Goal: Task Accomplishment & Management: Use online tool/utility

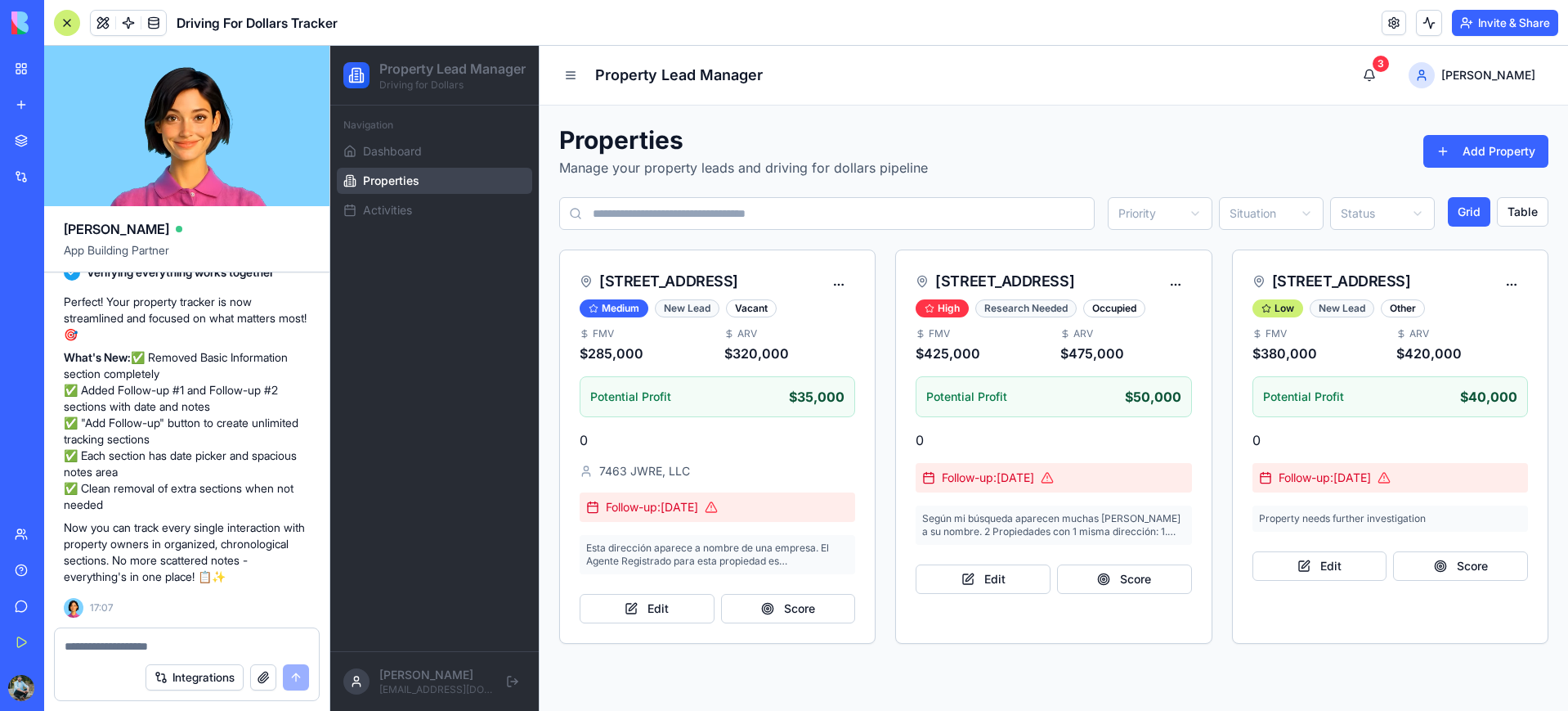
scroll to position [1552, 0]
click at [1467, 152] on button "Add Property" at bounding box center [1486, 152] width 125 height 33
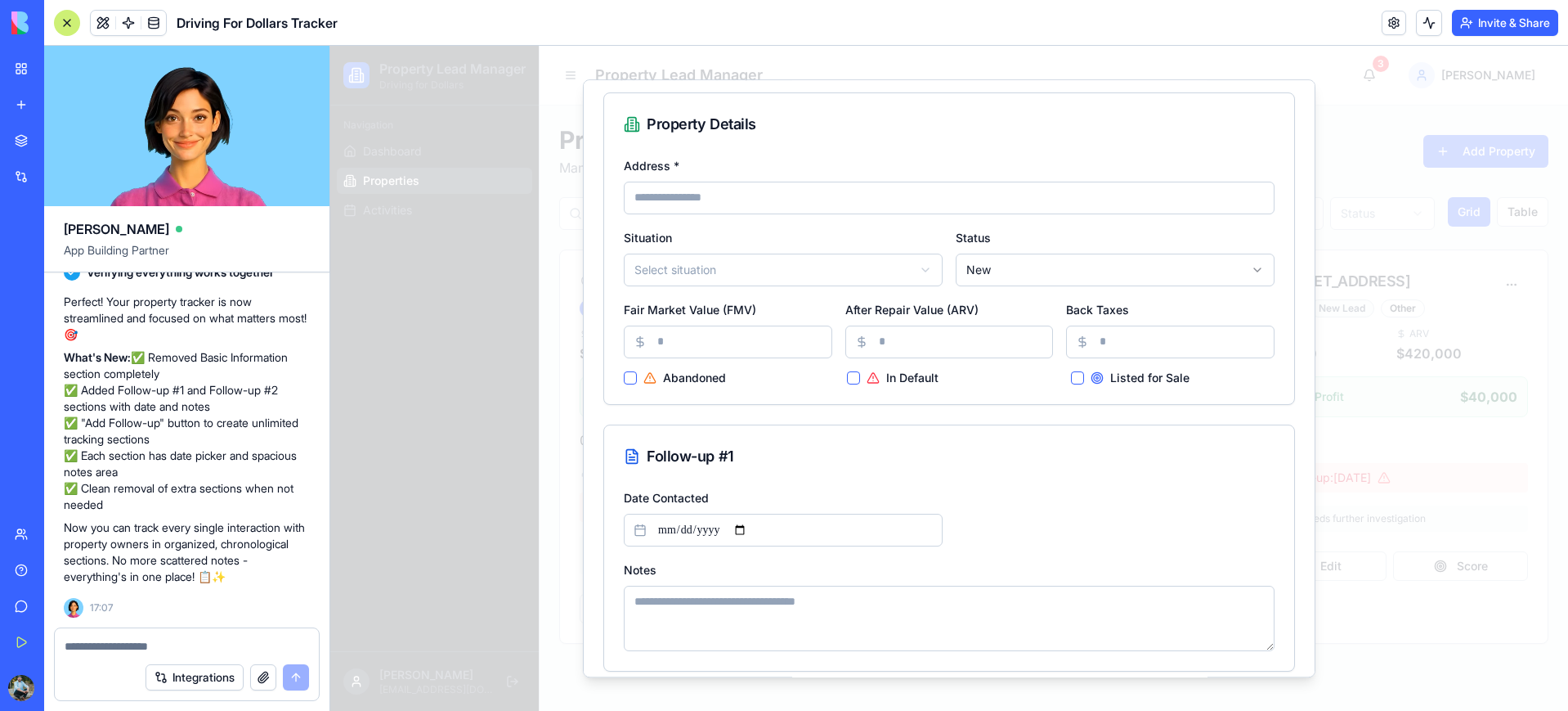
scroll to position [39, 0]
click at [688, 266] on body "Property Lead Manager Driving for Dollars Navigation Dashboard Properties Activ…" at bounding box center [949, 379] width 1237 height 665
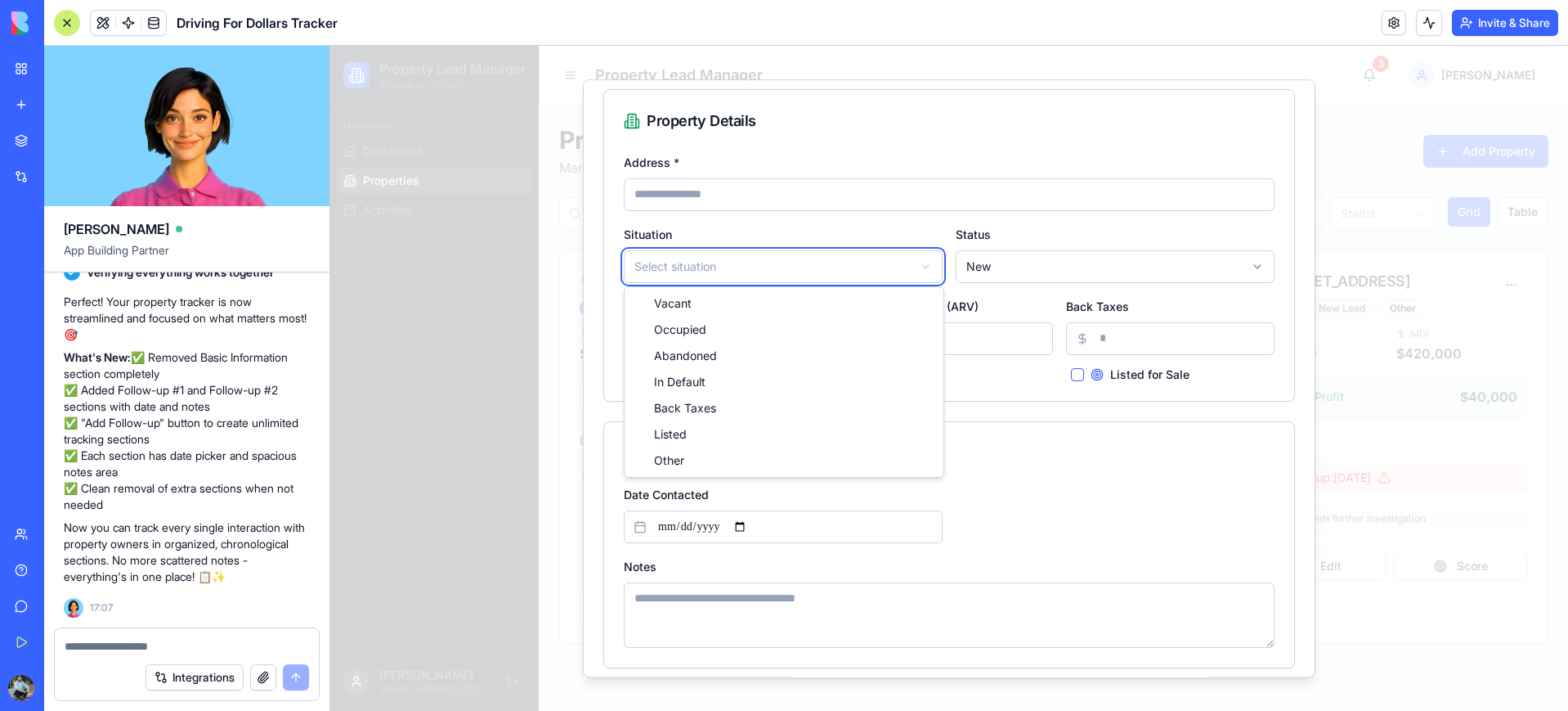
click at [1012, 264] on body "Property Lead Manager Driving for Dollars Navigation Dashboard Properties Activ…" at bounding box center [949, 379] width 1237 height 665
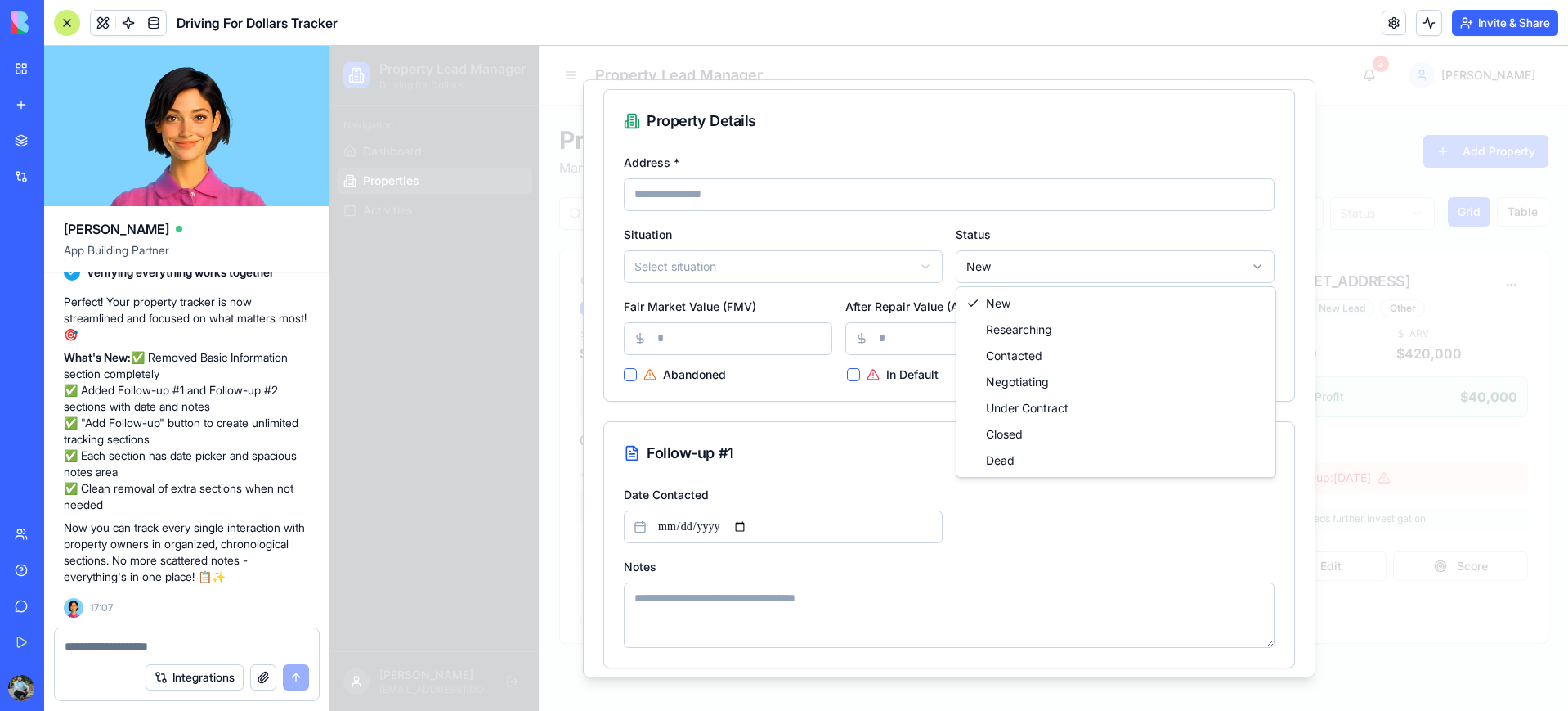
click at [1012, 264] on body "Property Lead Manager Driving for Dollars Navigation Dashboard Properties Activ…" at bounding box center [949, 379] width 1237 height 665
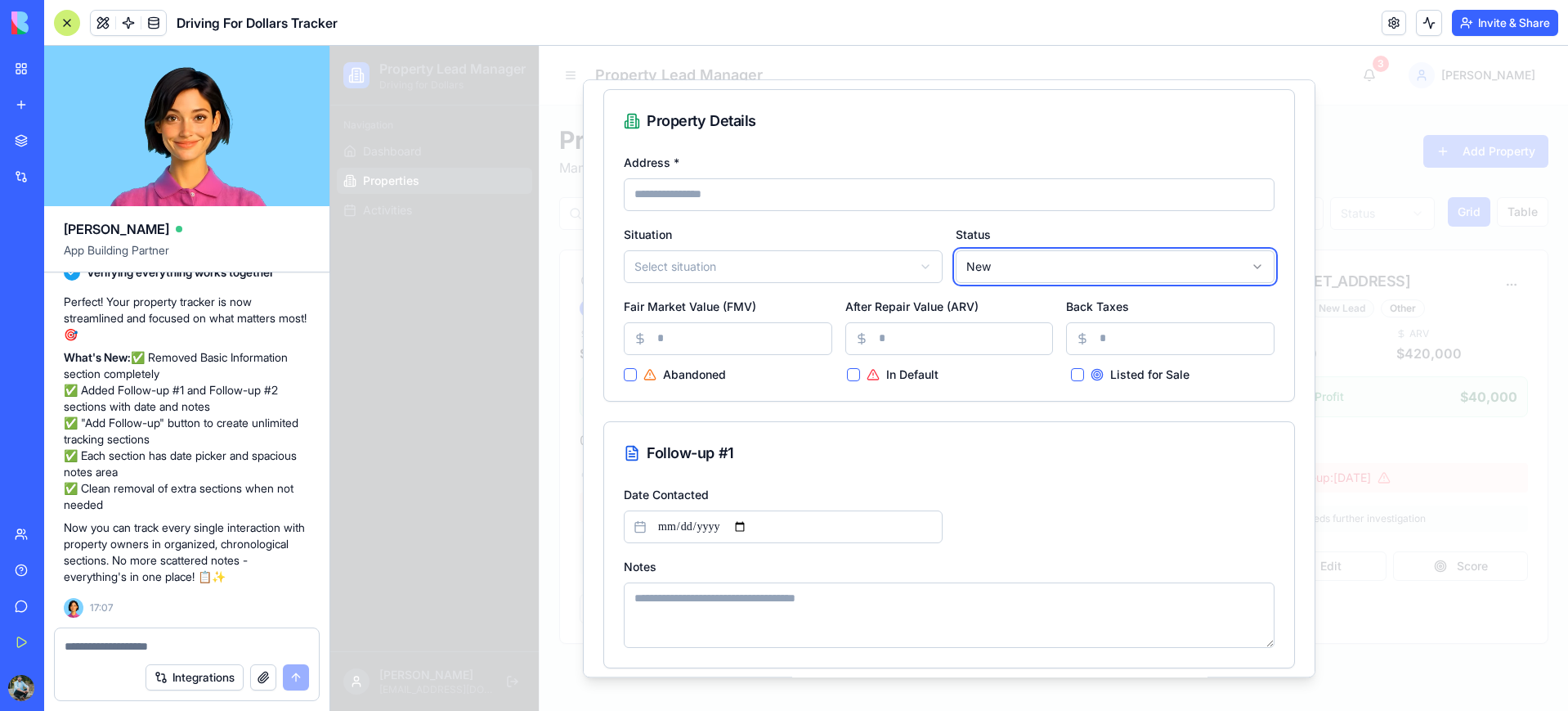
click at [1012, 264] on body "Property Lead Manager Driving for Dollars Navigation Dashboard Properties Activ…" at bounding box center [949, 379] width 1237 height 665
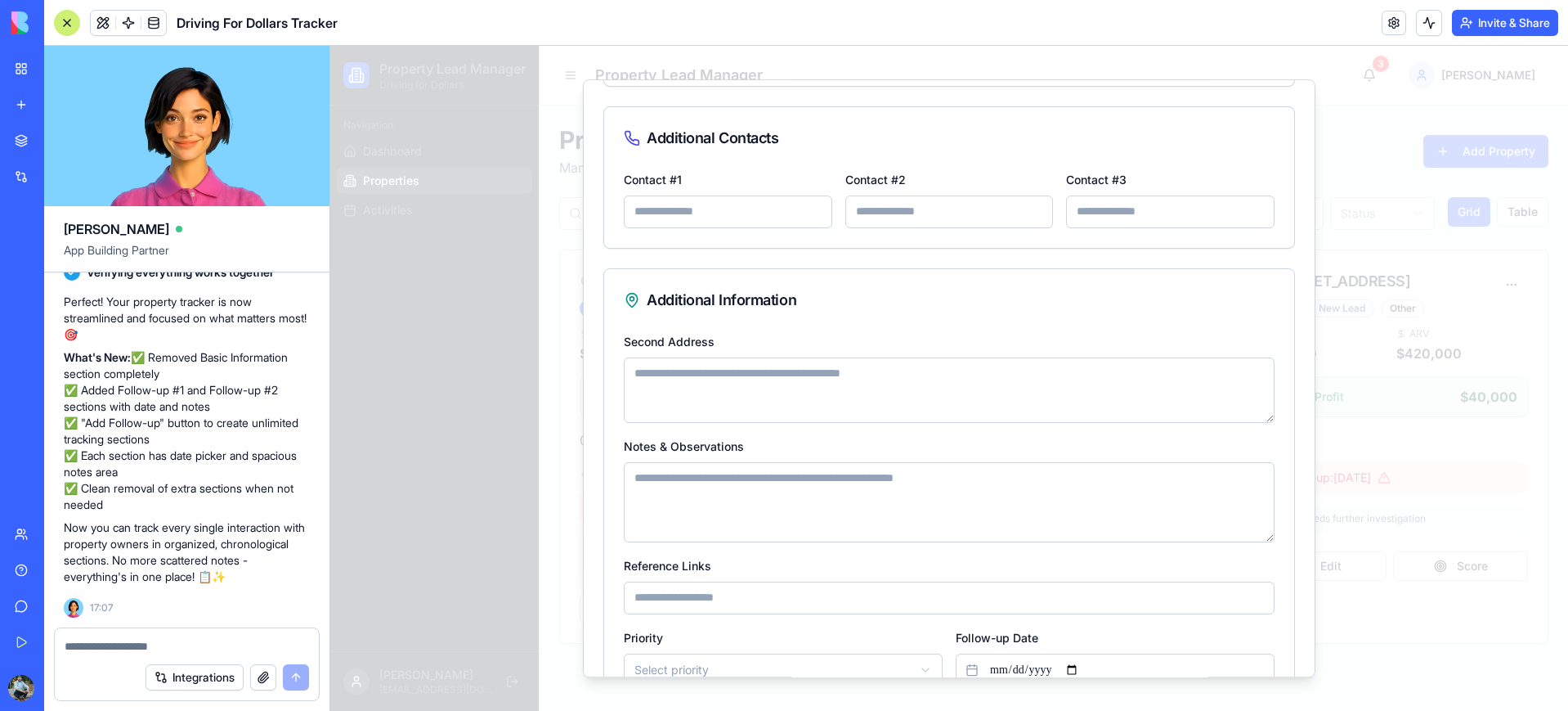
scroll to position [1104, 0]
click at [118, 646] on textarea at bounding box center [186, 646] width 244 height 16
drag, startPoint x: 107, startPoint y: 649, endPoint x: 85, endPoint y: 650, distance: 22.0
click at [85, 650] on textarea "**********" at bounding box center [186, 638] width 244 height 33
type textarea "**********"
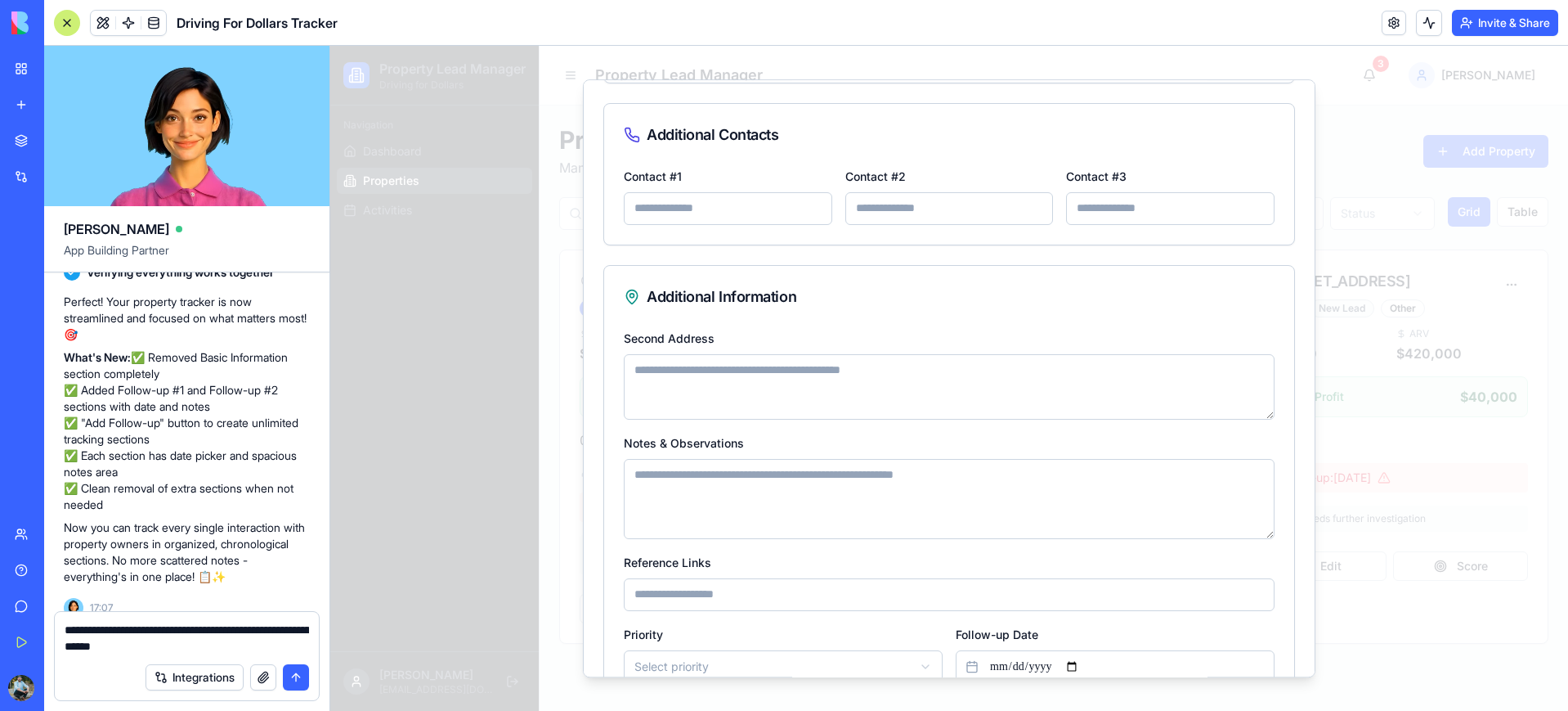
click at [293, 676] on button "submit" at bounding box center [296, 677] width 26 height 26
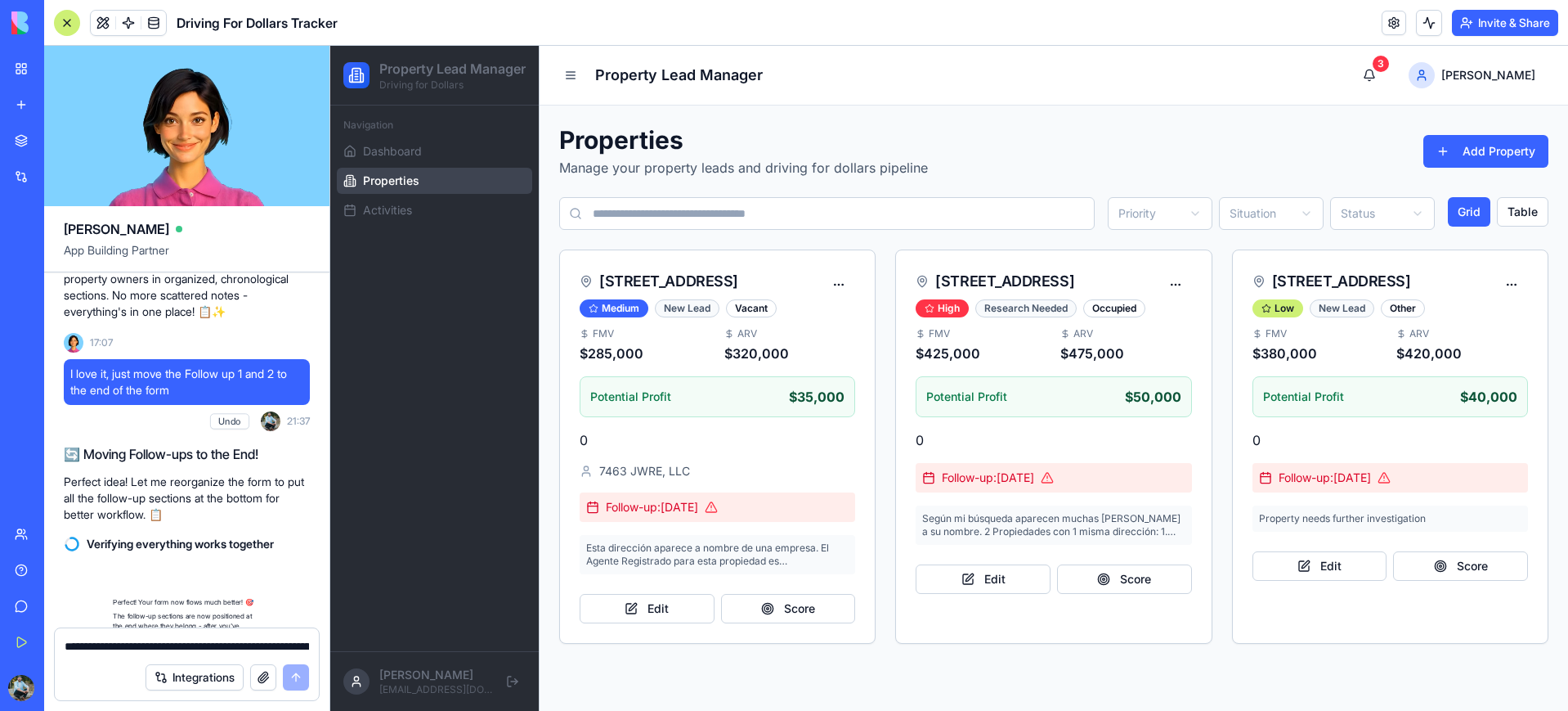
scroll to position [2007, 0]
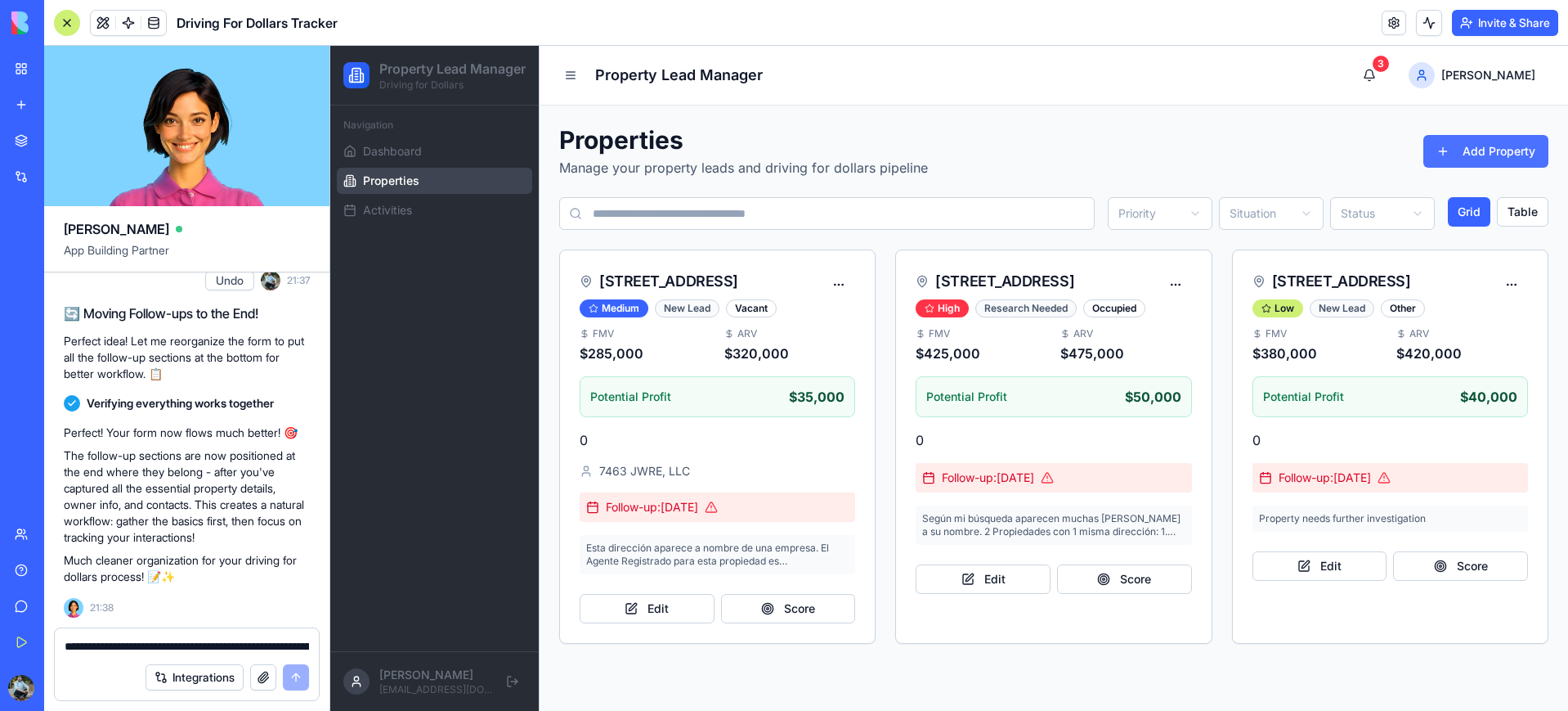
click at [1454, 156] on button "Add Property" at bounding box center [1486, 152] width 125 height 33
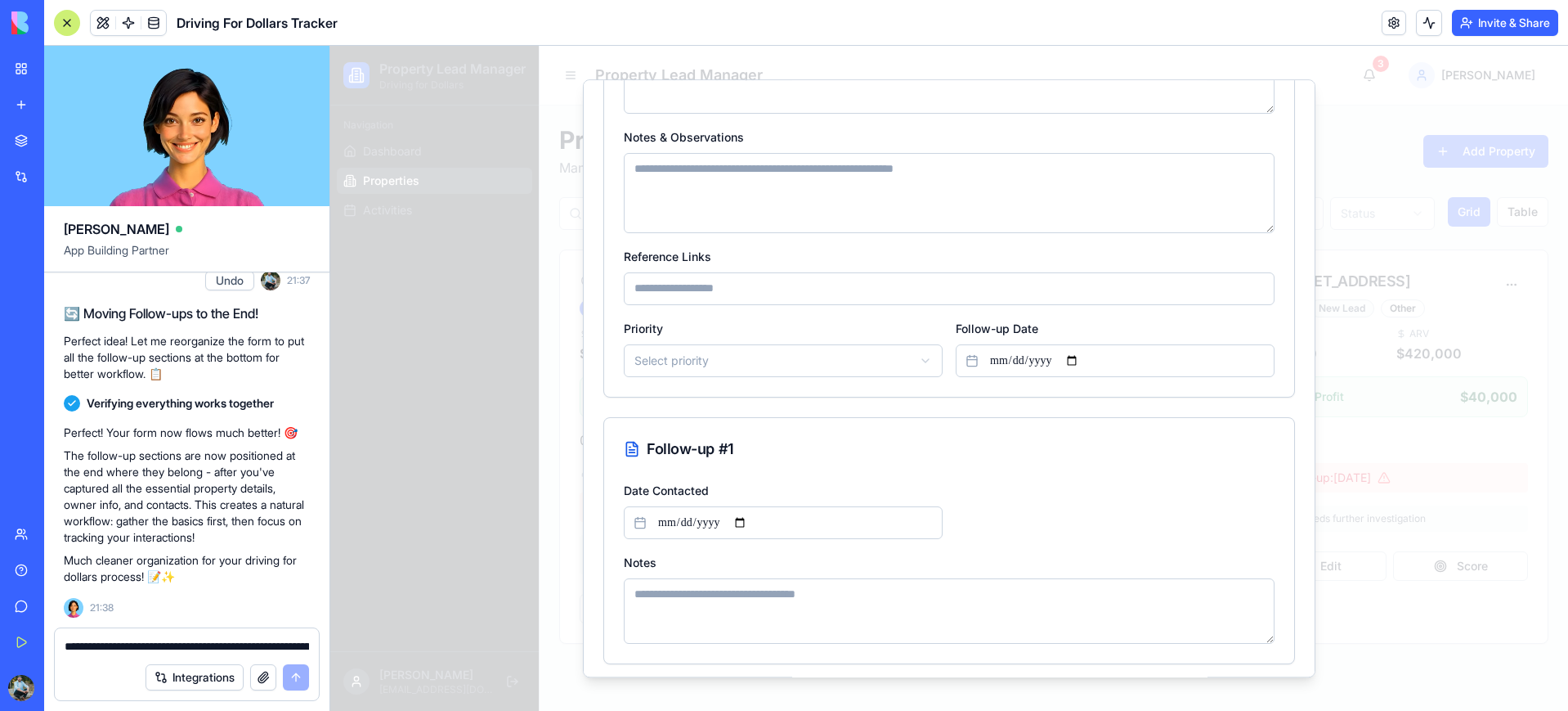
scroll to position [804, 0]
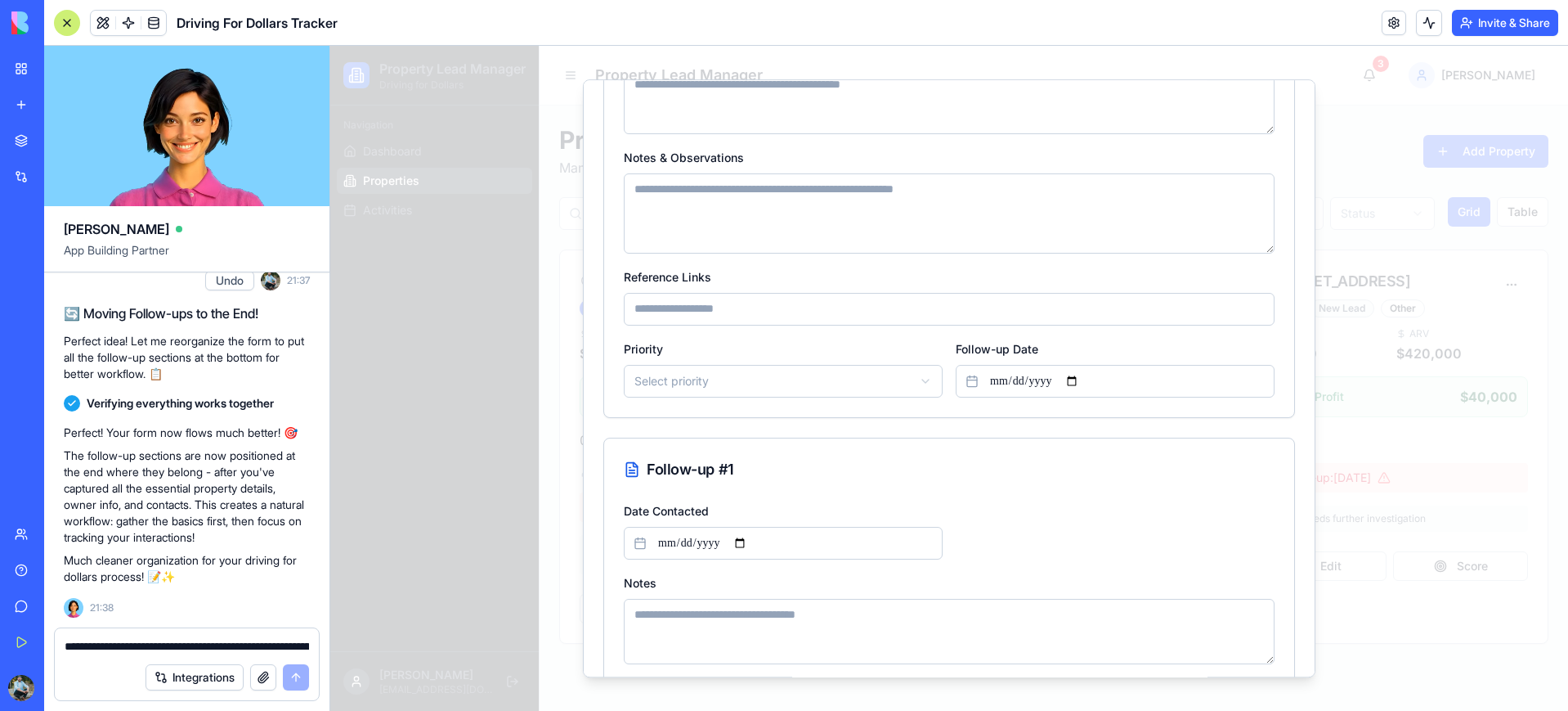
click at [1361, 97] on div at bounding box center [949, 379] width 1237 height 665
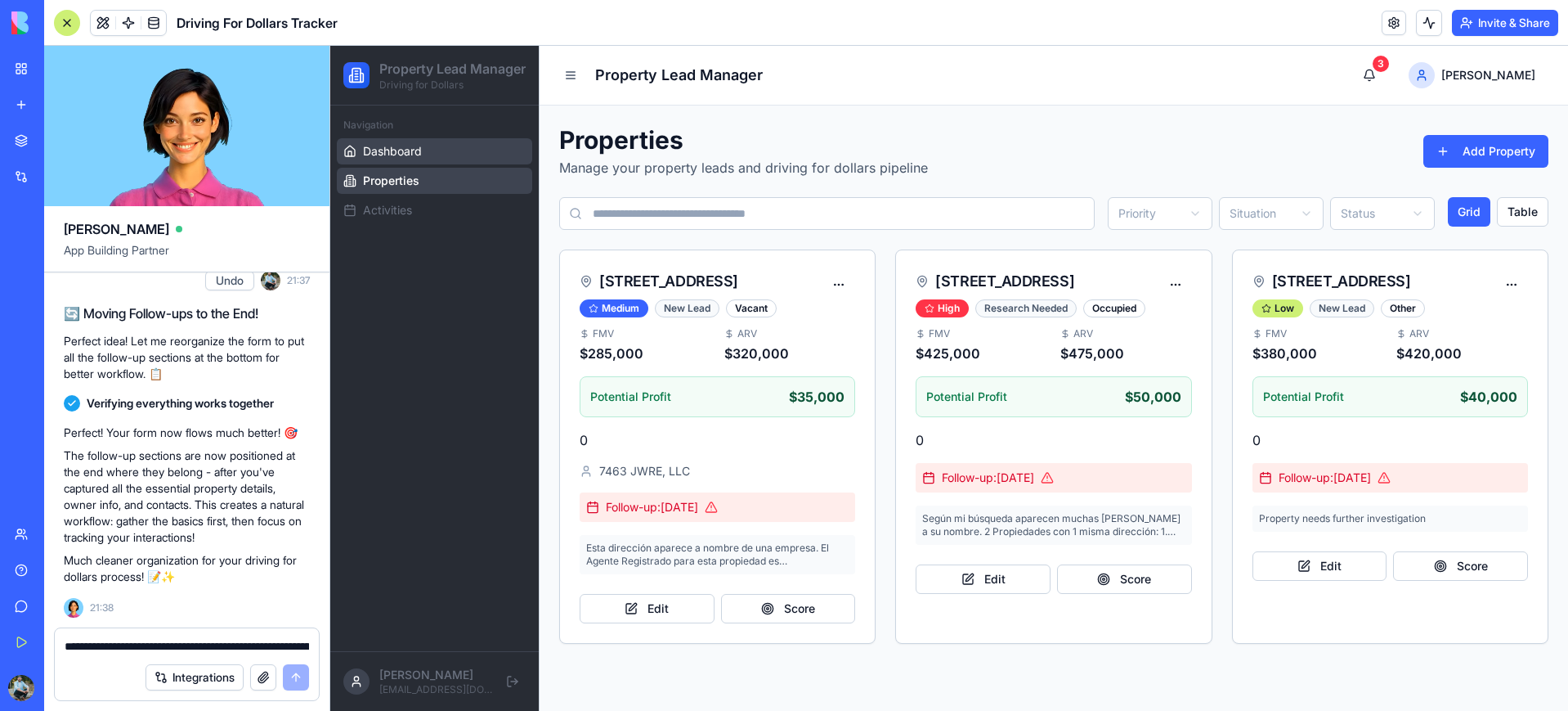
click at [398, 159] on span "Dashboard" at bounding box center [392, 151] width 59 height 16
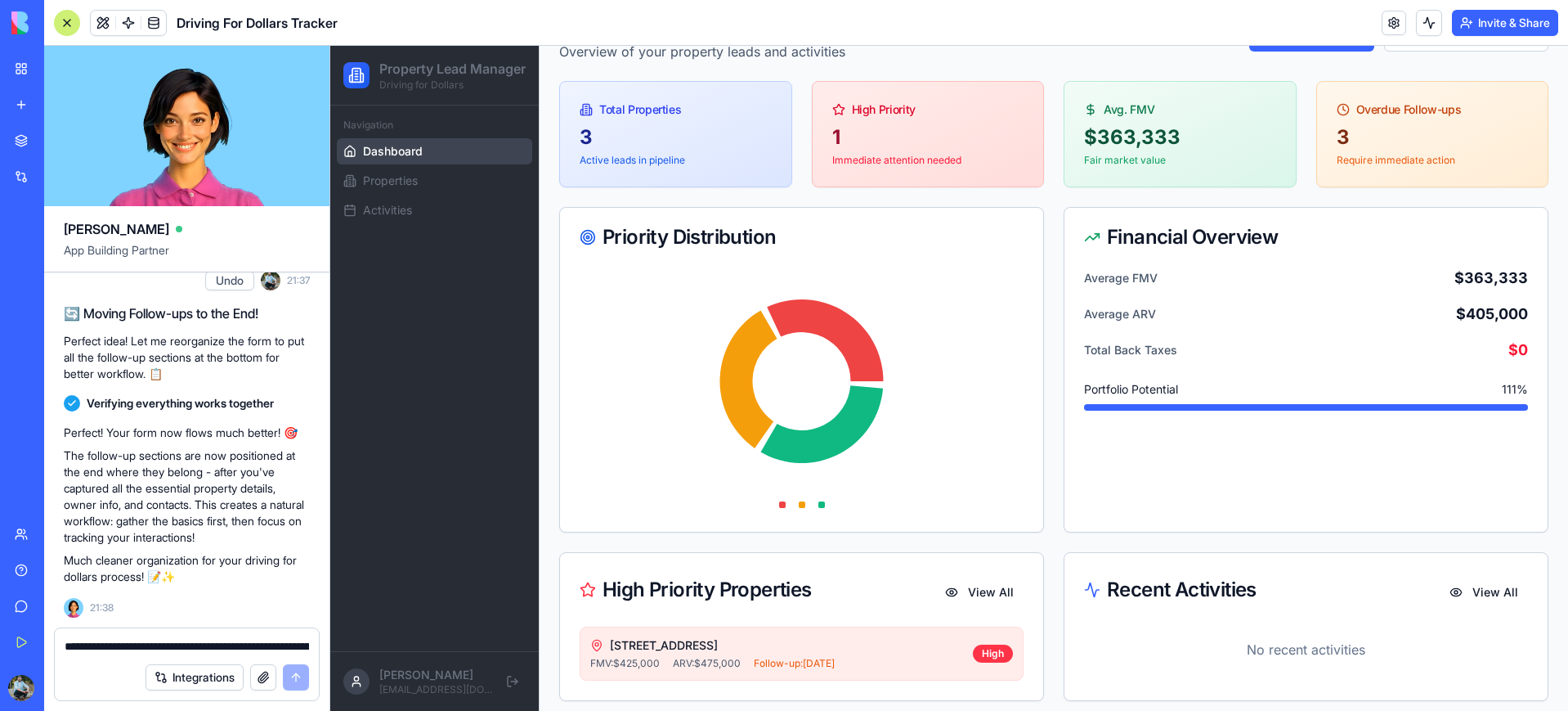
scroll to position [126, 0]
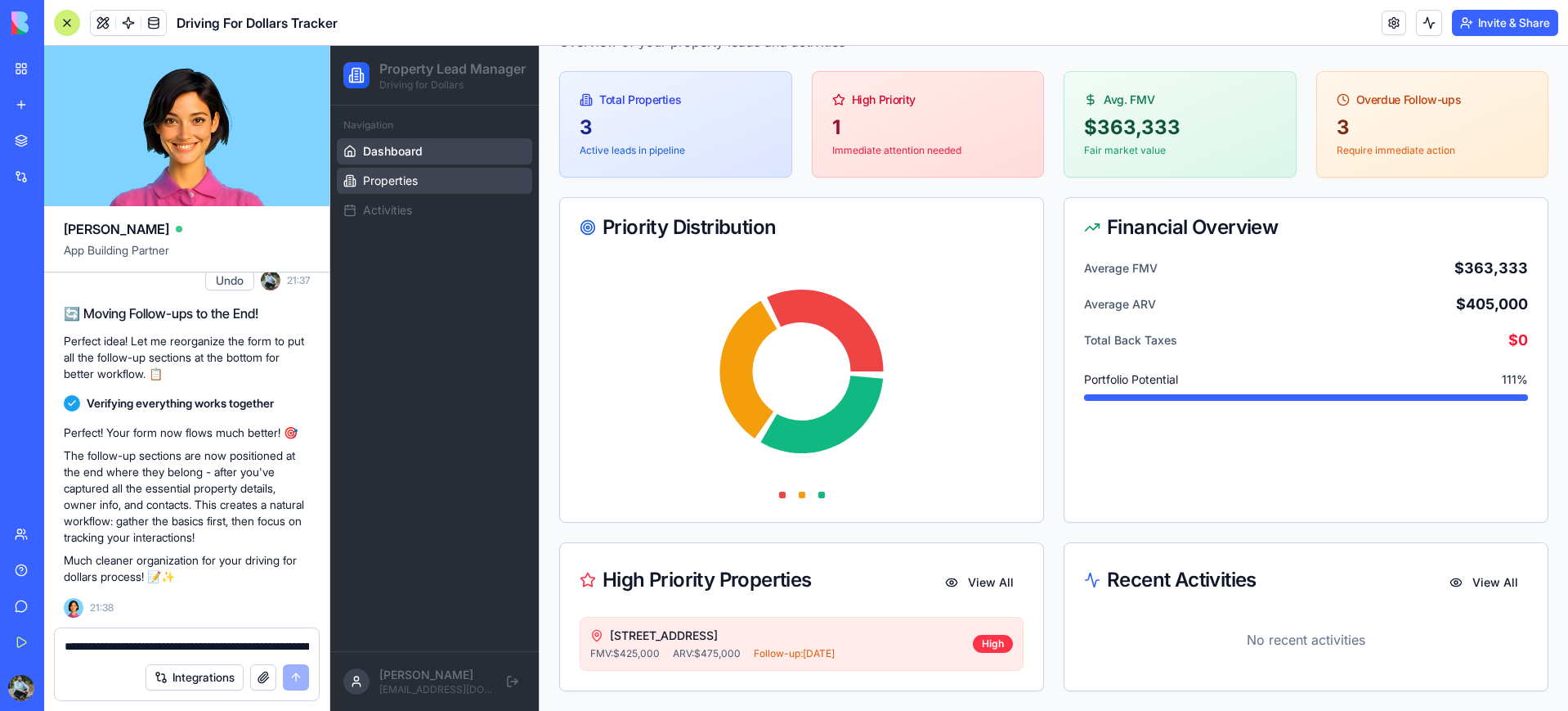
click at [392, 189] on span "Properties" at bounding box center [390, 181] width 54 height 16
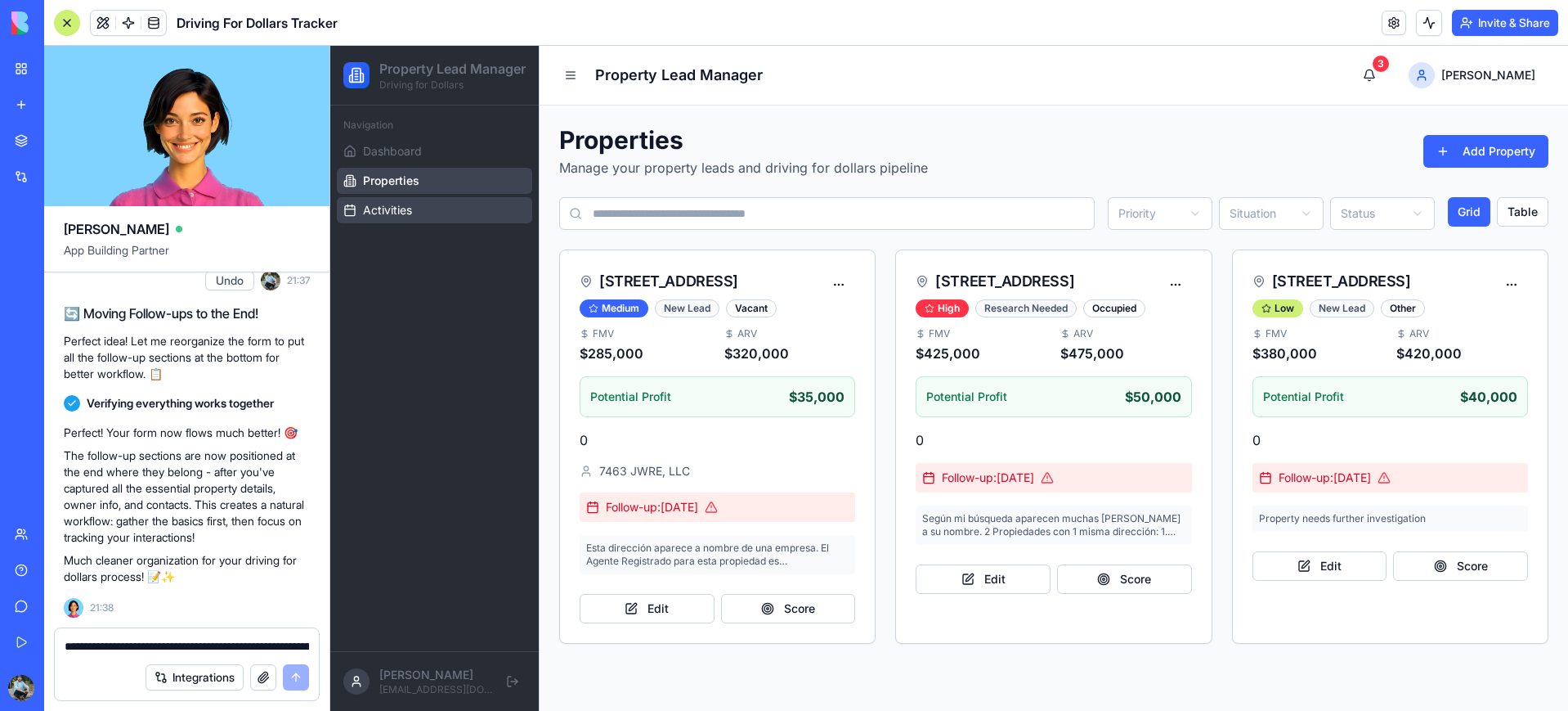
click at [401, 219] on span "Activities" at bounding box center [387, 210] width 49 height 16
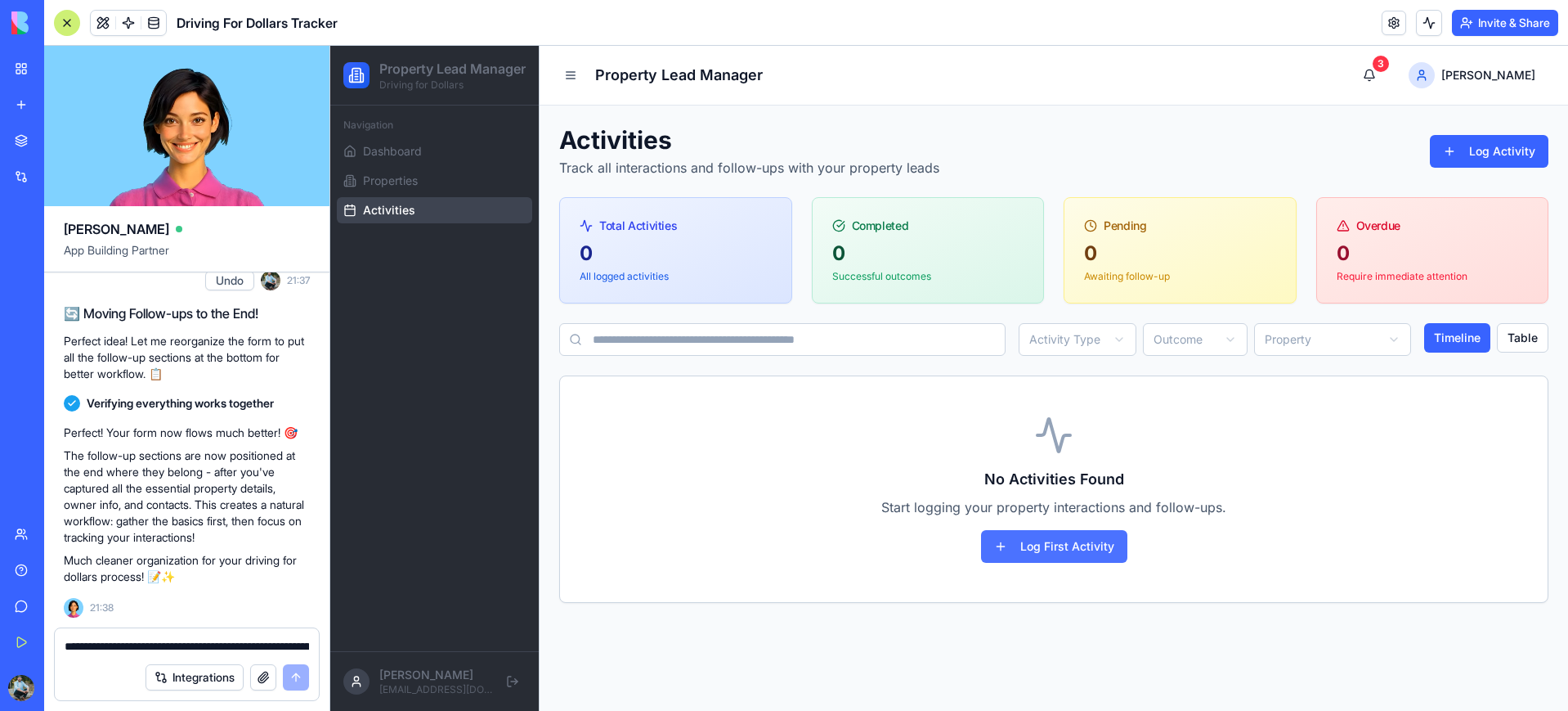
click at [1069, 544] on button "Log First Activity" at bounding box center [1054, 546] width 146 height 33
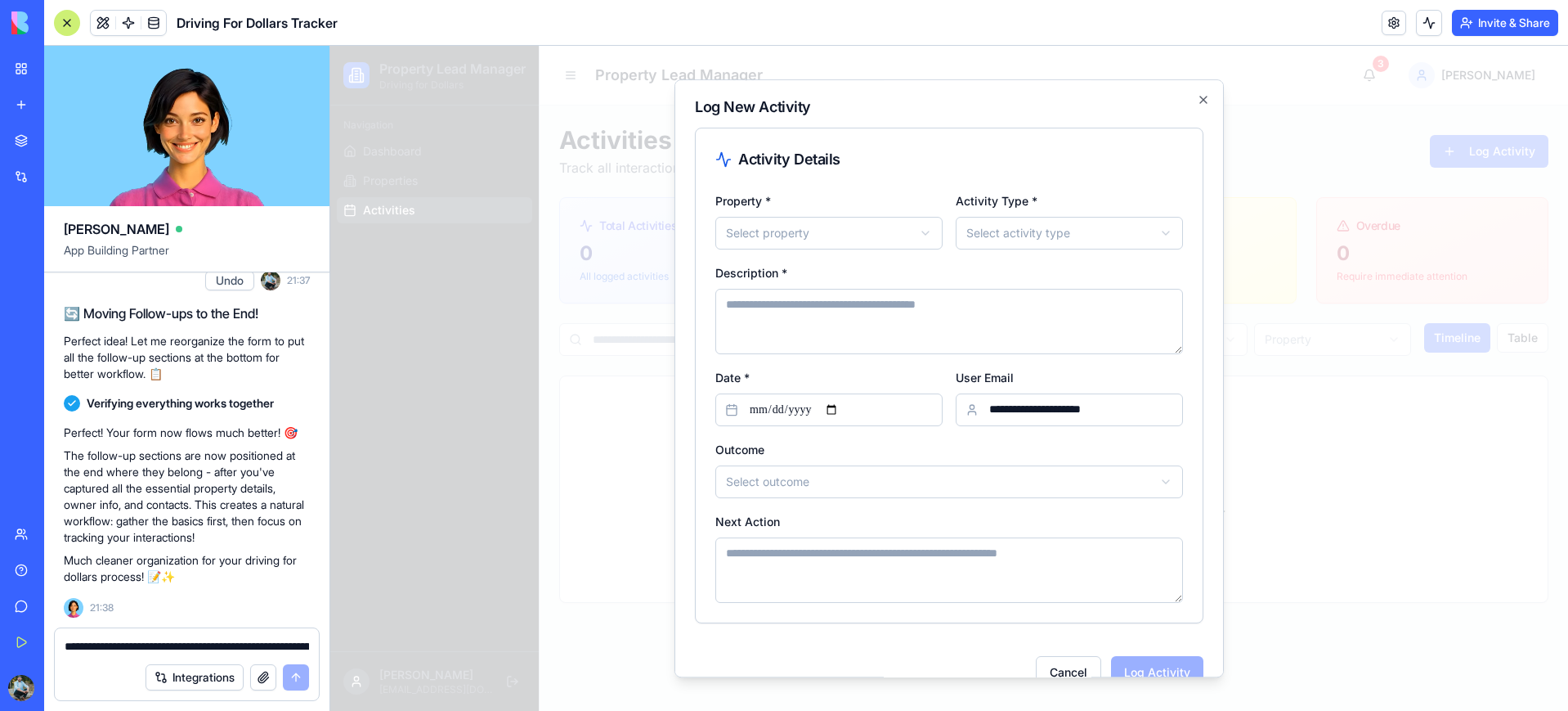
click at [807, 237] on body "**********" at bounding box center [949, 379] width 1237 height 665
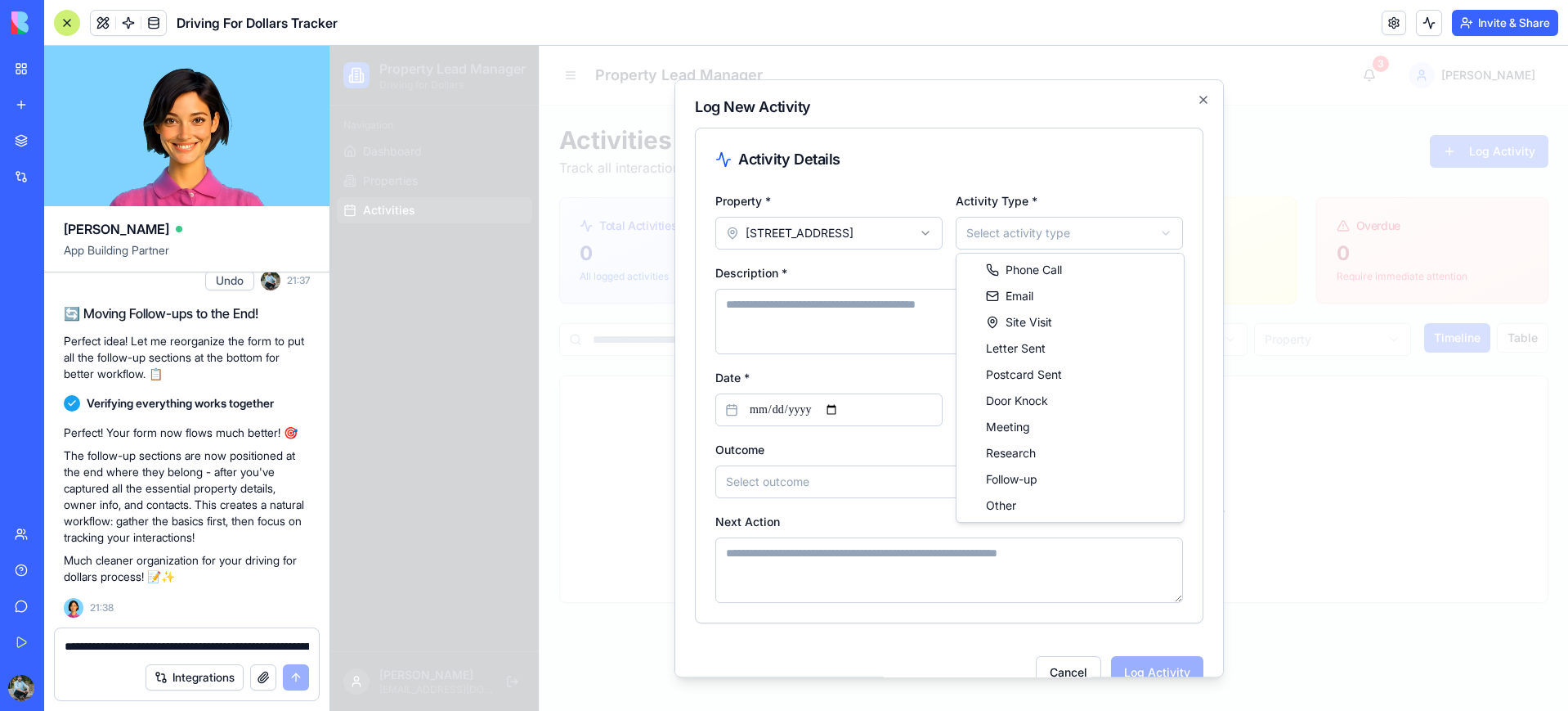
click at [1060, 235] on body "**********" at bounding box center [949, 379] width 1237 height 665
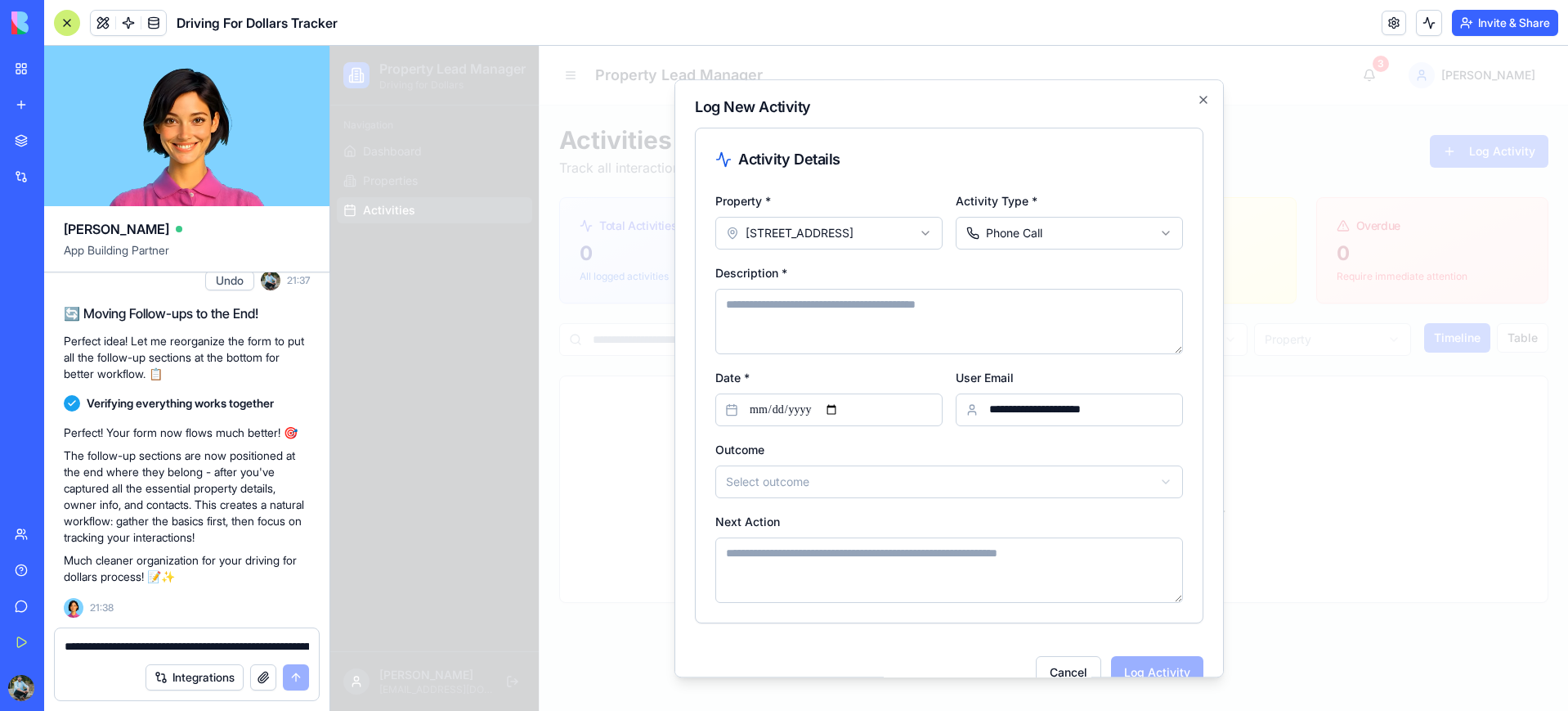
click at [885, 318] on textarea "Description *" at bounding box center [948, 321] width 467 height 65
type textarea "**********"
click at [863, 412] on input "**********" at bounding box center [829, 410] width 228 height 33
click at [842, 408] on input "**********" at bounding box center [829, 410] width 228 height 33
type input "**********"
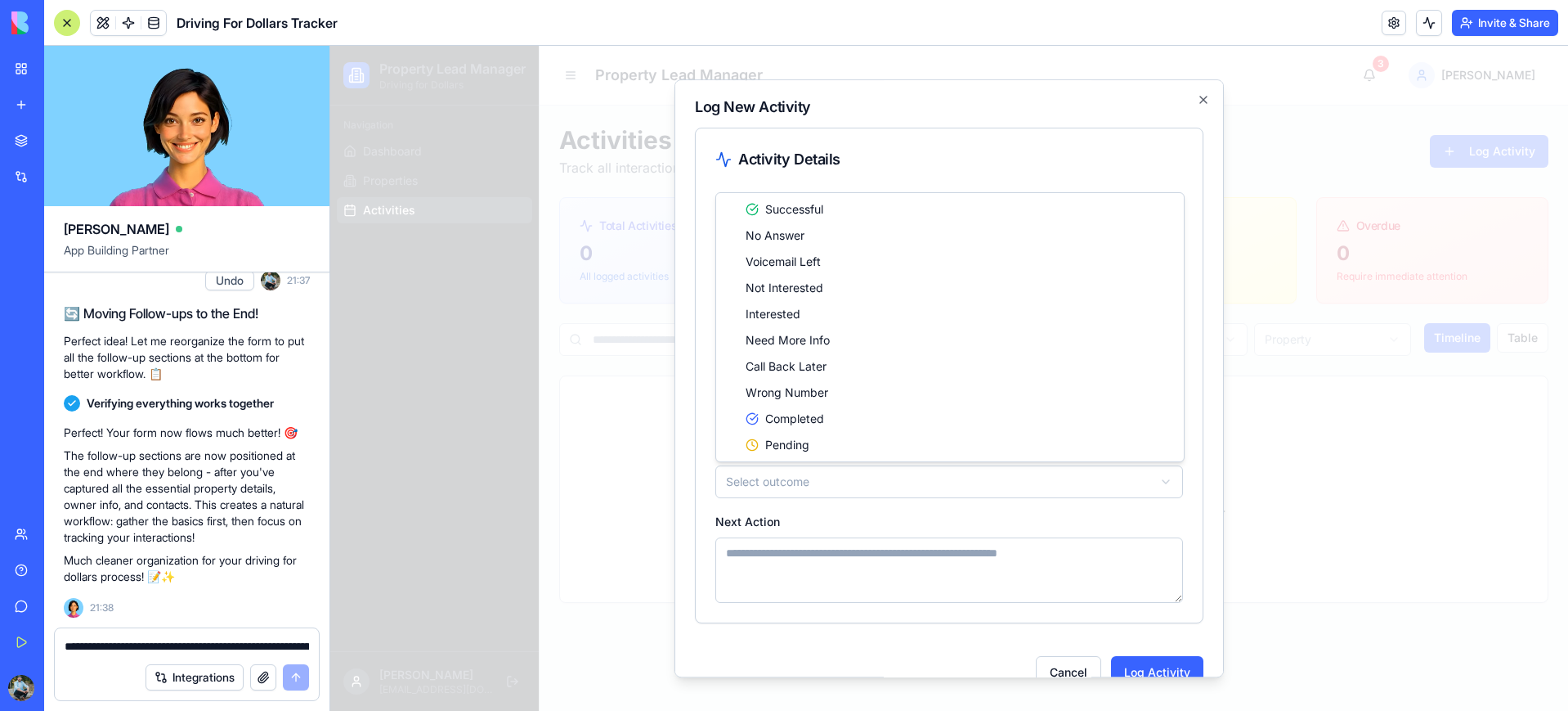
click at [816, 478] on body "**********" at bounding box center [949, 379] width 1237 height 665
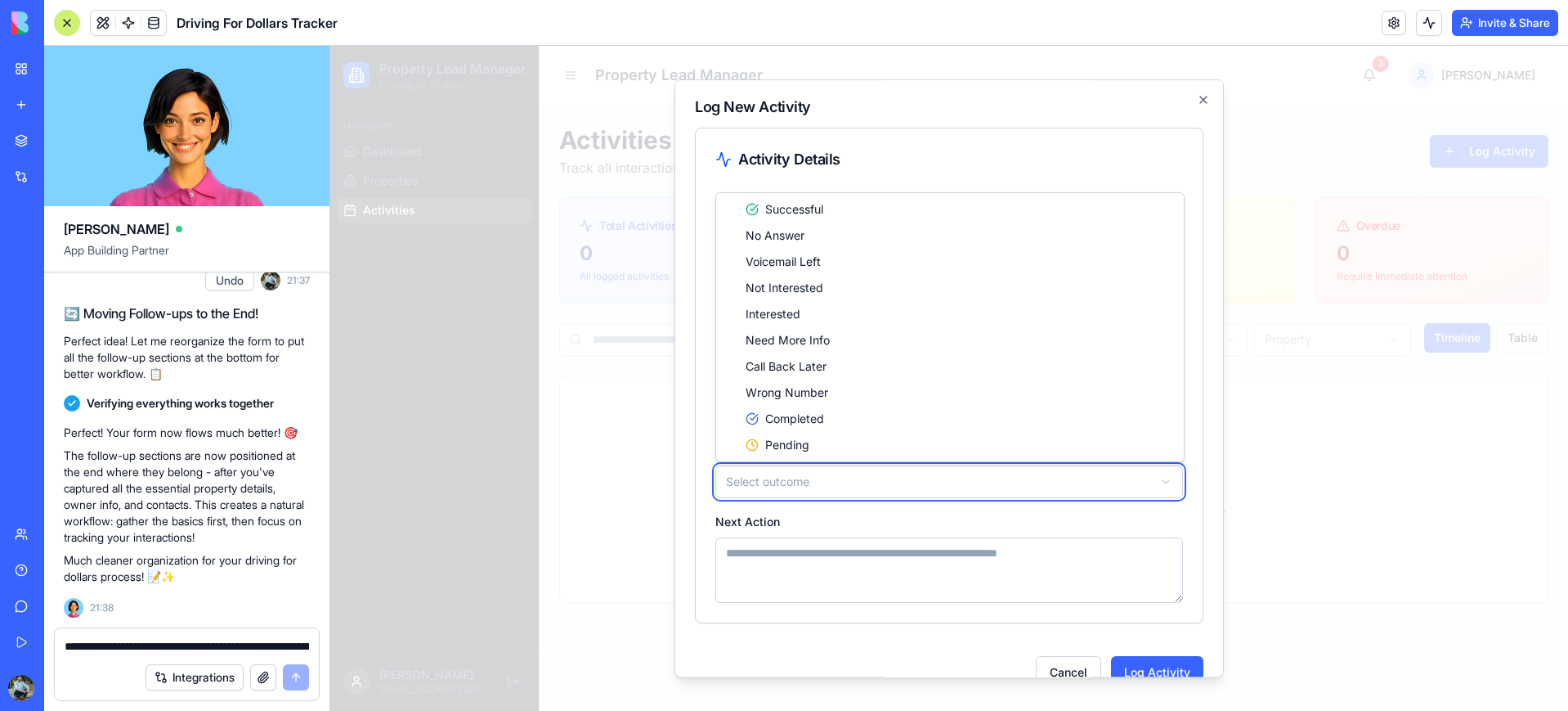
click at [695, 491] on body "**********" at bounding box center [949, 379] width 1237 height 665
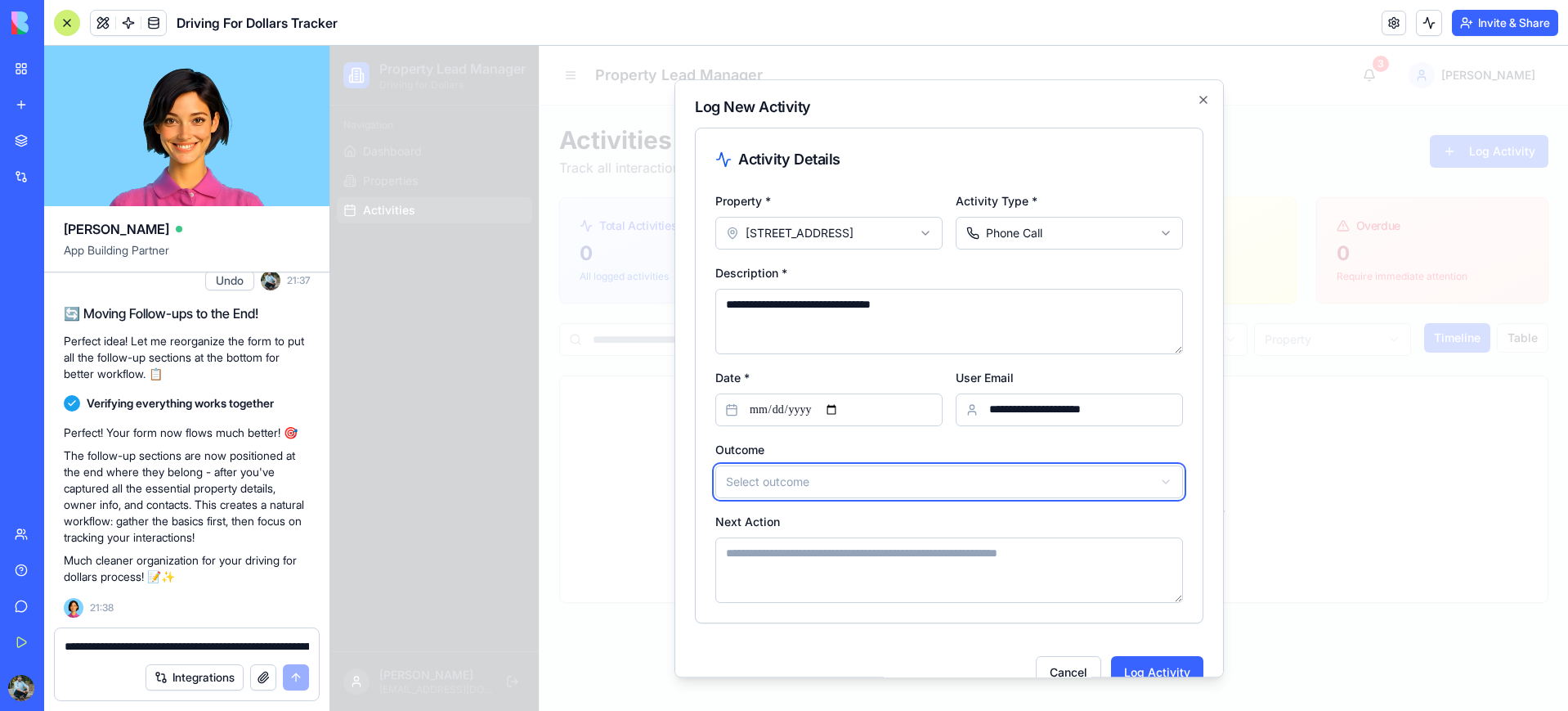
scroll to position [31, 0]
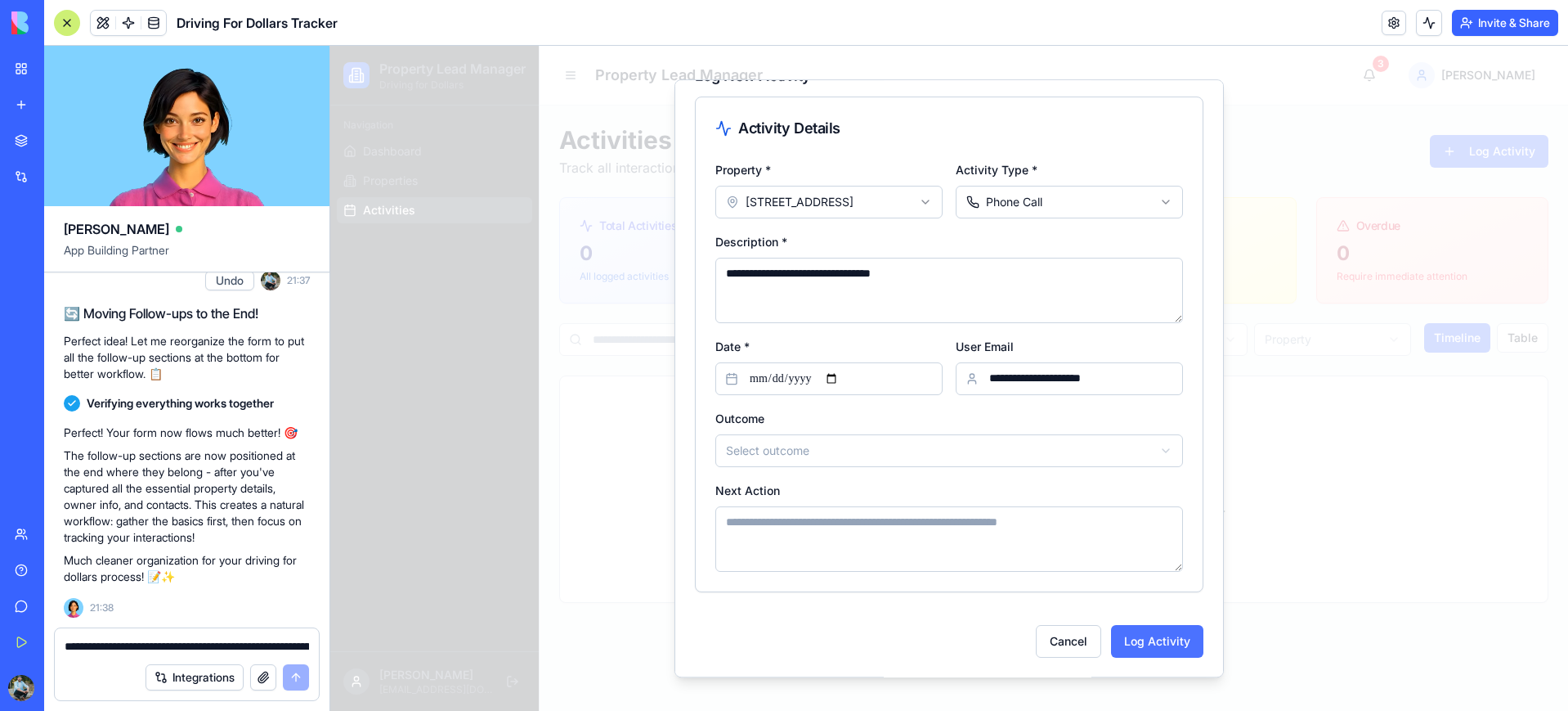
click at [1151, 643] on button "Log Activity" at bounding box center [1157, 641] width 92 height 33
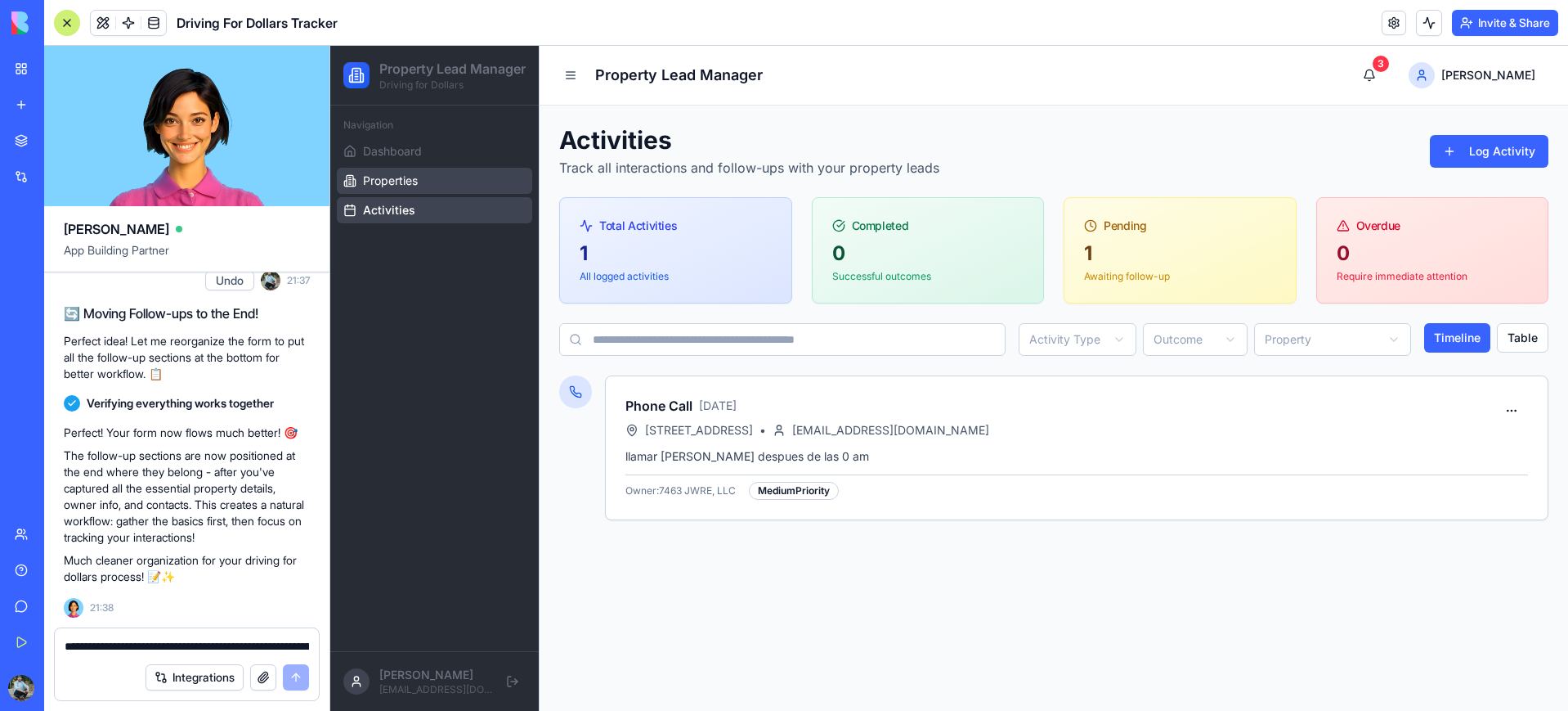
click at [397, 189] on span "Properties" at bounding box center [390, 181] width 54 height 16
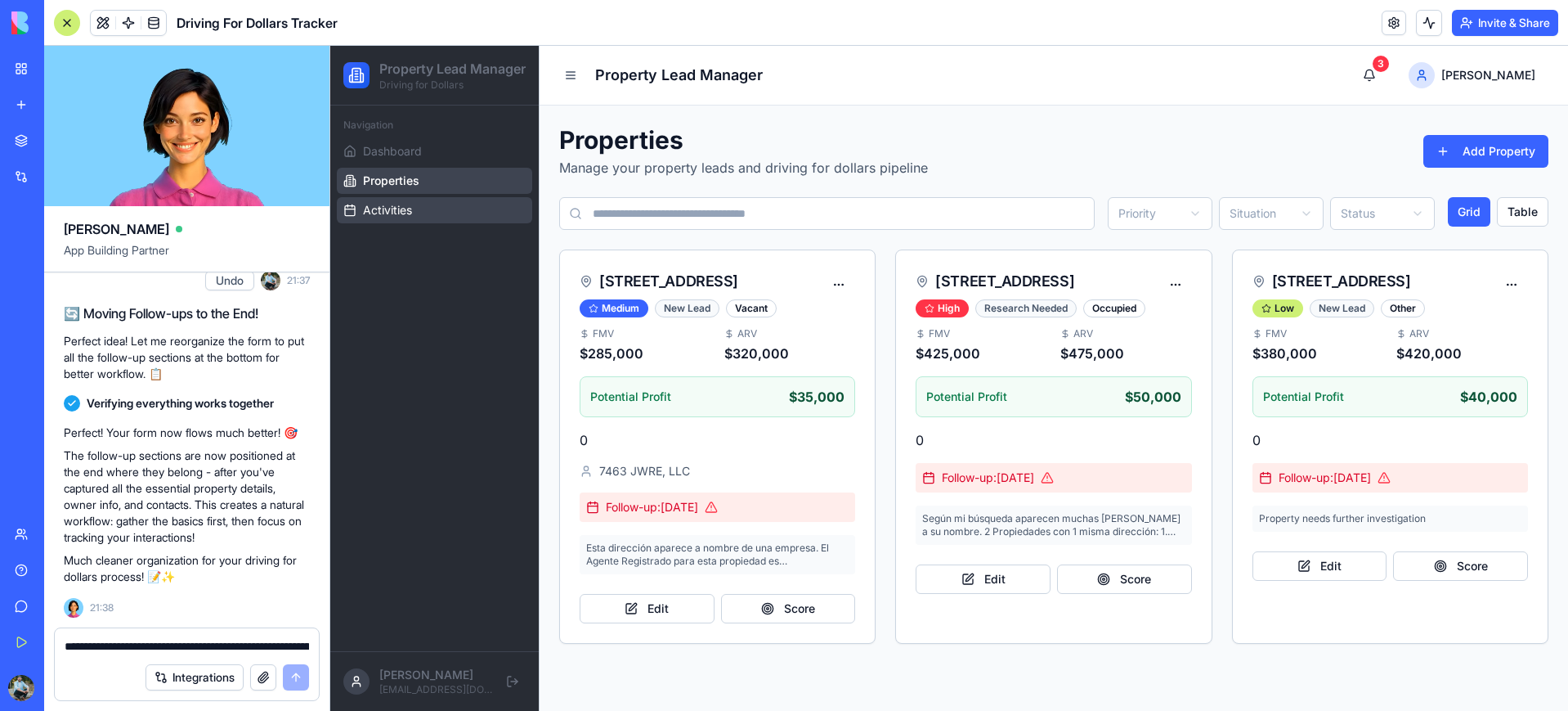
click at [399, 219] on span "Activities" at bounding box center [387, 210] width 49 height 16
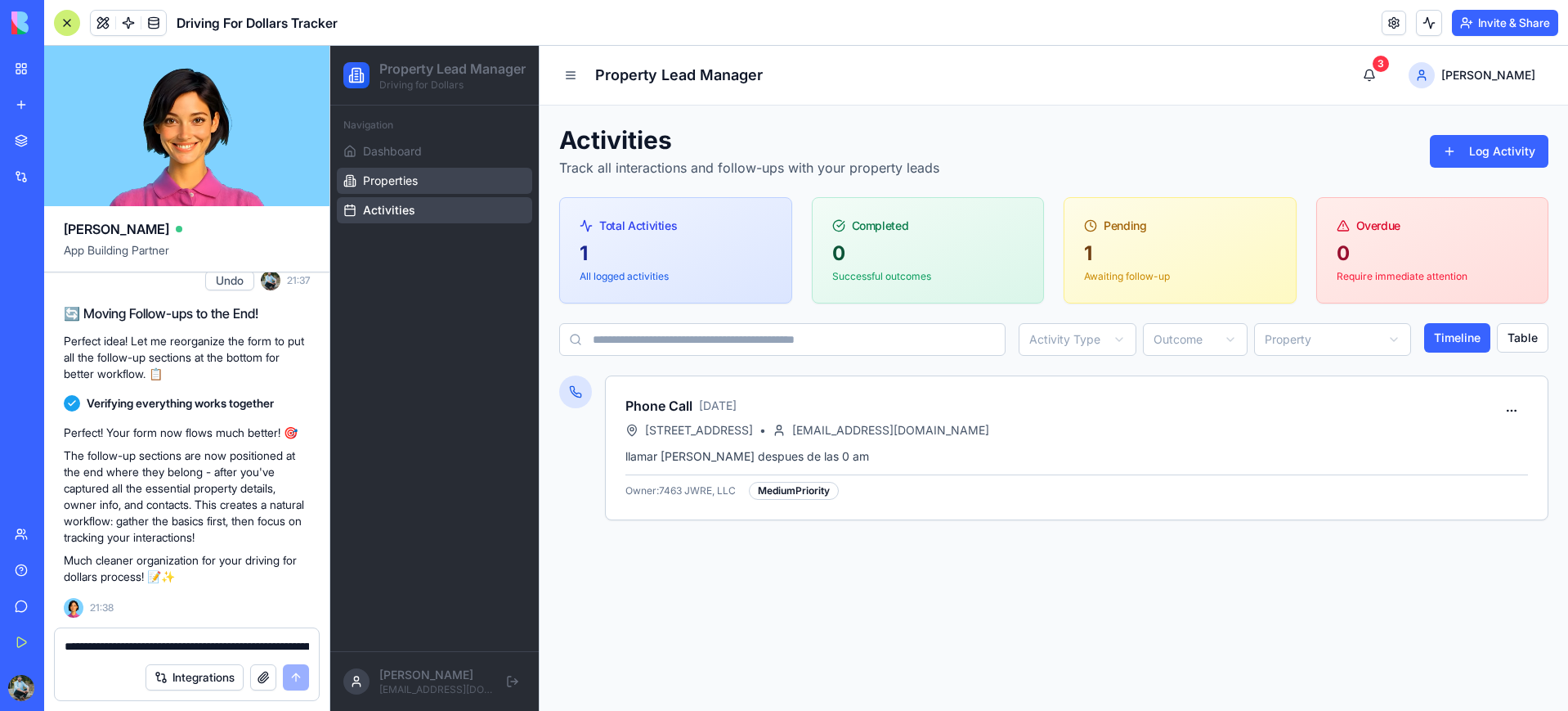
click at [398, 189] on span "Properties" at bounding box center [390, 181] width 54 height 16
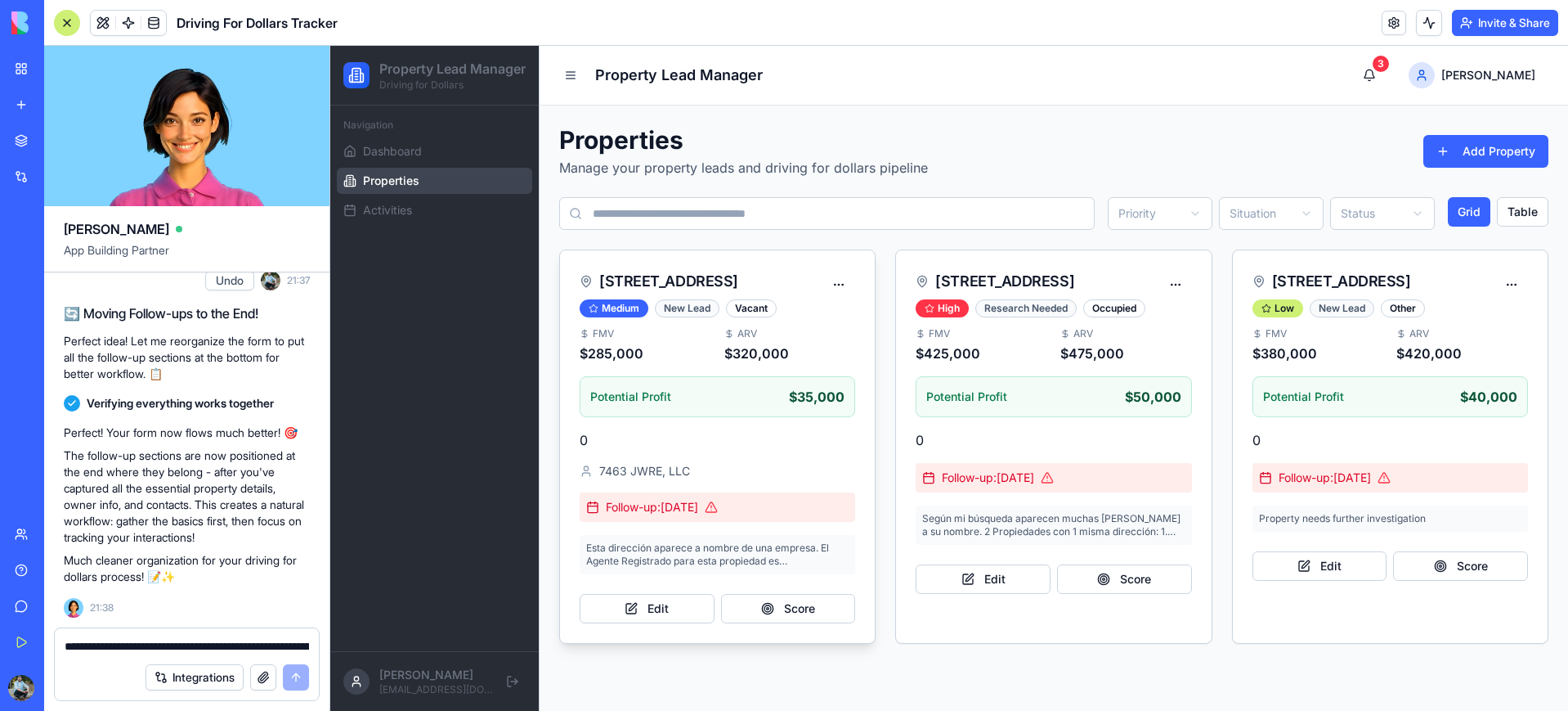
click at [675, 310] on div "New Lead" at bounding box center [687, 308] width 64 height 18
click at [749, 309] on div "Vacant" at bounding box center [750, 308] width 50 height 18
click at [772, 606] on button "Score" at bounding box center [788, 609] width 135 height 30
click at [679, 610] on button "Edit" at bounding box center [647, 609] width 135 height 30
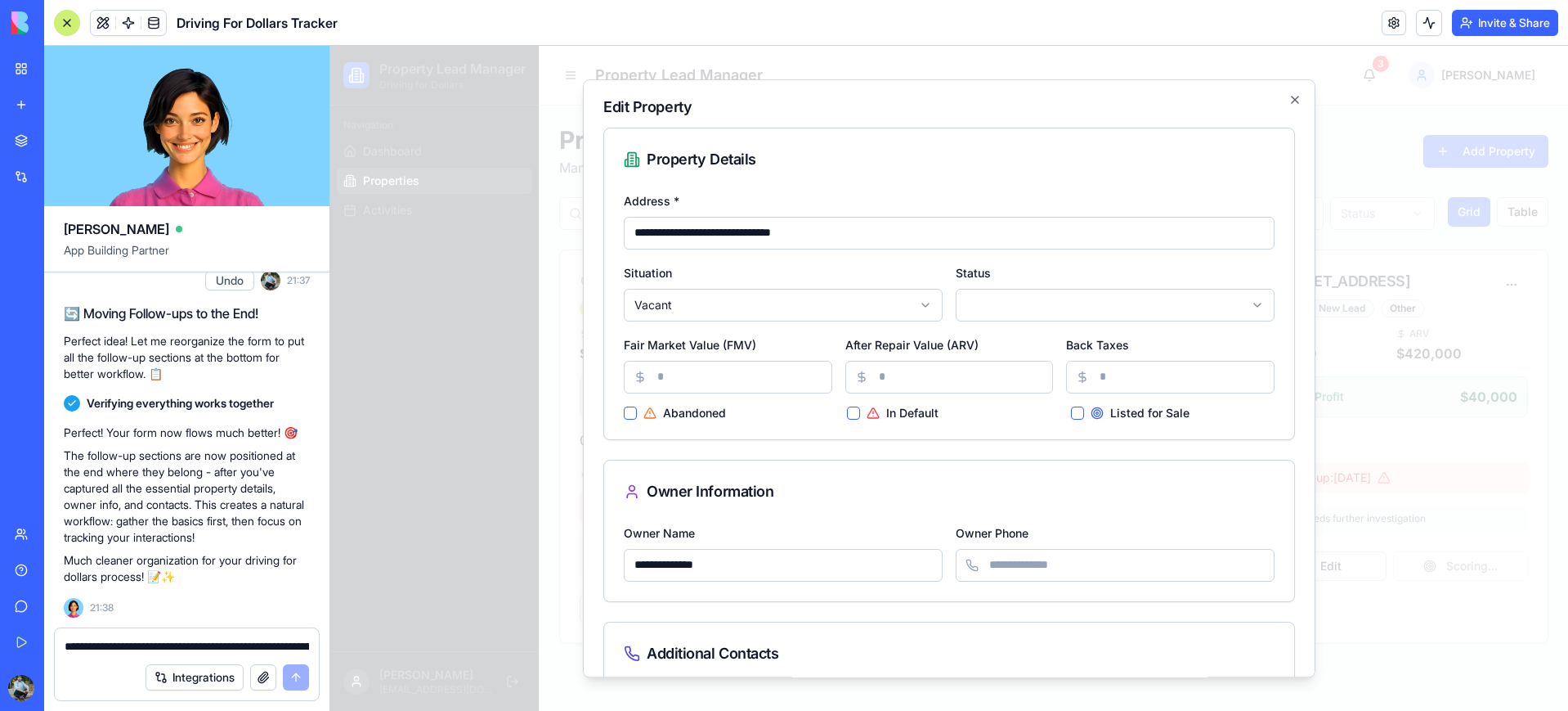
scroll to position [2, 0]
click at [1079, 412] on button "Listed for Sale" at bounding box center [1077, 411] width 13 height 13
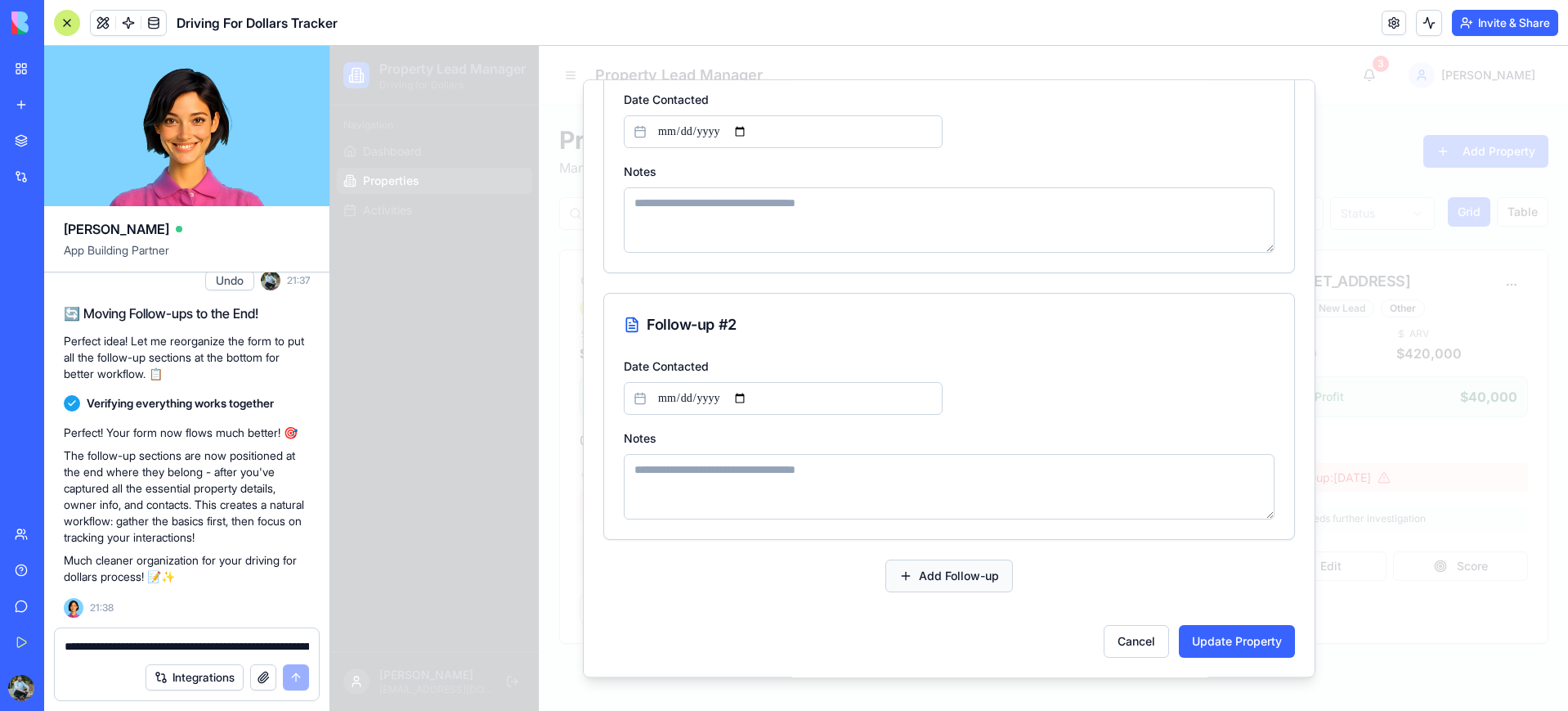
scroll to position [1208, 0]
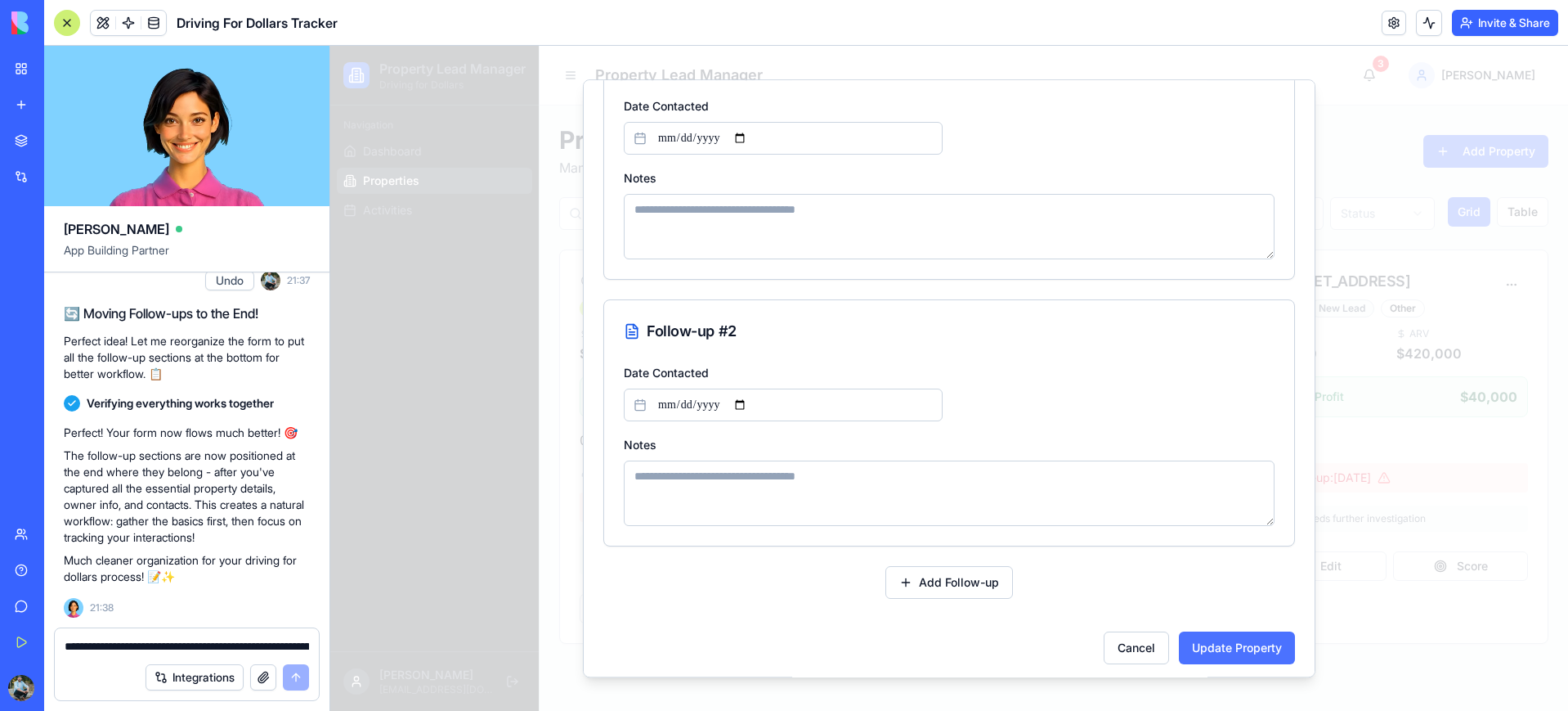
click at [1217, 654] on button "Update Property" at bounding box center [1237, 647] width 116 height 33
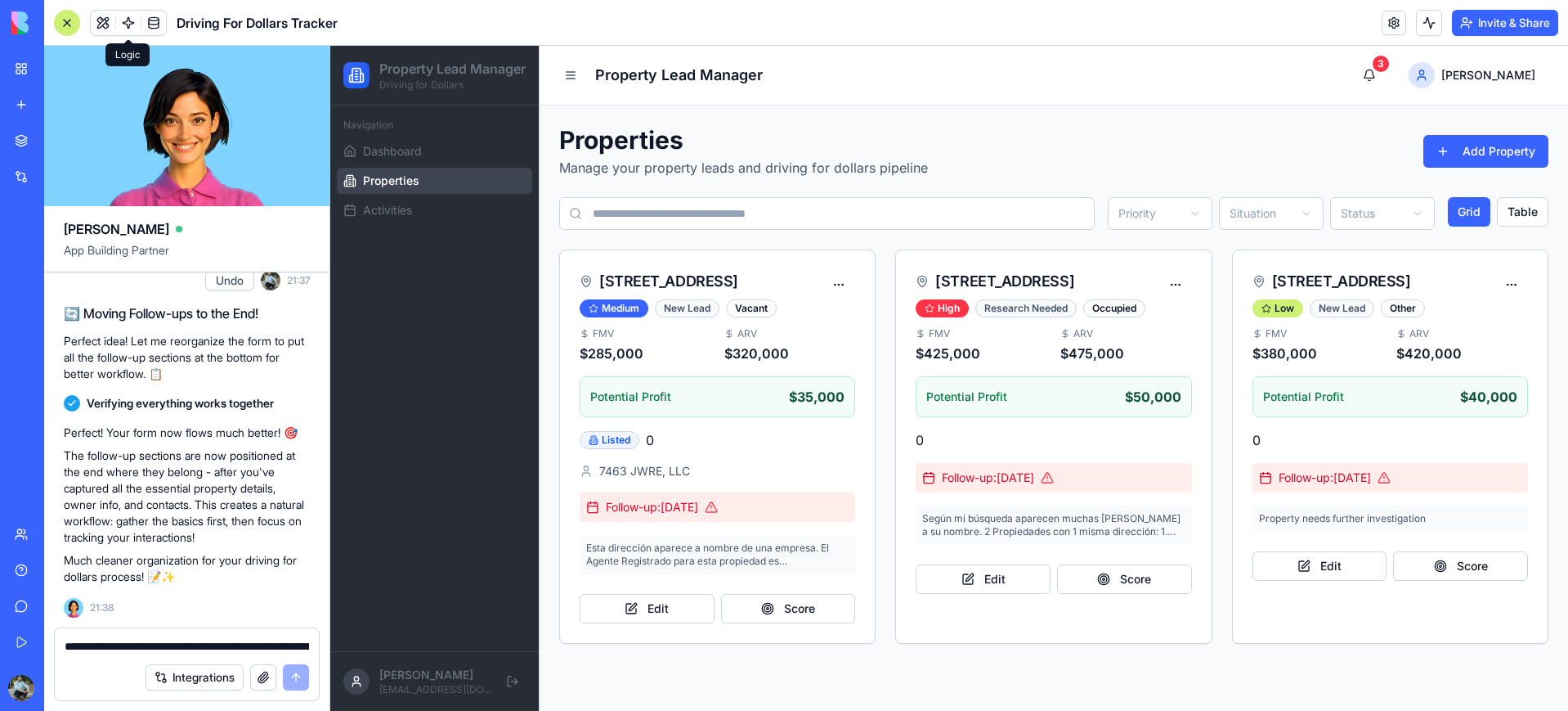
click at [109, 25] on span at bounding box center [129, 23] width 46 height 46
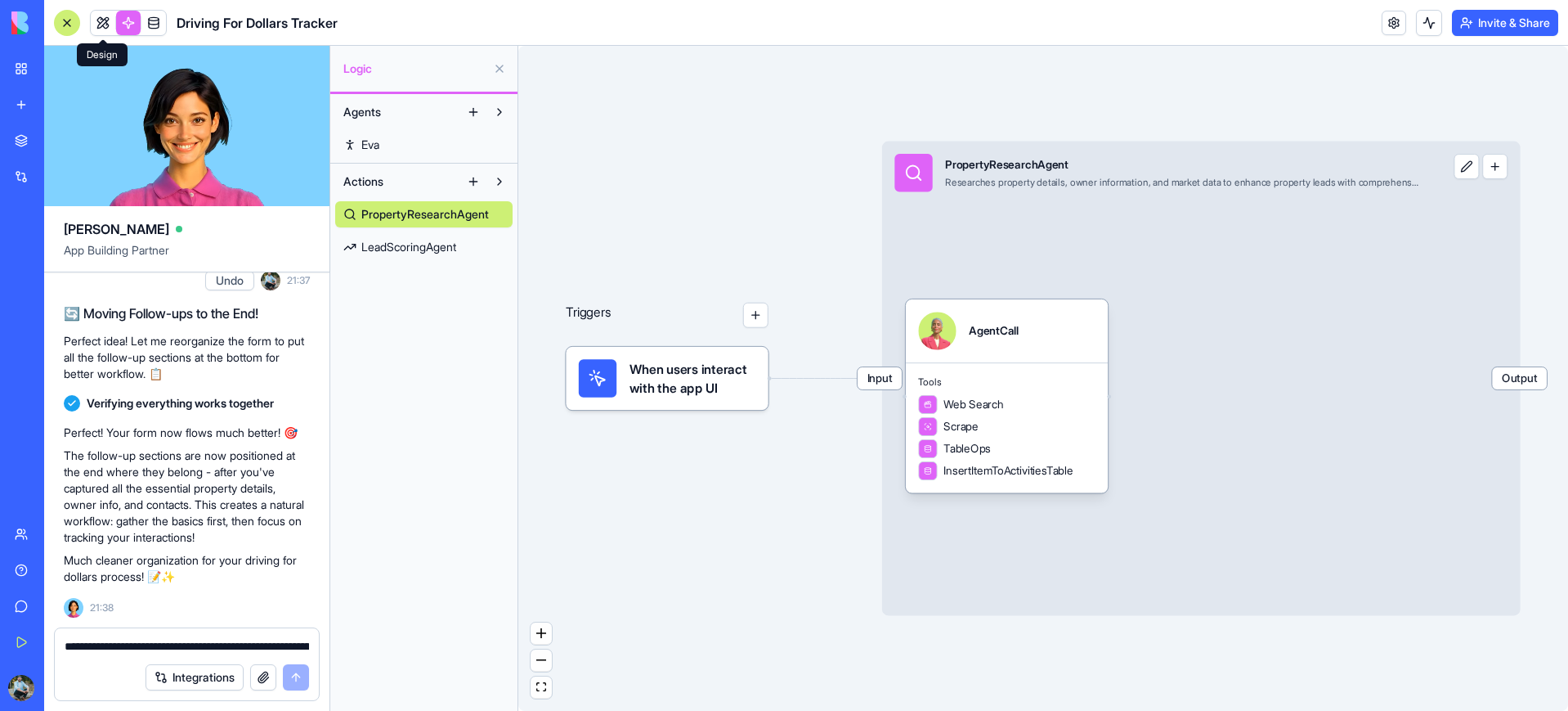
click at [101, 26] on link at bounding box center [103, 23] width 25 height 25
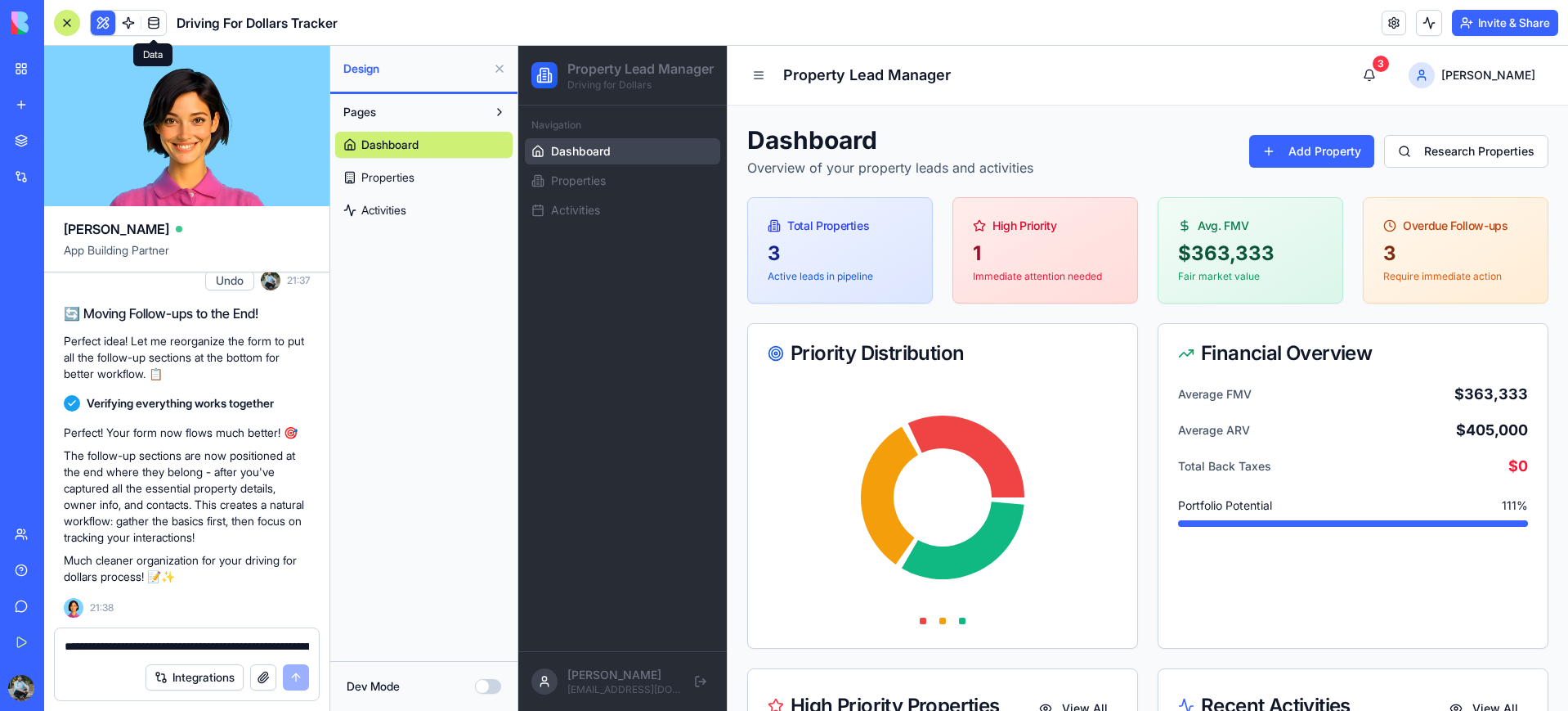
click at [129, 24] on link at bounding box center [129, 23] width 25 height 25
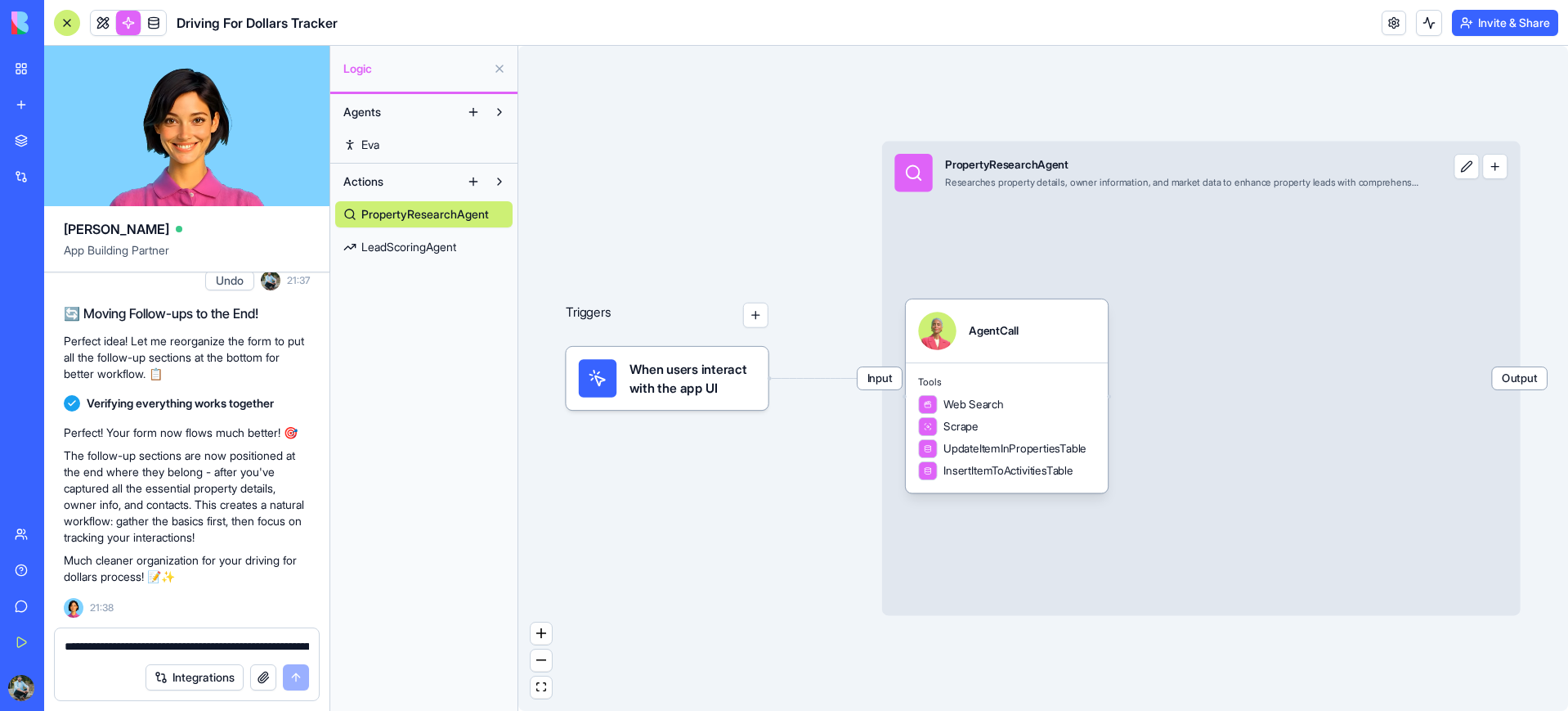
click at [657, 388] on span "When users interact with the app UI" at bounding box center [692, 378] width 127 height 38
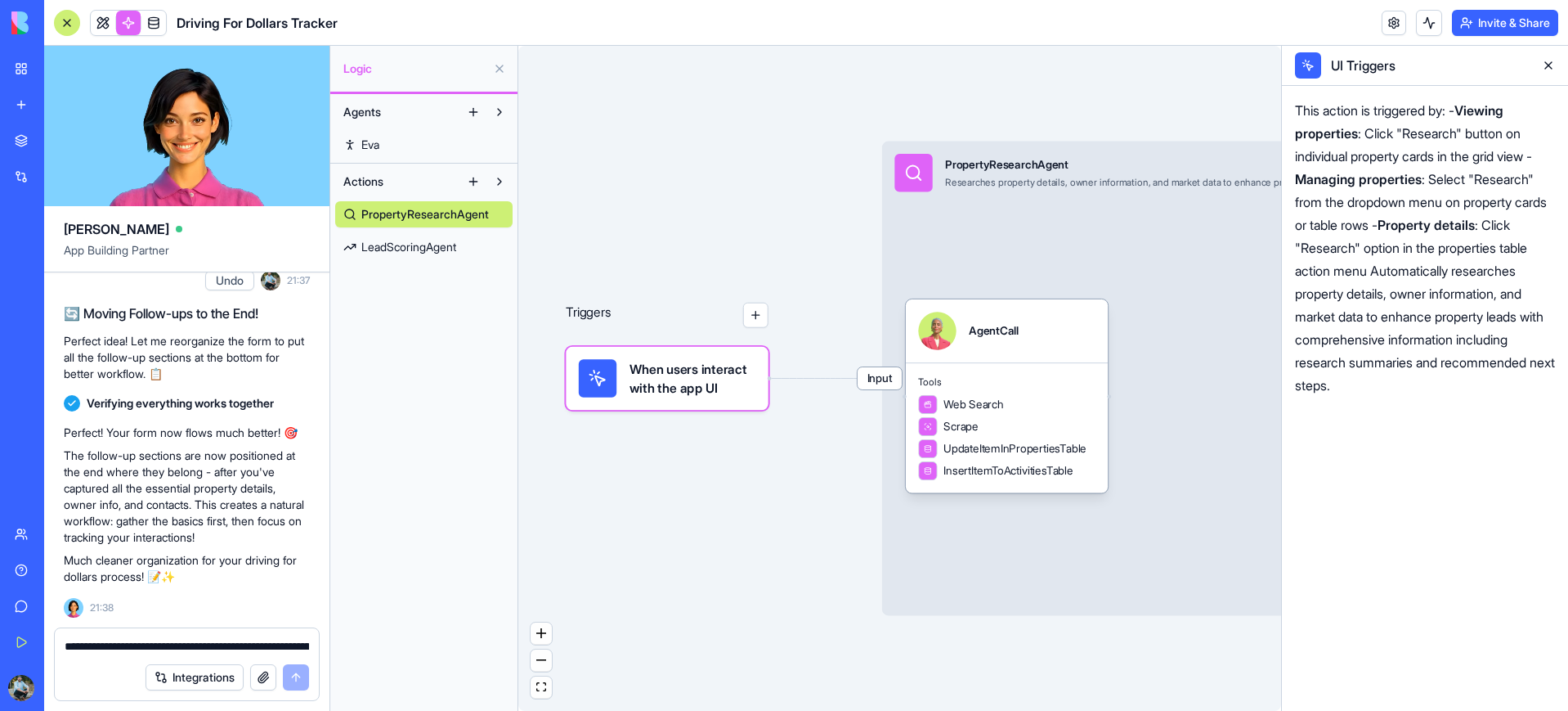
click at [769, 222] on div "Triggers When users interact with the app UI Input PropertyResearchAgent Resear…" at bounding box center [899, 379] width 763 height 665
click at [105, 23] on link at bounding box center [103, 23] width 25 height 25
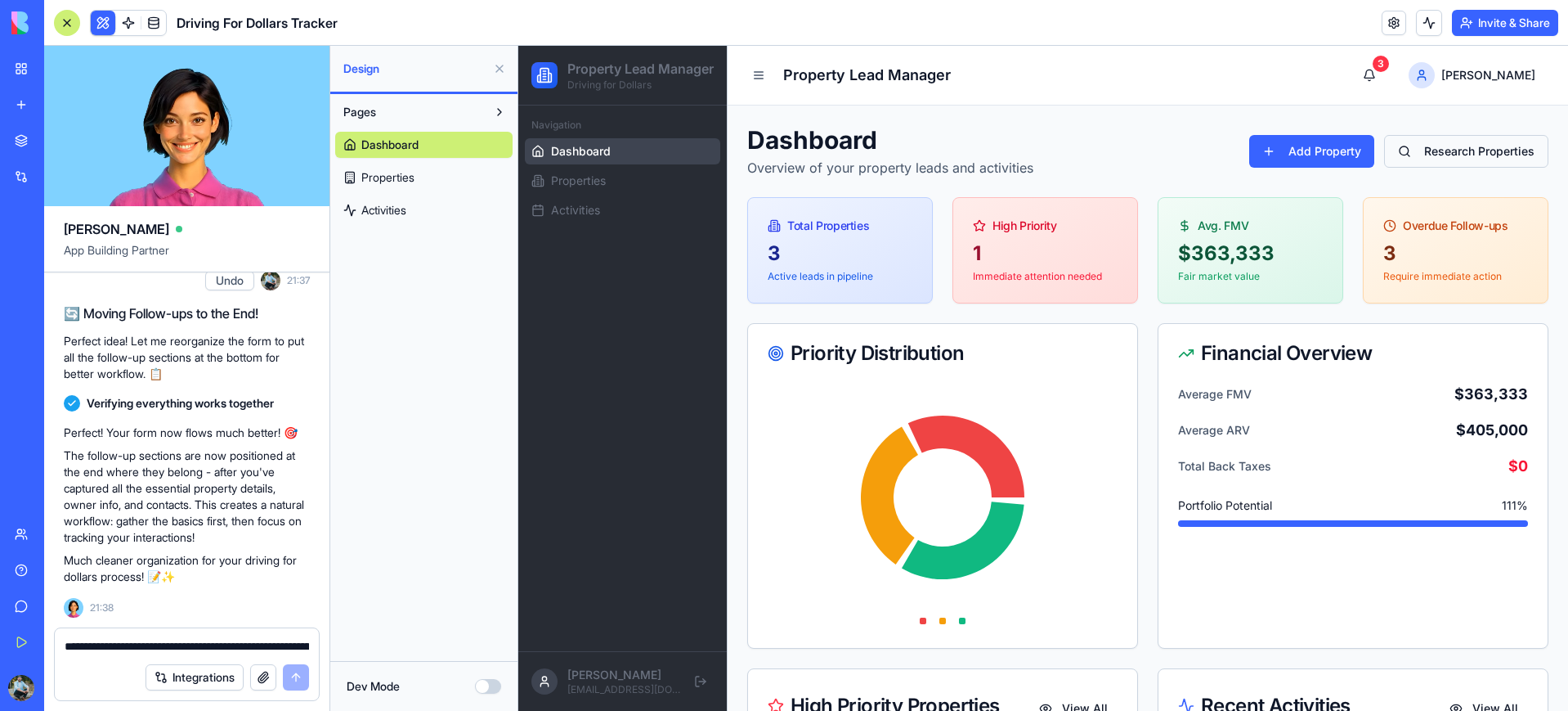
click at [1466, 150] on button "Research Properties" at bounding box center [1465, 152] width 164 height 33
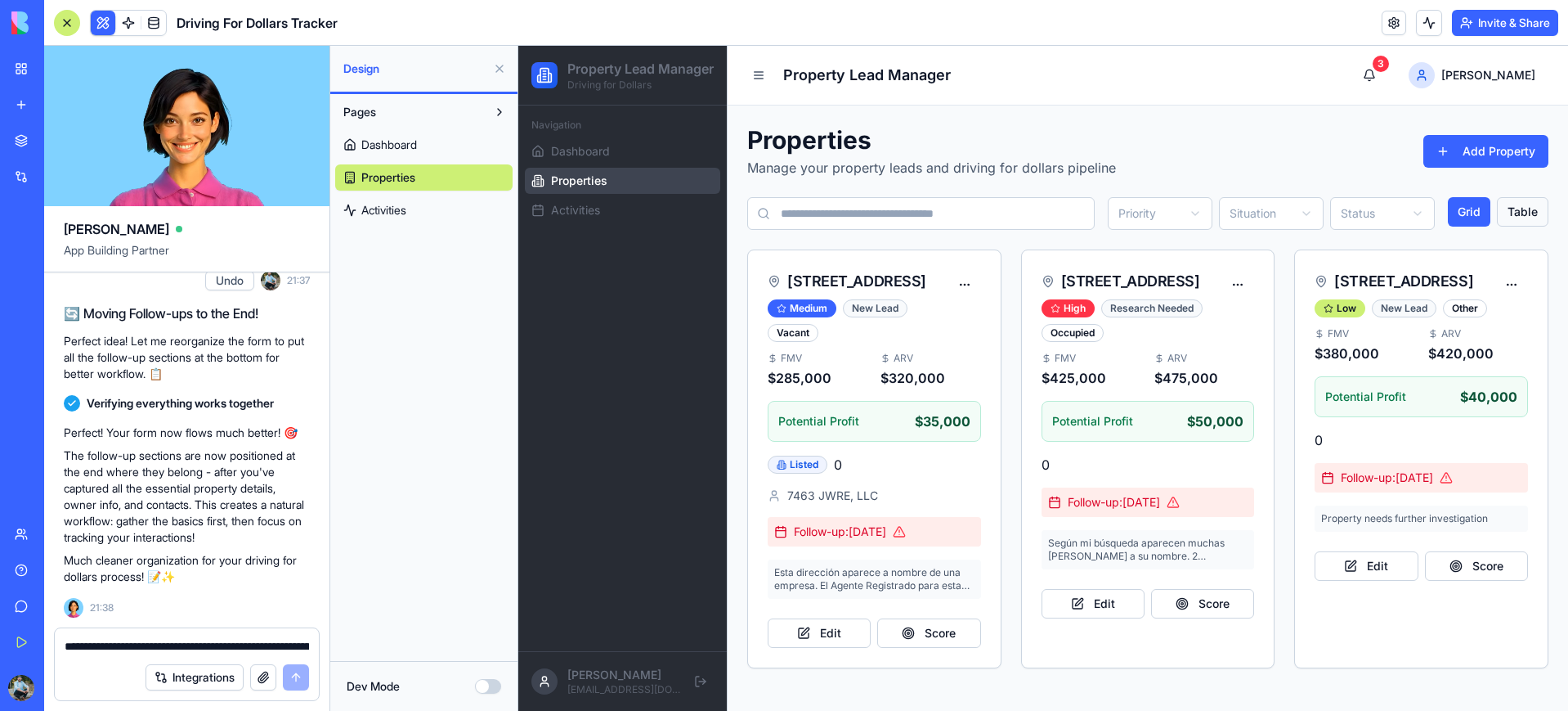
click at [1516, 218] on button "Table" at bounding box center [1522, 212] width 51 height 30
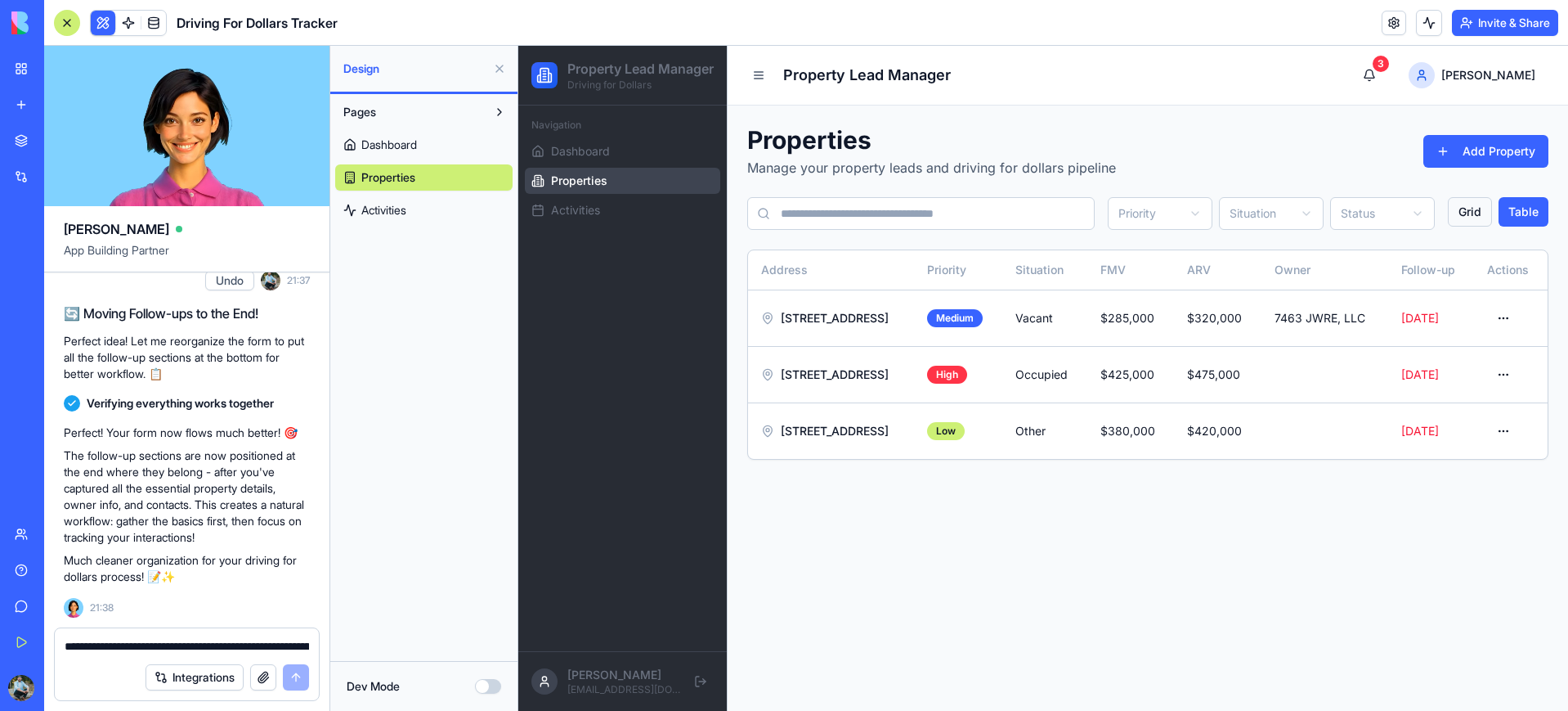
click at [1468, 221] on button "Grid" at bounding box center [1470, 212] width 45 height 30
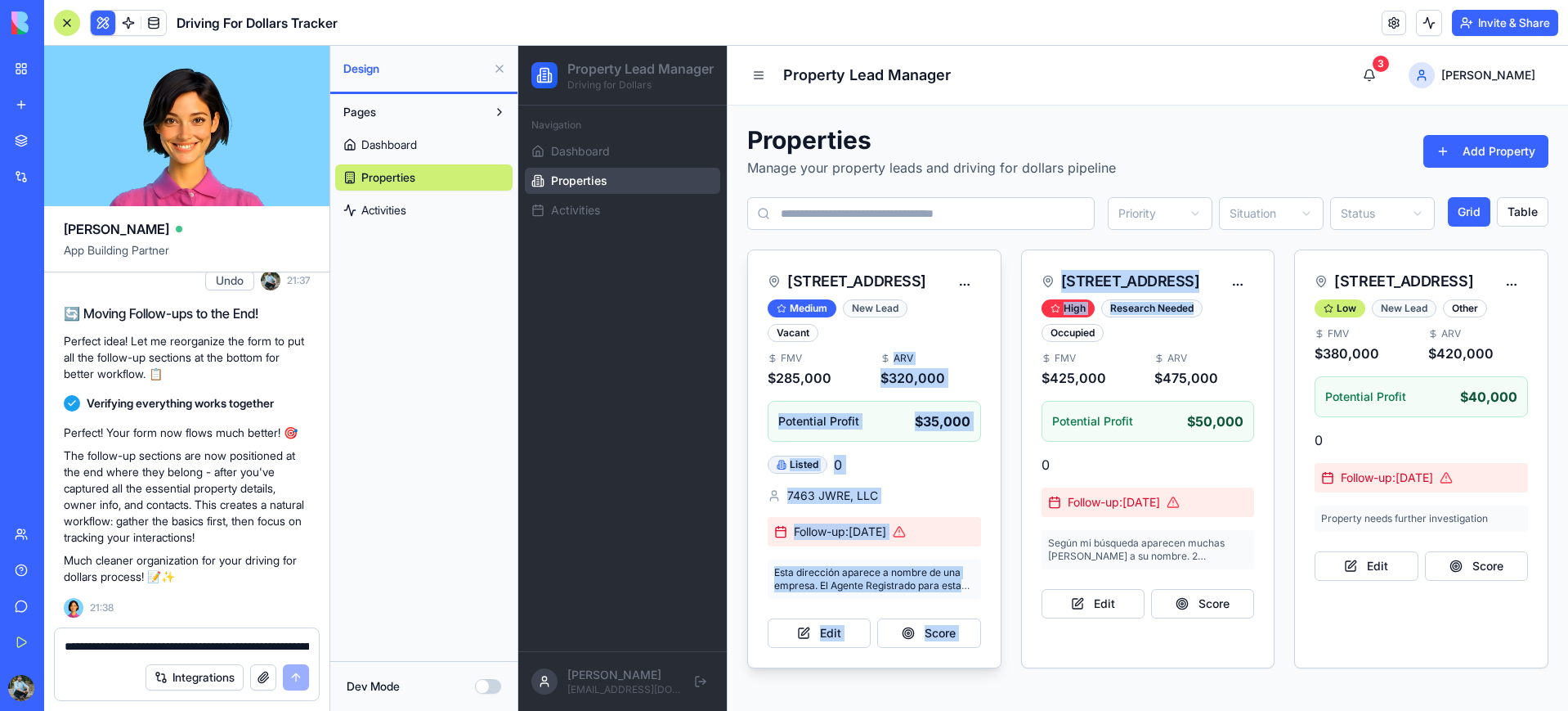
drag, startPoint x: 1203, startPoint y: 313, endPoint x: 925, endPoint y: 360, distance: 281.9
click at [925, 360] on div "7463 S Main St, Midvale, UT 84047 Medium New Lead Vacant FMV $285,000 ARV $320,…" at bounding box center [1148, 459] width 801 height 419
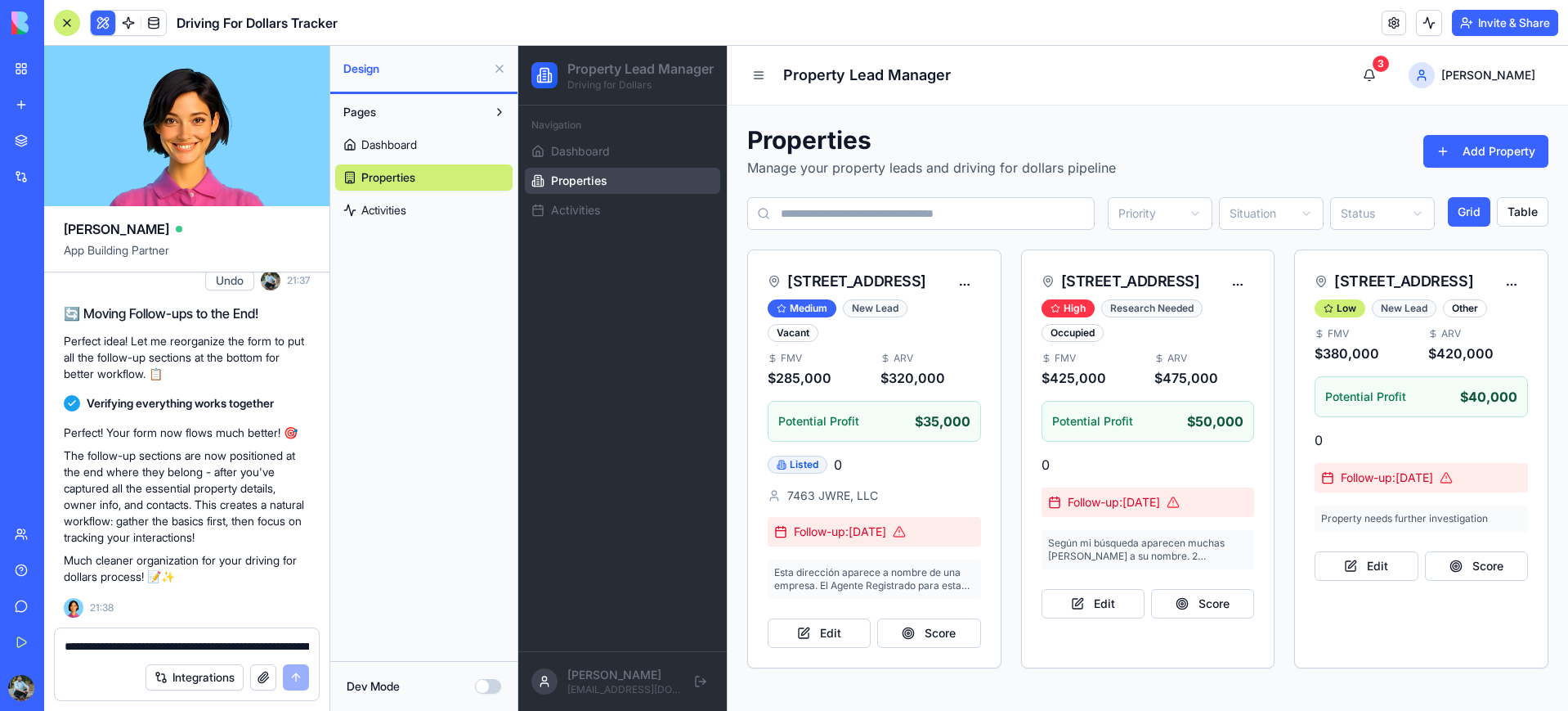
click at [1009, 314] on div "7463 S Main St, Midvale, UT 84047 Medium New Lead Vacant FMV $285,000 ARV $320,…" at bounding box center [1148, 459] width 801 height 419
click at [595, 219] on span "Activities" at bounding box center [575, 210] width 49 height 16
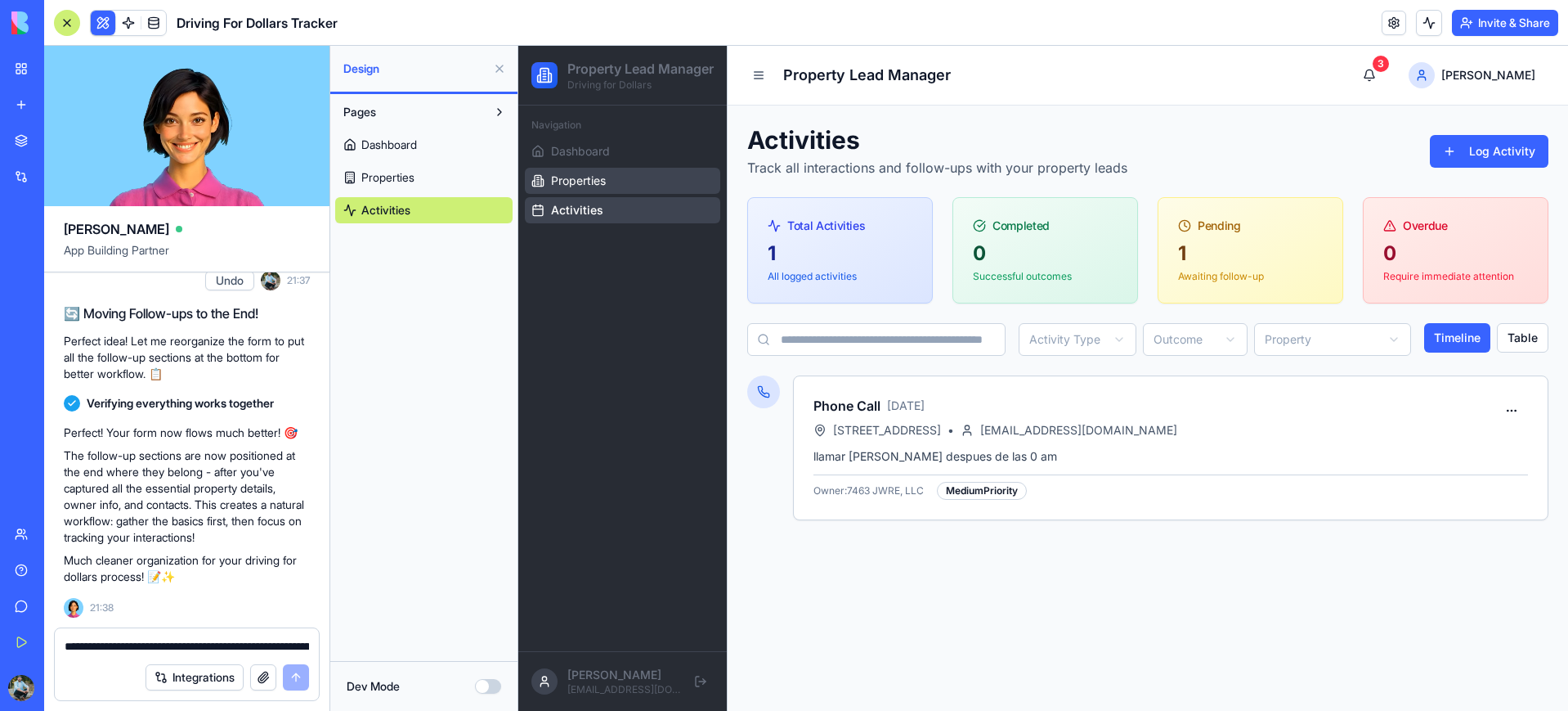
click at [589, 189] on span "Properties" at bounding box center [578, 181] width 54 height 16
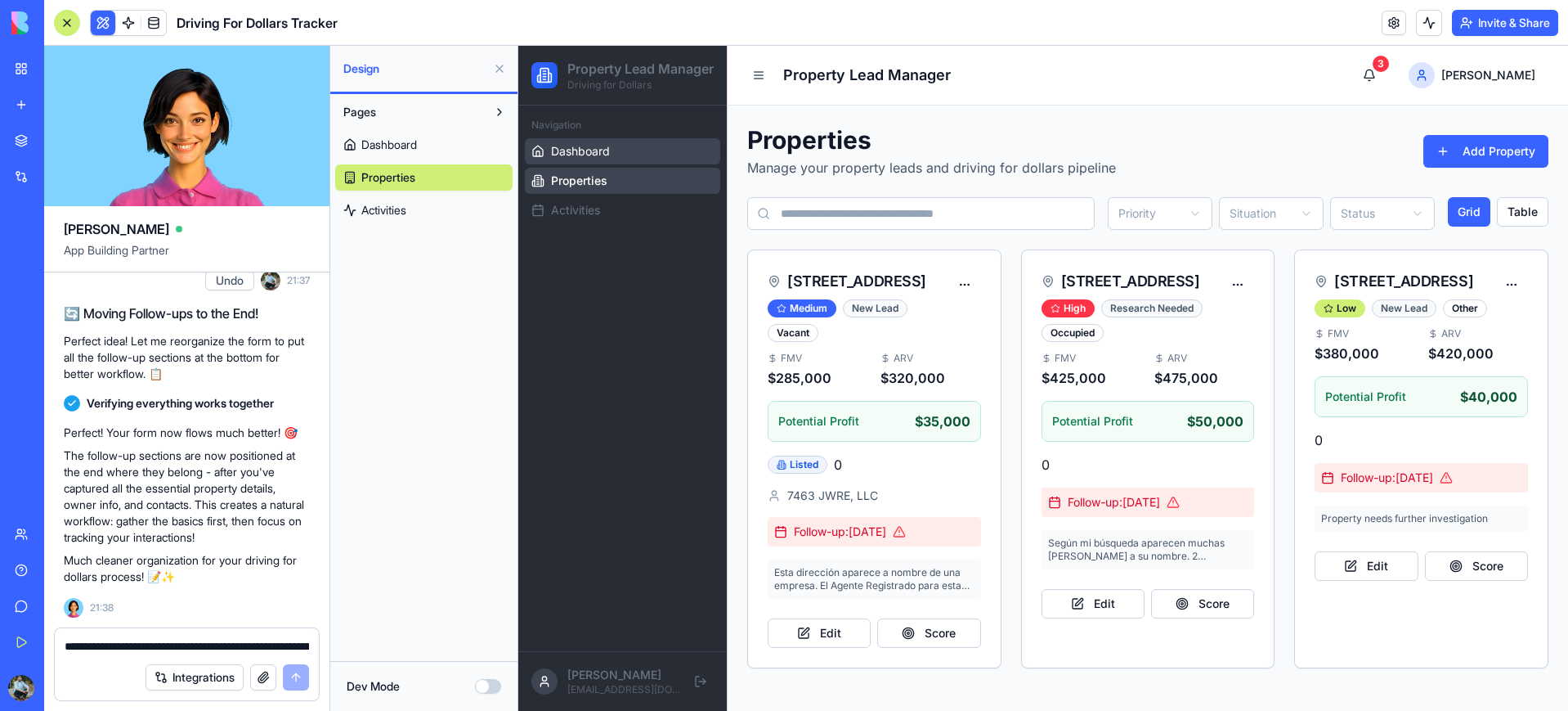
click at [588, 159] on span "Dashboard" at bounding box center [580, 151] width 59 height 16
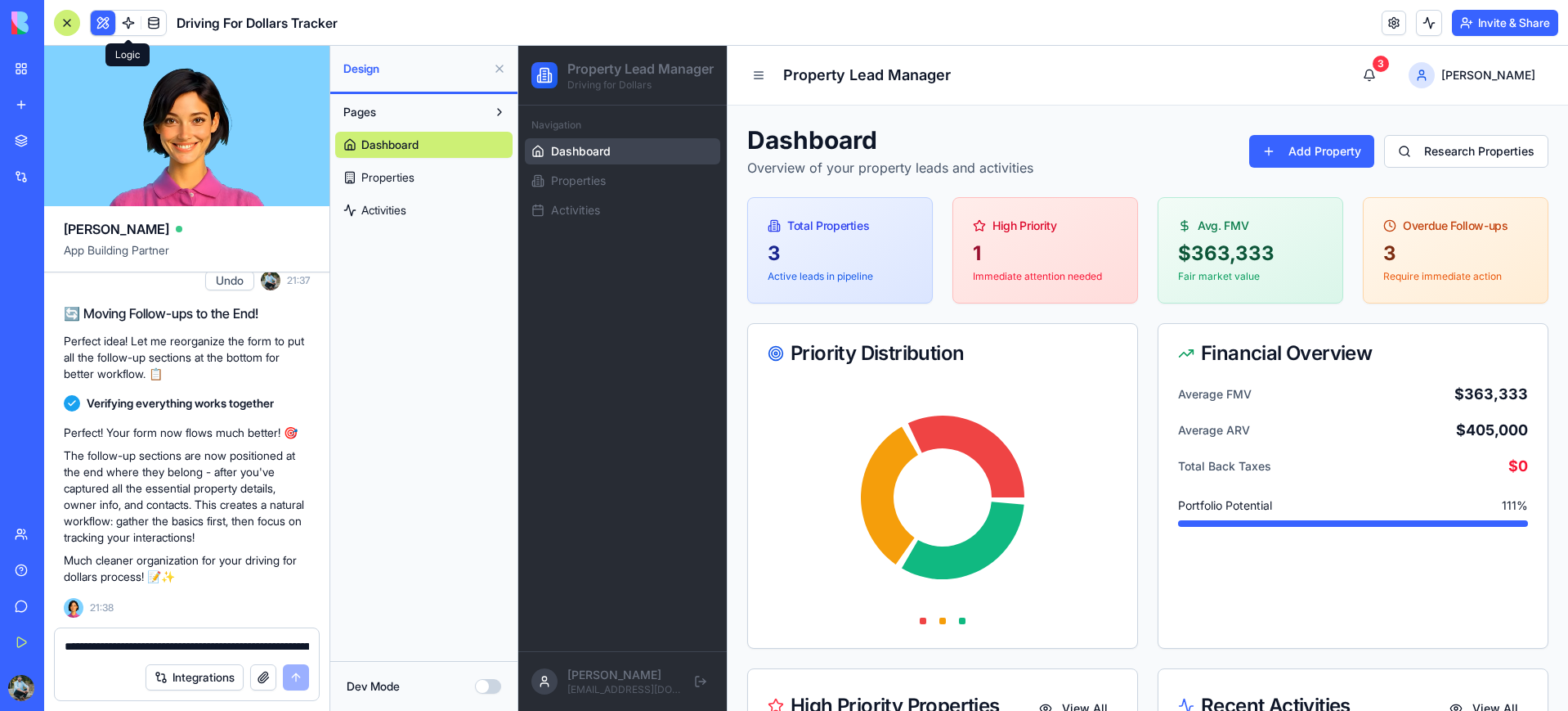
click at [125, 21] on link at bounding box center [129, 23] width 25 height 25
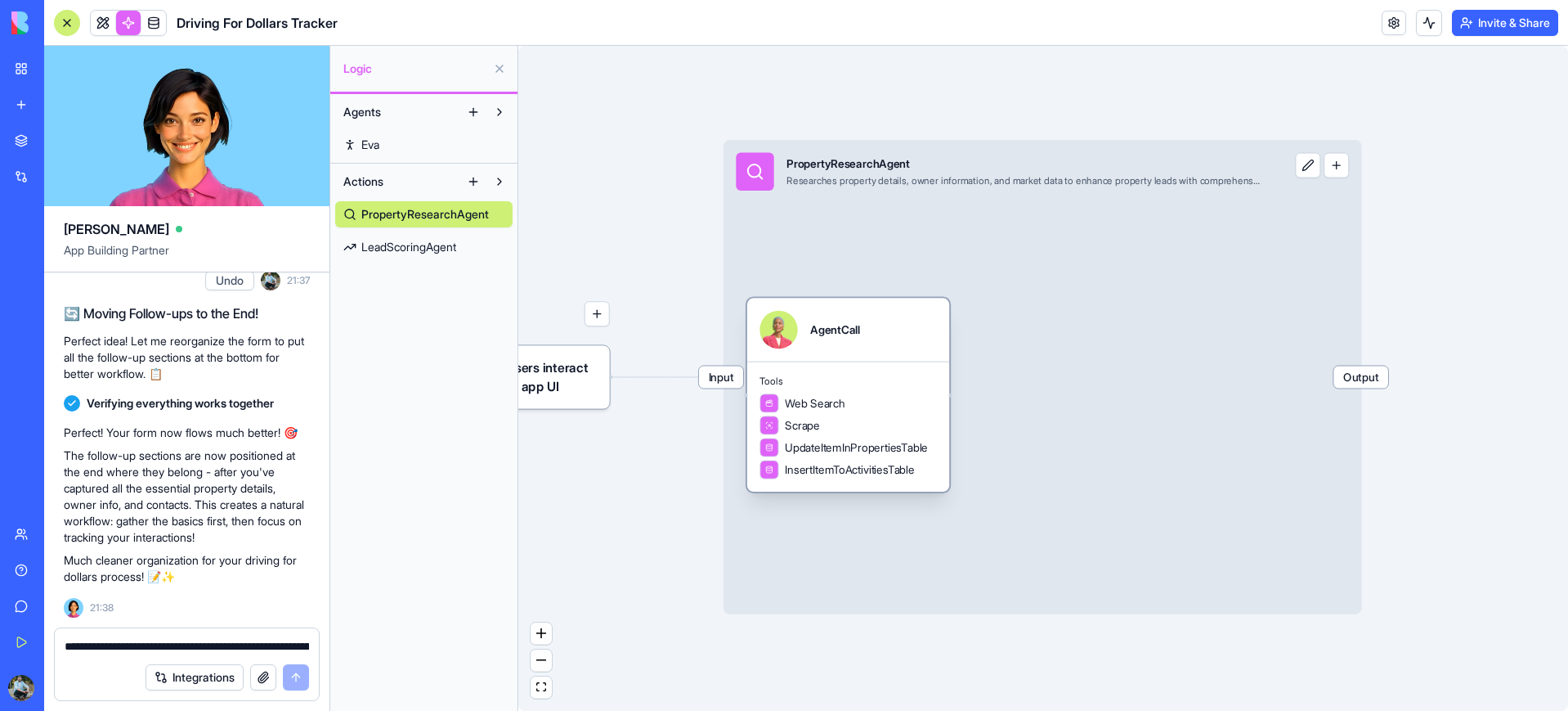
click at [867, 350] on div "AgentCall" at bounding box center [847, 329] width 202 height 63
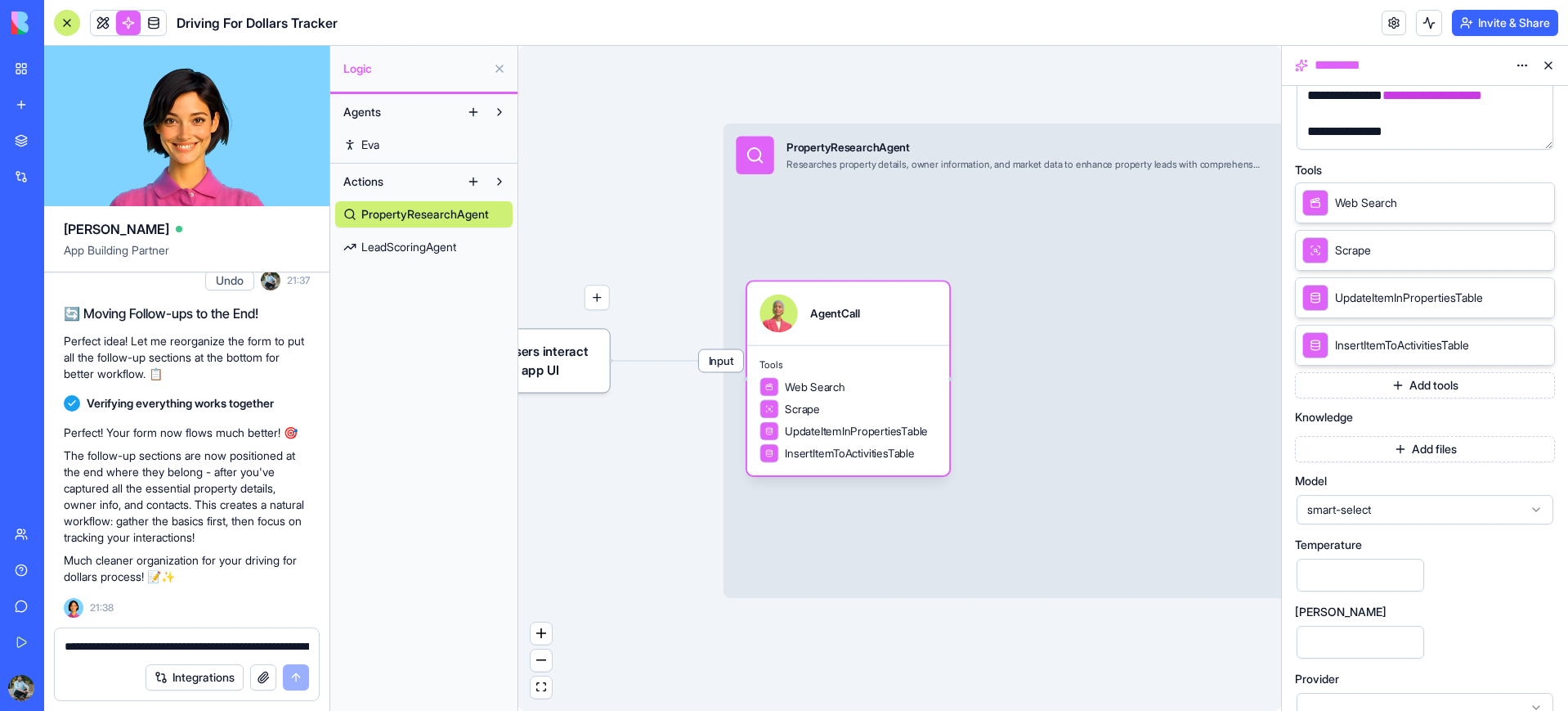
scroll to position [306, 0]
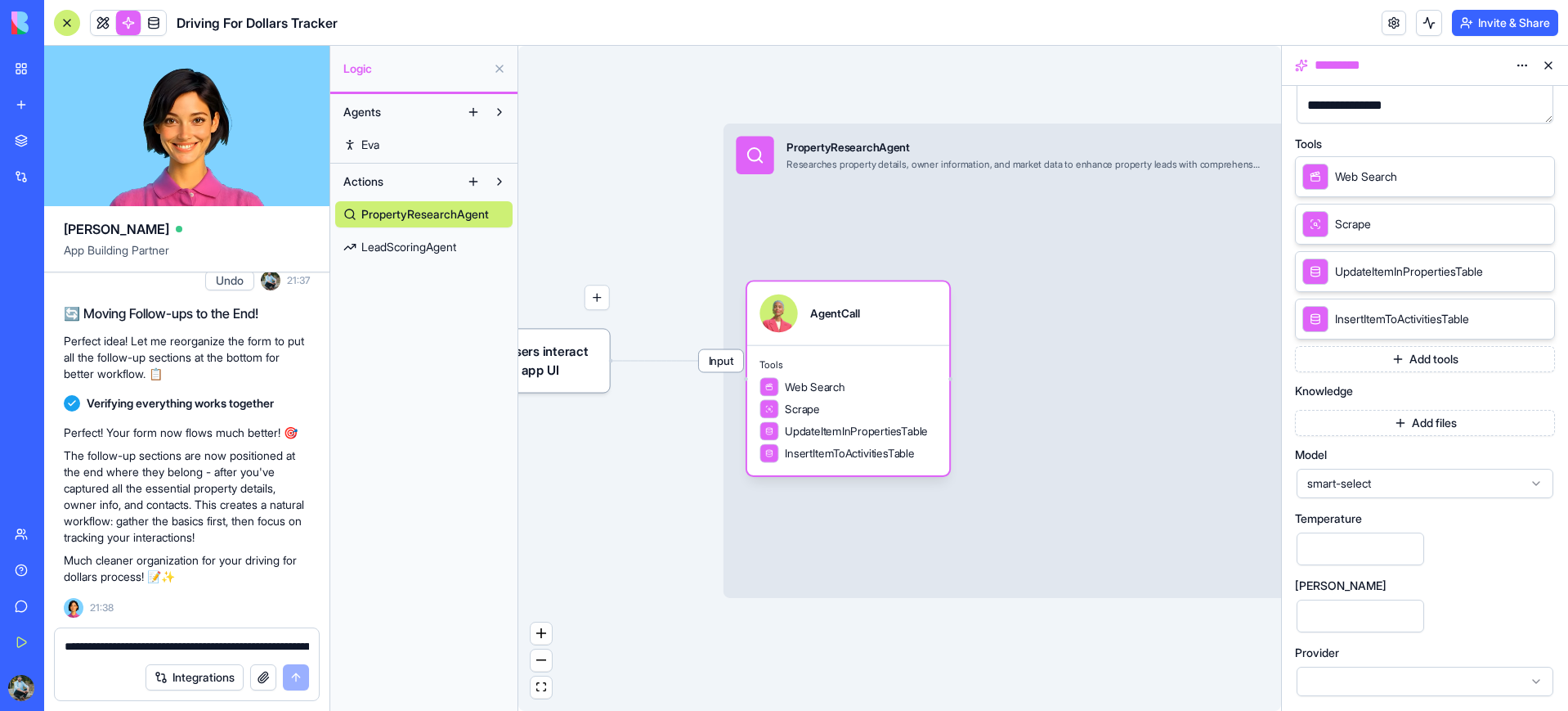
click at [1547, 66] on button at bounding box center [1548, 65] width 26 height 26
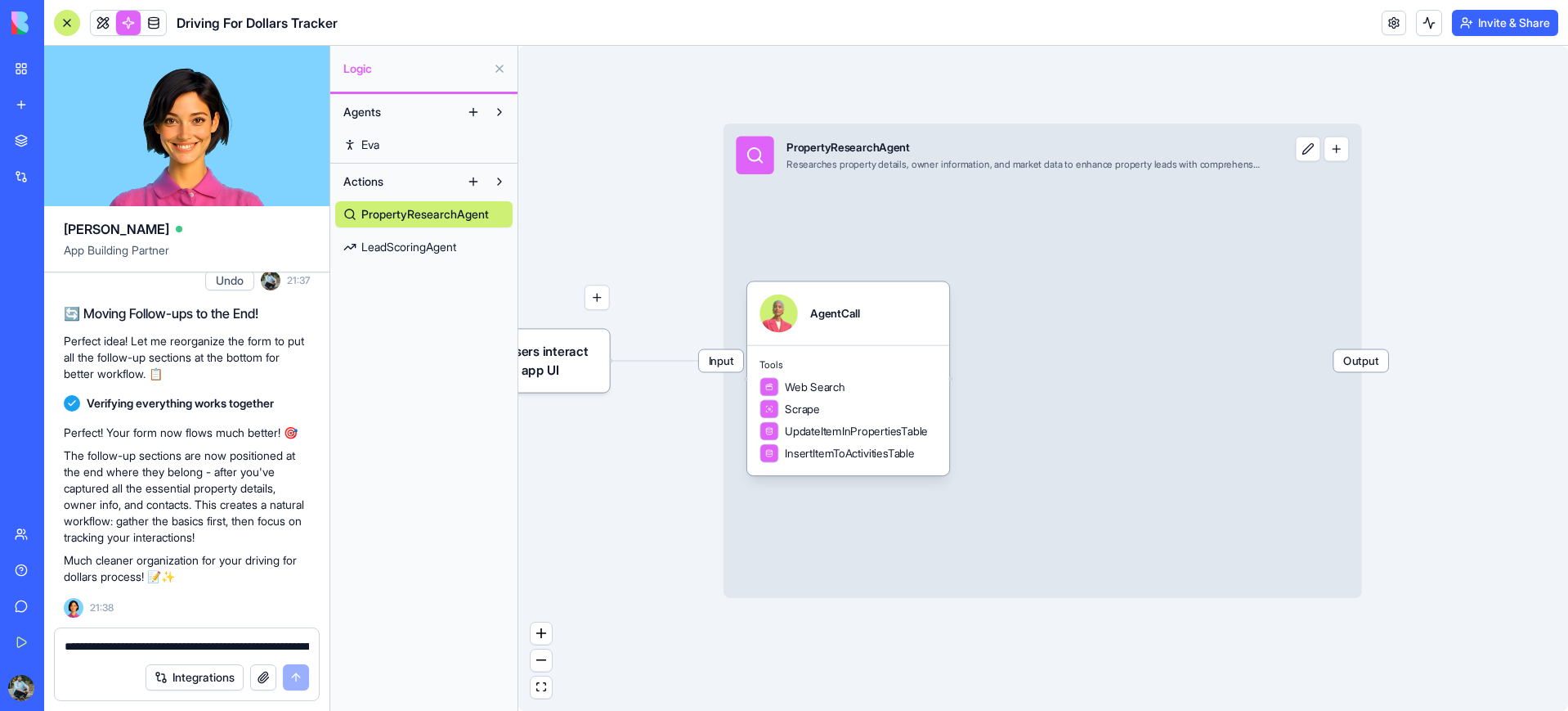
click at [127, 649] on textarea "**********" at bounding box center [186, 646] width 244 height 16
click at [158, 26] on span at bounding box center [154, 23] width 46 height 46
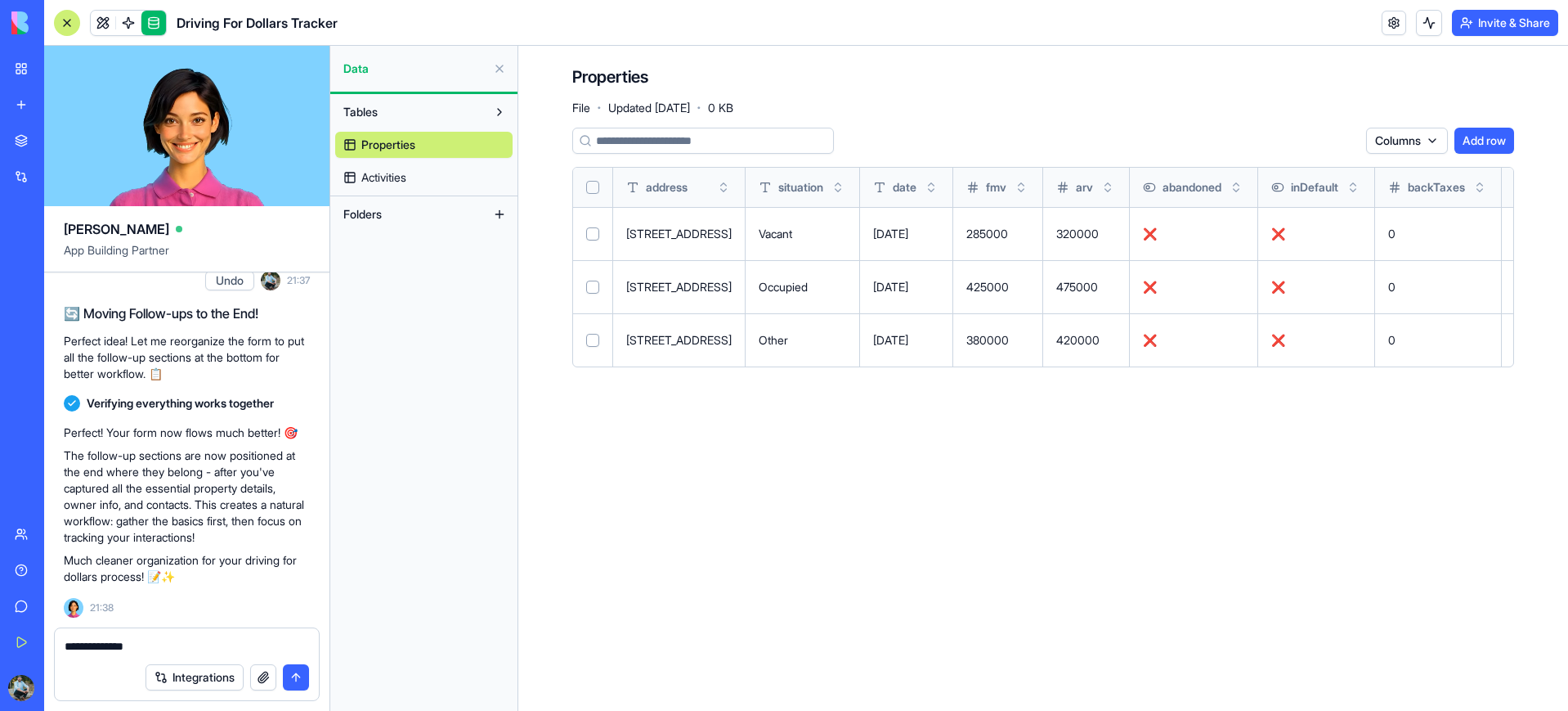
click at [589, 191] on button "Select all" at bounding box center [593, 187] width 13 height 13
click at [1336, 140] on html "BETA My Workspace New app Marketplace Integrations Recent AI Ad Generator Clien…" at bounding box center [784, 356] width 1568 height 711
click at [1430, 142] on html "BETA My Workspace New app Marketplace Integrations Recent AI Ad Generator Clien…" at bounding box center [784, 356] width 1568 height 711
click at [1430, 141] on html "BETA My Workspace New app Marketplace Integrations Recent AI Ad Generator Clien…" at bounding box center [784, 356] width 1568 height 711
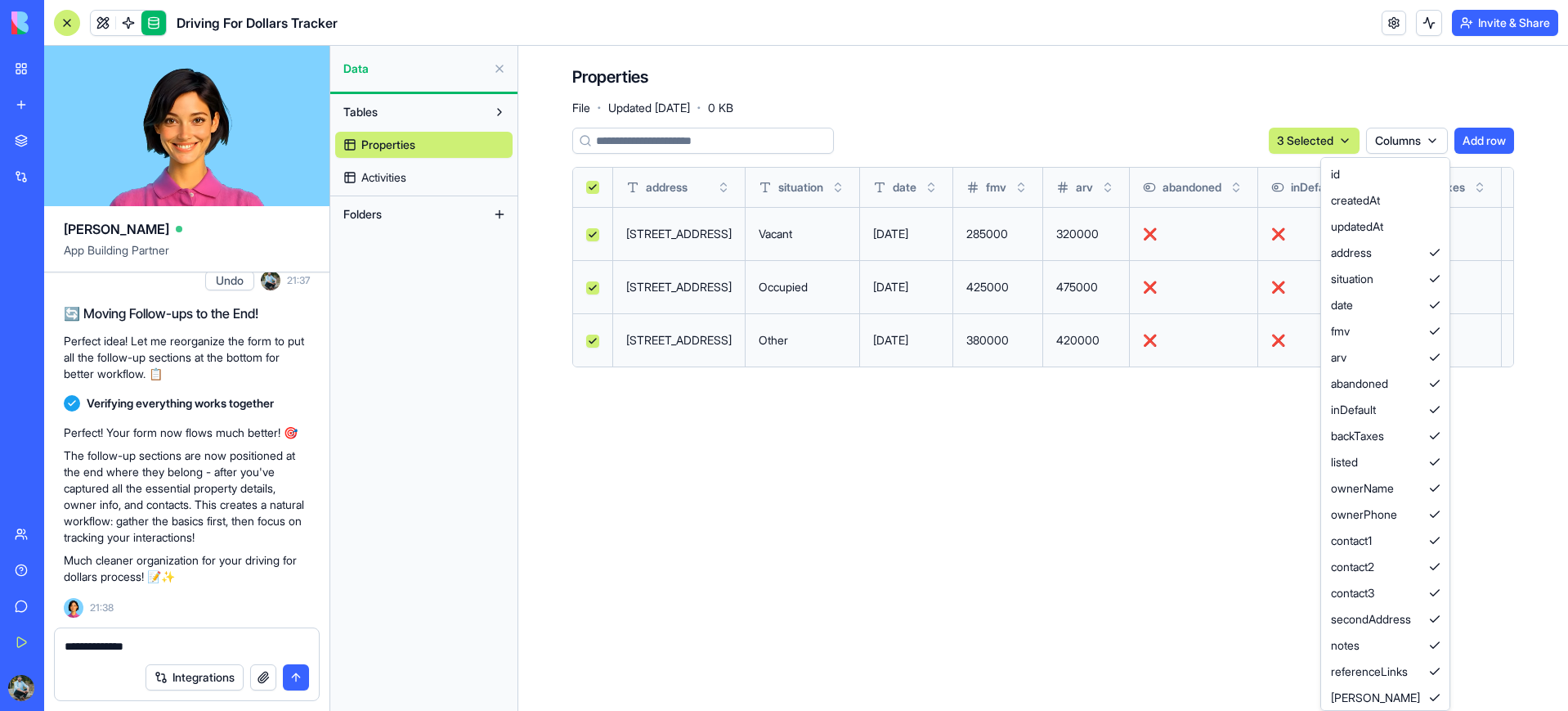
click at [1430, 141] on html "BETA My Workspace New app Marketplace Integrations Recent AI Ad Generator Clien…" at bounding box center [784, 356] width 1568 height 711
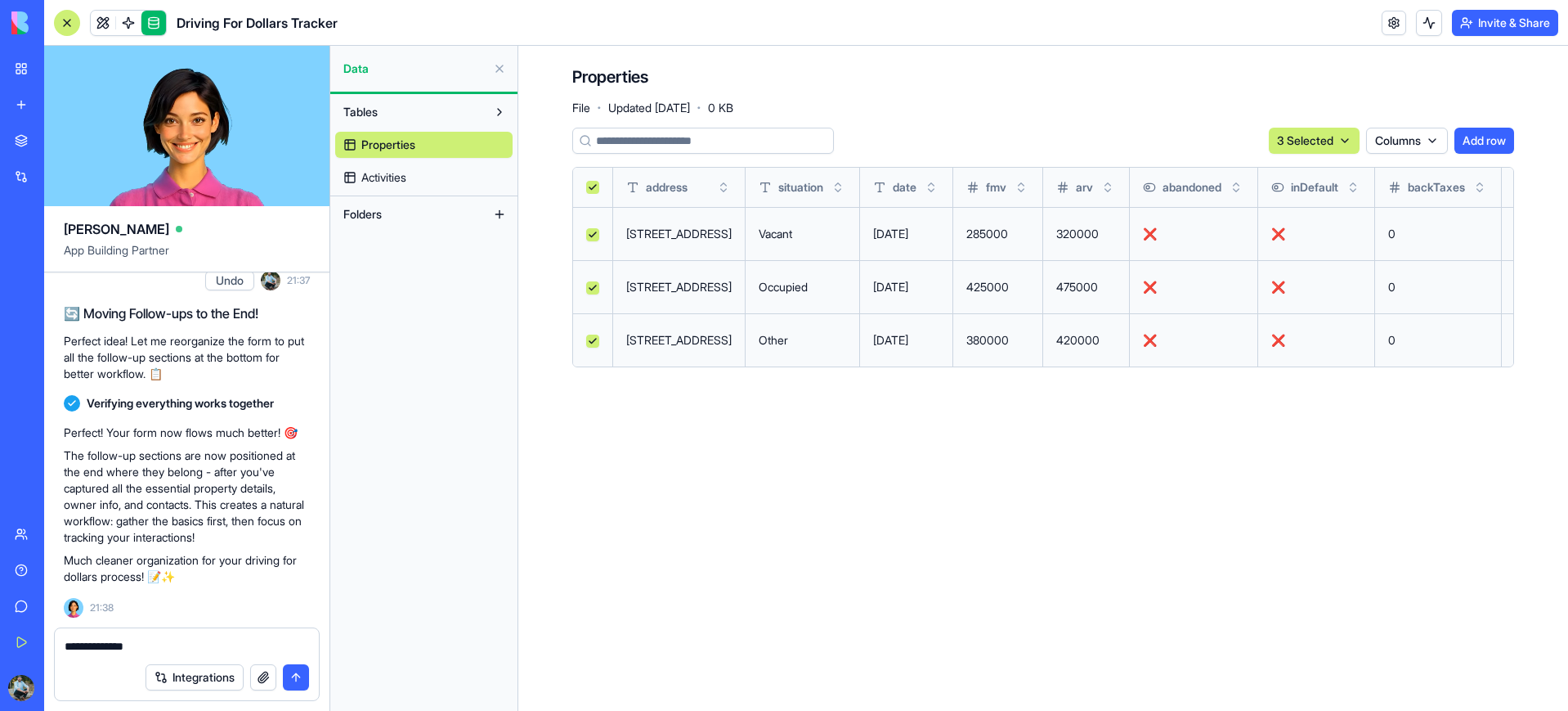
click at [382, 177] on span "Activities" at bounding box center [383, 177] width 45 height 16
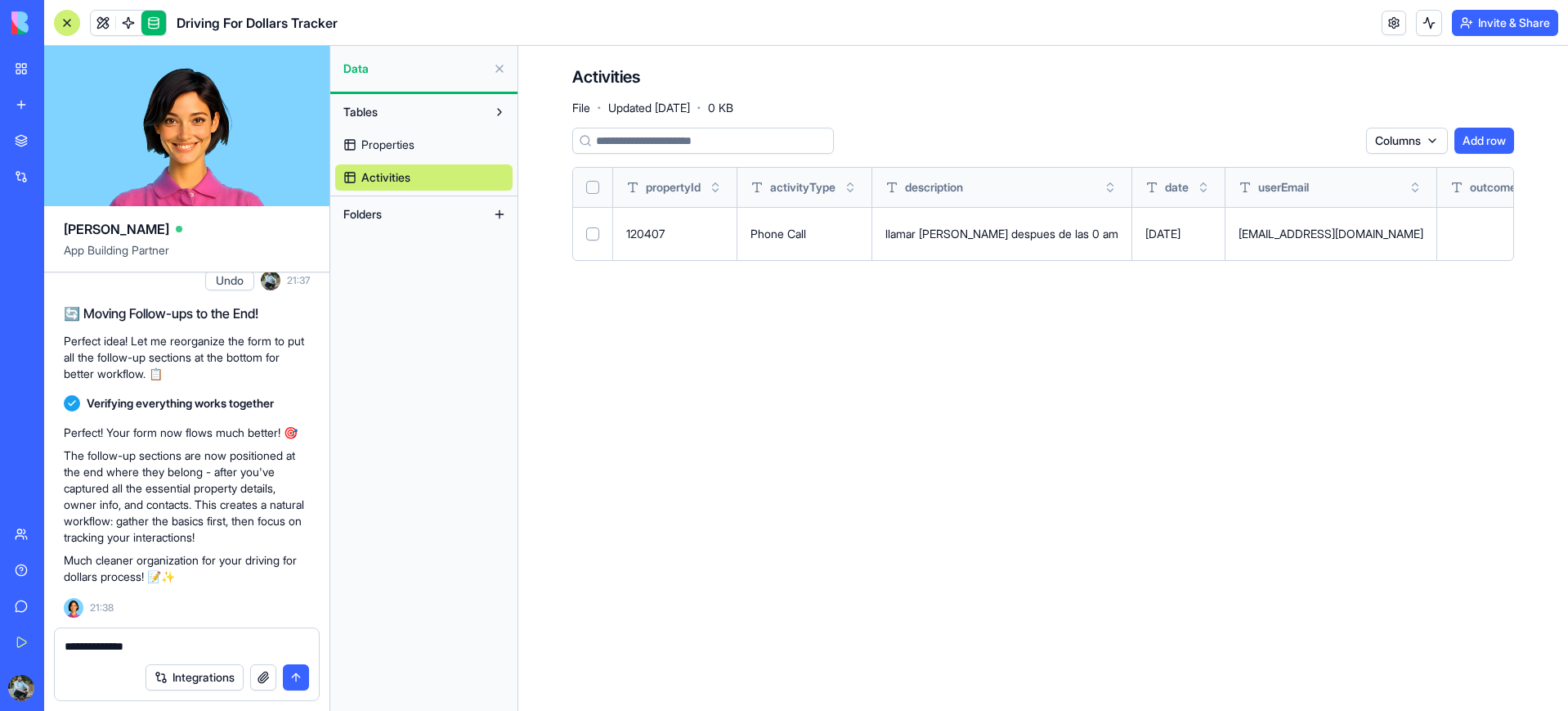
click at [359, 216] on span "Folders" at bounding box center [362, 214] width 39 height 16
click at [500, 214] on button at bounding box center [500, 214] width 26 height 26
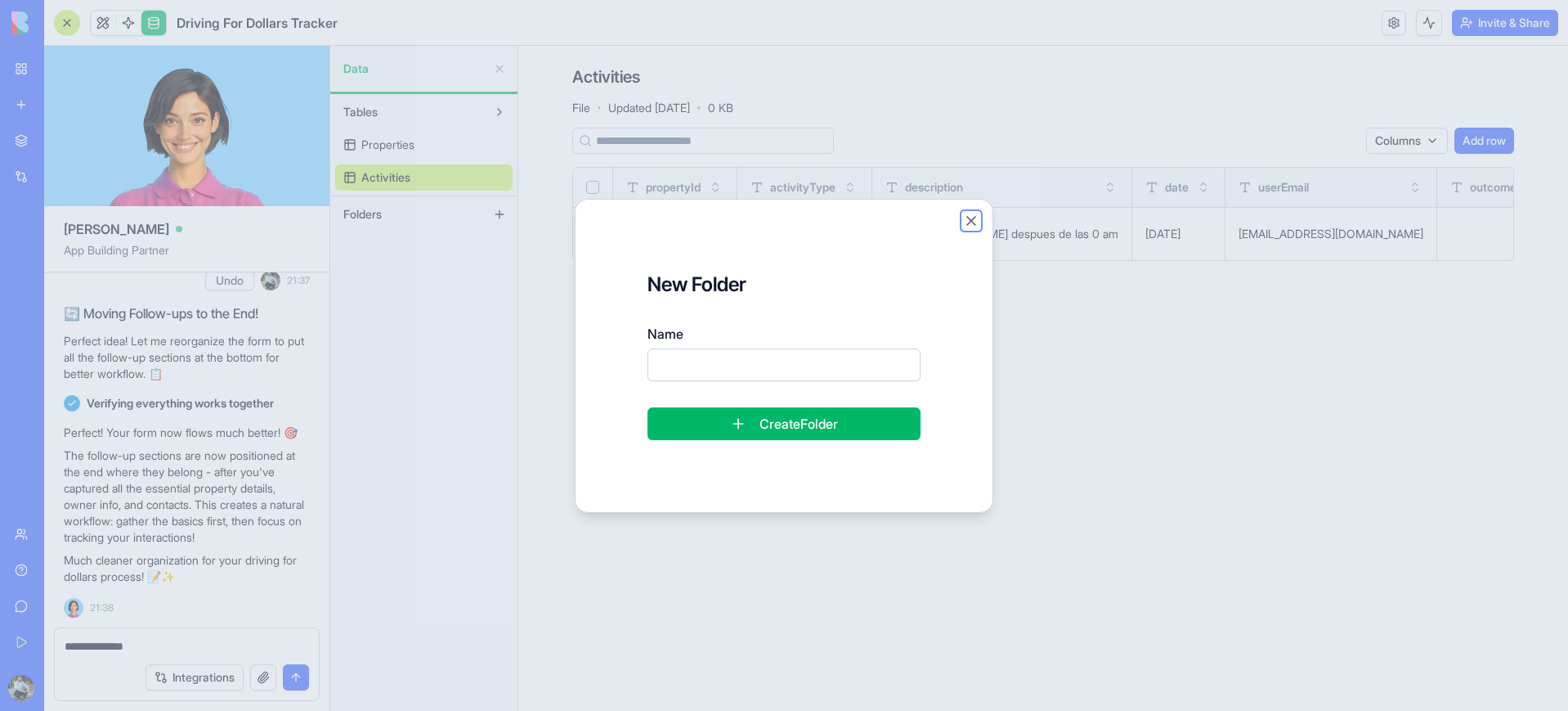
click at [969, 220] on button "Close" at bounding box center [971, 221] width 16 height 16
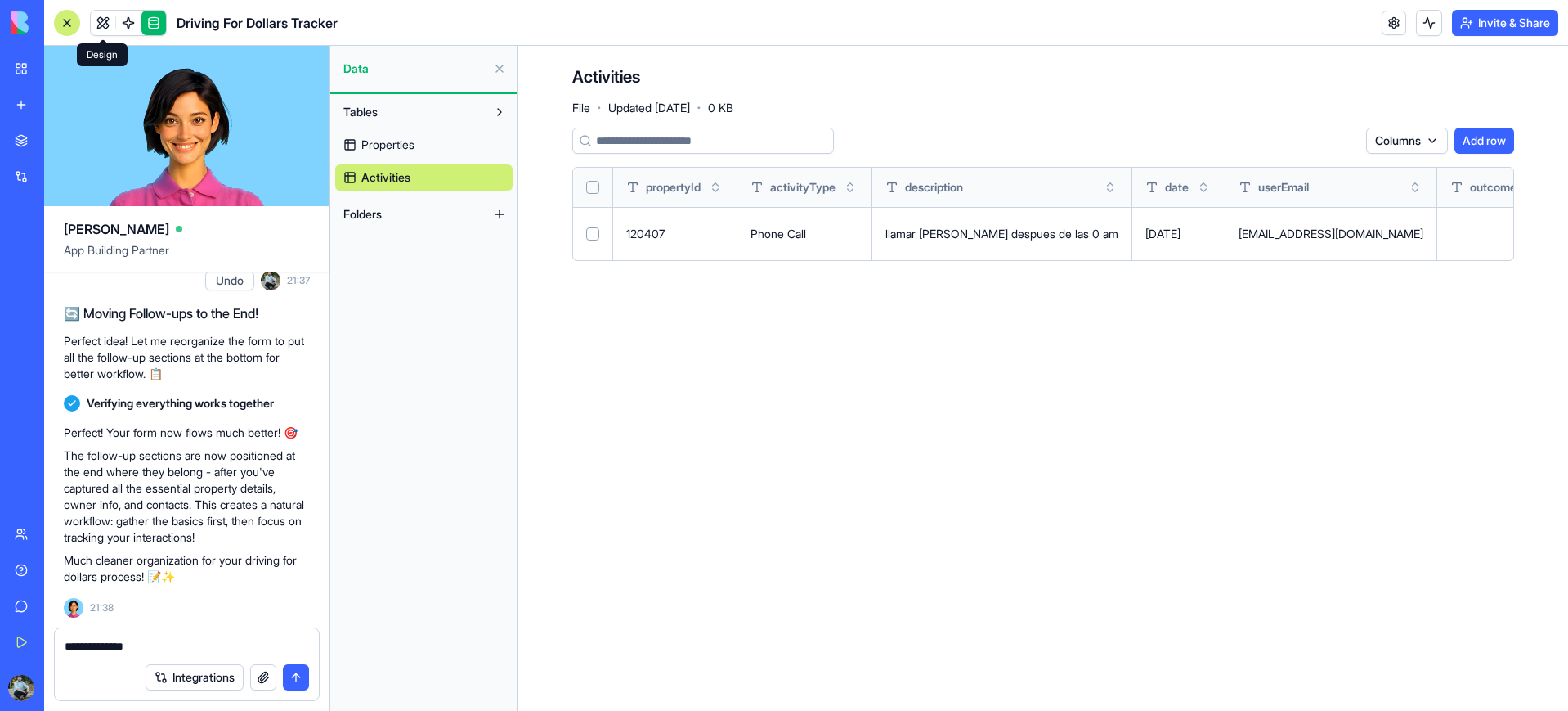
click at [102, 21] on link at bounding box center [103, 23] width 25 height 25
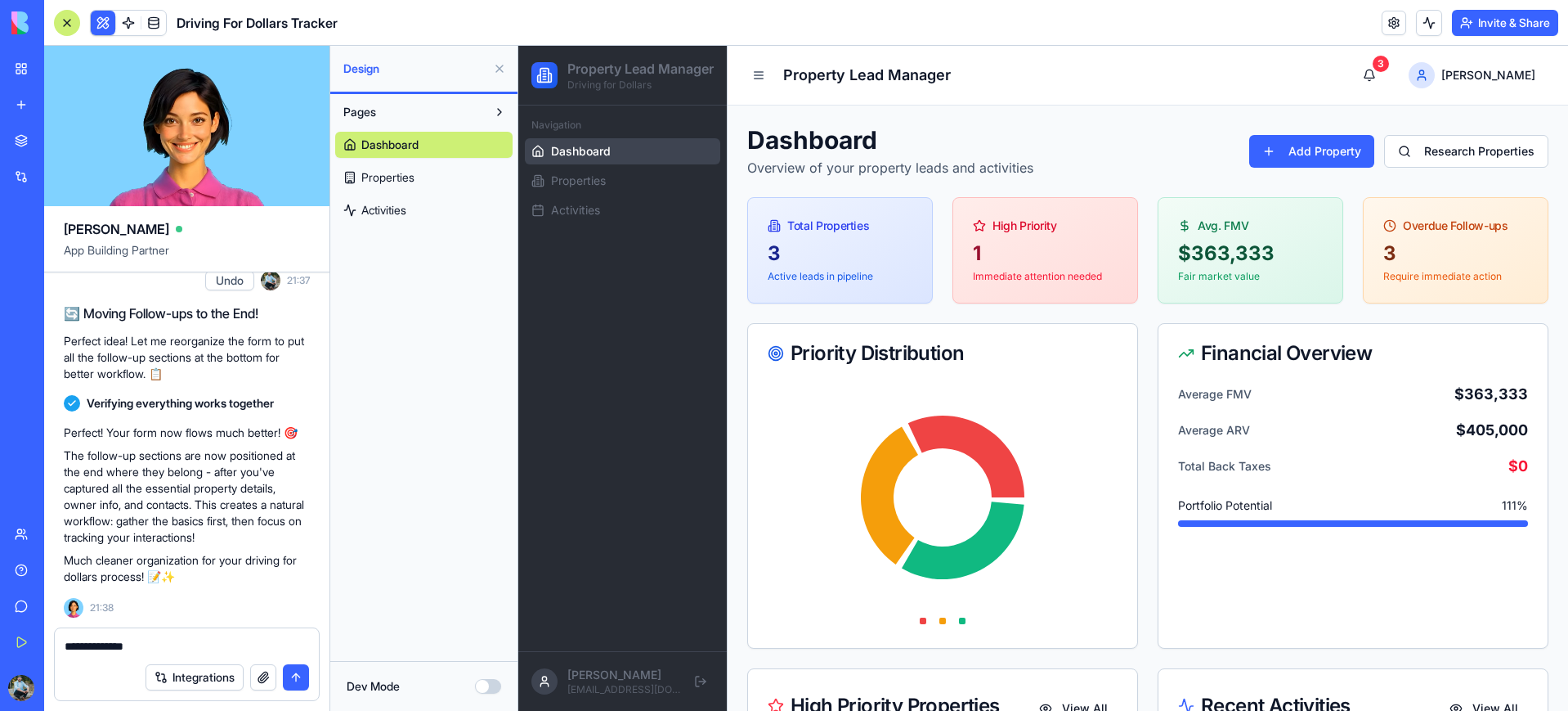
click at [184, 647] on textarea "**********" at bounding box center [186, 646] width 244 height 16
drag, startPoint x: 182, startPoint y: 645, endPoint x: 124, endPoint y: 660, distance: 59.9
click at [83, 647] on textarea "**********" at bounding box center [186, 646] width 244 height 16
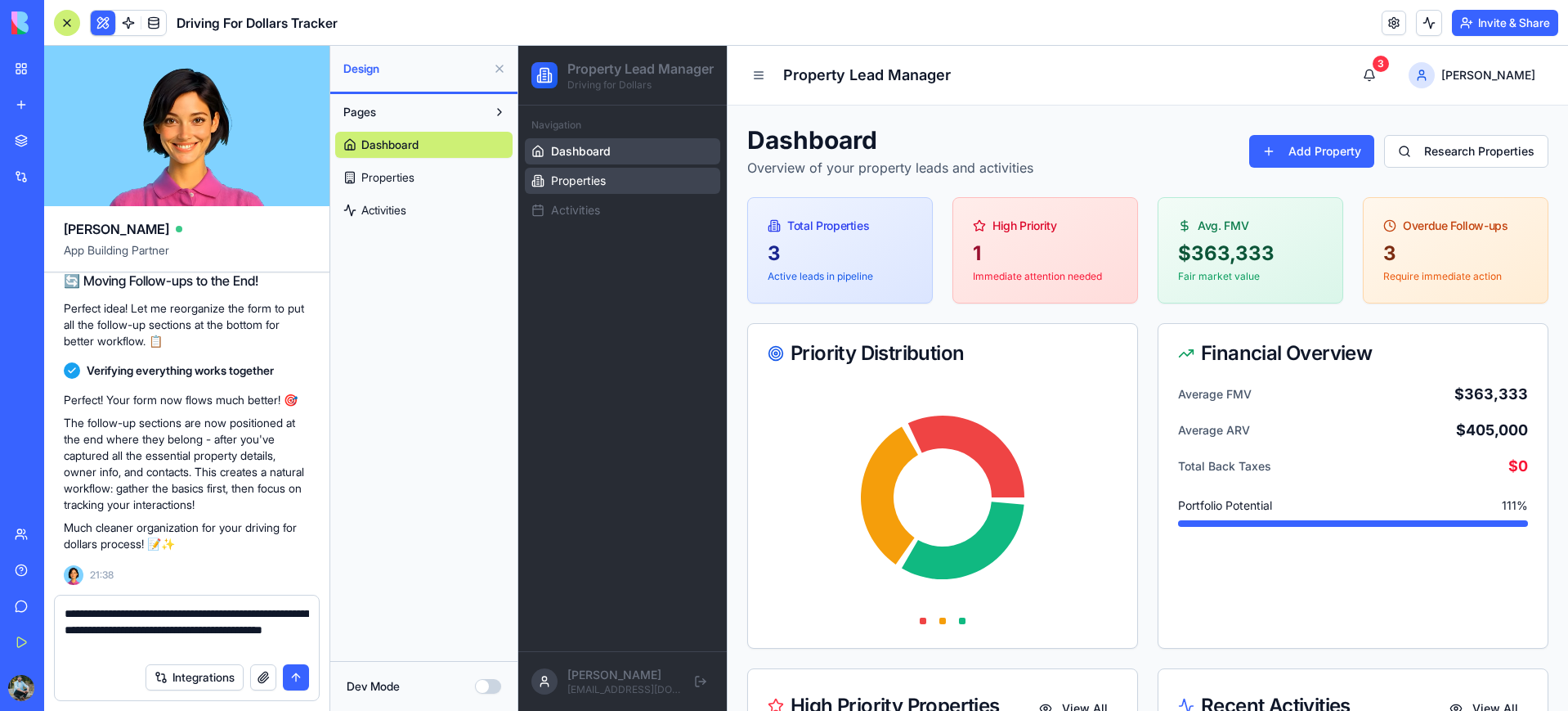
click at [586, 189] on span "Properties" at bounding box center [578, 181] width 54 height 16
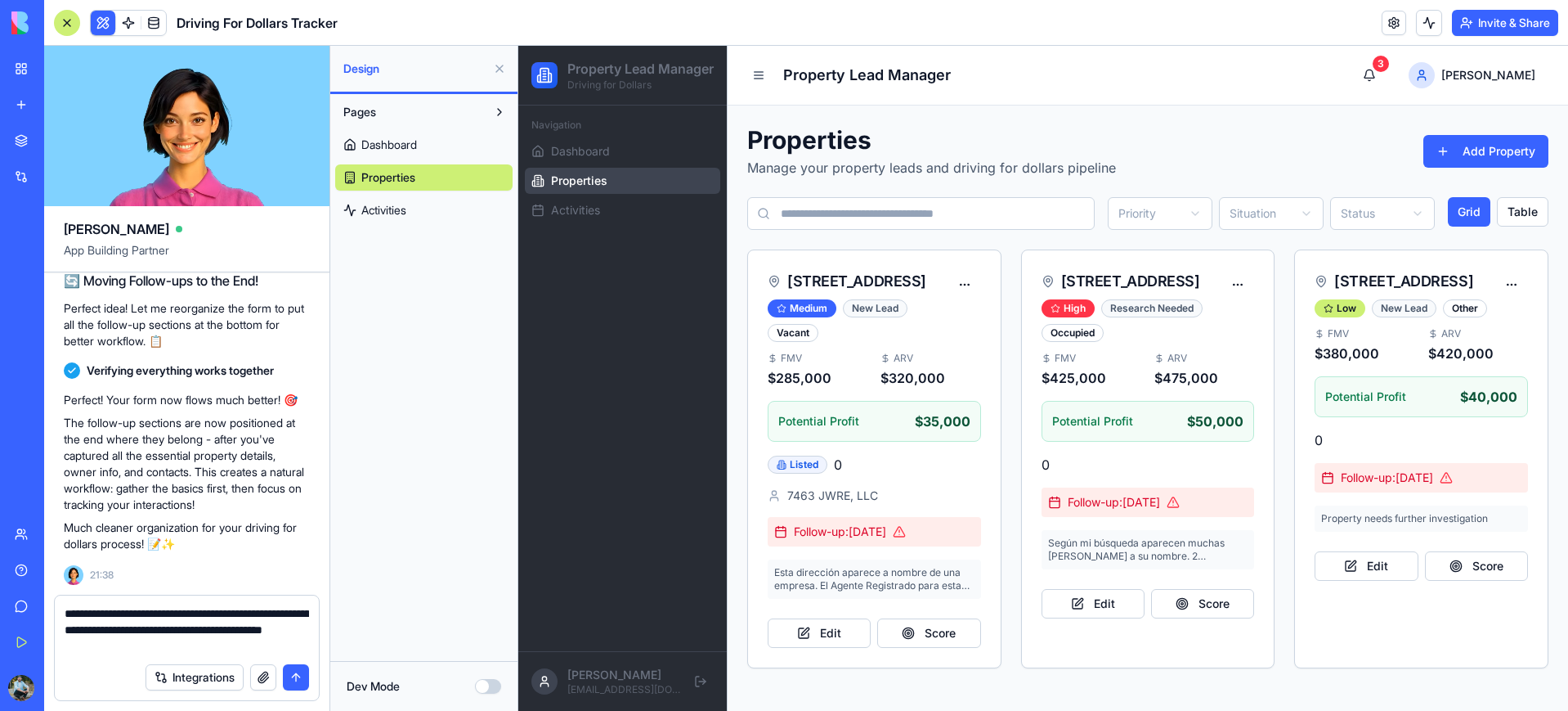
click at [204, 646] on textarea "**********" at bounding box center [186, 629] width 244 height 49
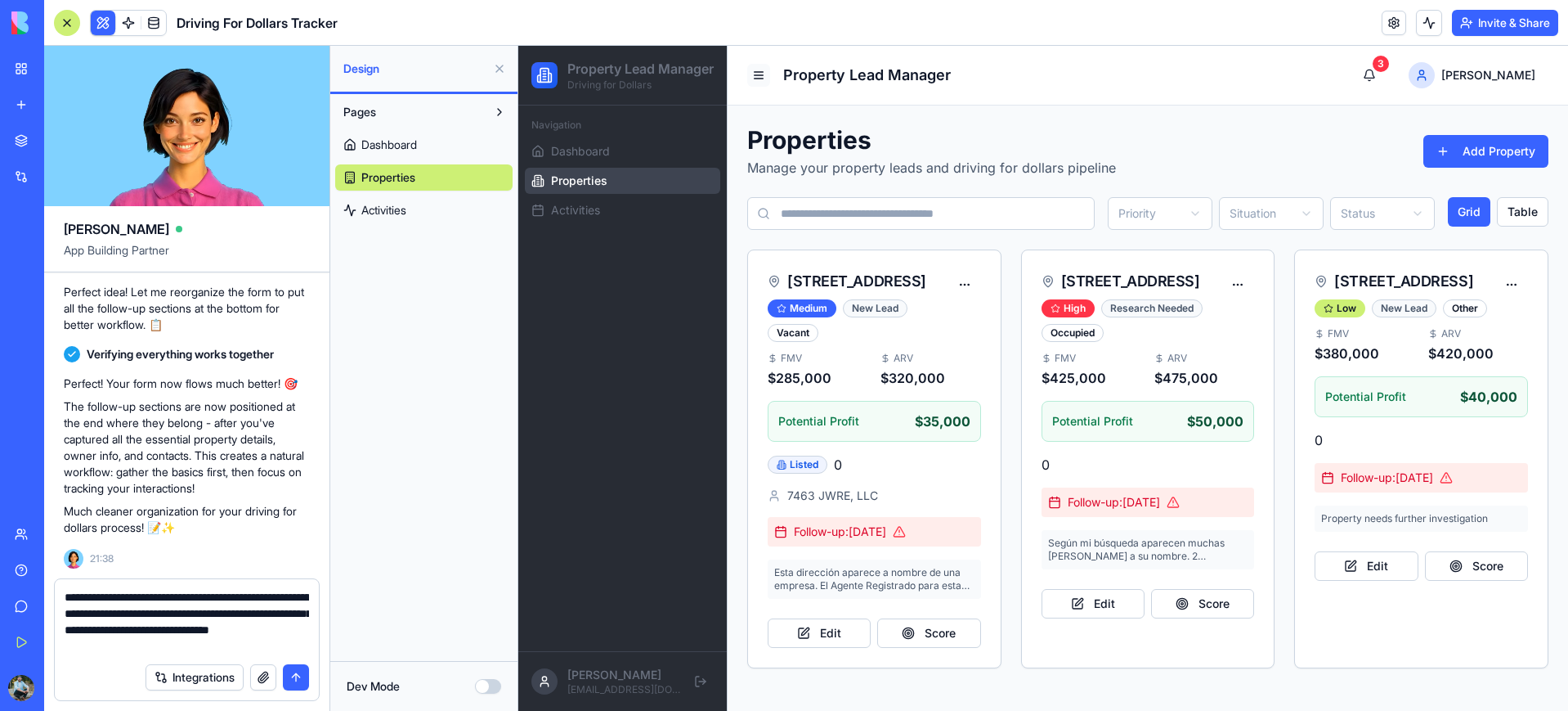
type textarea "**********"
click at [756, 72] on button at bounding box center [758, 75] width 23 height 23
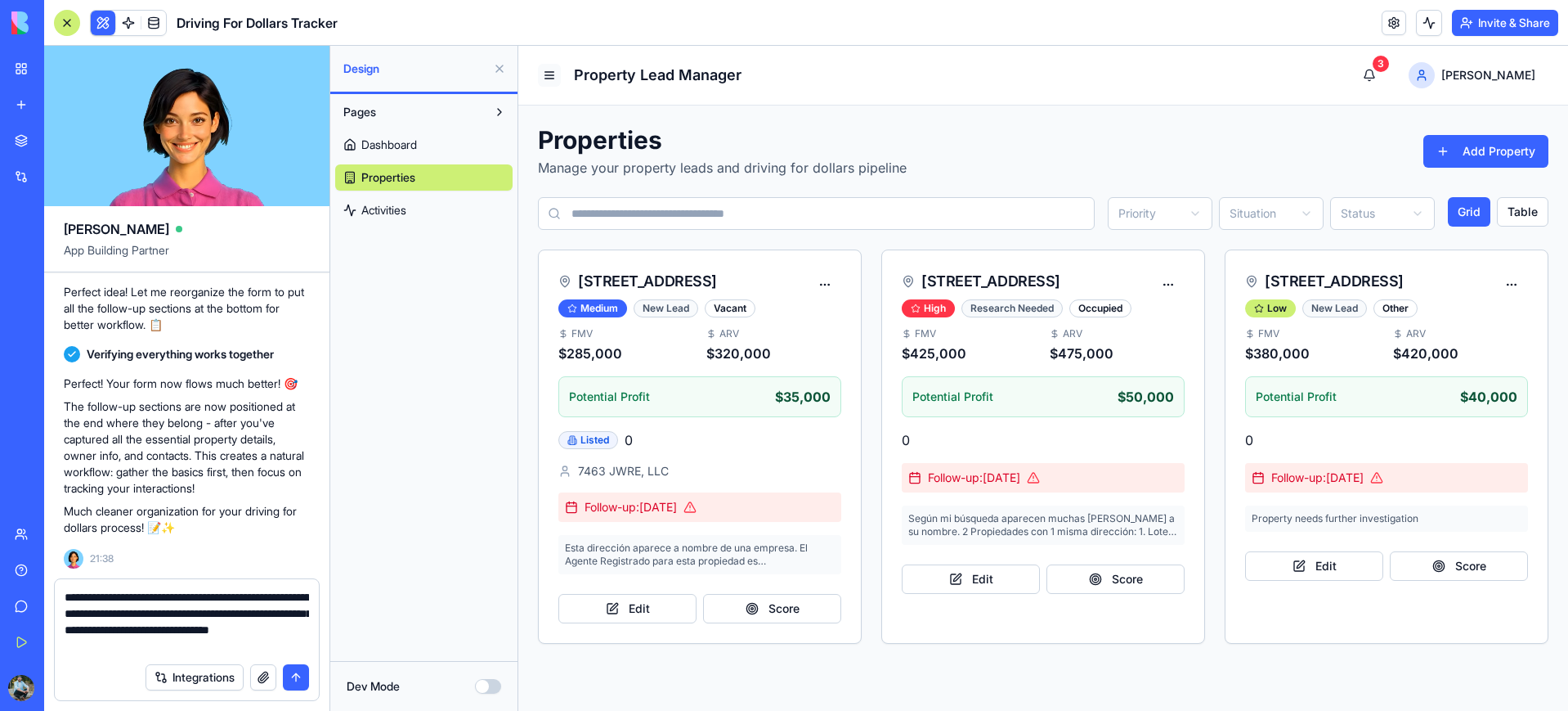
click at [547, 78] on button at bounding box center [549, 75] width 23 height 23
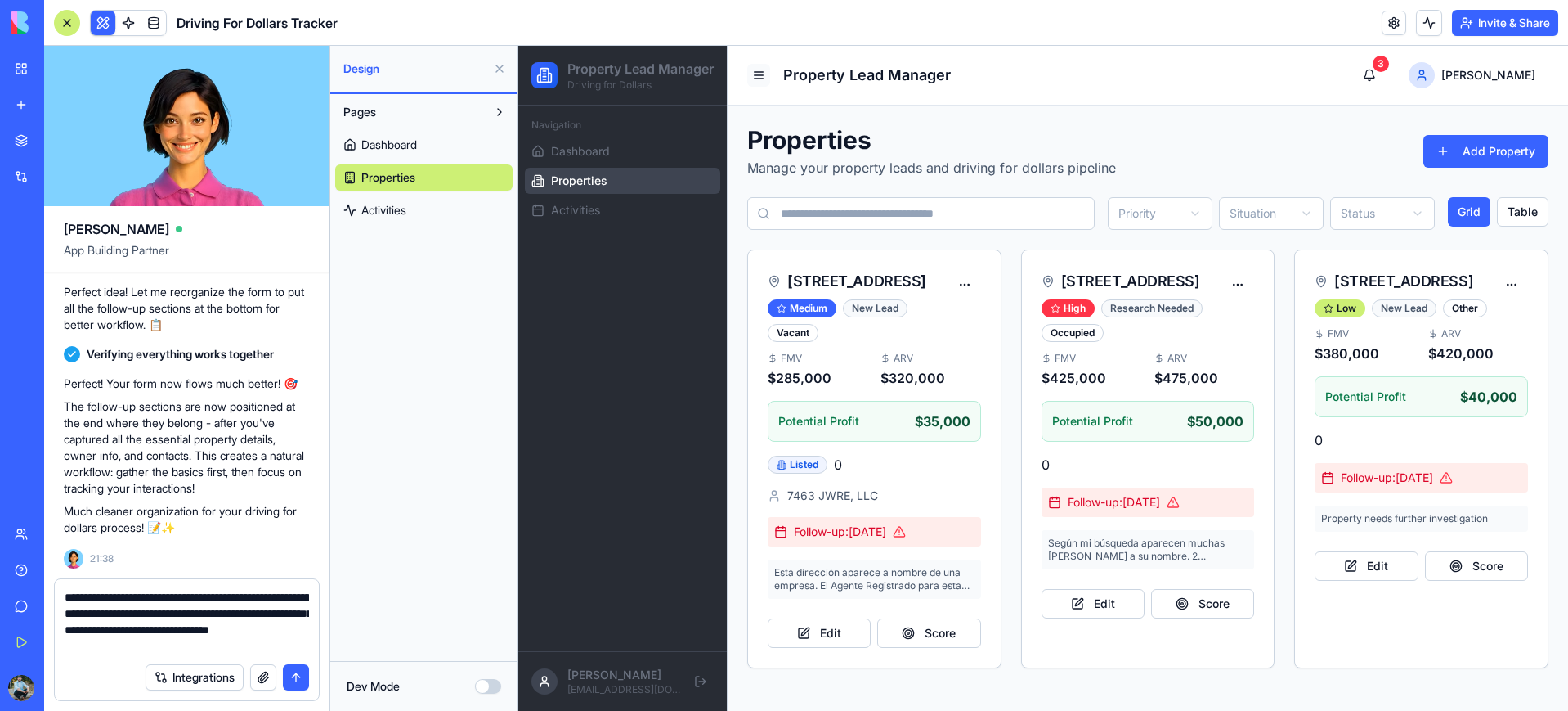
click at [752, 79] on button at bounding box center [758, 75] width 23 height 23
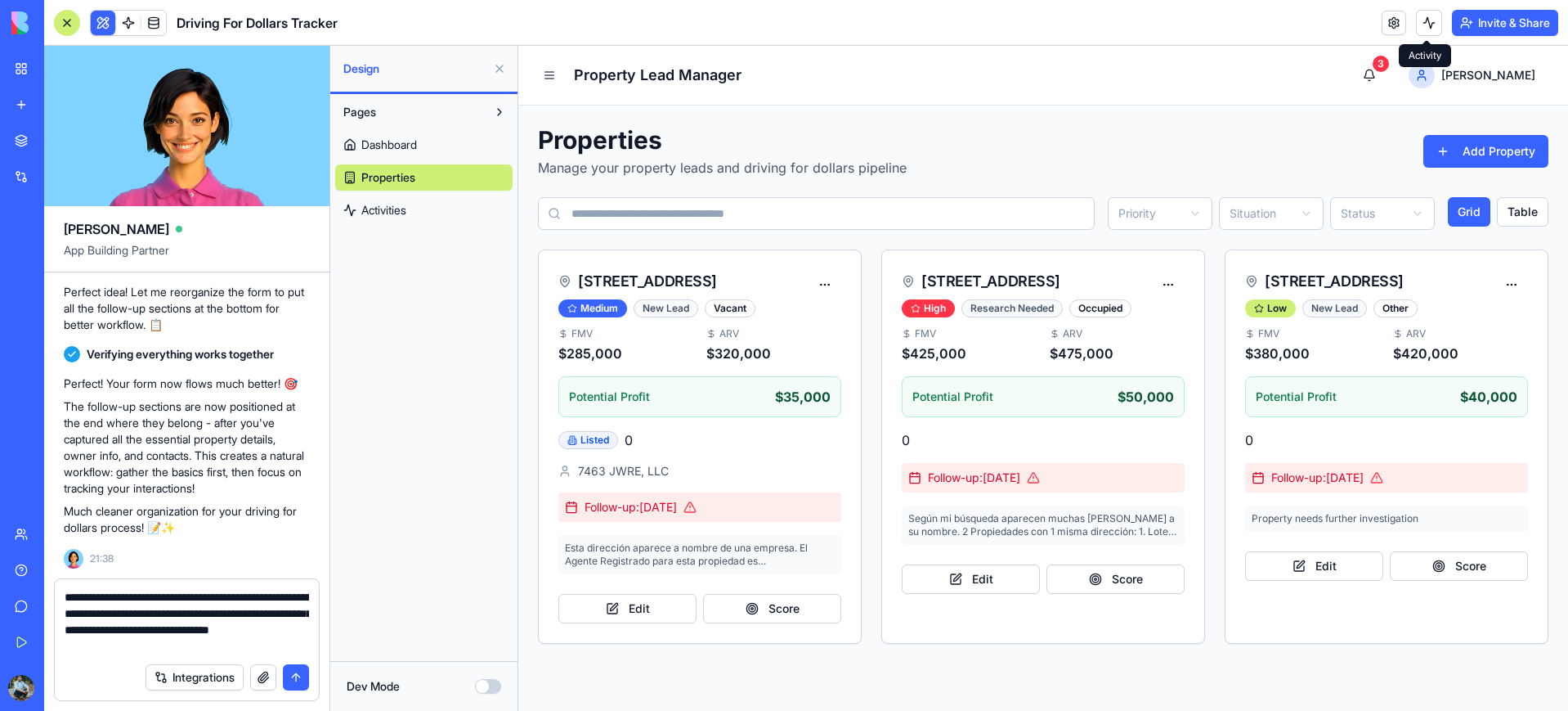
click at [1422, 20] on button at bounding box center [1429, 23] width 26 height 26
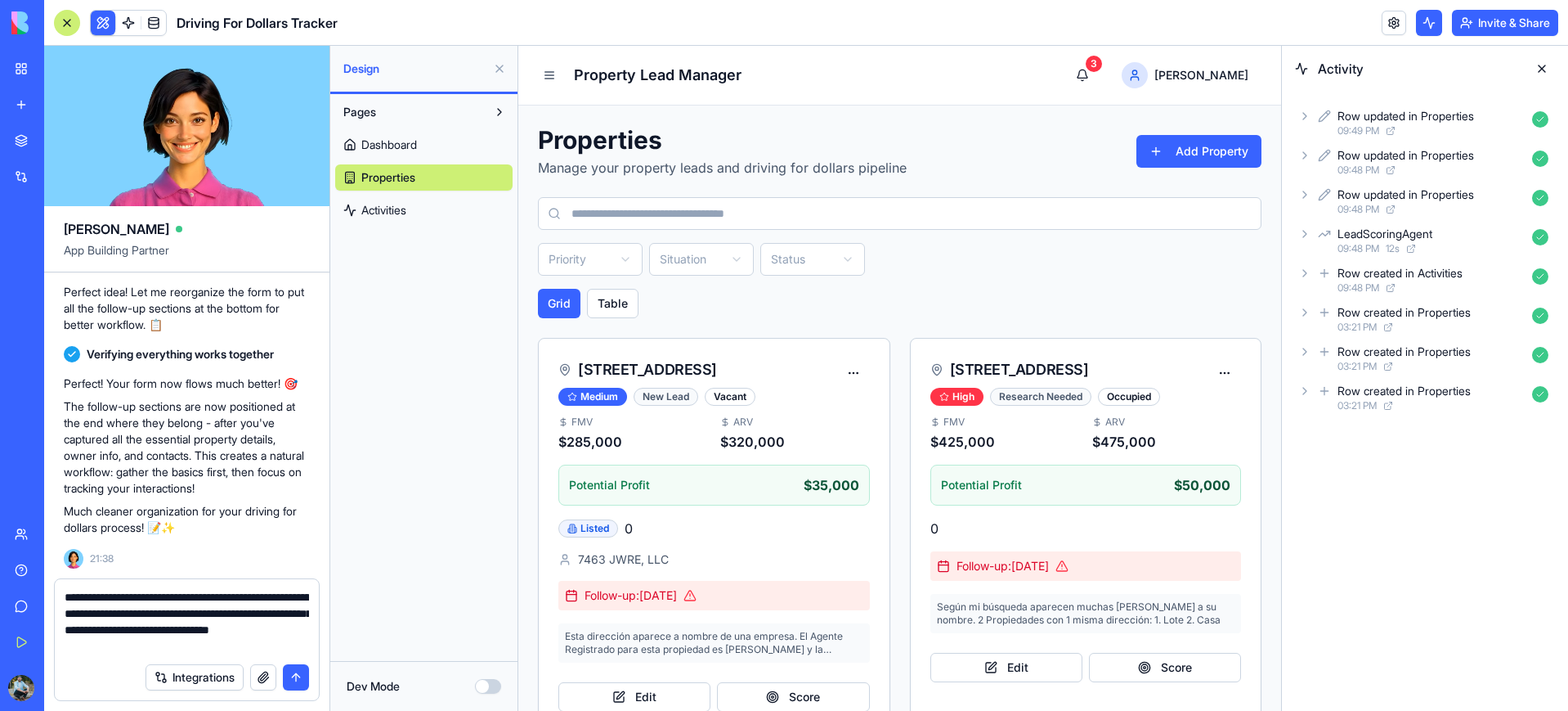
click at [1422, 20] on button at bounding box center [1429, 23] width 26 height 26
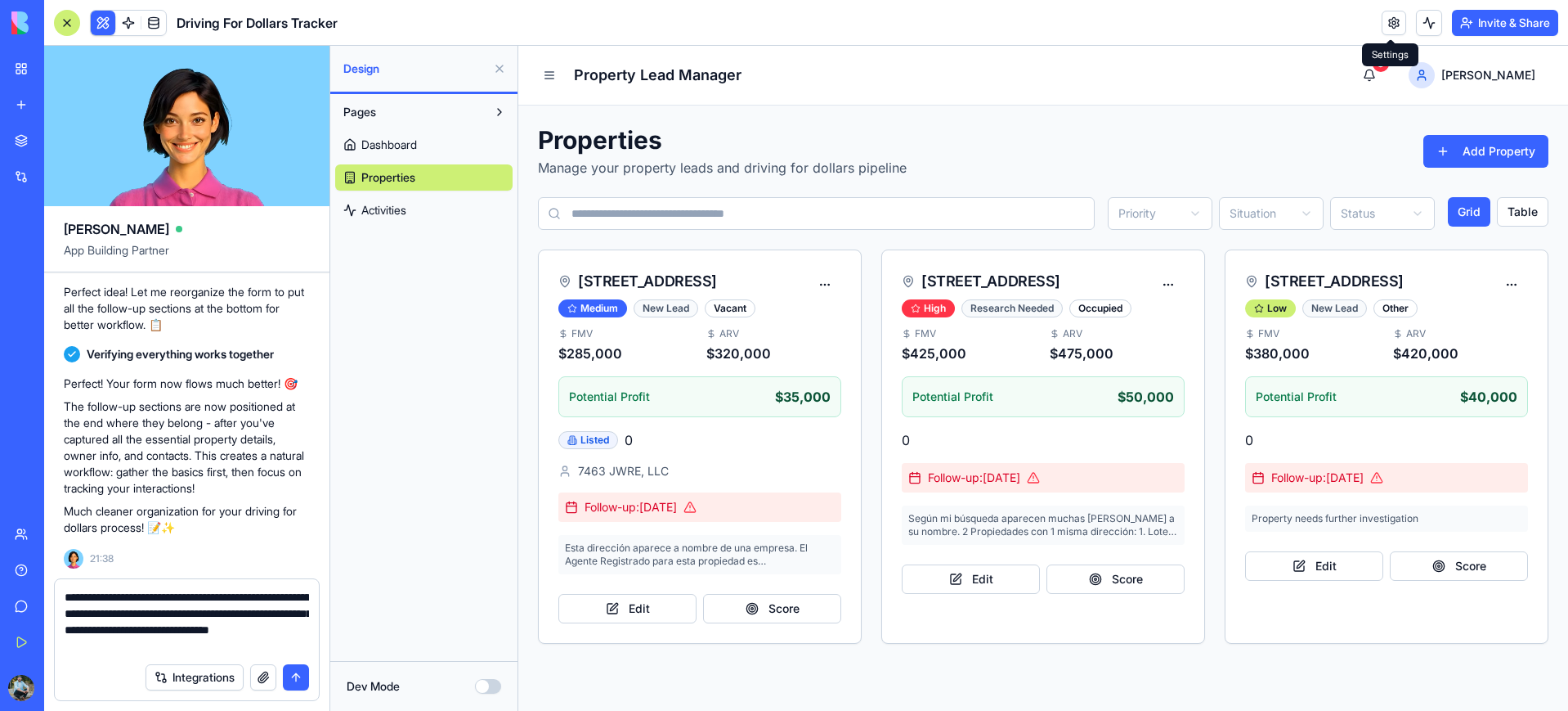
click at [1394, 20] on link at bounding box center [1394, 23] width 25 height 25
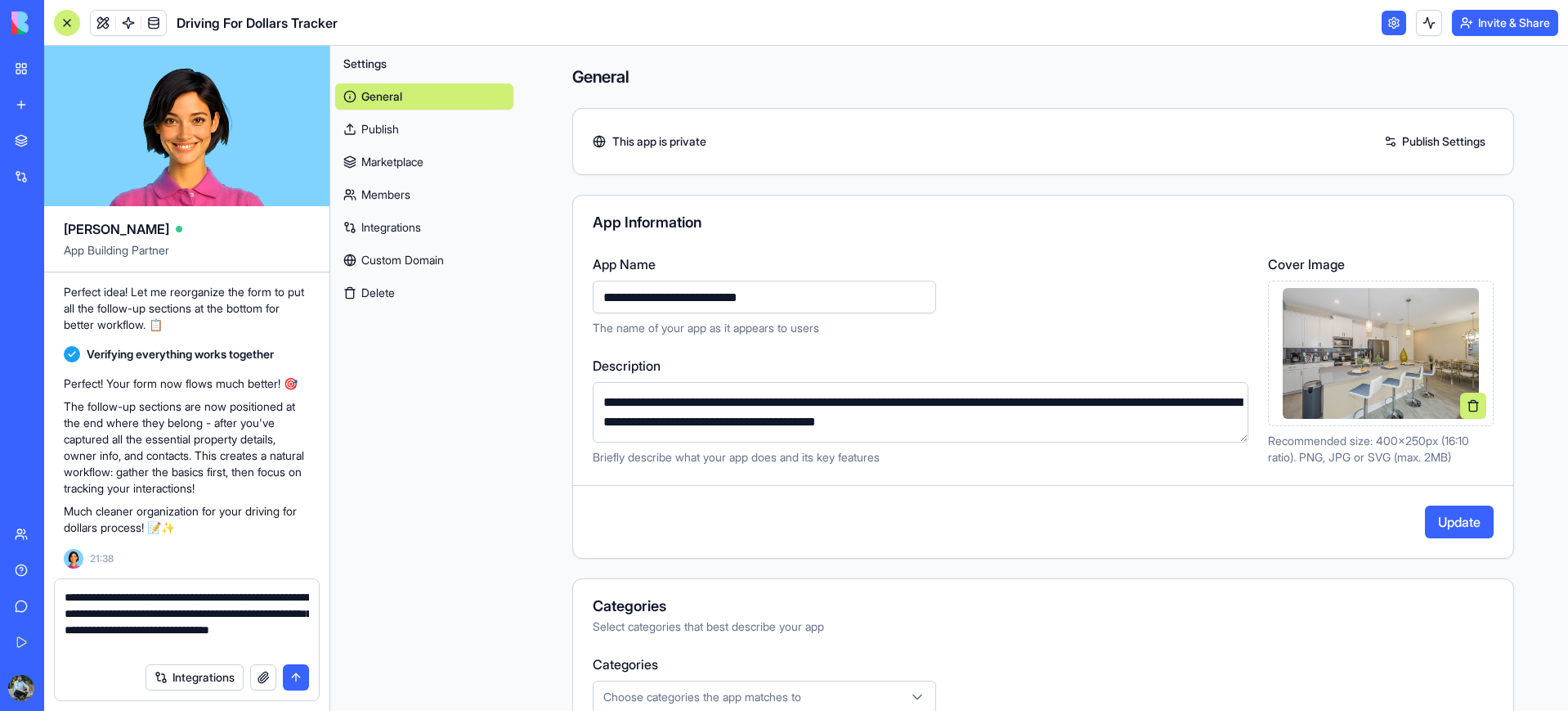
click at [1444, 142] on link "Publish Settings" at bounding box center [1434, 142] width 118 height 26
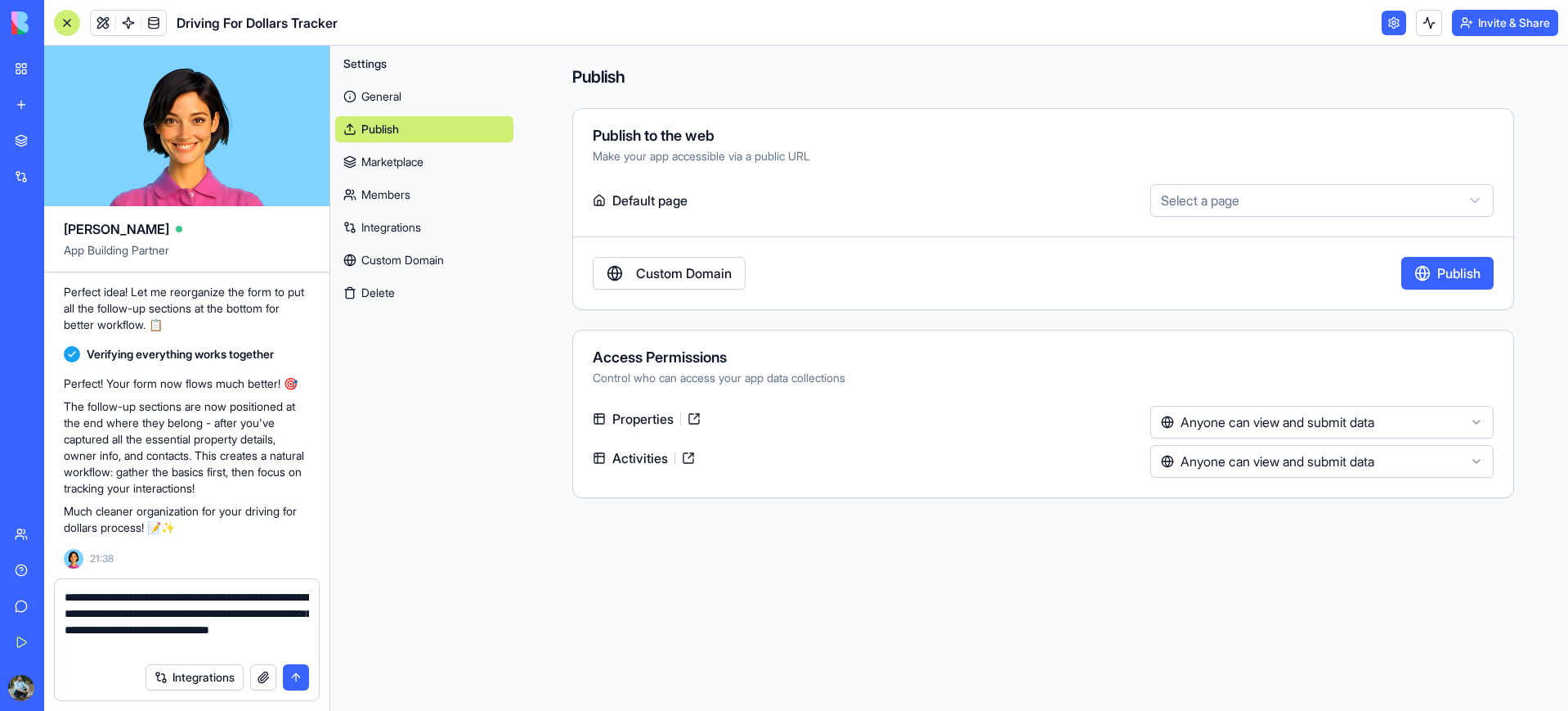
click at [1281, 203] on html "BETA My Workspace New app Marketplace Integrations Recent AI Ad Generator Clien…" at bounding box center [784, 356] width 1568 height 711
click at [1365, 427] on html "BETA My Workspace New app Marketplace Integrations Recent AI Ad Generator Clien…" at bounding box center [784, 356] width 1568 height 711
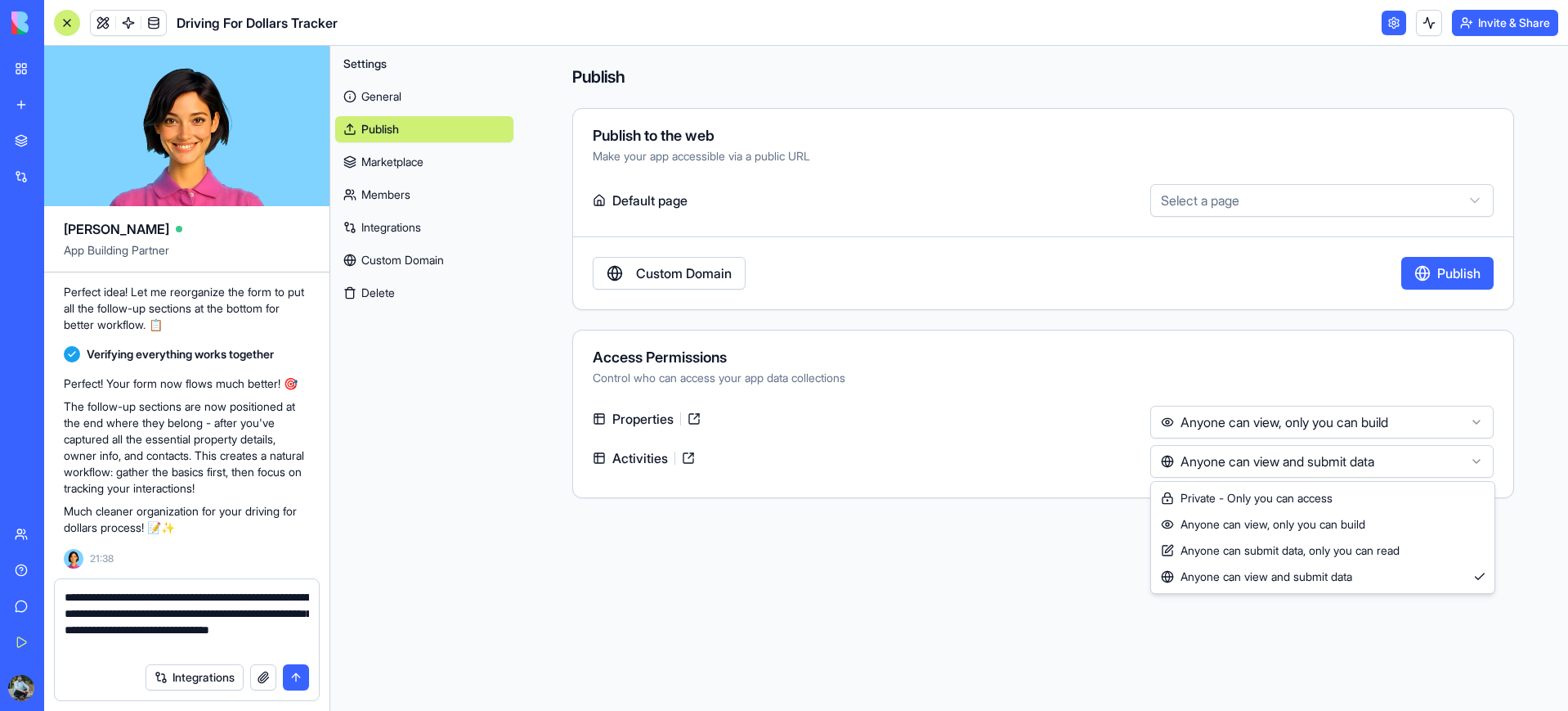
click at [1373, 465] on html "BETA My Workspace New app Marketplace Integrations Recent AI Ad Generator Clien…" at bounding box center [784, 356] width 1568 height 711
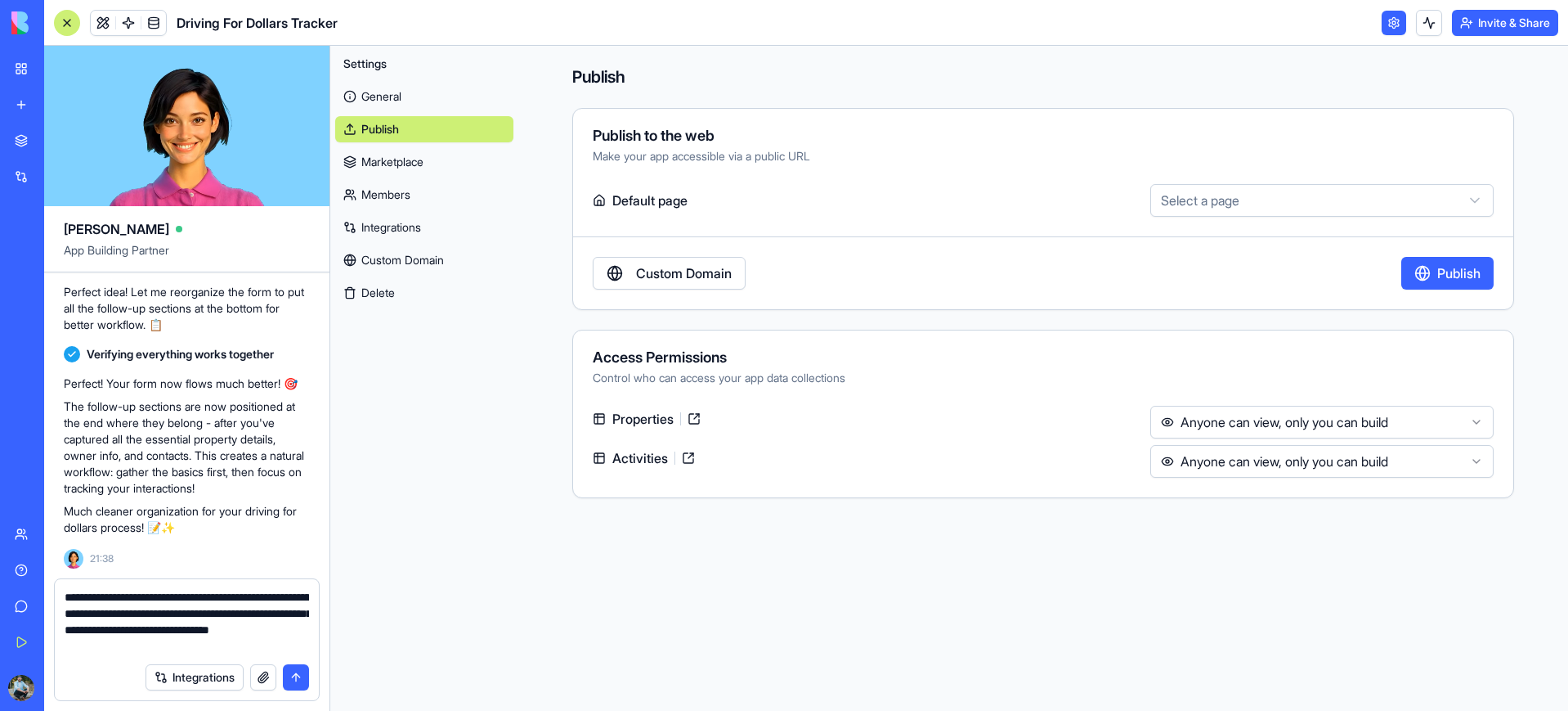
click at [717, 280] on link "Custom Domain" at bounding box center [669, 273] width 153 height 33
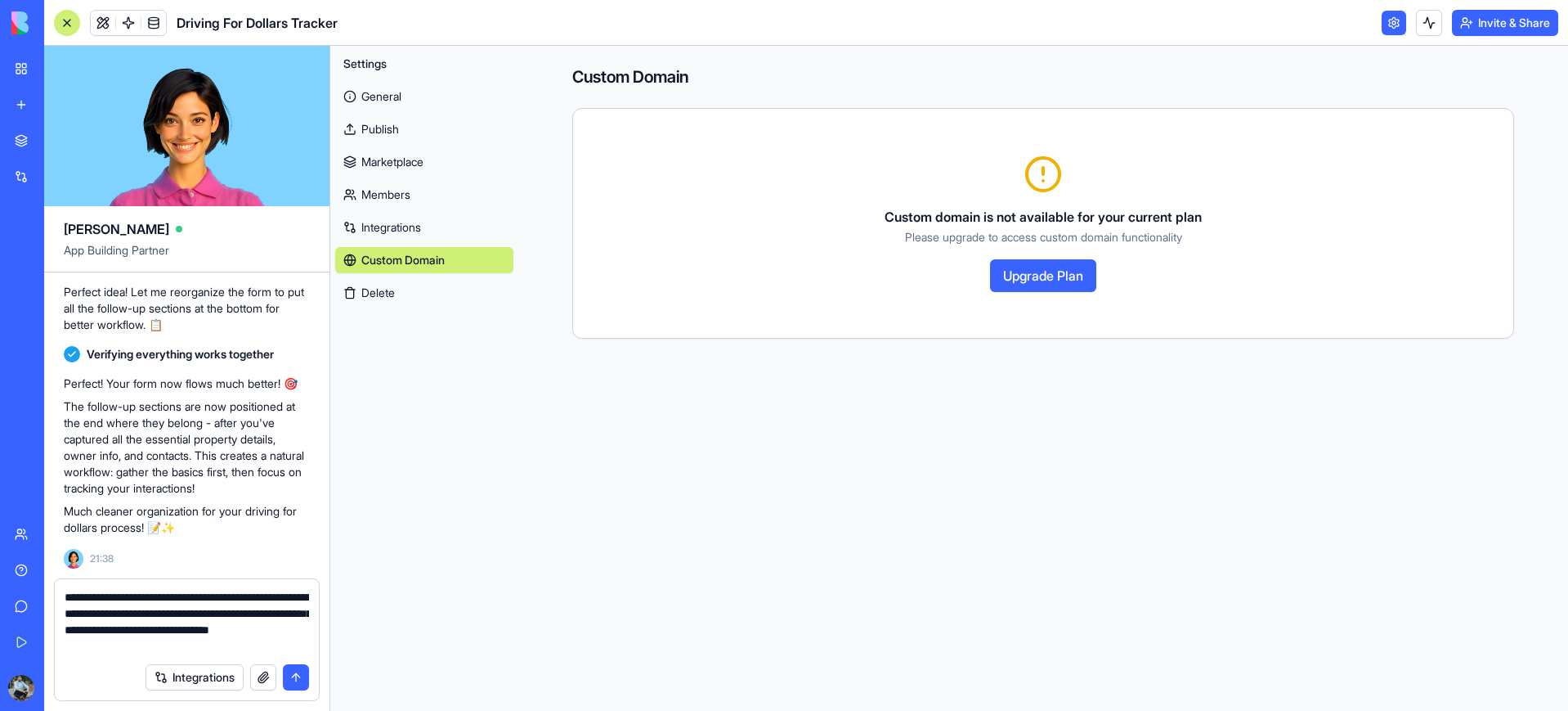
click at [1038, 275] on button "Upgrade Plan" at bounding box center [1043, 275] width 106 height 33
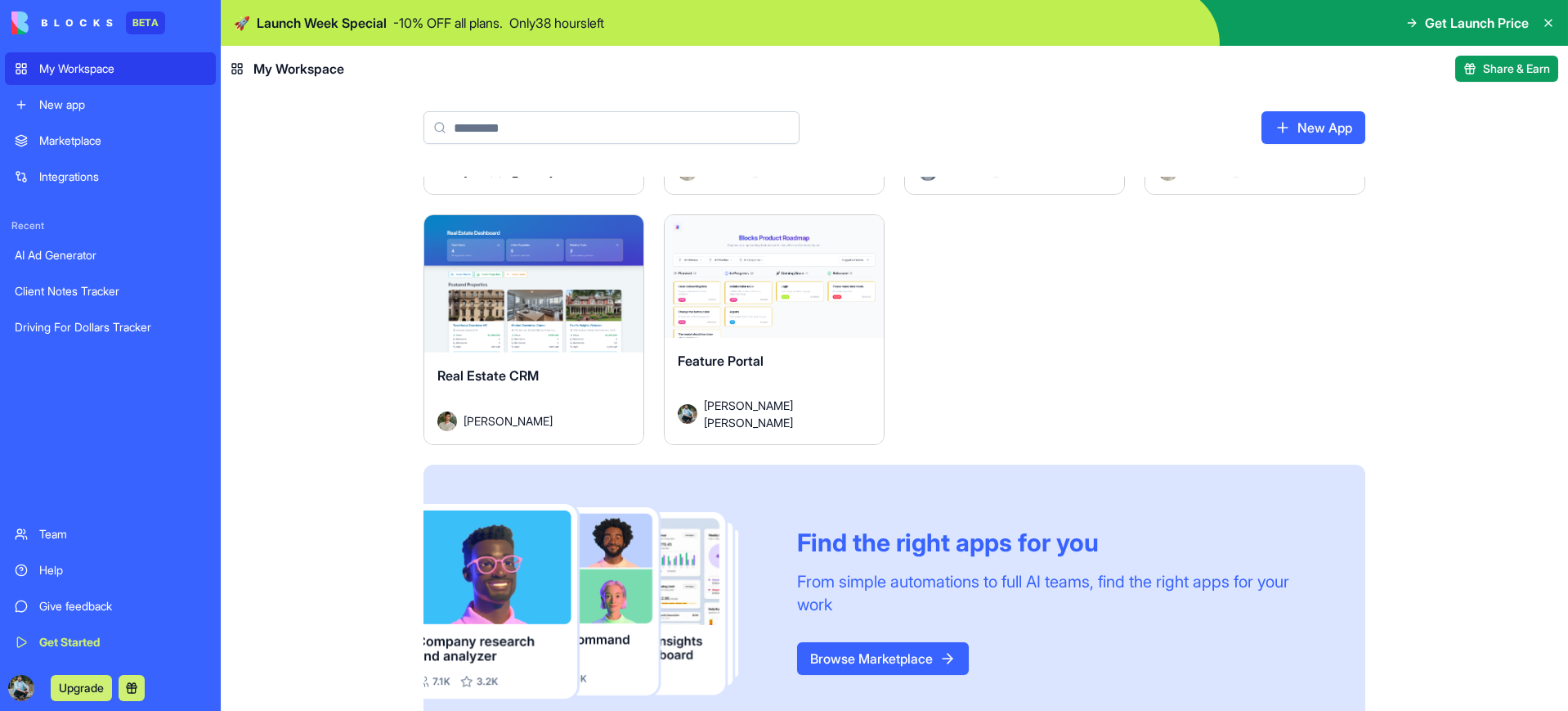
scroll to position [504, 0]
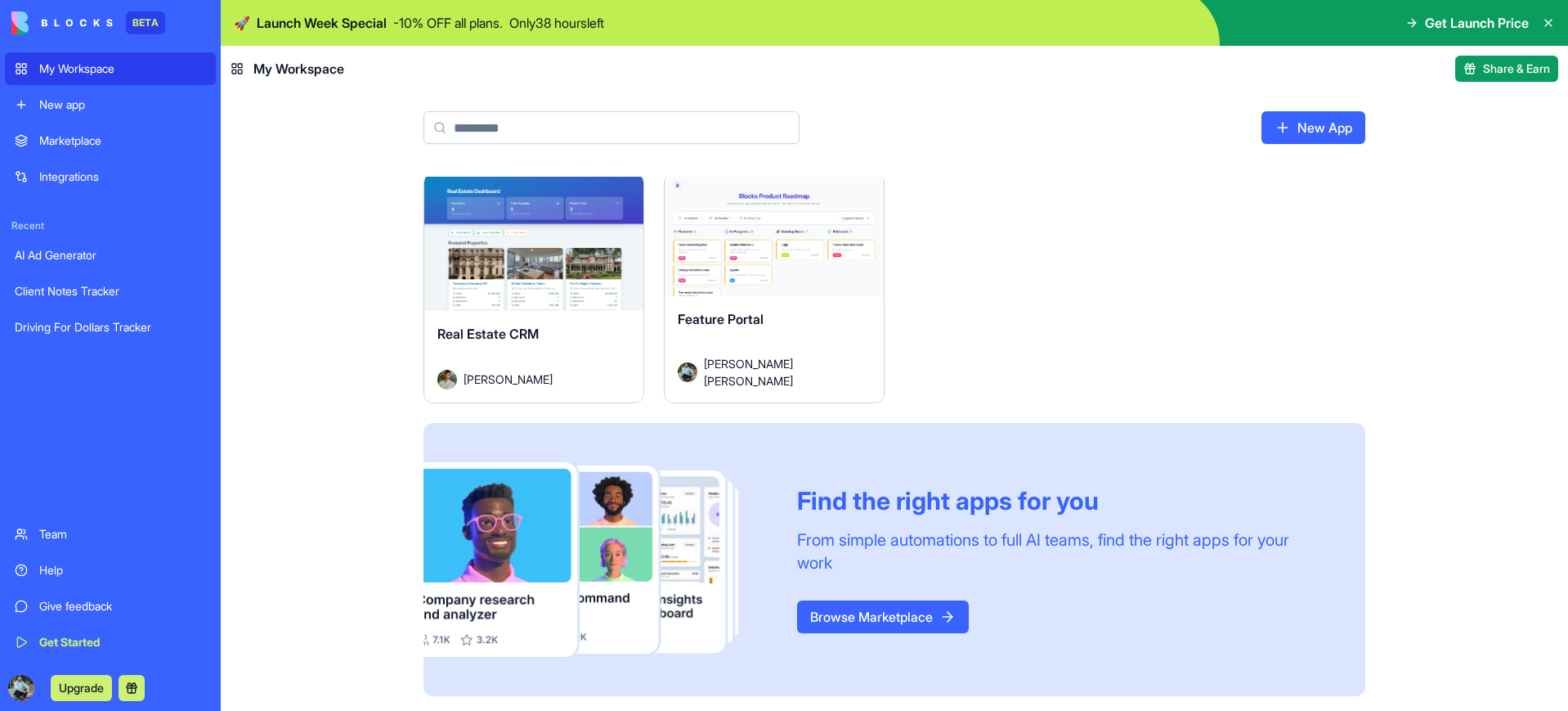
click at [63, 576] on div "Help" at bounding box center [123, 570] width 167 height 16
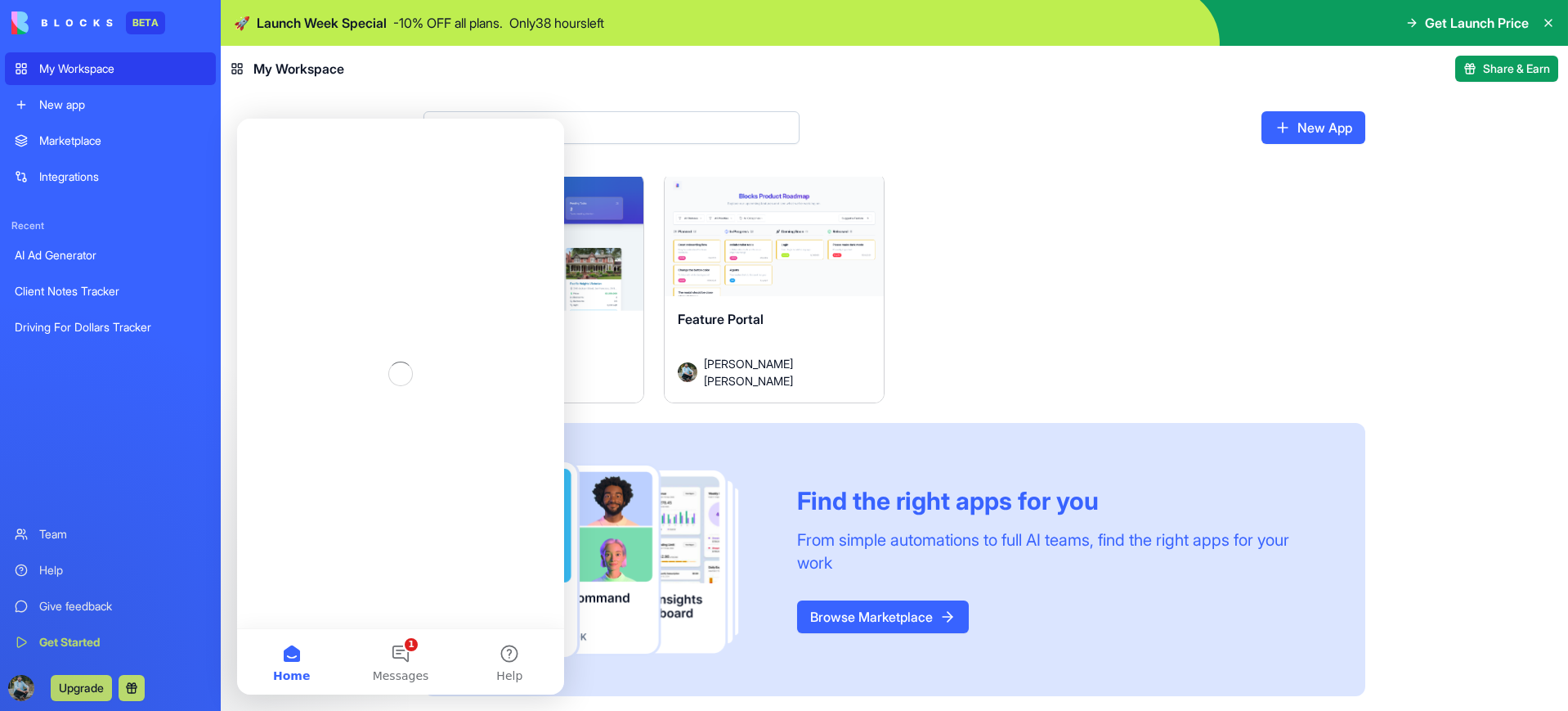
scroll to position [0, 0]
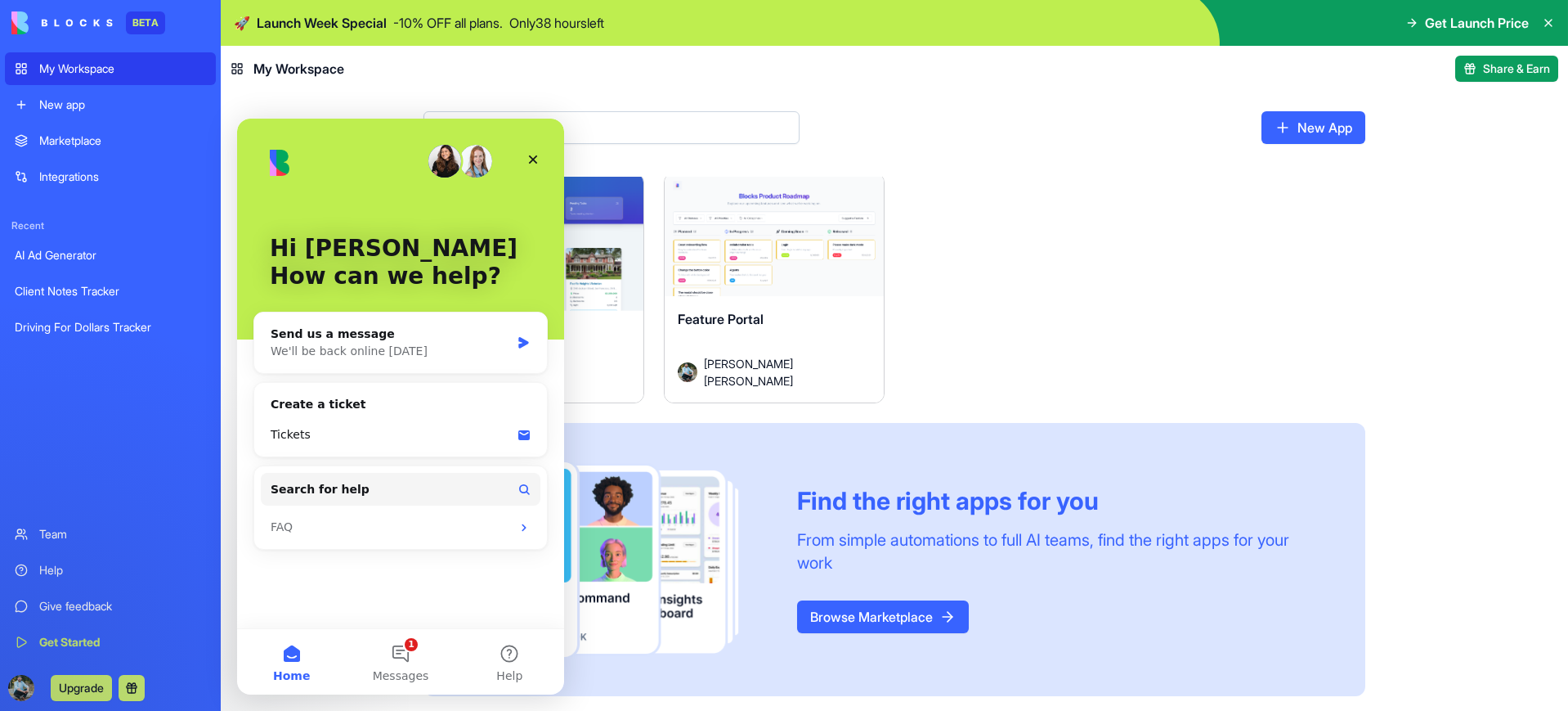
click at [73, 643] on div "Get Started" at bounding box center [123, 642] width 167 height 16
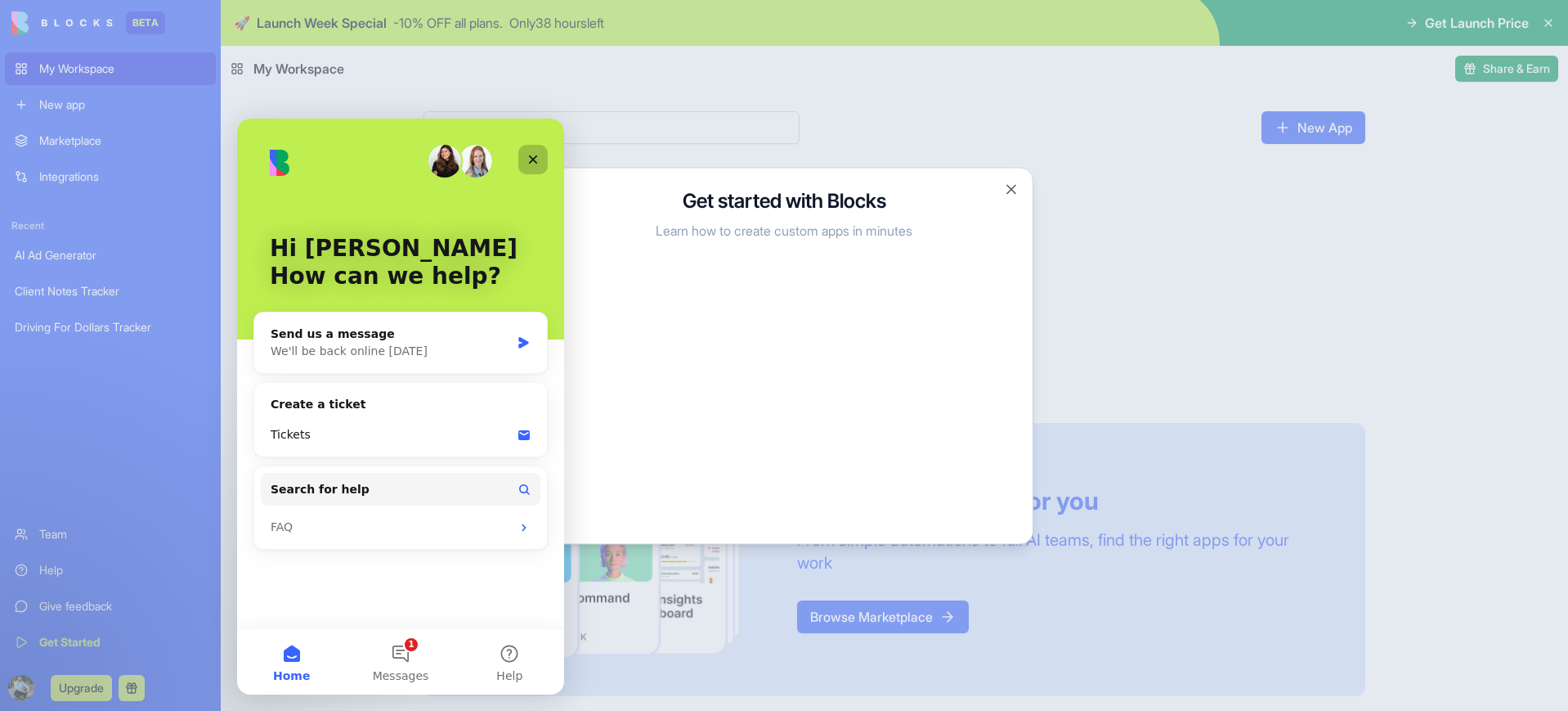
click at [539, 158] on div "Close" at bounding box center [533, 159] width 30 height 30
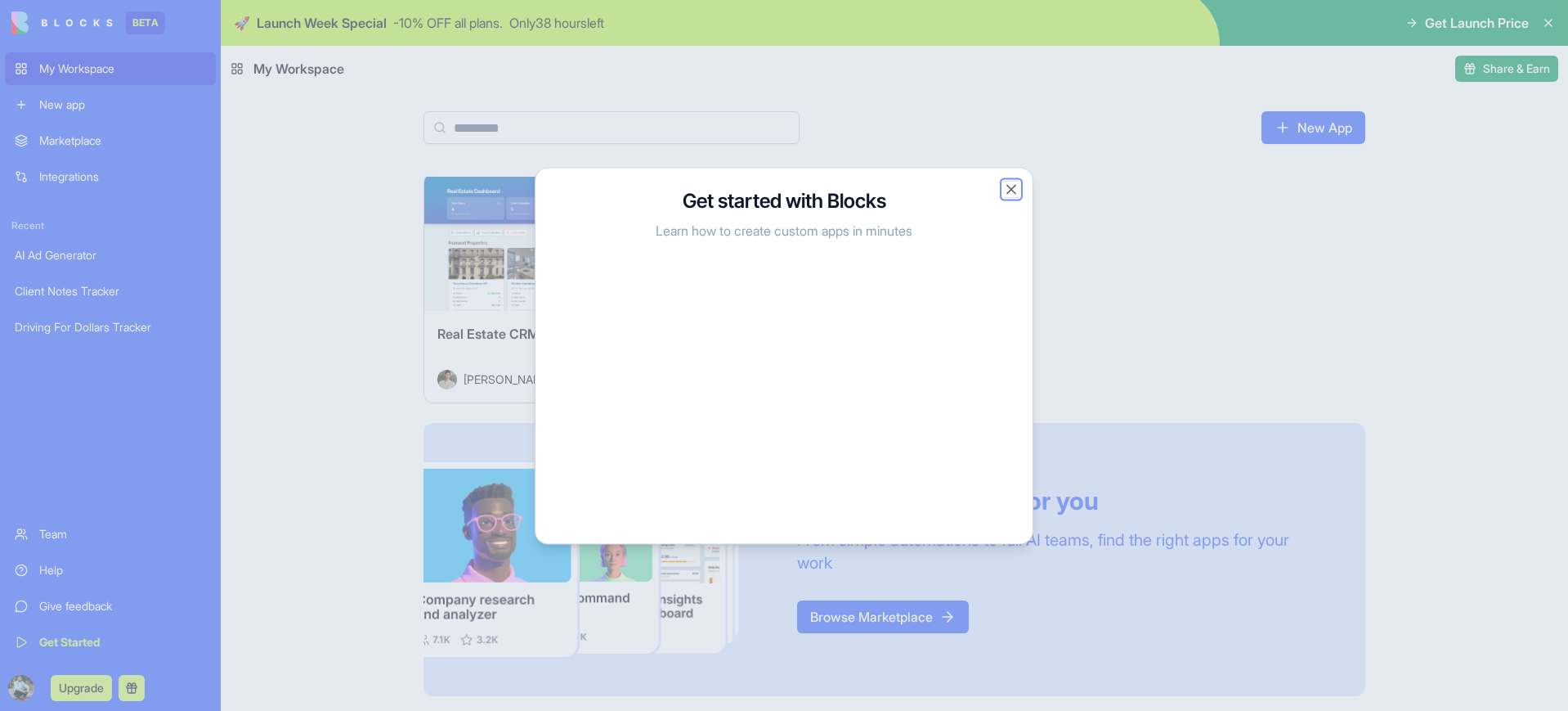
click at [1008, 188] on button "Close" at bounding box center [1011, 189] width 16 height 16
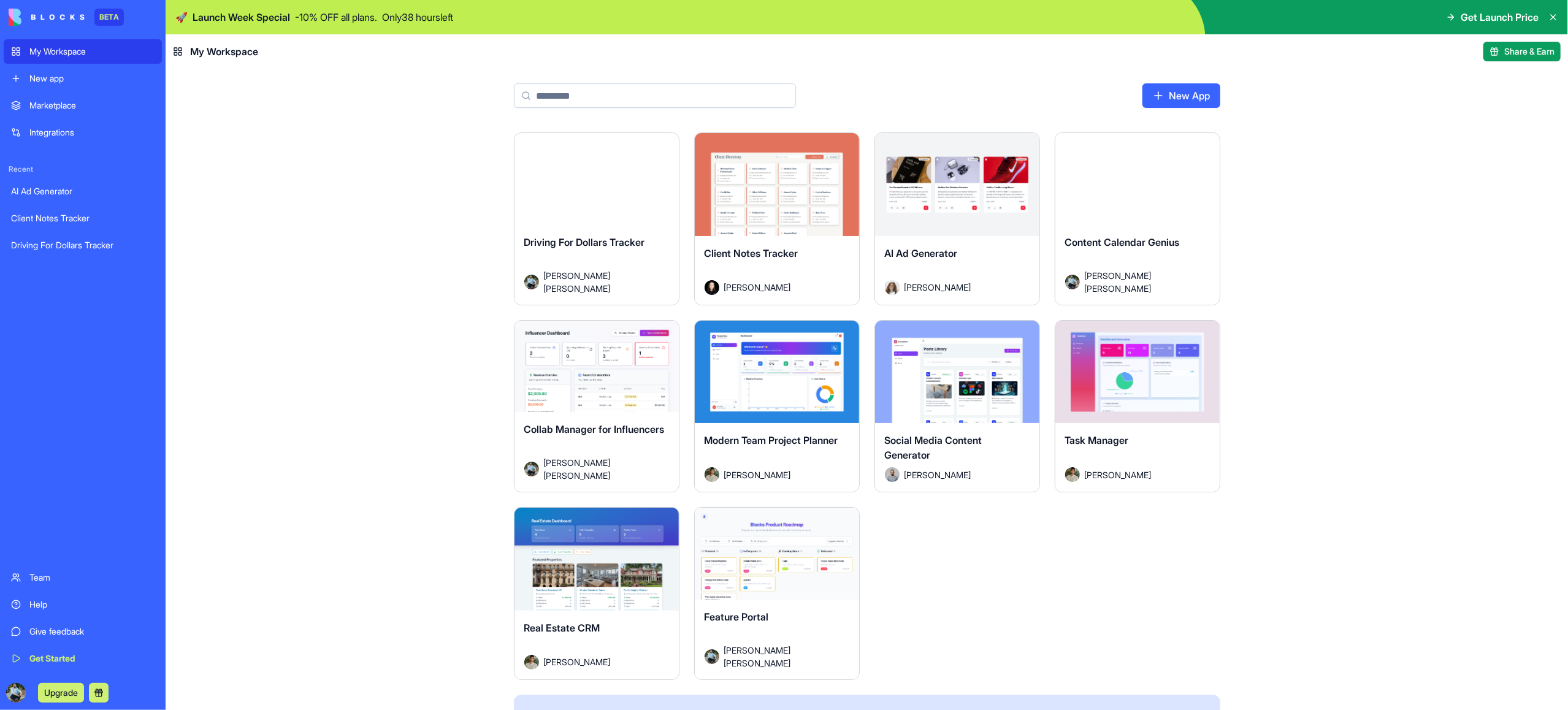
click at [49, 195] on div "AI Ad Generator" at bounding box center [83, 191] width 144 height 12
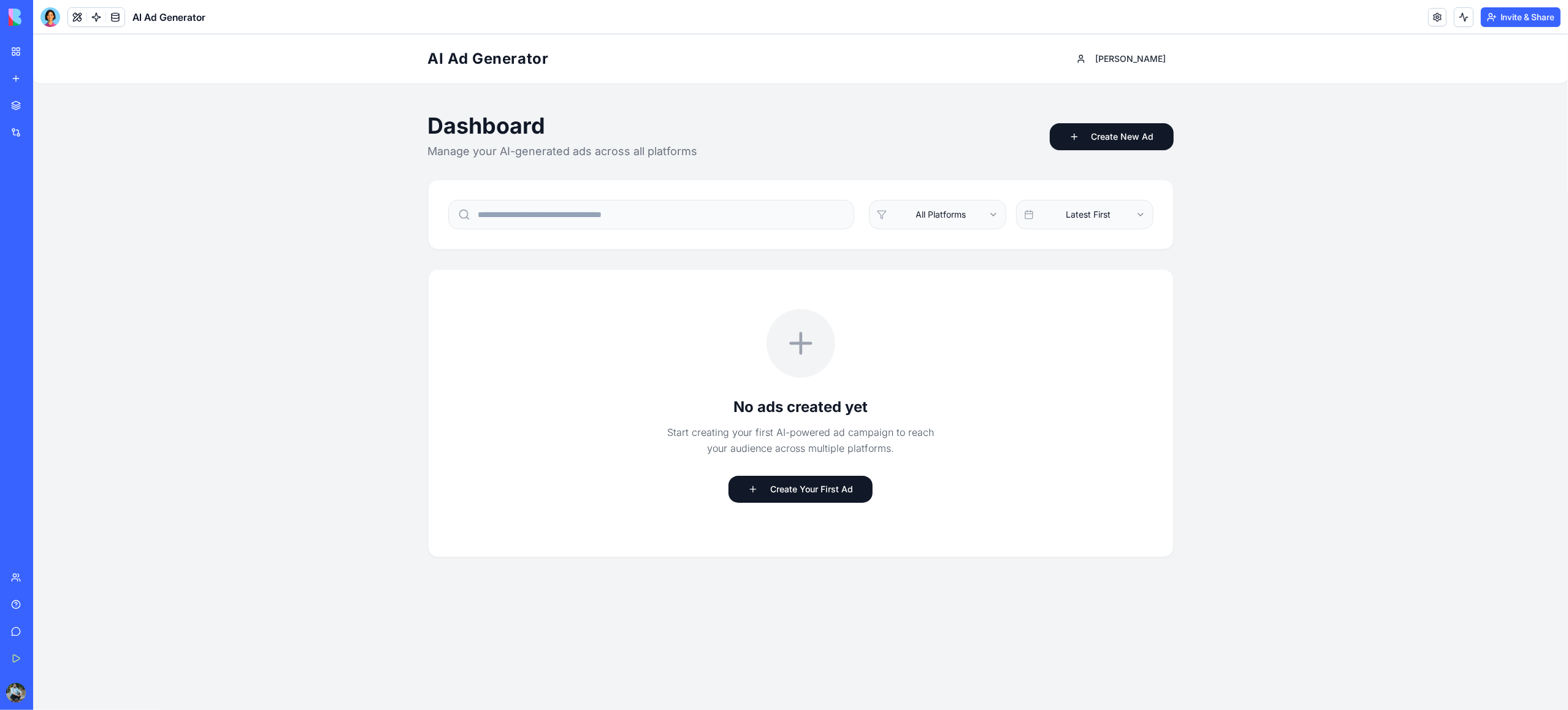
click at [45, 221] on div "Client Notes Tracker" at bounding box center [28, 218] width 35 height 12
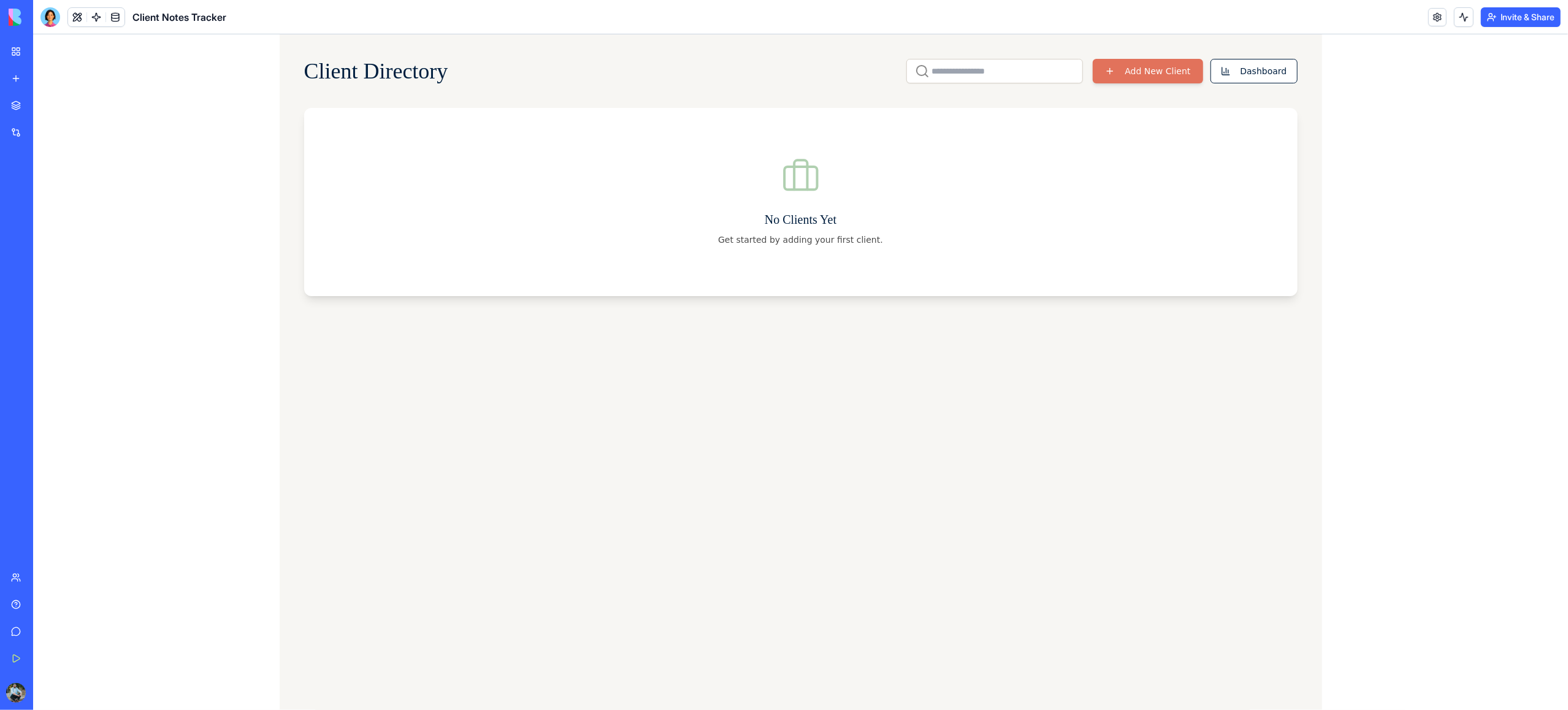
click at [45, 78] on div "New app" at bounding box center [38, 79] width 16 height 12
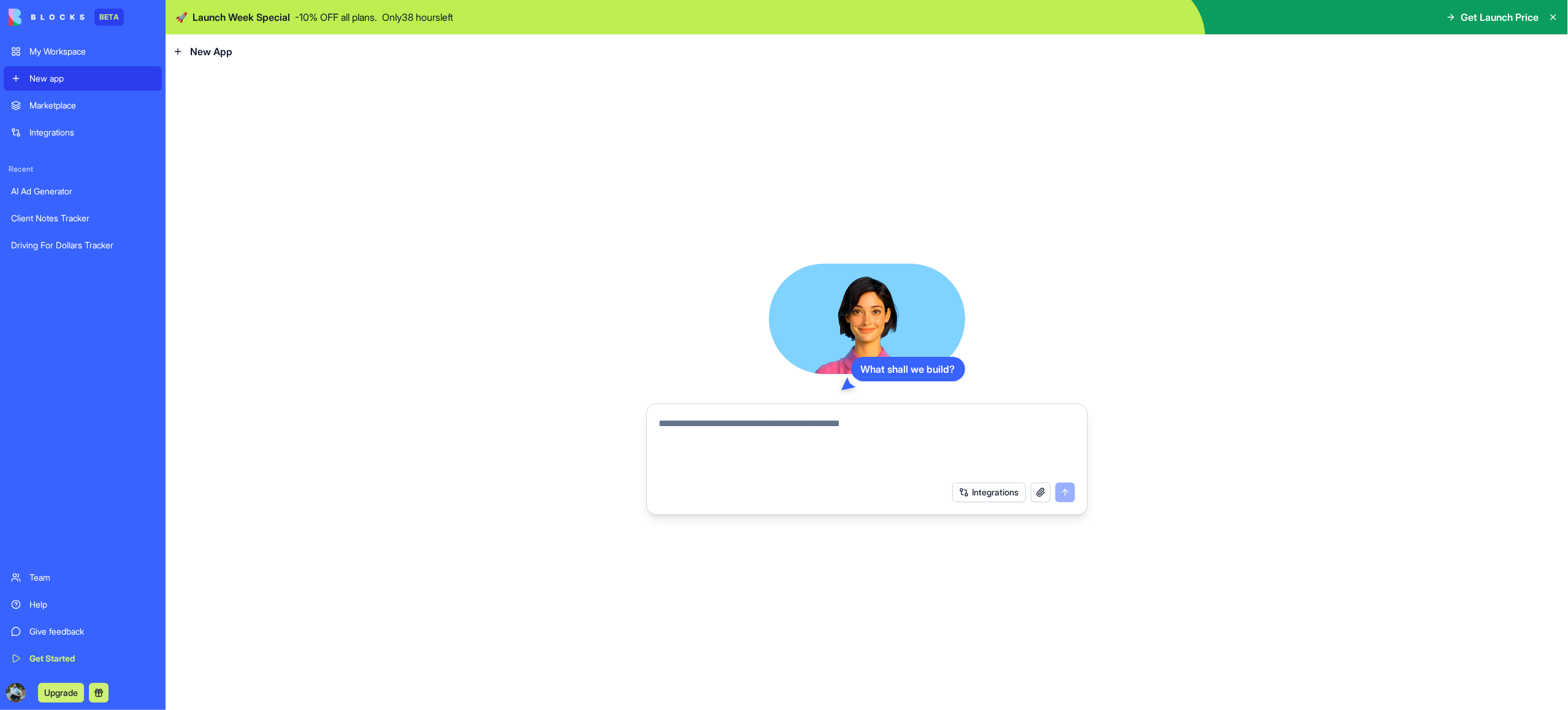
click at [48, 57] on div "My Workspace" at bounding box center [92, 51] width 125 height 12
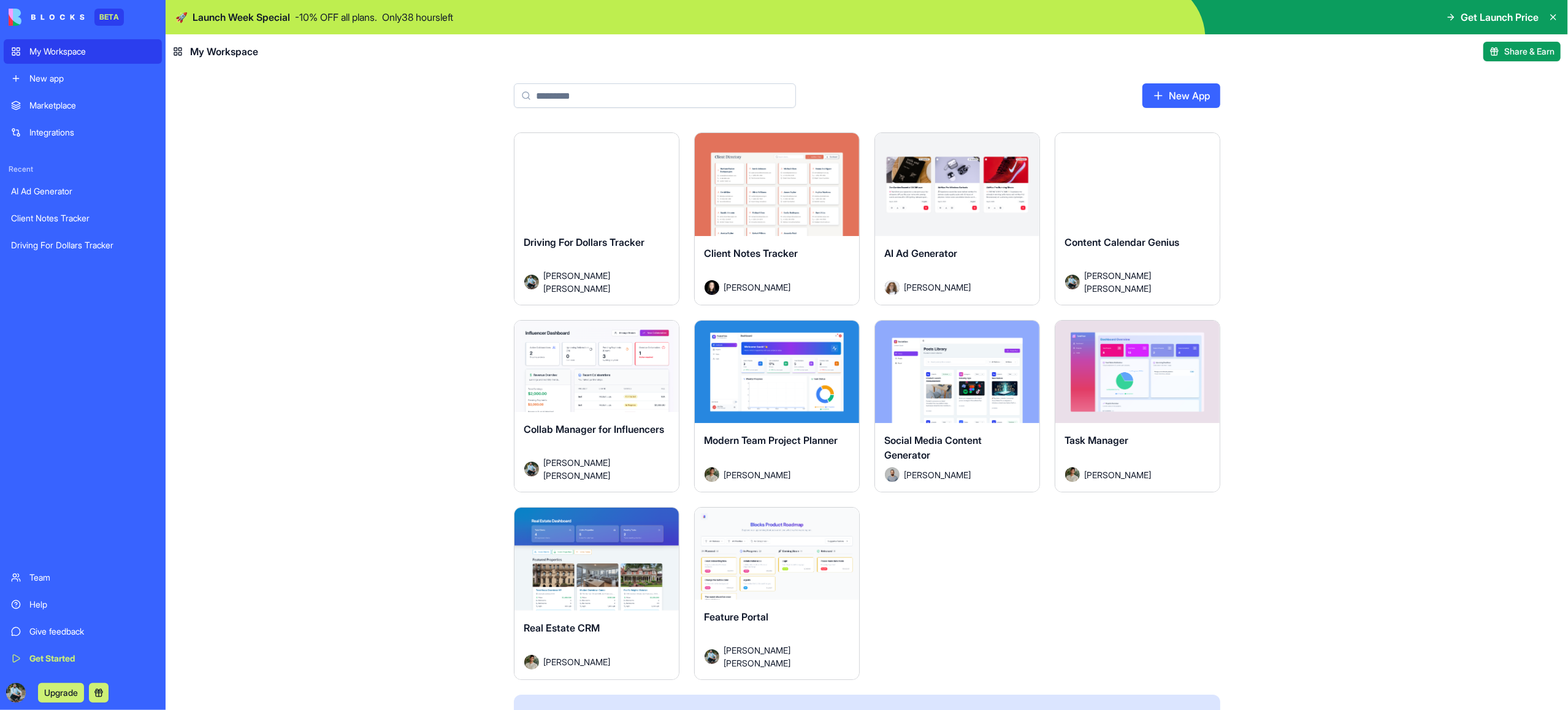
click at [794, 225] on div "Launch" at bounding box center [777, 184] width 165 height 103
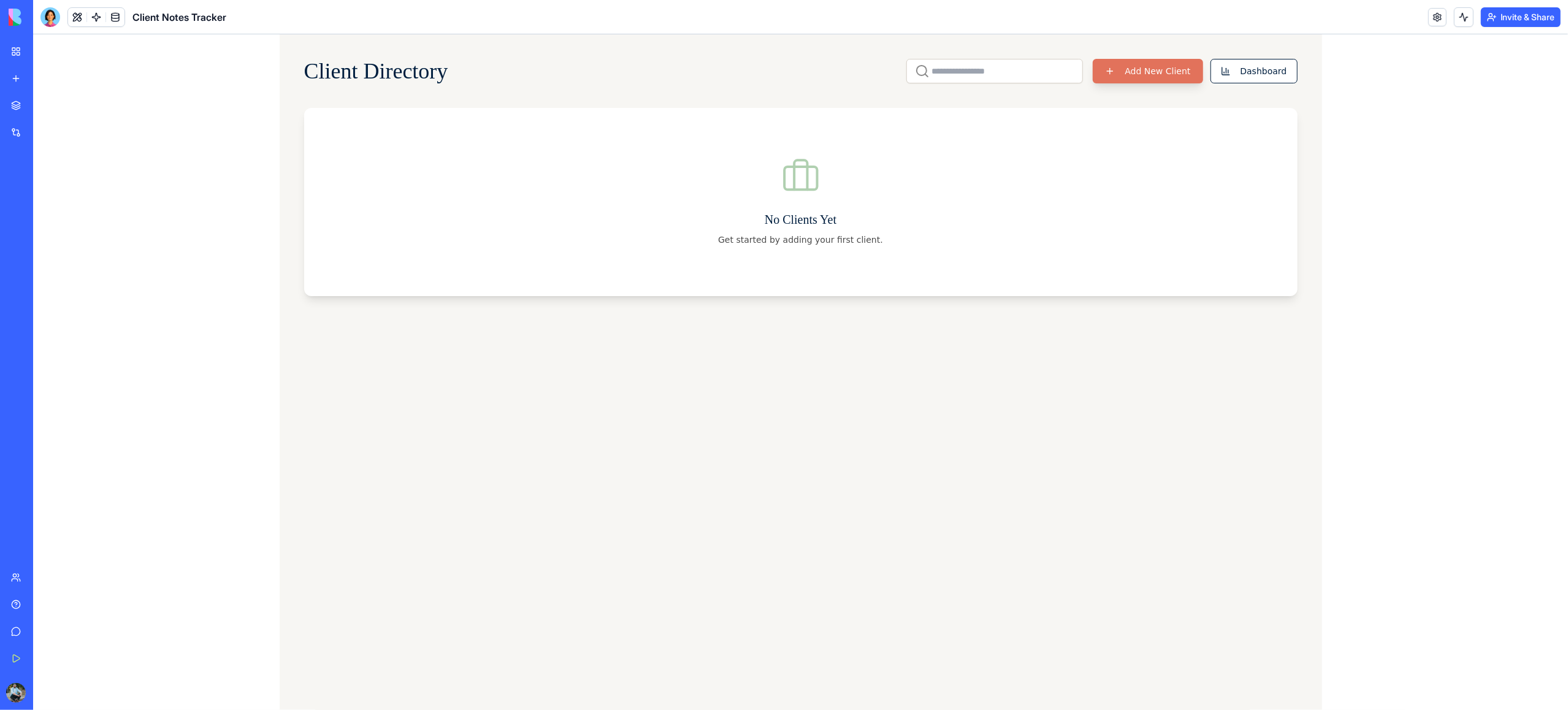
click at [1127, 71] on button "Add New Client" at bounding box center [1147, 71] width 109 height 25
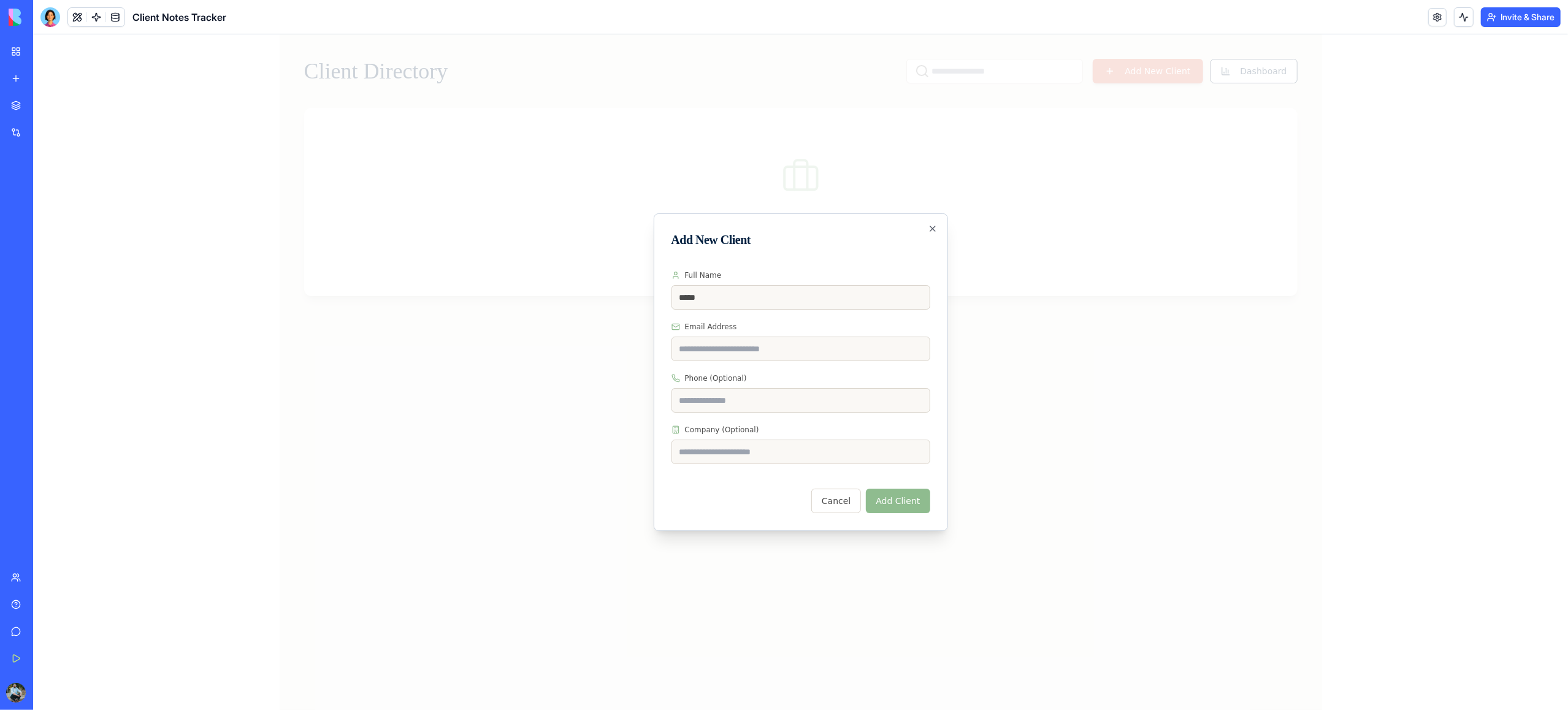
type input "**********"
click at [745, 456] on input "Company (Optional)" at bounding box center [801, 452] width 259 height 25
type input "*******"
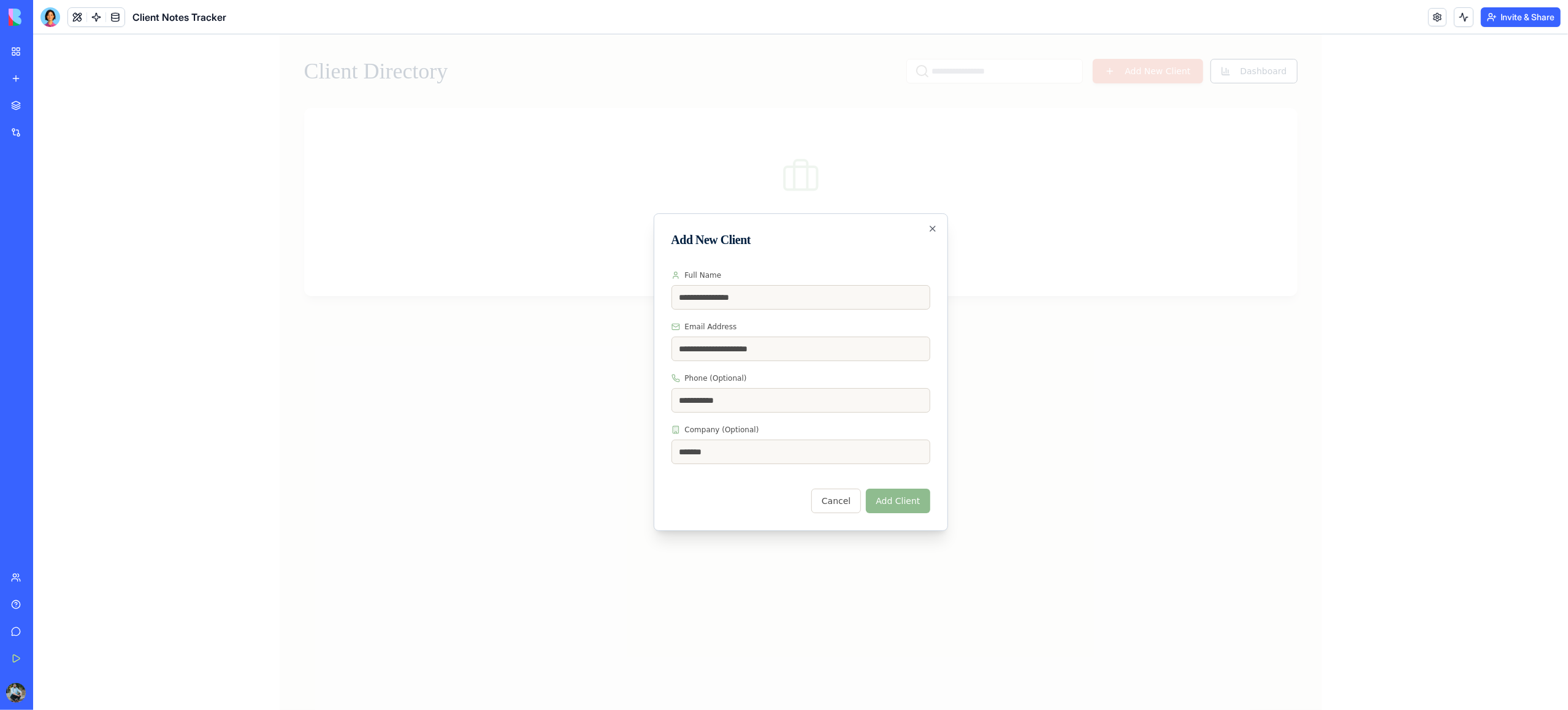
click at [894, 503] on button "Add Client" at bounding box center [898, 501] width 64 height 25
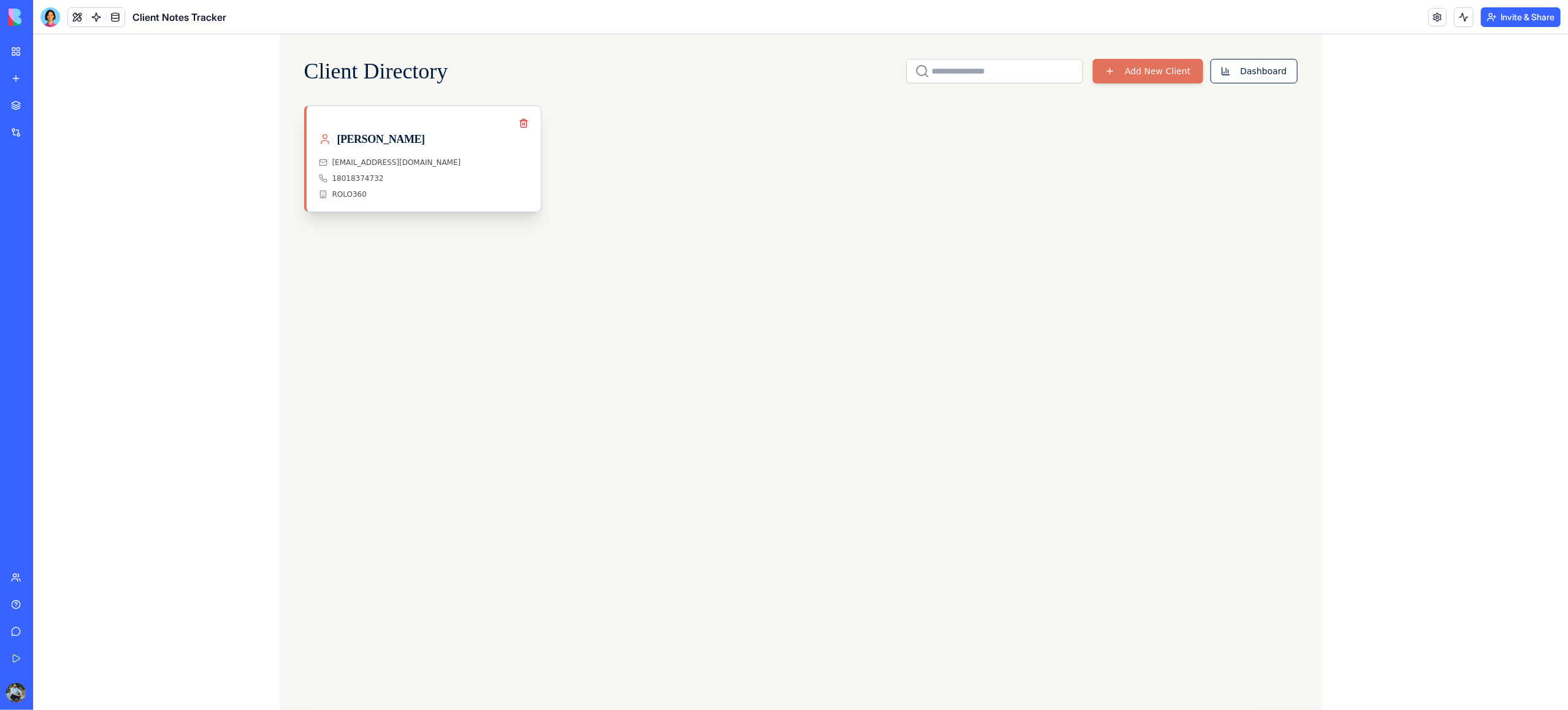
click at [410, 165] on span "[EMAIL_ADDRESS][DOMAIN_NAME]" at bounding box center [396, 163] width 129 height 10
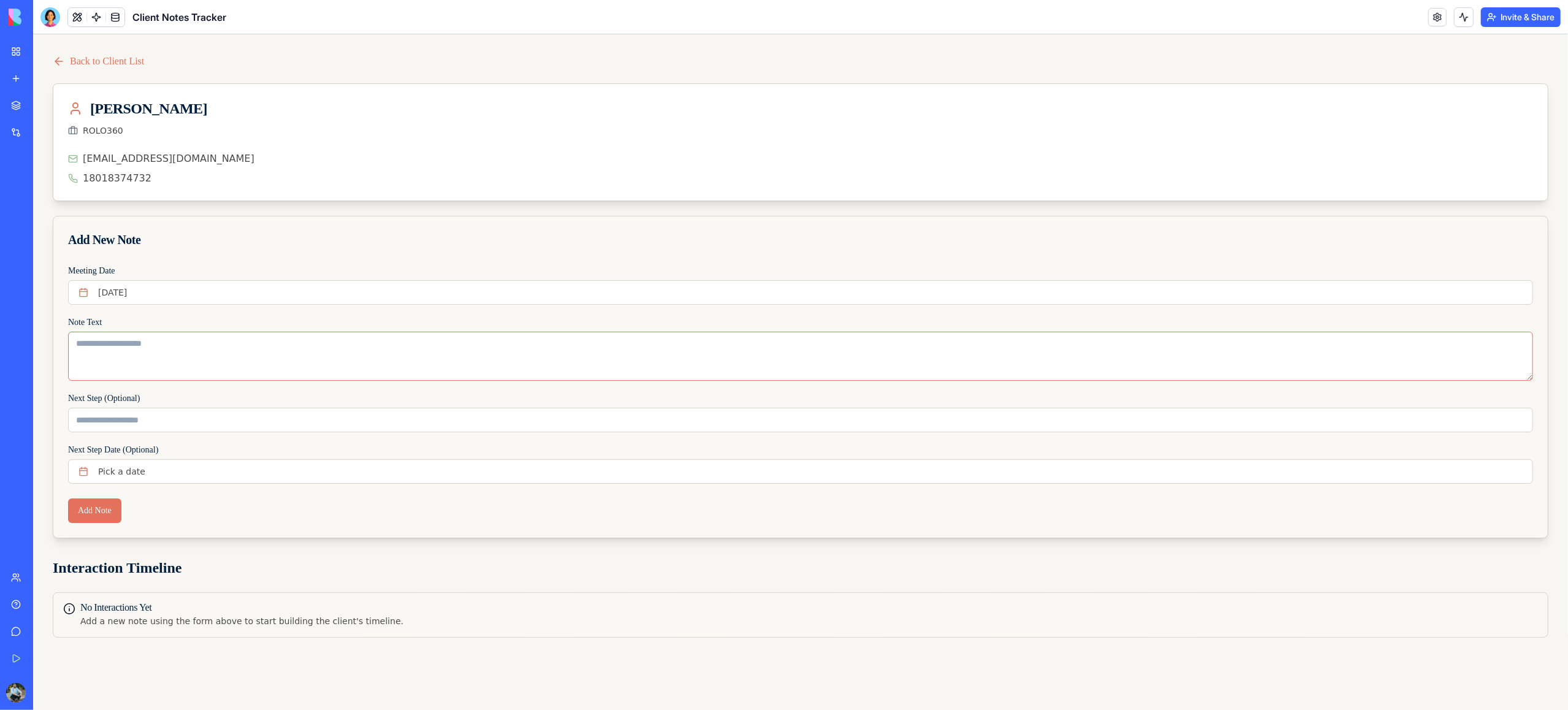
click at [181, 353] on textarea "Note Text" at bounding box center [800, 356] width 1465 height 49
type textarea "**********"
click at [174, 421] on input "Next Step (Optional)" at bounding box center [800, 420] width 1465 height 25
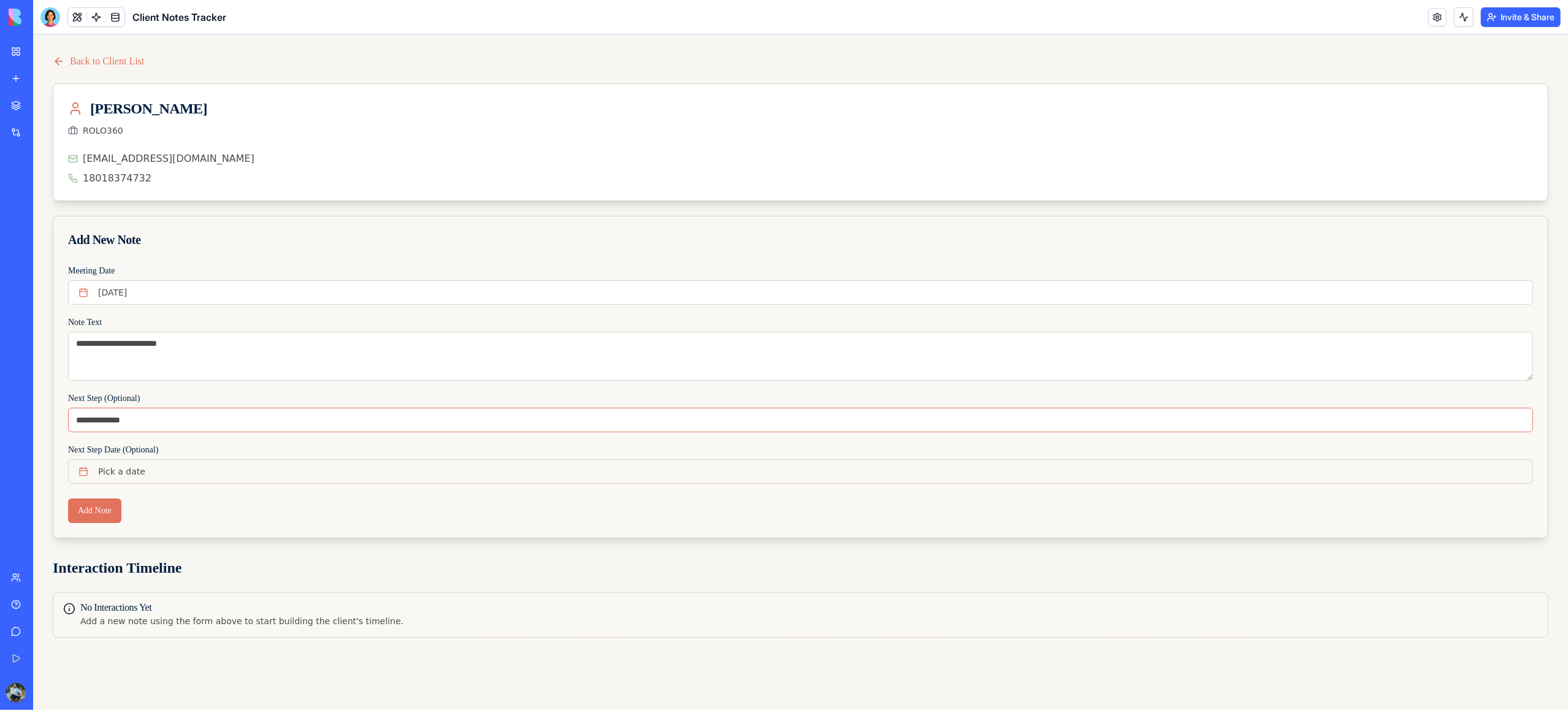
type input "**********"
click at [150, 476] on button "Pick a date" at bounding box center [800, 472] width 1465 height 25
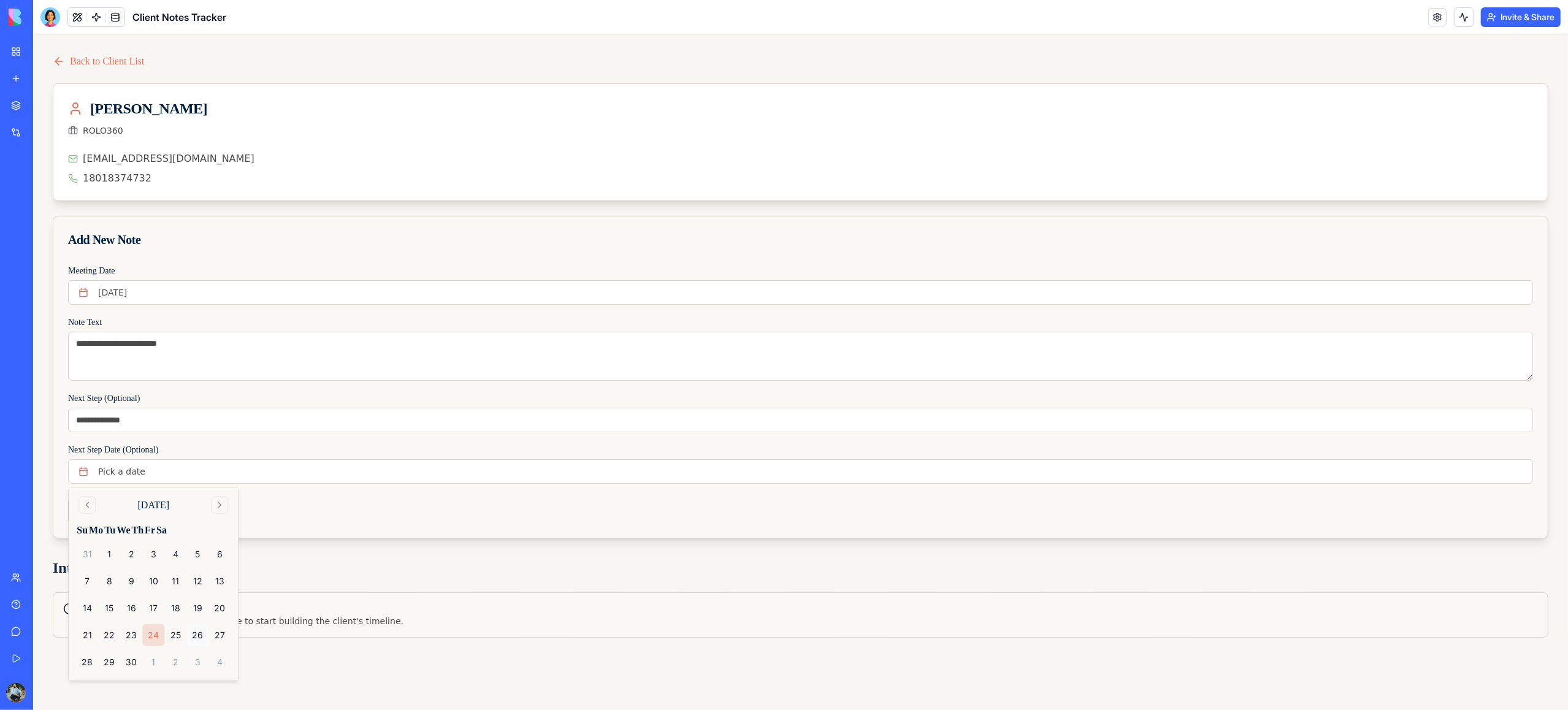
click at [203, 532] on button "26" at bounding box center [197, 635] width 22 height 22
click at [195, 532] on button "26" at bounding box center [197, 635] width 22 height 22
click at [203, 532] on button "26" at bounding box center [197, 635] width 22 height 22
click at [286, 532] on div "No Interactions Yet Add a new note using the form above to start building the c…" at bounding box center [800, 615] width 1496 height 45
click at [207, 532] on div "Add a new note using the form above to start building the client's timeline." at bounding box center [800, 621] width 1475 height 12
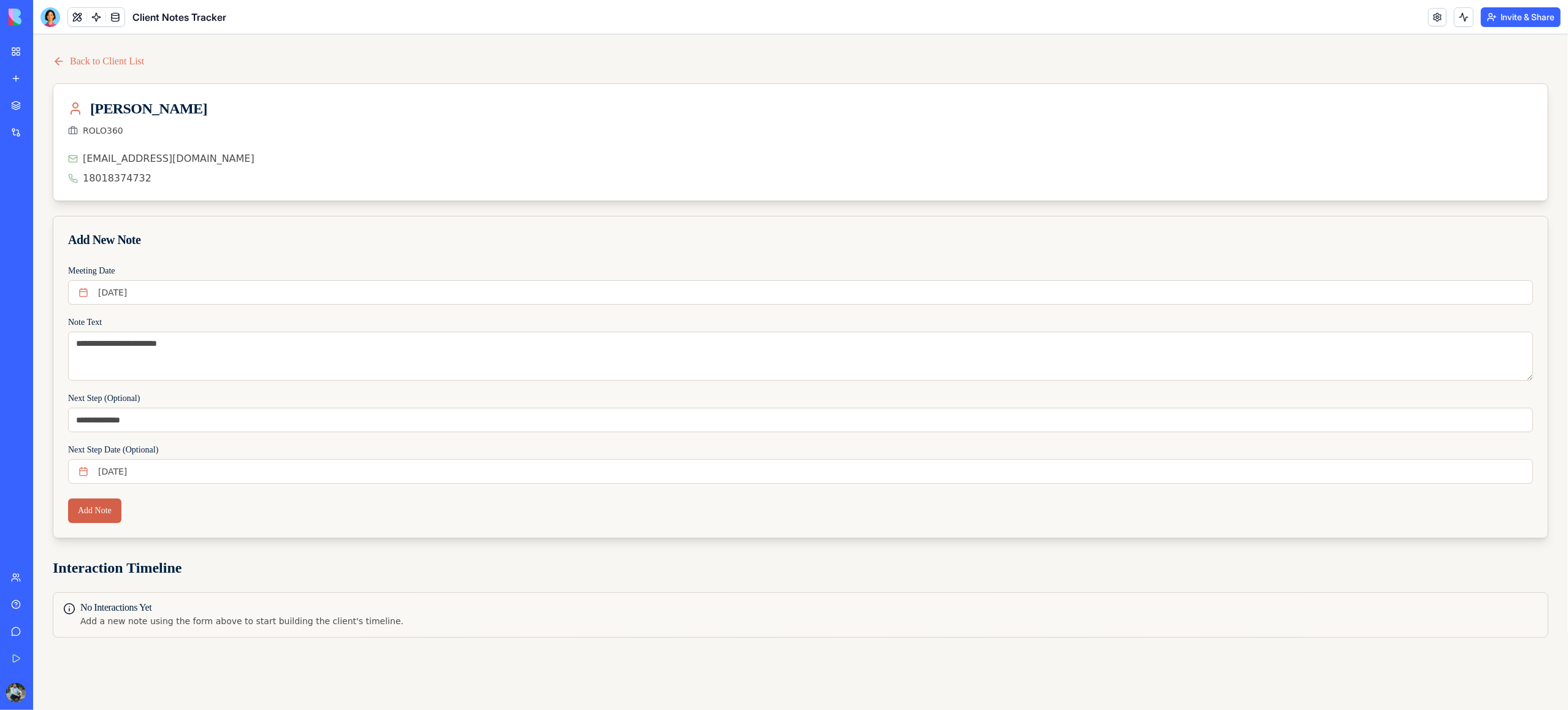
click at [105, 508] on button "Add Note" at bounding box center [95, 511] width 53 height 25
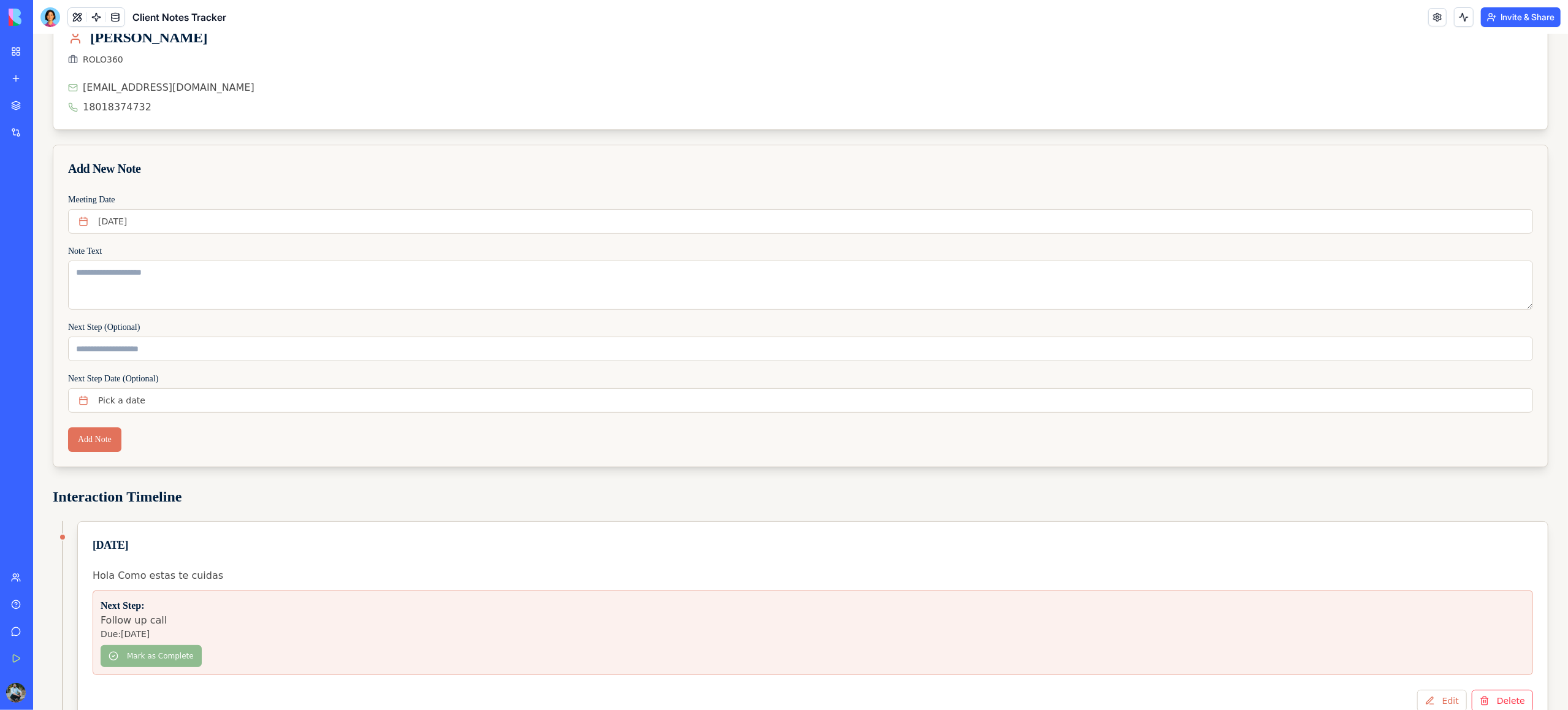
scroll to position [109, 0]
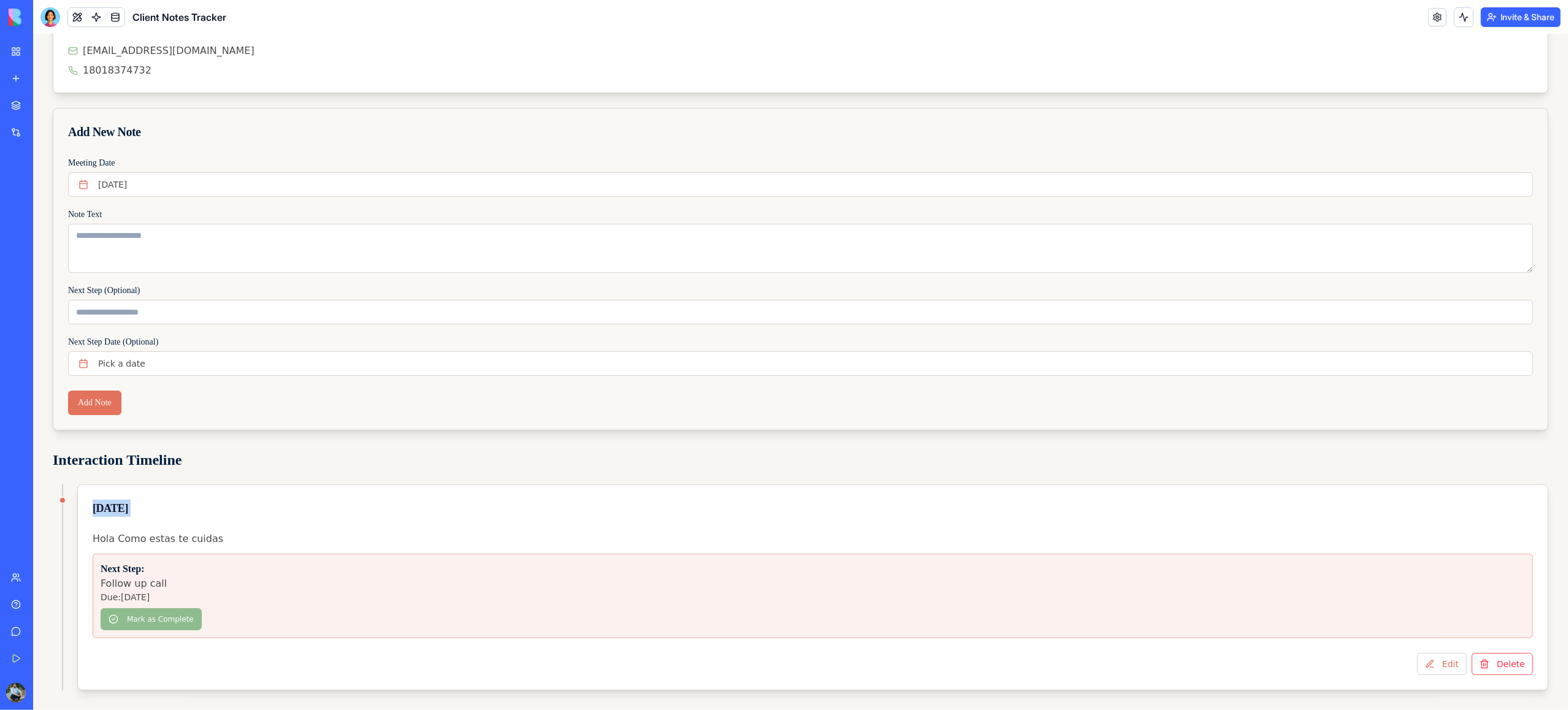
drag, startPoint x: 61, startPoint y: 499, endPoint x: 77, endPoint y: 534, distance: 38.5
click at [61, 532] on div "September 24th, 2025 Hola Como estas te cuidas Next Step: Follow up call Due: S…" at bounding box center [800, 587] width 1496 height 206
click at [197, 182] on button "[DATE]" at bounding box center [800, 185] width 1465 height 25
click at [179, 346] on button "25" at bounding box center [176, 346] width 22 height 22
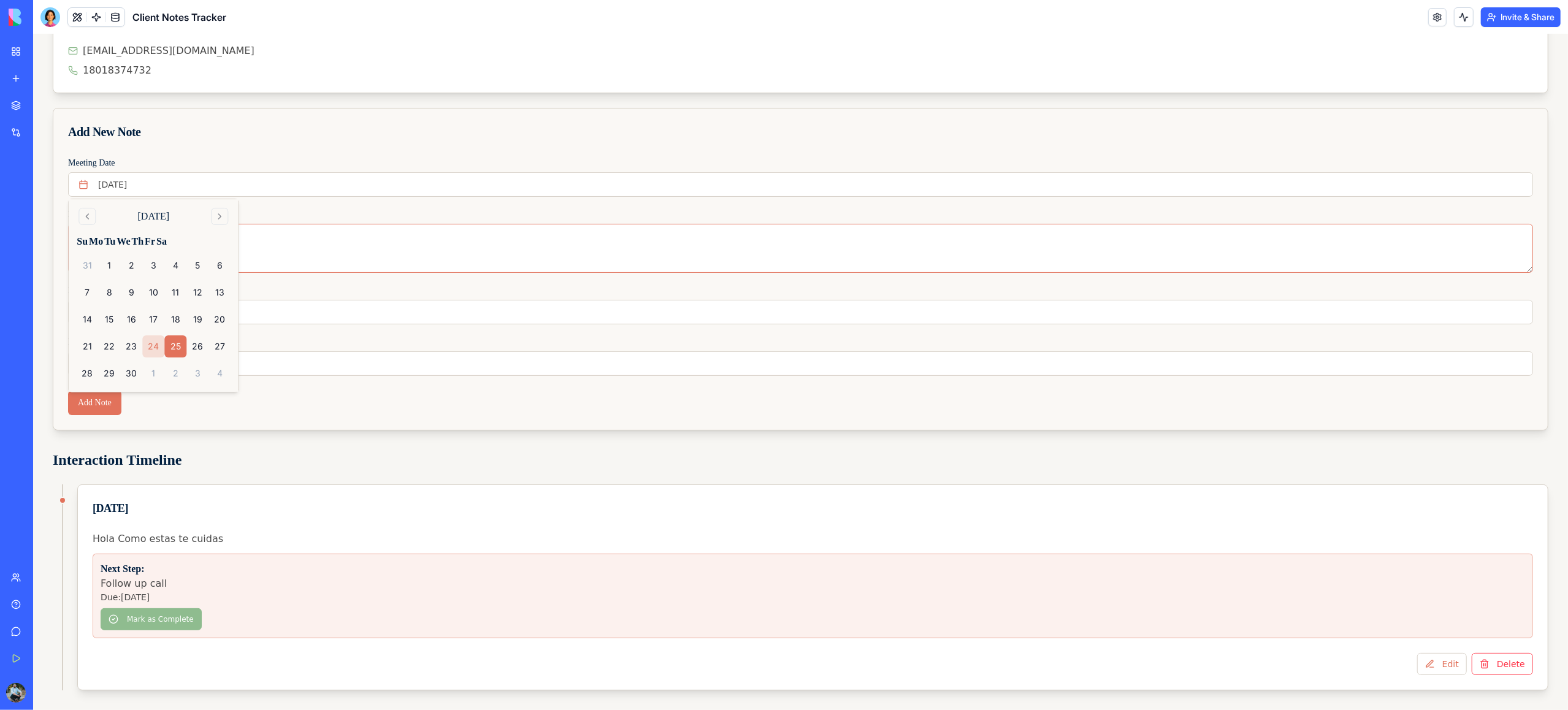
click at [289, 249] on textarea "Note Text" at bounding box center [800, 248] width 1465 height 49
type textarea "**********"
click at [218, 315] on input "Next Step (Optional)" at bounding box center [800, 312] width 1465 height 25
type input "**********"
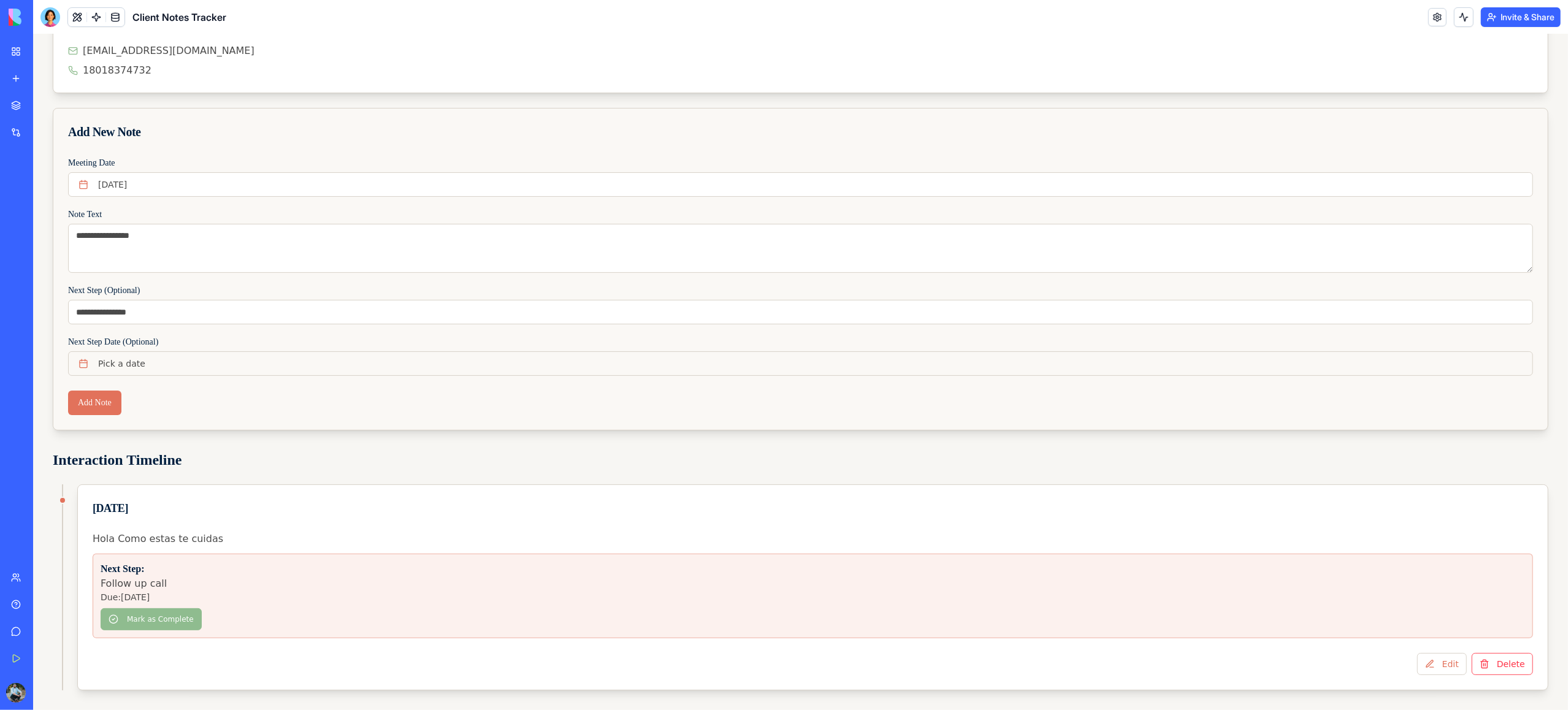
click at [161, 361] on button "Pick a date" at bounding box center [800, 364] width 1465 height 25
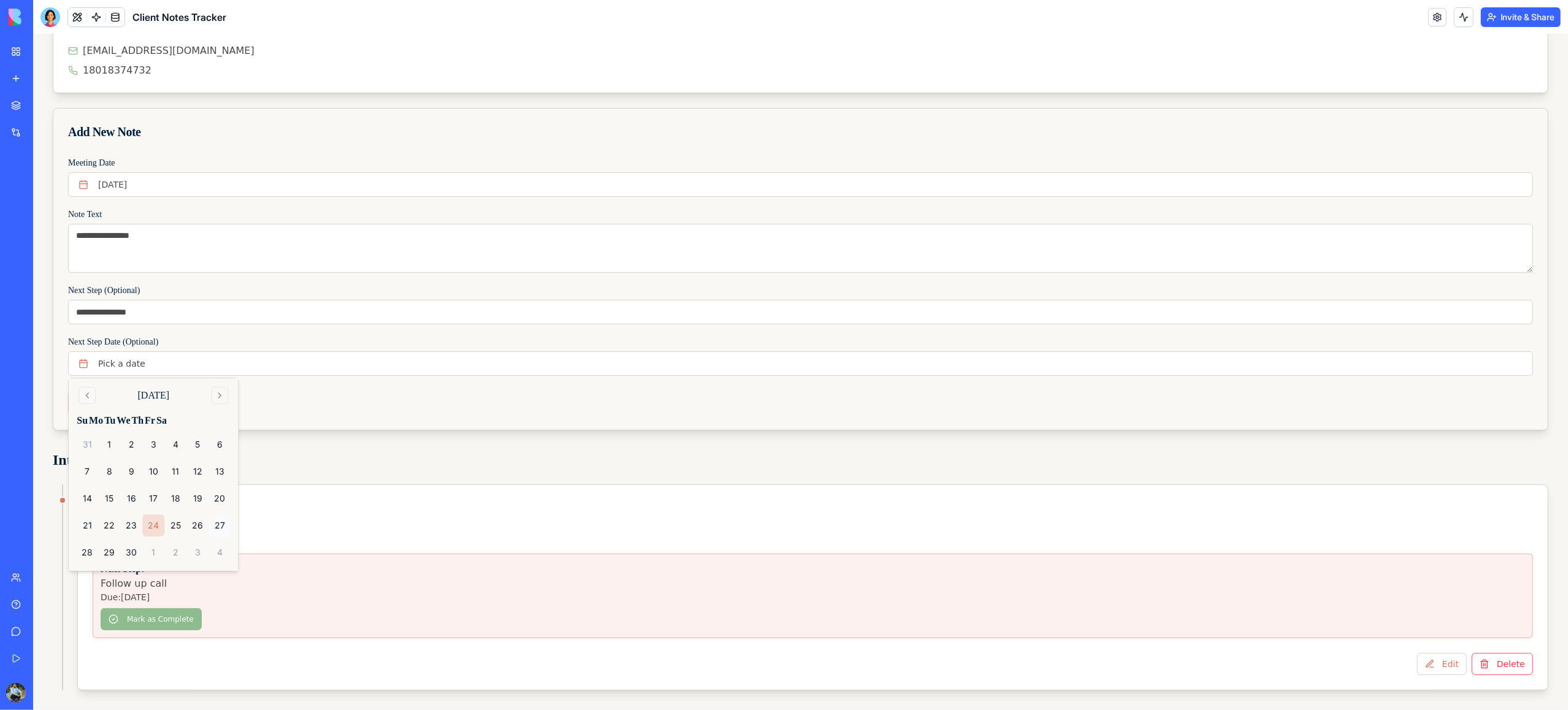
click at [220, 526] on button "27" at bounding box center [220, 526] width 22 height 22
click at [332, 461] on h2 "Interaction Timeline" at bounding box center [800, 460] width 1496 height 20
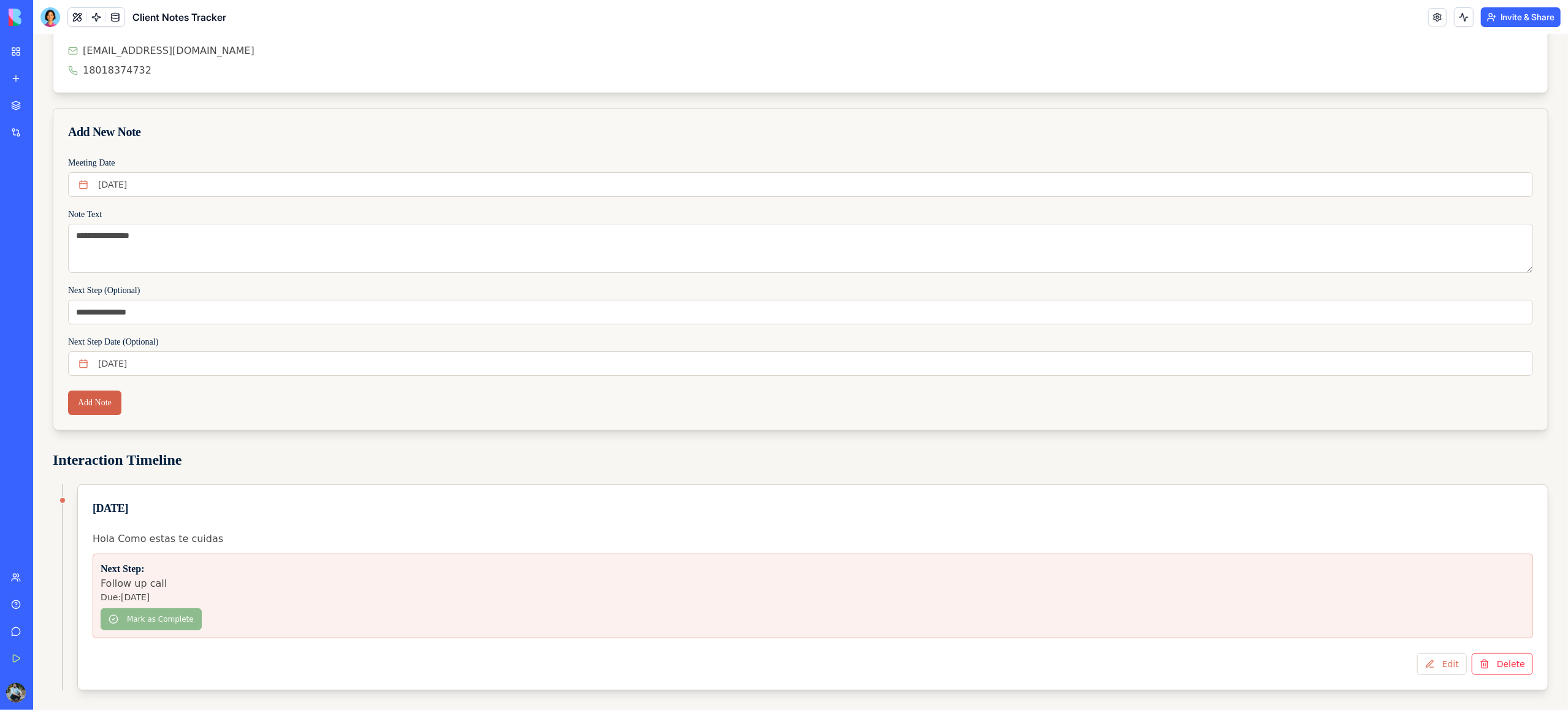
click at [109, 405] on button "Add Note" at bounding box center [95, 403] width 53 height 25
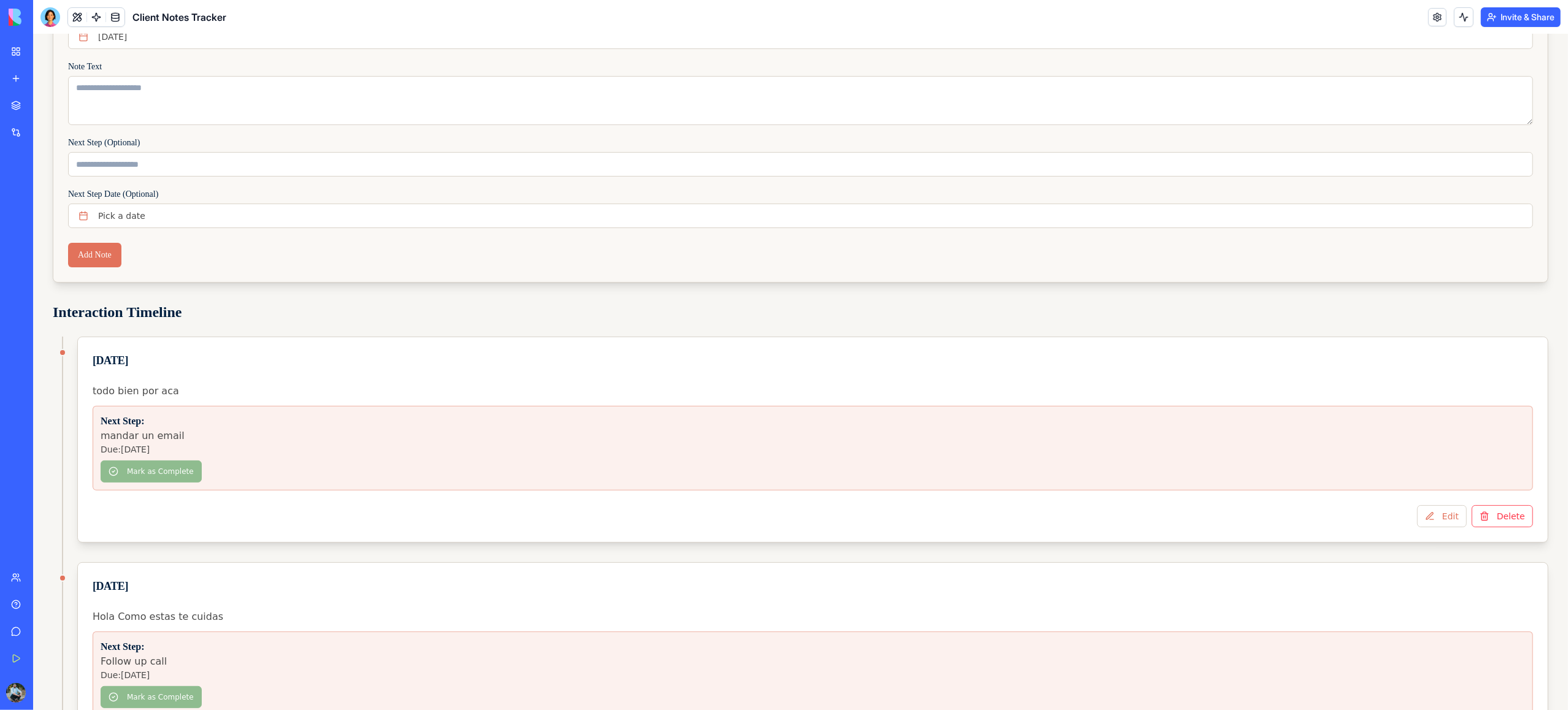
scroll to position [336, 0]
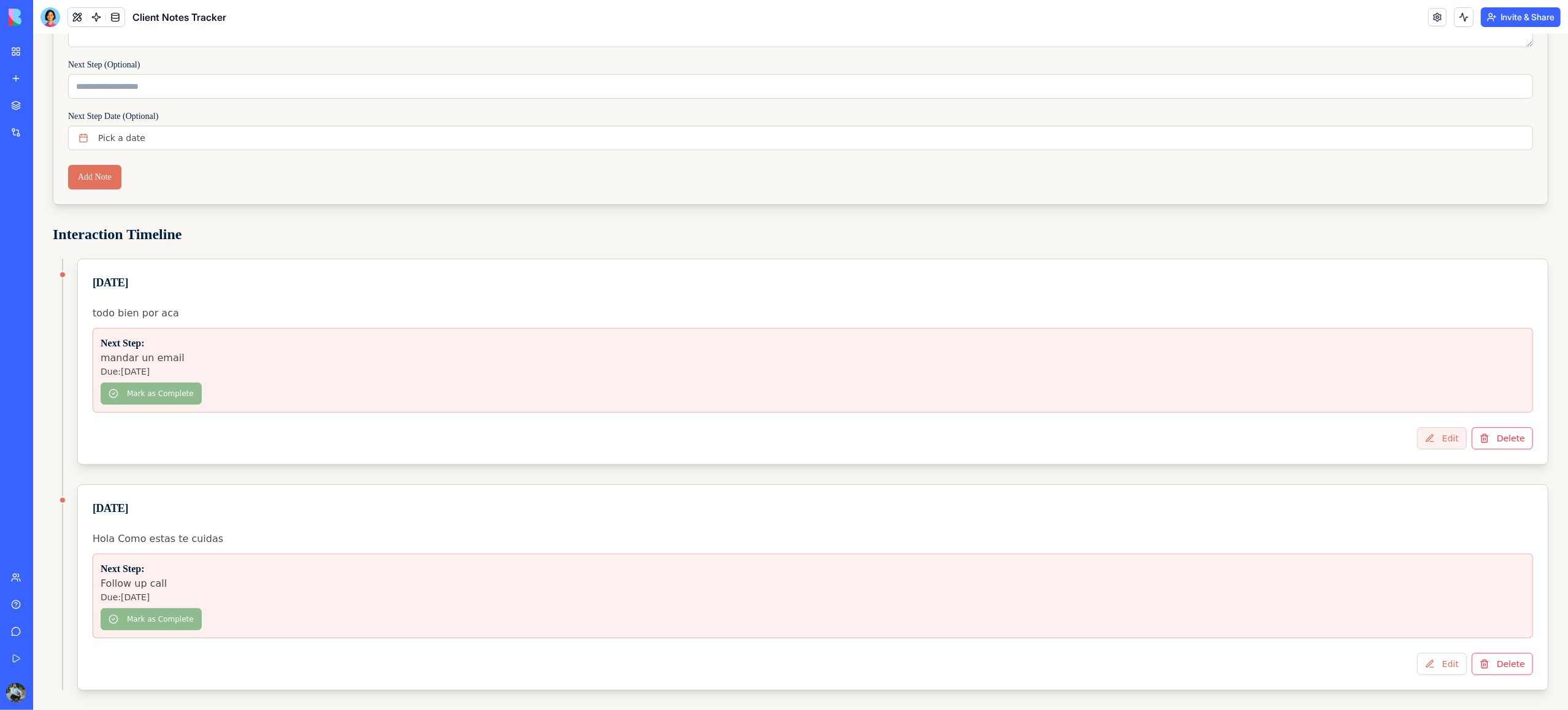
click at [1176, 438] on button "Edit" at bounding box center [1442, 438] width 49 height 22
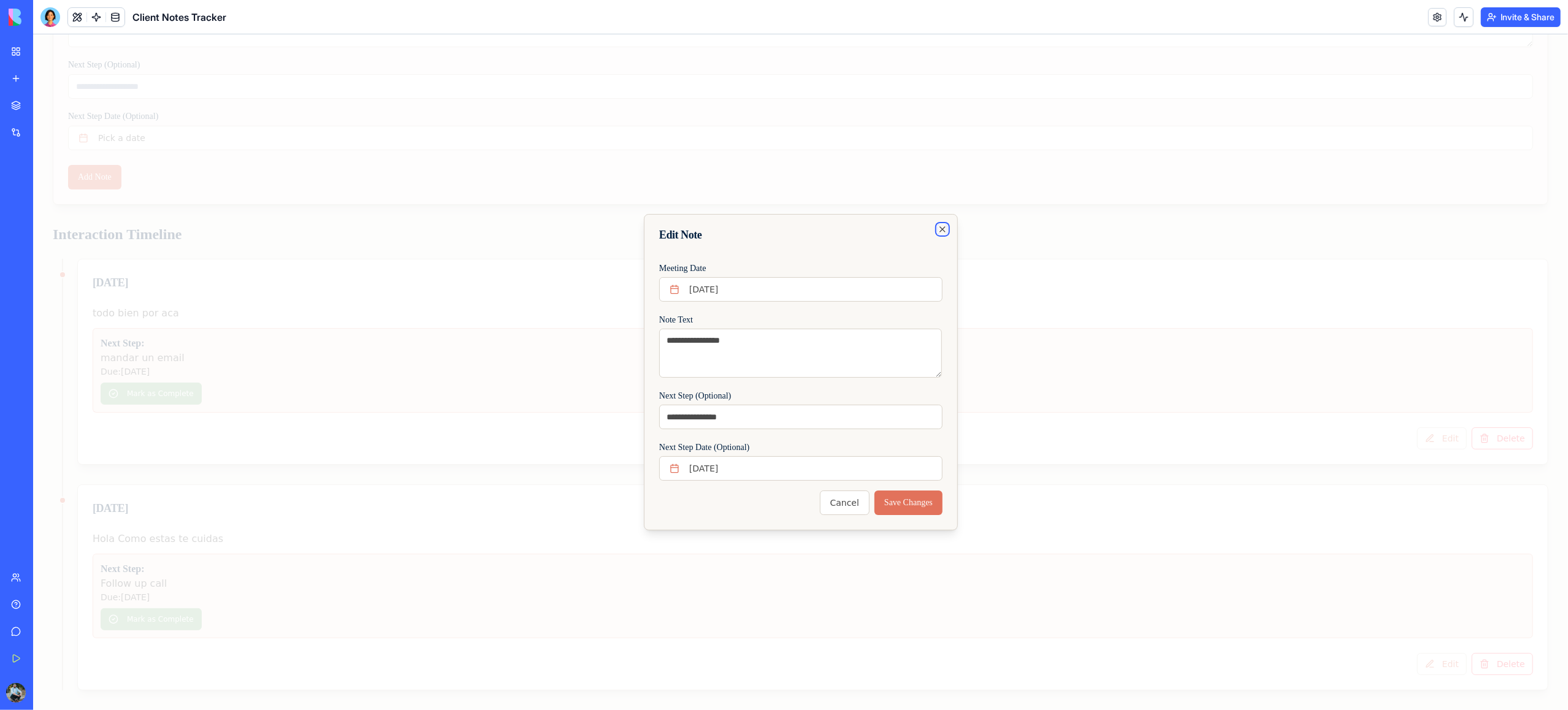
click at [942, 228] on icon "button" at bounding box center [943, 229] width 10 height 10
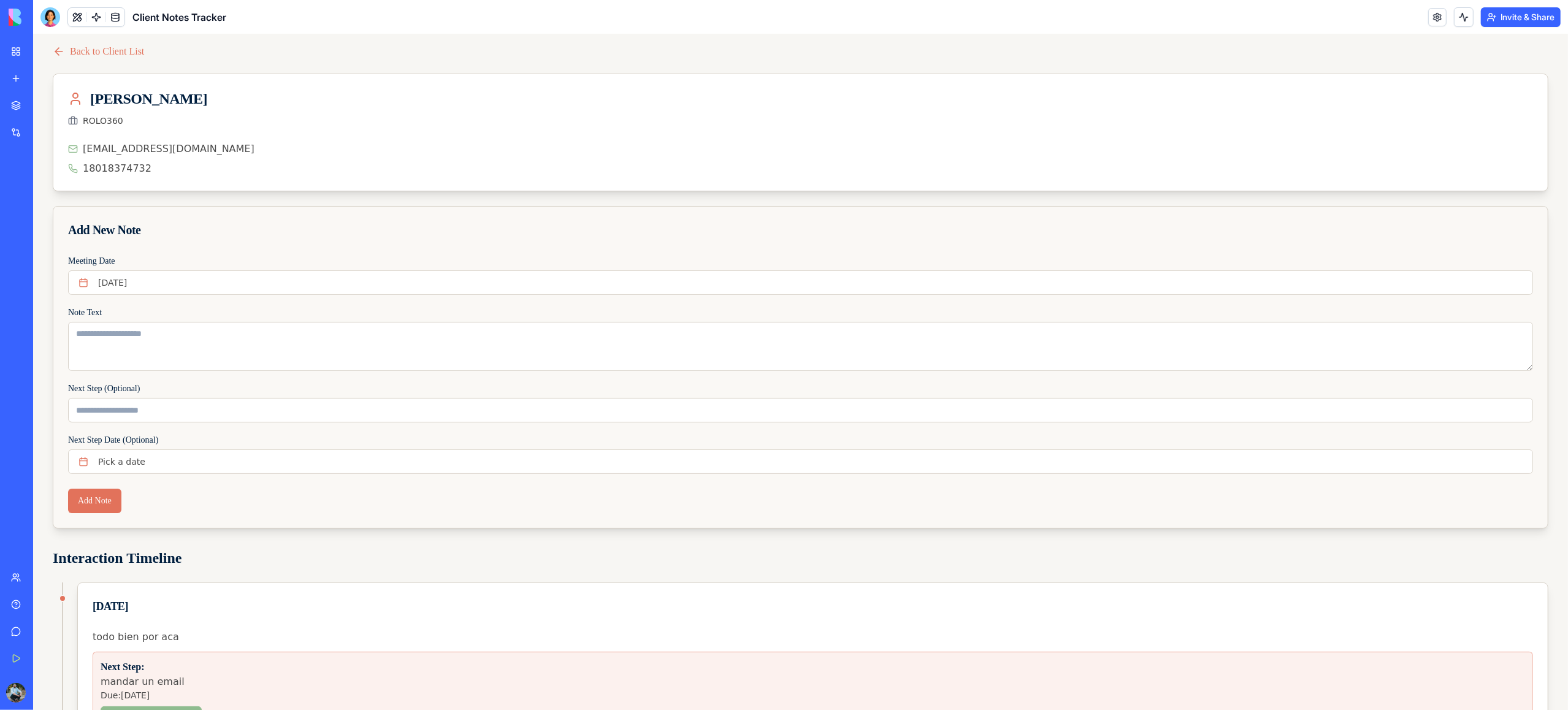
scroll to position [0, 0]
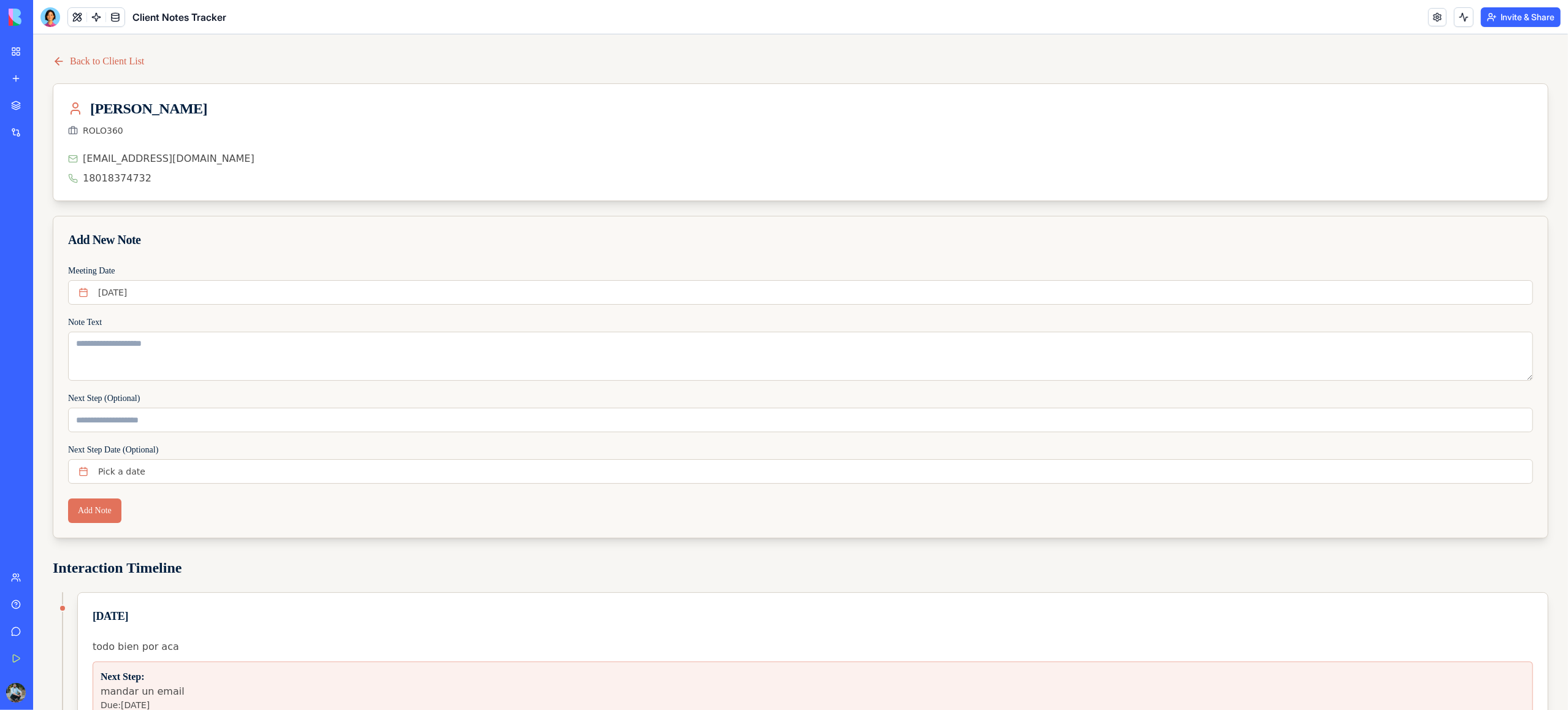
click at [99, 59] on link "Back to Client List" at bounding box center [98, 61] width 92 height 15
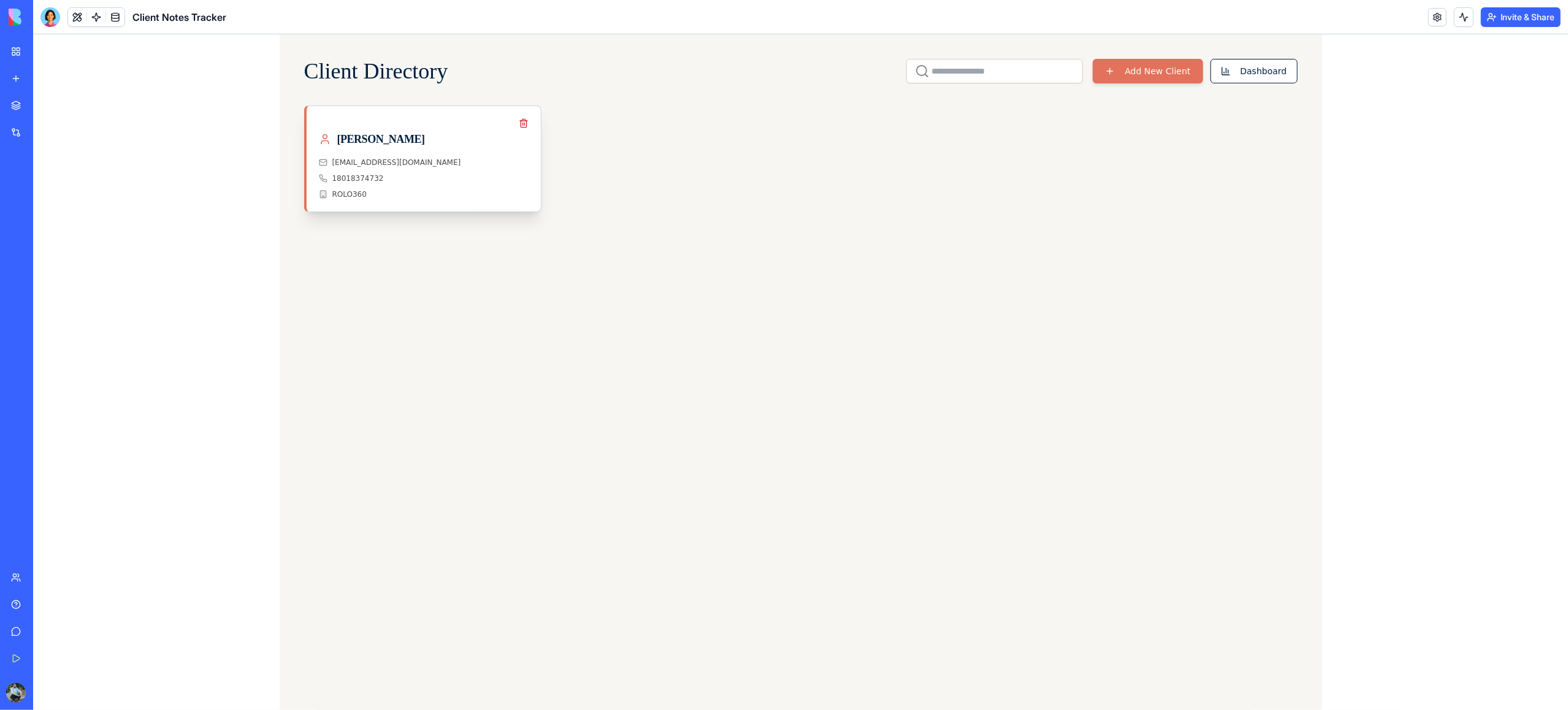
click at [393, 147] on div "Jose L Rodriguez" at bounding box center [424, 139] width 210 height 17
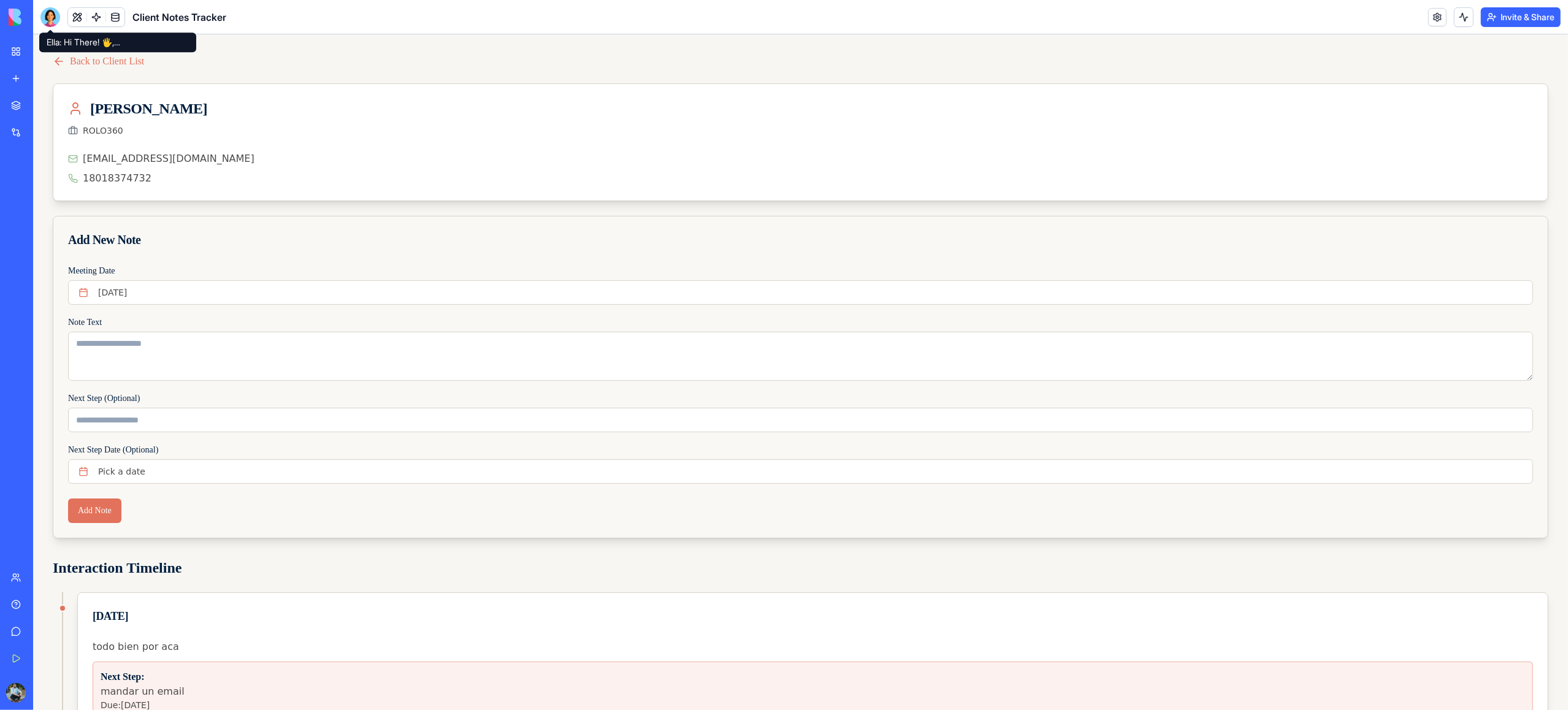
click at [47, 20] on div at bounding box center [50, 17] width 20 height 20
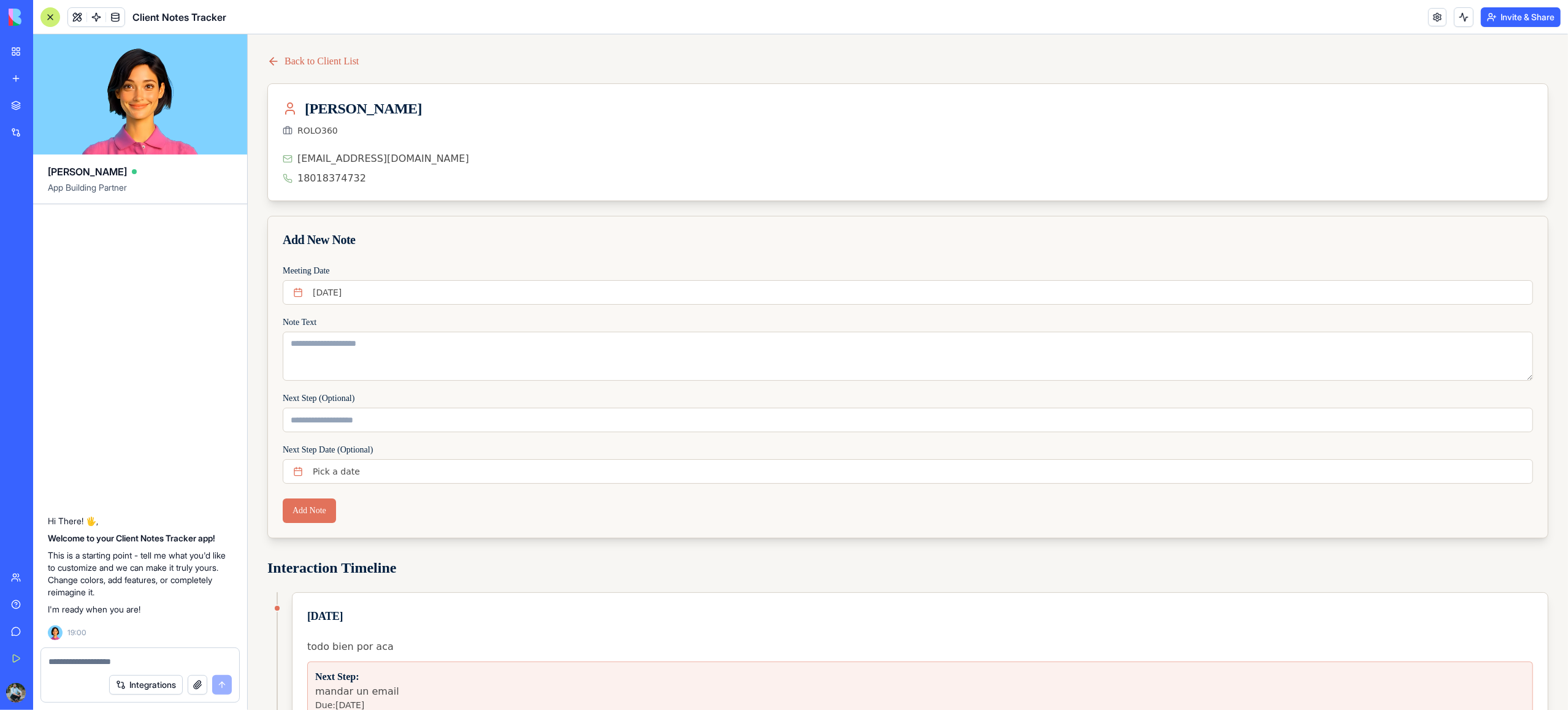
click at [288, 58] on link "Back to Client List" at bounding box center [312, 61] width 92 height 15
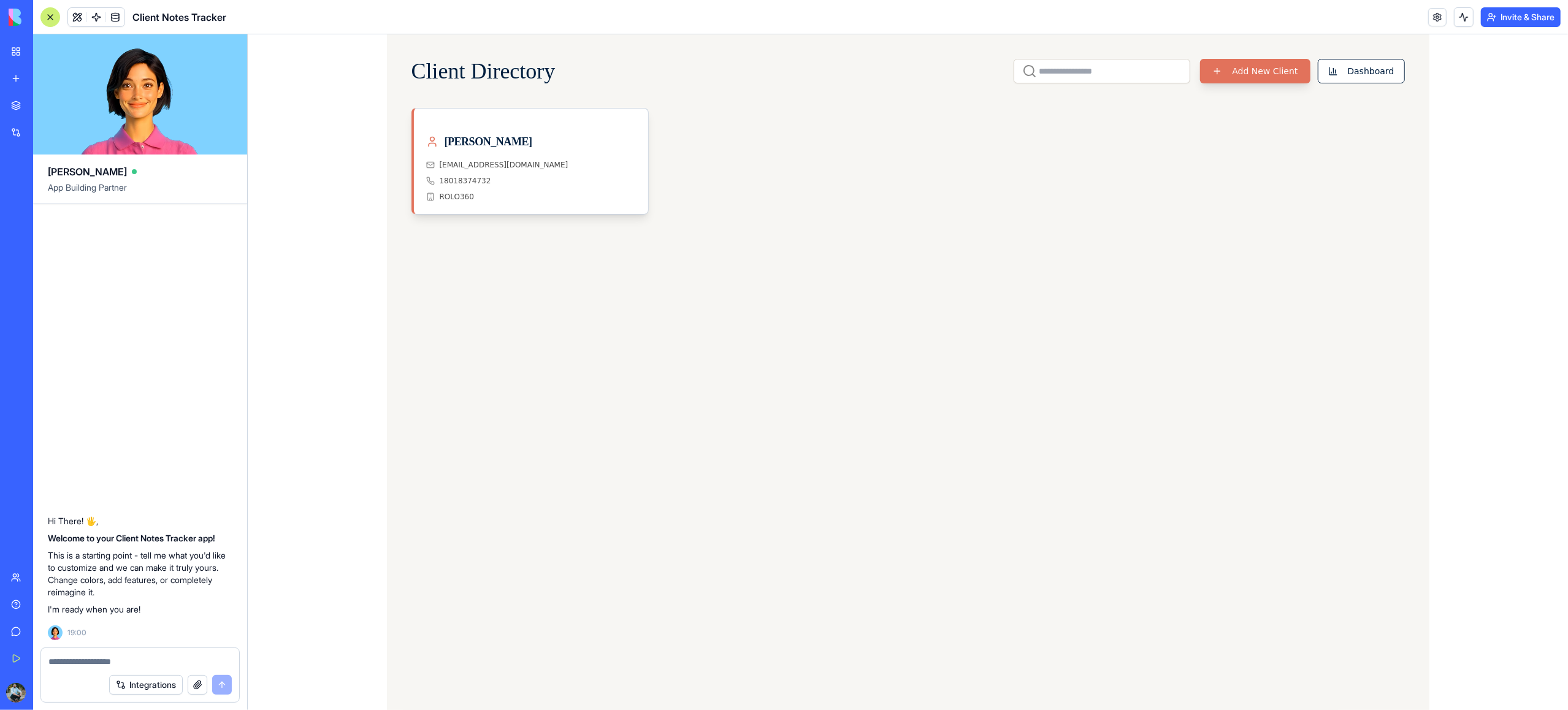
click at [1176, 72] on button "Add New Client" at bounding box center [1254, 71] width 109 height 25
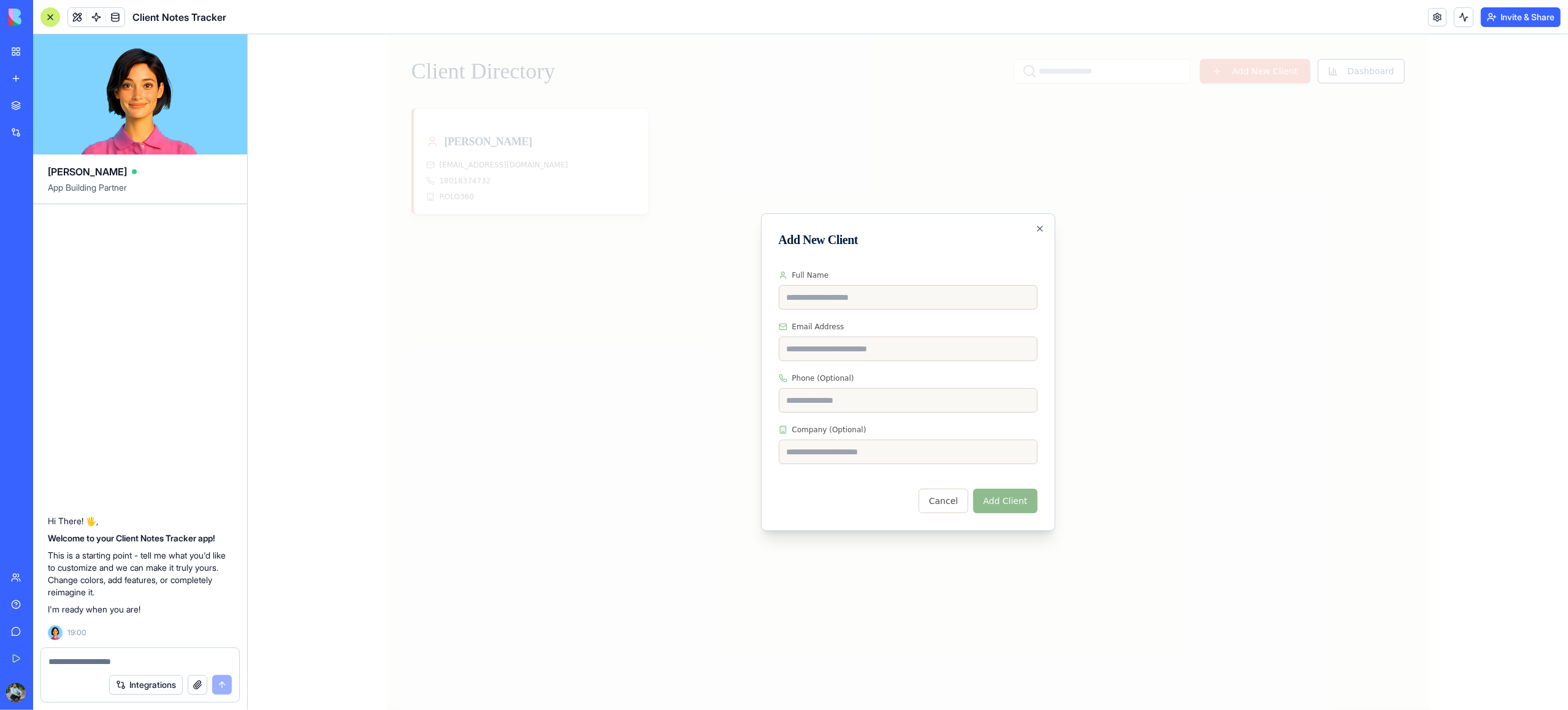
click at [397, 324] on div at bounding box center [907, 372] width 1321 height 676
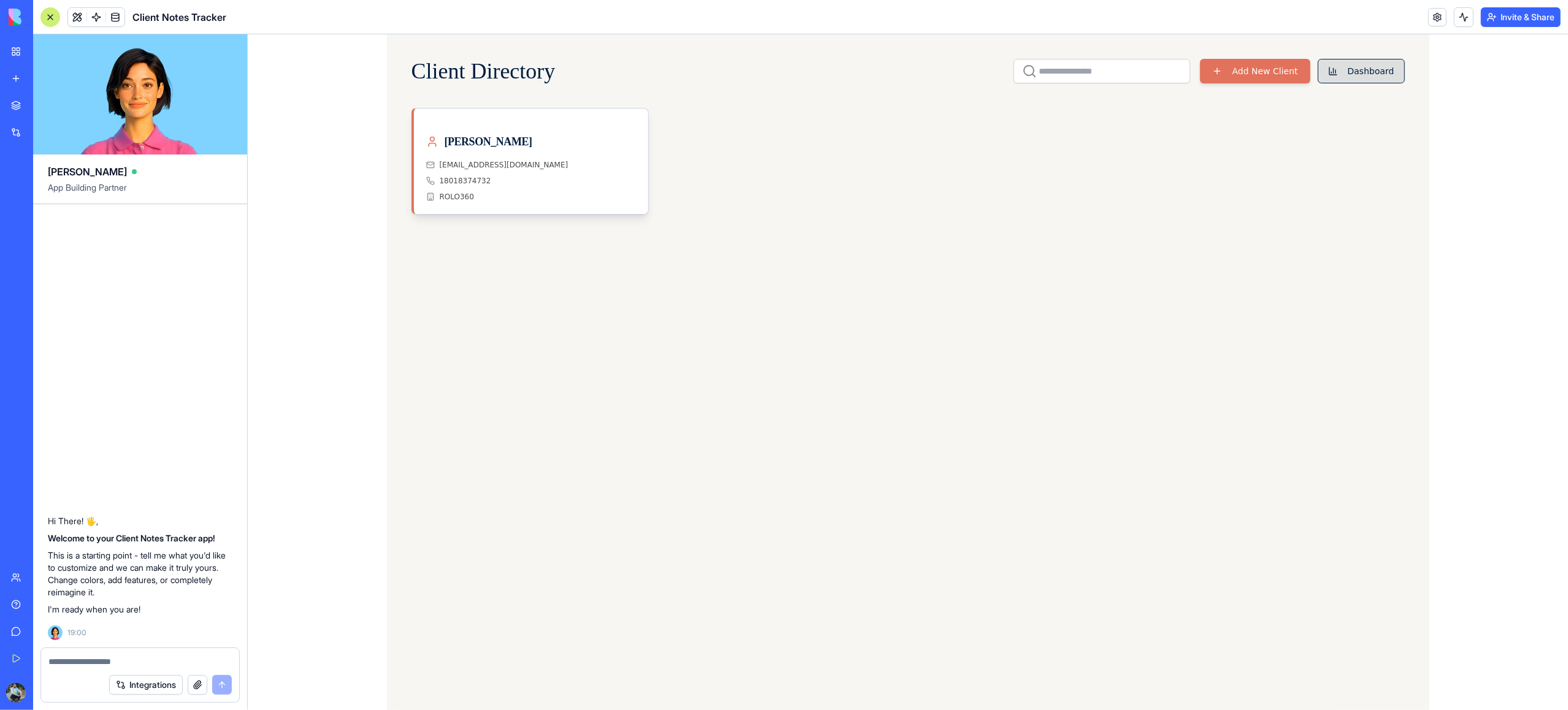
click at [1176, 72] on button "Dashboard" at bounding box center [1361, 71] width 87 height 25
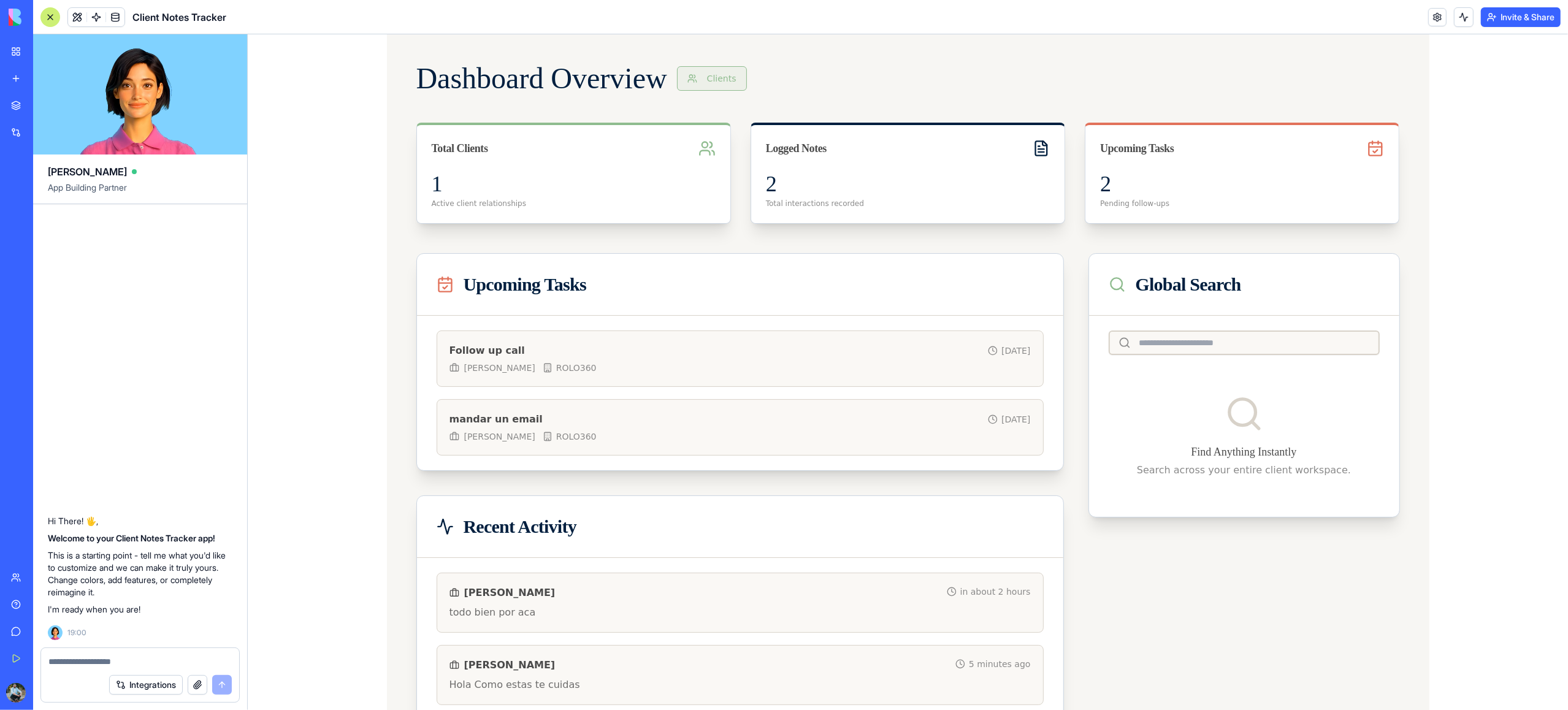
click at [741, 80] on button "Clients" at bounding box center [711, 79] width 70 height 25
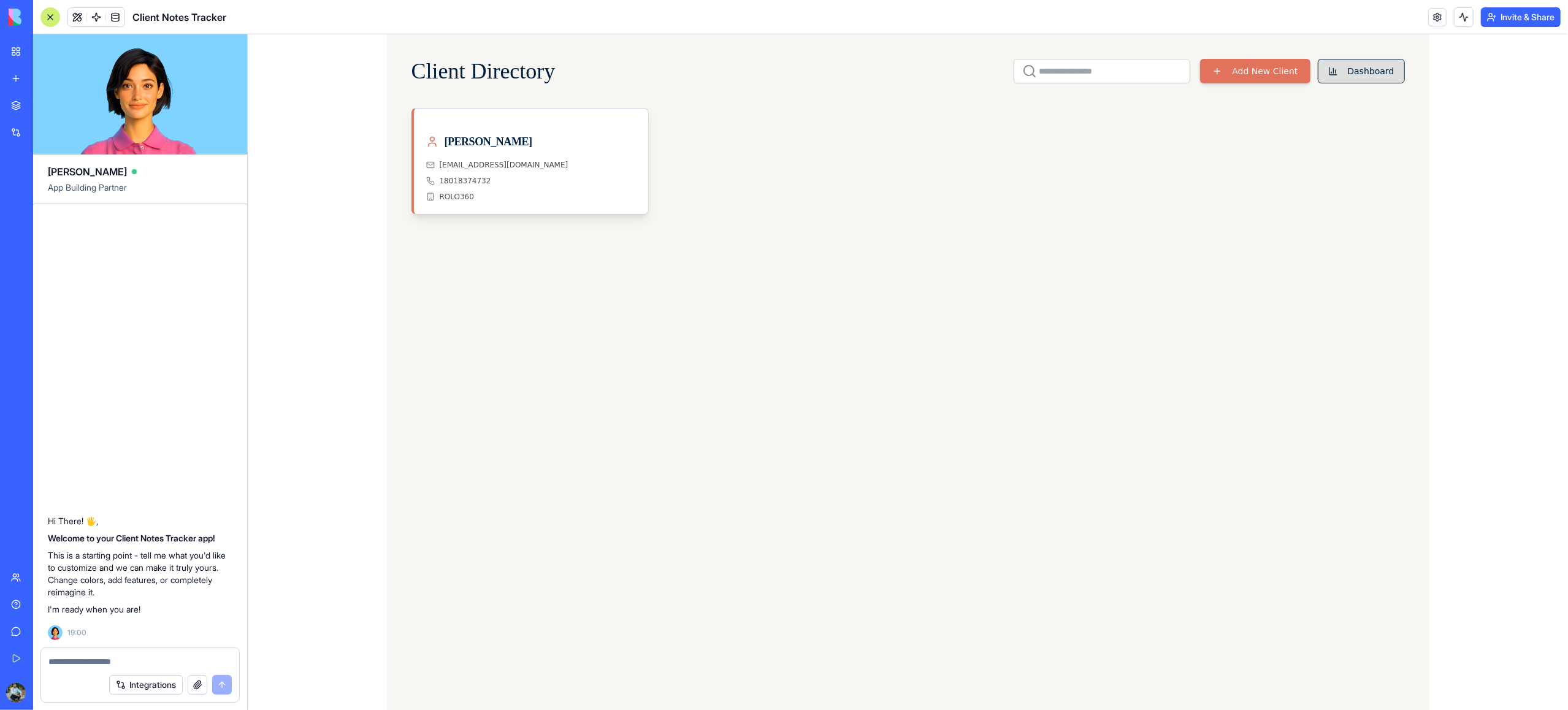
click at [1176, 71] on button "Dashboard" at bounding box center [1361, 71] width 87 height 25
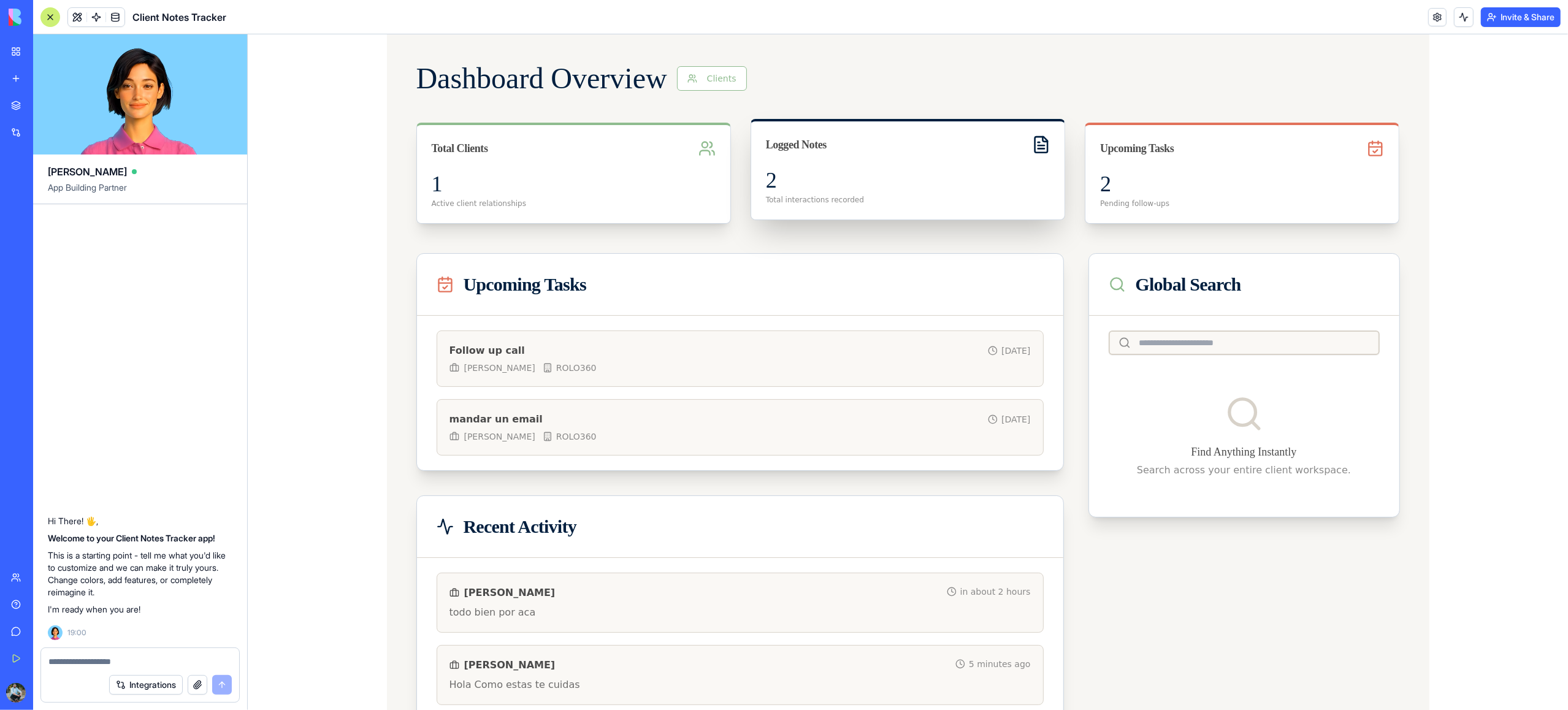
click at [821, 149] on div "Logged Notes" at bounding box center [795, 145] width 61 height 17
drag, startPoint x: 795, startPoint y: 195, endPoint x: 788, endPoint y: 195, distance: 7.0
click at [795, 195] on p "Total interactions recorded" at bounding box center [907, 200] width 284 height 10
click at [1041, 142] on icon at bounding box center [1041, 145] width 19 height 19
click at [1173, 153] on div "Upcoming Tasks" at bounding box center [1136, 145] width 74 height 17
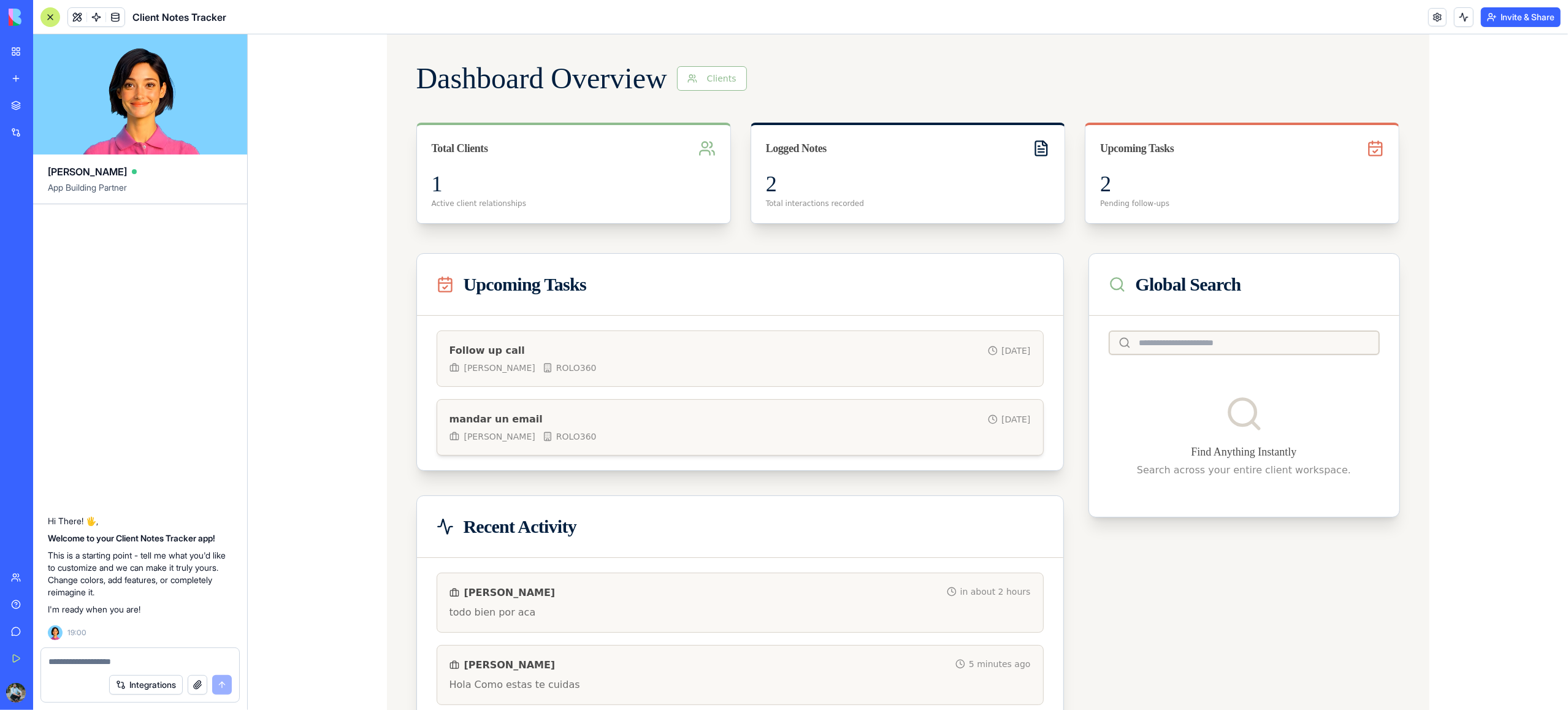
scroll to position [42, 0]
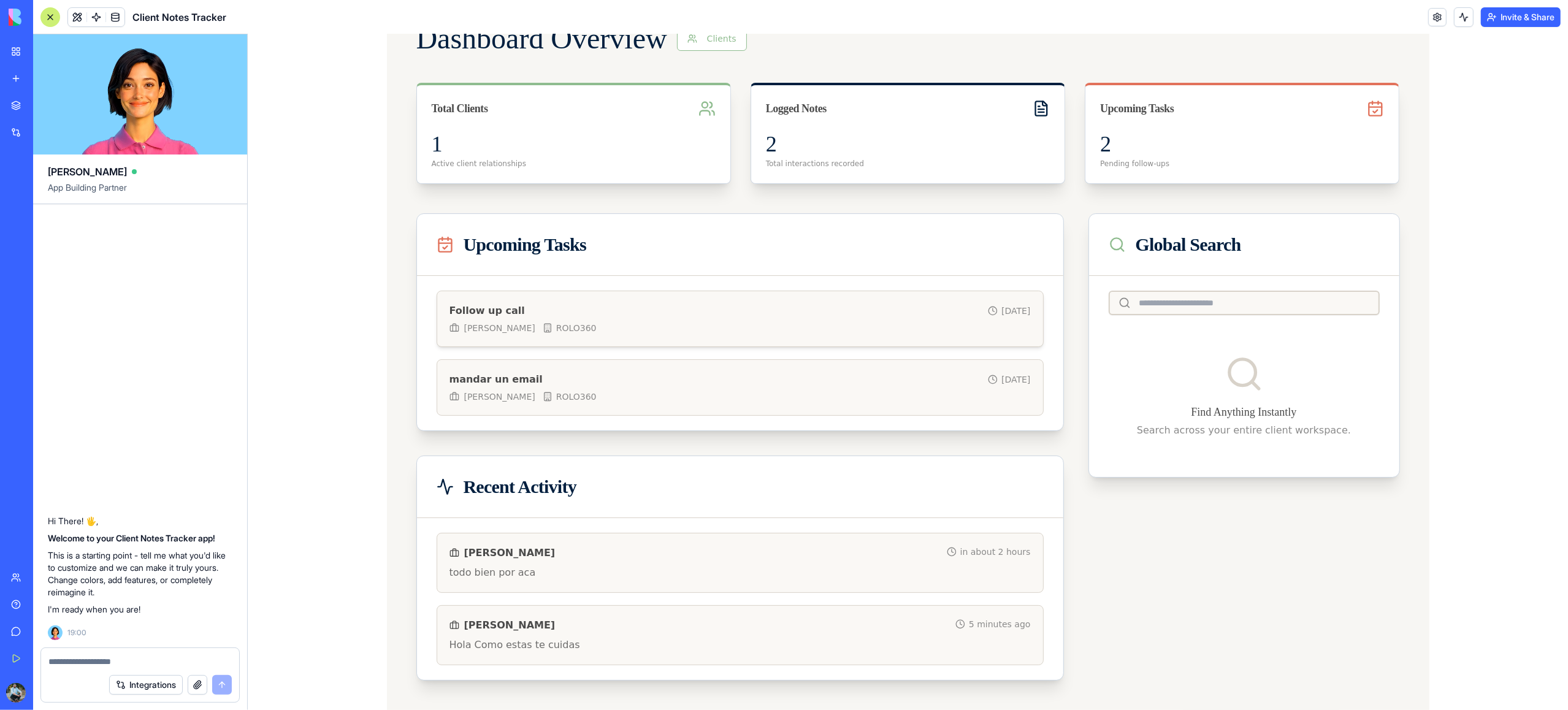
click at [499, 315] on span "Follow up call" at bounding box center [487, 311] width 75 height 15
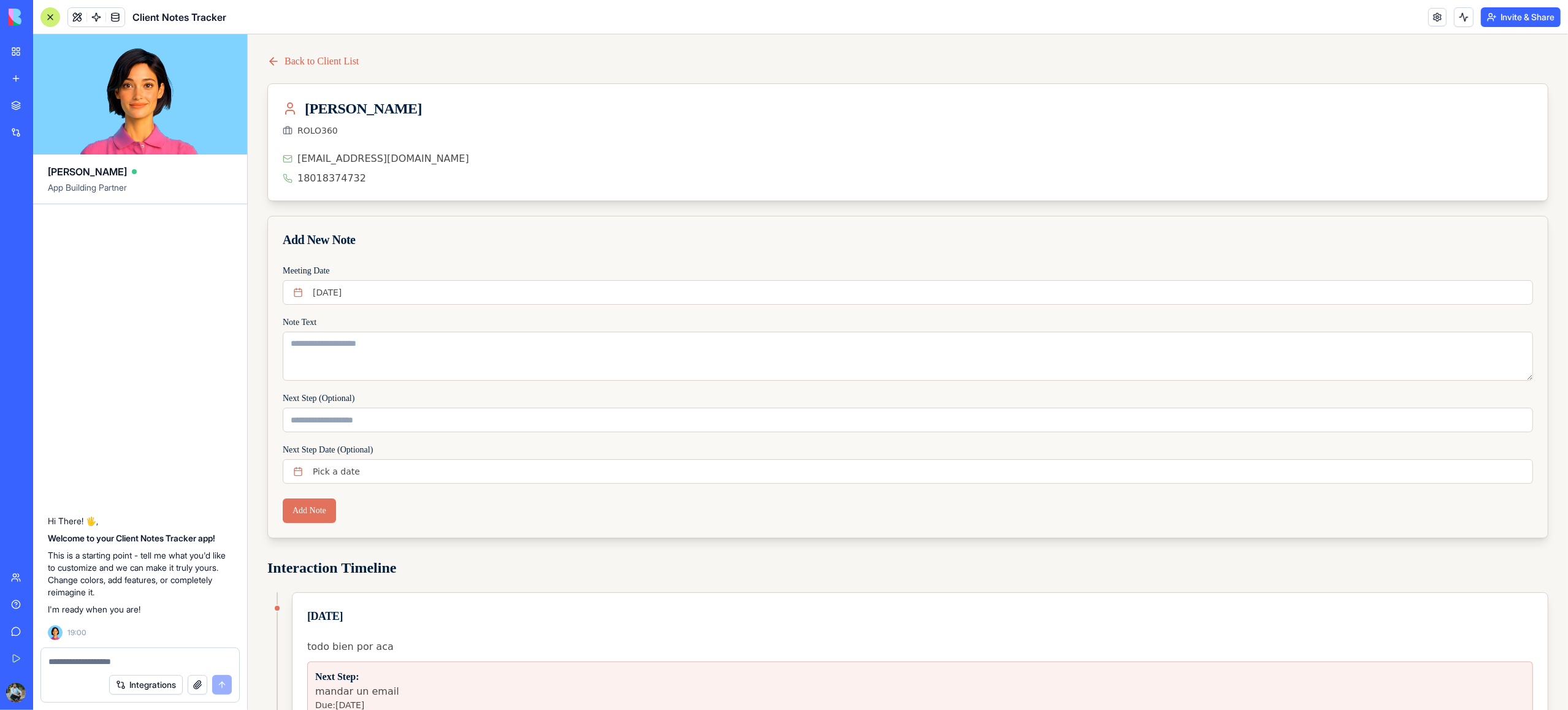
click at [277, 59] on icon at bounding box center [273, 61] width 12 height 12
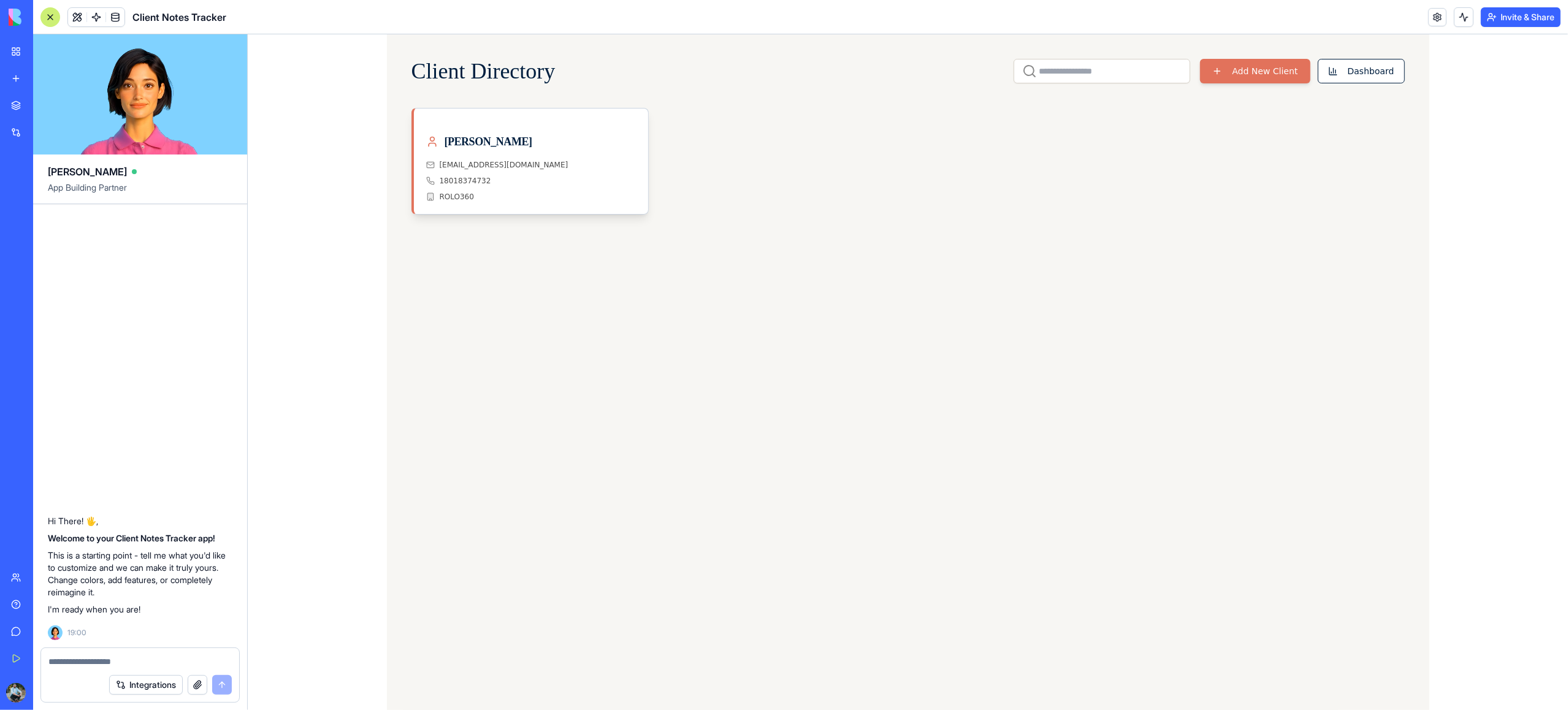
click at [51, 17] on div at bounding box center [50, 17] width 20 height 20
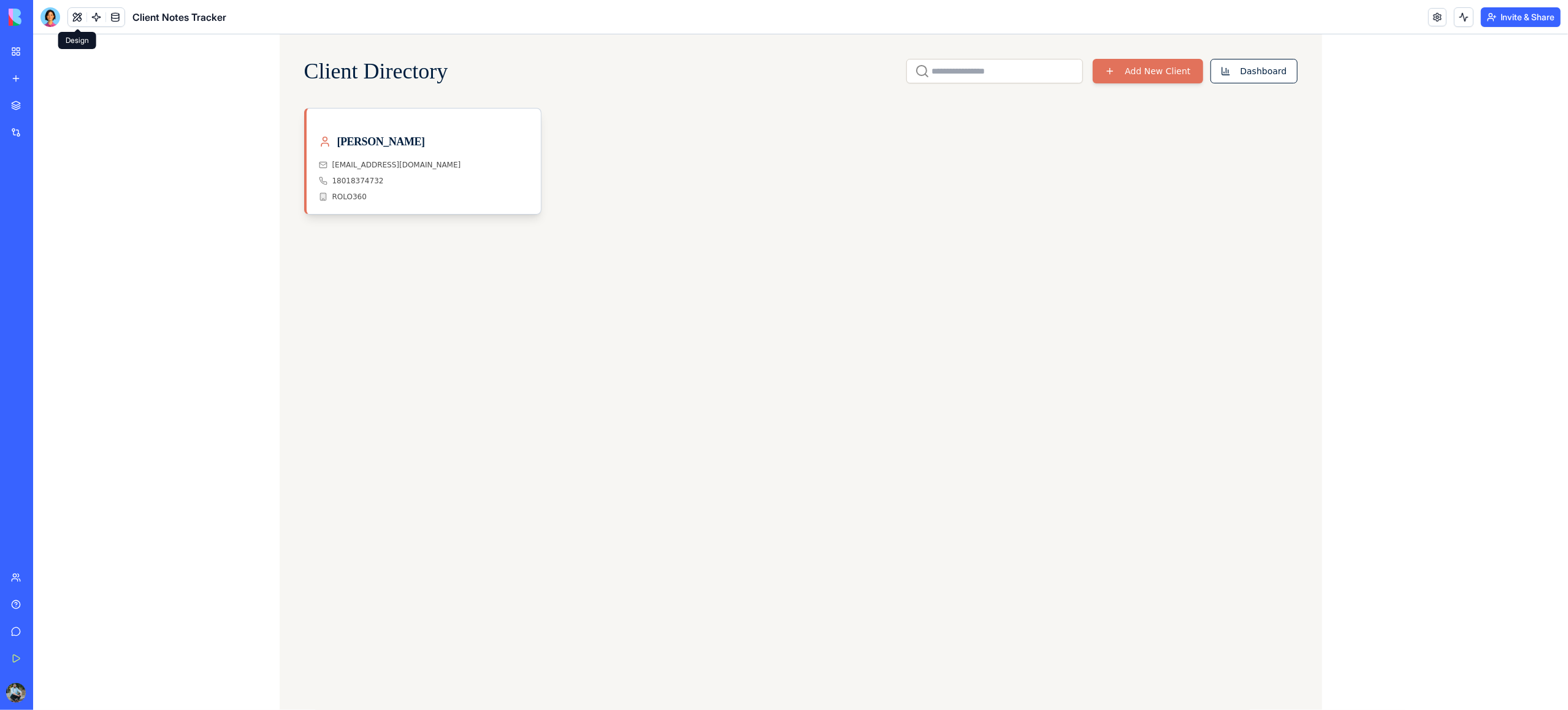
click at [78, 19] on button at bounding box center [77, 17] width 19 height 19
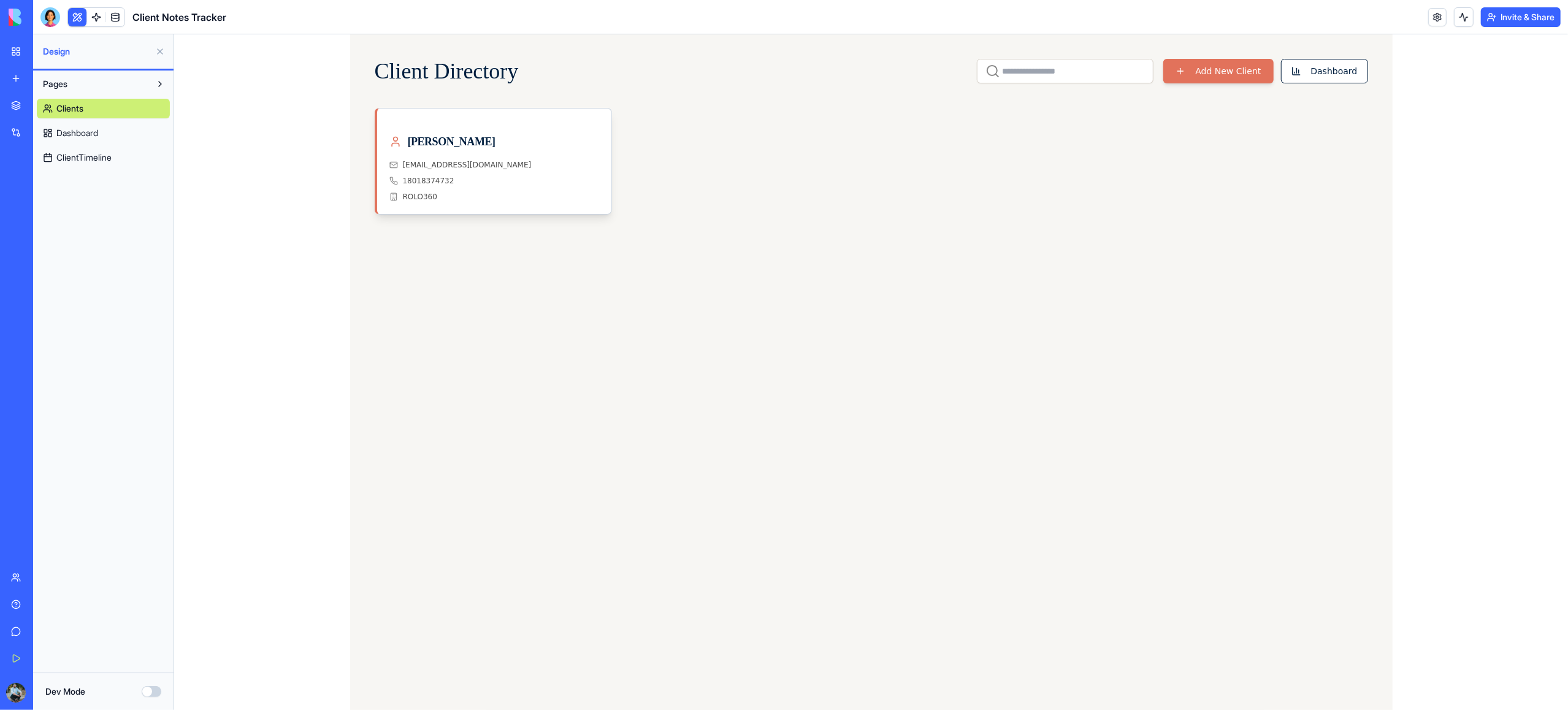
click at [98, 129] on span "Dashboard" at bounding box center [77, 133] width 41 height 12
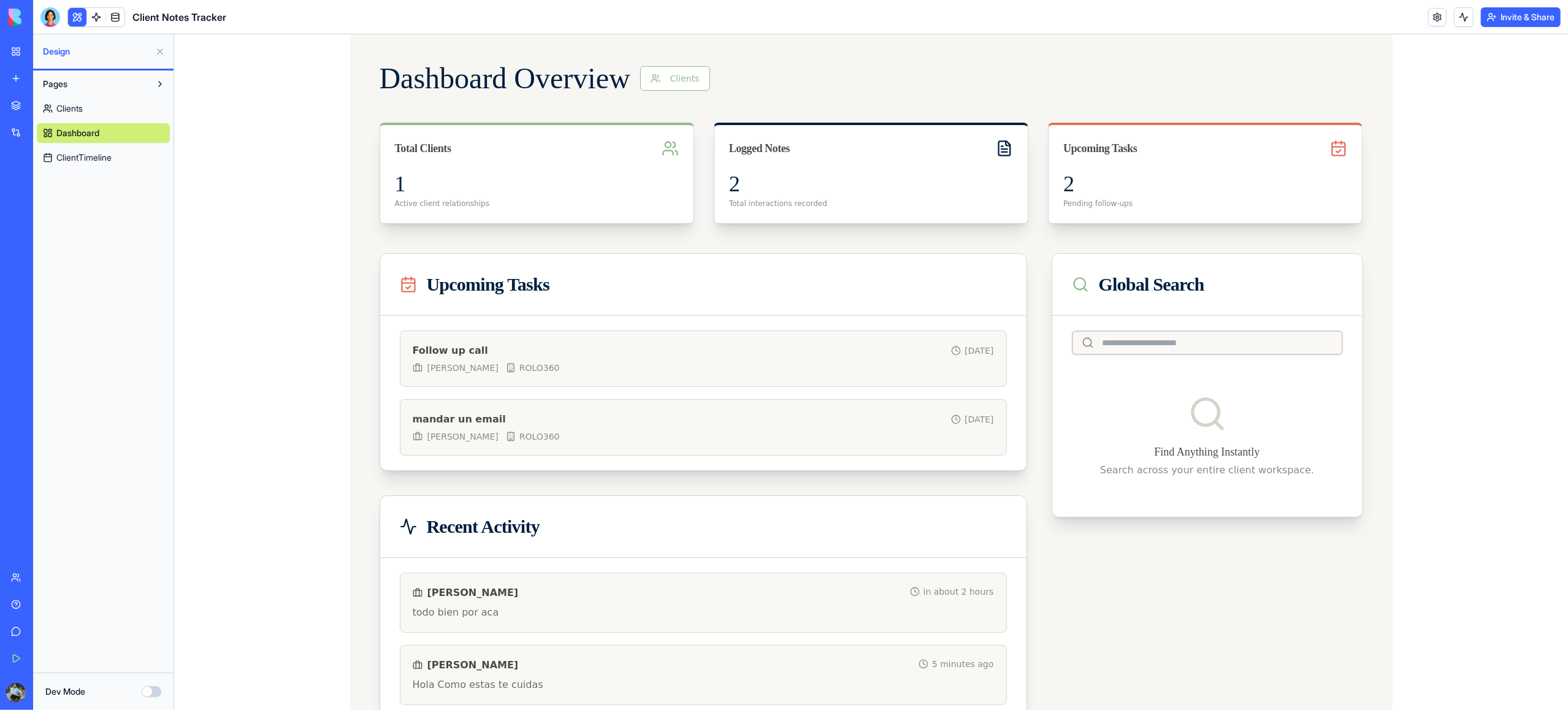
click at [89, 155] on span "ClientTimeline" at bounding box center [84, 158] width 55 height 12
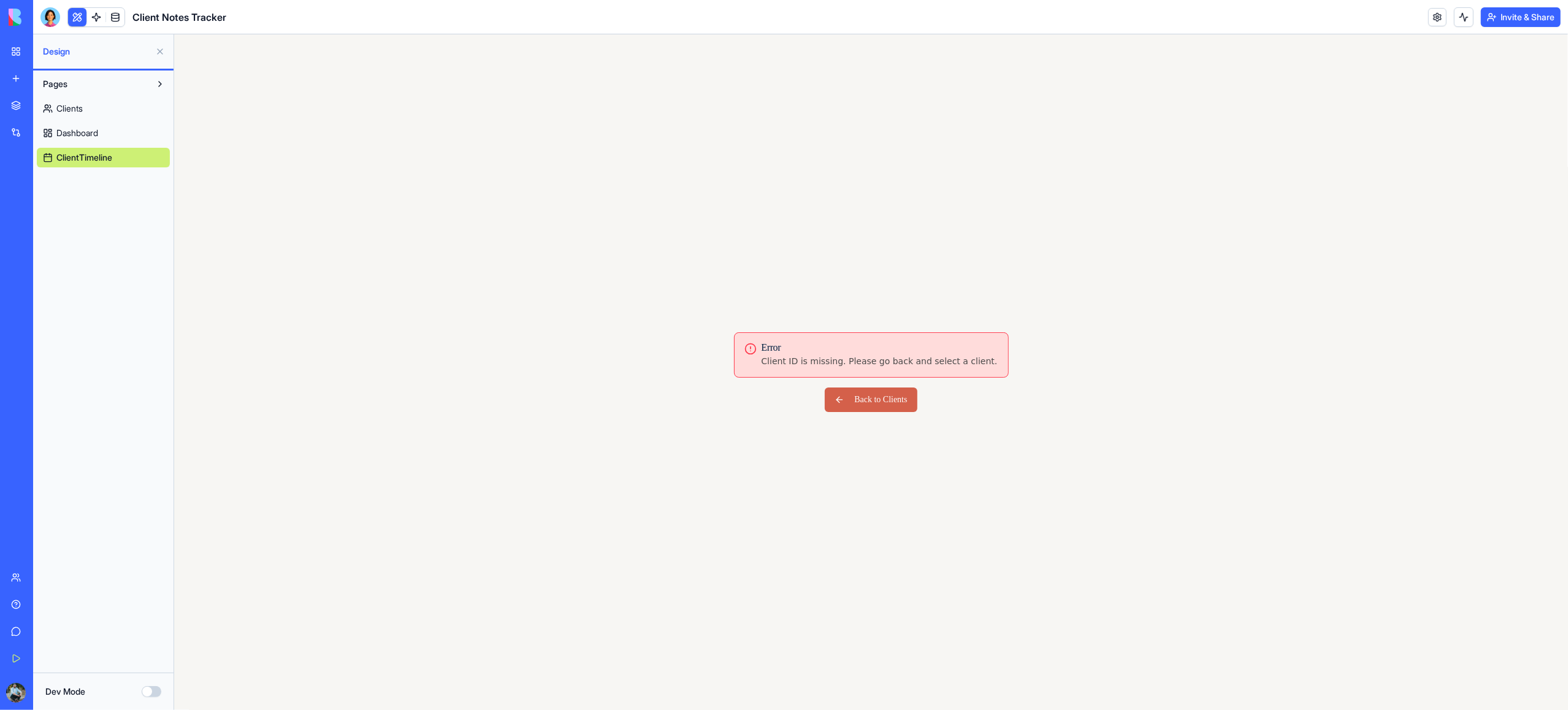
click at [863, 406] on button "Back to Clients" at bounding box center [870, 400] width 92 height 25
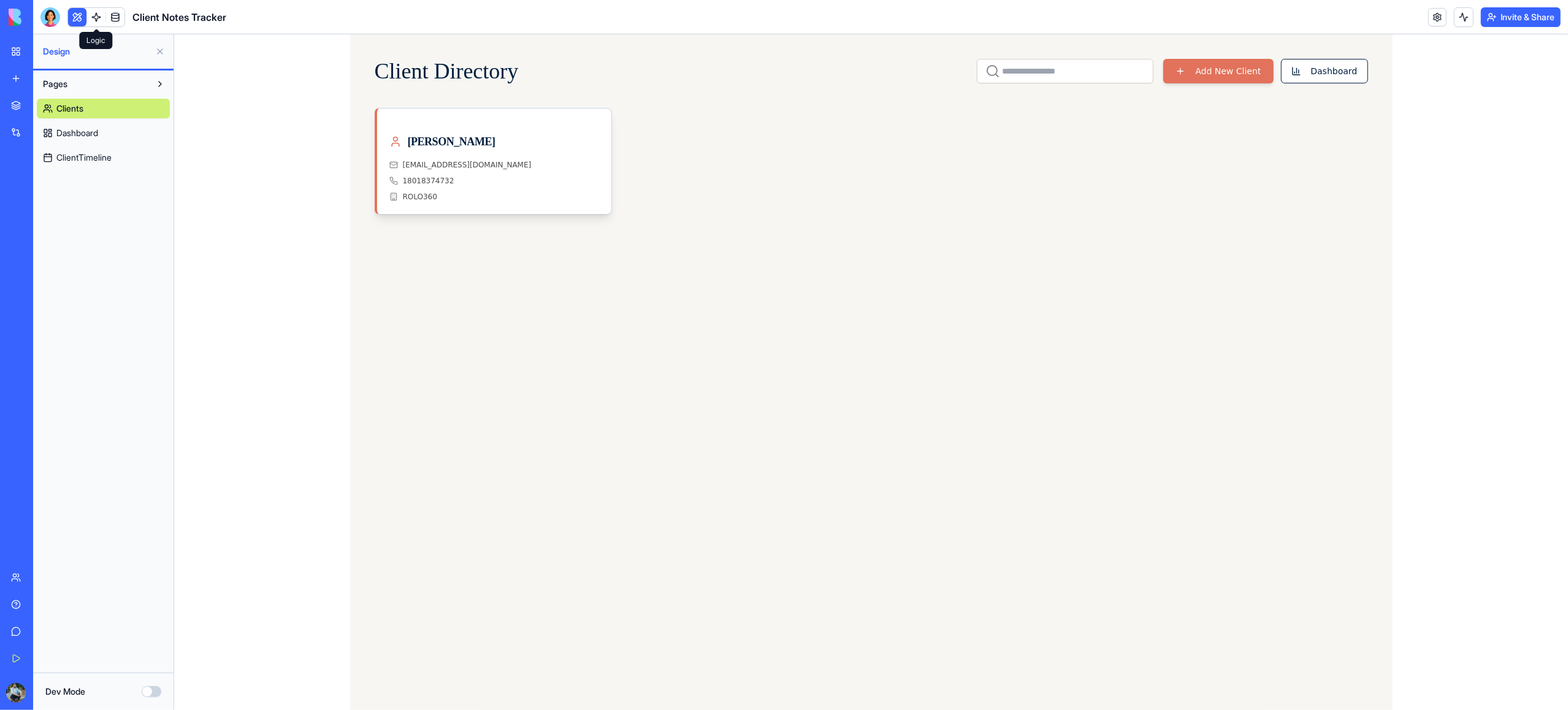
click at [96, 17] on link at bounding box center [96, 17] width 19 height 19
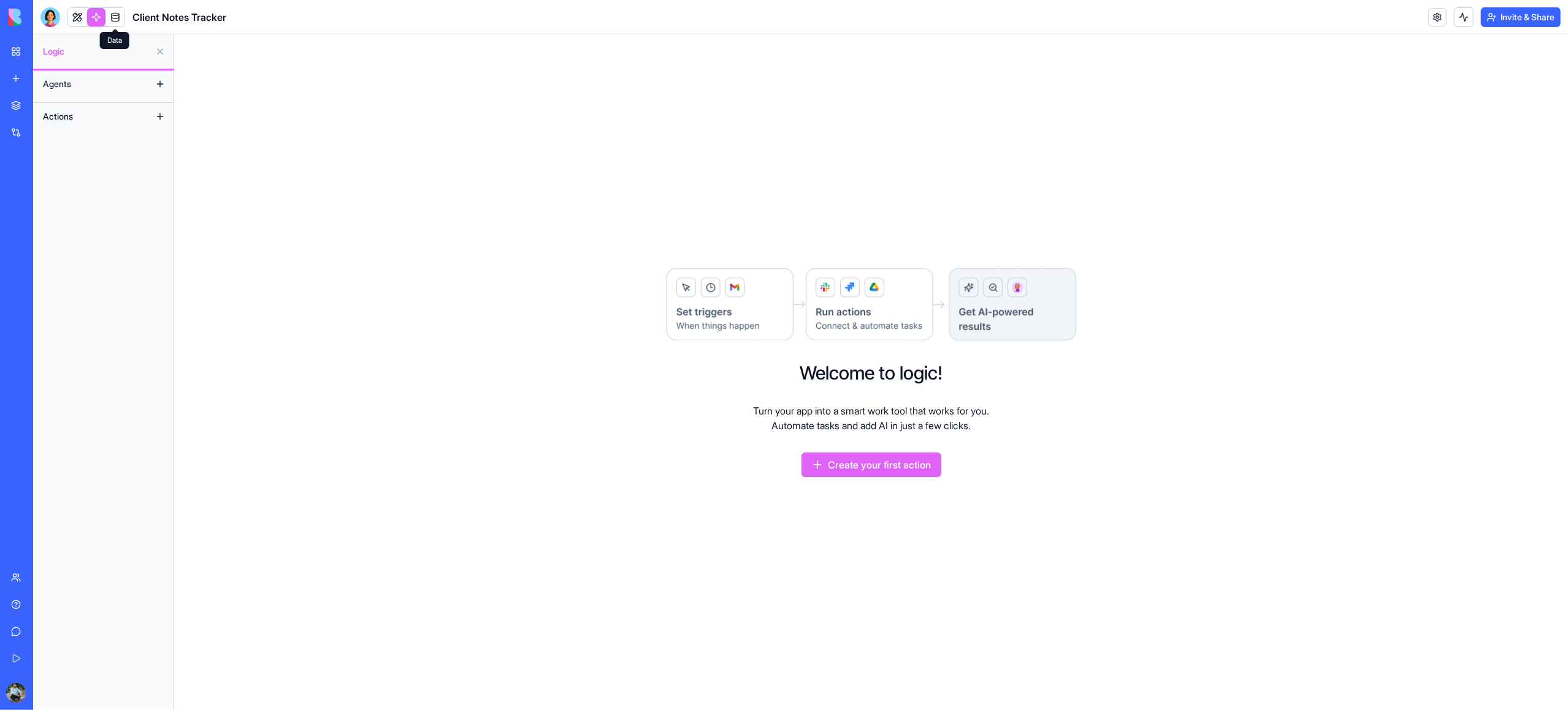
click at [119, 17] on link at bounding box center [116, 17] width 19 height 19
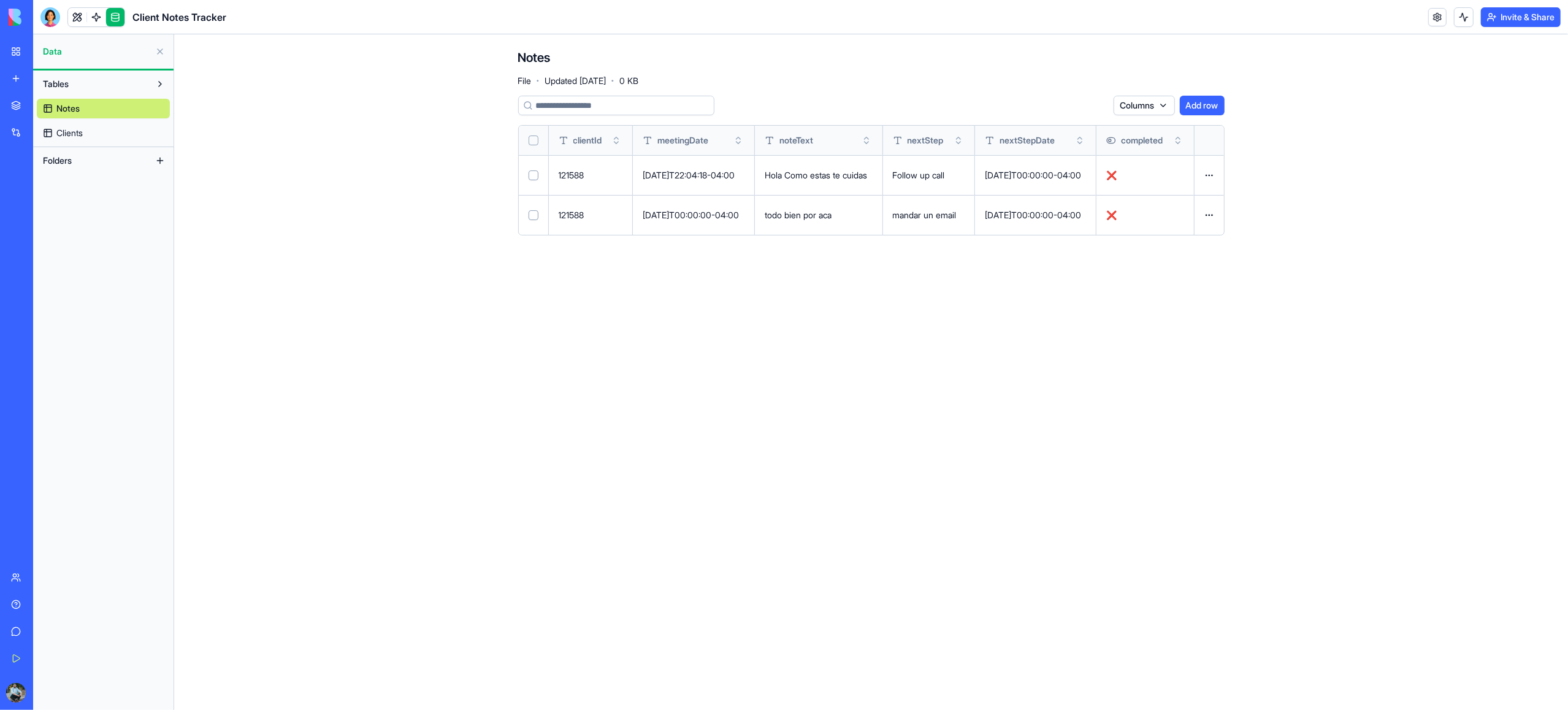
click at [1154, 103] on html "BETA My Workspace New app Marketplace Integrations Recent AI Ad Generator Clien…" at bounding box center [784, 355] width 1568 height 710
click at [1151, 150] on div "createdAt" at bounding box center [1129, 150] width 77 height 20
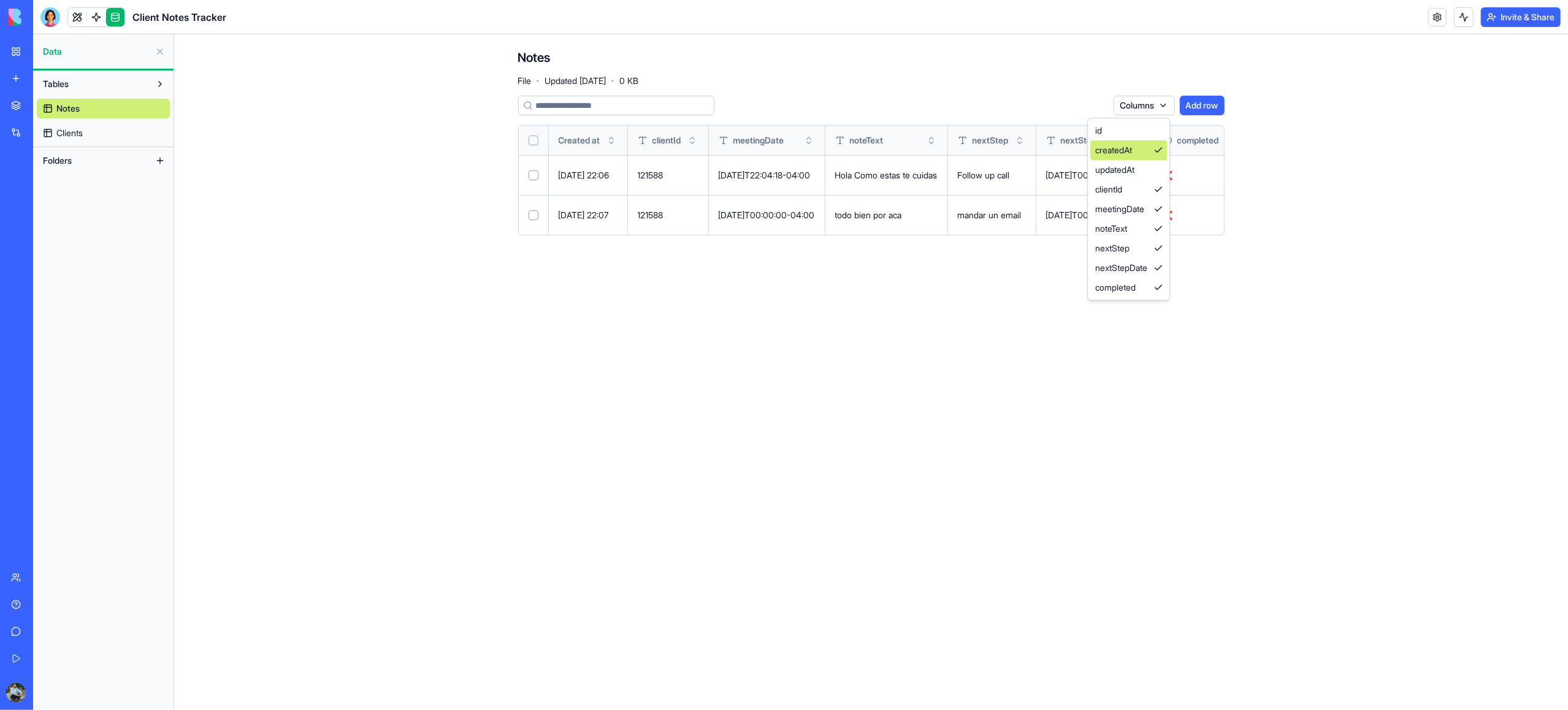
click at [1151, 150] on div "createdAt" at bounding box center [1129, 150] width 77 height 20
click at [1151, 103] on html "BETA My Workspace New app Marketplace Integrations Recent AI Ad Generator Clien…" at bounding box center [784, 355] width 1568 height 710
click at [81, 131] on span "Clients" at bounding box center [69, 133] width 27 height 12
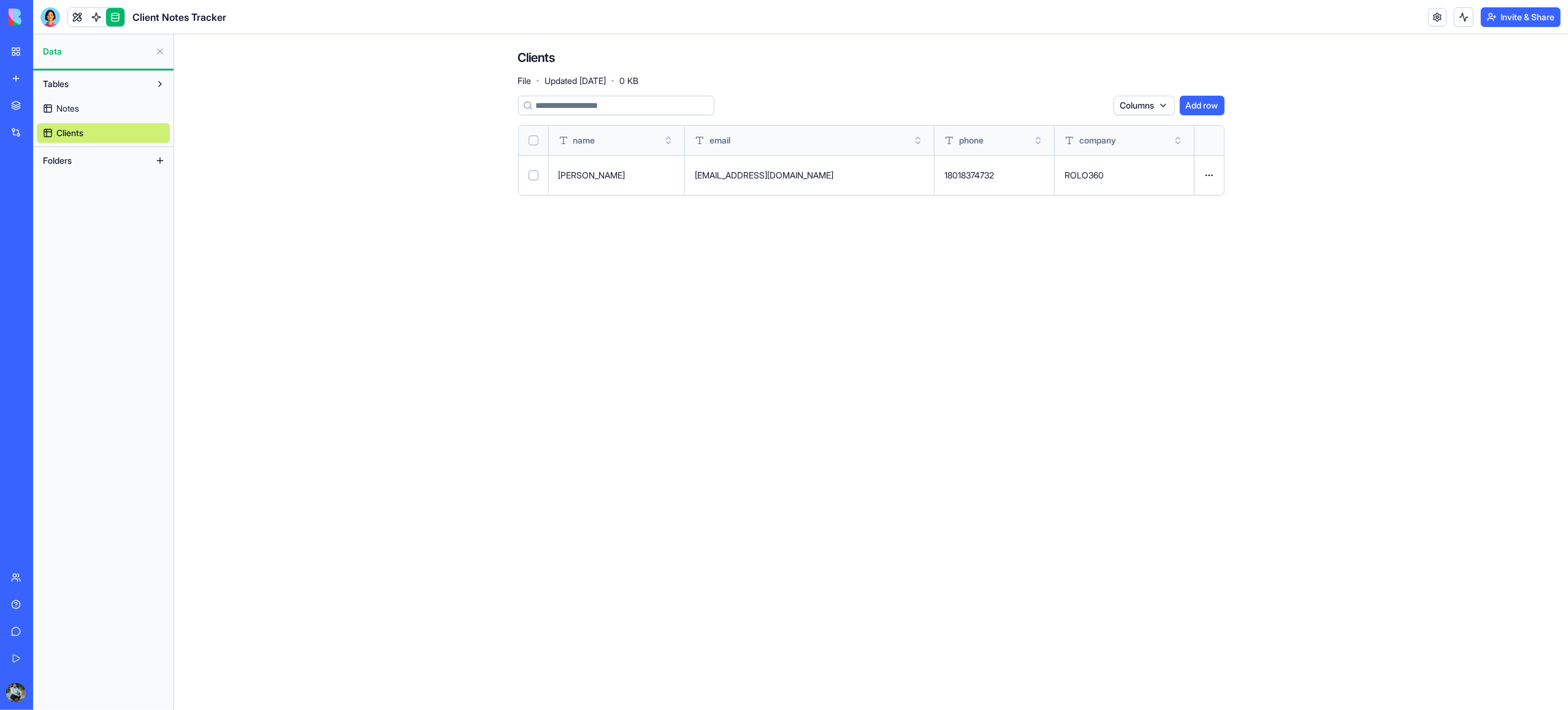
click at [80, 109] on link "Notes" at bounding box center [103, 109] width 133 height 20
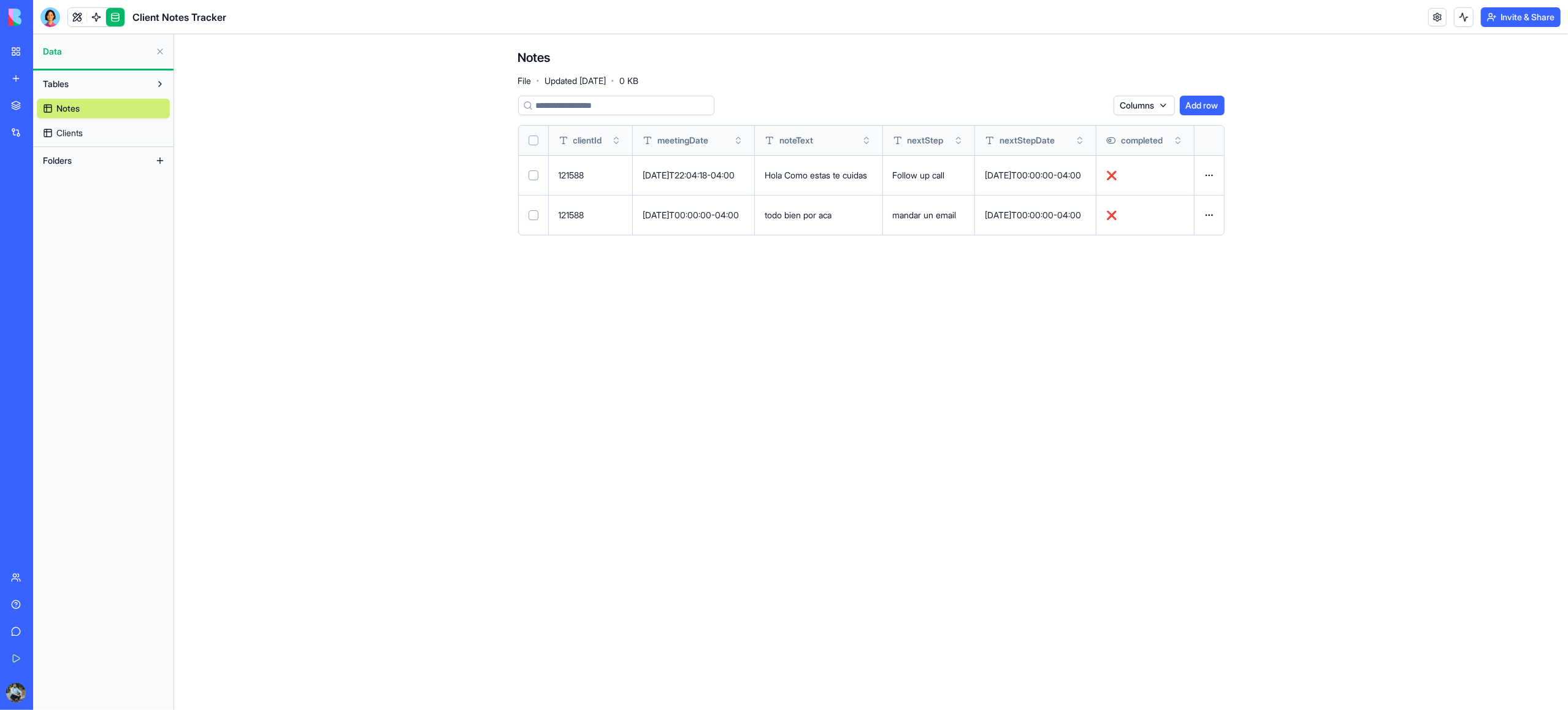
click at [1157, 108] on html "BETA My Workspace New app Marketplace Integrations Recent AI Ad Generator Clien…" at bounding box center [784, 355] width 1568 height 710
click at [531, 422] on html "BETA My Workspace New app Marketplace Integrations Recent AI Ad Generator Clien…" at bounding box center [784, 355] width 1568 height 710
click at [80, 17] on link at bounding box center [77, 17] width 19 height 19
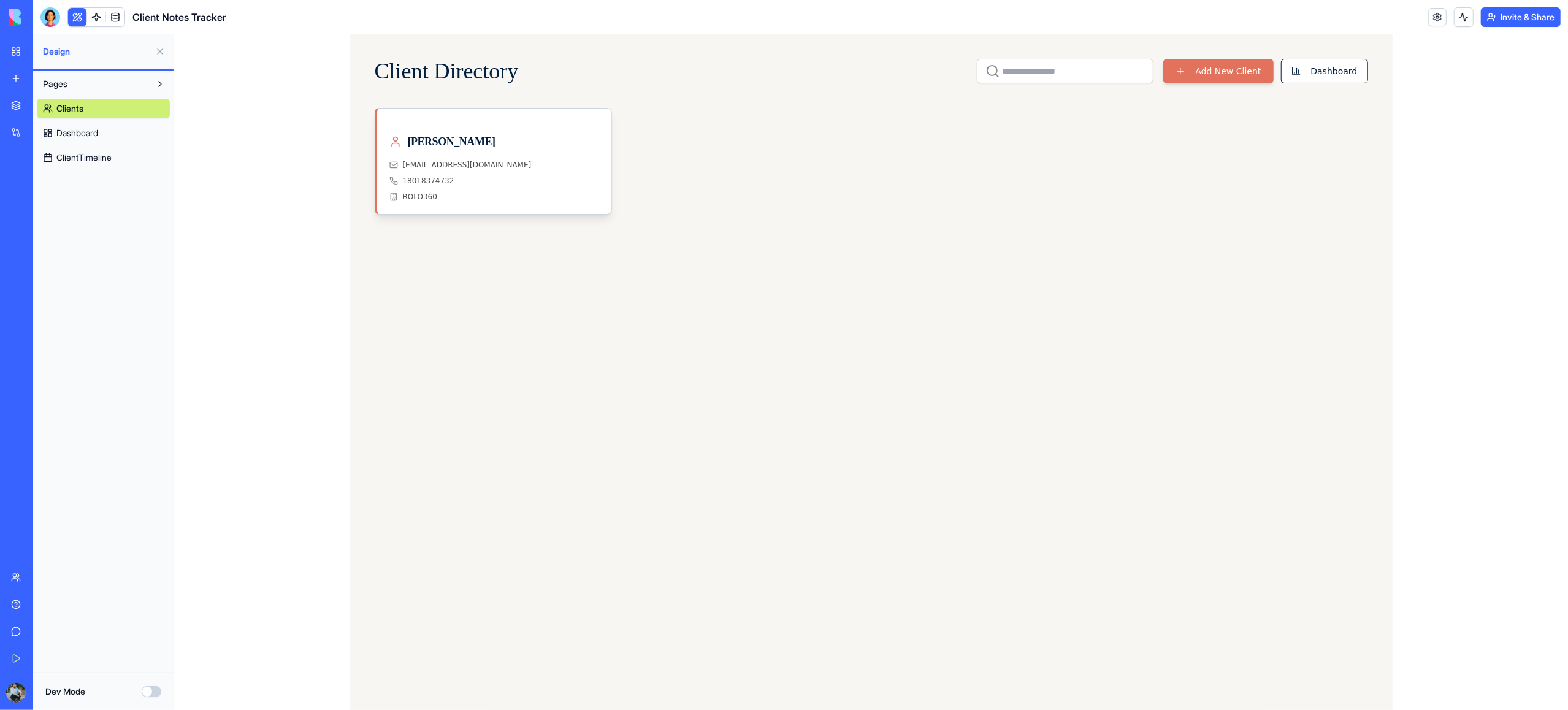
click at [161, 51] on button at bounding box center [160, 51] width 20 height 20
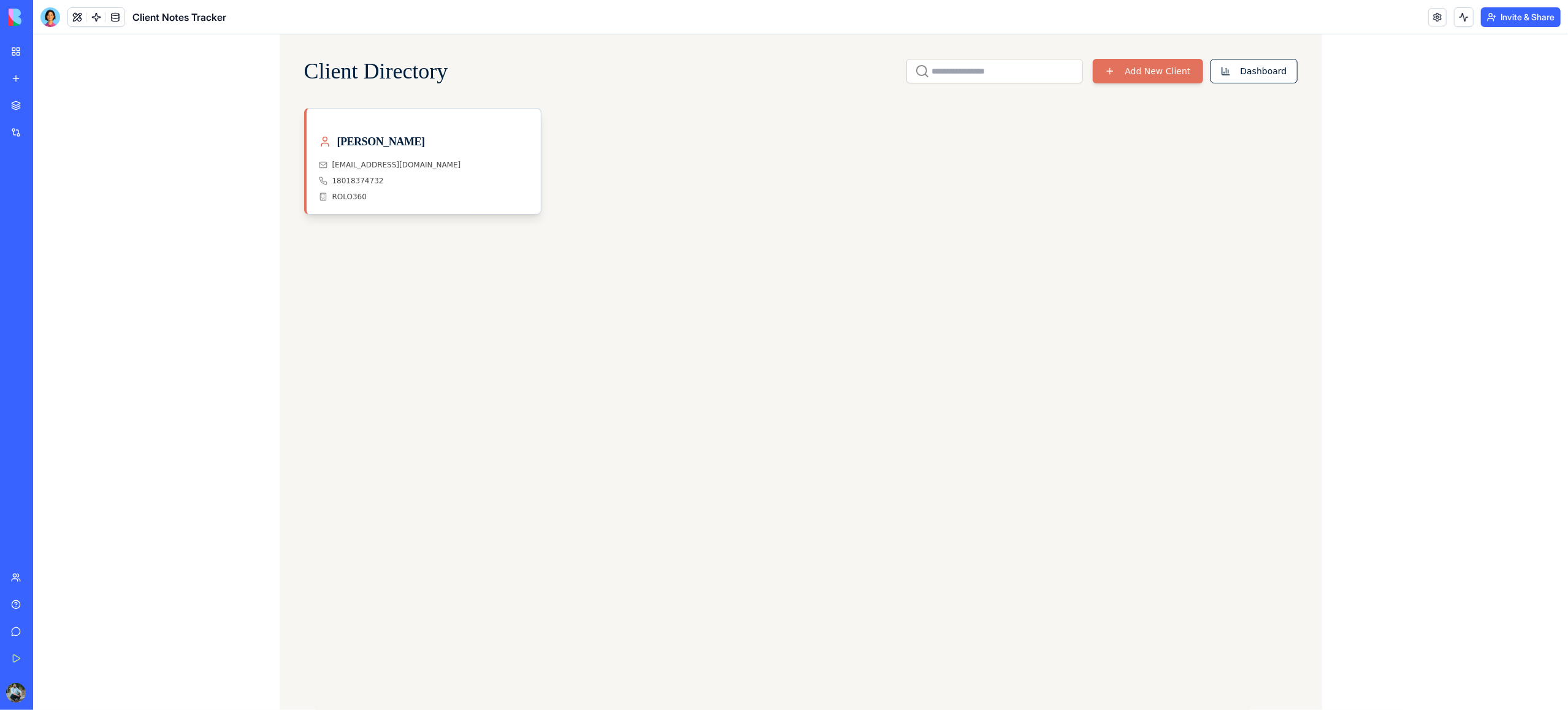
click at [45, 49] on div "My Workspace" at bounding box center [38, 51] width 16 height 12
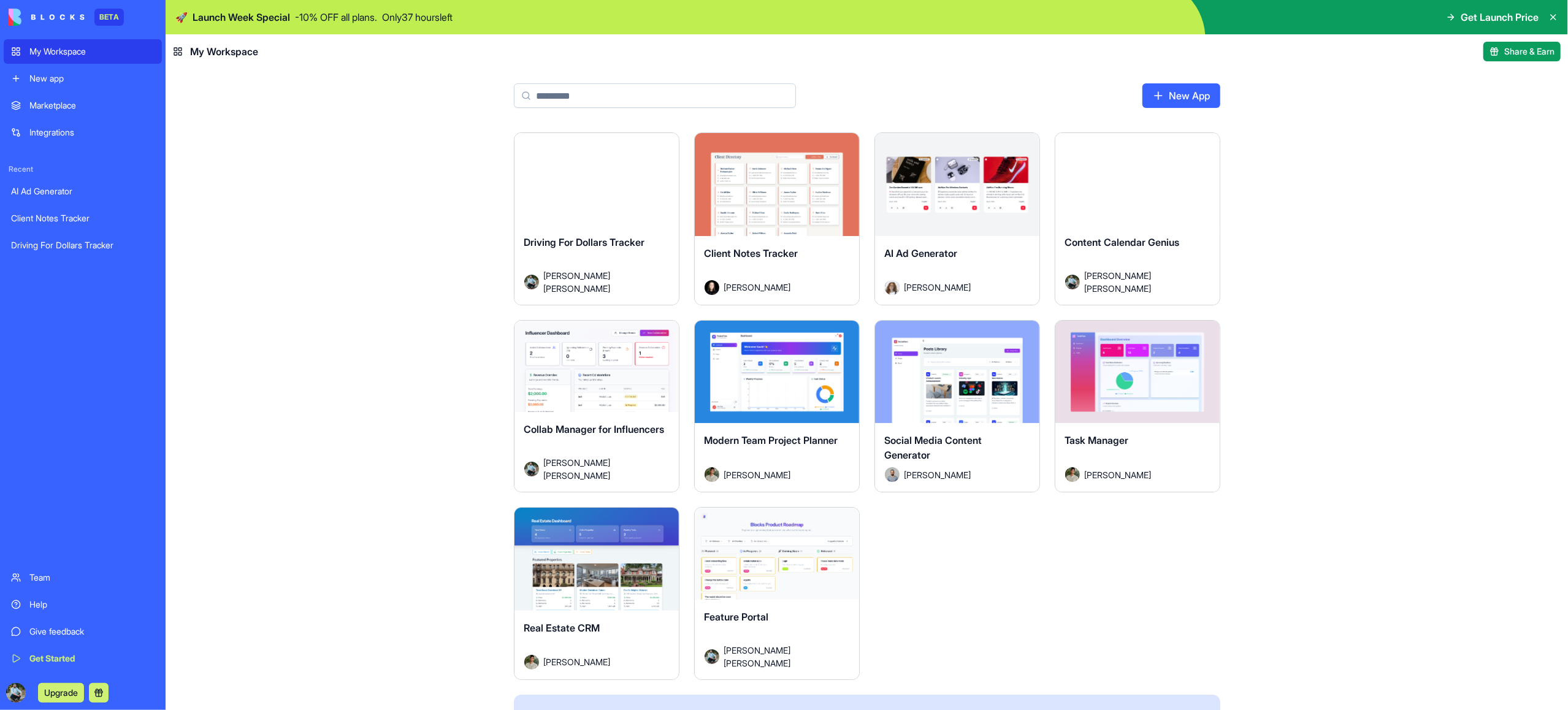
click at [966, 212] on div "Launch" at bounding box center [958, 184] width 165 height 103
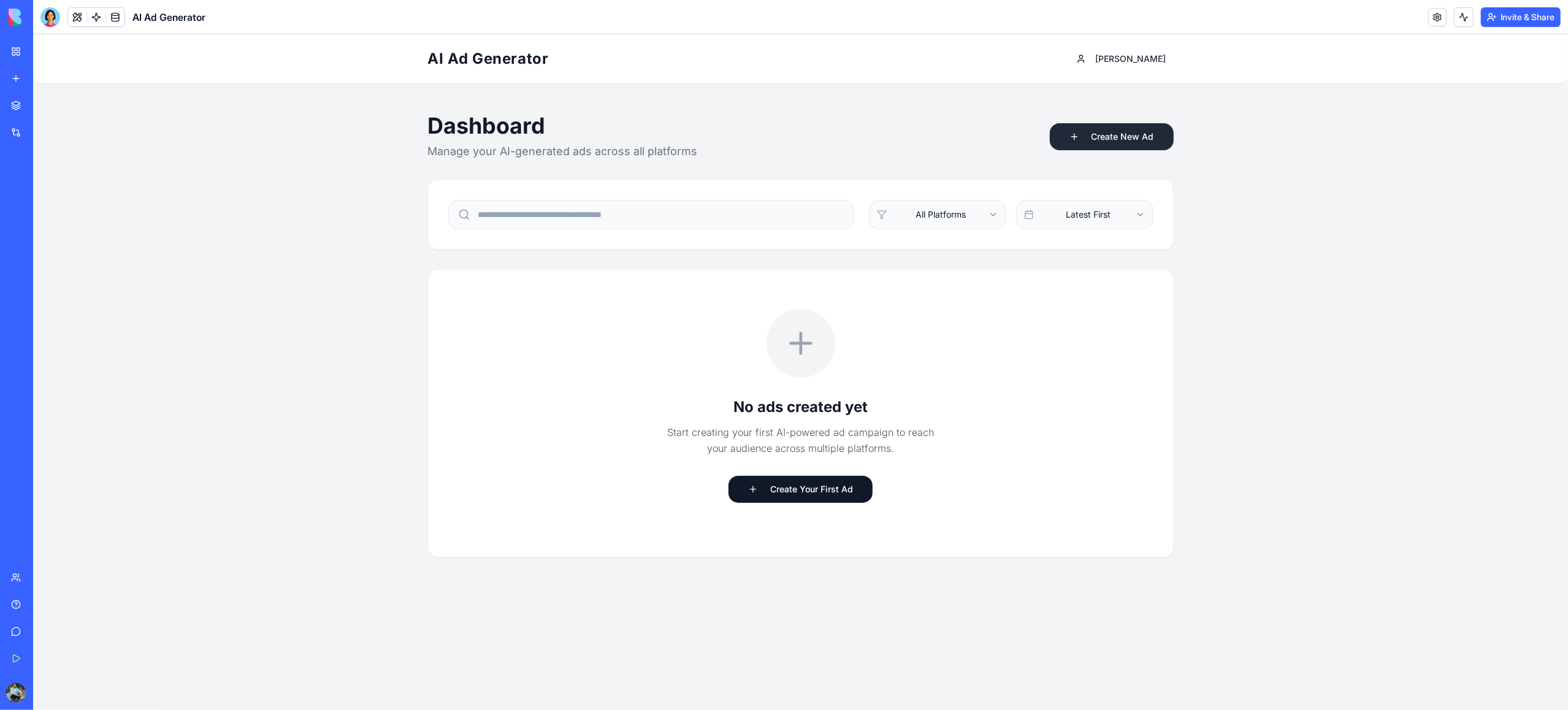
click at [1128, 136] on button "Create New Ad" at bounding box center [1112, 137] width 124 height 27
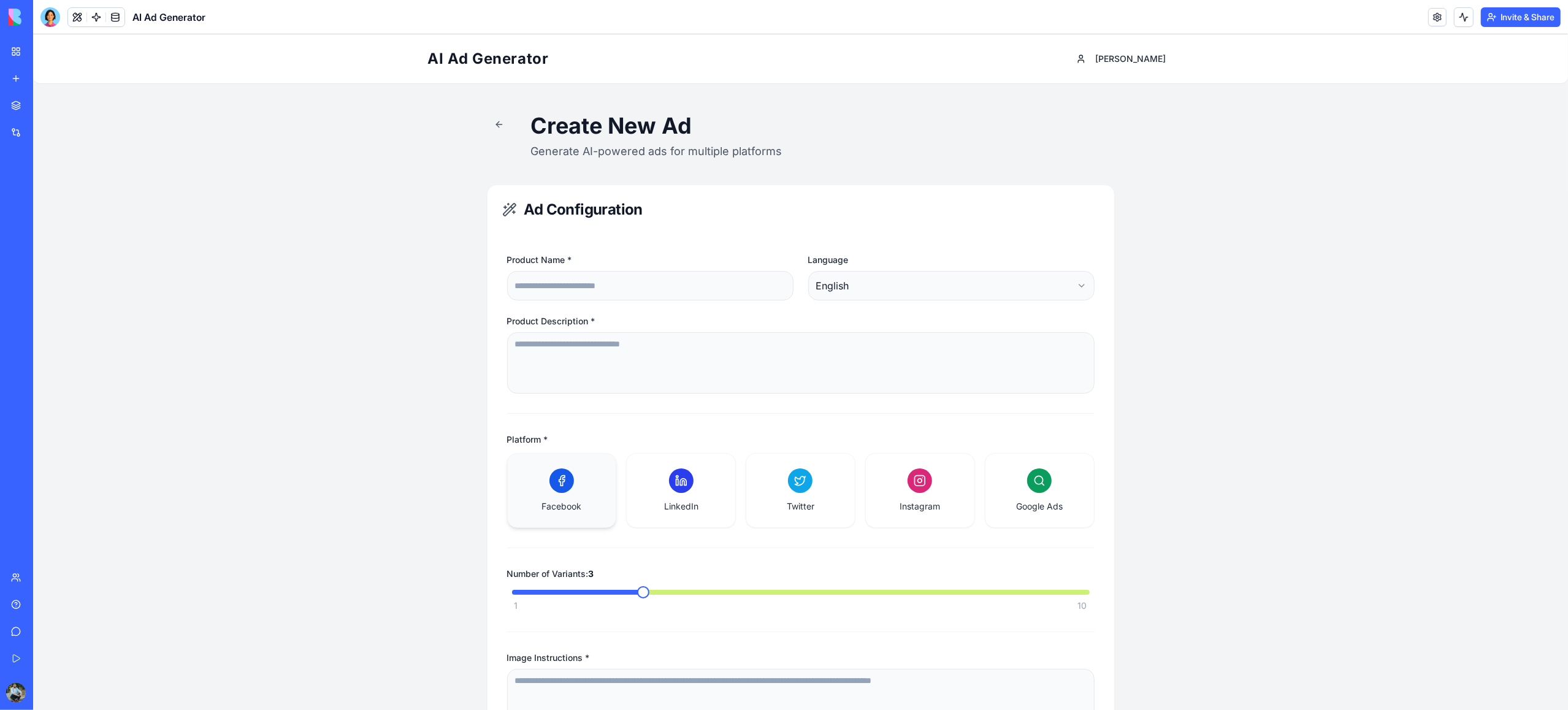
click at [555, 495] on div "Facebook" at bounding box center [562, 490] width 79 height 44
click at [606, 289] on input "Product Name *" at bounding box center [650, 286] width 286 height 30
type input "********"
click at [930, 281] on html "AI Ad Generator Jose Create New Ad Generate AI-powered ads for multiple platfor…" at bounding box center [801, 469] width 1535 height 869
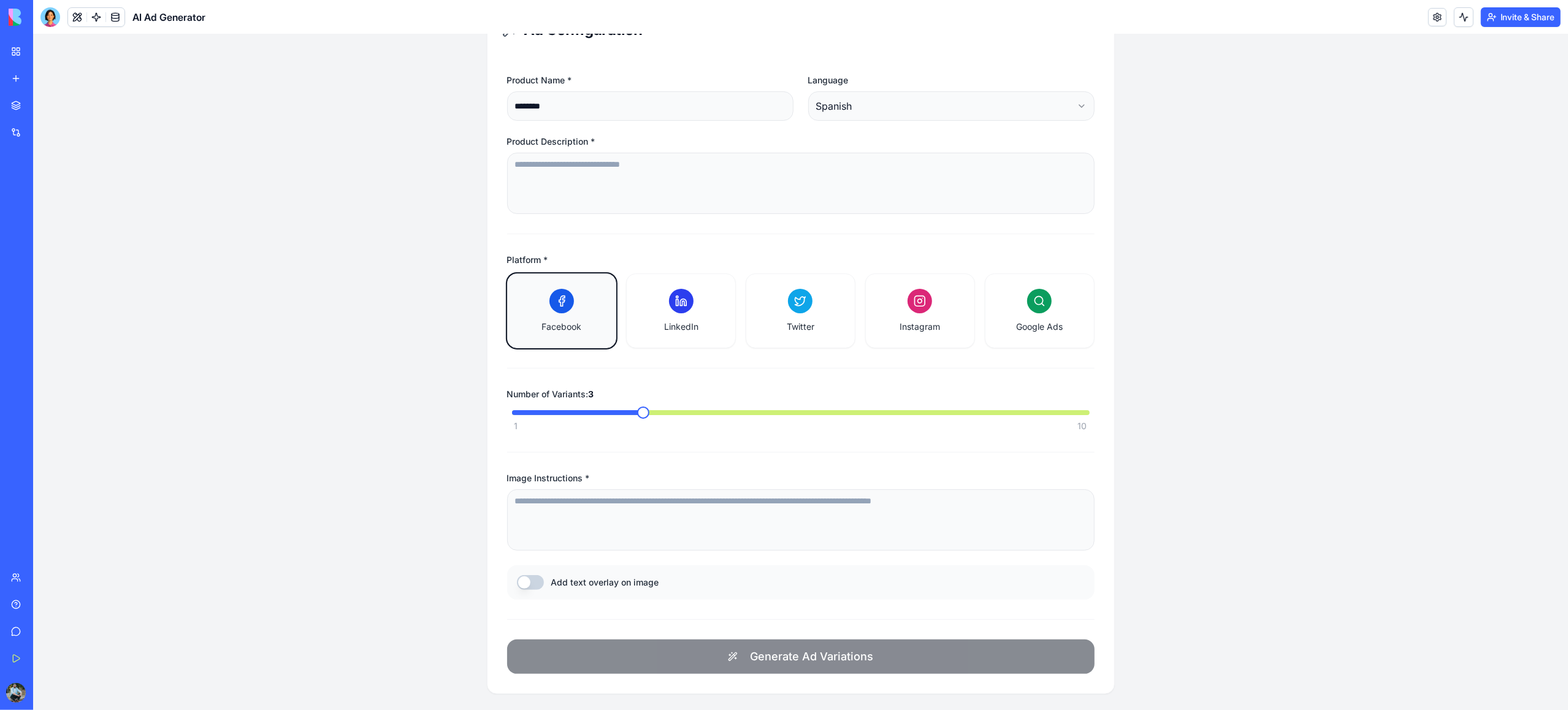
scroll to position [182, 0]
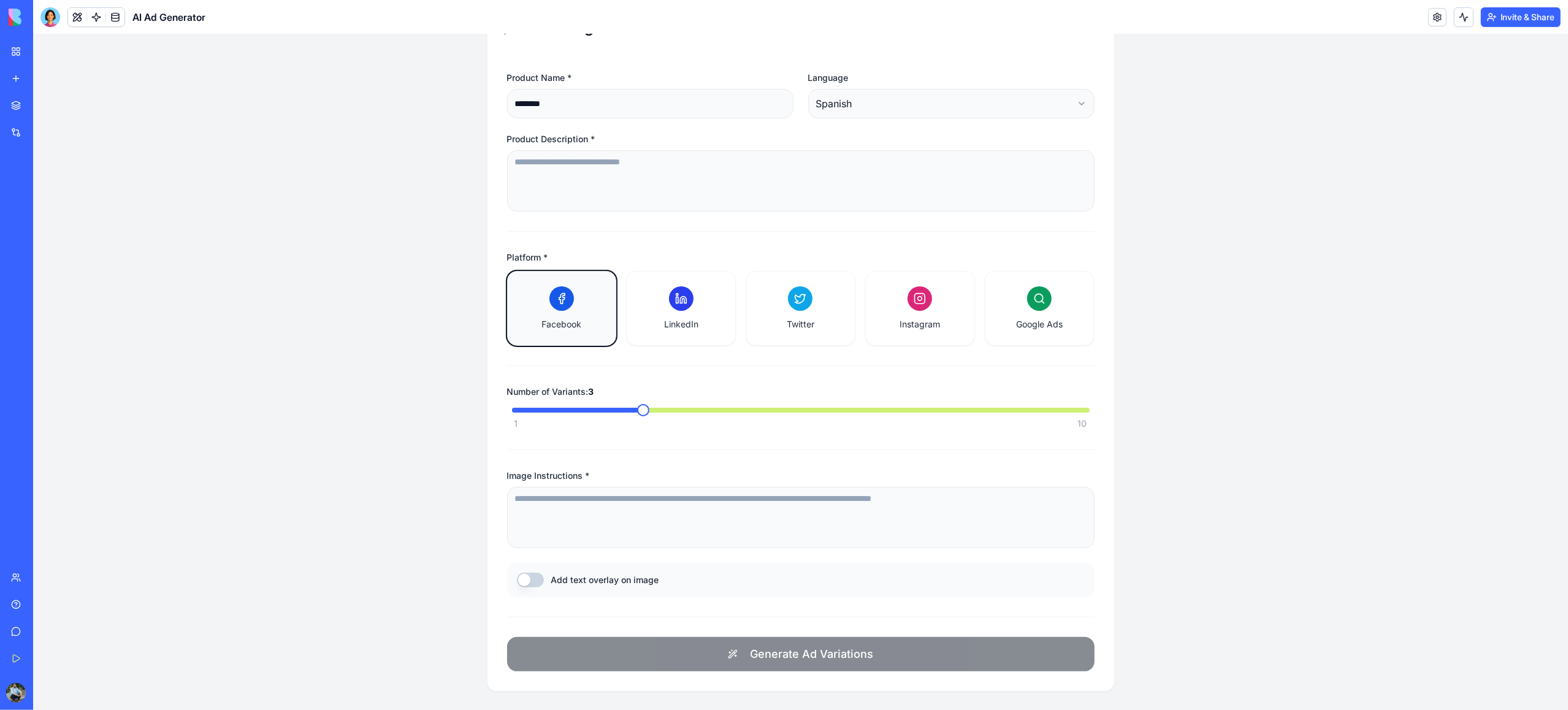
click at [536, 532] on button "Add text overlay on image" at bounding box center [531, 580] width 27 height 15
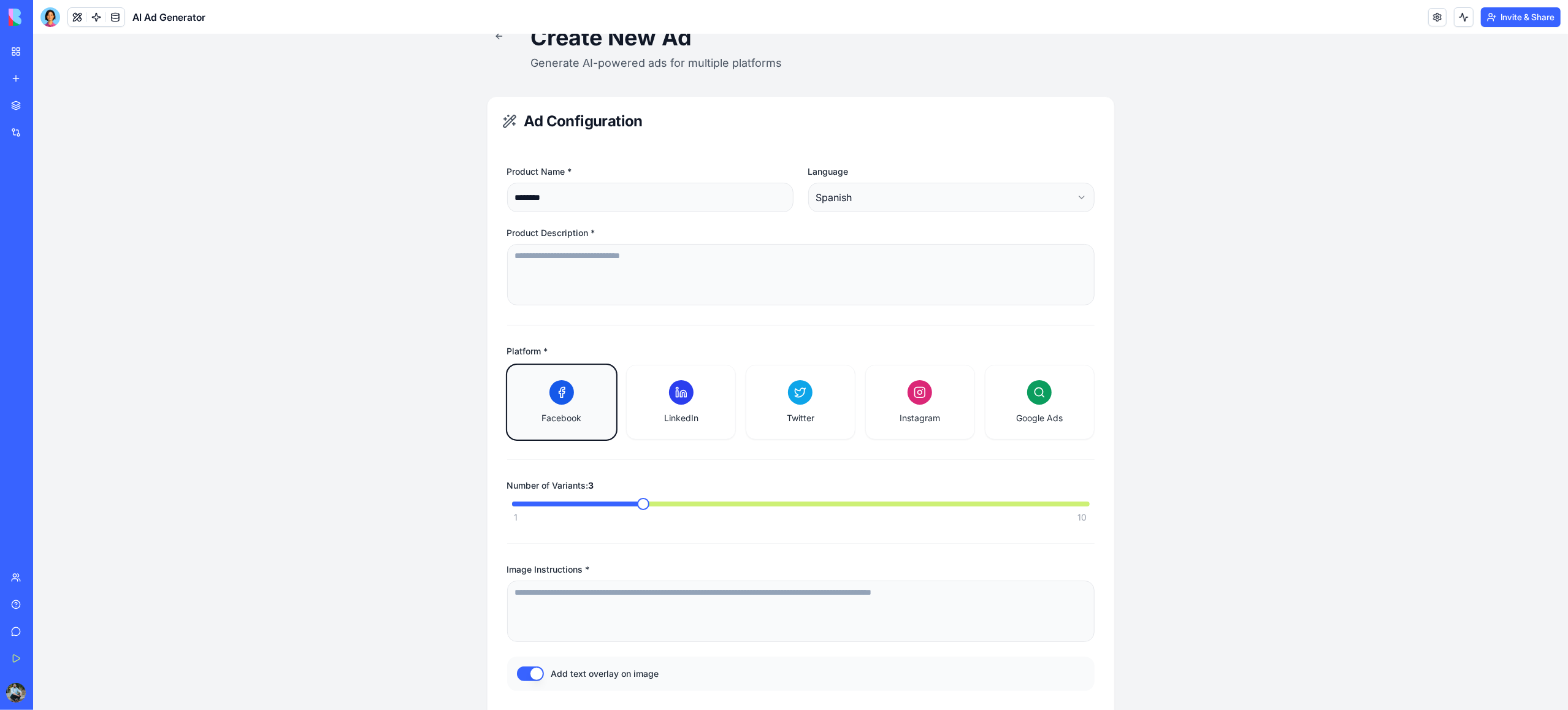
scroll to position [72, 0]
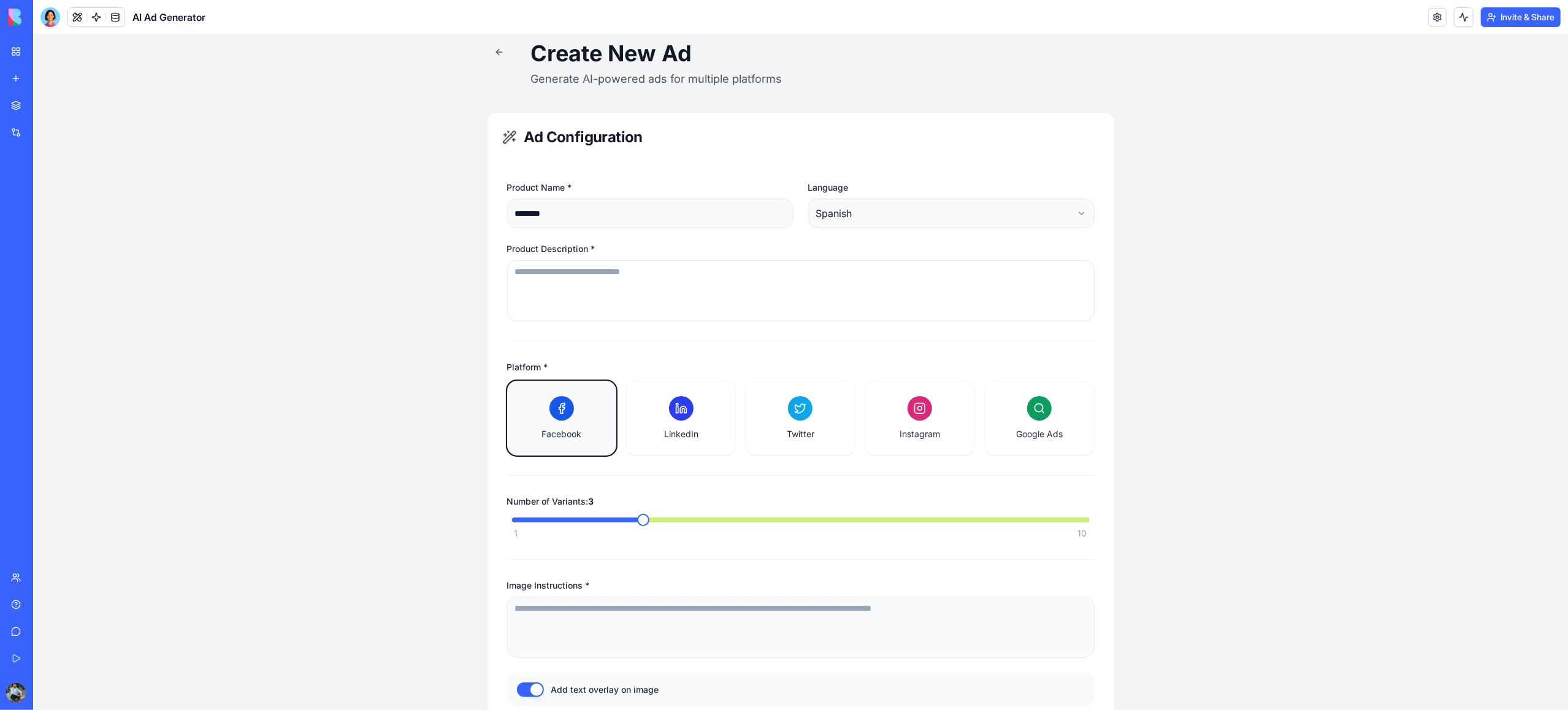
click at [706, 281] on textarea "Product Description *" at bounding box center [801, 290] width 588 height 61
paste textarea "**********"
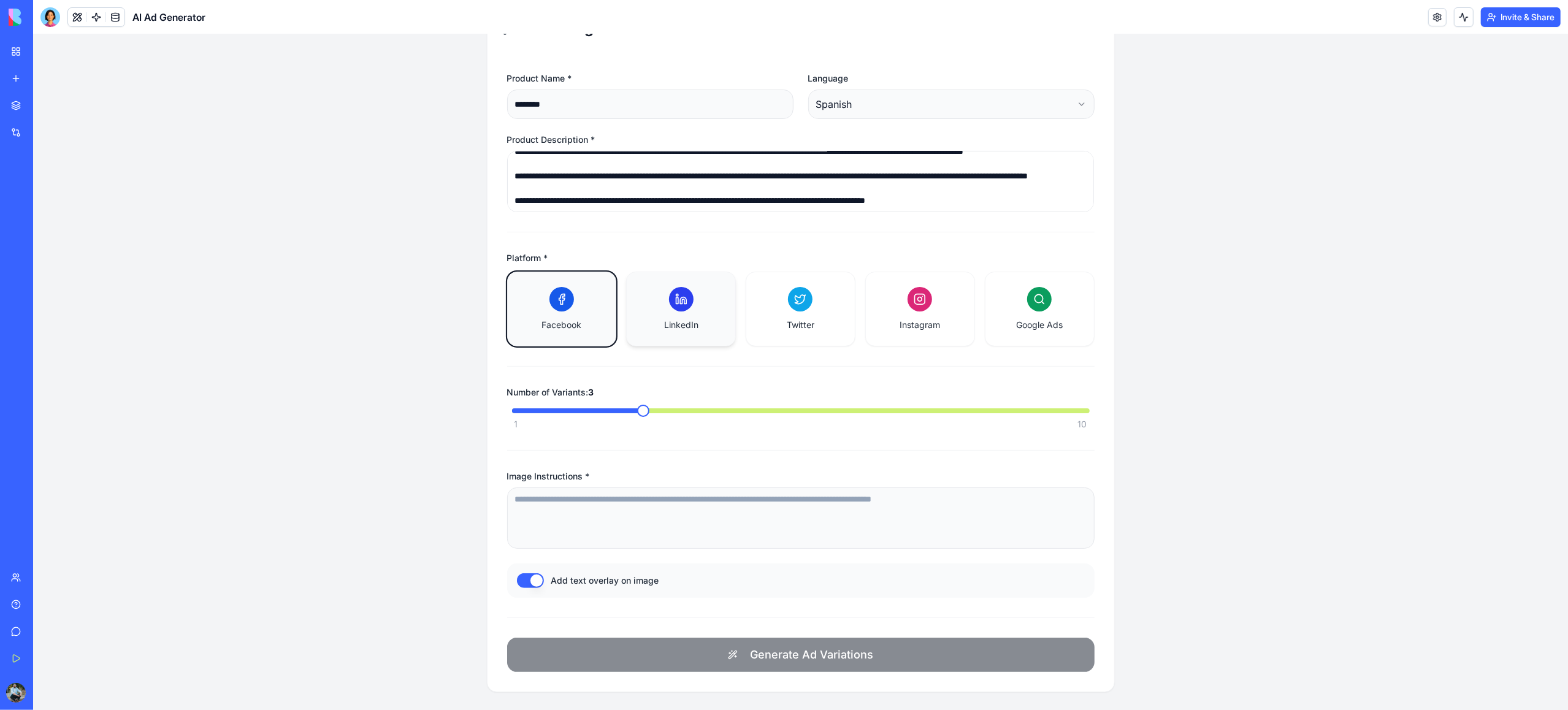
scroll to position [194, 0]
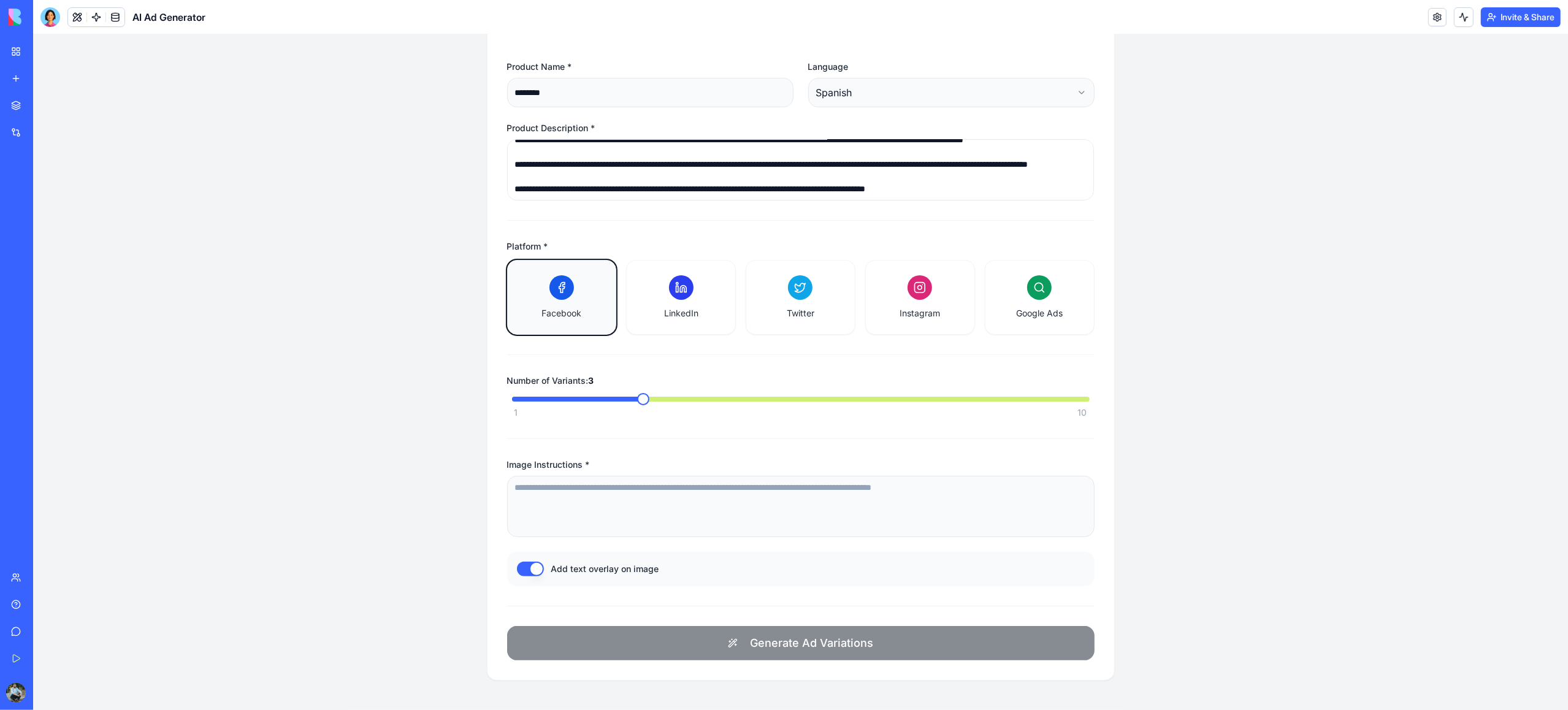
type textarea "**********"
click at [573, 501] on textarea "Image Instructions *" at bounding box center [801, 506] width 588 height 61
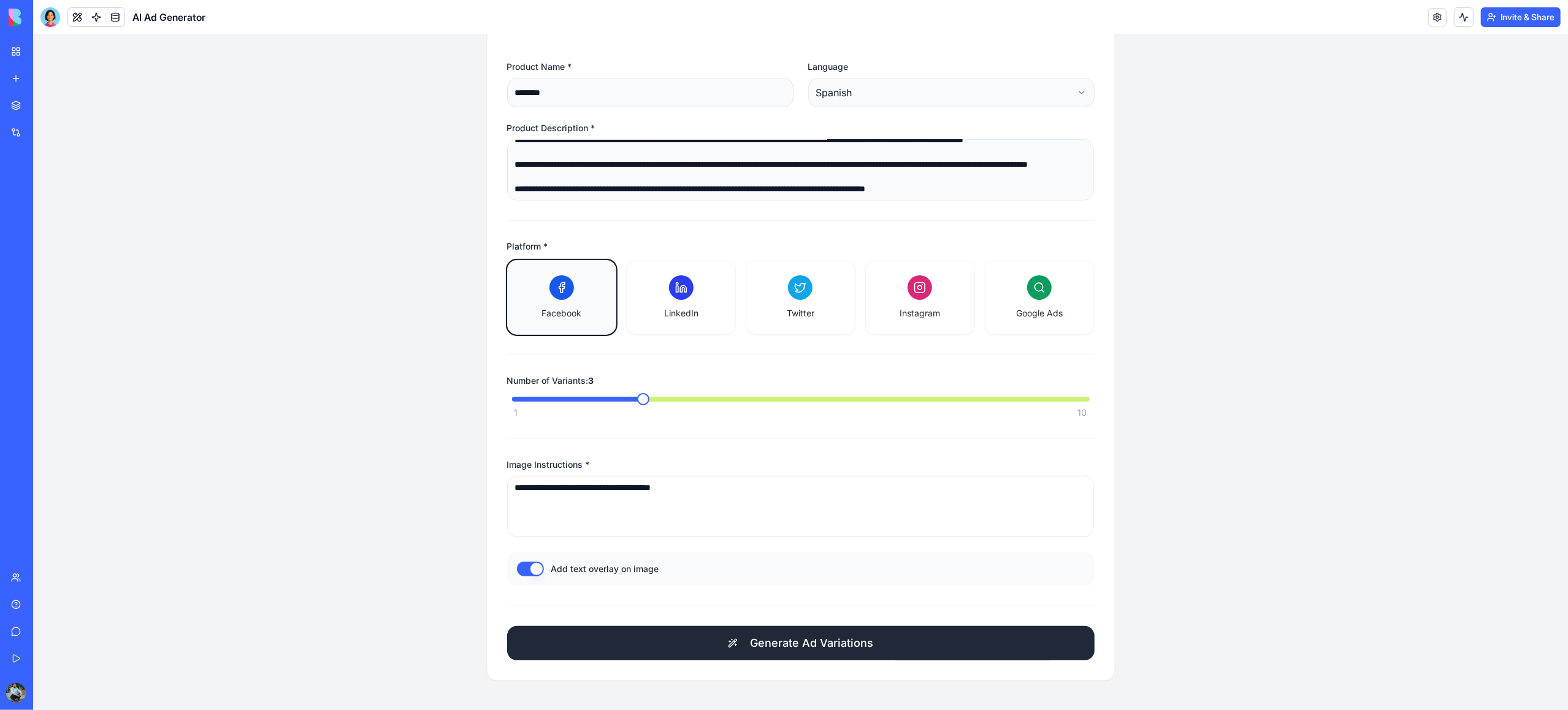
type textarea "**********"
click at [794, 532] on span "Generate Ad Variations" at bounding box center [812, 643] width 123 height 17
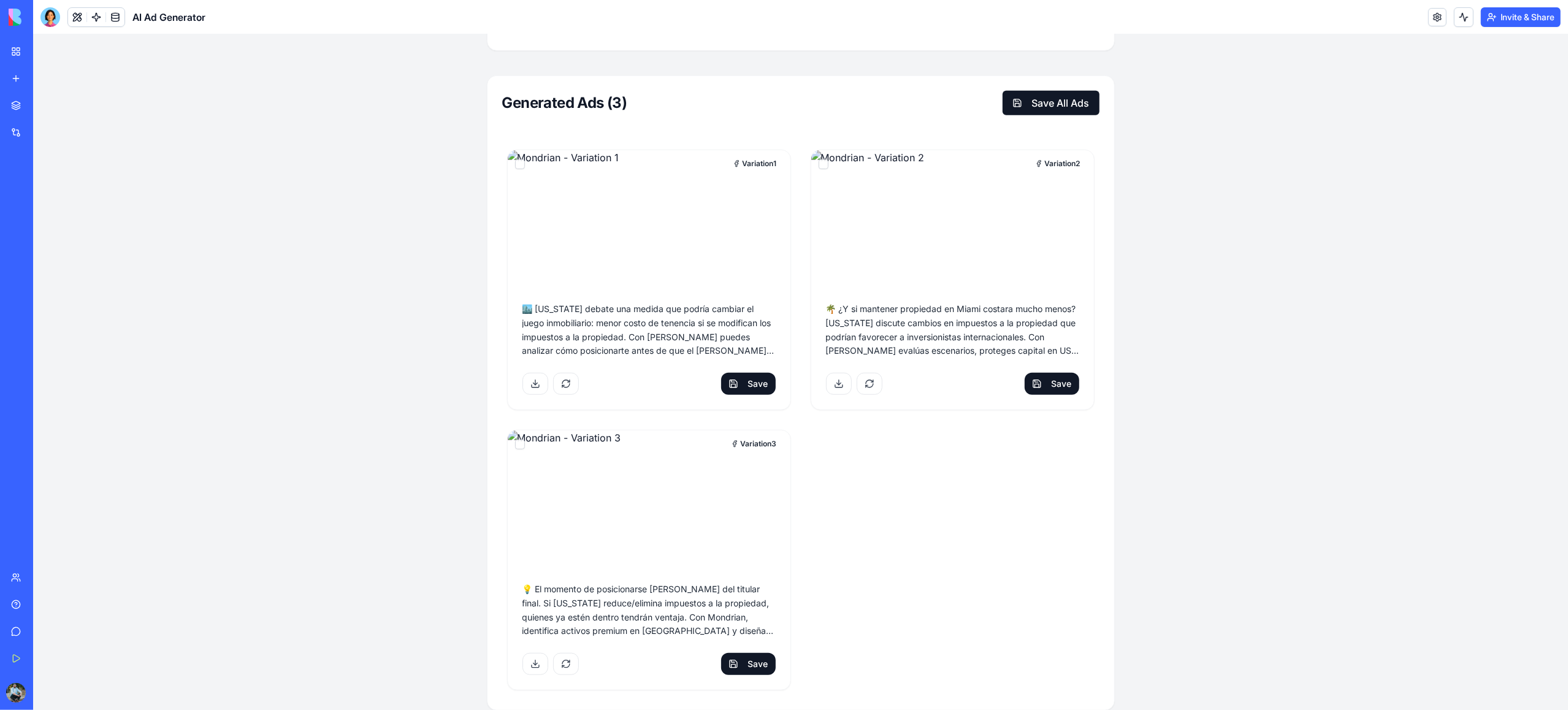
scroll to position [855, 0]
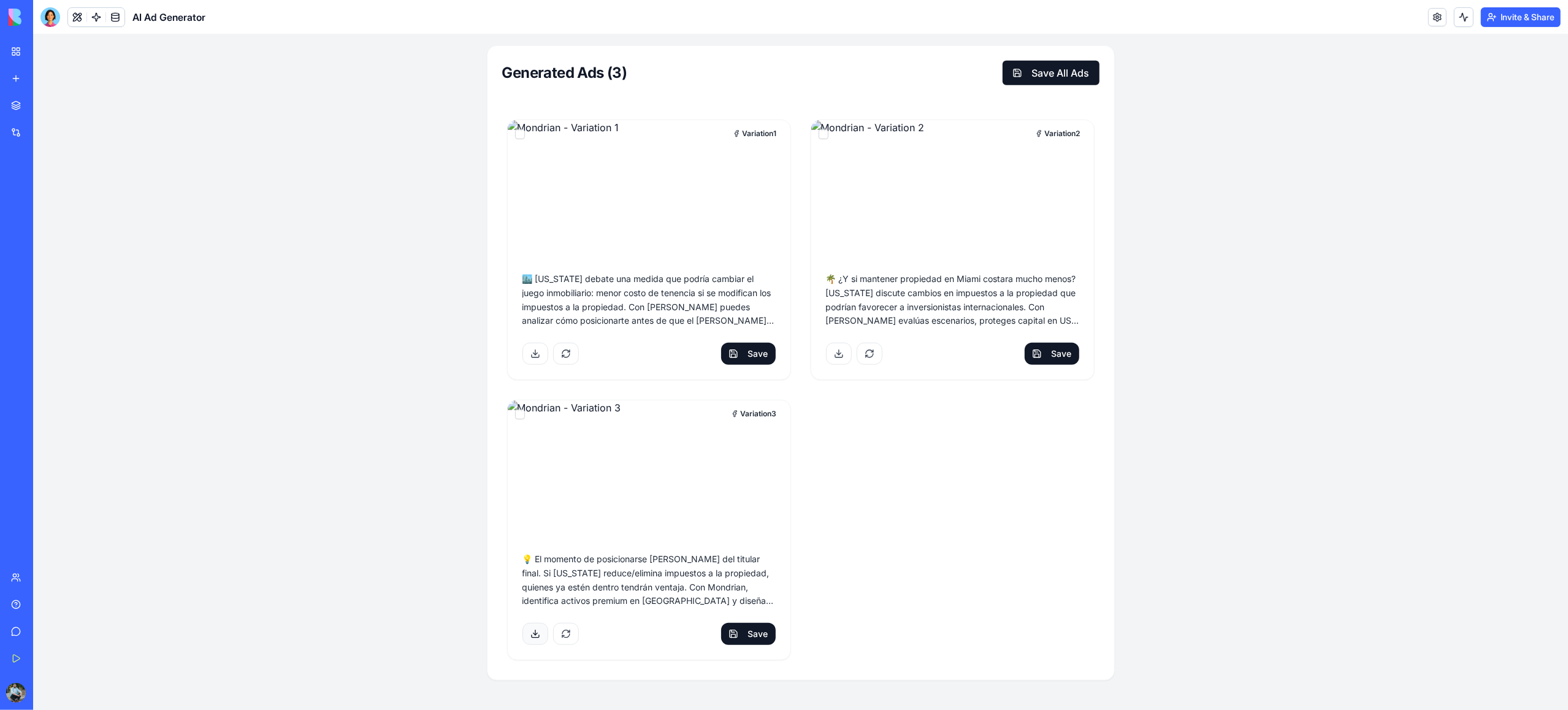
click at [539, 532] on button at bounding box center [536, 634] width 26 height 22
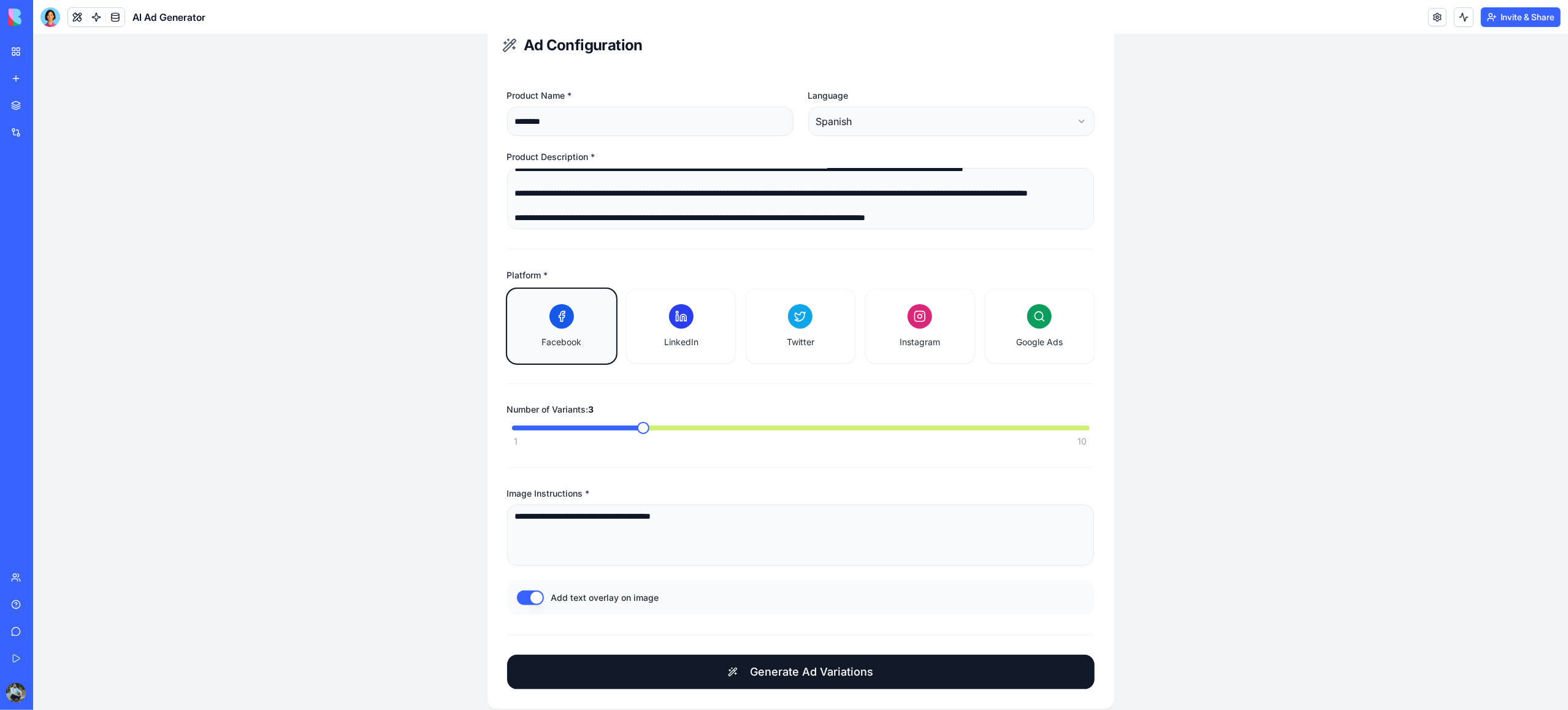
scroll to position [0, 0]
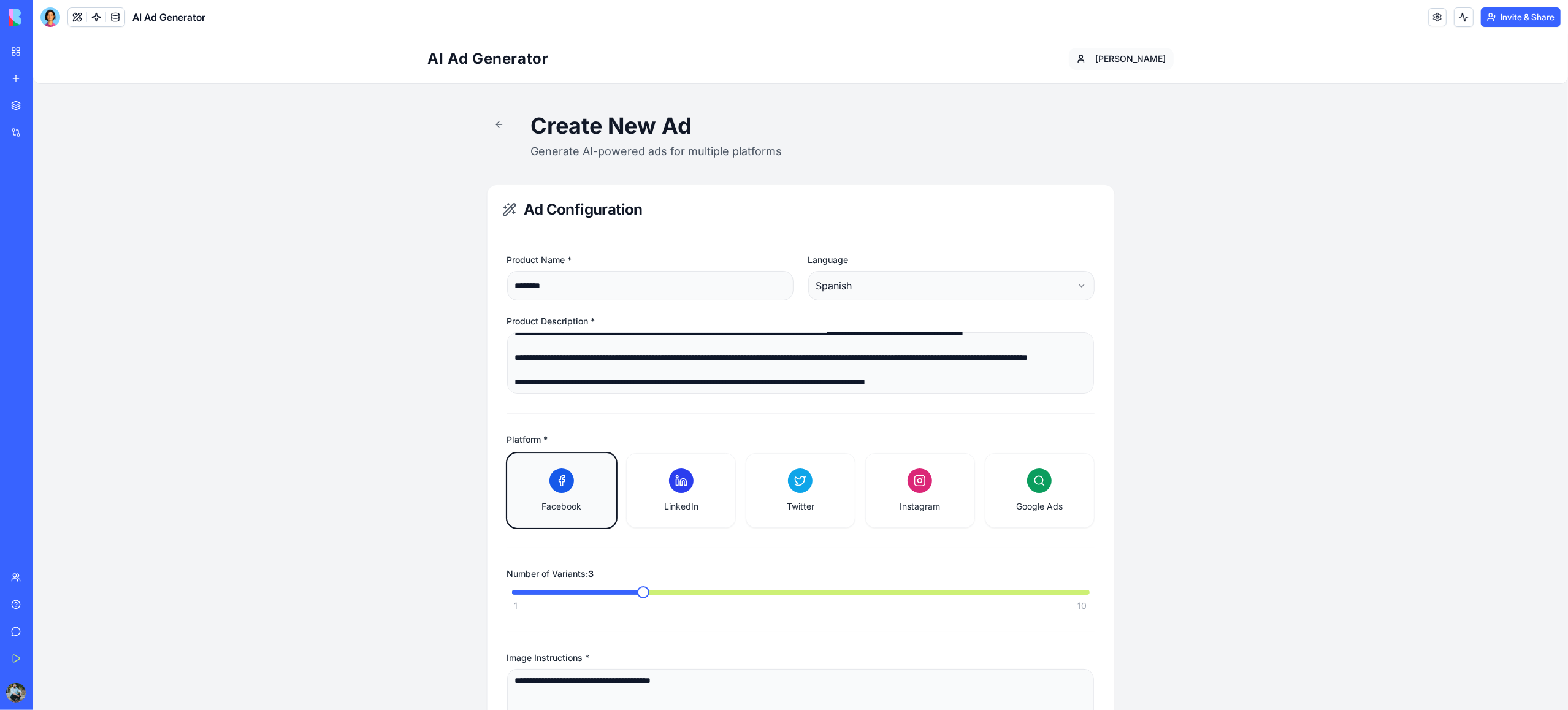
click at [504, 122] on button at bounding box center [502, 124] width 30 height 22
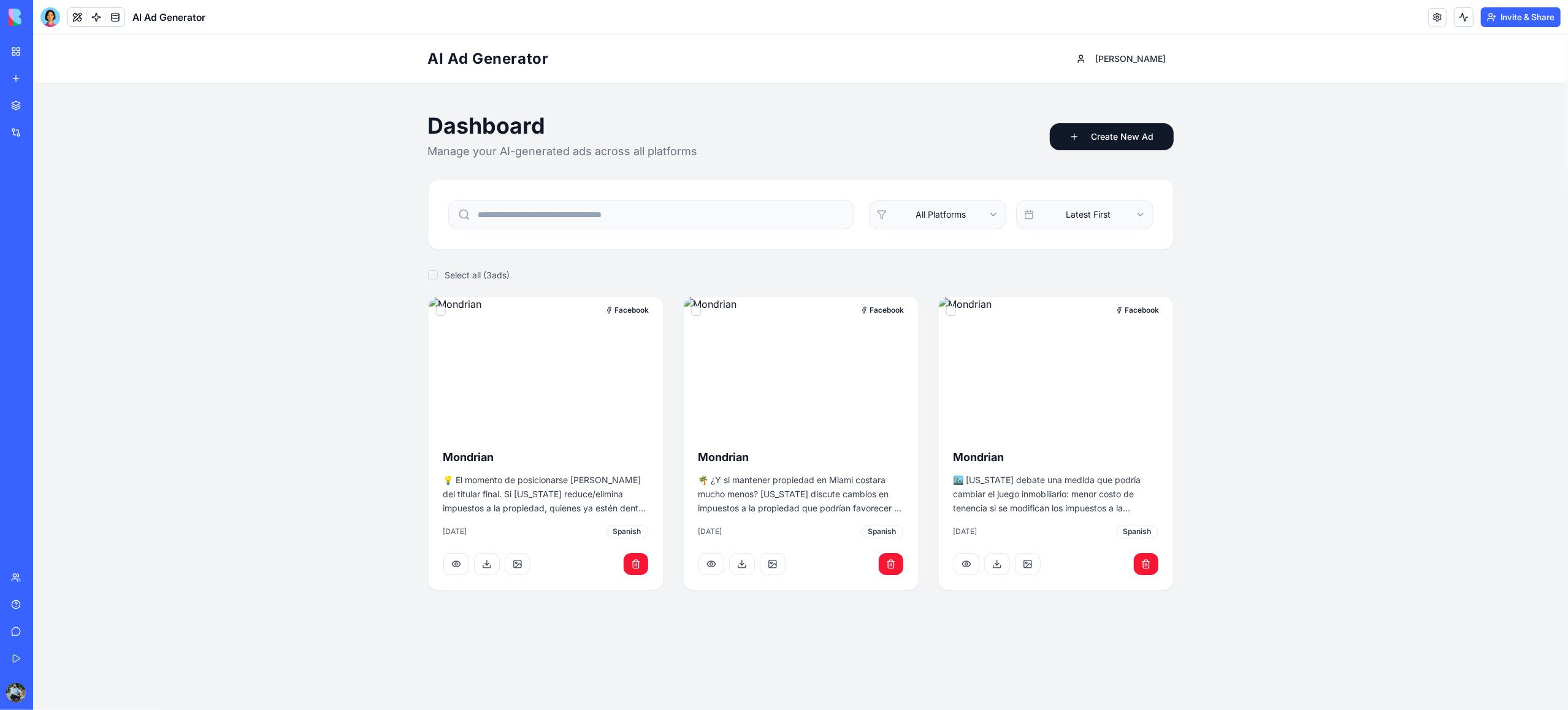
click at [19, 53] on link "My Workspace" at bounding box center [28, 51] width 49 height 25
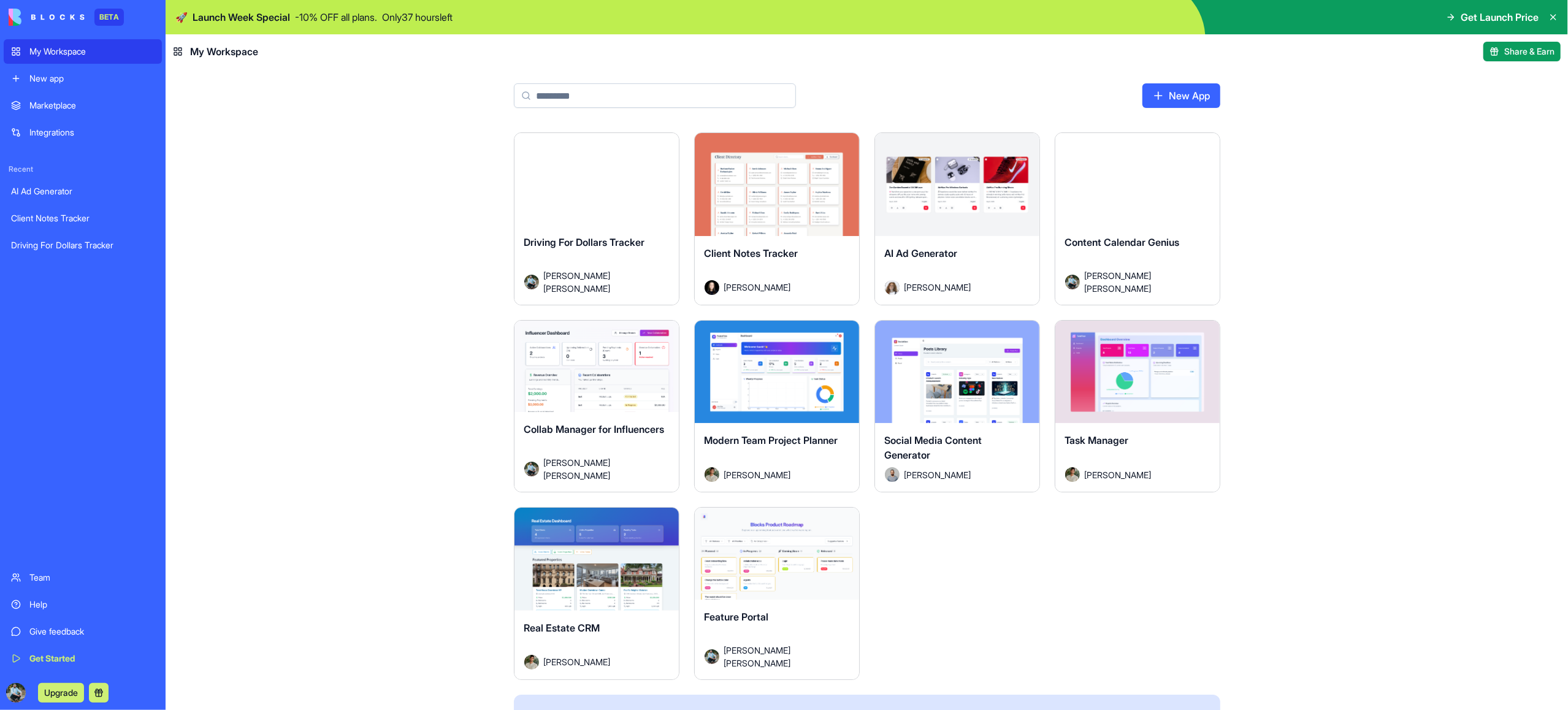
click at [1022, 148] on html "BETA My Workspace New app Marketplace Integrations Recent AI Ad Generator Clien…" at bounding box center [784, 355] width 1568 height 710
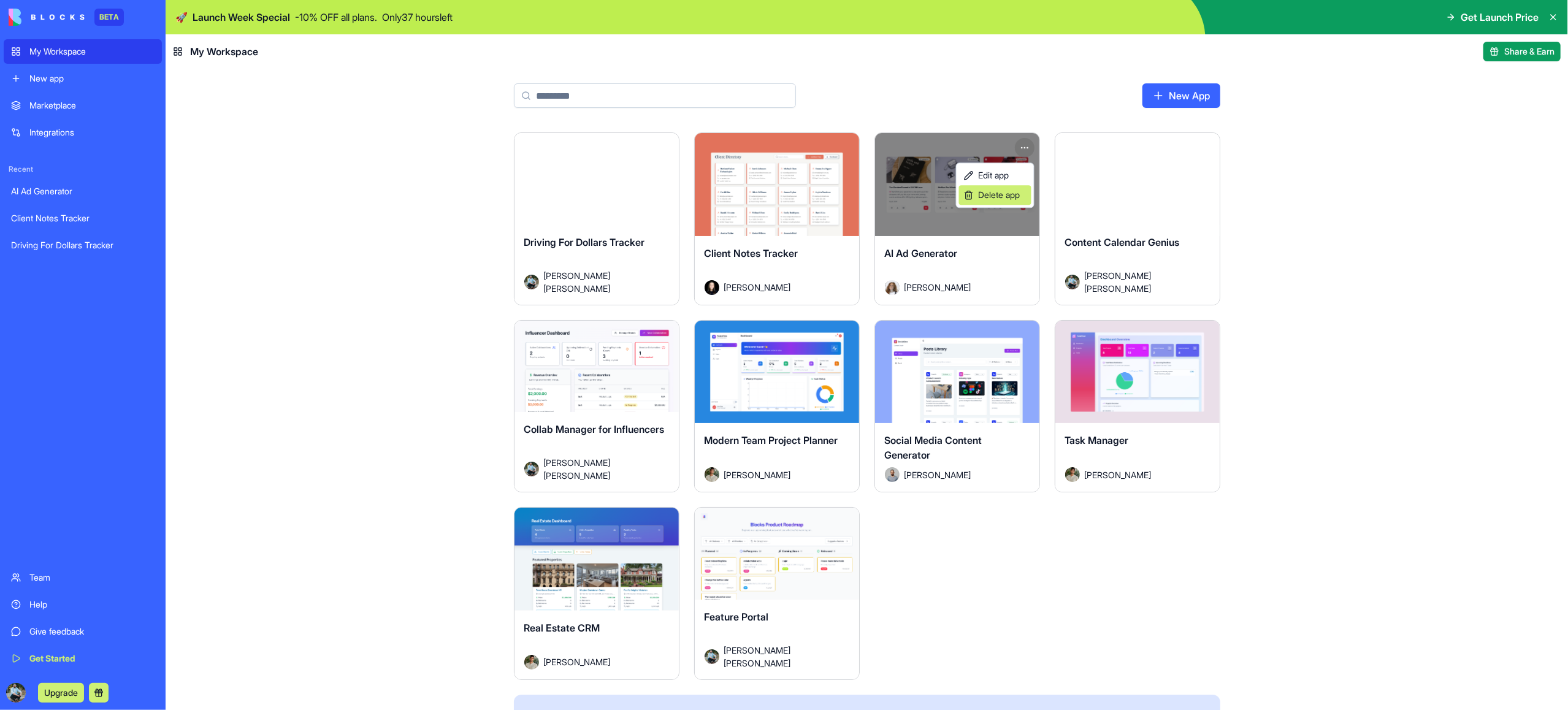
click at [1005, 195] on span "Delete app" at bounding box center [999, 195] width 41 height 12
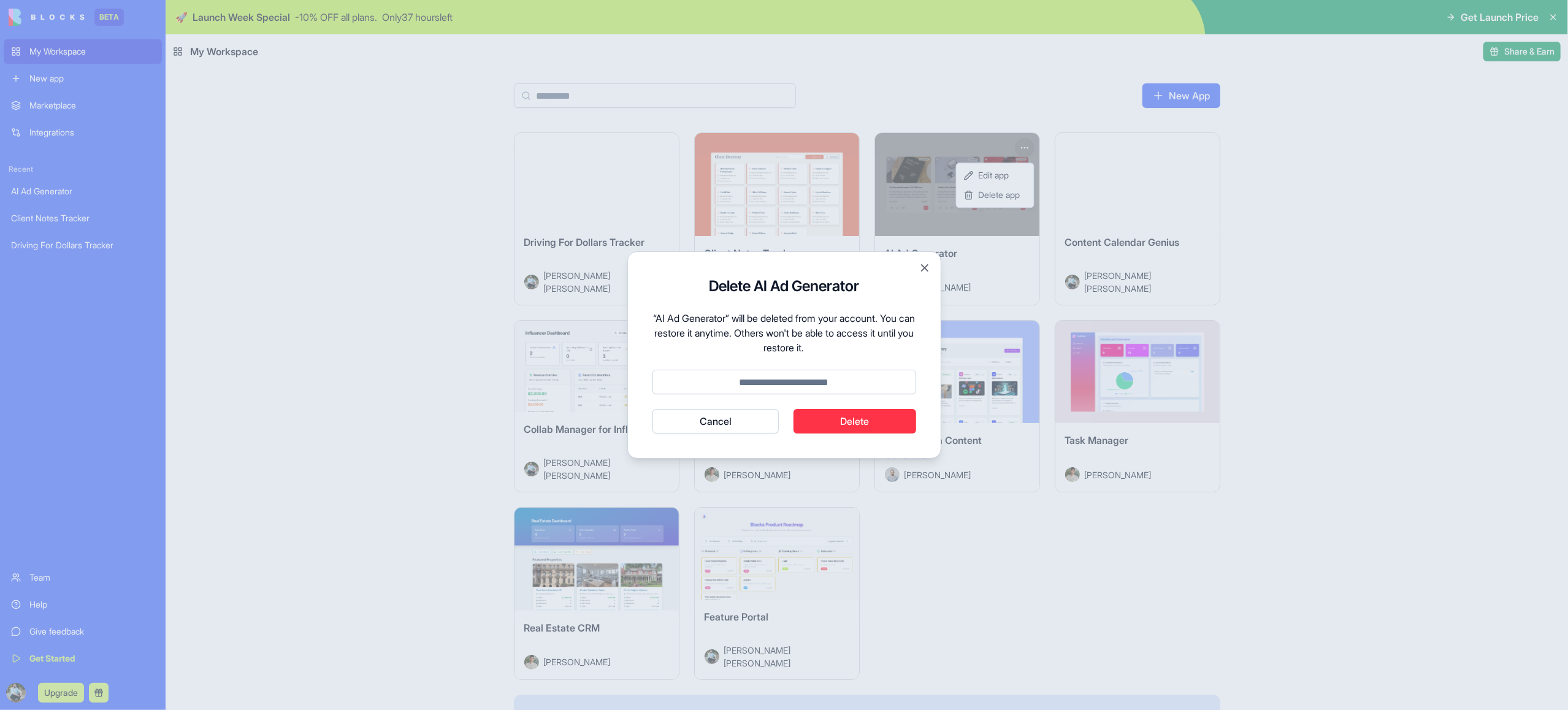
click at [881, 422] on button "Delete" at bounding box center [855, 421] width 122 height 25
type input "******"
click at [849, 419] on button "Delete" at bounding box center [855, 421] width 122 height 25
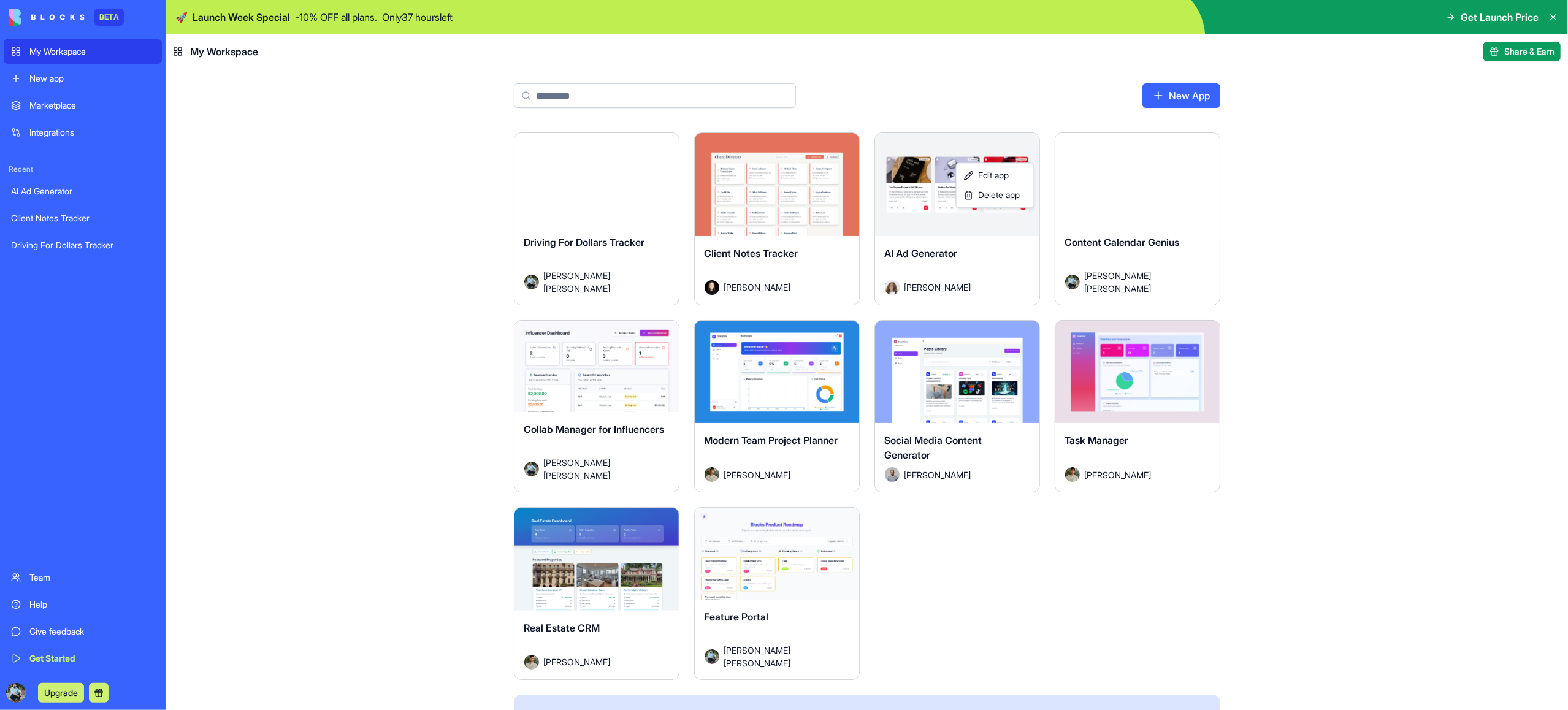
click at [1176, 333] on html "BETA My Workspace New app Marketplace Integrations Recent AI Ad Generator Clien…" at bounding box center [784, 355] width 1568 height 710
click at [1171, 214] on div "Launch" at bounding box center [1137, 184] width 165 height 103
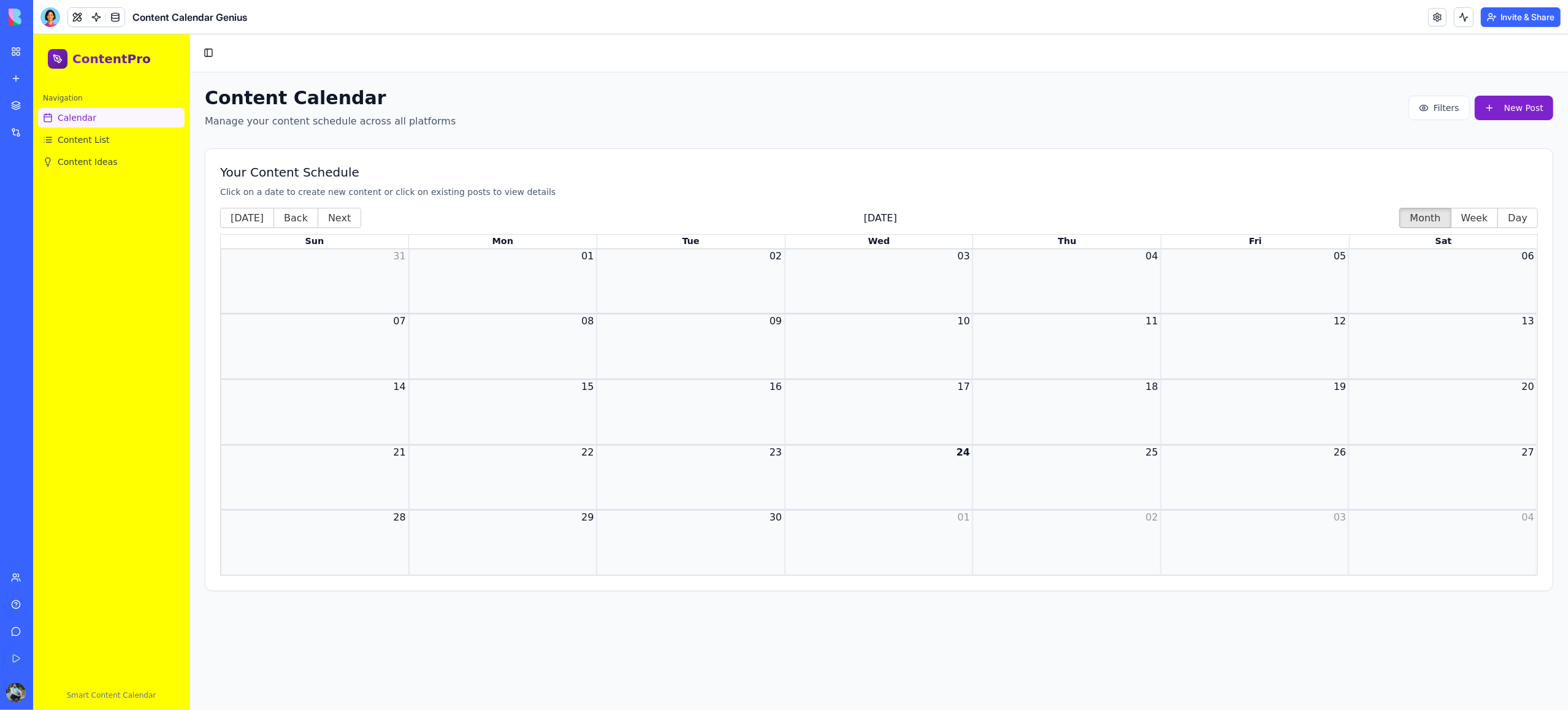
click at [92, 120] on span "Calendar" at bounding box center [77, 118] width 38 height 12
click at [90, 139] on span "Content List" at bounding box center [84, 140] width 52 height 12
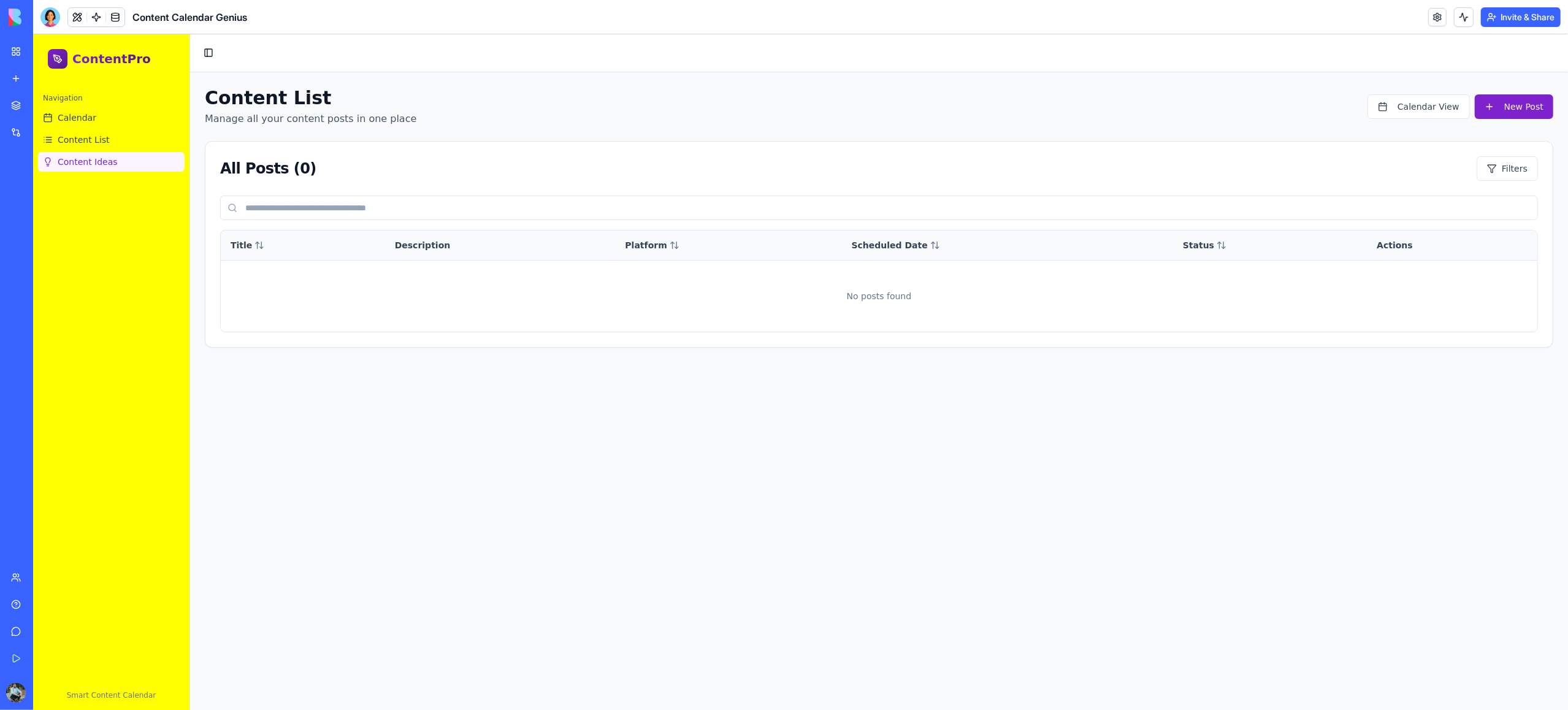
click at [90, 165] on span "Content Ideas" at bounding box center [87, 162] width 60 height 12
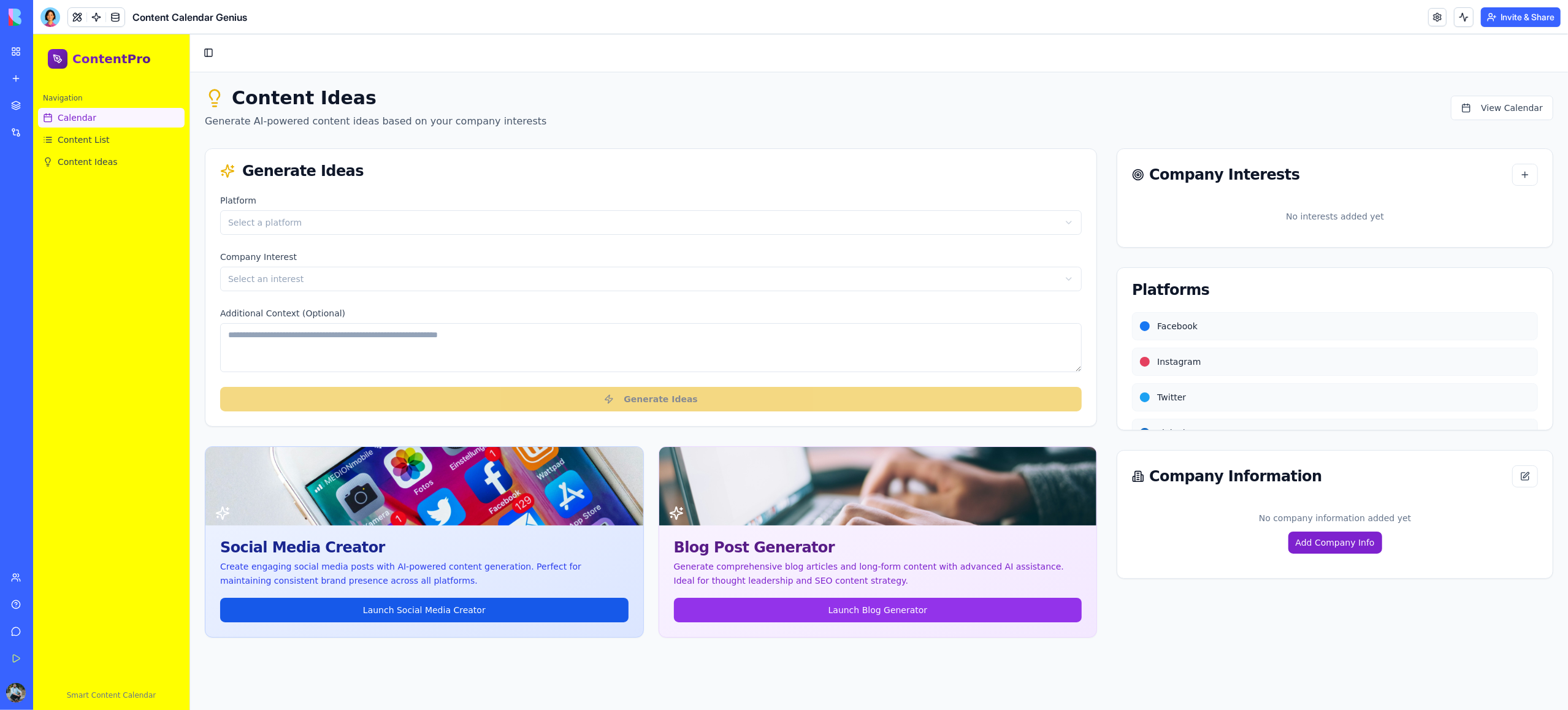
click at [87, 117] on span "Calendar" at bounding box center [77, 118] width 38 height 12
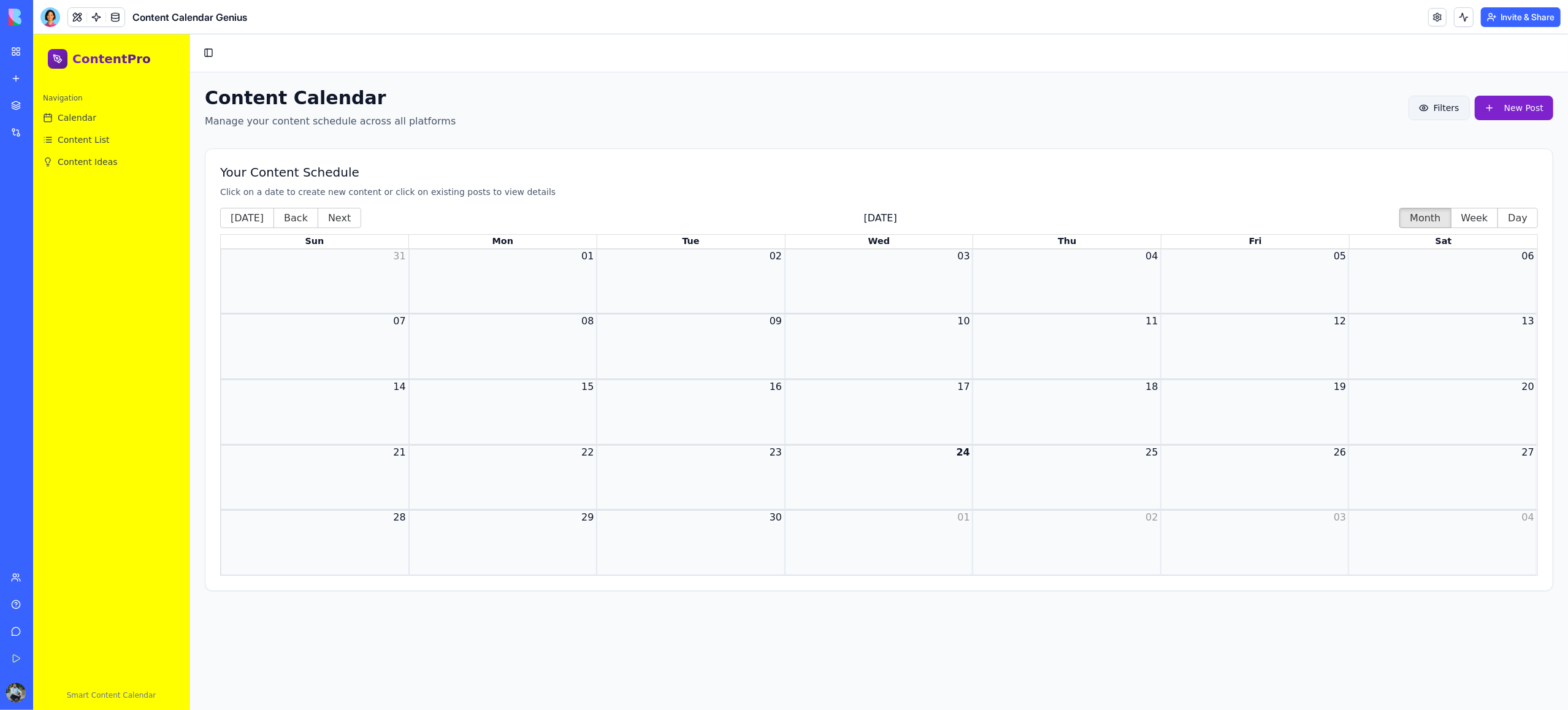
click at [1176, 109] on span "Filters" at bounding box center [1447, 108] width 26 height 12
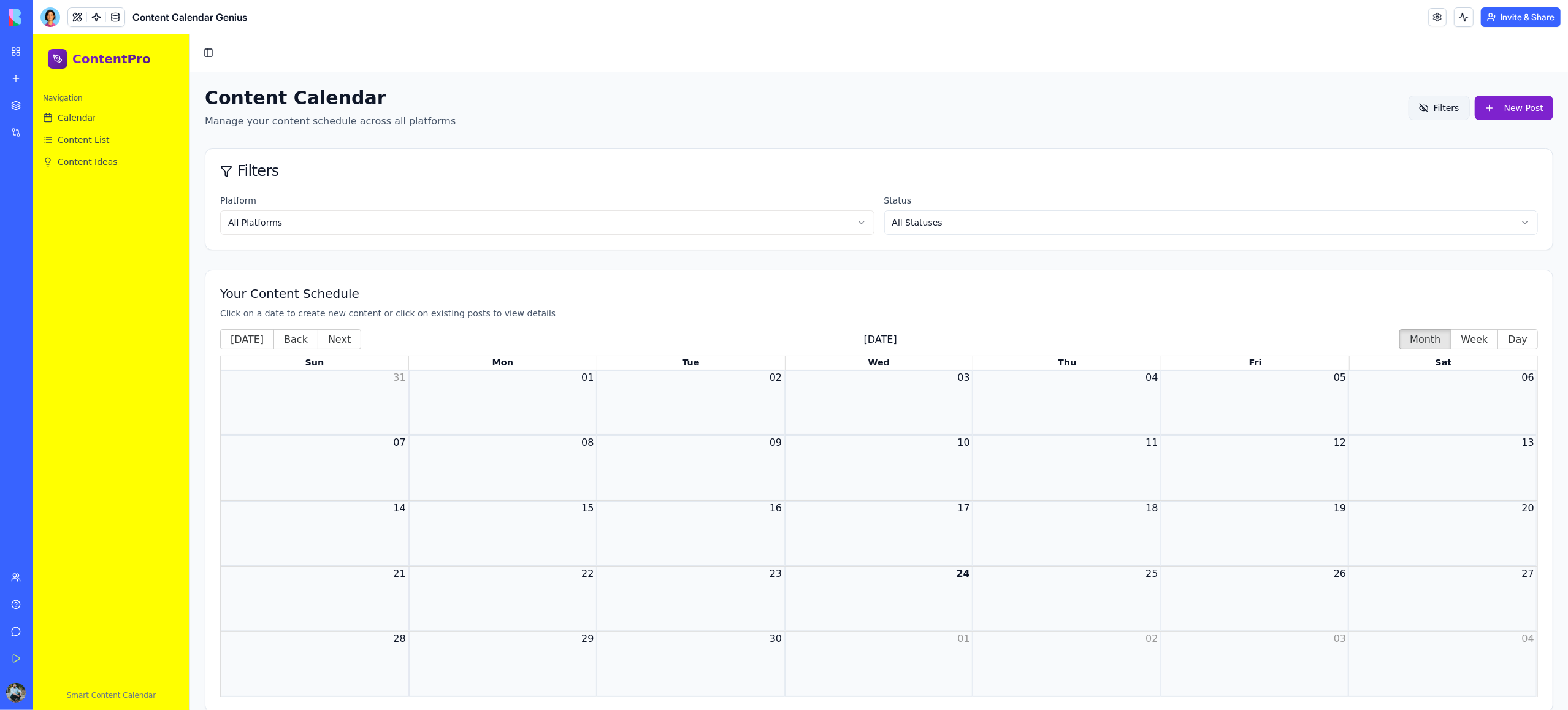
click at [1176, 109] on span "Filters" at bounding box center [1447, 108] width 26 height 12
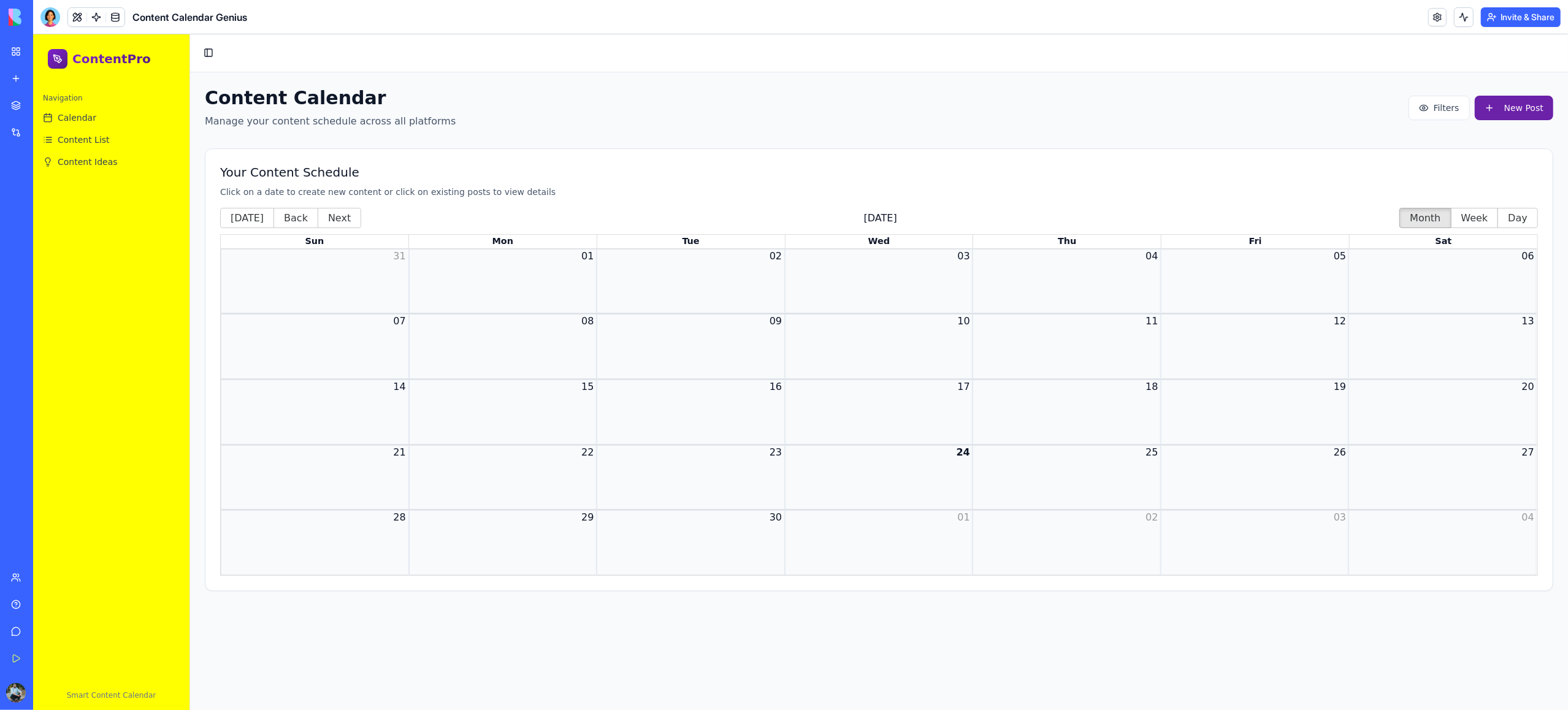
click at [1176, 109] on button "New Post" at bounding box center [1514, 108] width 79 height 25
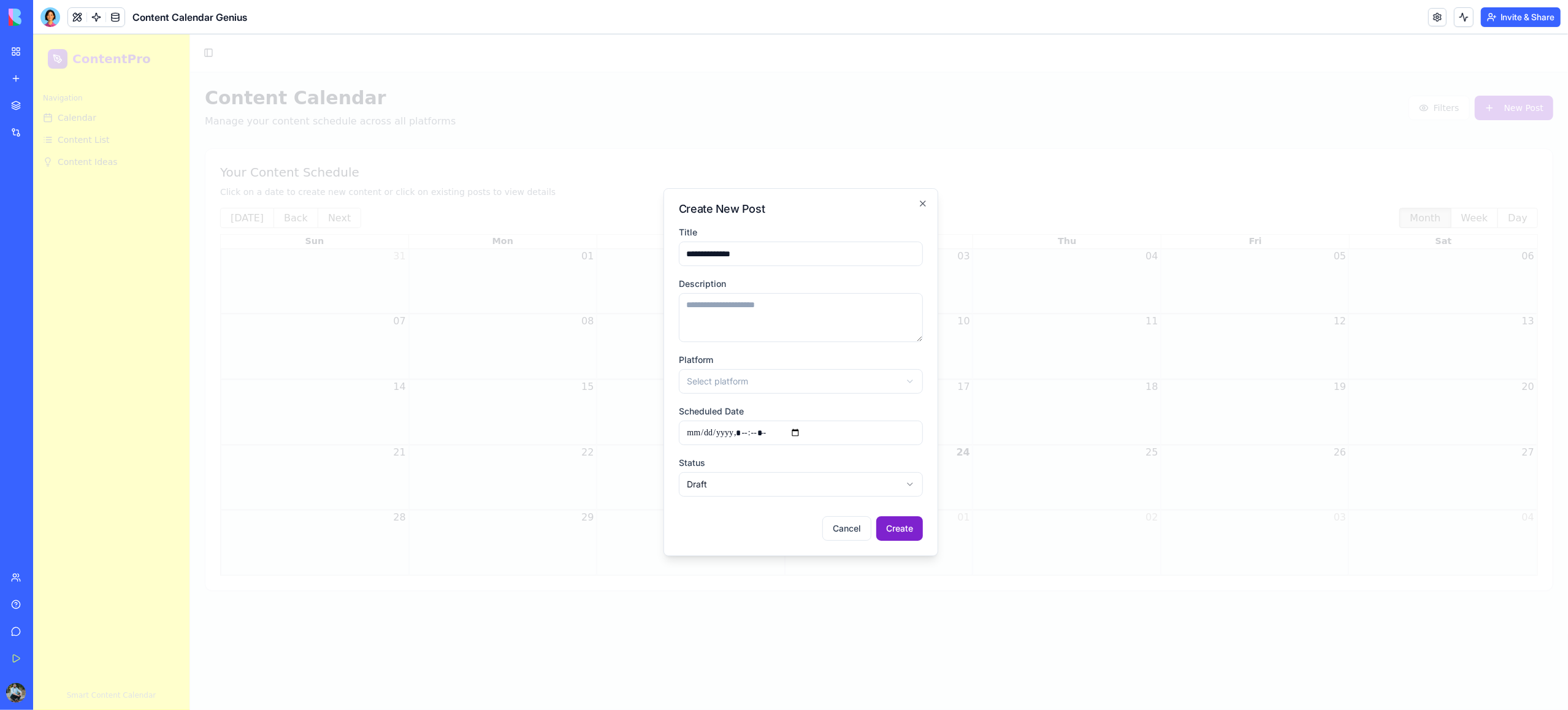
type input "**********"
click at [811, 303] on textarea "Description" at bounding box center [801, 317] width 244 height 49
type textarea "**********"
click at [768, 379] on body "**********" at bounding box center [801, 391] width 1535 height 714
click at [765, 434] on input "Scheduled Date" at bounding box center [801, 433] width 244 height 25
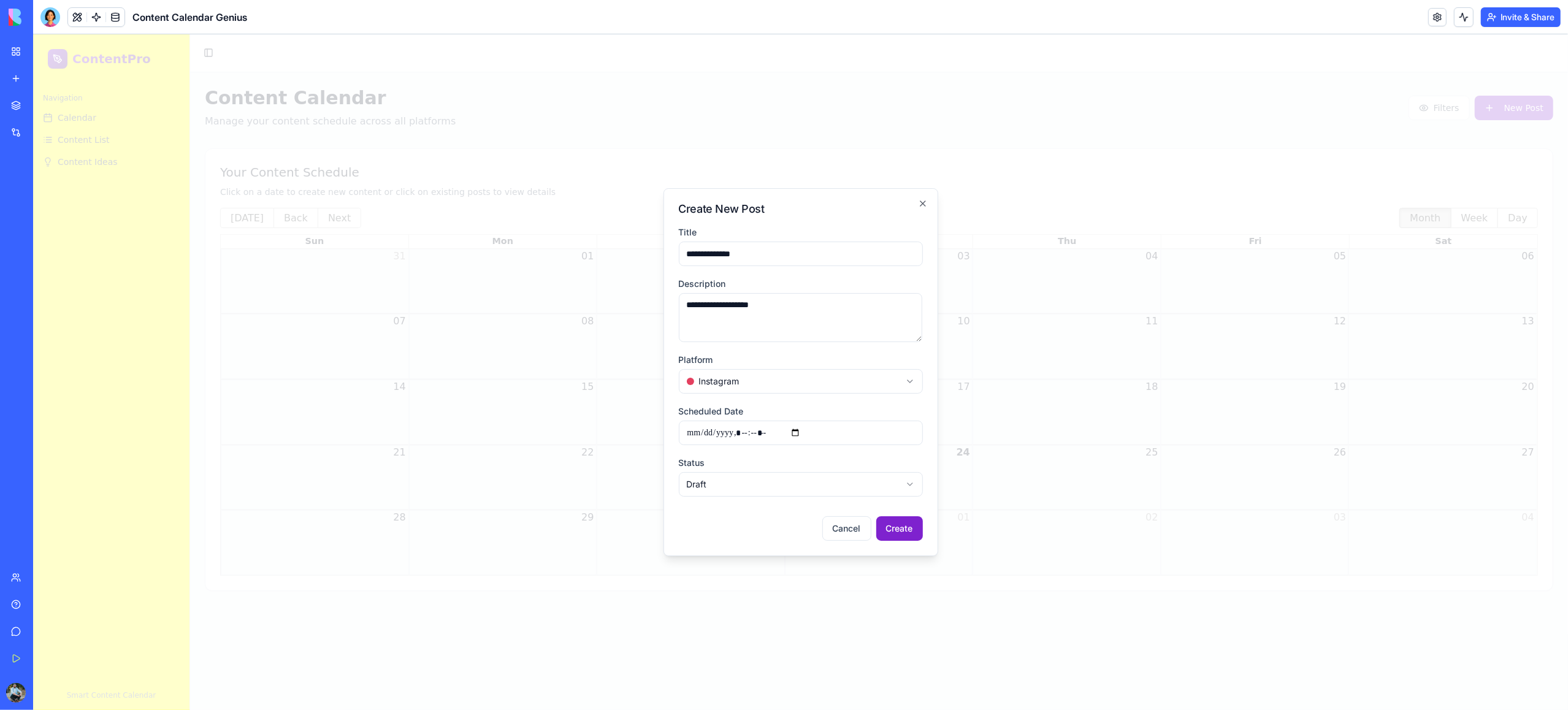
click at [805, 435] on input "Scheduled Date" at bounding box center [801, 433] width 244 height 25
type input "**********"
click at [1006, 443] on div at bounding box center [801, 372] width 1535 height 676
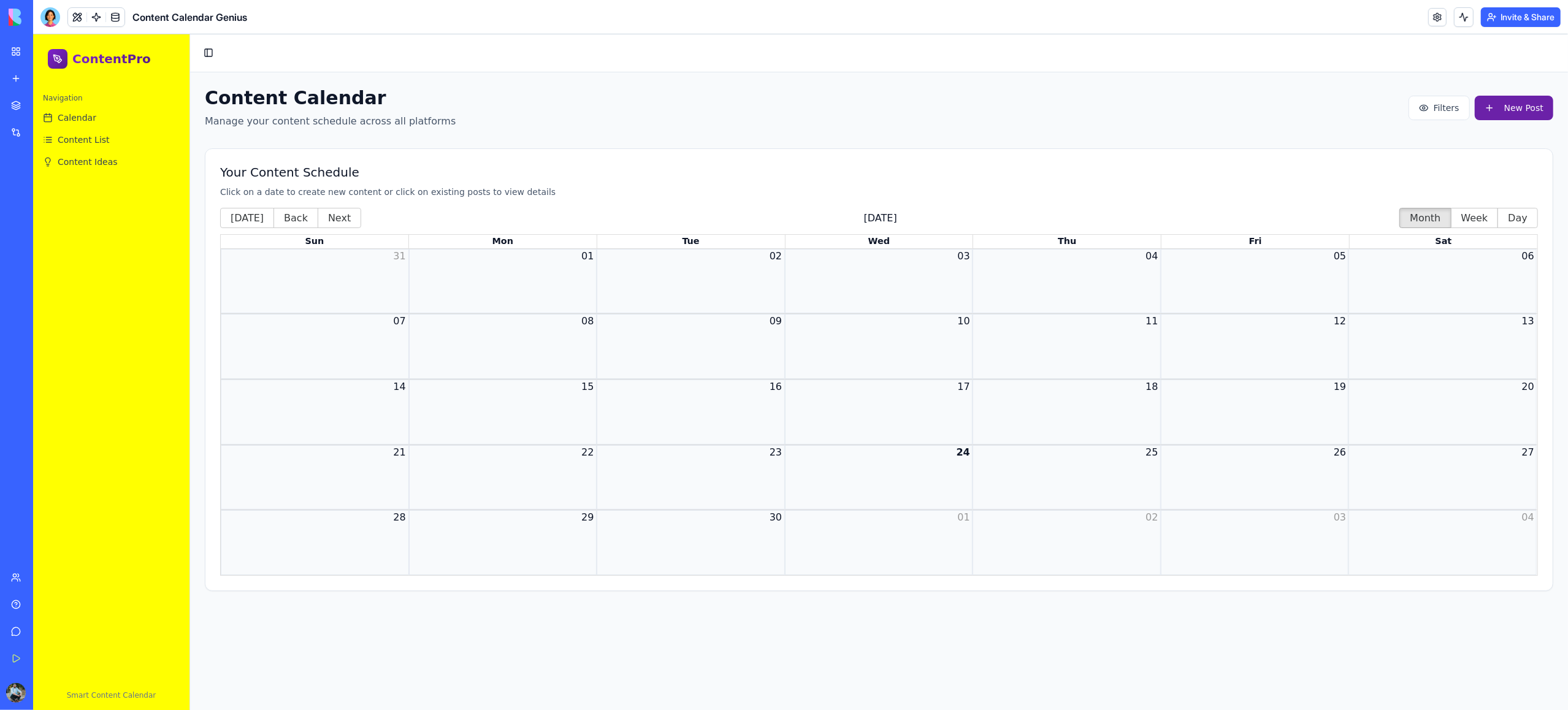
click at [1176, 110] on span "New Post" at bounding box center [1523, 108] width 39 height 12
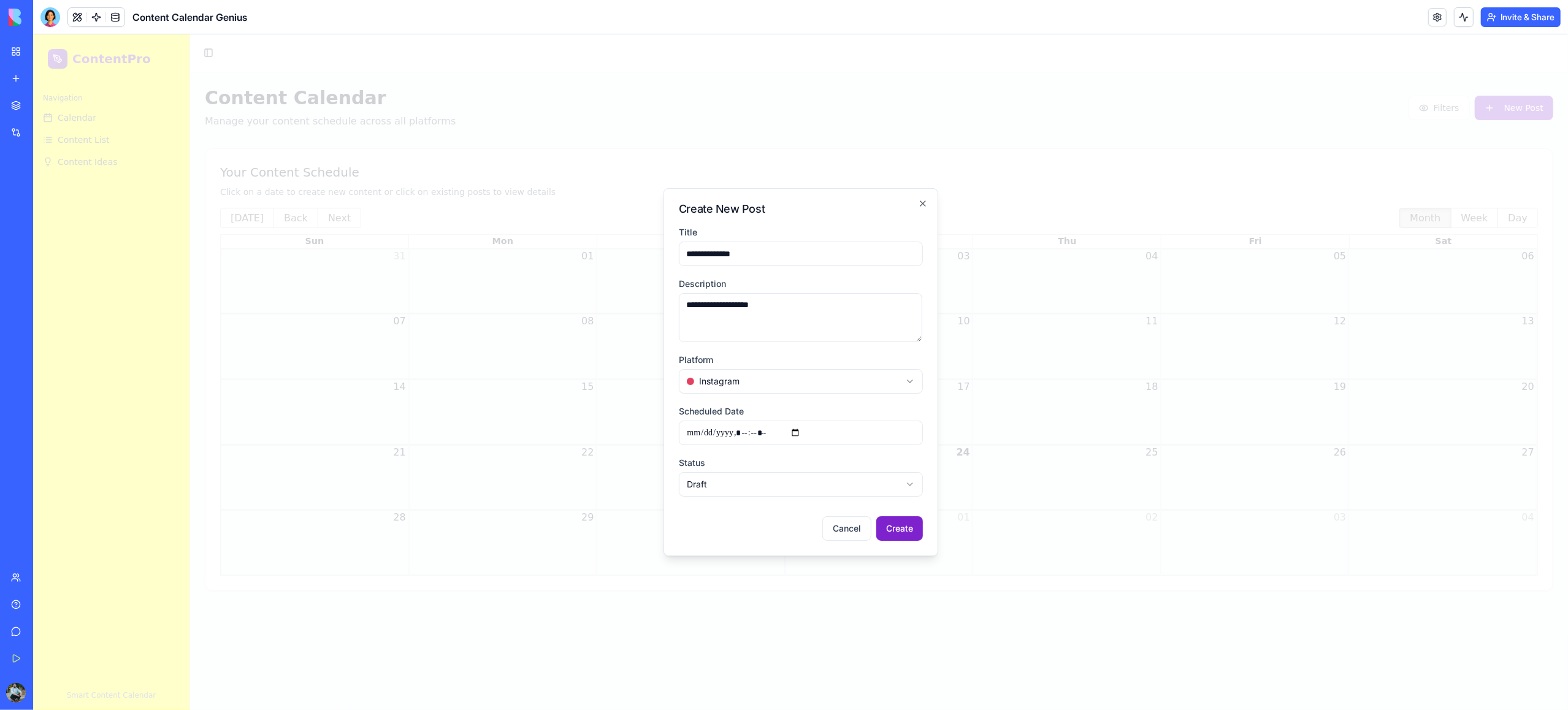
click at [726, 485] on body "**********" at bounding box center [801, 391] width 1535 height 714
click at [898, 529] on button "Create" at bounding box center [899, 529] width 46 height 25
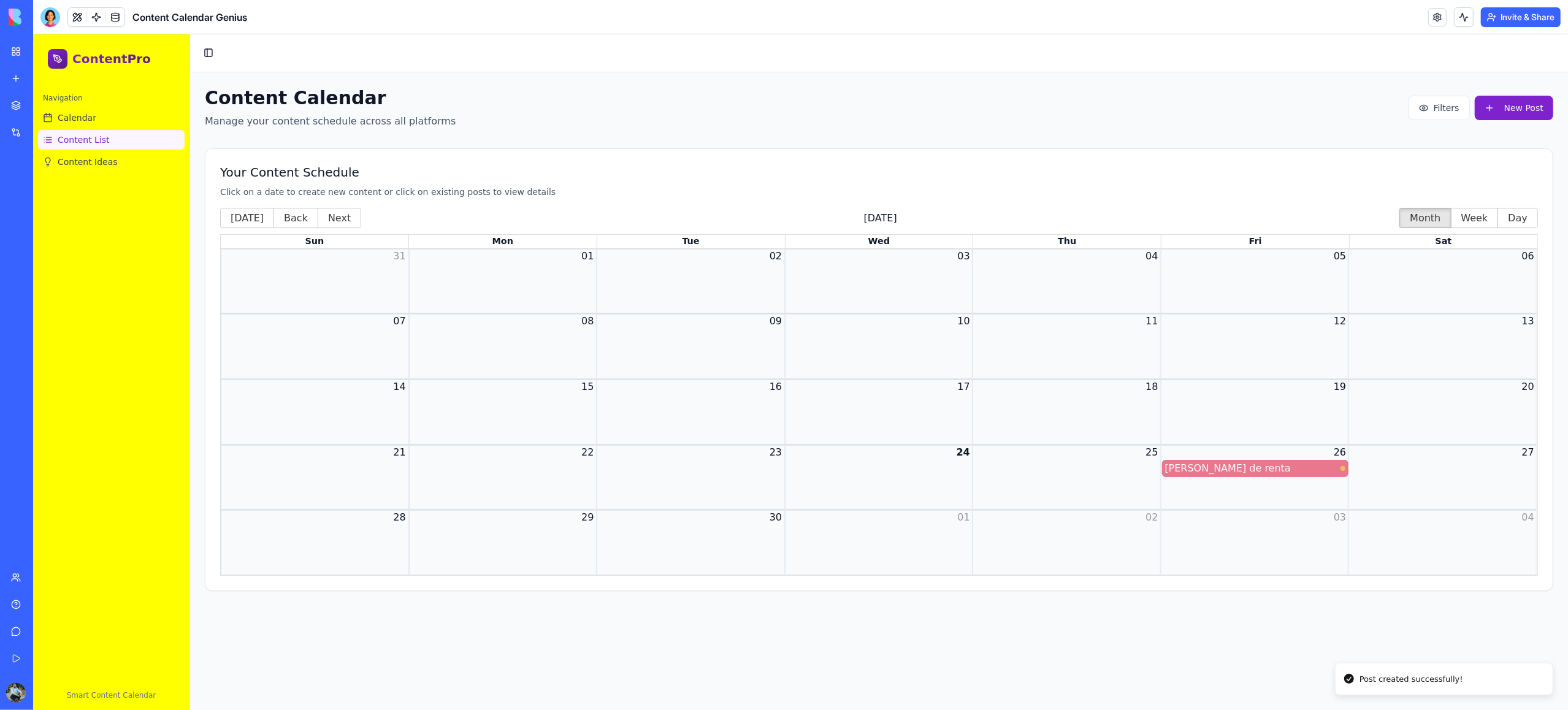
click at [85, 142] on span "Content List" at bounding box center [84, 140] width 52 height 12
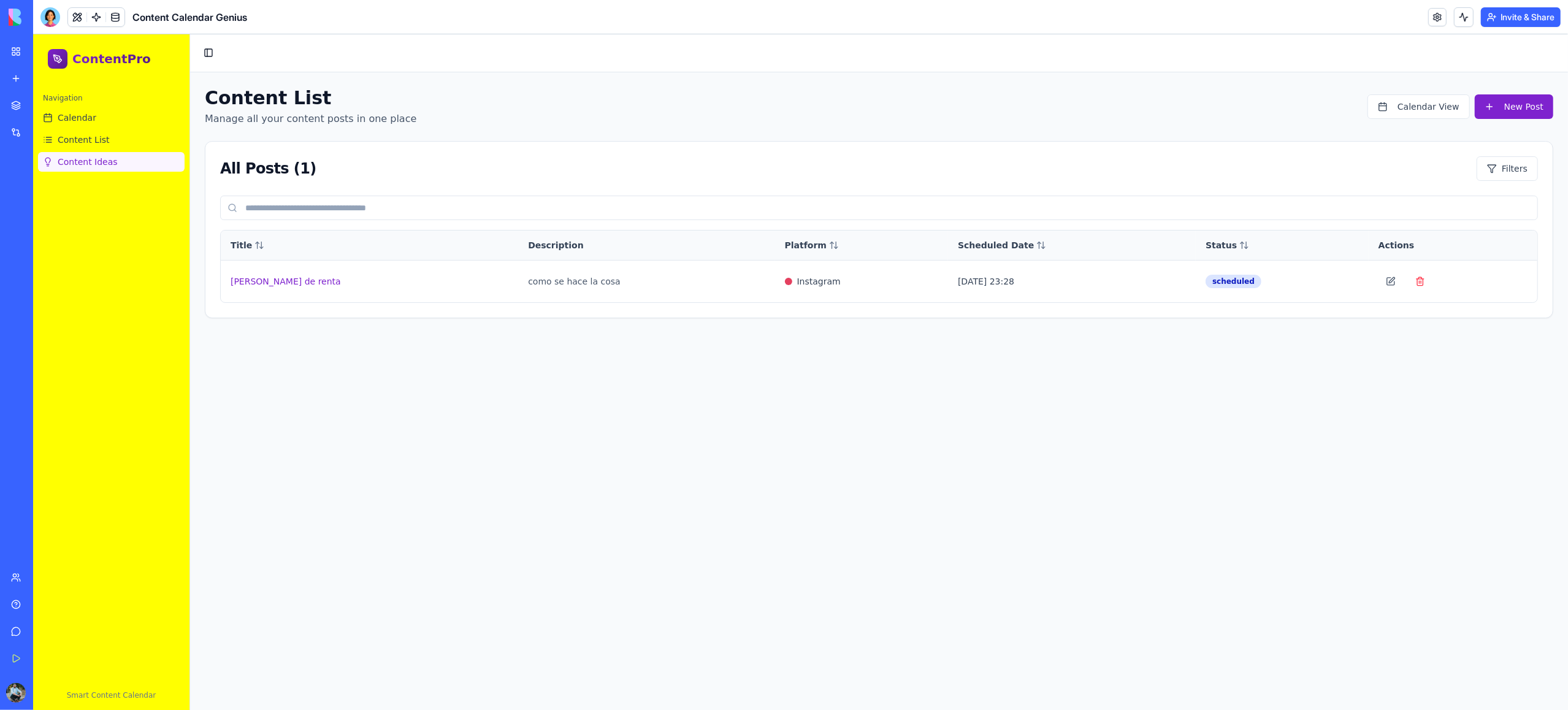
click at [73, 163] on span "Content Ideas" at bounding box center [87, 162] width 60 height 12
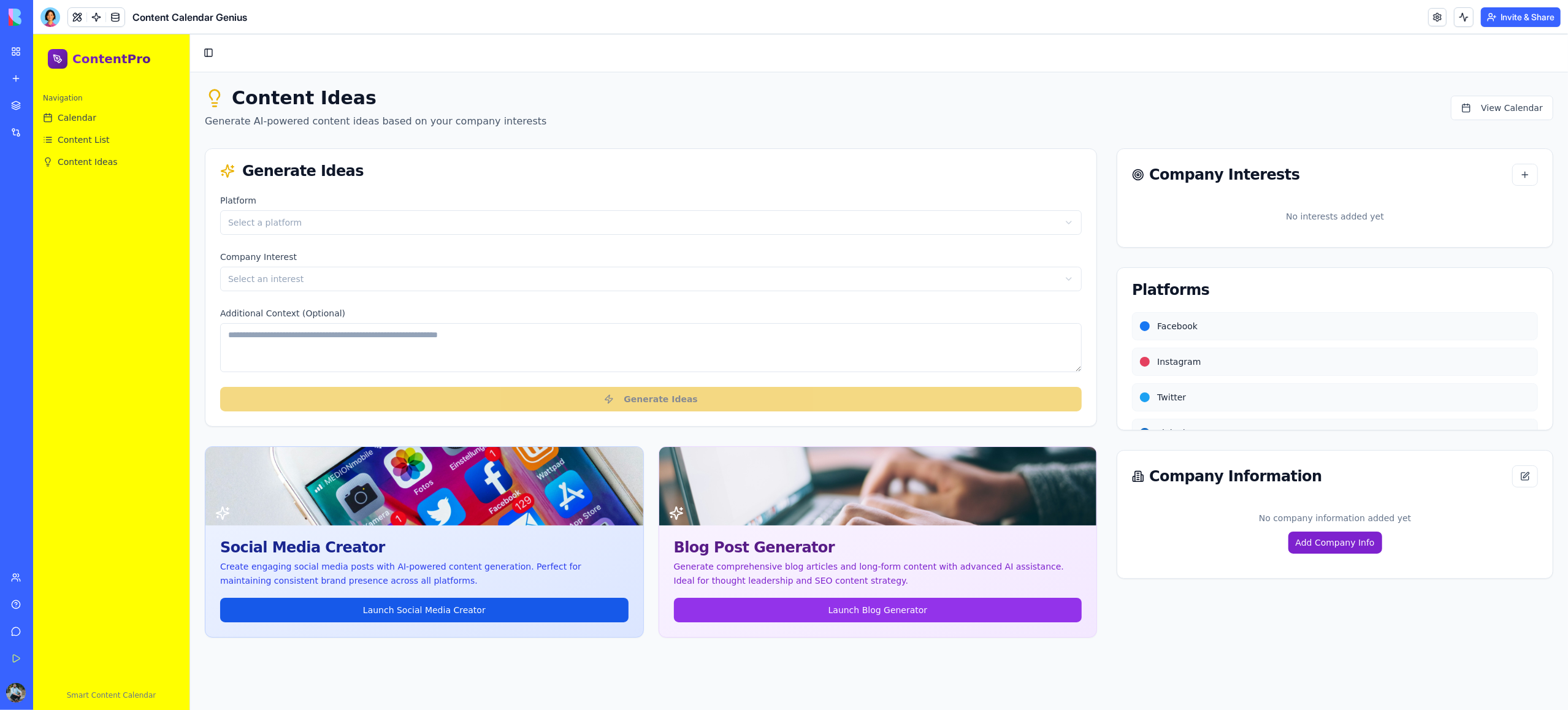
scroll to position [38, 0]
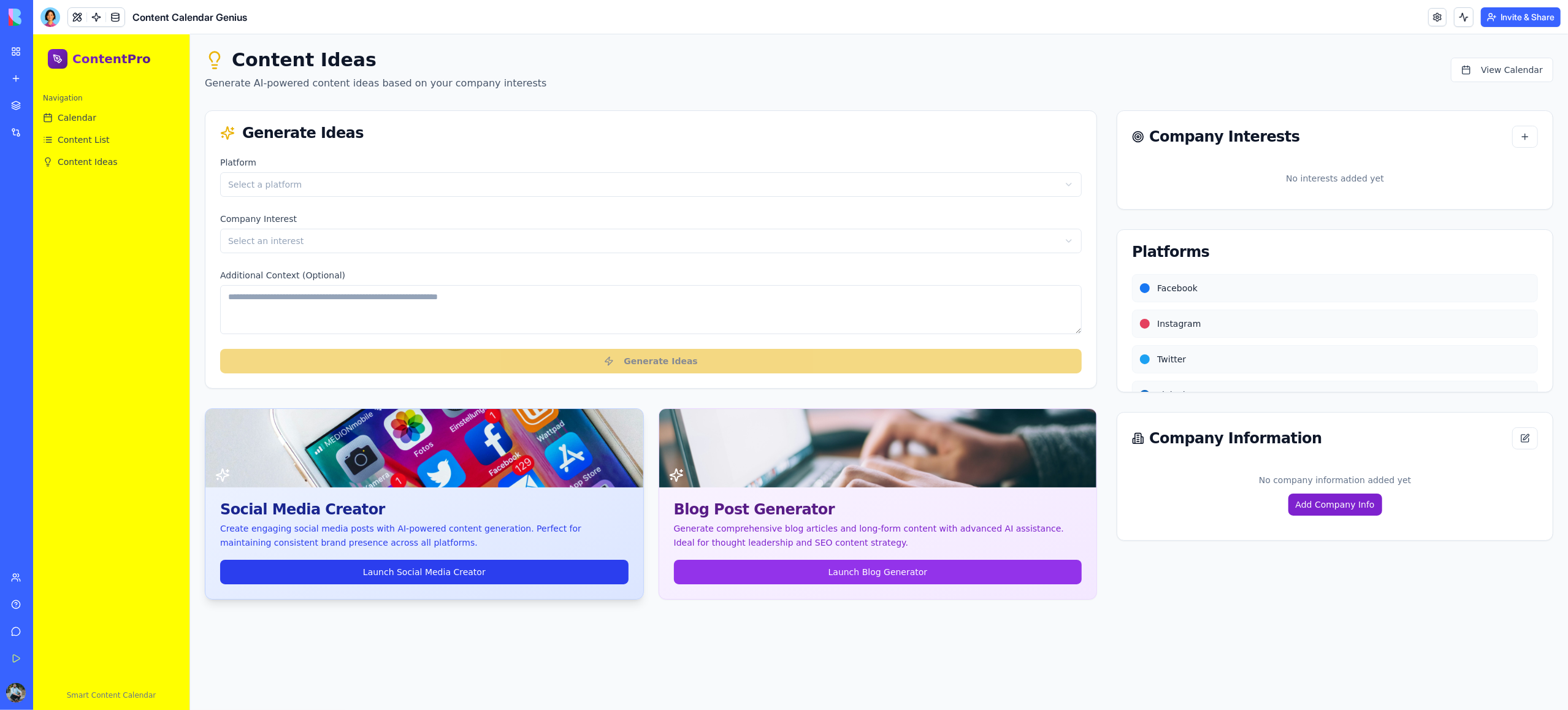
click at [416, 532] on link "Launch Social Media Creator" at bounding box center [424, 572] width 408 height 25
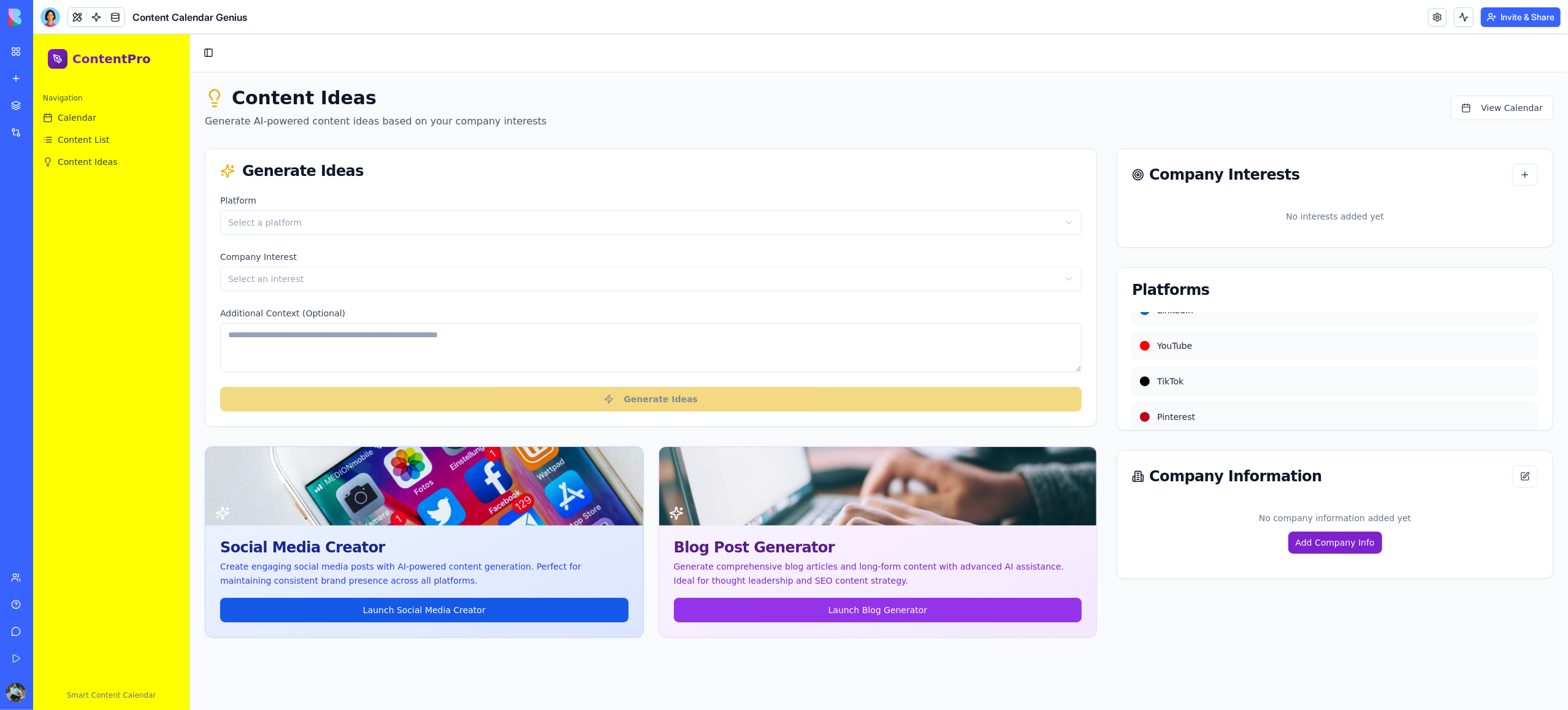
scroll to position [0, 0]
click at [288, 224] on html "ContentPro Navigation Calendar Content List Content Ideas Smart Content Calenda…" at bounding box center [801, 391] width 1535 height 714
click at [317, 280] on html "ContentPro Navigation Calendar Content List Content Ideas Smart Content Calenda…" at bounding box center [801, 391] width 1535 height 714
click at [262, 345] on textarea "Additional Context (Optional)" at bounding box center [651, 347] width 862 height 49
paste textarea "**********"
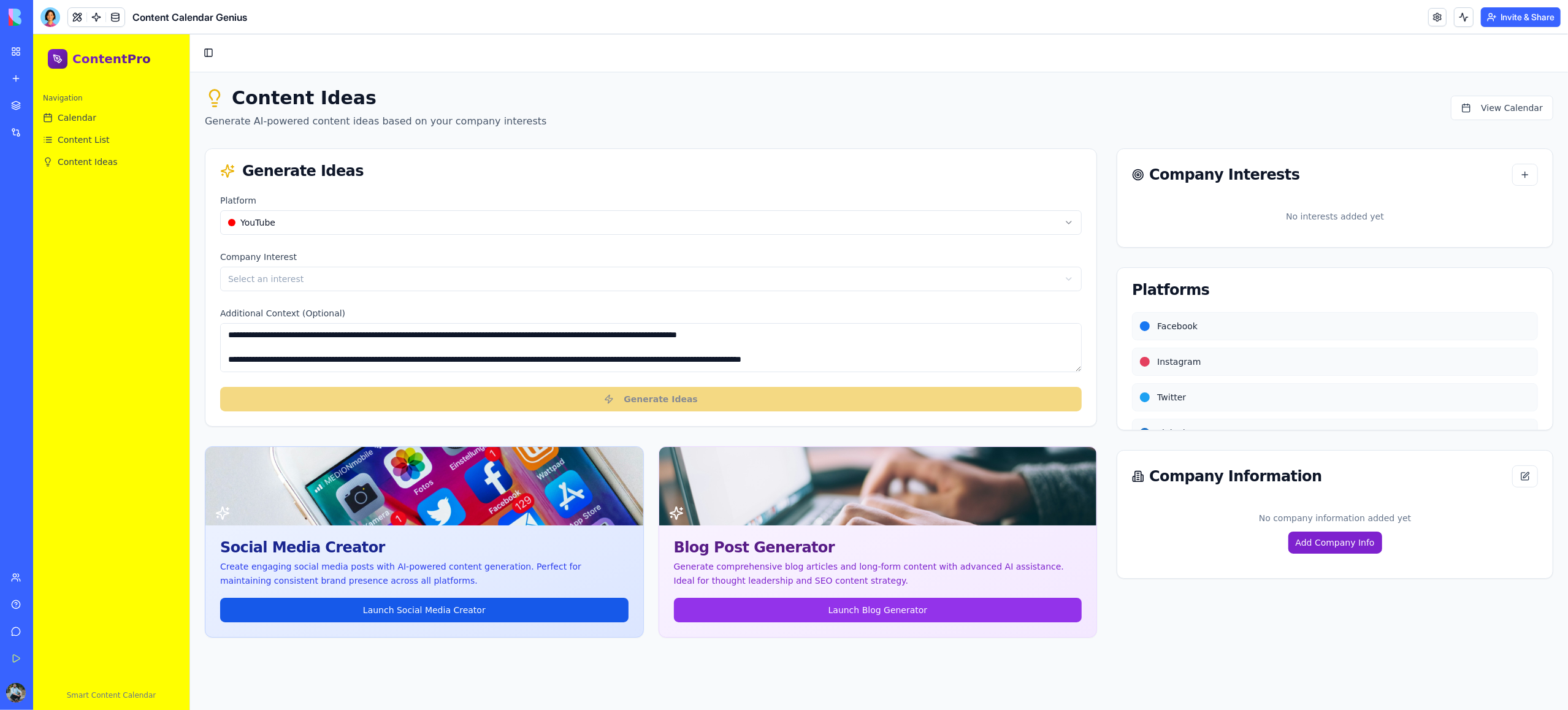
scroll to position [18, 0]
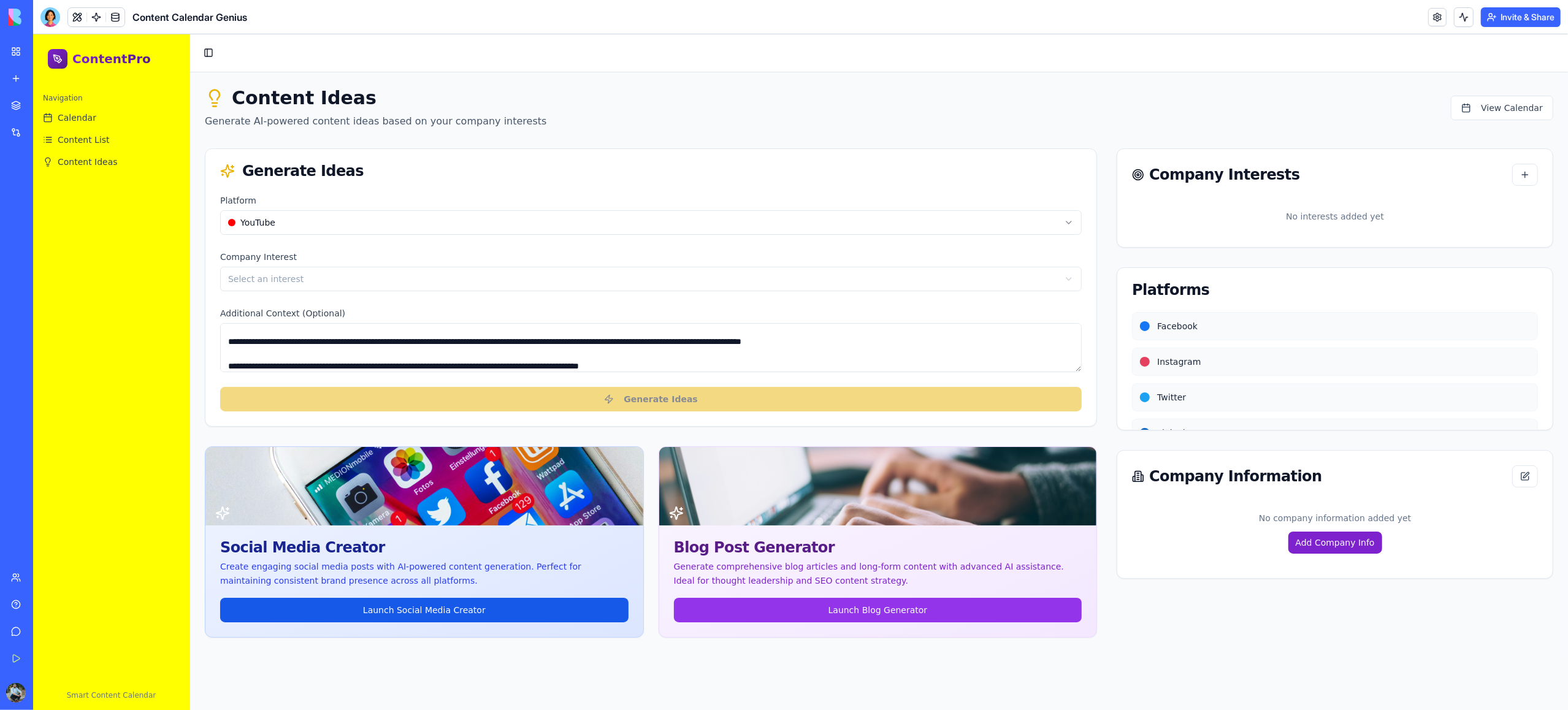
type textarea "**********"
click at [289, 278] on html "**********" at bounding box center [801, 391] width 1535 height 714
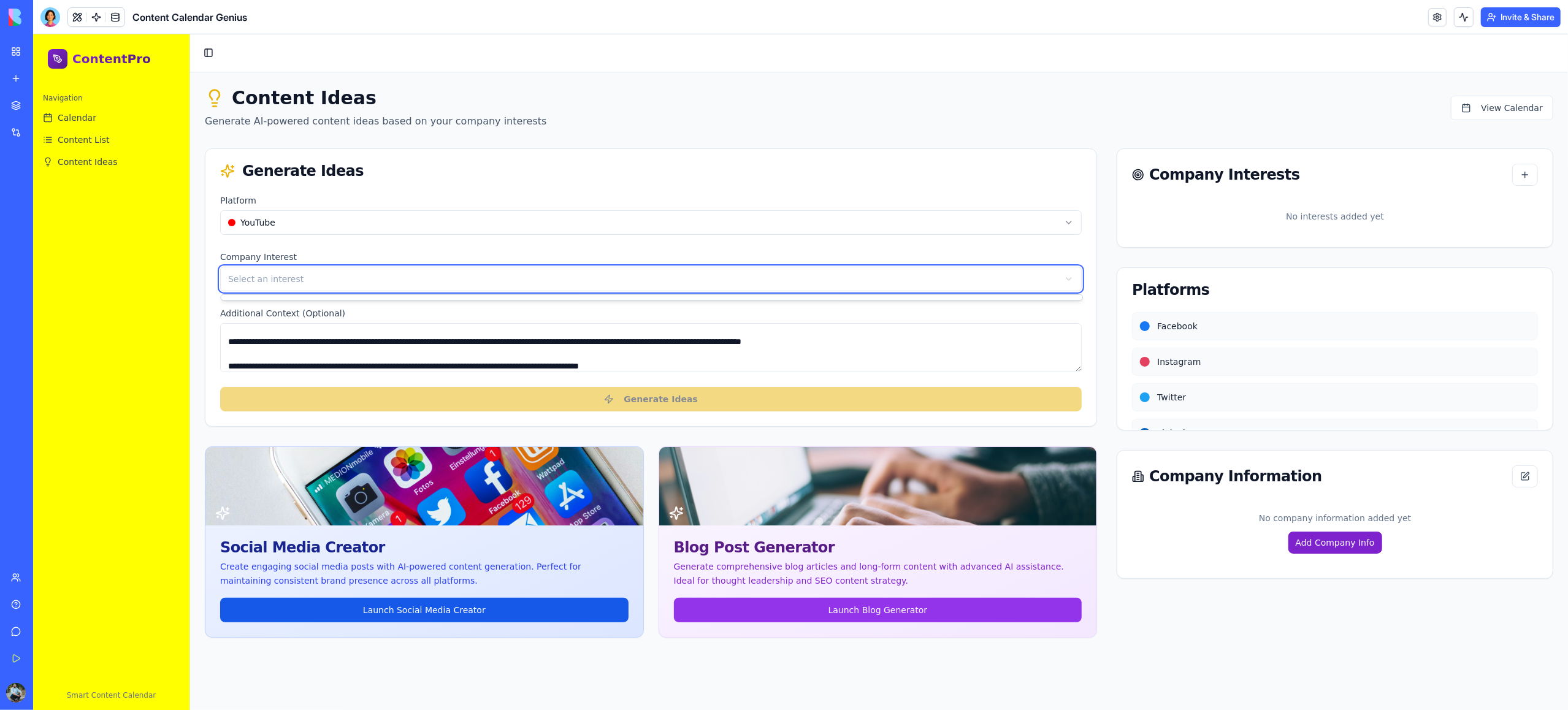
click at [1176, 177] on html "**********" at bounding box center [801, 391] width 1535 height 714
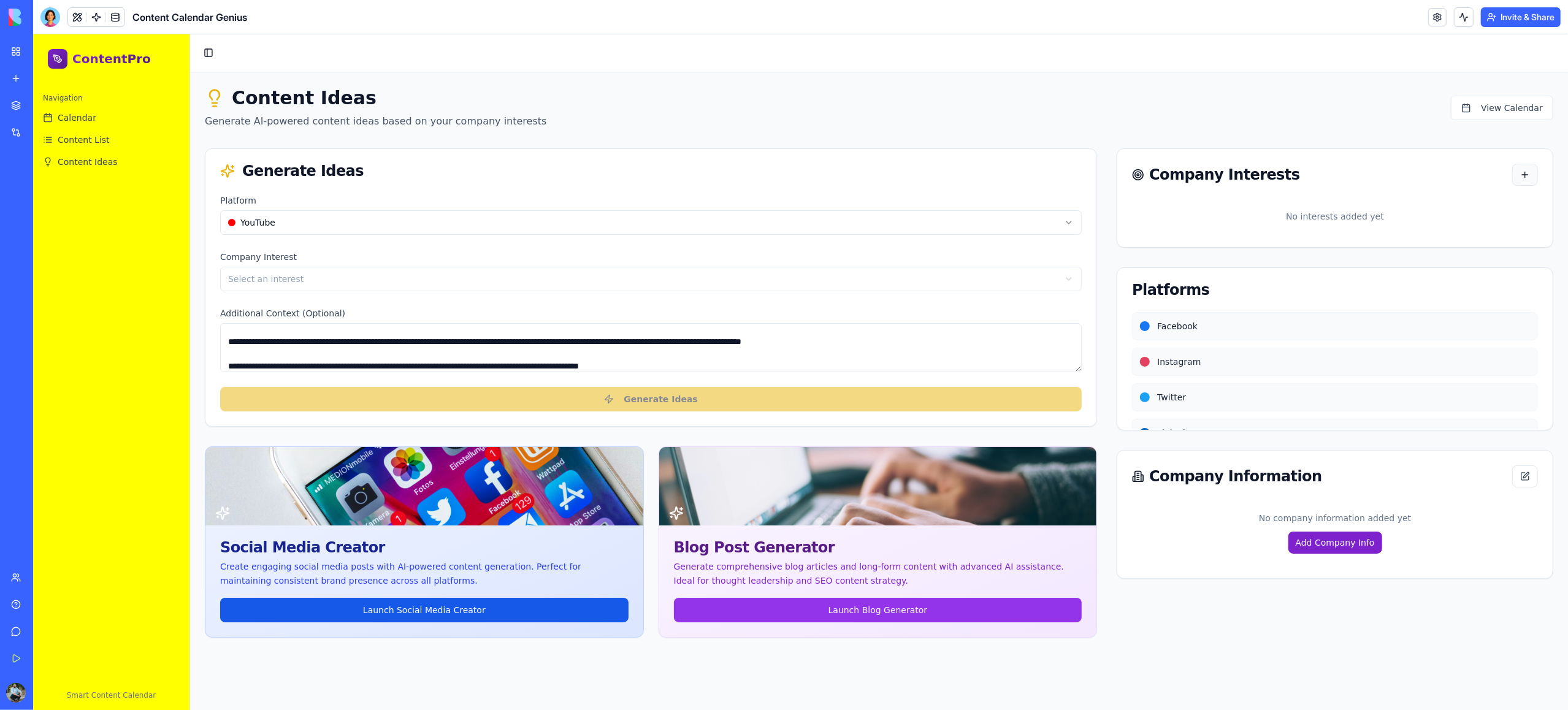
click at [1176, 176] on button "button" at bounding box center [1525, 175] width 26 height 22
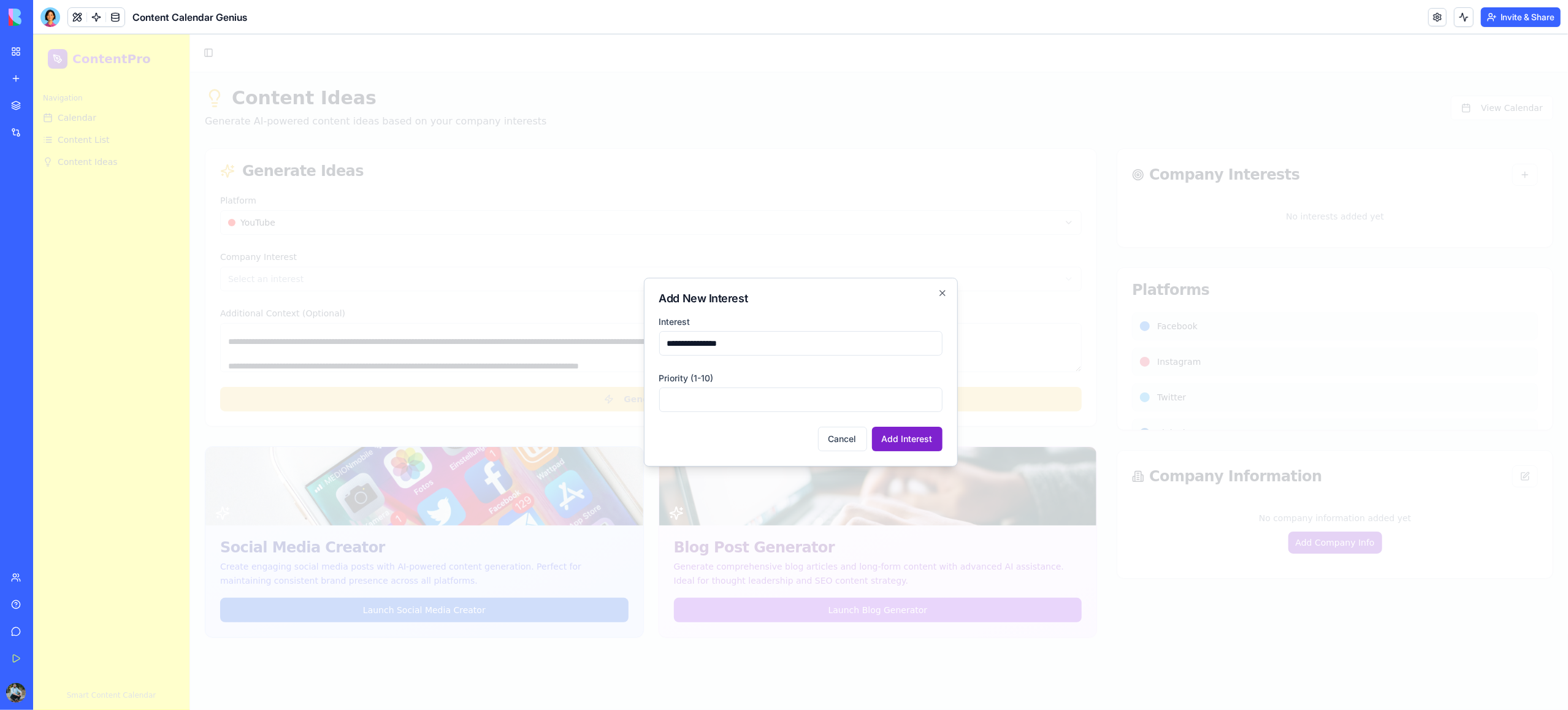
type input "**********"
click at [796, 411] on input "*" at bounding box center [801, 400] width 283 height 25
type input "**"
click at [917, 440] on button "Add Interest" at bounding box center [907, 439] width 71 height 25
type input "*"
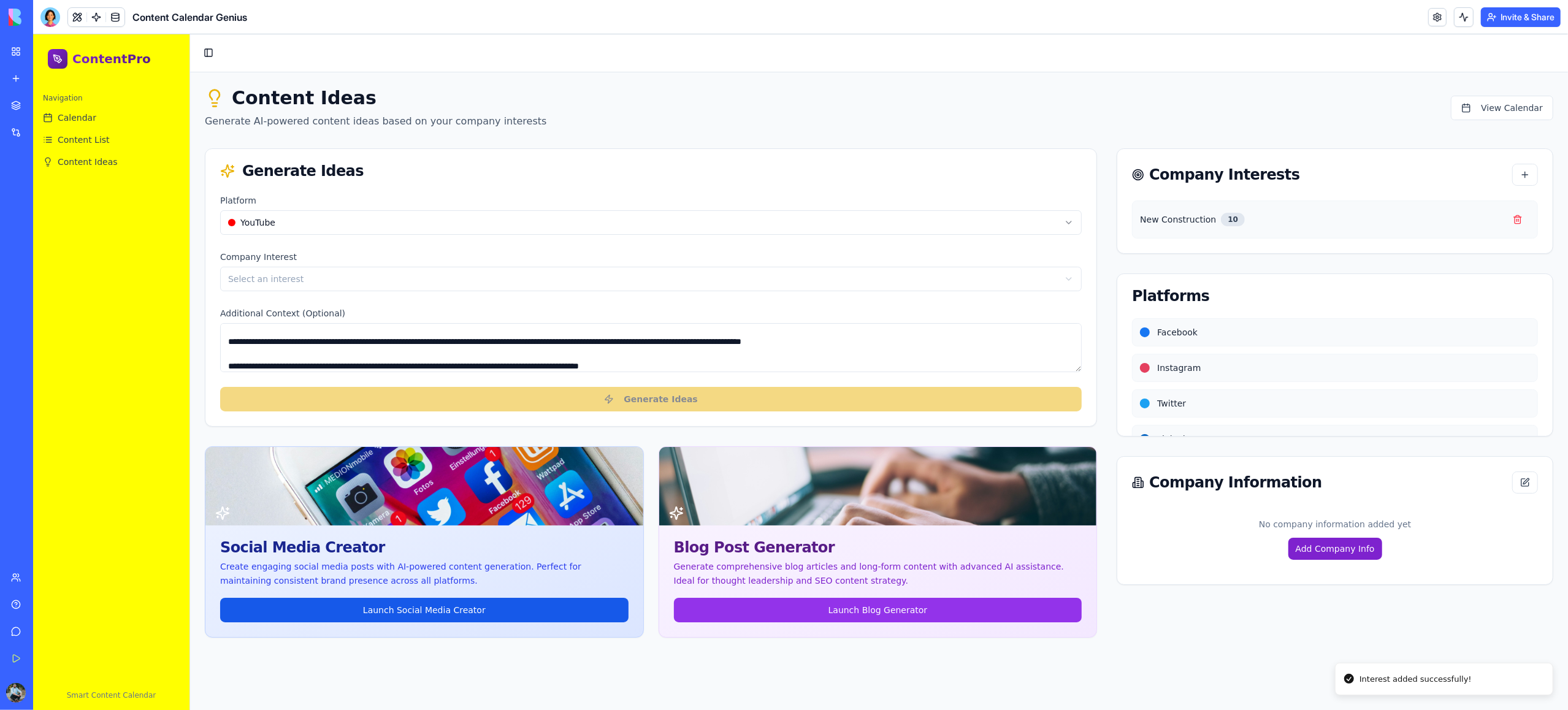
click at [306, 277] on html "**********" at bounding box center [801, 391] width 1535 height 714
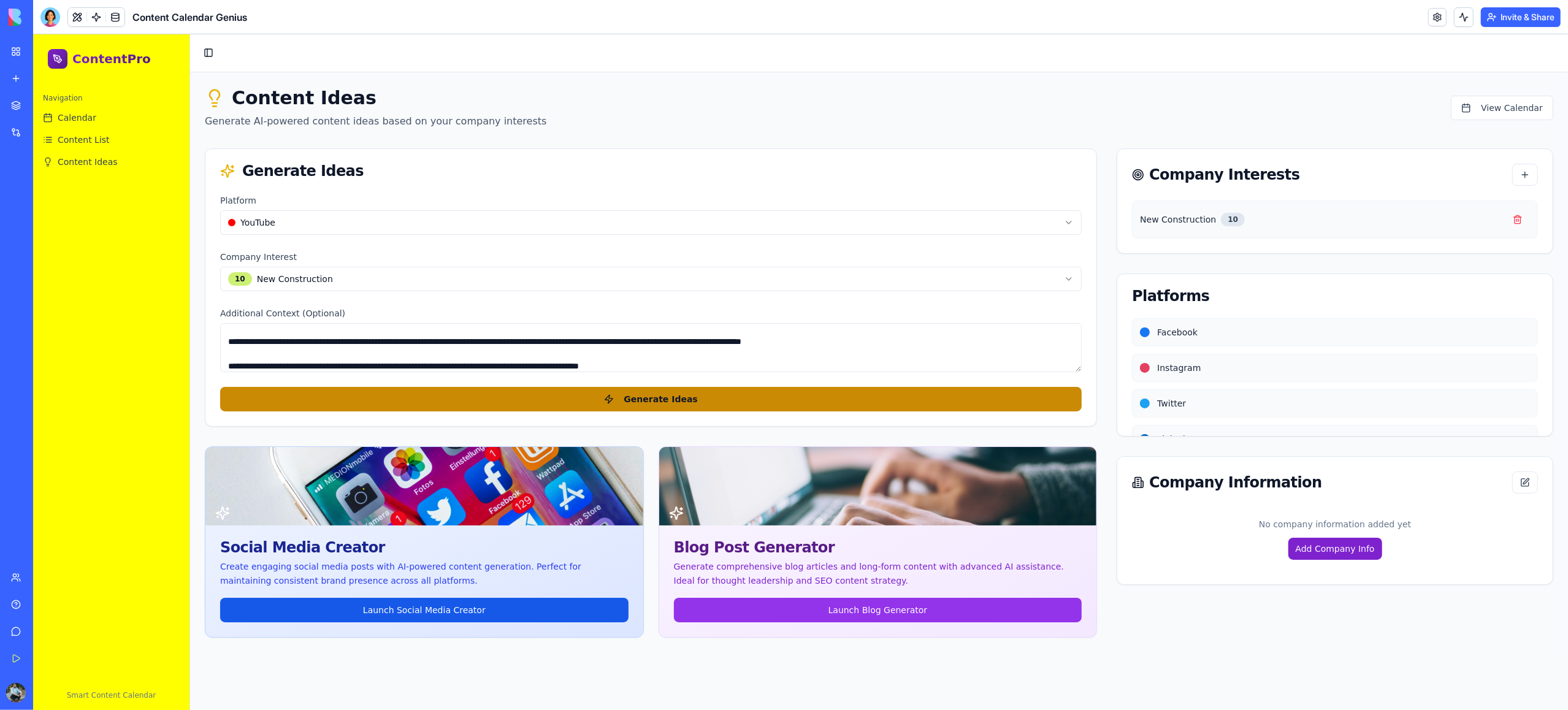
click at [635, 400] on span "Generate Ideas" at bounding box center [660, 400] width 74 height 12
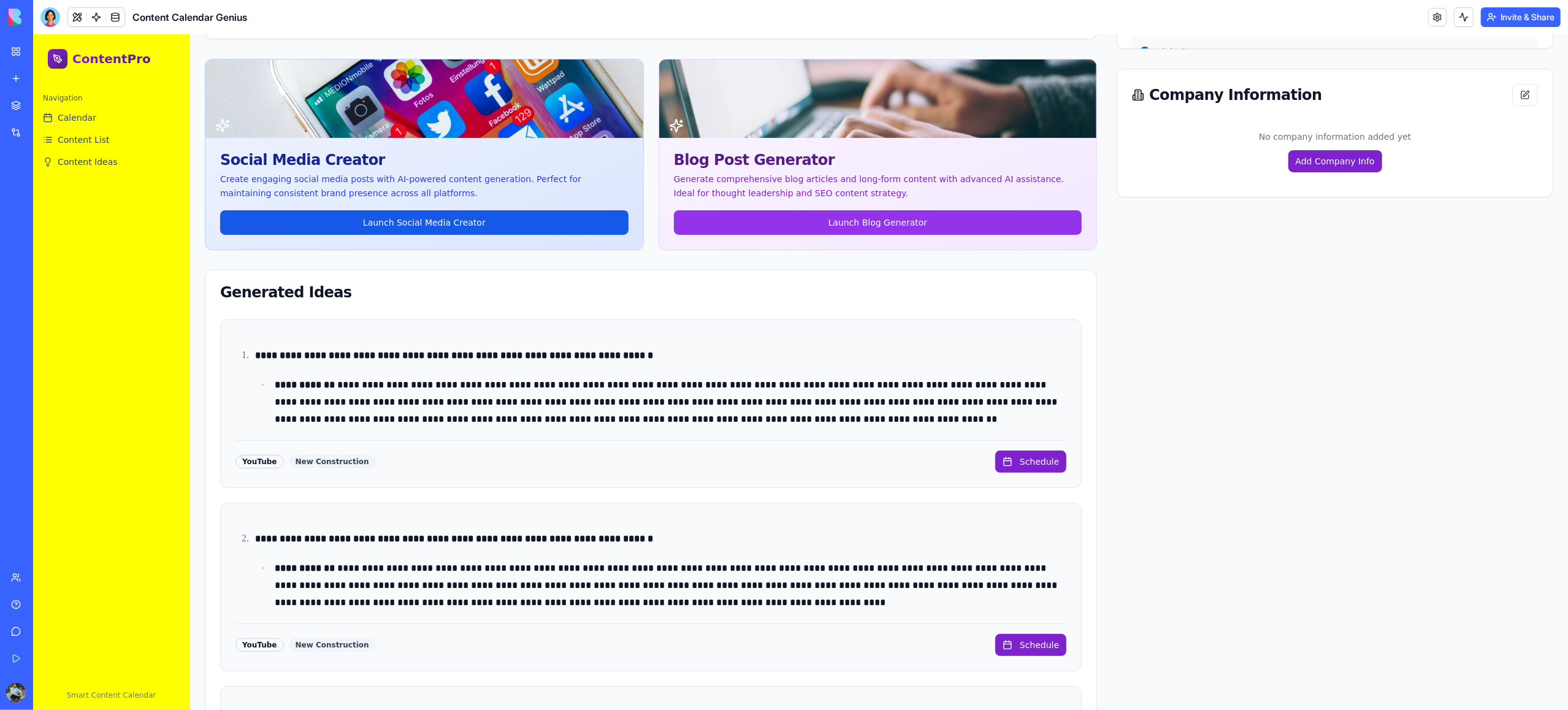
scroll to position [391, 0]
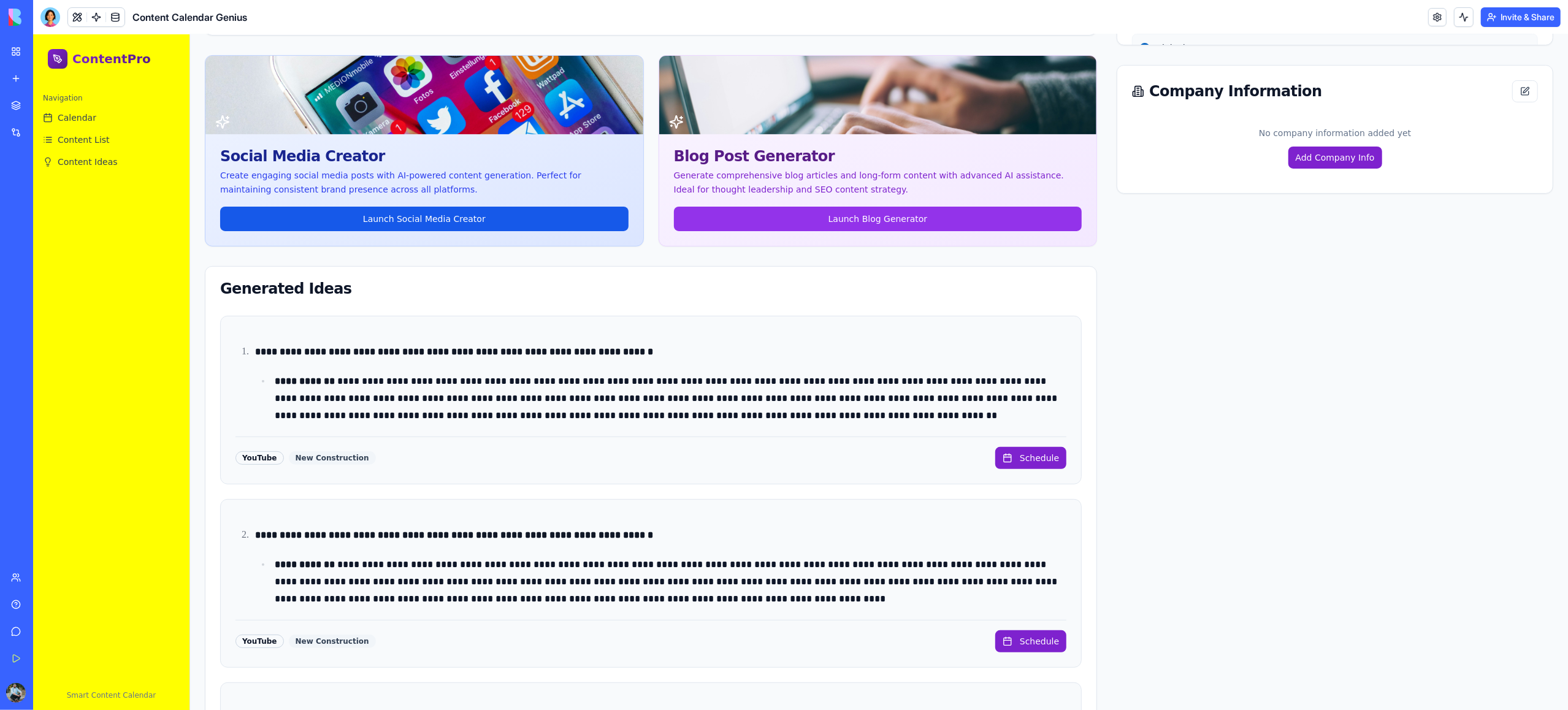
click at [322, 377] on strong "**********" at bounding box center [304, 381] width 60 height 9
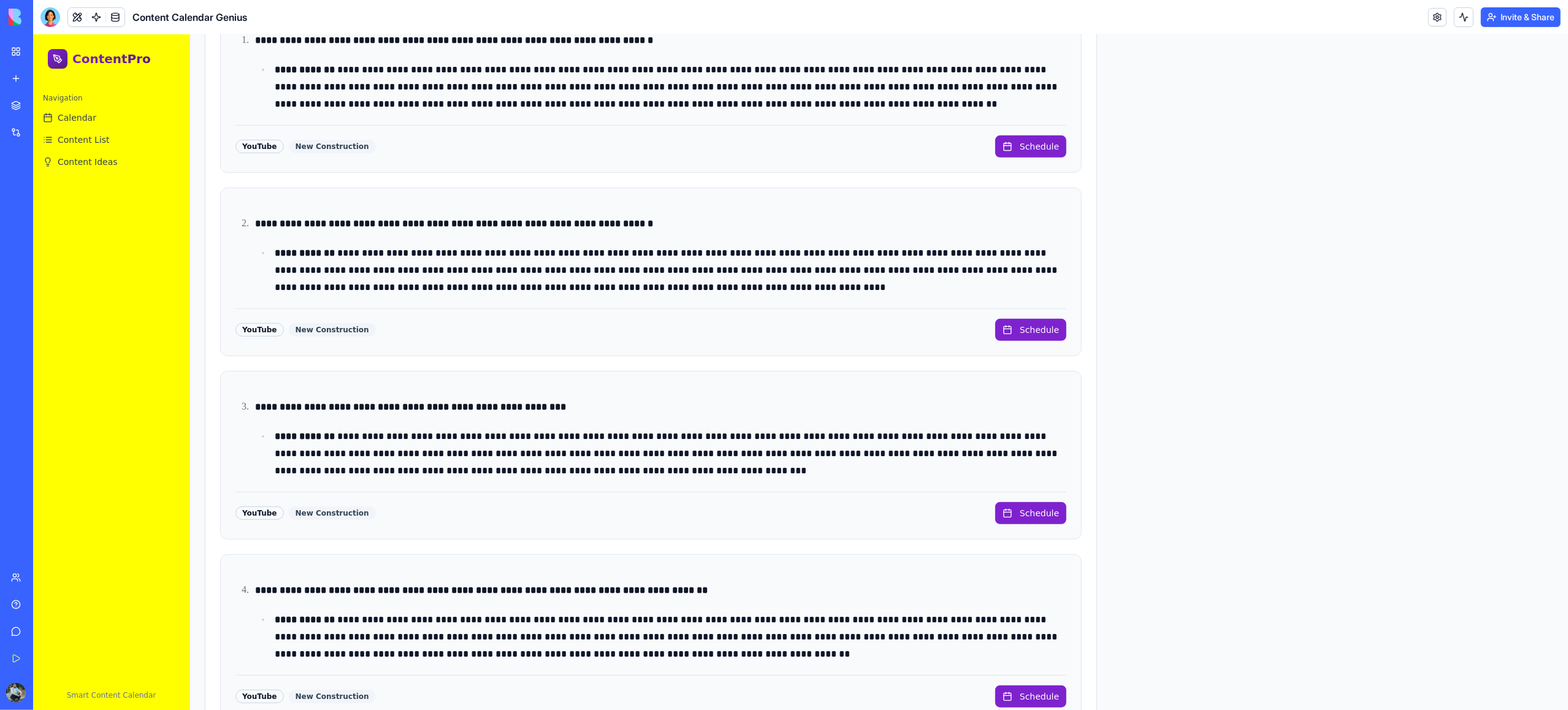
scroll to position [933, 0]
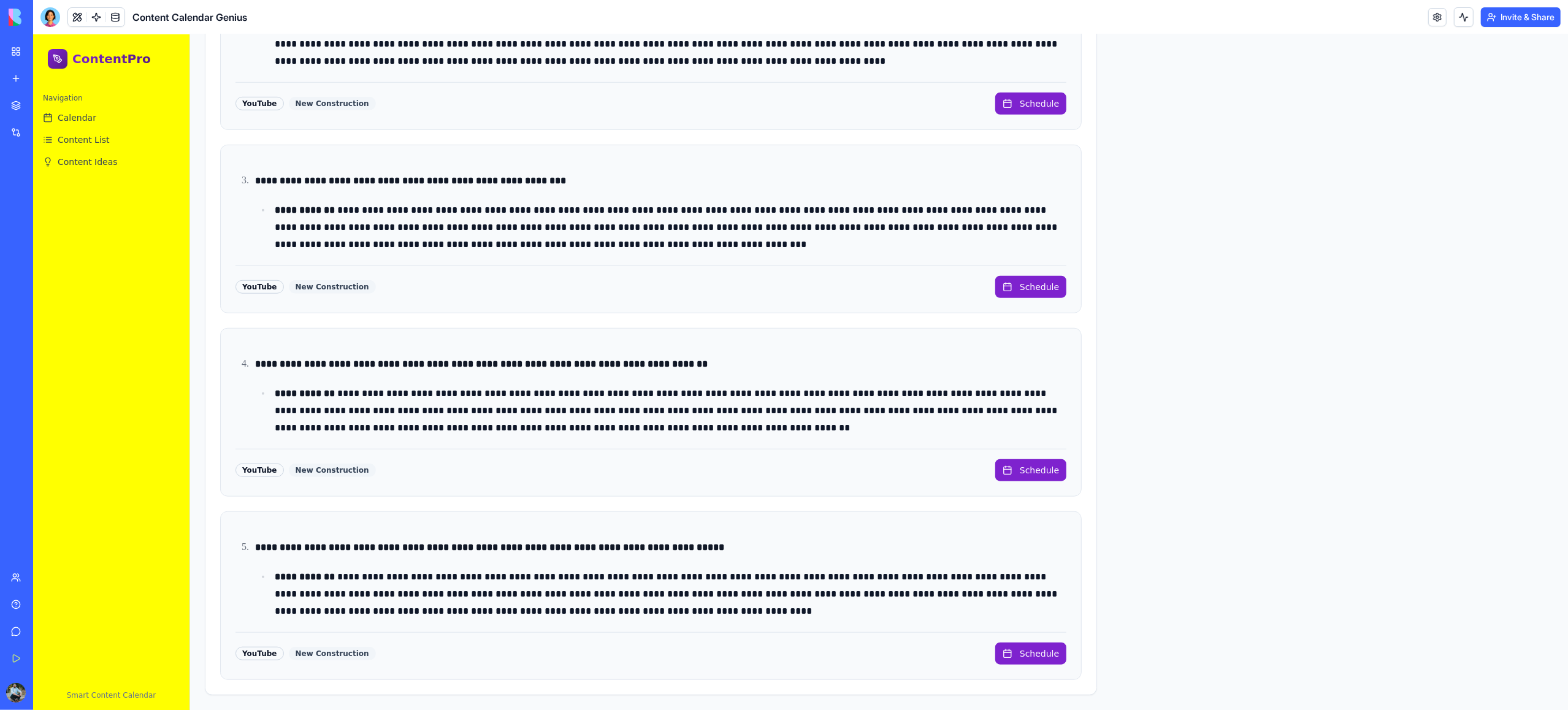
click at [262, 469] on div "YouTube" at bounding box center [260, 471] width 48 height 14
click at [318, 471] on div "New Construction" at bounding box center [332, 471] width 87 height 14
click at [1037, 471] on span "Schedule" at bounding box center [1039, 471] width 39 height 12
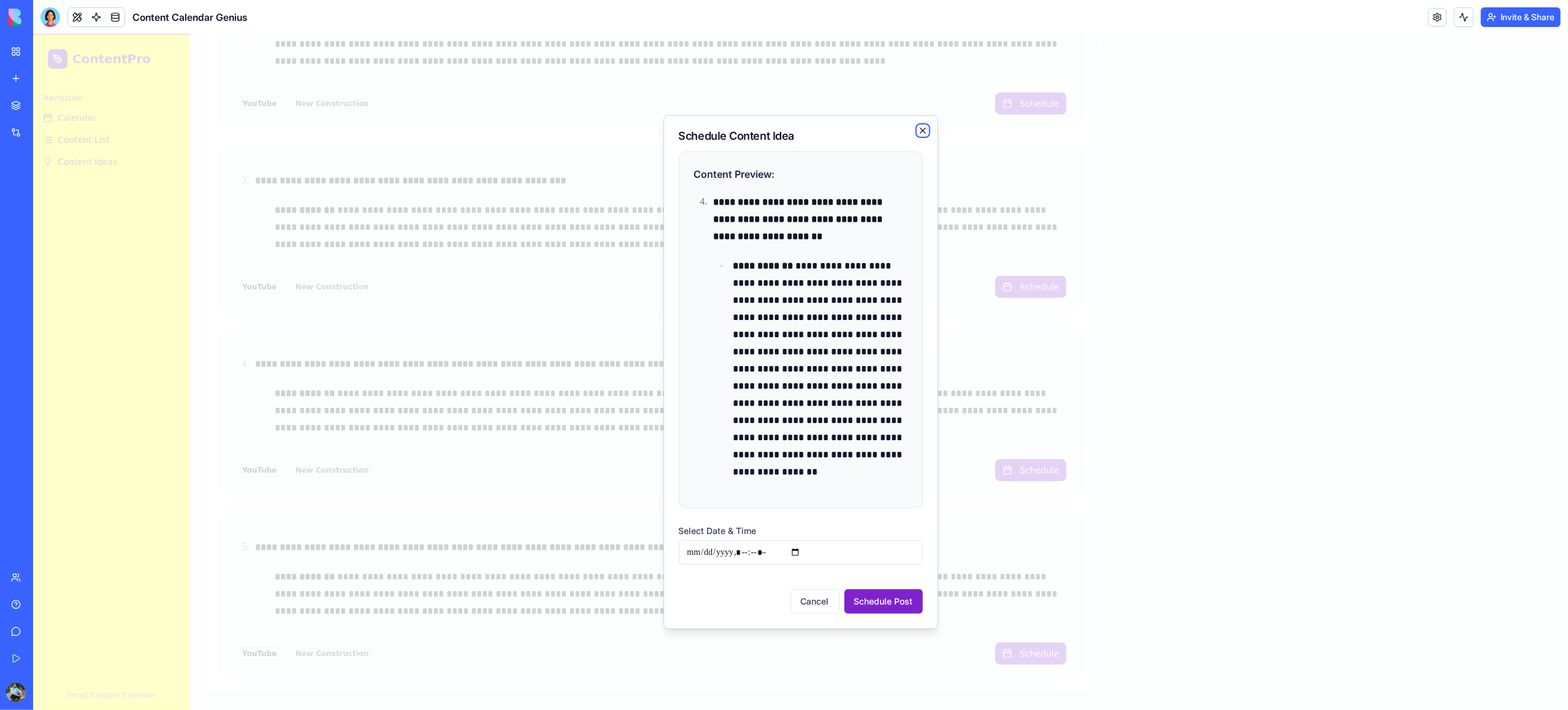
drag, startPoint x: 920, startPoint y: 128, endPoint x: 919, endPoint y: 134, distance: 6.1
click at [921, 128] on icon "button" at bounding box center [923, 130] width 5 height 5
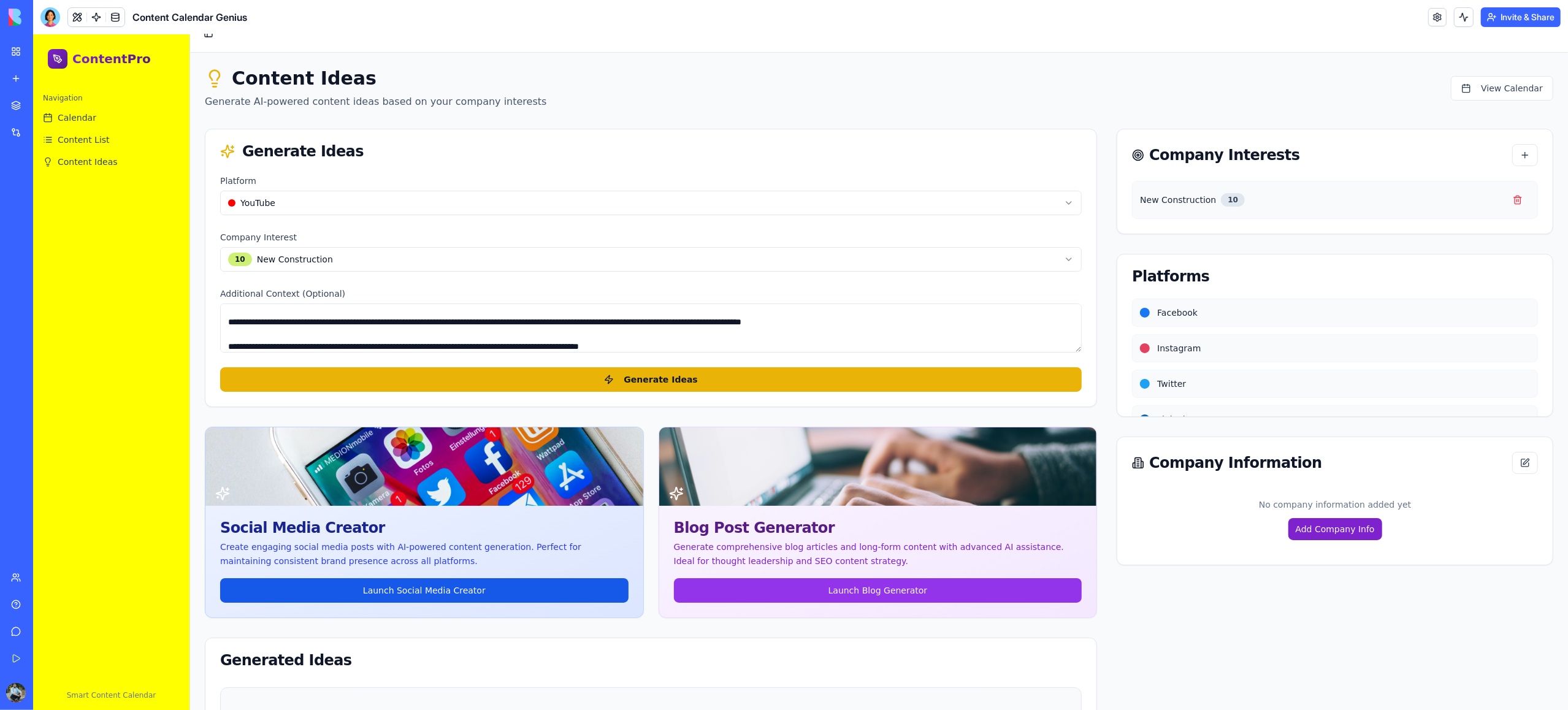
scroll to position [0, 0]
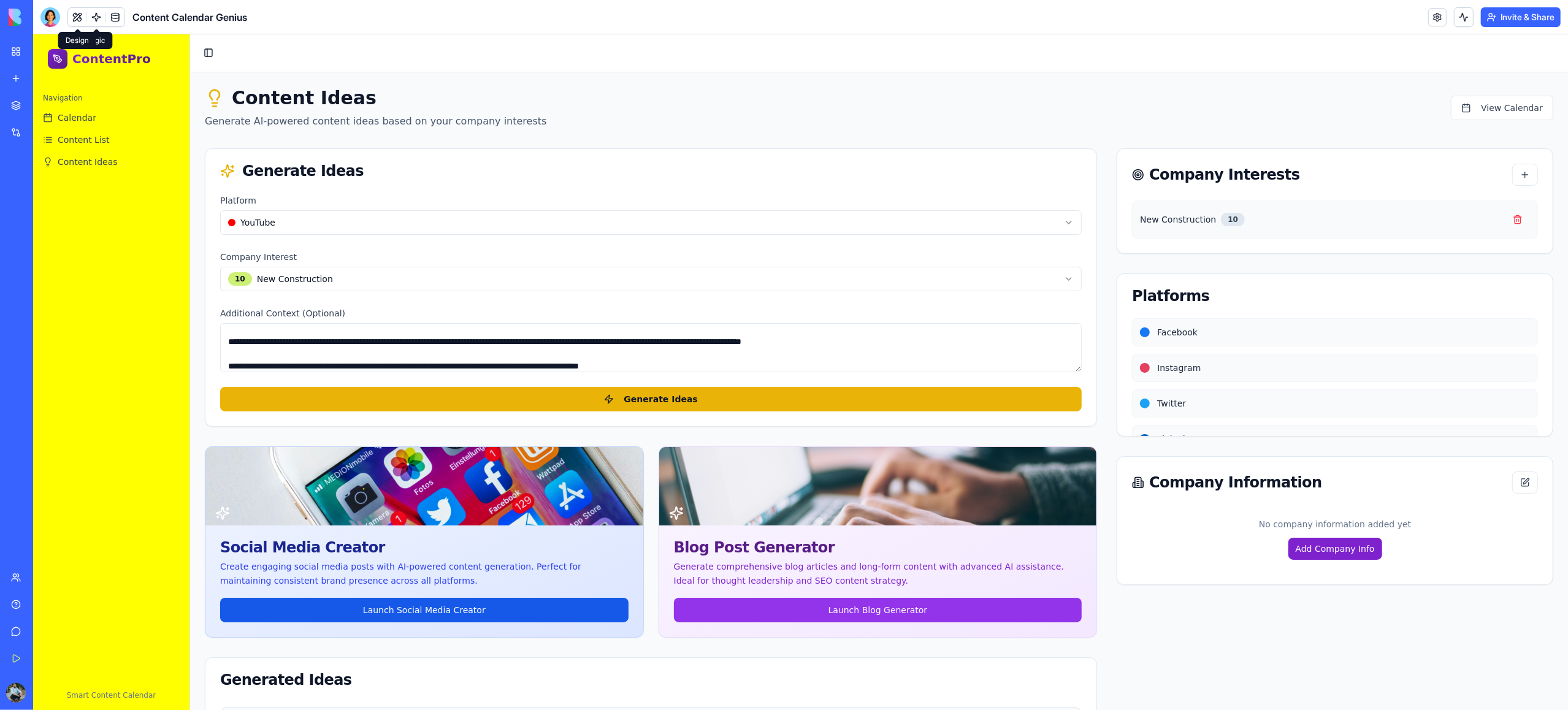
click at [79, 20] on button at bounding box center [77, 17] width 19 height 19
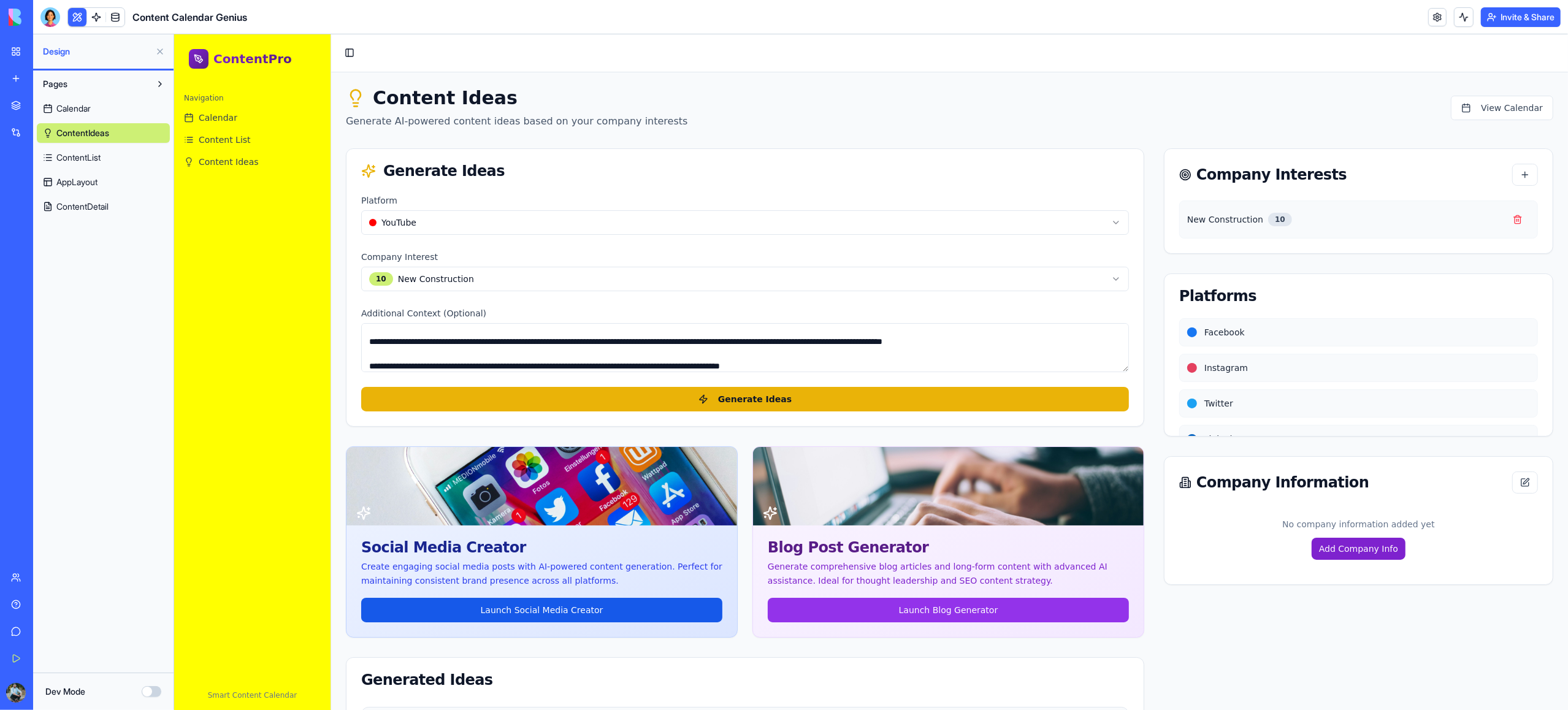
click at [97, 161] on span "ContentList" at bounding box center [78, 158] width 44 height 12
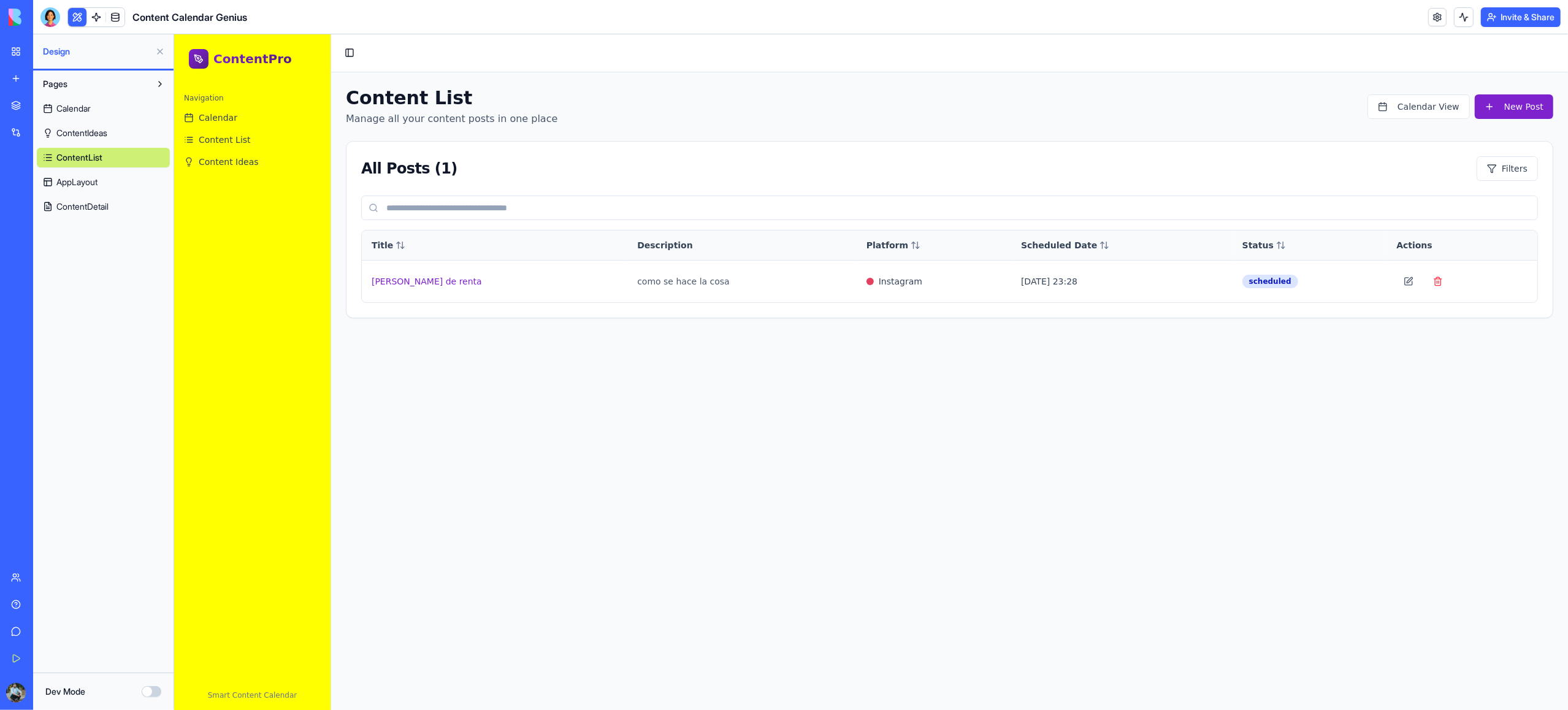
click at [82, 109] on span "Calendar" at bounding box center [74, 109] width 35 height 12
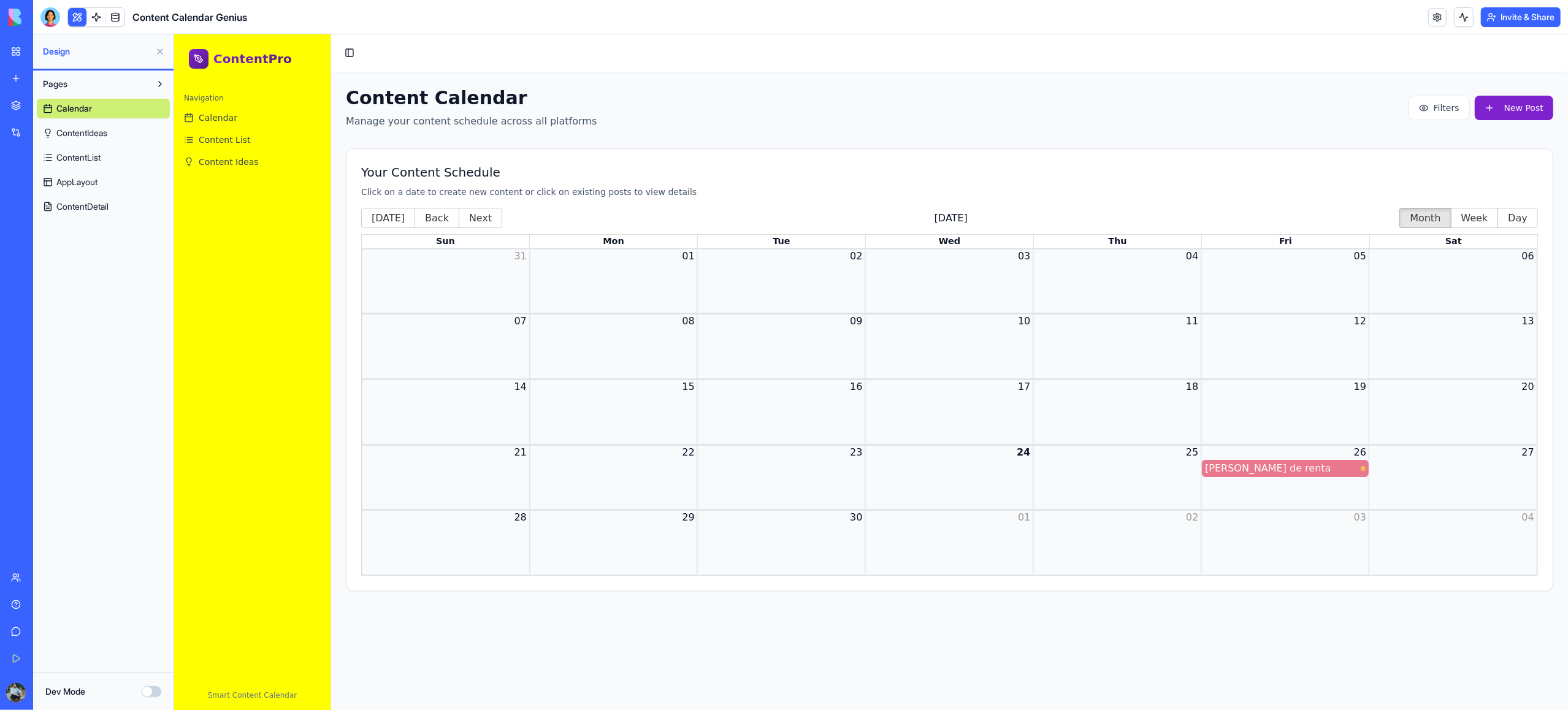
click at [93, 129] on span "ContentIdeas" at bounding box center [82, 133] width 51 height 12
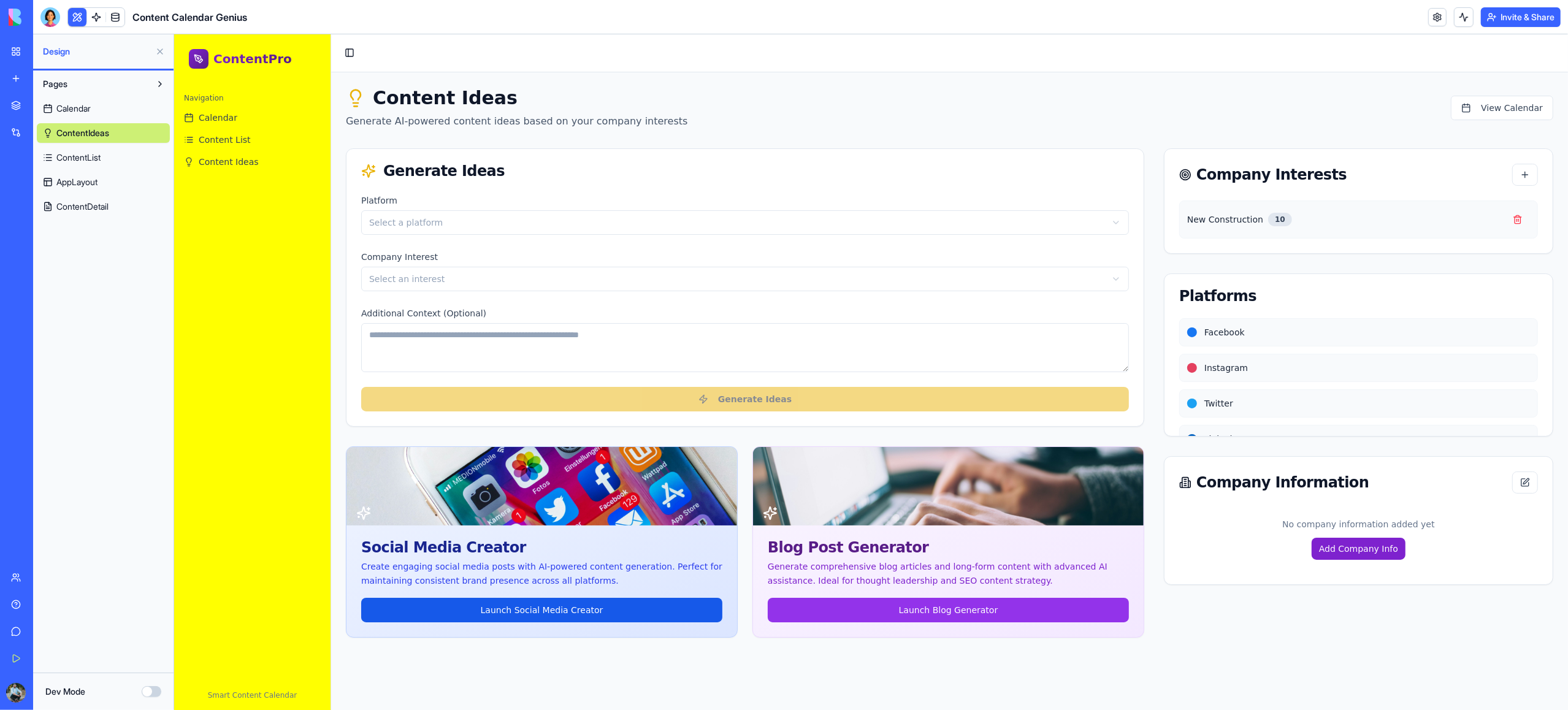
click at [93, 154] on span "ContentList" at bounding box center [78, 158] width 44 height 12
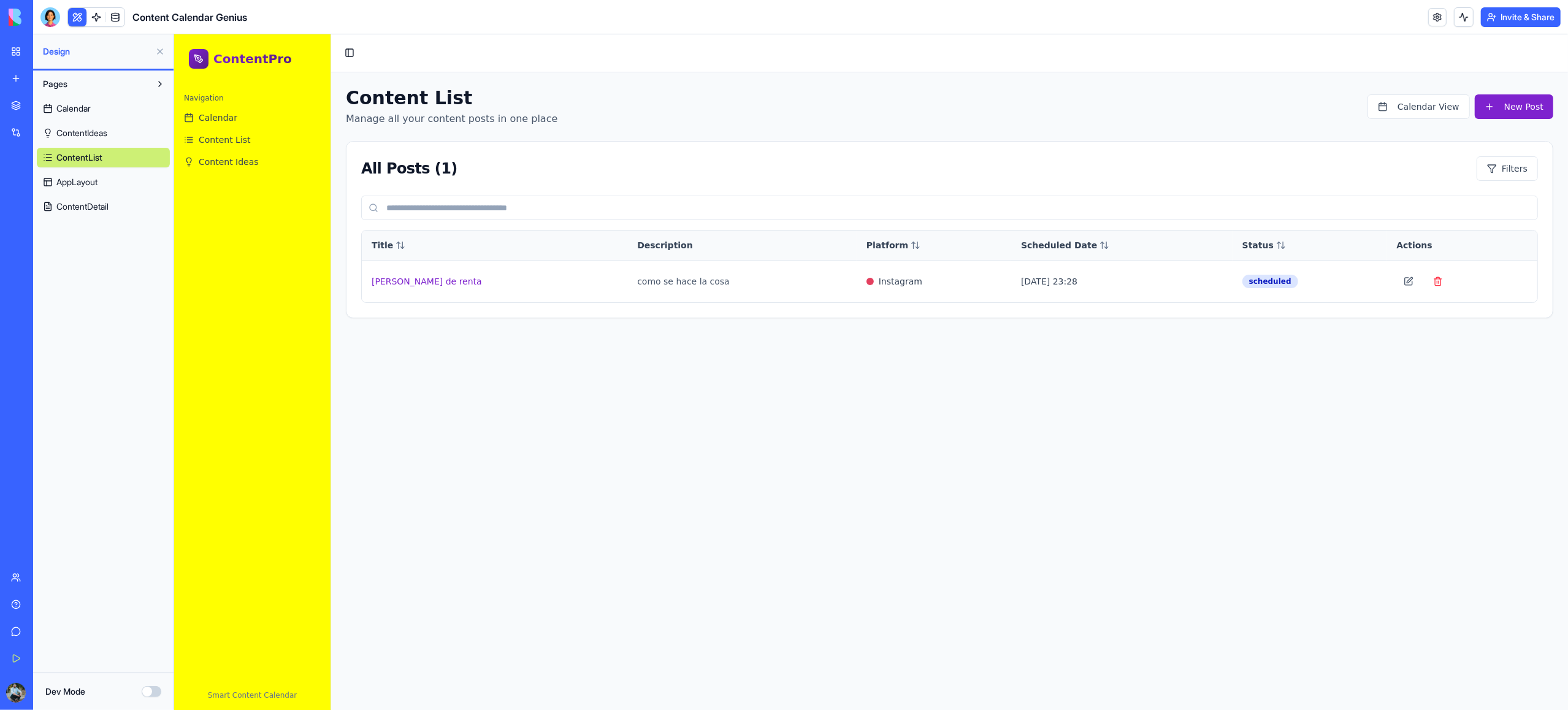
click at [87, 182] on span "AppLayout" at bounding box center [77, 182] width 41 height 12
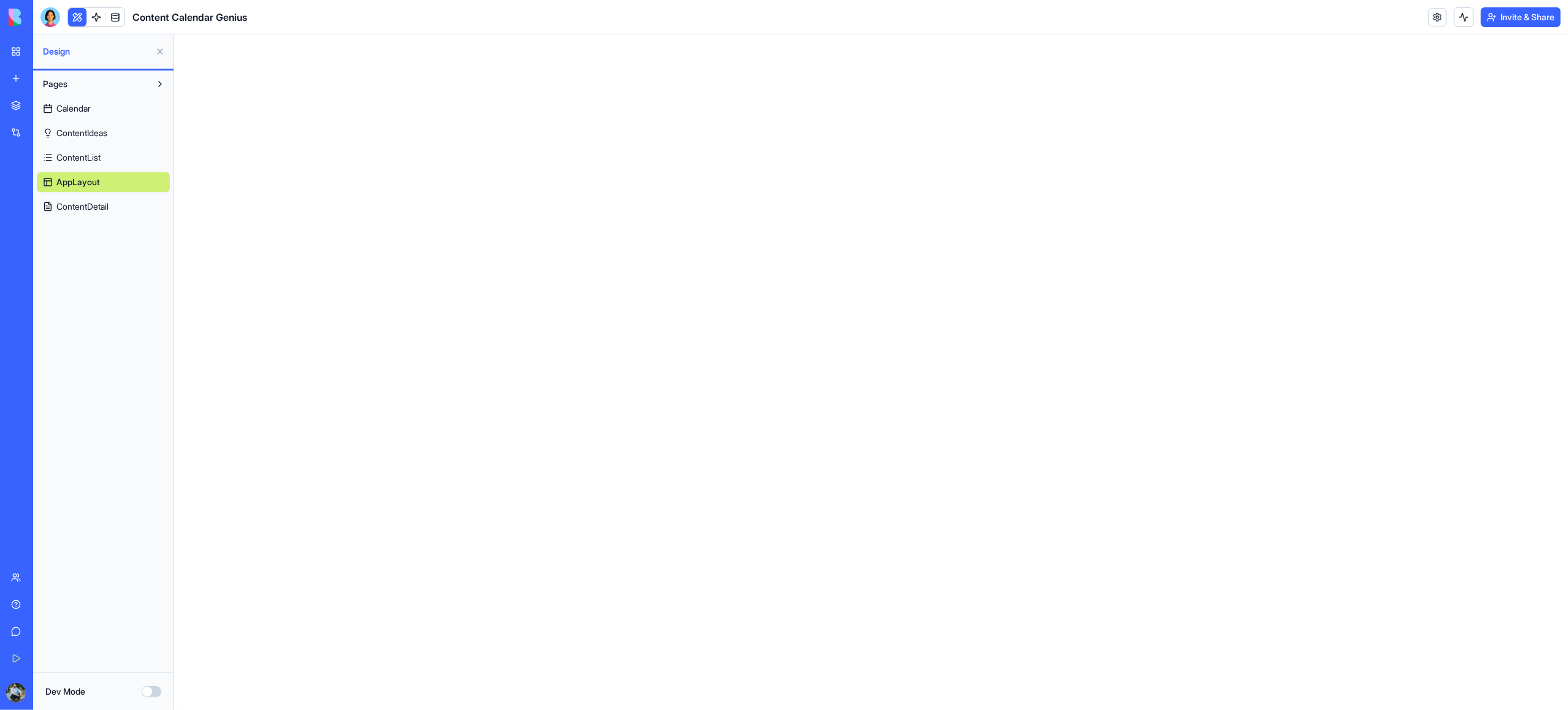
click at [92, 210] on span "ContentDetail" at bounding box center [82, 207] width 52 height 12
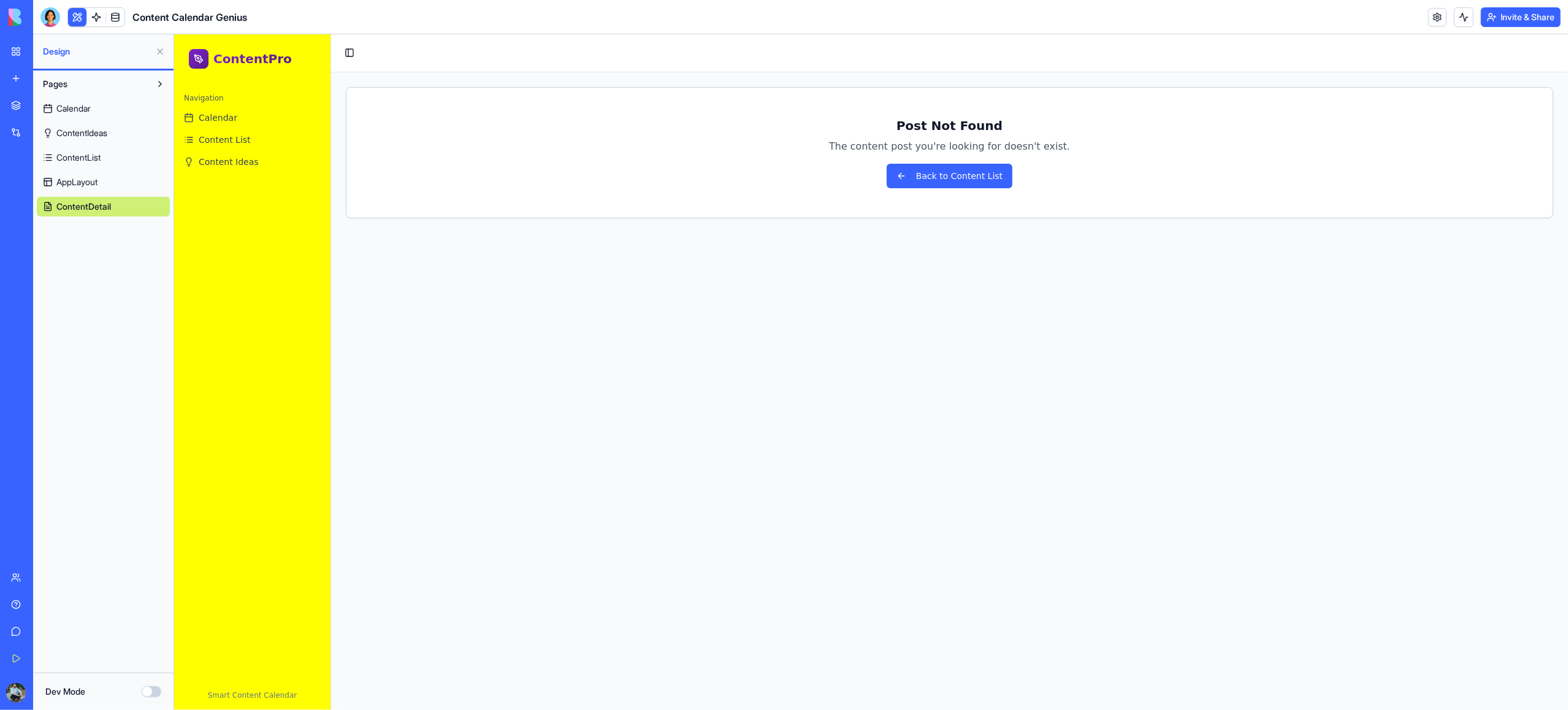
click at [62, 181] on span "AppLayout" at bounding box center [77, 182] width 41 height 12
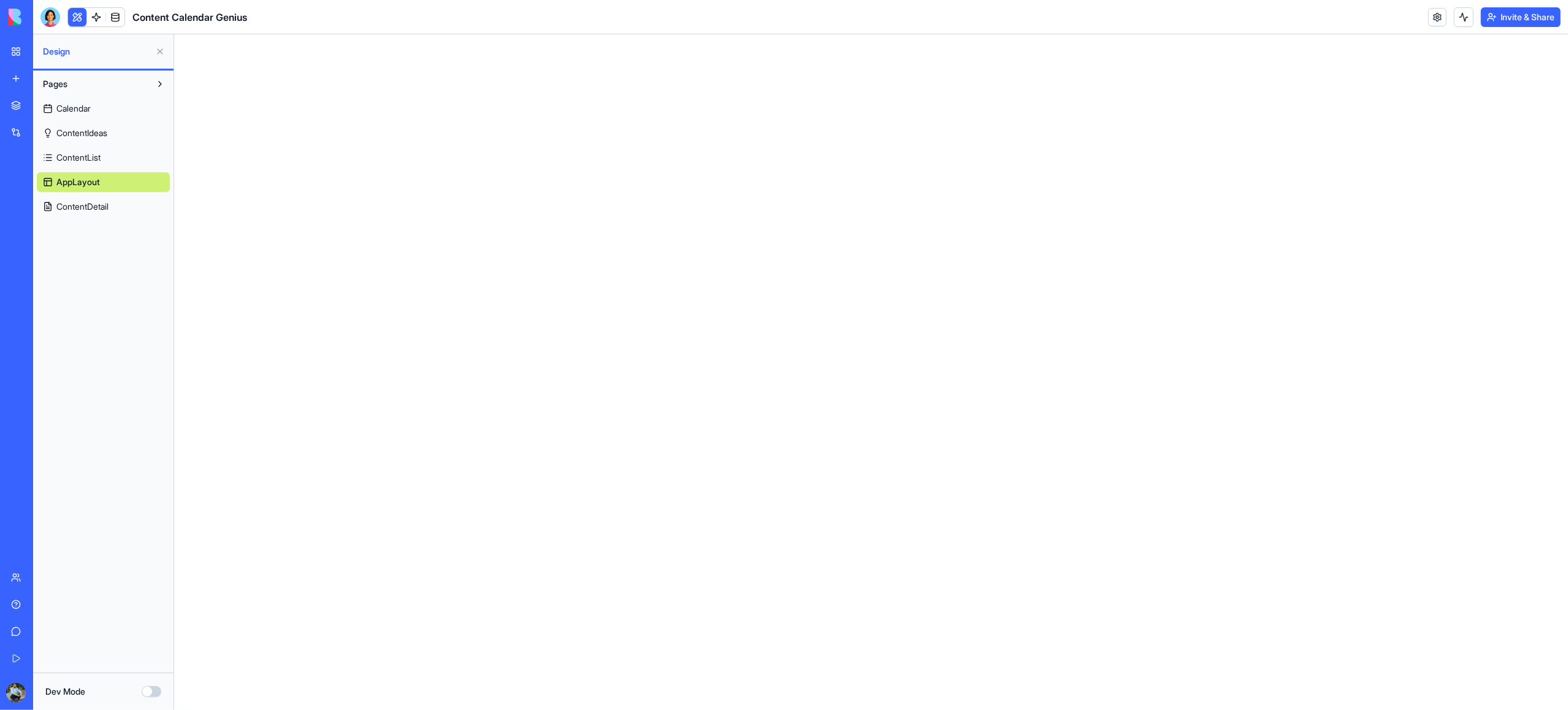
click at [79, 202] on span "ContentDetail" at bounding box center [82, 207] width 52 height 12
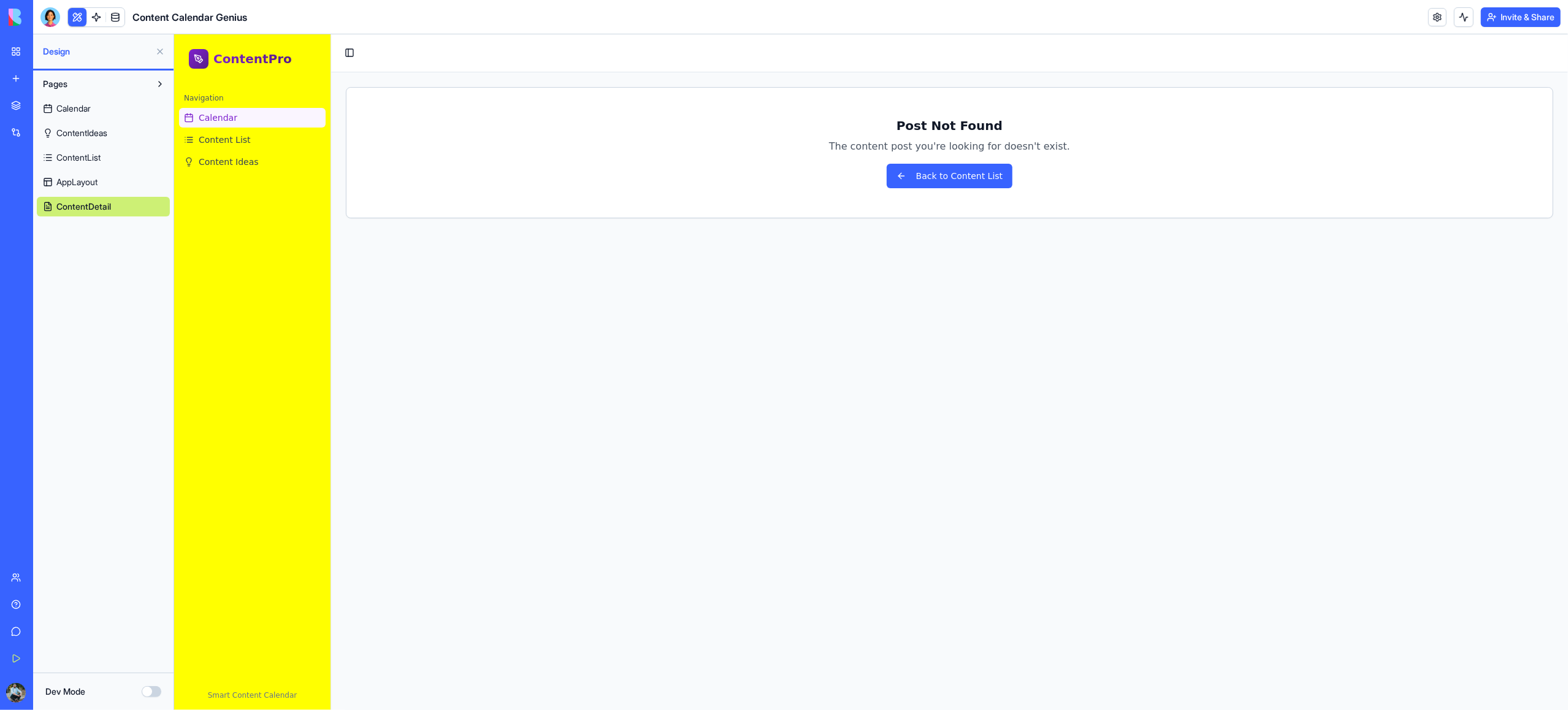
click at [222, 122] on span "Calendar" at bounding box center [217, 118] width 38 height 12
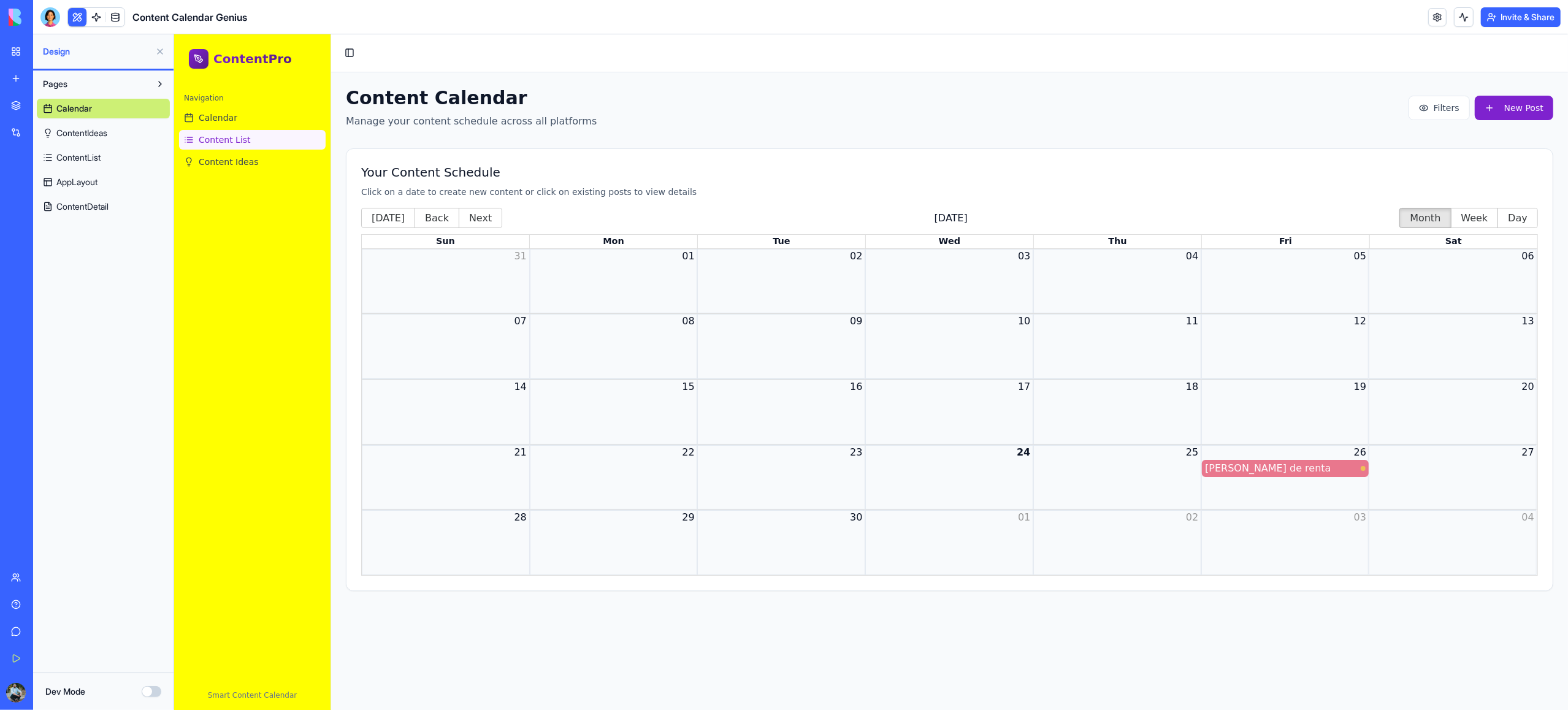
click at [216, 137] on span "Content List" at bounding box center [224, 140] width 52 height 12
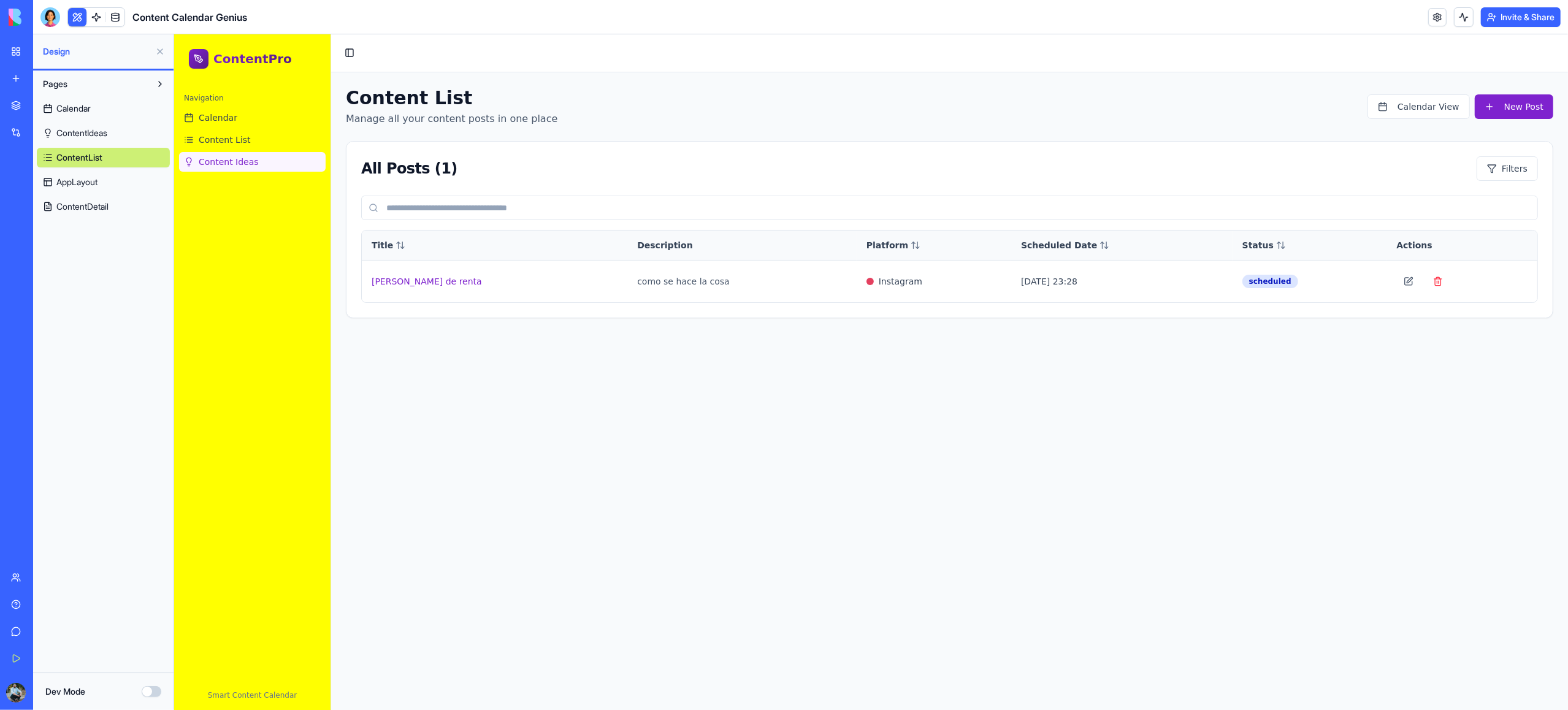
click at [213, 165] on span "Content Ideas" at bounding box center [228, 162] width 60 height 12
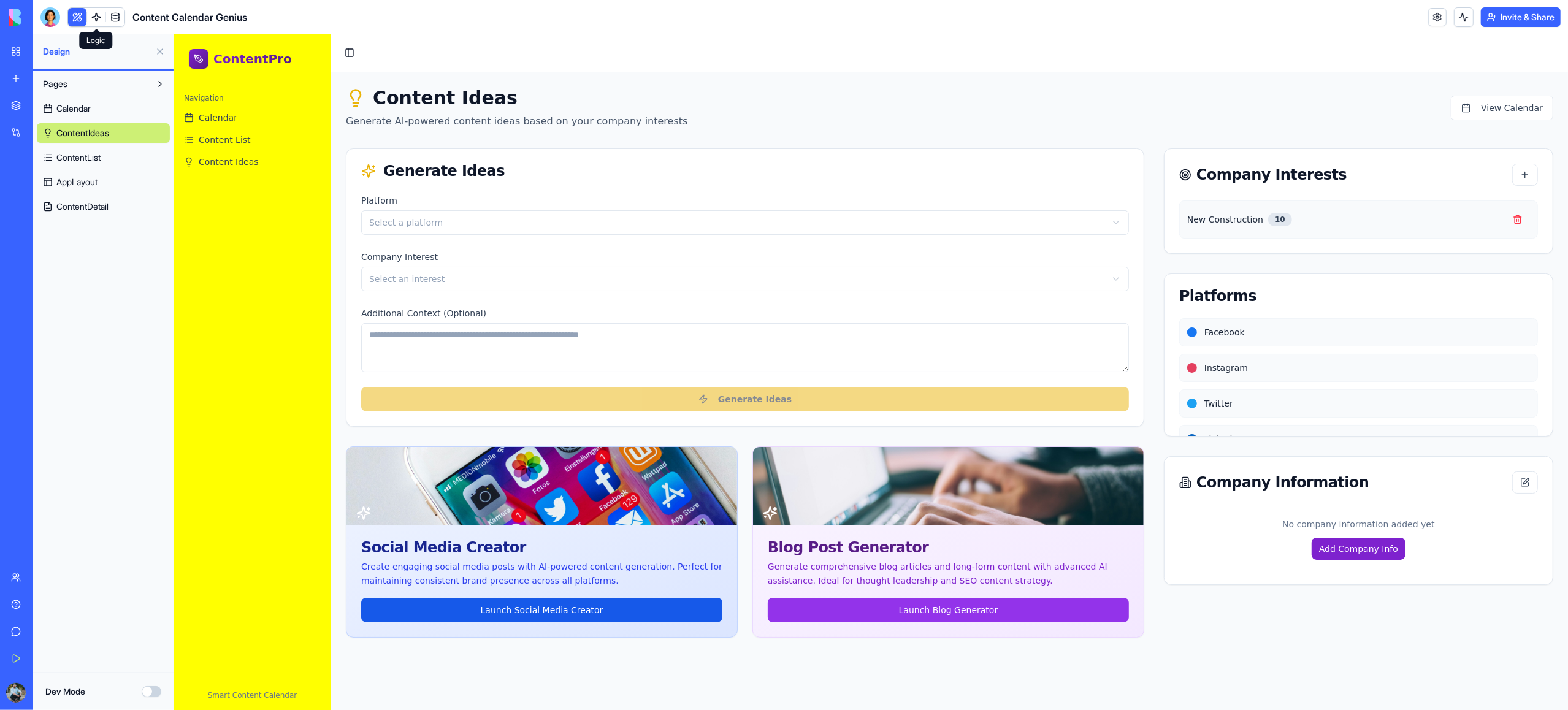
click at [100, 16] on link at bounding box center [96, 17] width 19 height 19
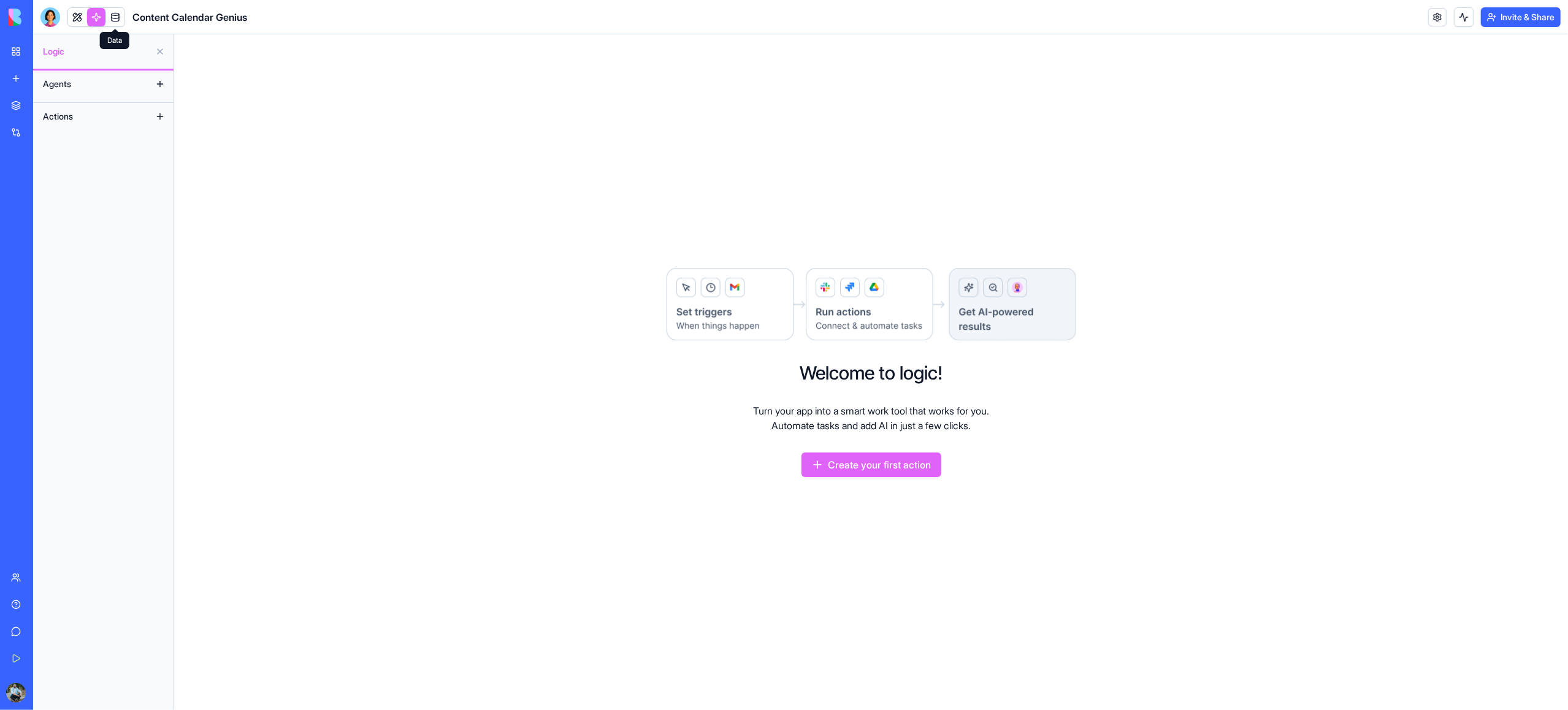
click at [115, 16] on link at bounding box center [116, 17] width 19 height 19
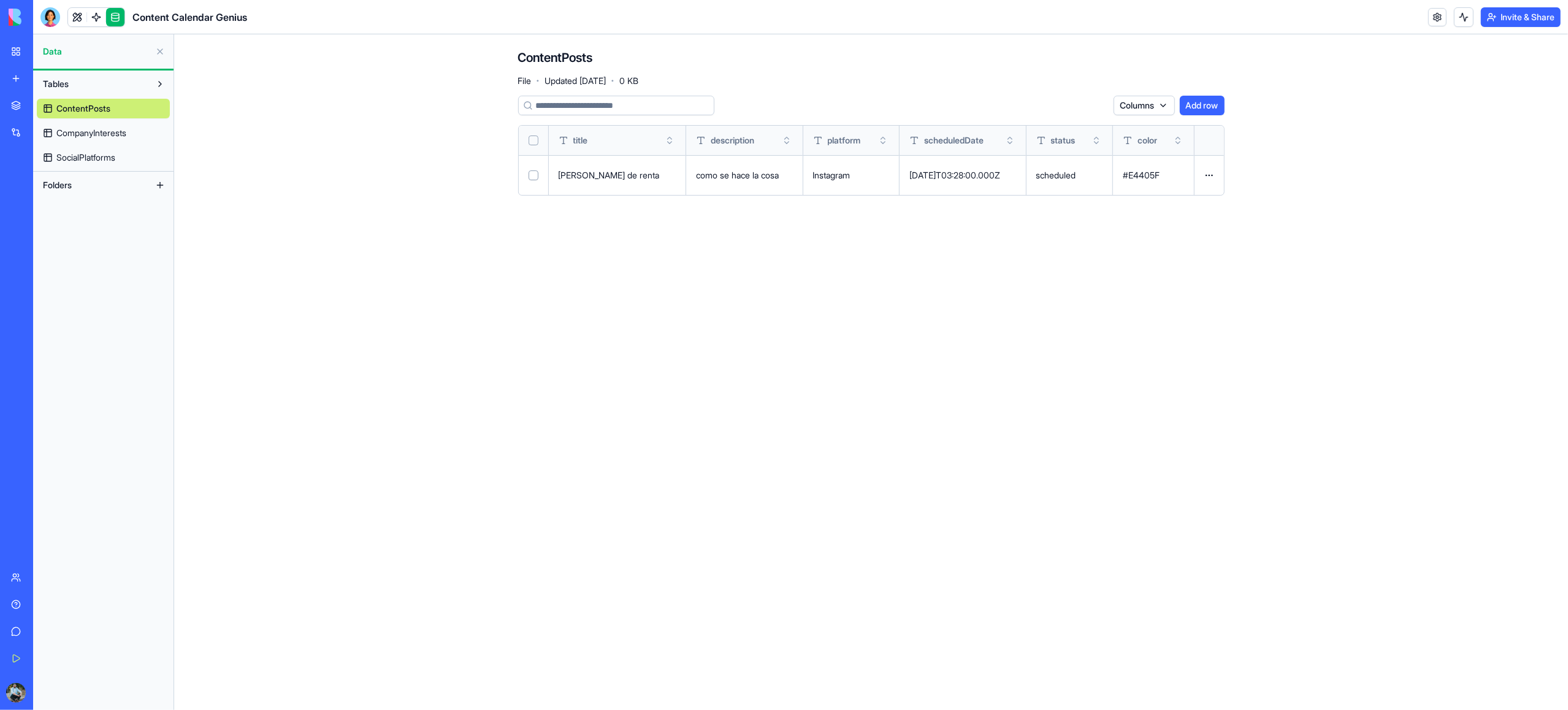
click at [77, 17] on link at bounding box center [77, 17] width 19 height 19
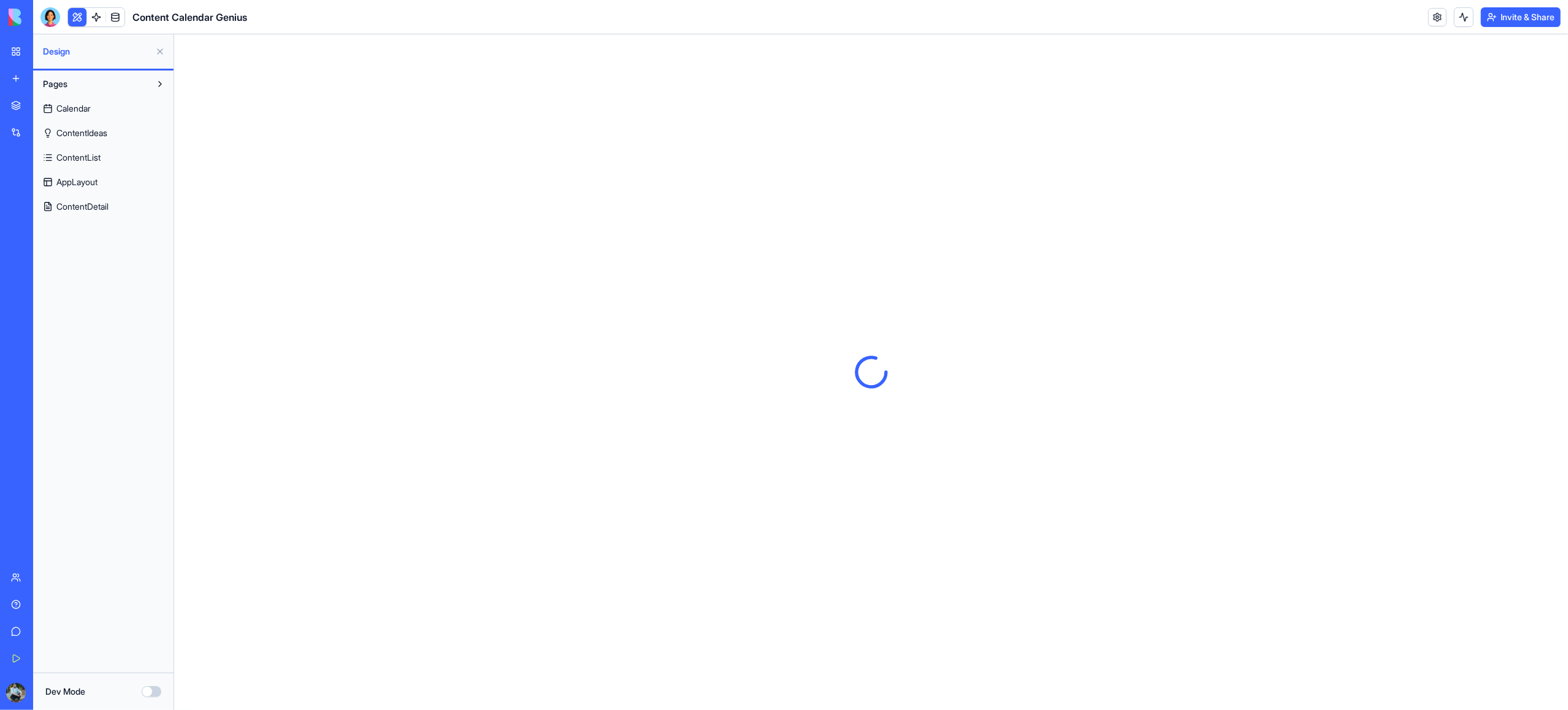
click at [15, 52] on link "My Workspace" at bounding box center [28, 51] width 49 height 25
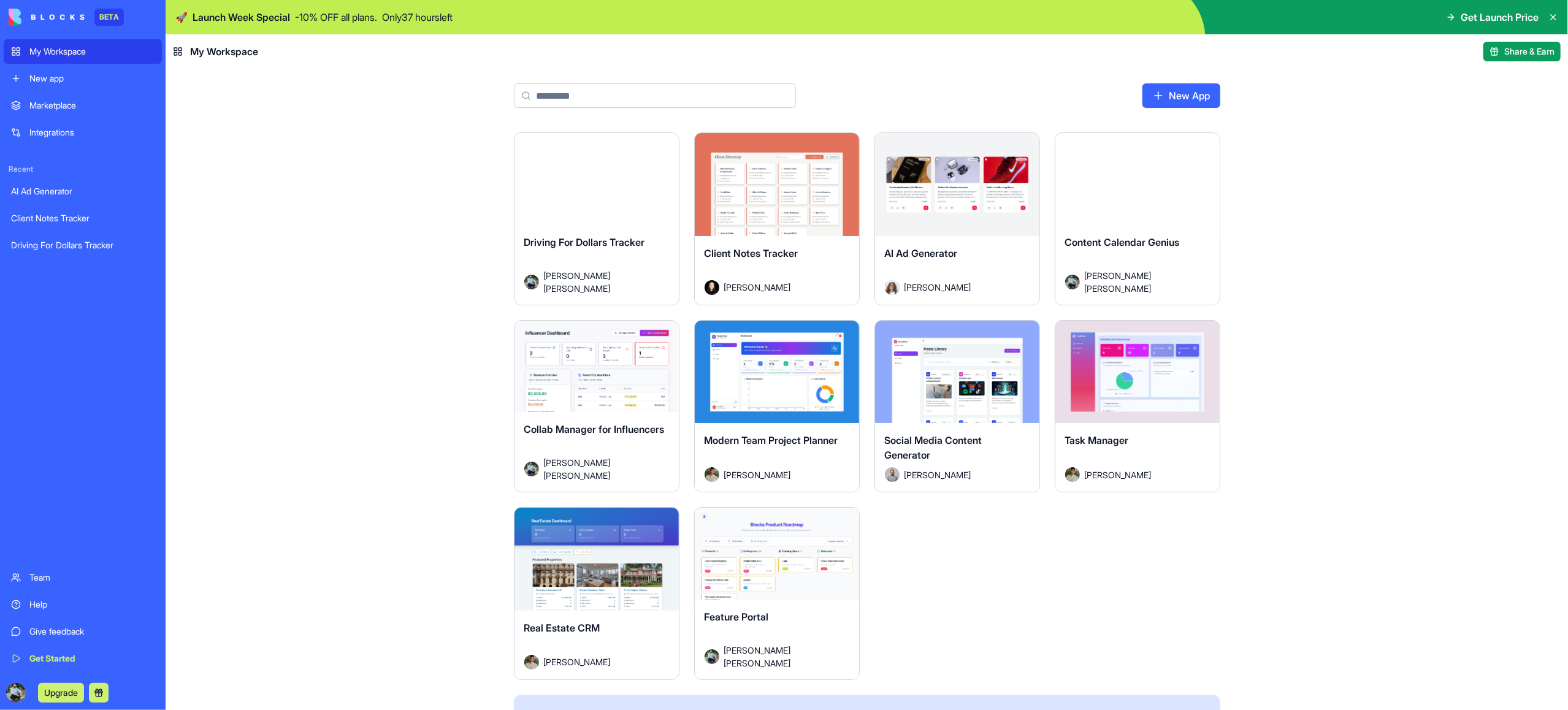
click at [648, 396] on div "Launch" at bounding box center [597, 372] width 165 height 103
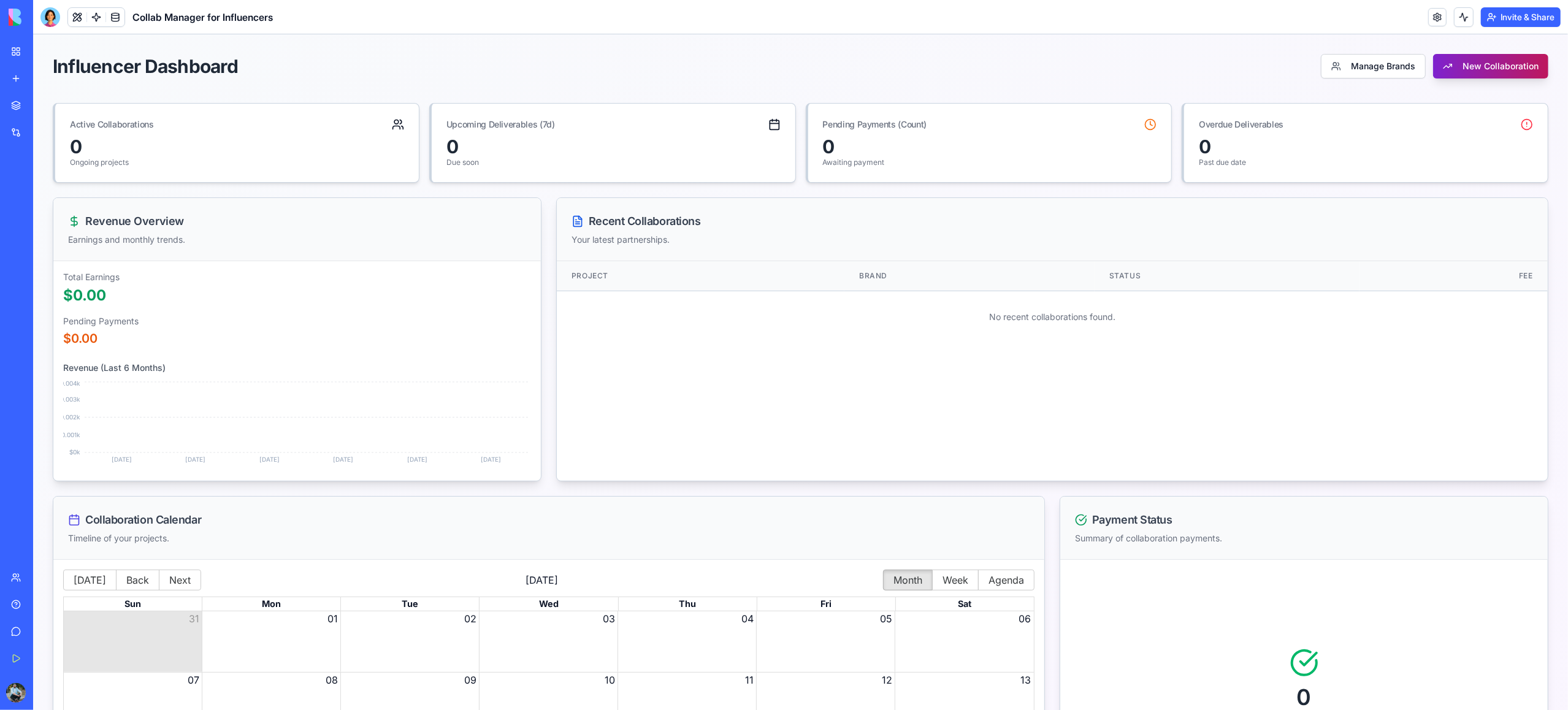
click at [1176, 66] on button "New Collaboration" at bounding box center [1491, 66] width 115 height 25
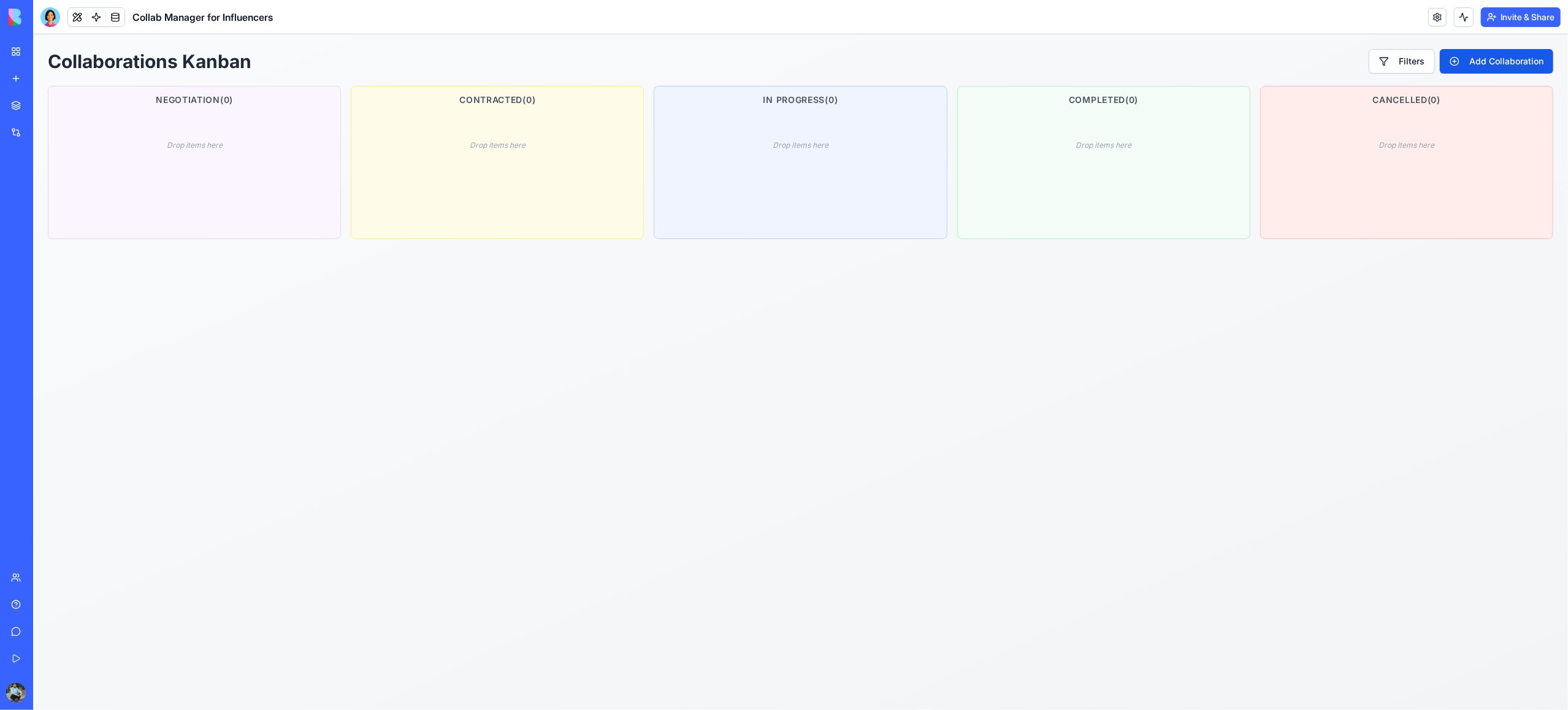
click at [1176, 174] on div "Drop items here" at bounding box center [1407, 161] width 277 height 92
click at [45, 51] on div "My Workspace" at bounding box center [38, 51] width 16 height 12
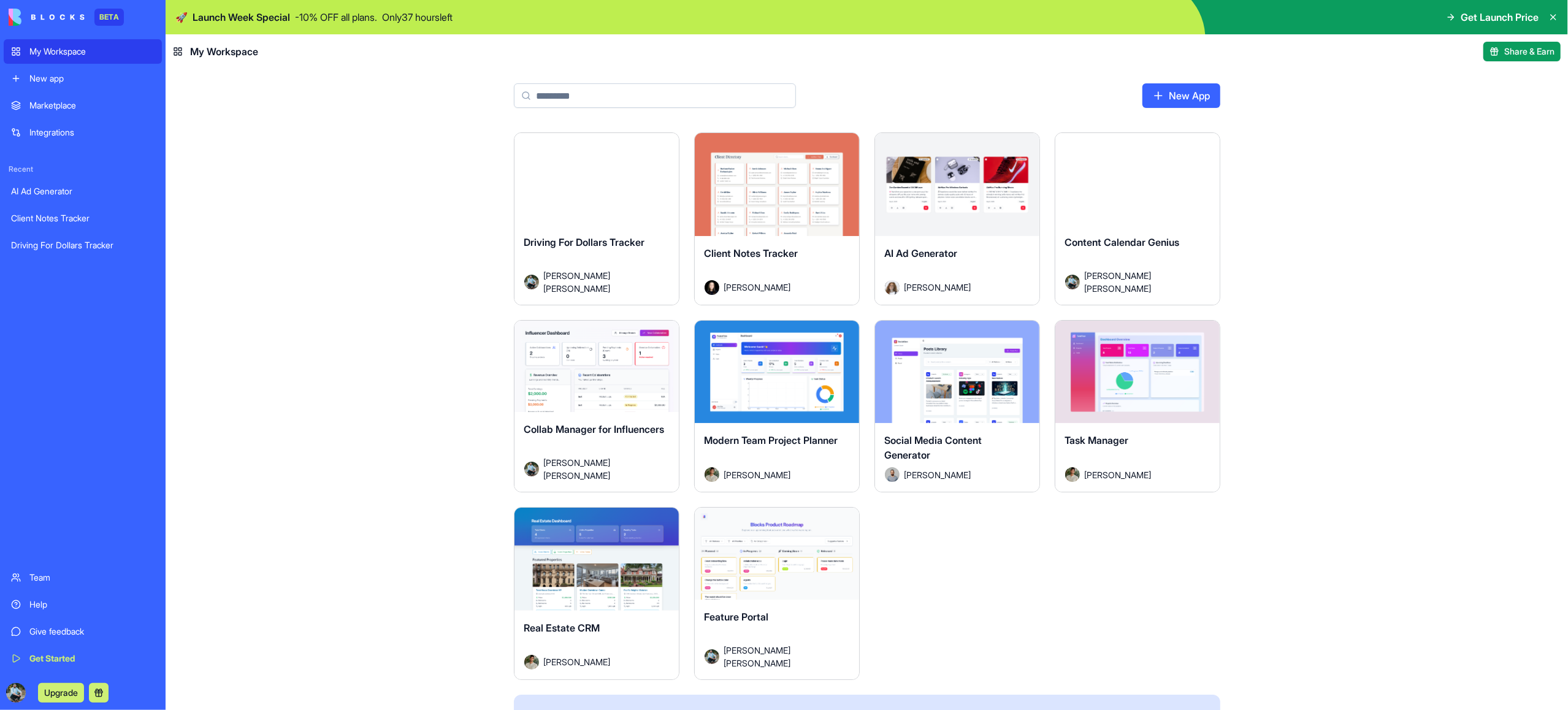
click at [660, 333] on html "BETA My Workspace New app Marketplace Integrations Recent AI Ad Generator Clien…" at bounding box center [784, 355] width 1568 height 710
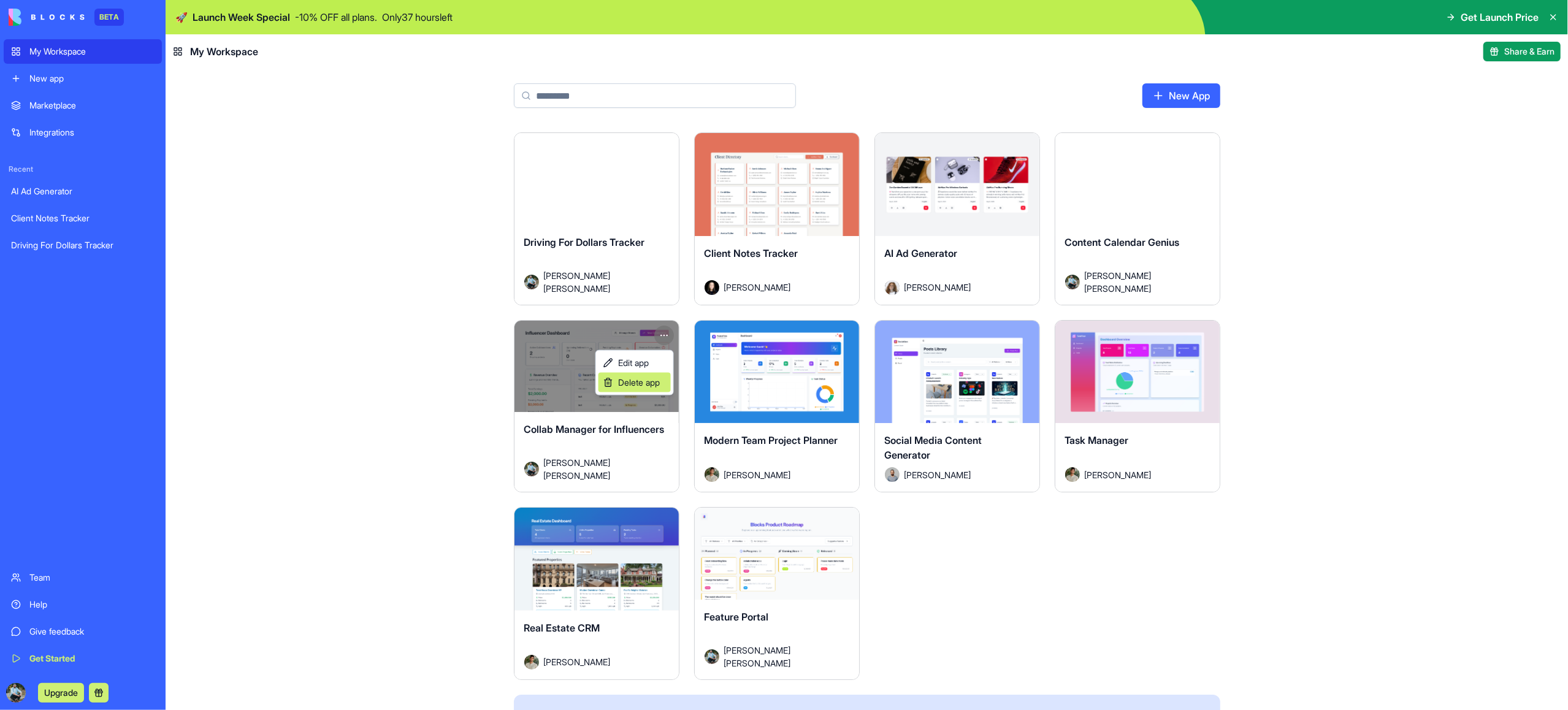
click at [642, 382] on span "Delete app" at bounding box center [638, 383] width 41 height 12
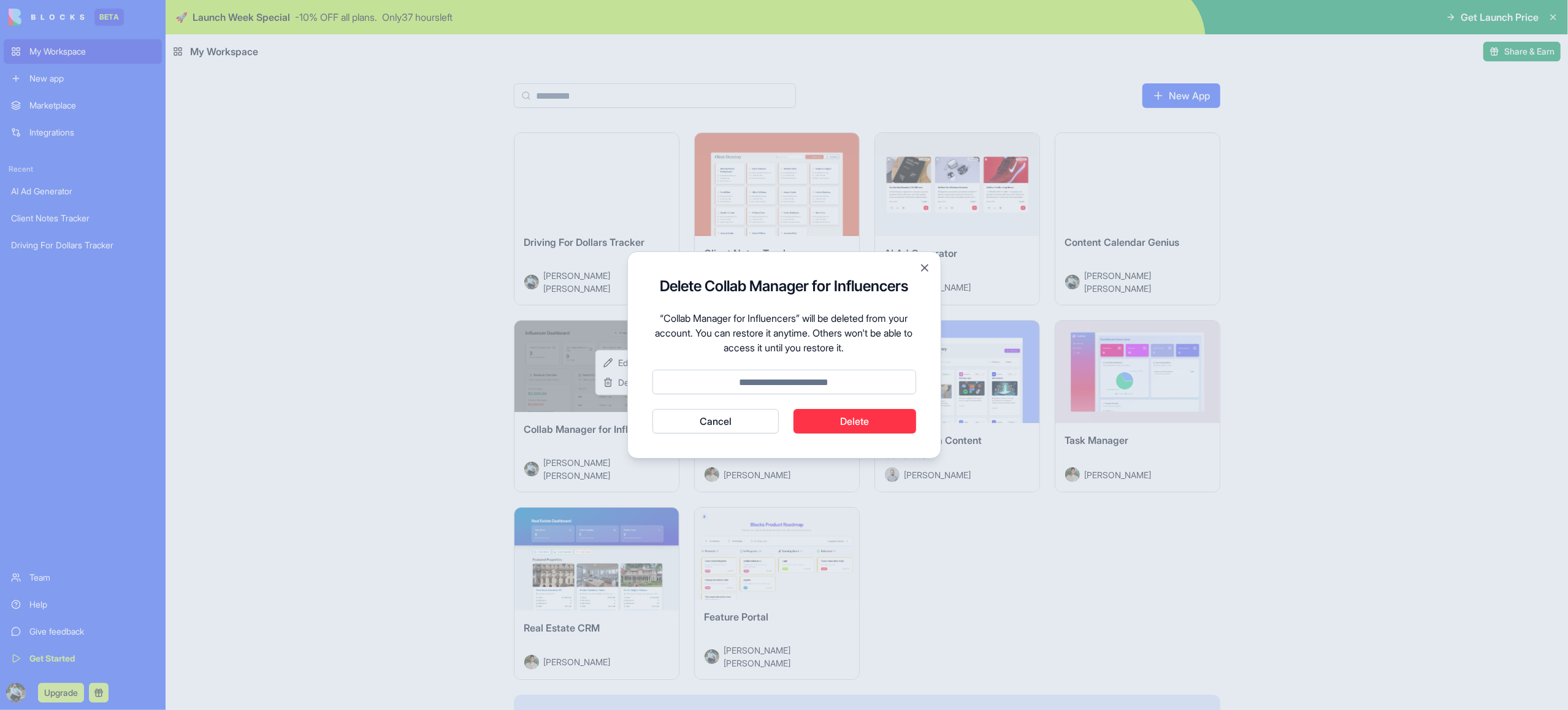
click at [802, 387] on input at bounding box center [784, 382] width 263 height 25
type input "******"
click at [830, 422] on button "Delete" at bounding box center [855, 421] width 122 height 25
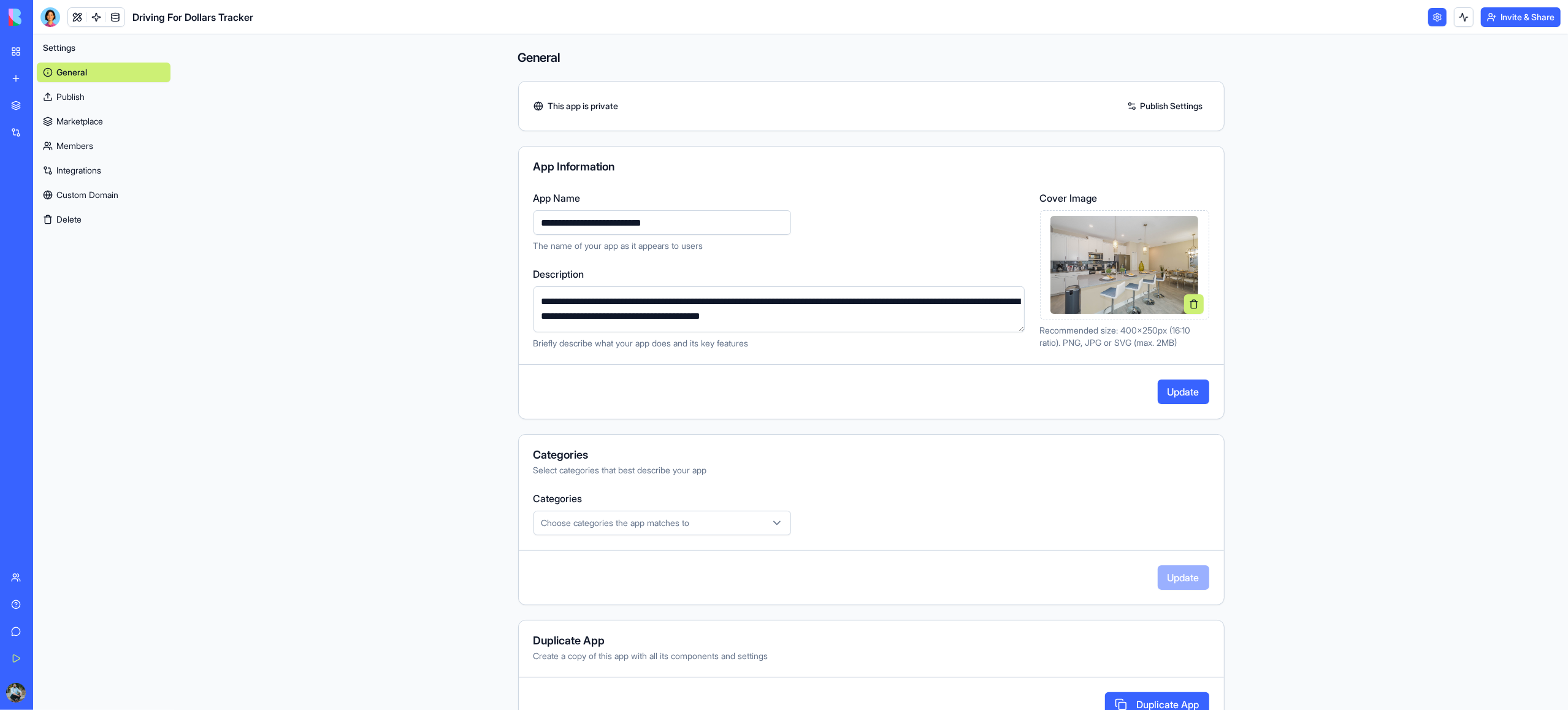
scroll to position [37, 0]
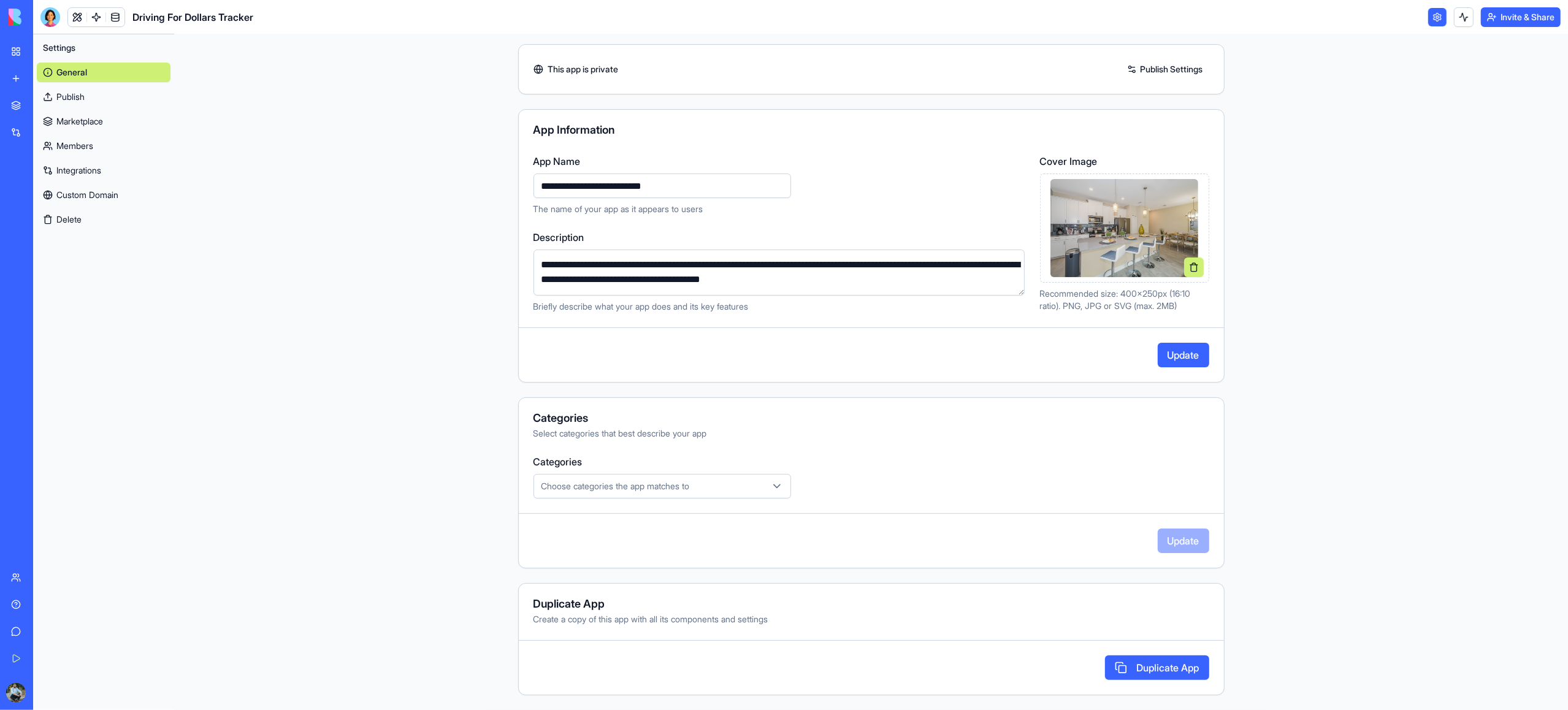
click at [1180, 356] on button "Update" at bounding box center [1183, 355] width 51 height 25
click at [114, 118] on link "Marketplace" at bounding box center [103, 121] width 134 height 20
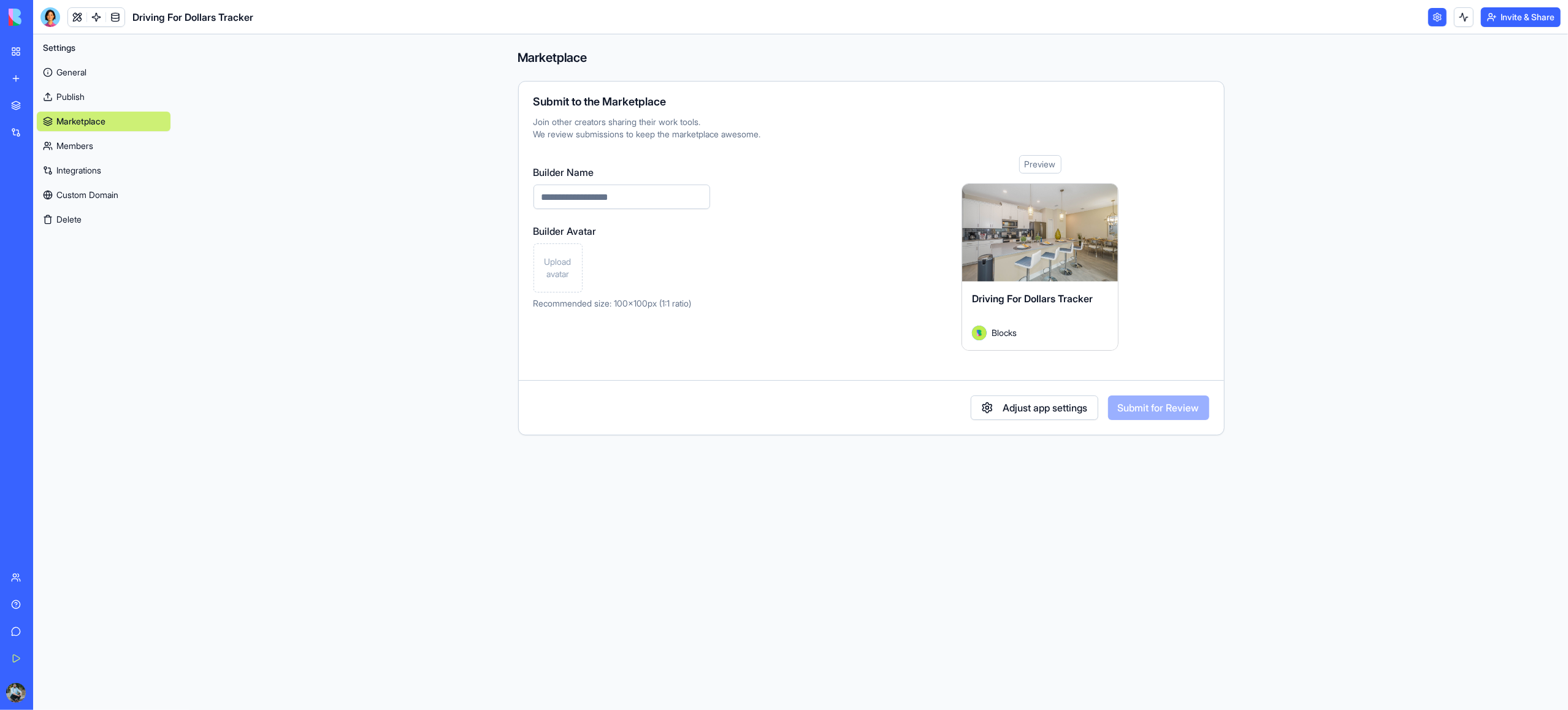
click at [95, 100] on link "Publish" at bounding box center [103, 97] width 134 height 20
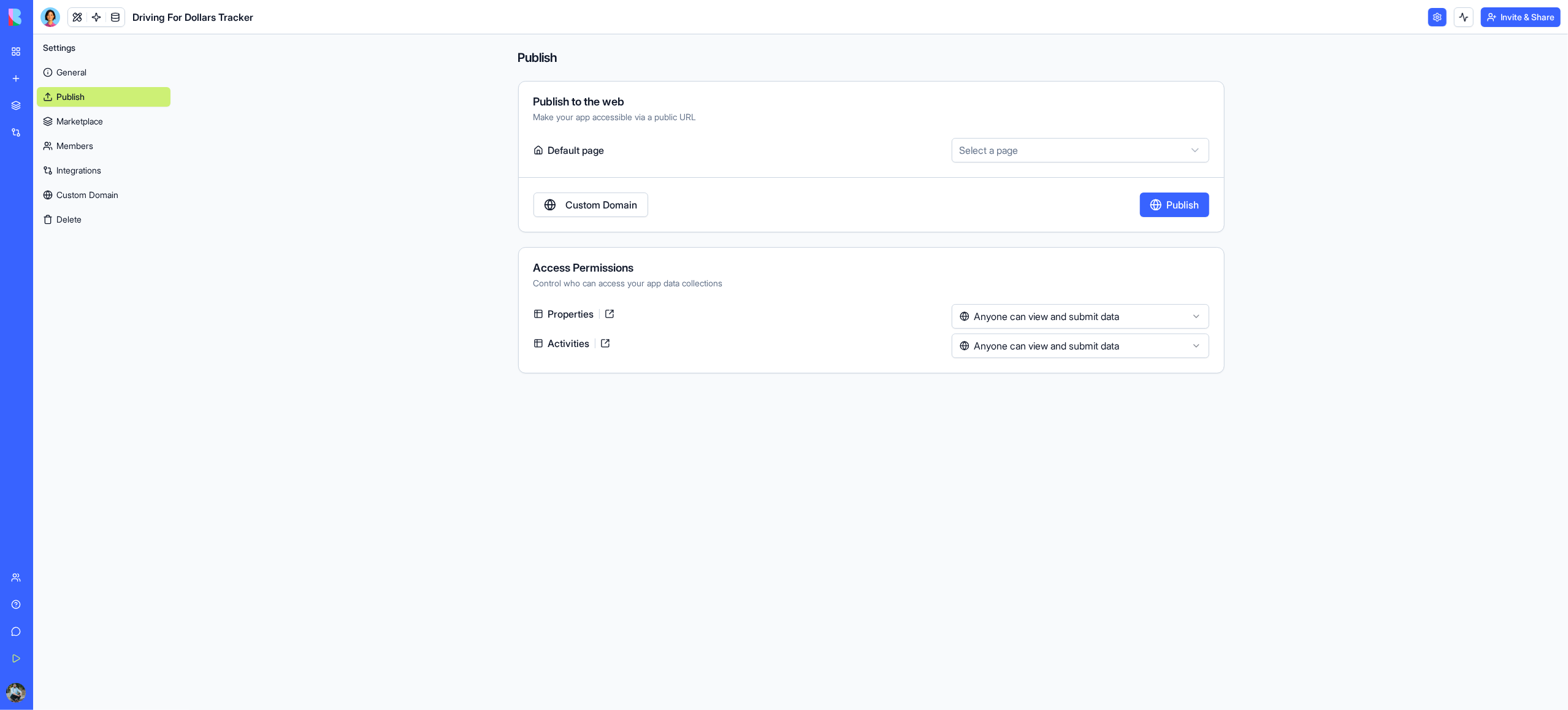
click at [88, 69] on link "General" at bounding box center [103, 72] width 134 height 20
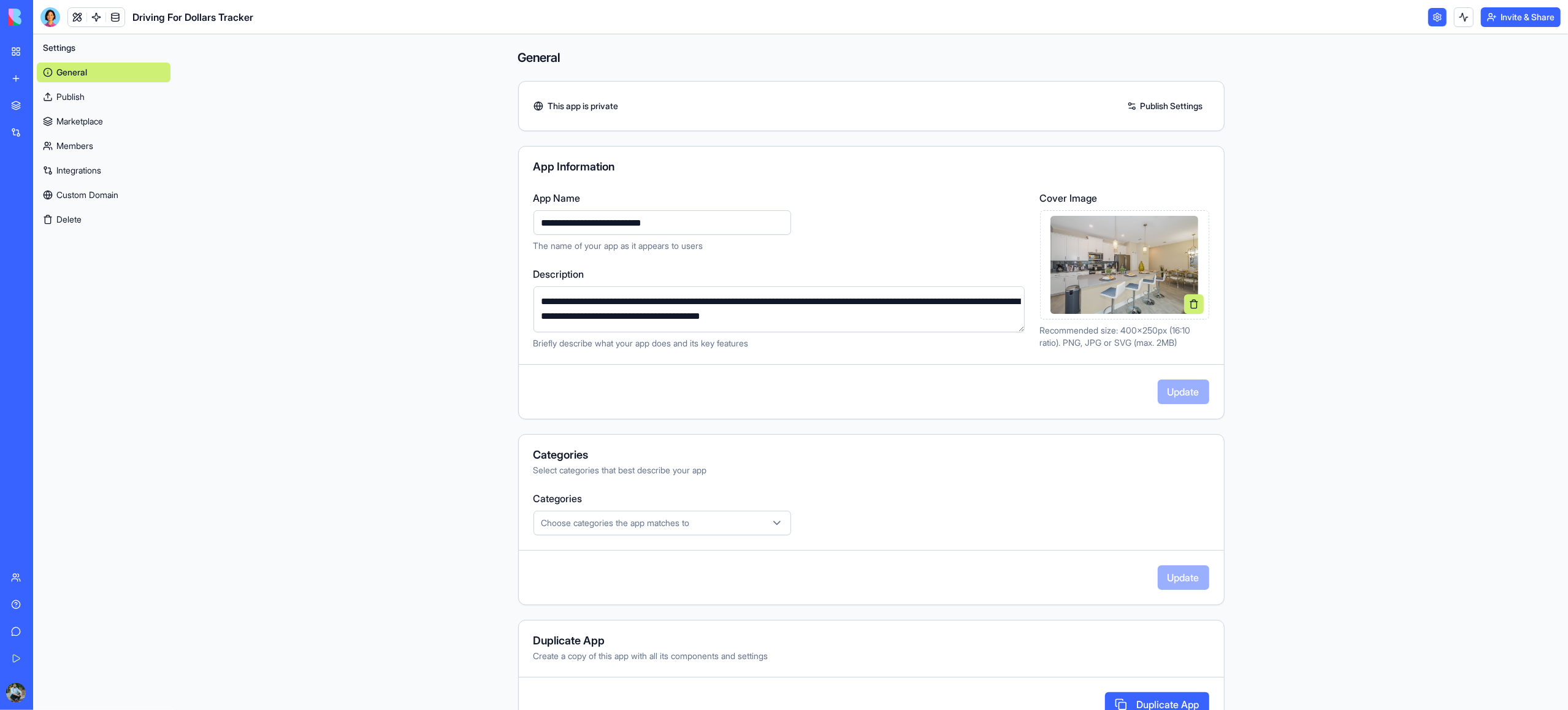
click at [28, 51] on link "My Workspace" at bounding box center [28, 51] width 49 height 25
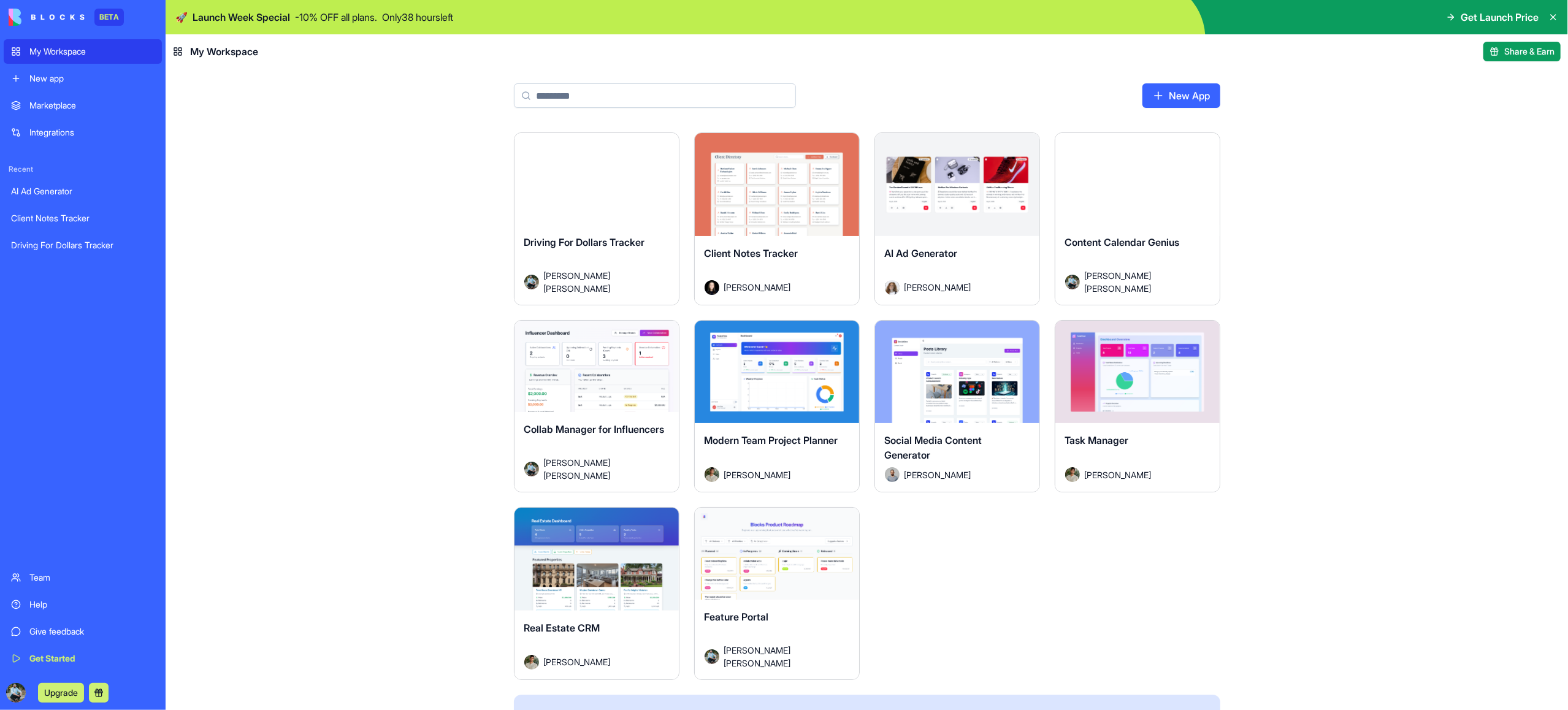
click at [68, 134] on div "Integrations" at bounding box center [92, 132] width 125 height 12
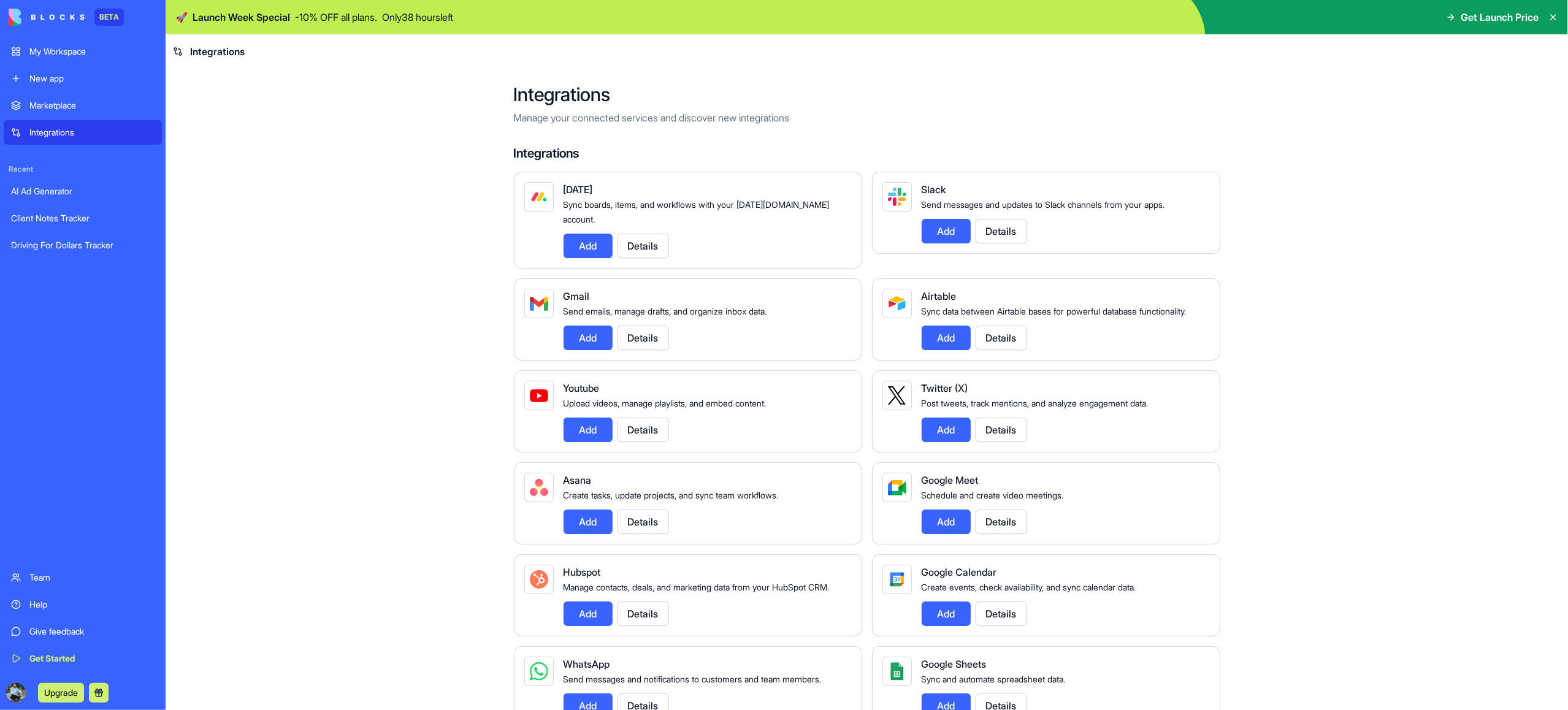
click at [69, 109] on div "Marketplace" at bounding box center [92, 106] width 125 height 12
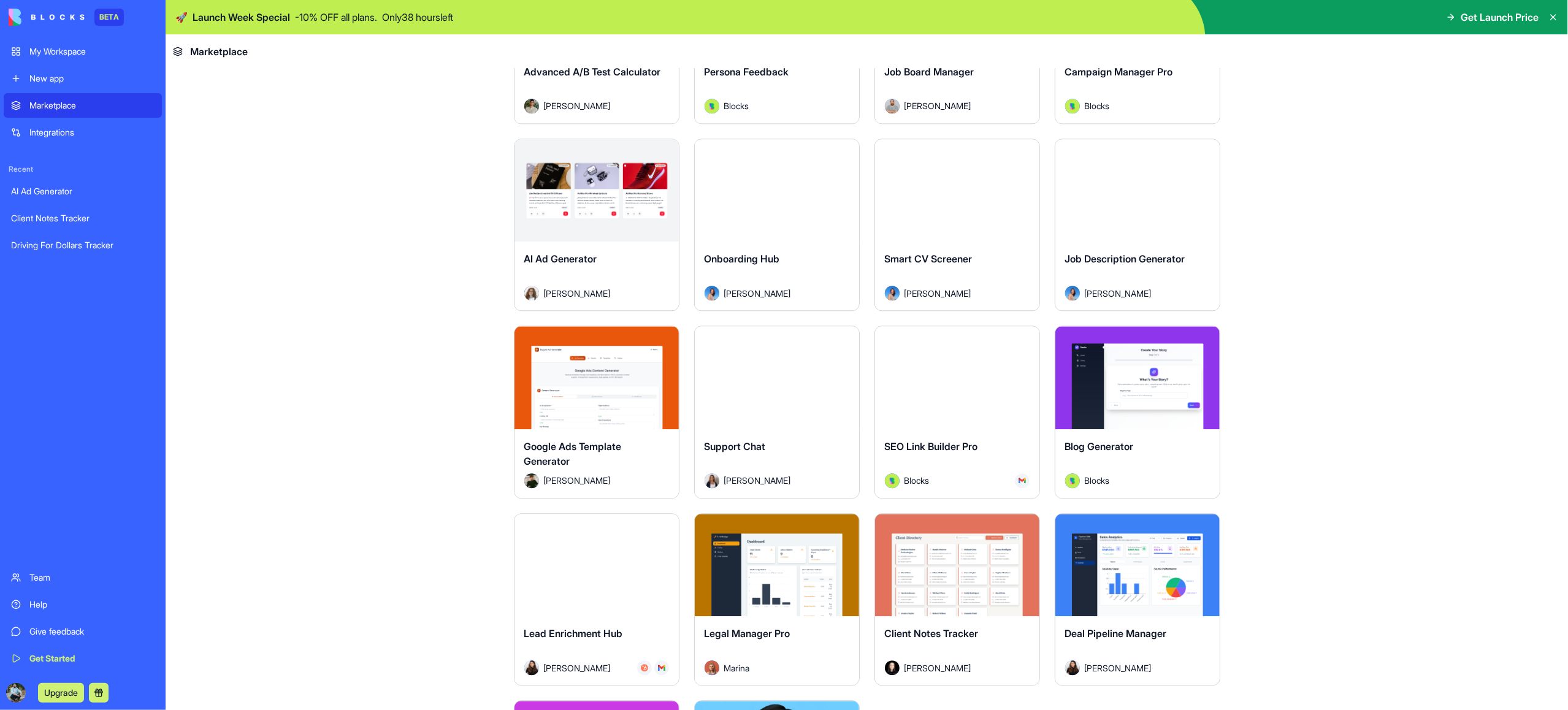
scroll to position [3491, 0]
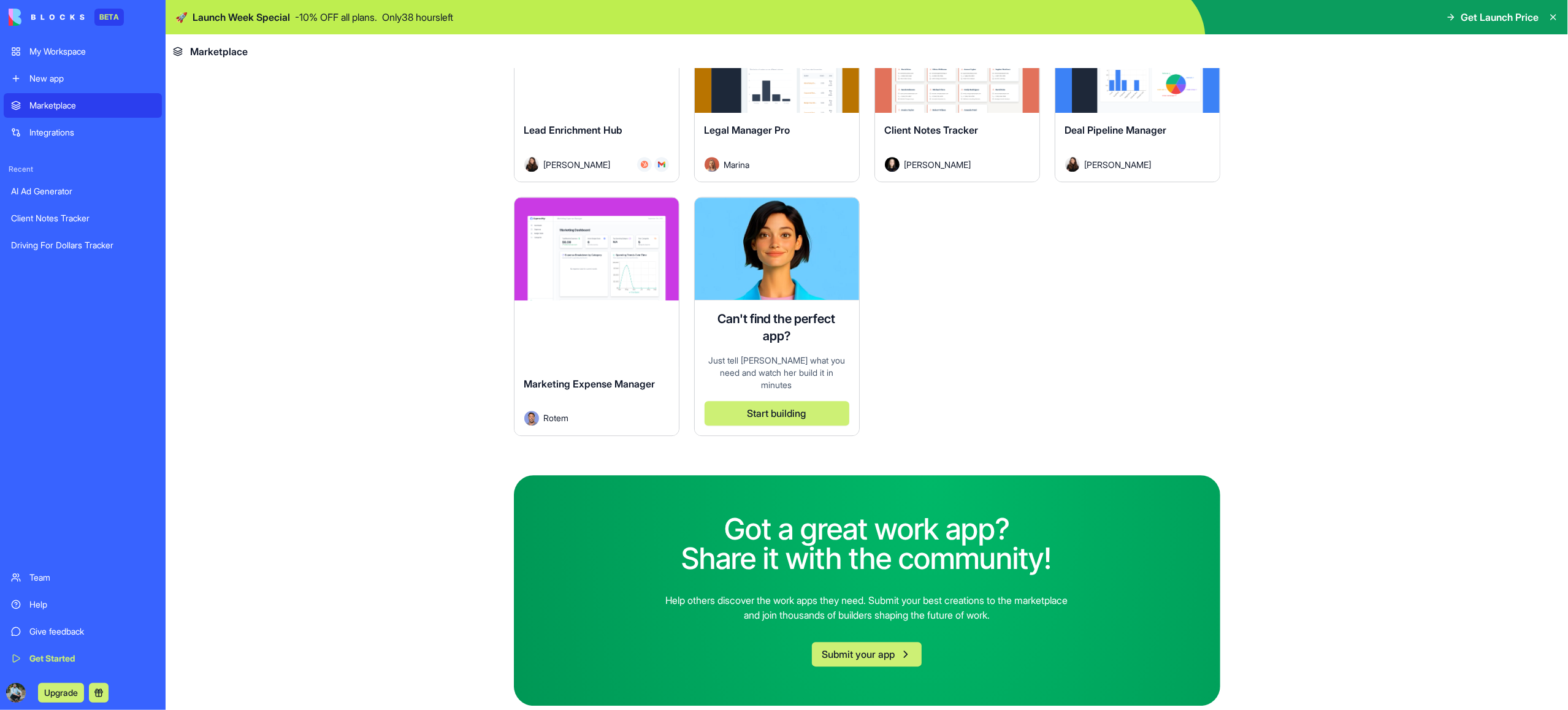
click at [82, 246] on div "Driving For Dollars Tracker" at bounding box center [83, 246] width 144 height 12
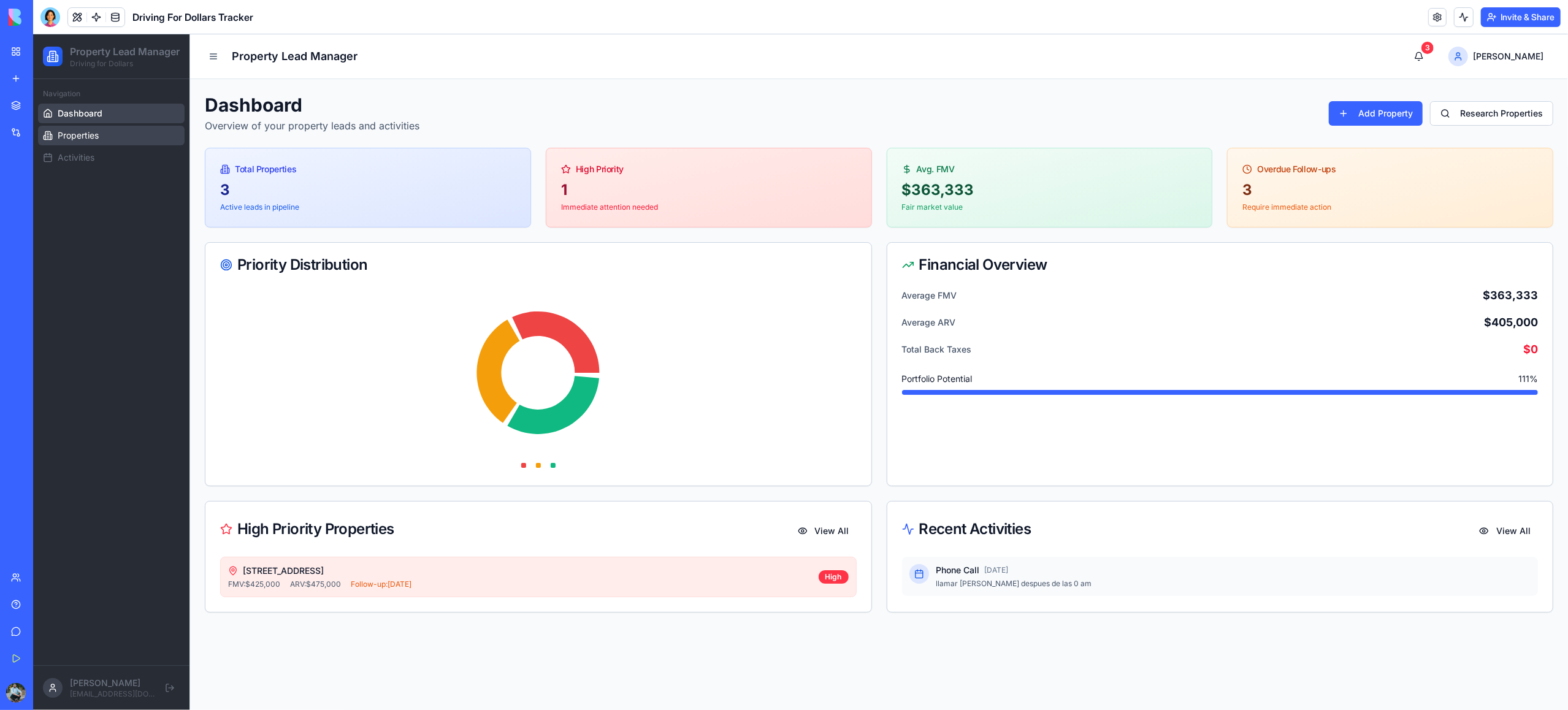
click at [117, 145] on link "Properties" at bounding box center [111, 135] width 147 height 20
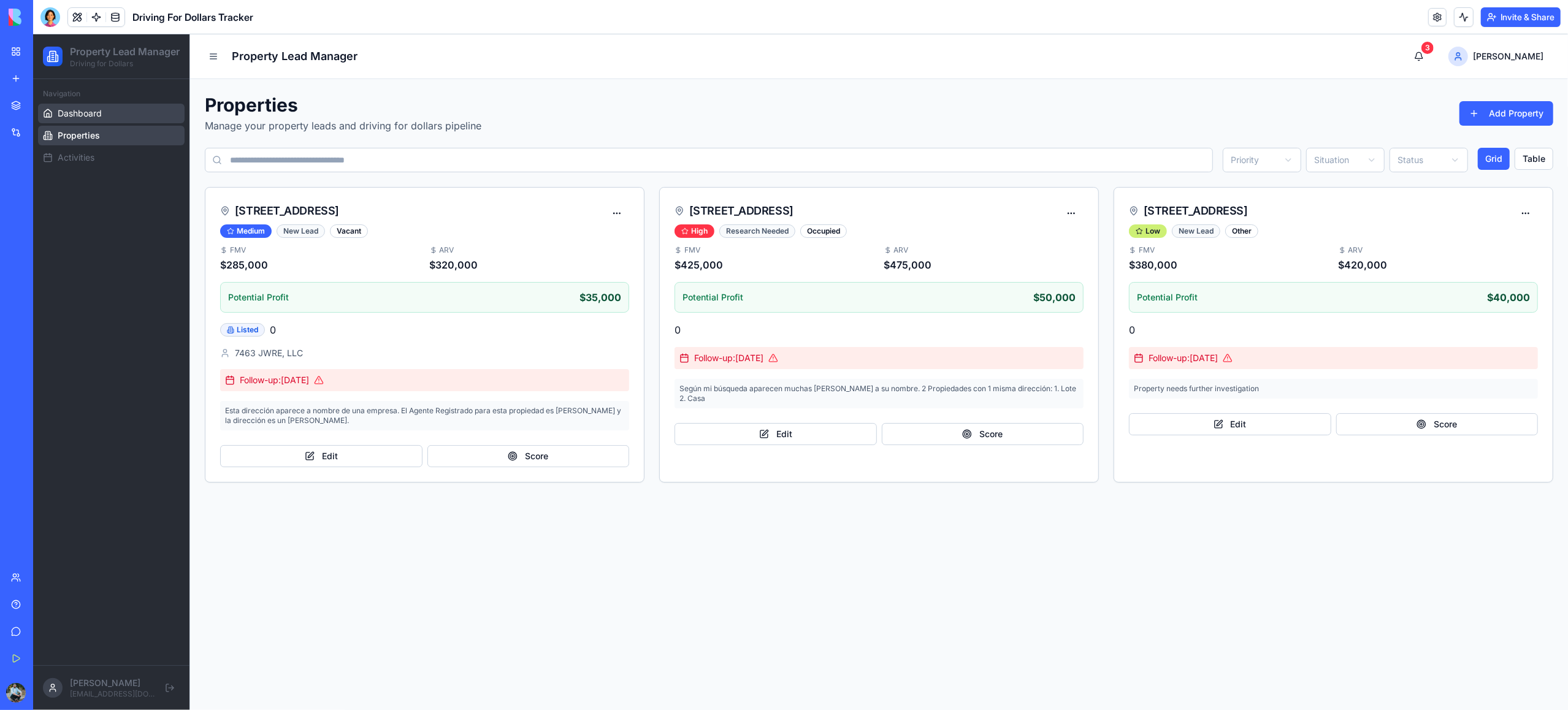
click at [96, 119] on span "Dashboard" at bounding box center [79, 113] width 44 height 12
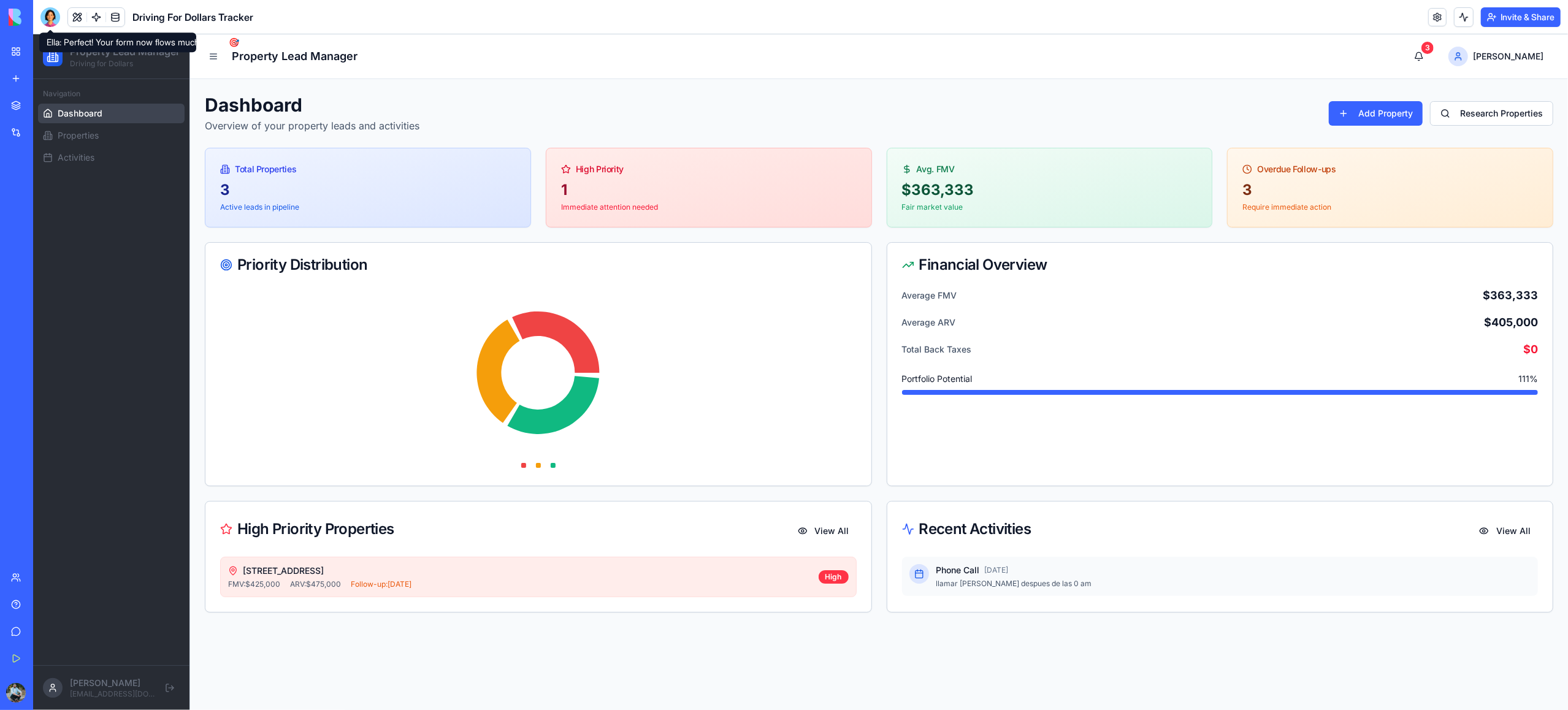
click at [48, 16] on div at bounding box center [50, 17] width 20 height 20
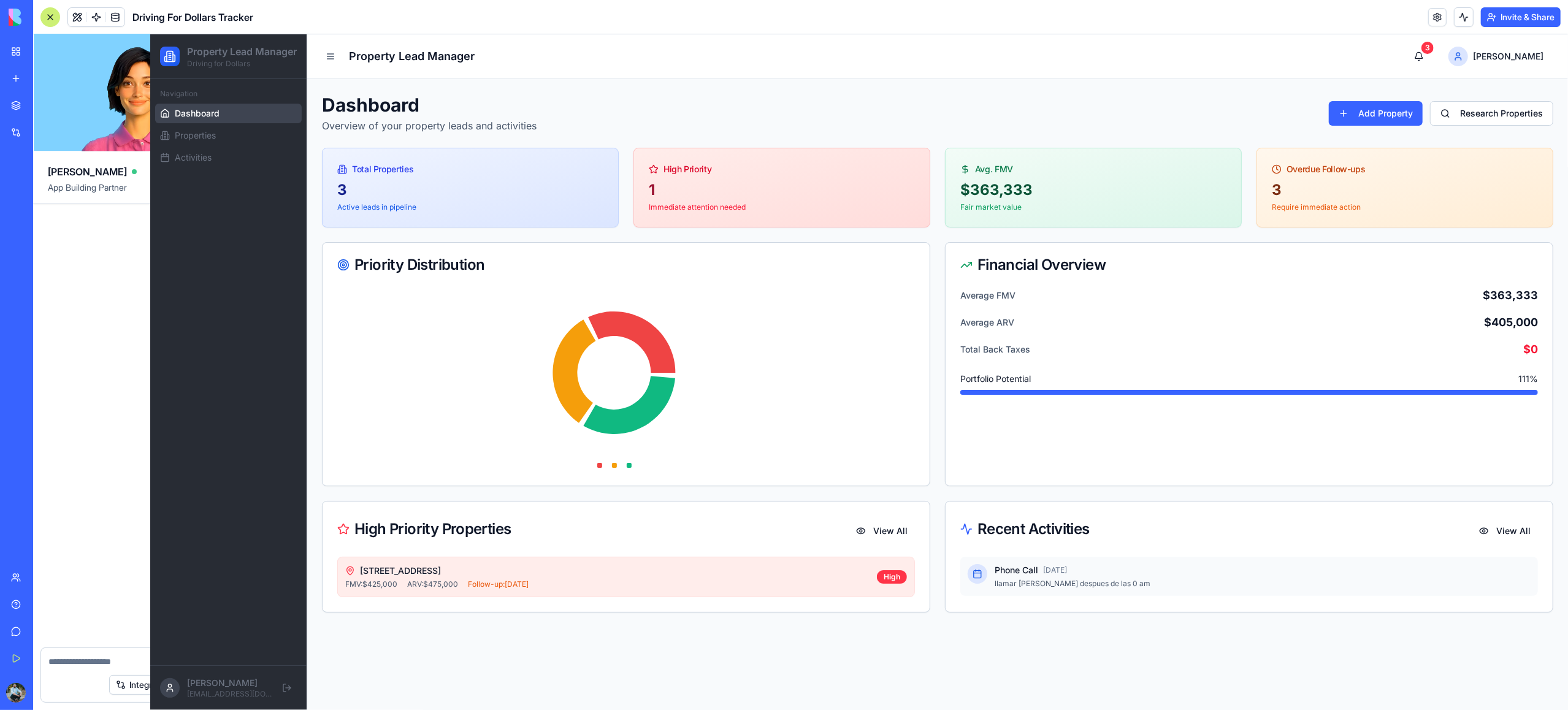
scroll to position [1327, 0]
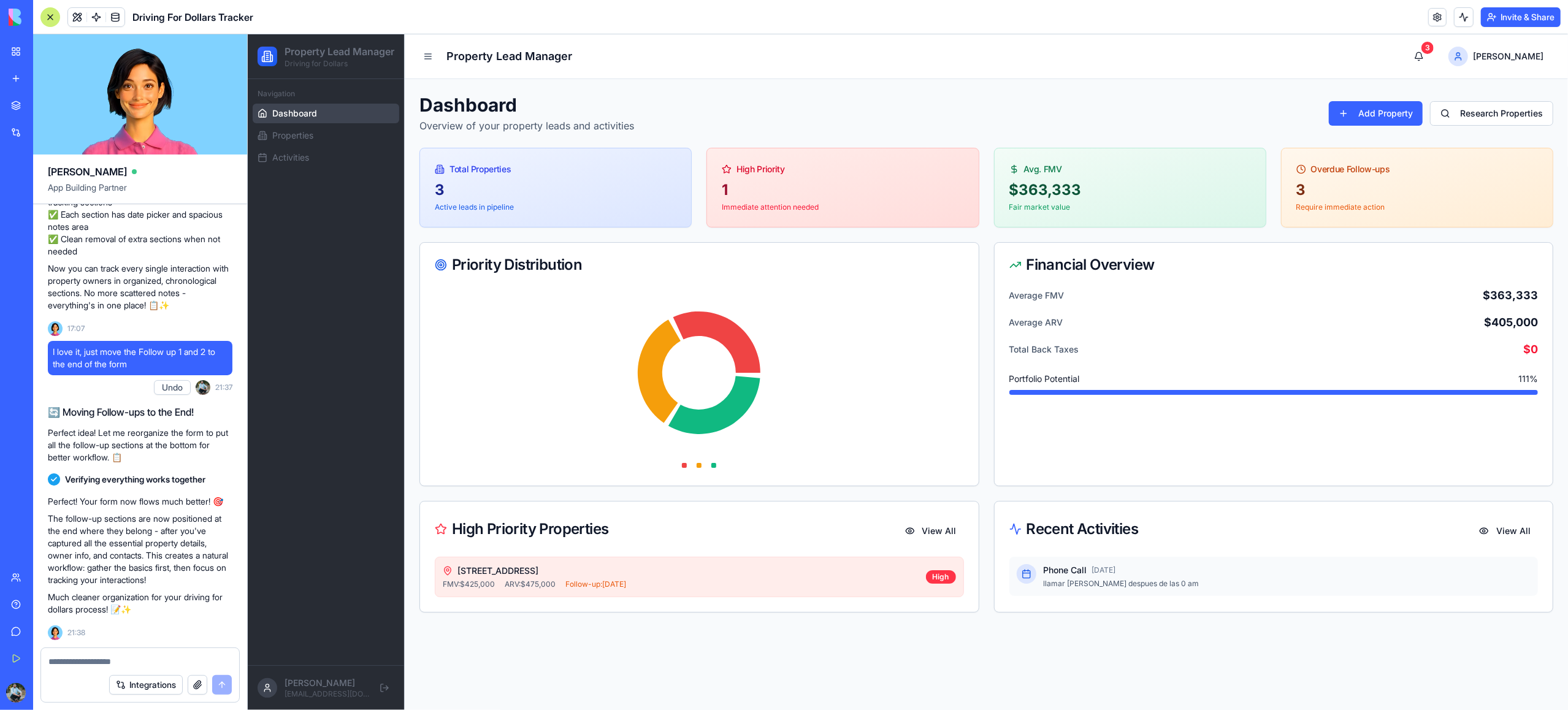
click at [138, 664] on textarea at bounding box center [140, 662] width 183 height 12
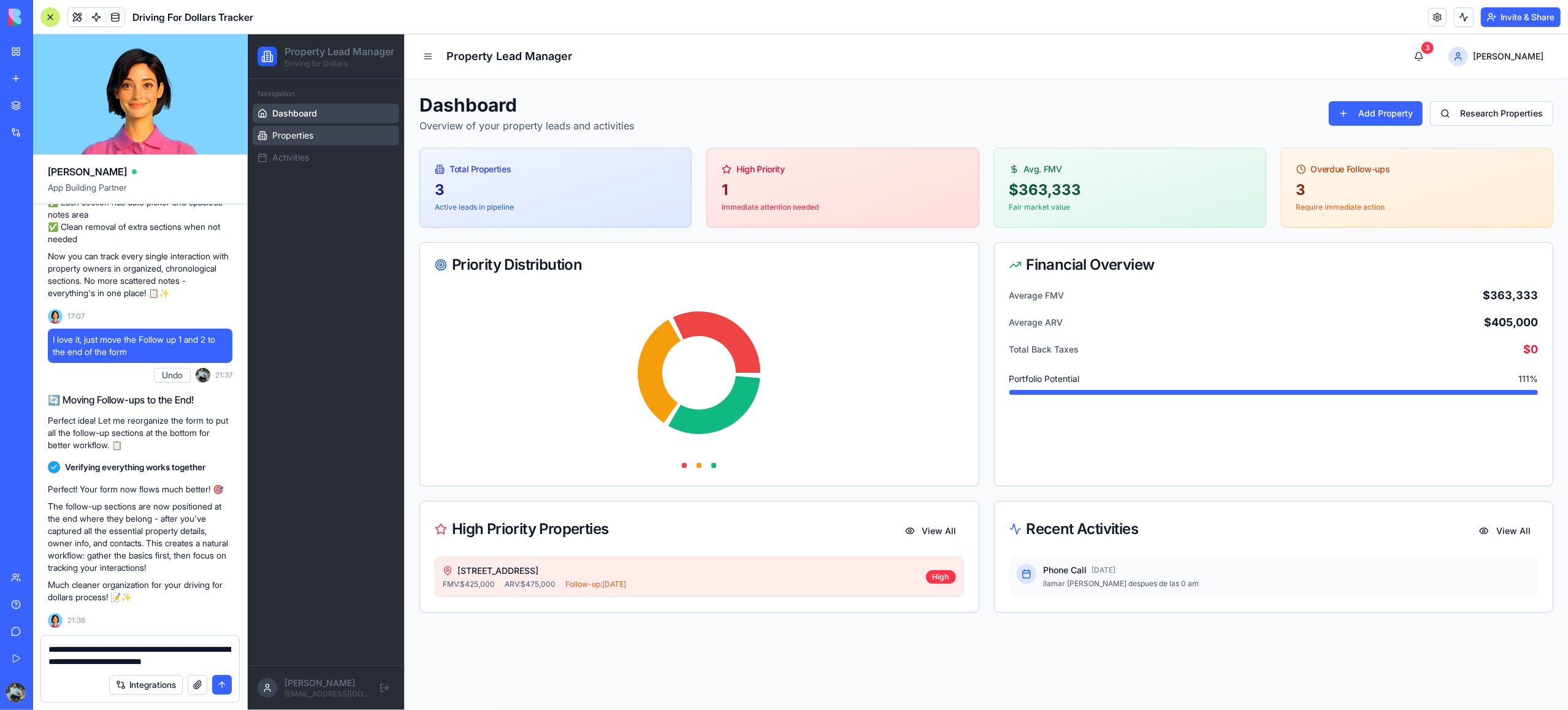
click at [280, 142] on span "Properties" at bounding box center [292, 135] width 41 height 12
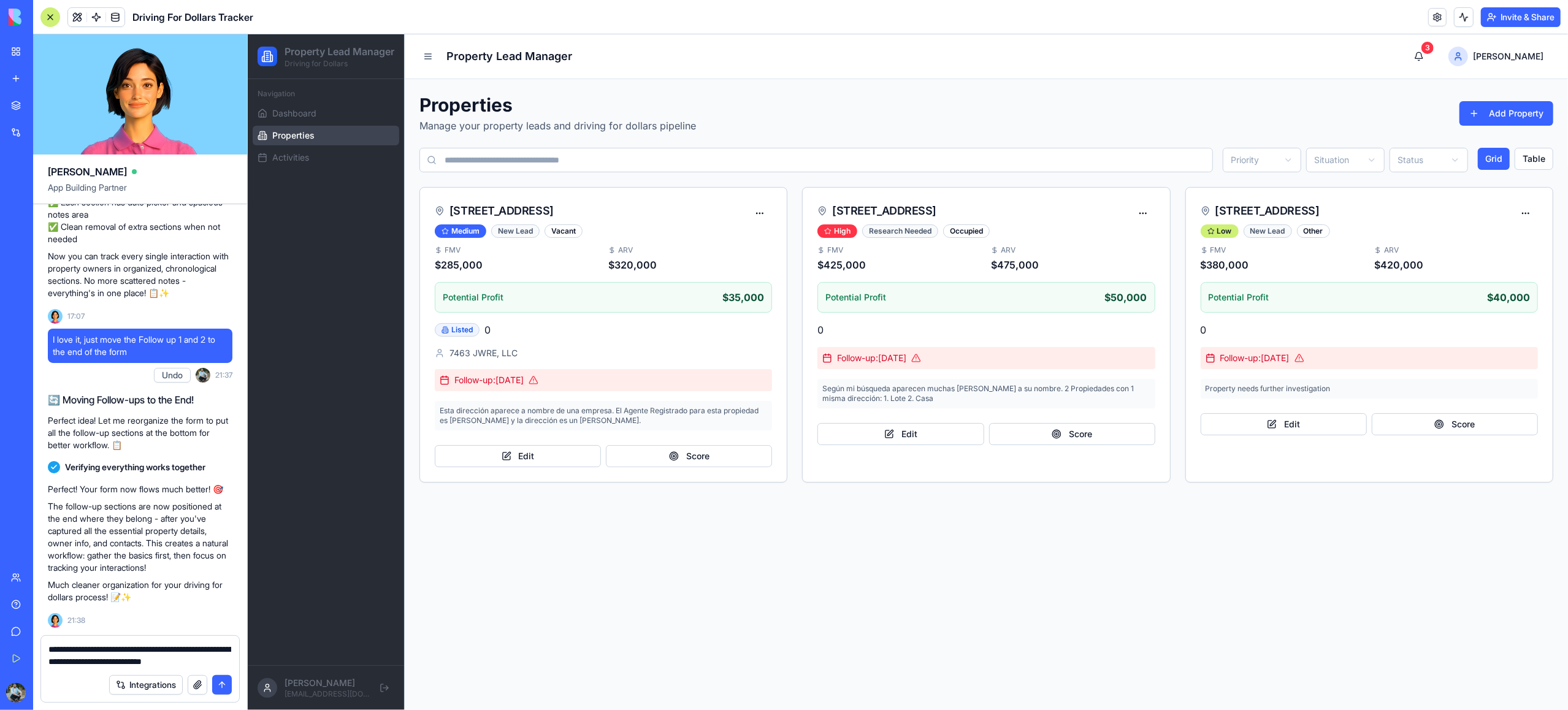
click at [225, 664] on textarea "**********" at bounding box center [139, 656] width 182 height 25
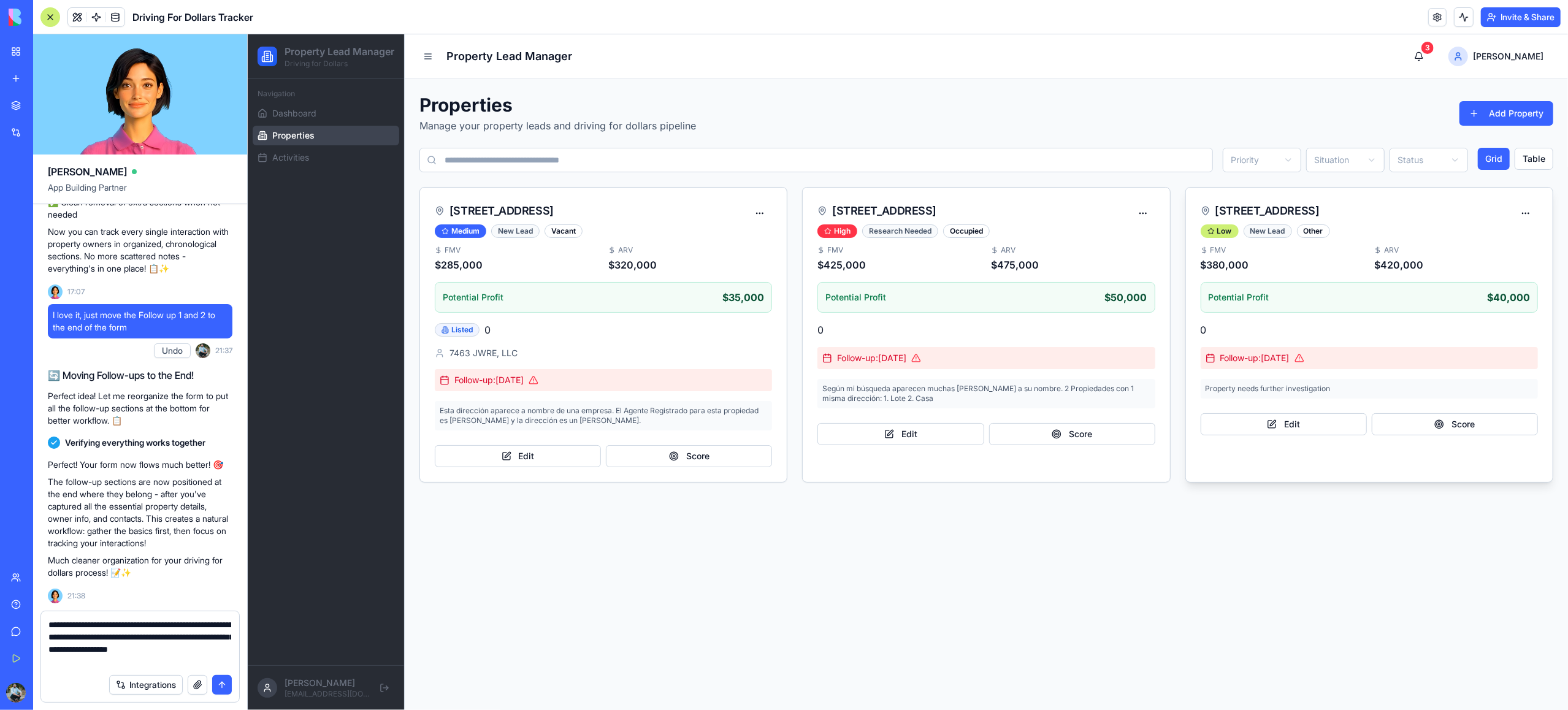
type textarea "**********"
click at [224, 684] on button "submit" at bounding box center [222, 685] width 20 height 20
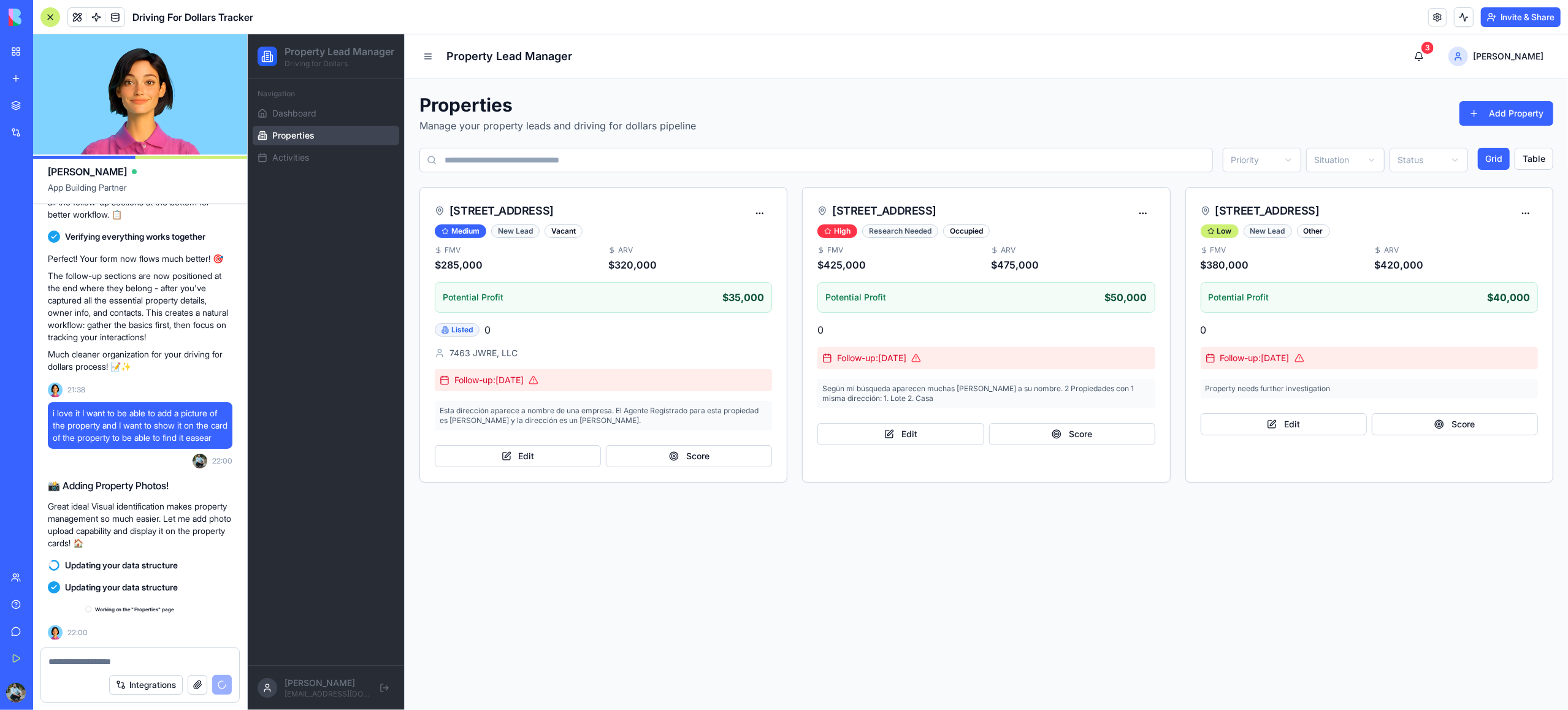
scroll to position [1583, 0]
click at [1512, 58] on html "Property Lead Manager Driving for Dollars Navigation Dashboard Properties Activ…" at bounding box center [907, 372] width 1321 height 676
click at [1405, 57] on html "Property Lead Manager Driving for Dollars Navigation Dashboard Properties Activ…" at bounding box center [907, 372] width 1321 height 676
click at [1436, 17] on link at bounding box center [1437, 17] width 19 height 19
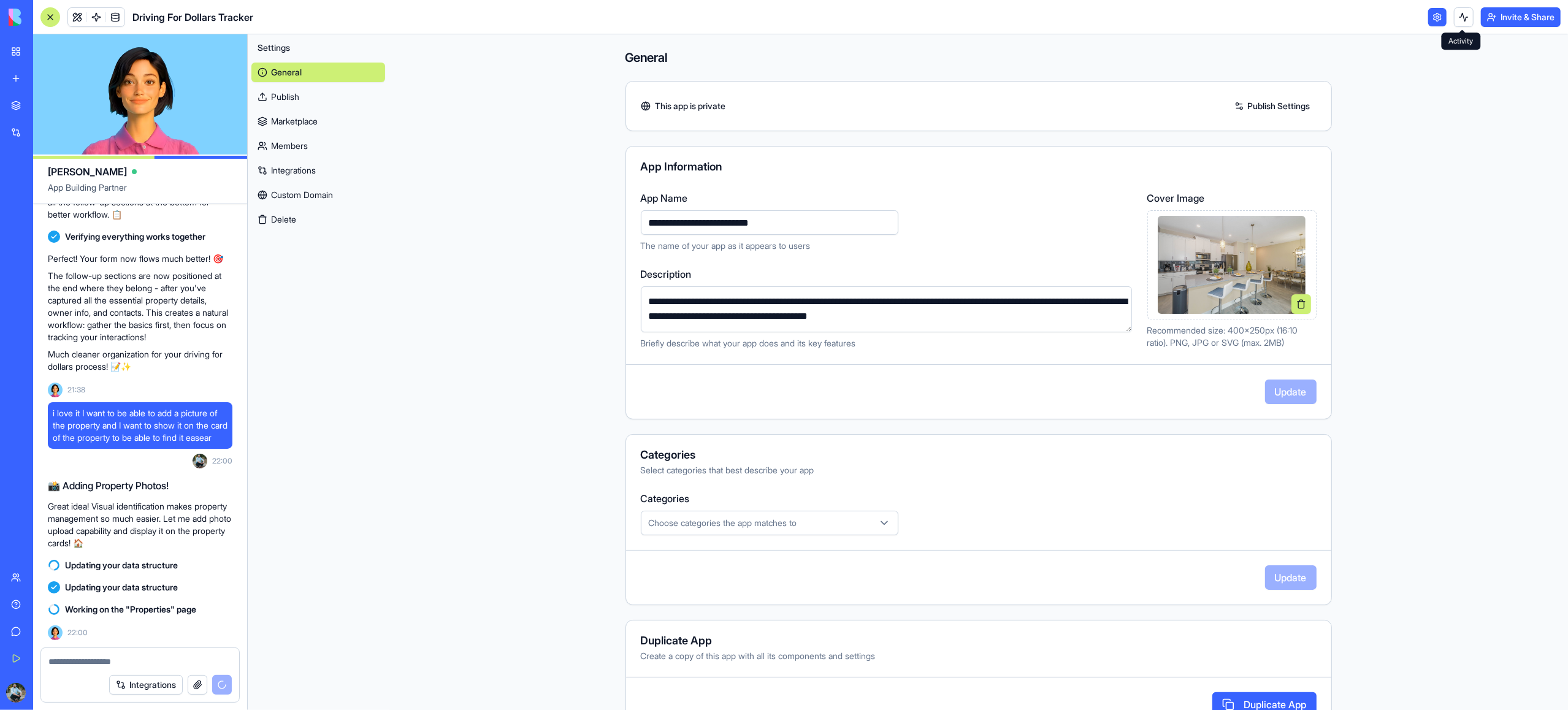
click at [1457, 17] on button at bounding box center [1464, 17] width 20 height 20
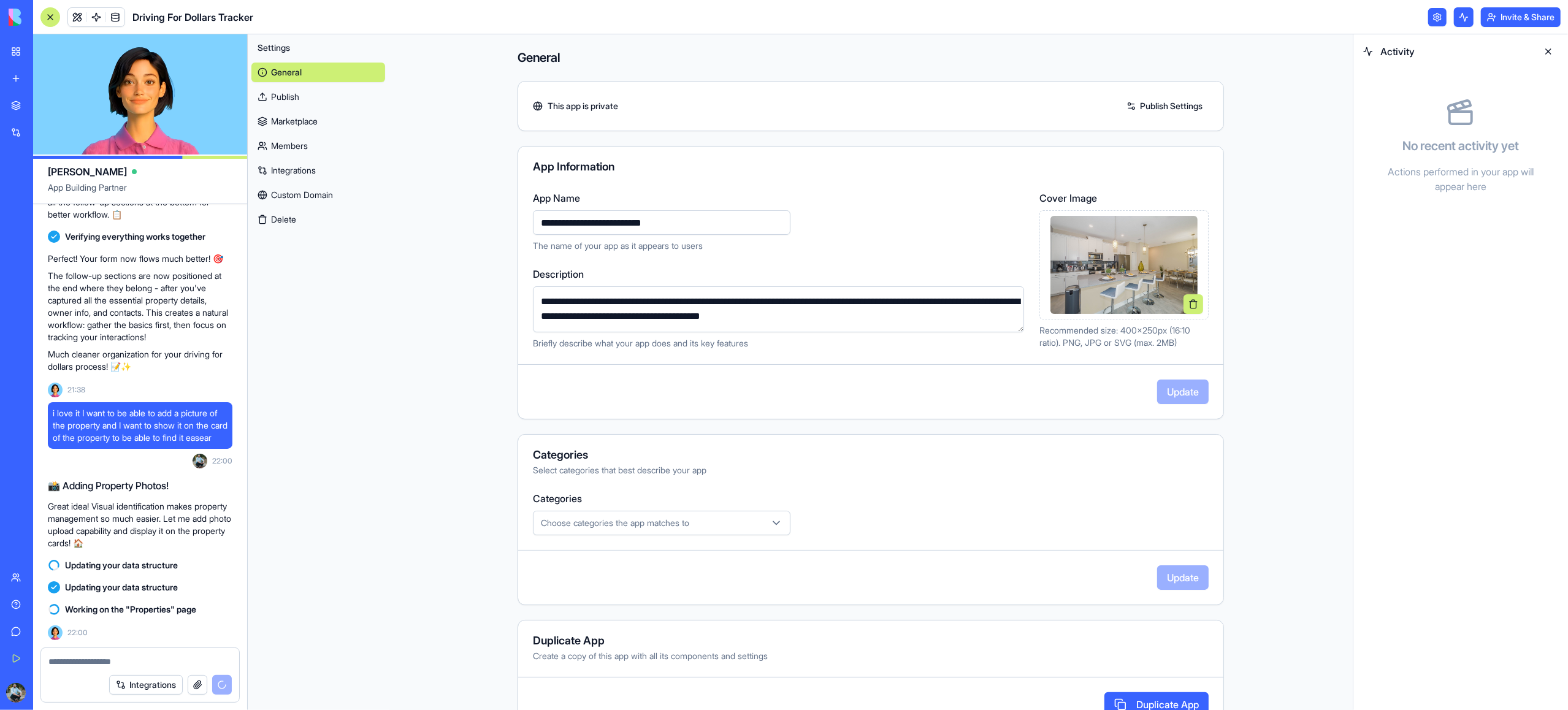
click at [1457, 17] on button at bounding box center [1464, 17] width 20 height 20
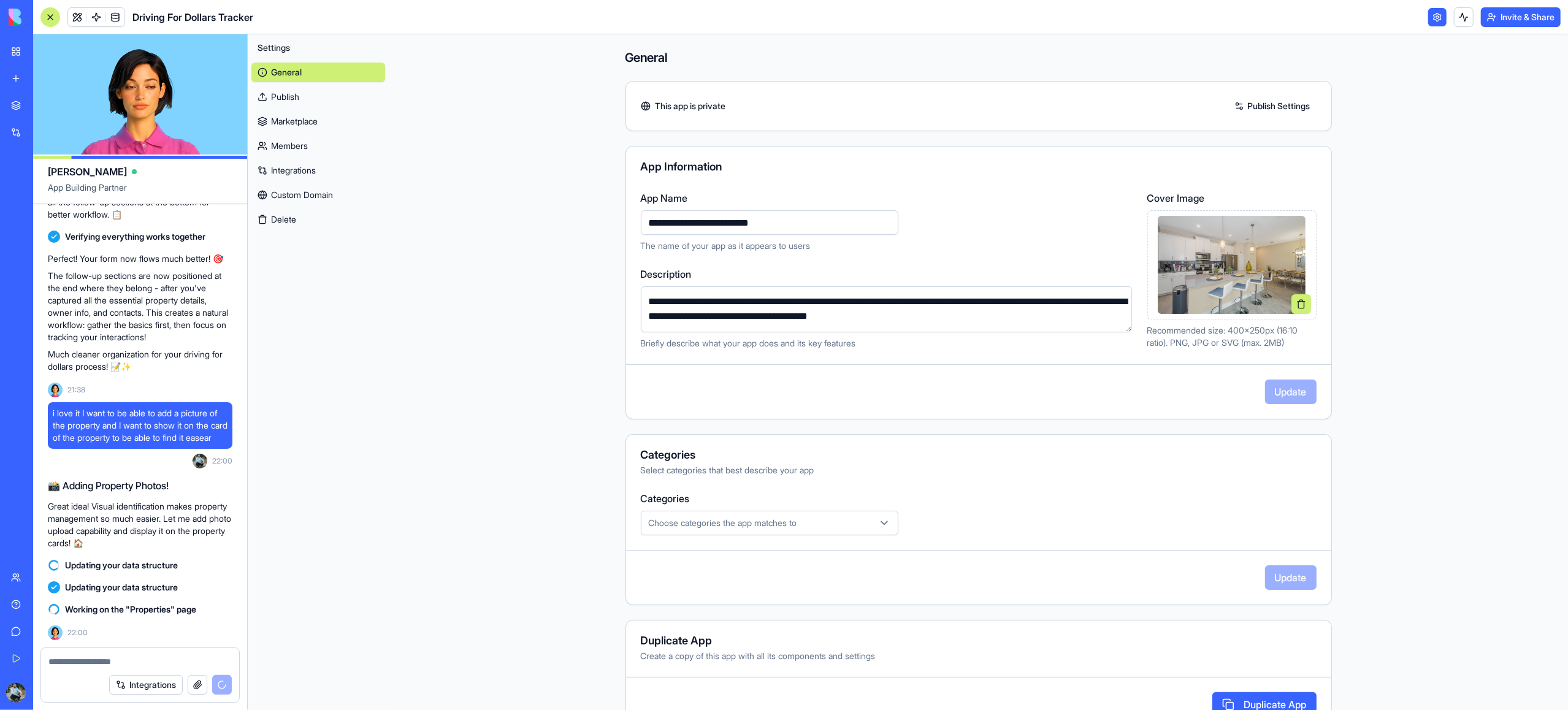
click at [1430, 19] on link at bounding box center [1437, 17] width 19 height 19
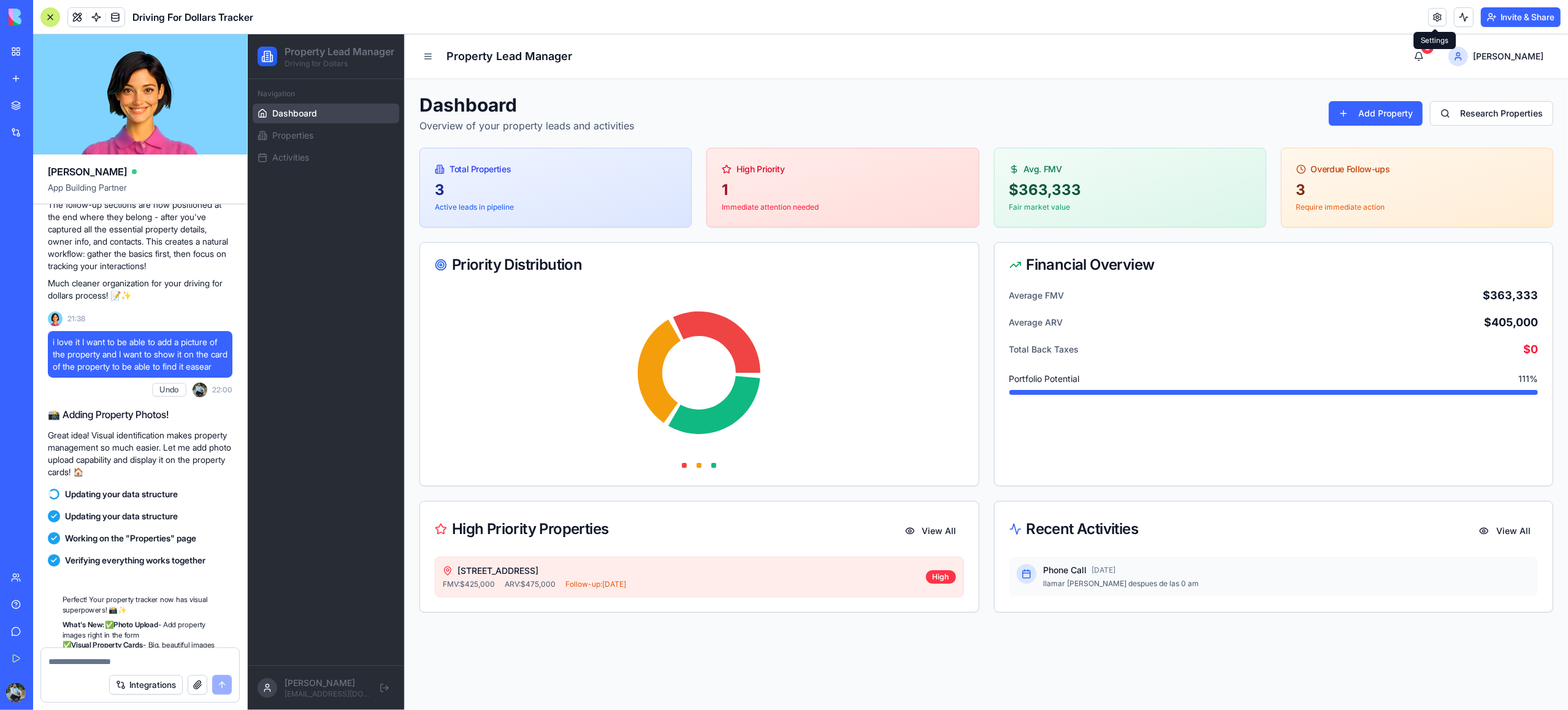
scroll to position [1850, 0]
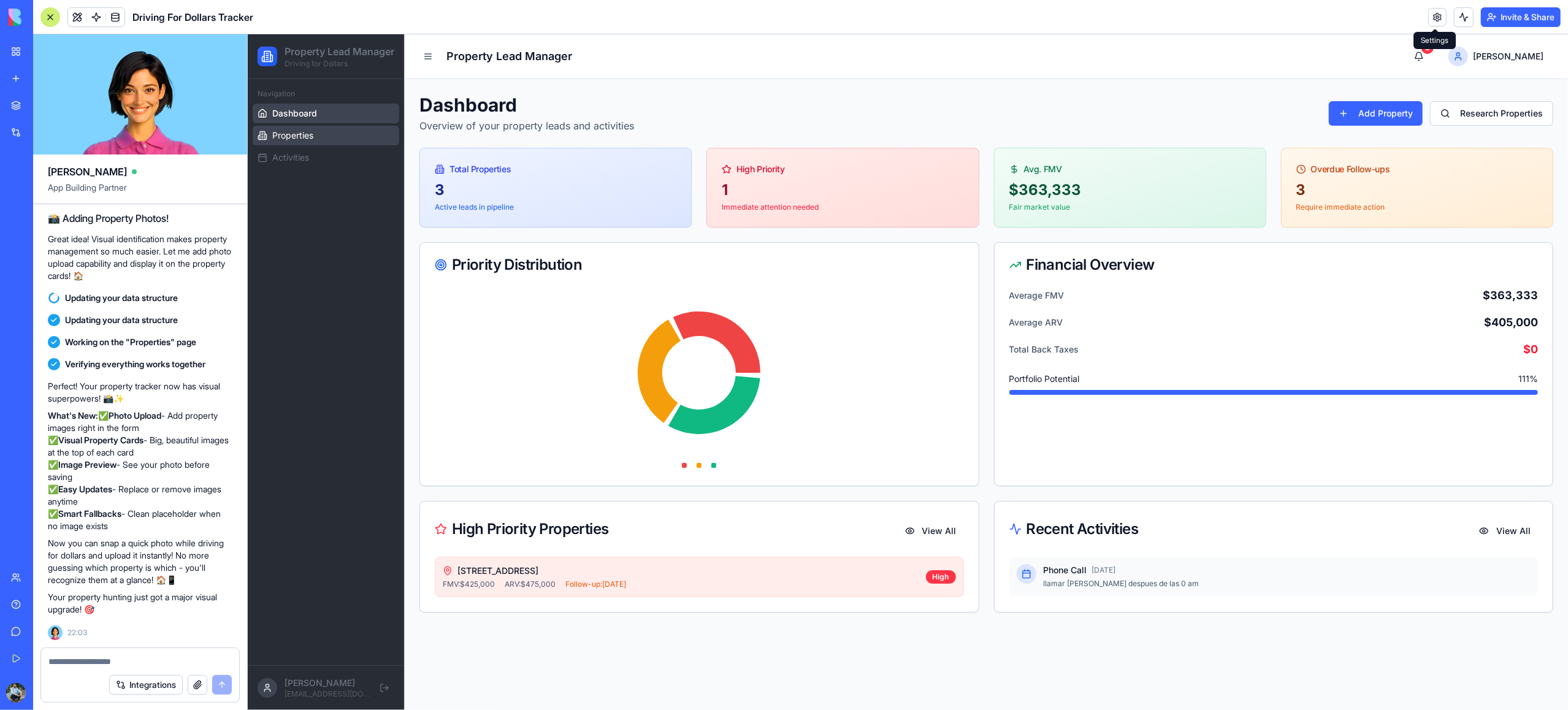
click at [330, 145] on link "Properties" at bounding box center [325, 135] width 147 height 20
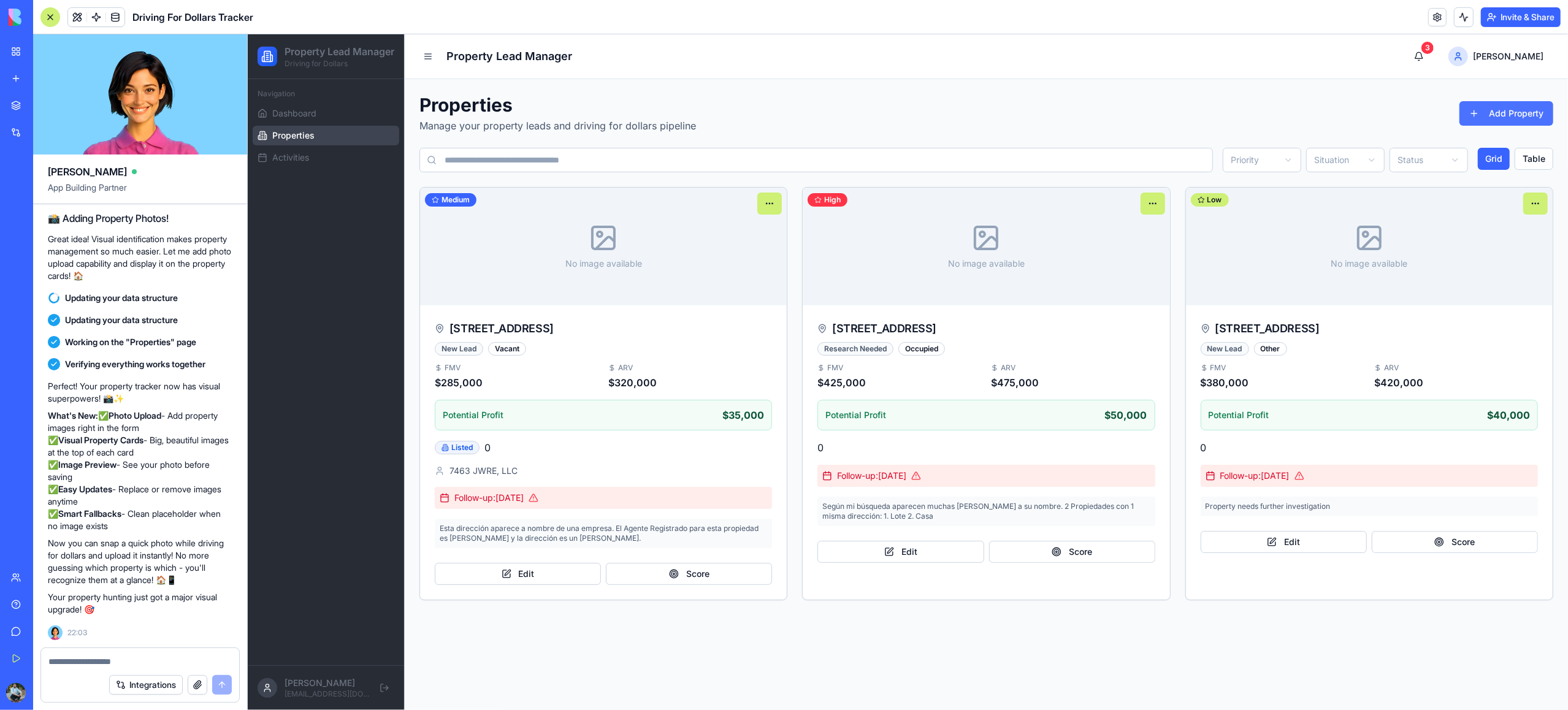
click at [1498, 115] on button "Add Property" at bounding box center [1506, 114] width 94 height 25
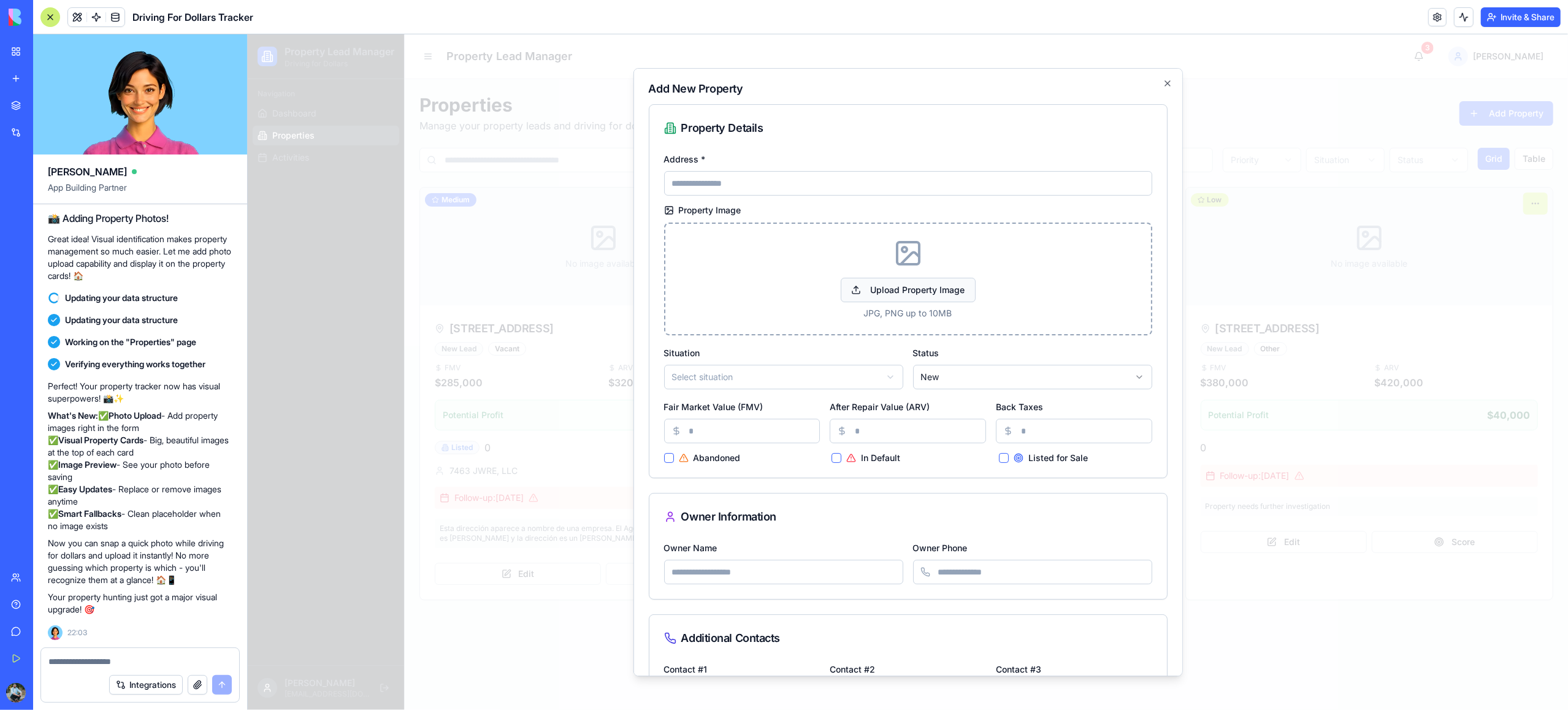
click at [878, 294] on button "Upload Property Image" at bounding box center [907, 290] width 135 height 25
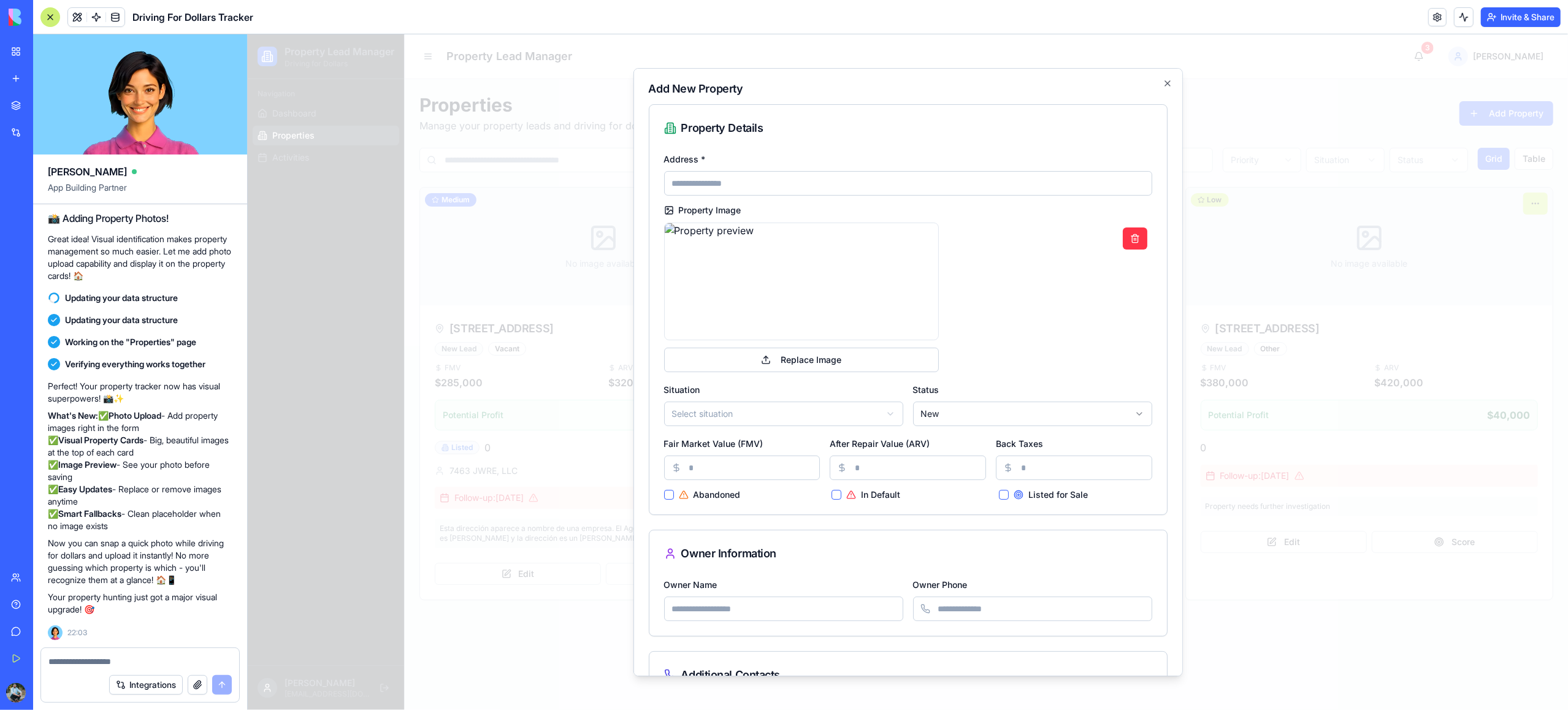
click at [772, 184] on input "Address *" at bounding box center [907, 184] width 488 height 25
paste input "**********"
type input "**********"
click at [731, 419] on body "Property Lead Manager Driving for Dollars Navigation Dashboard Properties Activ…" at bounding box center [907, 372] width 1321 height 676
click at [988, 414] on body "Property Lead Manager Driving for Dollars Navigation Dashboard Properties Activ…" at bounding box center [907, 372] width 1321 height 676
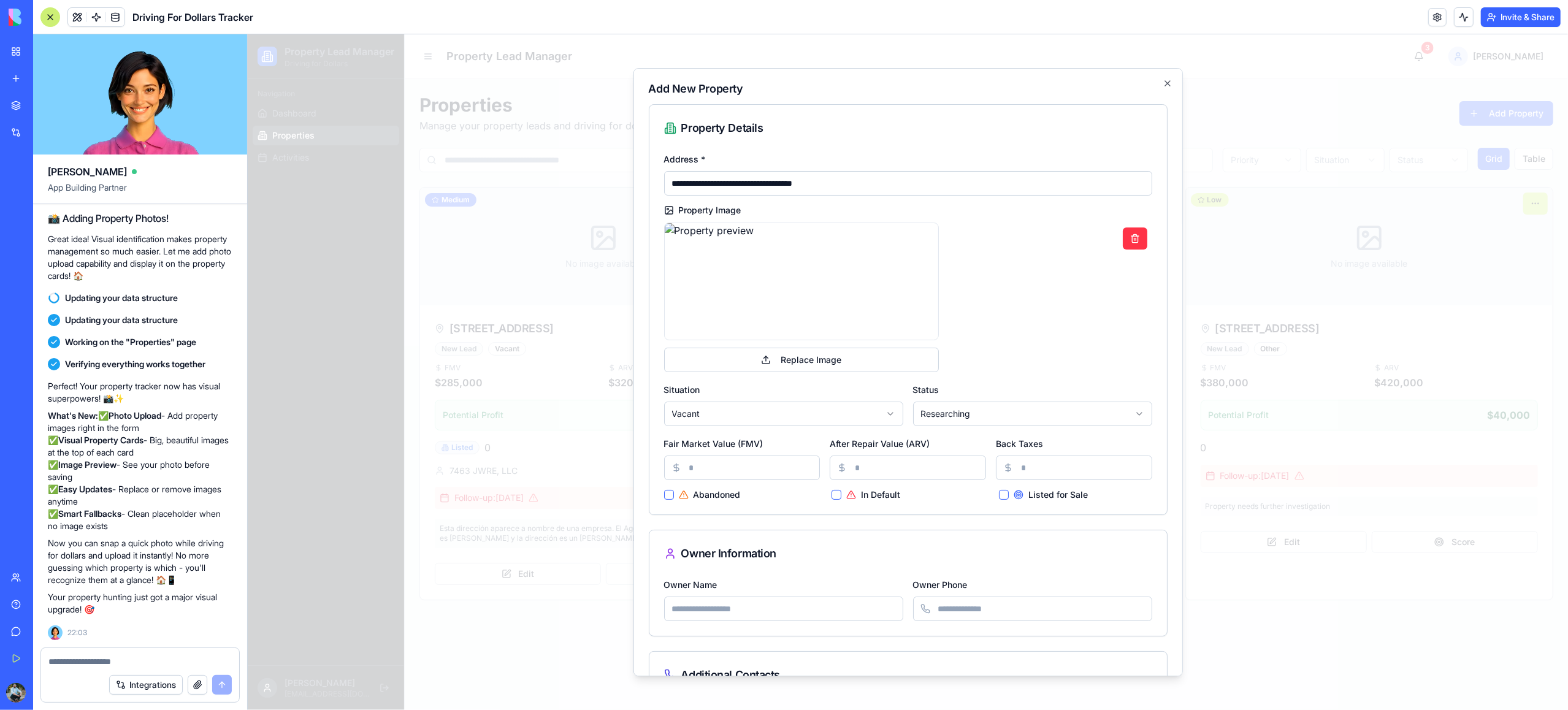
click at [768, 473] on input "Fair Market Value (FMV)" at bounding box center [742, 468] width 156 height 25
type input "******"
drag, startPoint x: 836, startPoint y: 495, endPoint x: 838, endPoint y: 502, distance: 7.3
click at [836, 495] on button "In Default" at bounding box center [836, 495] width 10 height 10
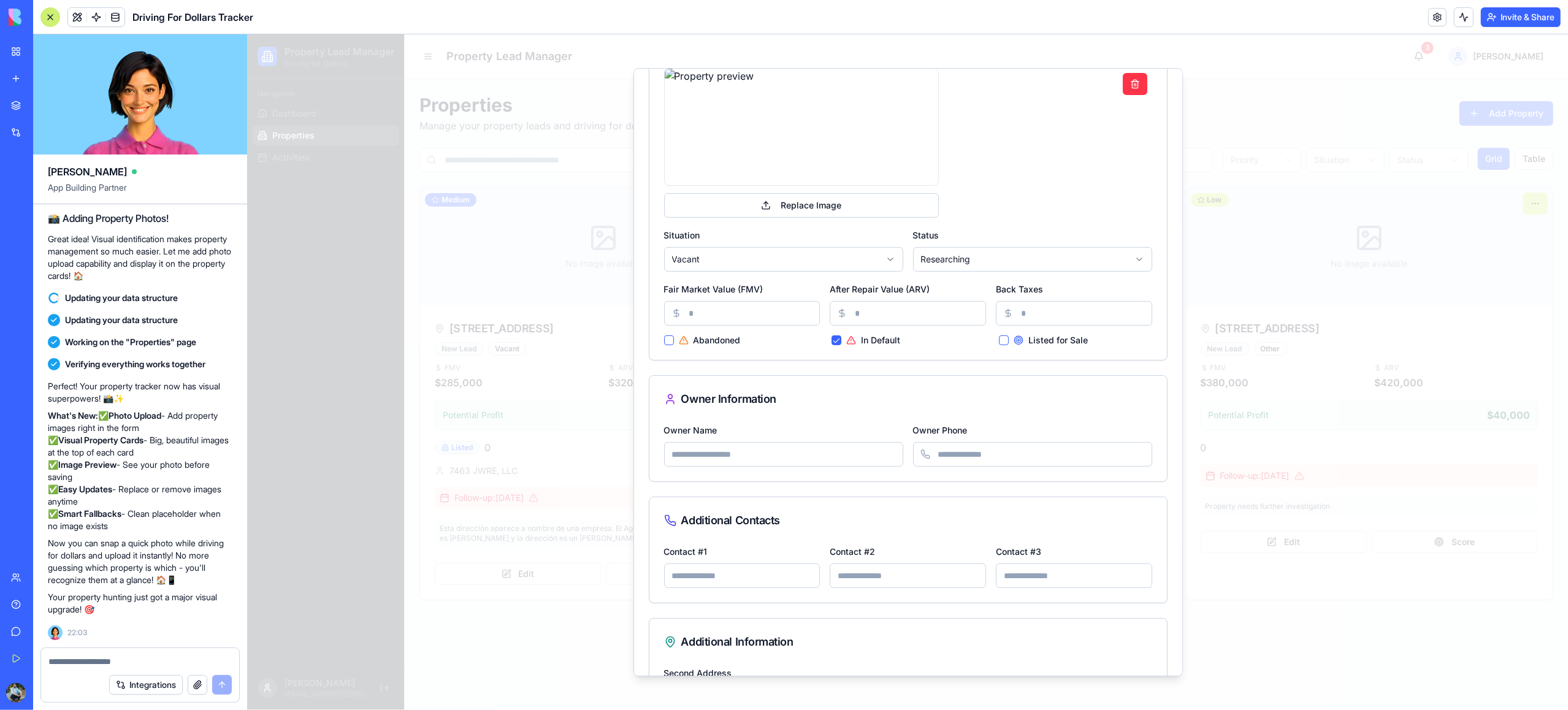
scroll to position [165, 0]
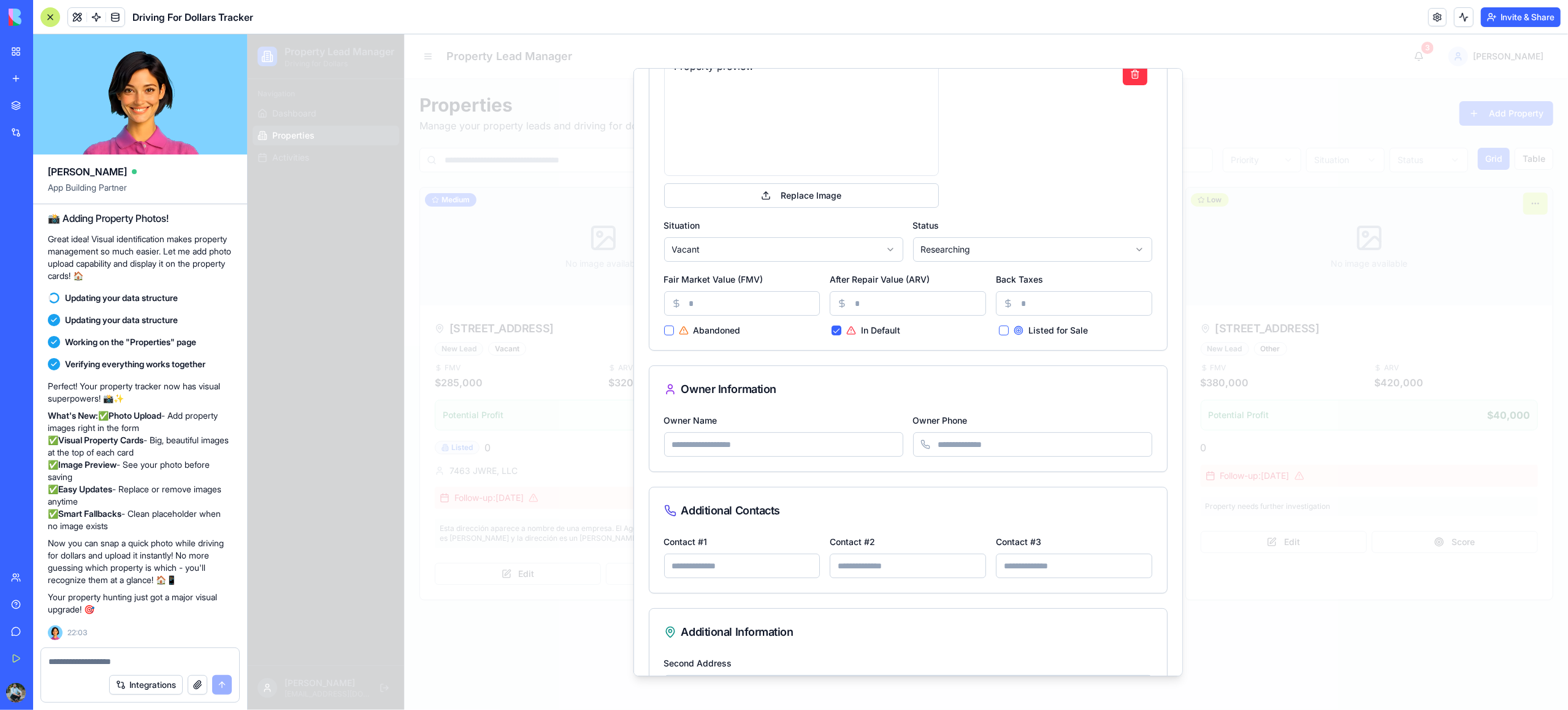
click at [724, 444] on input "Owner Name" at bounding box center [783, 445] width 239 height 25
paste input "**********"
type input "**********"
click at [1039, 450] on input "Owner Phone" at bounding box center [1032, 445] width 239 height 25
type input "**********"
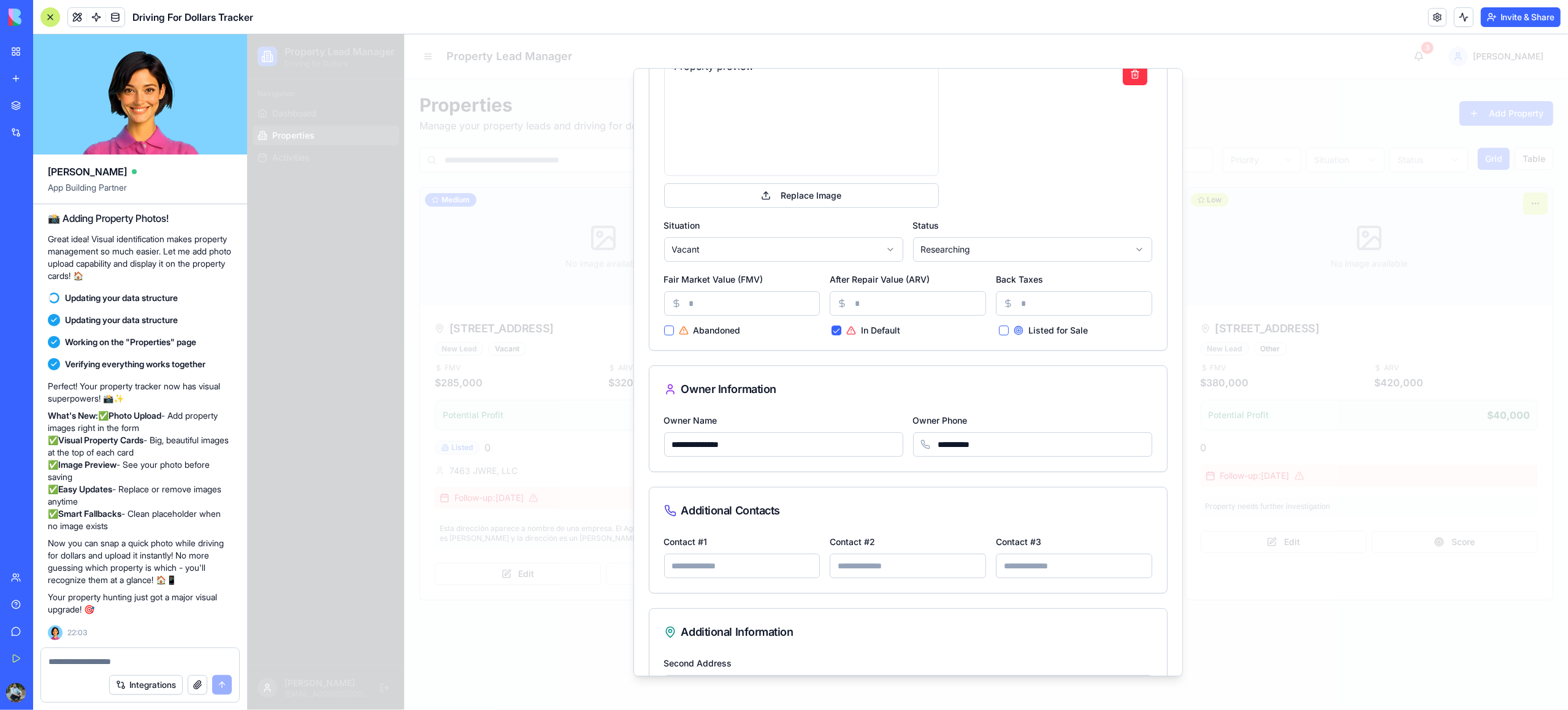
type textarea "**********"
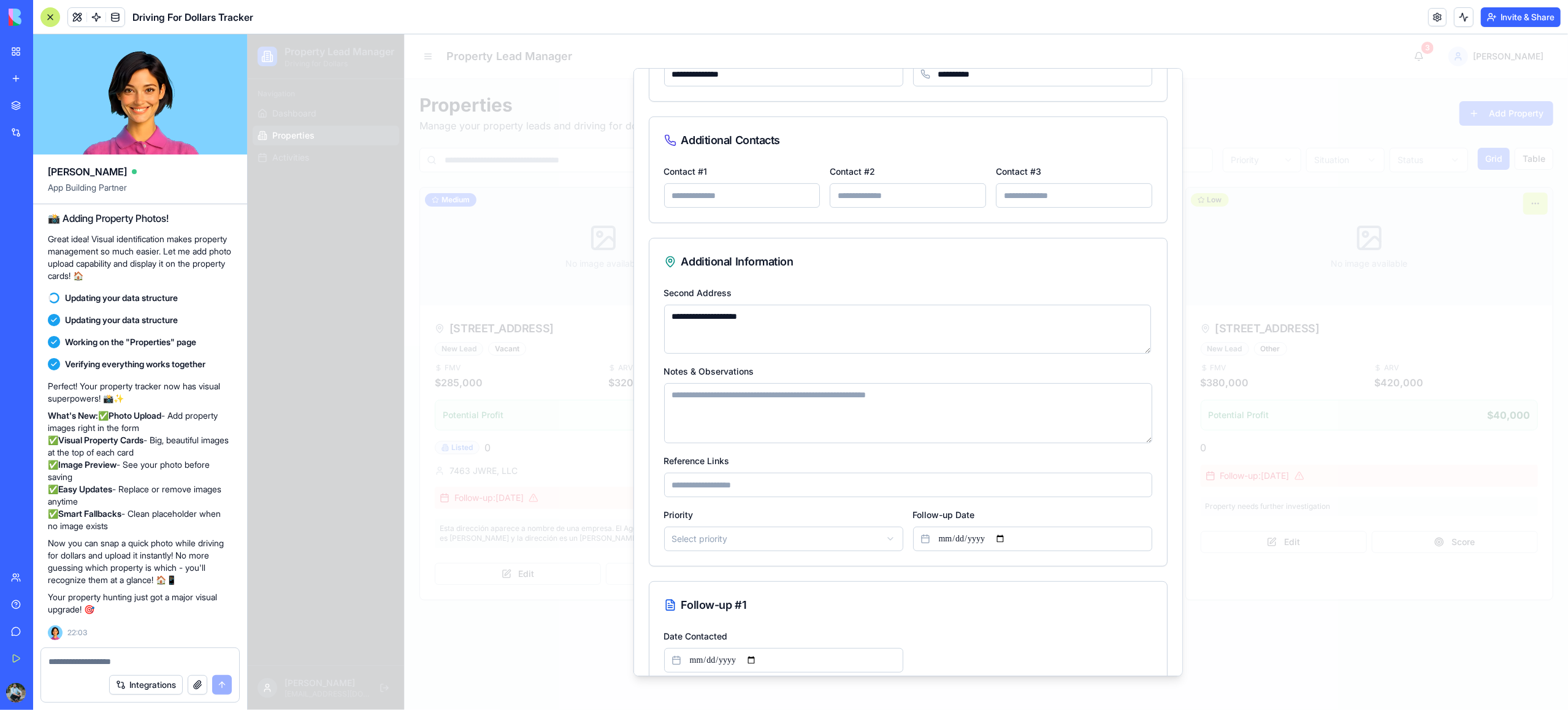
scroll to position [547, 0]
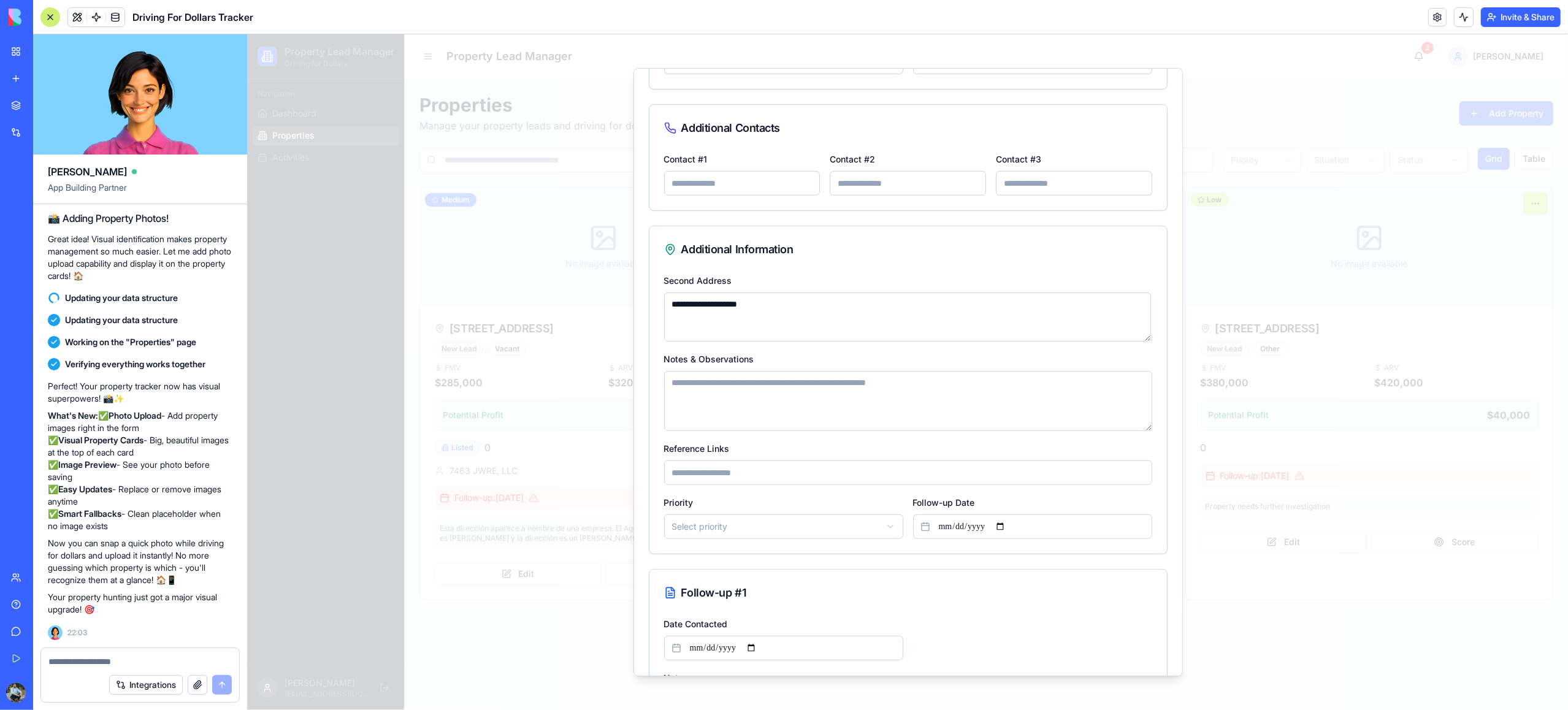
click at [741, 405] on textarea "Notes & Observations" at bounding box center [907, 401] width 488 height 60
type textarea "**********"
click at [722, 474] on input "Reference Links" at bounding box center [907, 474] width 488 height 25
paste input "**********"
type input "**********"
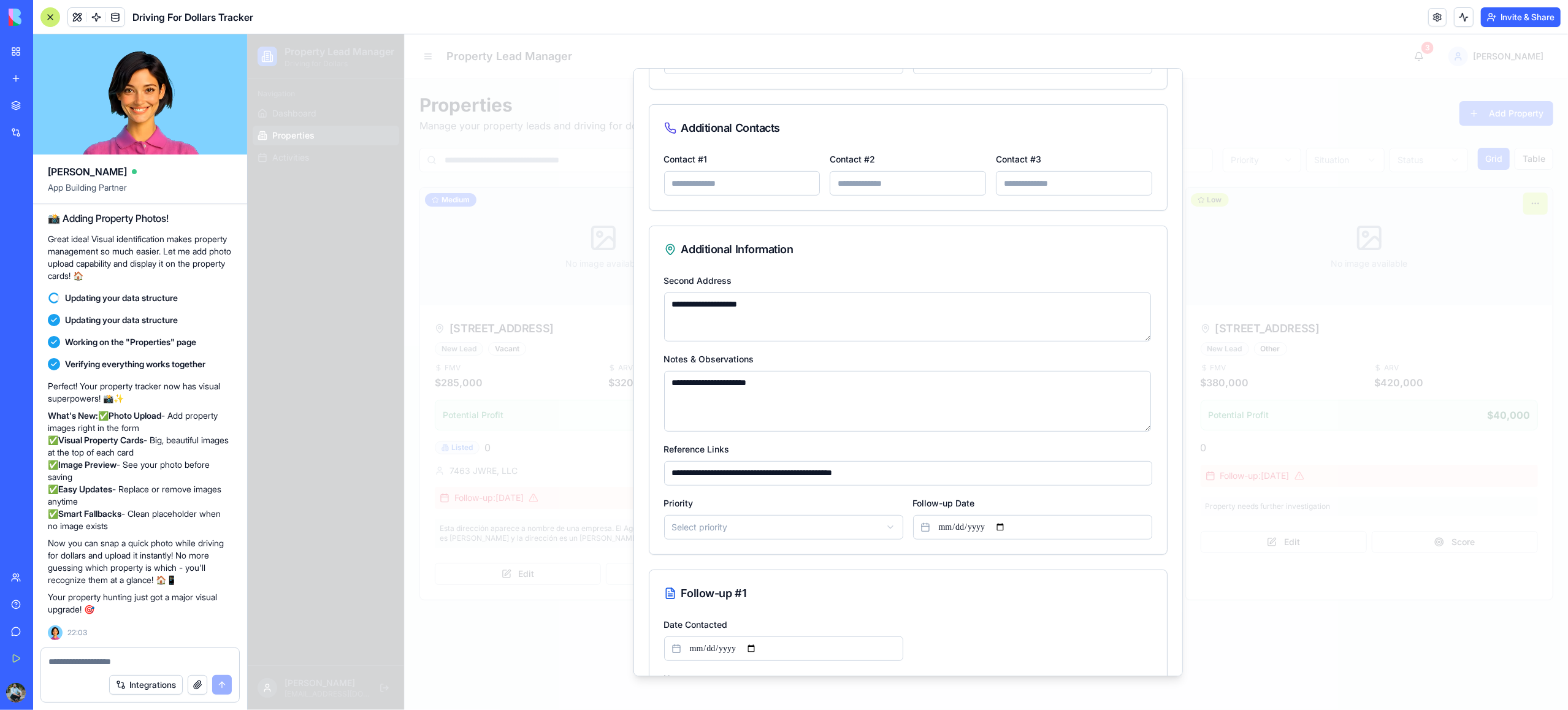
click at [737, 528] on body "Property Lead Manager Driving for Dollars Navigation Dashboard Properties Activ…" at bounding box center [907, 372] width 1321 height 676
click at [993, 531] on input "Follow-up Date" at bounding box center [1032, 528] width 239 height 25
click at [1013, 527] on input "Follow-up Date" at bounding box center [1032, 528] width 239 height 25
type input "**********"
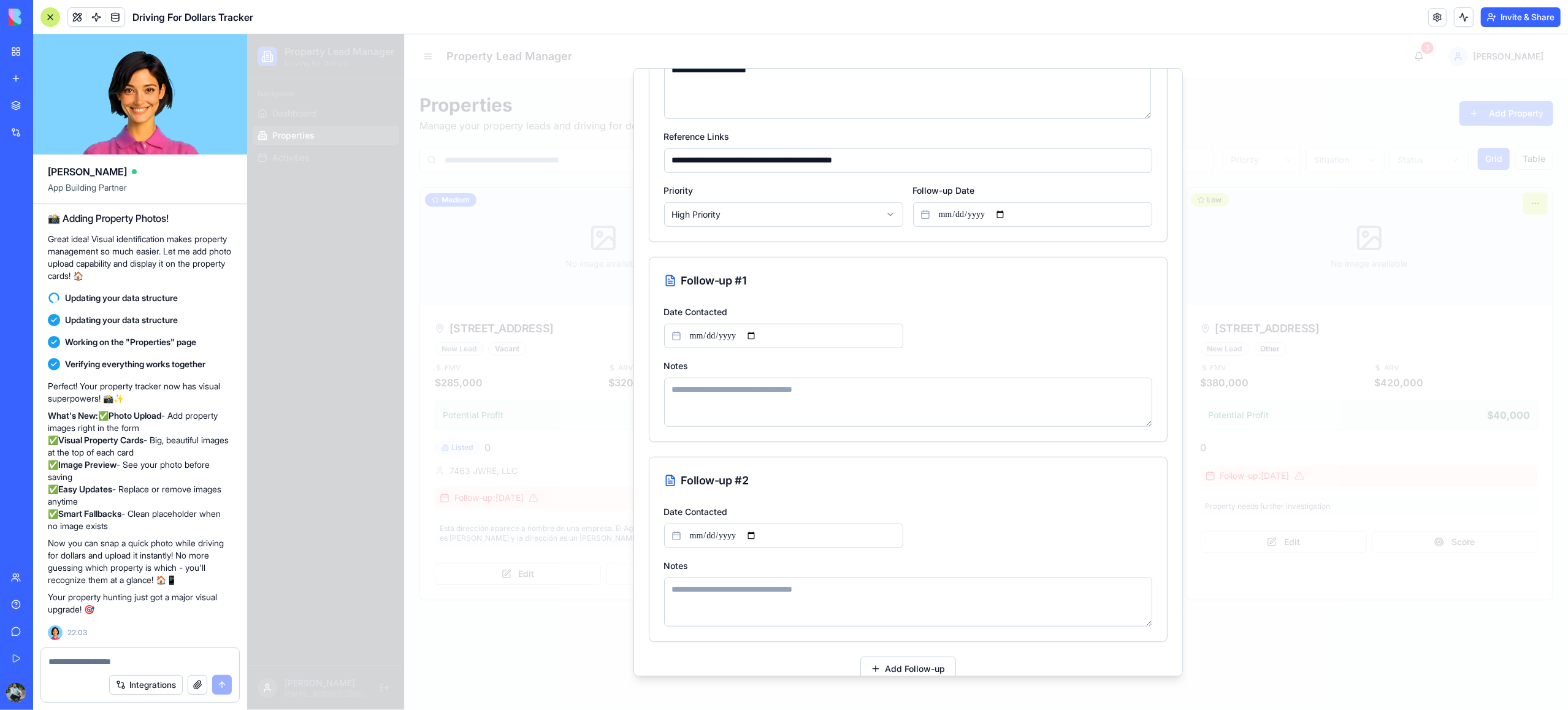
scroll to position [931, 0]
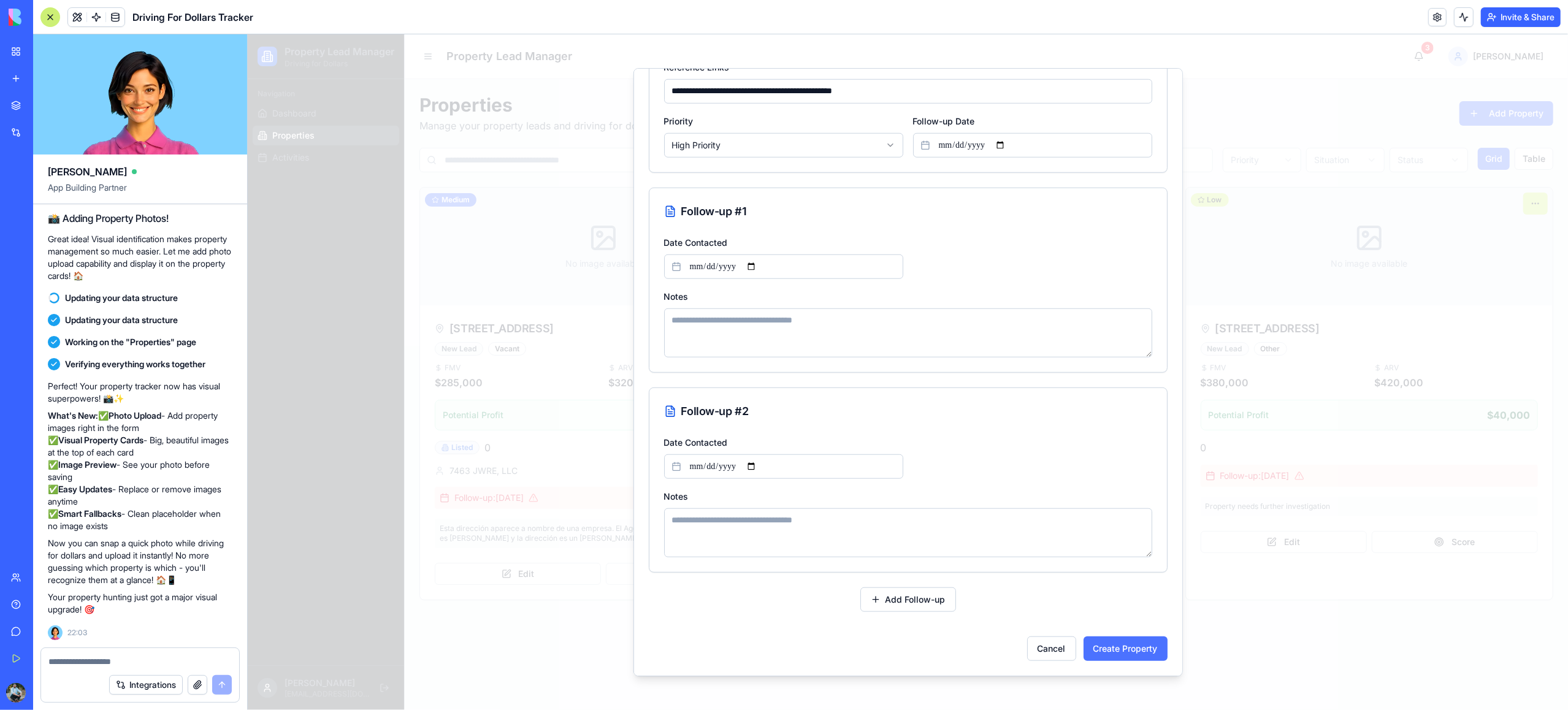
click at [1116, 651] on button "Create Property" at bounding box center [1125, 649] width 84 height 25
click at [1105, 648] on button "Create Property" at bounding box center [1125, 649] width 84 height 25
click at [1052, 654] on button "Cancel" at bounding box center [1051, 649] width 49 height 25
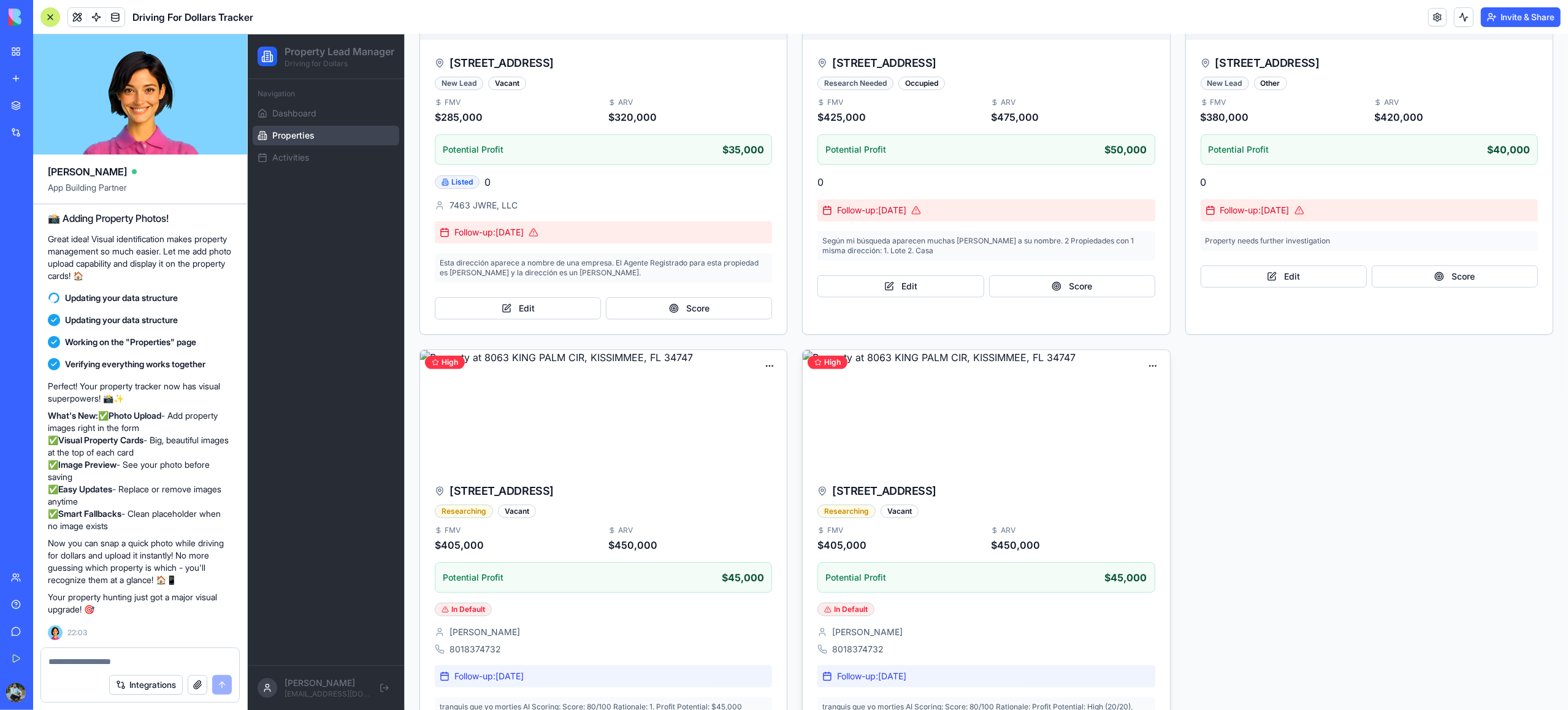
scroll to position [351, 0]
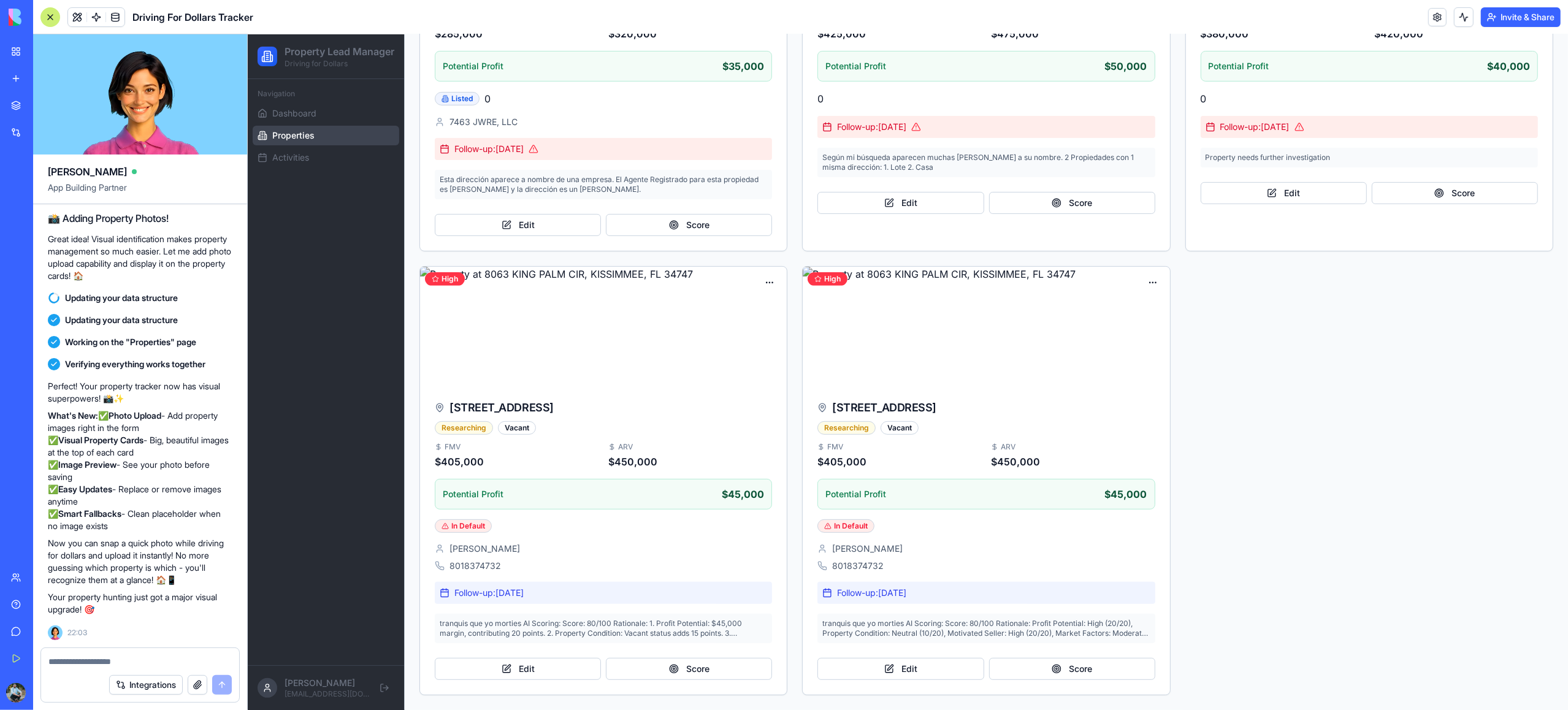
click at [92, 665] on textarea at bounding box center [139, 662] width 182 height 12
type textarea "*"
click at [618, 346] on img at bounding box center [602, 325] width 367 height 118
click at [546, 670] on button "Edit" at bounding box center [517, 669] width 166 height 22
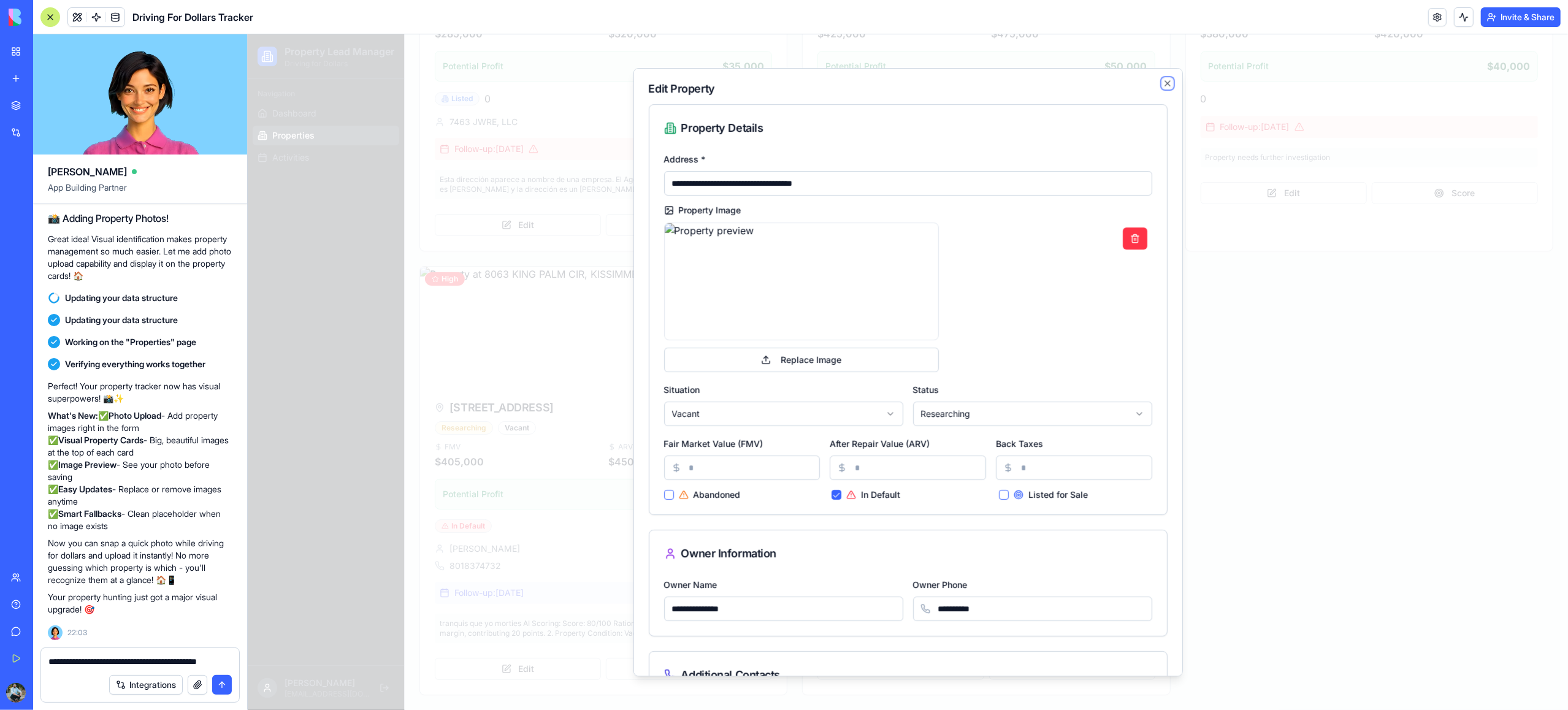
drag, startPoint x: 1168, startPoint y: 82, endPoint x: 1133, endPoint y: 89, distance: 35.7
click at [1168, 82] on icon "button" at bounding box center [1167, 83] width 10 height 10
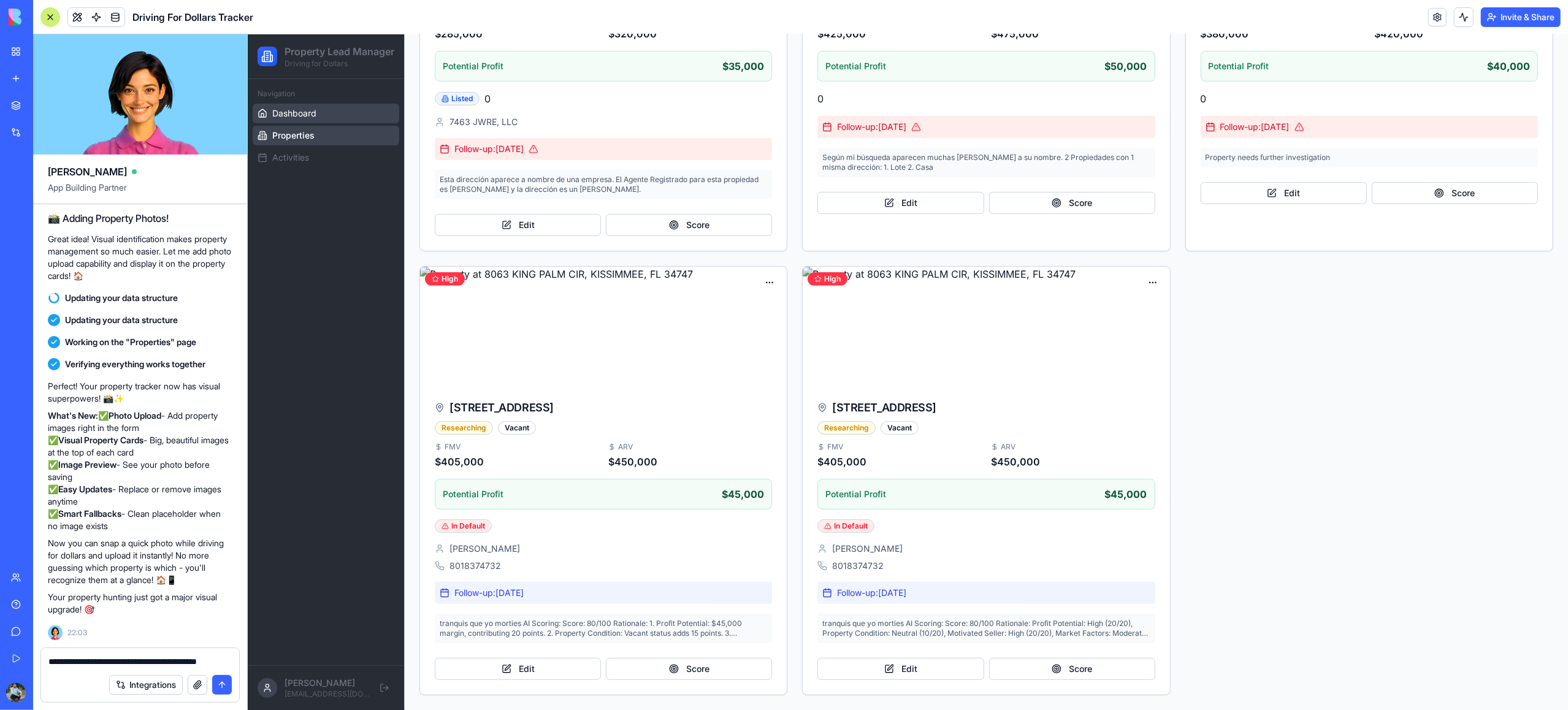
click at [295, 119] on span "Dashboard" at bounding box center [293, 113] width 44 height 12
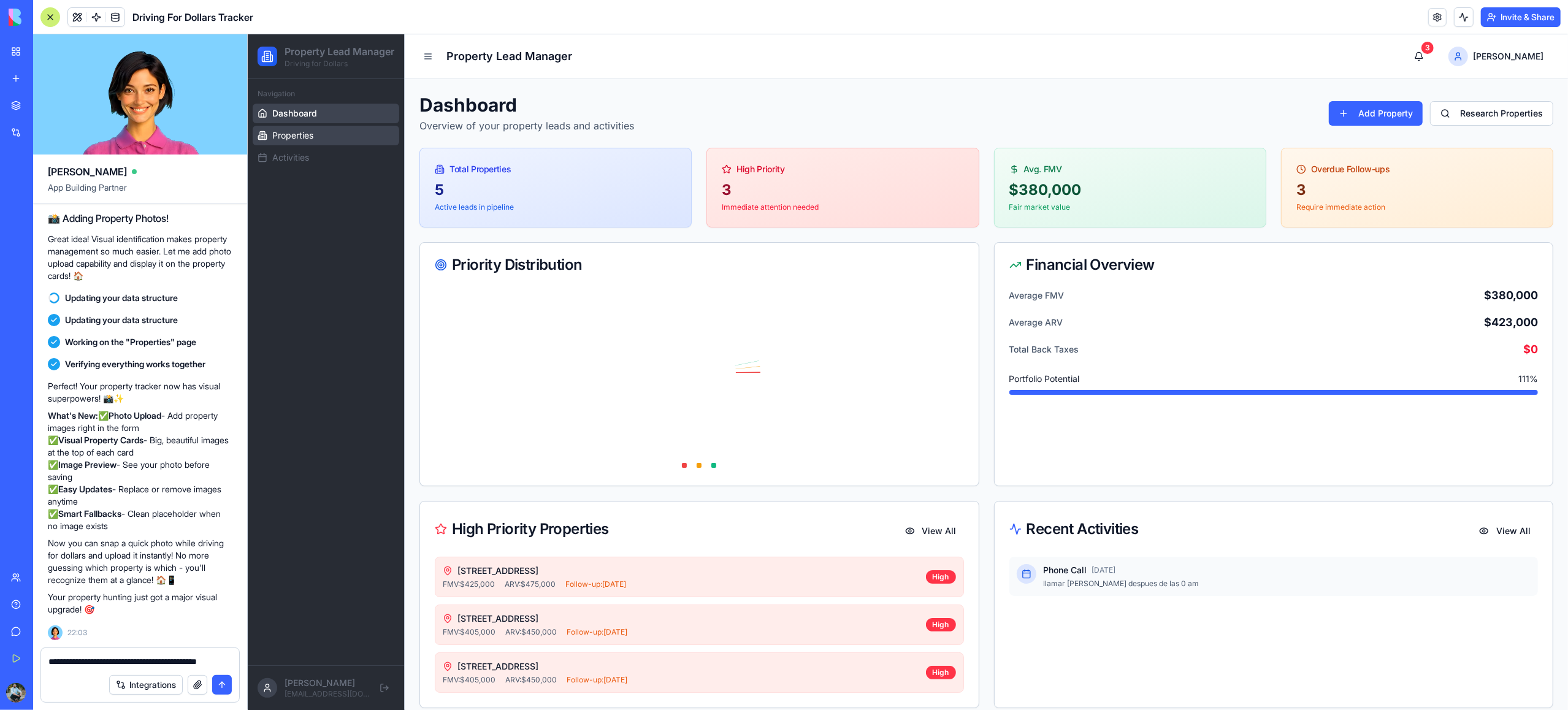
click at [301, 142] on span "Properties" at bounding box center [292, 135] width 41 height 12
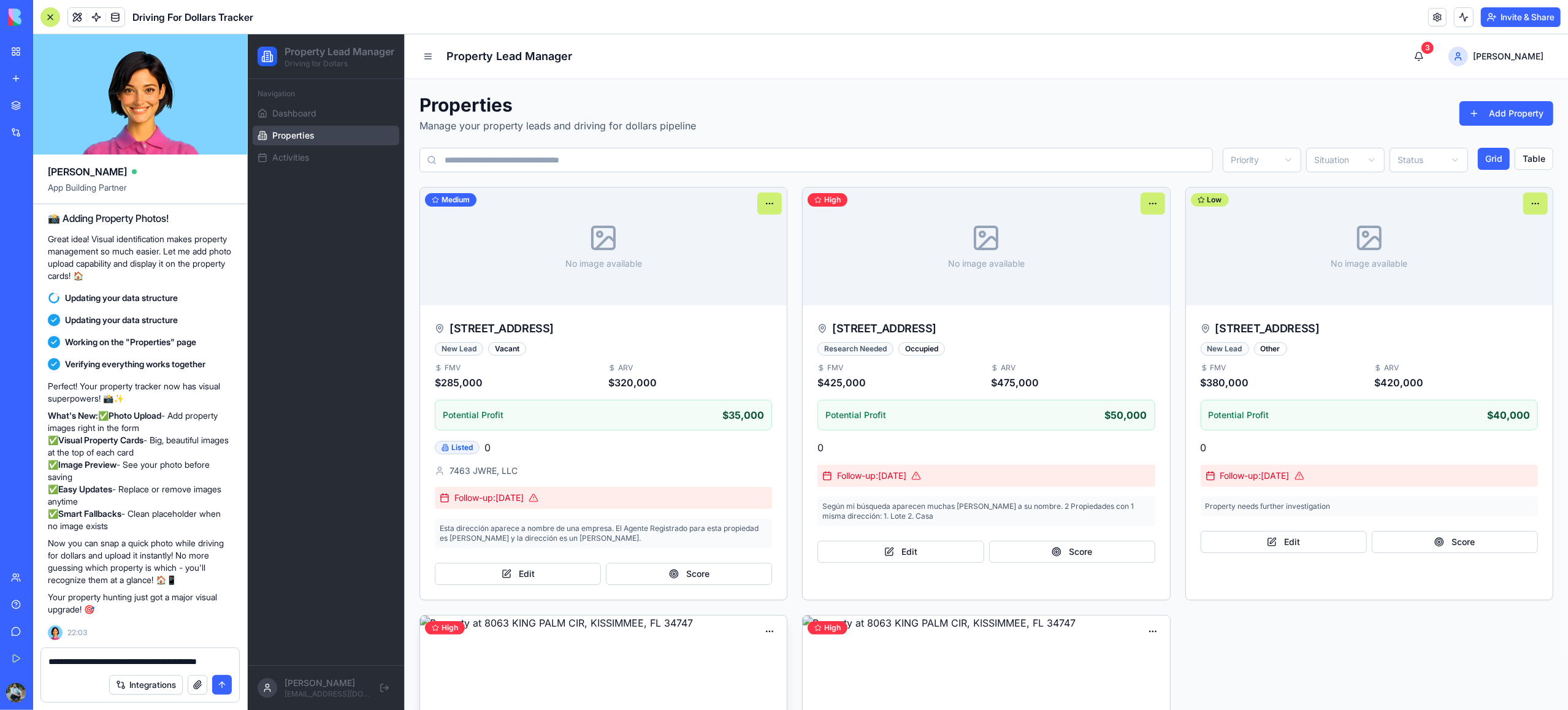
click at [589, 665] on img at bounding box center [602, 674] width 367 height 118
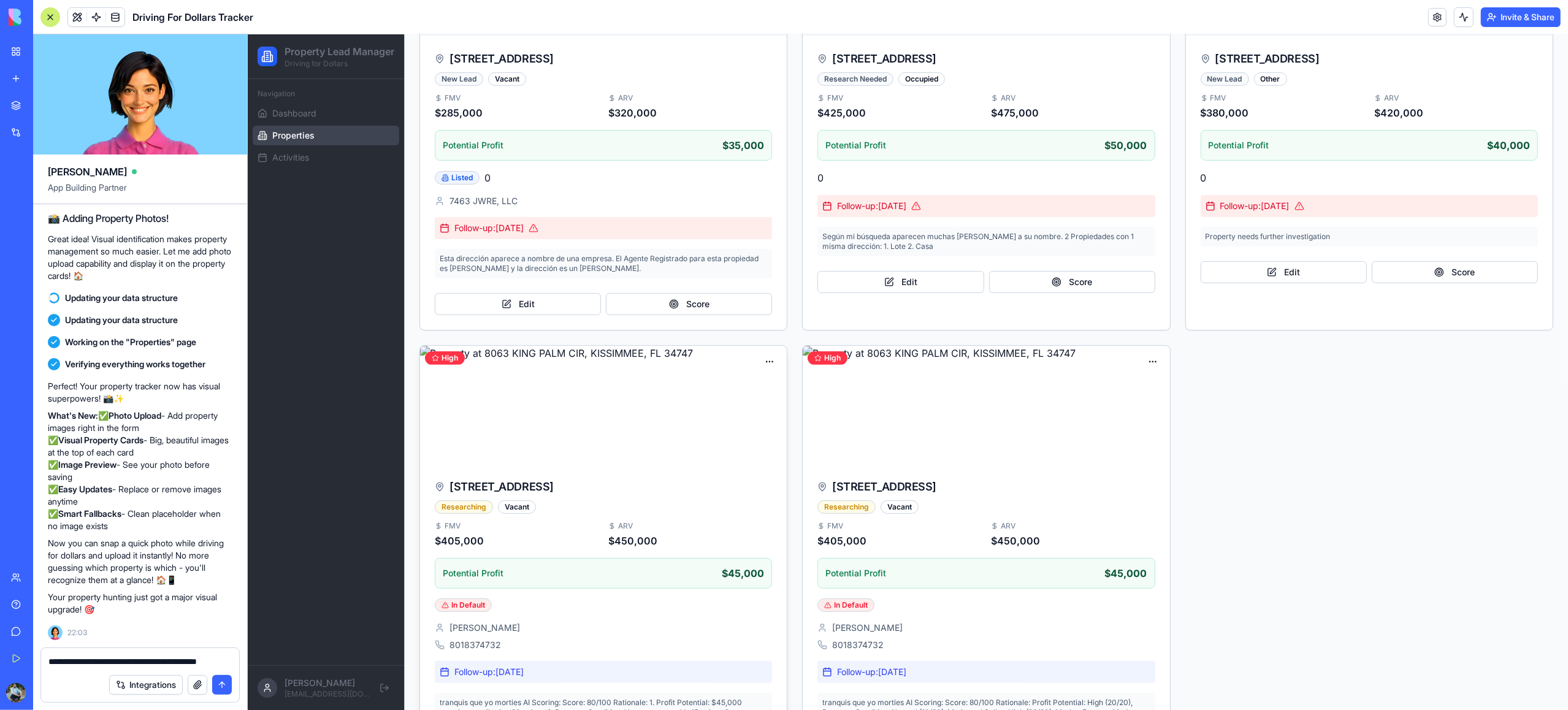
scroll to position [351, 0]
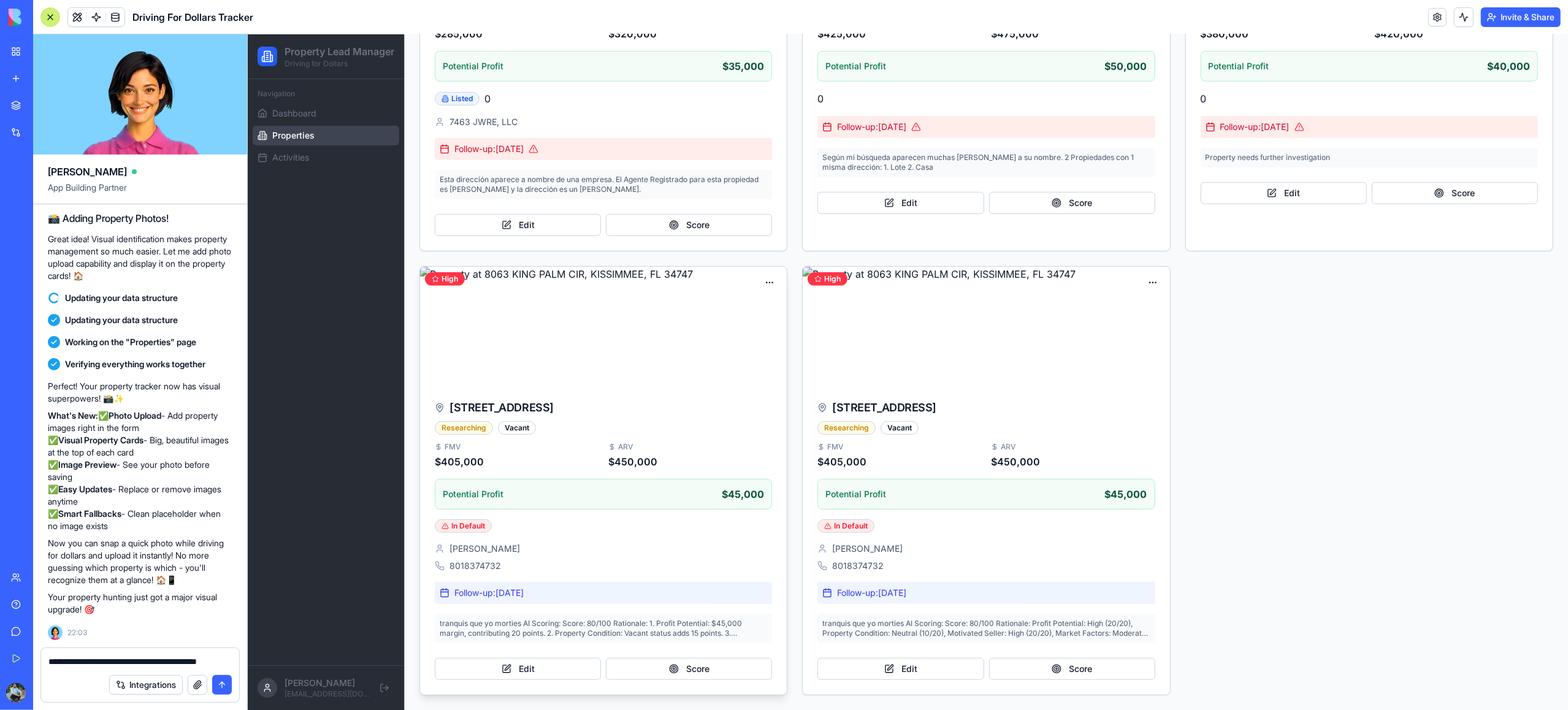
click at [469, 408] on span "8063 KING PALM CIR, KISSIMMEE, FL 34747" at bounding box center [501, 408] width 105 height 17
click at [534, 490] on div "Potential Profit $45,000" at bounding box center [603, 494] width 322 height 15
click at [531, 544] on div "Tanya Vyushkina" at bounding box center [602, 549] width 337 height 12
click at [687, 438] on div "8063 KING PALM CIR, KISSIMMEE, FL 34747 Researching Vacant" at bounding box center [602, 413] width 367 height 58
click at [553, 409] on span "8063 KING PALM CIR, KISSIMMEE, FL 34747" at bounding box center [501, 408] width 105 height 17
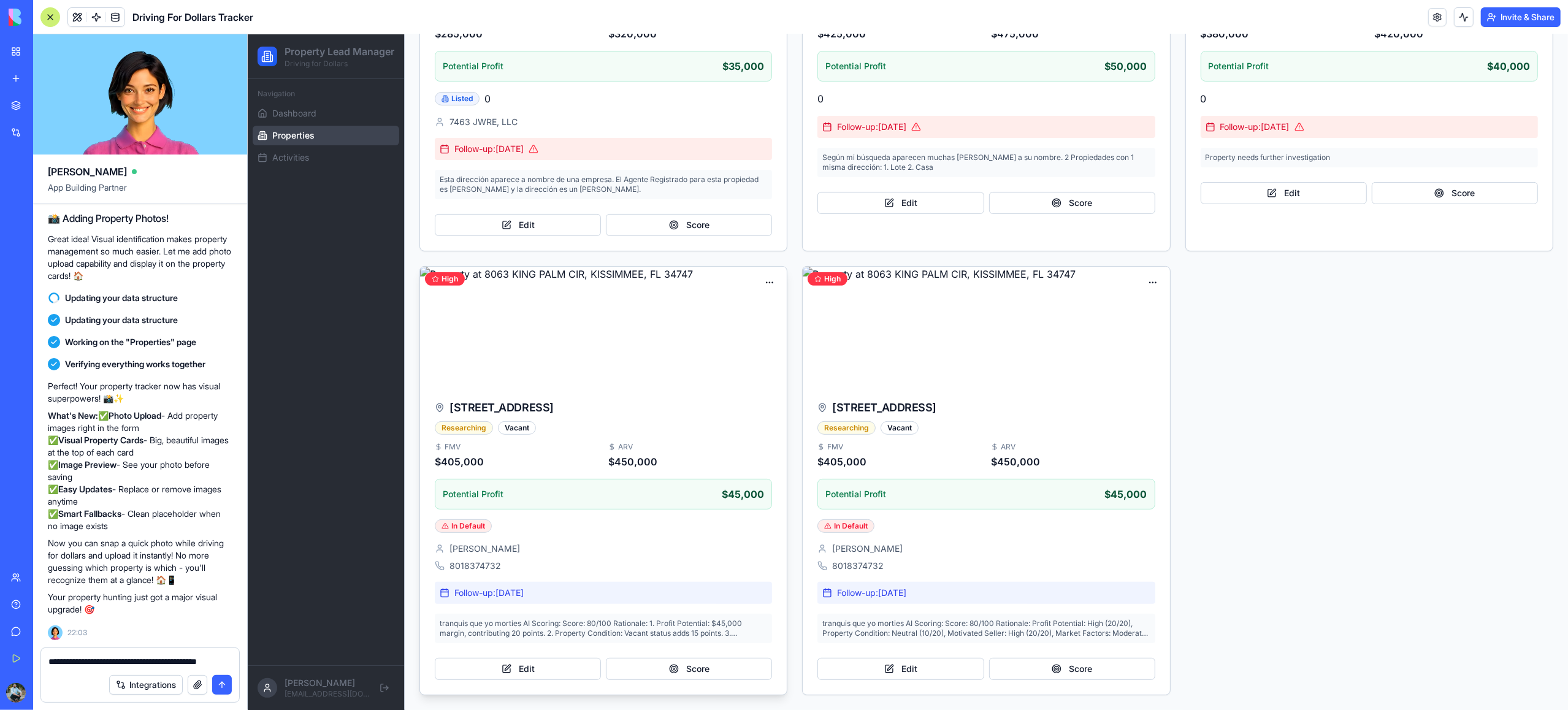
click at [516, 433] on div "Vacant" at bounding box center [516, 428] width 38 height 14
click at [515, 430] on div "Vacant" at bounding box center [516, 428] width 38 height 14
click at [474, 429] on div "Researching" at bounding box center [463, 428] width 58 height 14
click at [763, 278] on html "Property Lead Manager Driving for Dollars Navigation Dashboard Properties Activ…" at bounding box center [907, 197] width 1321 height 1025
click at [723, 307] on div "Edit" at bounding box center [732, 308] width 90 height 20
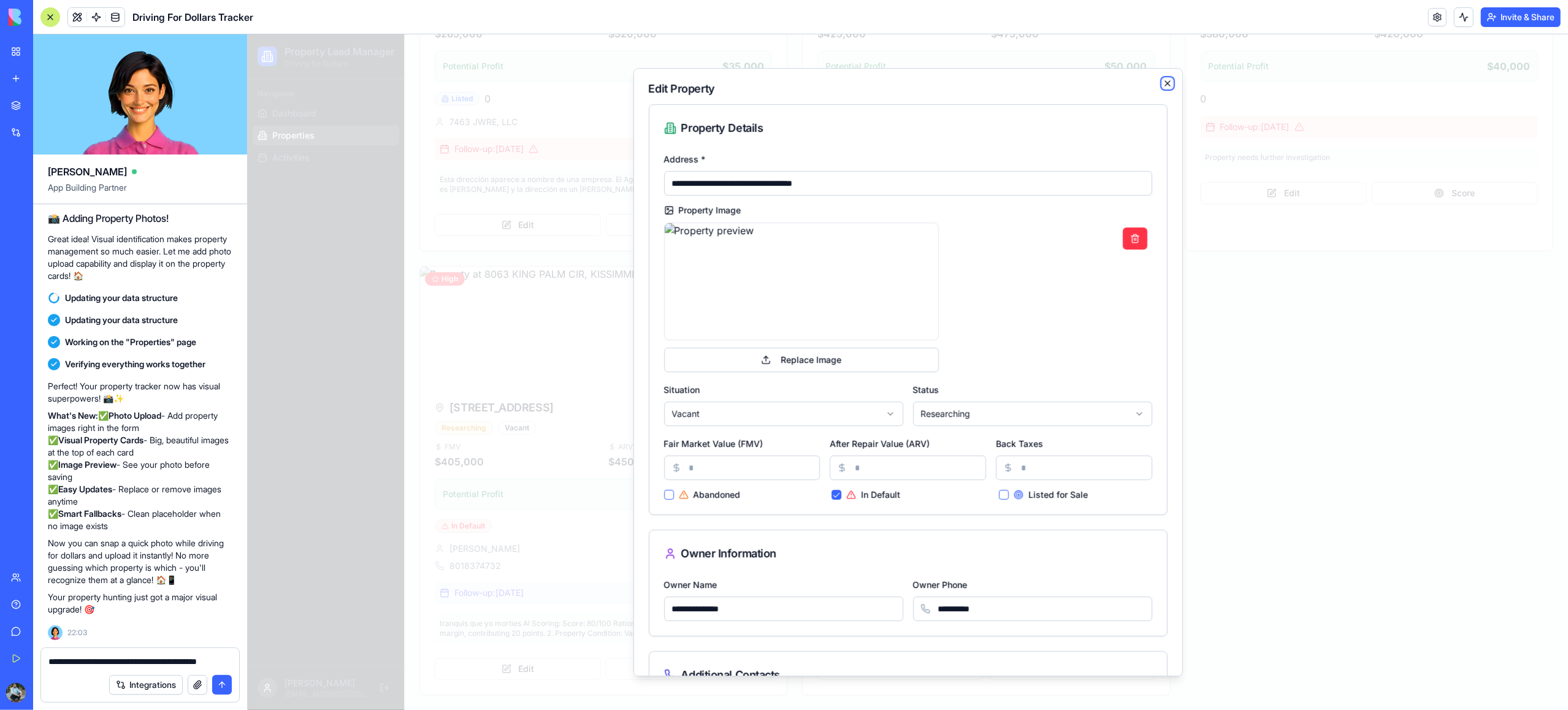
click at [1166, 85] on icon "button" at bounding box center [1167, 83] width 10 height 10
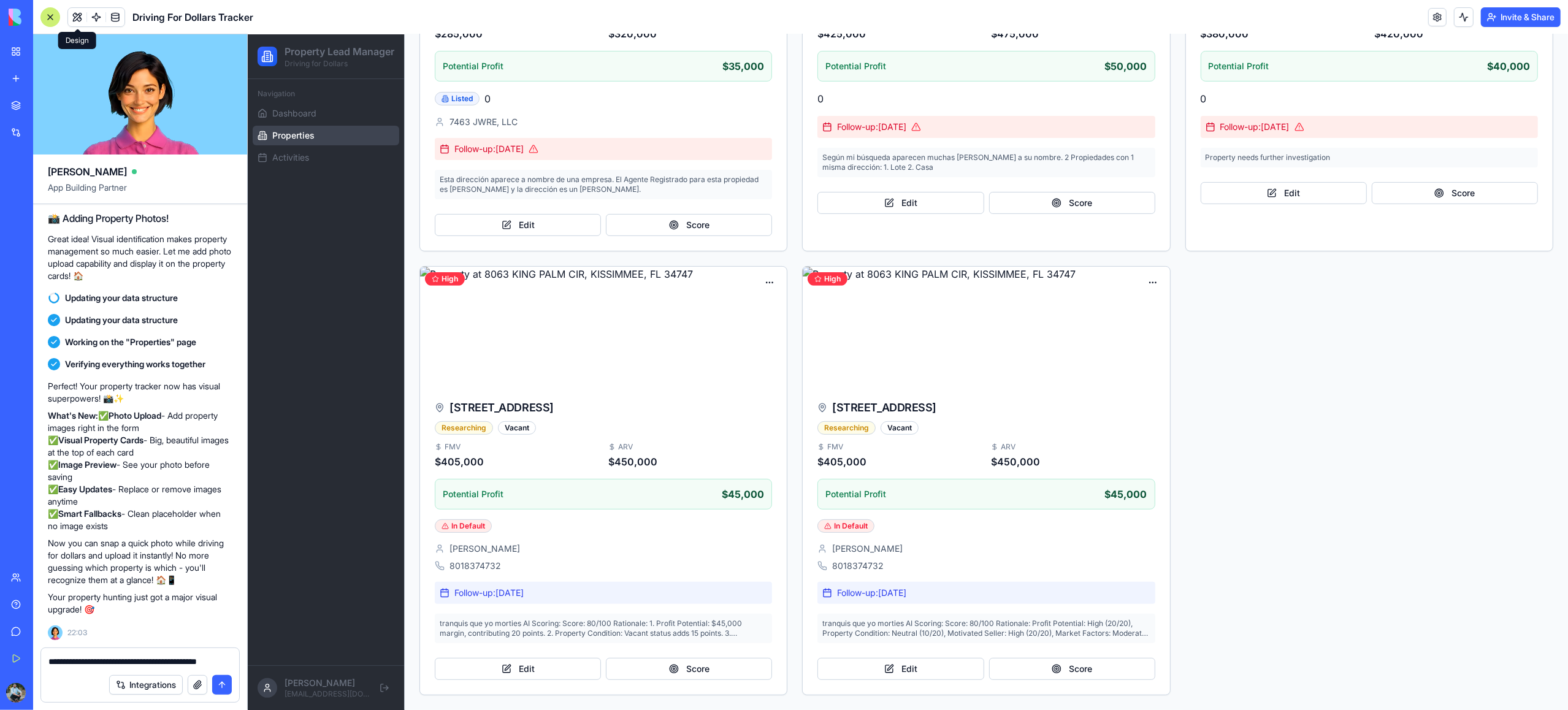
click at [77, 18] on button at bounding box center [77, 17] width 19 height 19
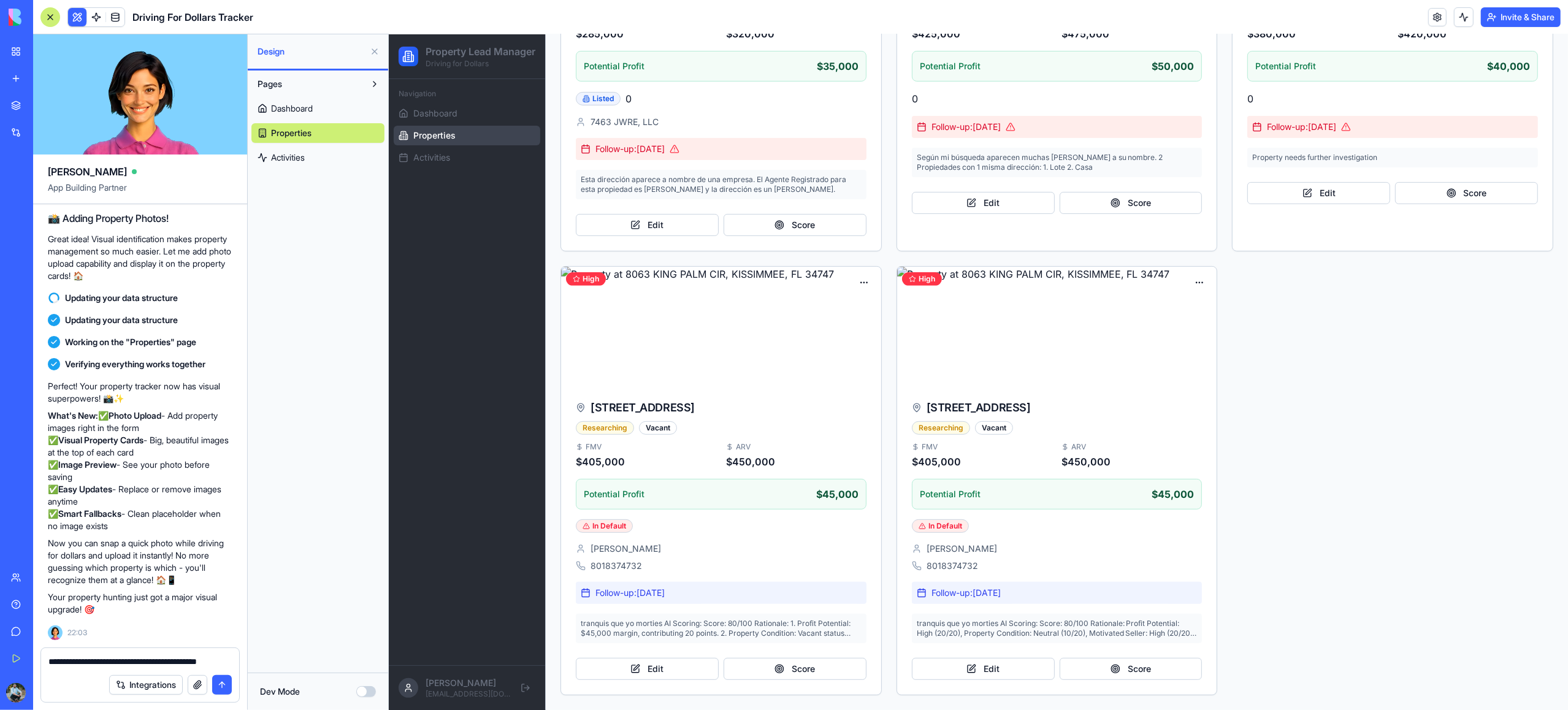
click at [304, 110] on span "Dashboard" at bounding box center [291, 109] width 41 height 12
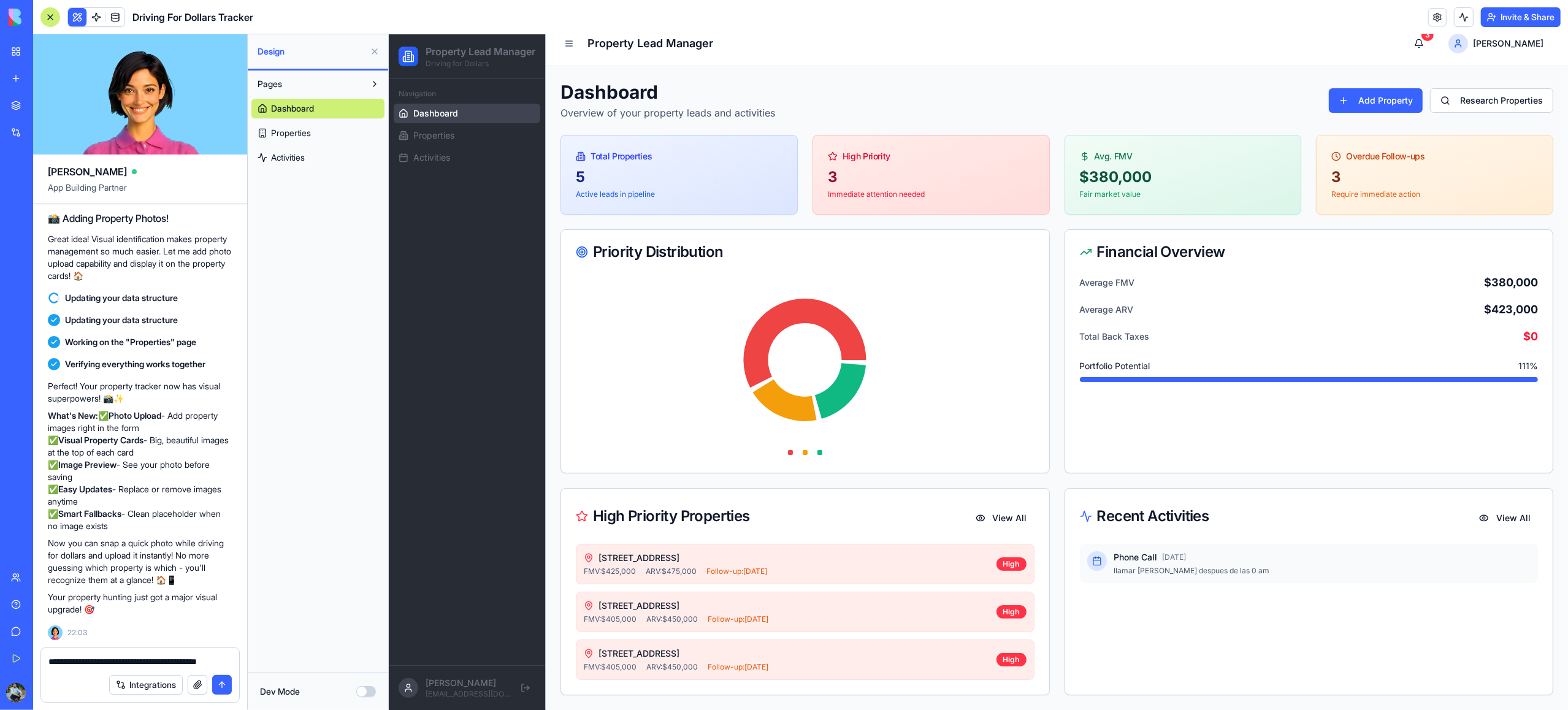
click at [302, 130] on span "Properties" at bounding box center [291, 133] width 40 height 12
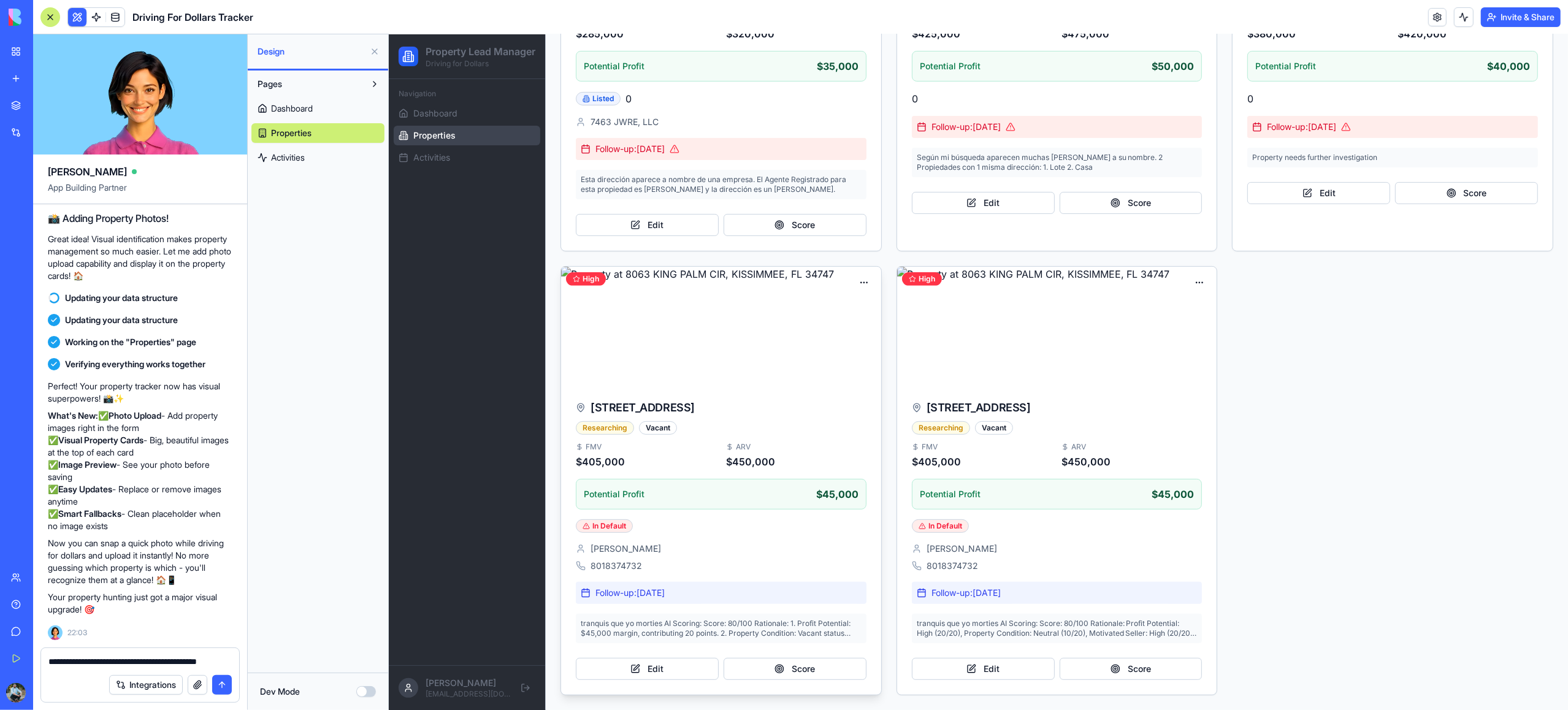
click at [745, 364] on img at bounding box center [721, 325] width 320 height 118
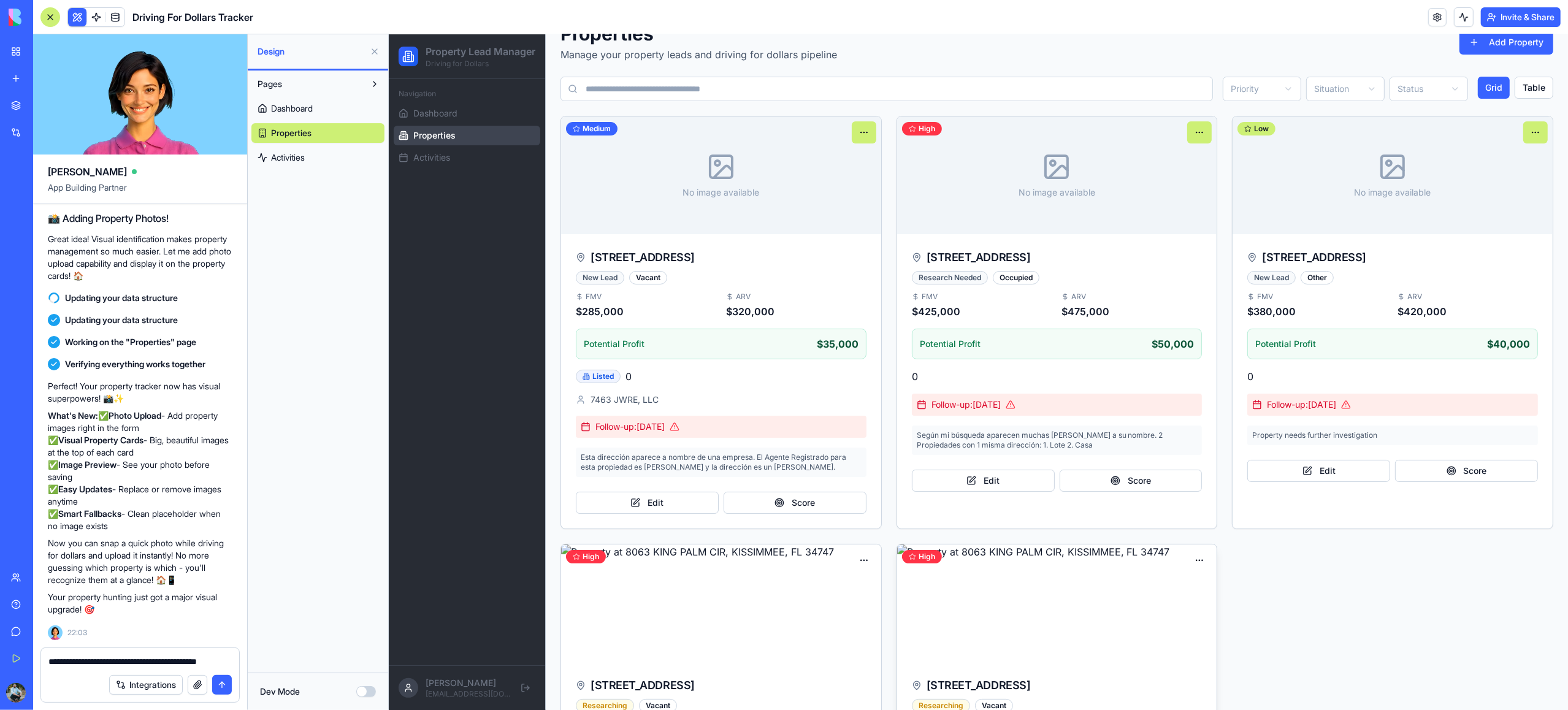
scroll to position [0, 0]
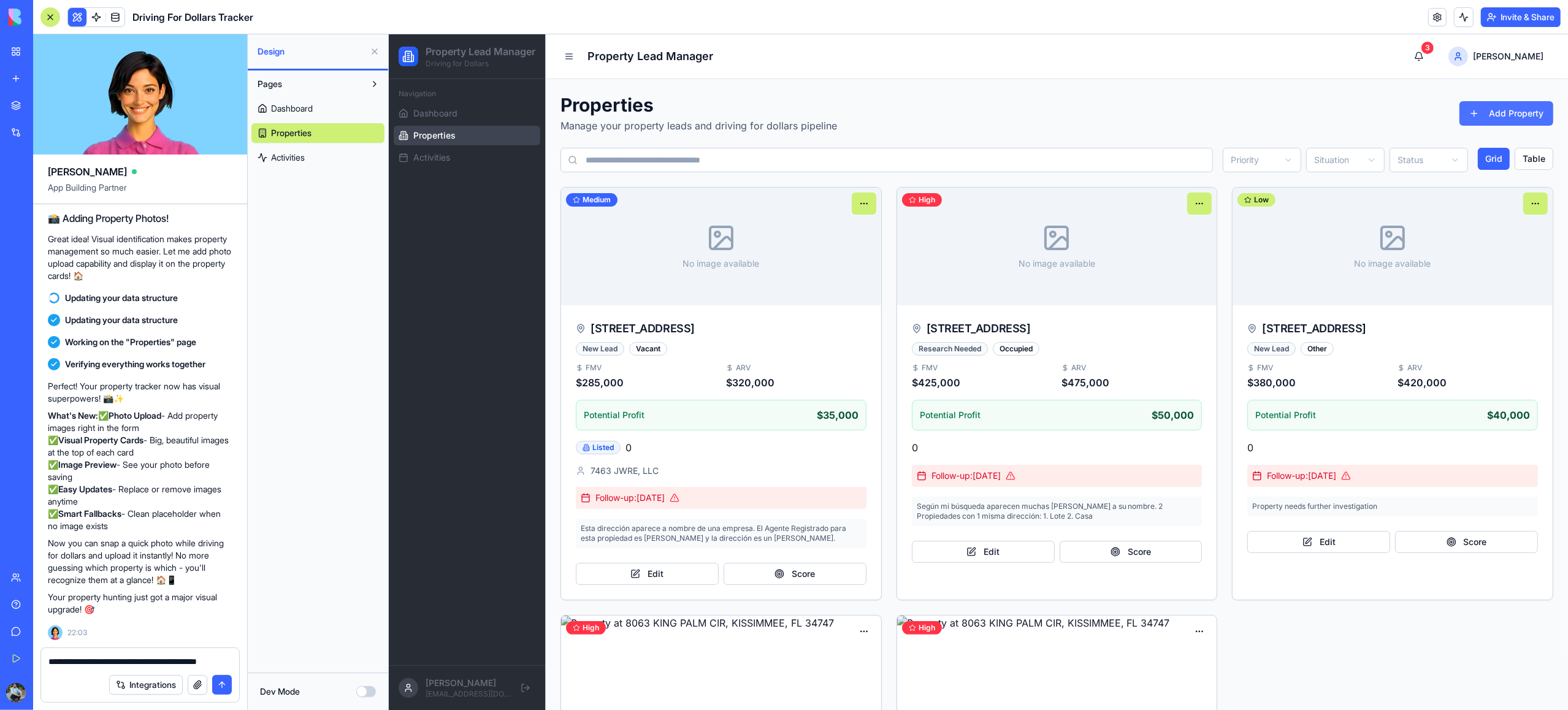
click at [1503, 117] on button "Add Property" at bounding box center [1506, 114] width 94 height 25
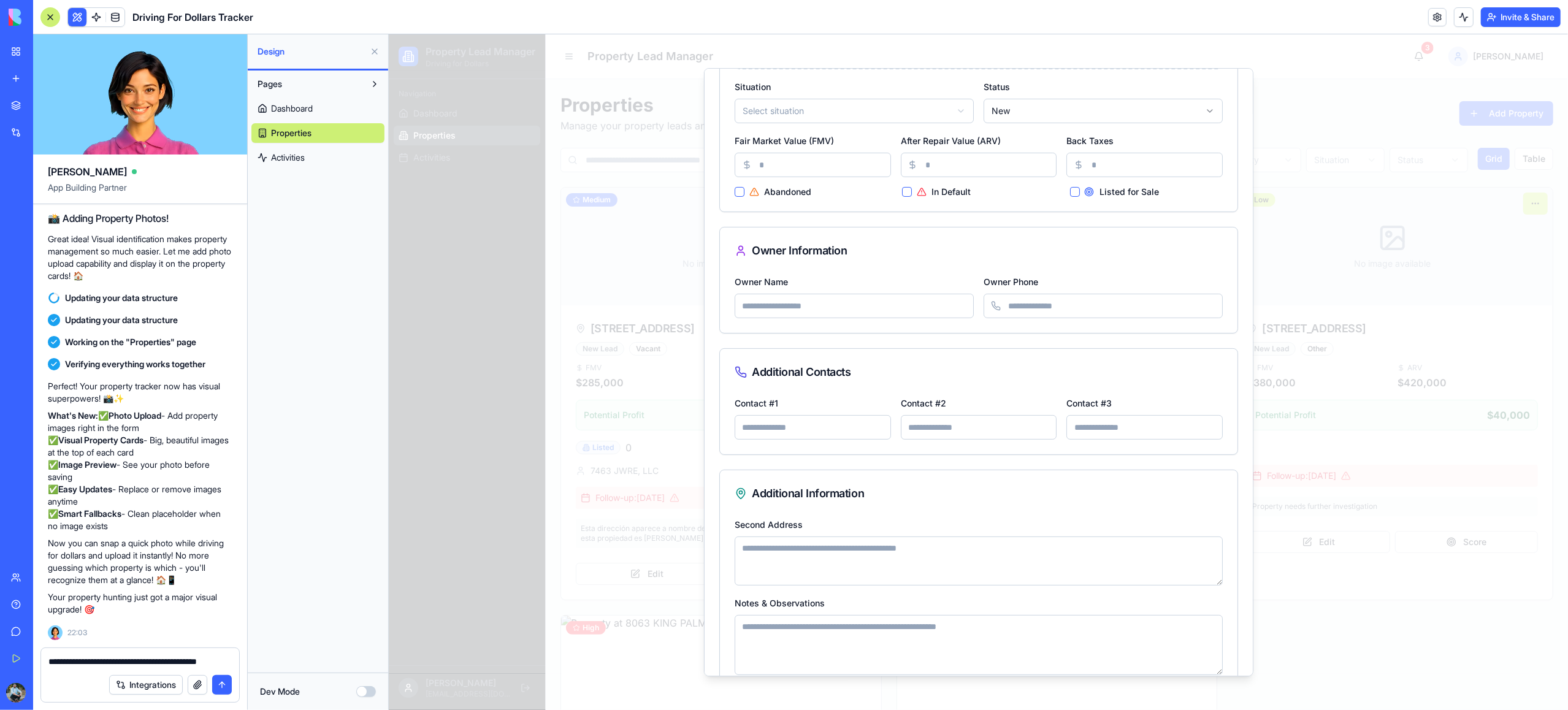
scroll to position [271, 0]
drag, startPoint x: 66, startPoint y: 679, endPoint x: 75, endPoint y: 677, distance: 9.2
click at [66, 679] on div "Integrations" at bounding box center [140, 685] width 198 height 35
drag, startPoint x: 230, startPoint y: 665, endPoint x: 241, endPoint y: 689, distance: 26.4
click at [230, 665] on textarea "**********" at bounding box center [139, 662] width 182 height 12
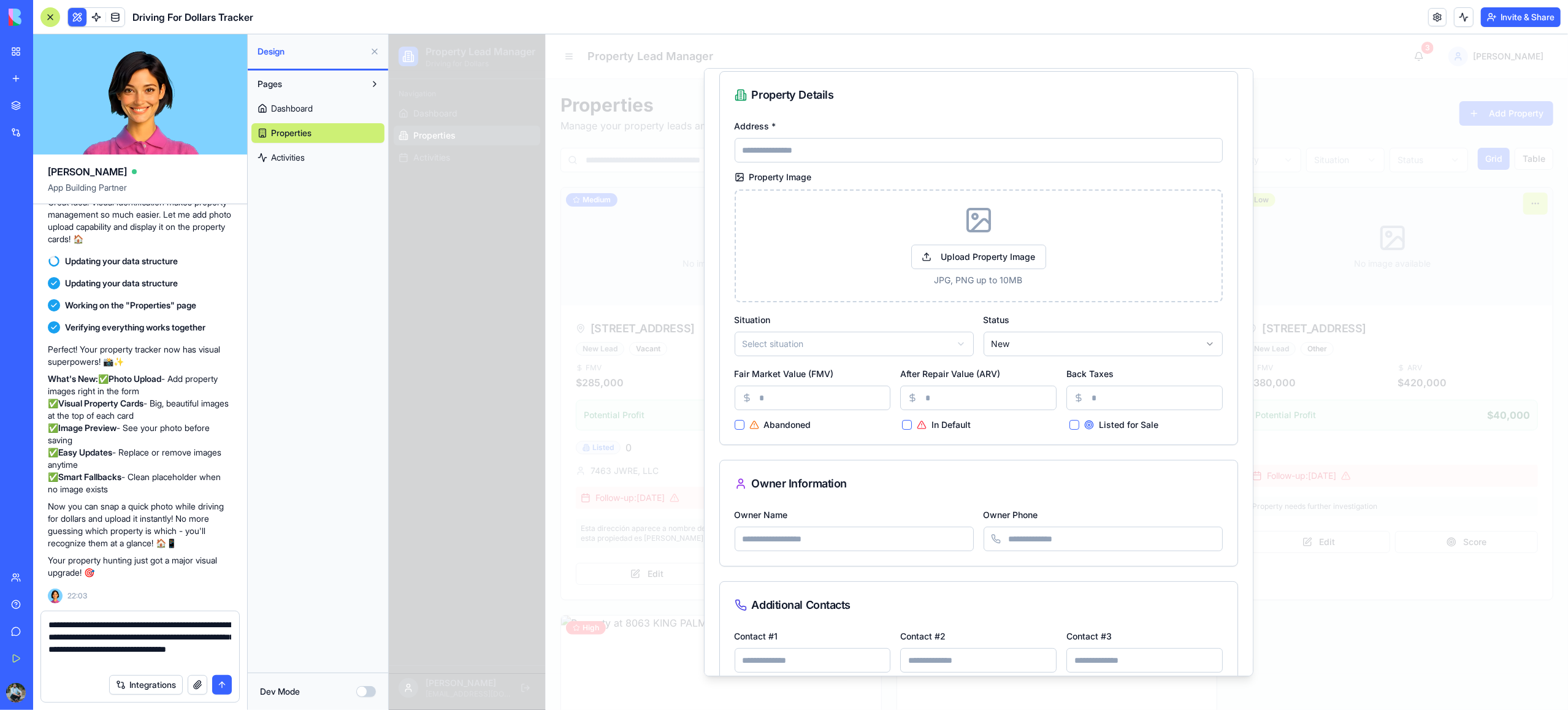
scroll to position [35, 0]
click at [889, 349] on body "Property Lead Manager Driving for Dollars Navigation Dashboard Properties Activ…" at bounding box center [978, 547] width 1180 height 1025
click at [1032, 339] on body "Property Lead Manager Driving for Dollars Navigation Dashboard Properties Activ…" at bounding box center [978, 547] width 1180 height 1025
click at [865, 361] on body "Property Lead Manager Driving for Dollars Navigation Dashboard Properties Activ…" at bounding box center [978, 547] width 1180 height 1025
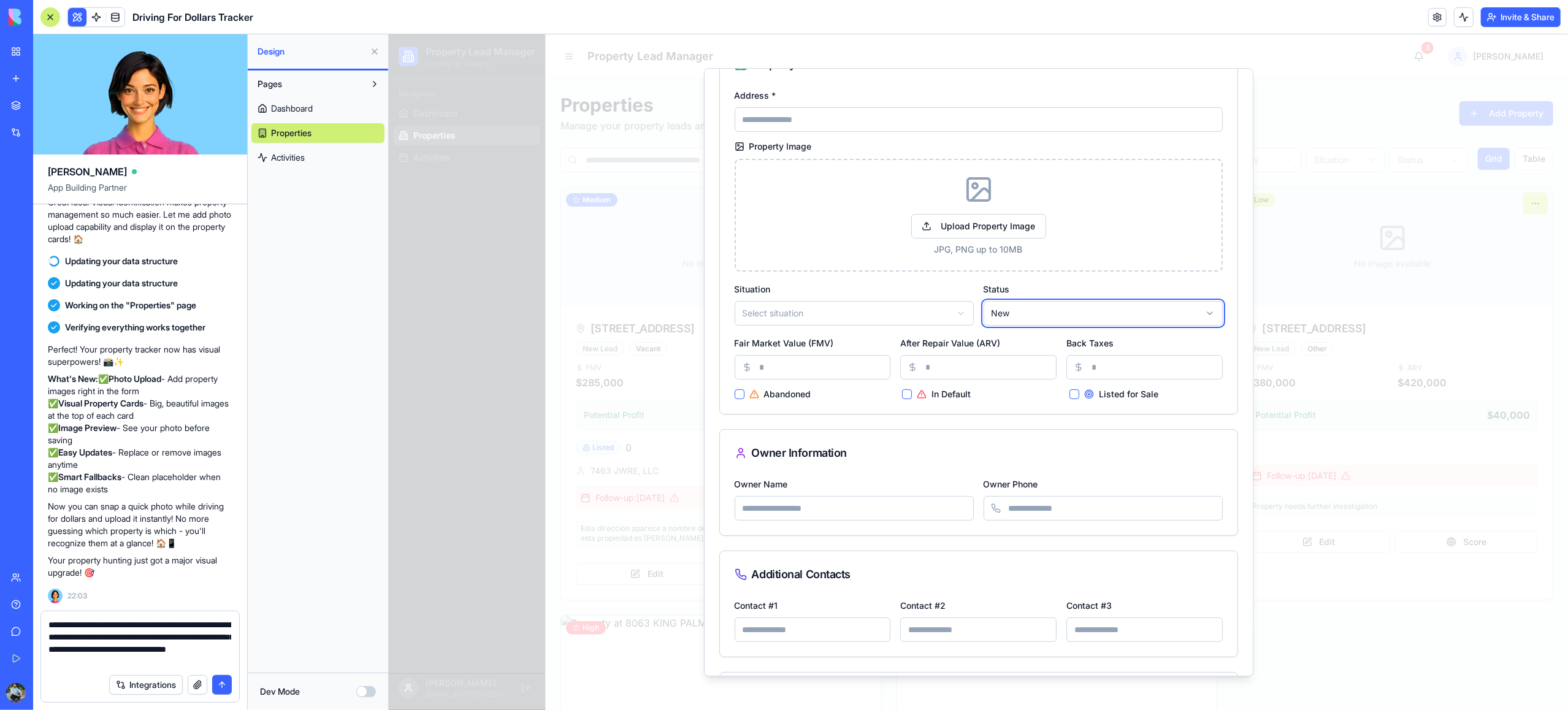
scroll to position [66, 0]
click at [187, 664] on textarea "**********" at bounding box center [139, 643] width 182 height 49
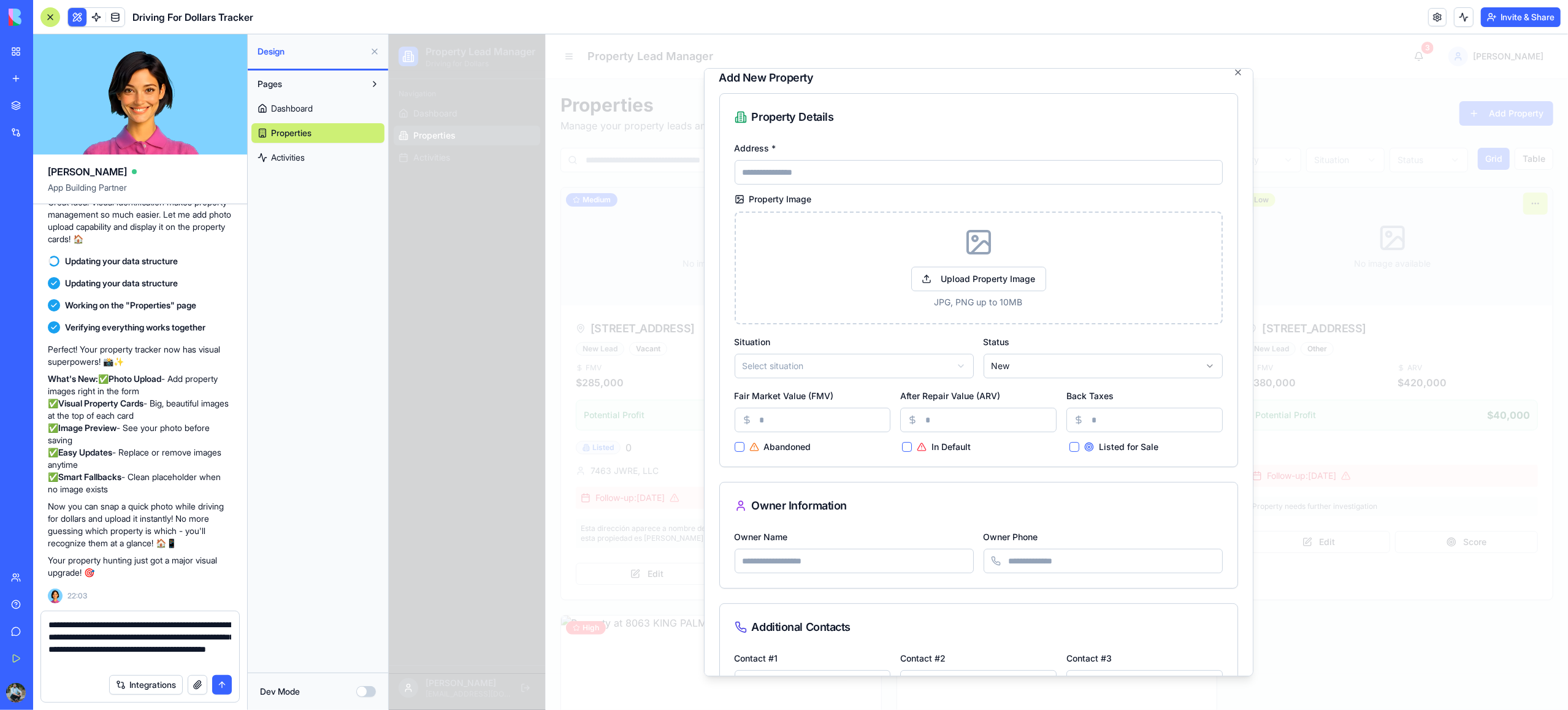
scroll to position [0, 0]
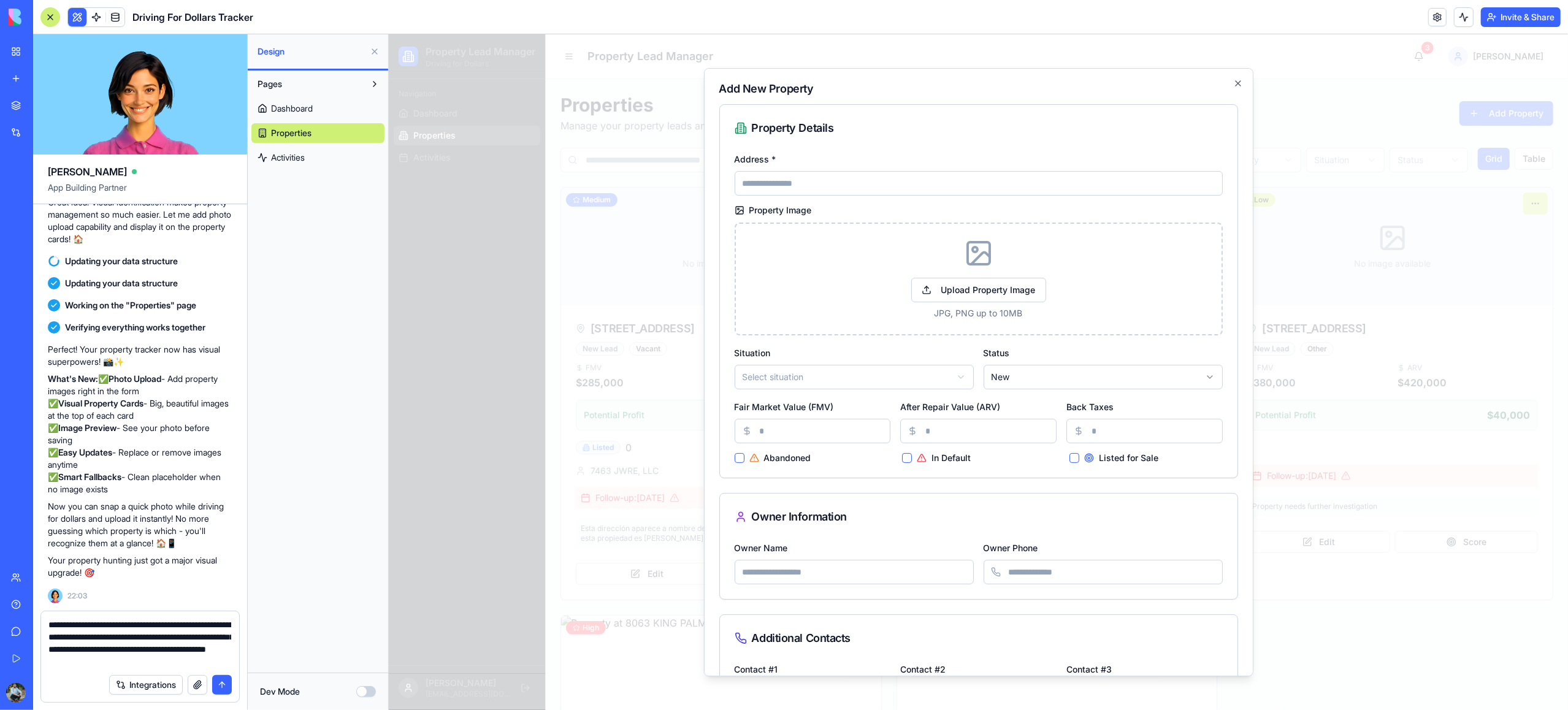
drag, startPoint x: 225, startPoint y: 660, endPoint x: 188, endPoint y: 661, distance: 37.0
click at [188, 661] on textarea "**********" at bounding box center [139, 643] width 182 height 49
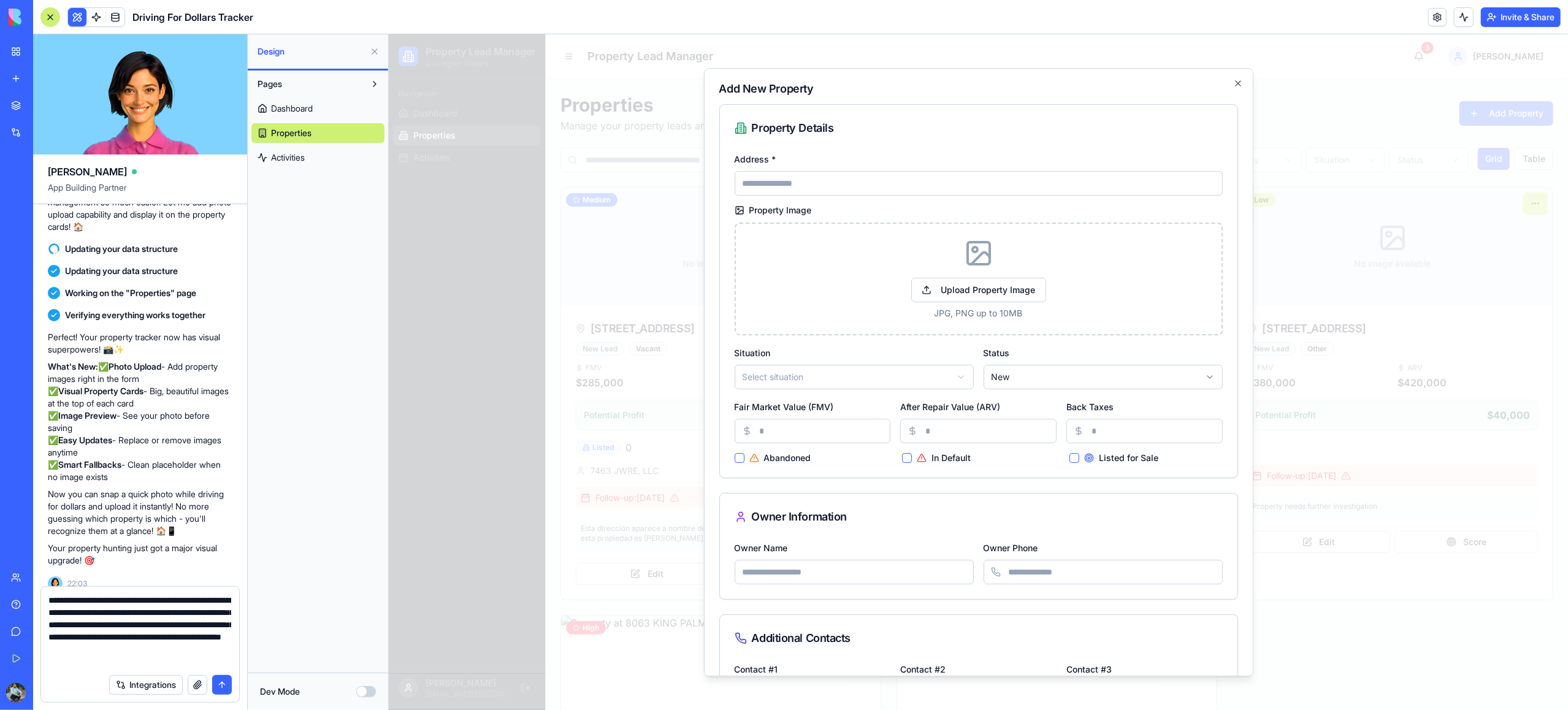
drag, startPoint x: 189, startPoint y: 638, endPoint x: 220, endPoint y: 651, distance: 33.6
click at [220, 651] on textarea "**********" at bounding box center [139, 631] width 182 height 74
click at [228, 641] on textarea "**********" at bounding box center [139, 631] width 182 height 74
drag, startPoint x: 210, startPoint y: 638, endPoint x: 215, endPoint y: 646, distance: 9.4
click at [189, 640] on textarea "**********" at bounding box center [139, 631] width 182 height 74
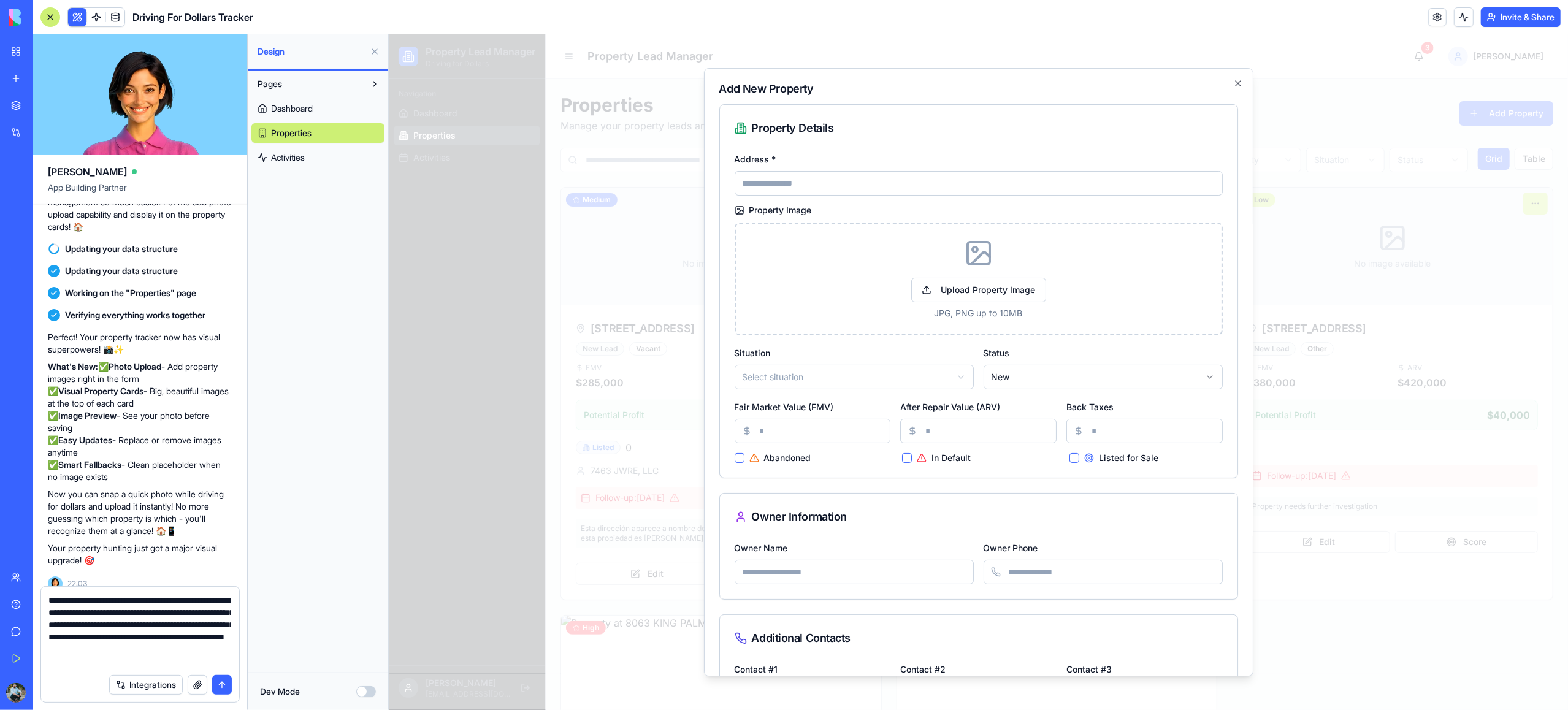
drag, startPoint x: 189, startPoint y: 648, endPoint x: 168, endPoint y: 649, distance: 21.0
click at [143, 649] on textarea "**********" at bounding box center [139, 631] width 182 height 74
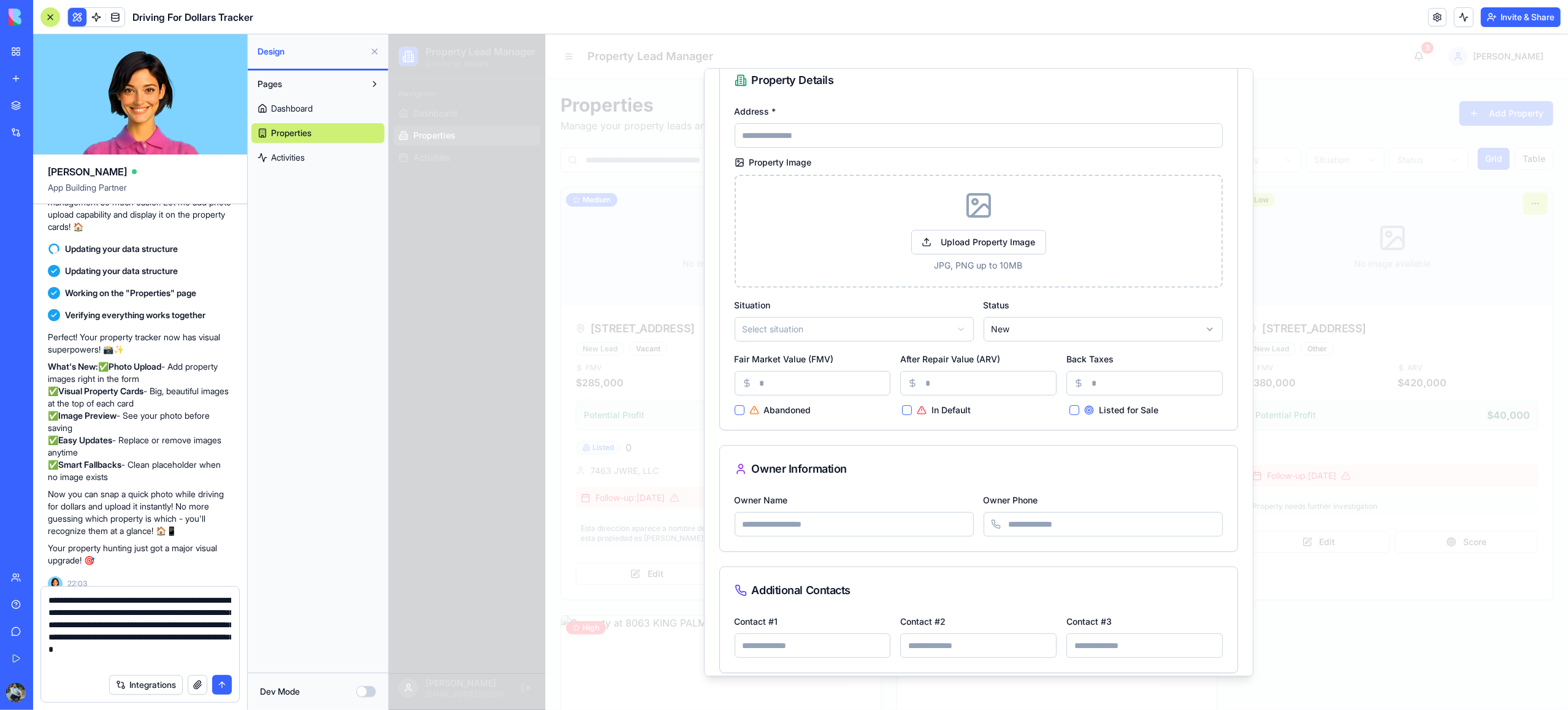
scroll to position [41, 0]
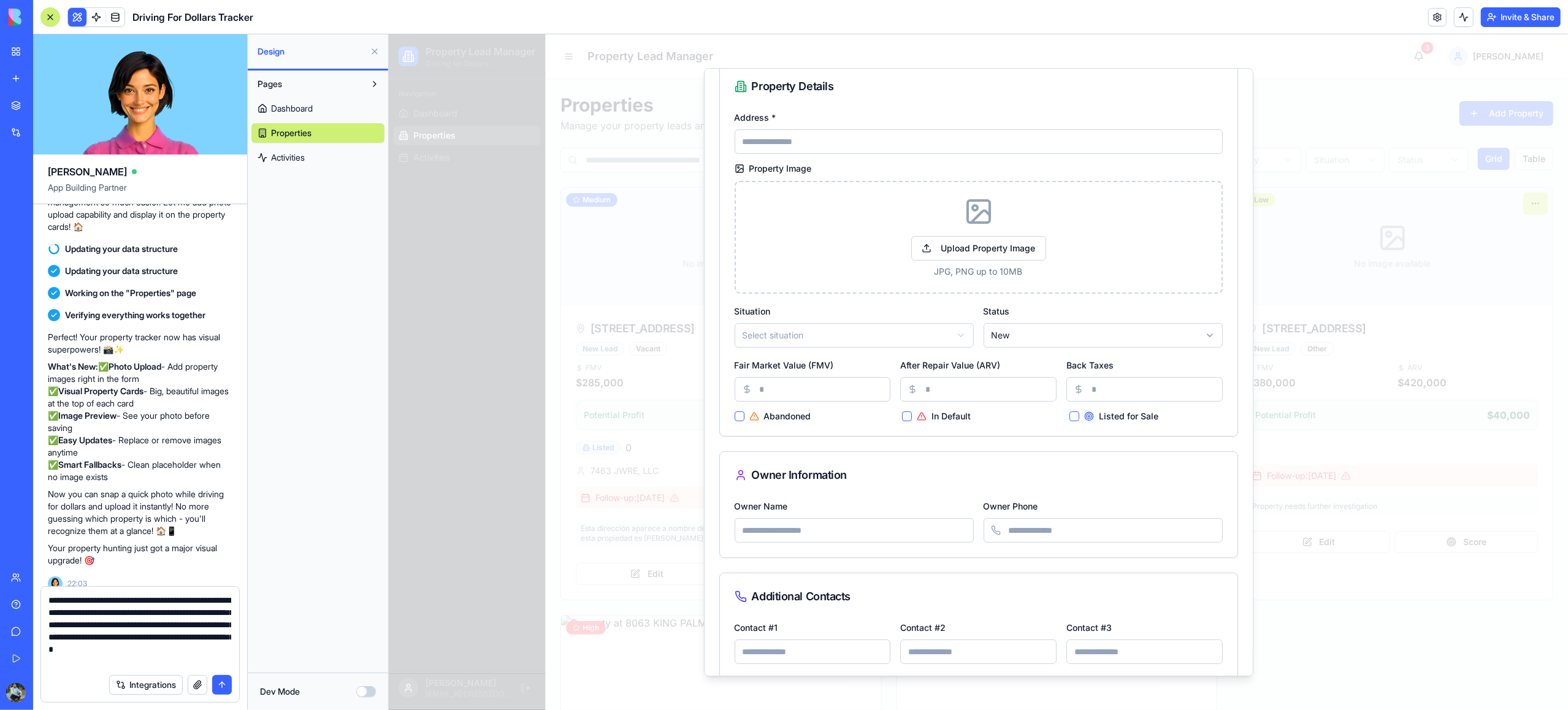
type textarea "**********"
click at [220, 685] on button "submit" at bounding box center [222, 685] width 20 height 20
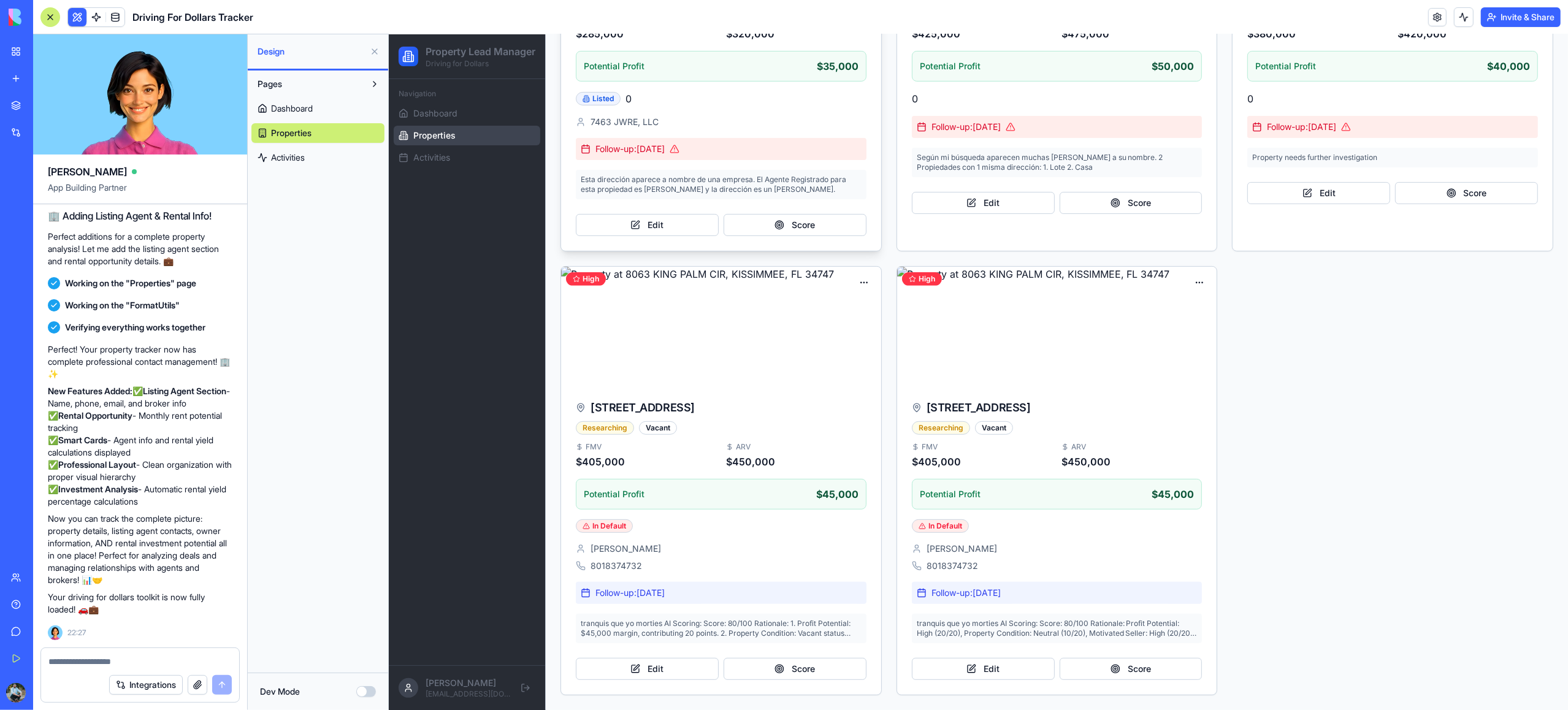
scroll to position [351, 0]
click at [781, 330] on img at bounding box center [721, 325] width 320 height 118
click at [679, 665] on button "Edit" at bounding box center [646, 669] width 143 height 22
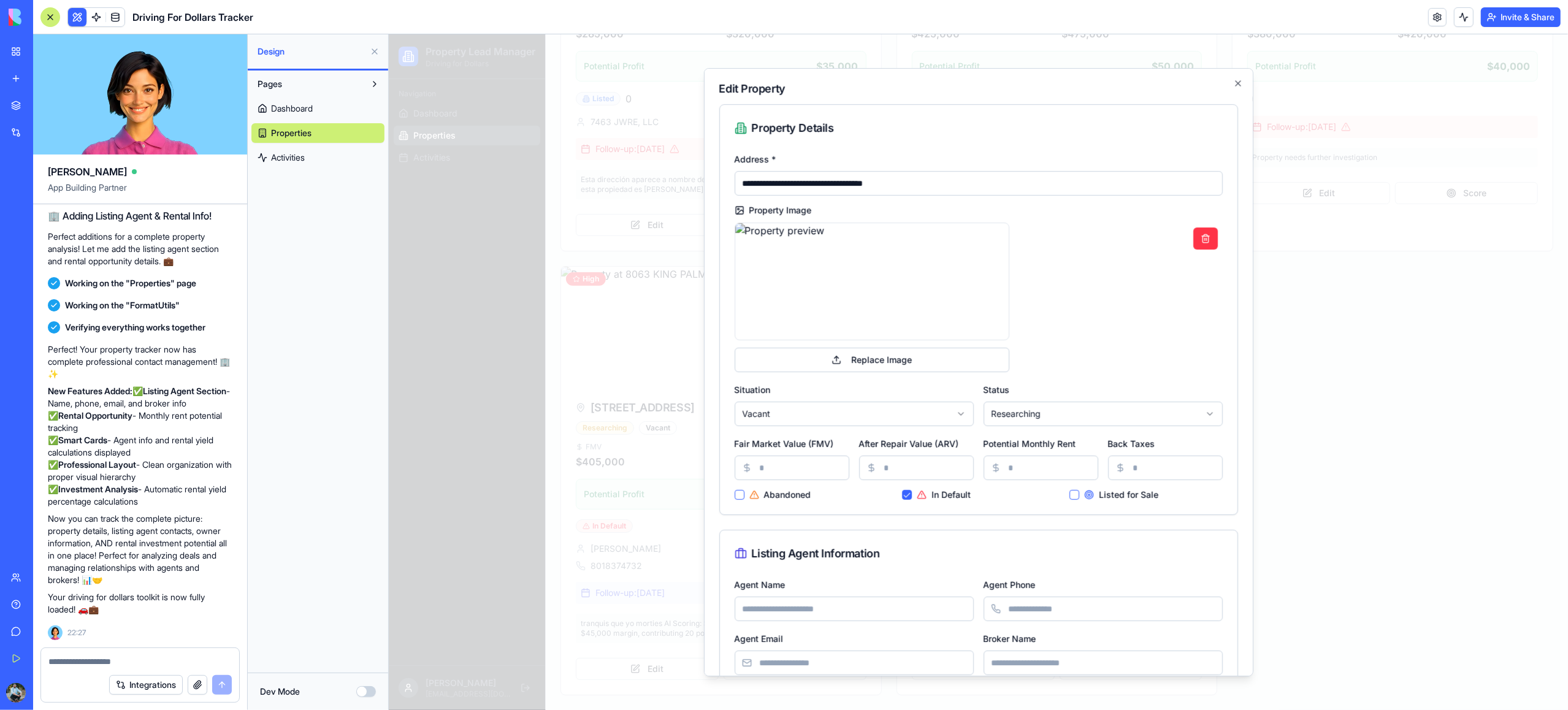
click at [1047, 471] on input "Potential Monthly Rent" at bounding box center [1040, 468] width 114 height 25
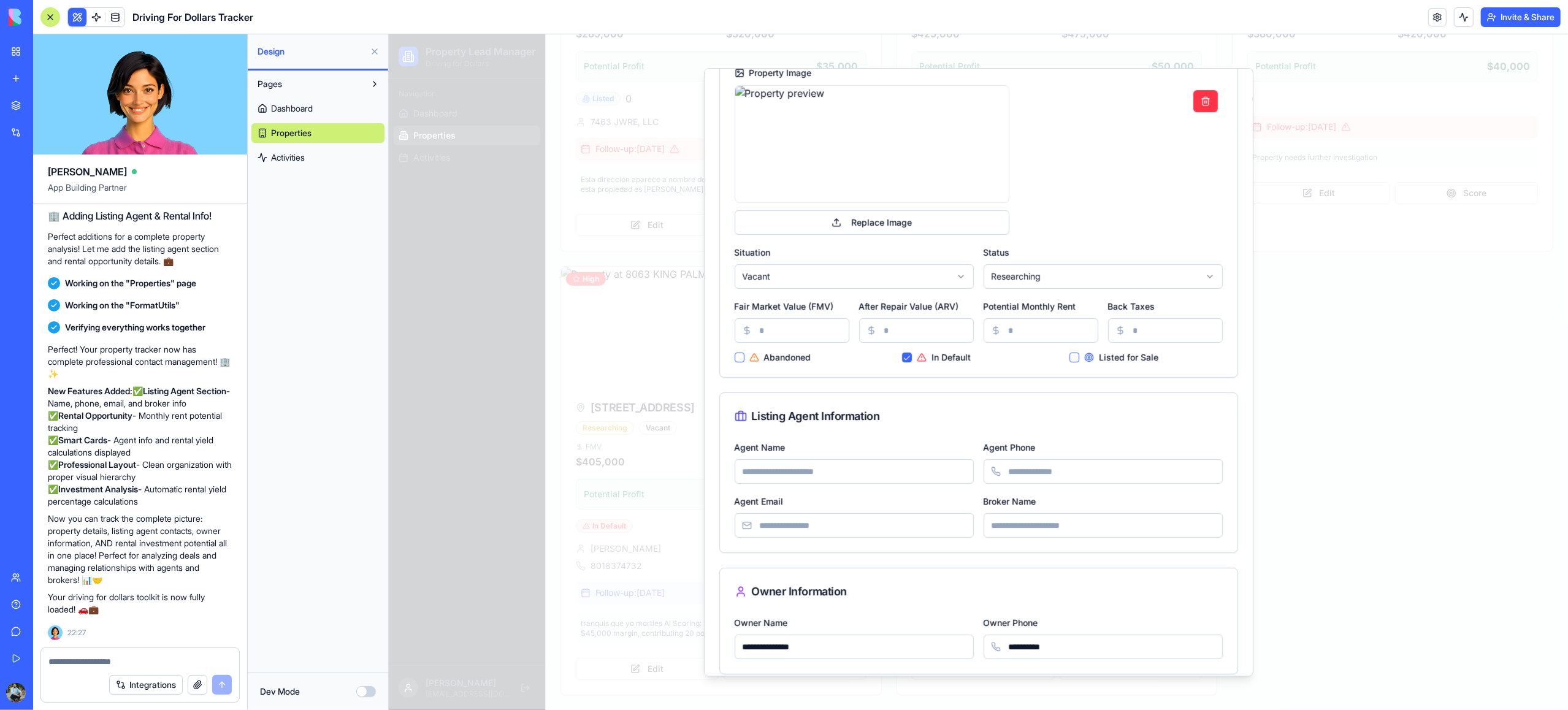
scroll to position [139, 0]
type input "****"
click at [833, 476] on input "Agent Name" at bounding box center [854, 471] width 239 height 25
type input "*"
type input "**********"
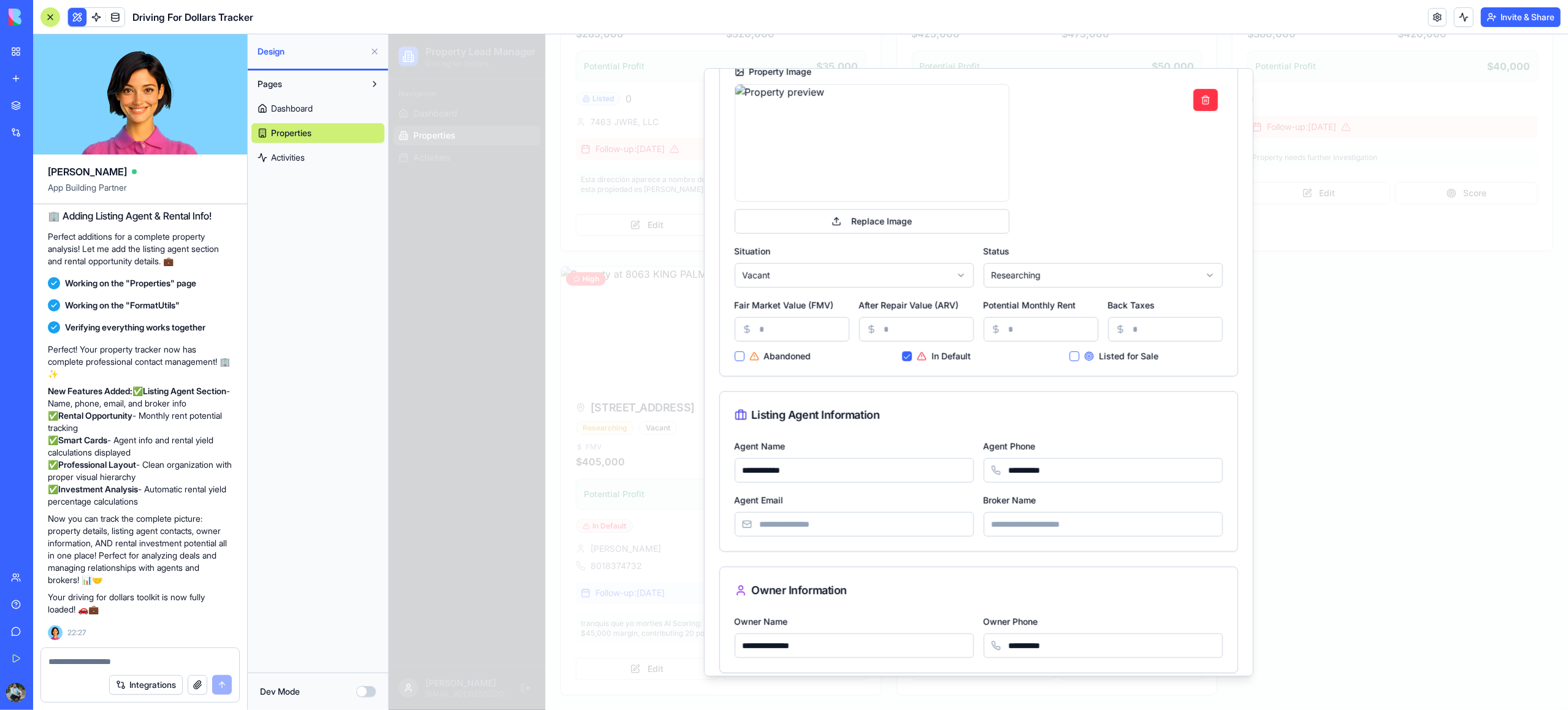
type input "**********"
click at [899, 532] on input "Agent Email" at bounding box center [854, 524] width 239 height 25
type input "**********"
click at [1026, 525] on input "Broker Name" at bounding box center [1102, 524] width 239 height 25
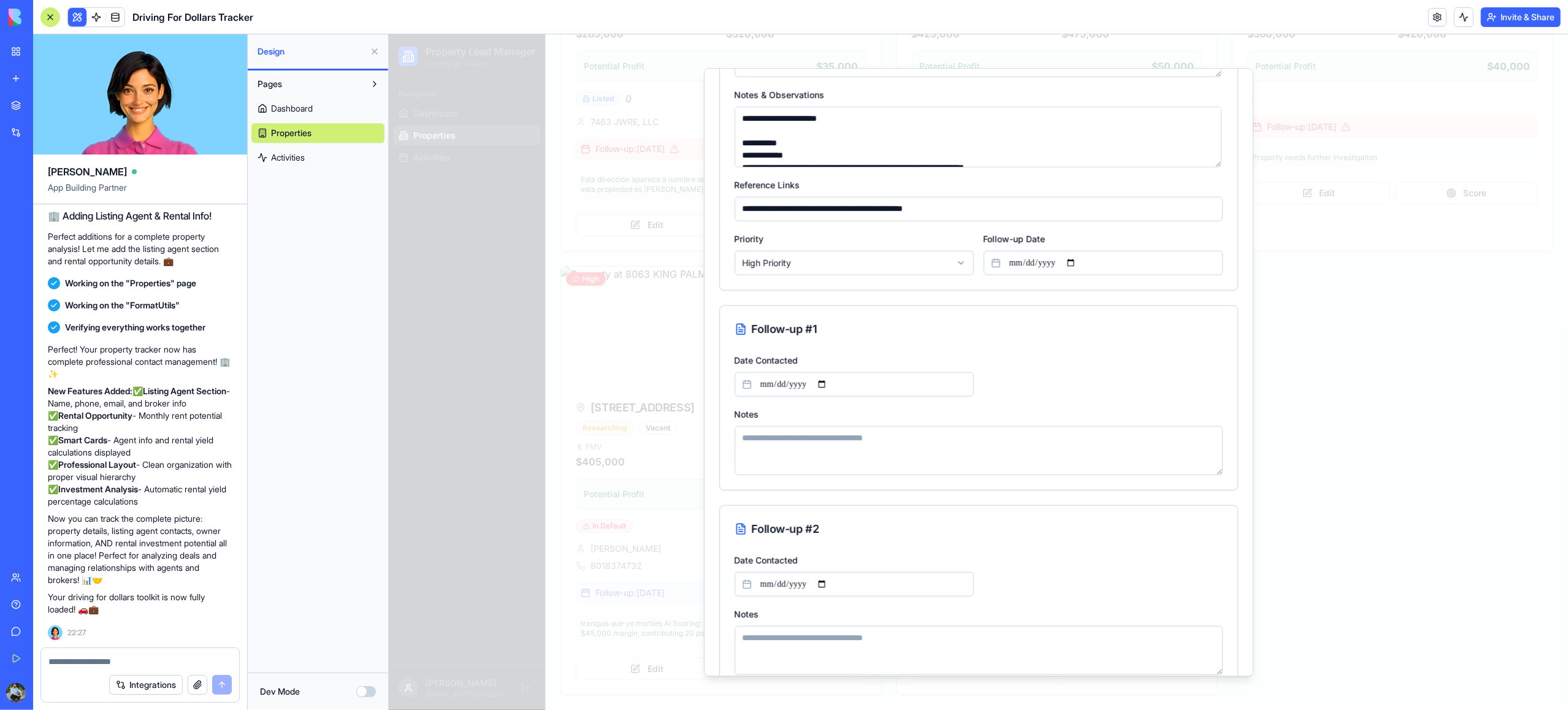
scroll to position [1107, 0]
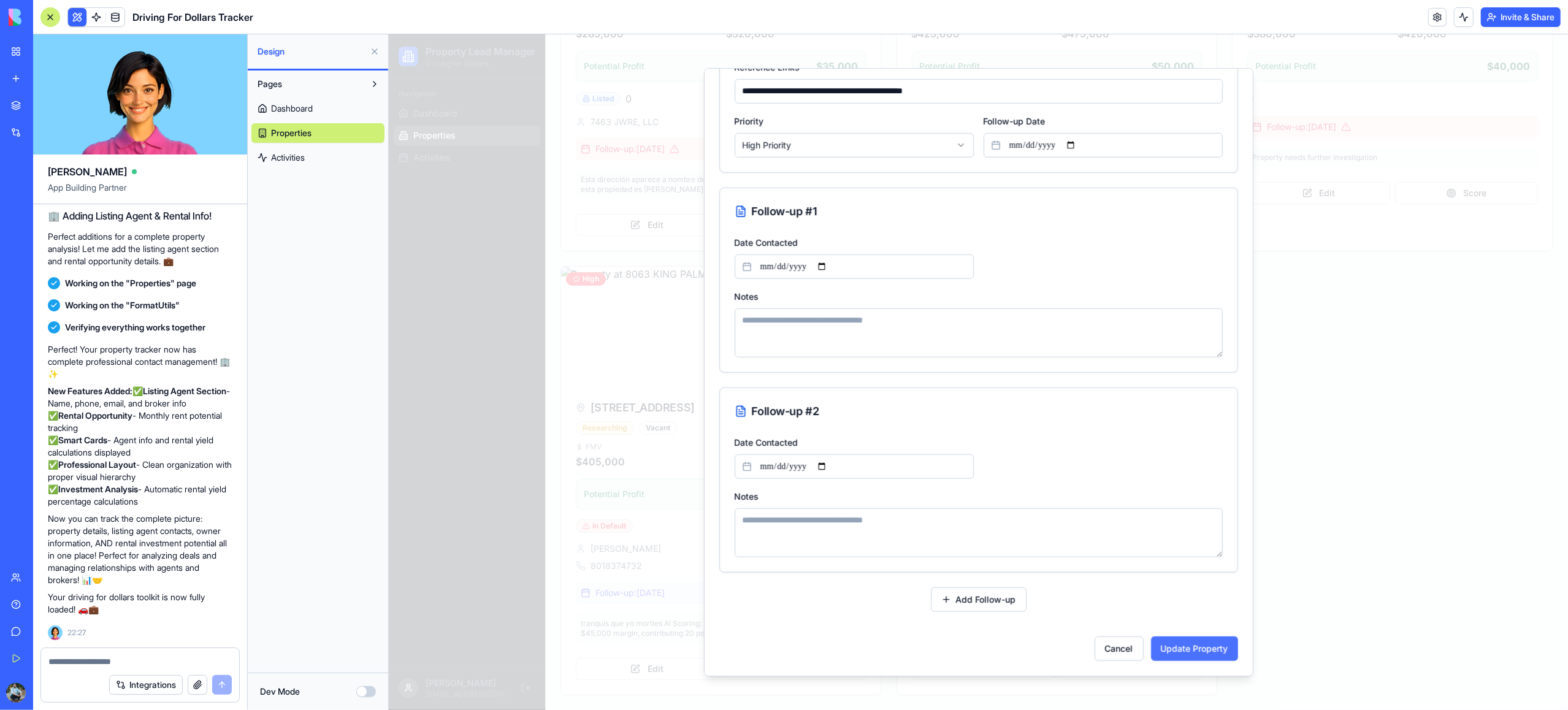
type input "**********"
click at [1167, 648] on button "Update Property" at bounding box center [1194, 649] width 87 height 25
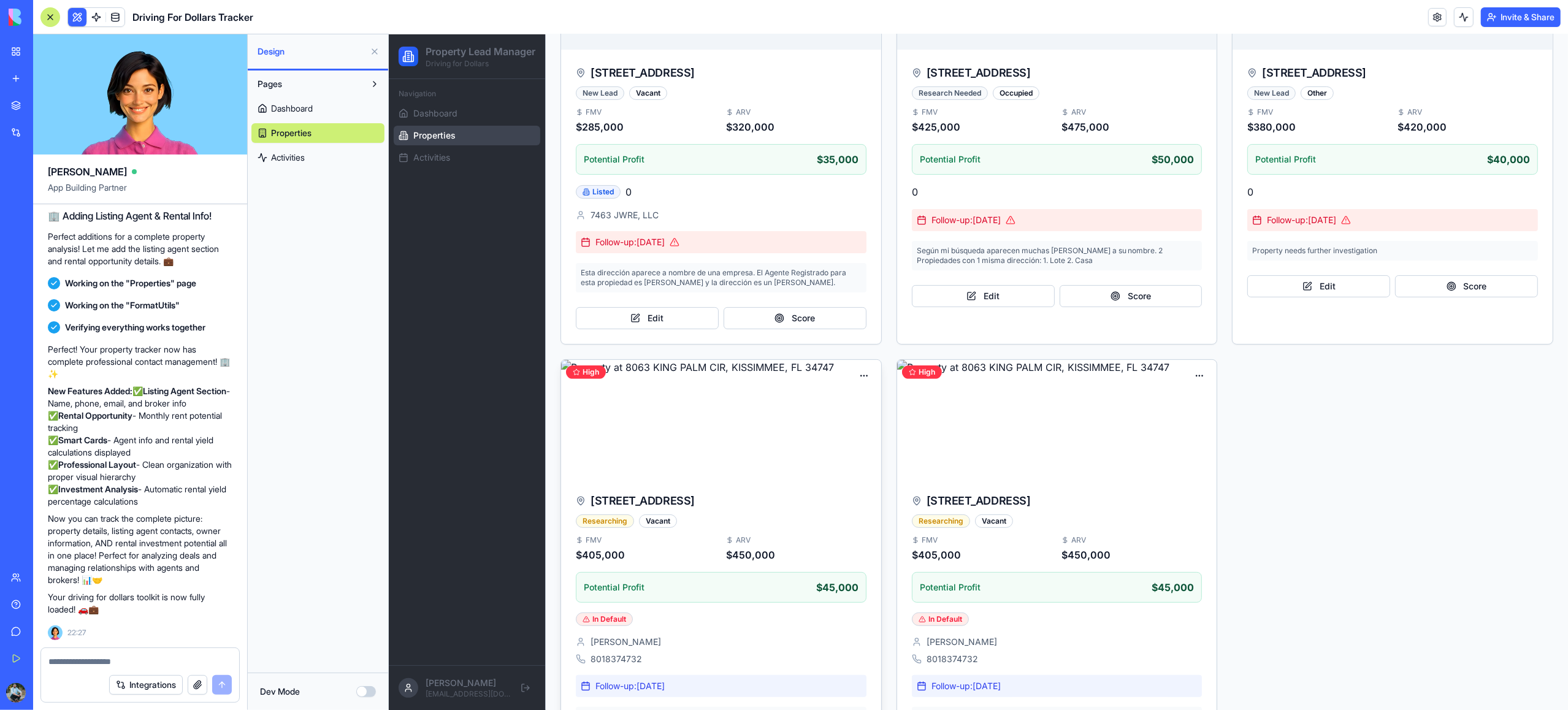
scroll to position [351, 0]
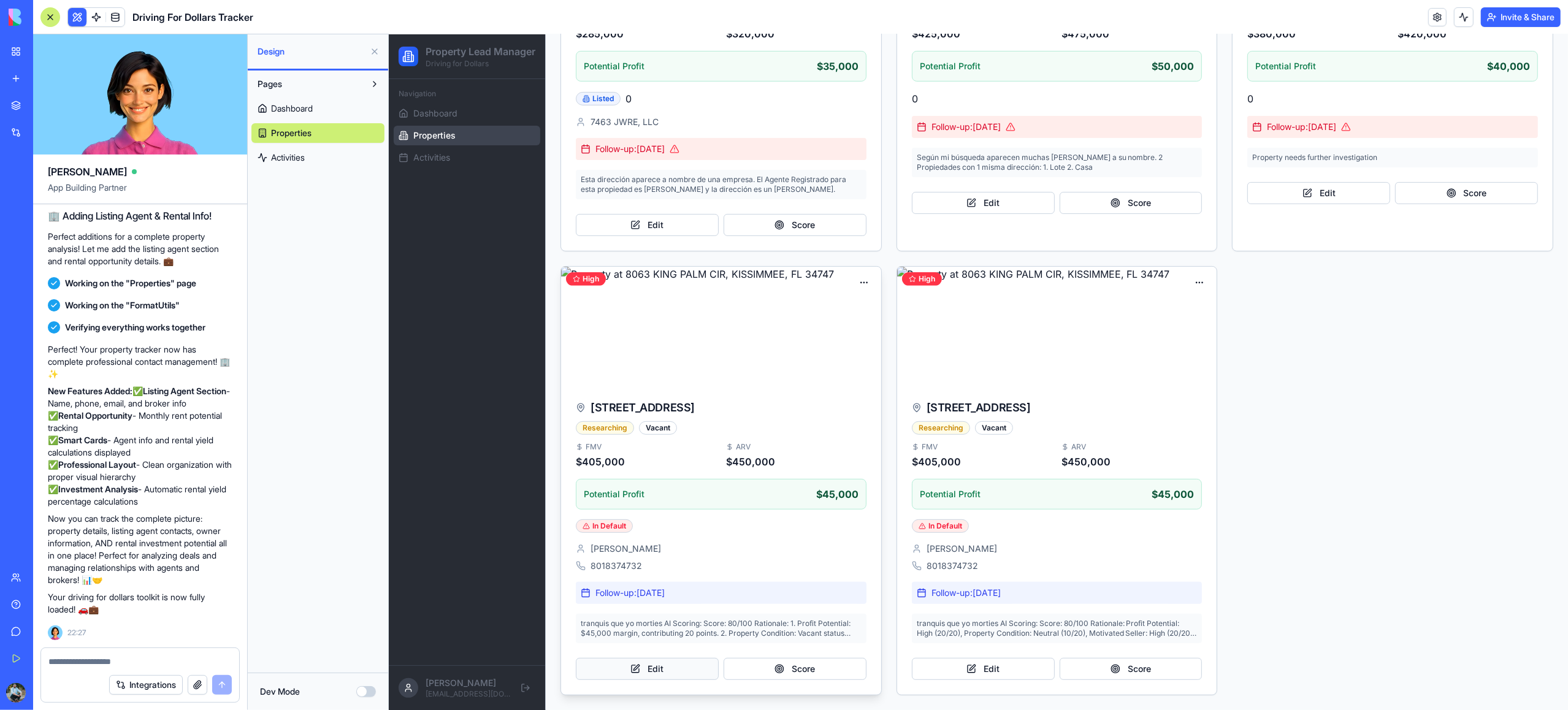
click at [675, 674] on button "Edit" at bounding box center [646, 669] width 143 height 22
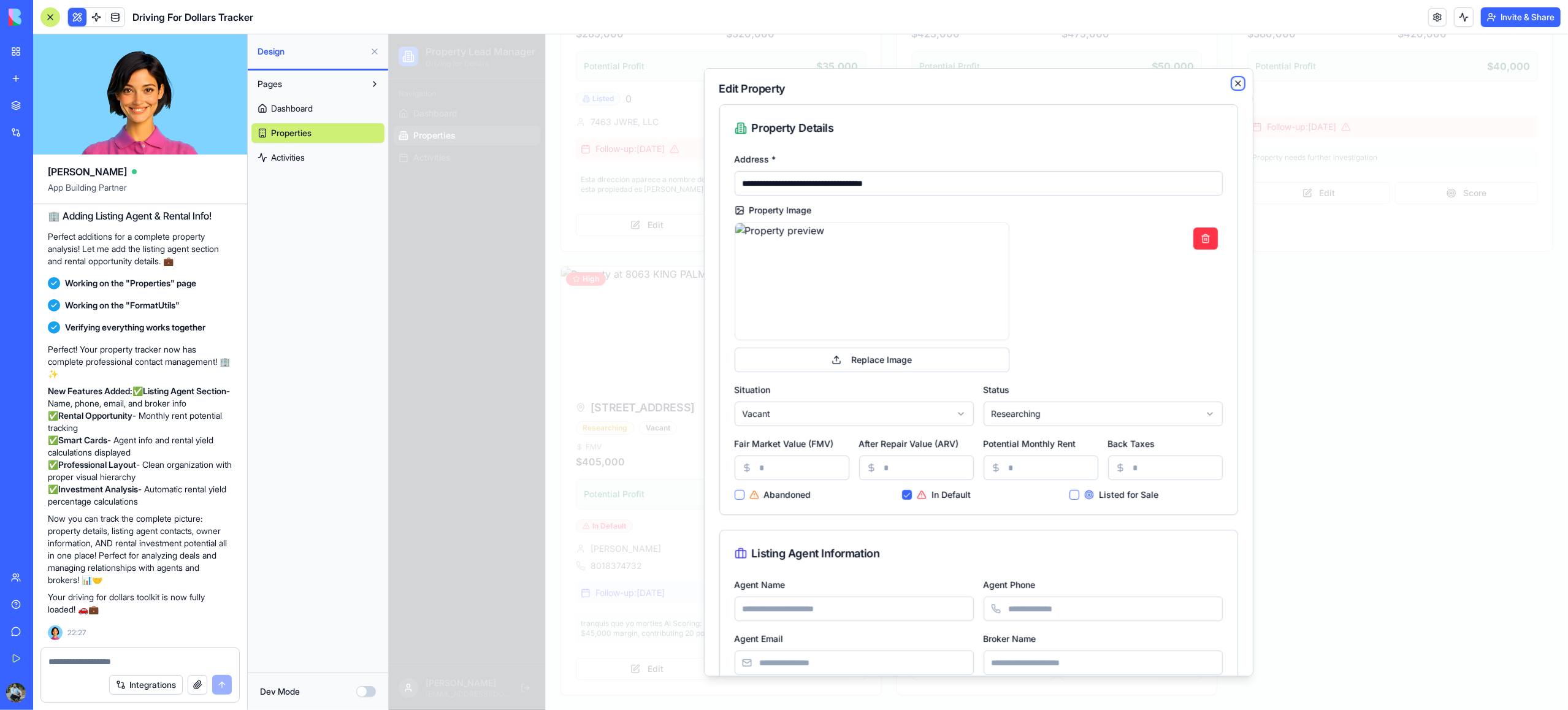
click at [1235, 83] on icon "button" at bounding box center [1238, 83] width 10 height 10
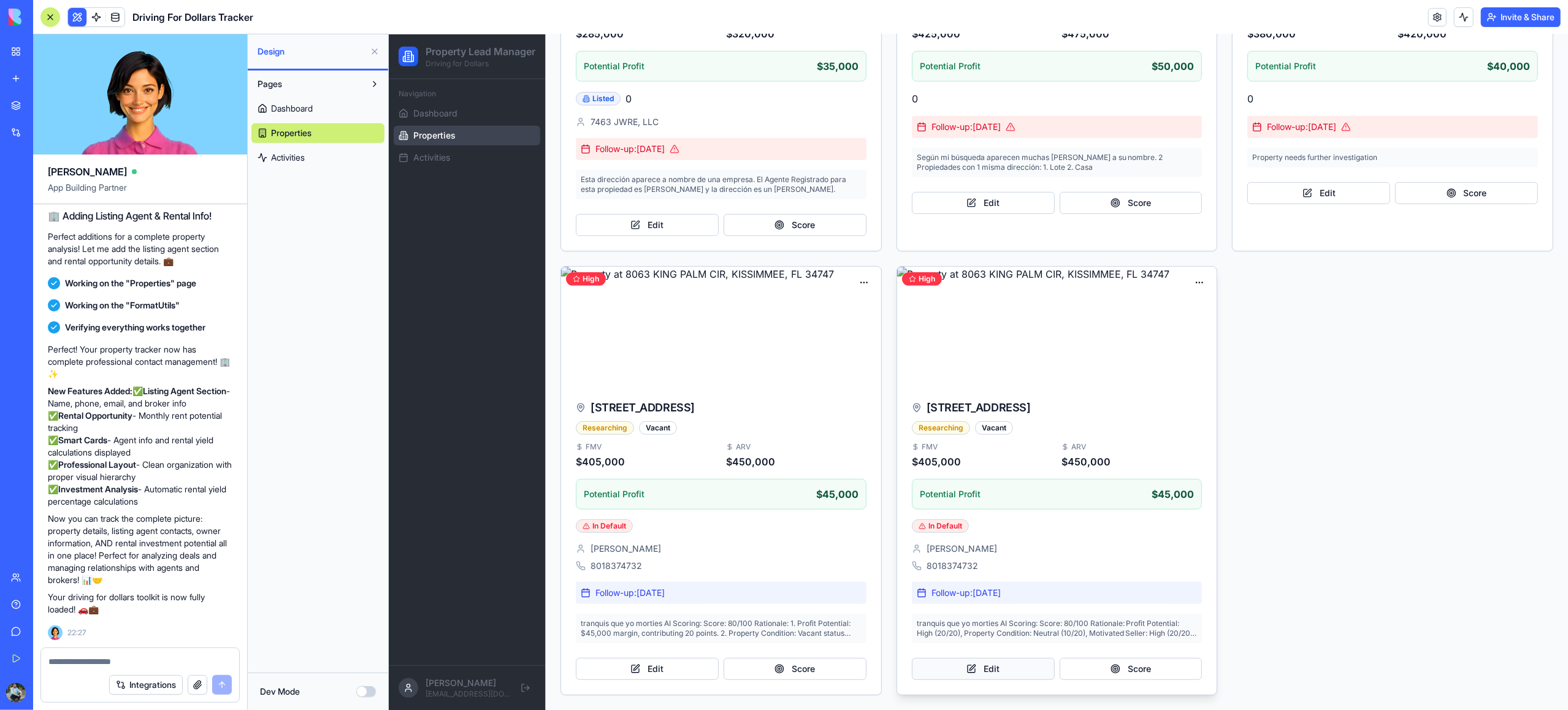
click at [1021, 669] on button "Edit" at bounding box center [982, 669] width 143 height 22
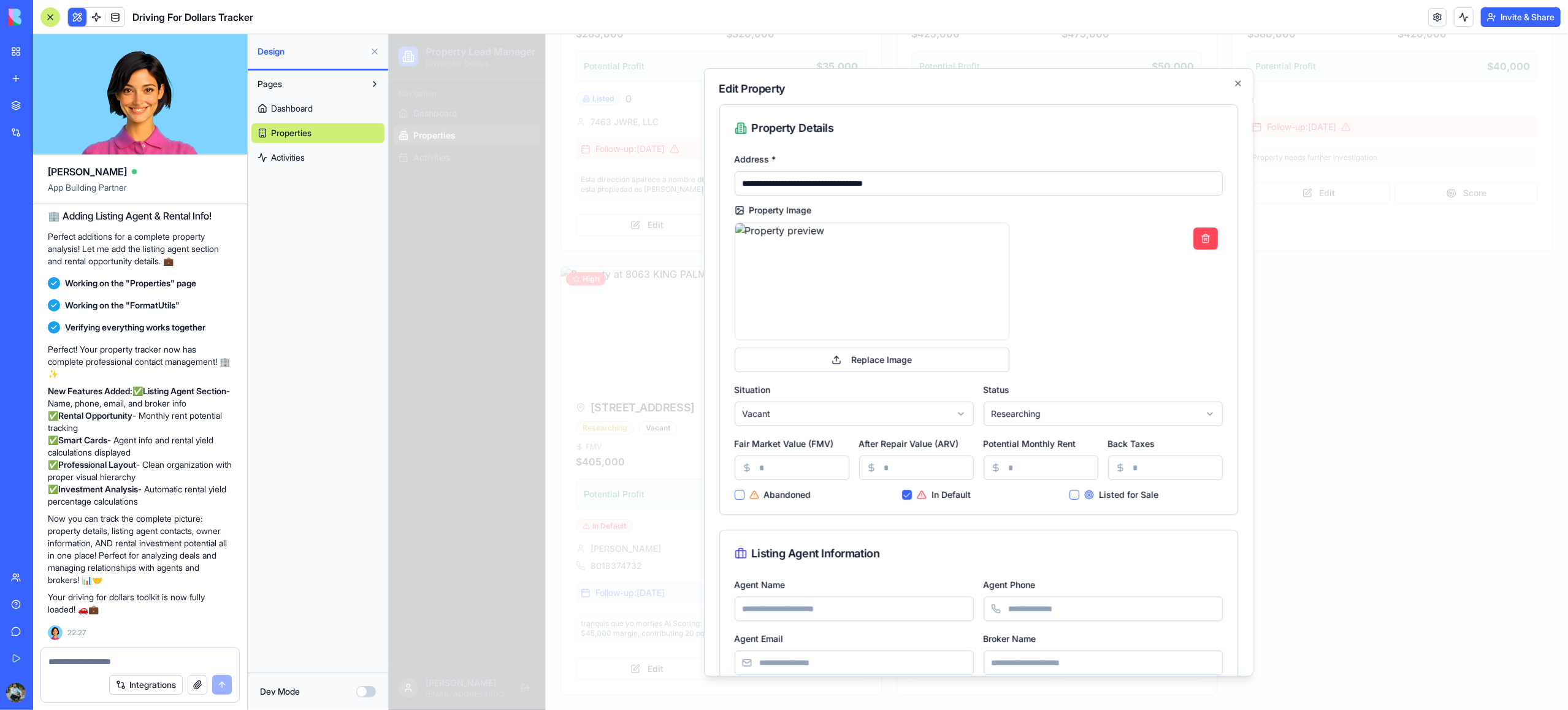
click at [1204, 244] on button "button" at bounding box center [1205, 239] width 25 height 22
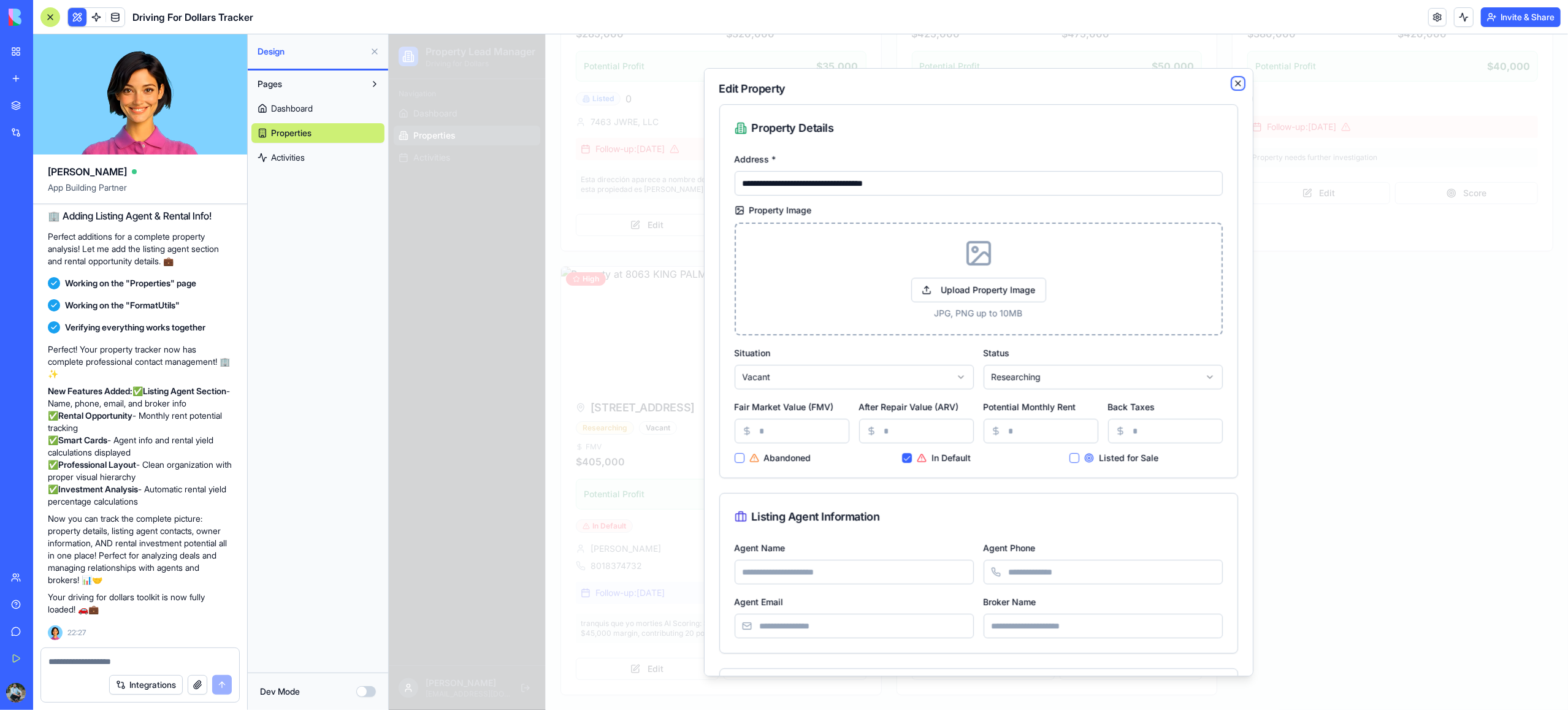
click at [1235, 82] on icon "button" at bounding box center [1238, 83] width 10 height 10
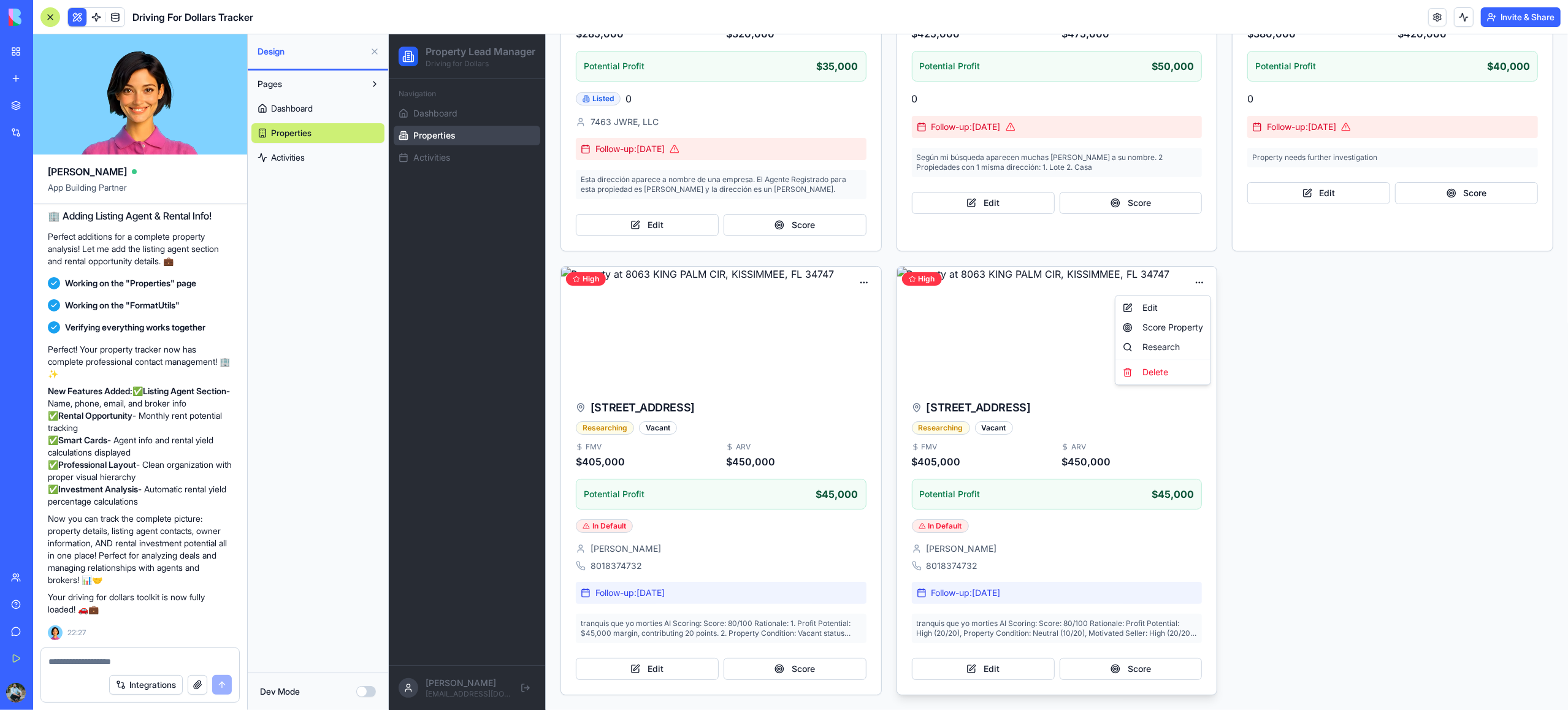
click at [1194, 280] on html "Property Lead Manager Driving for Dollars Navigation Dashboard Properties Activ…" at bounding box center [978, 197] width 1180 height 1025
click at [1150, 373] on div "Delete" at bounding box center [1162, 372] width 90 height 20
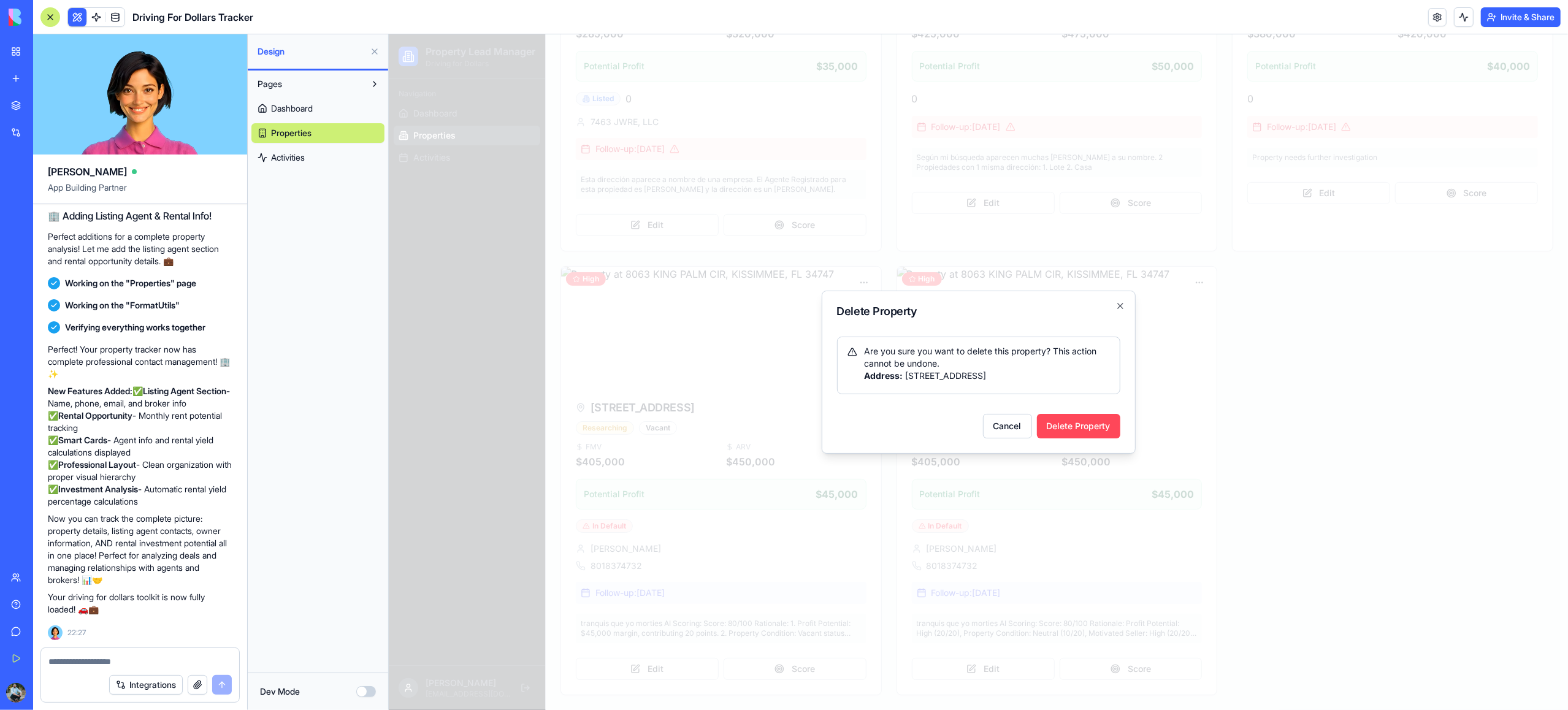
click at [1099, 430] on button "Delete Property" at bounding box center [1078, 426] width 84 height 25
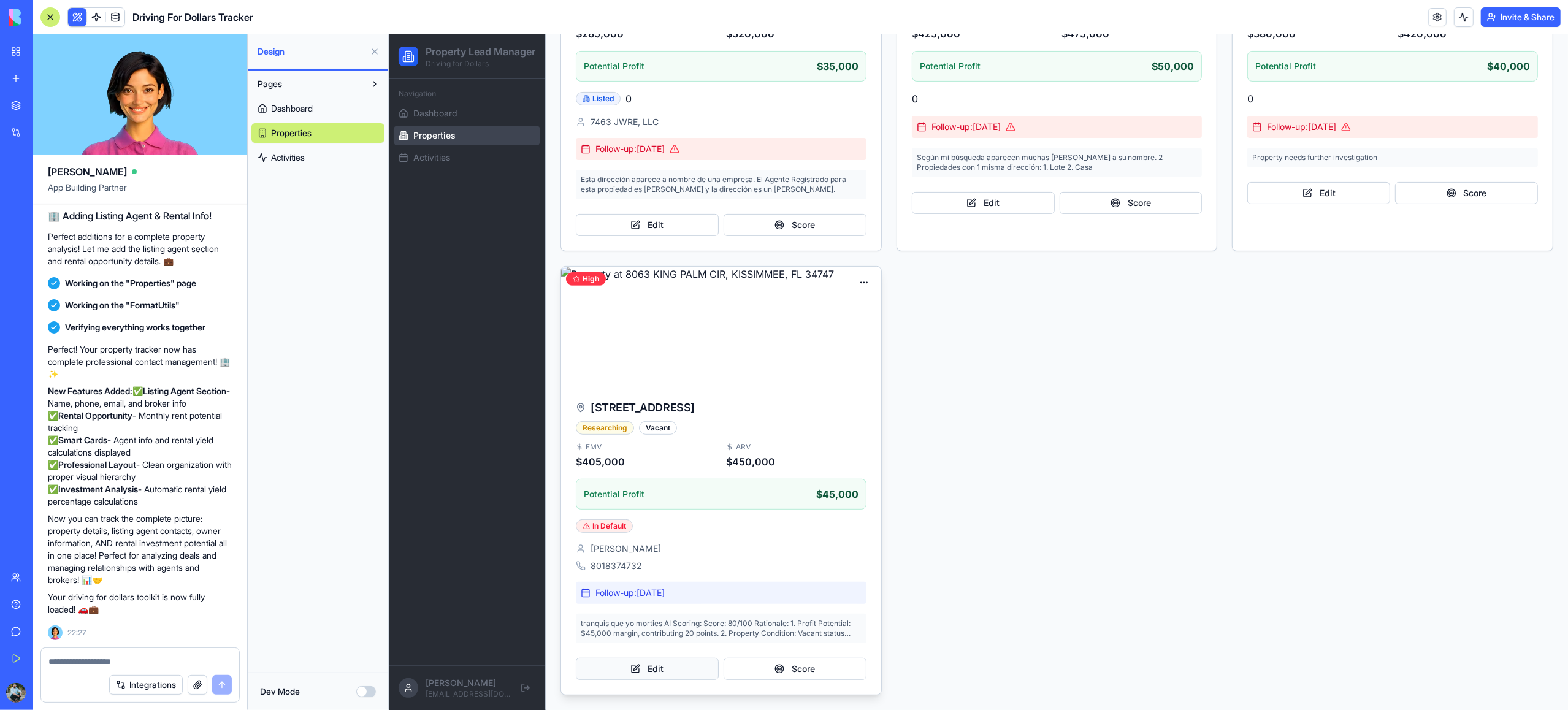
click at [651, 673] on button "Edit" at bounding box center [646, 669] width 143 height 22
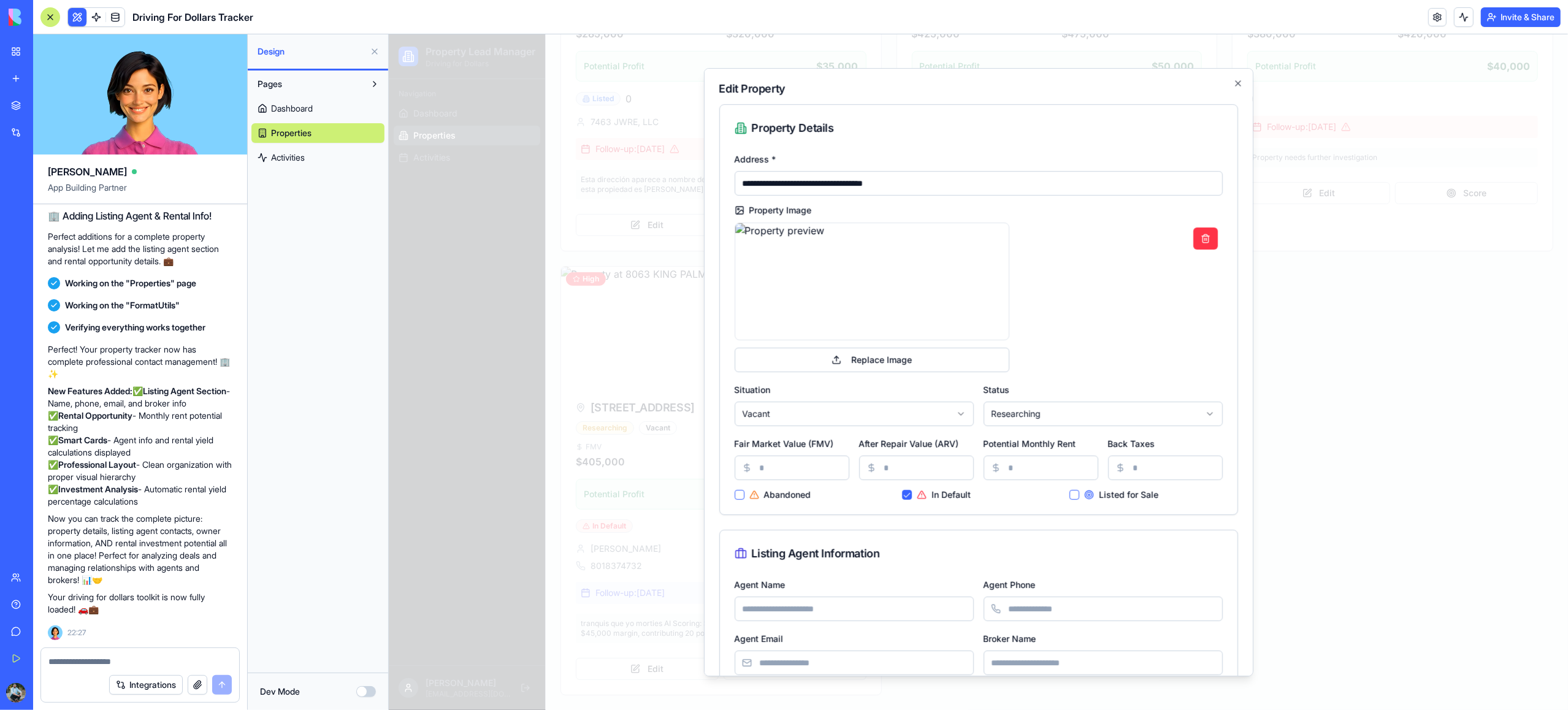
click at [1029, 468] on input "Potential Monthly Rent" at bounding box center [1040, 468] width 114 height 25
type input "****"
click at [1046, 555] on div "Listing Agent Information" at bounding box center [978, 554] width 488 height 17
click at [893, 605] on input "Agent Name" at bounding box center [854, 609] width 239 height 25
type input "**********"
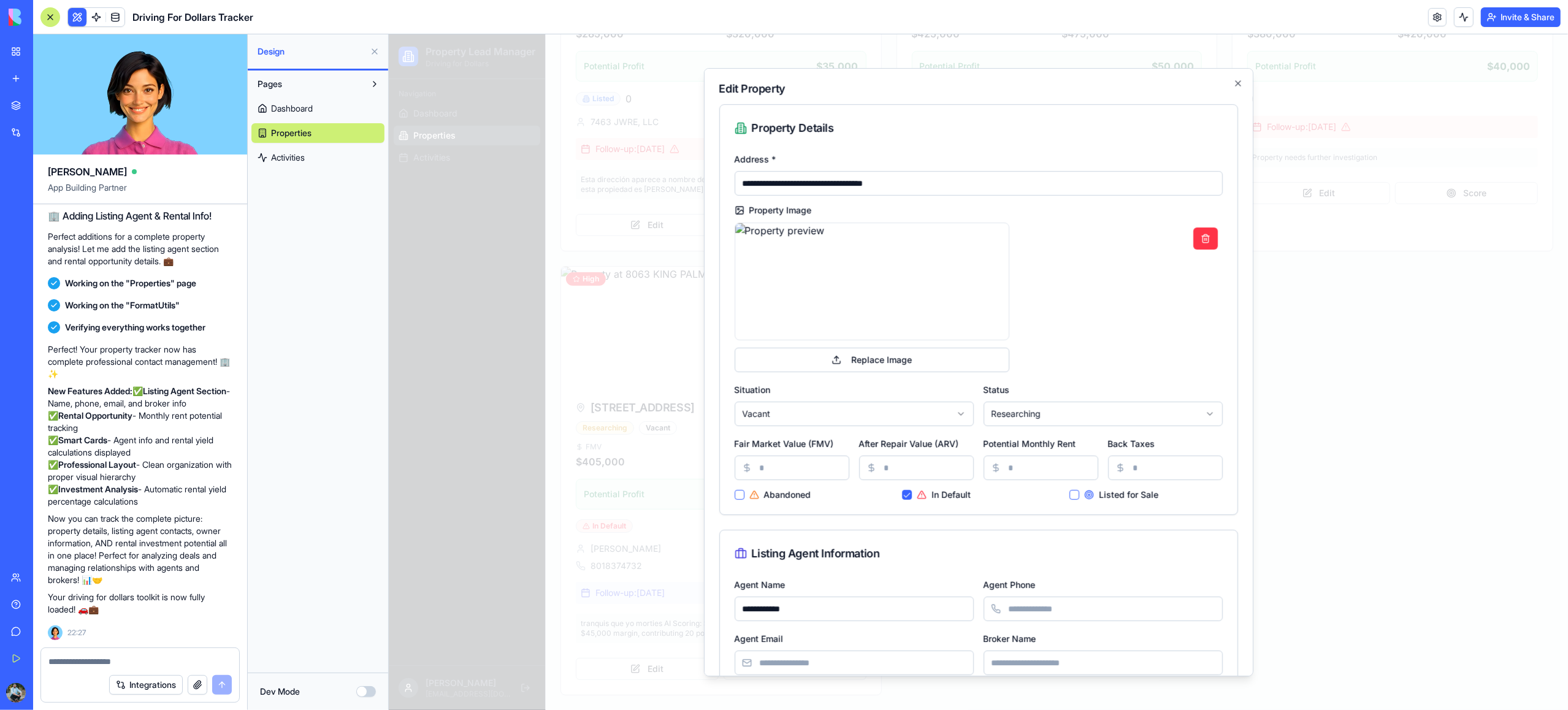
click at [1054, 609] on input "Agent Phone" at bounding box center [1102, 609] width 239 height 25
type input "**********"
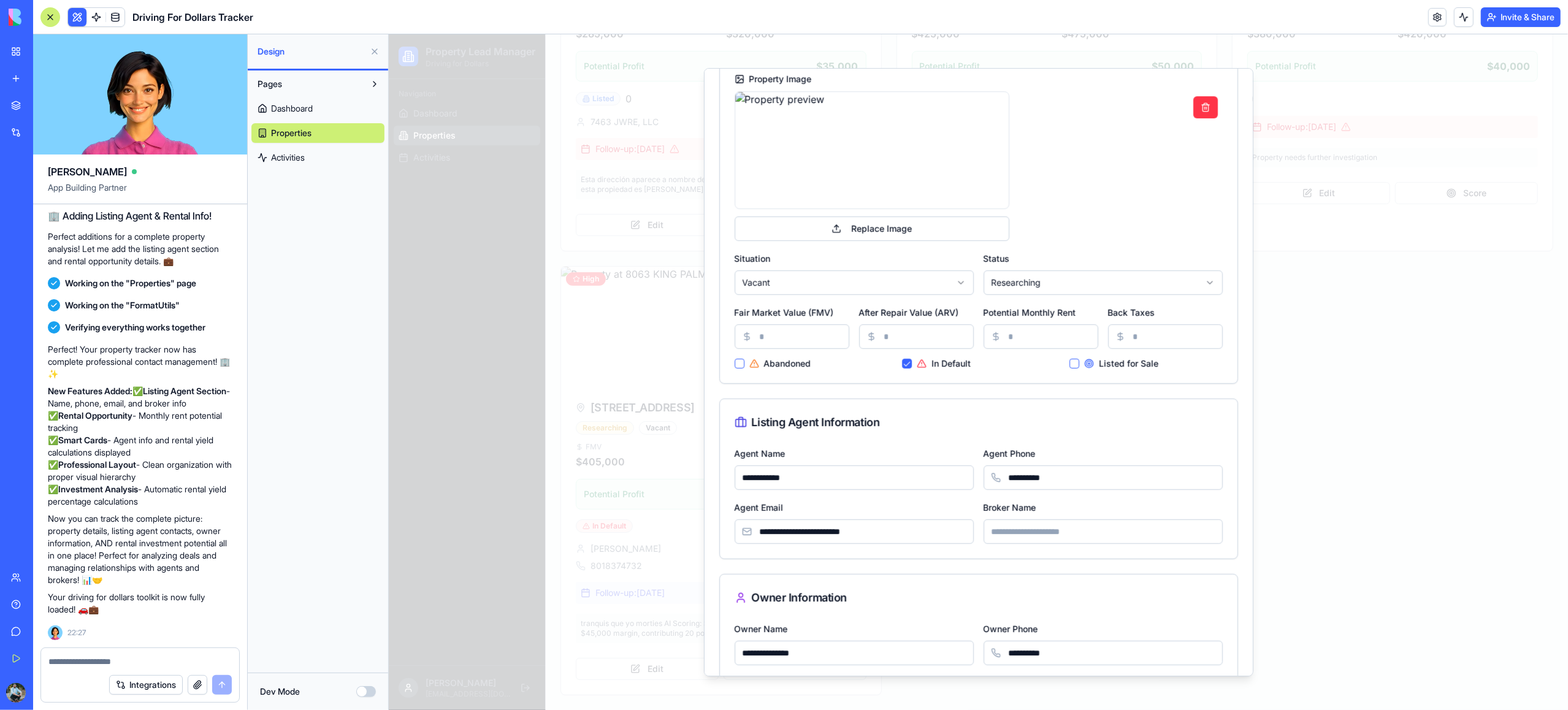
scroll to position [145, 0]
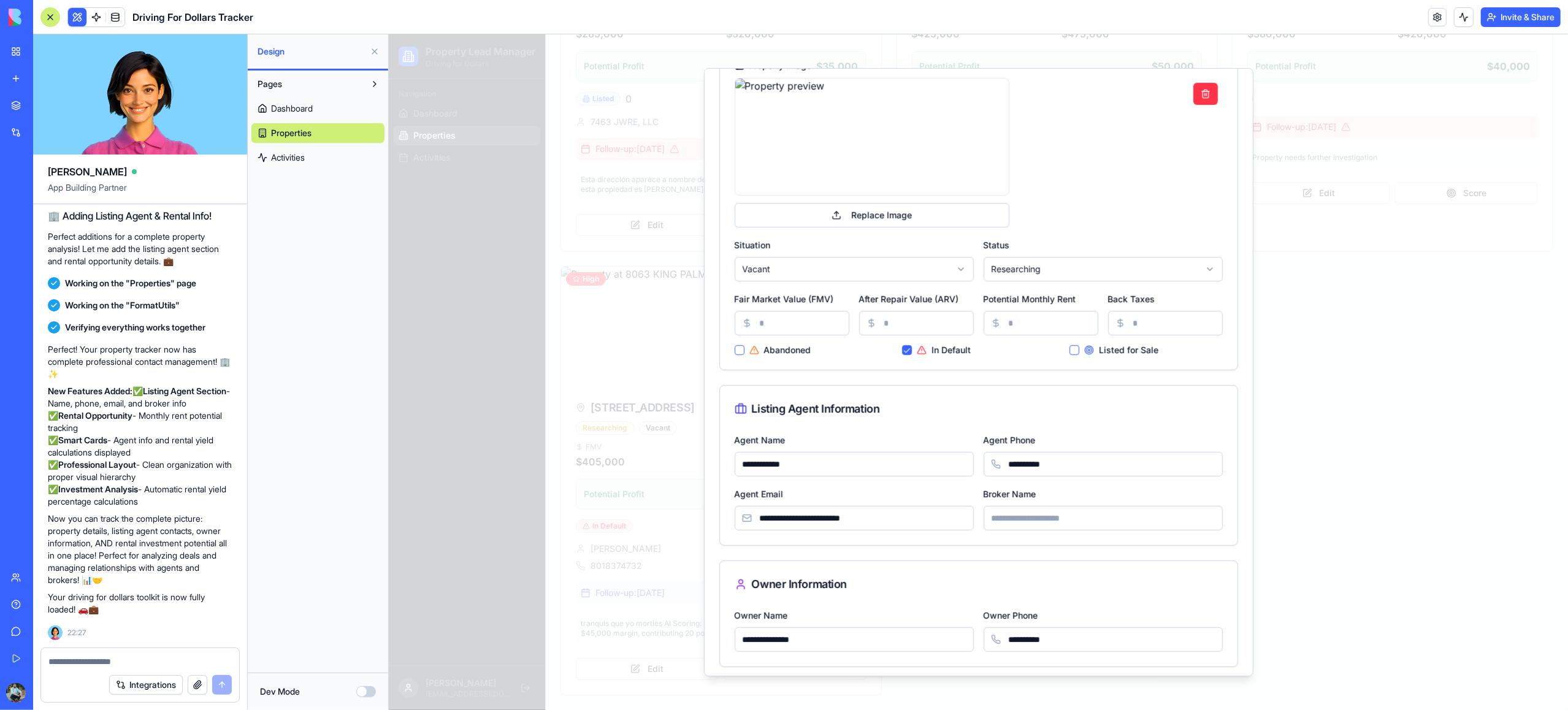
click at [1033, 524] on input "Broker Name" at bounding box center [1102, 518] width 239 height 25
type input "**********"
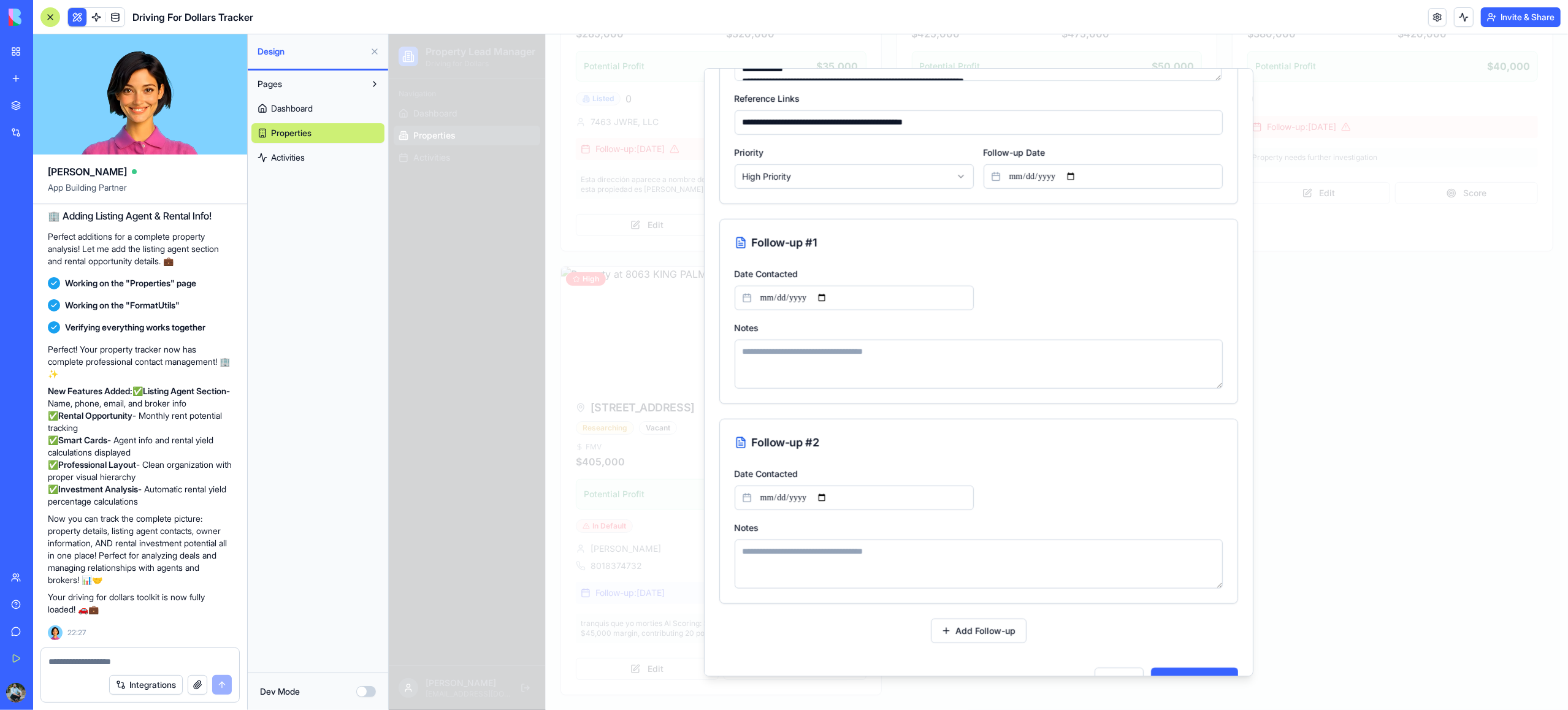
scroll to position [1107, 0]
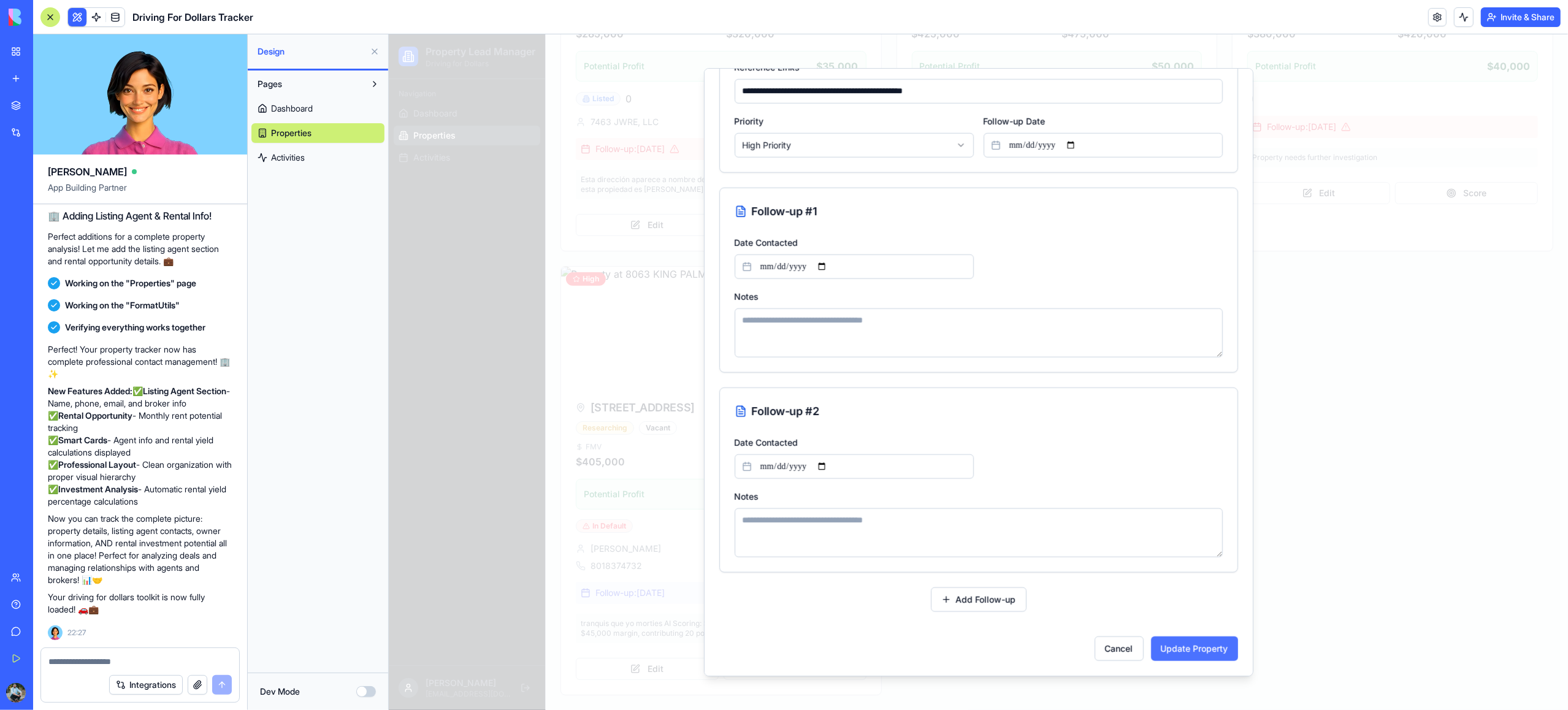
click at [1171, 655] on button "Update Property" at bounding box center [1194, 649] width 87 height 25
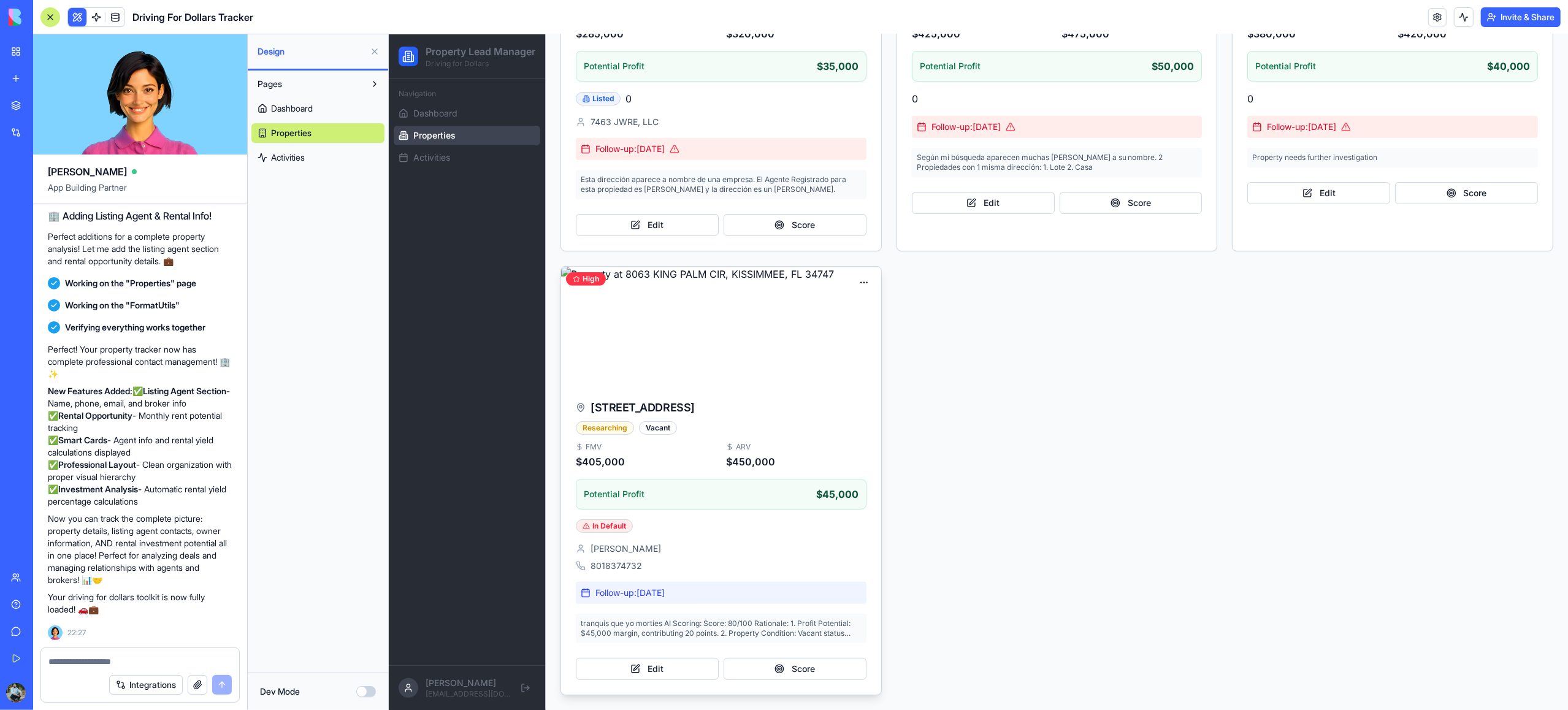
click at [721, 362] on img at bounding box center [721, 325] width 320 height 118
click at [674, 674] on button "Edit" at bounding box center [646, 669] width 143 height 22
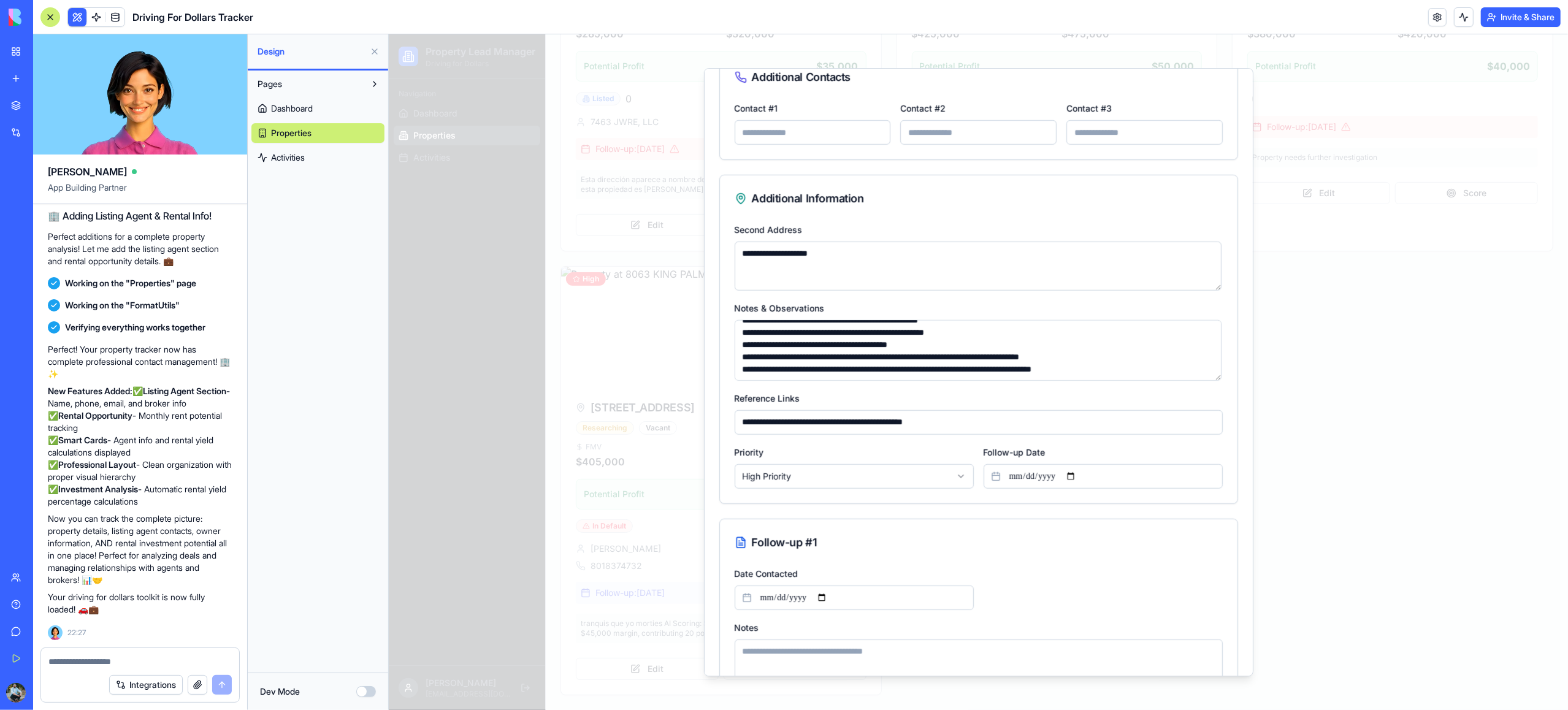
scroll to position [776, 0]
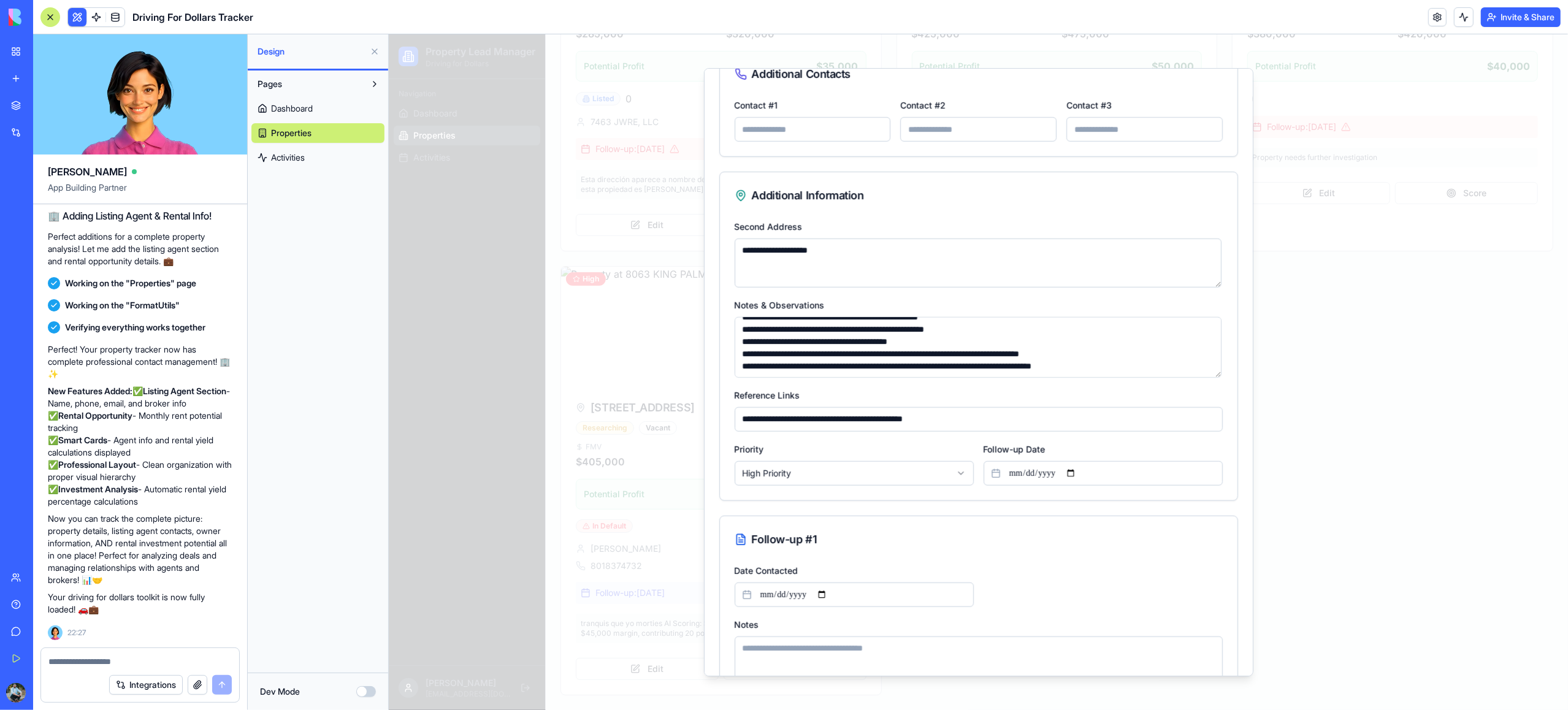
click at [1004, 427] on input "**********" at bounding box center [978, 419] width 488 height 25
click at [923, 460] on div "**********" at bounding box center [854, 463] width 239 height 44
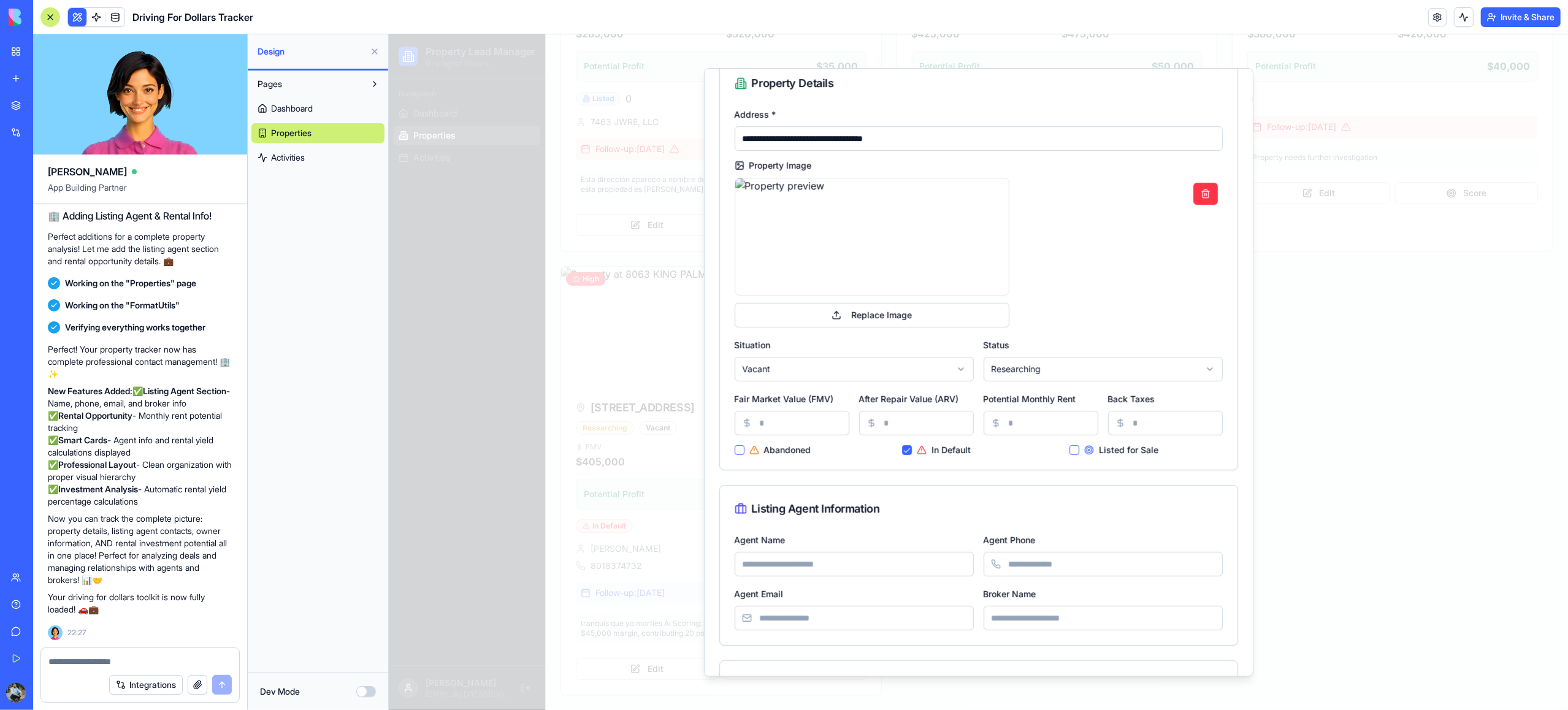
scroll to position [0, 0]
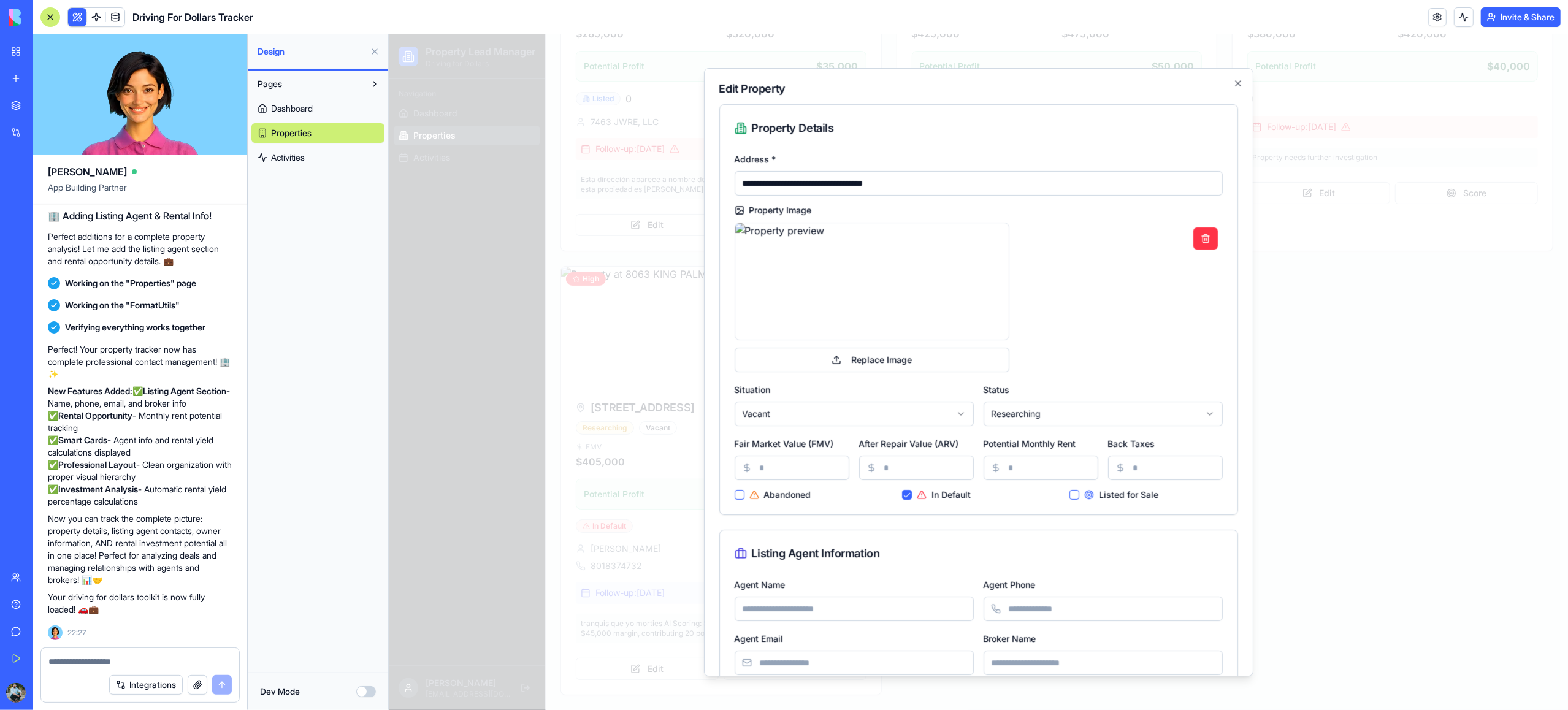
click at [1022, 472] on input "Potential Monthly Rent" at bounding box center [1040, 468] width 114 height 25
click at [1084, 465] on input "***" at bounding box center [1040, 468] width 114 height 25
drag, startPoint x: 1034, startPoint y: 468, endPoint x: 979, endPoint y: 468, distance: 55.0
click at [979, 468] on div "Fair Market Value (FMV) ****** After Repair Value (ARV) ****** Potential Monthl…" at bounding box center [978, 458] width 488 height 44
type input "****"
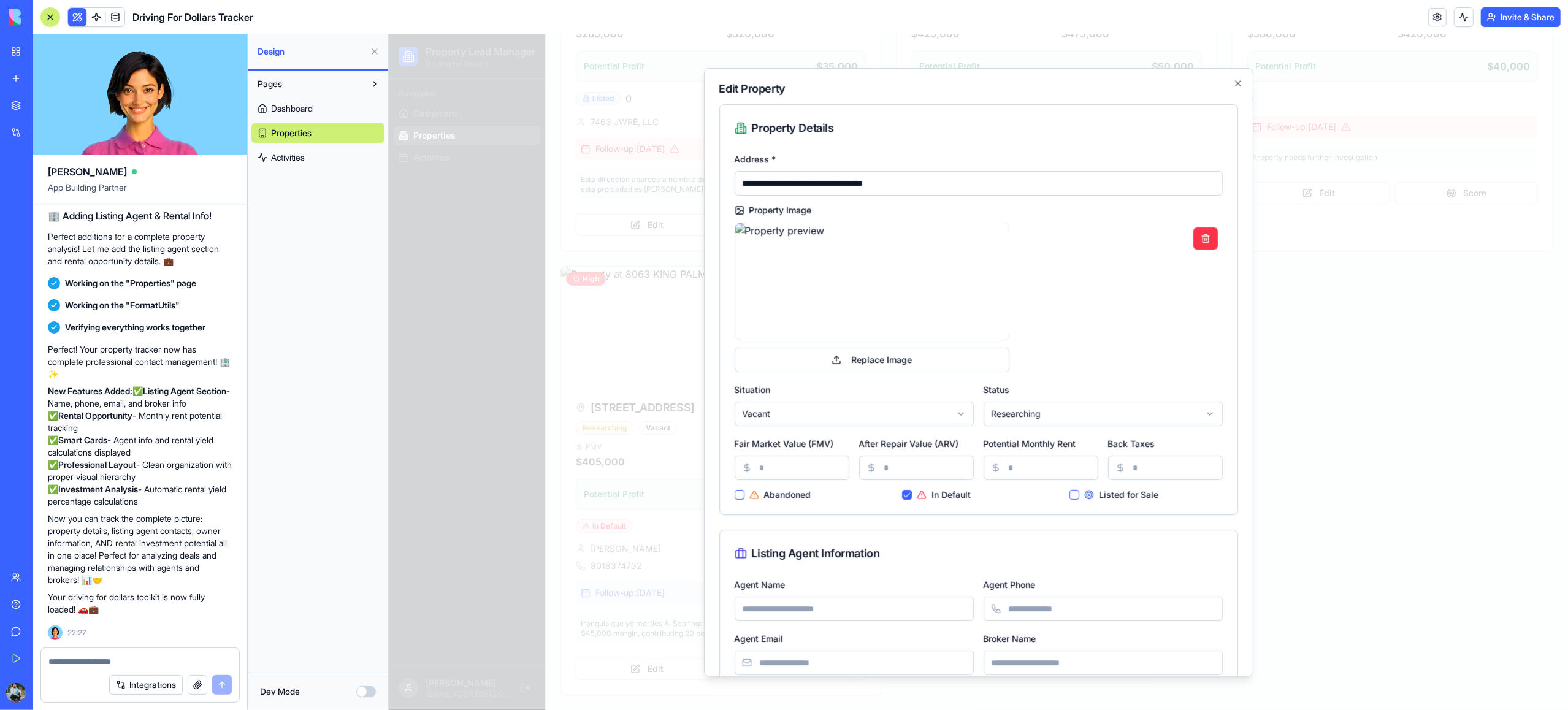
click at [1006, 490] on div "In Default" at bounding box center [977, 495] width 153 height 10
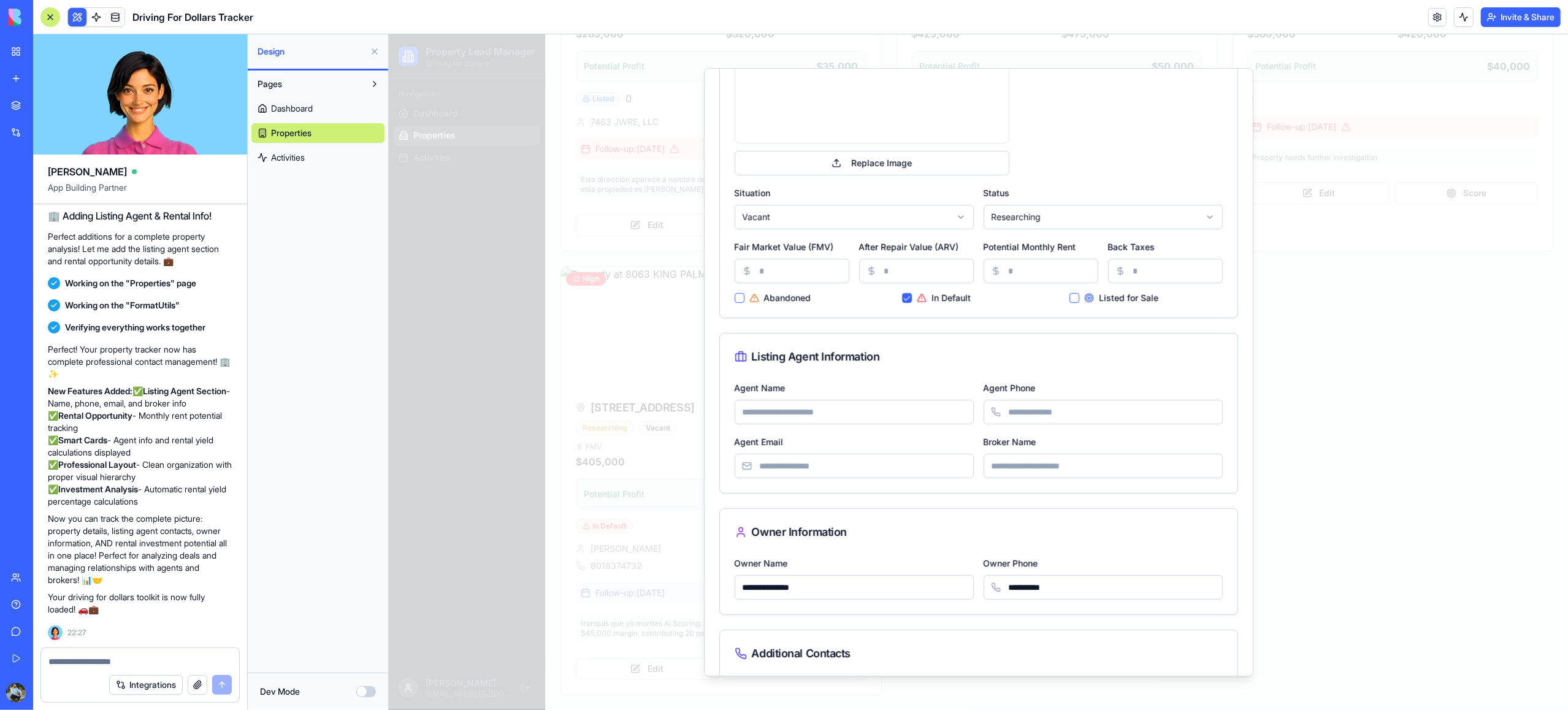
scroll to position [236, 0]
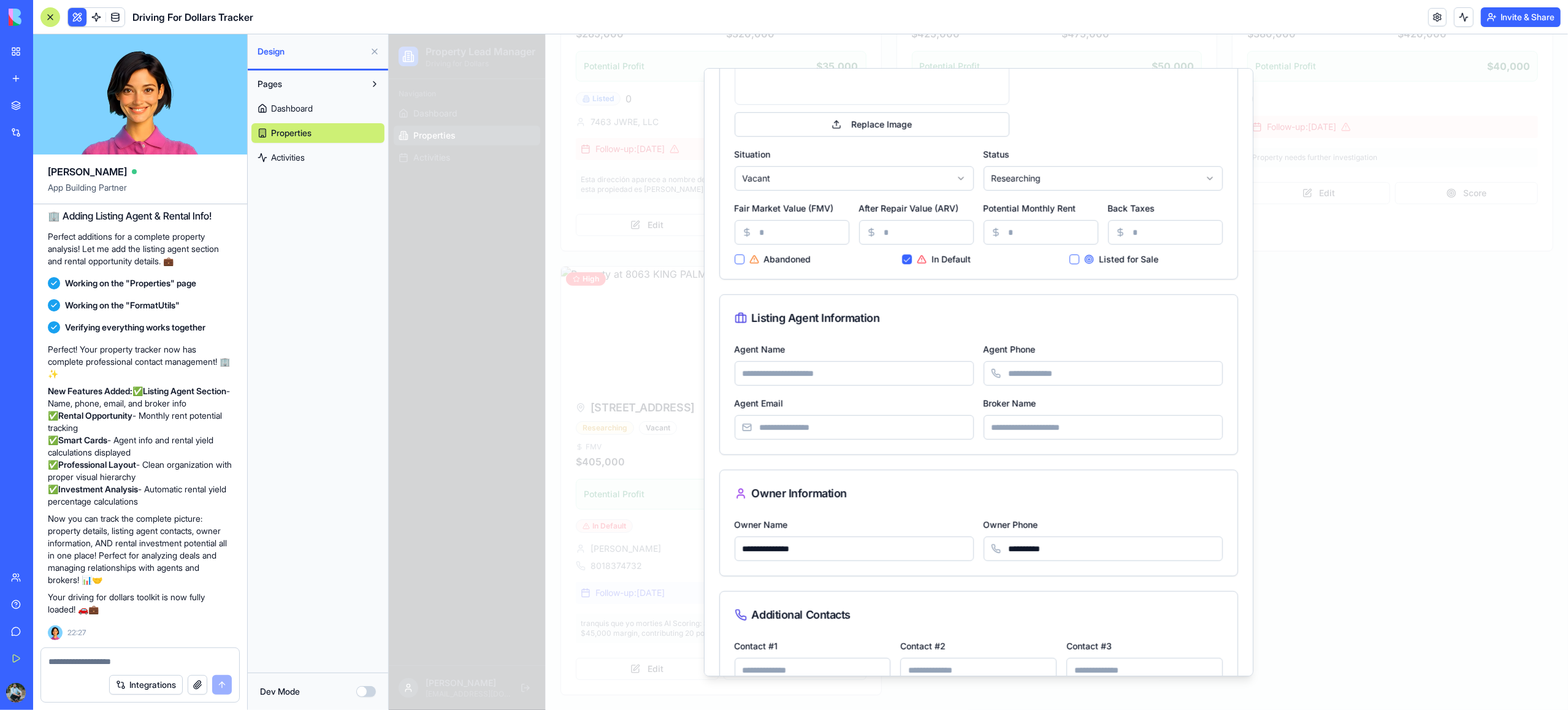
click at [871, 379] on input "Agent Name" at bounding box center [854, 374] width 239 height 25
type input "**********"
click at [853, 430] on input "Agent Email" at bounding box center [854, 427] width 239 height 25
type input "**********"
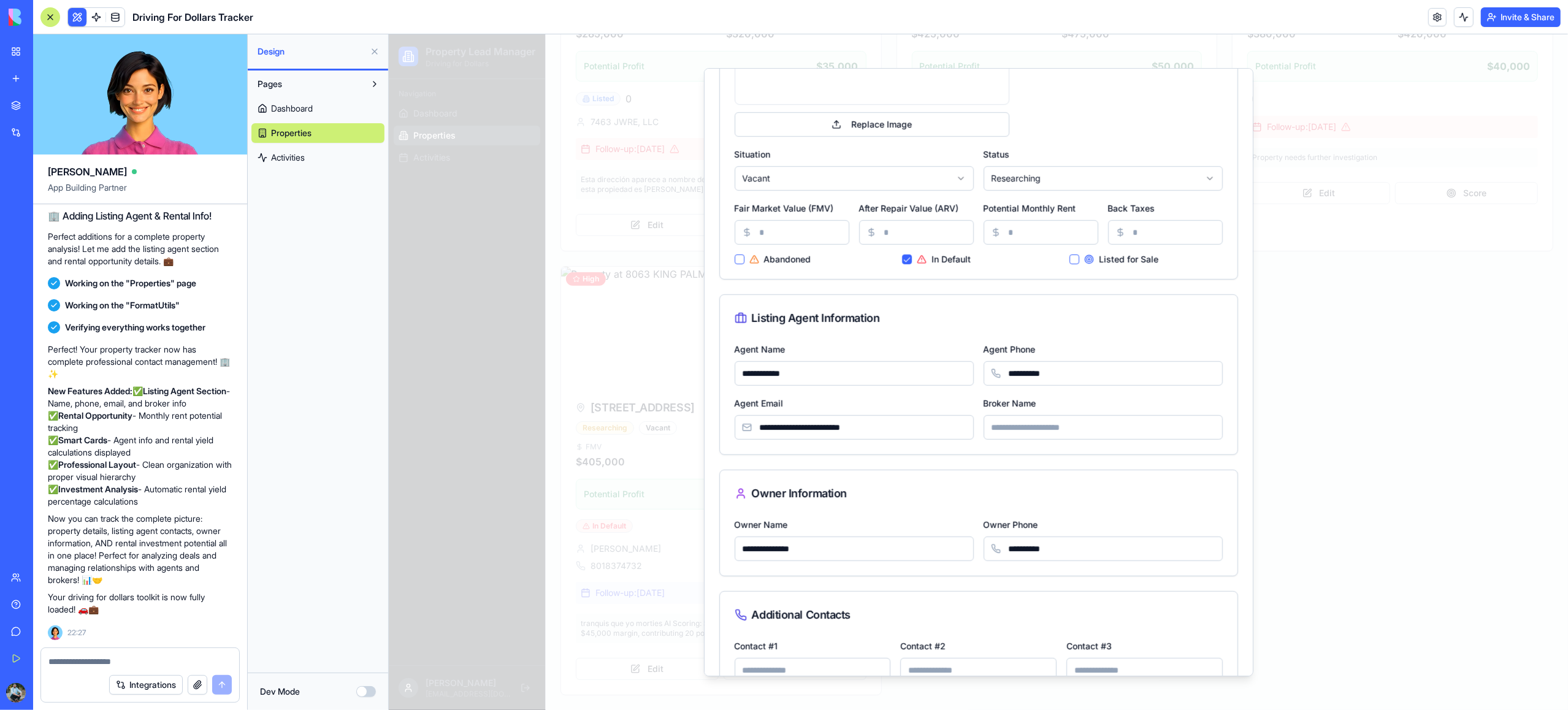
click at [1030, 435] on input "Broker Name" at bounding box center [1102, 427] width 239 height 25
type input "**********"
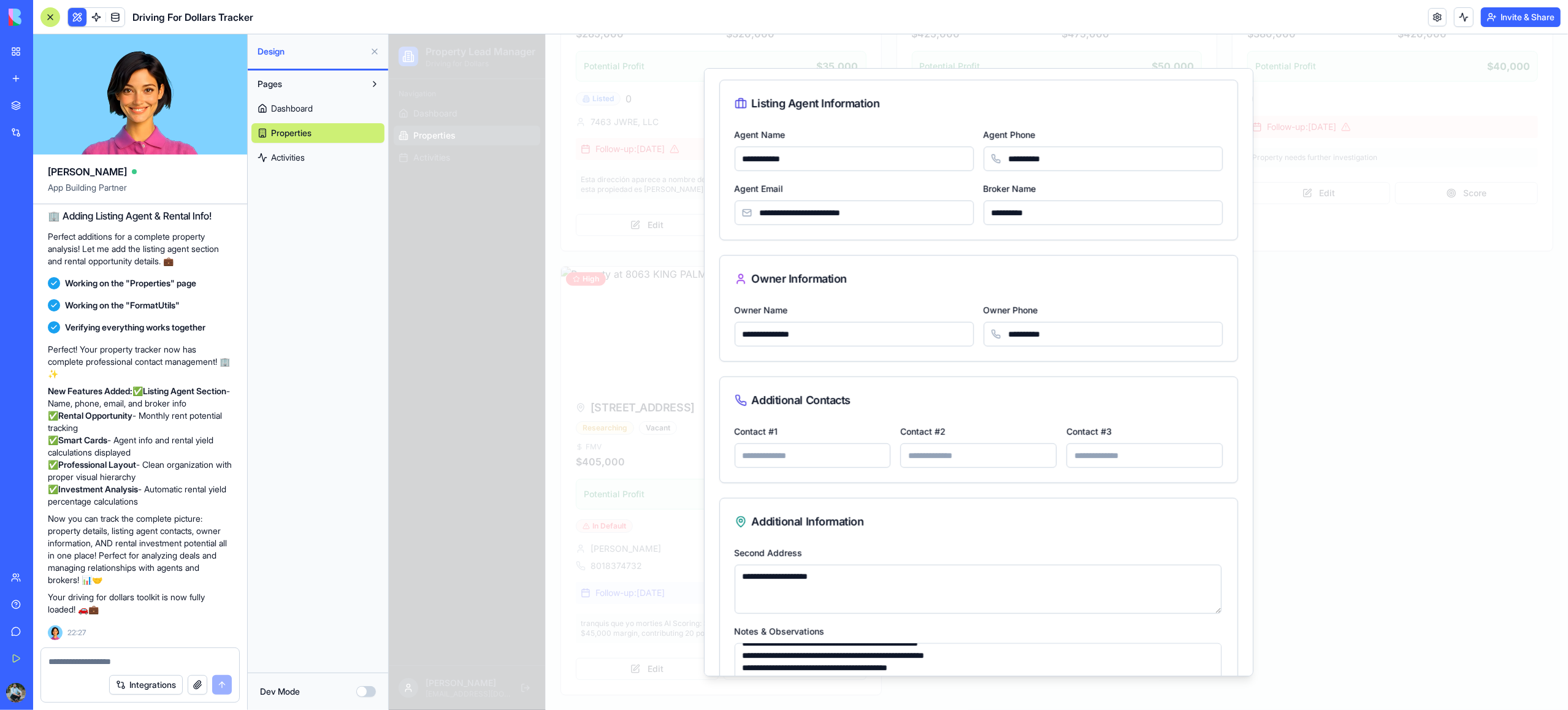
scroll to position [509, 0]
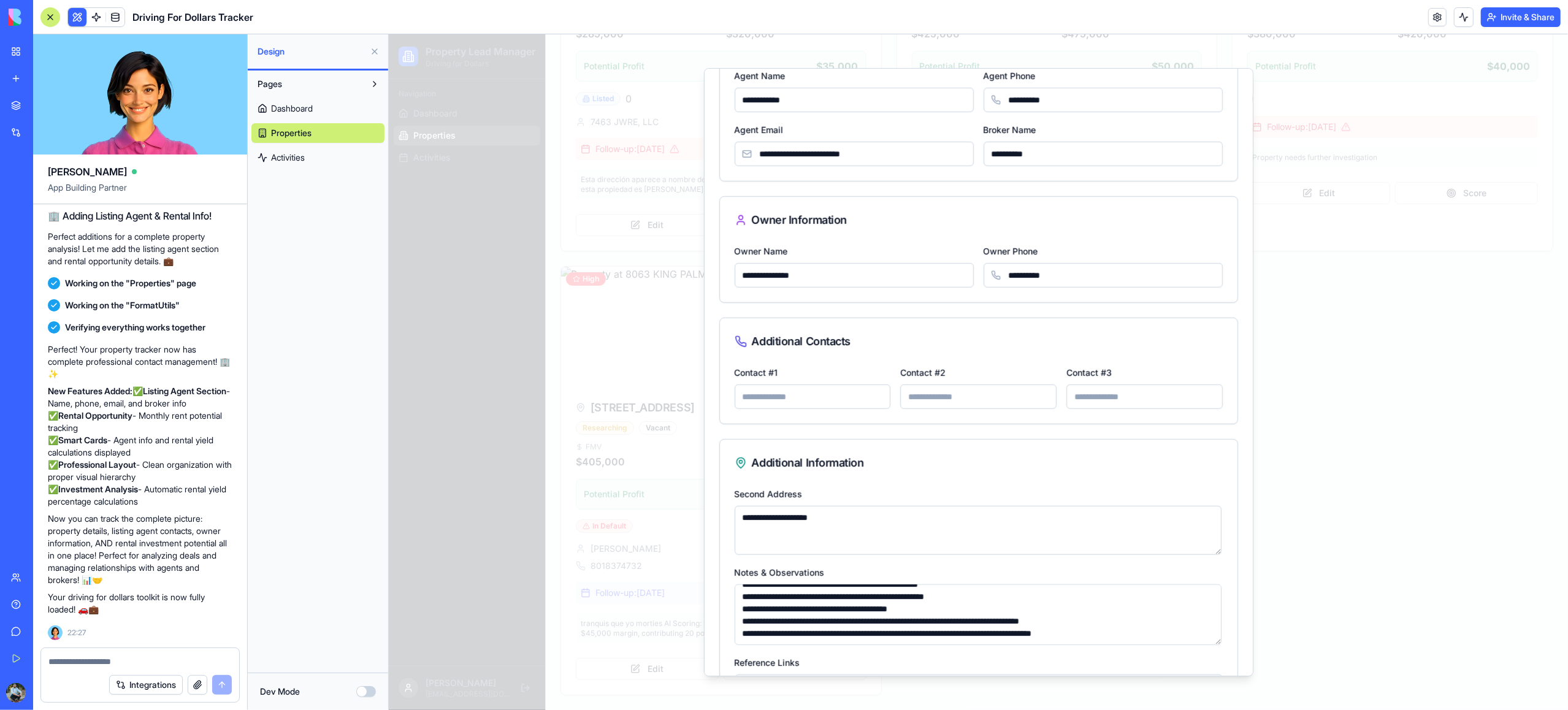
click at [841, 395] on input "Contact #1" at bounding box center [812, 397] width 156 height 25
type input "**********"
click at [980, 398] on input "Contact #2" at bounding box center [977, 397] width 156 height 25
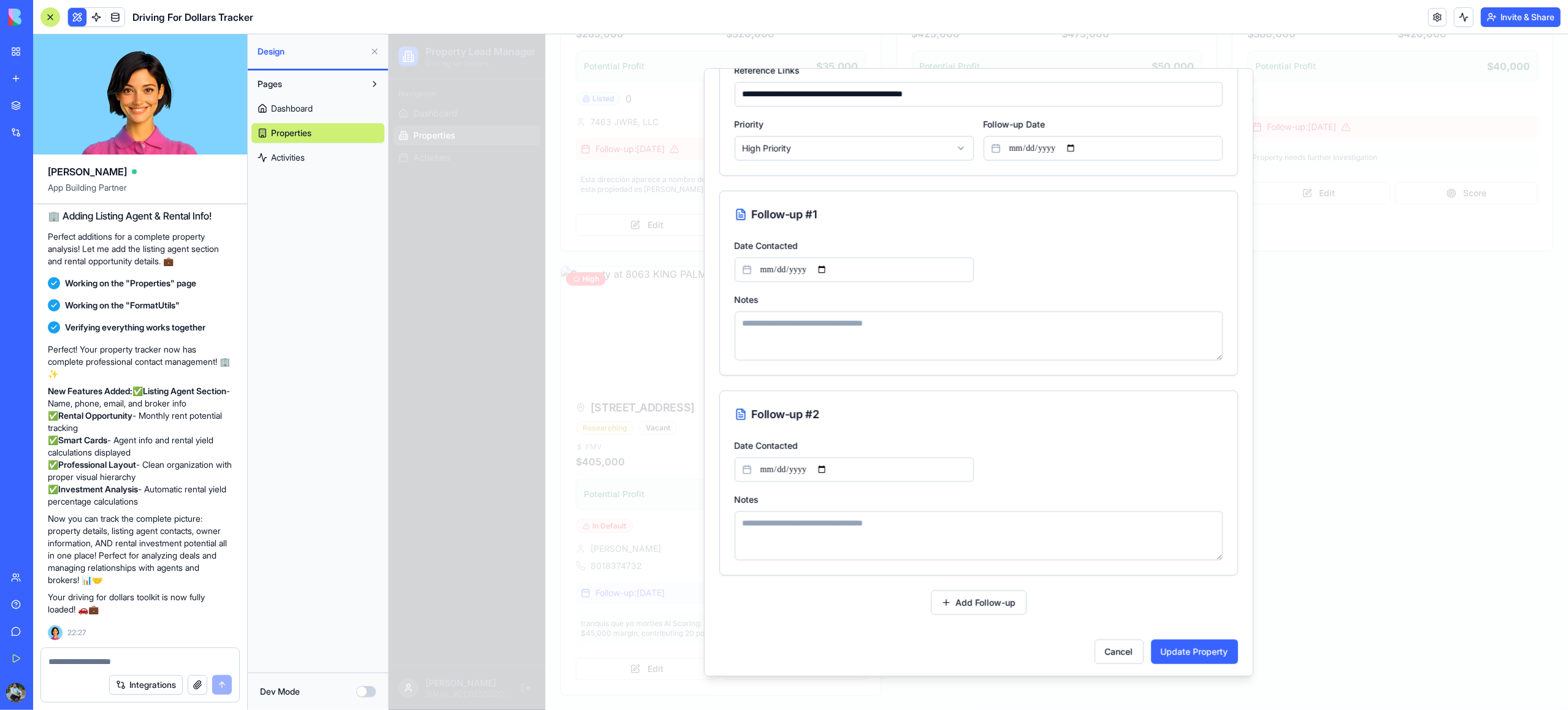
scroll to position [1107, 0]
click at [1175, 654] on button "Update Property" at bounding box center [1194, 649] width 87 height 25
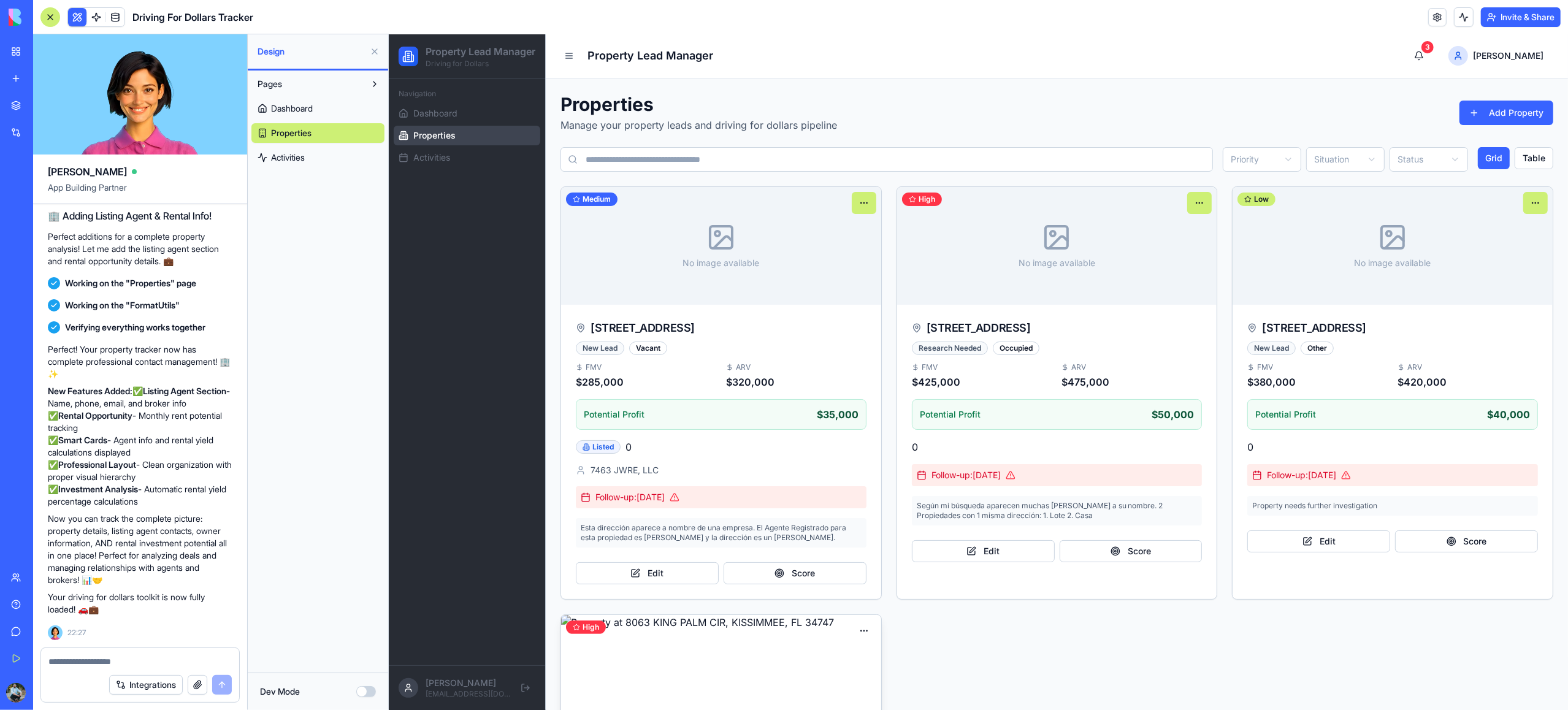
scroll to position [0, 0]
click at [864, 204] on html "Property Lead Manager Driving for Dollars Navigation Dashboard Properties Activ…" at bounding box center [978, 547] width 1180 height 1025
click at [826, 294] on div "Delete" at bounding box center [826, 295] width 90 height 20
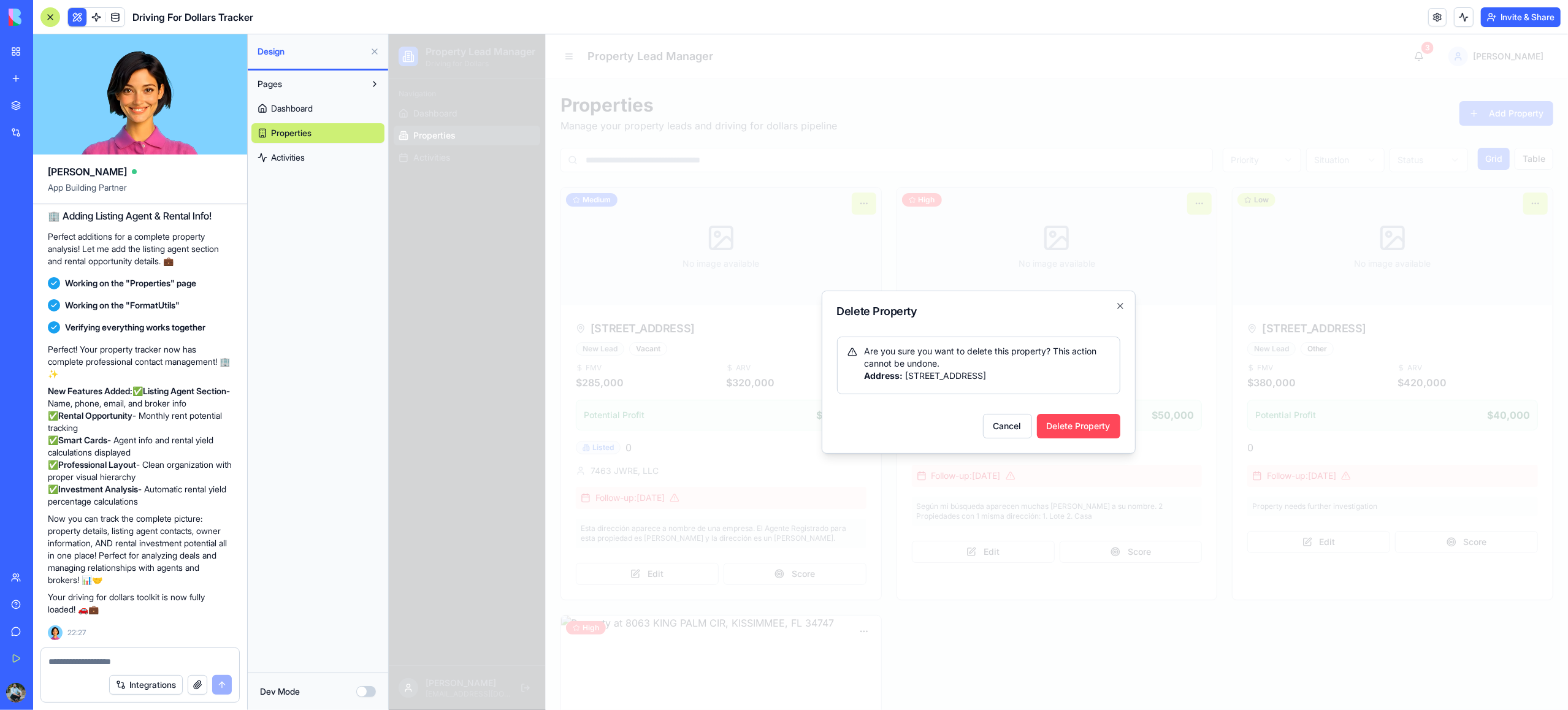
click at [1065, 429] on button "Delete Property" at bounding box center [1078, 426] width 84 height 25
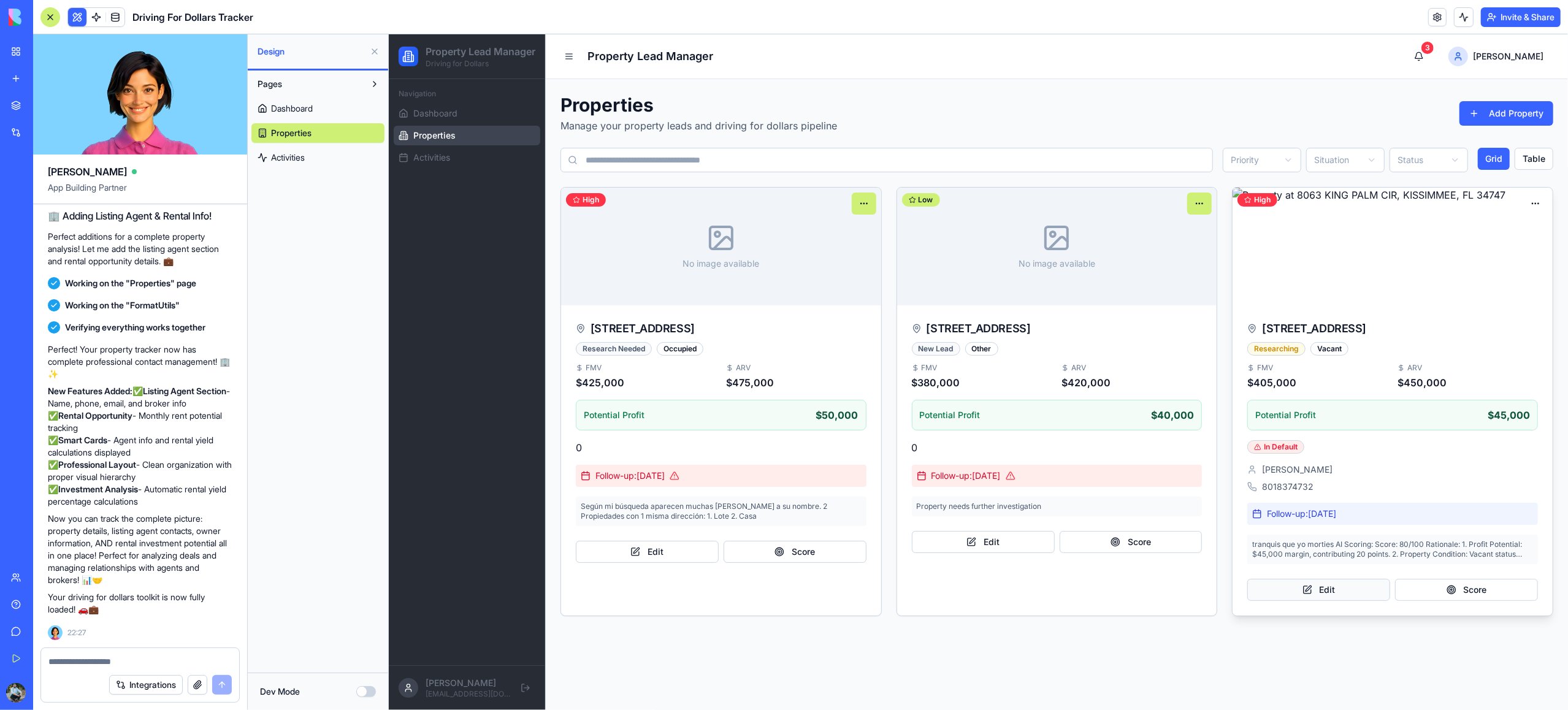
click at [1340, 588] on button "Edit" at bounding box center [1318, 590] width 143 height 22
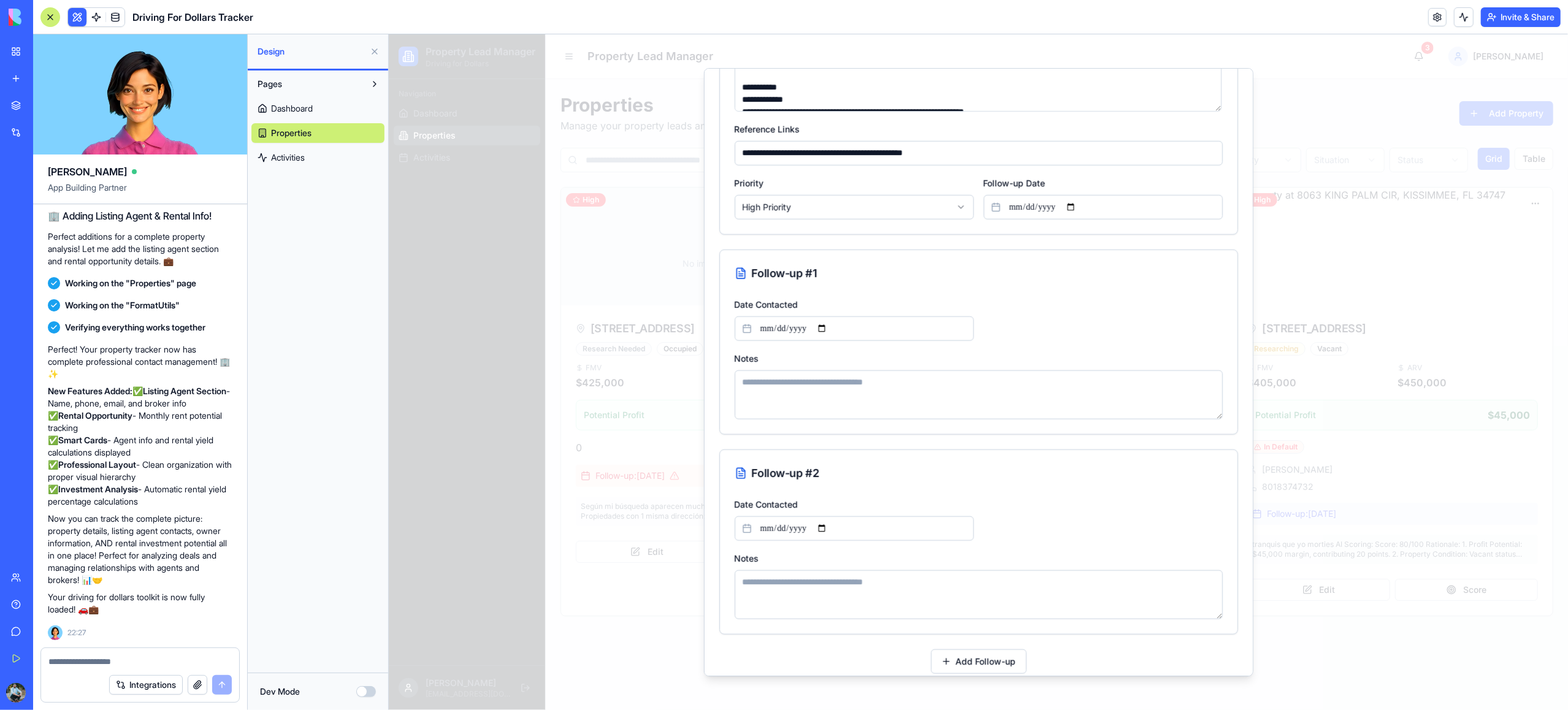
scroll to position [1107, 0]
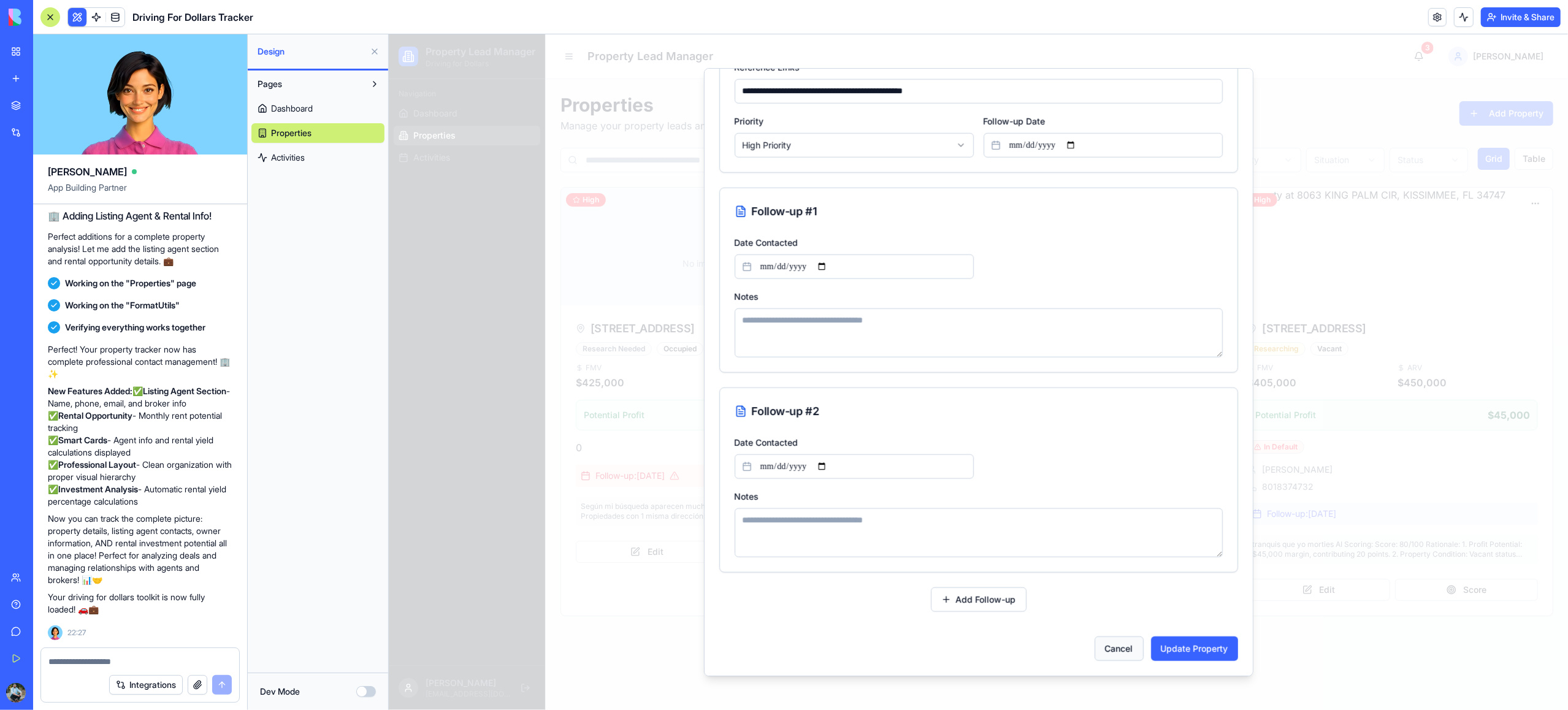
click at [1125, 651] on button "Cancel" at bounding box center [1118, 649] width 49 height 25
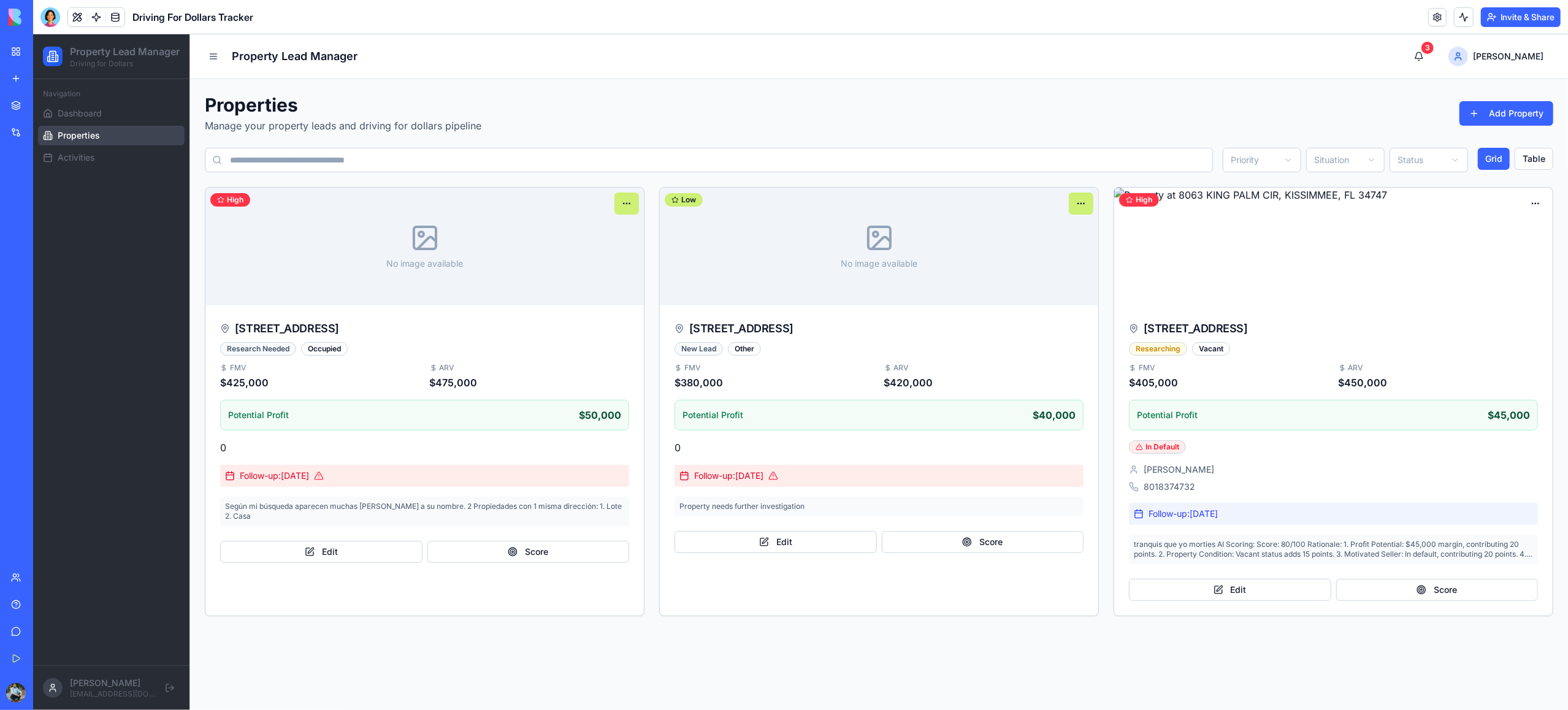
click at [15, 48] on link "My Workspace" at bounding box center [28, 51] width 49 height 25
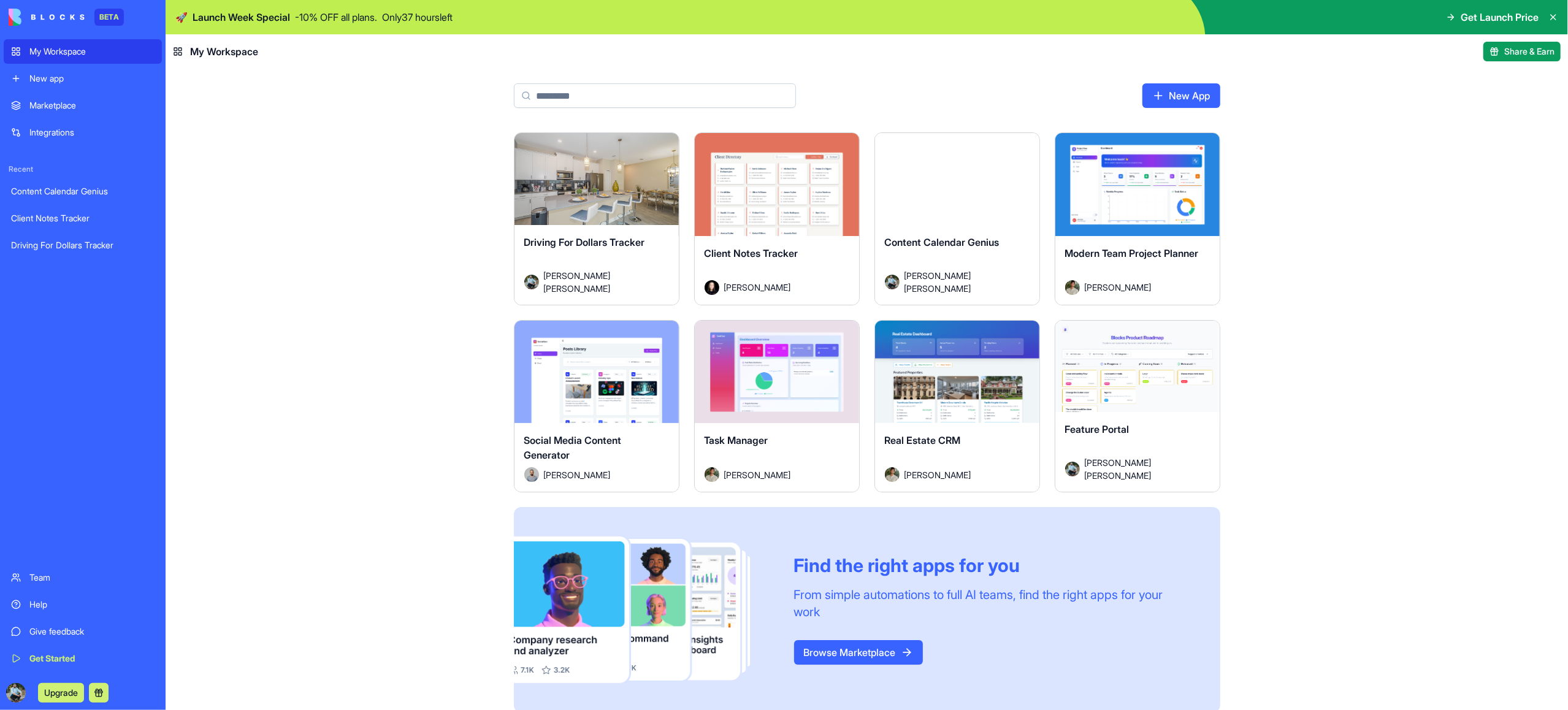
click at [644, 410] on div "Launch" at bounding box center [597, 372] width 165 height 103
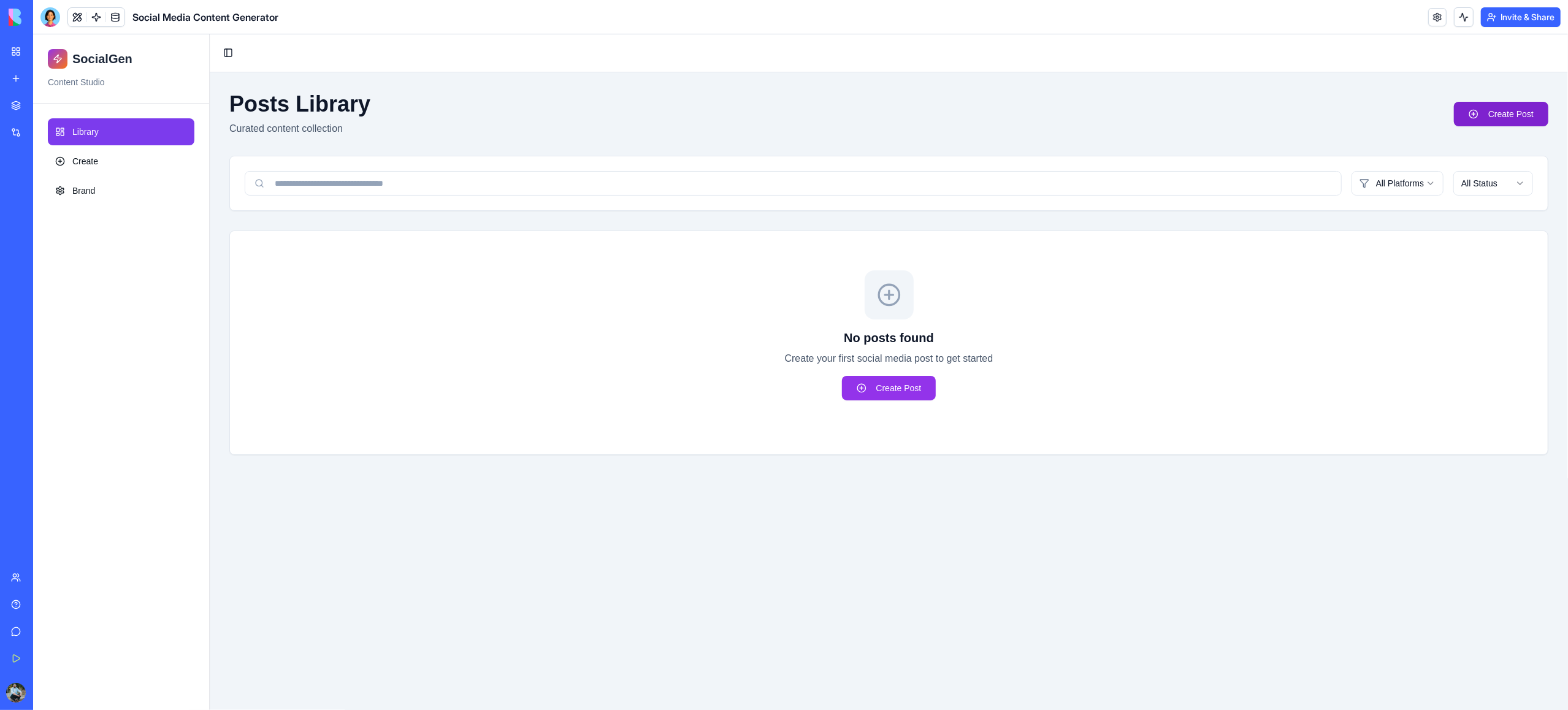
click at [1499, 115] on link "Create Post" at bounding box center [1501, 114] width 95 height 25
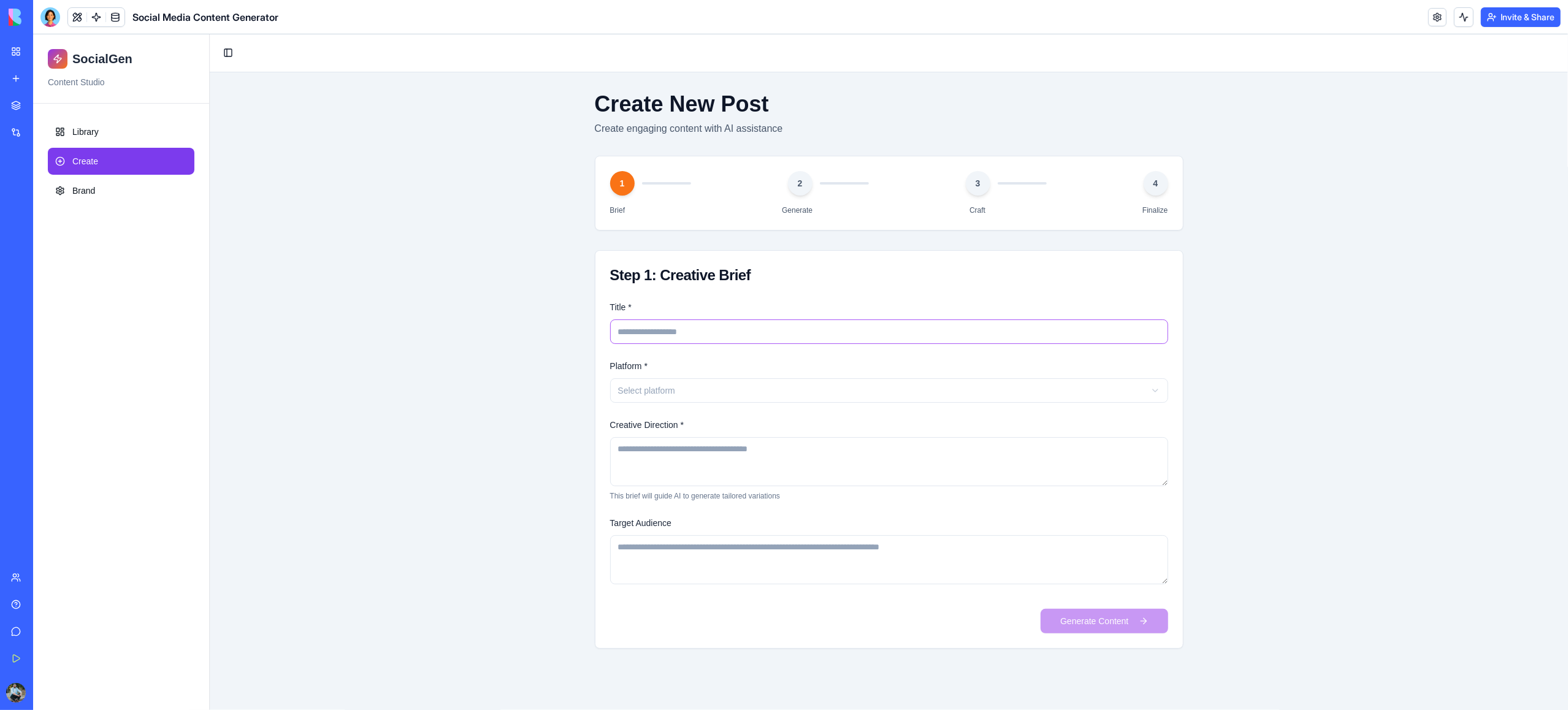
click at [704, 336] on input "Title *" at bounding box center [889, 332] width 558 height 25
paste input "**********"
type input "**********"
click at [680, 393] on html "**********" at bounding box center [801, 372] width 1535 height 676
click at [703, 453] on textarea "Creative Direction *" at bounding box center [889, 461] width 558 height 49
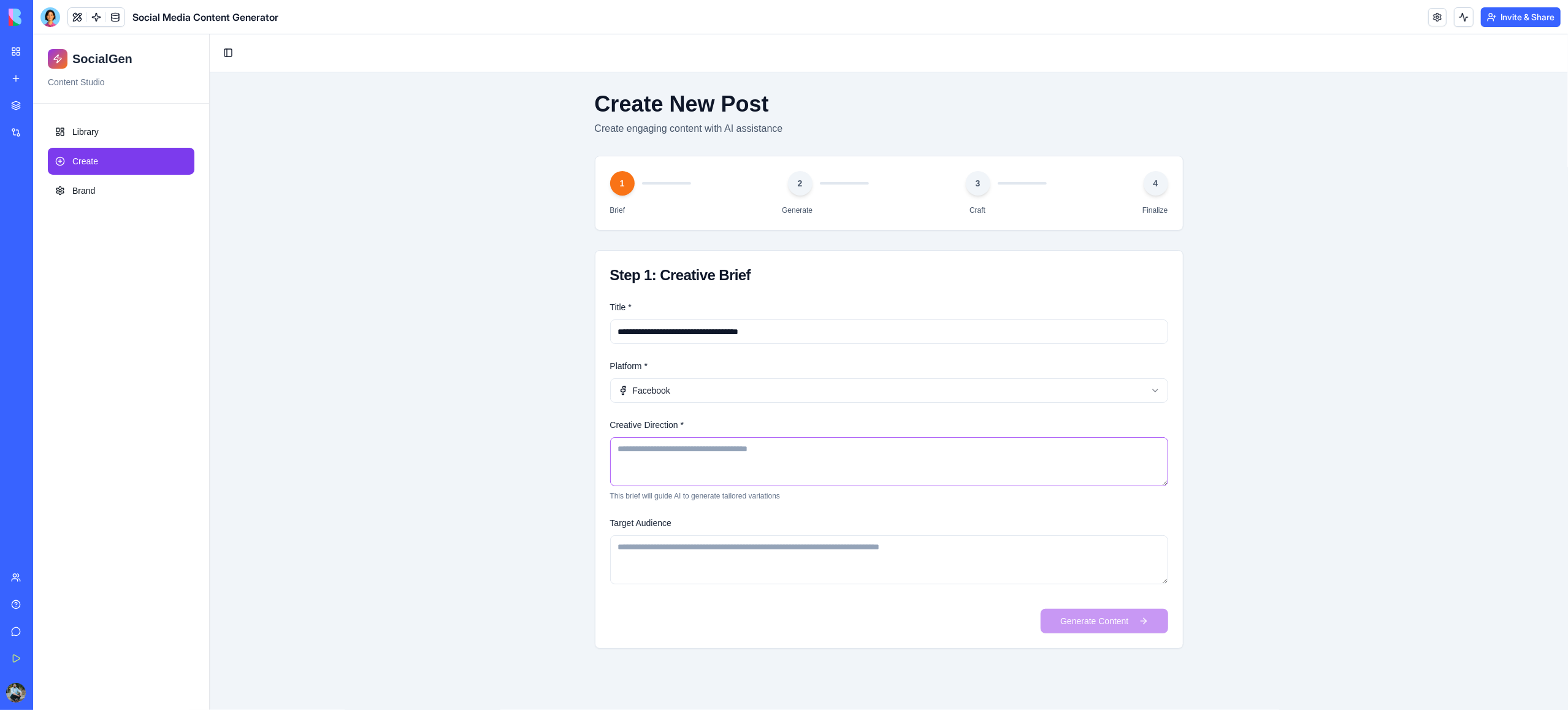
click at [644, 460] on textarea "Creative Direction *" at bounding box center [889, 461] width 558 height 49
paste textarea "**********"
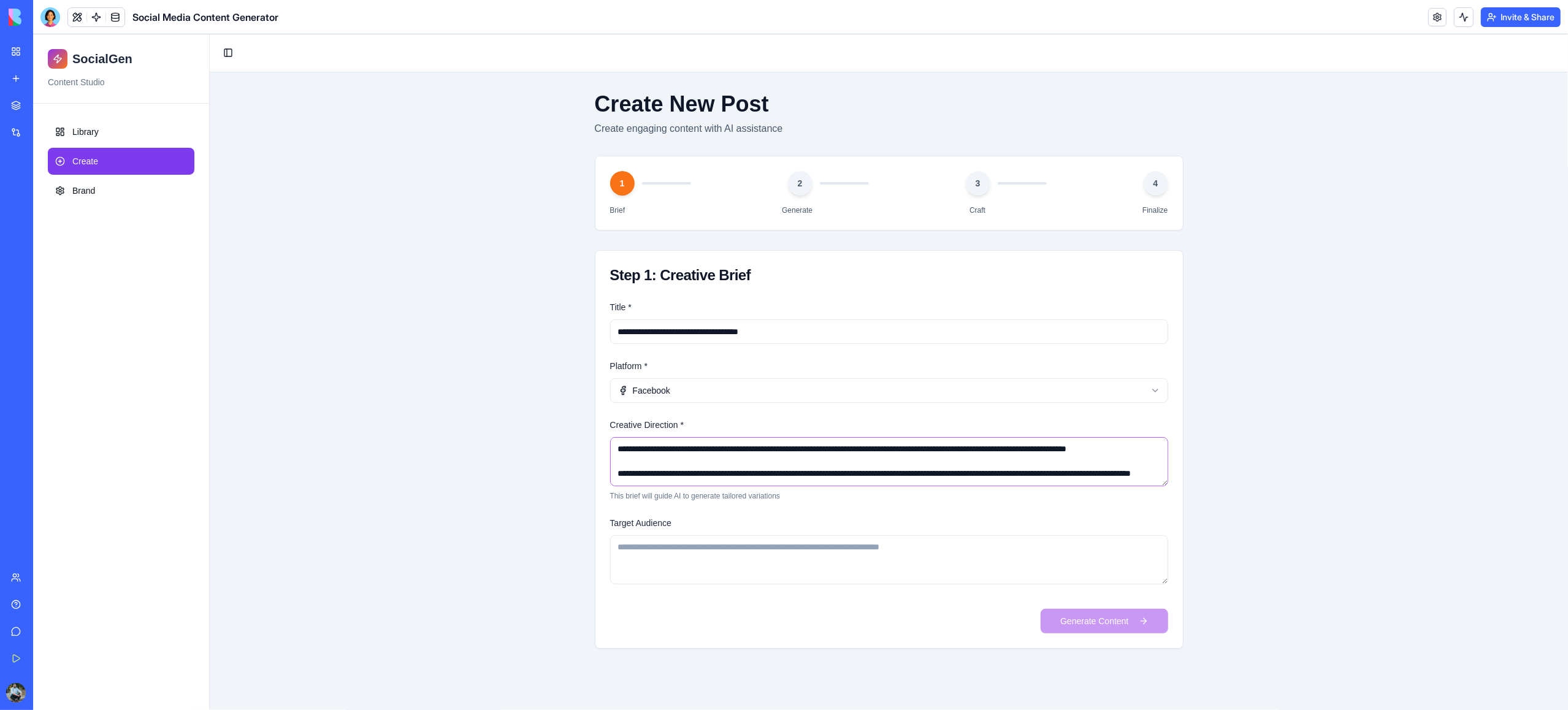
scroll to position [42, 0]
type textarea "**********"
click at [679, 558] on textarea "Target Audience" at bounding box center [889, 560] width 558 height 49
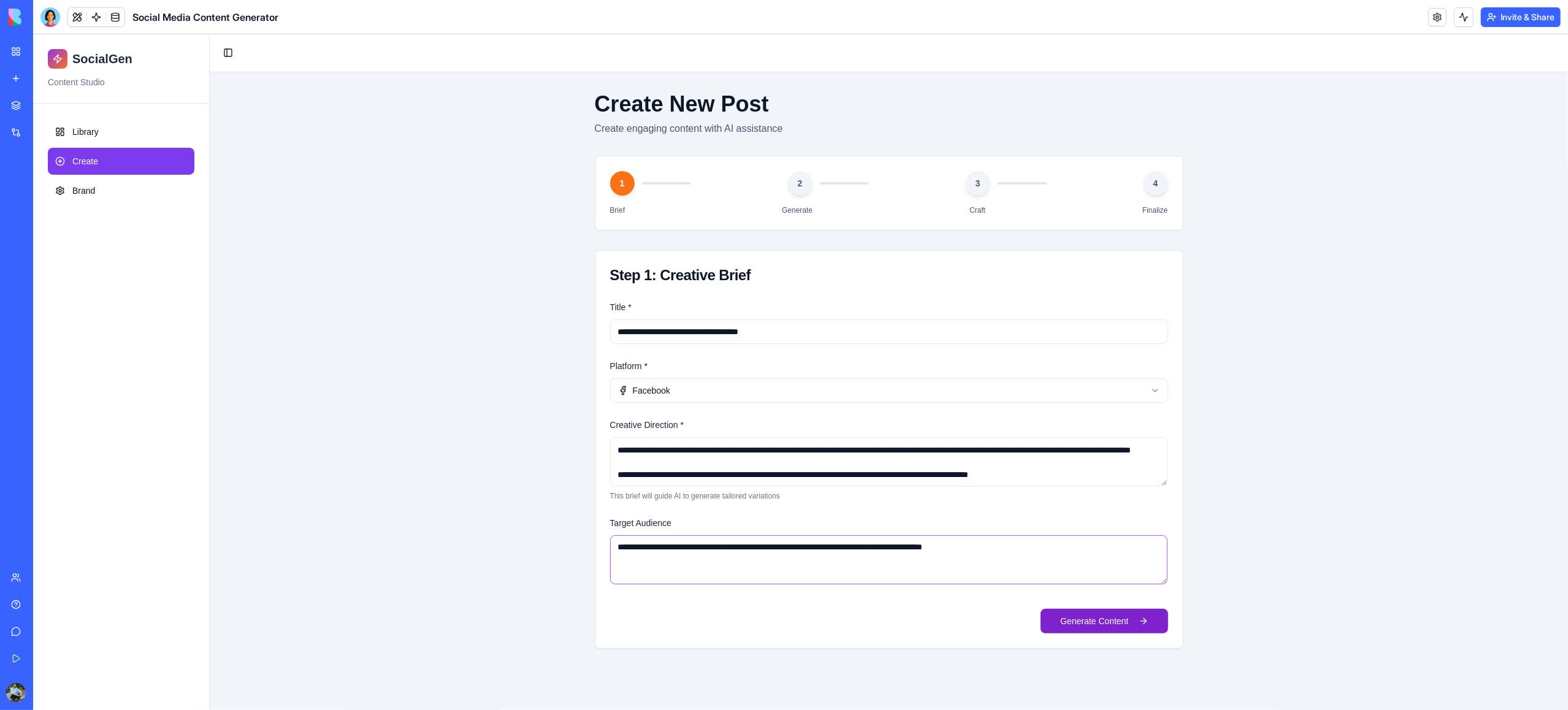
type textarea "**********"
click at [1094, 620] on button "Generate Content" at bounding box center [1103, 621] width 127 height 25
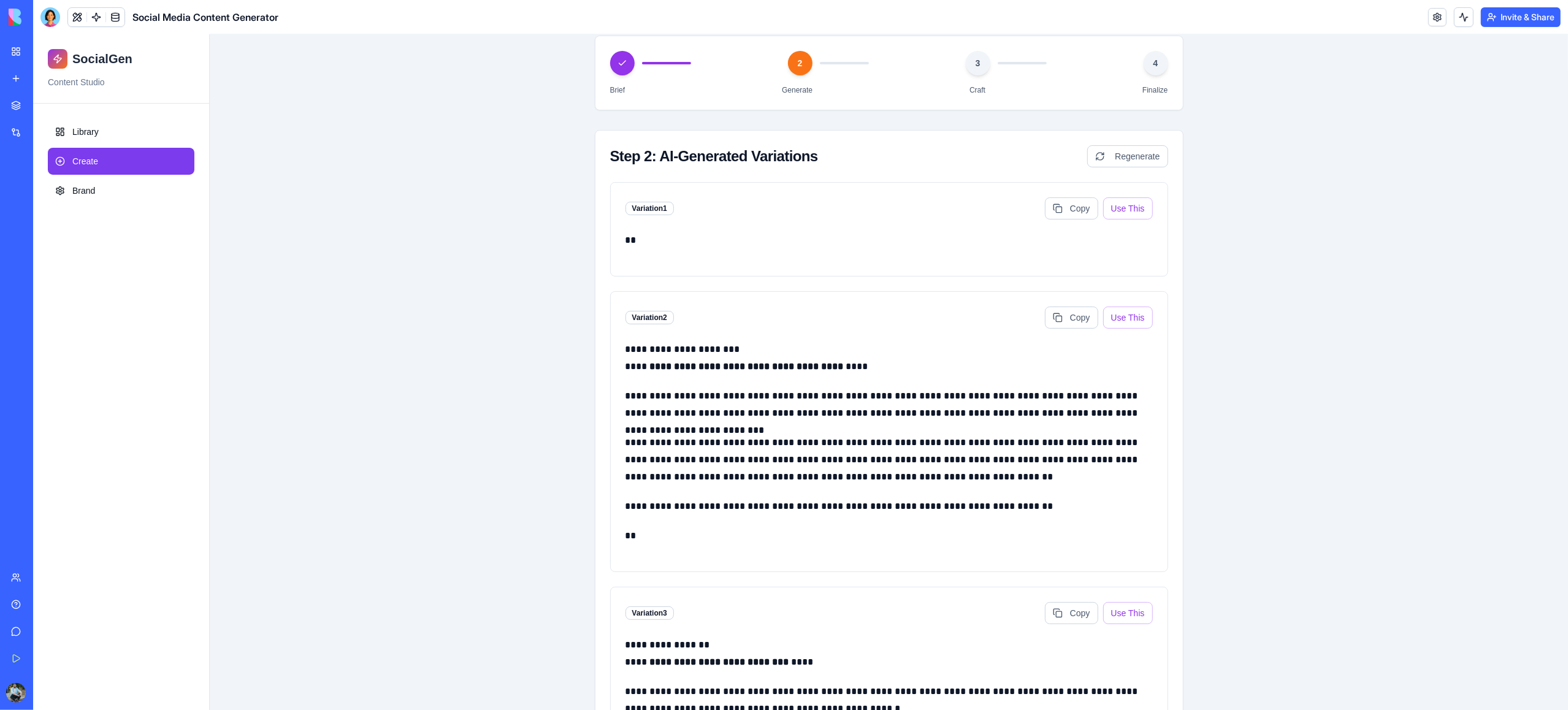
scroll to position [0, 0]
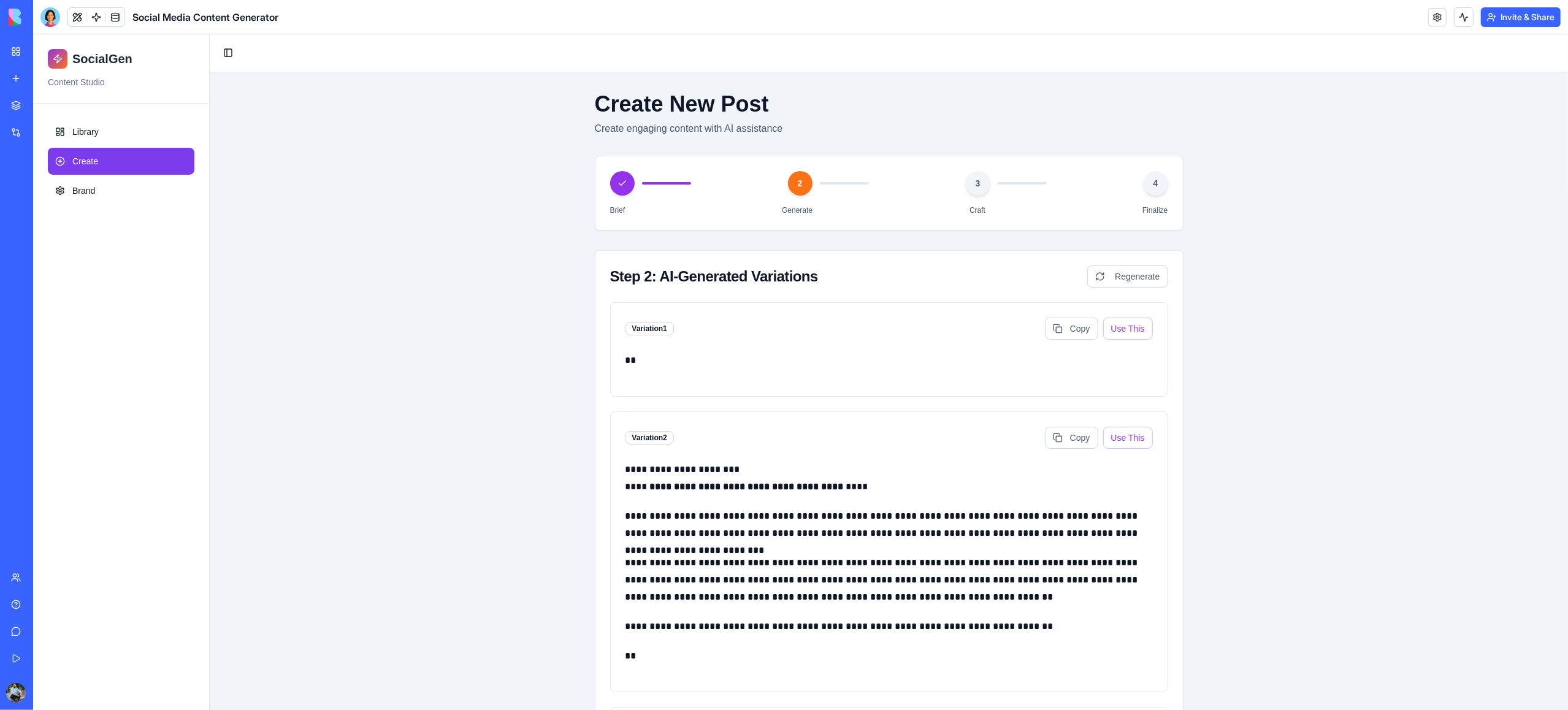
click at [17, 54] on link "My Workspace" at bounding box center [28, 51] width 49 height 25
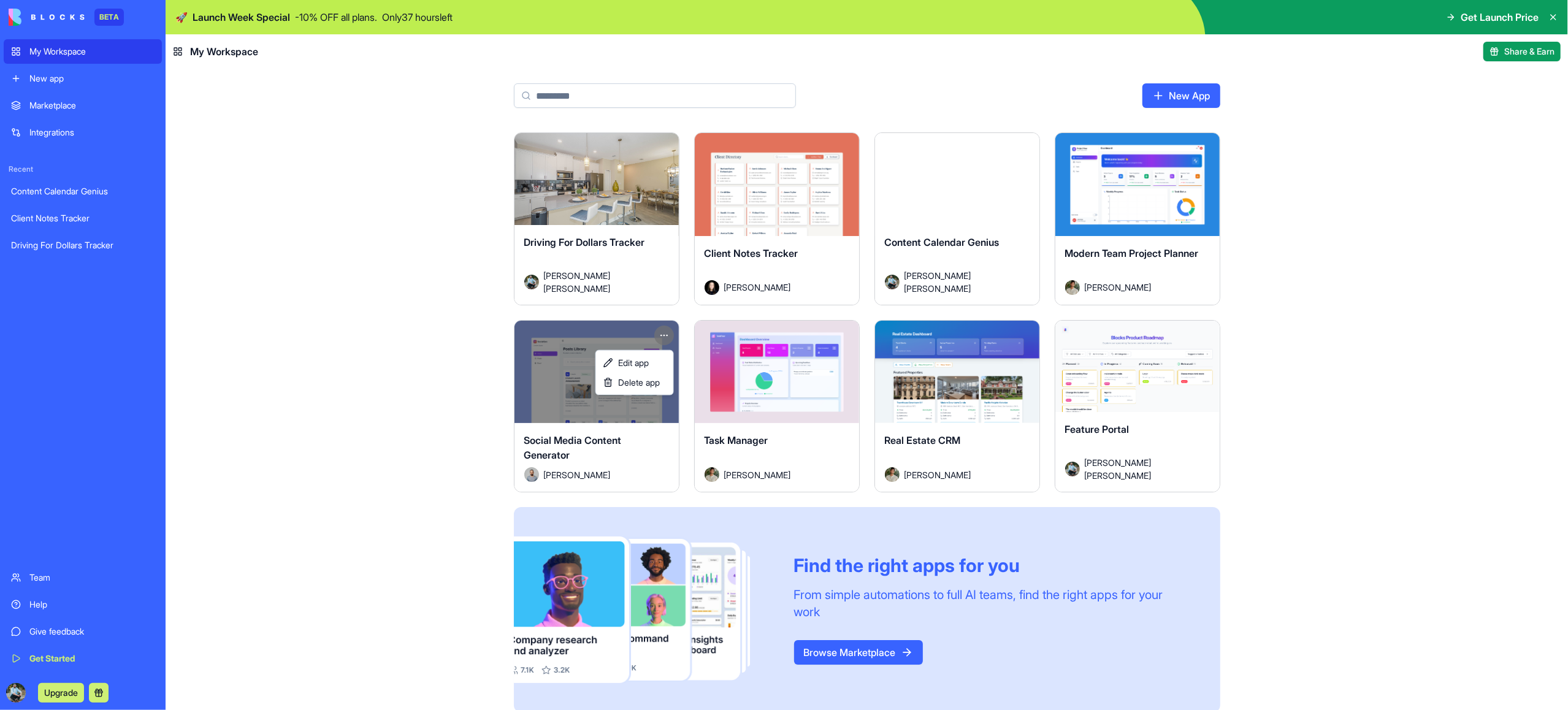
click at [662, 338] on html "BETA My Workspace New app Marketplace Integrations Recent Content Calendar Geni…" at bounding box center [784, 355] width 1568 height 710
click at [648, 379] on span "Delete app" at bounding box center [638, 383] width 41 height 12
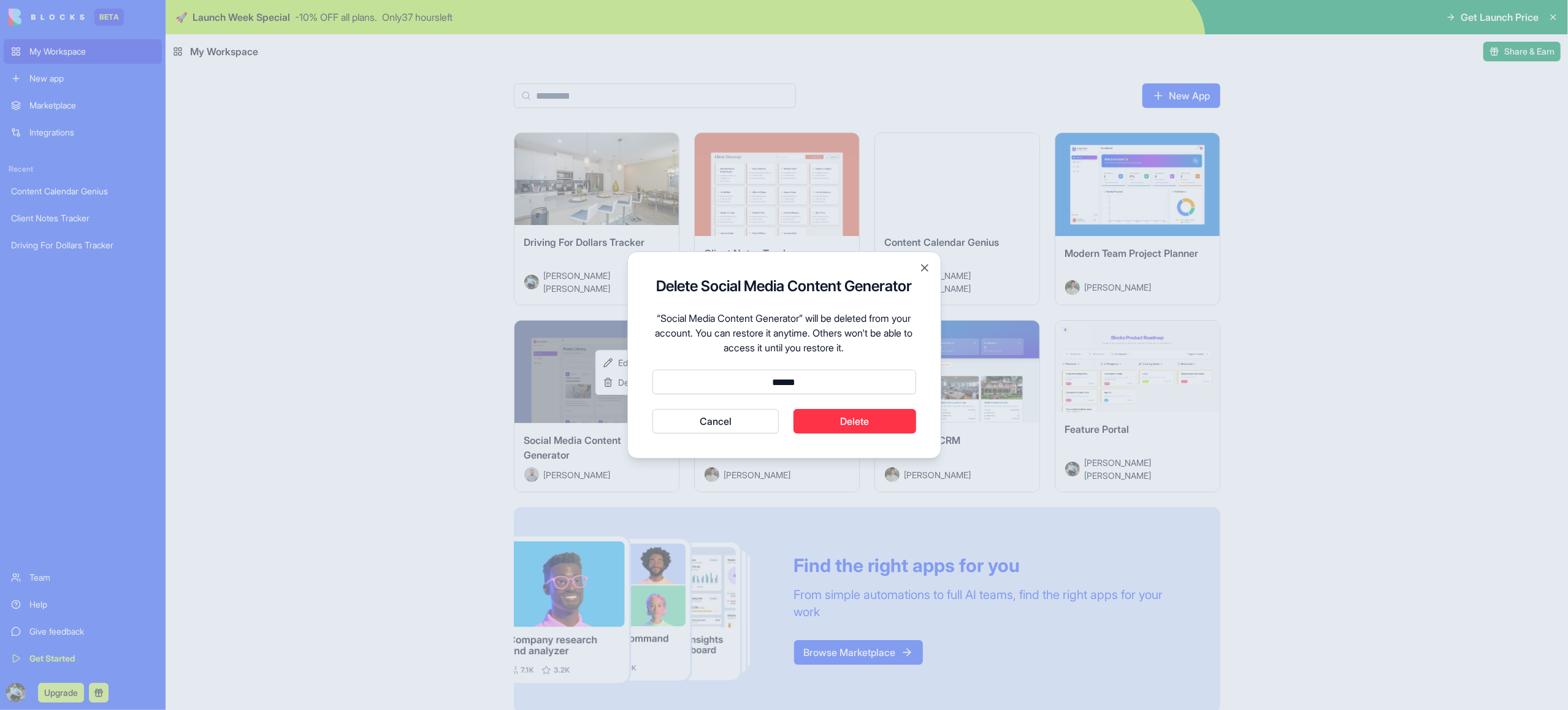
type input "******"
click at [861, 425] on button "Delete" at bounding box center [855, 421] width 122 height 25
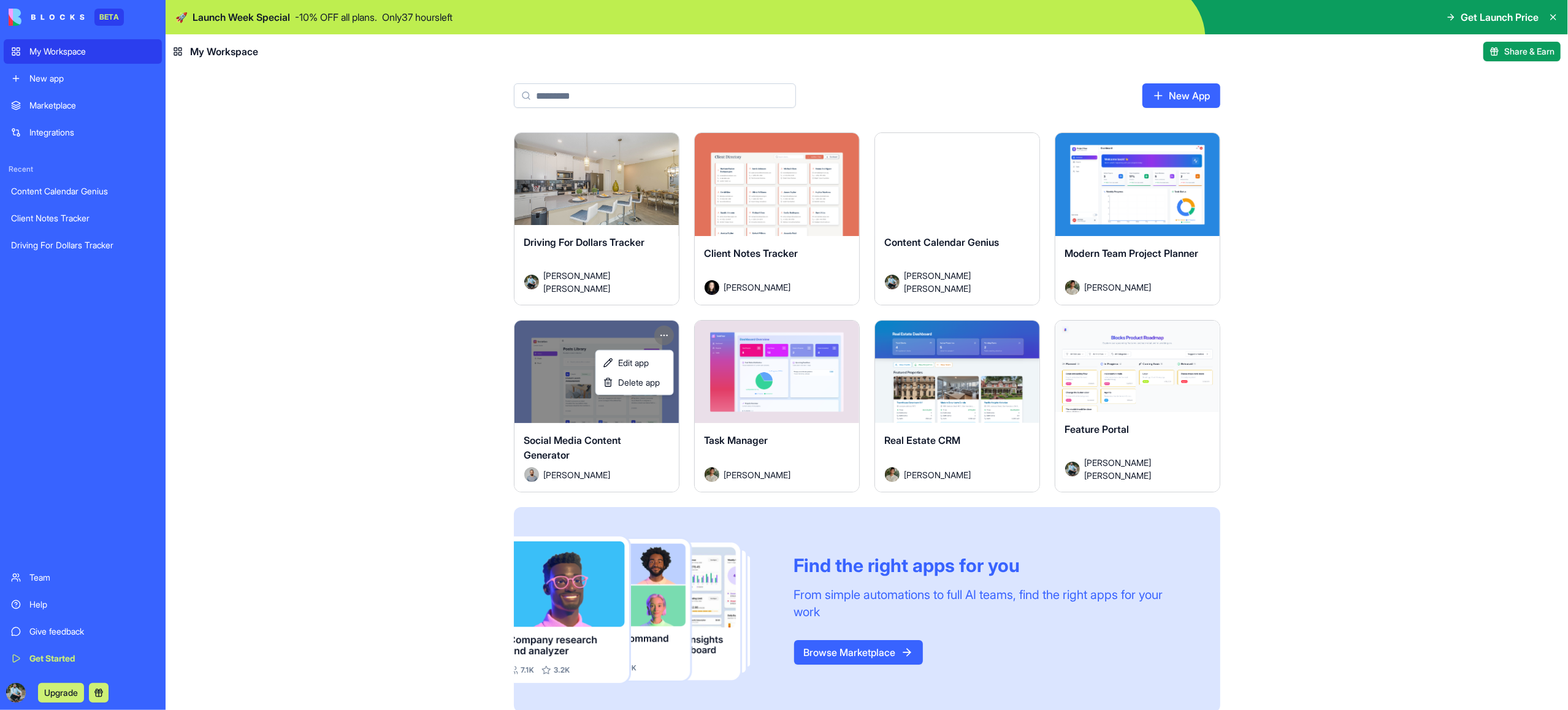
click at [1162, 194] on html "BETA My Workspace New app Marketplace Integrations Recent Content Calendar Geni…" at bounding box center [784, 355] width 1568 height 710
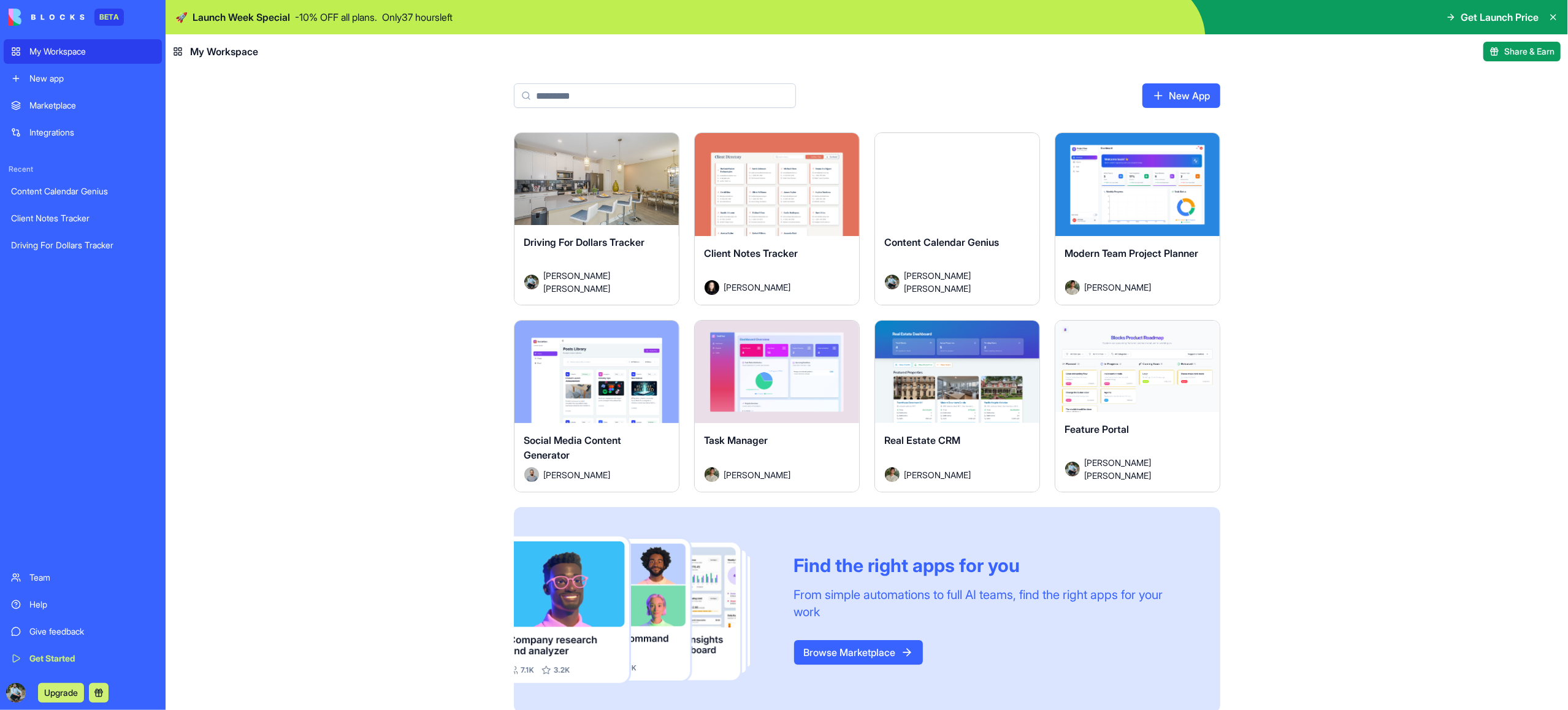
click at [1151, 185] on button "Launch" at bounding box center [1137, 185] width 92 height 25
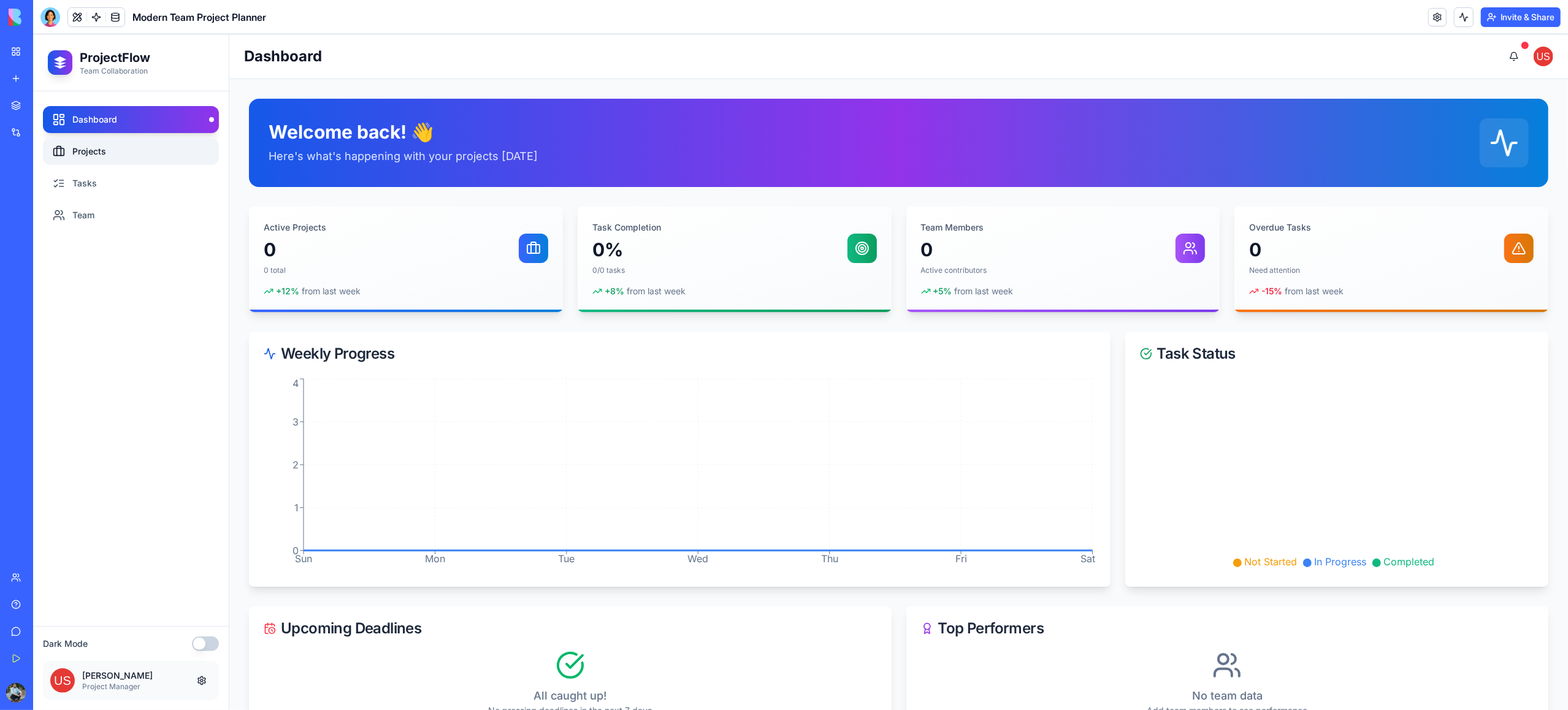
click at [96, 150] on link "Projects" at bounding box center [131, 152] width 176 height 27
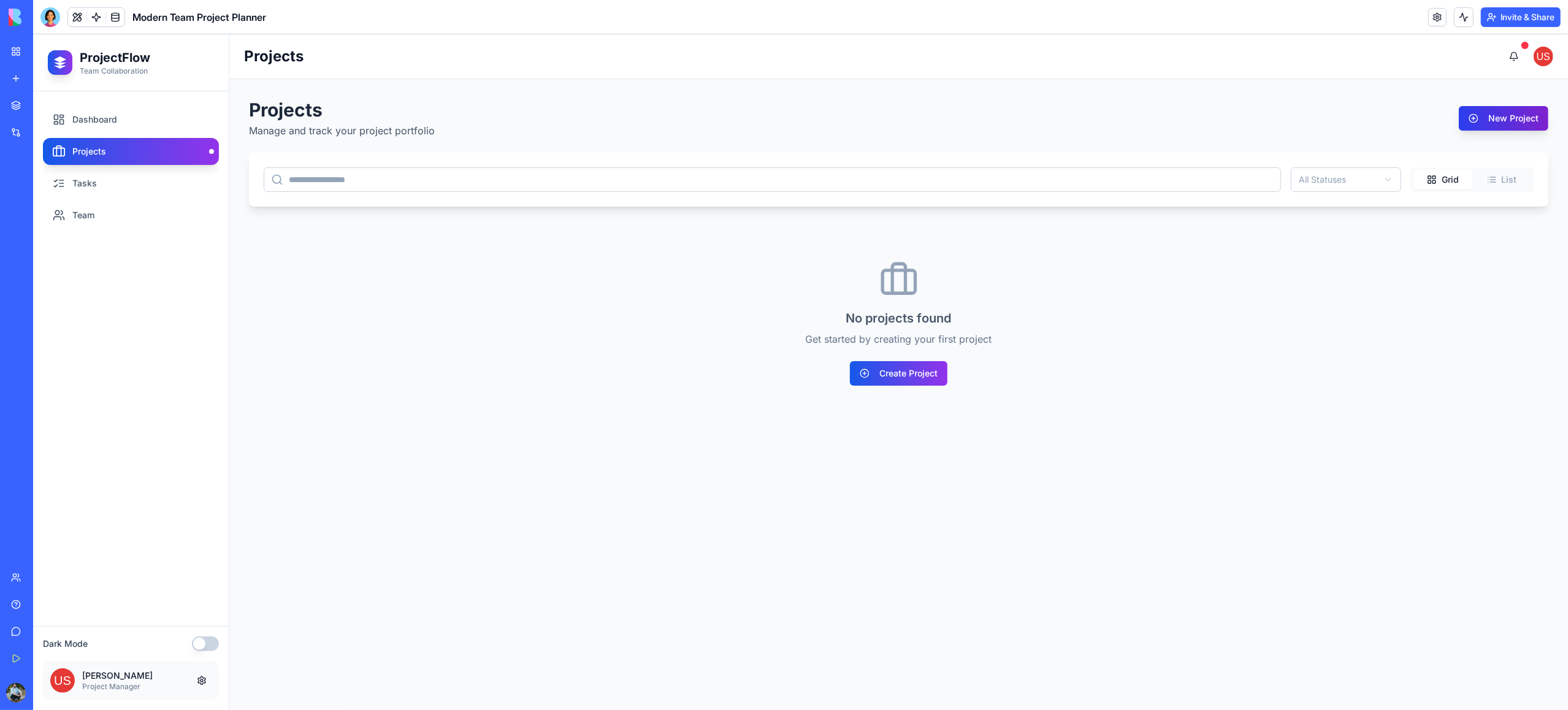
click at [1487, 118] on button "New Project" at bounding box center [1504, 119] width 90 height 25
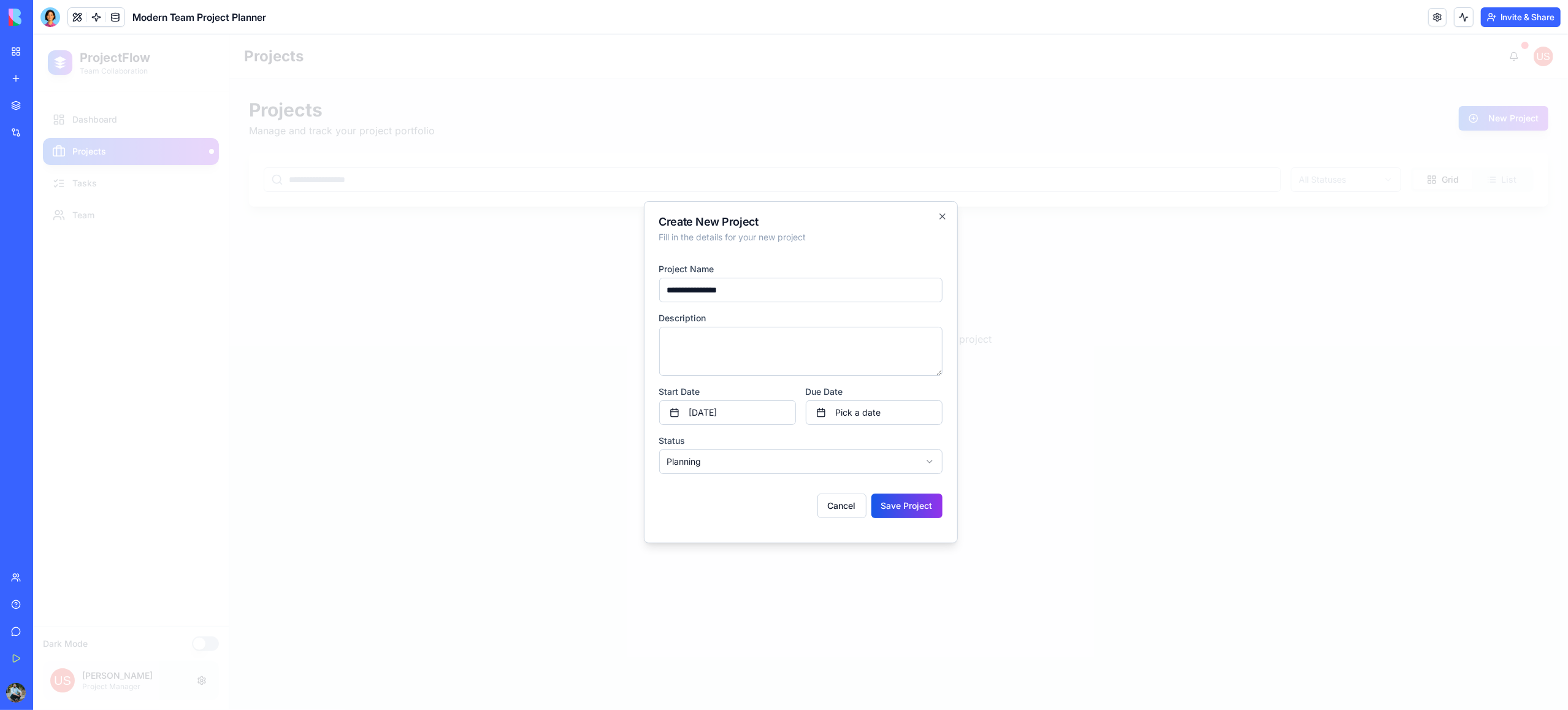
type input "**********"
click at [711, 353] on textarea at bounding box center [801, 351] width 283 height 49
type textarea "**********"
click at [742, 465] on body "**********" at bounding box center [801, 372] width 1535 height 676
click at [908, 510] on button "Save Project" at bounding box center [907, 506] width 71 height 25
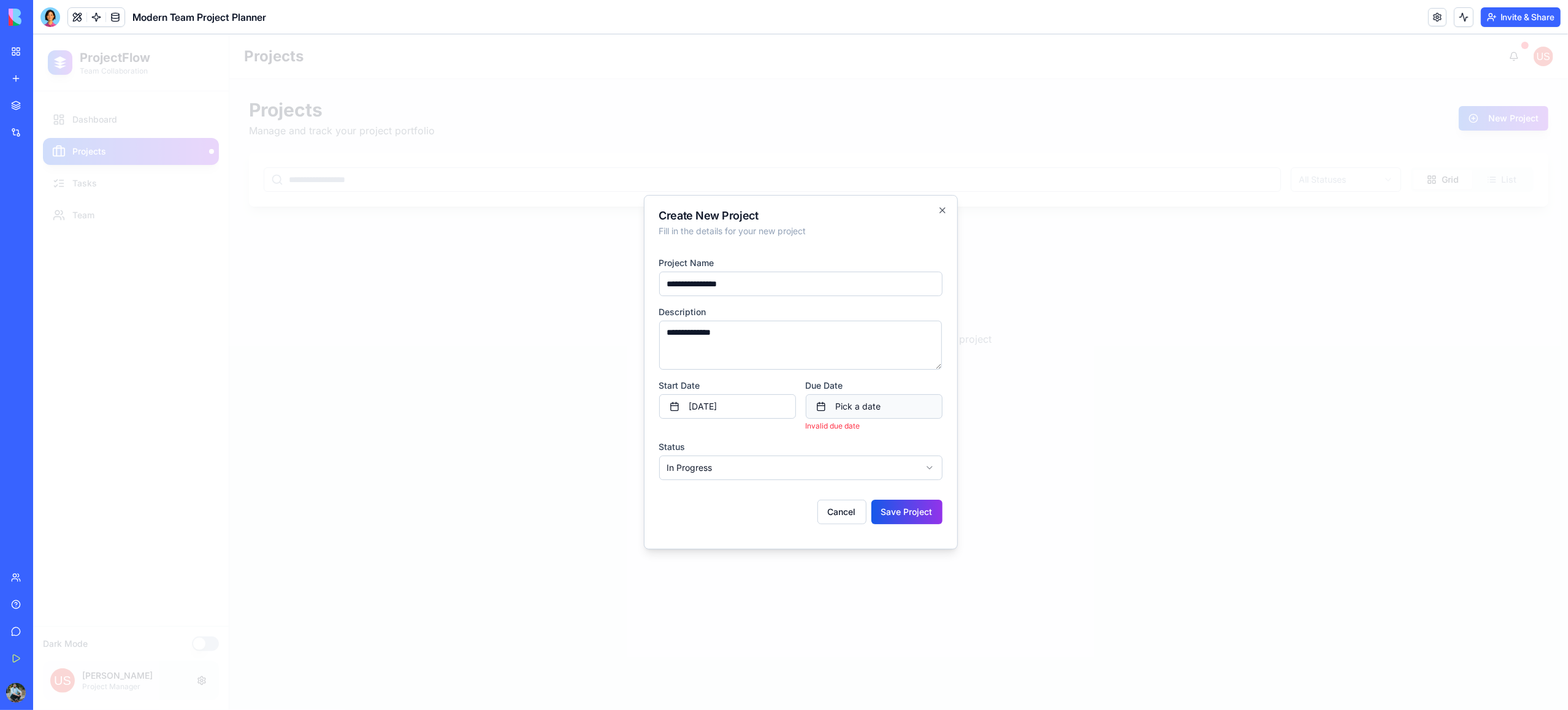
click at [852, 410] on button "Pick a date" at bounding box center [874, 406] width 137 height 25
click at [850, 592] on button "30" at bounding box center [852, 591] width 22 height 22
click at [748, 576] on div at bounding box center [801, 372] width 1535 height 676
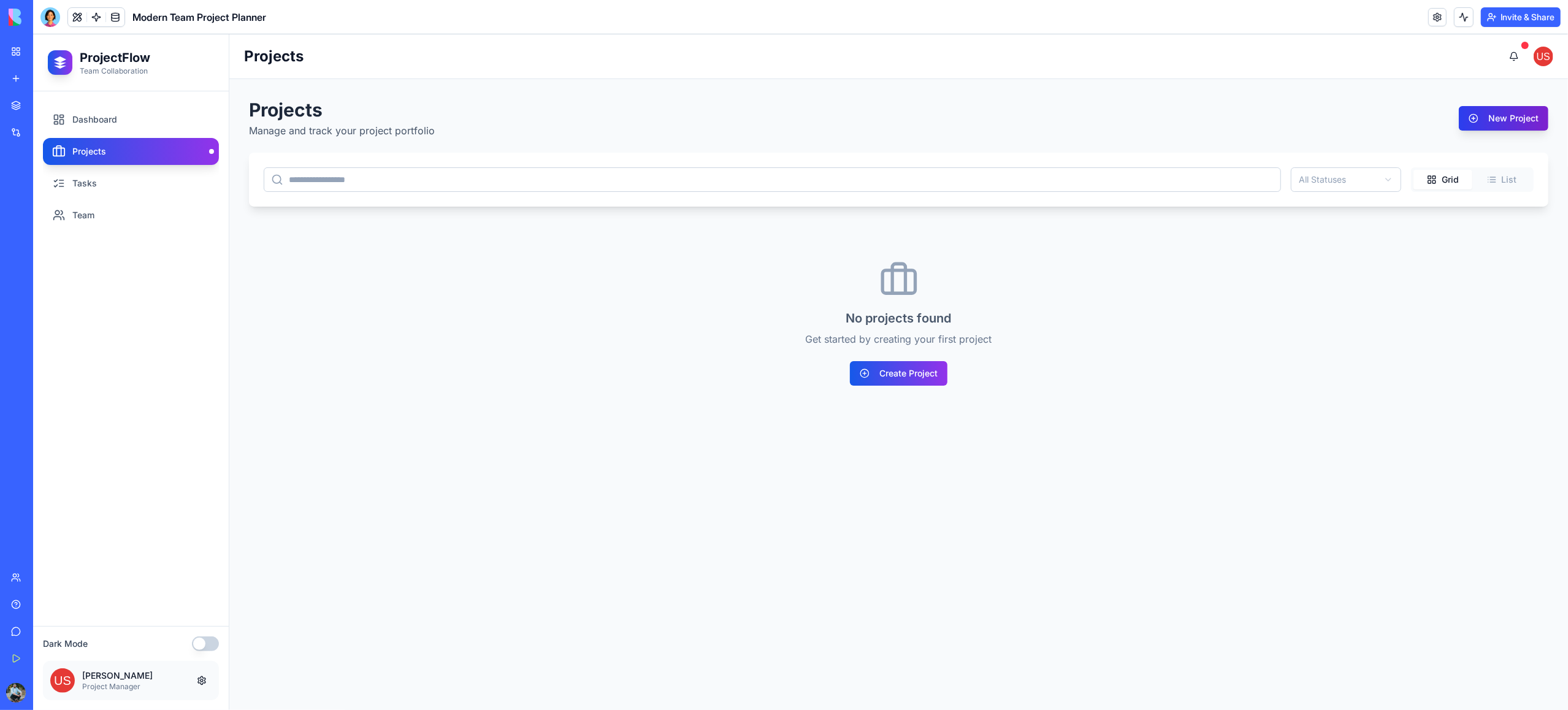
click at [1501, 128] on button "New Project" at bounding box center [1504, 119] width 90 height 25
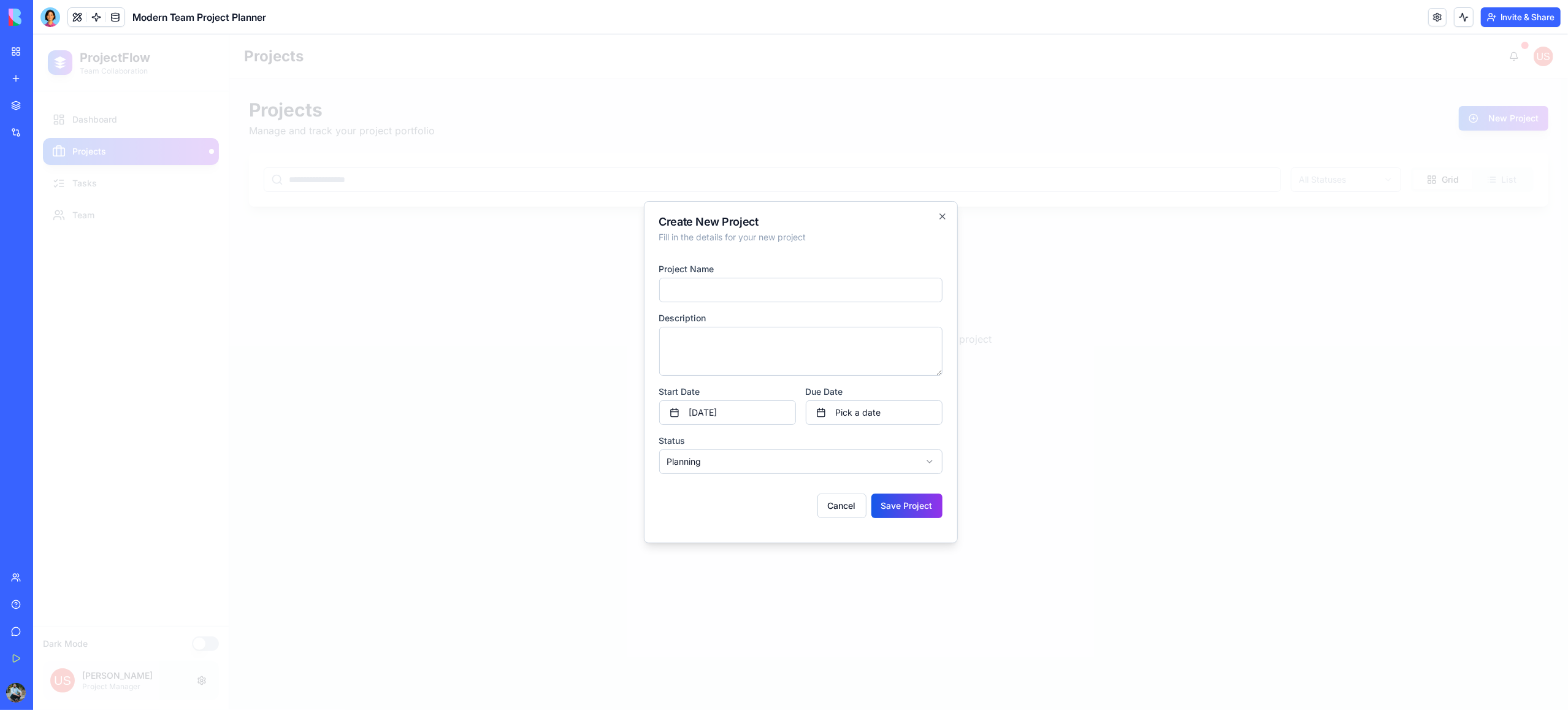
click at [717, 292] on input at bounding box center [801, 290] width 283 height 25
type input "**********"
click at [775, 344] on textarea at bounding box center [801, 351] width 283 height 49
type textarea "*******"
click at [843, 410] on button "Pick a date" at bounding box center [874, 413] width 137 height 25
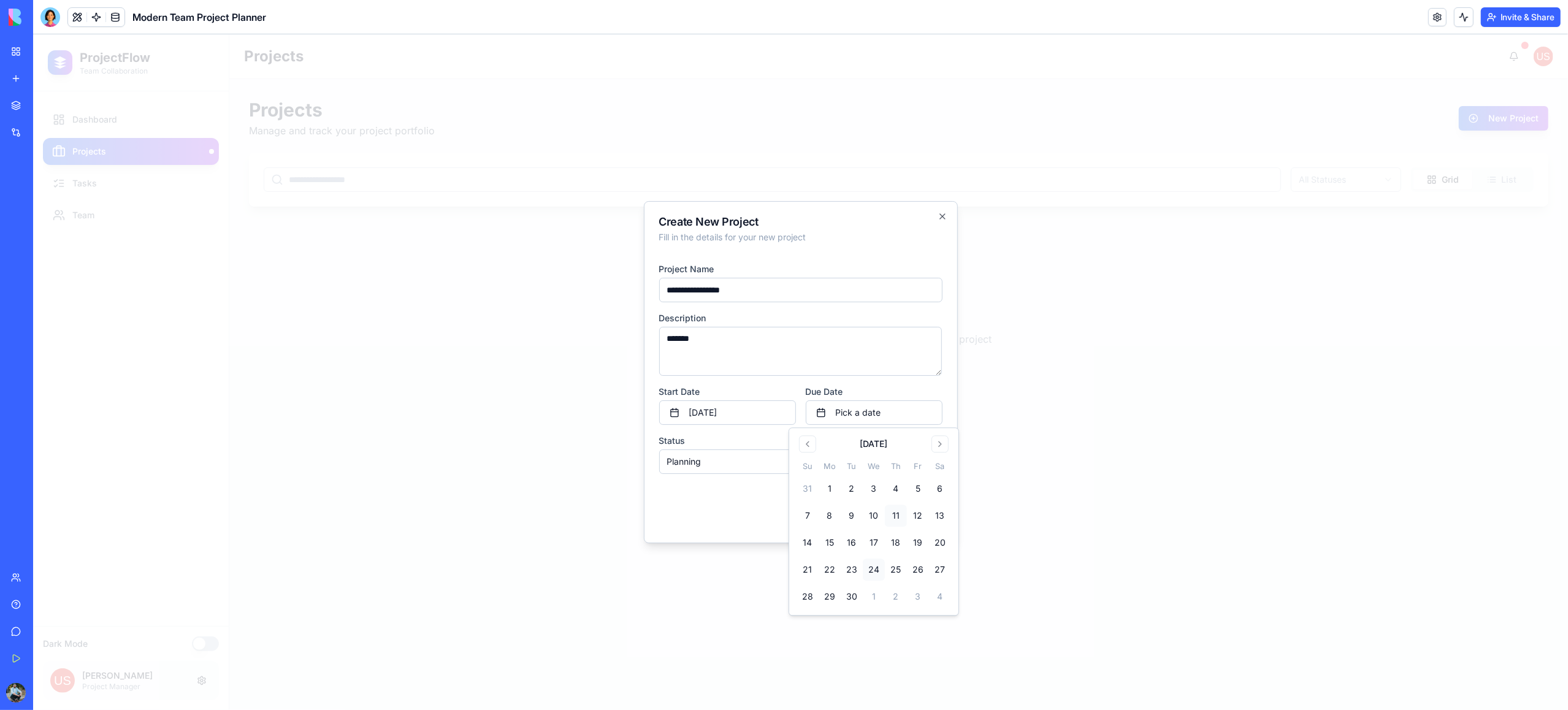
click at [898, 516] on button "11" at bounding box center [896, 516] width 22 height 22
click at [687, 495] on div "Cancel Save Project" at bounding box center [801, 501] width 283 height 35
click at [736, 462] on body "**********" at bounding box center [801, 372] width 1535 height 676
drag, startPoint x: 742, startPoint y: 501, endPoint x: 755, endPoint y: 501, distance: 13.0
click at [898, 507] on button "Save Project" at bounding box center [907, 506] width 71 height 25
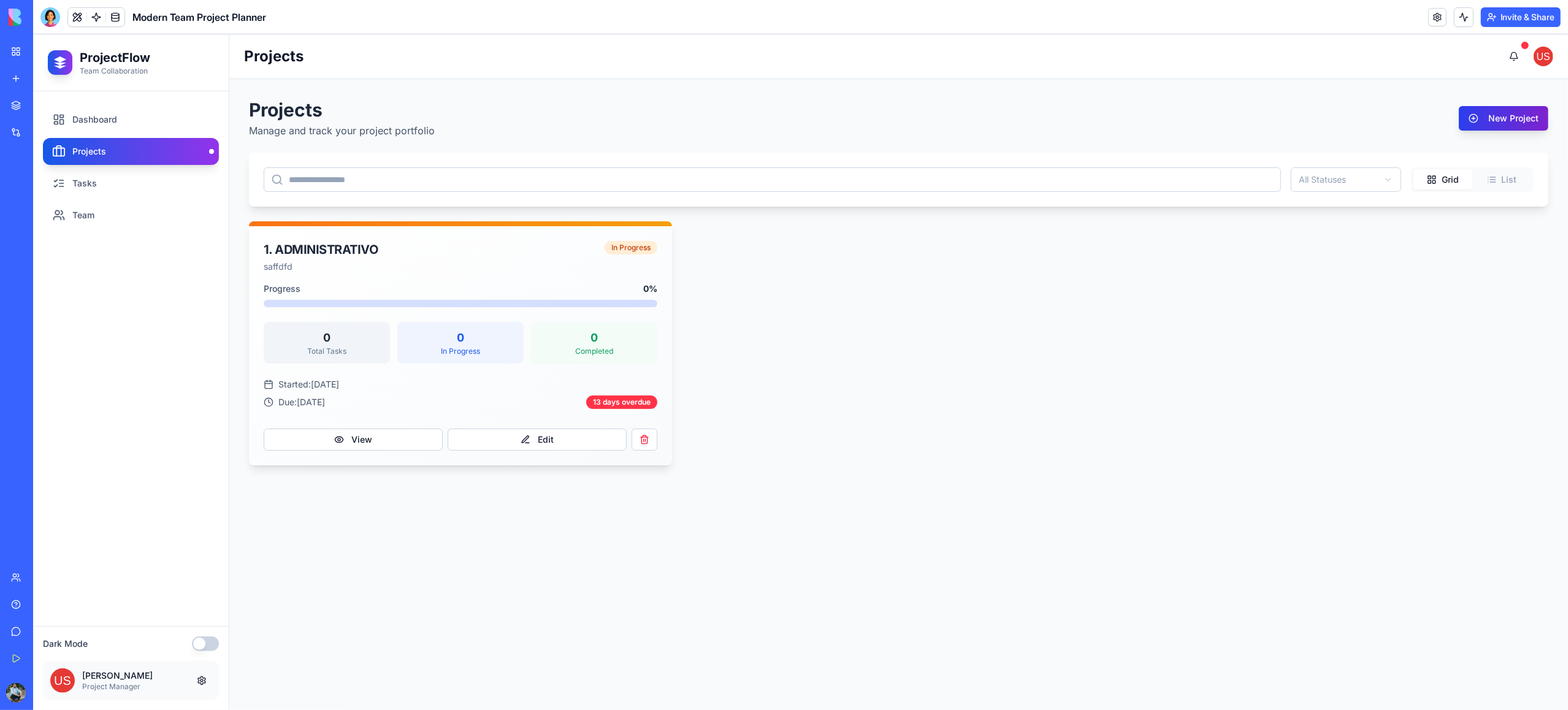
click at [1494, 119] on button "New Project" at bounding box center [1504, 119] width 90 height 25
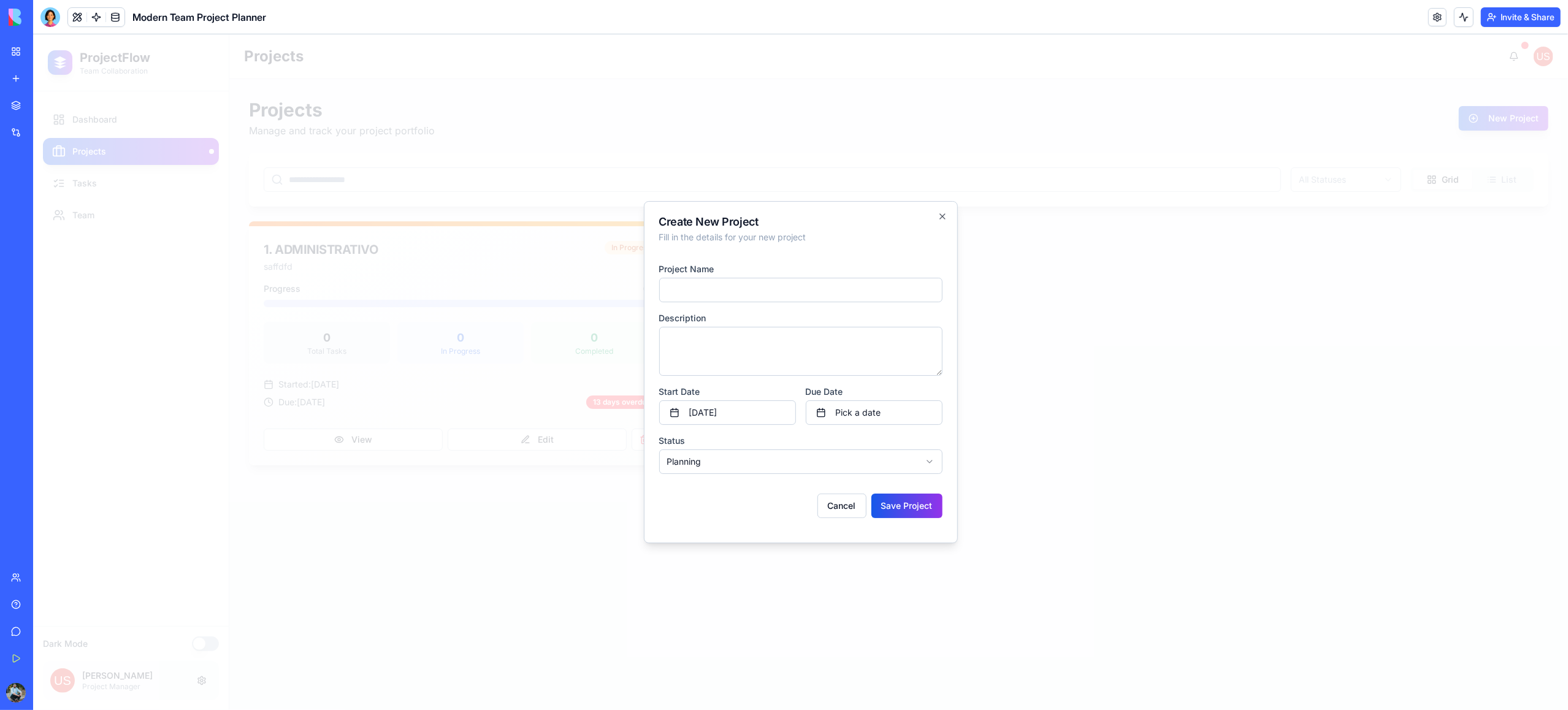
click at [751, 284] on input at bounding box center [801, 290] width 283 height 25
type input "*********"
click at [773, 354] on textarea at bounding box center [801, 351] width 283 height 49
type textarea "**********"
click at [852, 411] on button "Pick a date" at bounding box center [874, 413] width 137 height 25
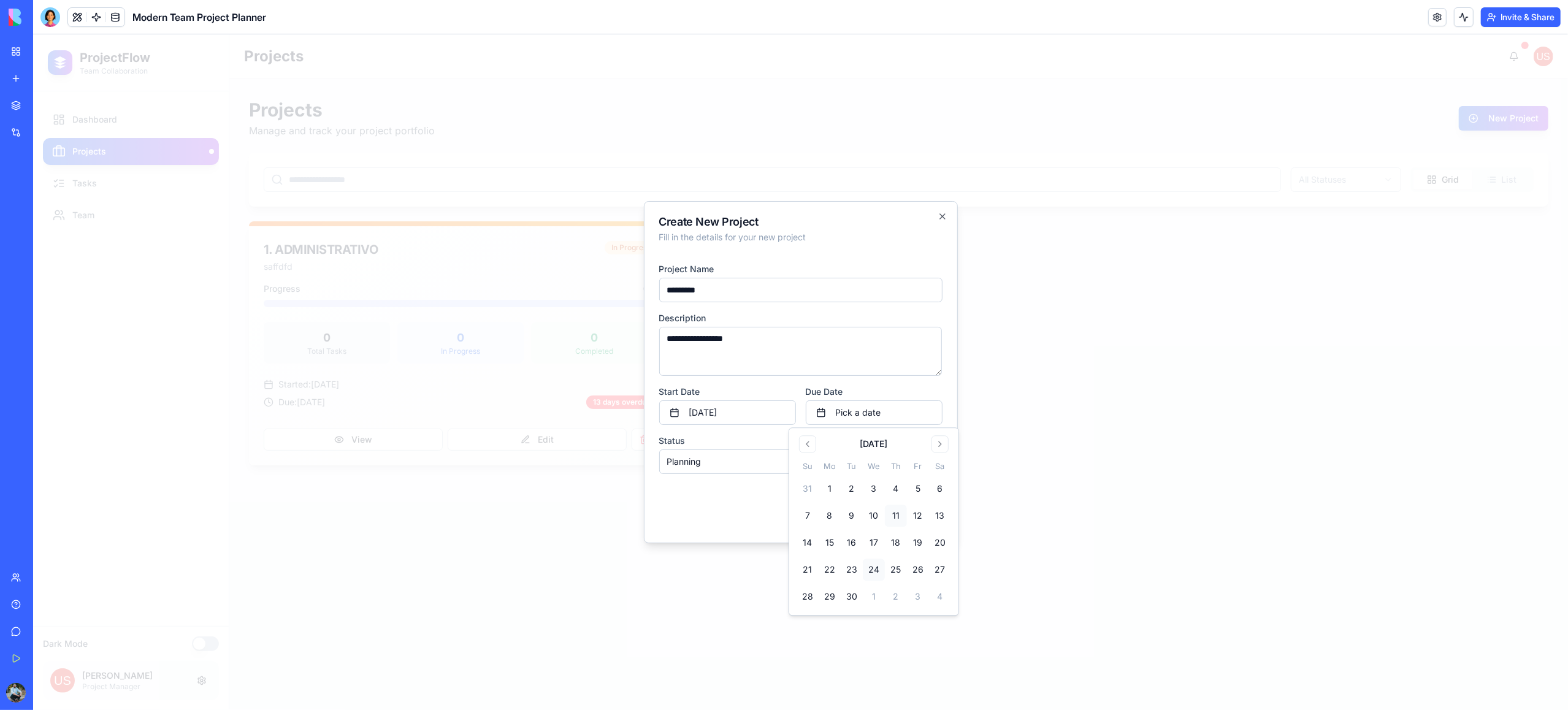
click at [901, 517] on button "11" at bounding box center [896, 516] width 22 height 22
click at [743, 492] on div "Cancel Save Project" at bounding box center [801, 501] width 283 height 35
click at [743, 462] on body "**********" at bounding box center [801, 372] width 1535 height 676
click at [917, 511] on button "Save Project" at bounding box center [907, 506] width 71 height 25
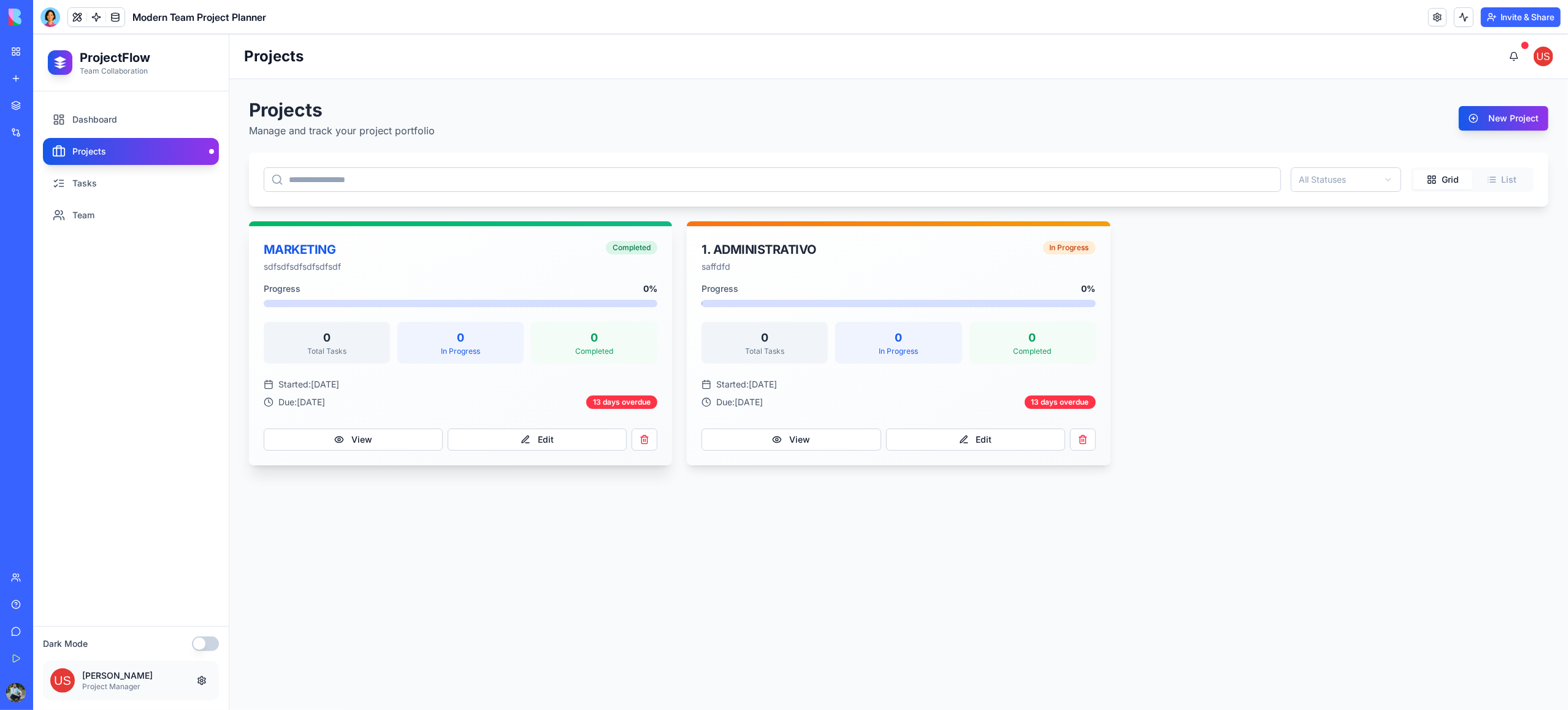
click at [440, 256] on div "MARKETING" at bounding box center [431, 250] width 335 height 17
click at [316, 253] on div "MARKETING" at bounding box center [431, 250] width 335 height 17
click at [316, 250] on div "MARKETING" at bounding box center [431, 250] width 335 height 17
click at [419, 450] on button "View" at bounding box center [353, 440] width 179 height 22
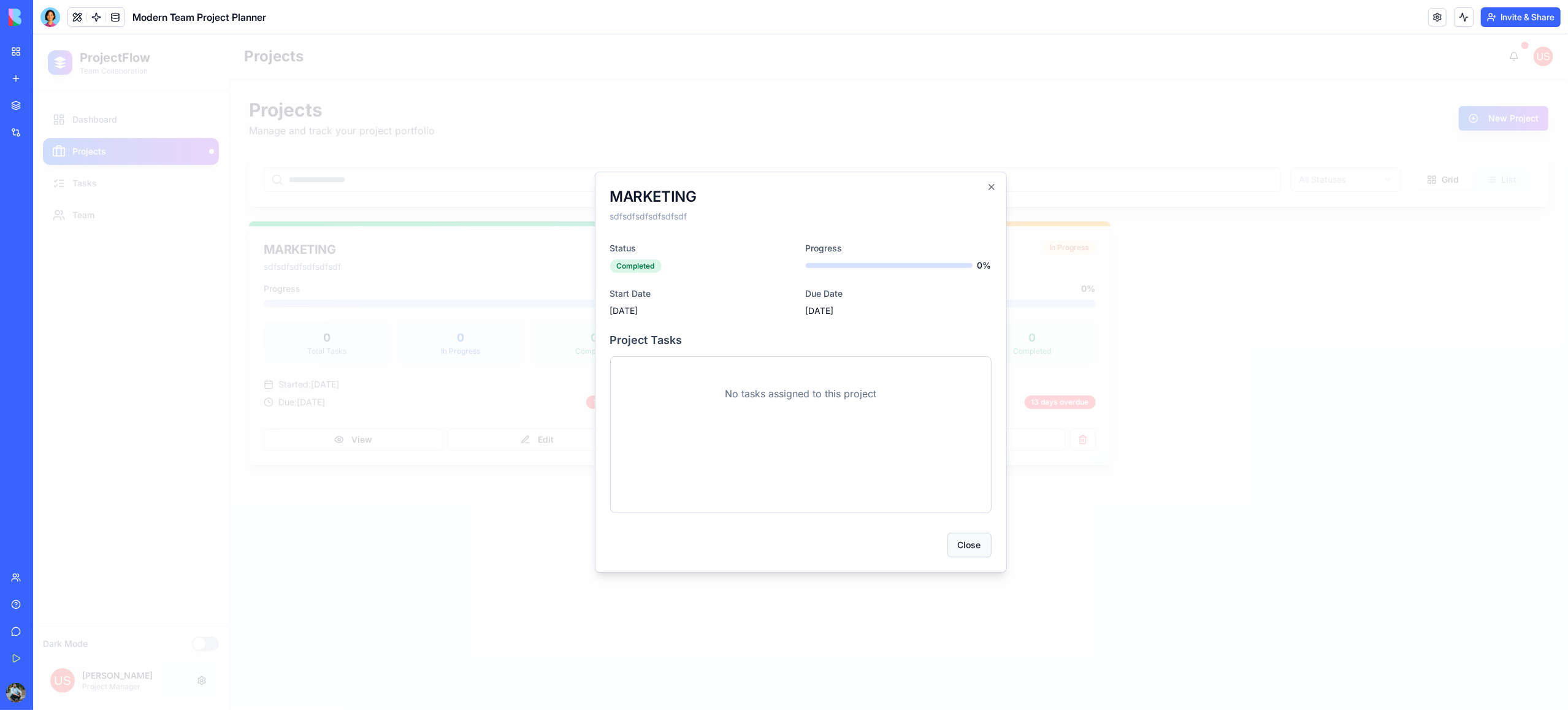
click at [961, 548] on button "Close" at bounding box center [969, 545] width 44 height 25
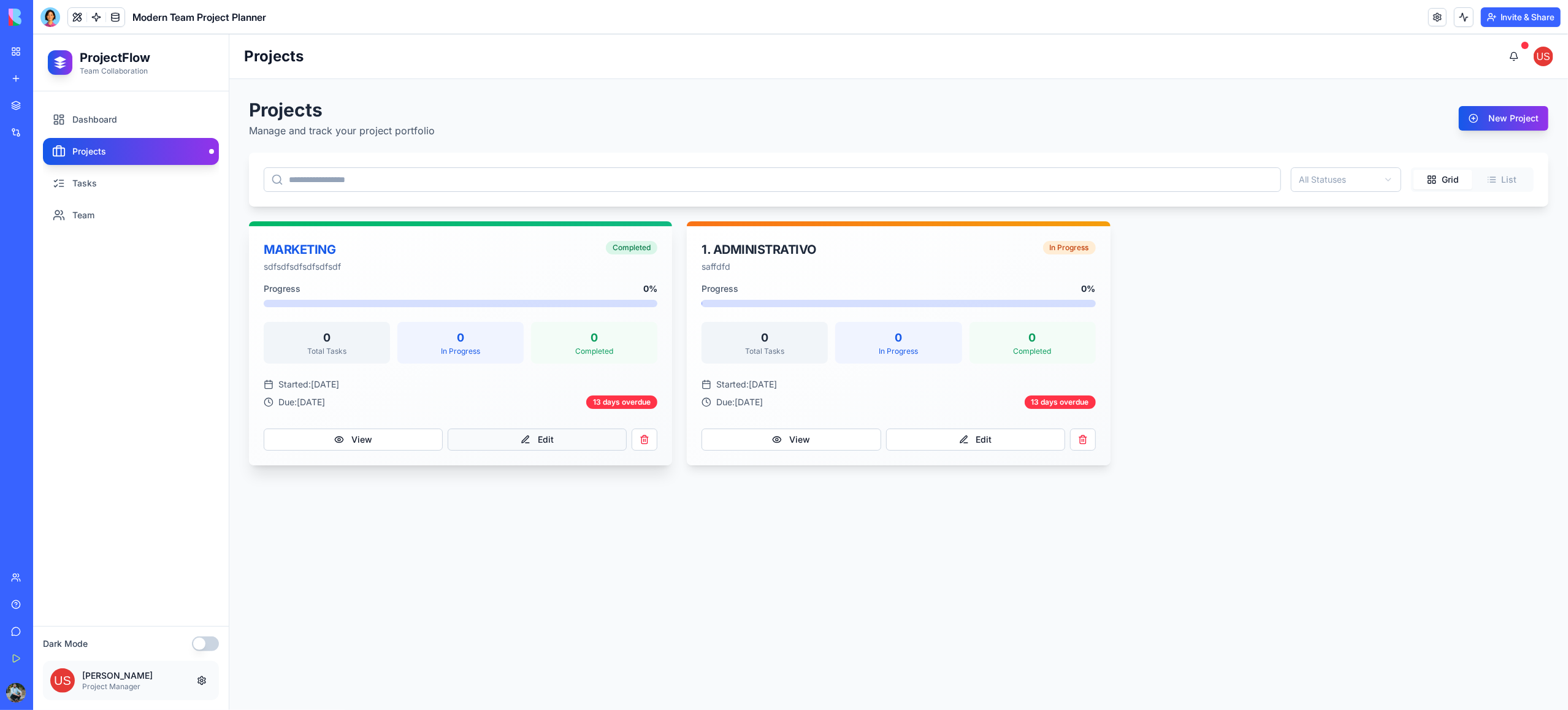
click at [578, 439] on button "Edit" at bounding box center [537, 440] width 179 height 22
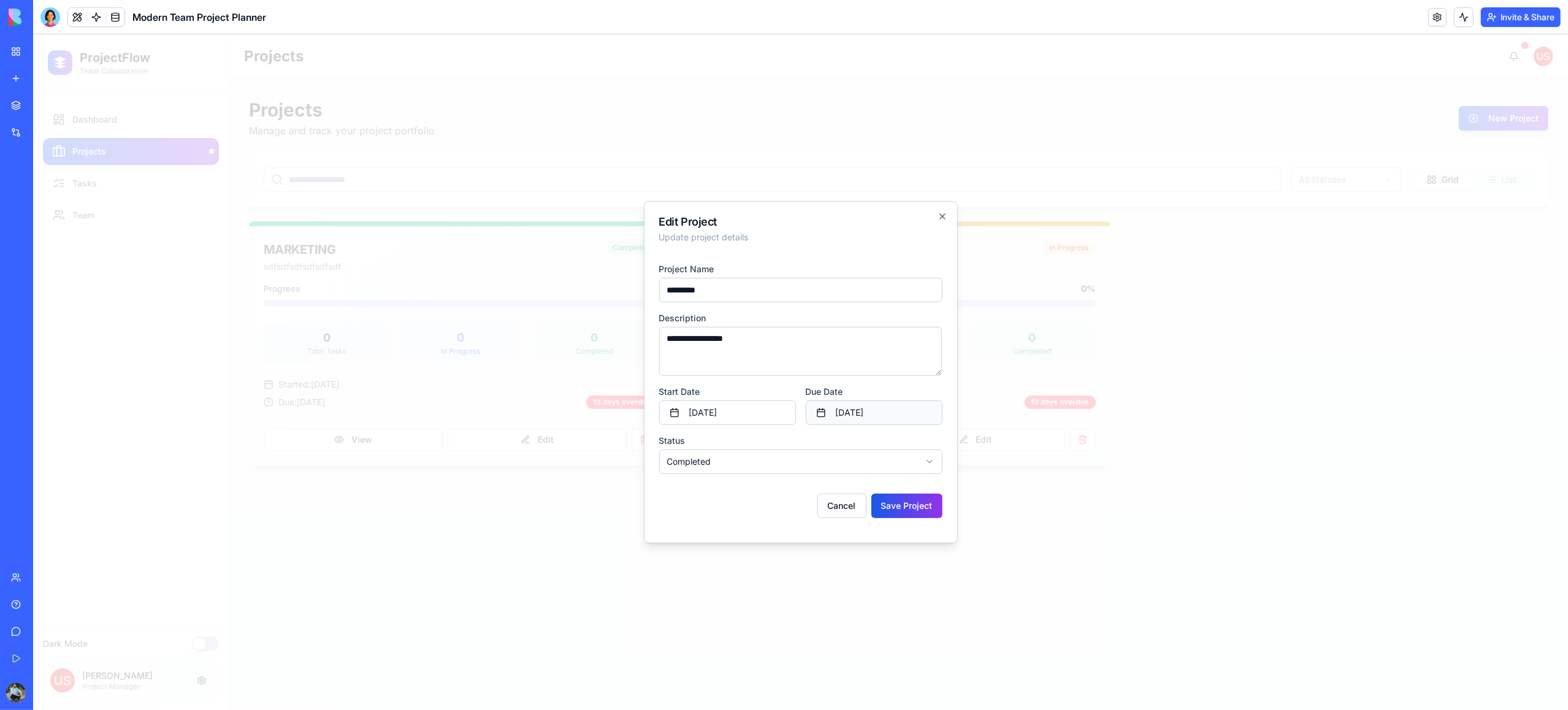
click at [899, 408] on button "September 11th, 2025" at bounding box center [874, 413] width 137 height 25
click at [933, 447] on button "Go to next month" at bounding box center [940, 444] width 17 height 17
click at [935, 446] on button "Go to next month" at bounding box center [940, 444] width 17 height 17
click at [937, 489] on button "1" at bounding box center [940, 489] width 22 height 22
click at [756, 507] on div "Cancel Save Project" at bounding box center [801, 501] width 283 height 35
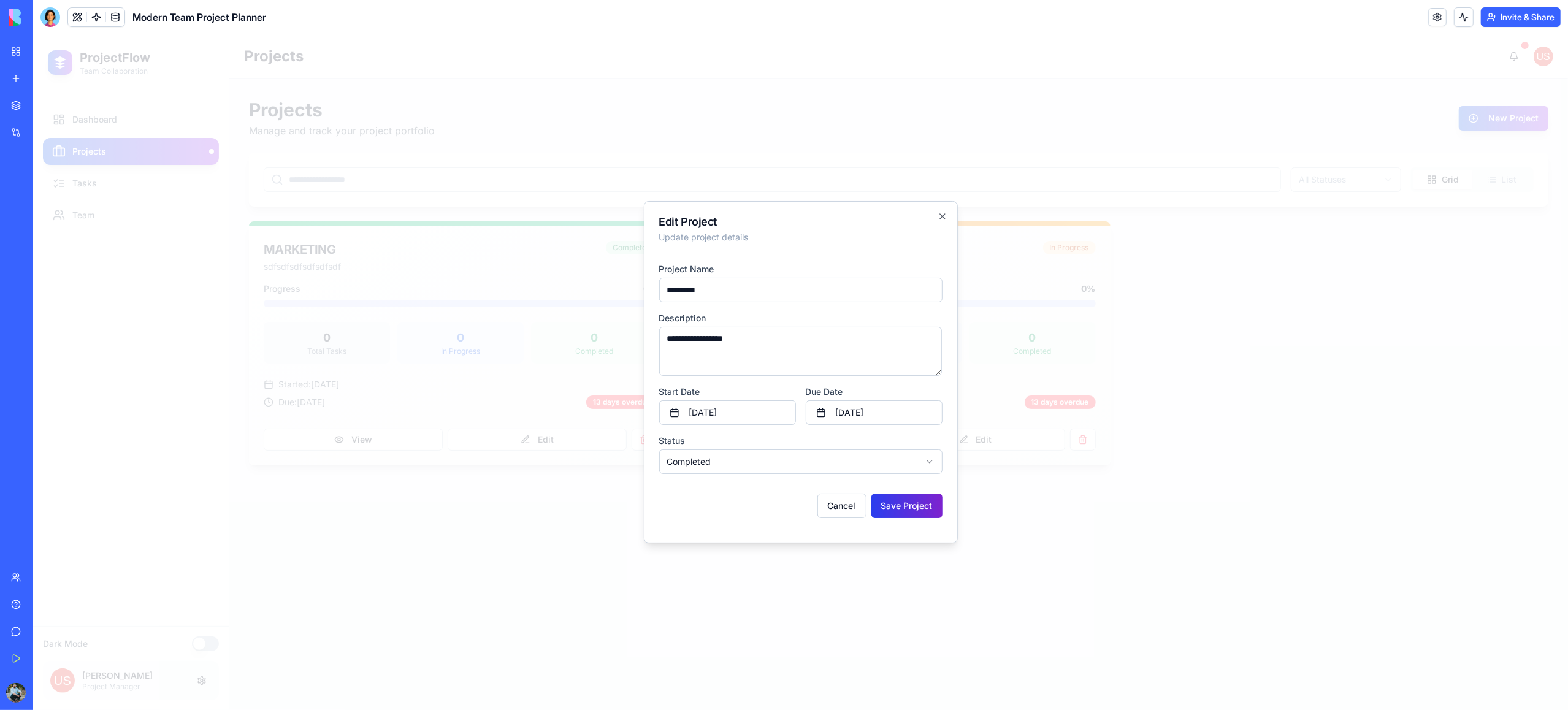
click at [911, 508] on button "Save Project" at bounding box center [907, 506] width 71 height 25
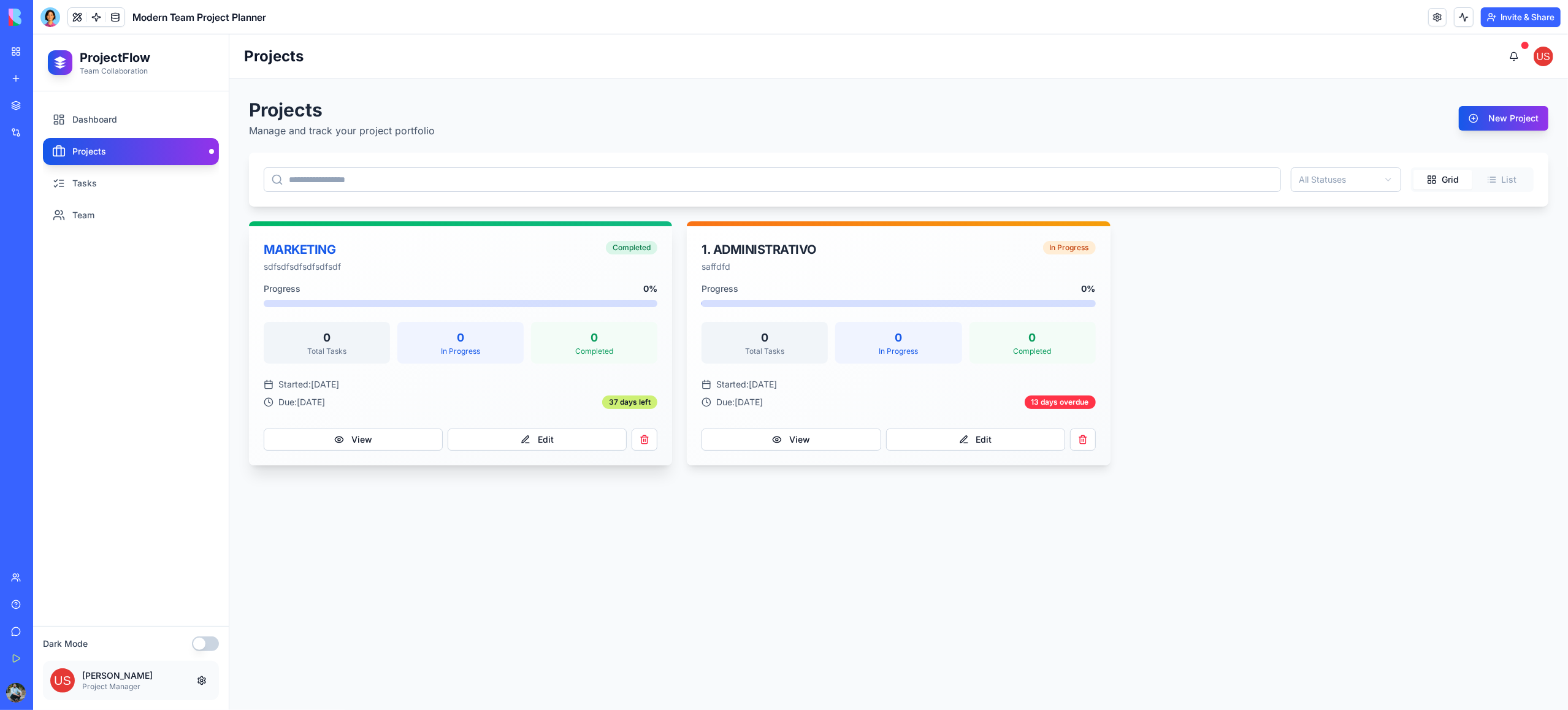
click at [464, 349] on div "In Progress" at bounding box center [460, 351] width 111 height 10
click at [78, 179] on link "Tasks" at bounding box center [131, 184] width 176 height 27
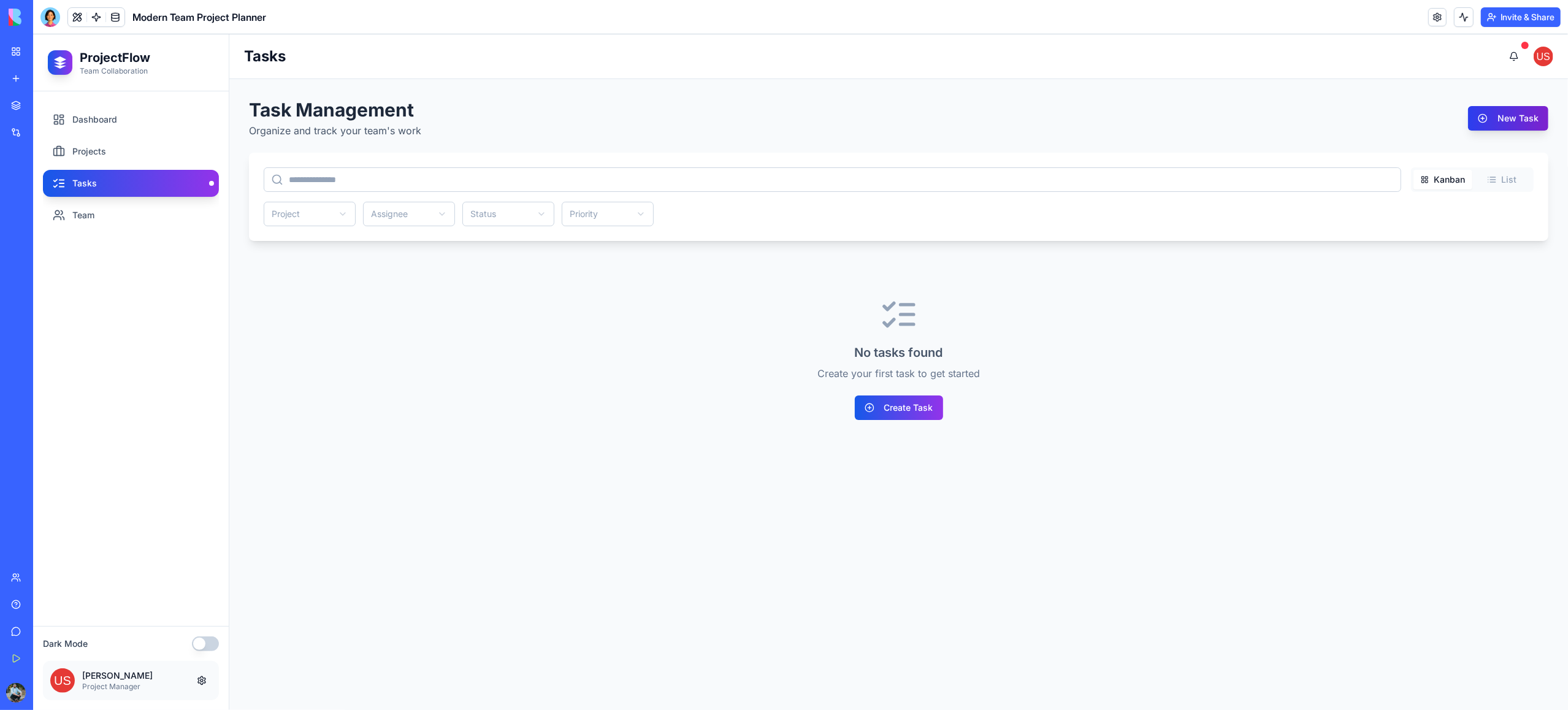
click at [1517, 120] on button "New Task" at bounding box center [1508, 119] width 80 height 25
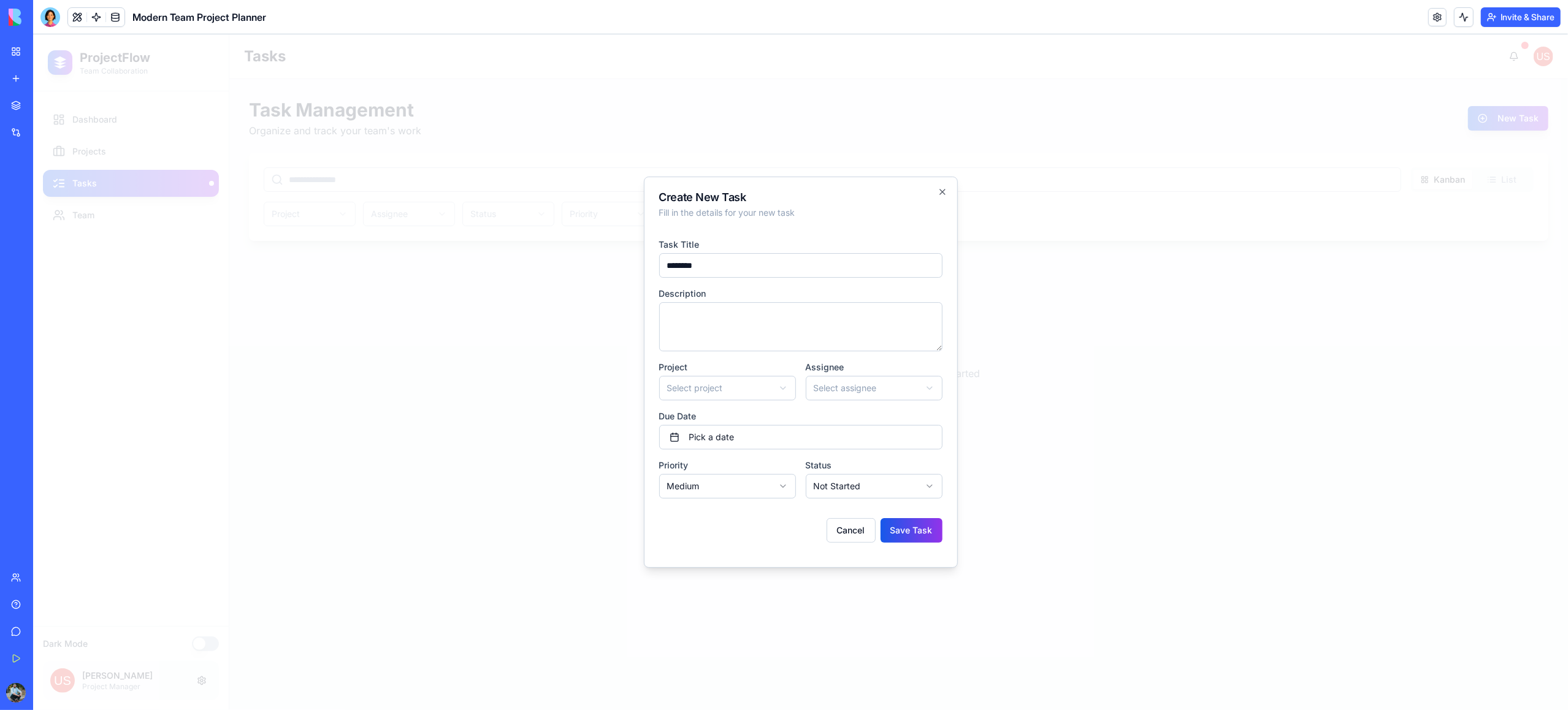
type input "********"
click at [709, 321] on textarea at bounding box center [801, 327] width 283 height 49
type textarea "**********"
click at [727, 390] on body "**********" at bounding box center [801, 372] width 1535 height 676
click at [833, 391] on body "**********" at bounding box center [801, 372] width 1535 height 676
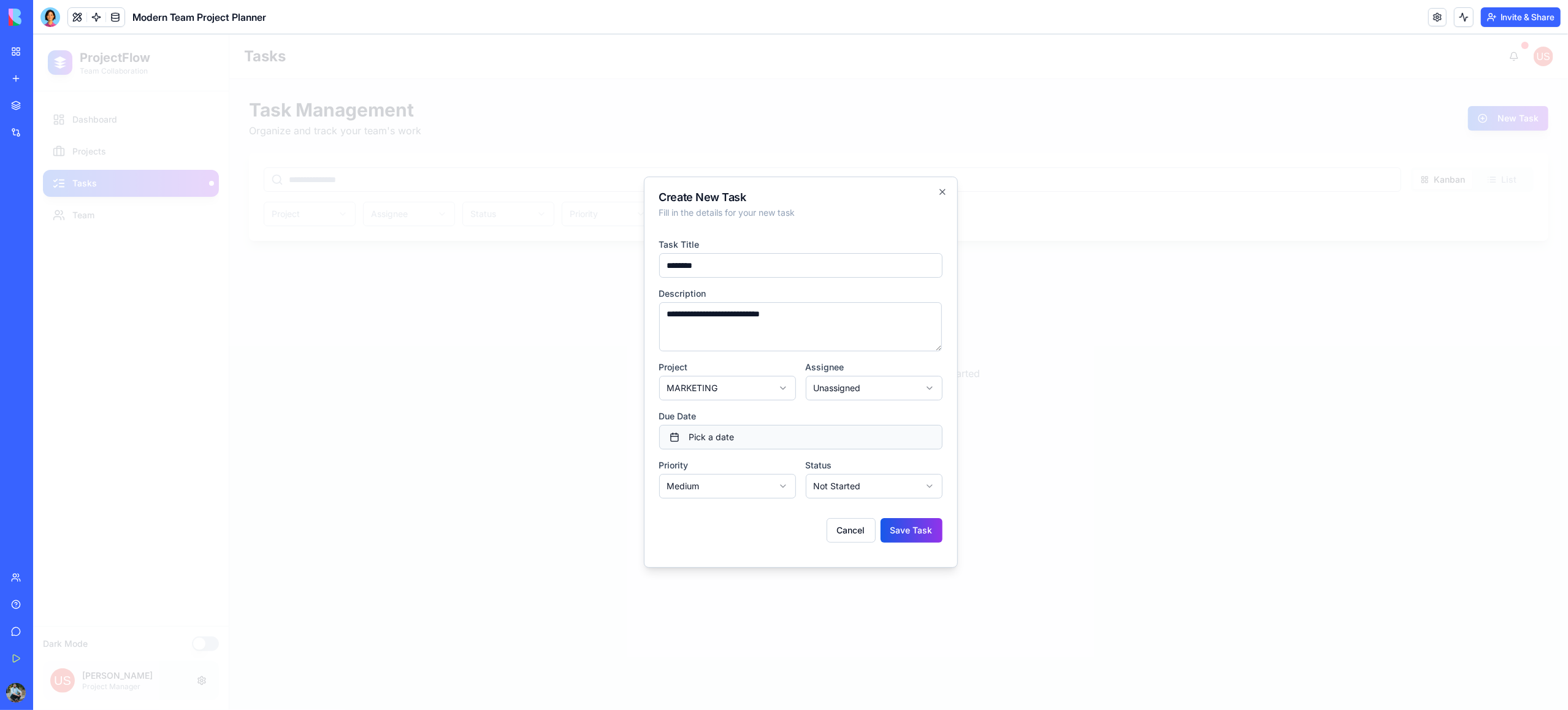
click at [757, 443] on button "Pick a date" at bounding box center [801, 437] width 283 height 25
click at [863, 595] on button "27" at bounding box center [867, 595] width 22 height 22
click at [691, 531] on div "Cancel Save Task" at bounding box center [801, 526] width 283 height 35
click at [713, 485] on body "**********" at bounding box center [801, 372] width 1535 height 676
click at [838, 489] on body "**********" at bounding box center [801, 372] width 1535 height 676
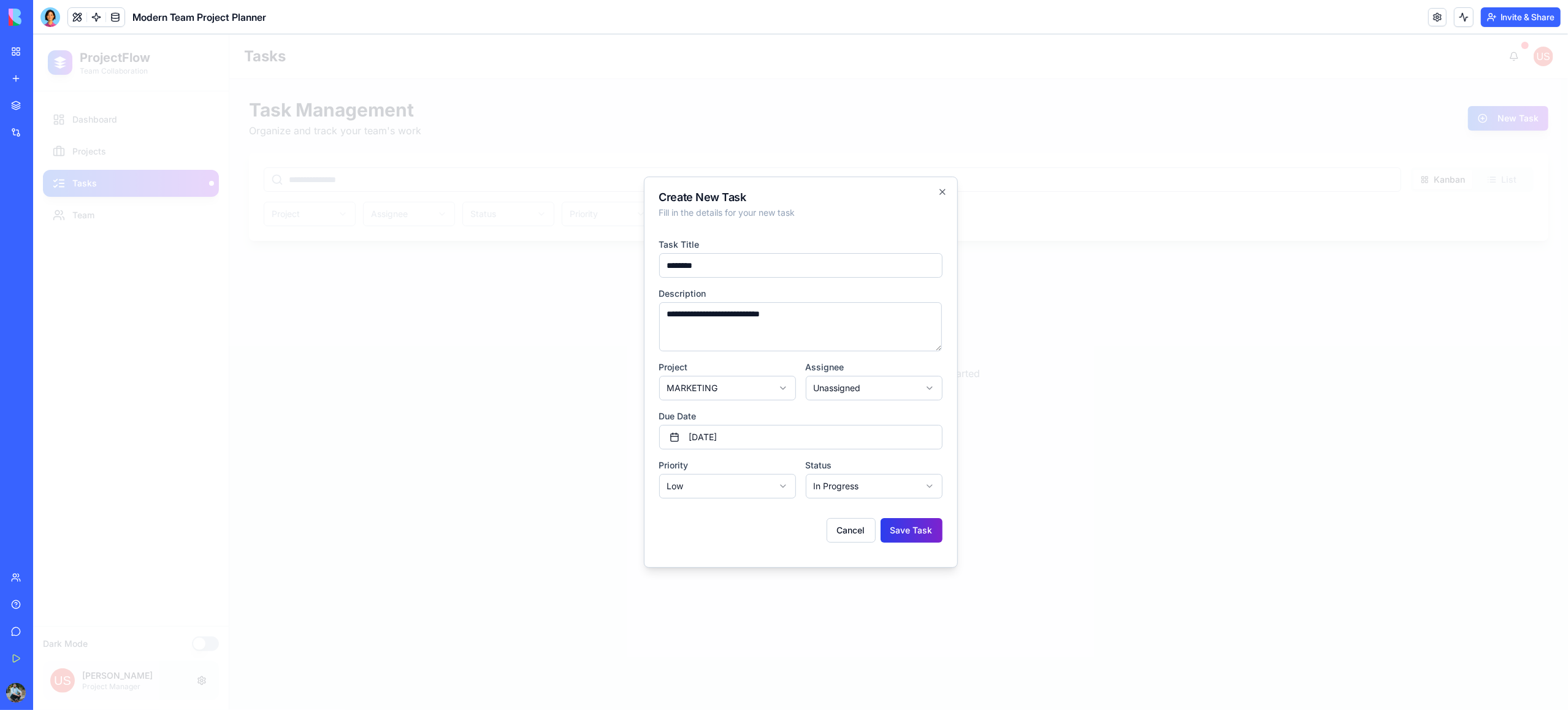
click at [923, 533] on button "Save Task" at bounding box center [912, 531] width 62 height 25
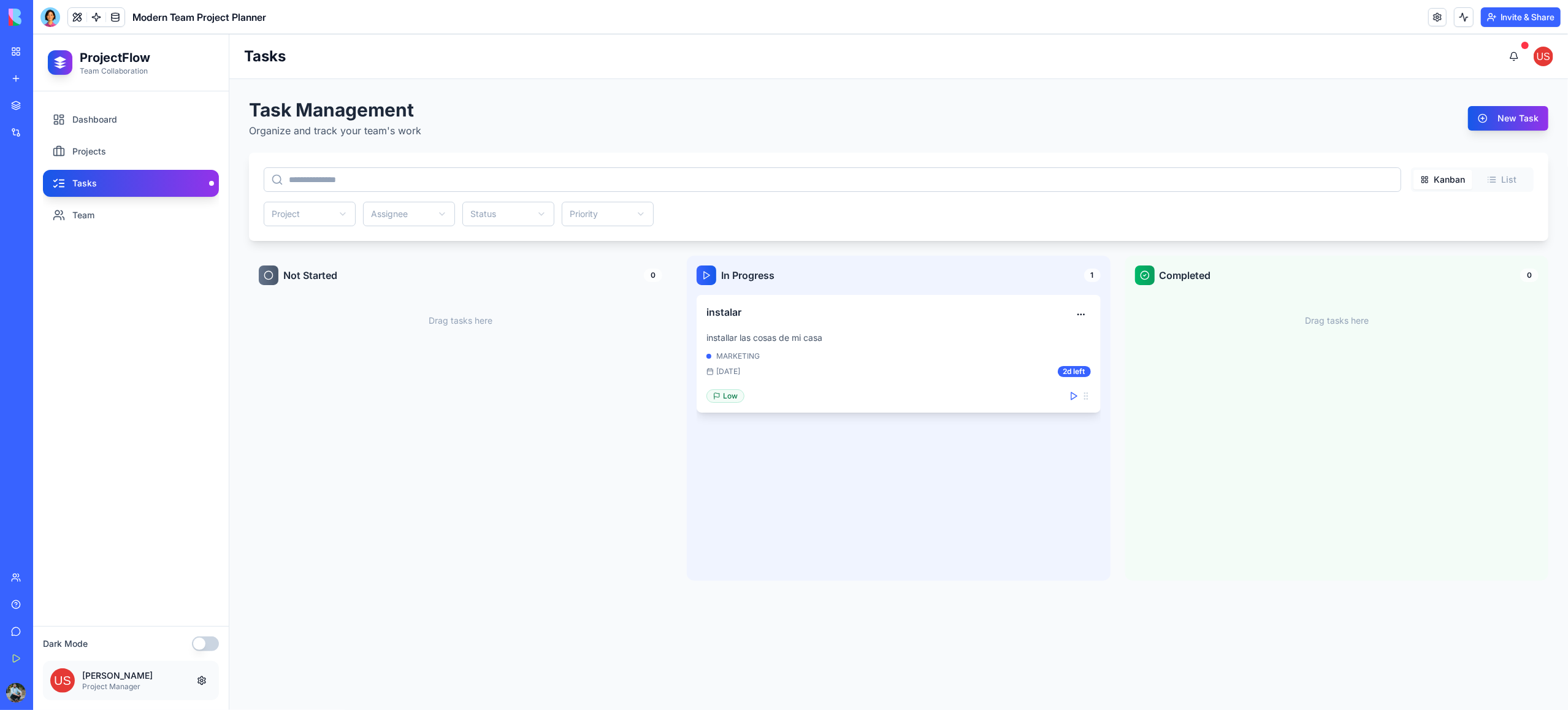
click at [743, 352] on div "MARKETING" at bounding box center [898, 356] width 384 height 10
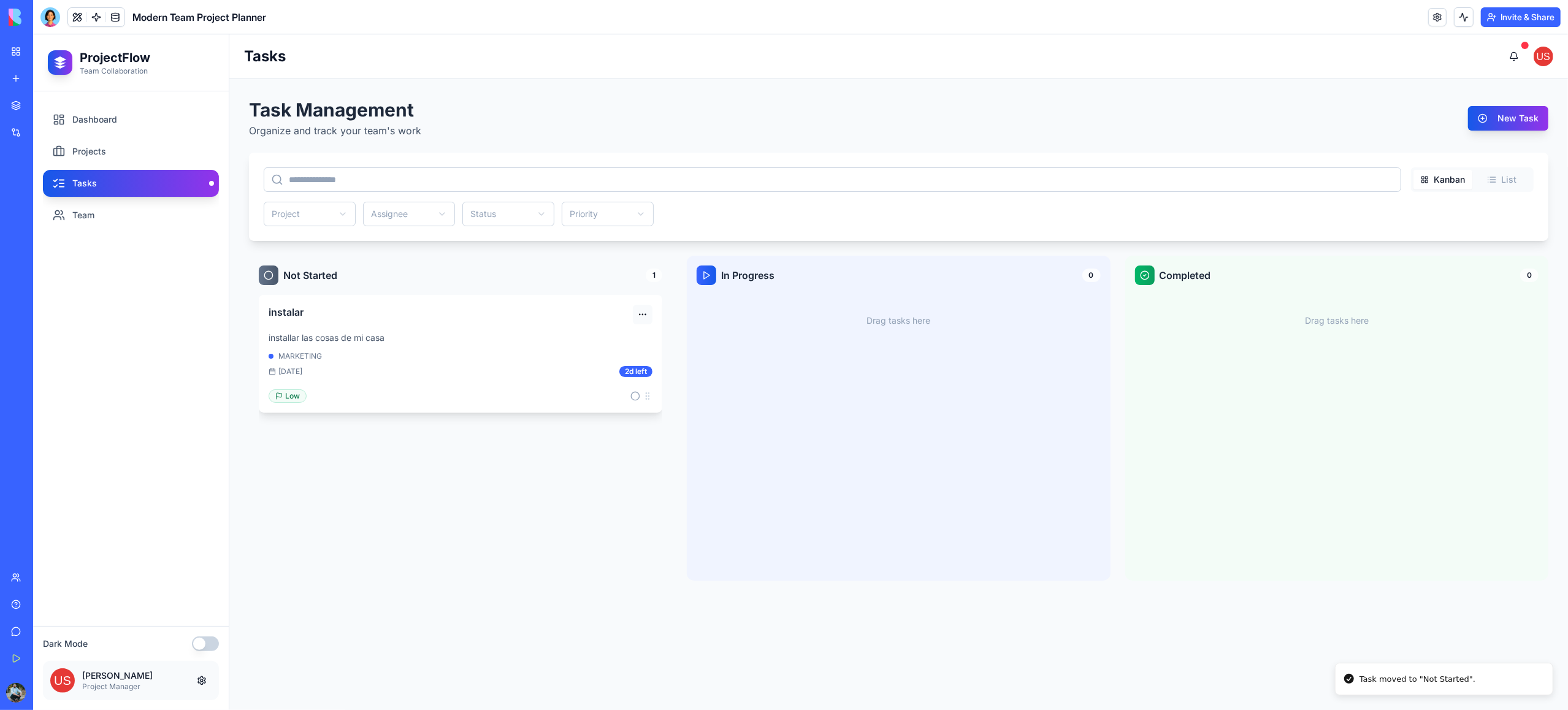
click at [643, 315] on html "ProjectFlow Team Collaboration Dashboard Projects Tasks Team Dark Mode John Doe…" at bounding box center [801, 372] width 1535 height 676
click at [608, 340] on div "Edit" at bounding box center [614, 340] width 72 height 20
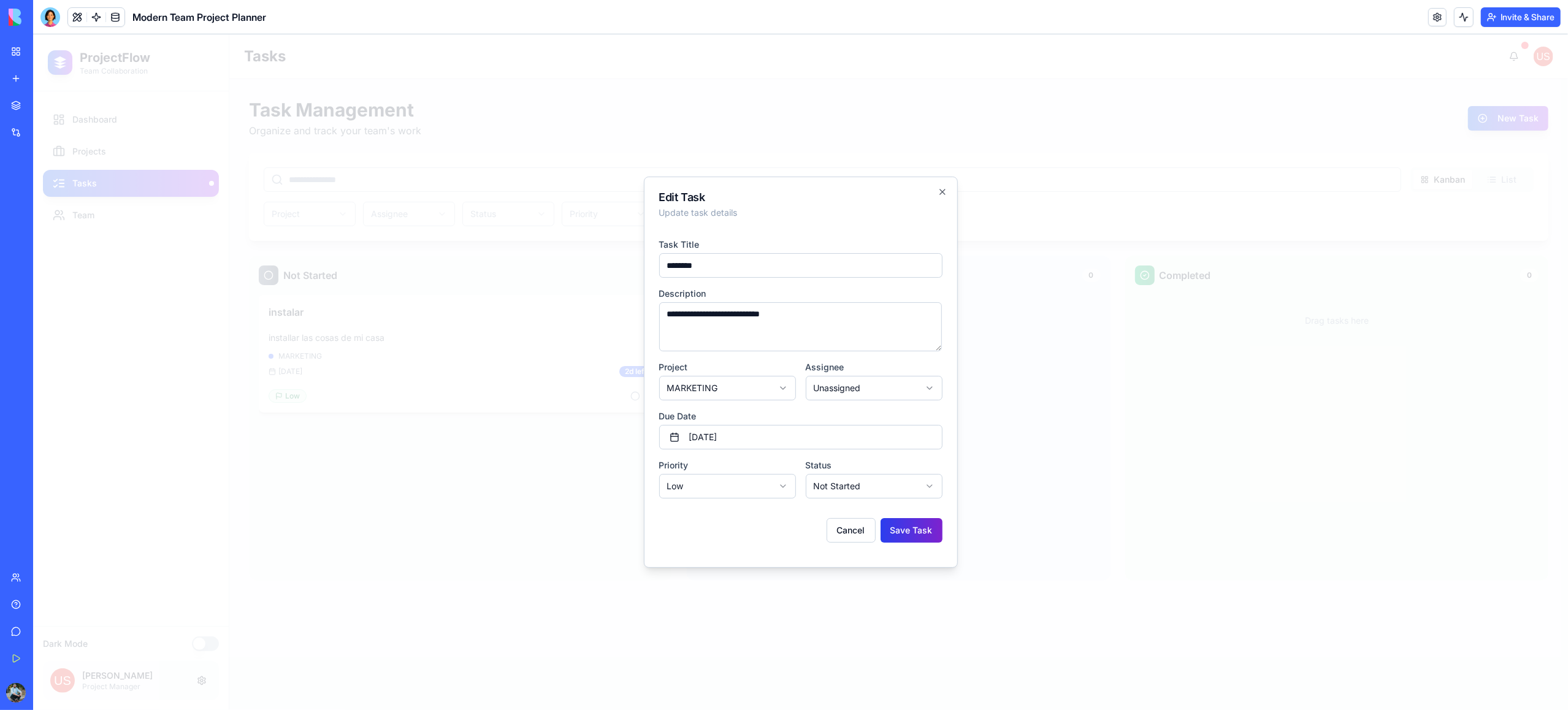
click at [913, 531] on button "Save Task" at bounding box center [912, 531] width 62 height 25
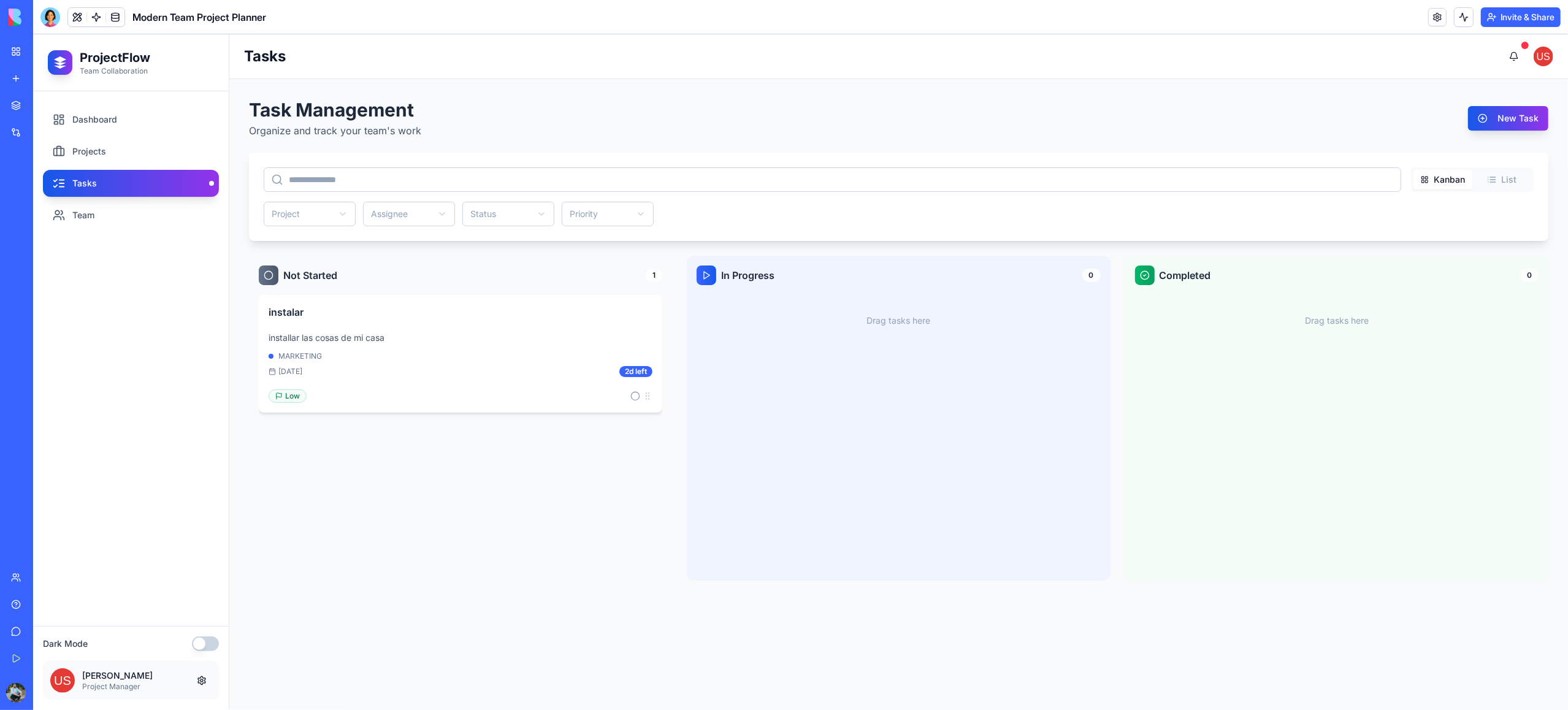
click at [51, 17] on div at bounding box center [50, 17] width 20 height 20
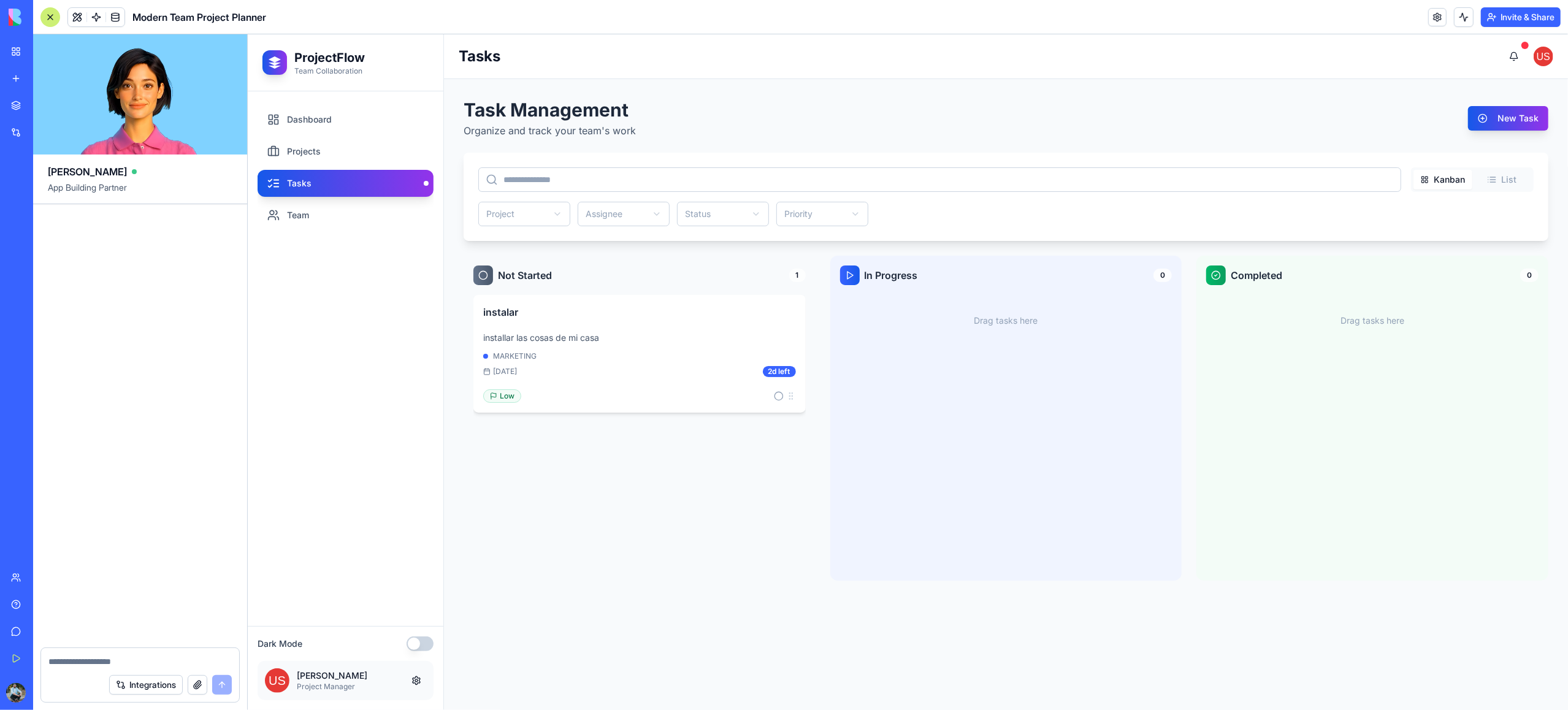
click at [51, 17] on div at bounding box center [50, 17] width 20 height 20
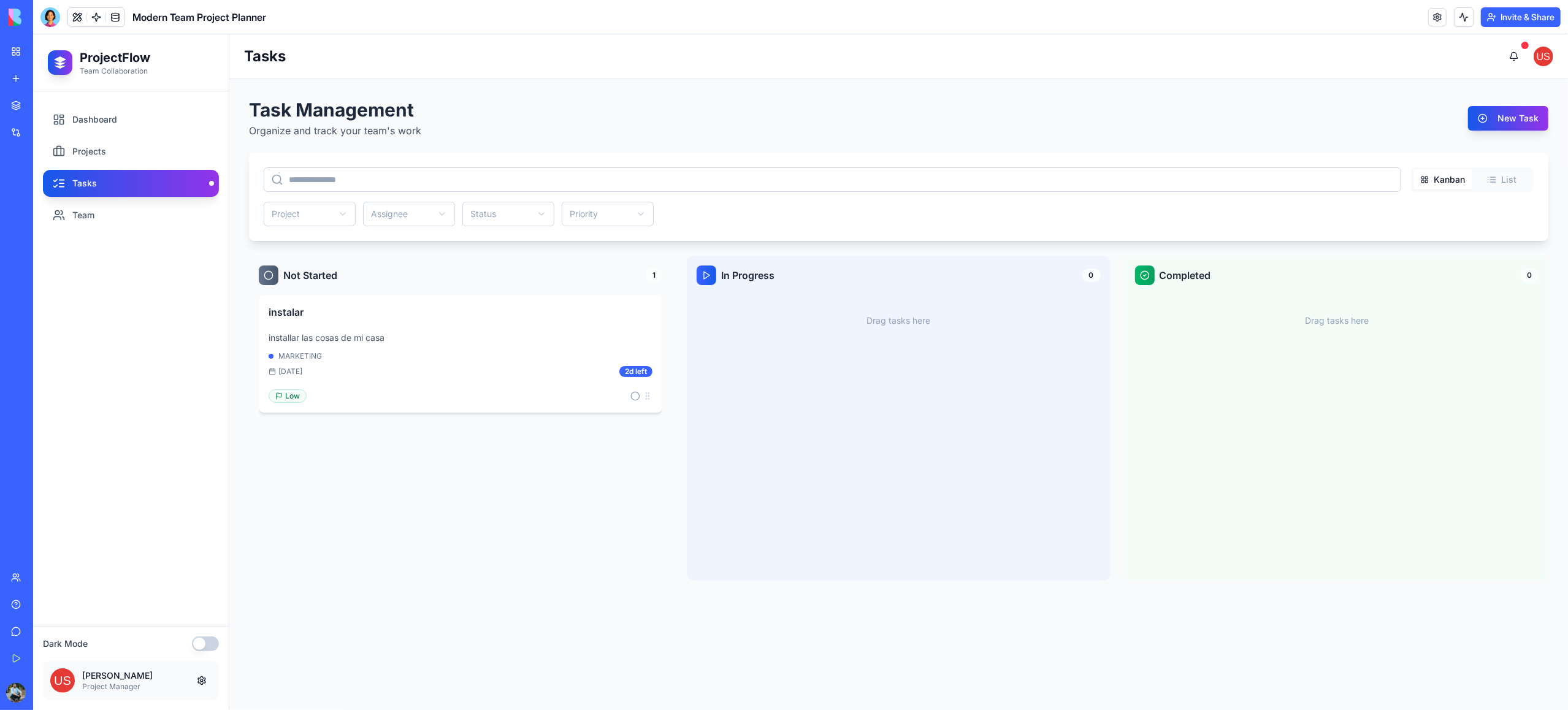
click at [1500, 179] on button "List" at bounding box center [1501, 180] width 59 height 20
click at [1442, 181] on button "Kanban" at bounding box center [1442, 180] width 59 height 20
click at [294, 315] on h4 "instalar" at bounding box center [450, 312] width 364 height 15
click at [292, 359] on div "MARKETING" at bounding box center [460, 356] width 384 height 10
click at [88, 119] on link "Dashboard" at bounding box center [131, 120] width 176 height 27
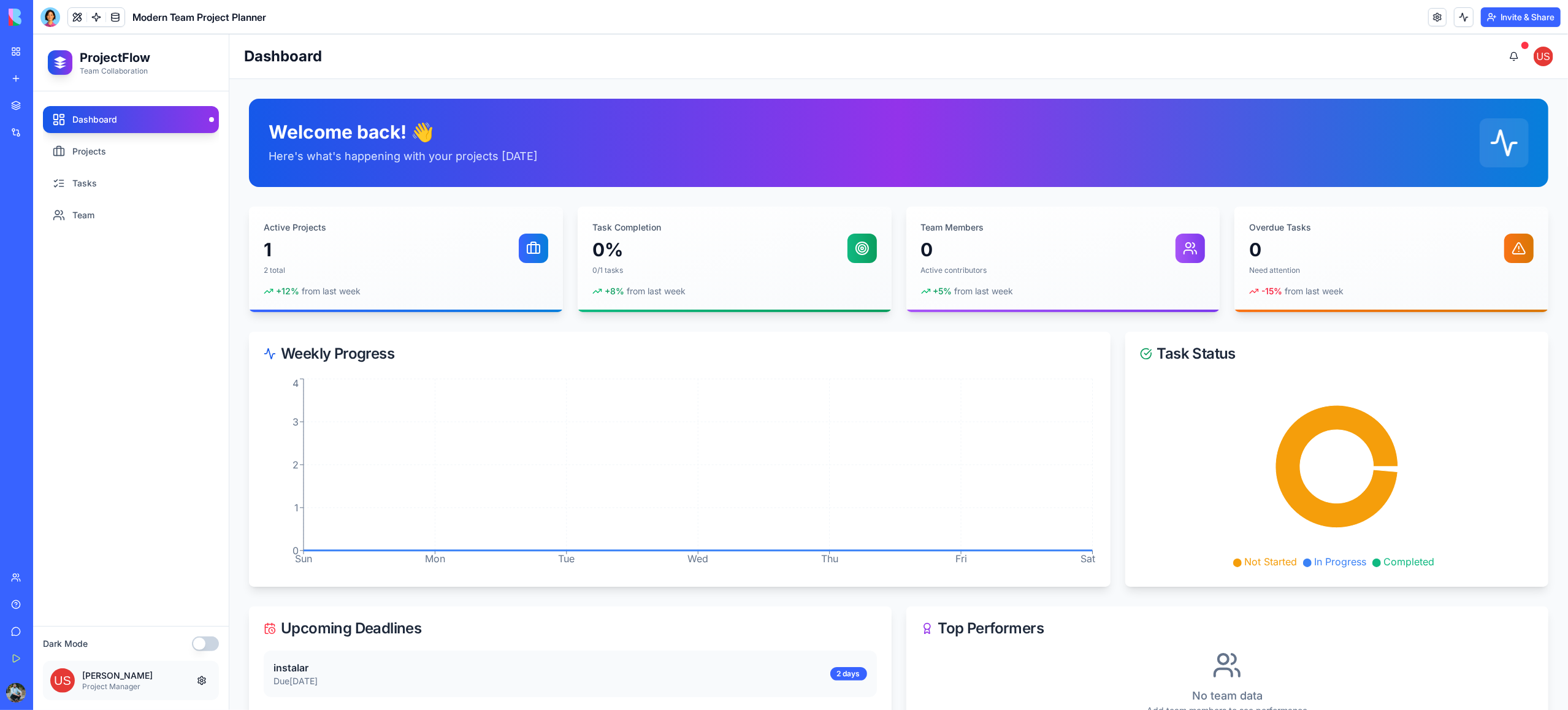
click at [206, 641] on button "button" at bounding box center [205, 644] width 27 height 15
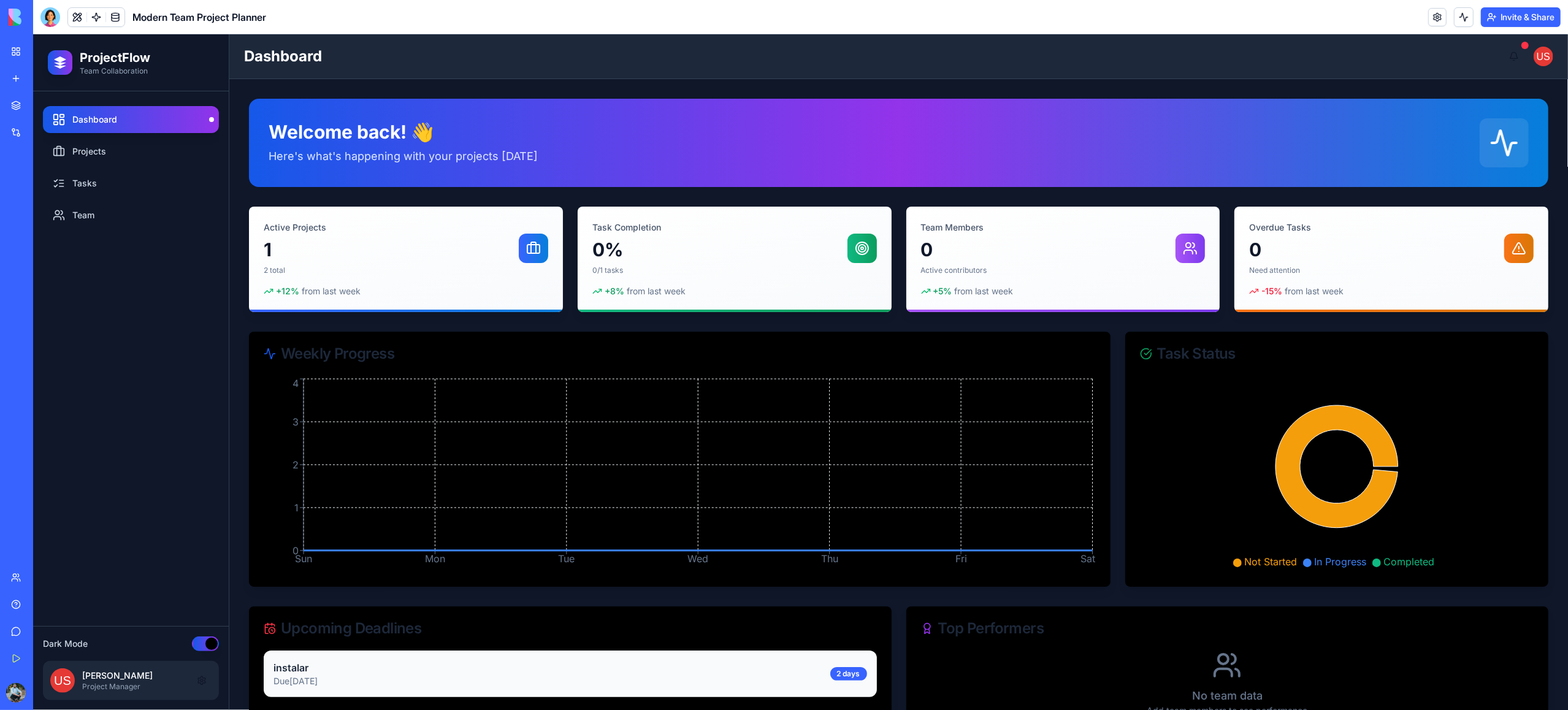
click at [202, 645] on button "button" at bounding box center [205, 644] width 27 height 15
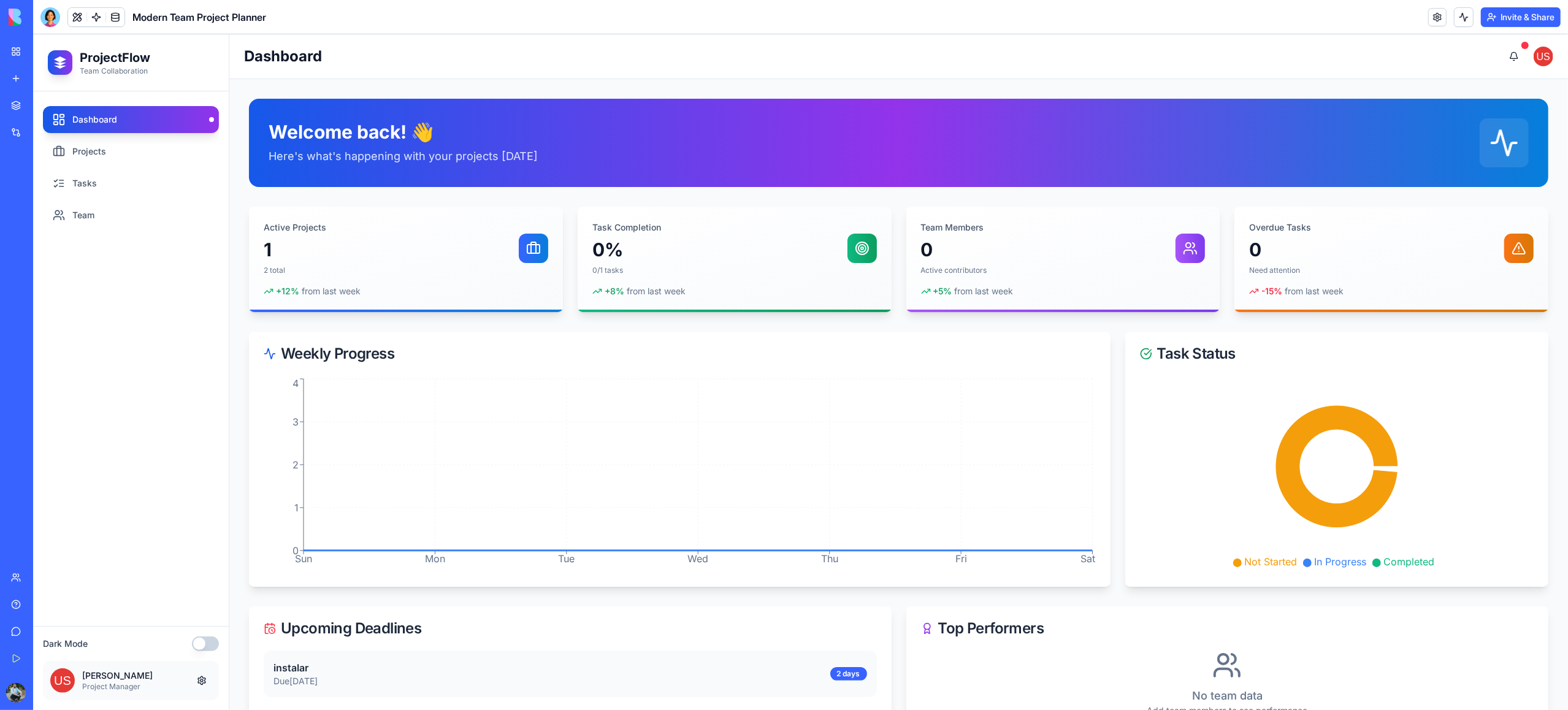
click at [200, 679] on button at bounding box center [202, 681] width 20 height 20
click at [200, 681] on button at bounding box center [202, 681] width 20 height 20
click at [120, 66] on p "Team Collaboration" at bounding box center [115, 71] width 71 height 10
click at [78, 17] on button at bounding box center [77, 17] width 19 height 19
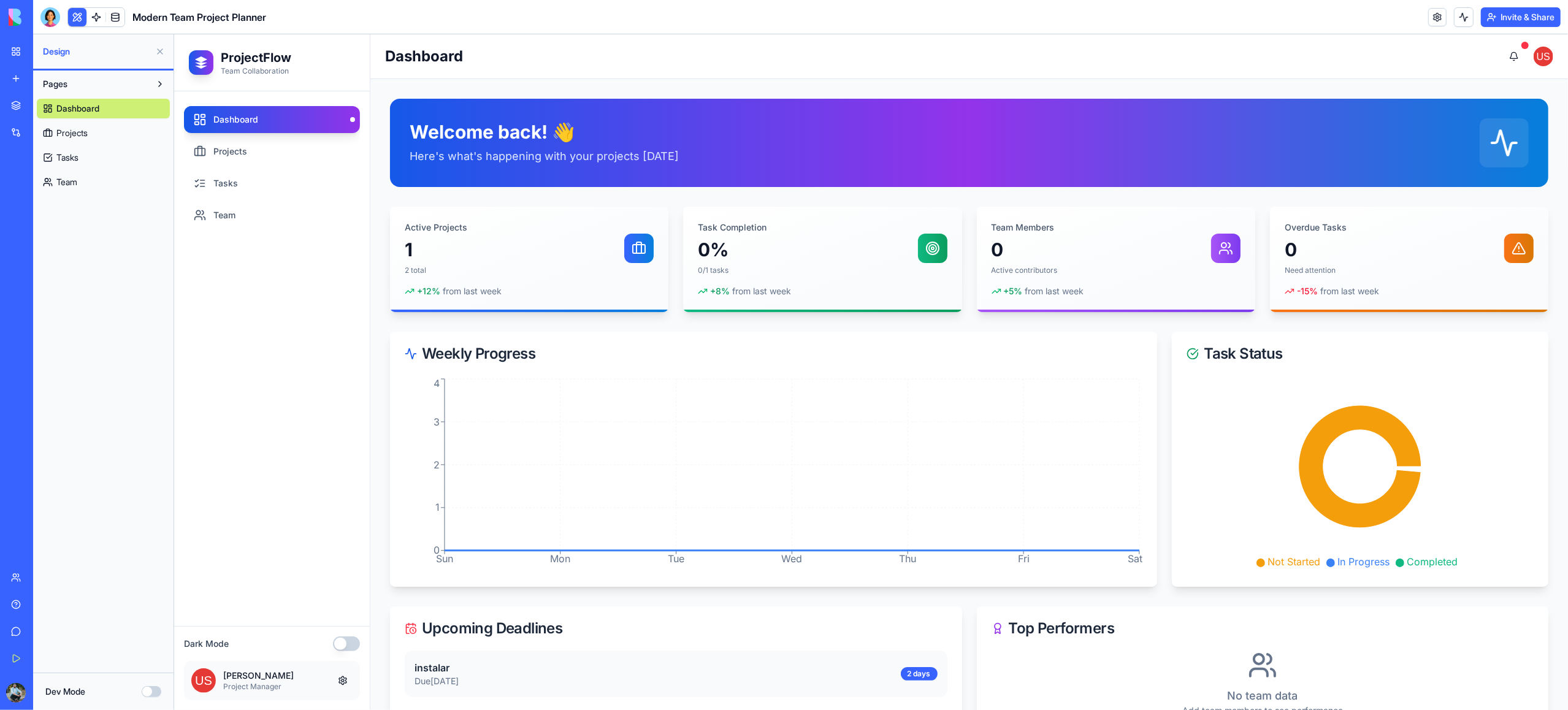
click at [84, 133] on span "Projects" at bounding box center [72, 133] width 32 height 12
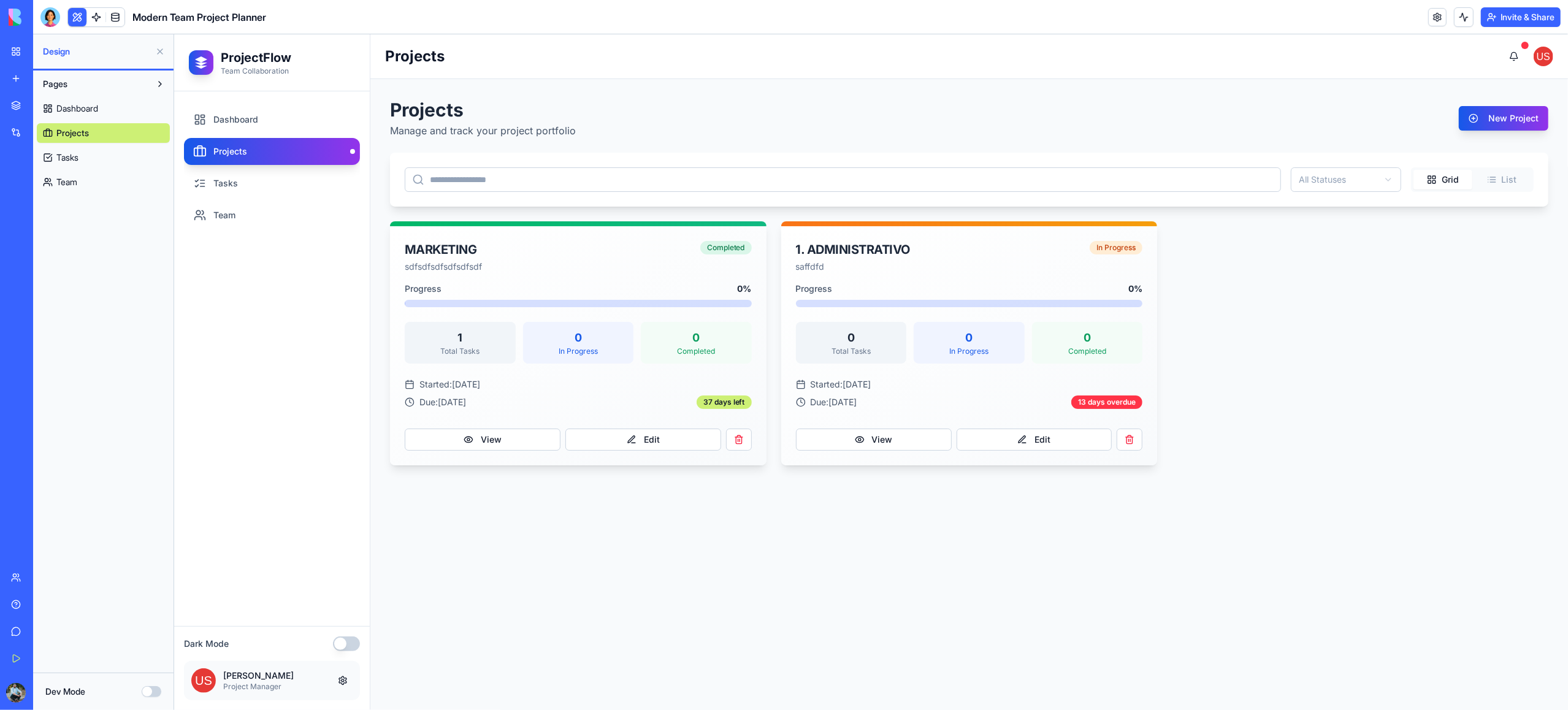
click at [84, 155] on link "Tasks" at bounding box center [103, 158] width 133 height 20
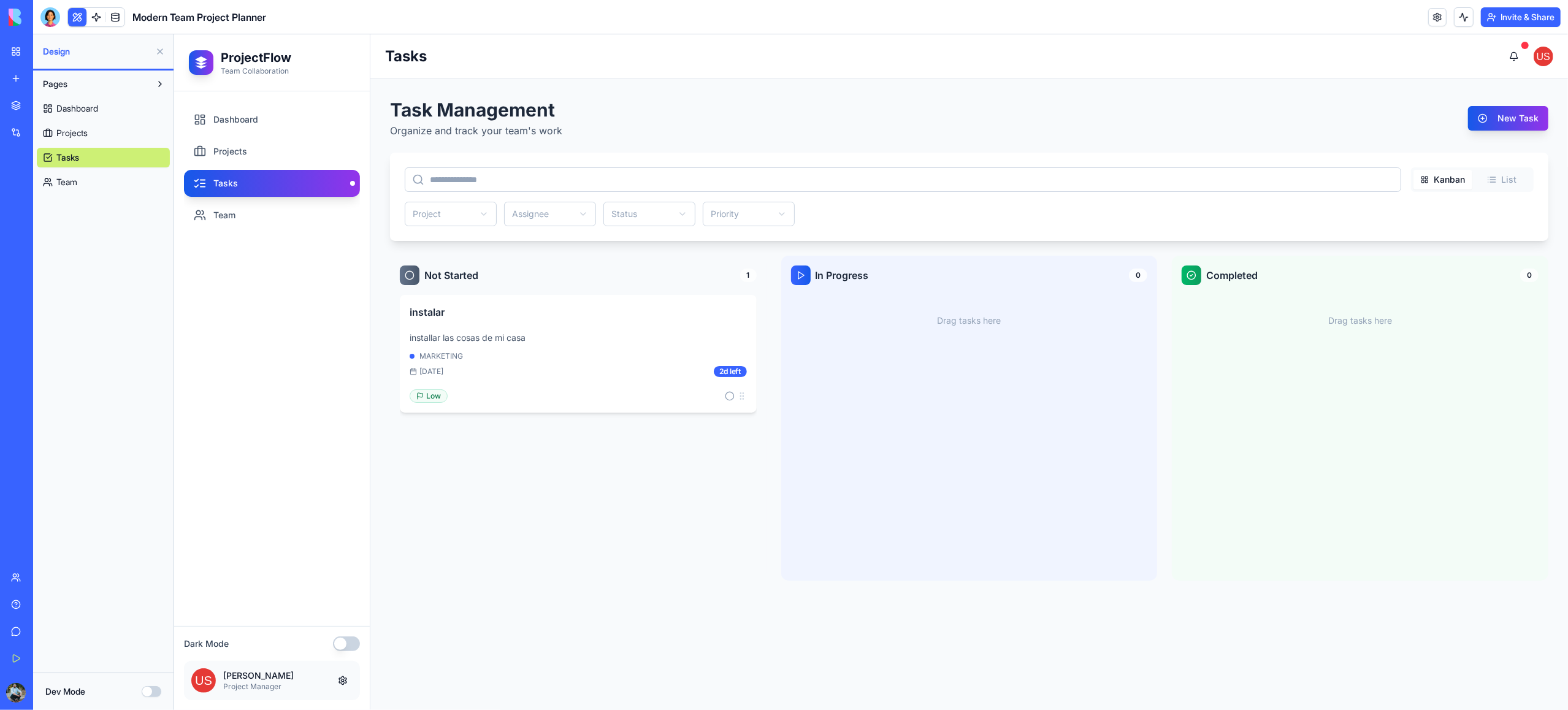
click at [85, 173] on link "Team" at bounding box center [103, 182] width 133 height 20
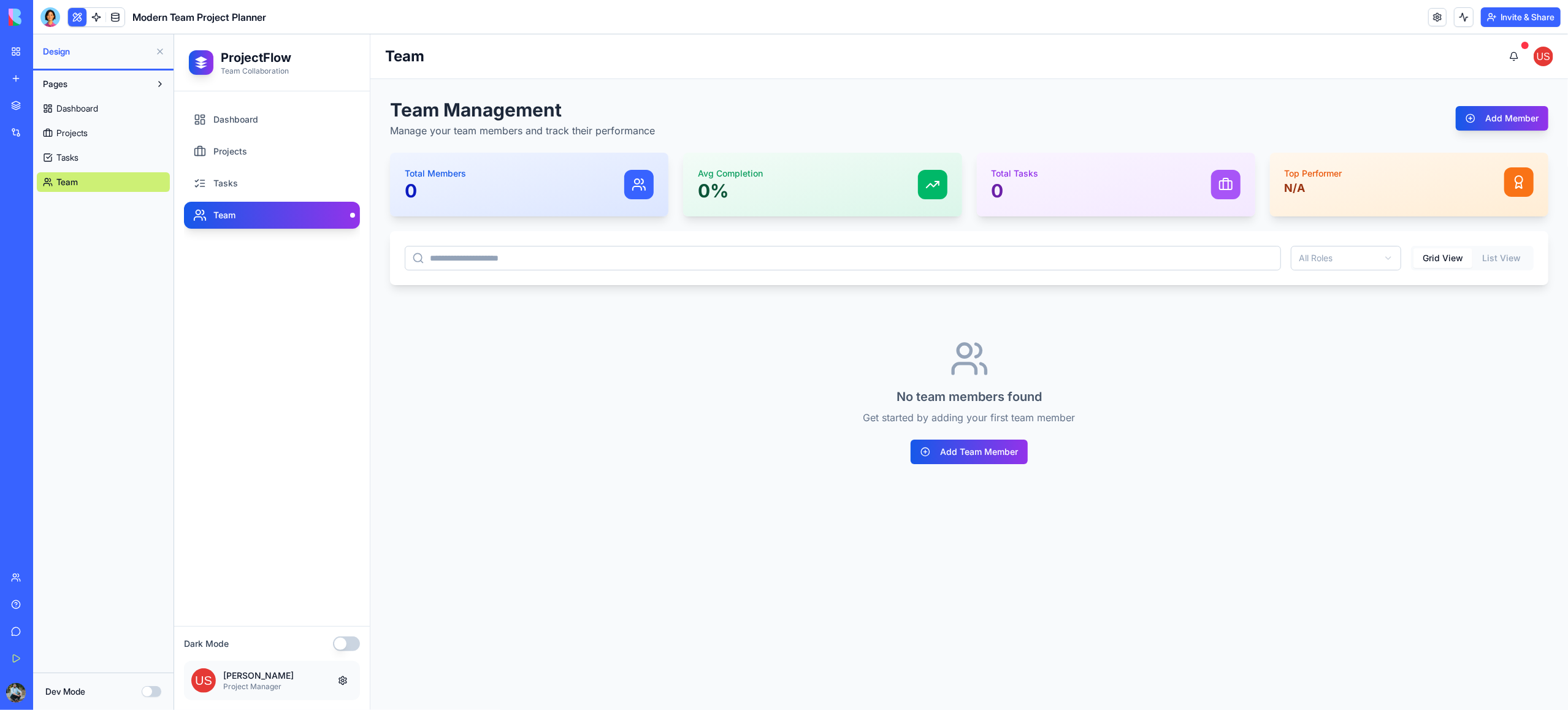
click at [77, 16] on button at bounding box center [77, 17] width 19 height 19
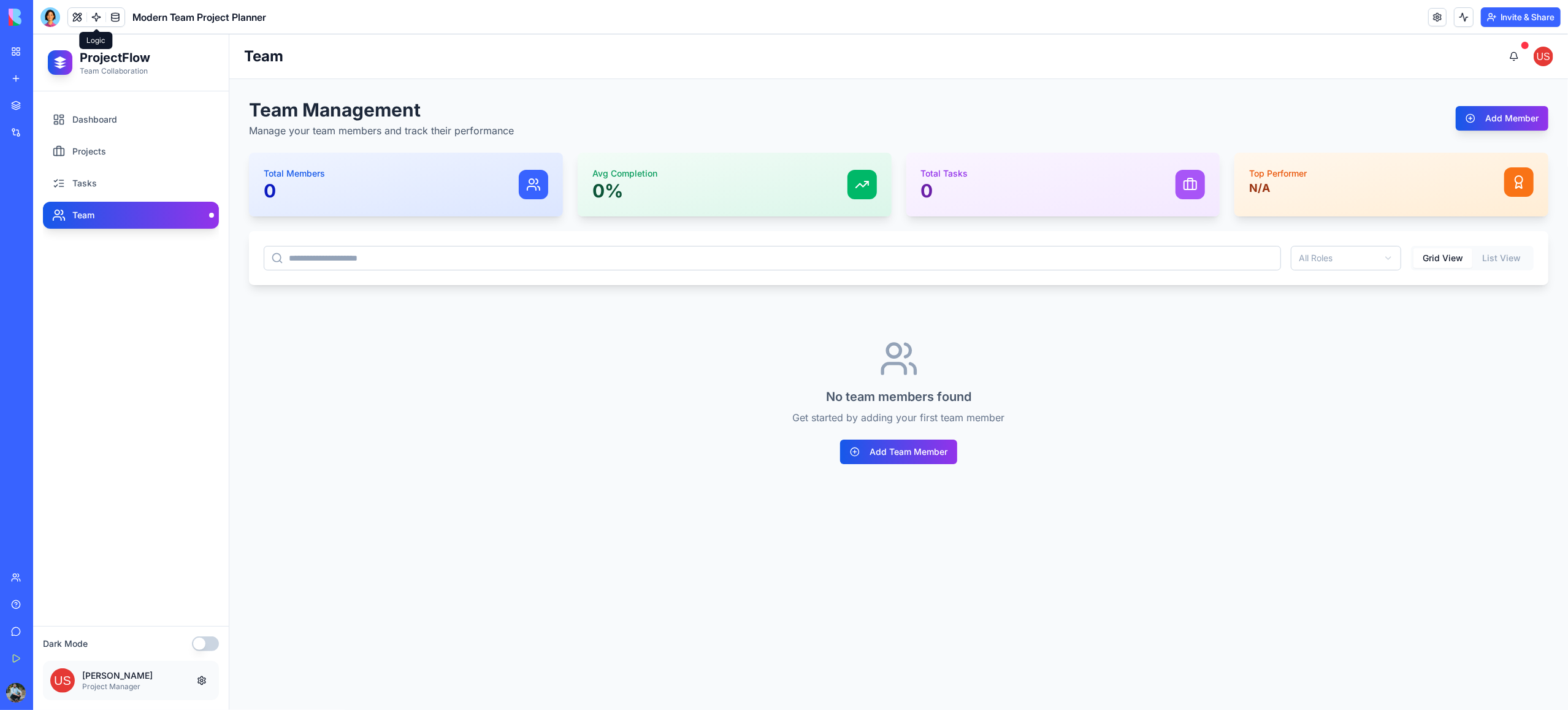
click at [99, 17] on link at bounding box center [96, 17] width 19 height 19
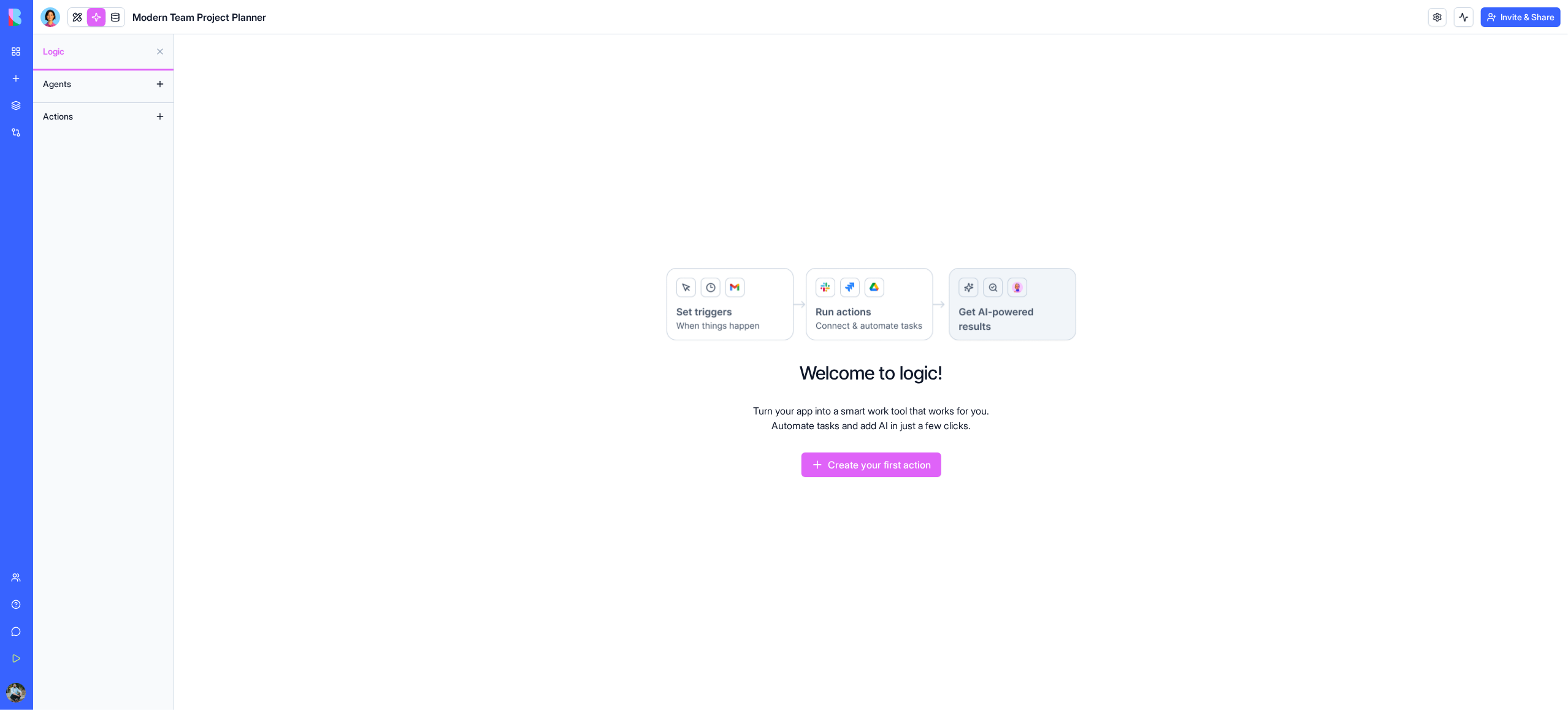
click at [99, 17] on link at bounding box center [96, 17] width 19 height 19
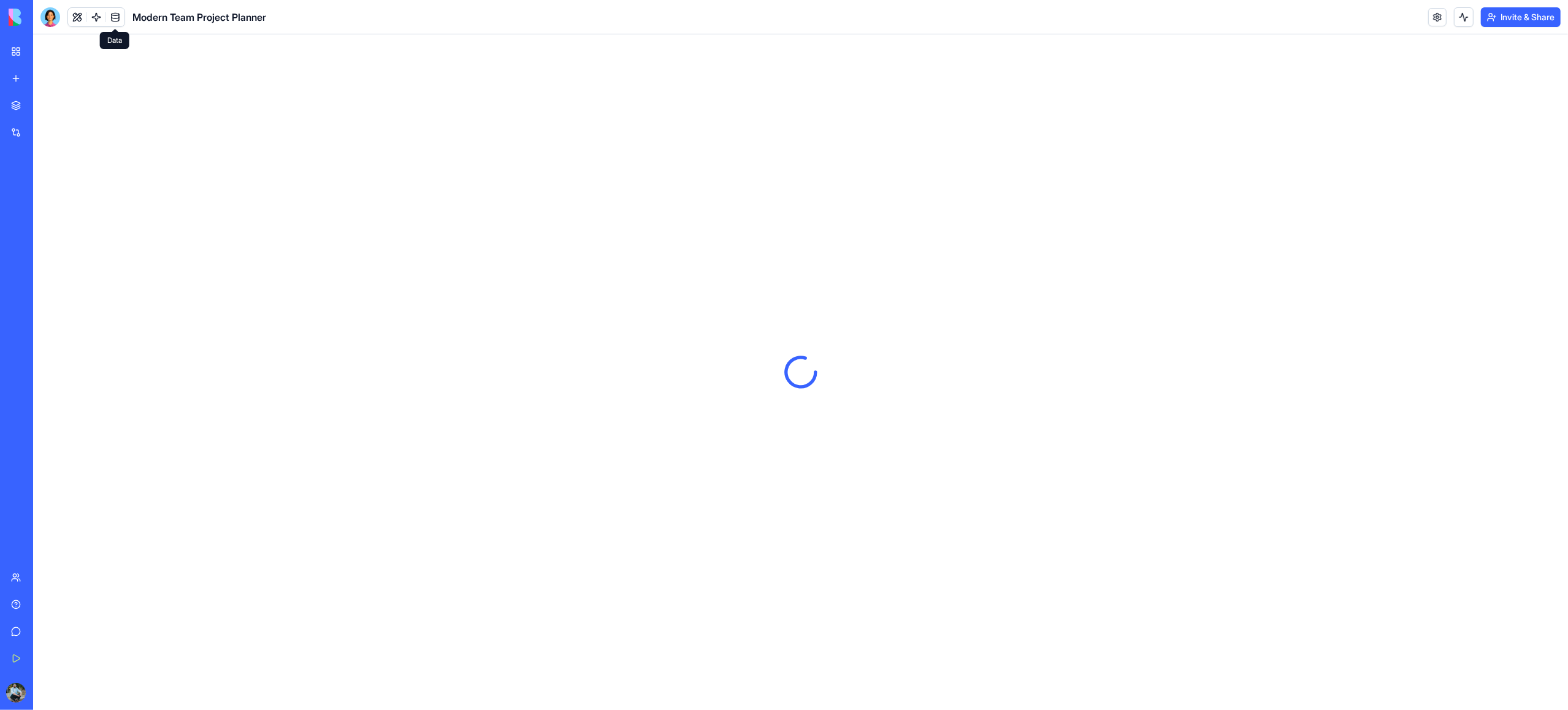
click at [116, 14] on link at bounding box center [116, 17] width 19 height 19
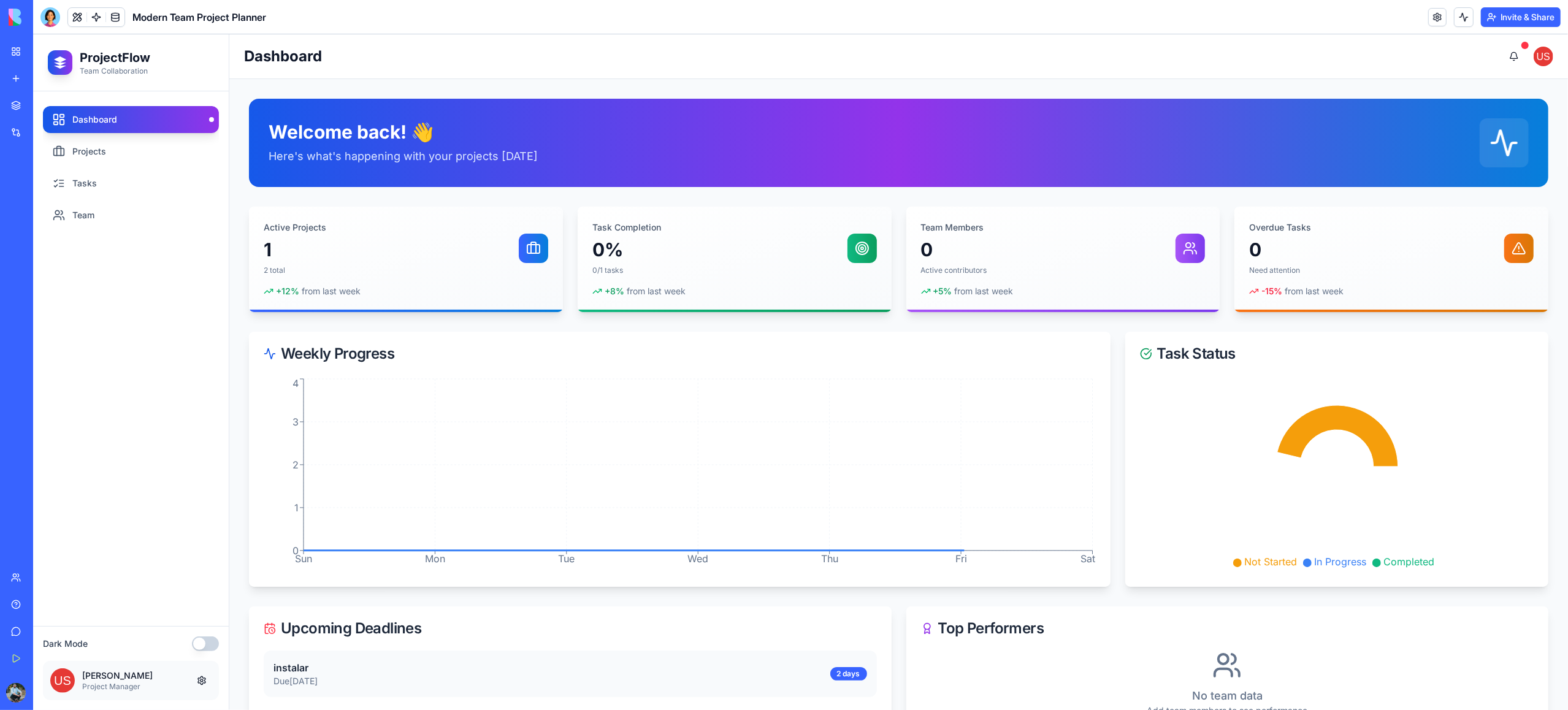
click at [116, 14] on link at bounding box center [116, 17] width 19 height 19
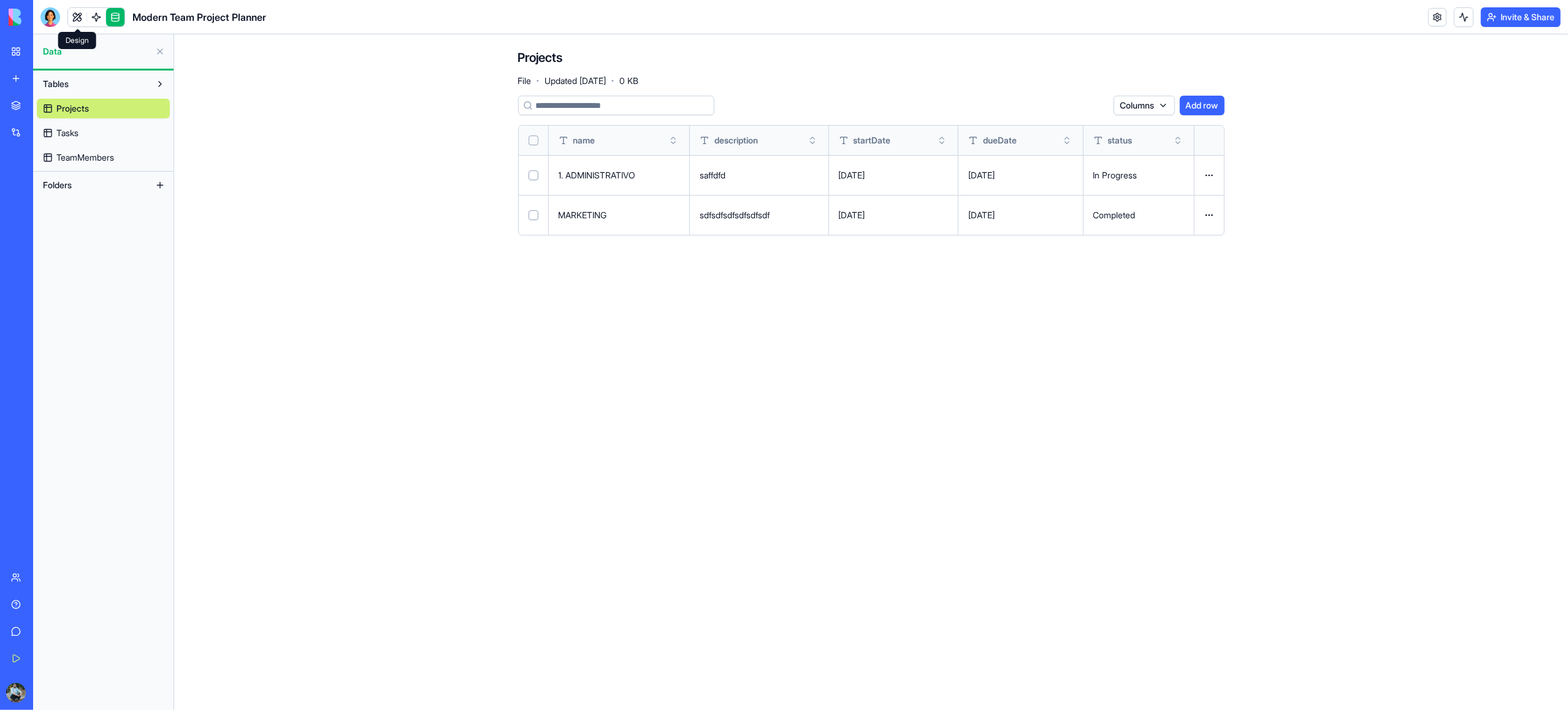
click at [81, 16] on link at bounding box center [77, 17] width 19 height 19
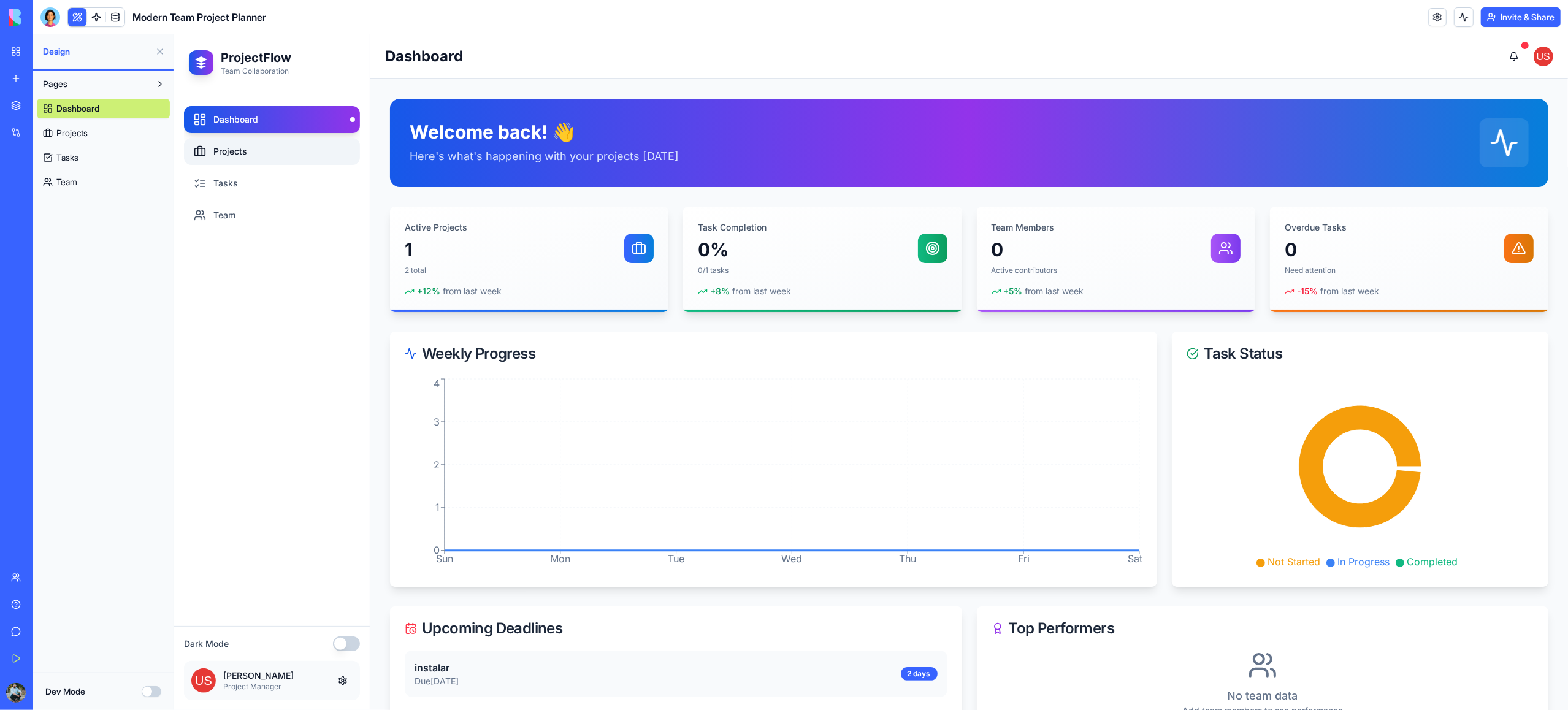
click at [262, 149] on link "Projects" at bounding box center [271, 152] width 176 height 27
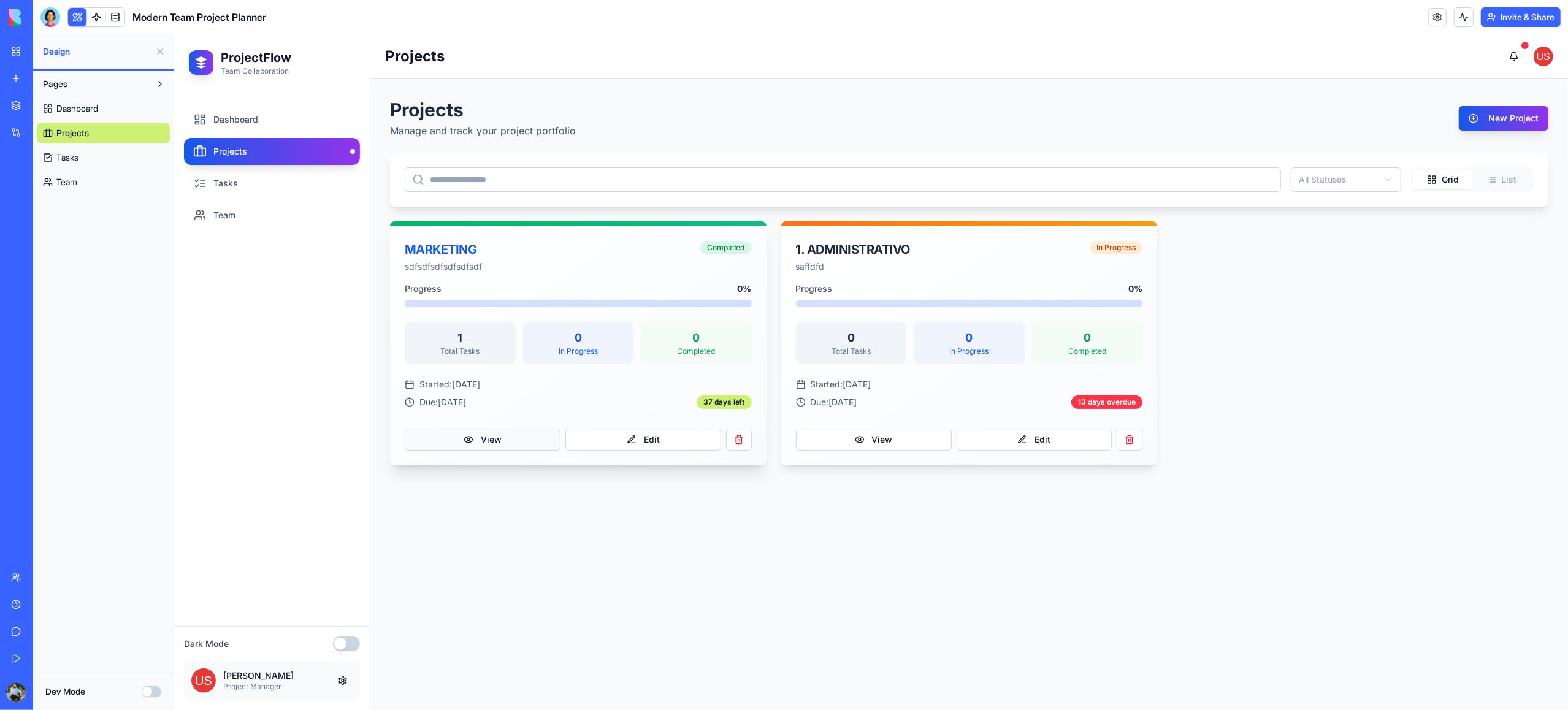
click at [499, 440] on button "View" at bounding box center [482, 440] width 156 height 22
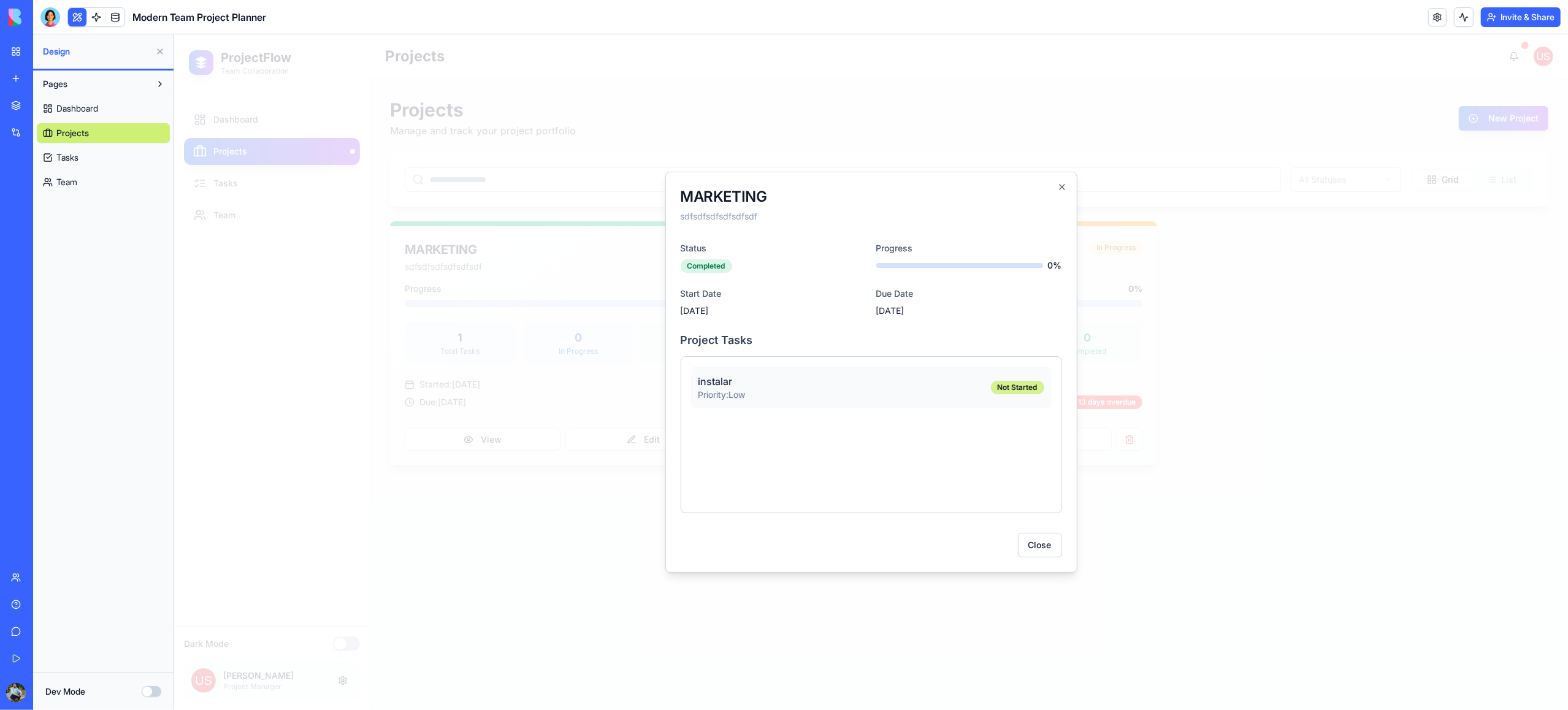
click at [1006, 386] on div "Not Started" at bounding box center [1017, 388] width 53 height 14
click at [724, 382] on p "instalar" at bounding box center [721, 382] width 47 height 15
click at [1049, 546] on button "Close" at bounding box center [1039, 545] width 44 height 25
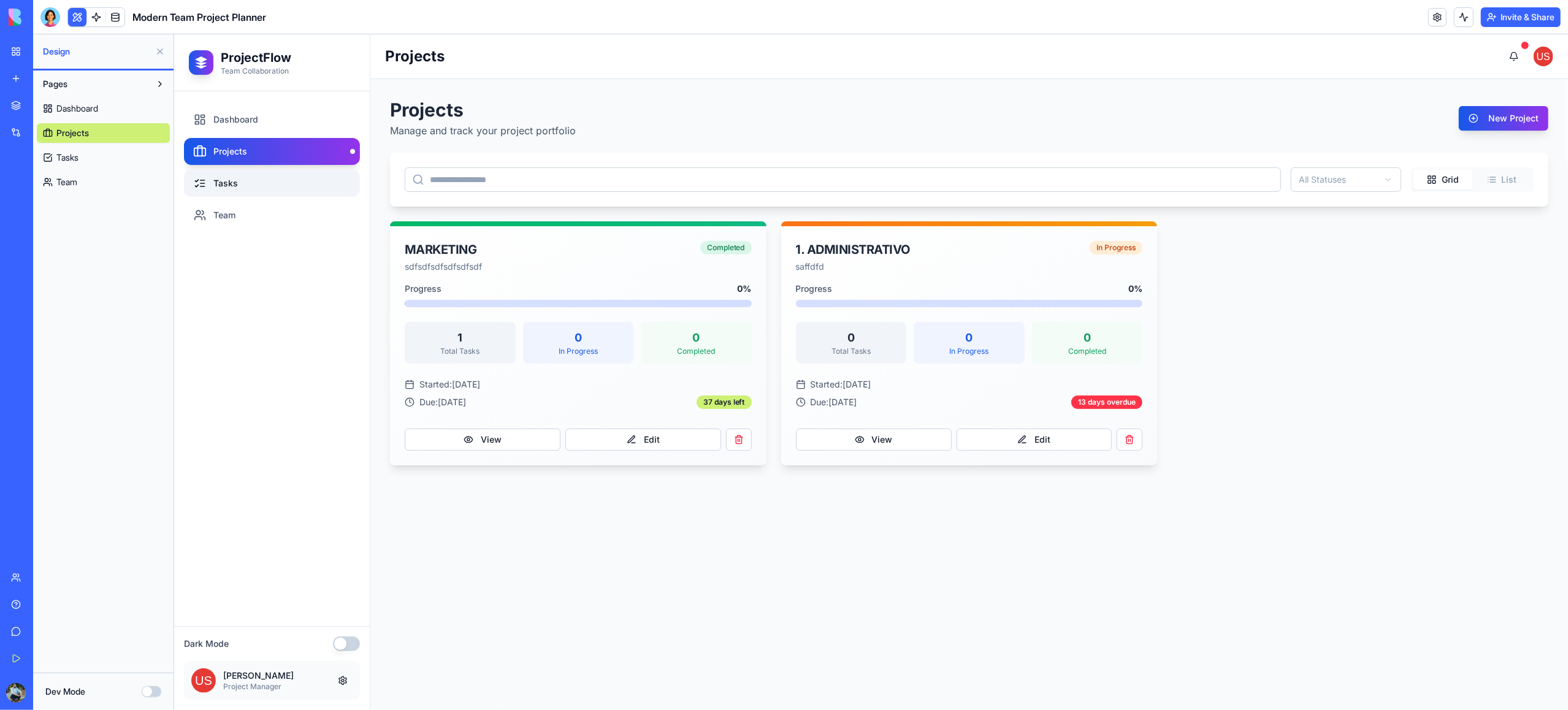
click at [227, 184] on link "Tasks" at bounding box center [271, 184] width 176 height 27
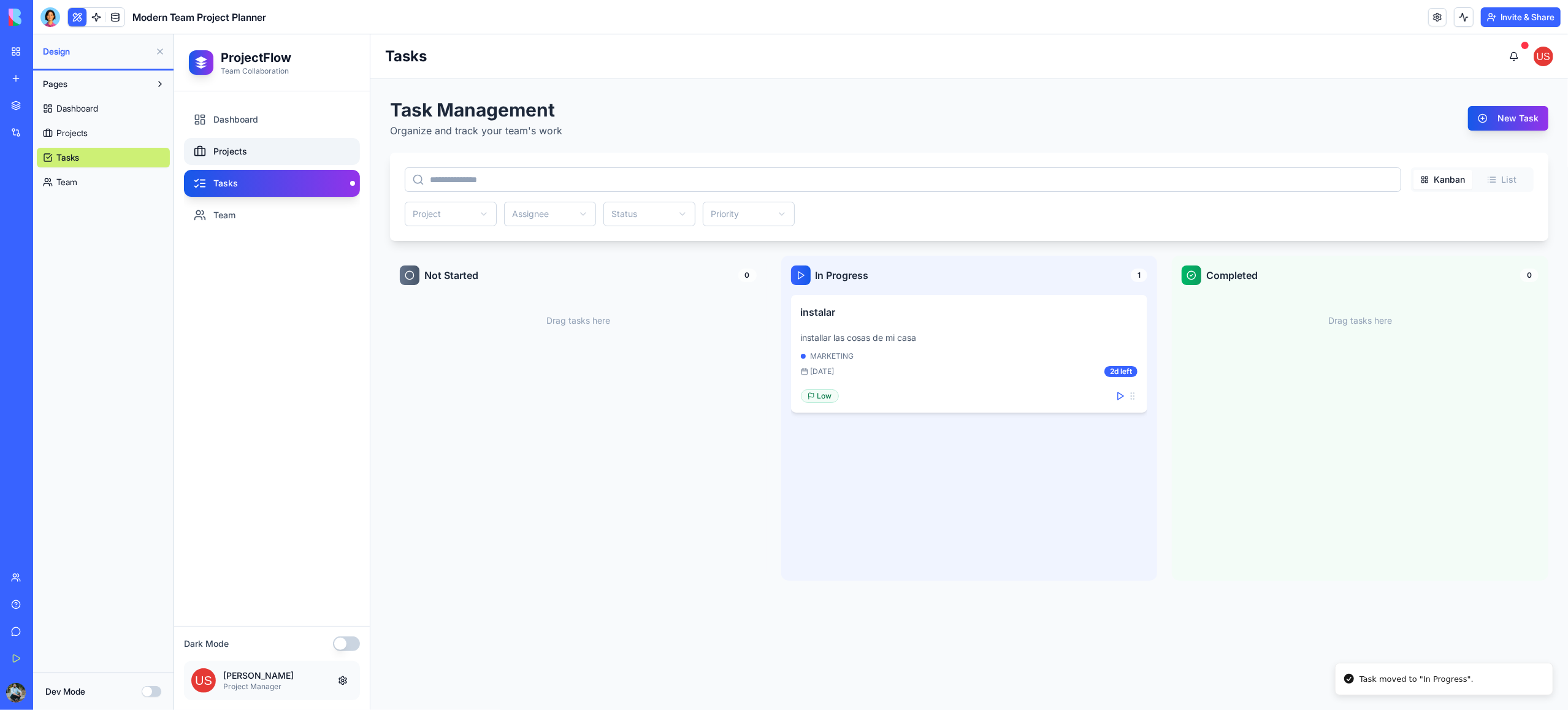
click at [241, 145] on link "Projects" at bounding box center [271, 152] width 176 height 27
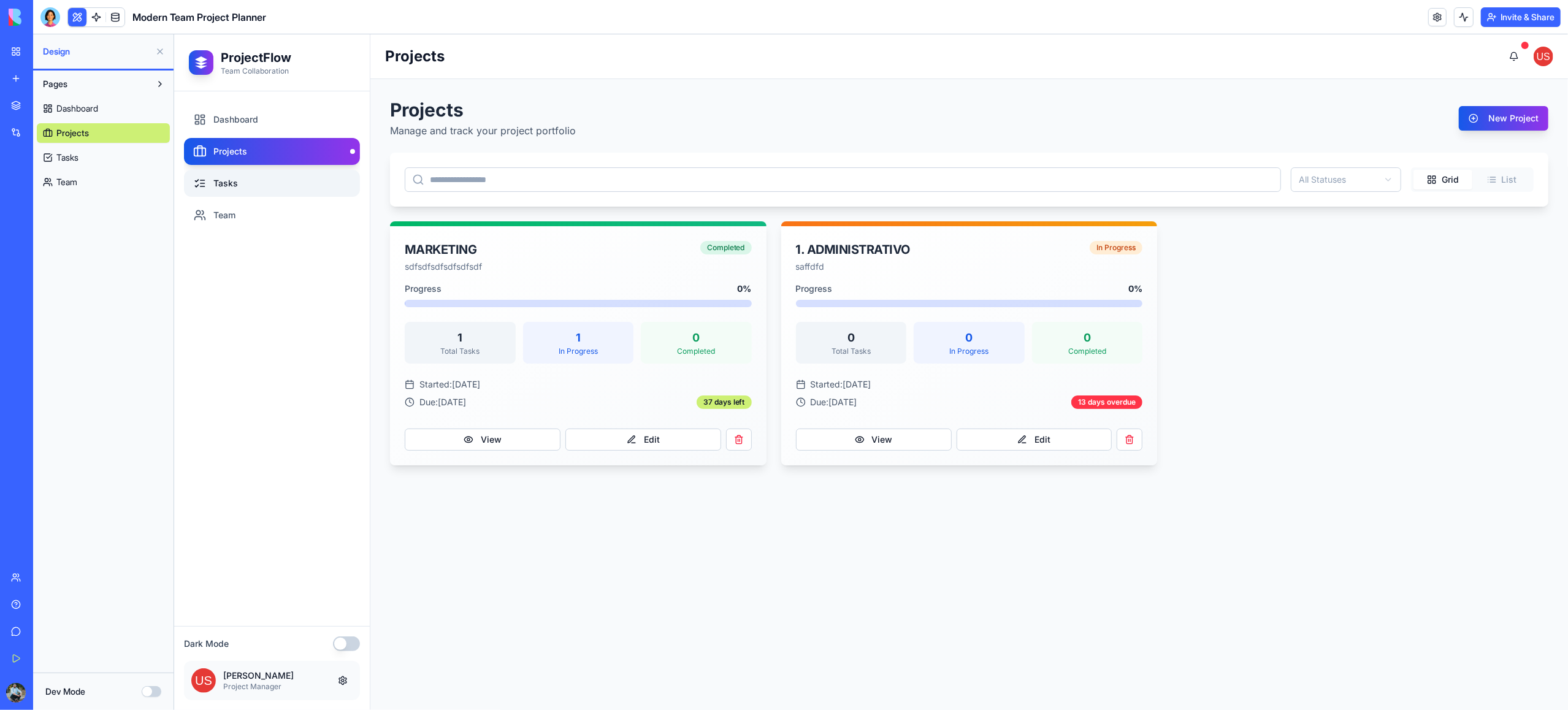
click at [272, 181] on link "Tasks" at bounding box center [271, 184] width 176 height 27
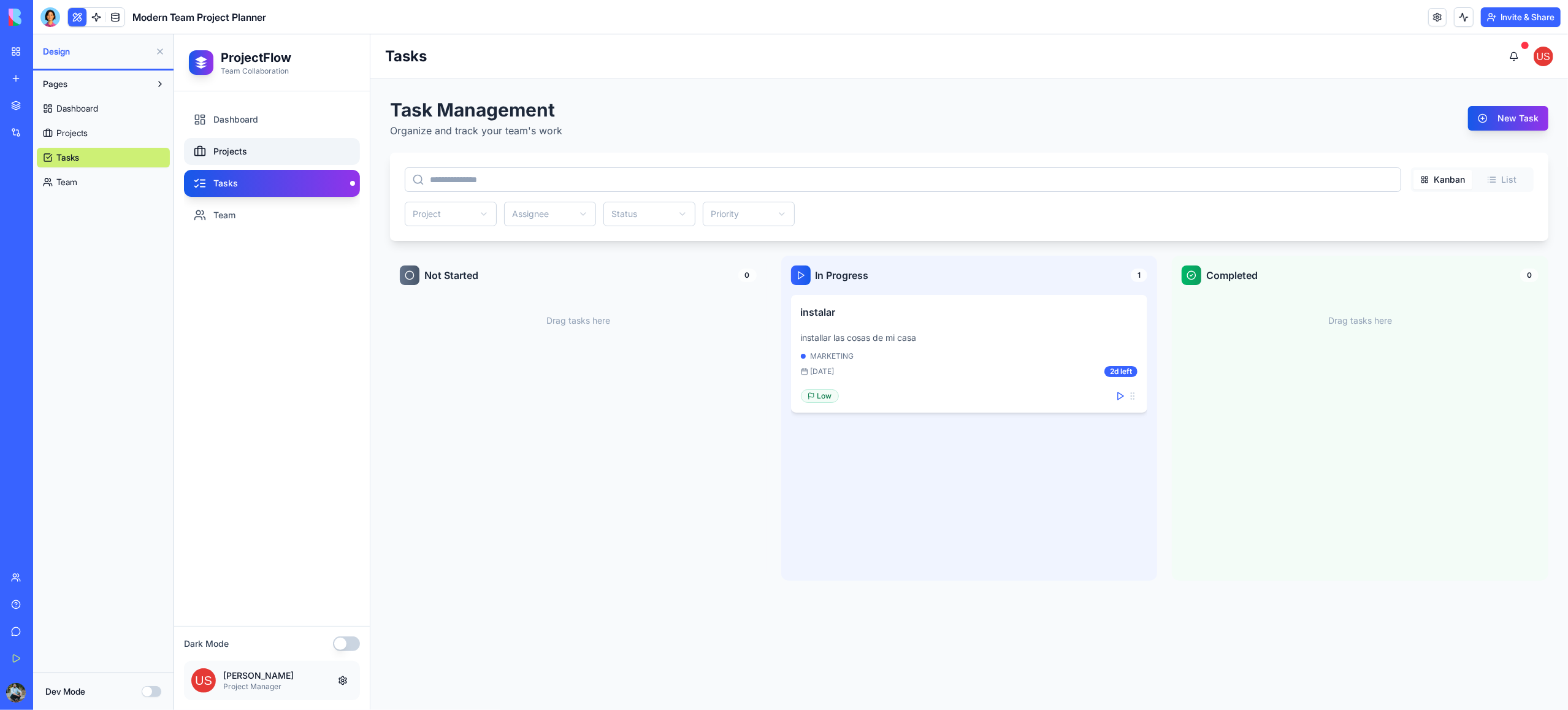
click at [220, 153] on link "Projects" at bounding box center [271, 152] width 176 height 27
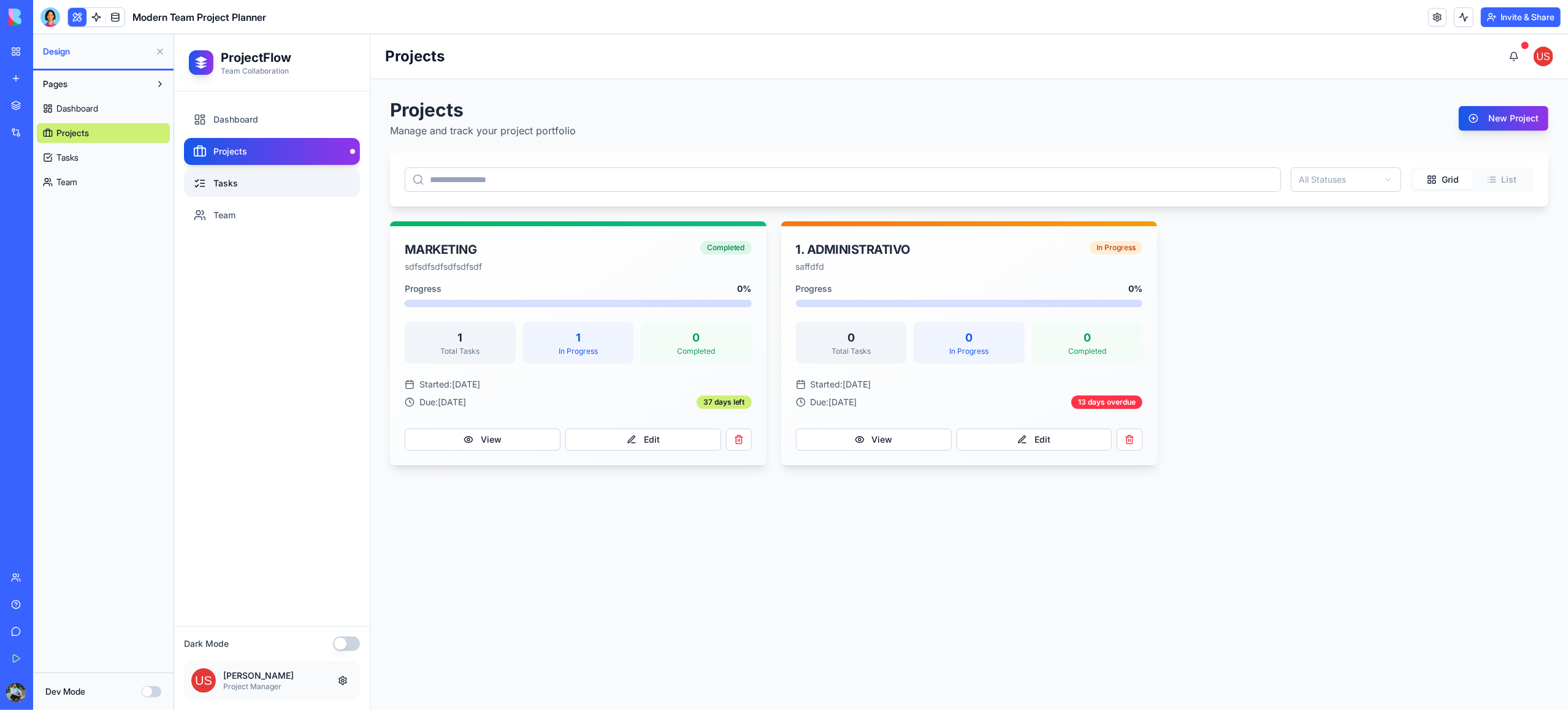
click at [238, 179] on link "Tasks" at bounding box center [271, 184] width 176 height 27
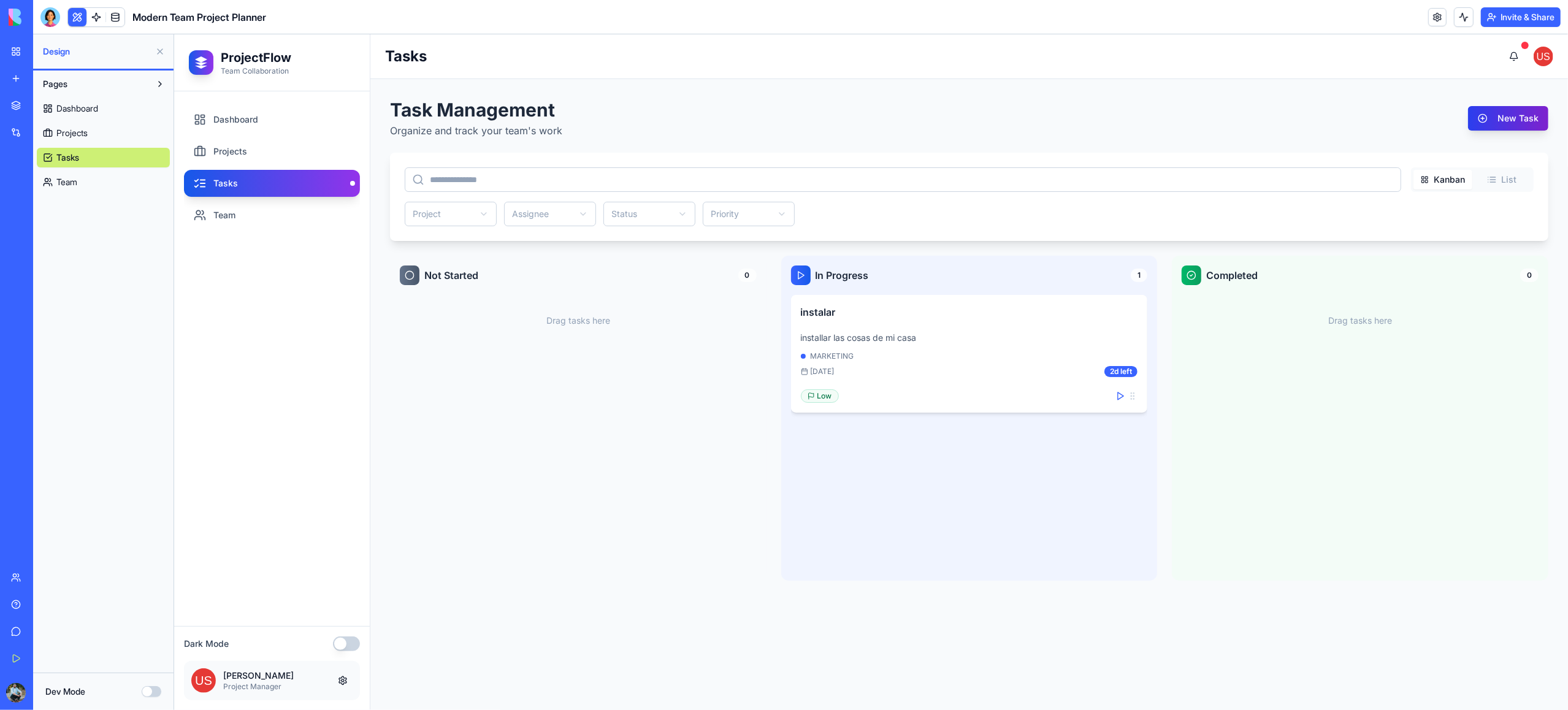
click at [1493, 118] on button "New Task" at bounding box center [1507, 119] width 80 height 25
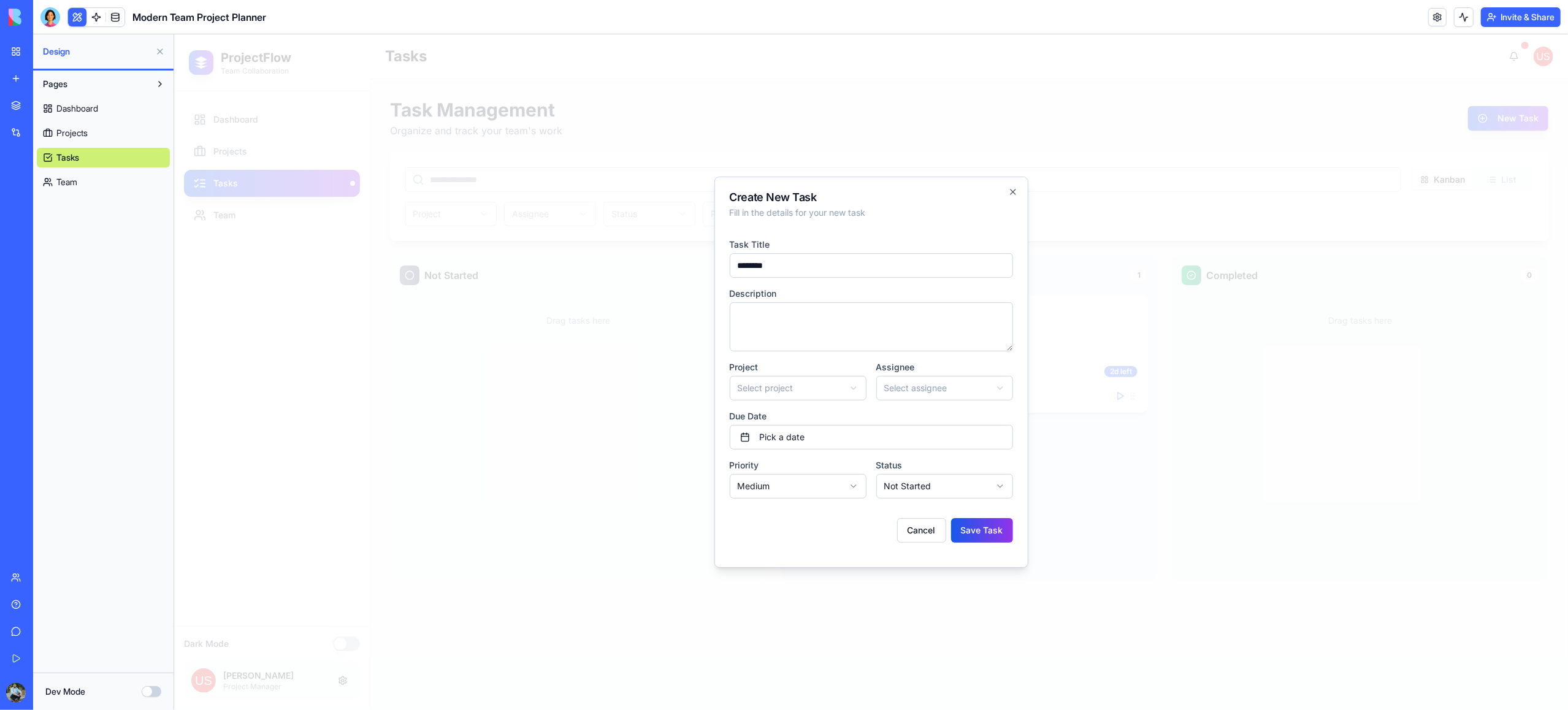
type input "********"
click at [846, 325] on textarea at bounding box center [871, 327] width 283 height 49
type textarea "**********"
click at [839, 382] on body "**********" at bounding box center [871, 372] width 1394 height 676
click at [933, 386] on body "**********" at bounding box center [871, 372] width 1394 height 676
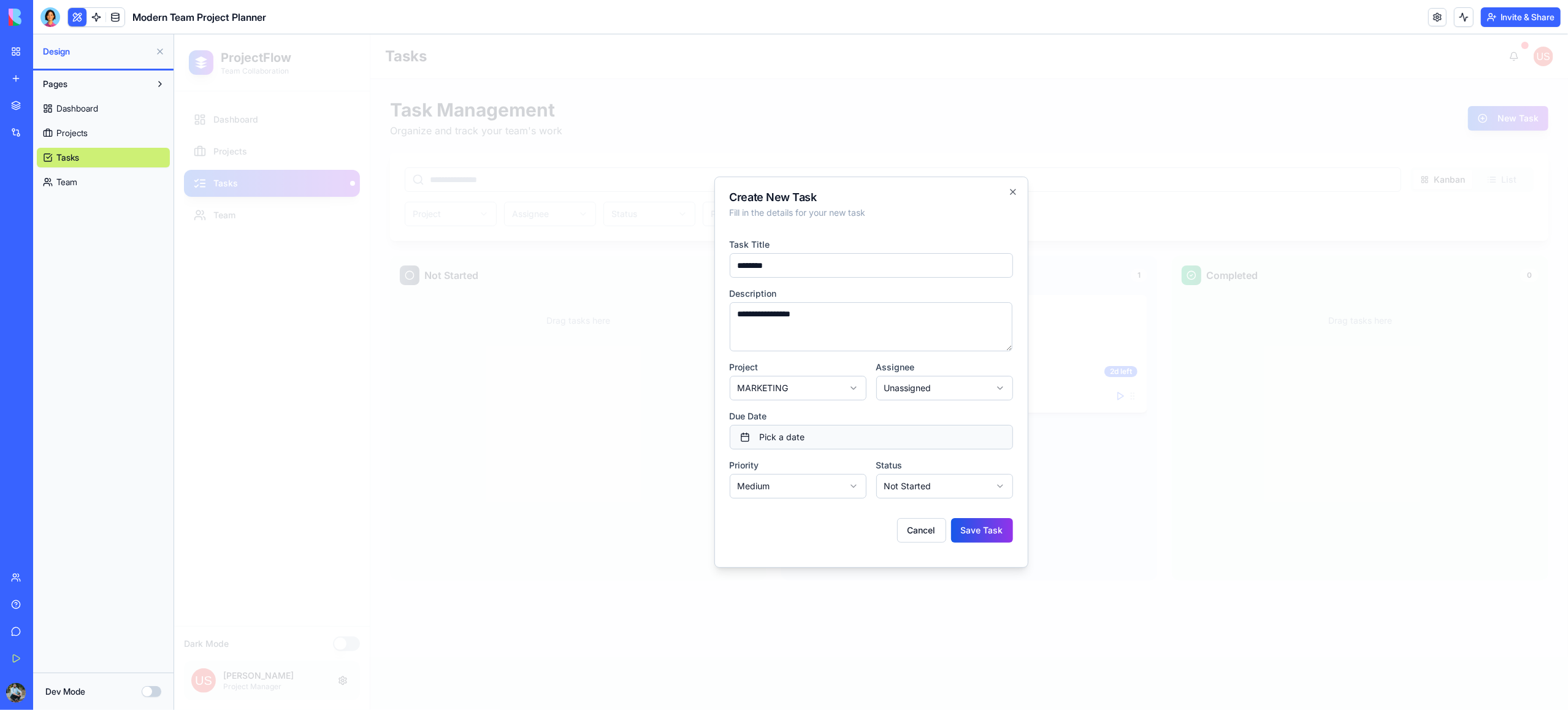
click at [844, 438] on button "Pick a date" at bounding box center [871, 437] width 283 height 25
click at [849, 614] on button "30" at bounding box center [848, 622] width 22 height 22
click at [759, 521] on div "Cancel Save Task" at bounding box center [871, 526] width 283 height 35
click at [777, 486] on body "**********" at bounding box center [871, 372] width 1394 height 676
click at [911, 488] on body "**********" at bounding box center [871, 372] width 1394 height 676
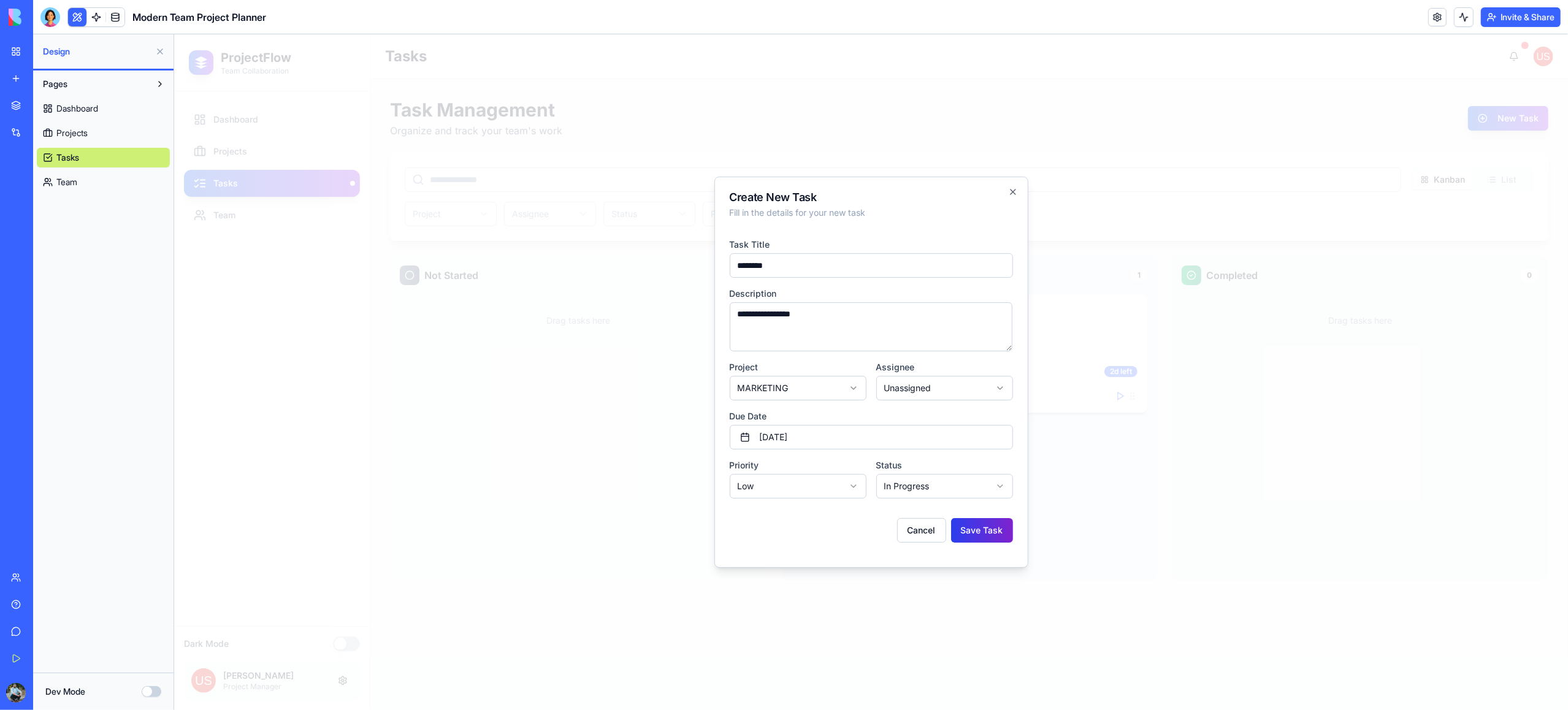
click at [978, 530] on button "Save Task" at bounding box center [982, 531] width 62 height 25
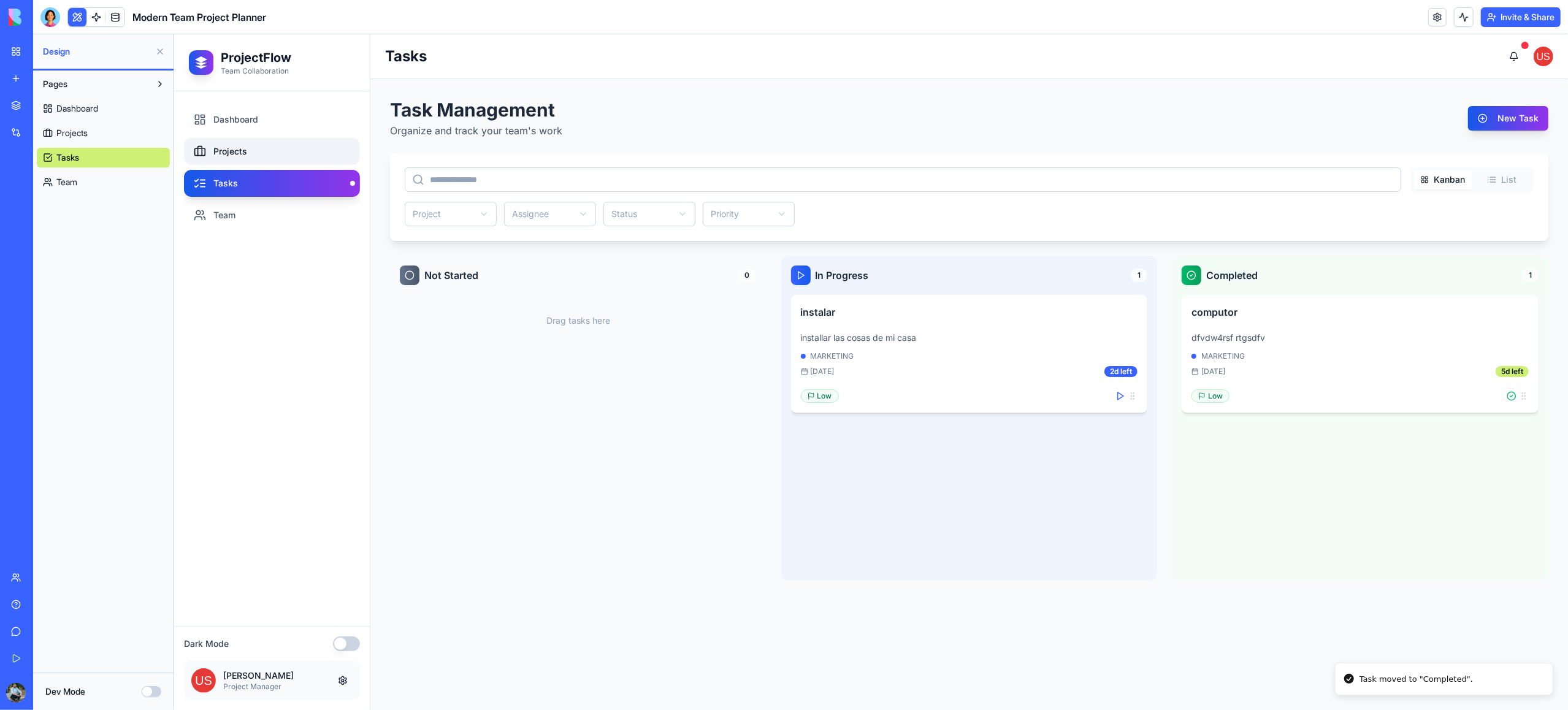
click at [234, 154] on link "Projects" at bounding box center [271, 152] width 176 height 27
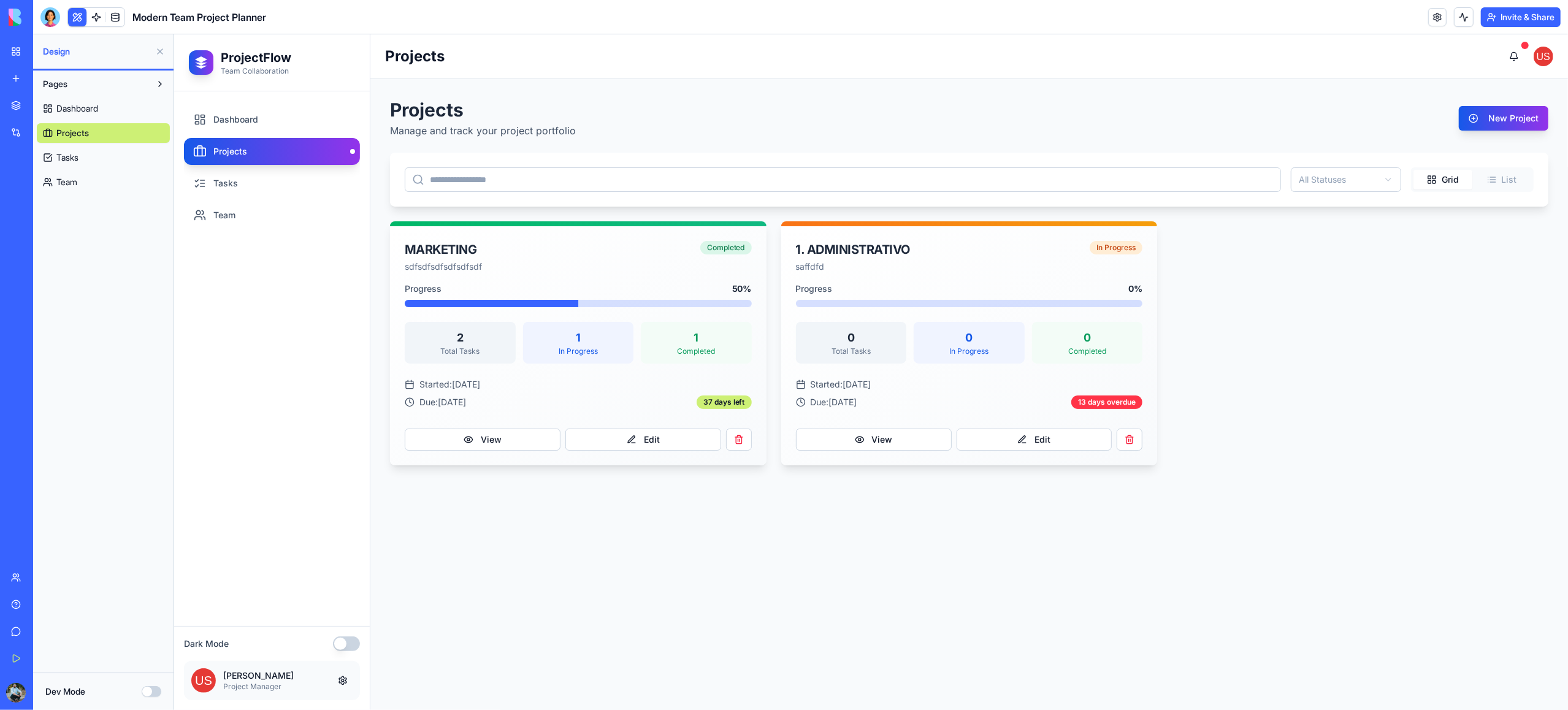
click at [157, 48] on button at bounding box center [160, 51] width 20 height 20
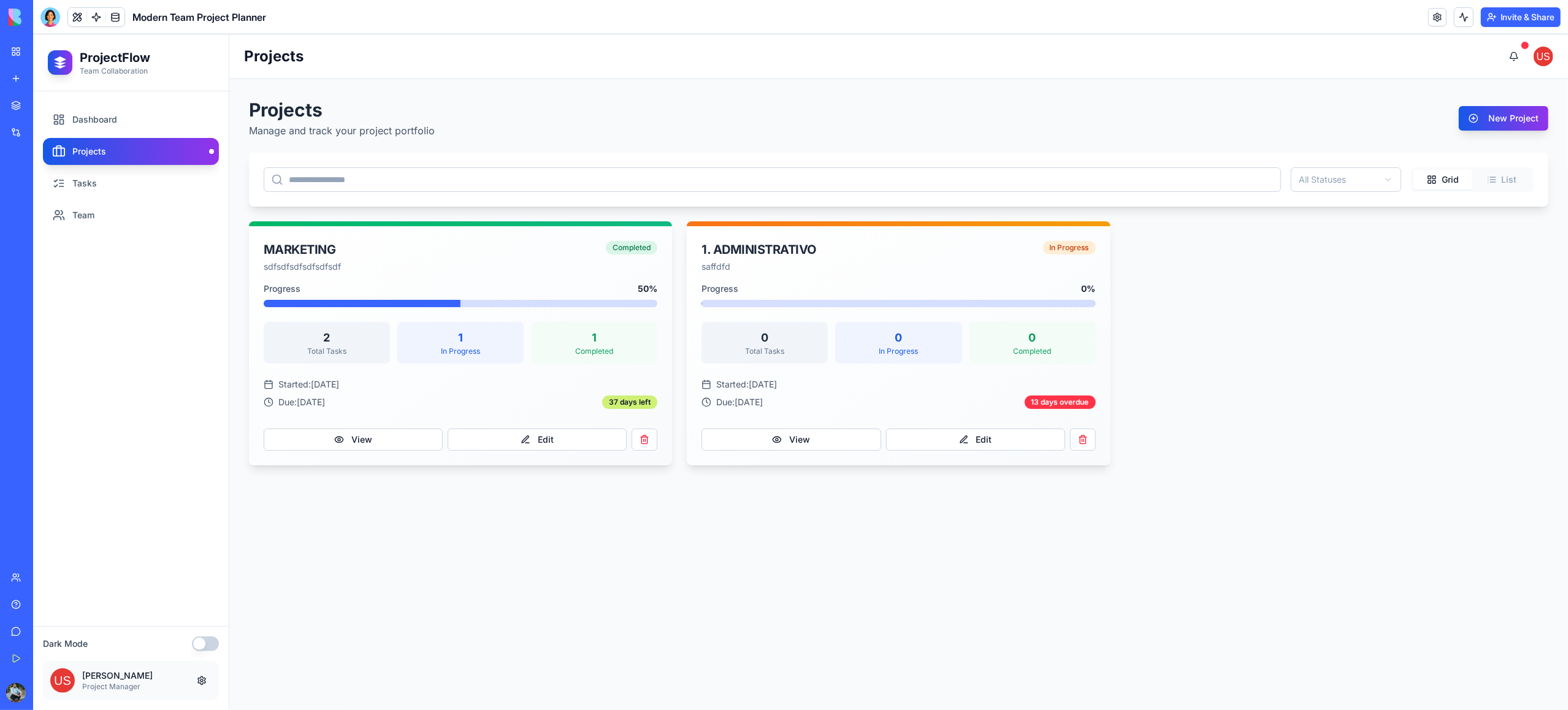
click at [13, 52] on link "My Workspace" at bounding box center [28, 51] width 49 height 25
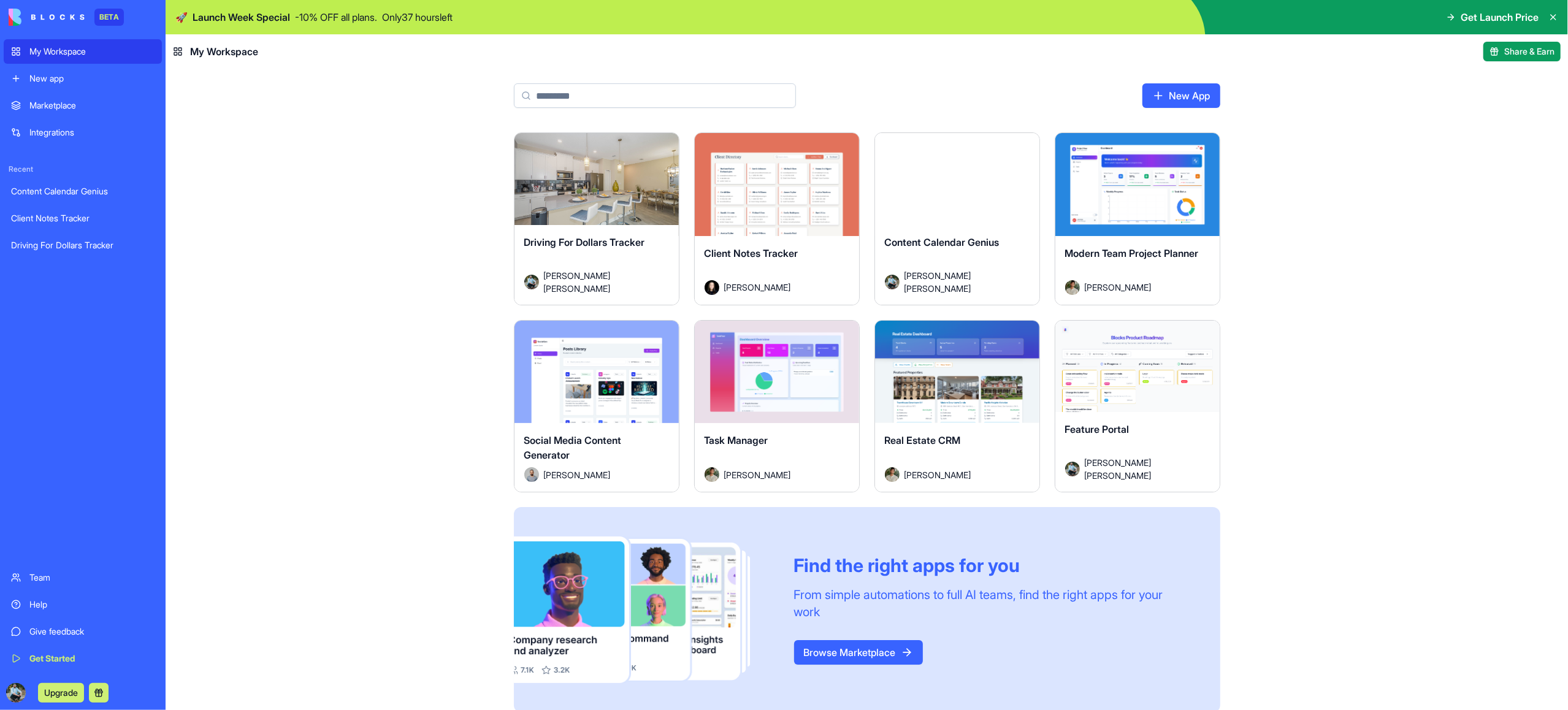
click at [1120, 214] on div "Launch" at bounding box center [1137, 184] width 165 height 103
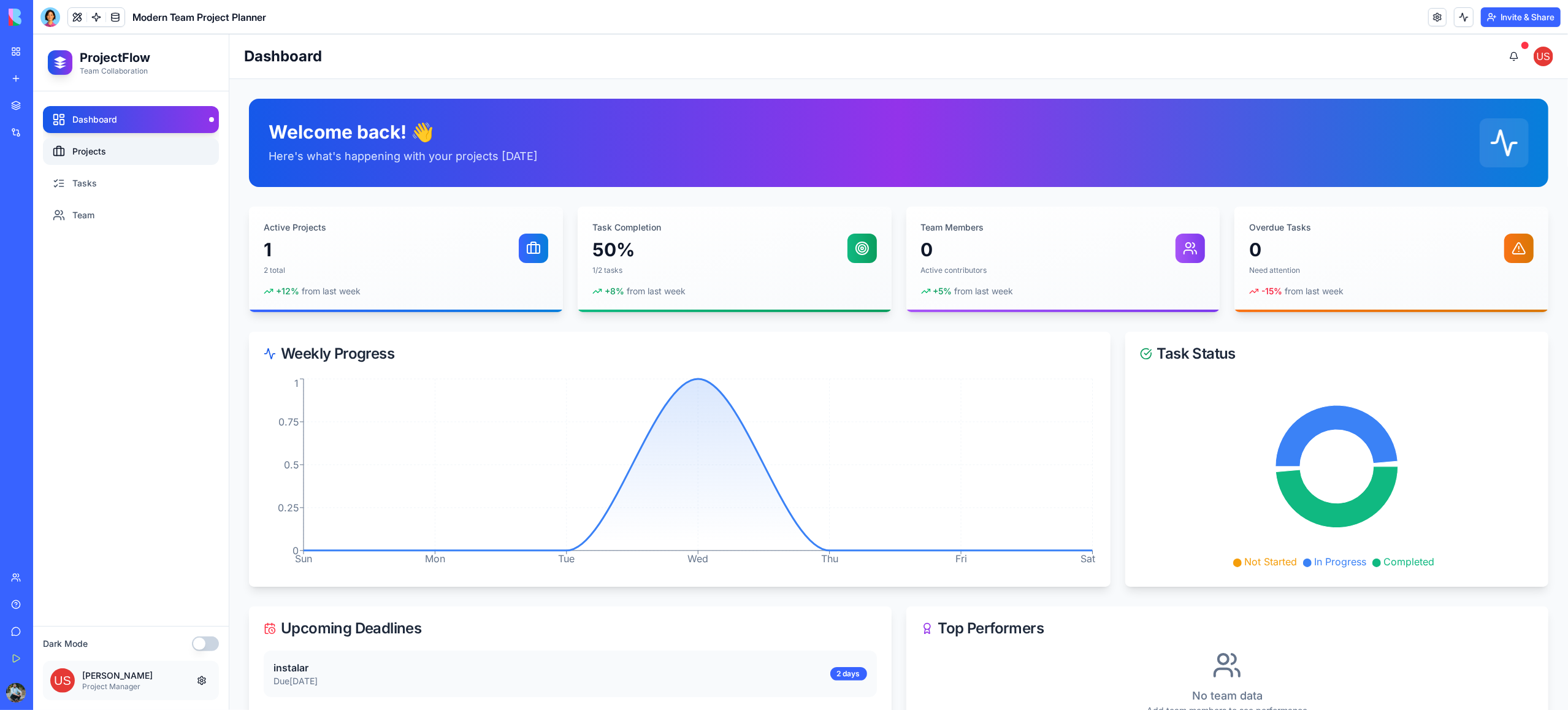
click at [101, 151] on link "Projects" at bounding box center [131, 152] width 176 height 27
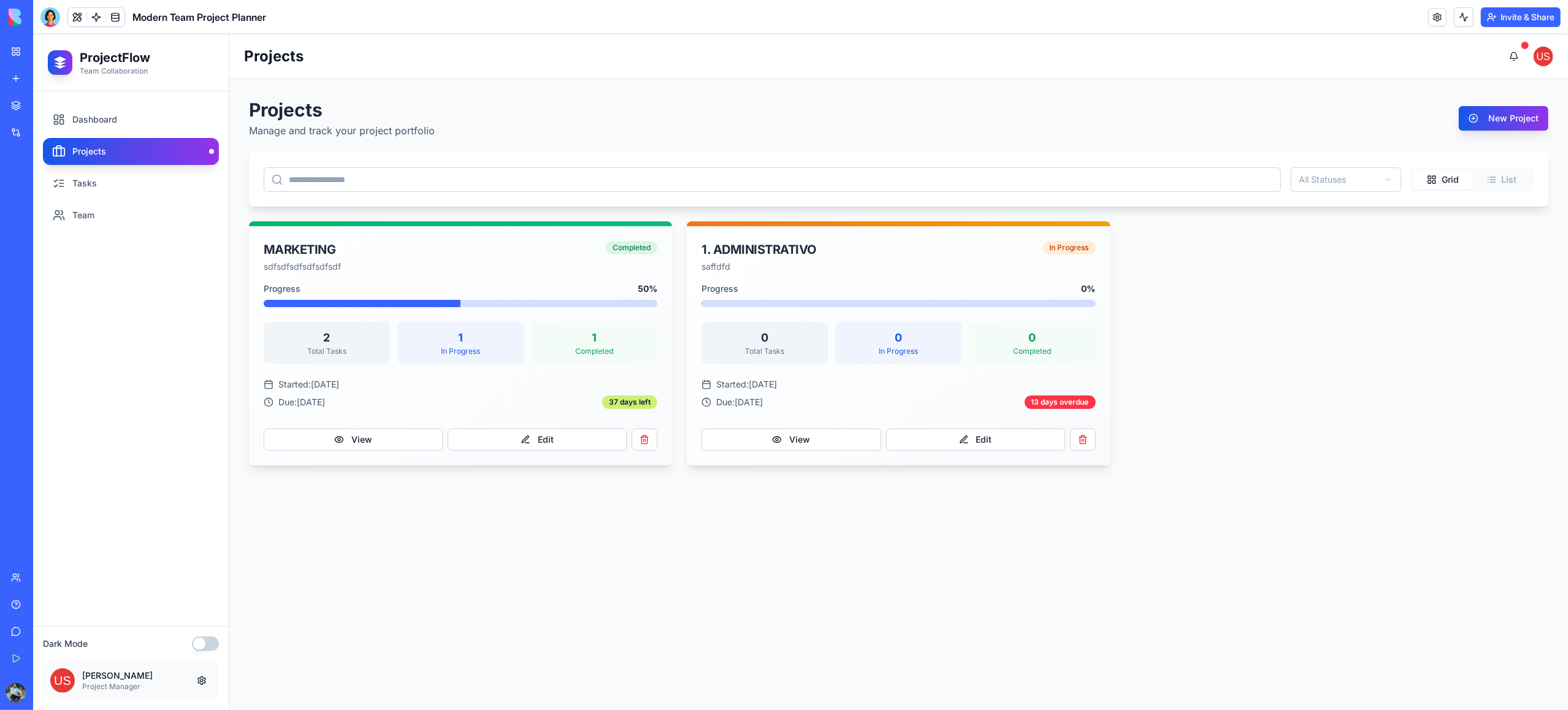
click at [13, 53] on link "My Workspace" at bounding box center [28, 51] width 49 height 25
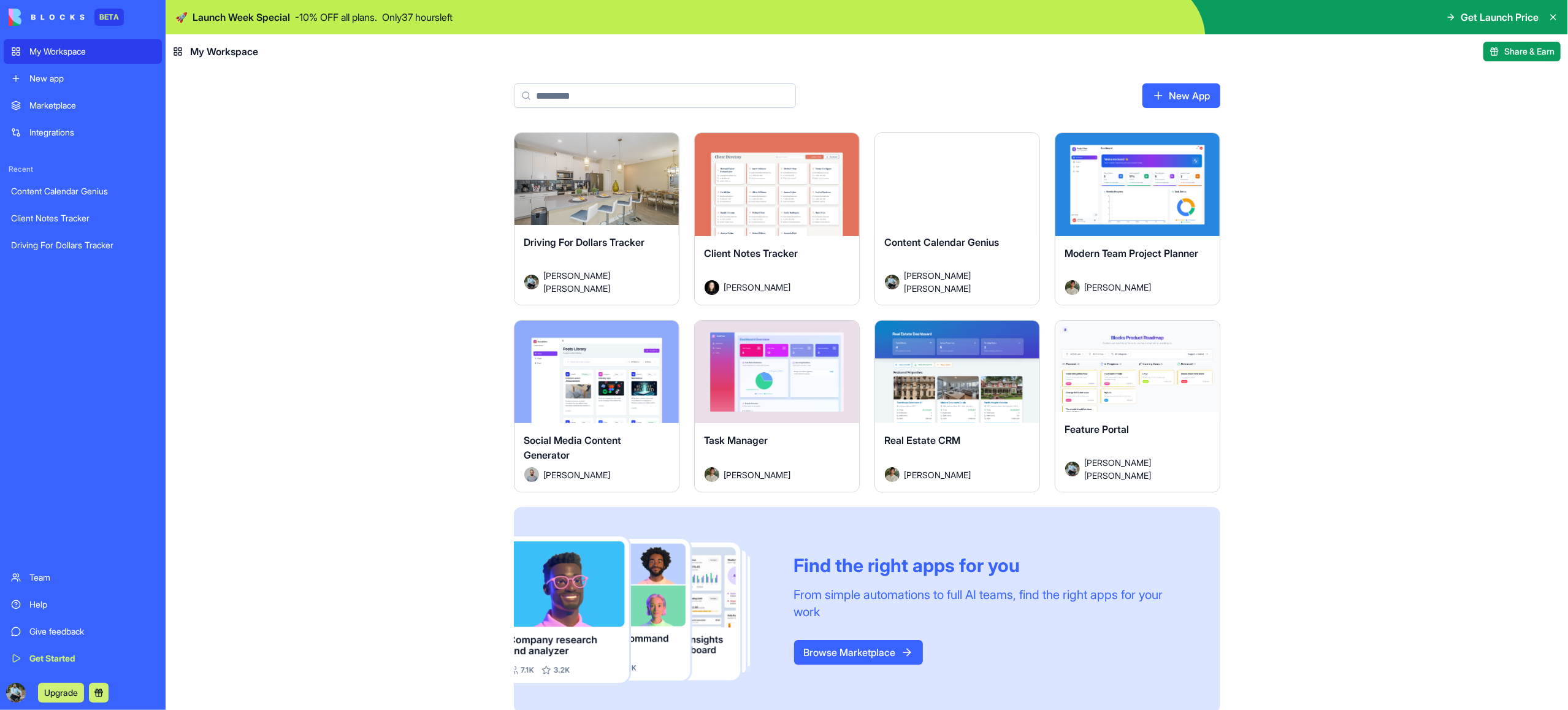
click at [645, 403] on div "Launch" at bounding box center [597, 372] width 165 height 103
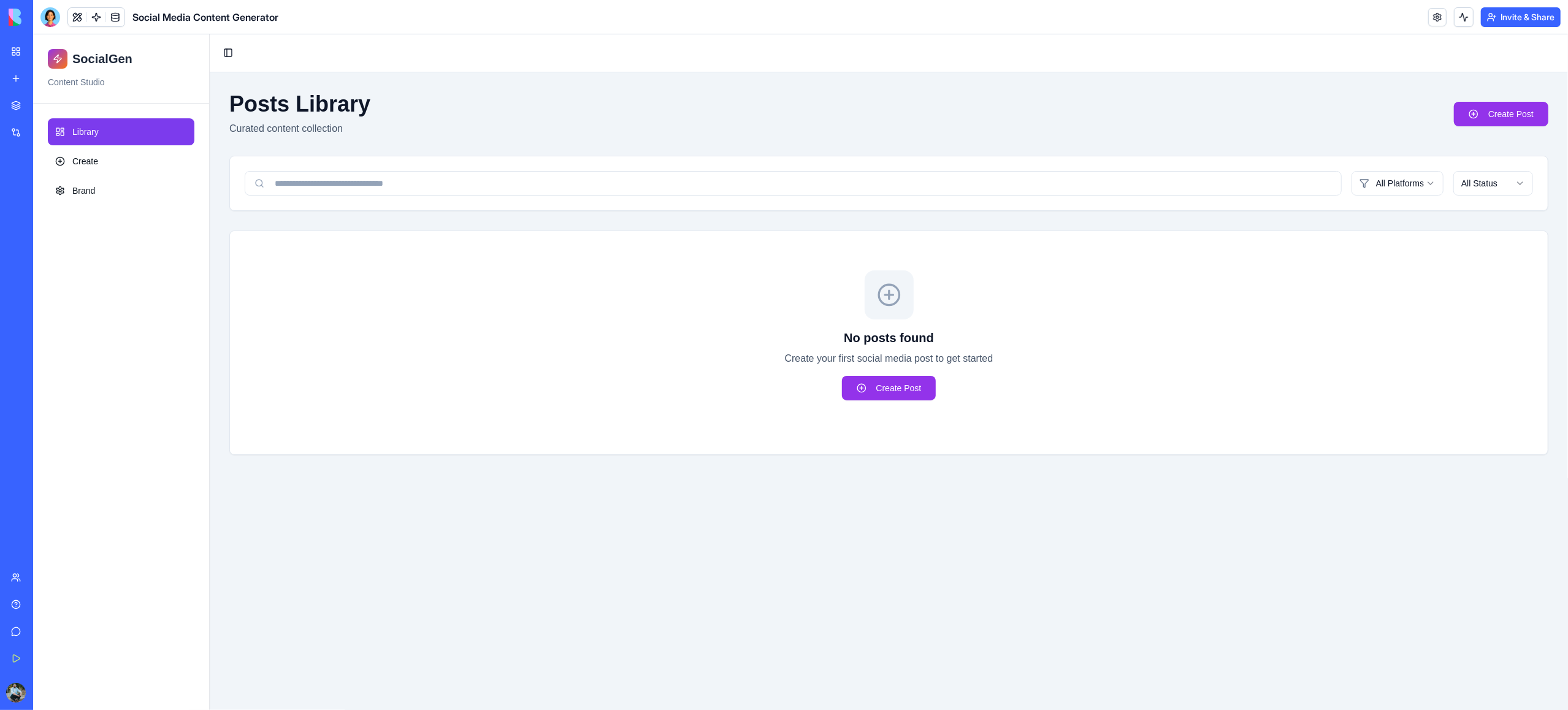
click at [19, 56] on link "My Workspace" at bounding box center [28, 51] width 49 height 25
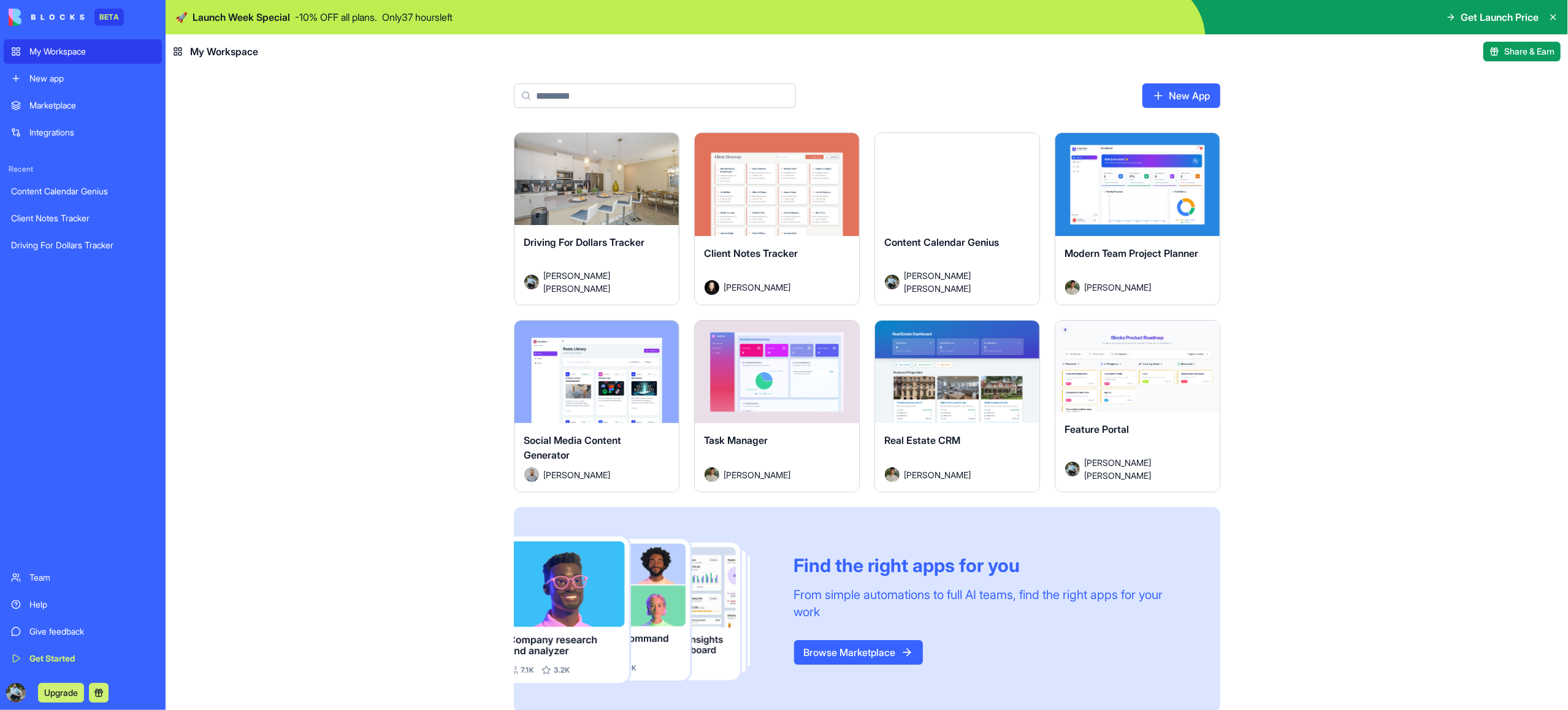
click at [815, 397] on div "Launch" at bounding box center [777, 372] width 165 height 103
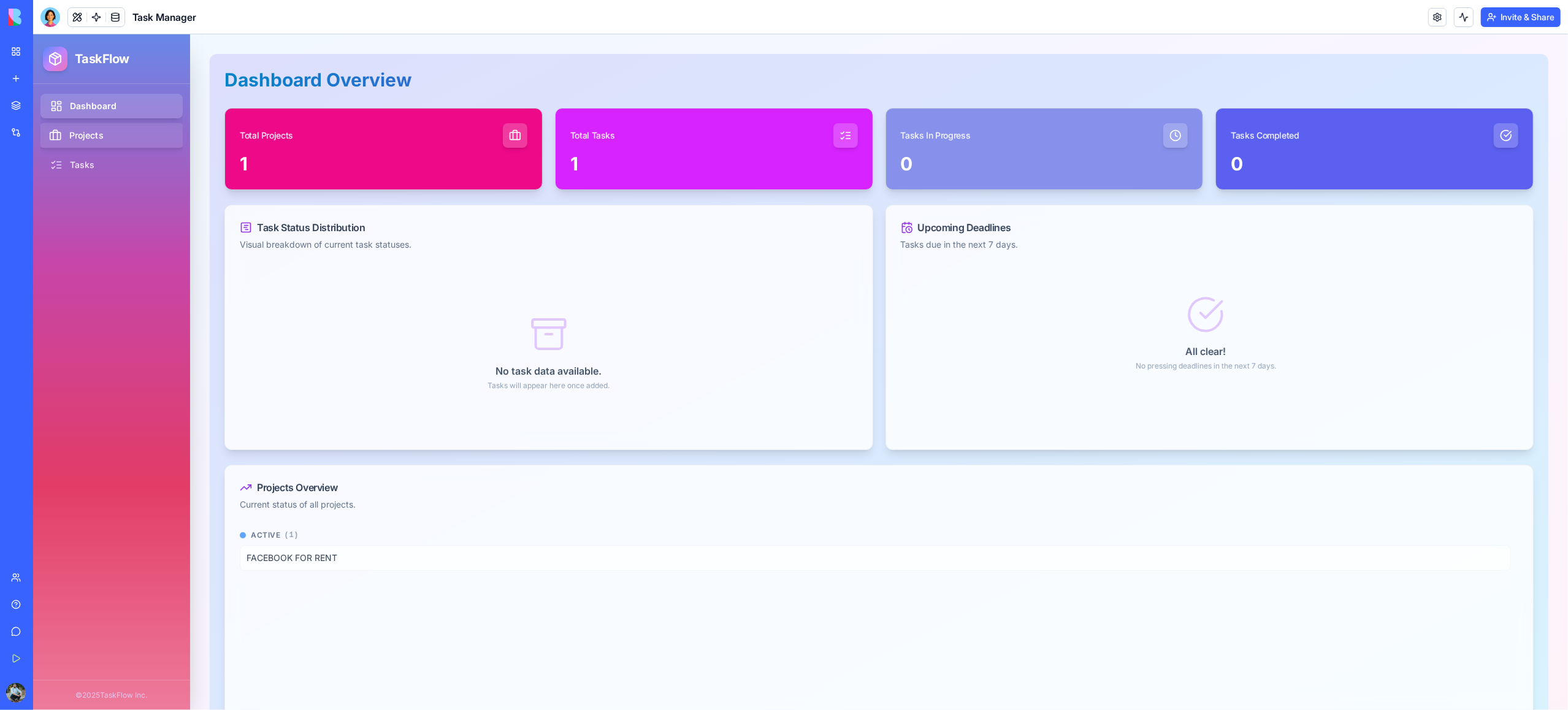
click at [91, 139] on link "Projects" at bounding box center [111, 135] width 145 height 25
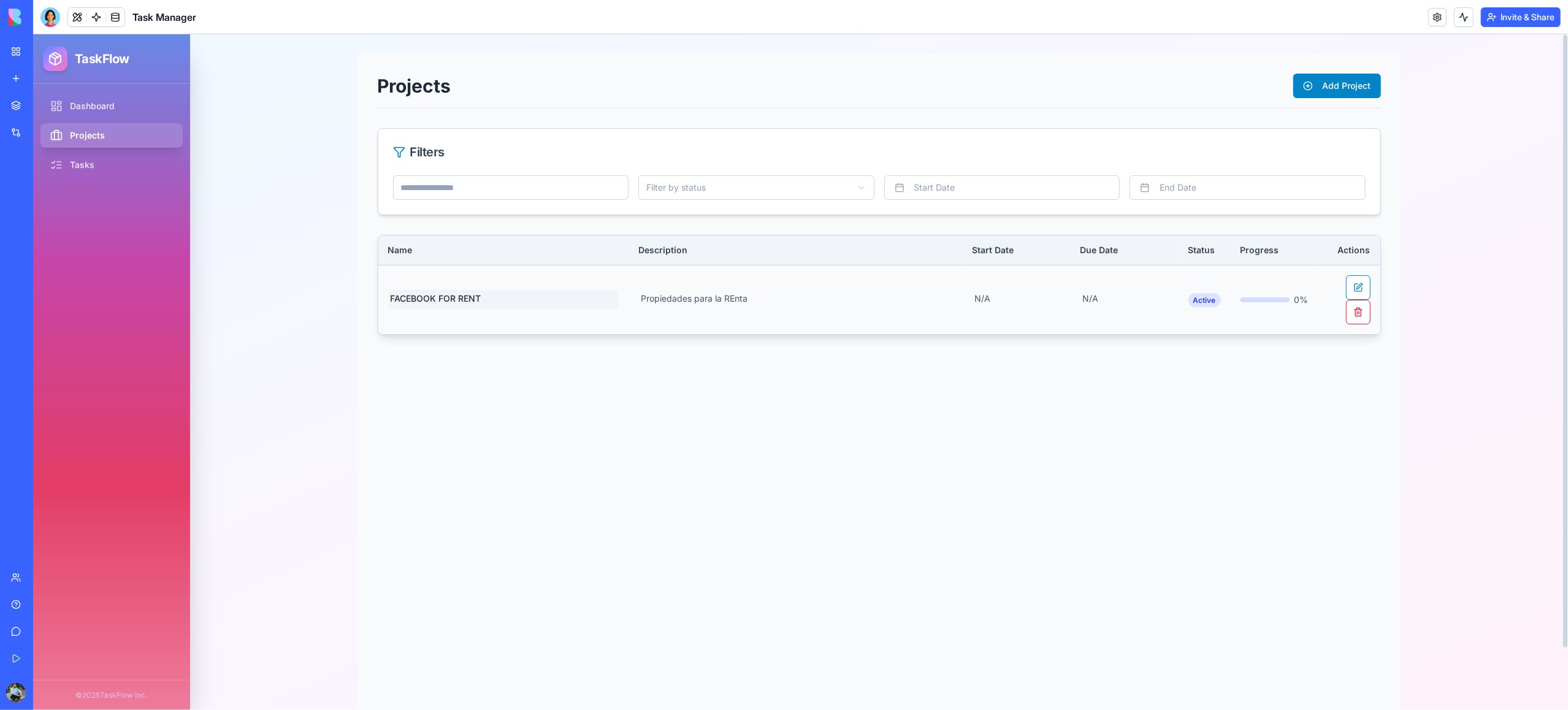
click at [439, 302] on span "FACEBOOK FOR RENT" at bounding box center [504, 300] width 231 height 20
click at [685, 462] on div "Projects Add Project Filters Filter by status Start Date End Date Name Descript…" at bounding box center [879, 391] width 1042 height 676
click at [80, 166] on link "Tasks" at bounding box center [111, 165] width 145 height 25
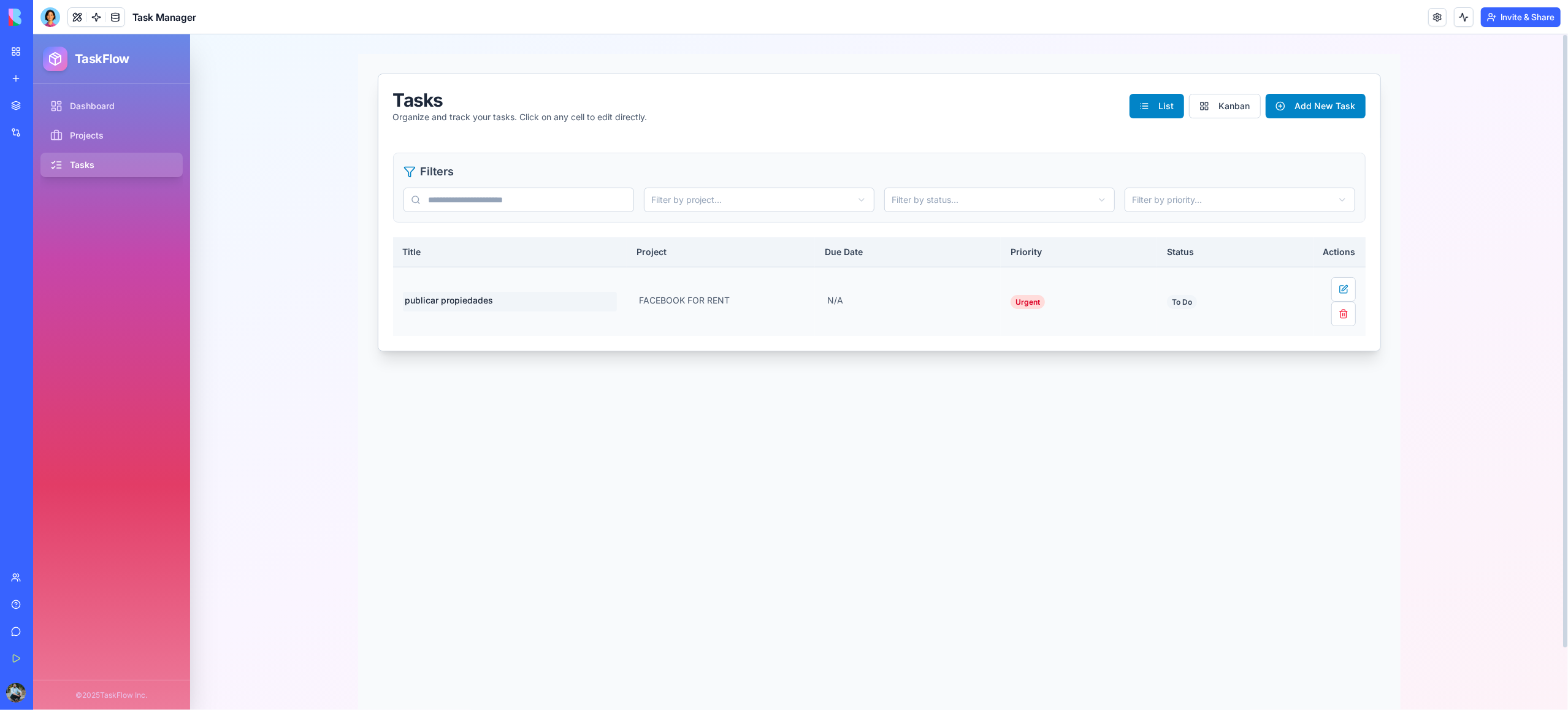
click at [478, 301] on span "publicar propiedades" at bounding box center [510, 302] width 215 height 20
click at [587, 447] on div "**********" at bounding box center [879, 391] width 1042 height 676
click at [1245, 105] on button "Kanban" at bounding box center [1225, 106] width 72 height 25
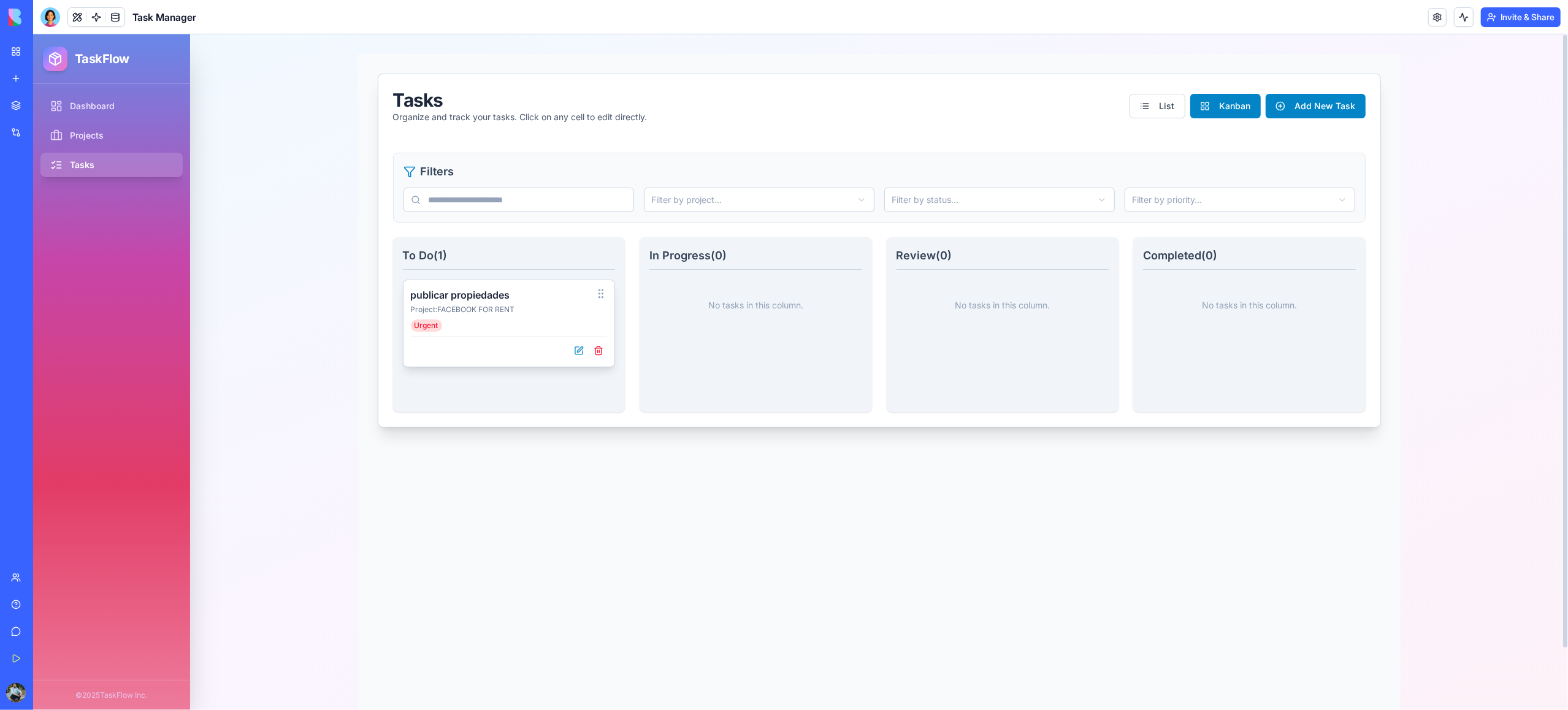
click at [478, 307] on div "Project: FACEBOOK FOR RENT" at bounding box center [509, 310] width 197 height 10
click at [108, 137] on link "Projects" at bounding box center [111, 135] width 145 height 25
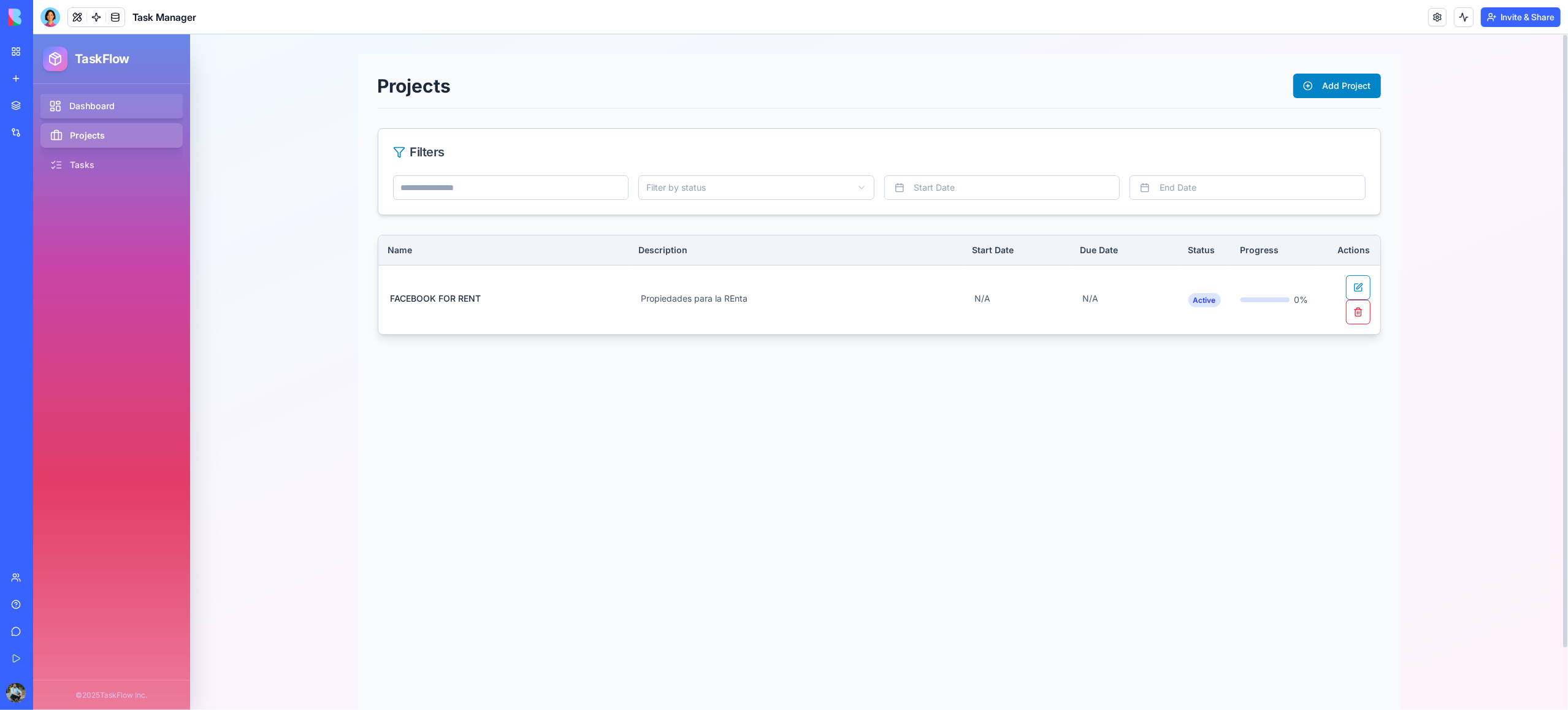
click at [108, 106] on link "Dashboard" at bounding box center [111, 106] width 145 height 25
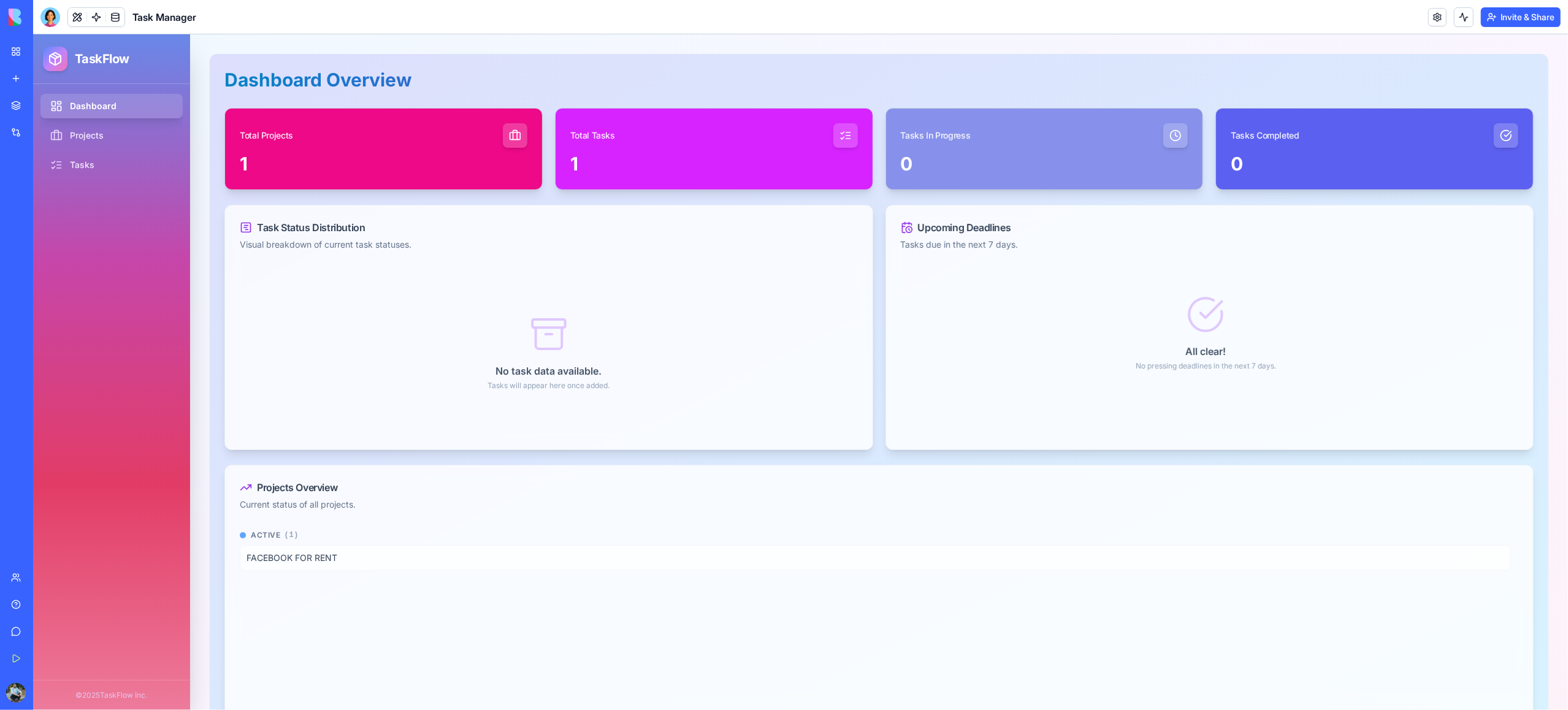
click at [15, 51] on link "My Workspace" at bounding box center [28, 51] width 49 height 25
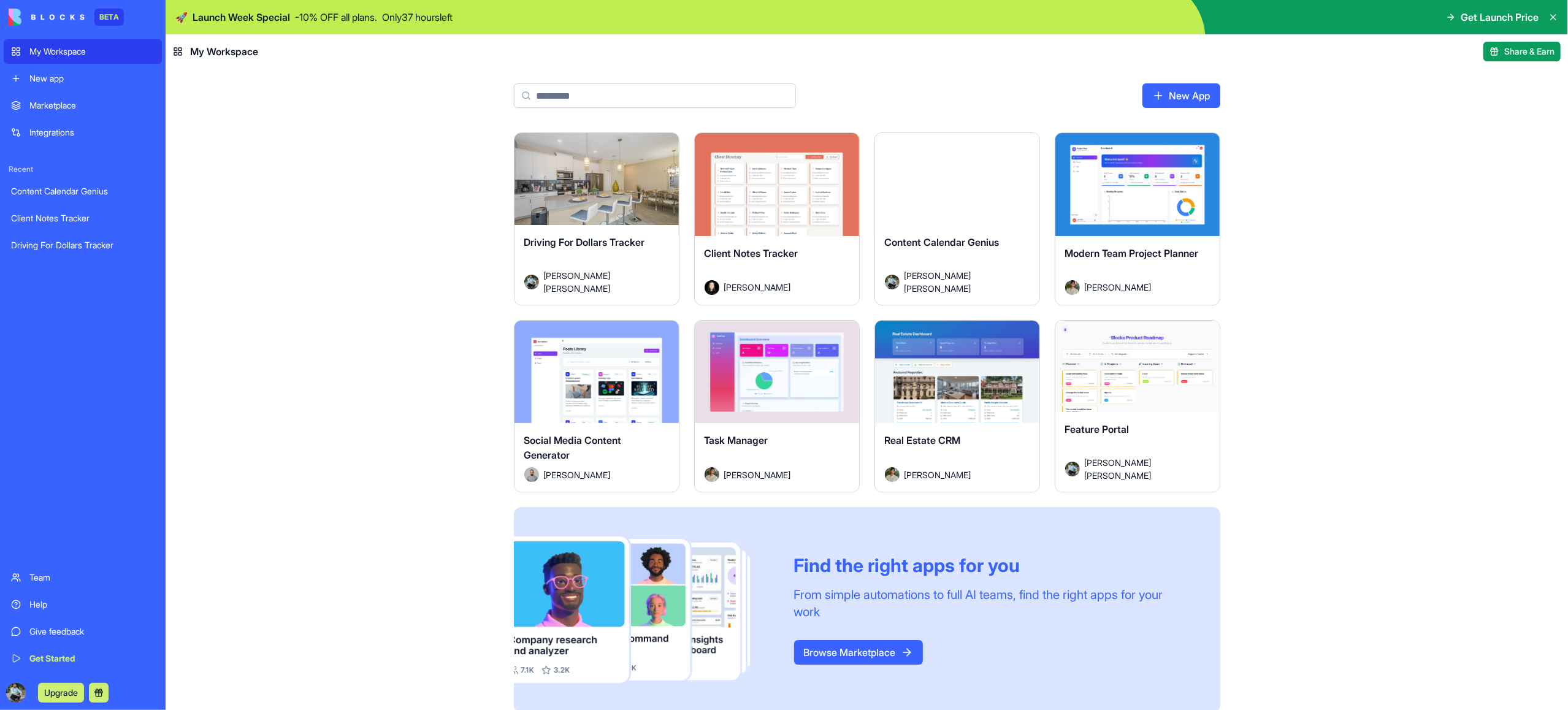
click at [783, 406] on div "Launch" at bounding box center [777, 372] width 165 height 103
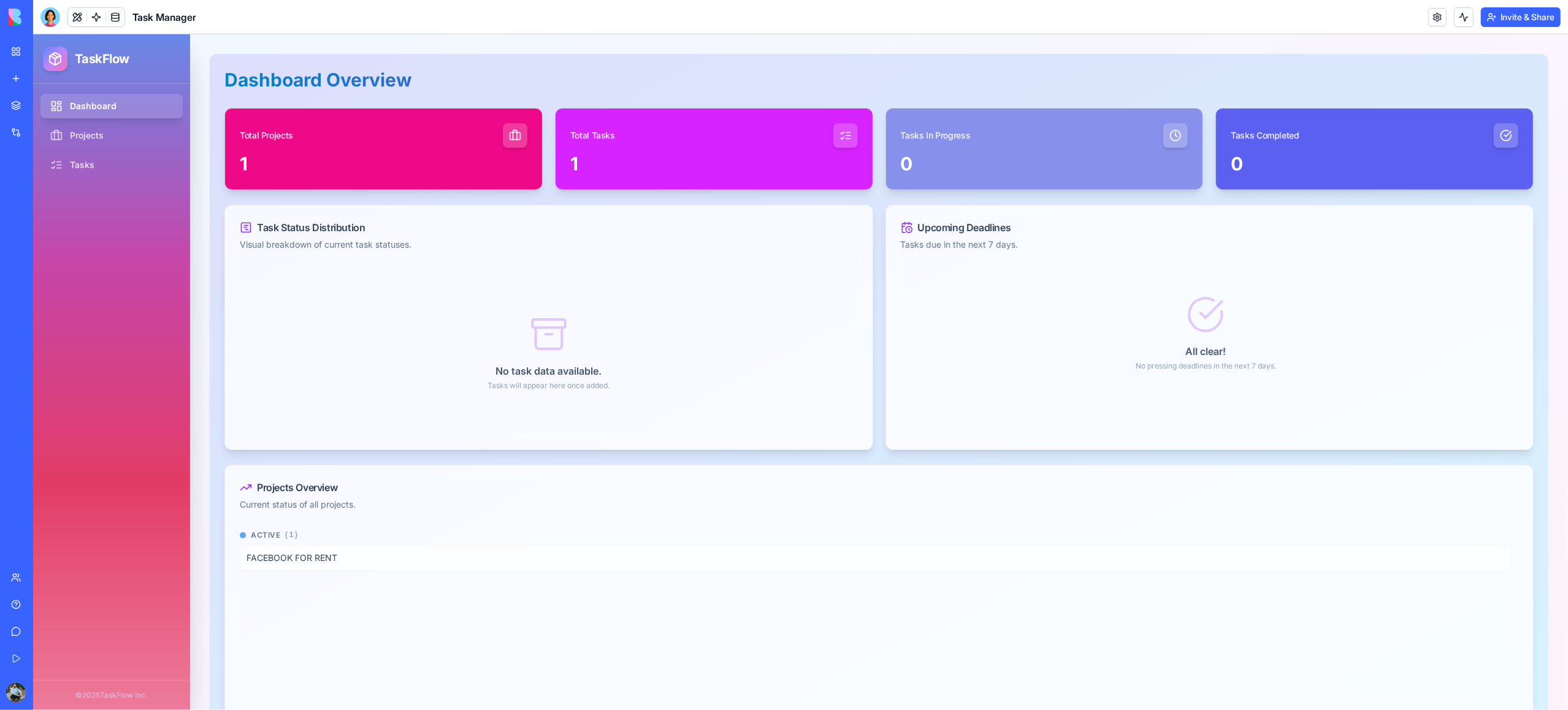
click at [19, 53] on link "My Workspace" at bounding box center [28, 51] width 49 height 25
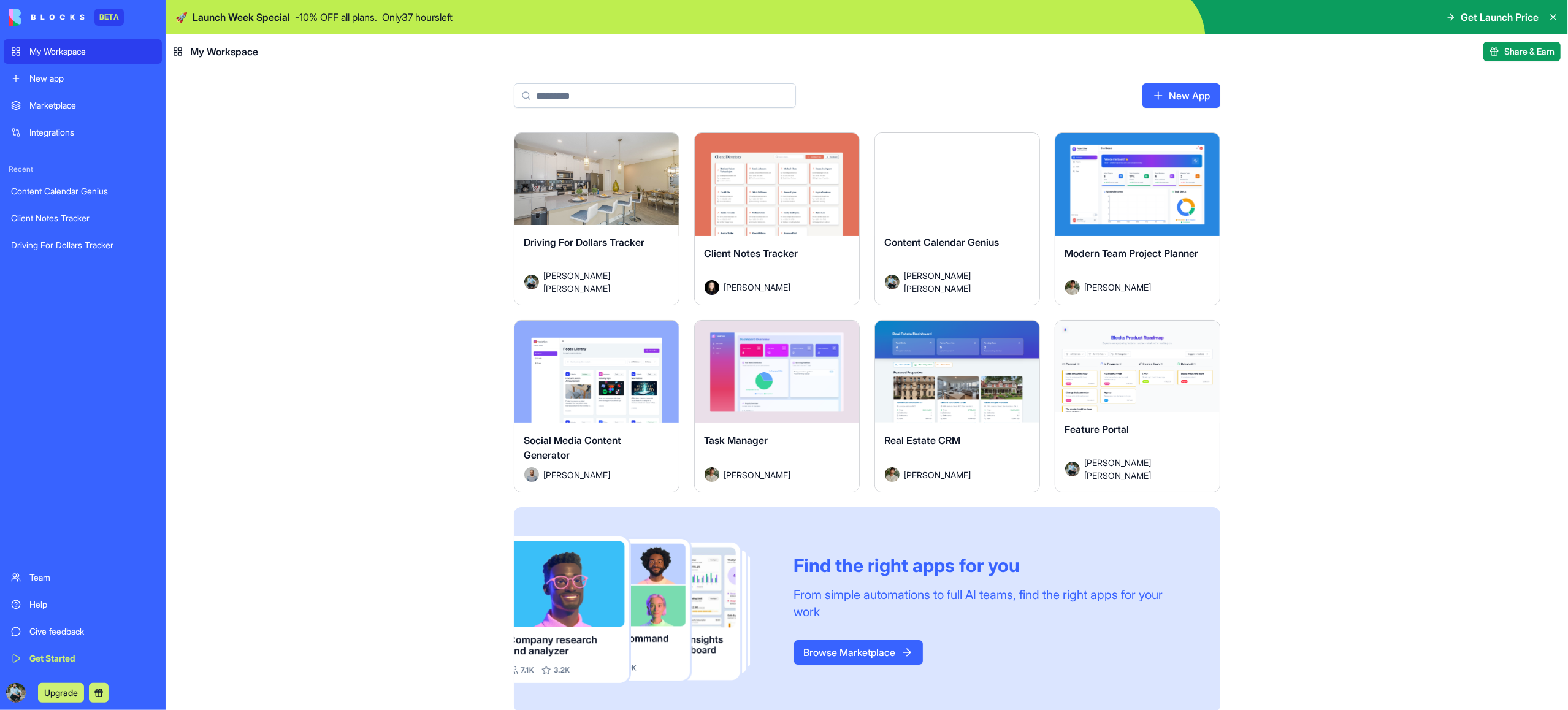
click at [841, 338] on html "BETA My Workspace New app Marketplace Integrations Recent Content Calendar Geni…" at bounding box center [784, 355] width 1568 height 710
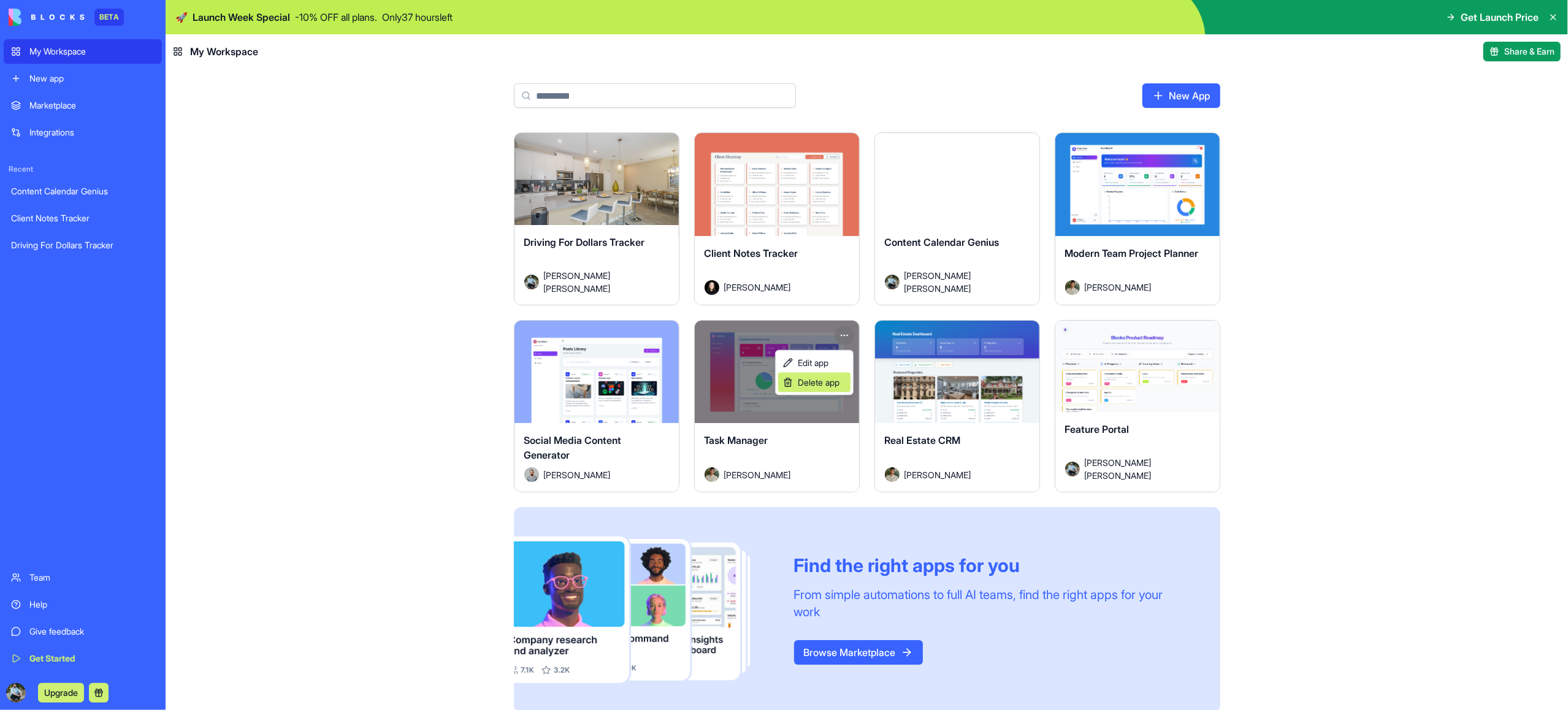
click at [818, 383] on span "Delete app" at bounding box center [818, 383] width 41 height 12
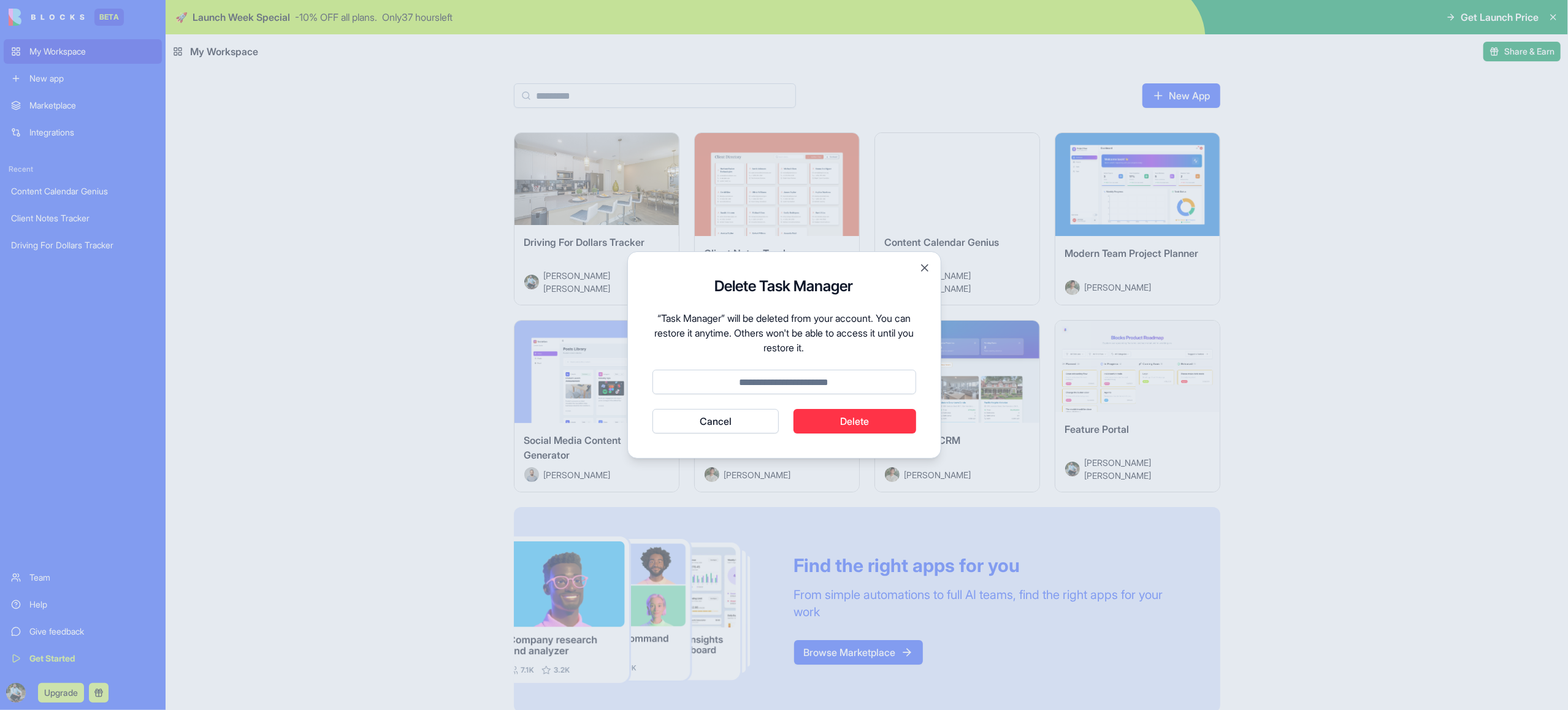
click at [799, 386] on input at bounding box center [784, 382] width 263 height 25
type input "******"
click at [834, 418] on button "Delete" at bounding box center [855, 421] width 122 height 25
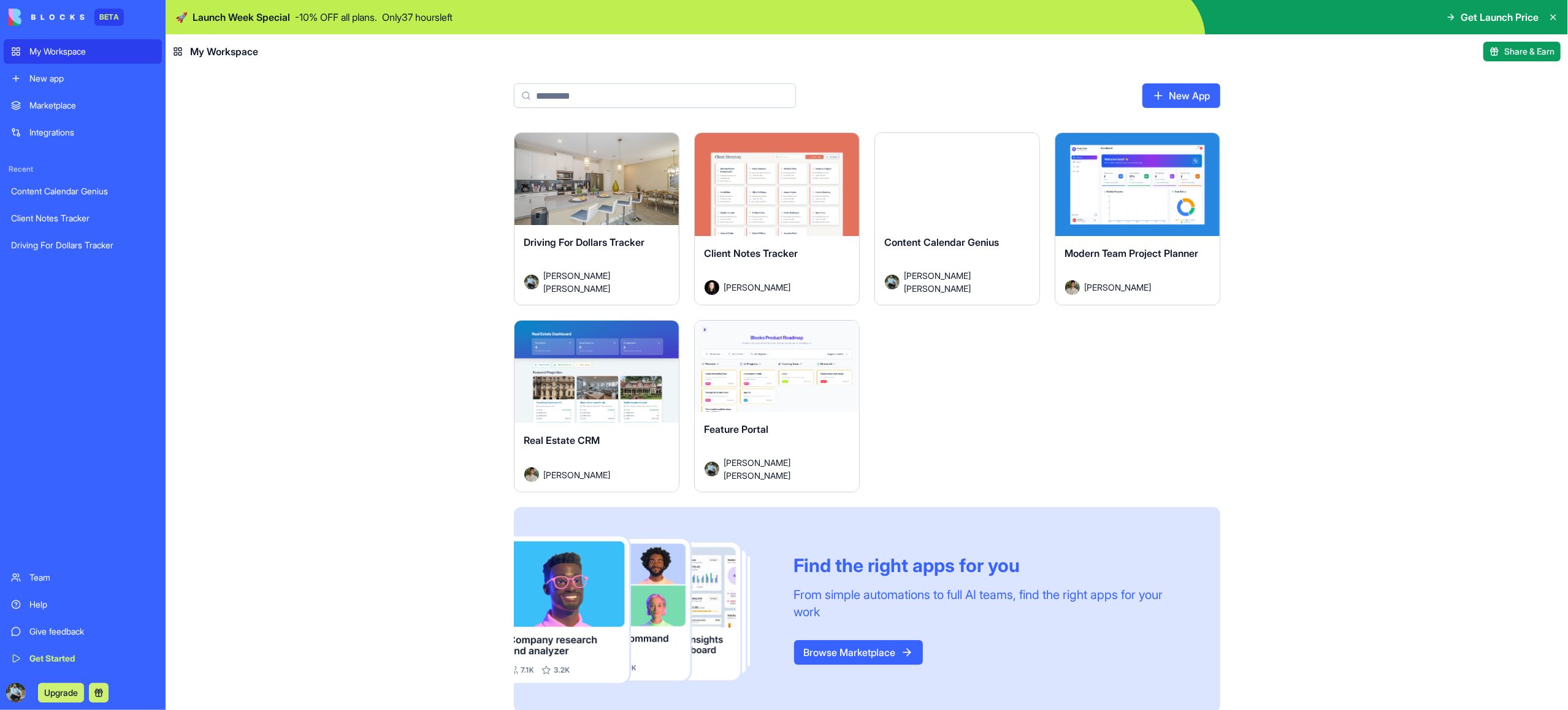
click at [622, 416] on div "Launch" at bounding box center [597, 372] width 165 height 103
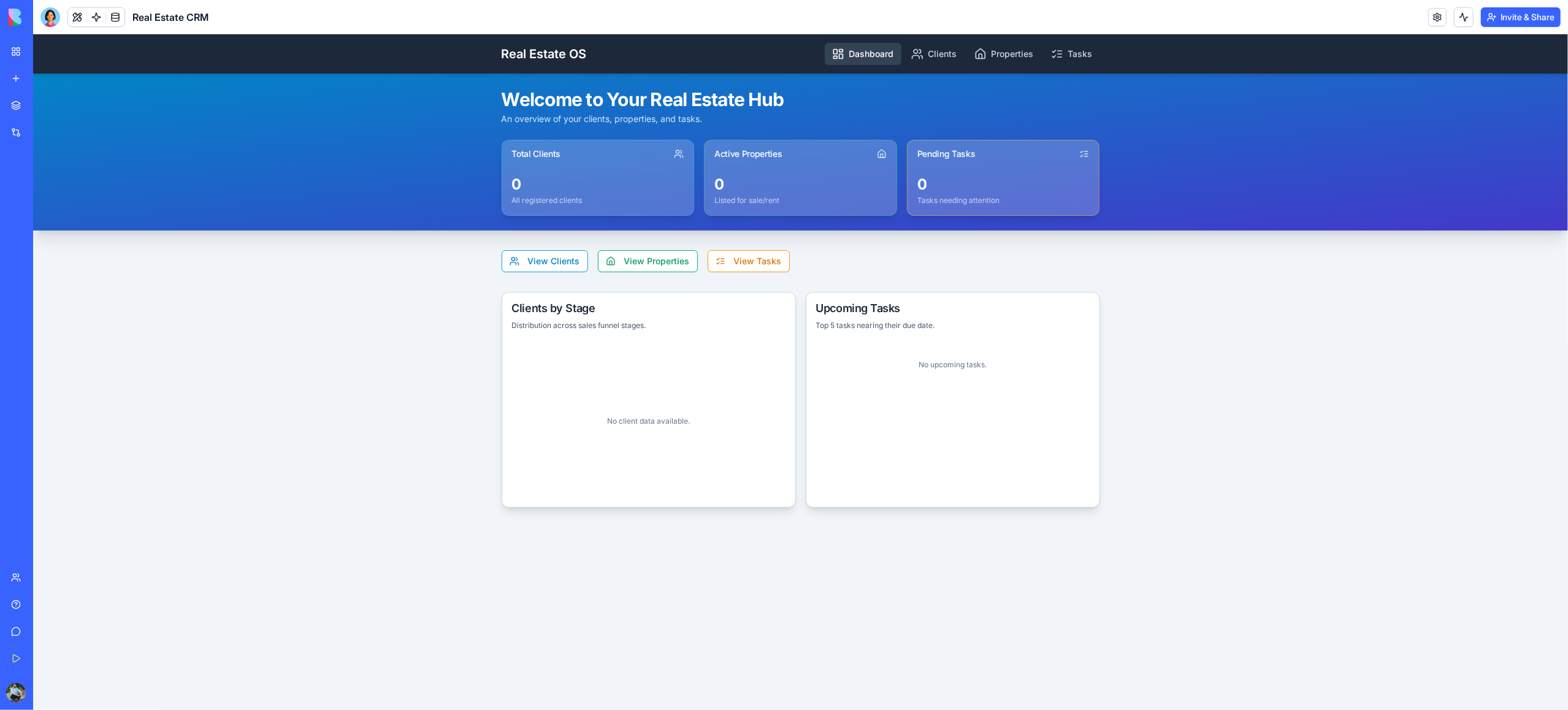
click at [850, 56] on link "Dashboard" at bounding box center [863, 54] width 77 height 22
click at [928, 56] on link "Clients" at bounding box center [934, 54] width 61 height 22
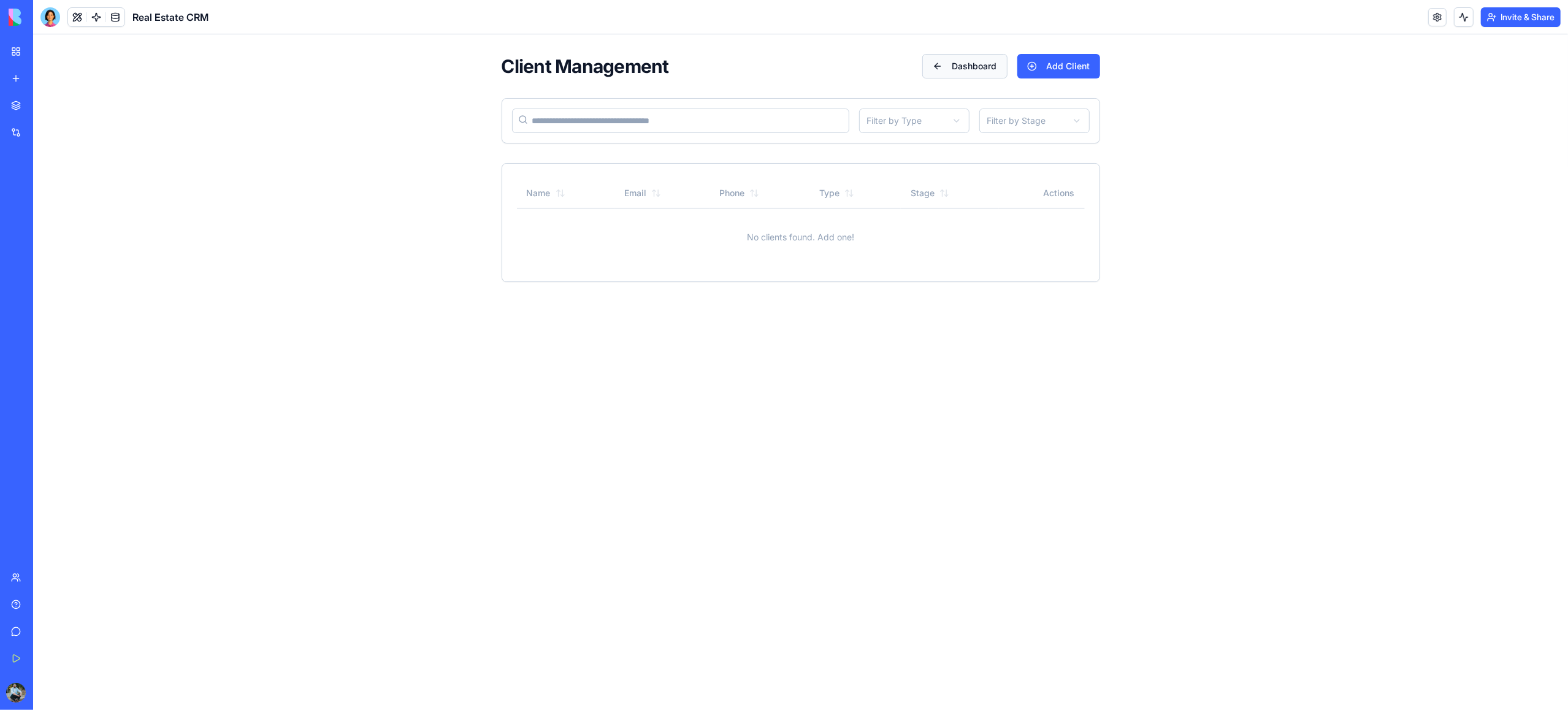
click at [980, 67] on button "Dashboard" at bounding box center [965, 66] width 85 height 25
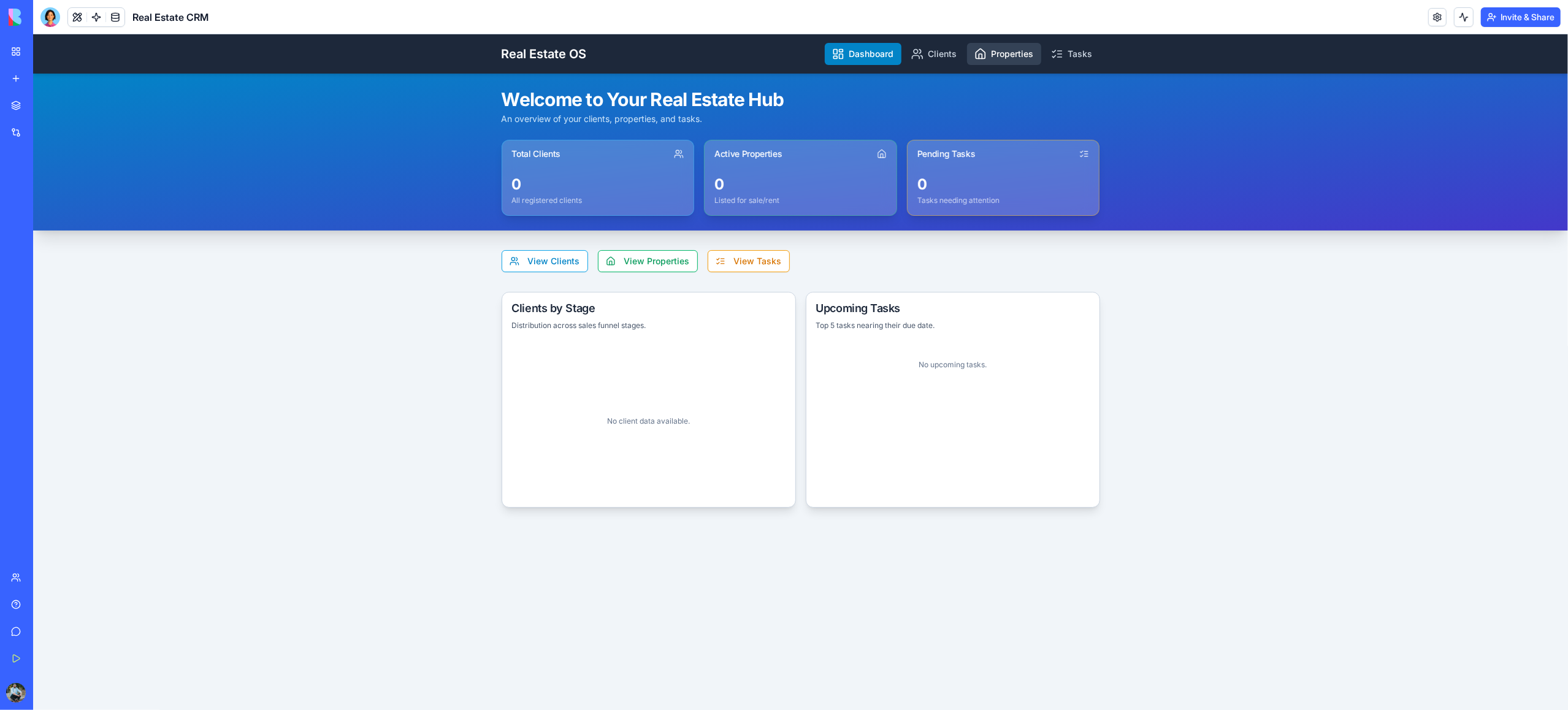
click at [1011, 56] on link "Properties" at bounding box center [1004, 54] width 74 height 22
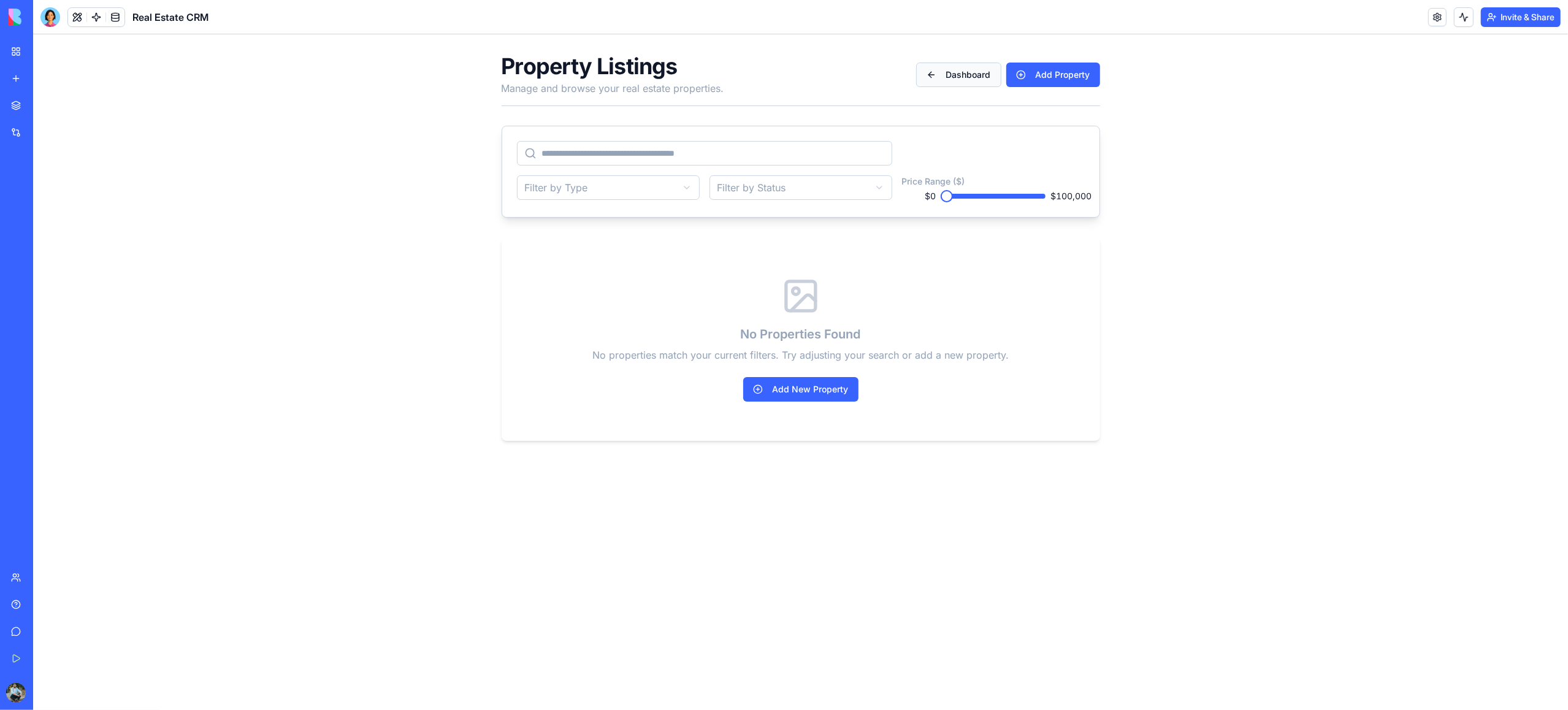
click at [959, 77] on button "Dashboard" at bounding box center [959, 75] width 85 height 25
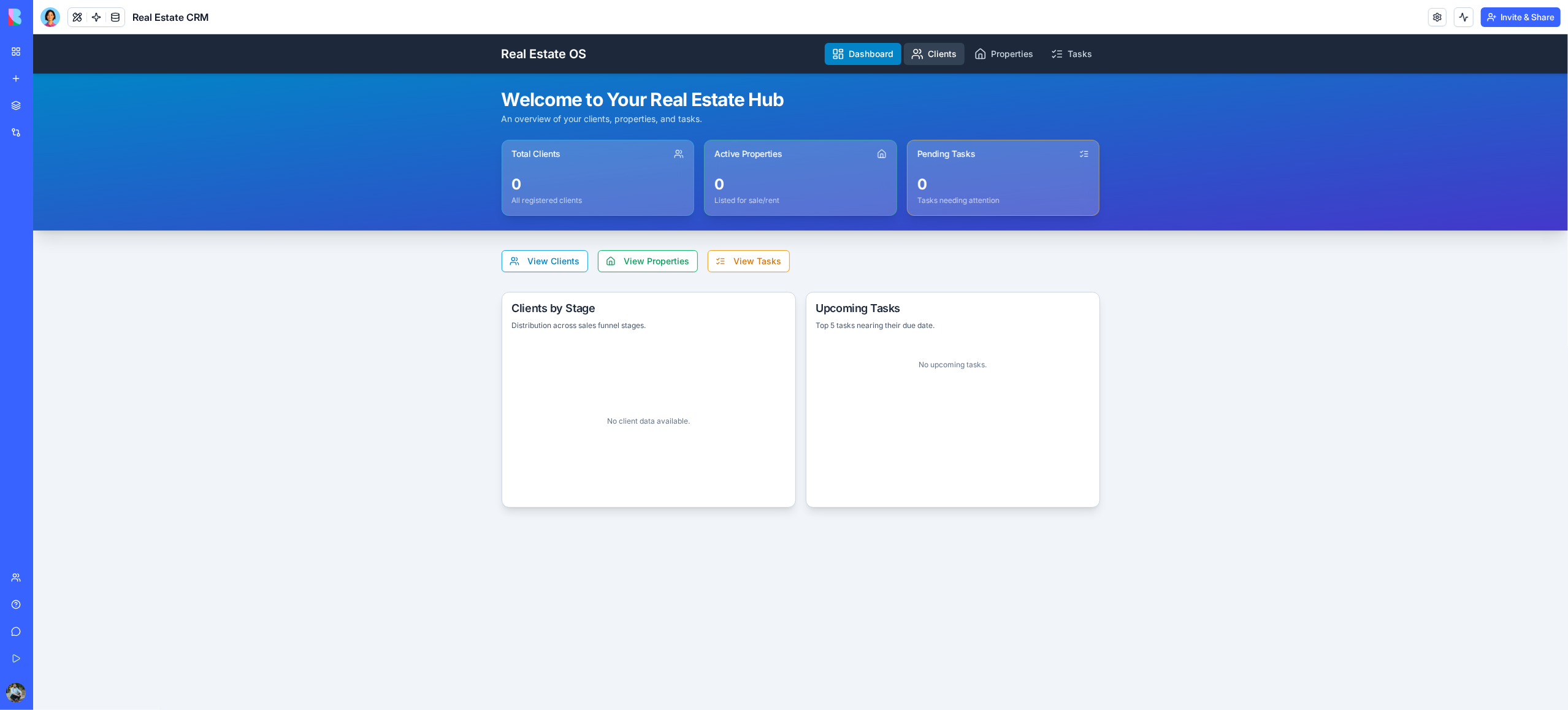
click at [947, 55] on link "Clients" at bounding box center [934, 54] width 61 height 22
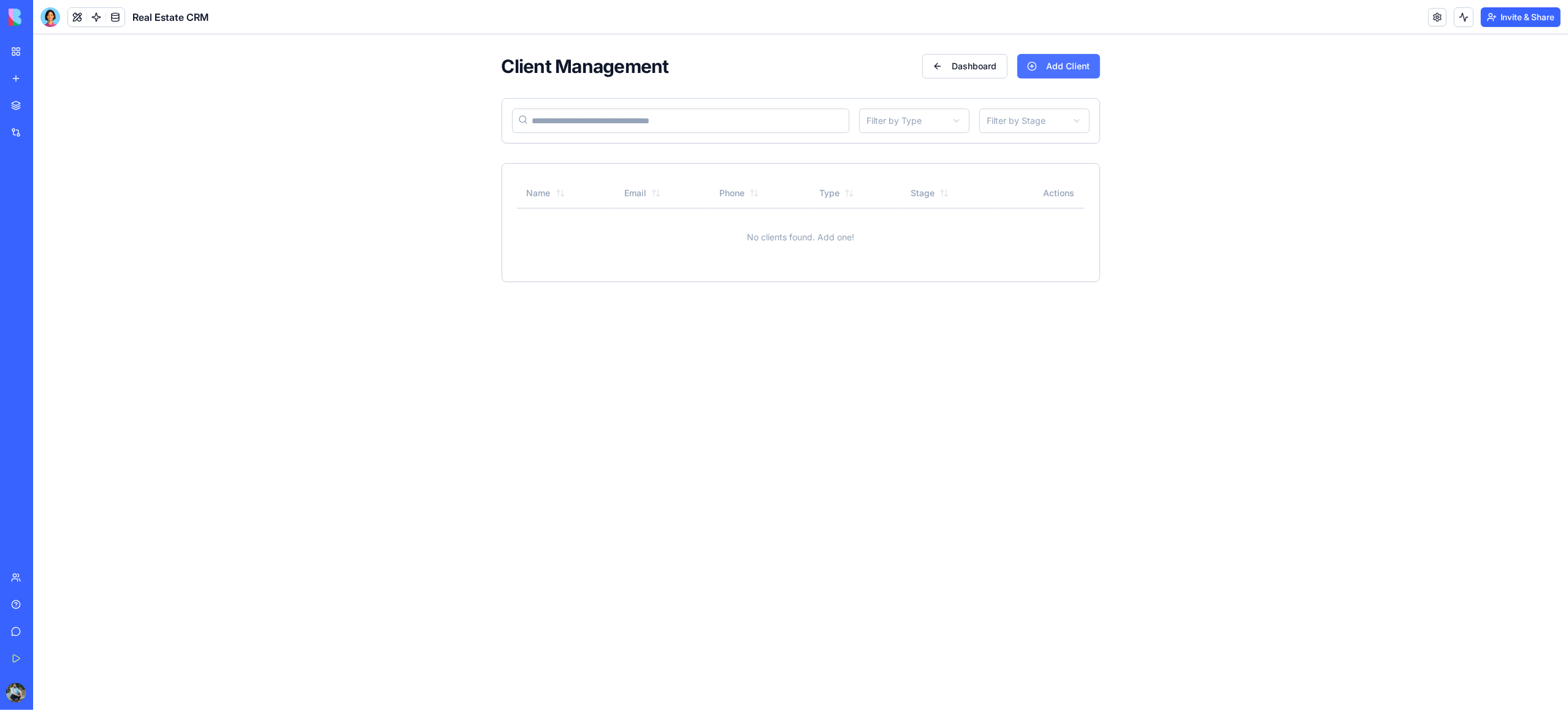
click at [1050, 71] on button "Add Client" at bounding box center [1059, 66] width 83 height 25
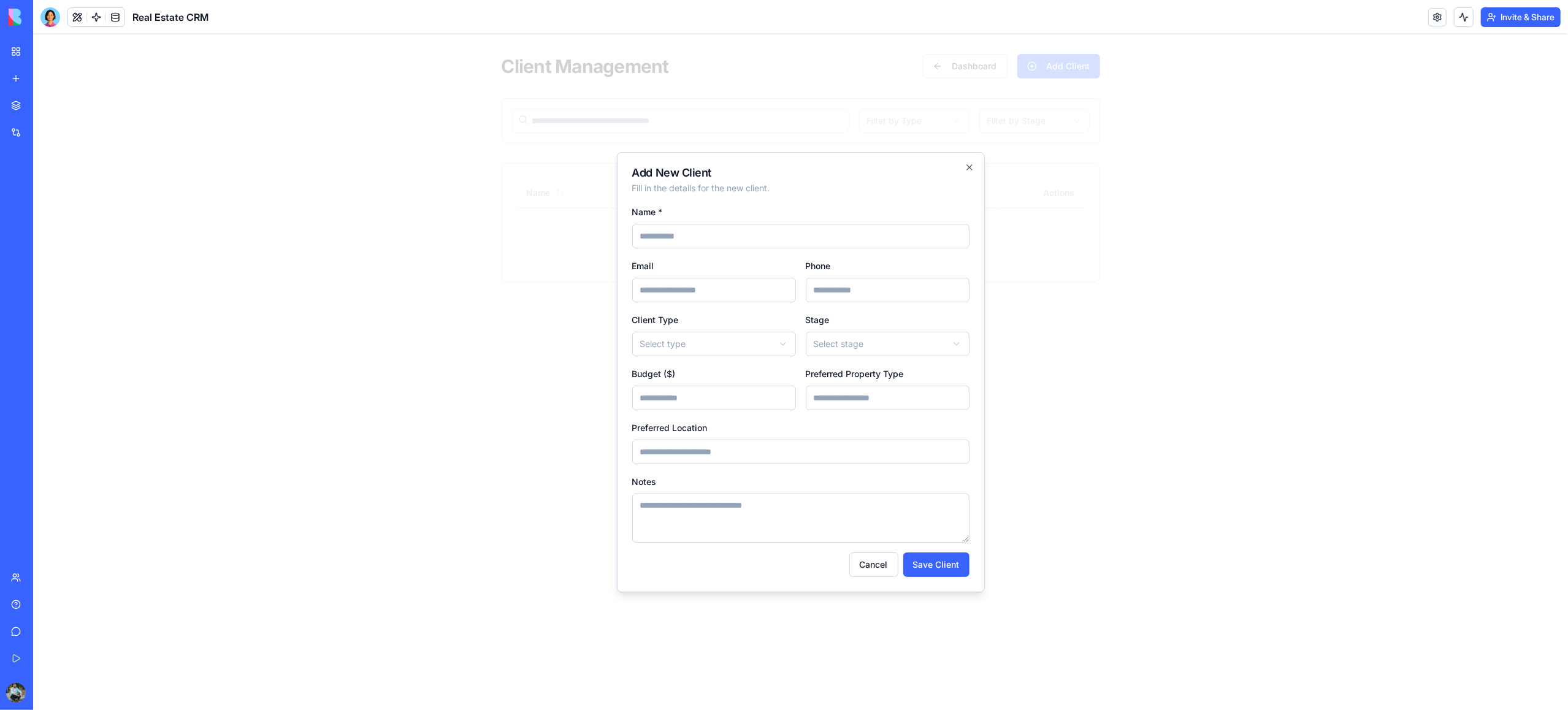
click at [700, 244] on input "Name *" at bounding box center [800, 236] width 337 height 25
type input "**********"
click at [726, 302] on body "**********" at bounding box center [801, 168] width 1535 height 267
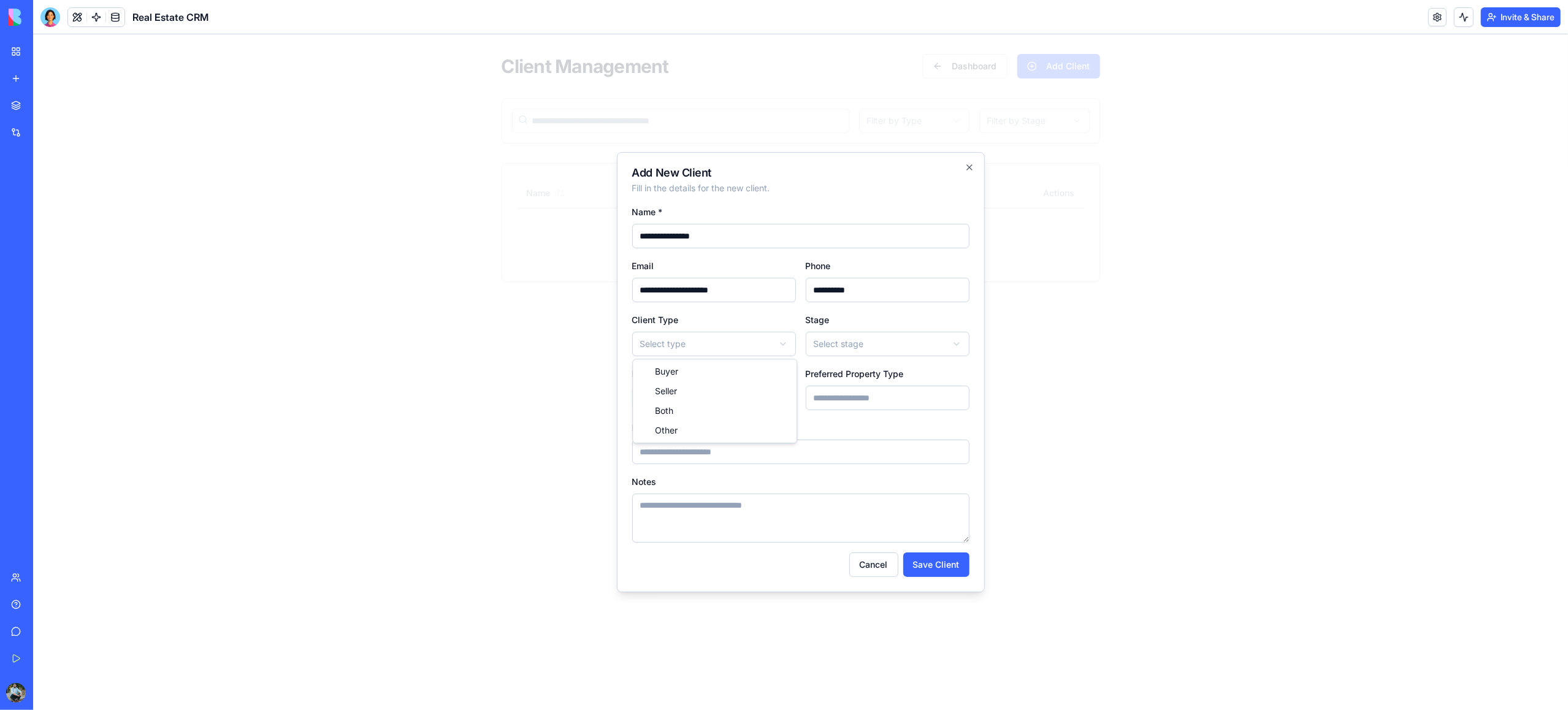
select select "*****"
click at [867, 302] on body "**********" at bounding box center [801, 168] width 1535 height 267
select select "**********"
click at [719, 406] on input "Budget ($)" at bounding box center [714, 398] width 164 height 25
type input "******"
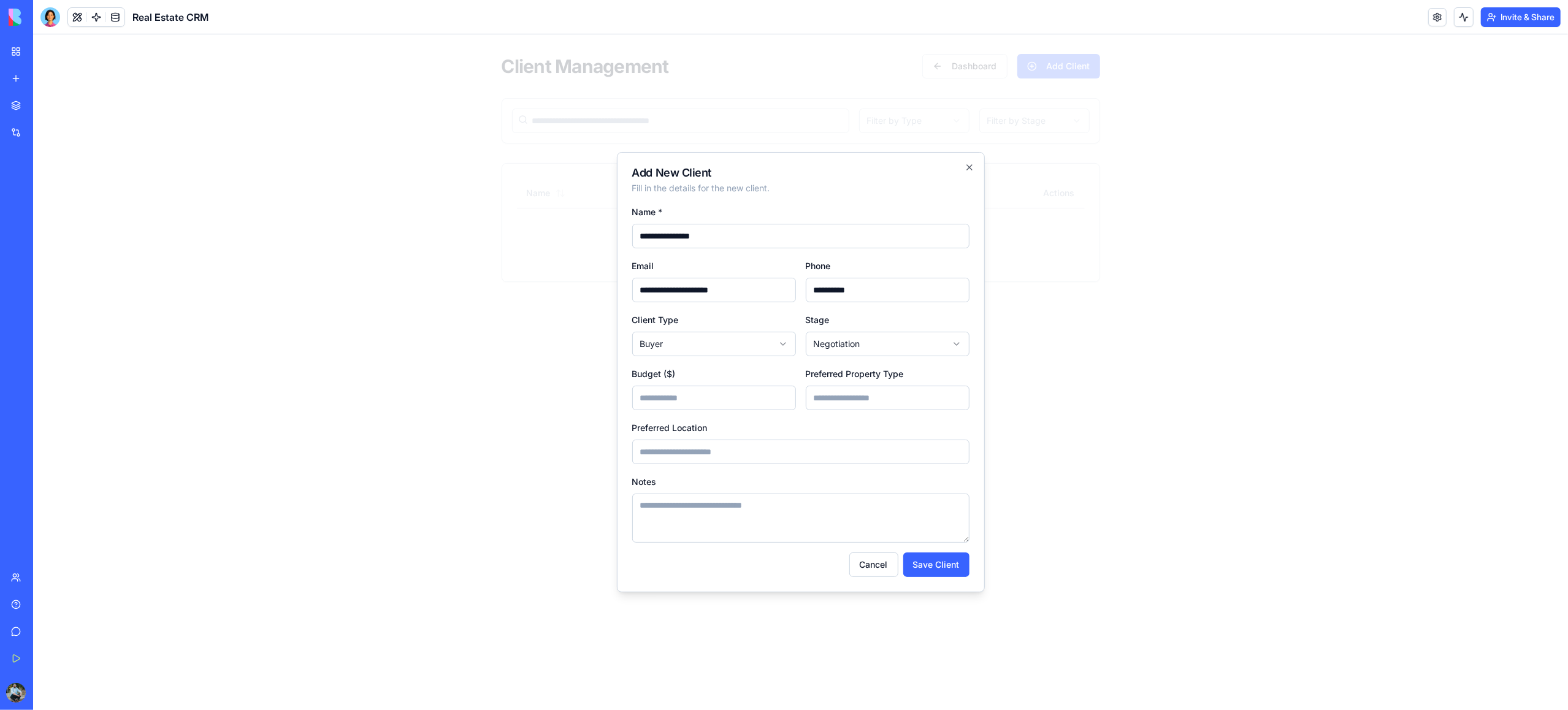
click at [854, 405] on input "Preferred Property Type" at bounding box center [888, 398] width 164 height 25
click at [822, 402] on input "*********" at bounding box center [888, 398] width 164 height 25
type input "********"
click at [727, 455] on input "Preferred Location" at bounding box center [800, 452] width 337 height 25
type input "**********"
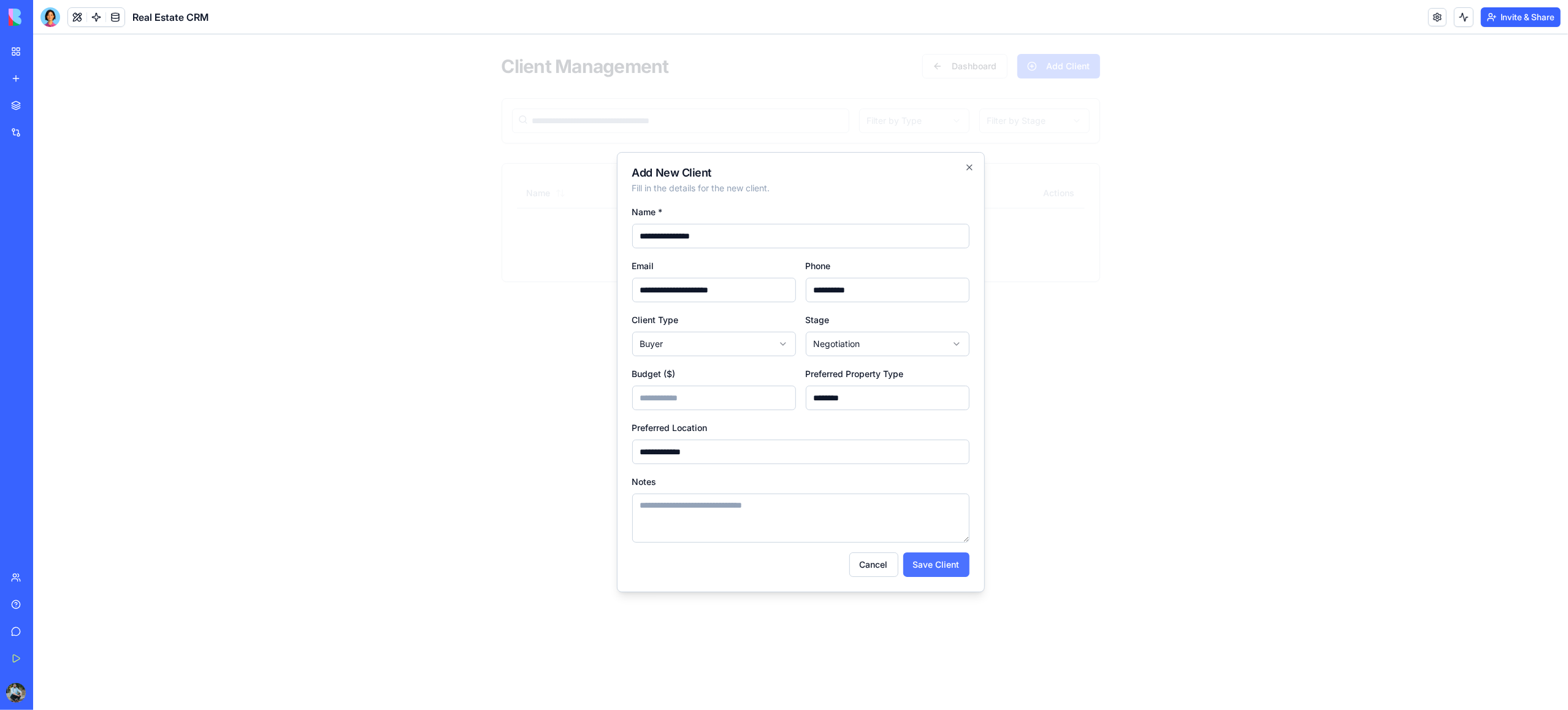
click at [920, 566] on button "Save Client" at bounding box center [936, 565] width 66 height 25
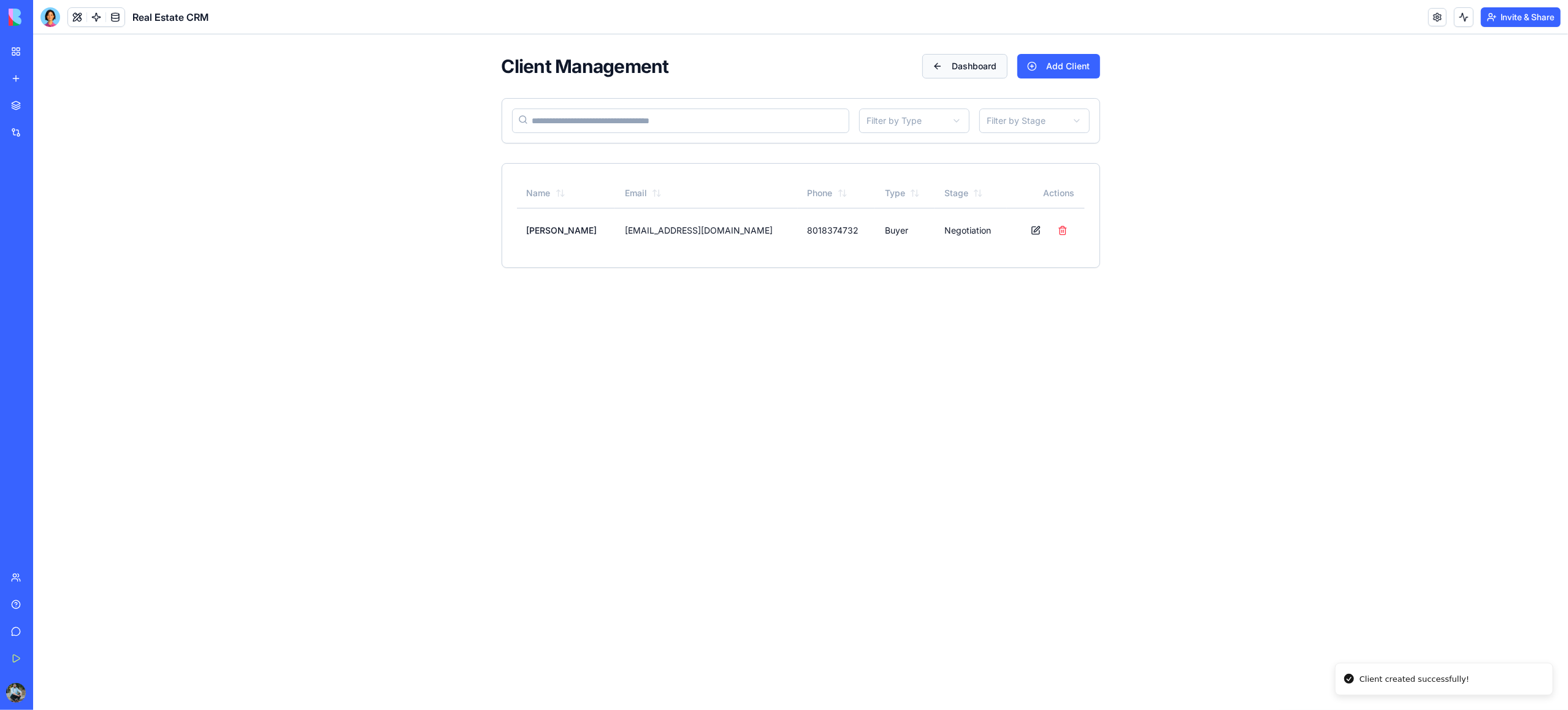
click at [940, 72] on button "Dashboard" at bounding box center [965, 66] width 85 height 25
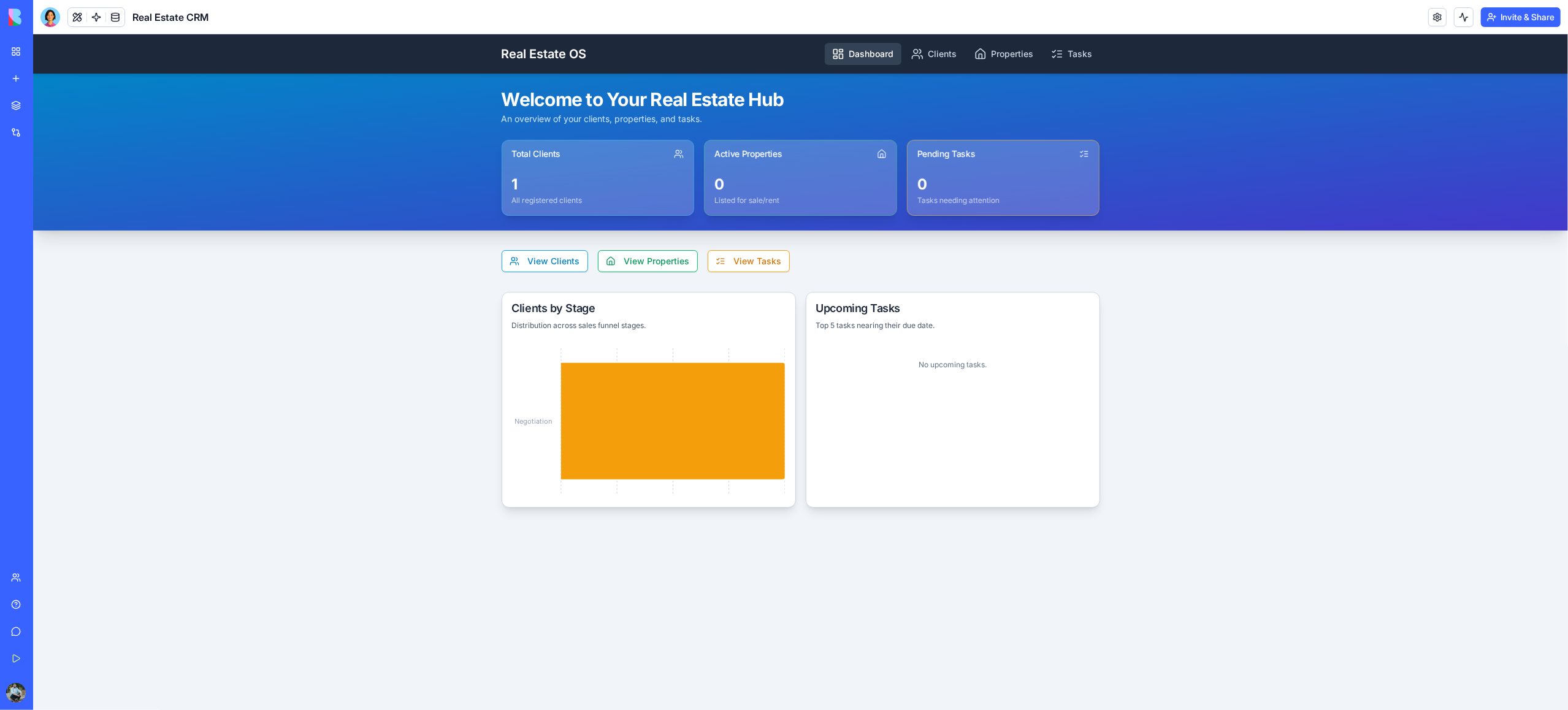
click at [873, 56] on link "Dashboard" at bounding box center [863, 54] width 77 height 22
click at [943, 56] on link "Clients" at bounding box center [934, 54] width 61 height 22
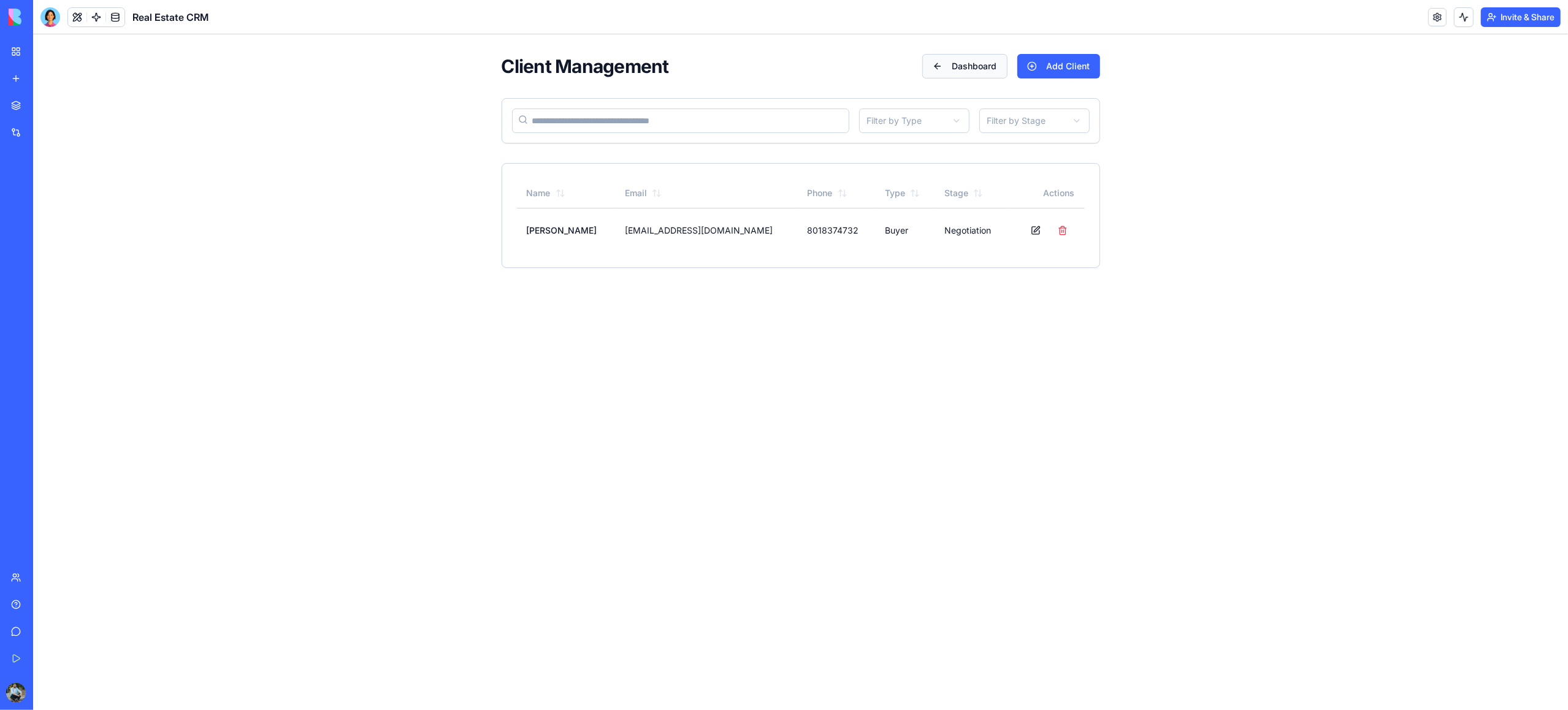
click at [966, 63] on button "Dashboard" at bounding box center [965, 66] width 85 height 25
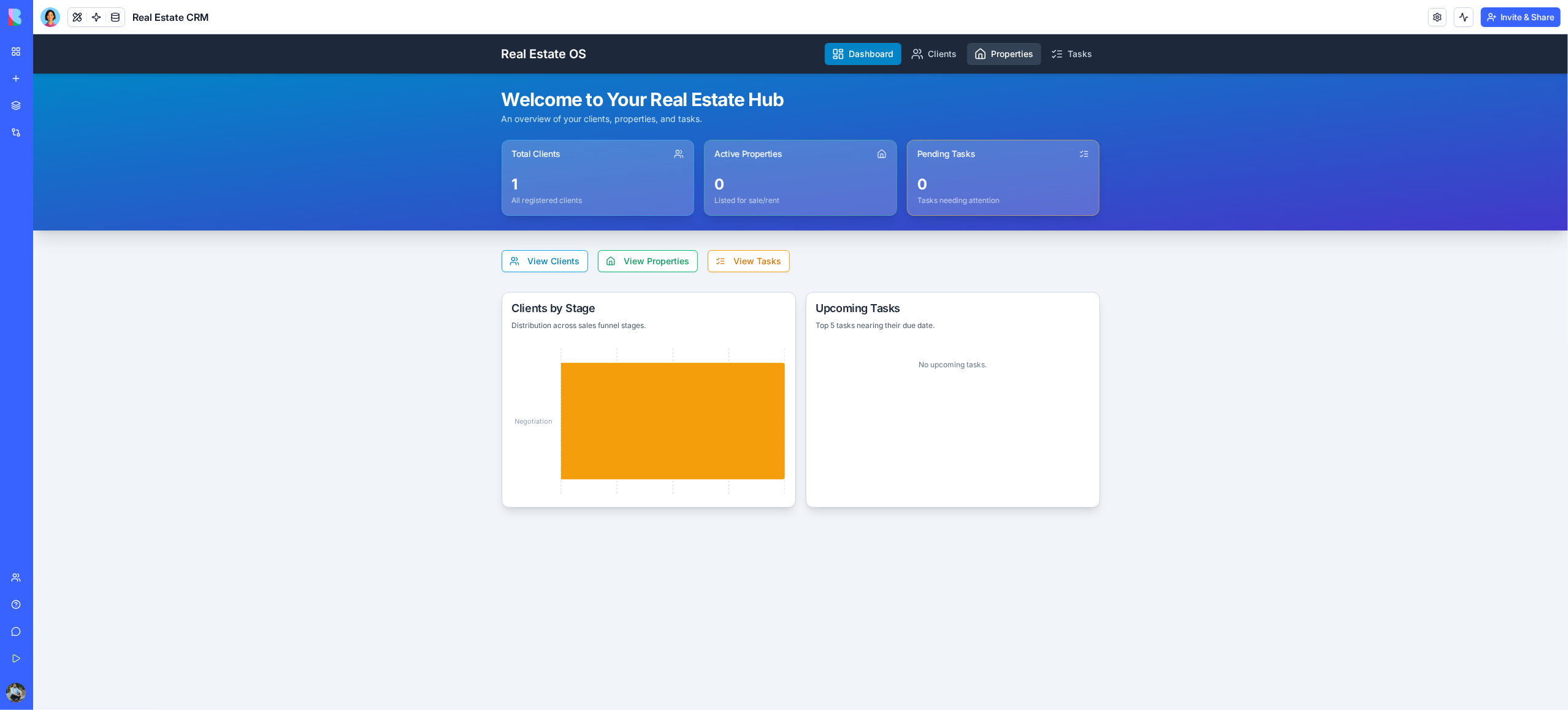
click at [1001, 56] on link "Properties" at bounding box center [1004, 54] width 74 height 22
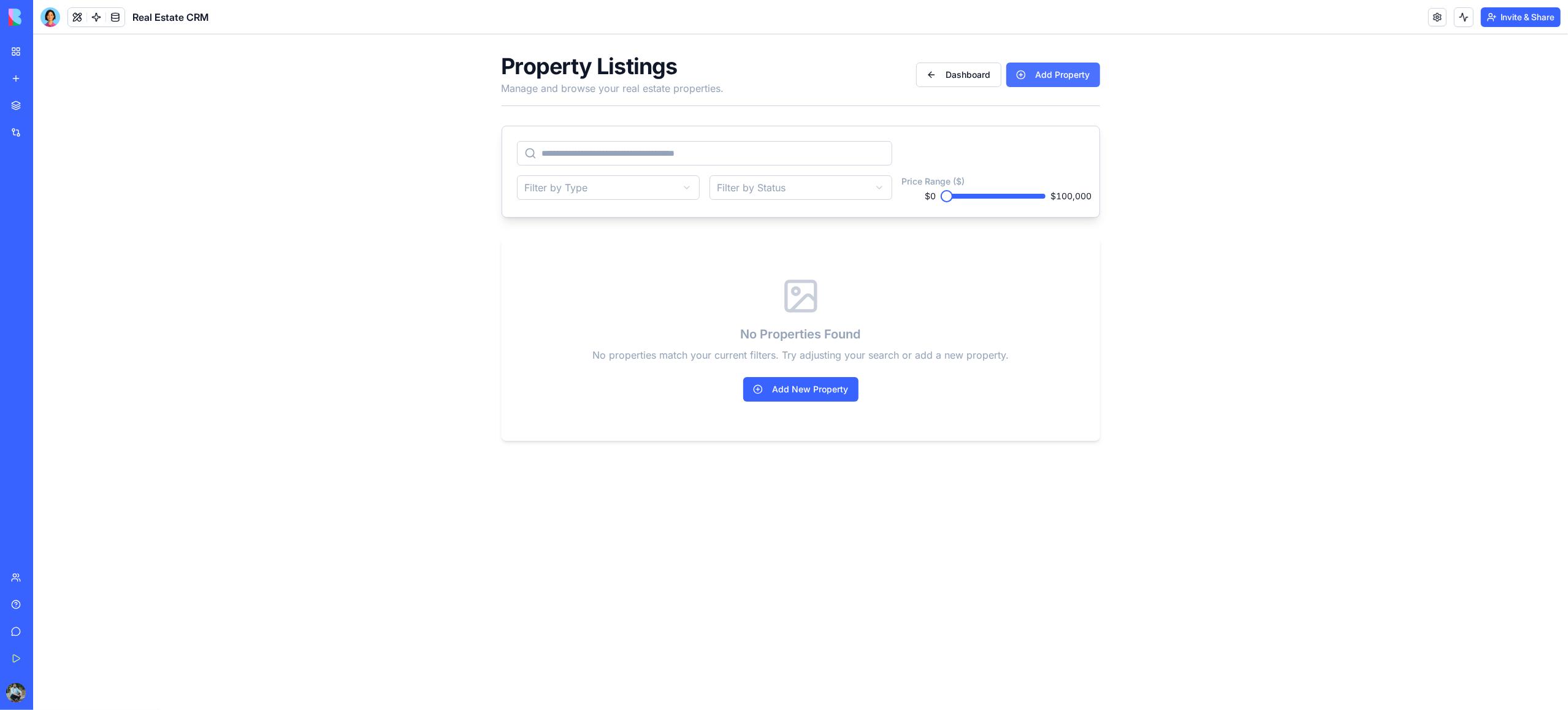
click at [1058, 77] on button "Add Property" at bounding box center [1053, 75] width 94 height 25
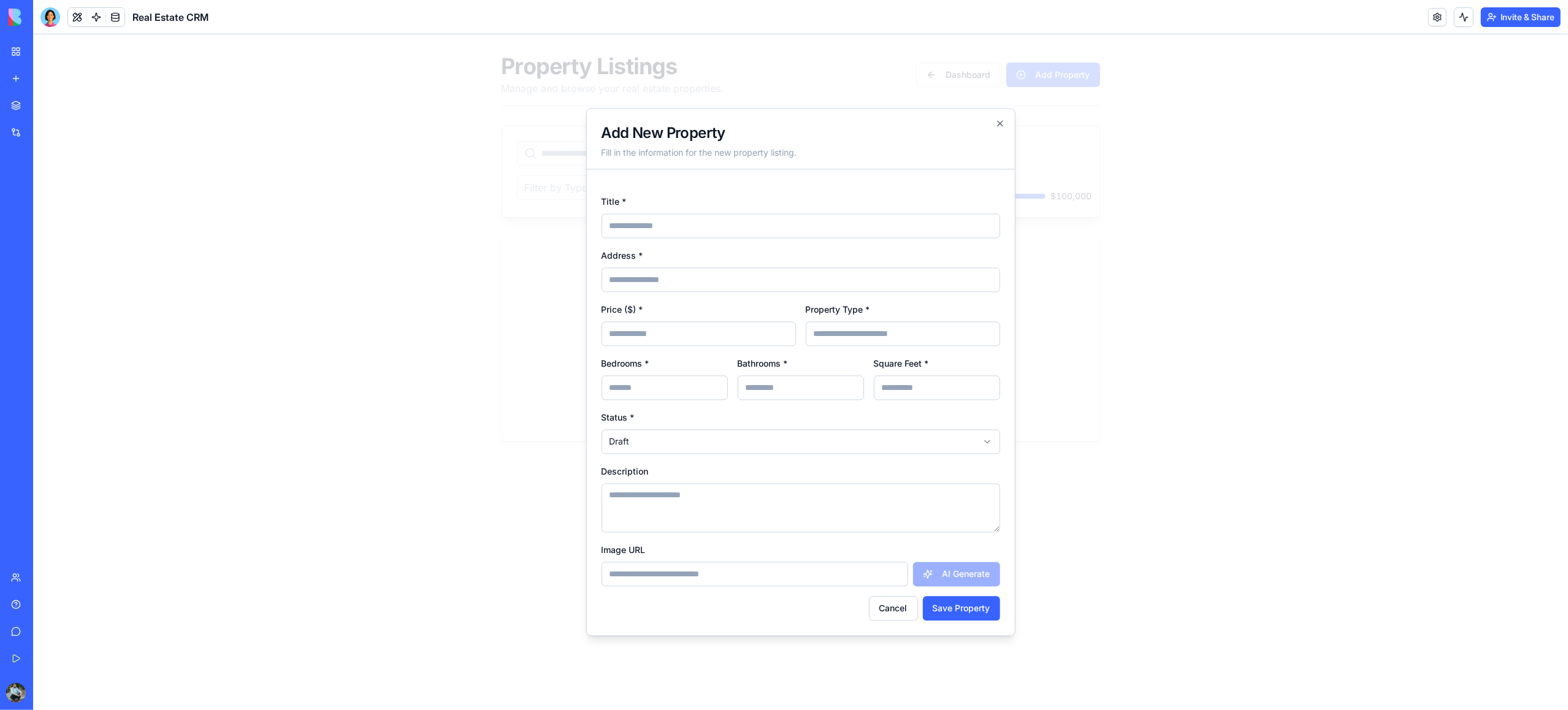
click at [658, 279] on input "Address *" at bounding box center [801, 280] width 398 height 25
type input "**********"
click at [661, 229] on input "Title *" at bounding box center [801, 226] width 398 height 25
paste input "********"
type input "********"
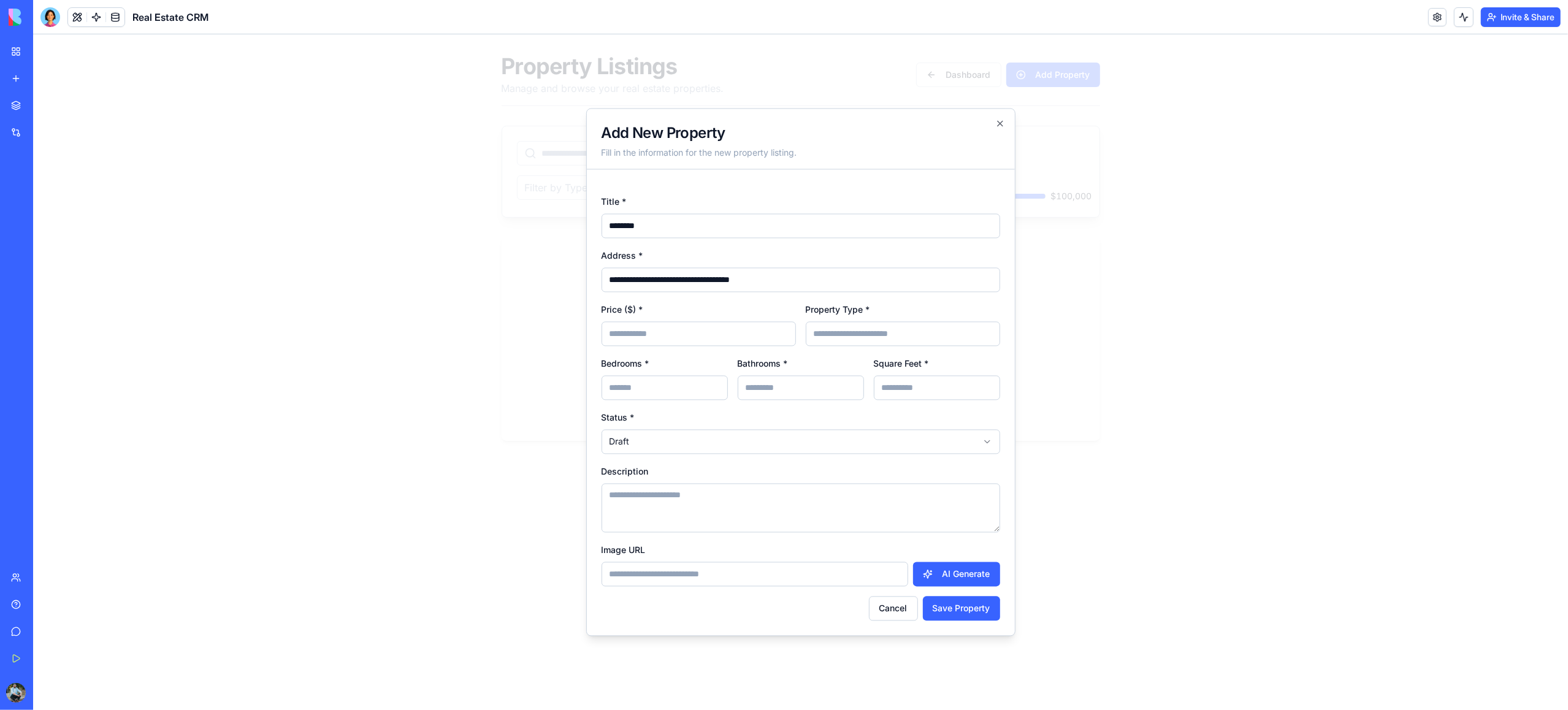
click at [679, 335] on input "Price ($) *" at bounding box center [699, 334] width 194 height 25
type input "******"
click at [912, 340] on input "Property Type *" at bounding box center [903, 334] width 194 height 25
type input "********"
click at [706, 390] on input "Bedrooms *" at bounding box center [665, 388] width 126 height 25
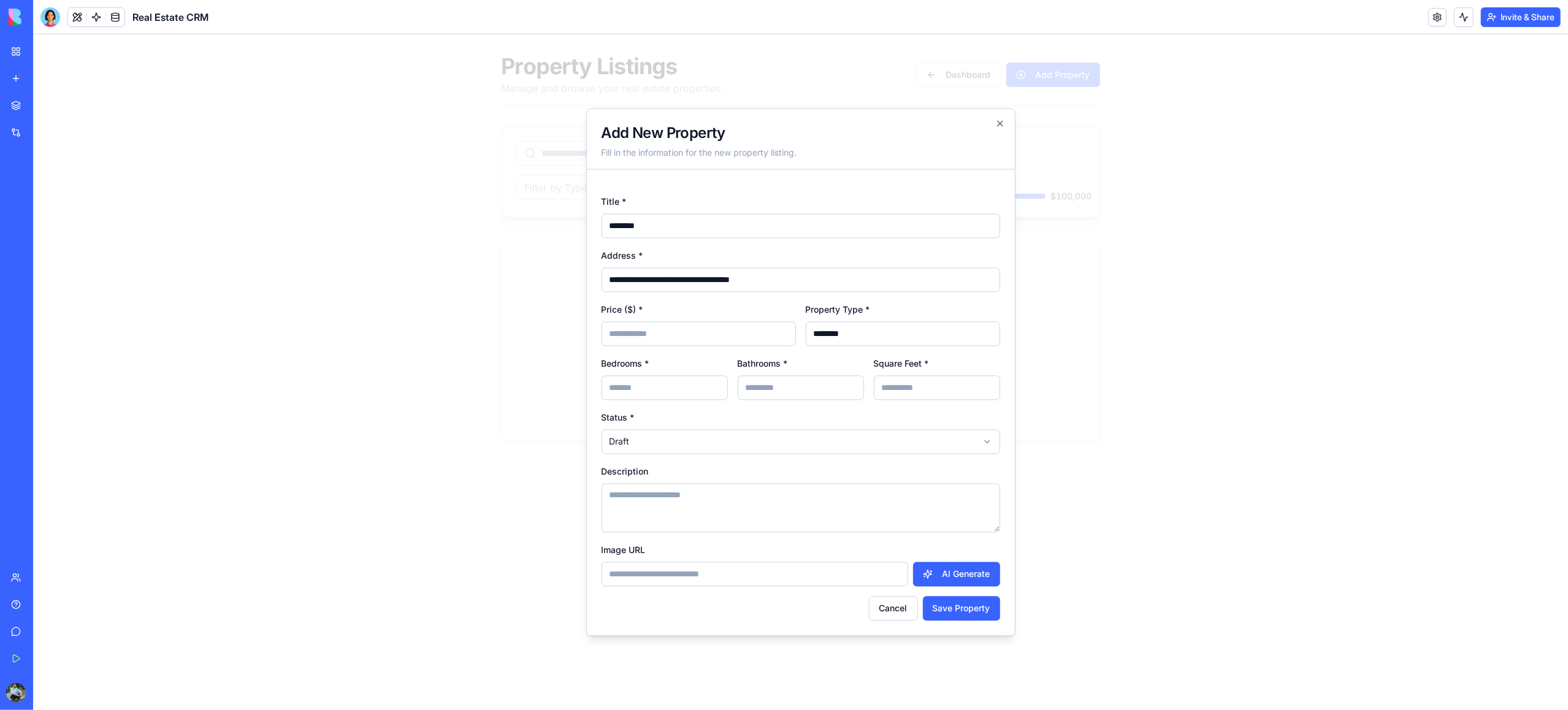
type input "*"
click at [799, 393] on input "Bathrooms *" at bounding box center [801, 388] width 126 height 25
type input "*"
click at [915, 392] on input "Square Feet *" at bounding box center [937, 388] width 126 height 25
type input "****"
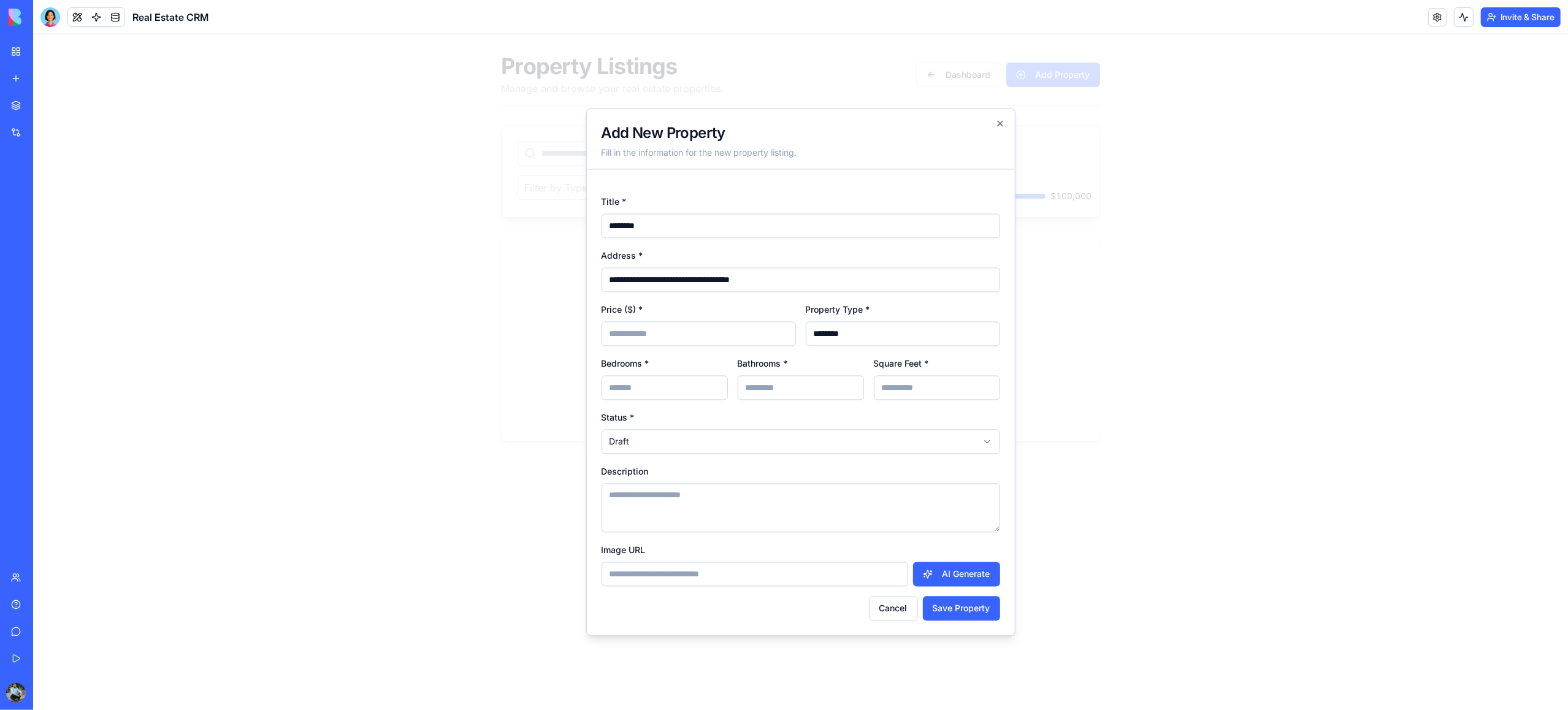
click at [687, 447] on body "**********" at bounding box center [801, 247] width 1535 height 426
select select "*******"
click at [718, 502] on textarea "Description" at bounding box center [801, 508] width 398 height 49
type textarea "**********"
click at [685, 574] on input "Image URL" at bounding box center [755, 575] width 307 height 25
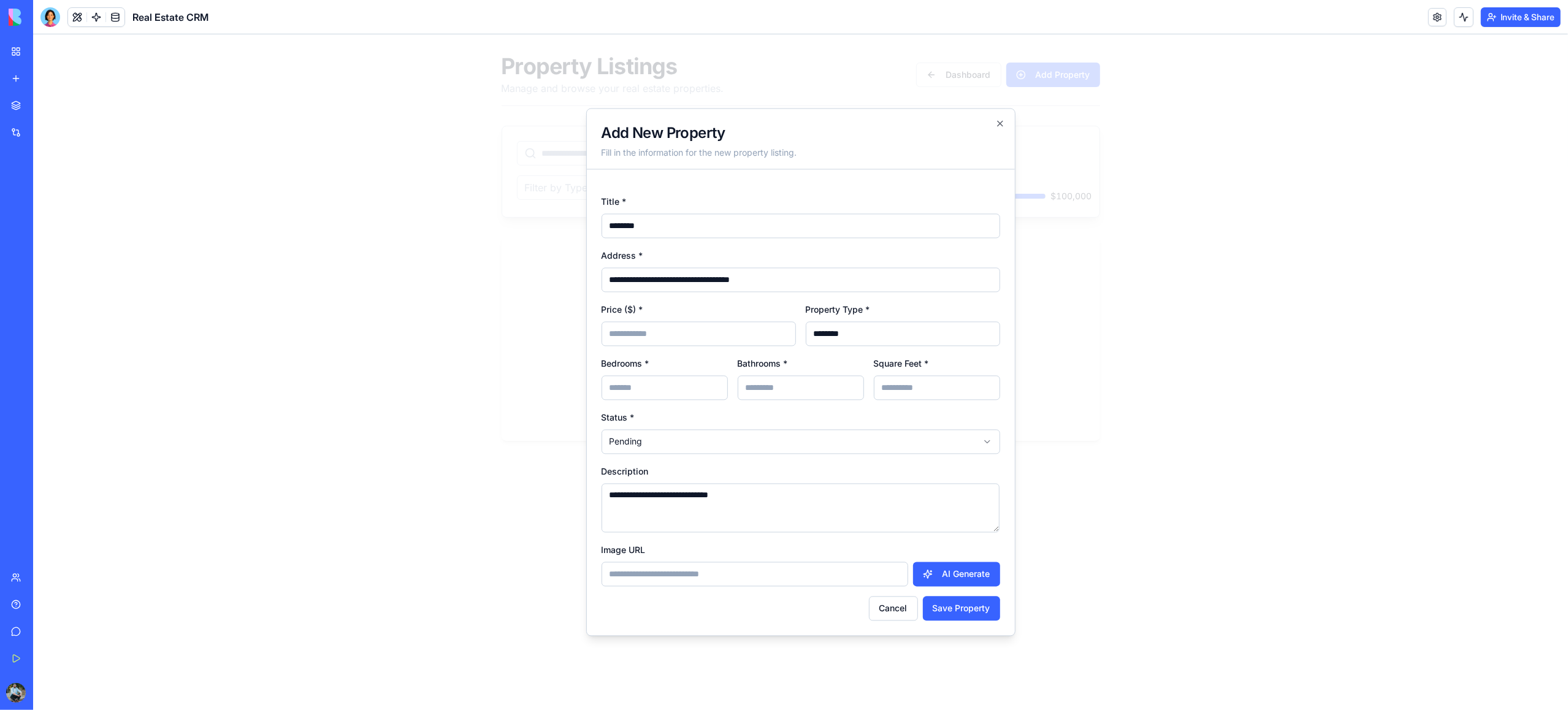
paste input "**********"
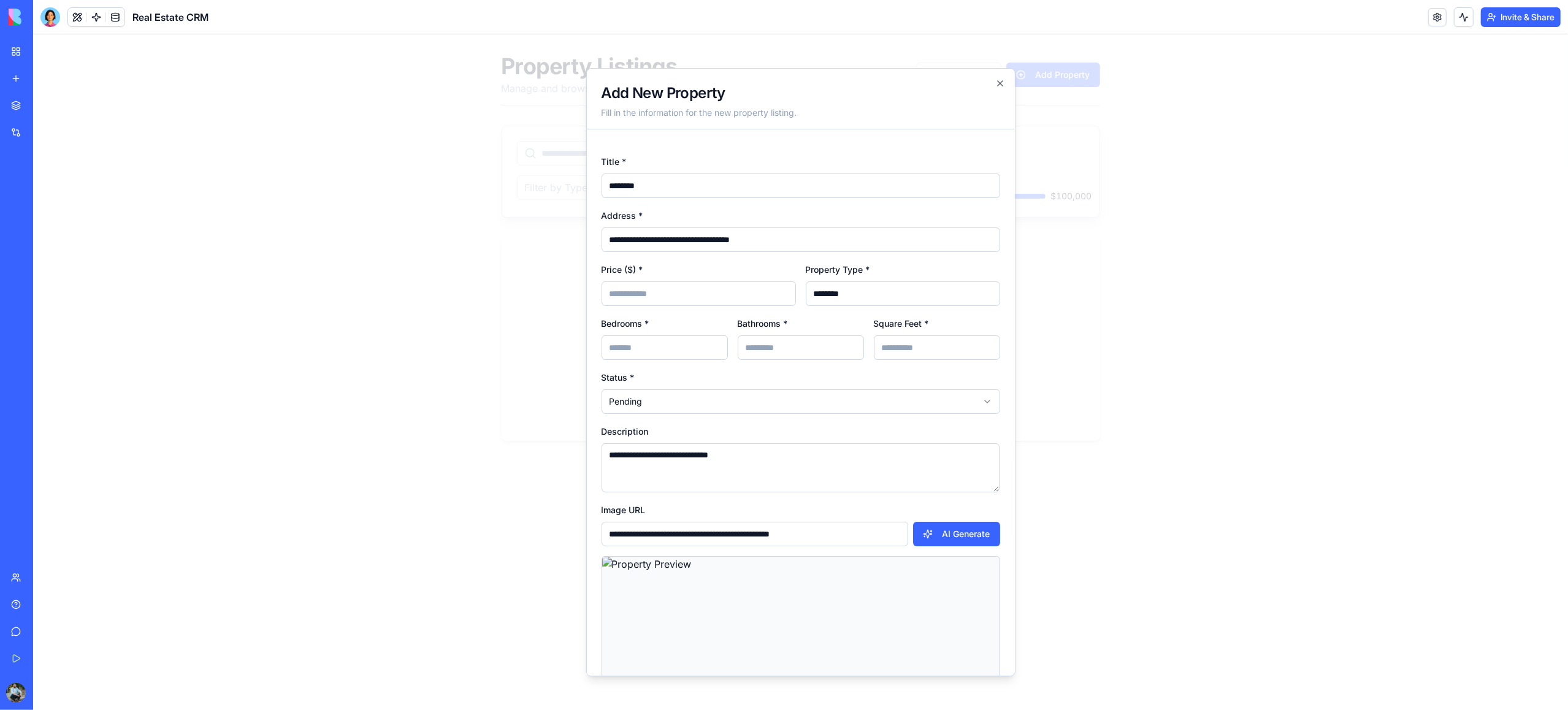
type input "**********"
click at [754, 467] on textarea "**********" at bounding box center [800, 468] width 398 height 49
drag, startPoint x: 753, startPoint y: 464, endPoint x: 606, endPoint y: 459, distance: 147.1
click at [606, 459] on textarea "**********" at bounding box center [800, 468] width 398 height 49
paste textarea "**********"
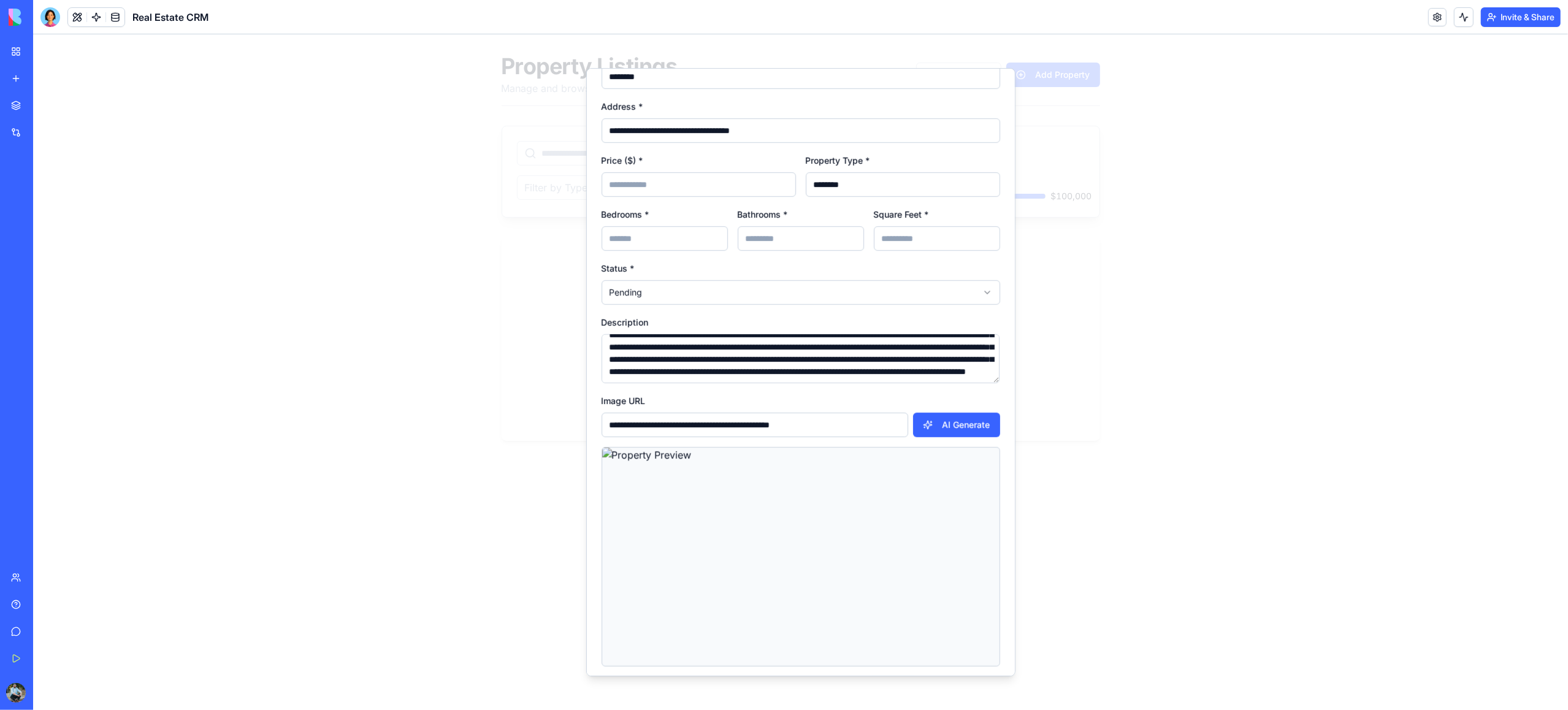
scroll to position [148, 0]
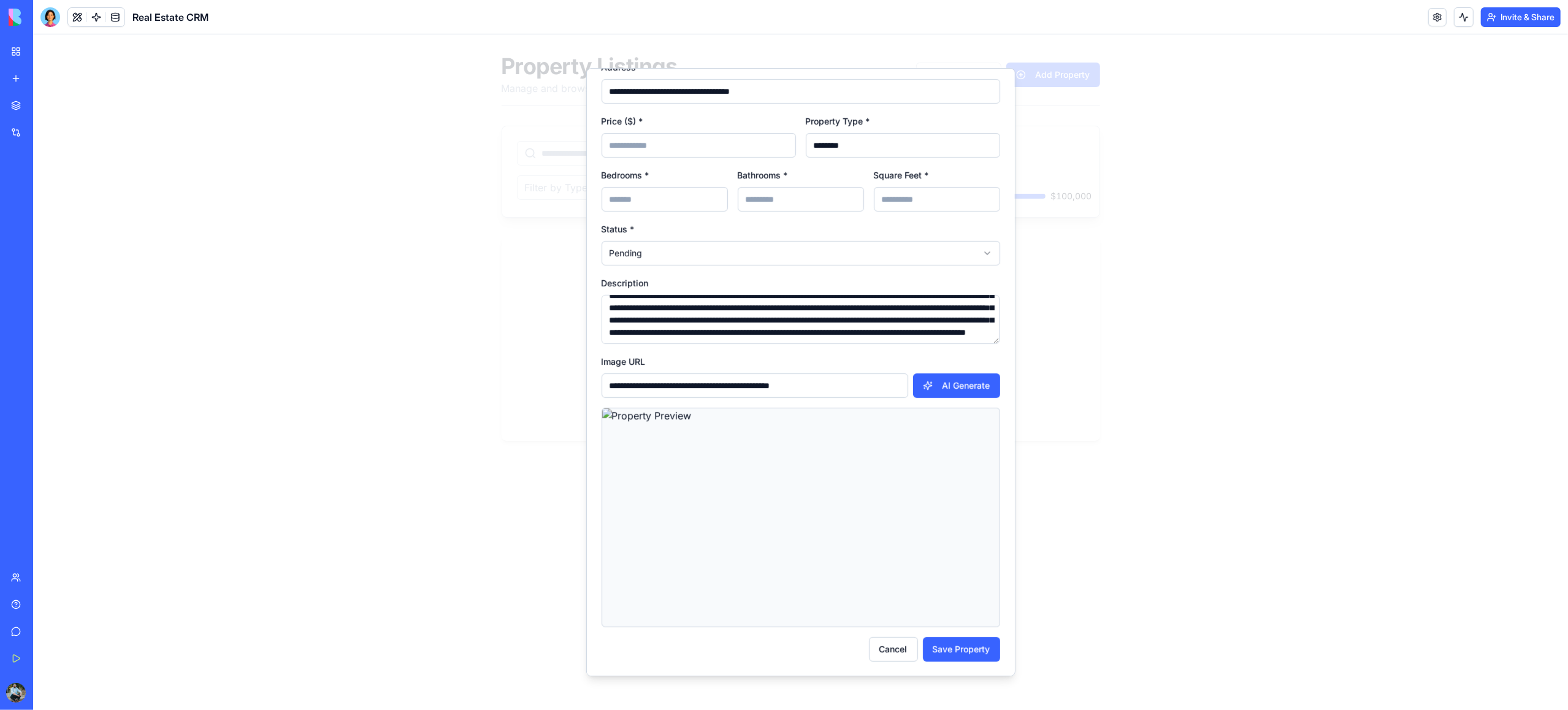
type textarea "**********"
click at [964, 389] on button "AI Generate" at bounding box center [956, 386] width 87 height 25
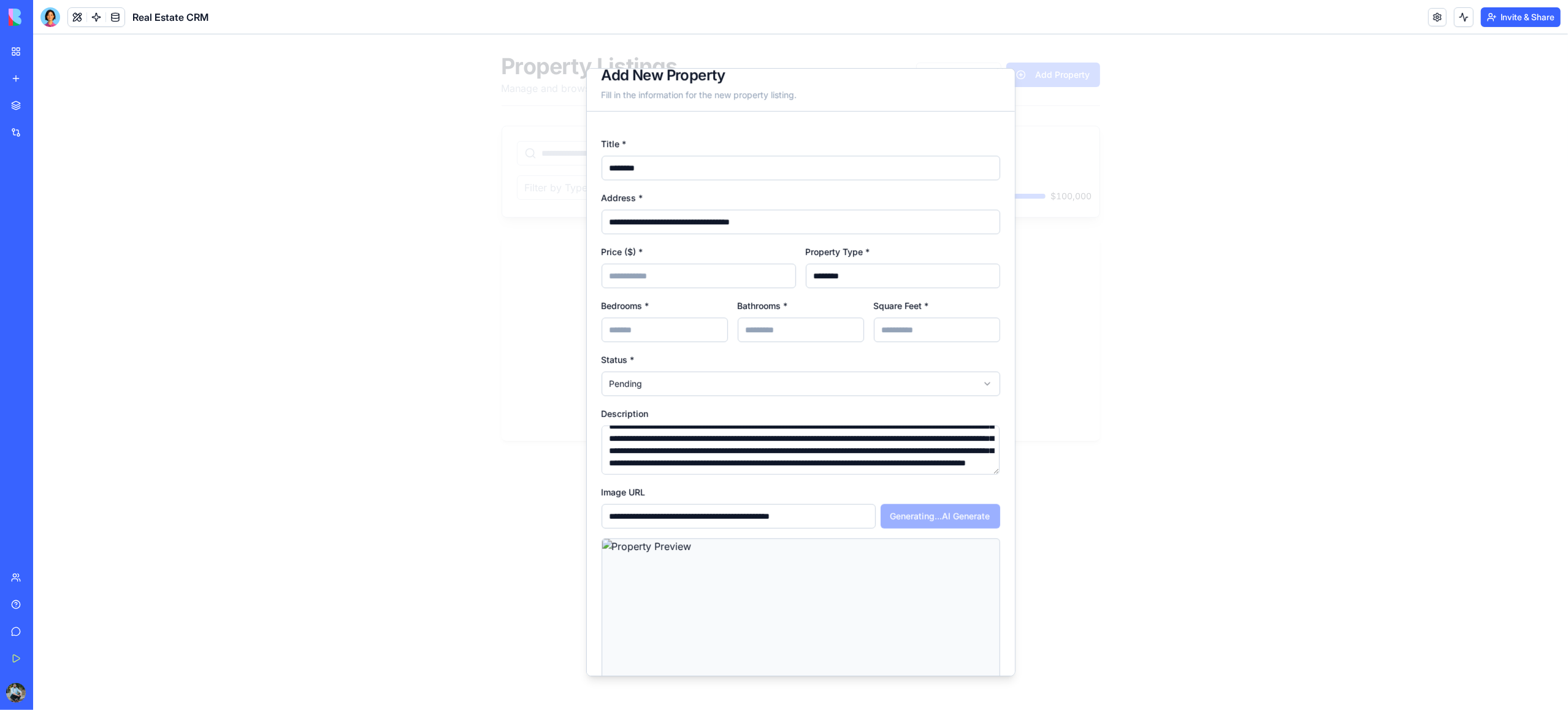
scroll to position [0, 0]
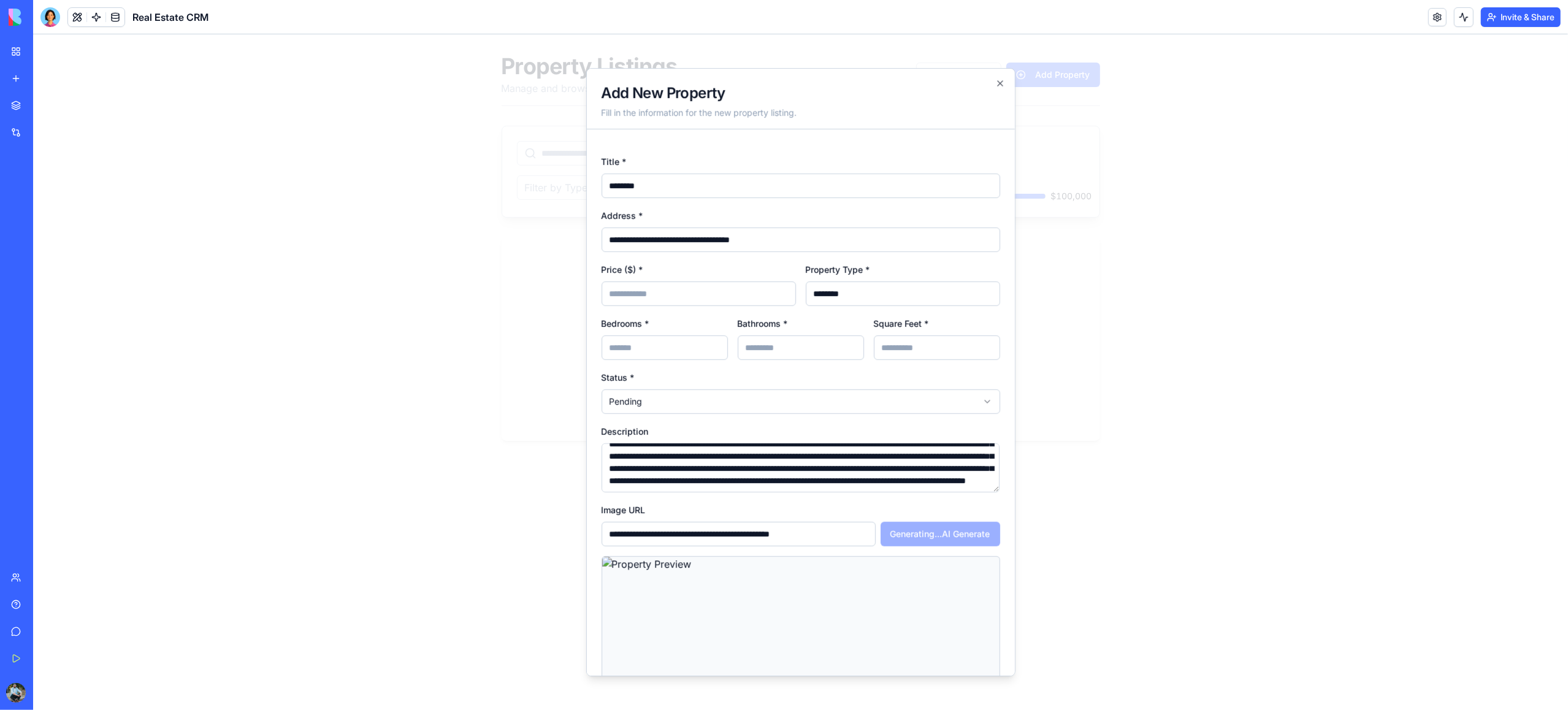
type input "**********"
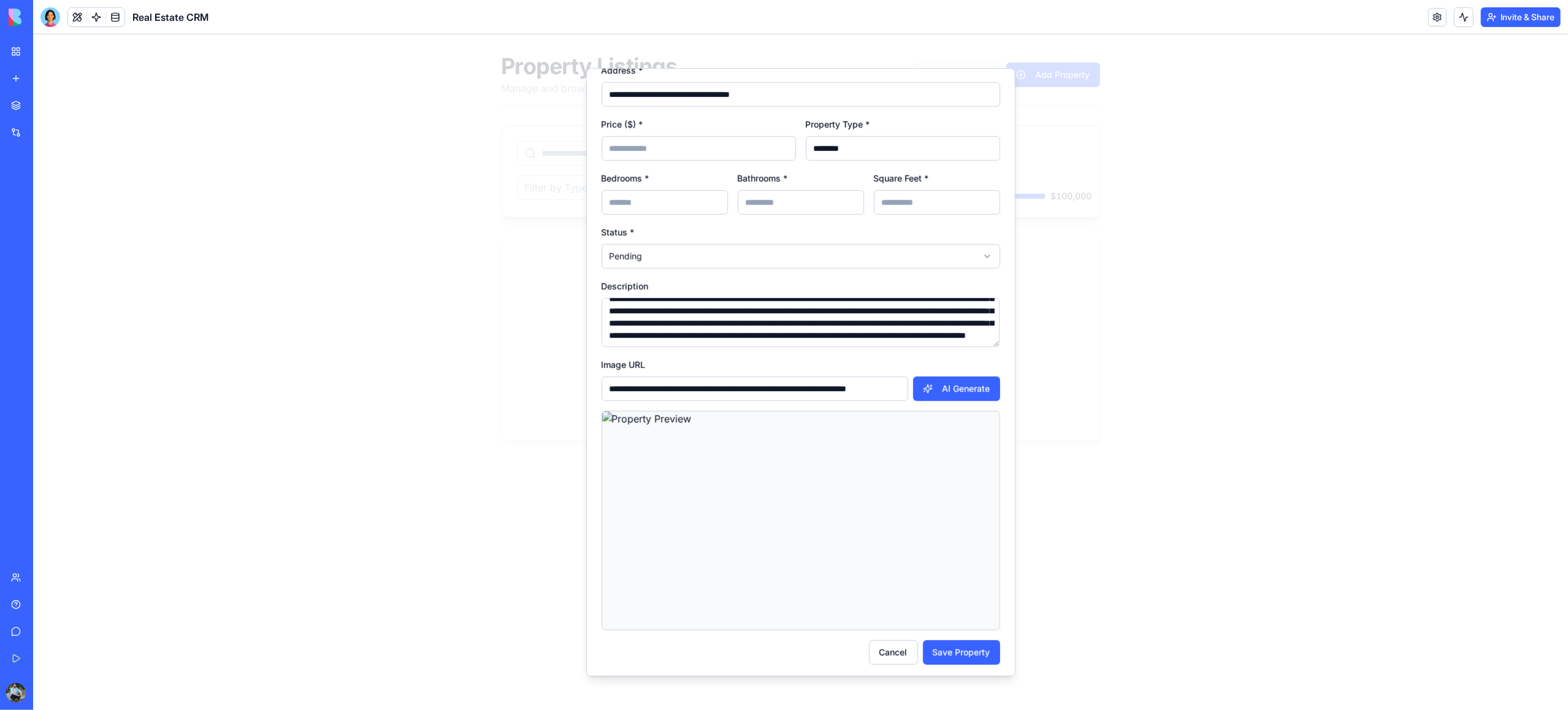
scroll to position [148, 0]
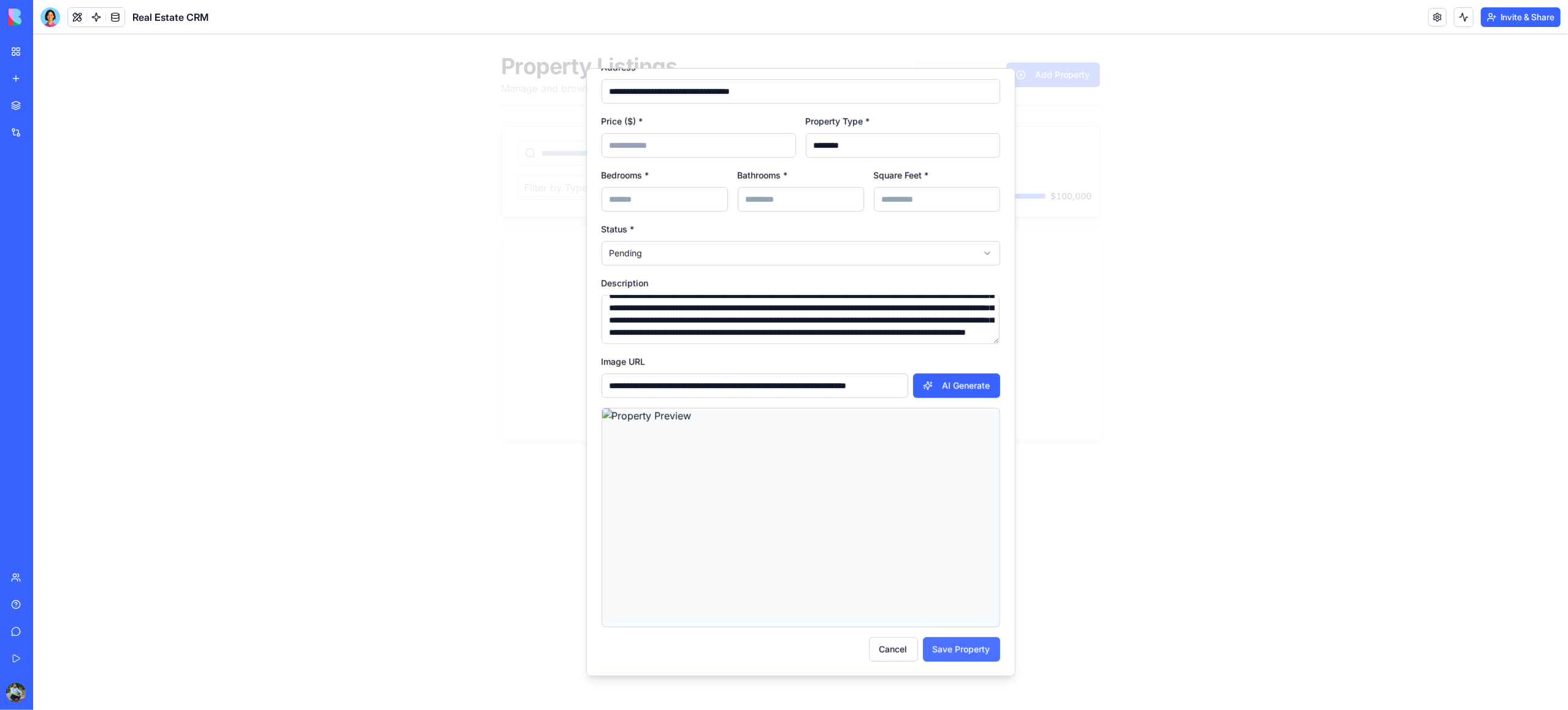
click at [968, 650] on button "Save Property" at bounding box center [961, 649] width 77 height 25
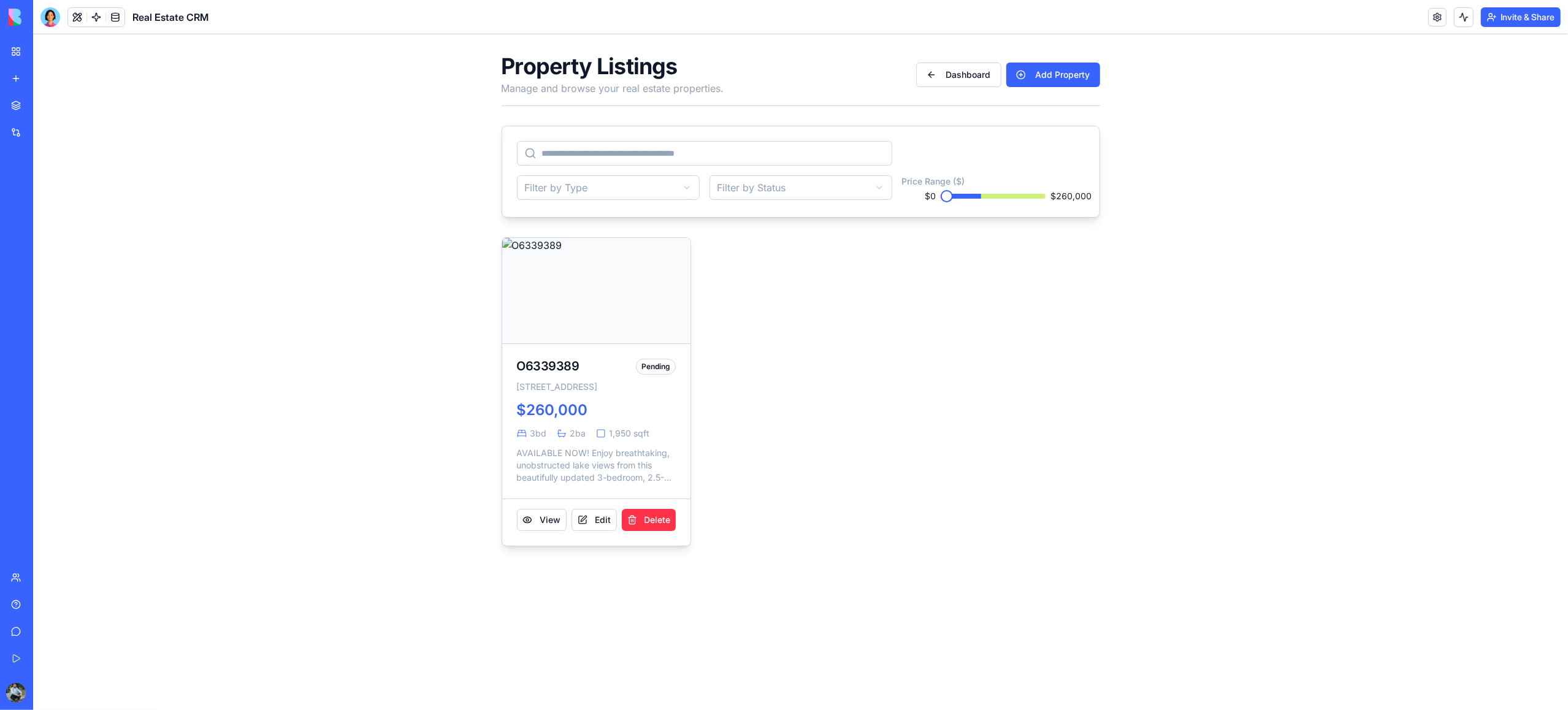
click at [789, 190] on html "Property Listings Manage and browse your real estate properties. Dashboard Add …" at bounding box center [801, 301] width 1535 height 532
click at [969, 78] on button "Dashboard" at bounding box center [959, 75] width 85 height 25
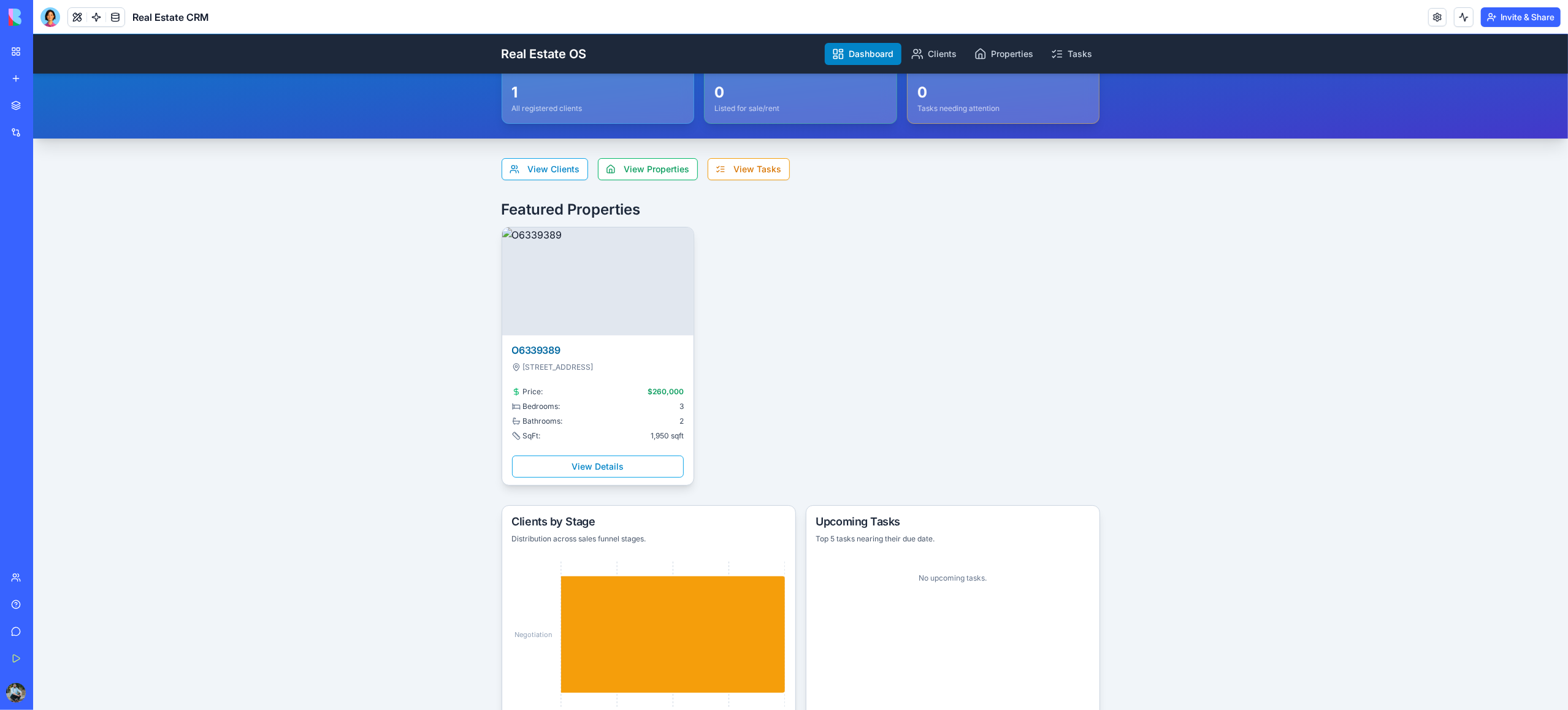
scroll to position [123, 0]
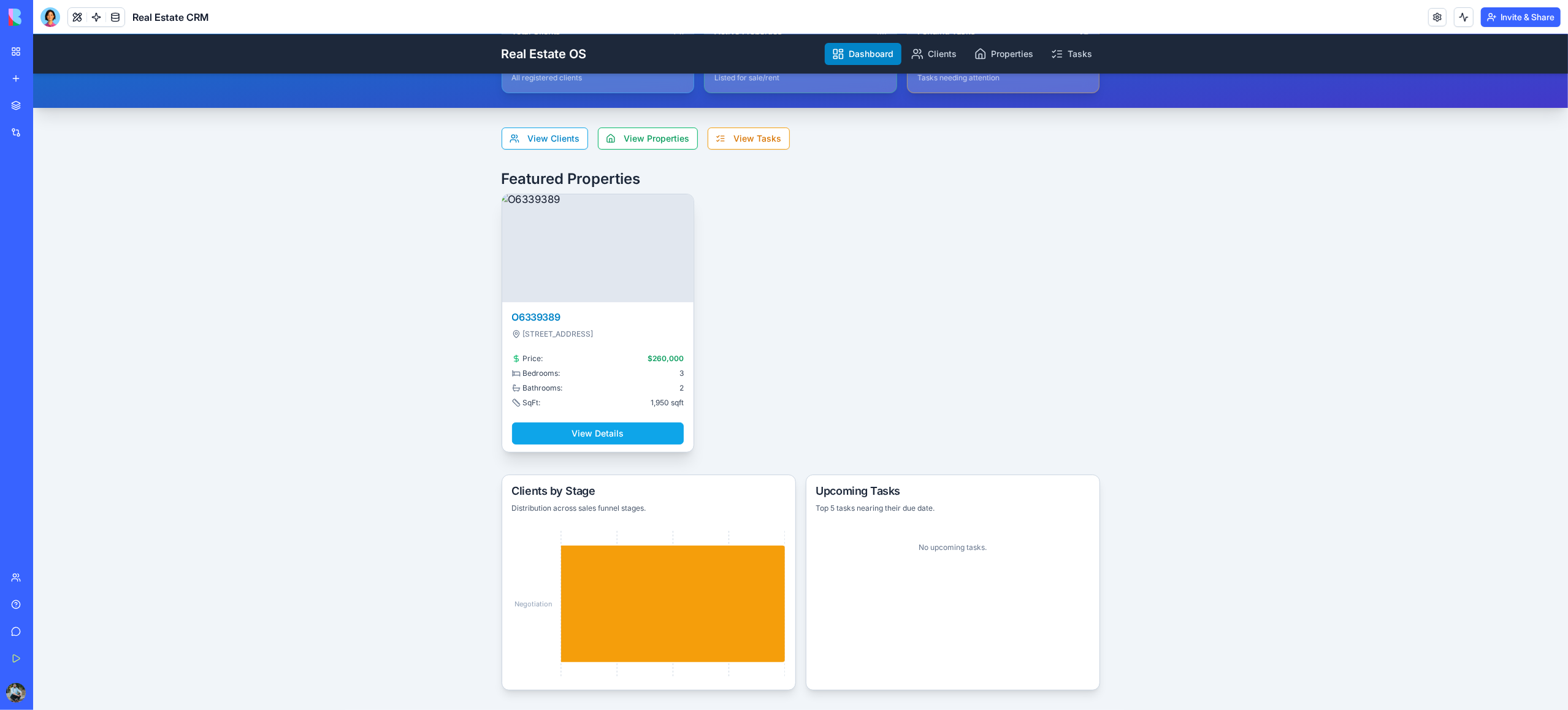
click at [640, 435] on button "View Details" at bounding box center [598, 434] width 173 height 22
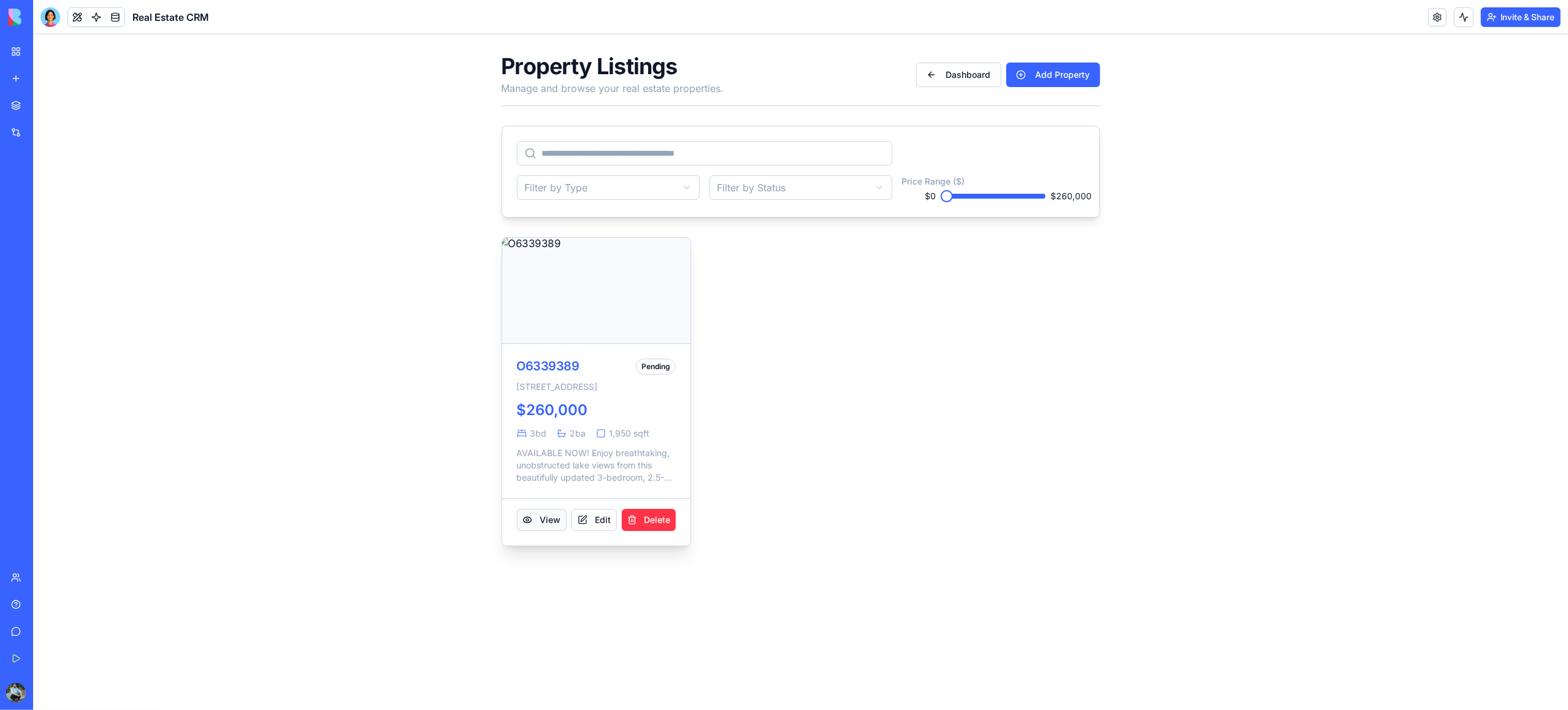
click at [544, 531] on button "View" at bounding box center [542, 520] width 49 height 22
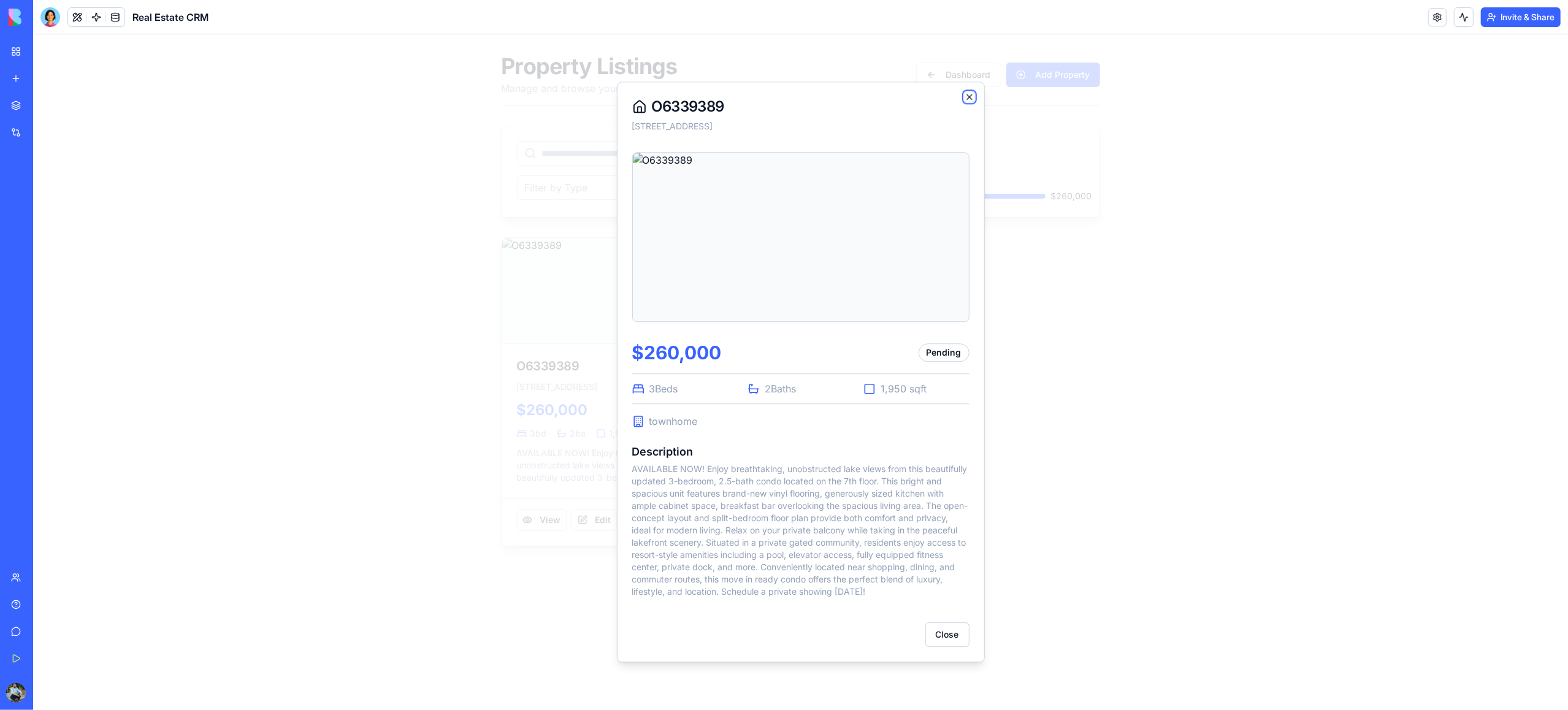
click at [970, 95] on icon "button" at bounding box center [969, 97] width 5 height 5
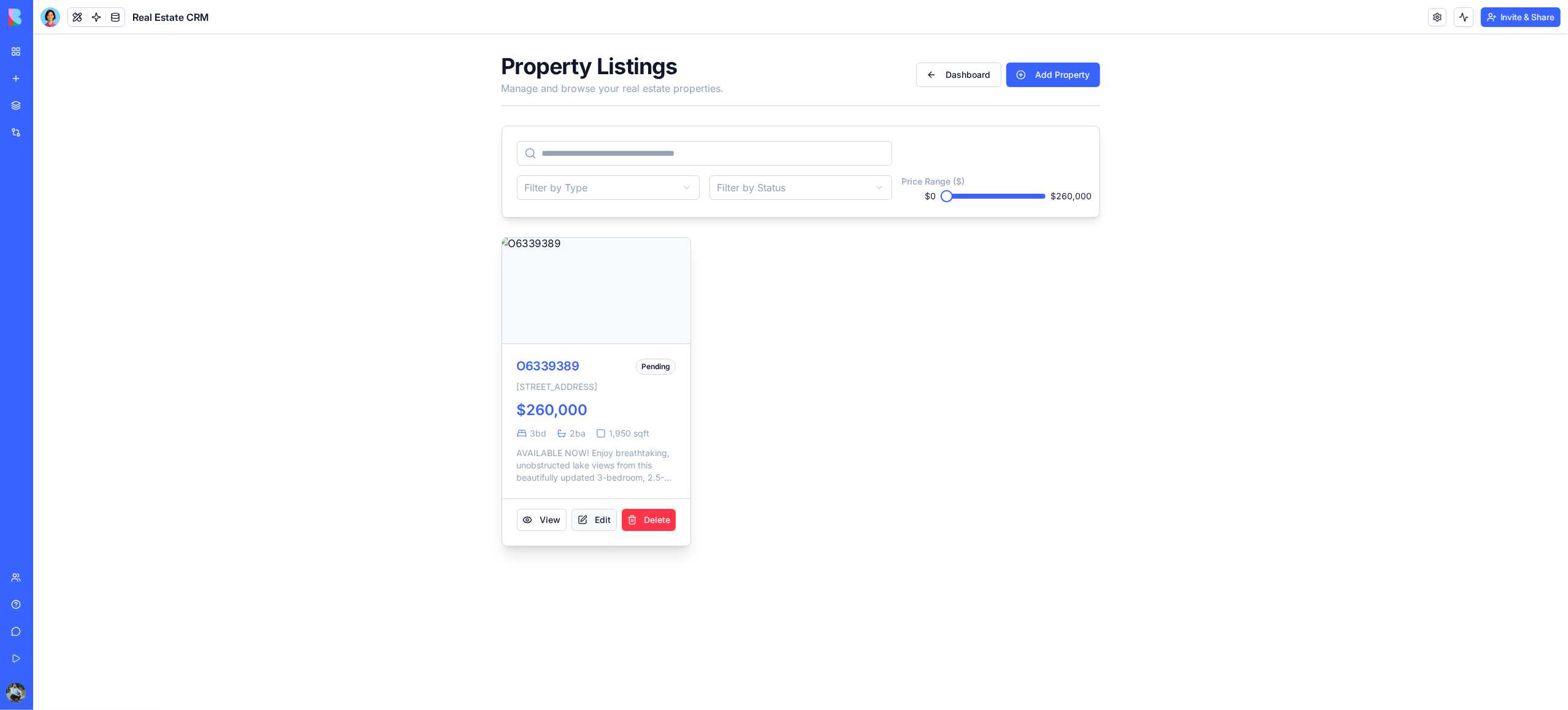
click at [594, 531] on button "Edit" at bounding box center [594, 520] width 45 height 22
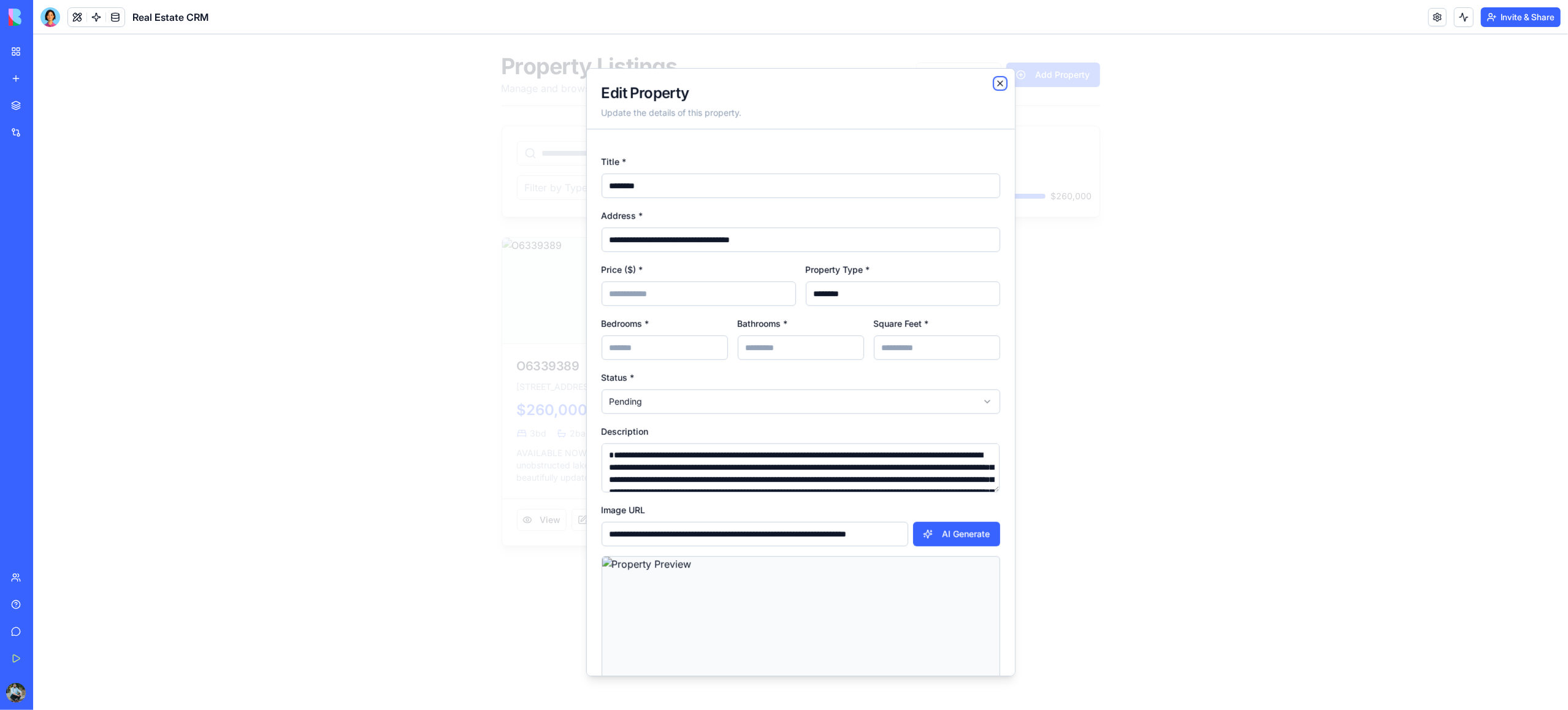
click at [996, 85] on icon "button" at bounding box center [1000, 83] width 10 height 10
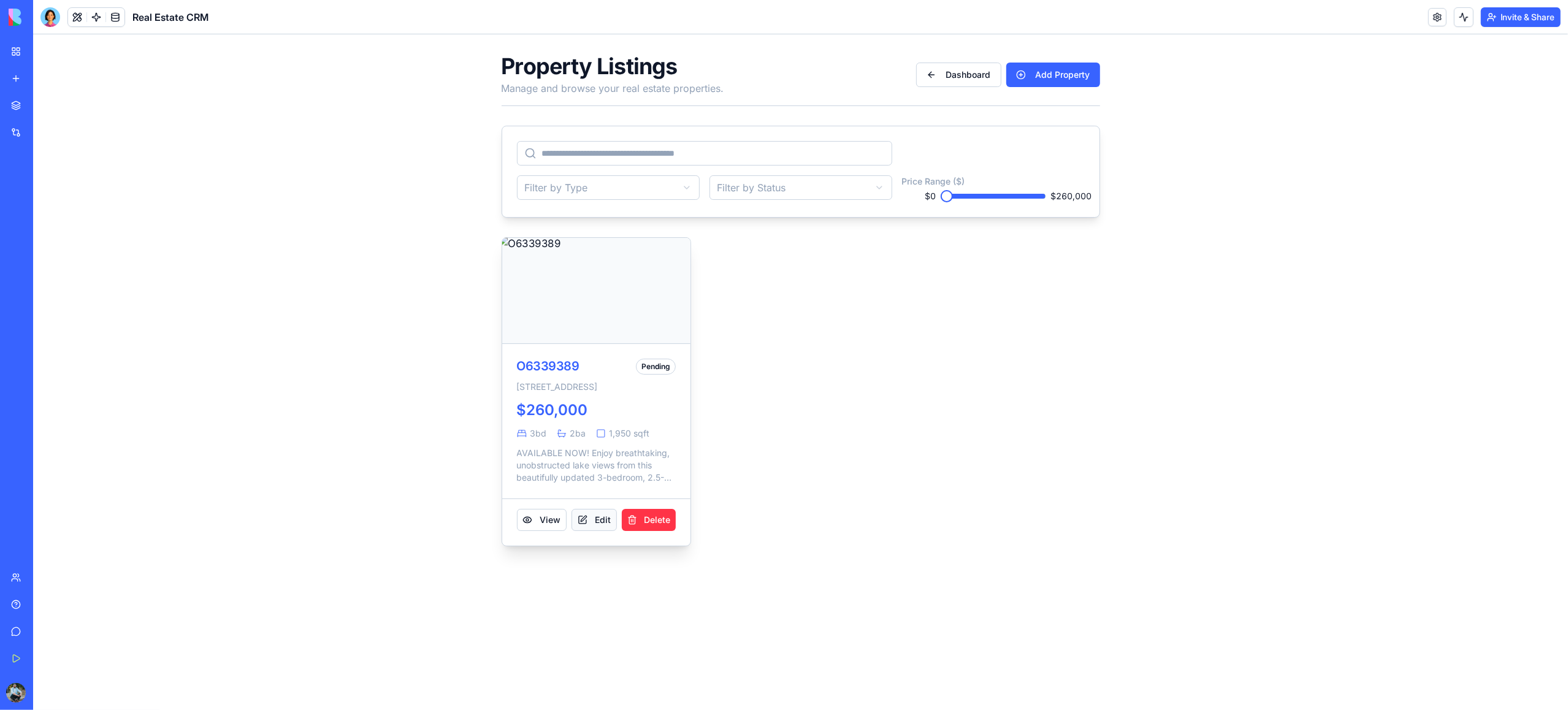
click at [601, 531] on button "Edit" at bounding box center [594, 520] width 45 height 22
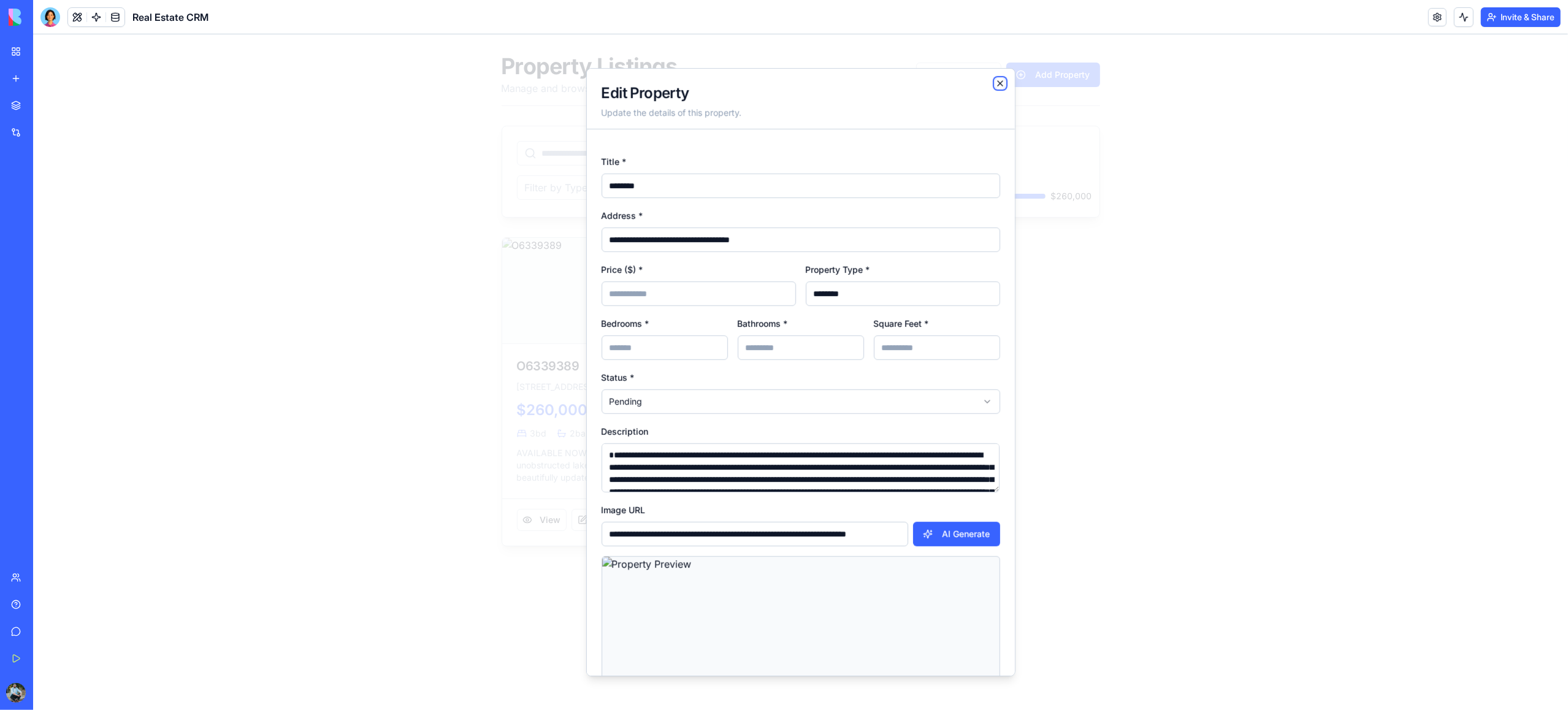
click at [999, 79] on icon "button" at bounding box center [1000, 83] width 10 height 10
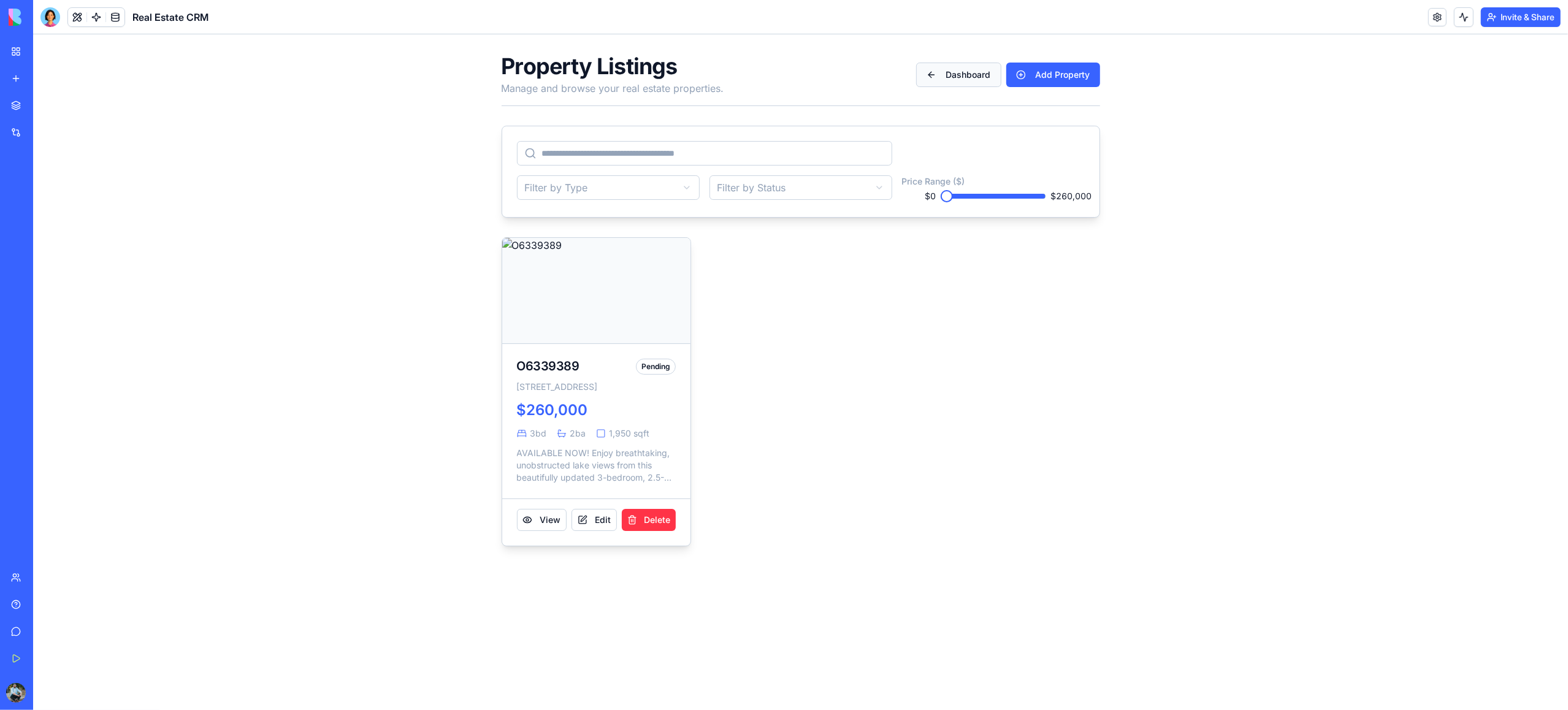
click at [938, 72] on button "Dashboard" at bounding box center [959, 75] width 85 height 25
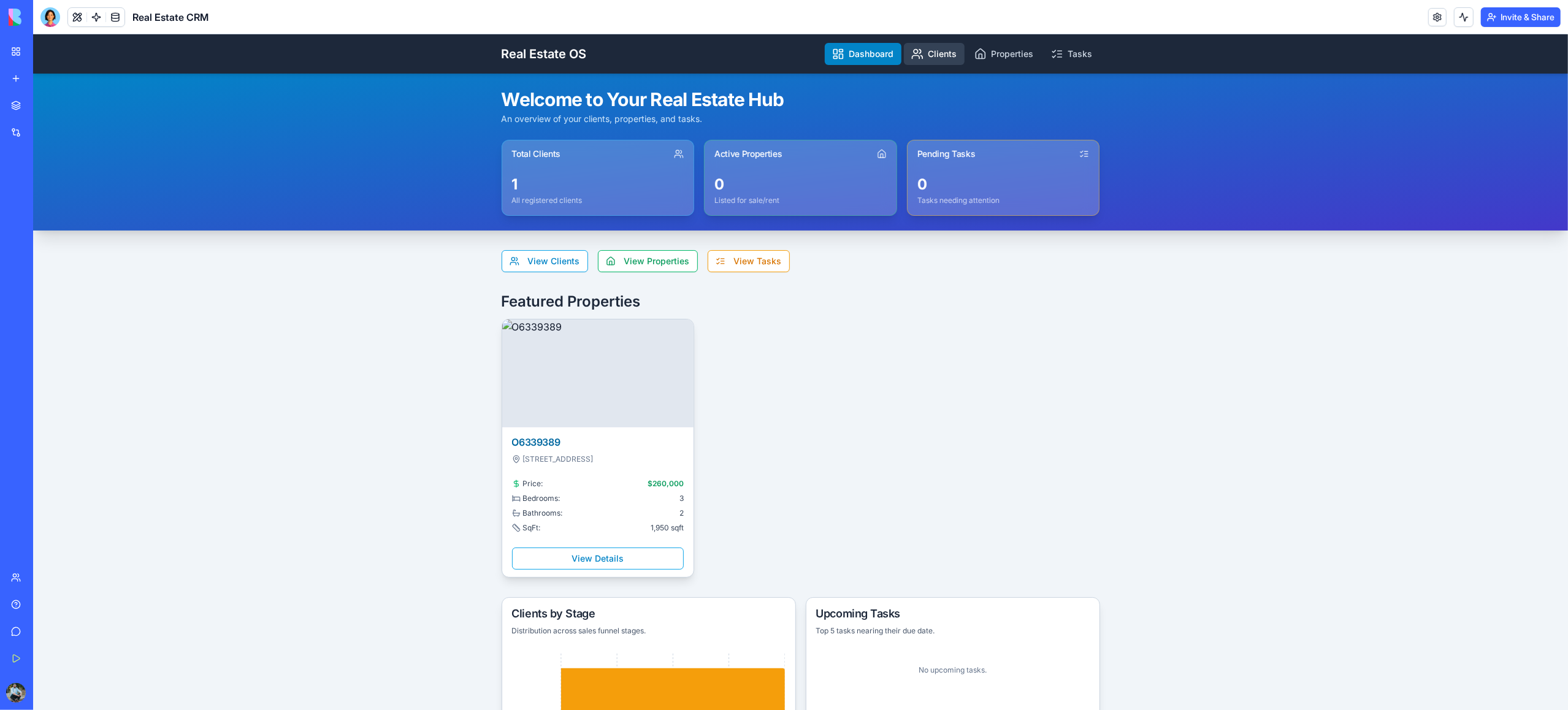
click at [946, 49] on link "Clients" at bounding box center [934, 54] width 61 height 22
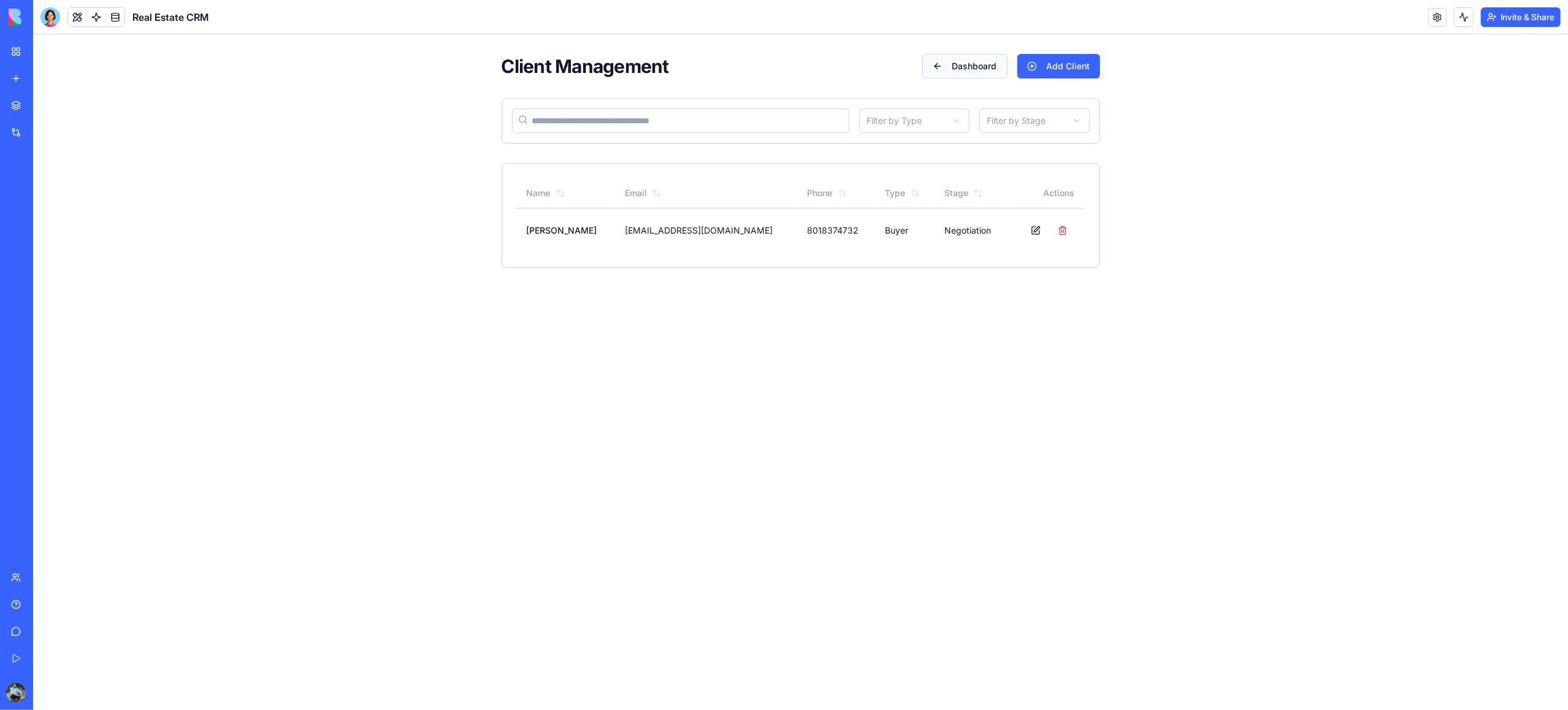
click at [946, 66] on button "Dashboard" at bounding box center [965, 66] width 85 height 25
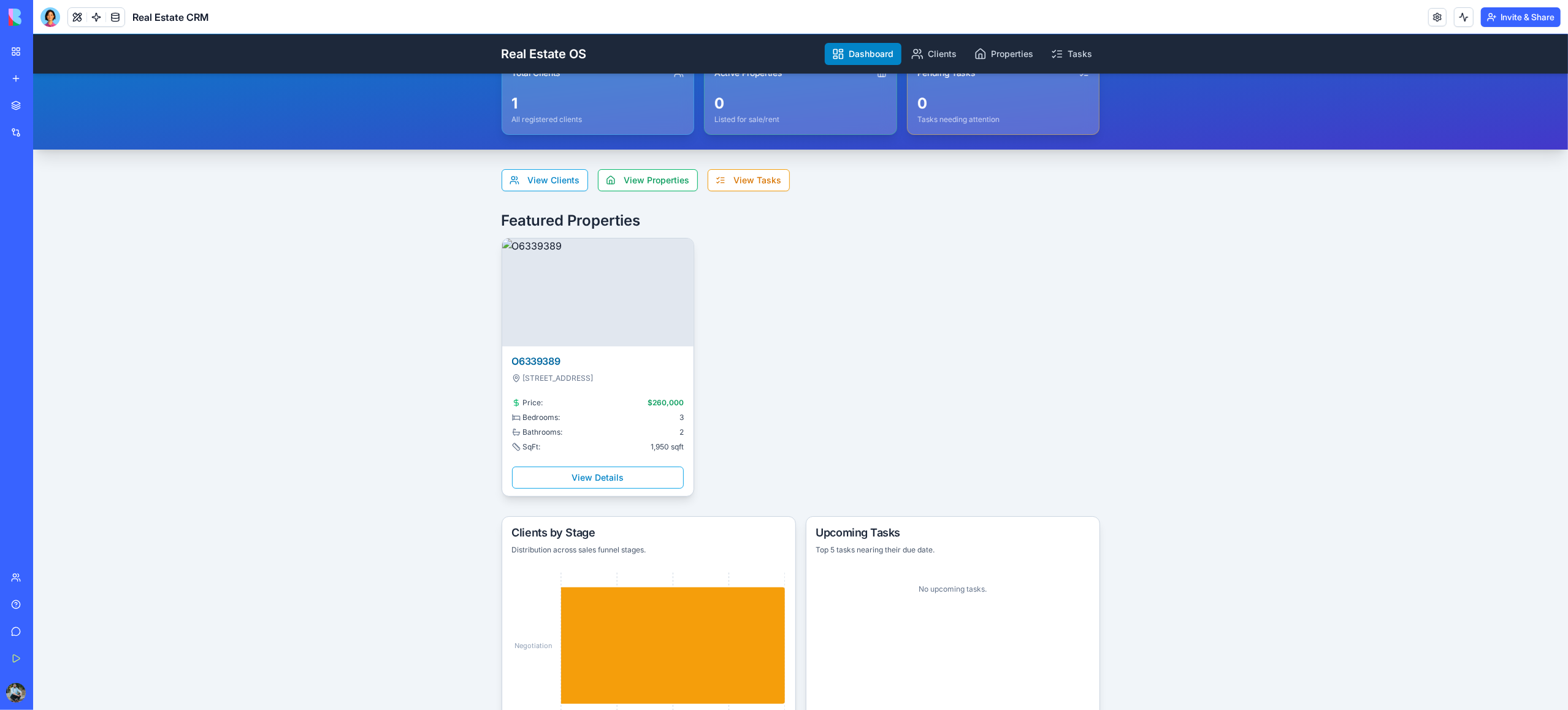
scroll to position [82, 0]
click at [675, 182] on button "View Properties" at bounding box center [648, 179] width 100 height 22
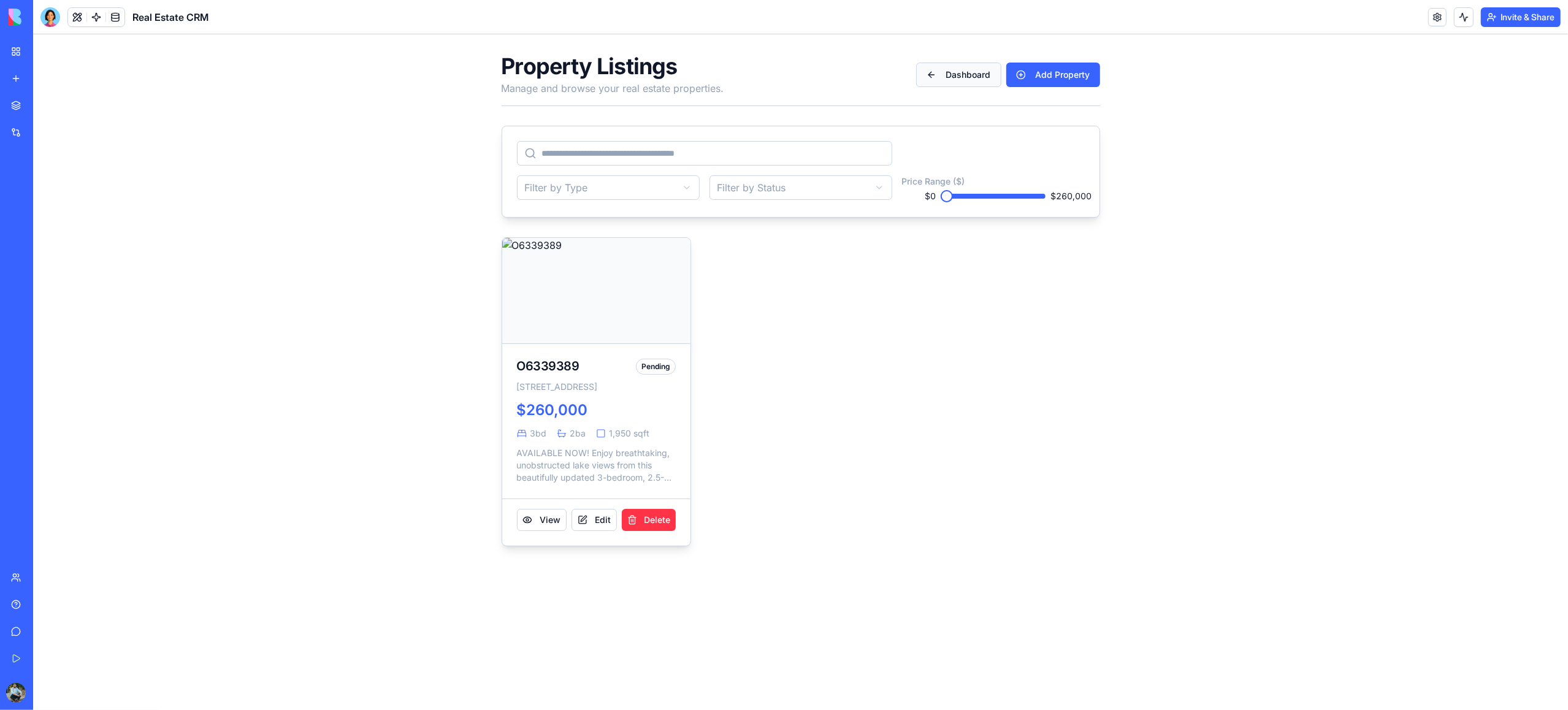
click at [960, 69] on button "Dashboard" at bounding box center [959, 75] width 85 height 25
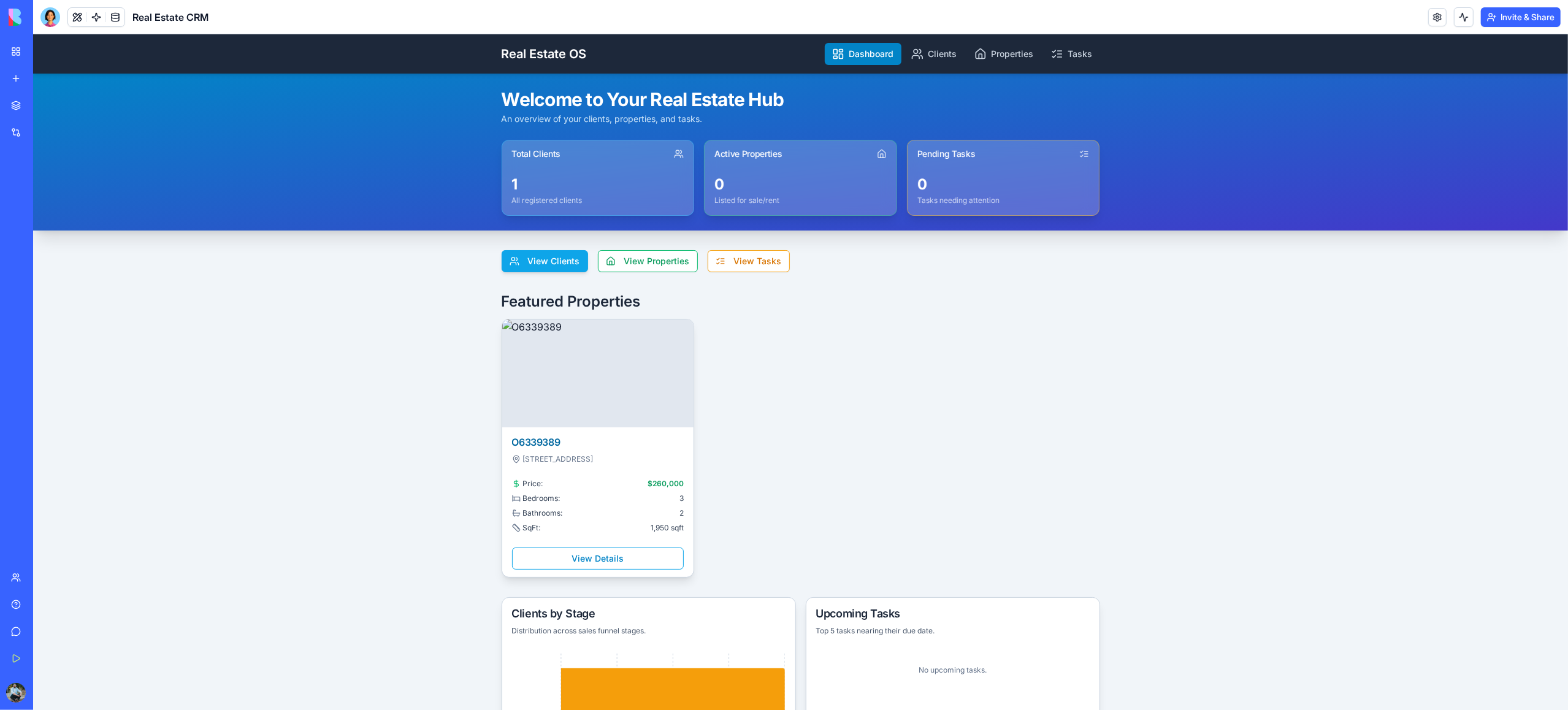
click at [554, 252] on button "View Clients" at bounding box center [545, 262] width 87 height 22
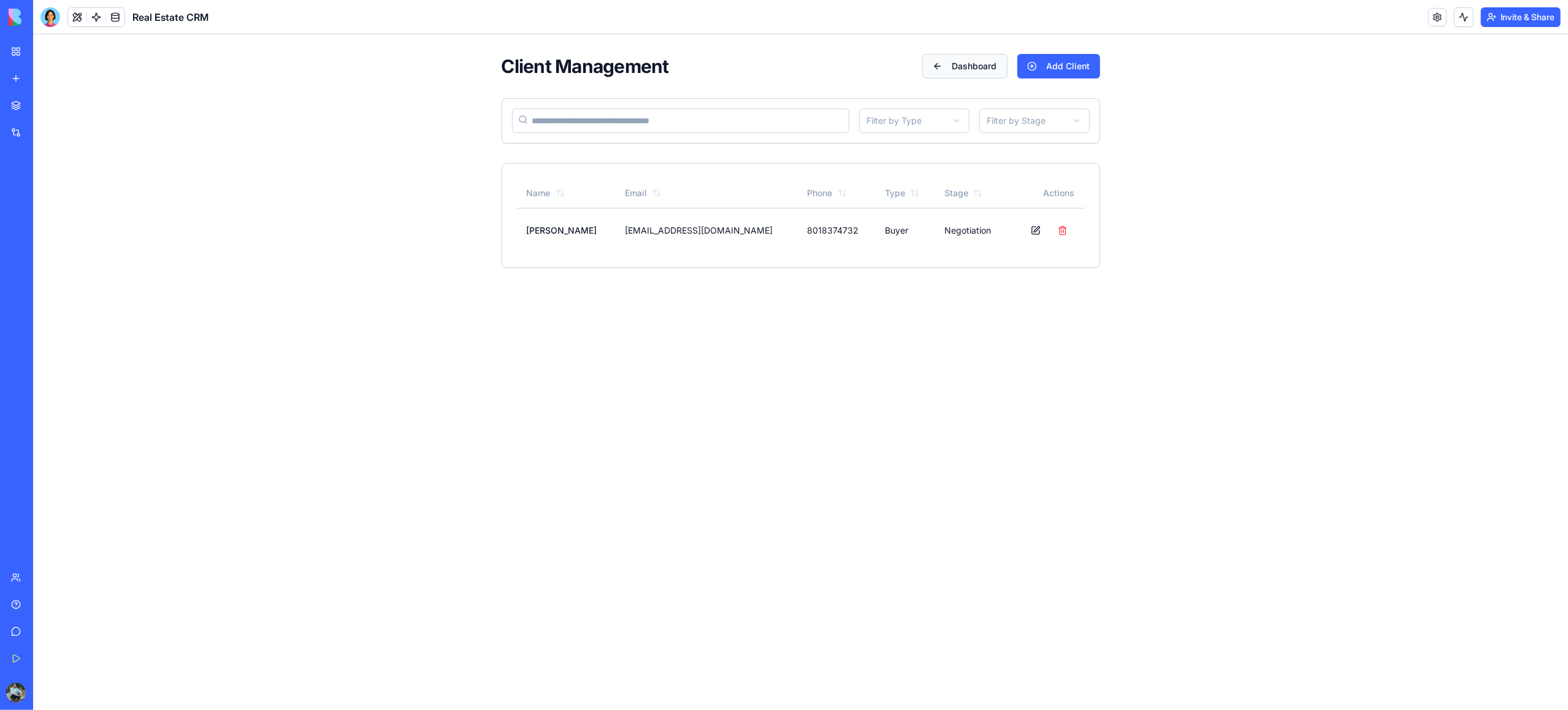
click at [969, 65] on button "Dashboard" at bounding box center [965, 66] width 85 height 25
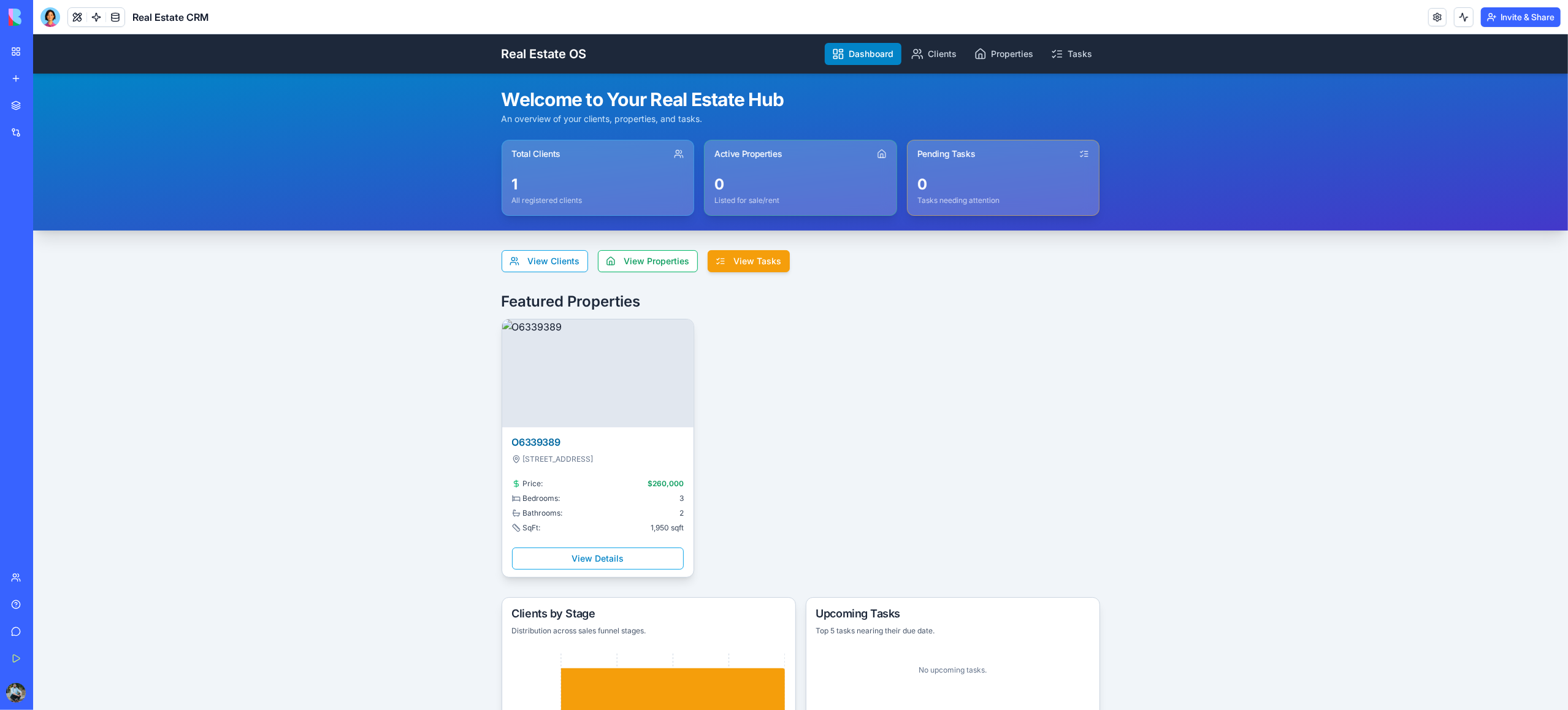
click at [760, 265] on button "View Tasks" at bounding box center [748, 262] width 82 height 22
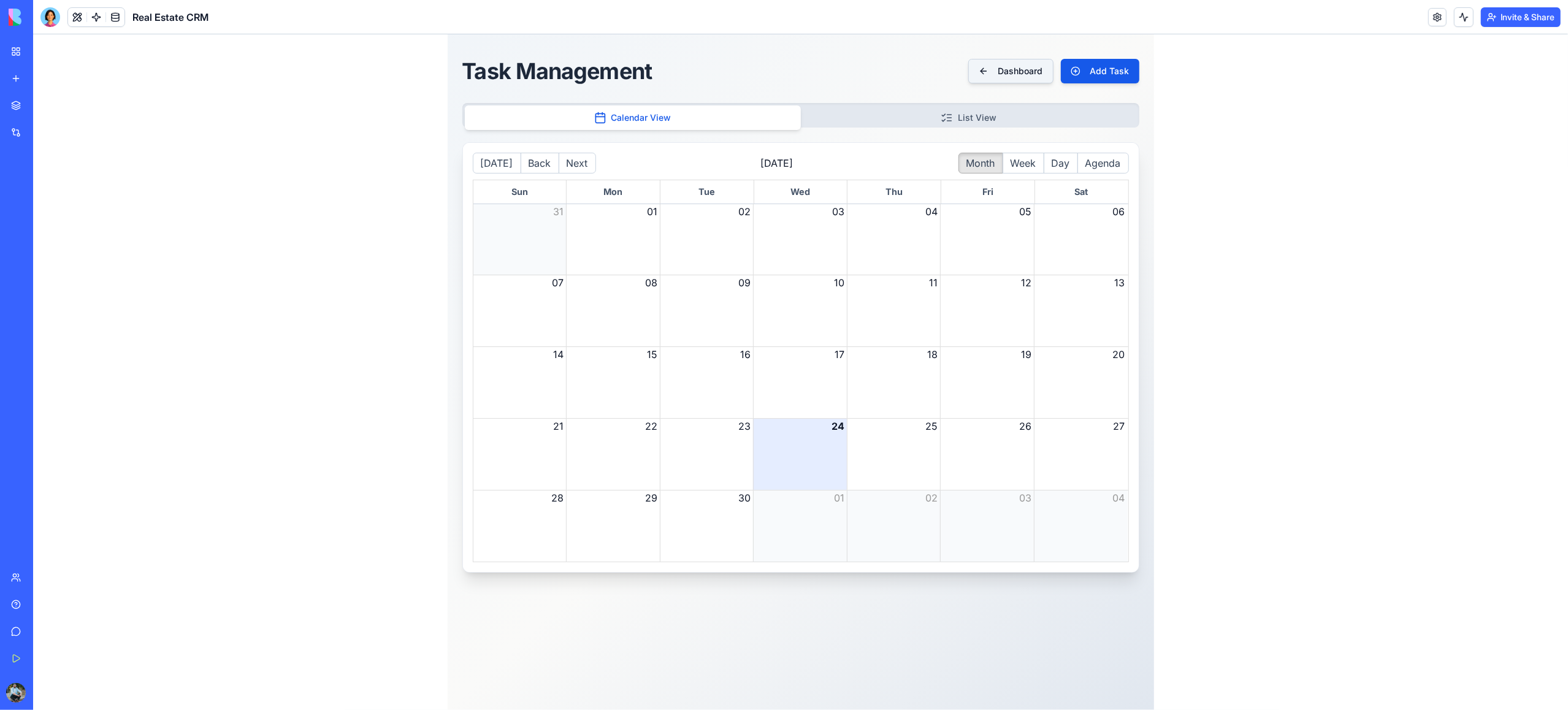
click at [996, 69] on button "Dashboard" at bounding box center [1011, 71] width 85 height 25
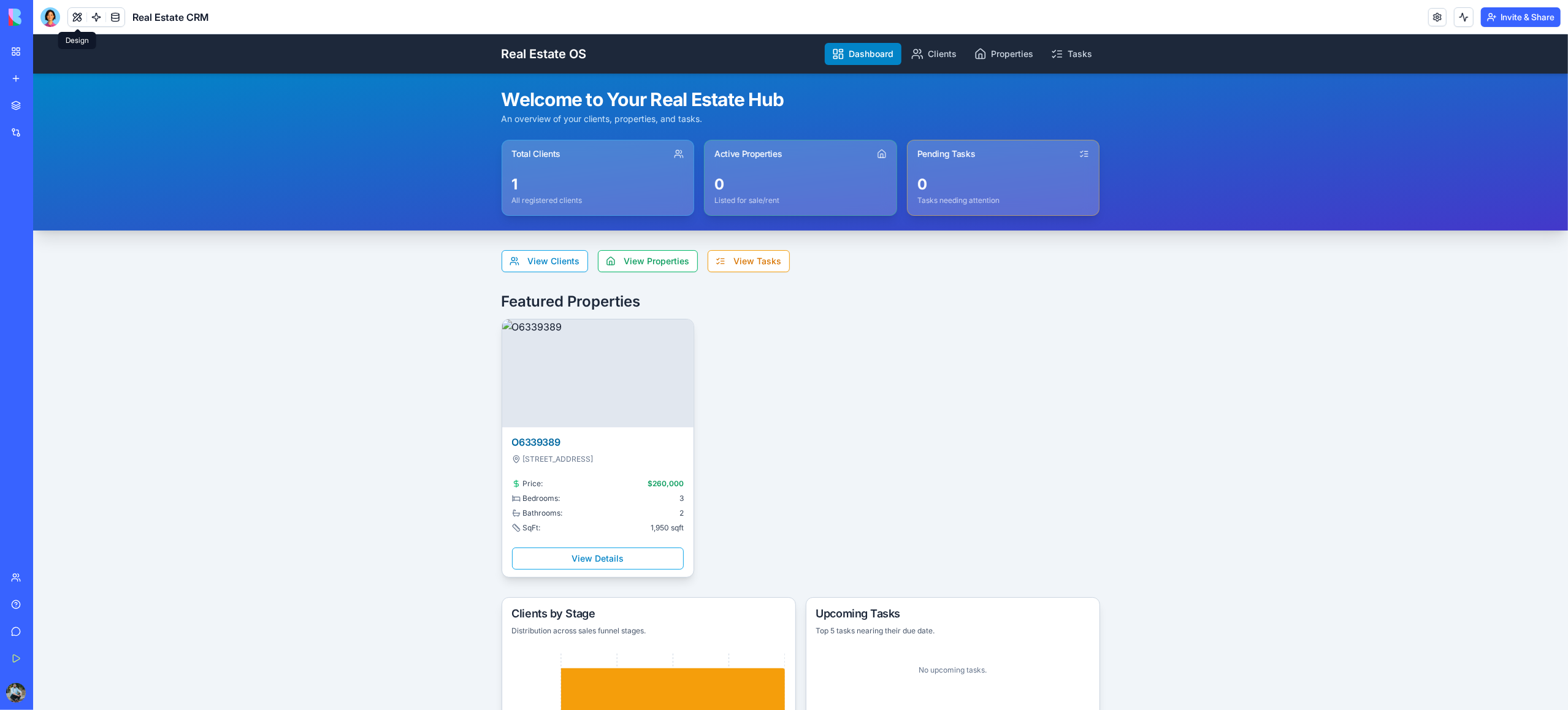
click at [77, 18] on button at bounding box center [77, 17] width 19 height 19
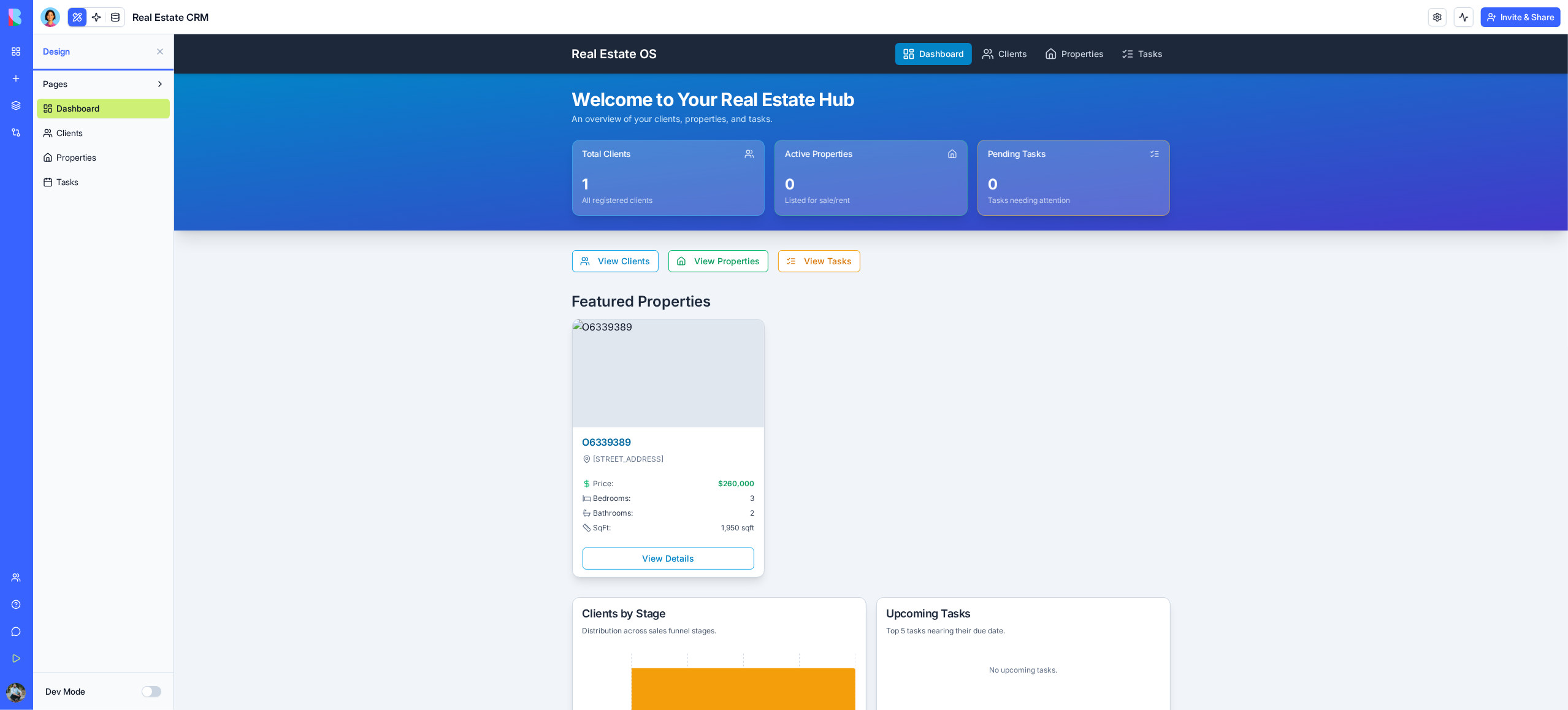
click at [79, 135] on span "Clients" at bounding box center [69, 133] width 27 height 12
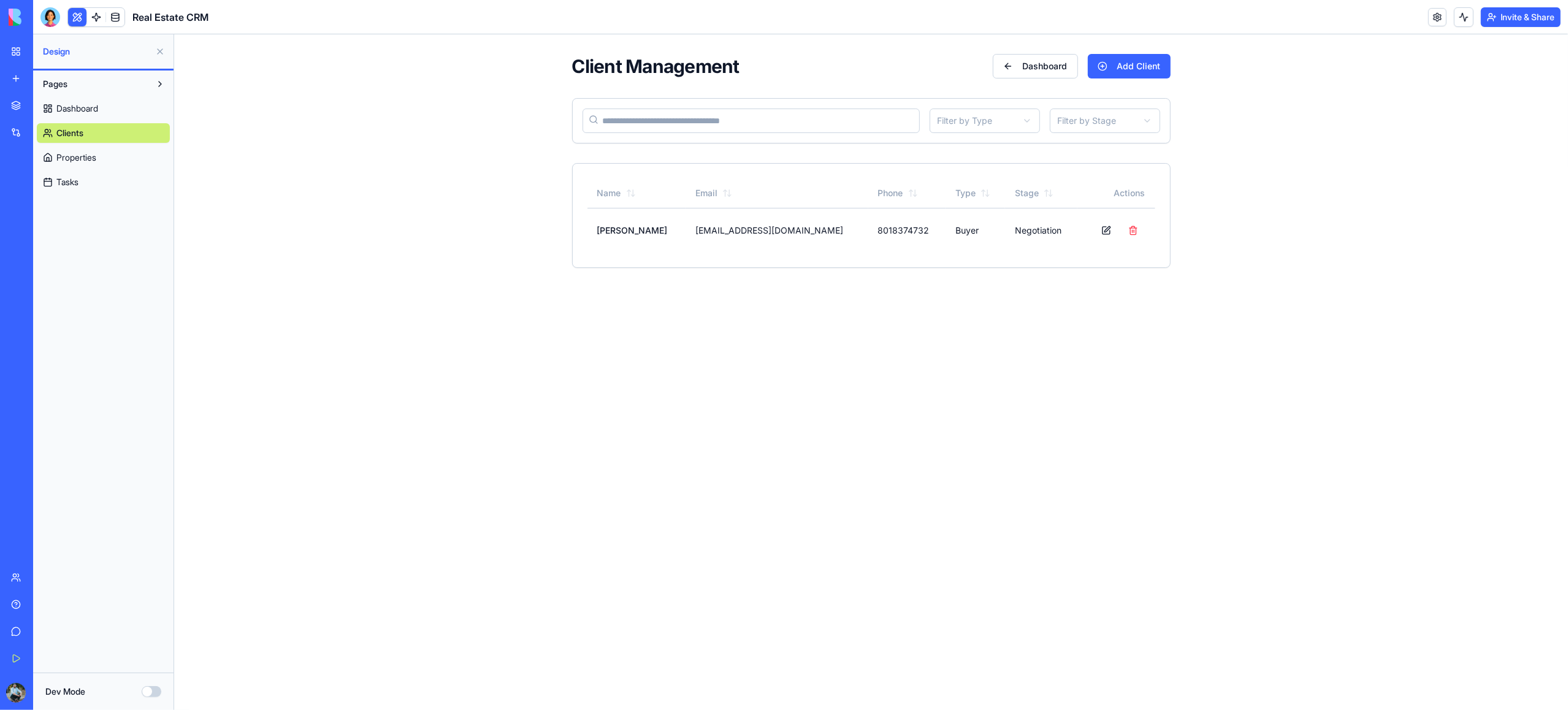
click at [77, 153] on span "Properties" at bounding box center [76, 158] width 40 height 12
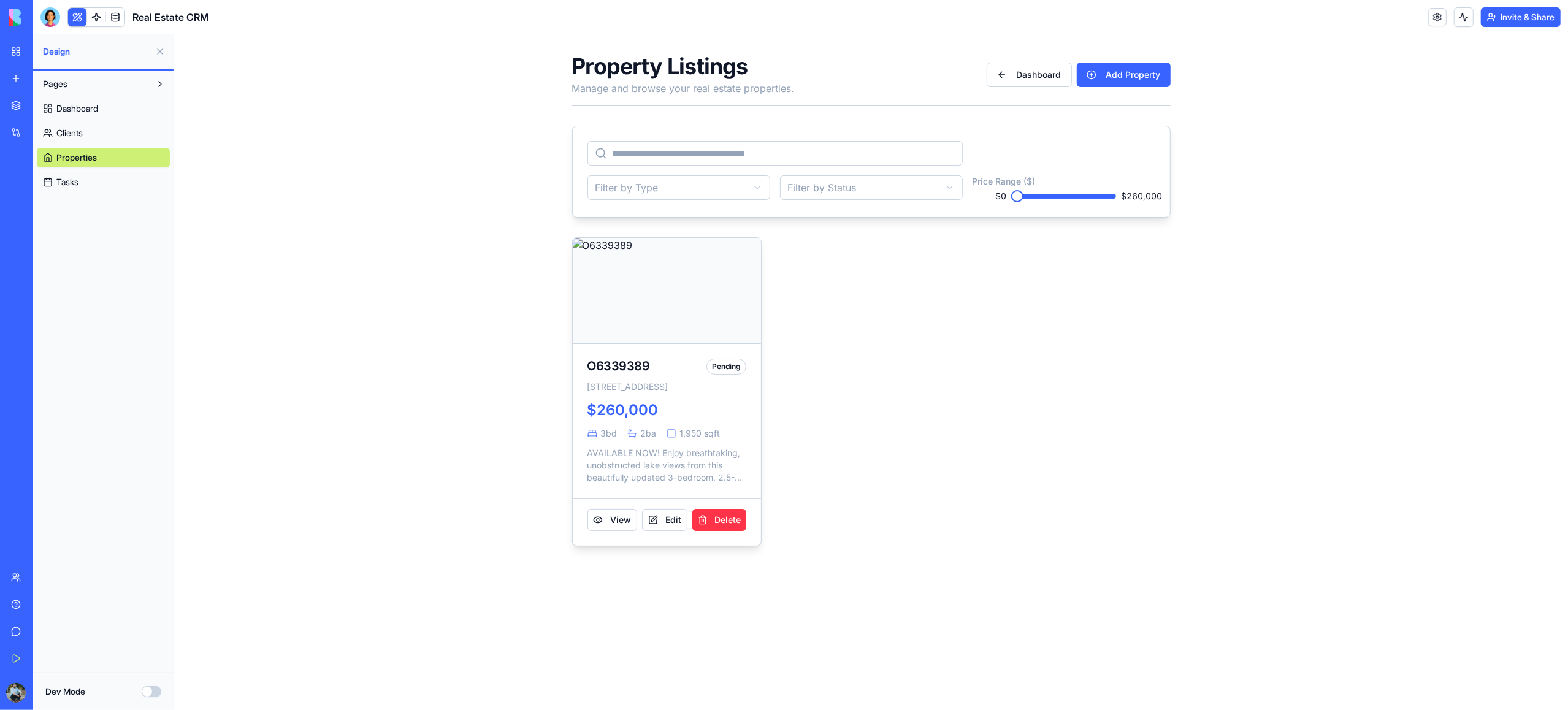
click at [71, 186] on span "Tasks" at bounding box center [67, 182] width 22 height 12
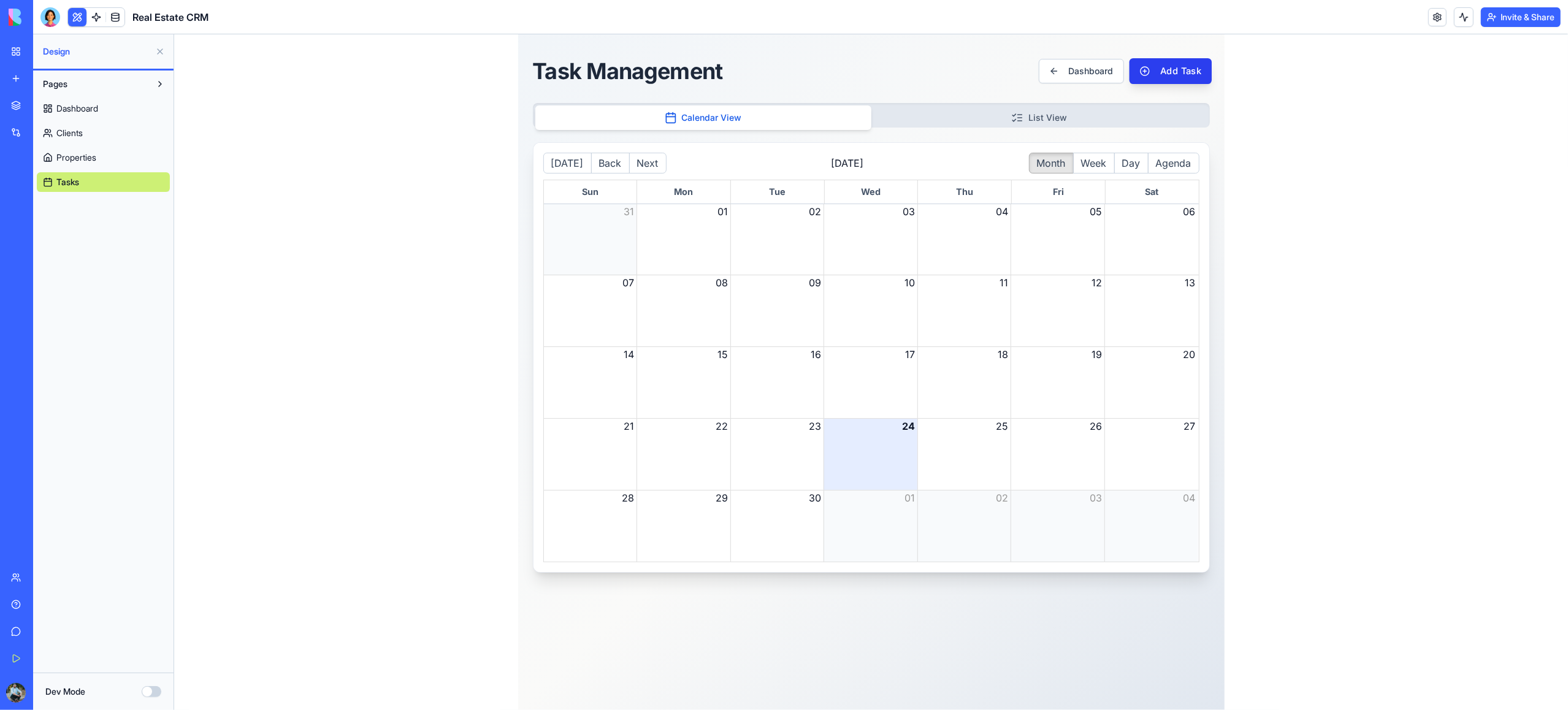
click at [1173, 69] on button "Add Task" at bounding box center [1169, 71] width 82 height 26
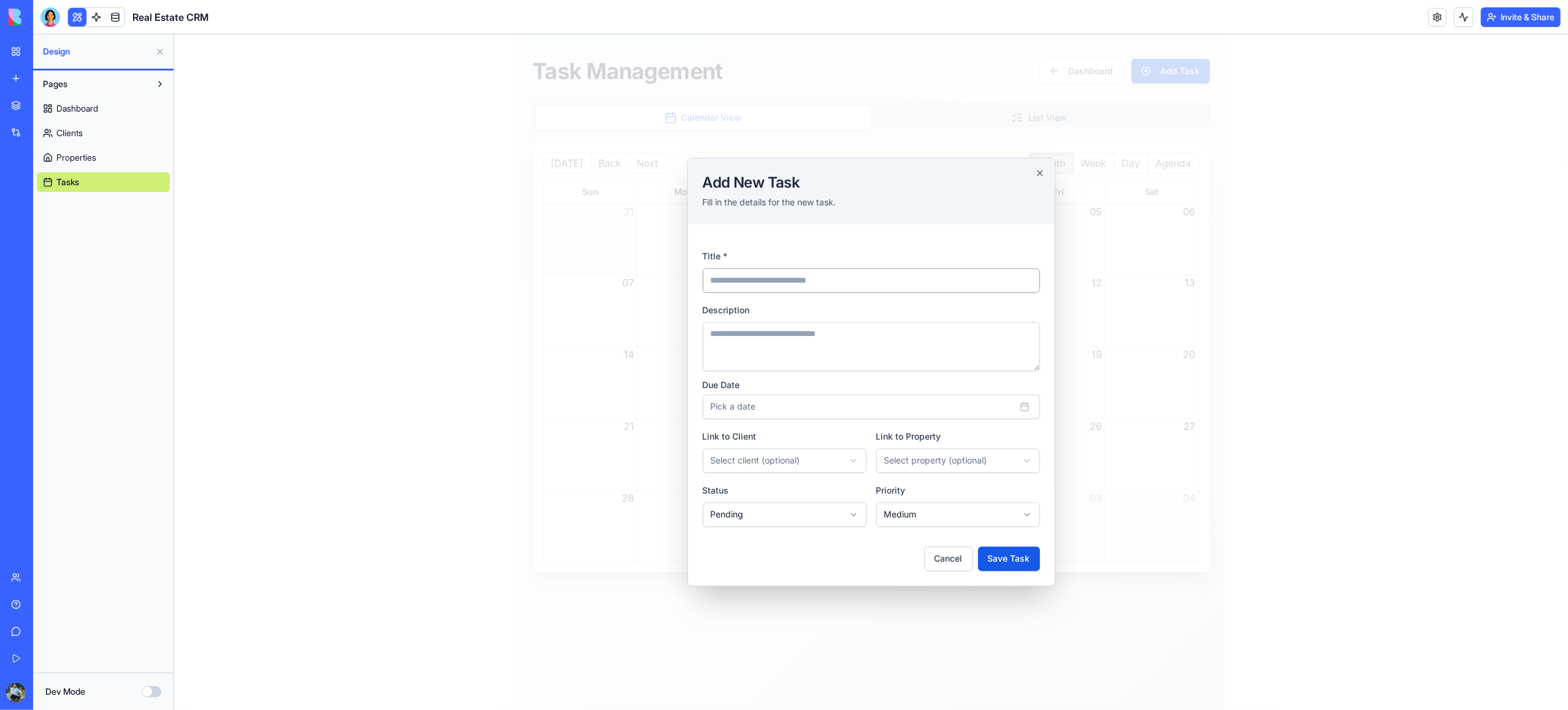
click at [738, 281] on input "Title *" at bounding box center [870, 281] width 337 height 25
type input "******"
click at [886, 348] on textarea "Description" at bounding box center [870, 346] width 337 height 49
type textarea "**********"
click at [812, 408] on button "Pick a date" at bounding box center [870, 407] width 337 height 25
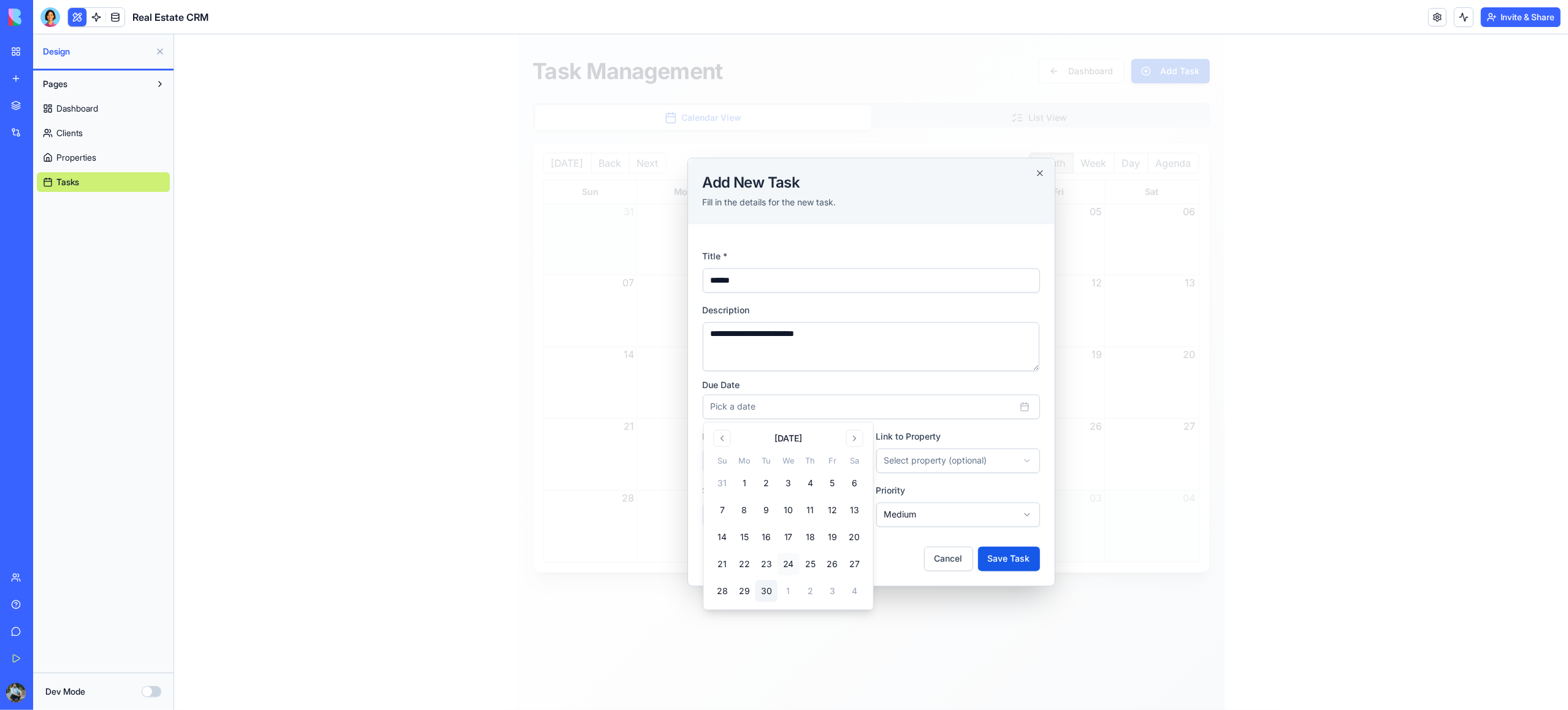
click at [763, 591] on button "30" at bounding box center [766, 591] width 22 height 22
click at [953, 440] on div "Link to Property Select property (optional) **** ********" at bounding box center [958, 451] width 164 height 44
click at [813, 461] on body "**********" at bounding box center [871, 372] width 1394 height 676
click at [906, 464] on body "**********" at bounding box center [871, 372] width 1394 height 676
click at [806, 514] on body "**********" at bounding box center [871, 372] width 1394 height 676
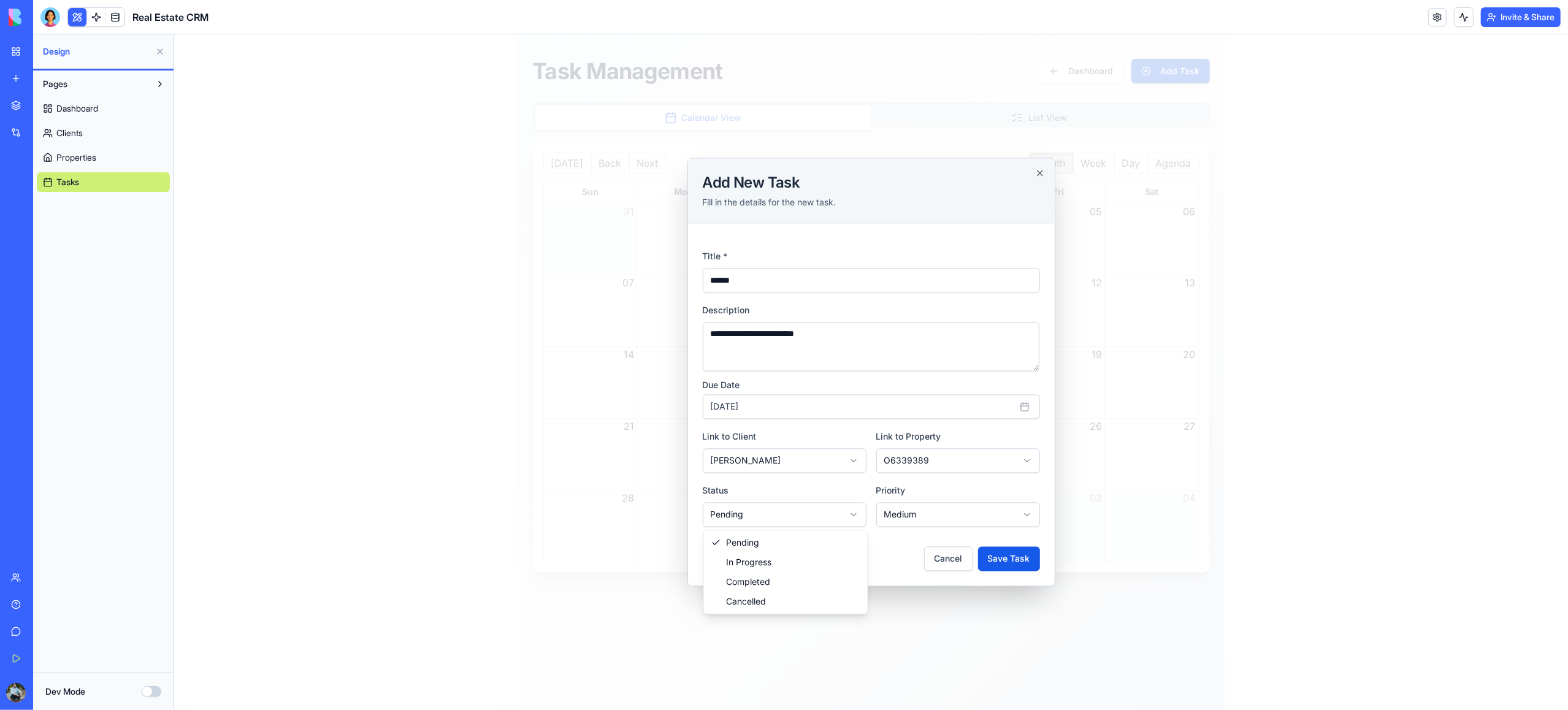
select select "**********"
click at [918, 514] on body "**********" at bounding box center [871, 372] width 1394 height 676
select select "****"
click at [997, 559] on button "Save Task" at bounding box center [1008, 559] width 62 height 25
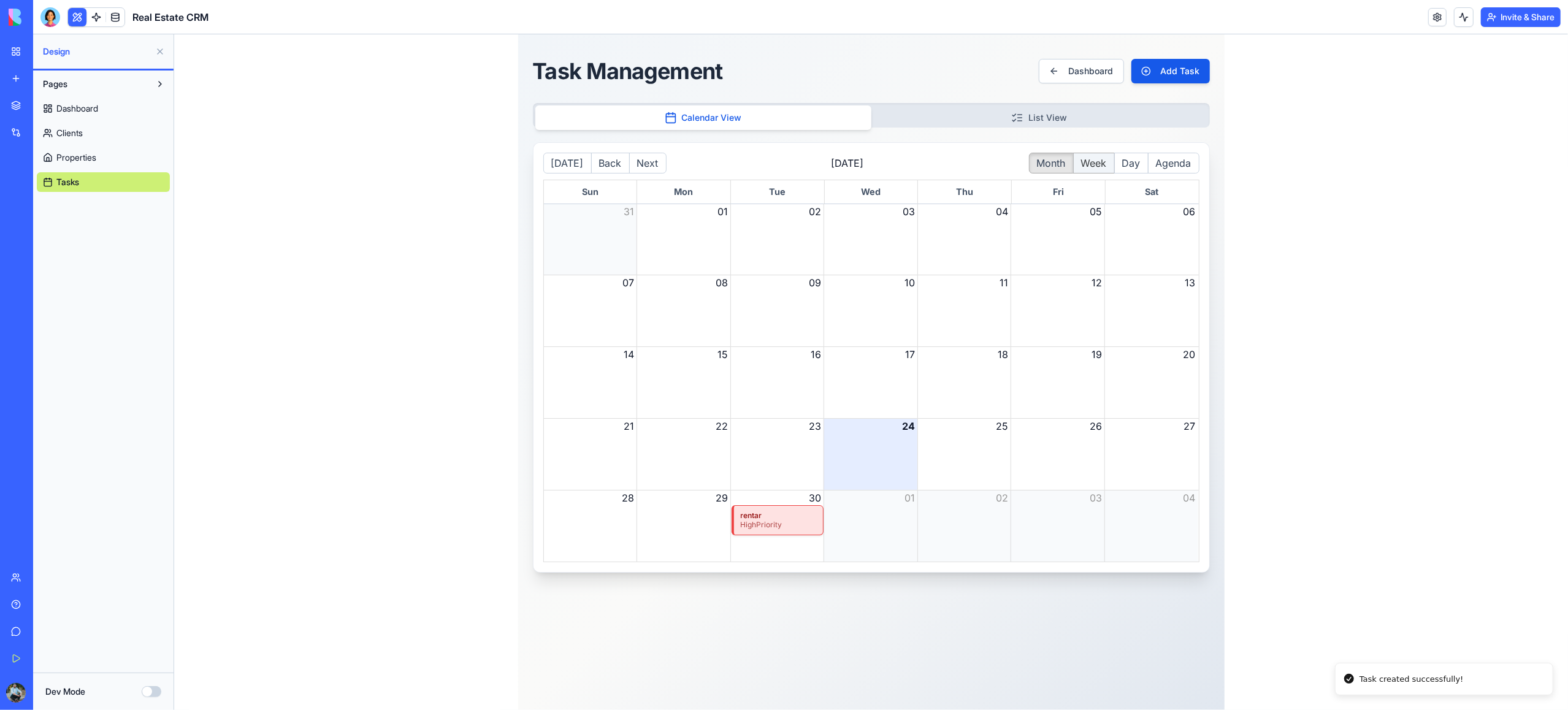
click at [1103, 165] on button "Week" at bounding box center [1093, 163] width 41 height 21
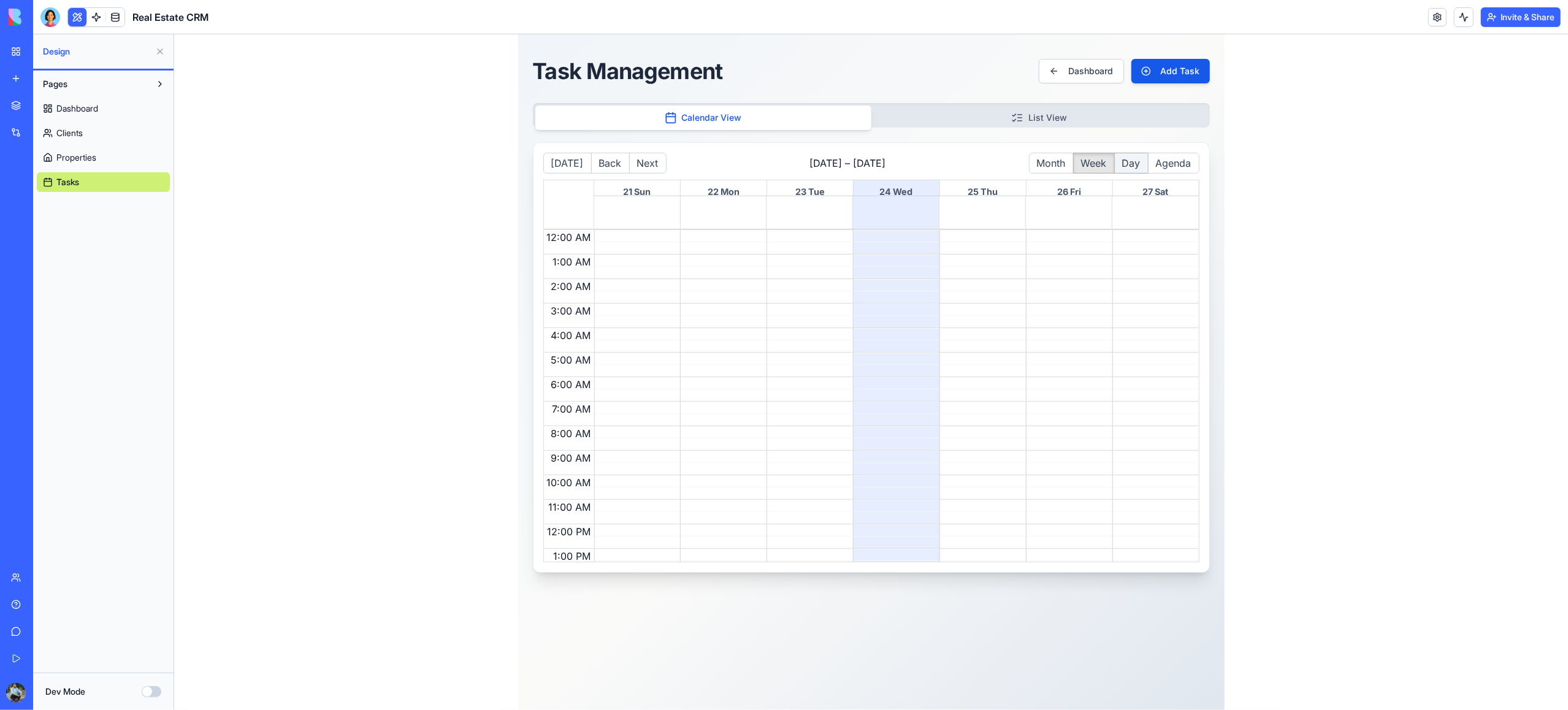
click at [1132, 169] on button "Day" at bounding box center [1131, 163] width 35 height 21
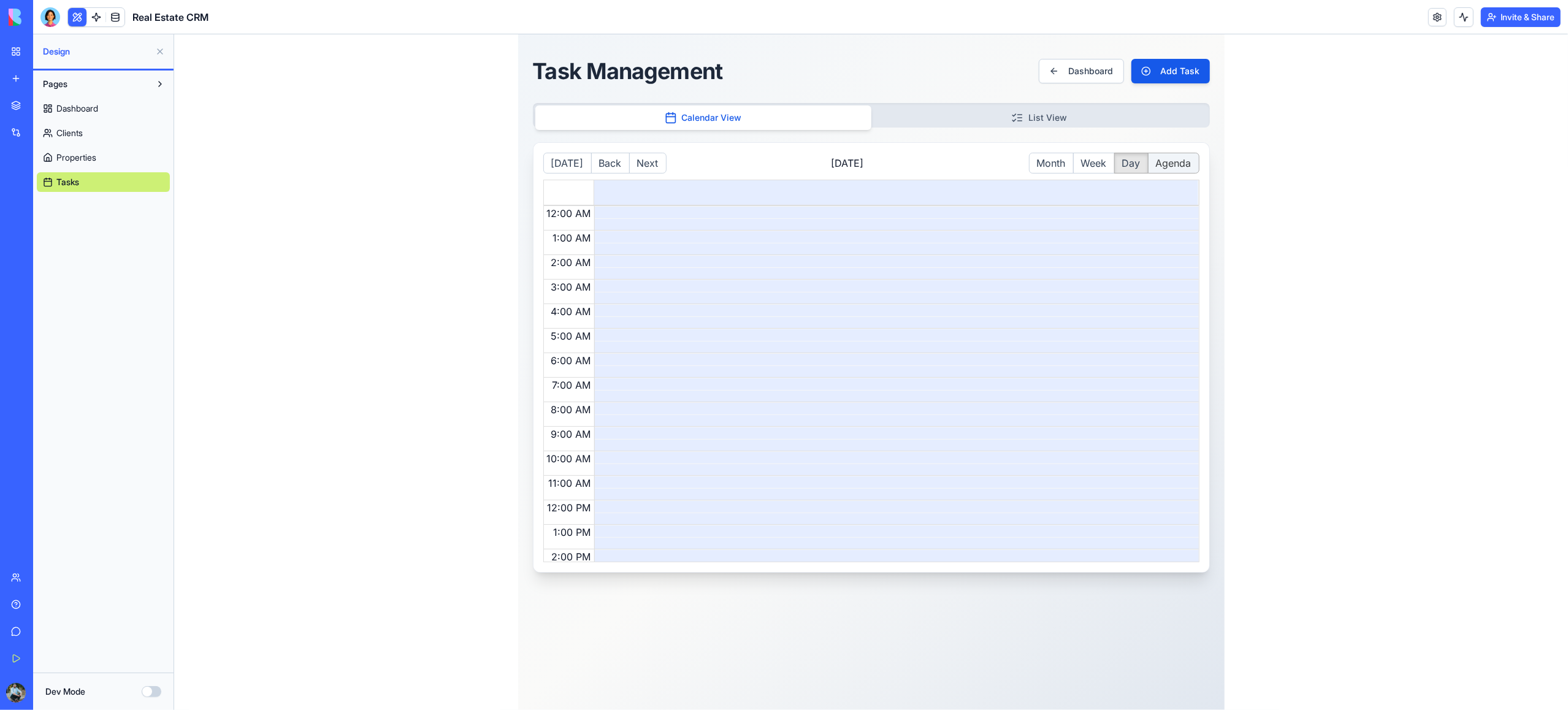
click at [1166, 167] on button "Agenda" at bounding box center [1173, 163] width 51 height 21
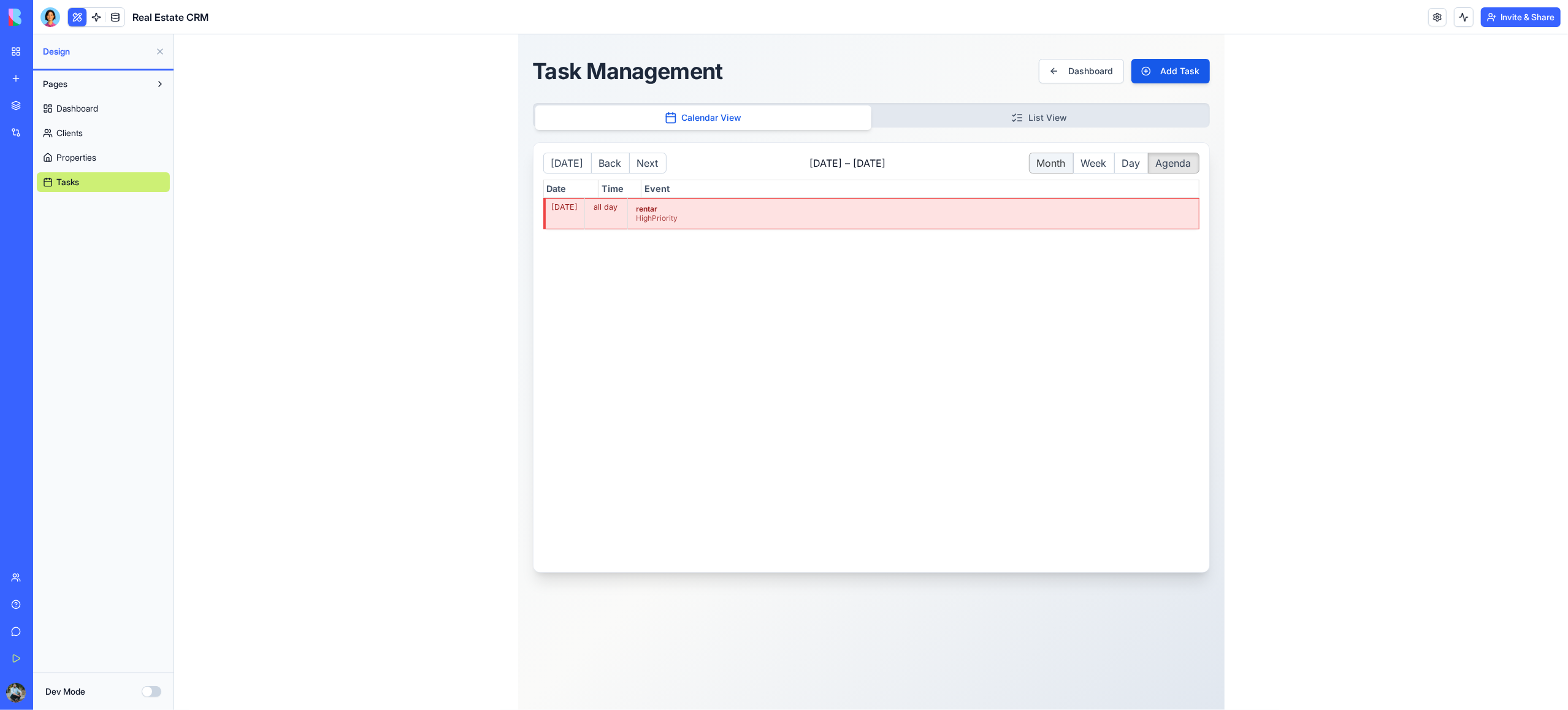
click at [1054, 168] on button "Month" at bounding box center [1051, 163] width 45 height 21
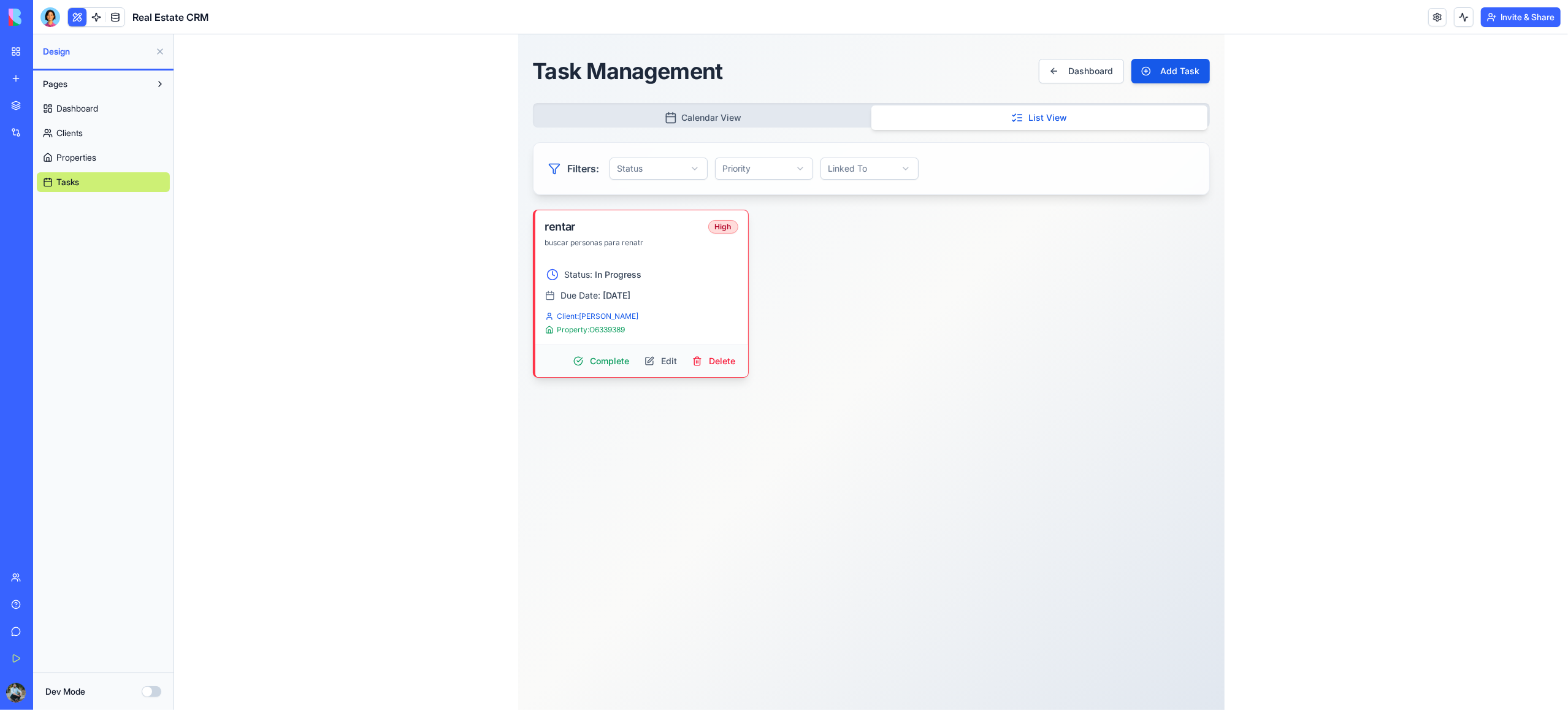
click at [941, 113] on button "List View" at bounding box center [1039, 118] width 336 height 25
click at [786, 122] on button "Calendar View" at bounding box center [703, 118] width 336 height 25
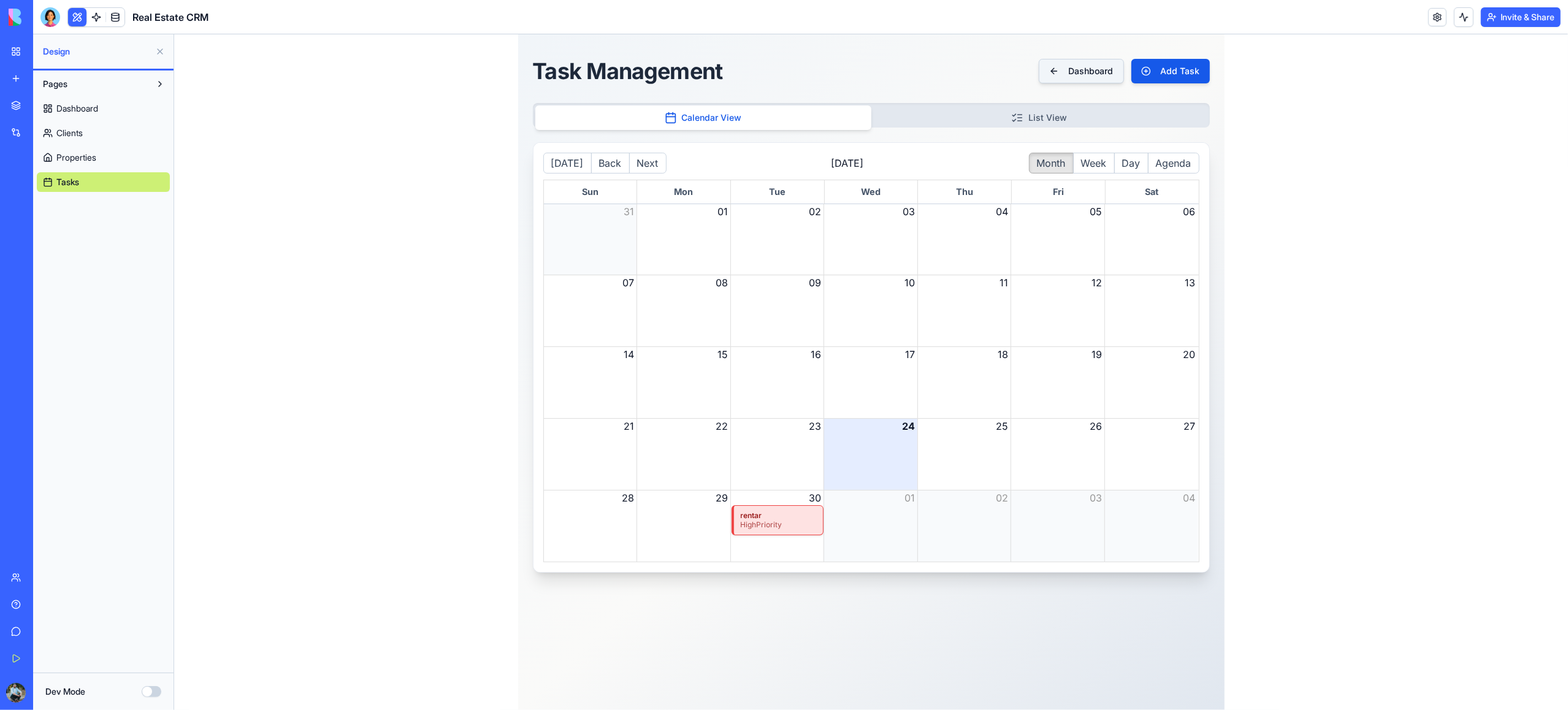
click at [1076, 75] on button "Dashboard" at bounding box center [1081, 71] width 85 height 25
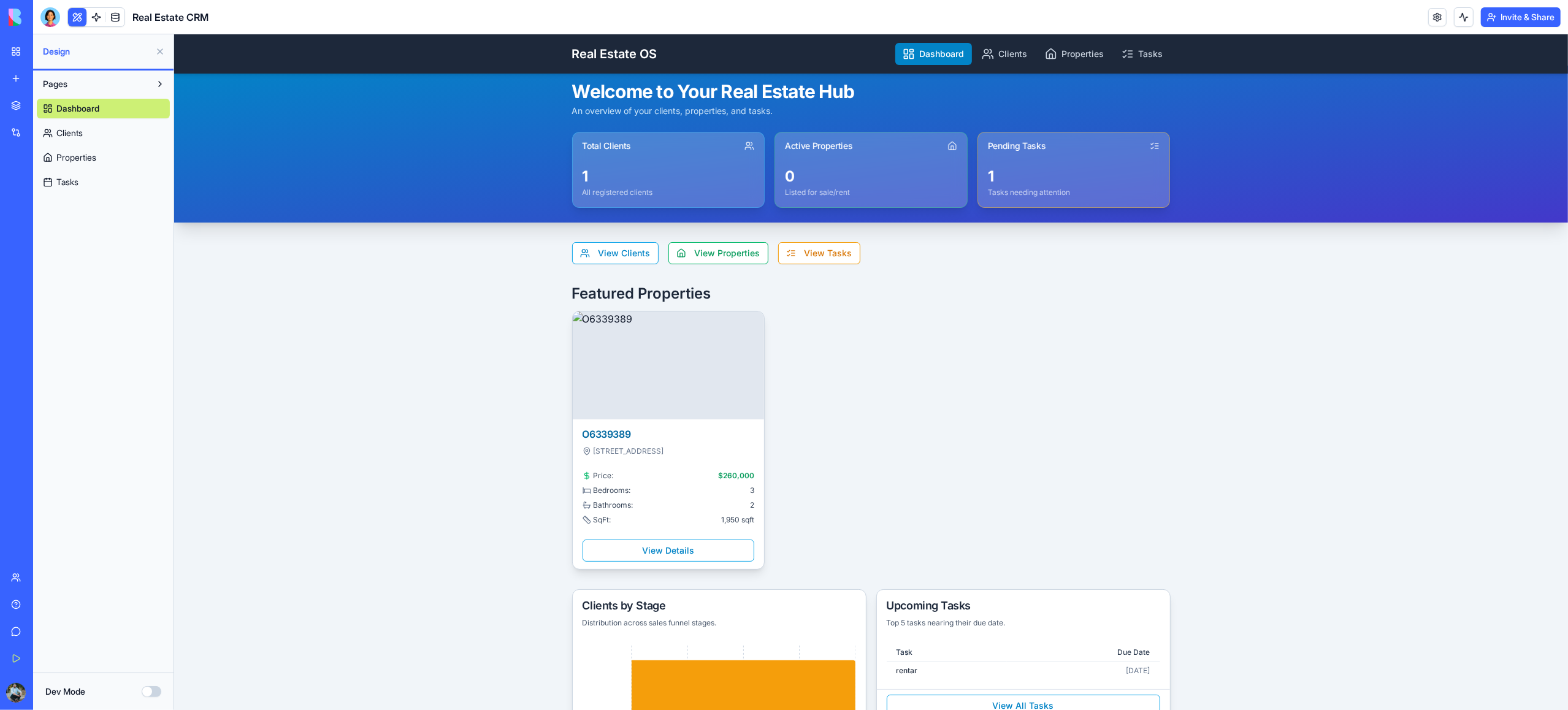
scroll to position [123, 0]
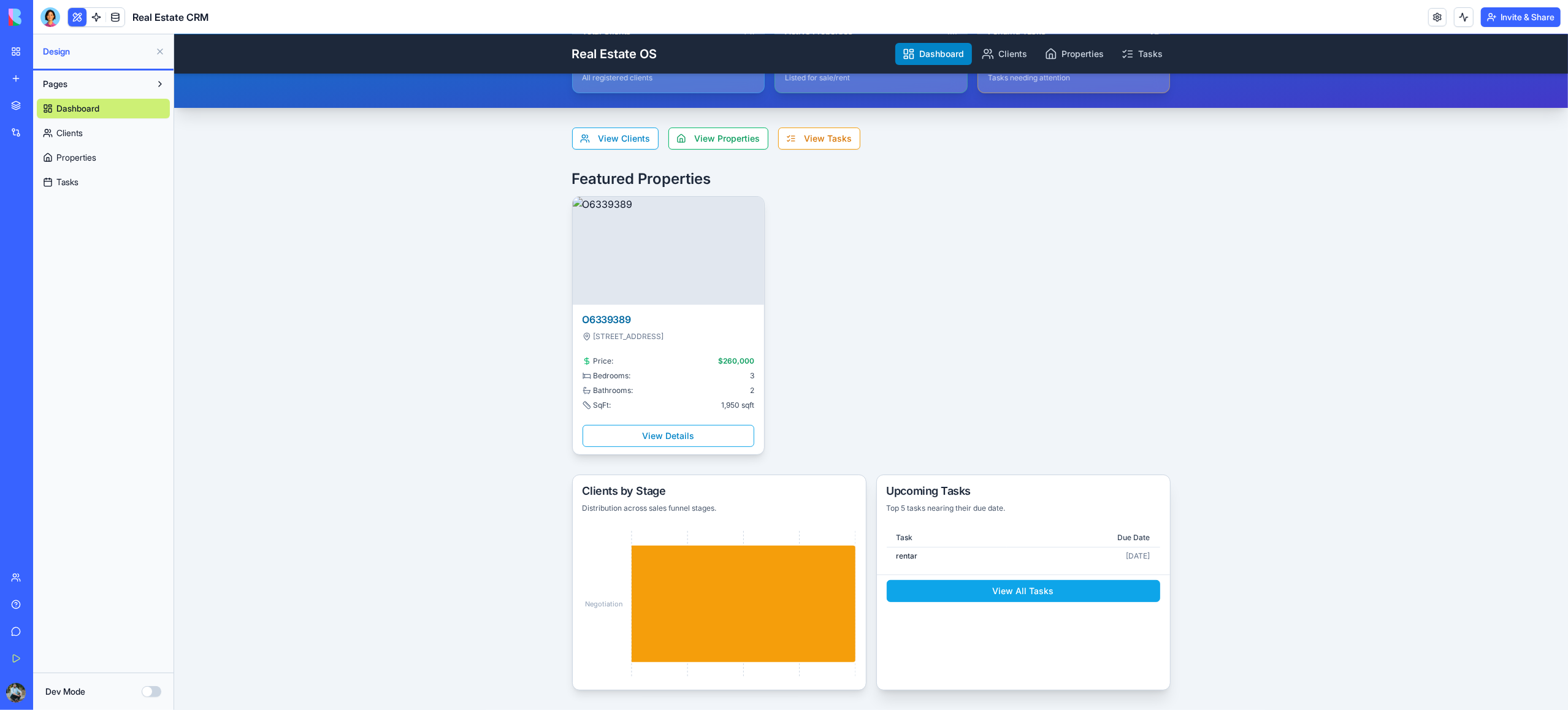
click at [999, 595] on button "View All Tasks" at bounding box center [1023, 591] width 273 height 22
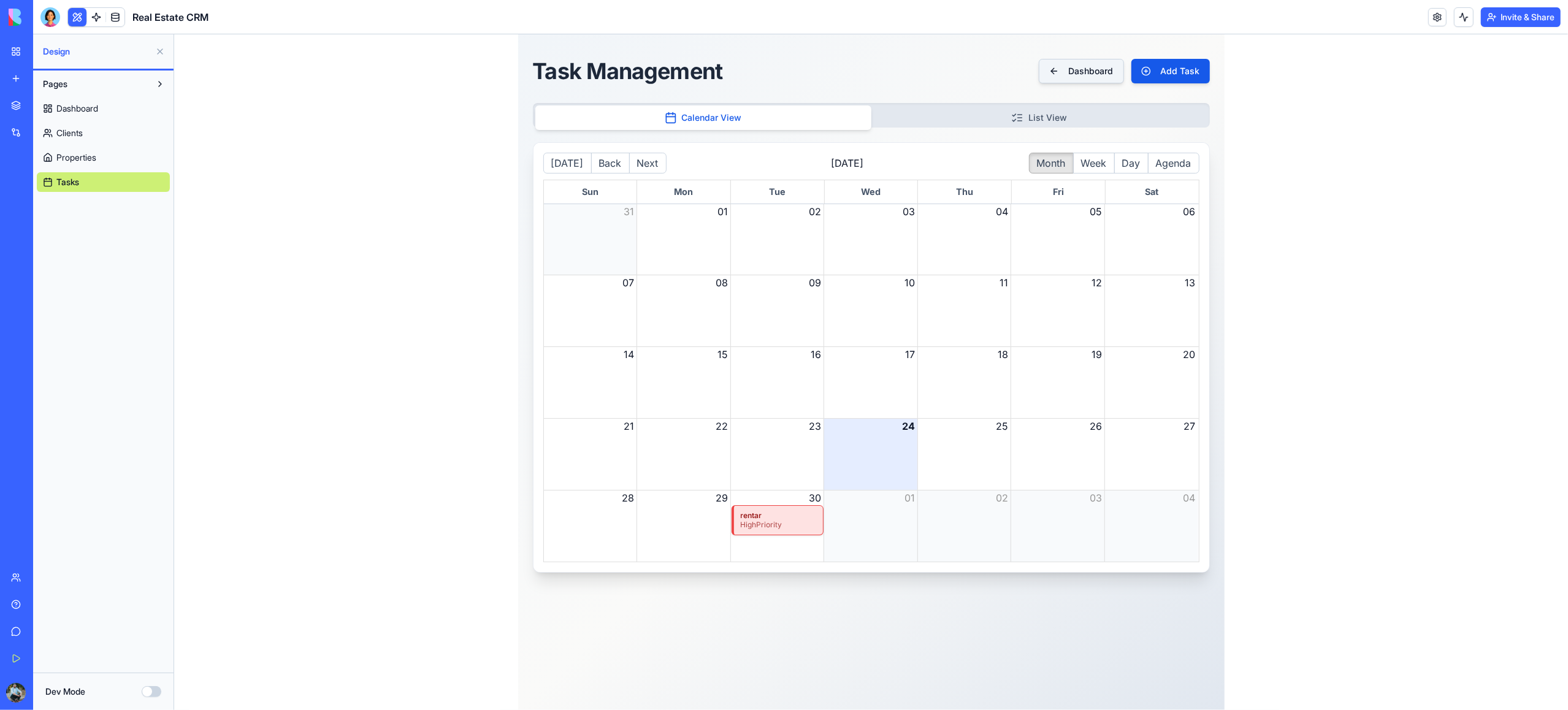
click at [1098, 75] on button "Dashboard" at bounding box center [1081, 71] width 85 height 25
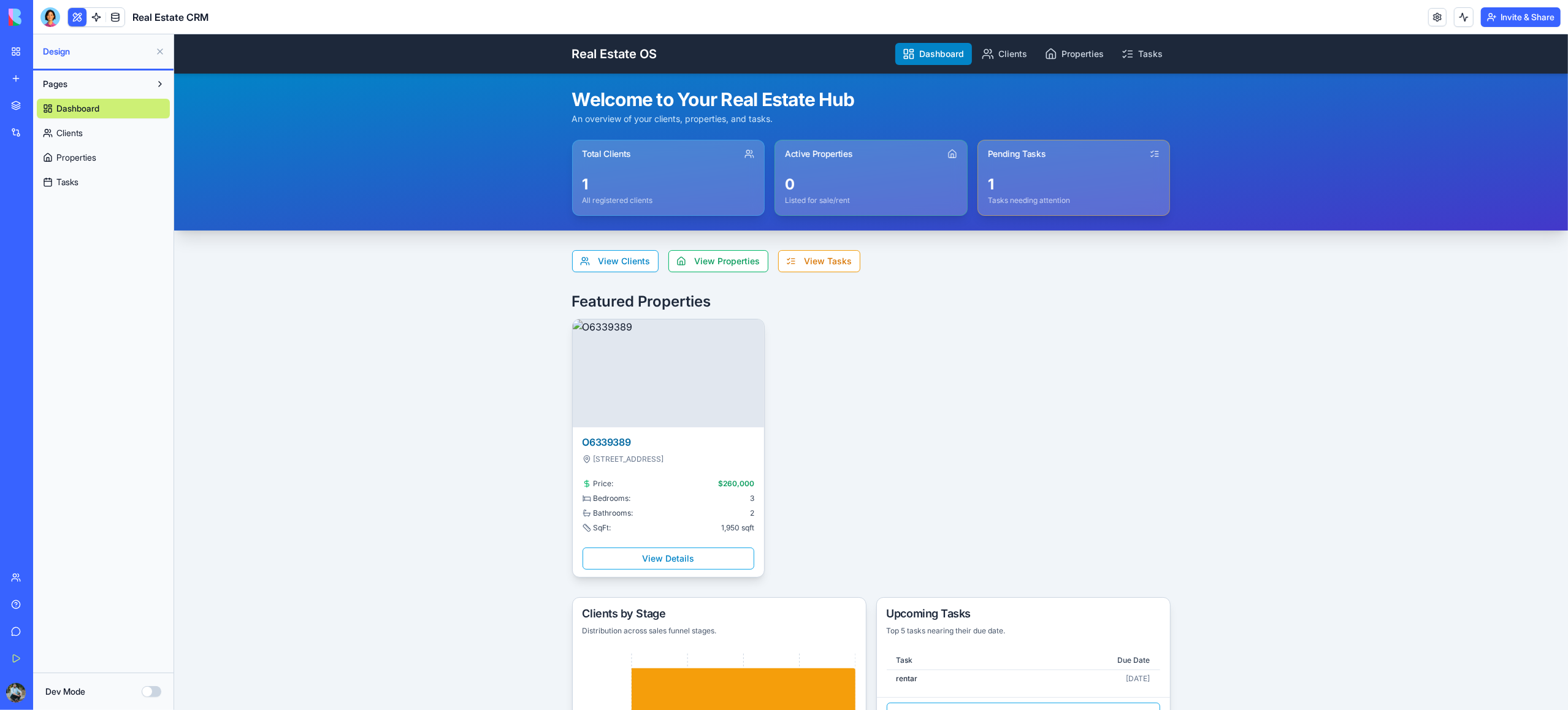
click at [74, 188] on link "Tasks" at bounding box center [103, 182] width 133 height 20
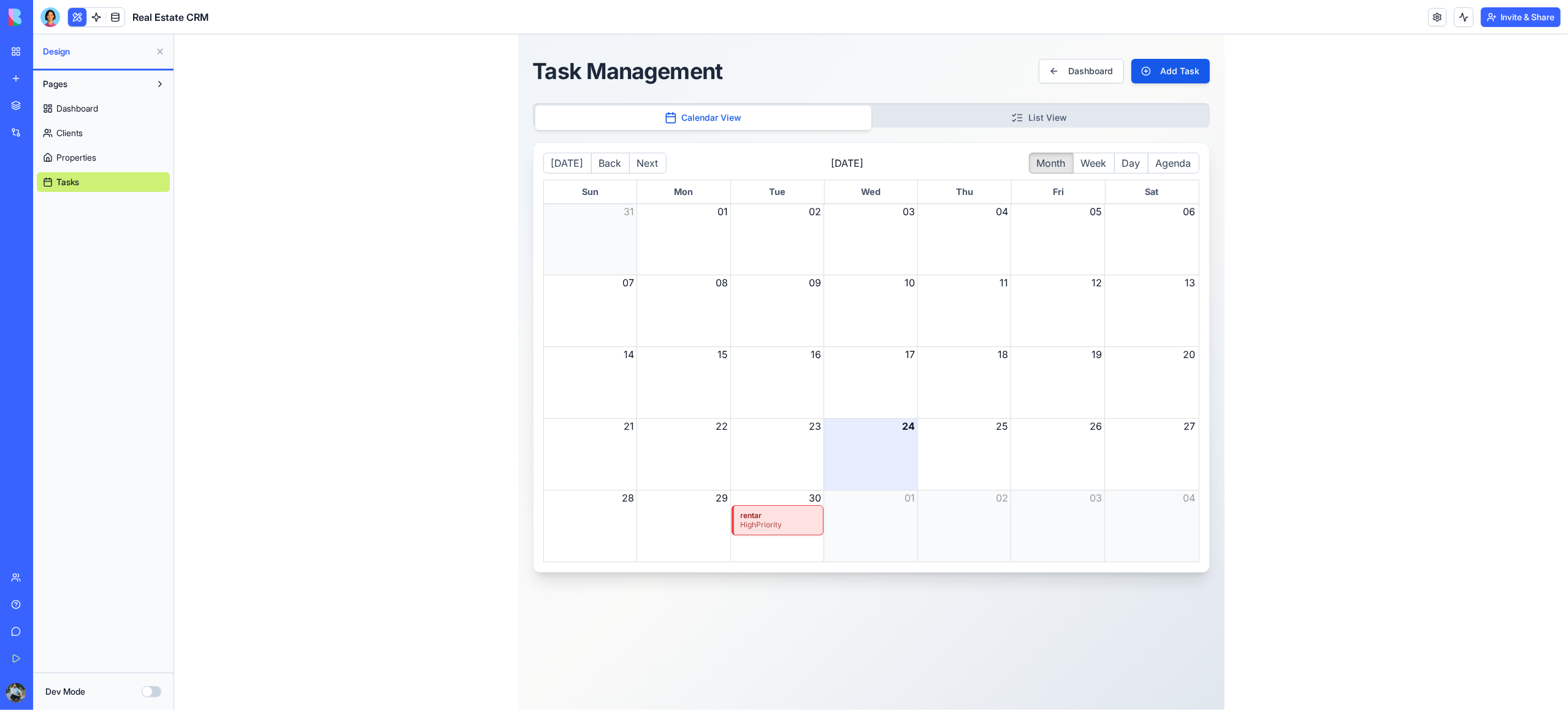
click at [79, 160] on span "Properties" at bounding box center [76, 158] width 40 height 12
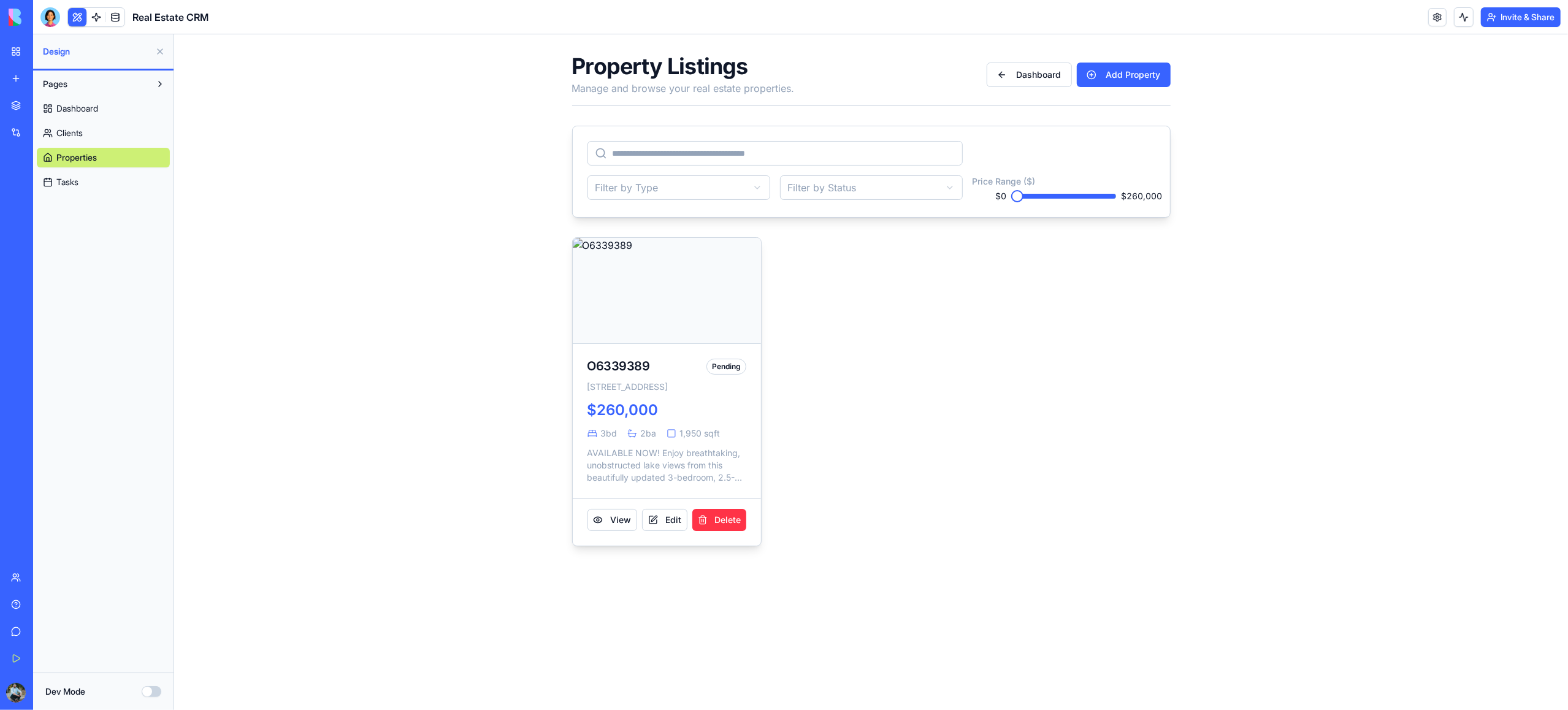
click at [79, 135] on span "Clients" at bounding box center [69, 133] width 27 height 12
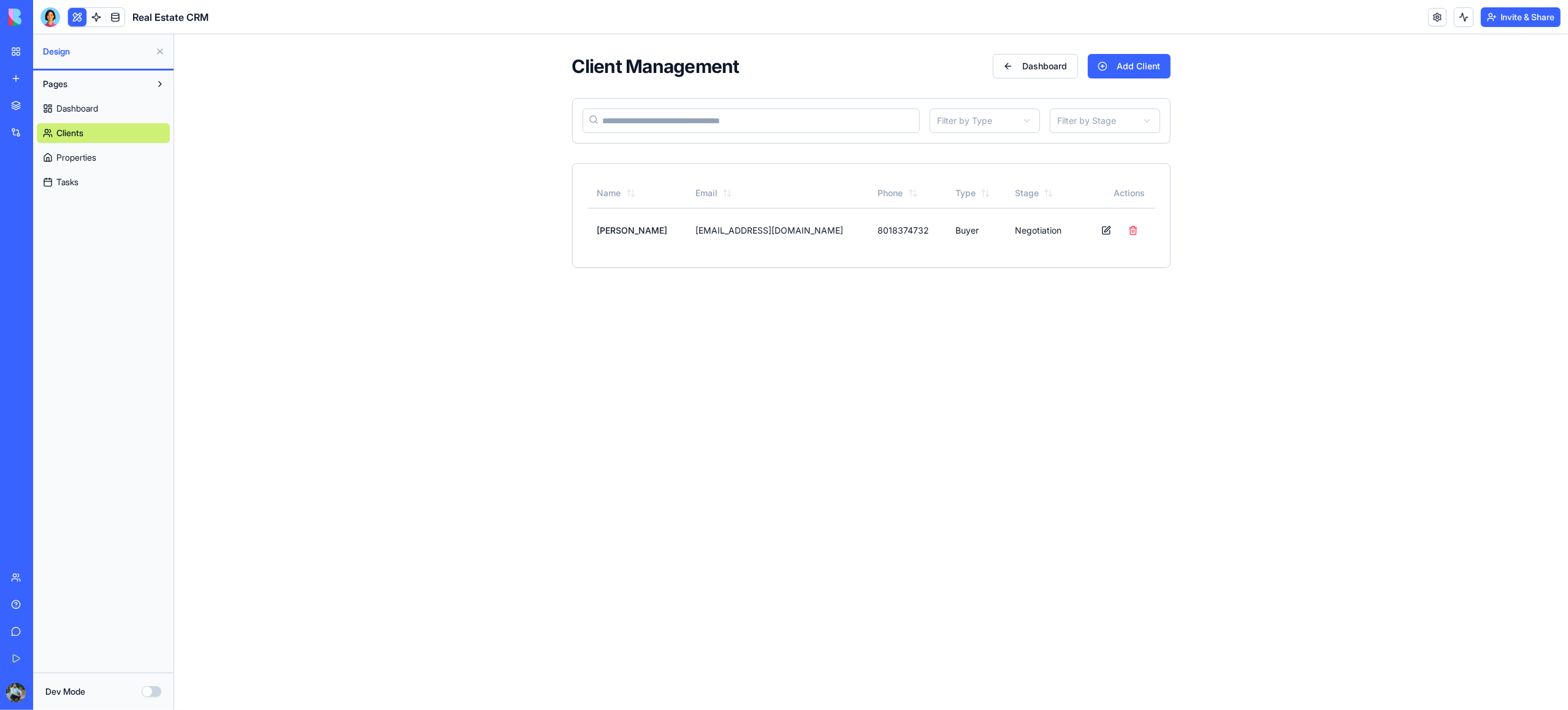
click at [84, 107] on span "Dashboard" at bounding box center [77, 109] width 41 height 12
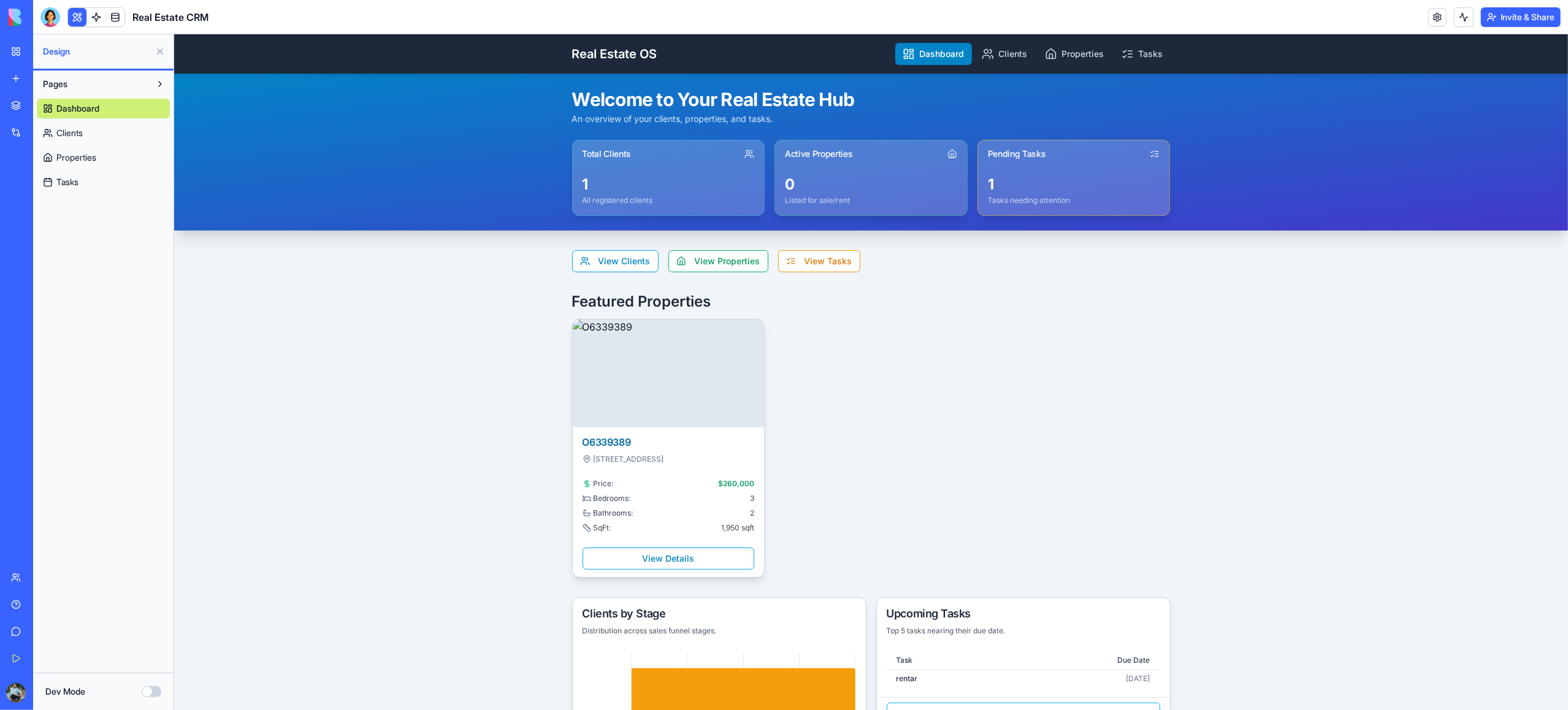
click at [79, 87] on button "Pages" at bounding box center [93, 84] width 113 height 20
click at [97, 18] on link at bounding box center [96, 17] width 19 height 19
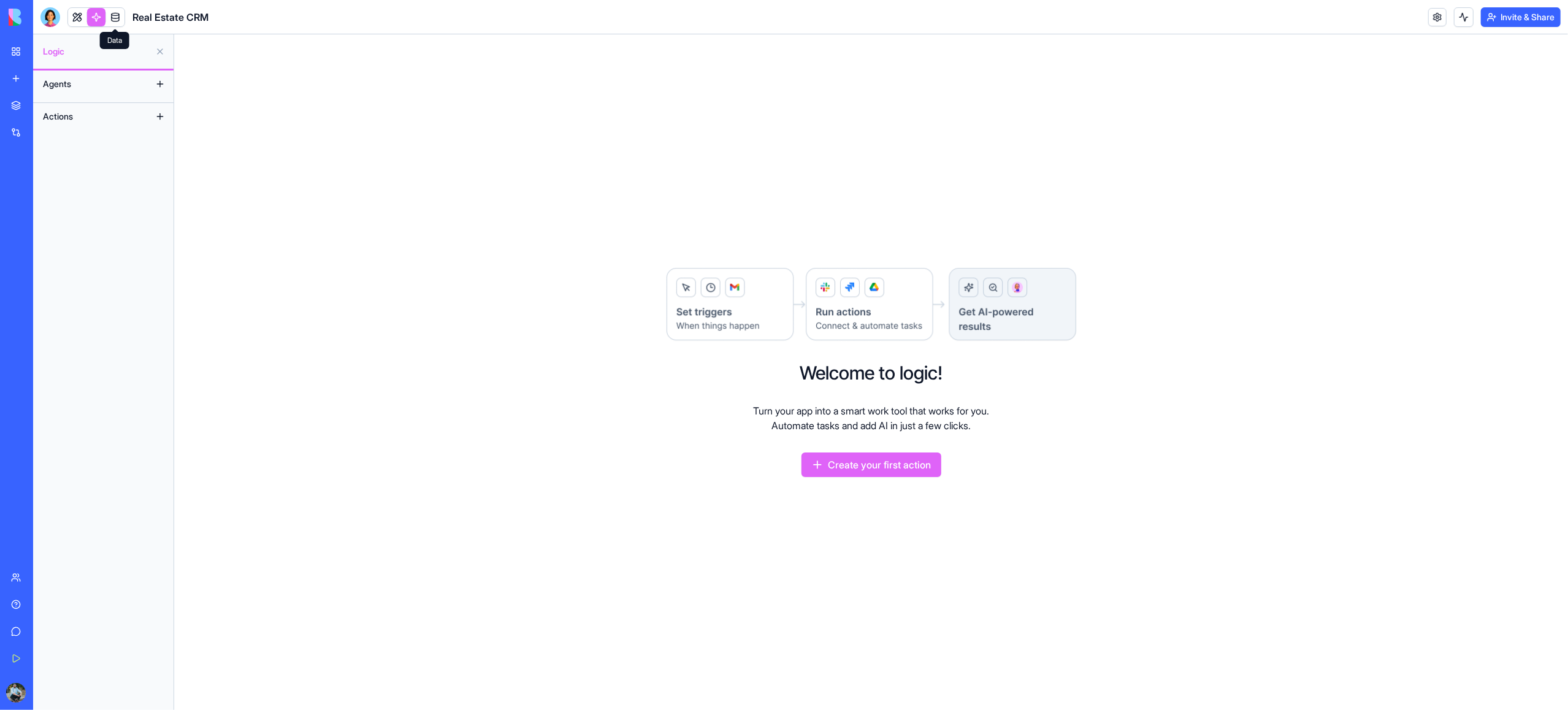
click at [113, 19] on link at bounding box center [116, 17] width 19 height 19
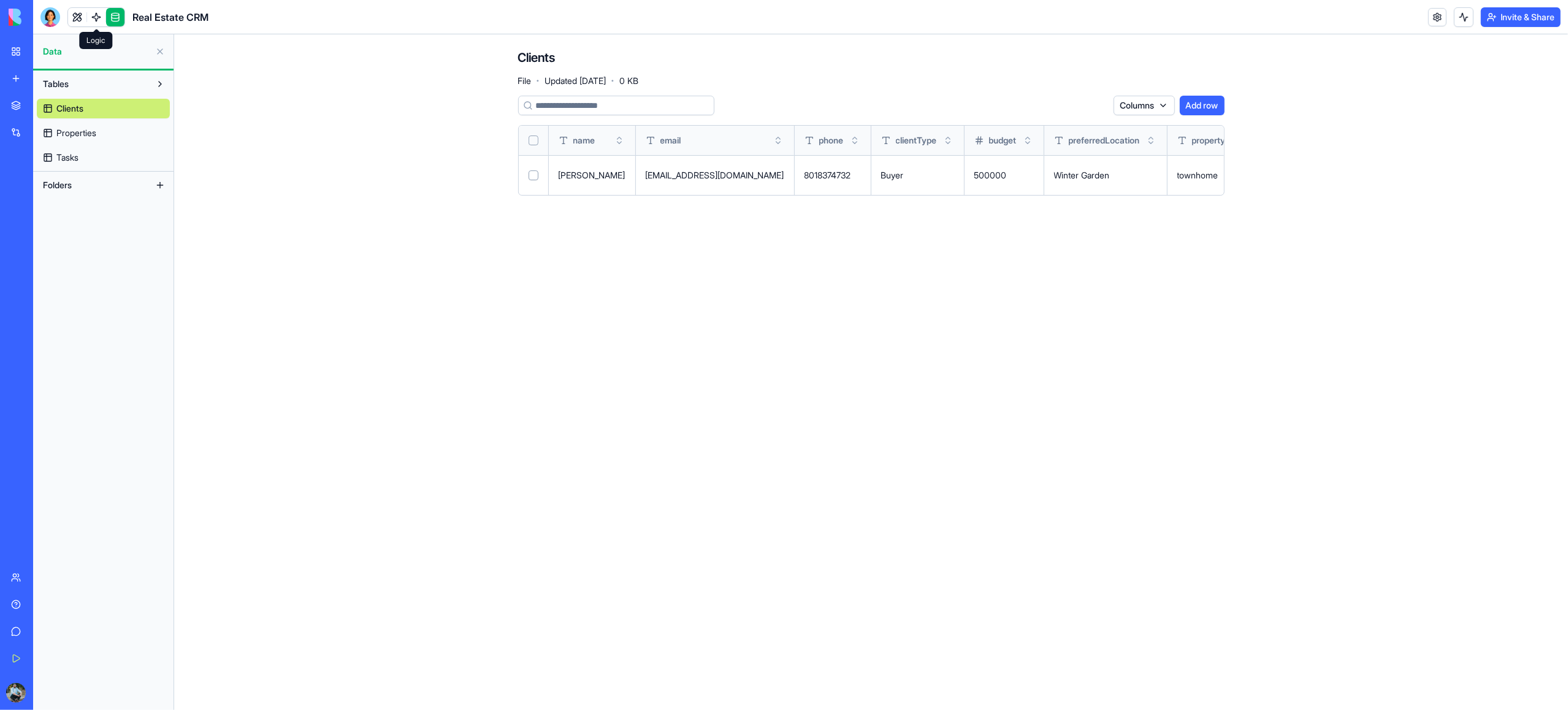
click at [101, 19] on link at bounding box center [96, 17] width 19 height 19
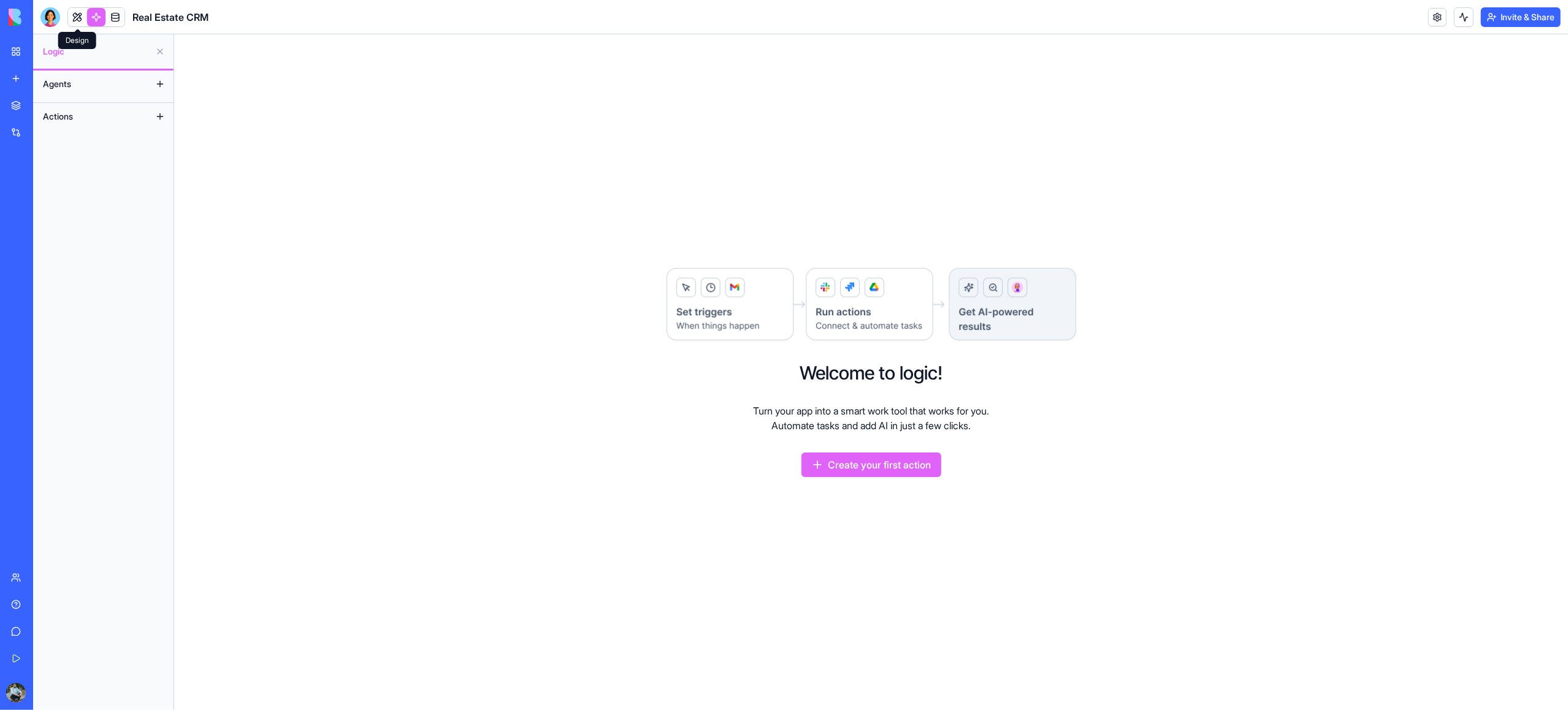
click at [81, 18] on link at bounding box center [77, 17] width 19 height 19
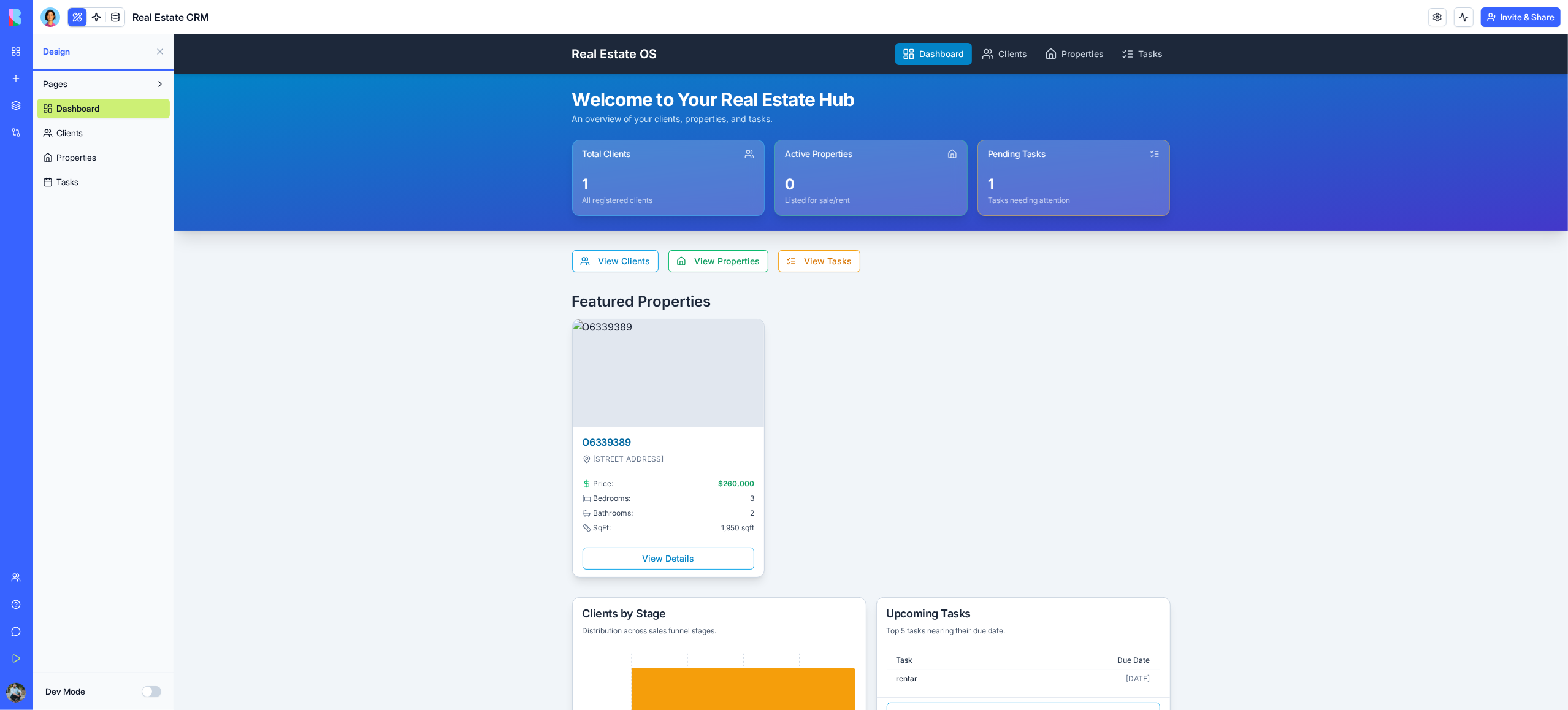
click at [51, 18] on div at bounding box center [50, 17] width 20 height 20
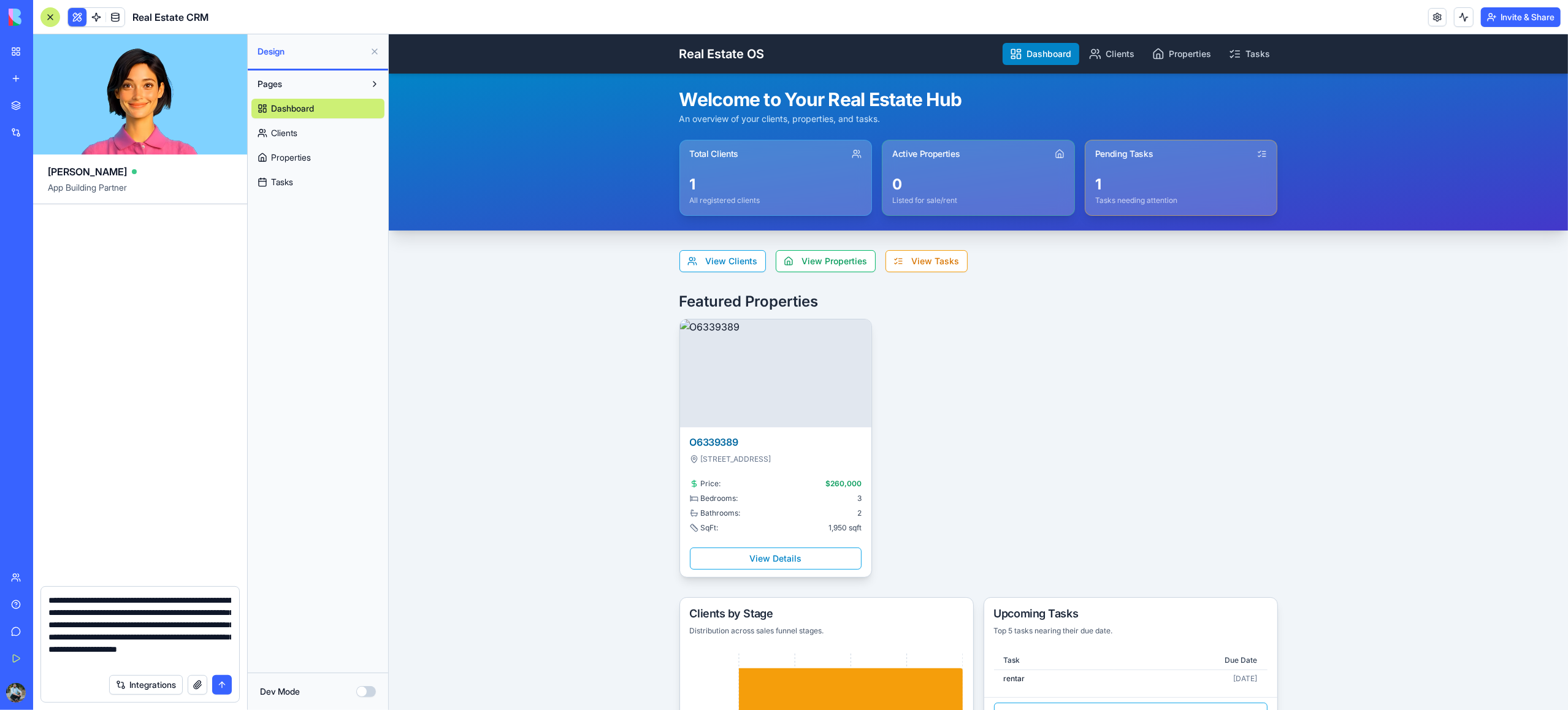
drag, startPoint x: 74, startPoint y: 656, endPoint x: 36, endPoint y: 589, distance: 77.0
click at [36, 589] on div "**********" at bounding box center [140, 648] width 214 height 124
click at [1120, 52] on link "Clients" at bounding box center [1112, 54] width 61 height 22
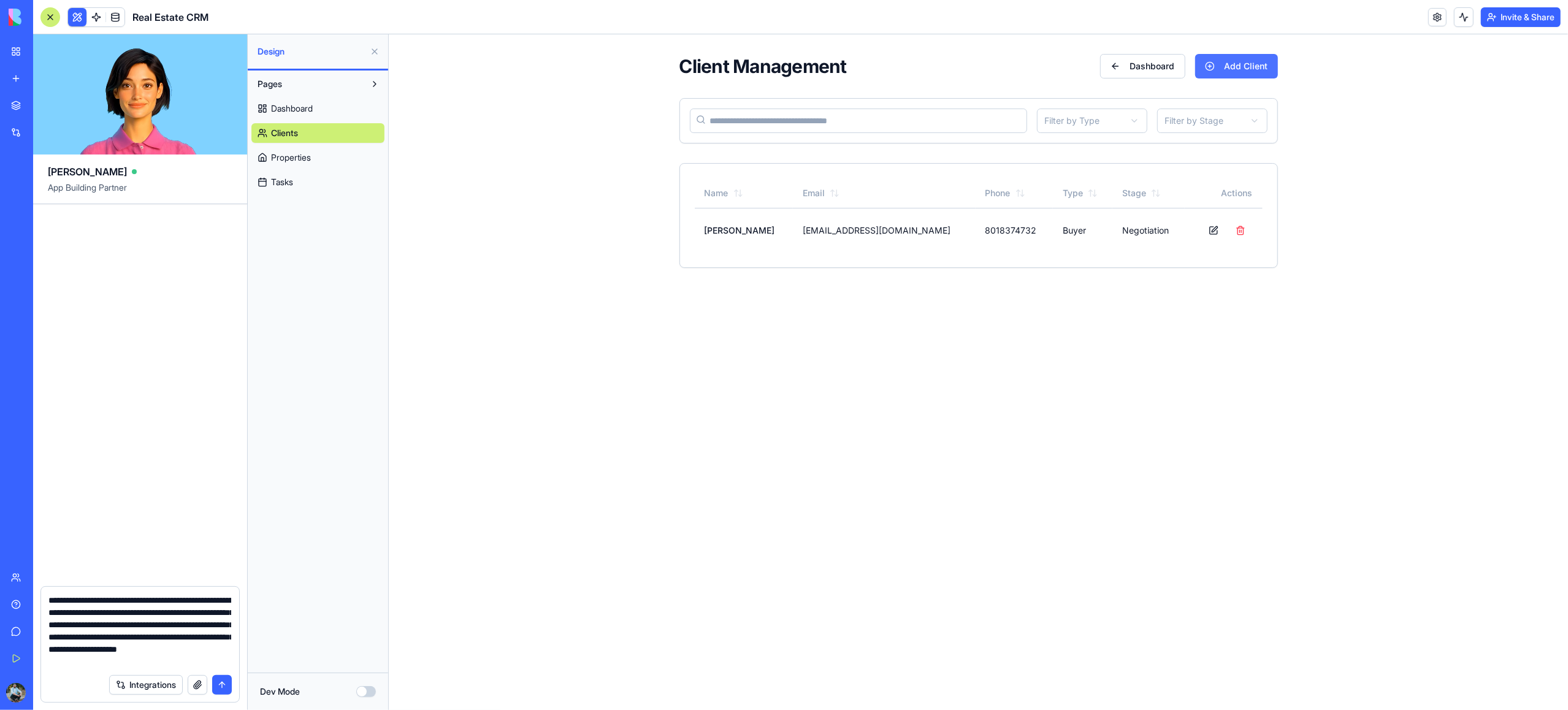
click at [1243, 68] on button "Add Client" at bounding box center [1236, 66] width 83 height 25
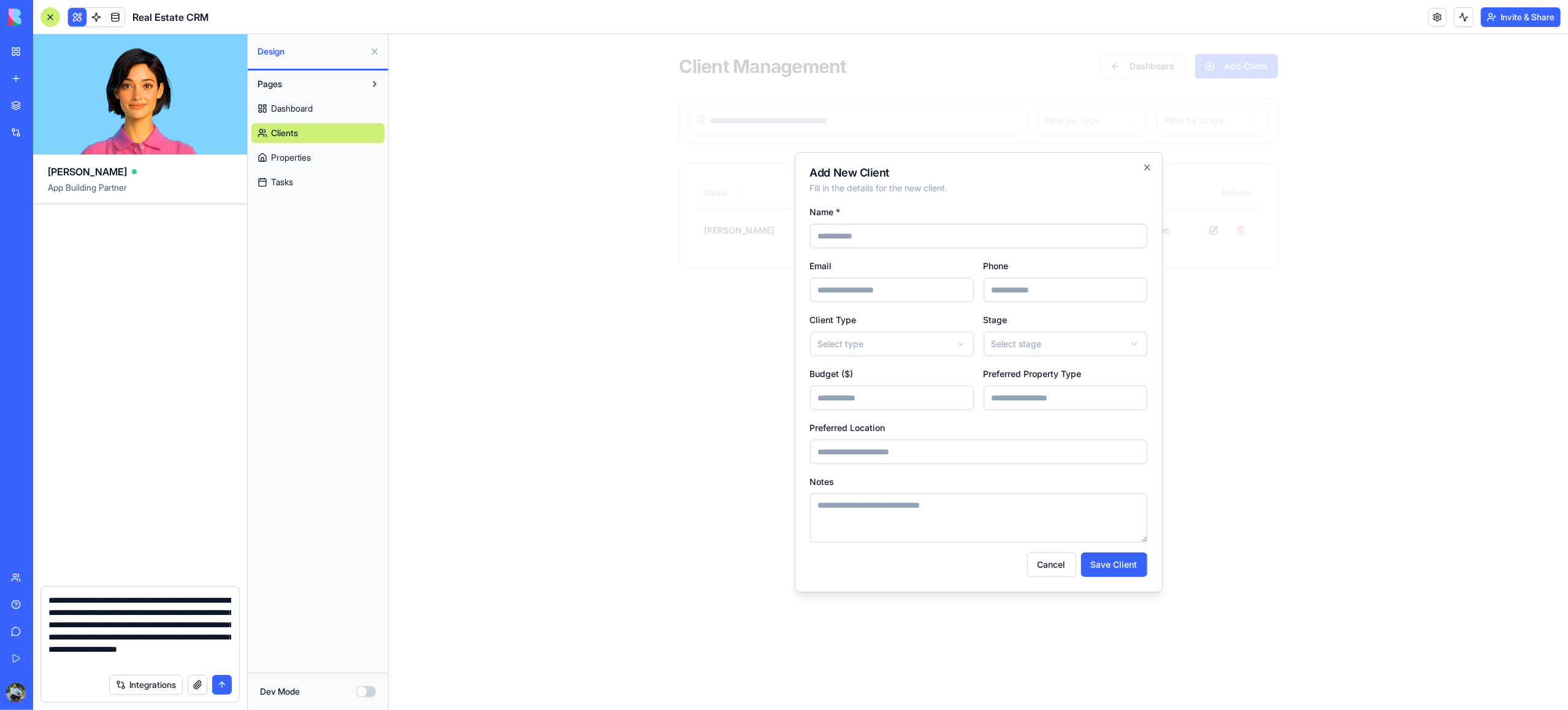
click at [212, 662] on textarea "**********" at bounding box center [139, 631] width 182 height 74
type textarea "**********"
click at [220, 680] on button "submit" at bounding box center [222, 685] width 20 height 20
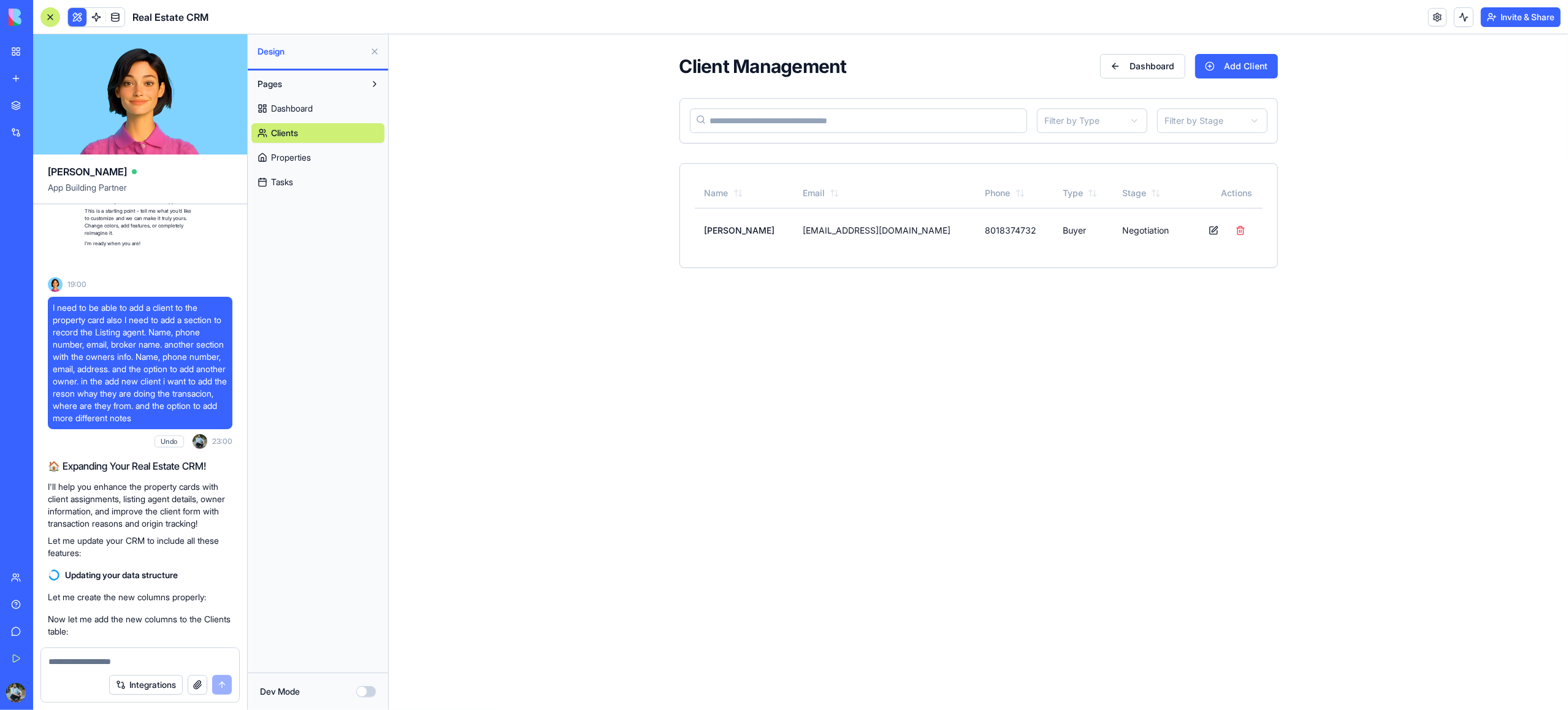
scroll to position [785, 0]
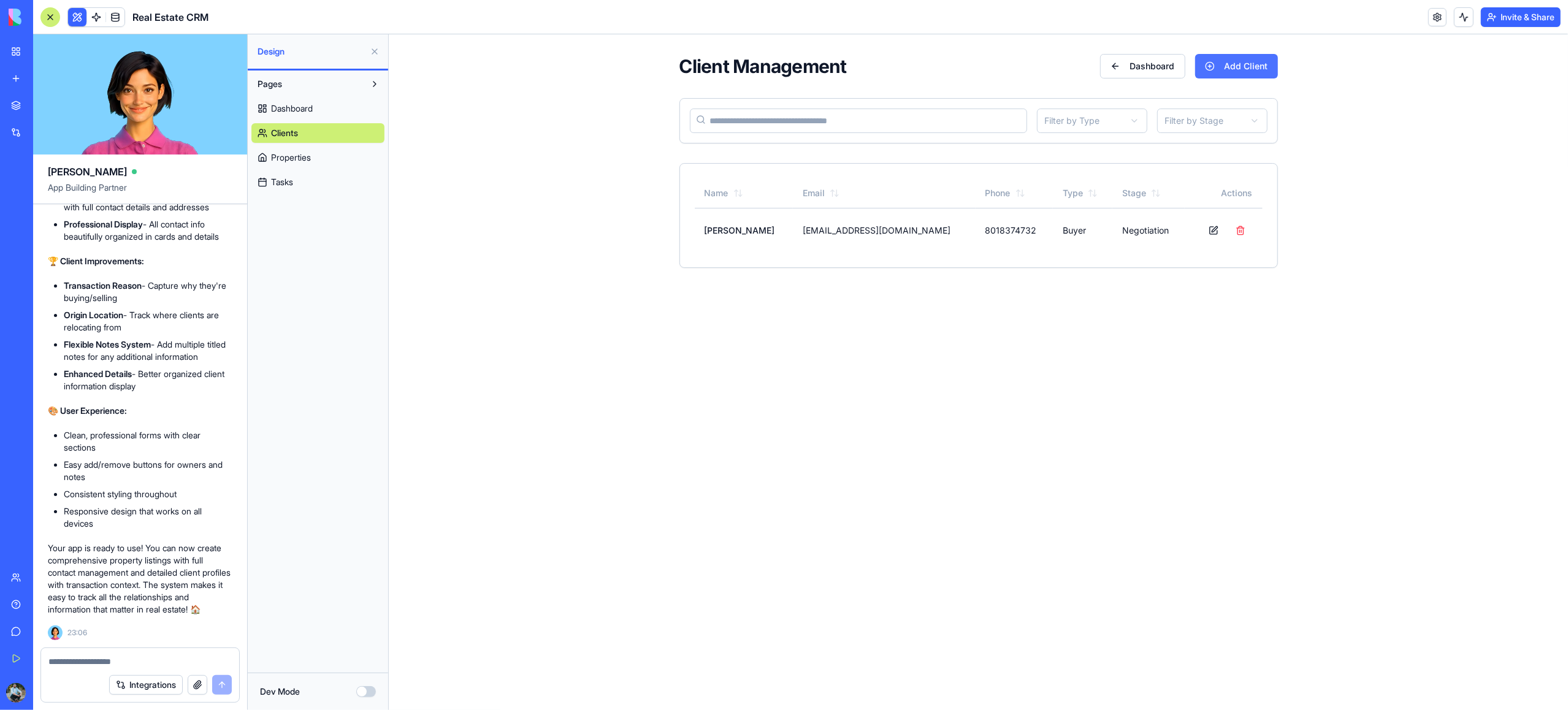
click at [1233, 65] on button "Add Client" at bounding box center [1236, 66] width 83 height 25
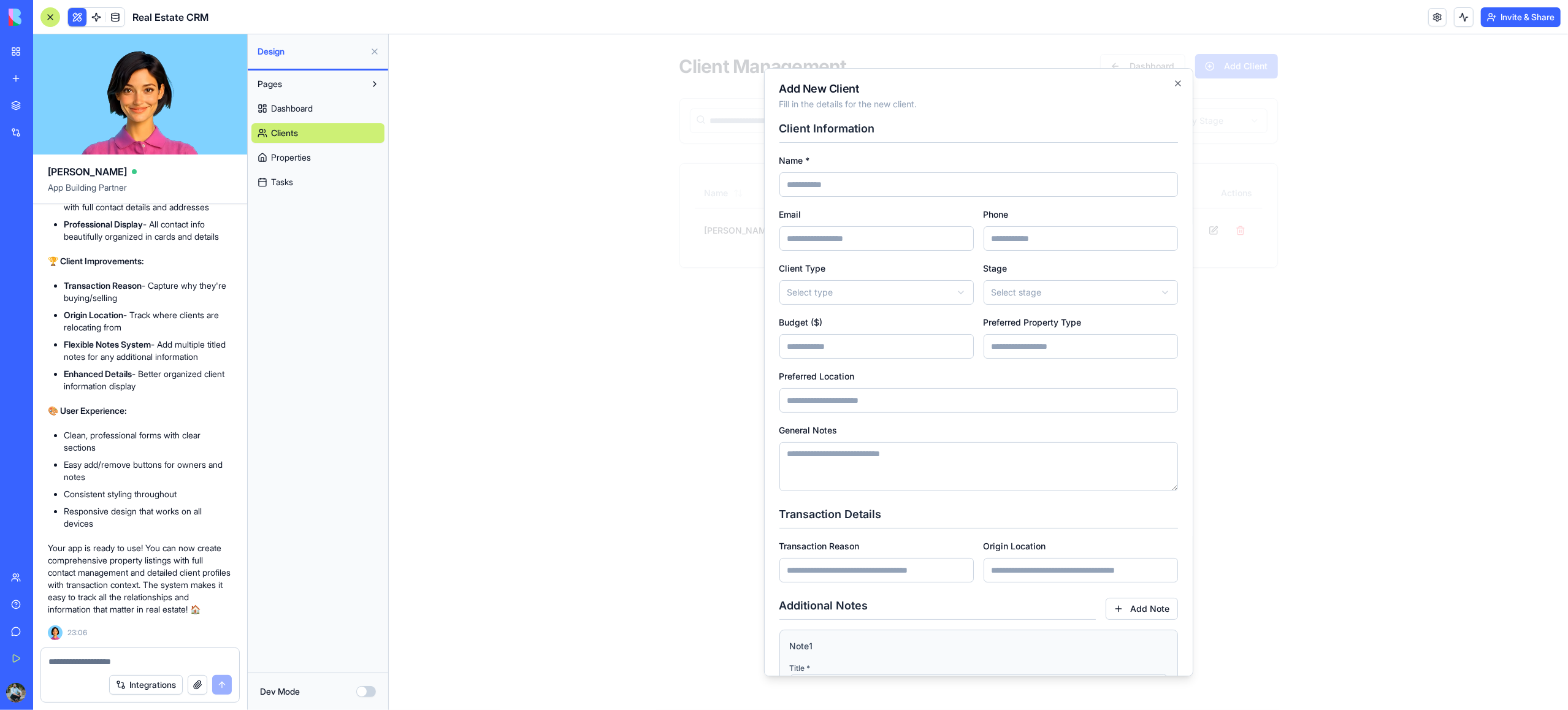
click at [1039, 288] on body "**********" at bounding box center [978, 161] width 1180 height 253
click at [1040, 288] on body "**********" at bounding box center [978, 161] width 1180 height 253
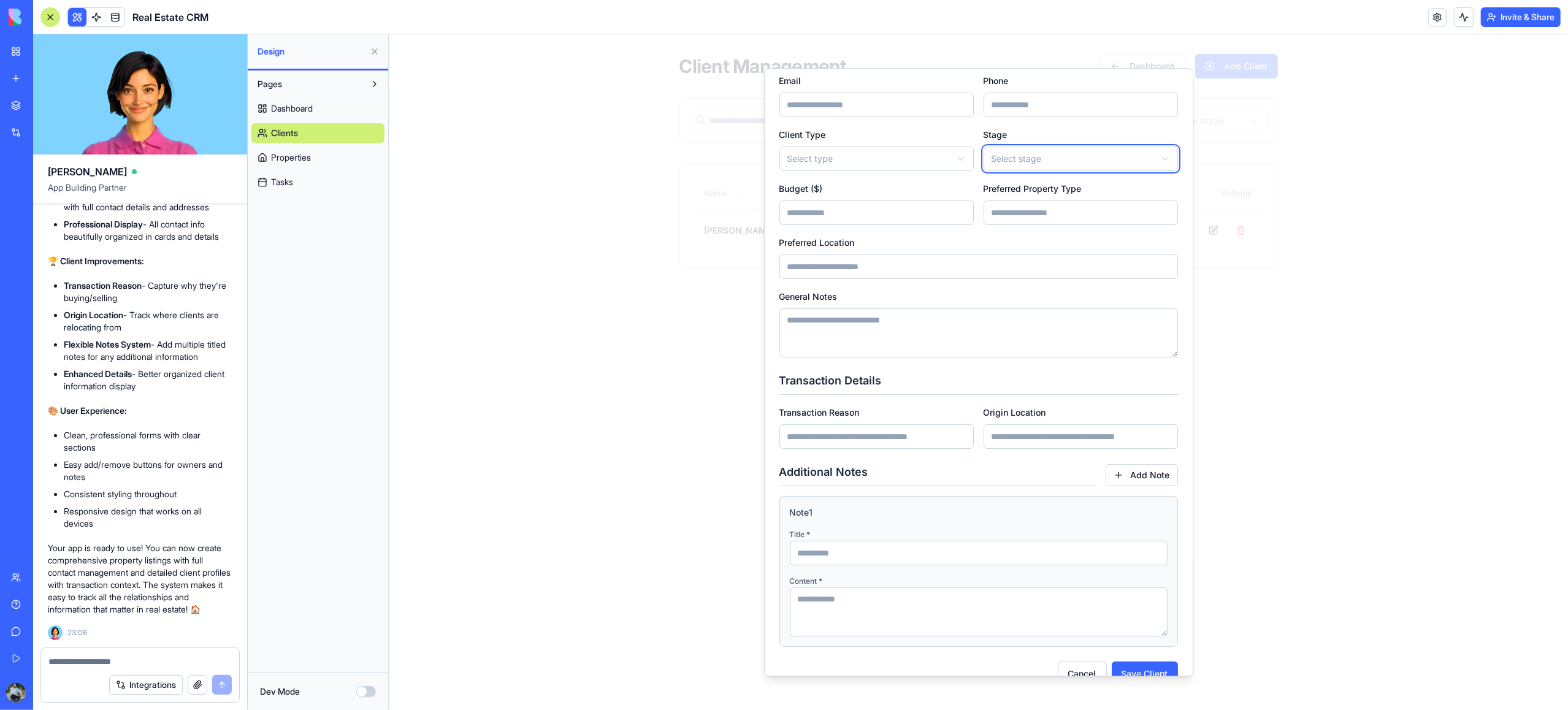
scroll to position [139, 0]
click at [872, 437] on input "Transaction Reason" at bounding box center [876, 432] width 194 height 25
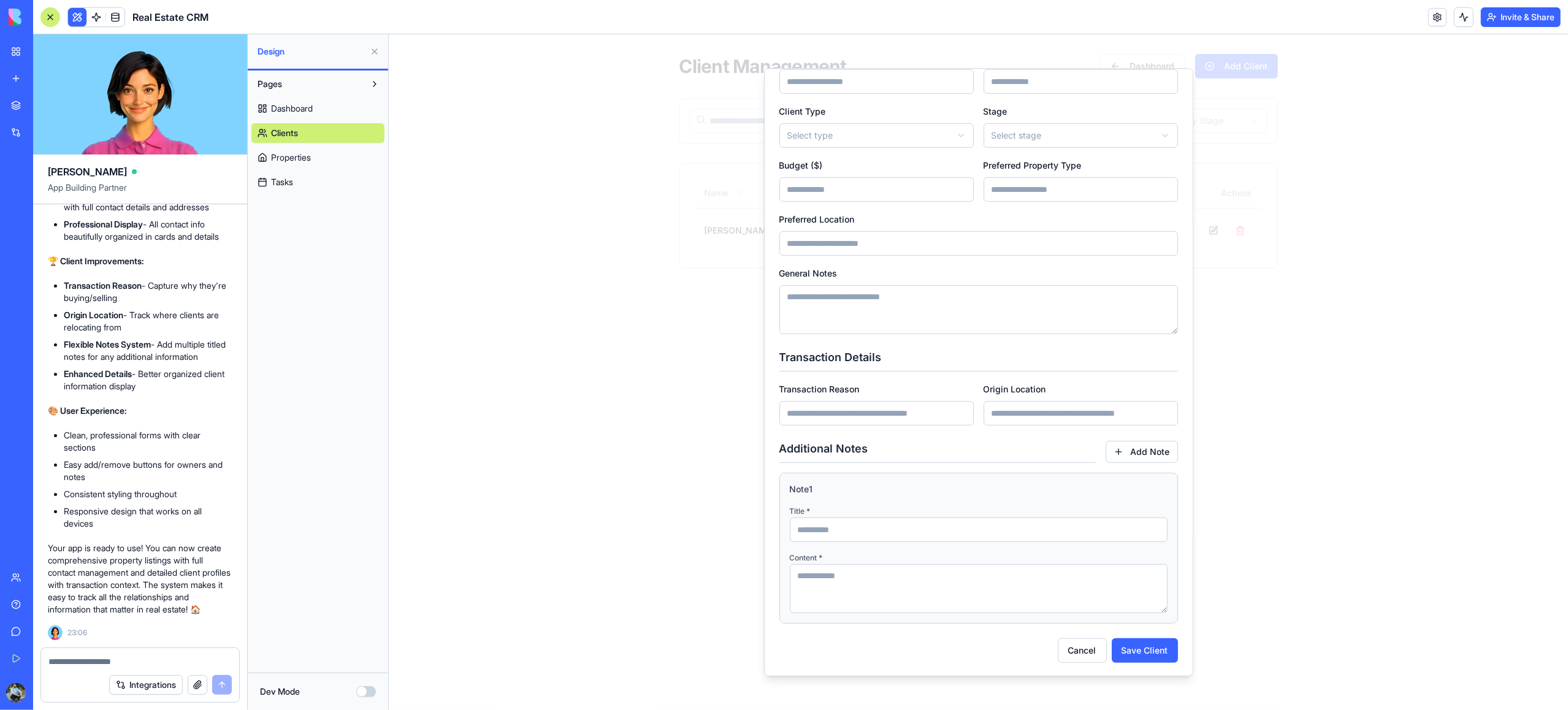
scroll to position [158, 0]
click at [1045, 414] on input "Origin Location" at bounding box center [1080, 413] width 194 height 25
click at [1136, 451] on button "Add Note" at bounding box center [1141, 451] width 72 height 22
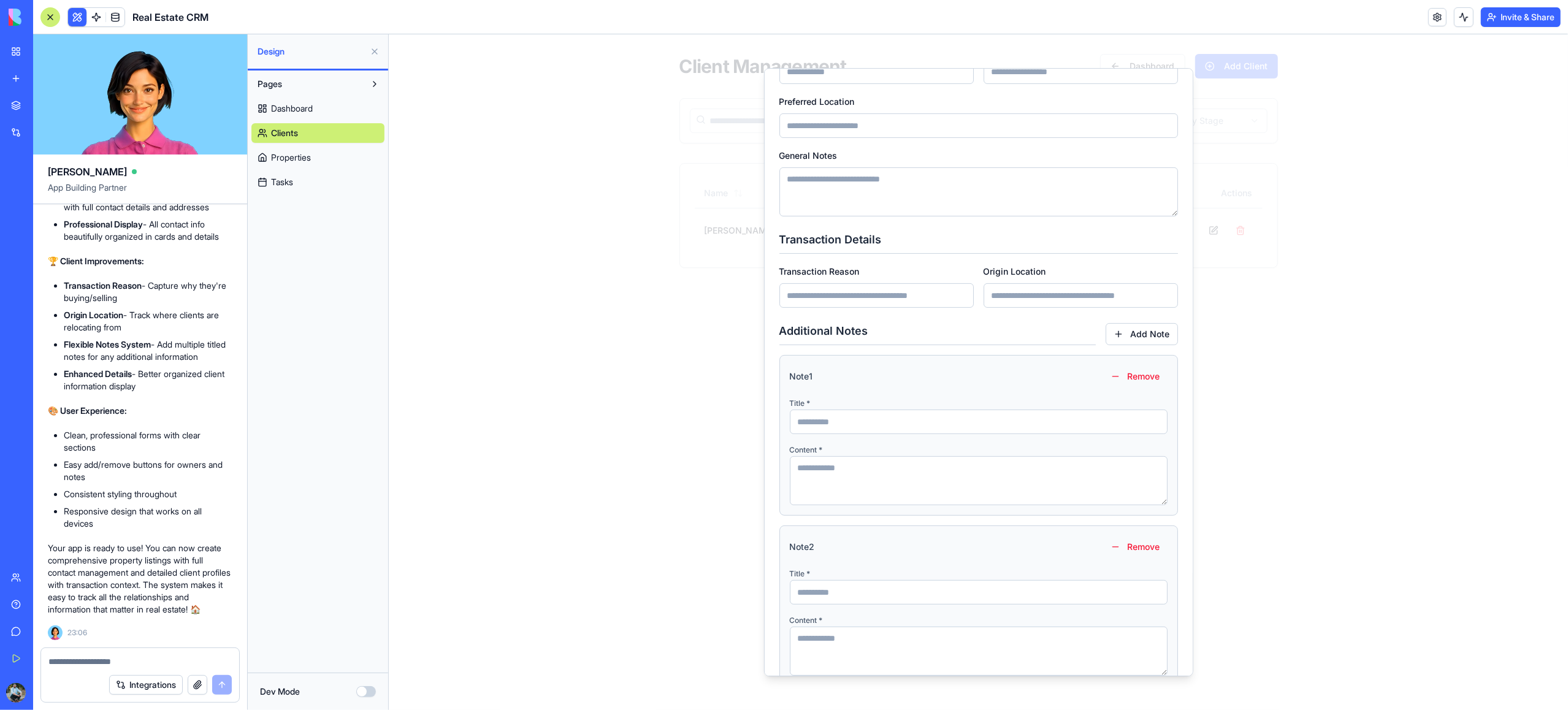
scroll to position [341, 0]
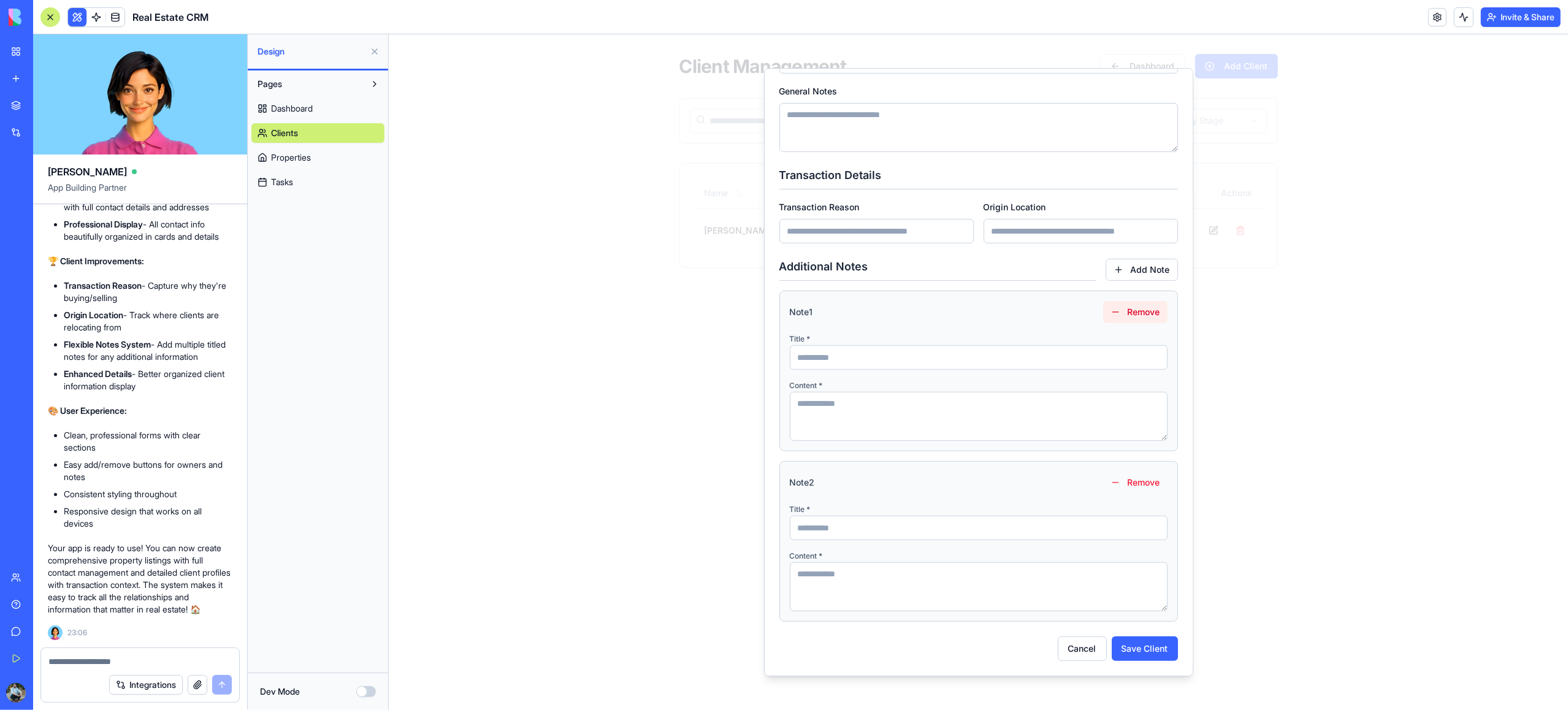
click at [1139, 312] on button "Remove" at bounding box center [1135, 312] width 64 height 22
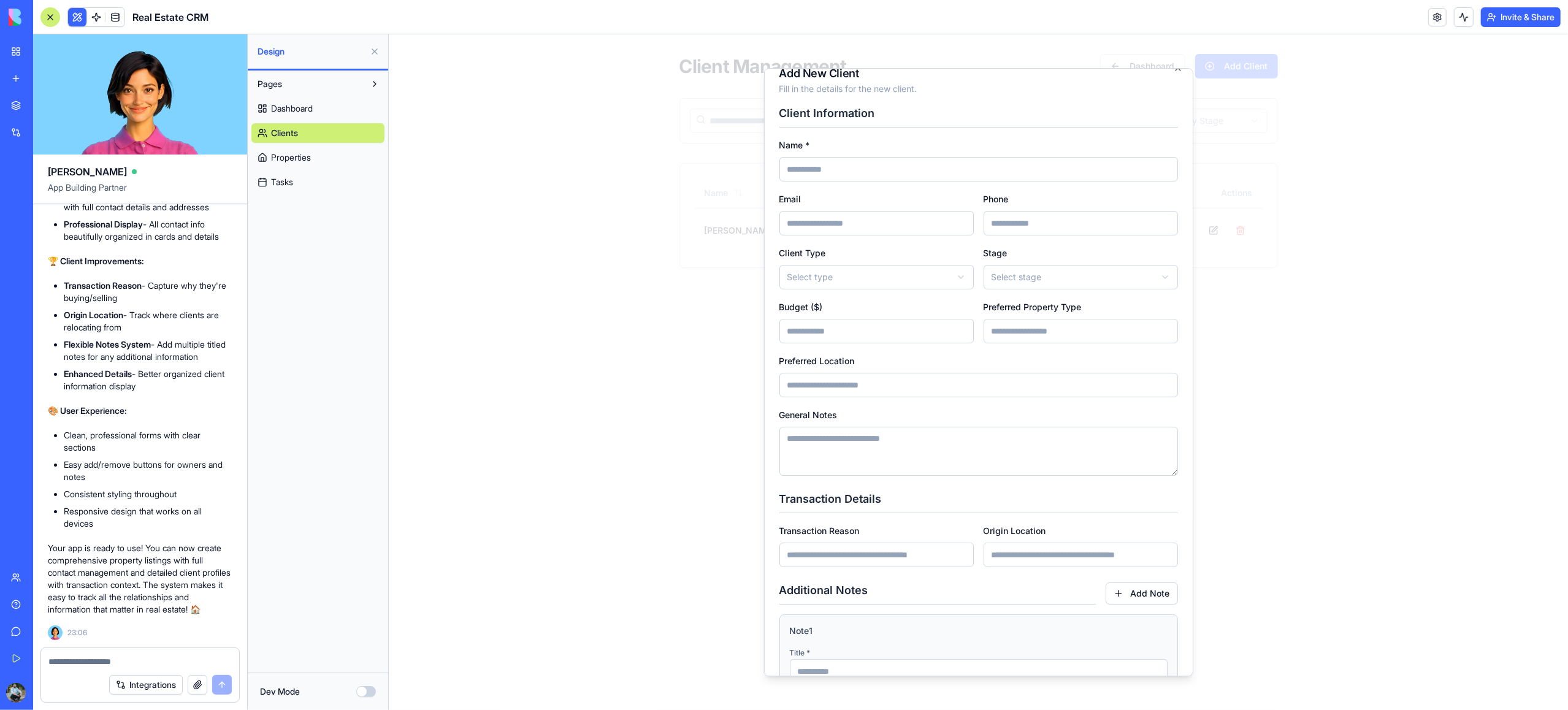
scroll to position [0, 0]
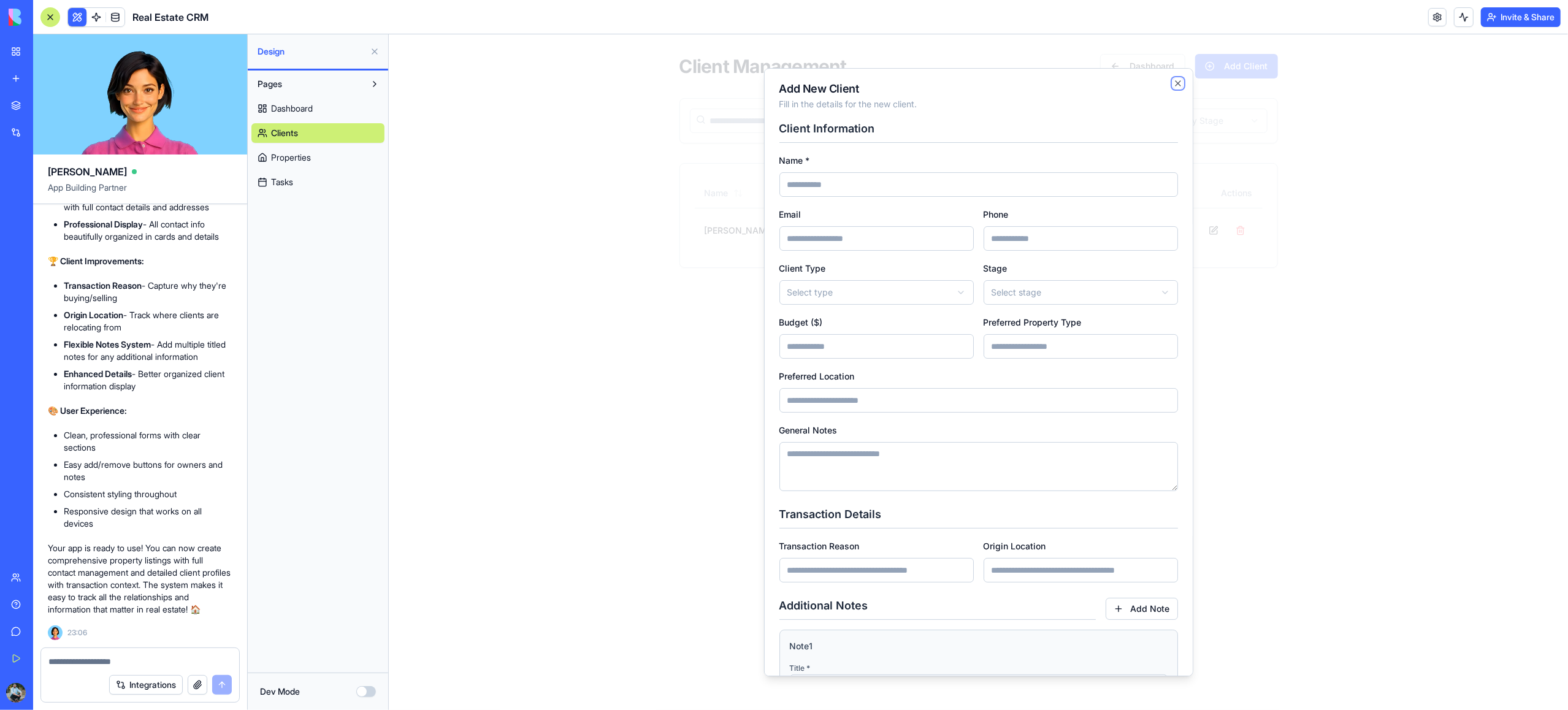
click at [1177, 84] on icon "button" at bounding box center [1178, 83] width 5 height 5
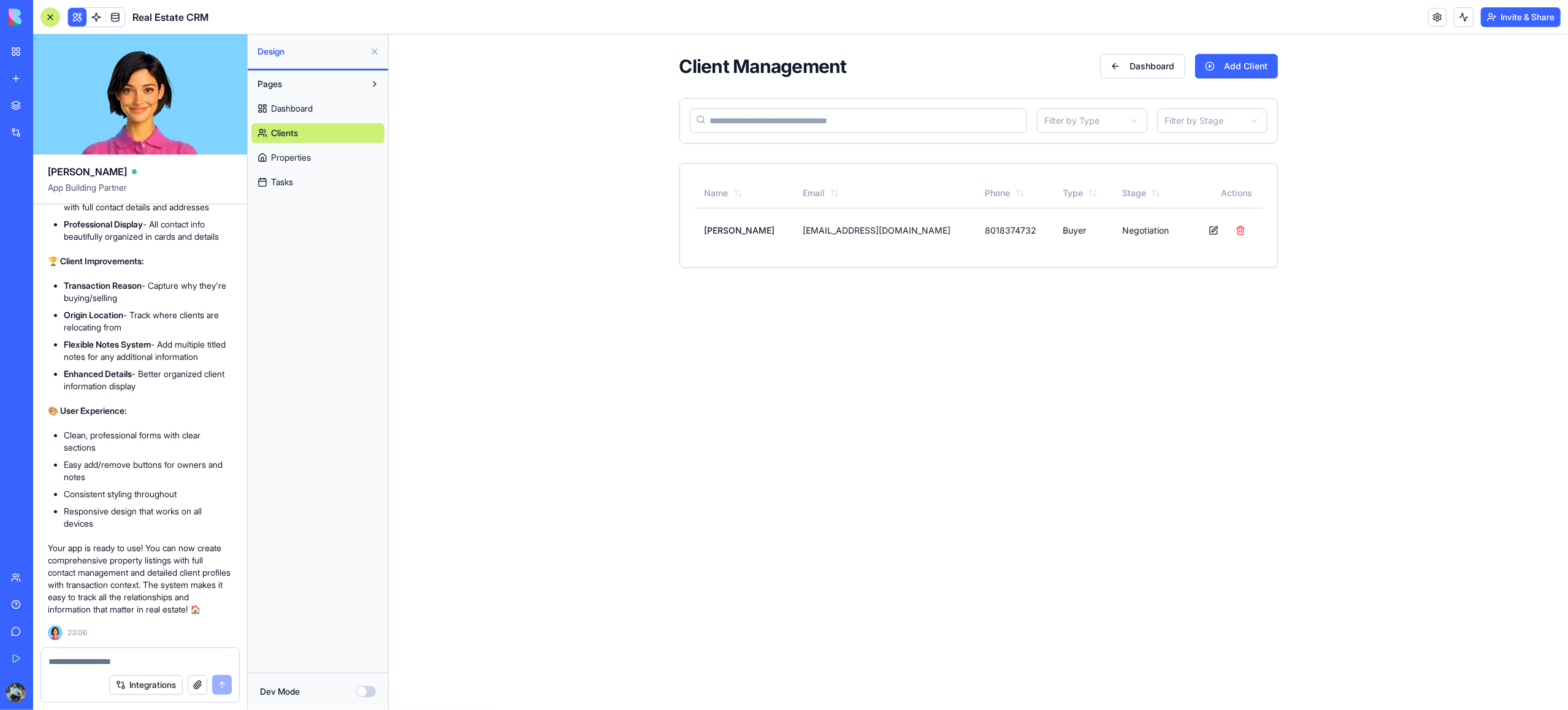
click at [325, 155] on link "Properties" at bounding box center [317, 158] width 133 height 20
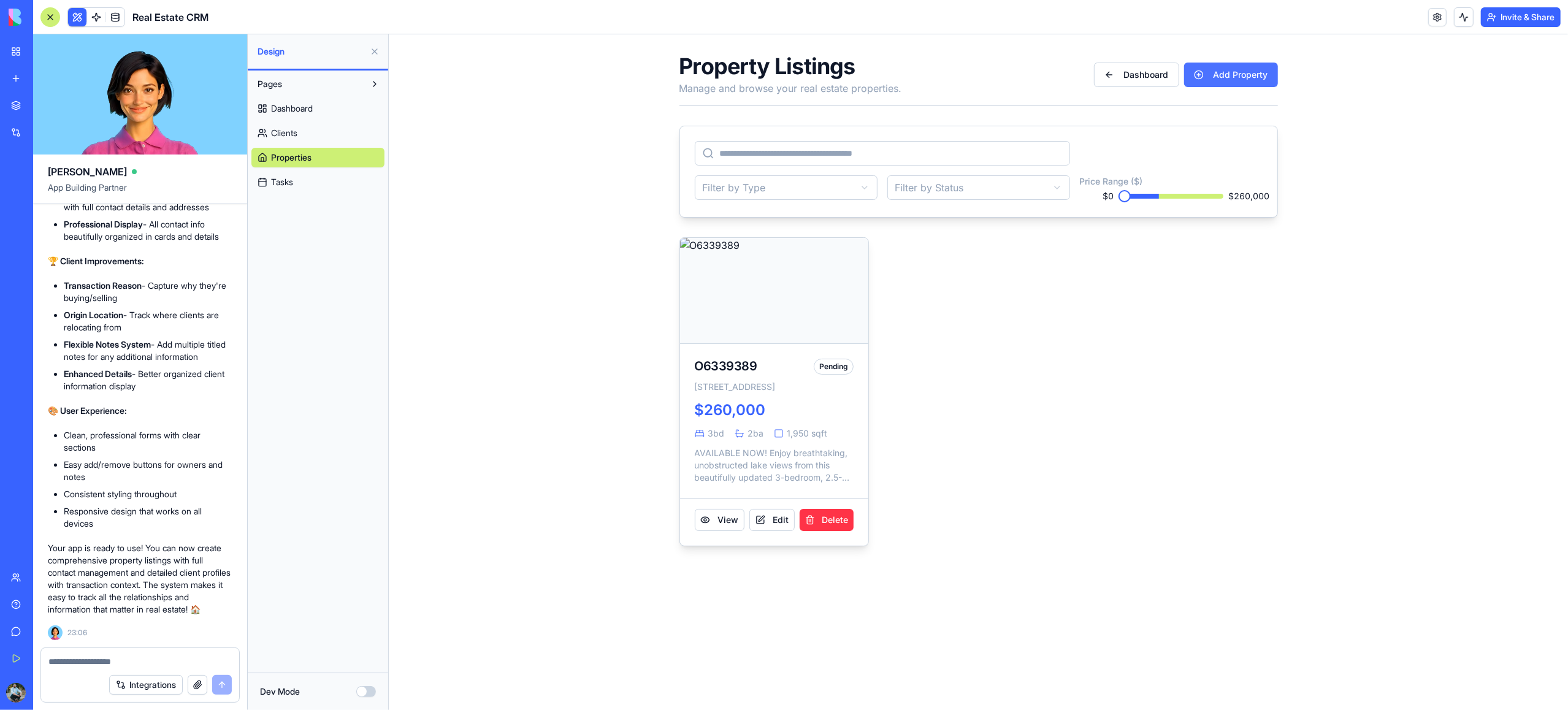
click at [1235, 76] on button "Add Property" at bounding box center [1230, 75] width 94 height 25
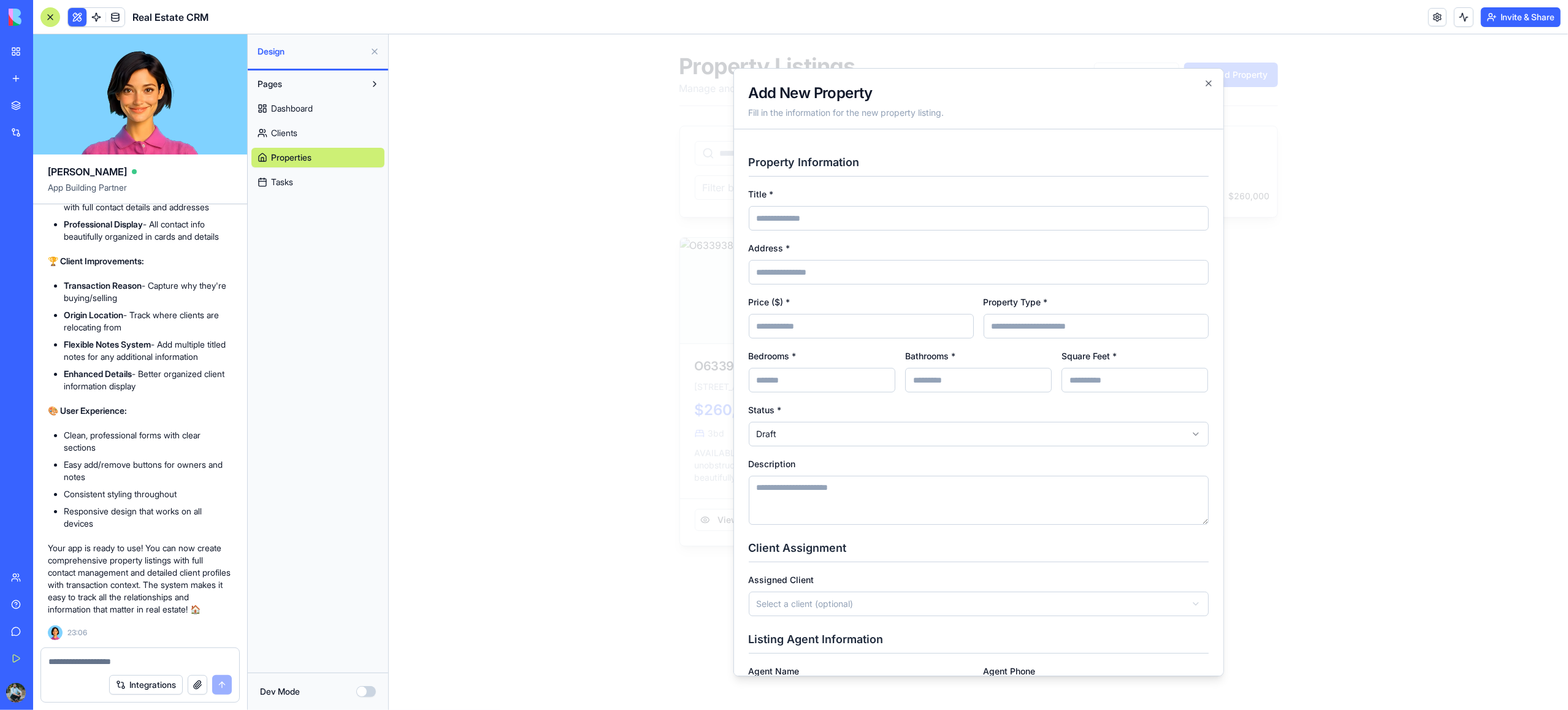
click at [976, 430] on body "**********" at bounding box center [978, 301] width 1180 height 532
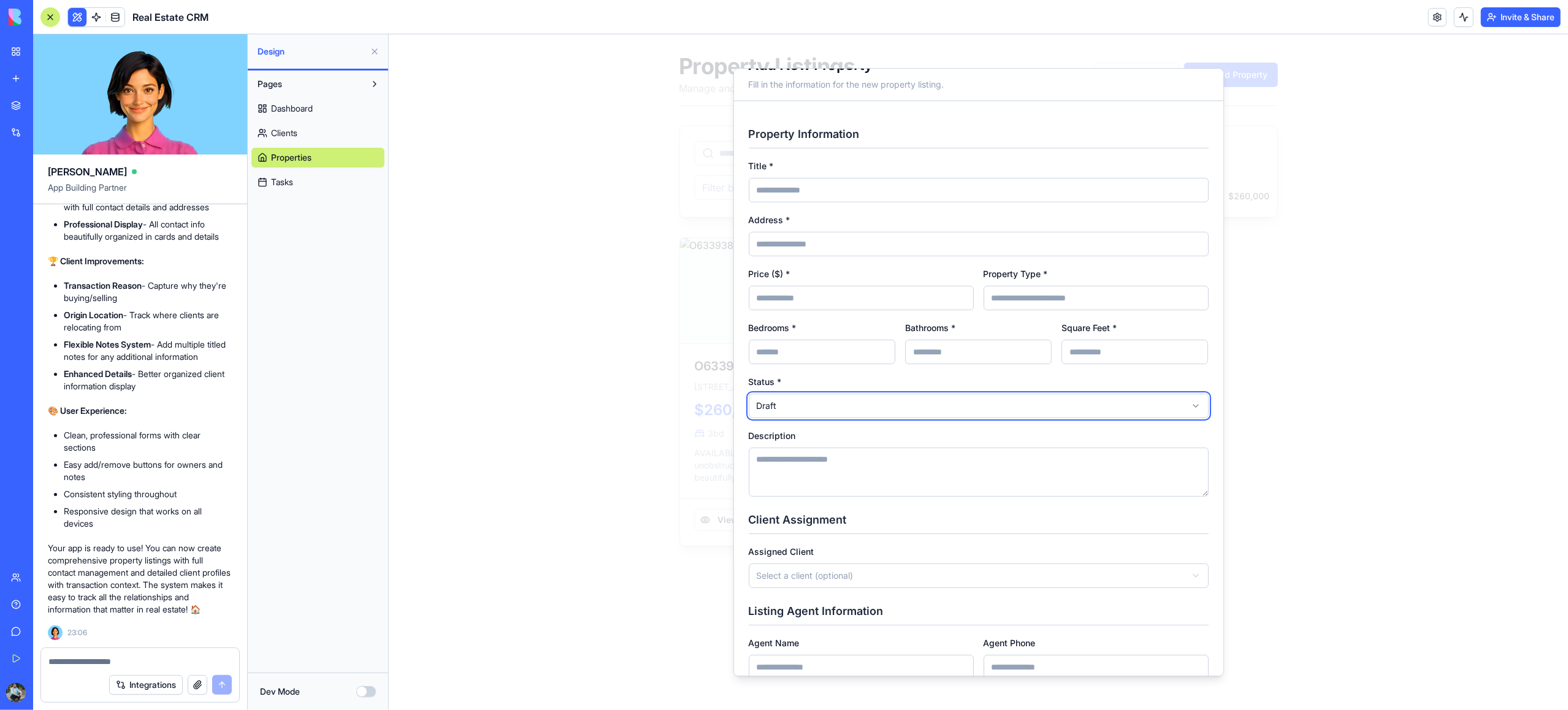
scroll to position [43, 0]
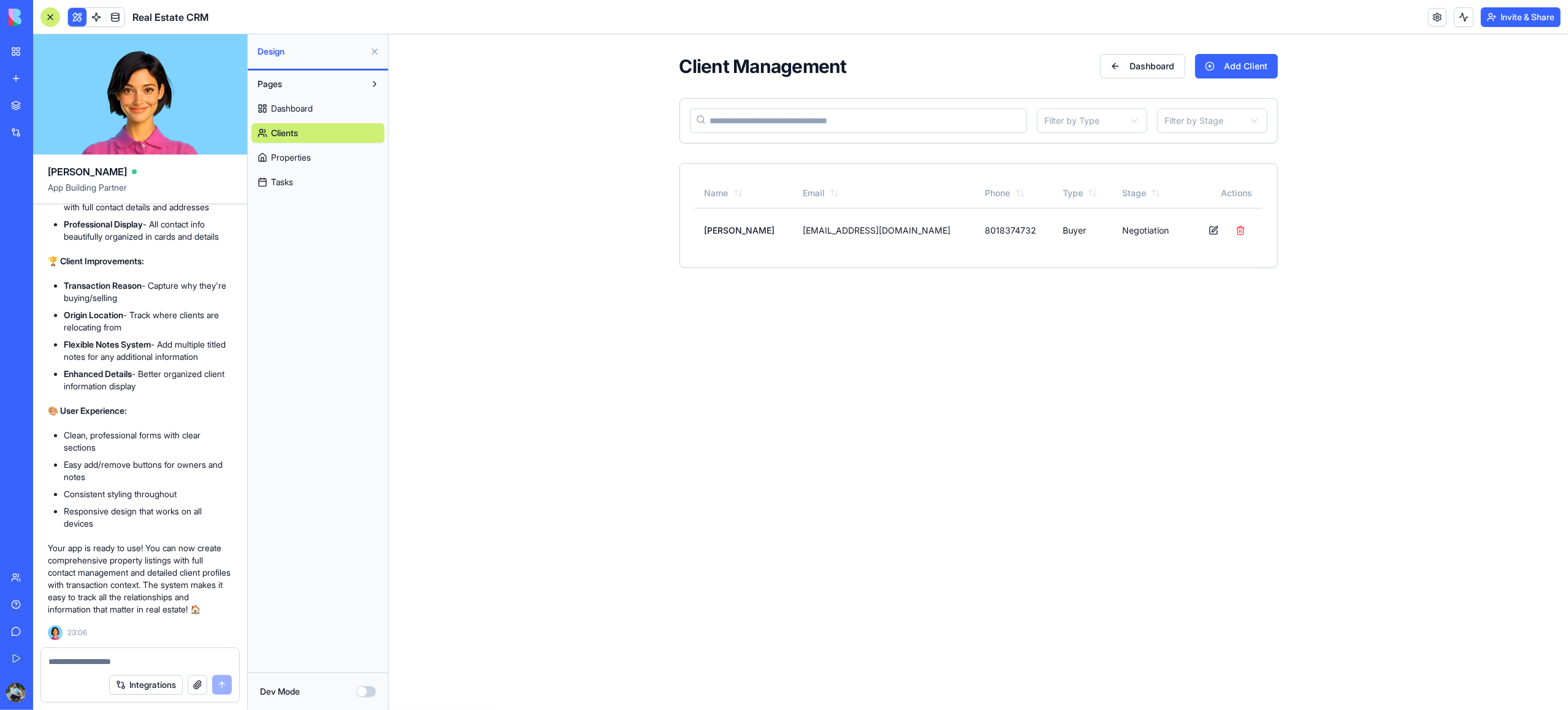
click at [306, 155] on span "Properties" at bounding box center [291, 158] width 40 height 12
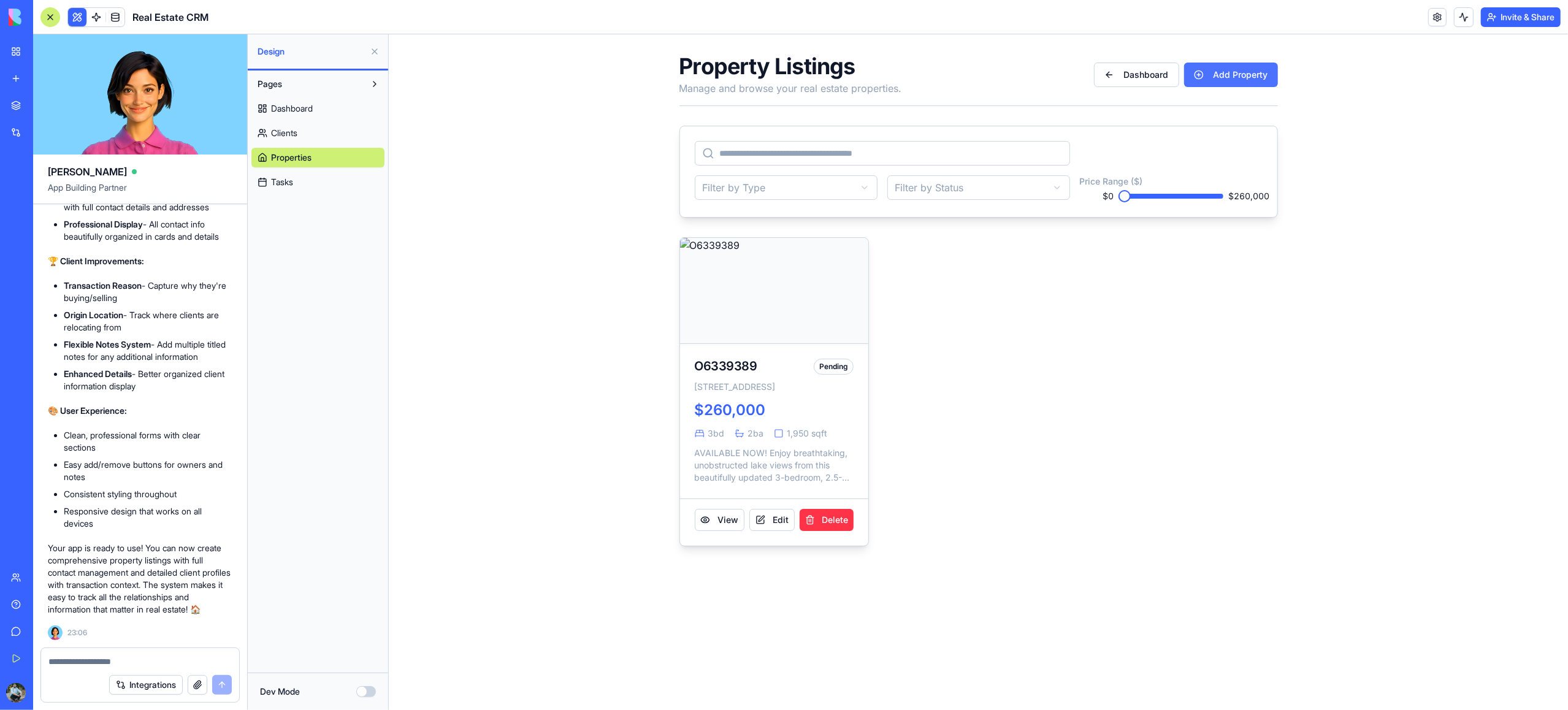
click at [1248, 75] on button "Add Property" at bounding box center [1230, 75] width 94 height 25
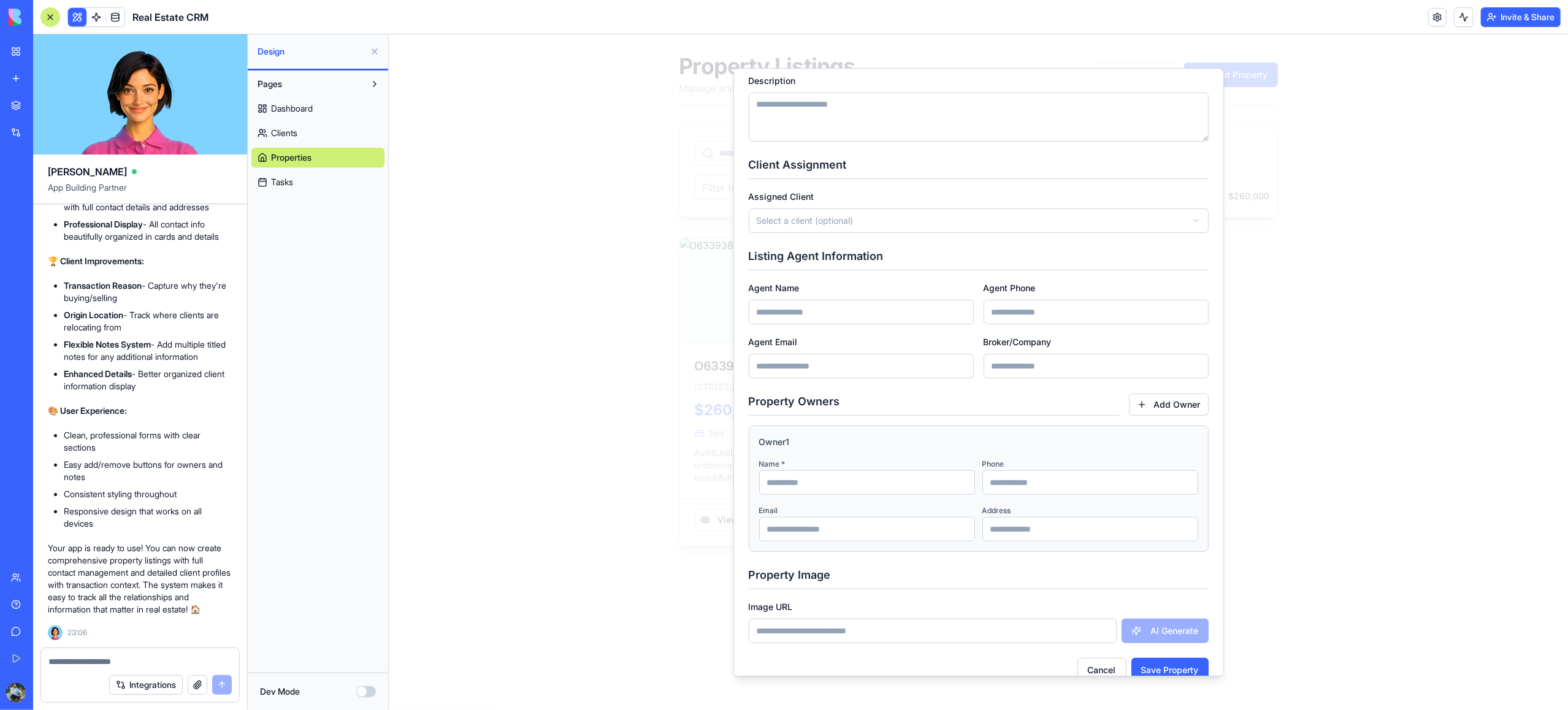
scroll to position [406, 0]
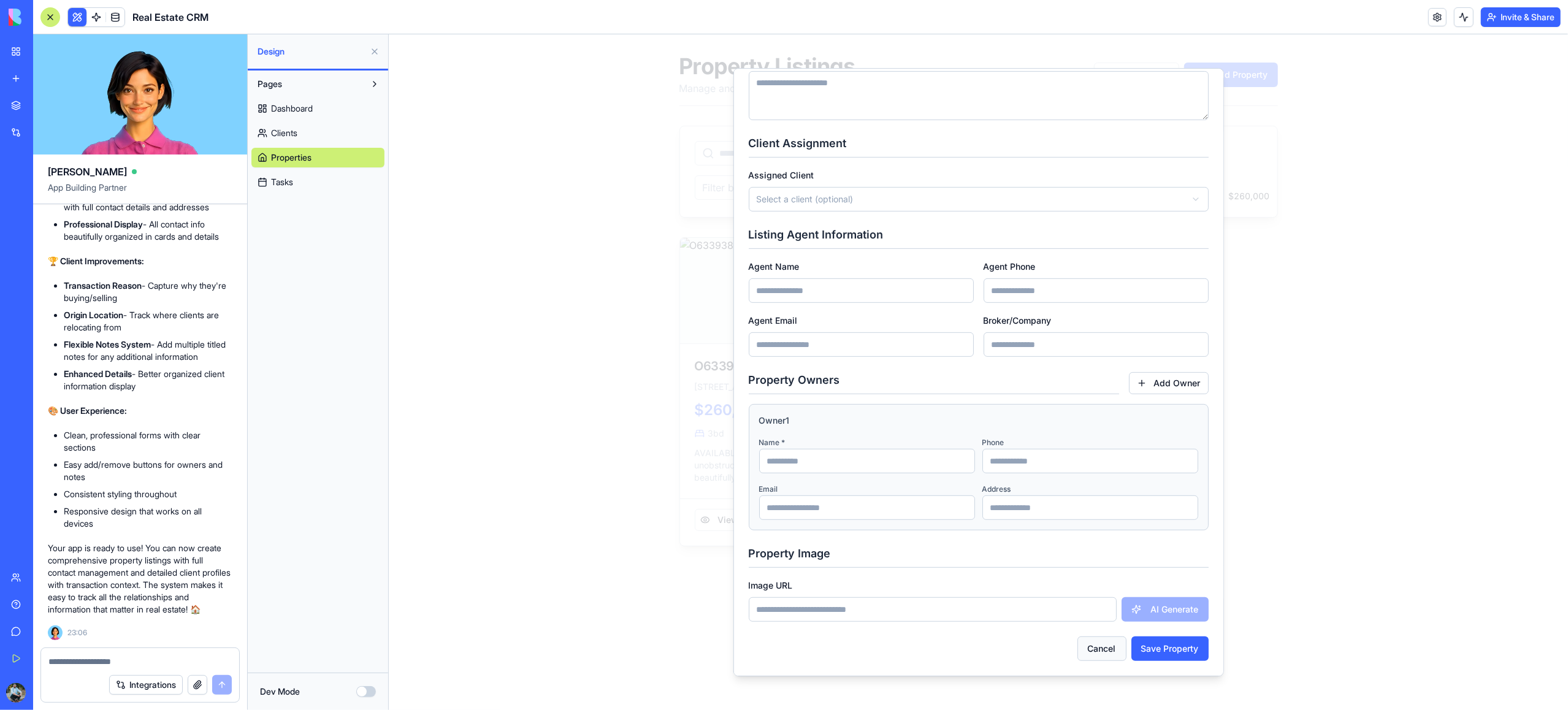
click at [1105, 648] on button "Cancel" at bounding box center [1101, 649] width 49 height 25
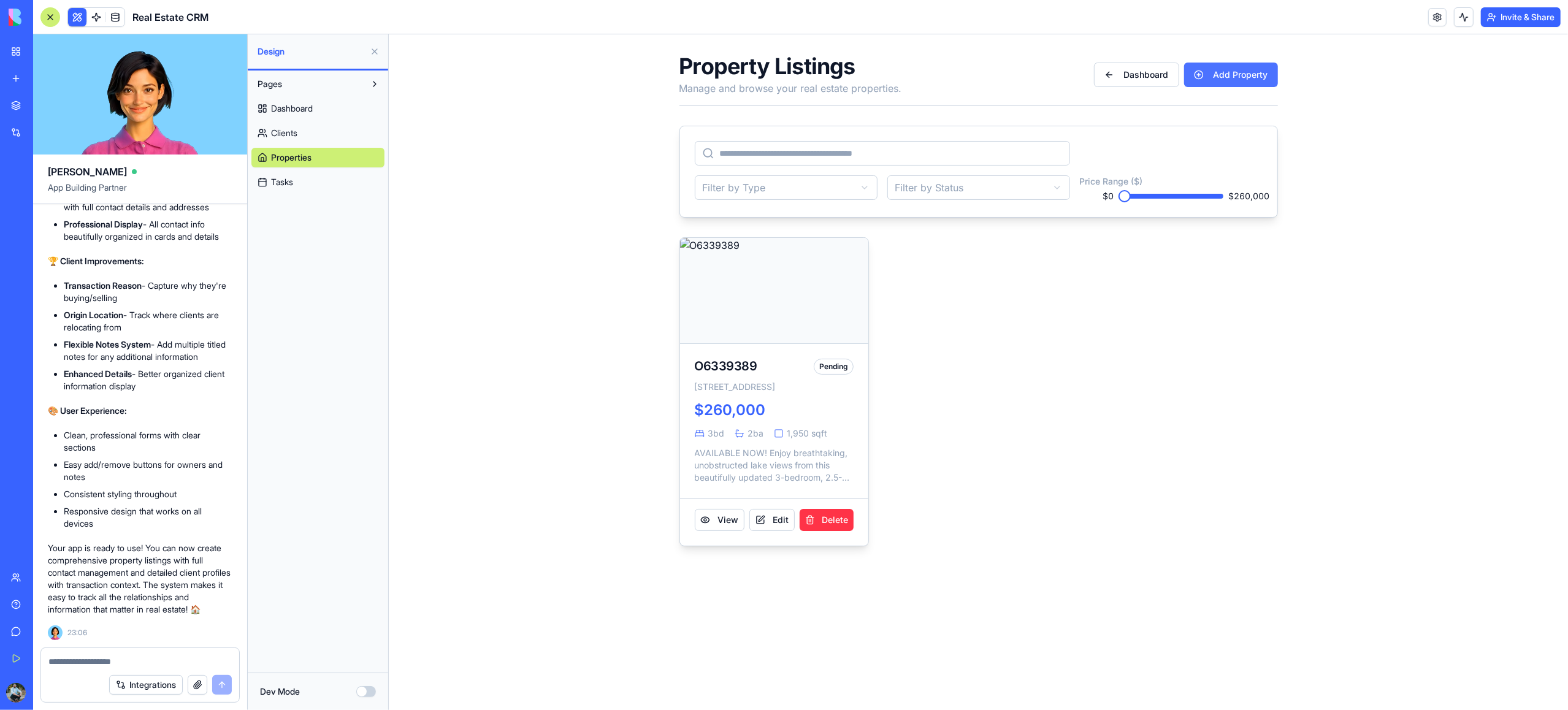
click at [1225, 75] on button "Add Property" at bounding box center [1230, 75] width 94 height 25
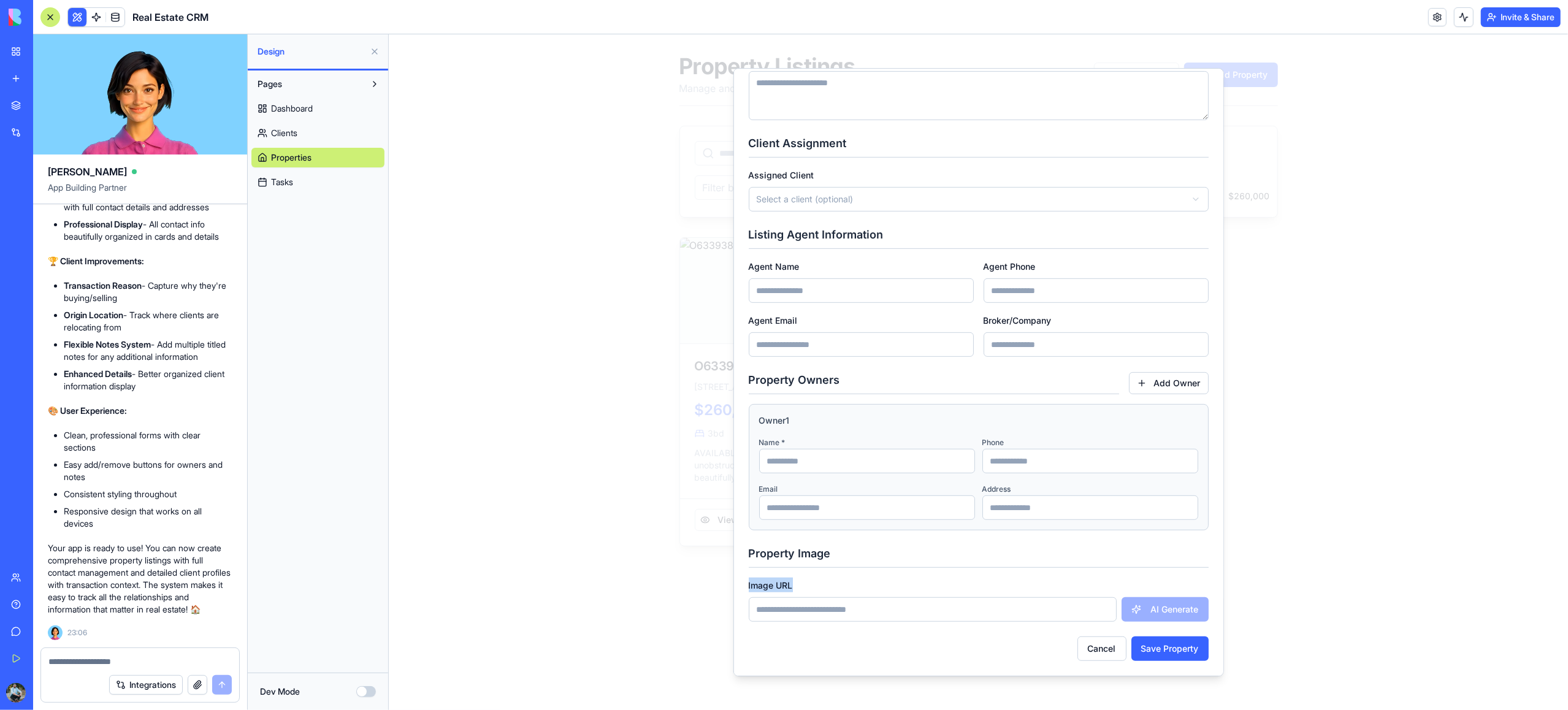
drag, startPoint x: 804, startPoint y: 587, endPoint x: 748, endPoint y: 588, distance: 56.0
click at [748, 588] on div "Image URL AI Generate" at bounding box center [979, 599] width 460 height 44
copy label "Image URL"
click at [73, 665] on textarea at bounding box center [139, 662] width 182 height 12
paste textarea "**********"
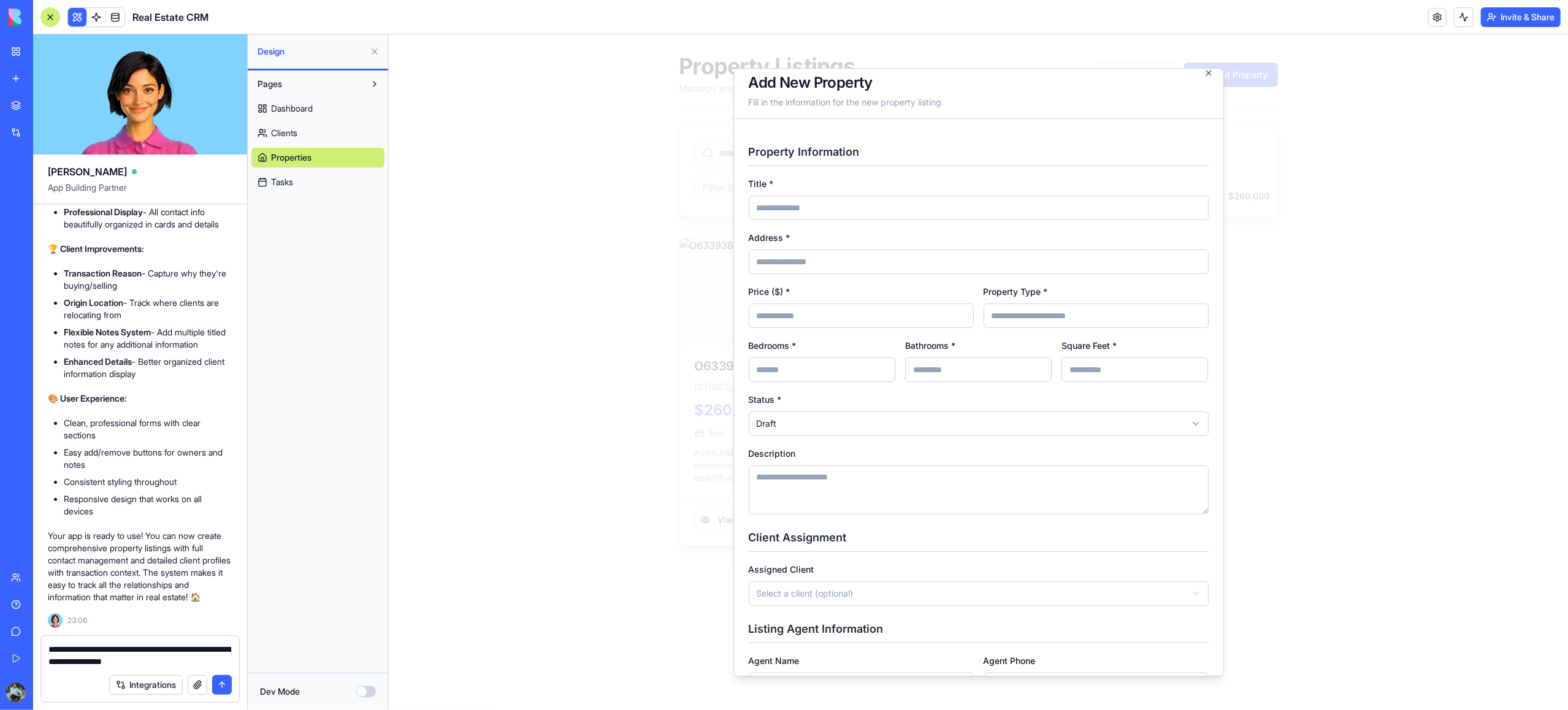
scroll to position [0, 0]
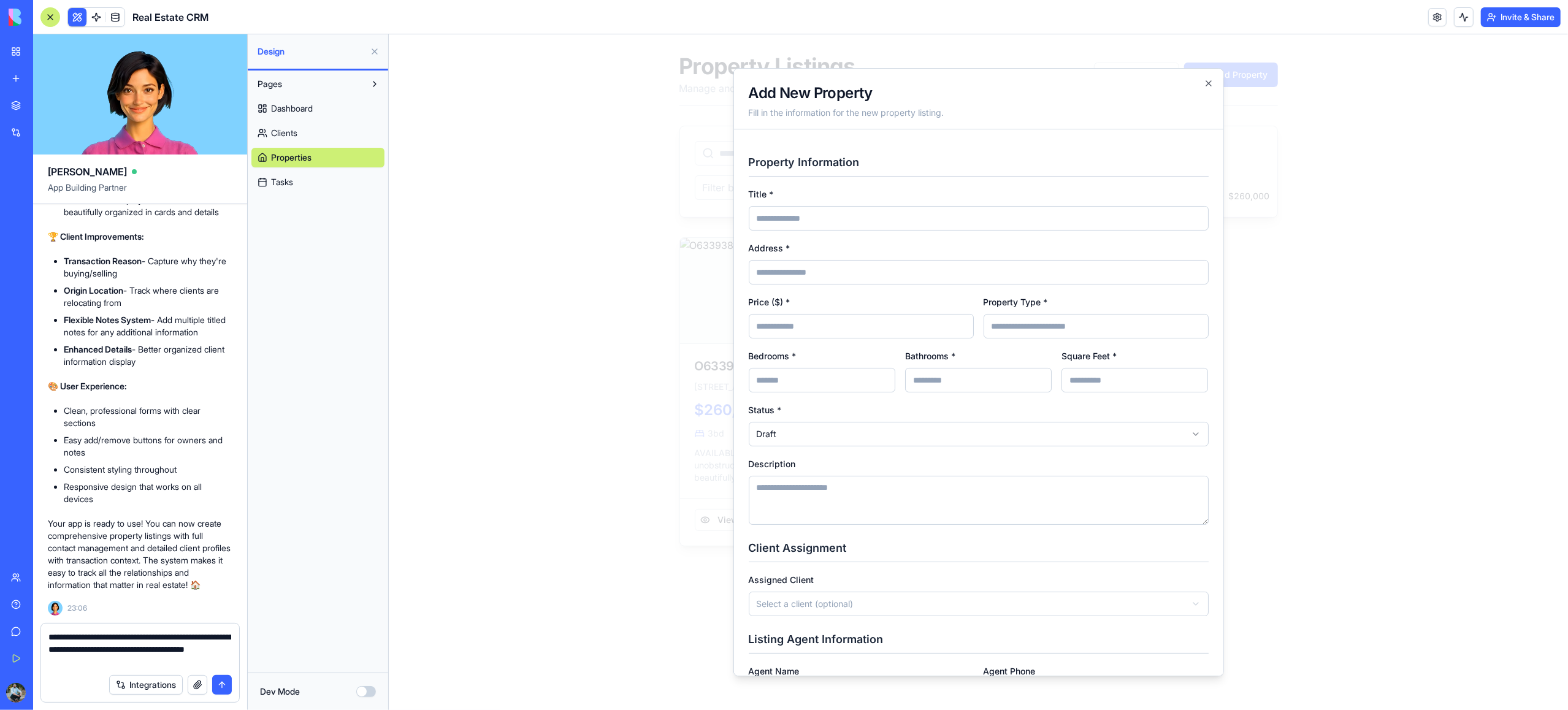
type textarea "**********"
click at [219, 685] on button "submit" at bounding box center [222, 685] width 20 height 20
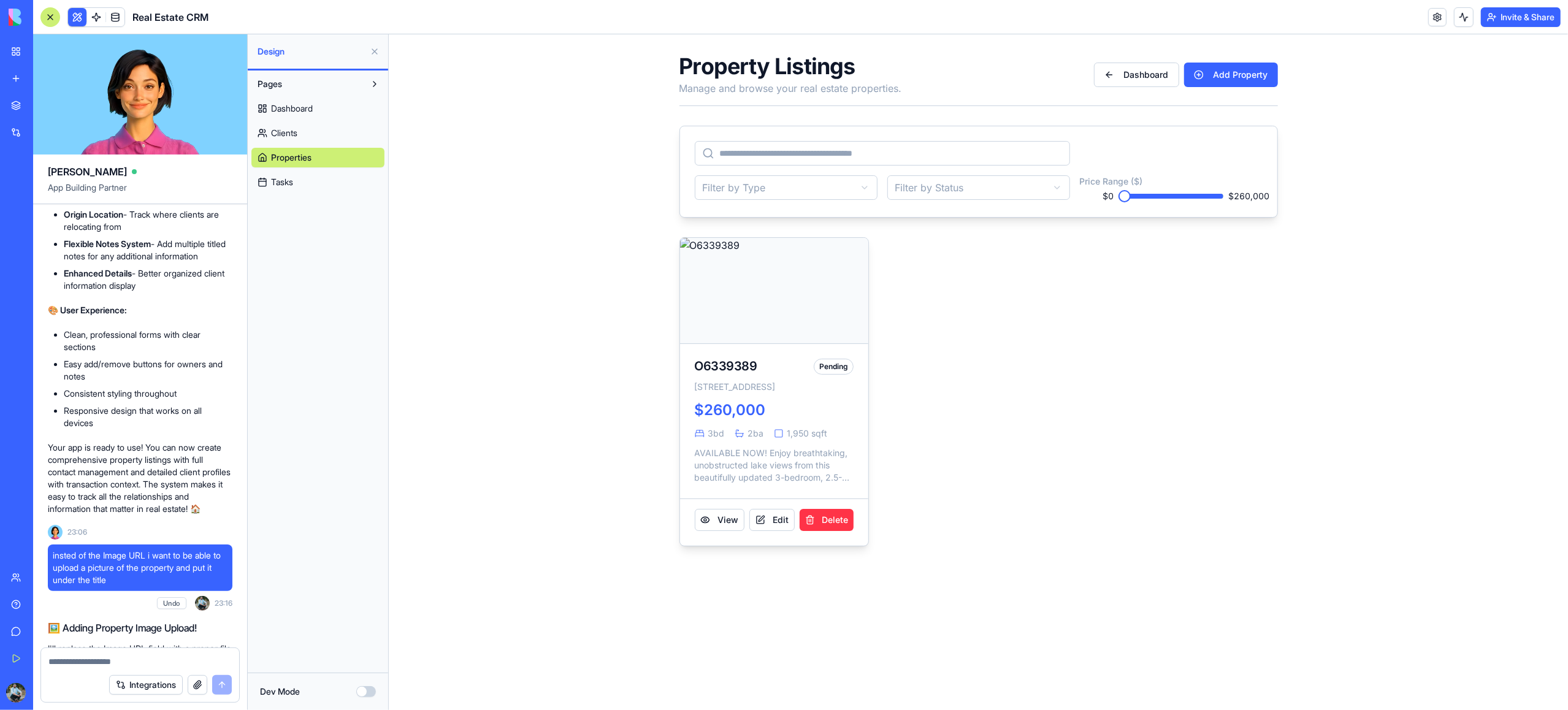
scroll to position [1725, 0]
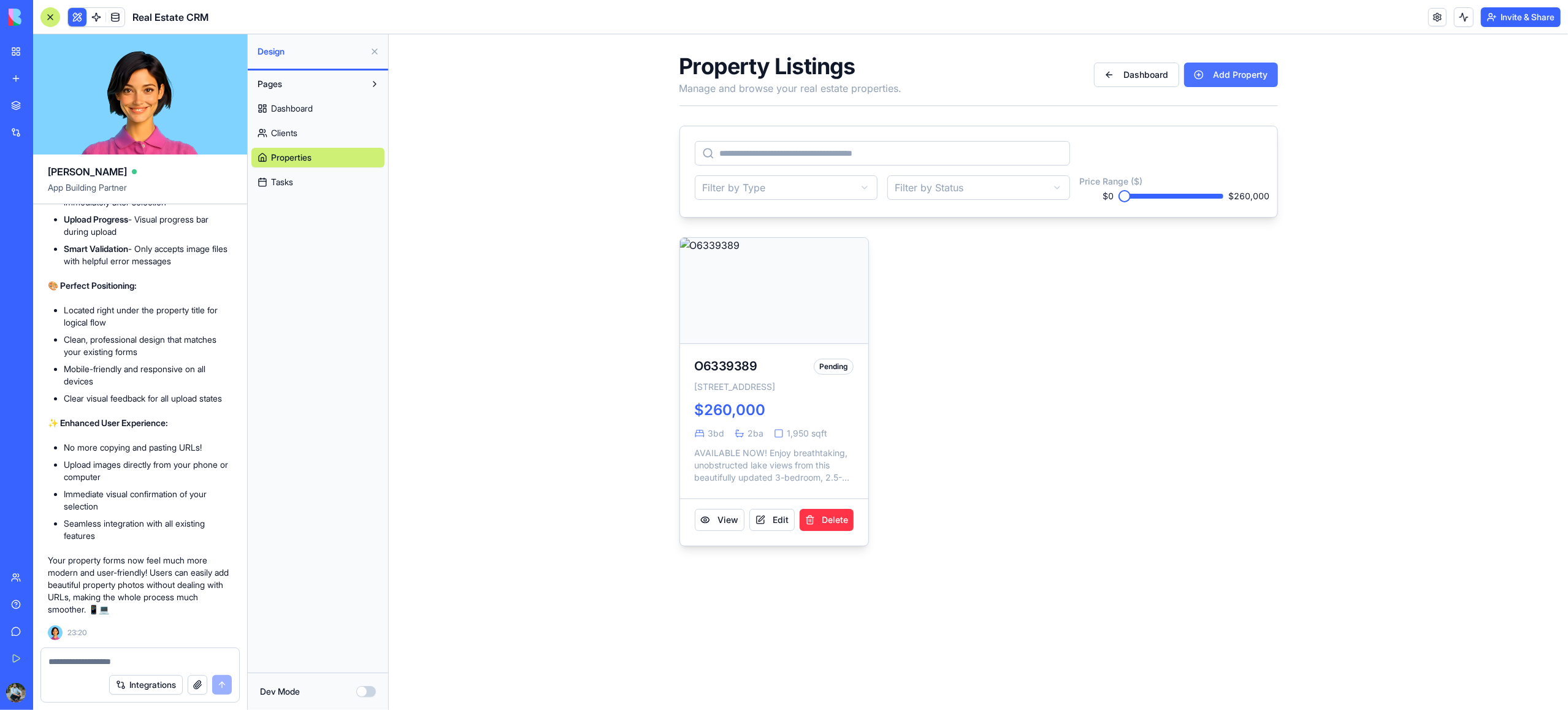
click at [1209, 74] on button "Add Property" at bounding box center [1230, 75] width 94 height 25
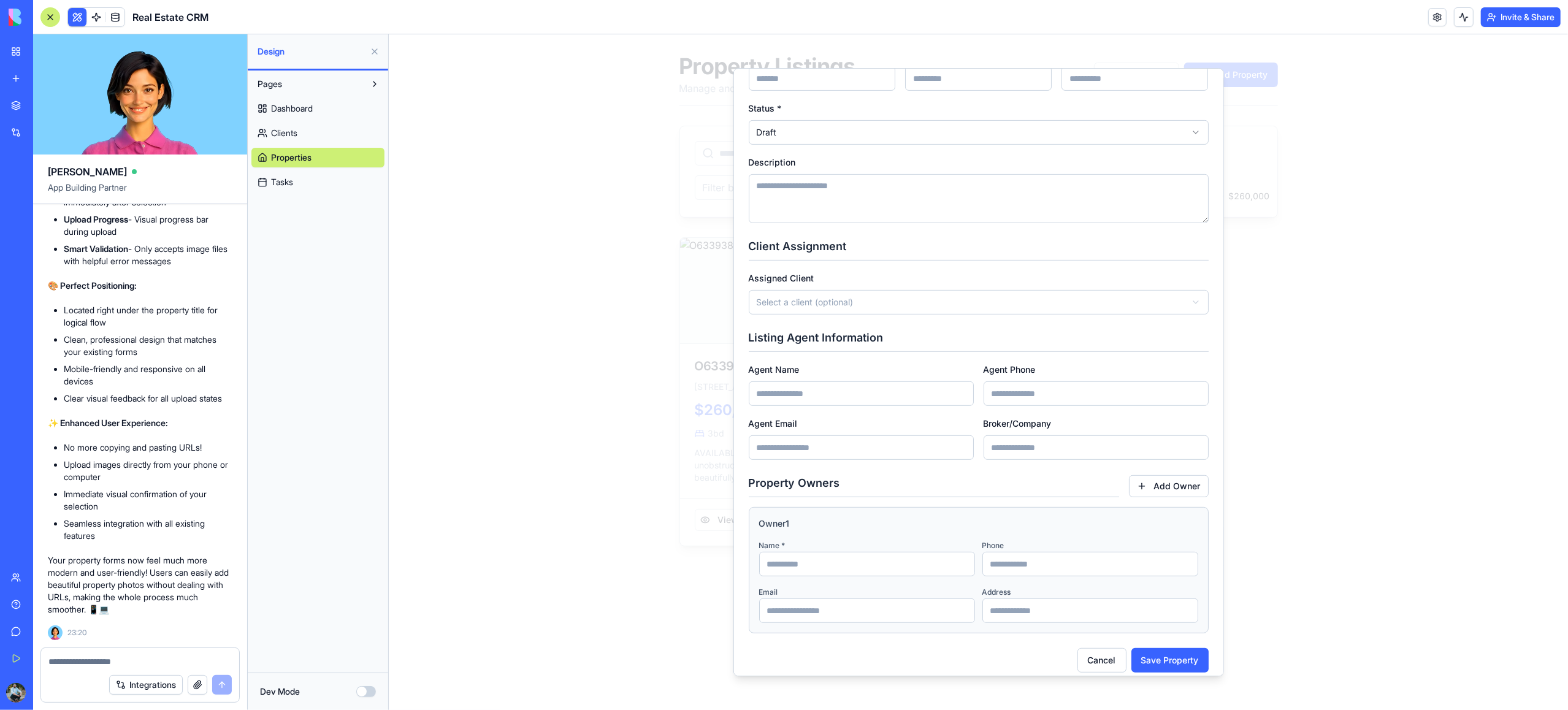
scroll to position [488, 0]
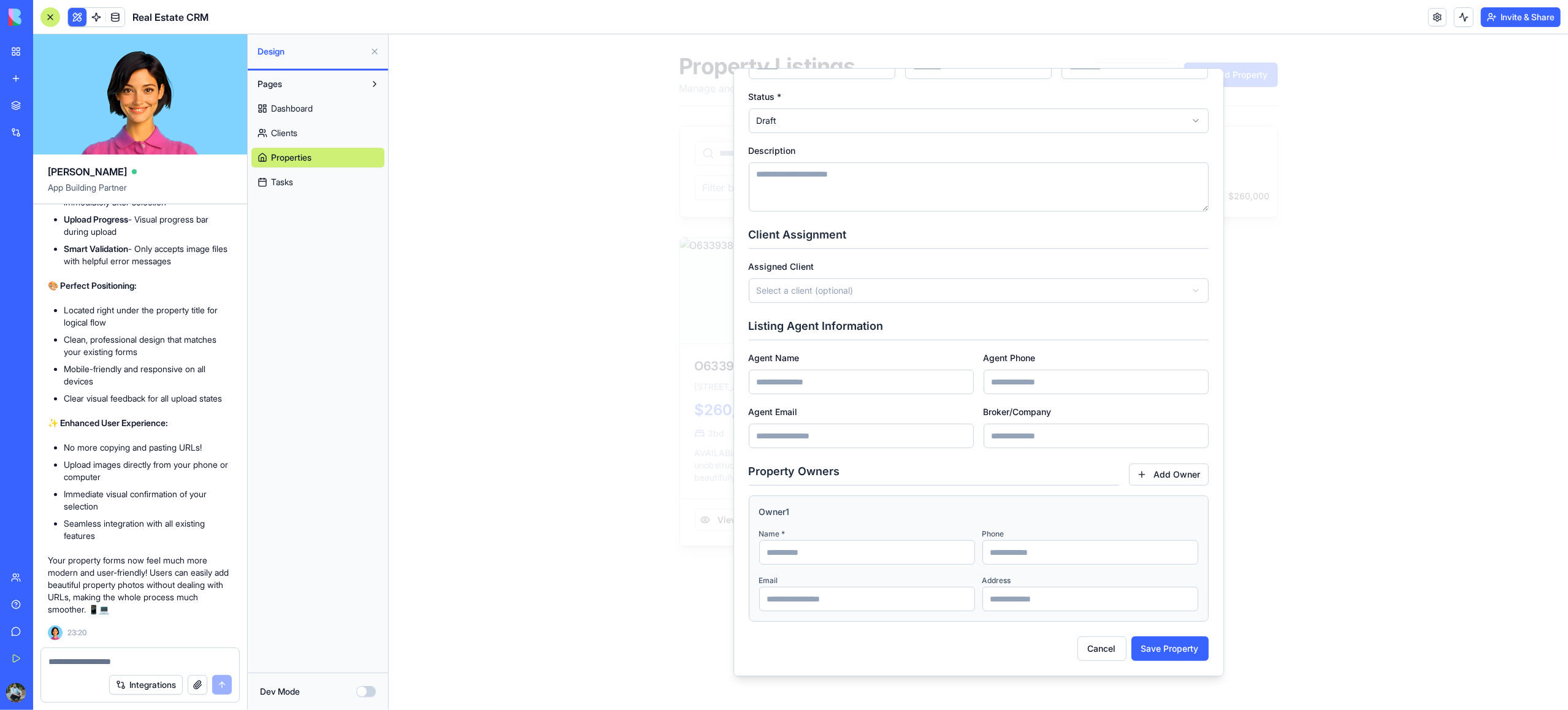
click at [527, 184] on div at bounding box center [978, 372] width 1180 height 676
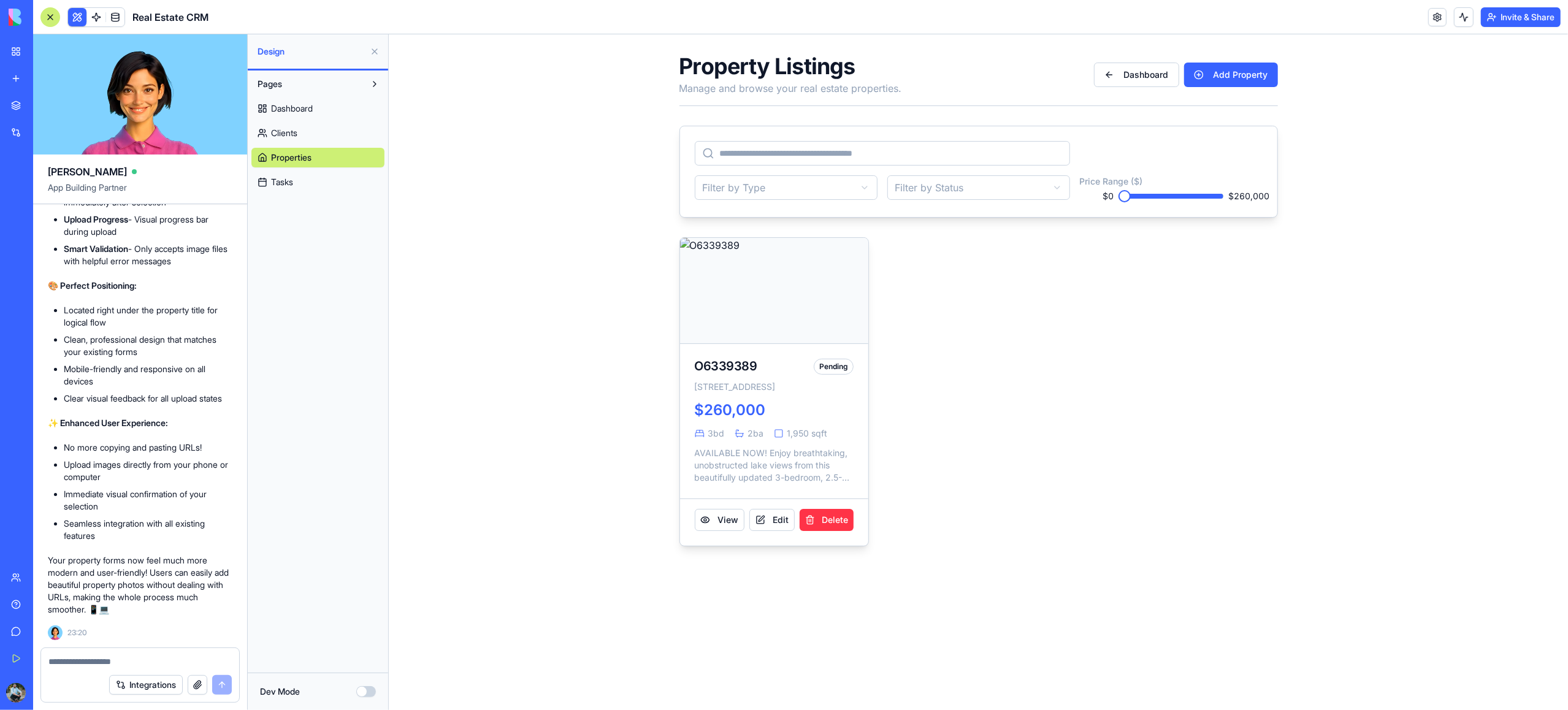
click at [374, 50] on button at bounding box center [375, 51] width 20 height 20
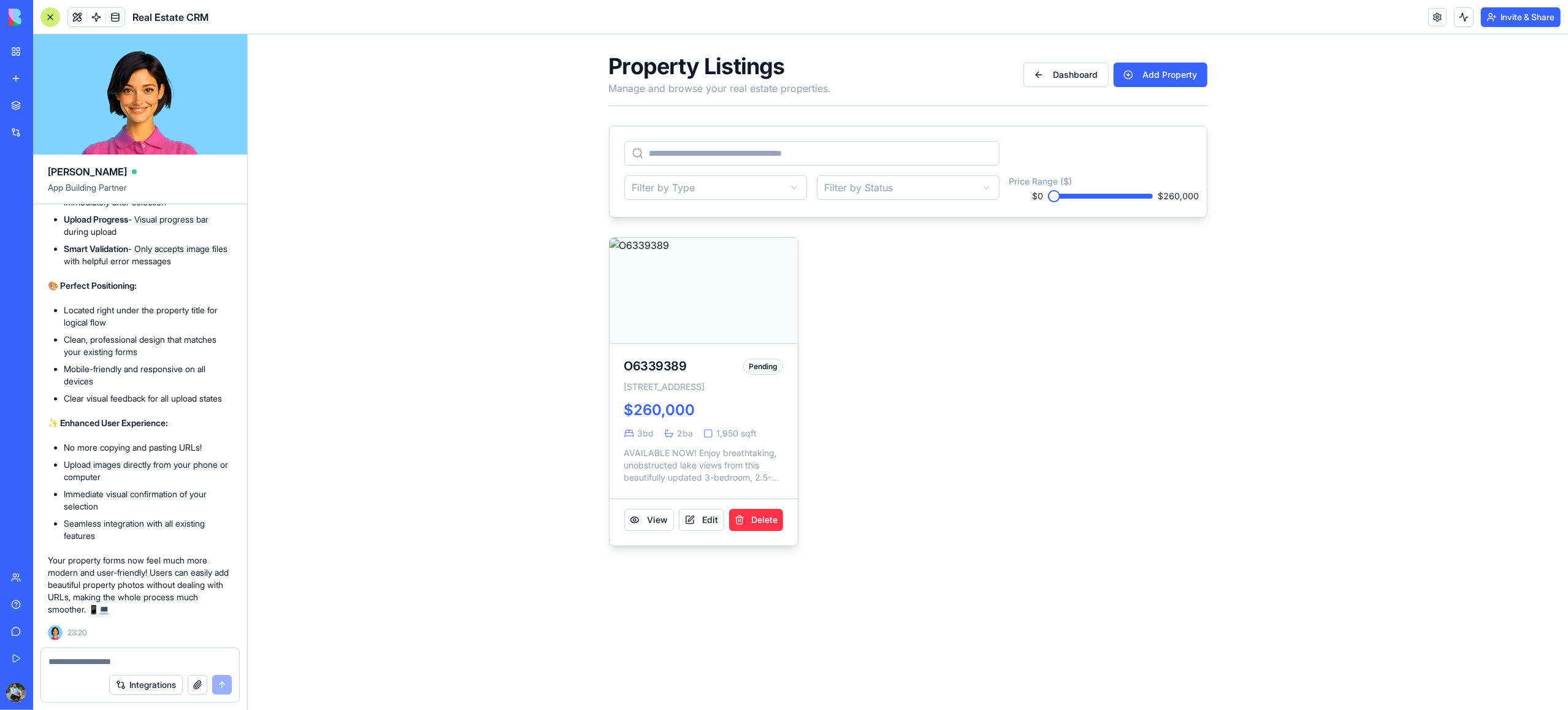
click at [45, 12] on div at bounding box center [50, 17] width 20 height 20
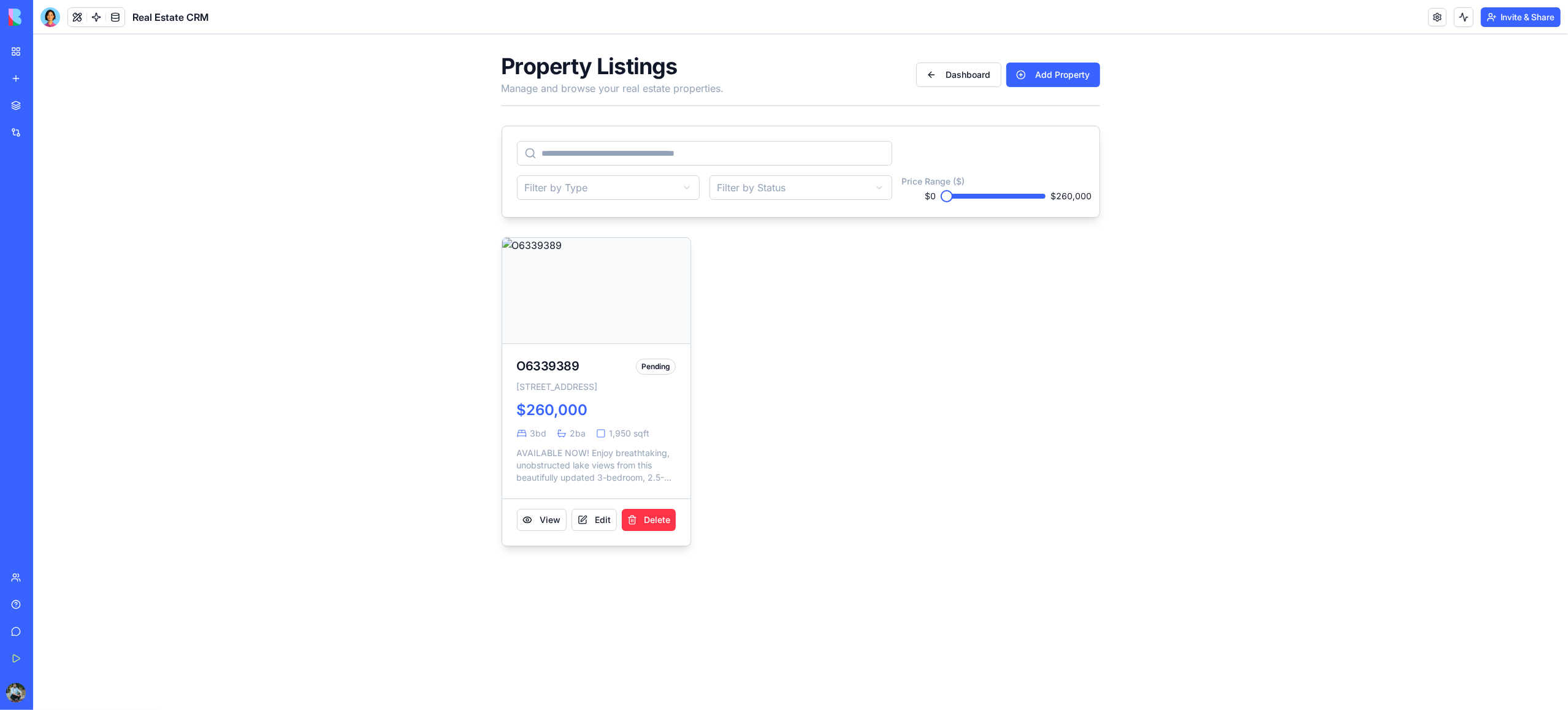
click at [74, 17] on button at bounding box center [77, 17] width 19 height 19
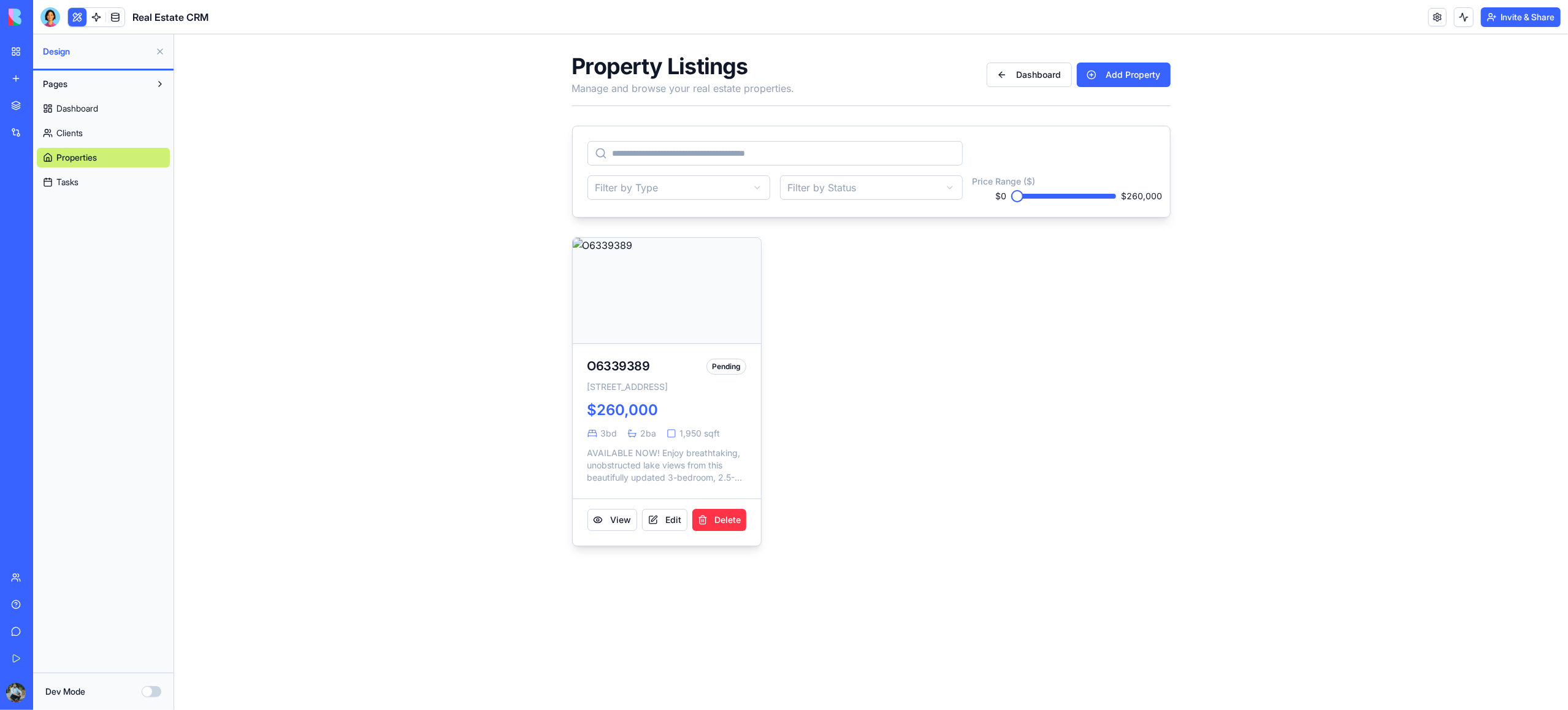
click at [87, 132] on link "Clients" at bounding box center [103, 133] width 133 height 20
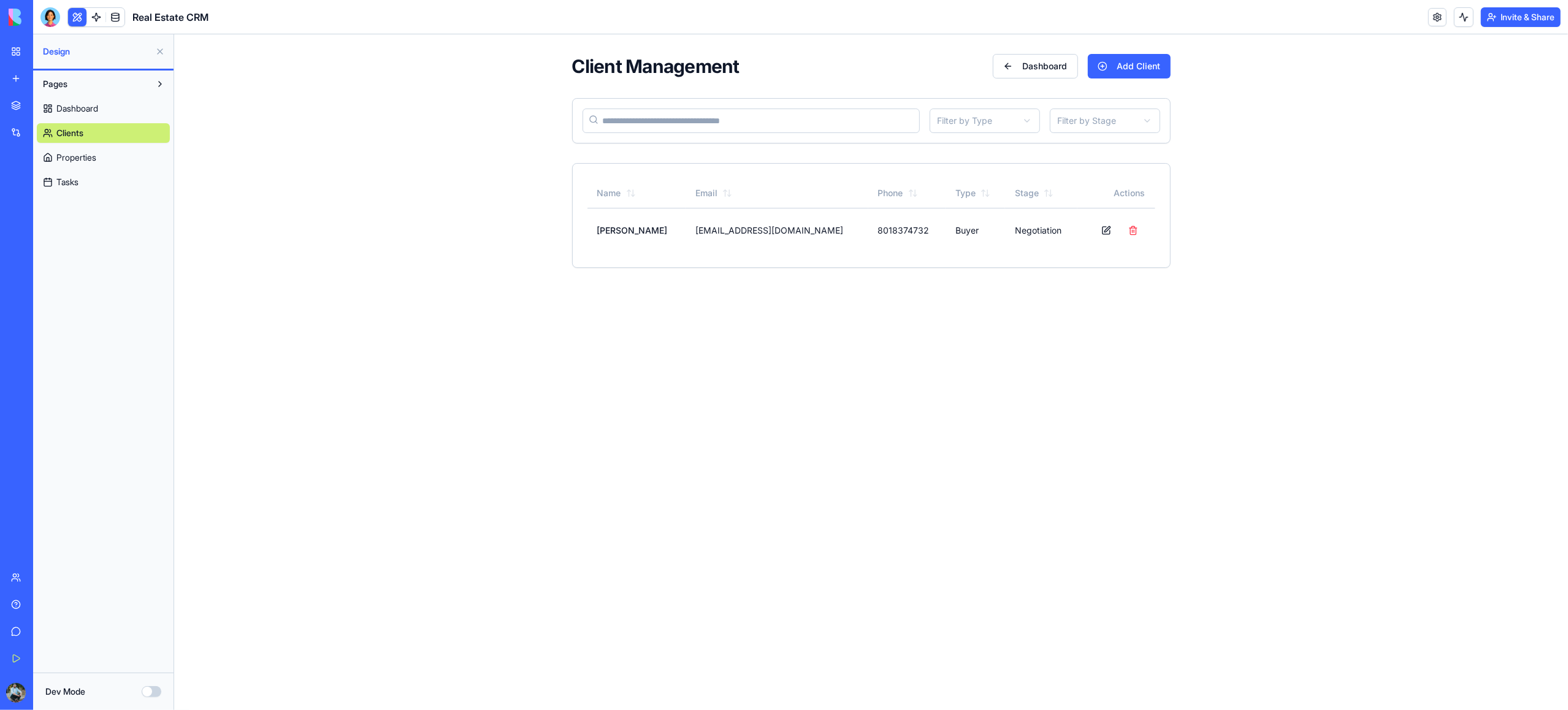
click at [84, 107] on span "Dashboard" at bounding box center [77, 109] width 41 height 12
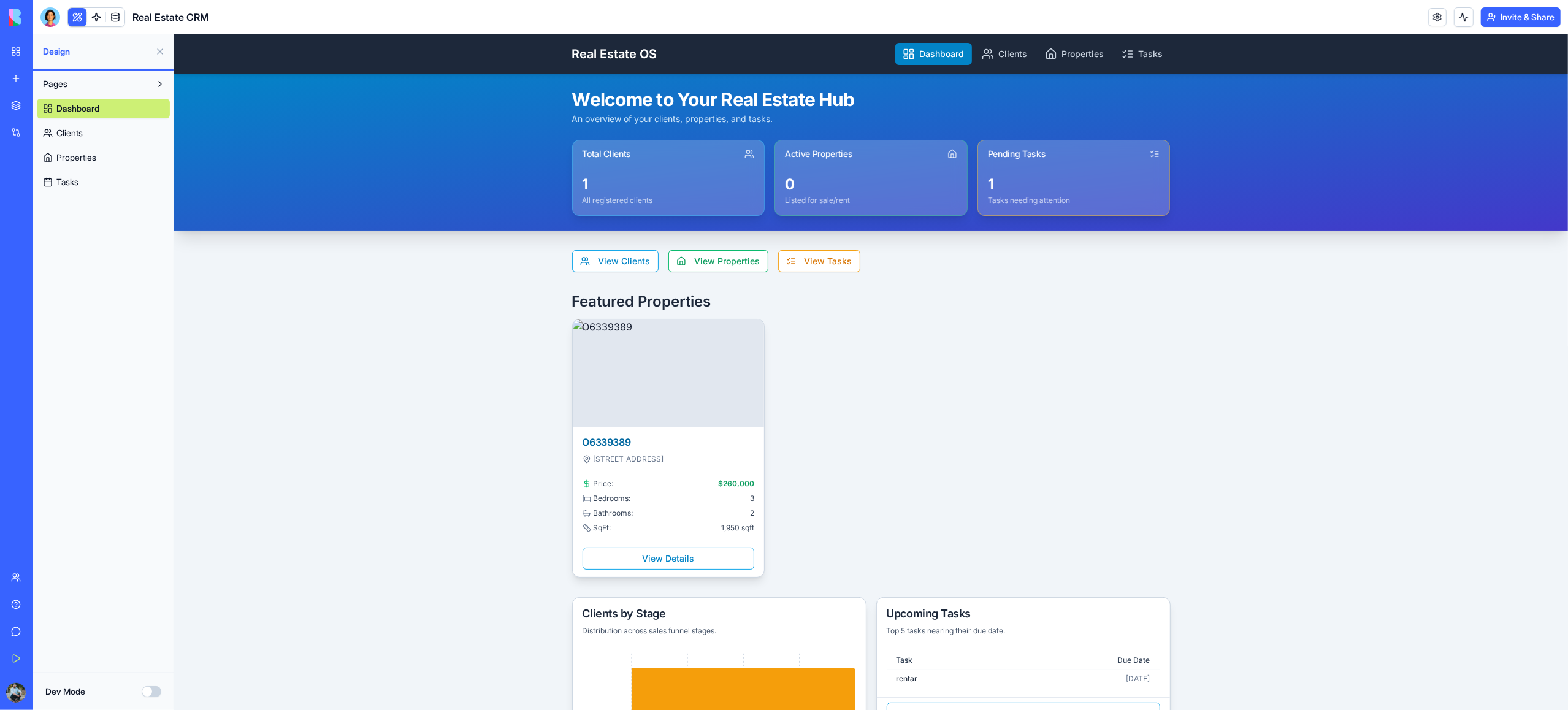
click at [17, 53] on link "My Workspace" at bounding box center [28, 51] width 49 height 25
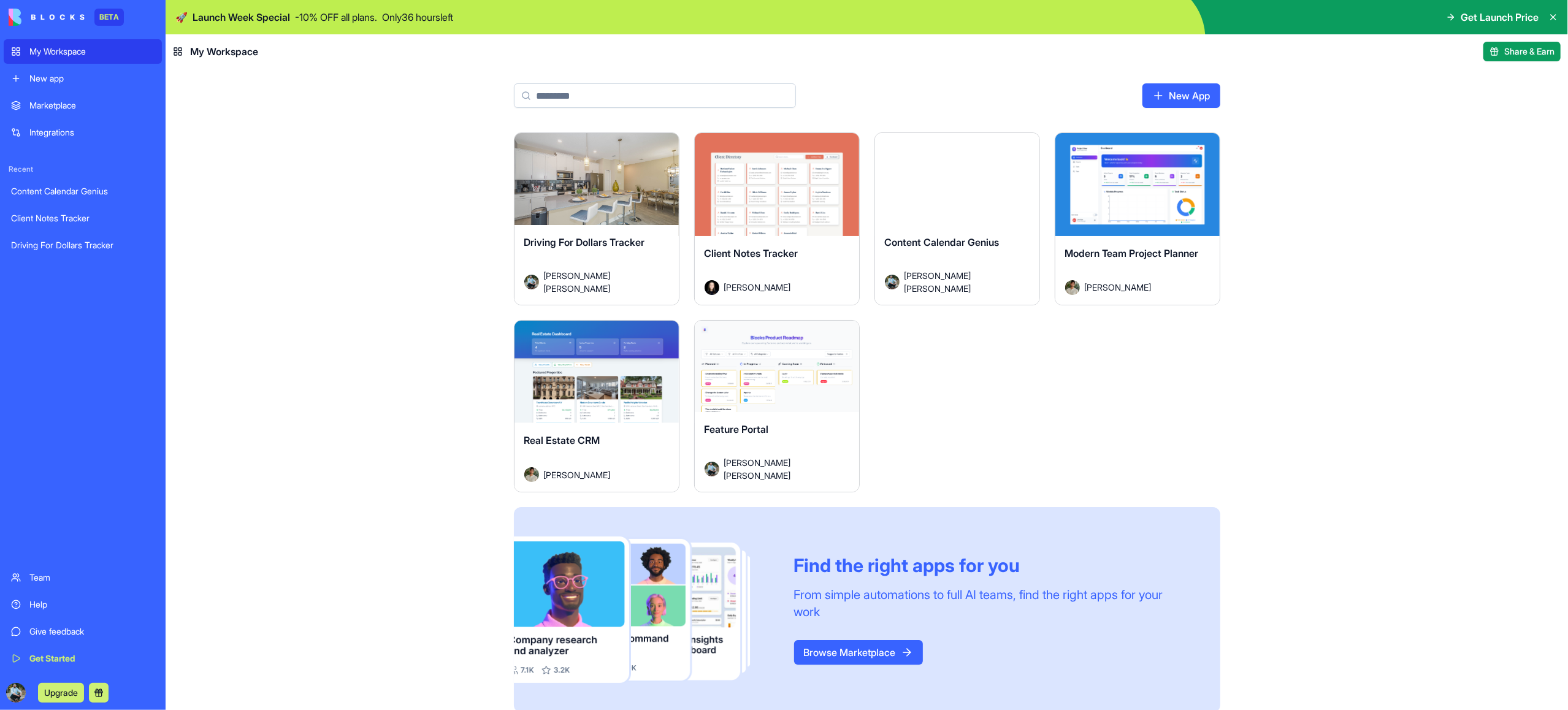
click at [782, 409] on div "Launch" at bounding box center [777, 372] width 165 height 103
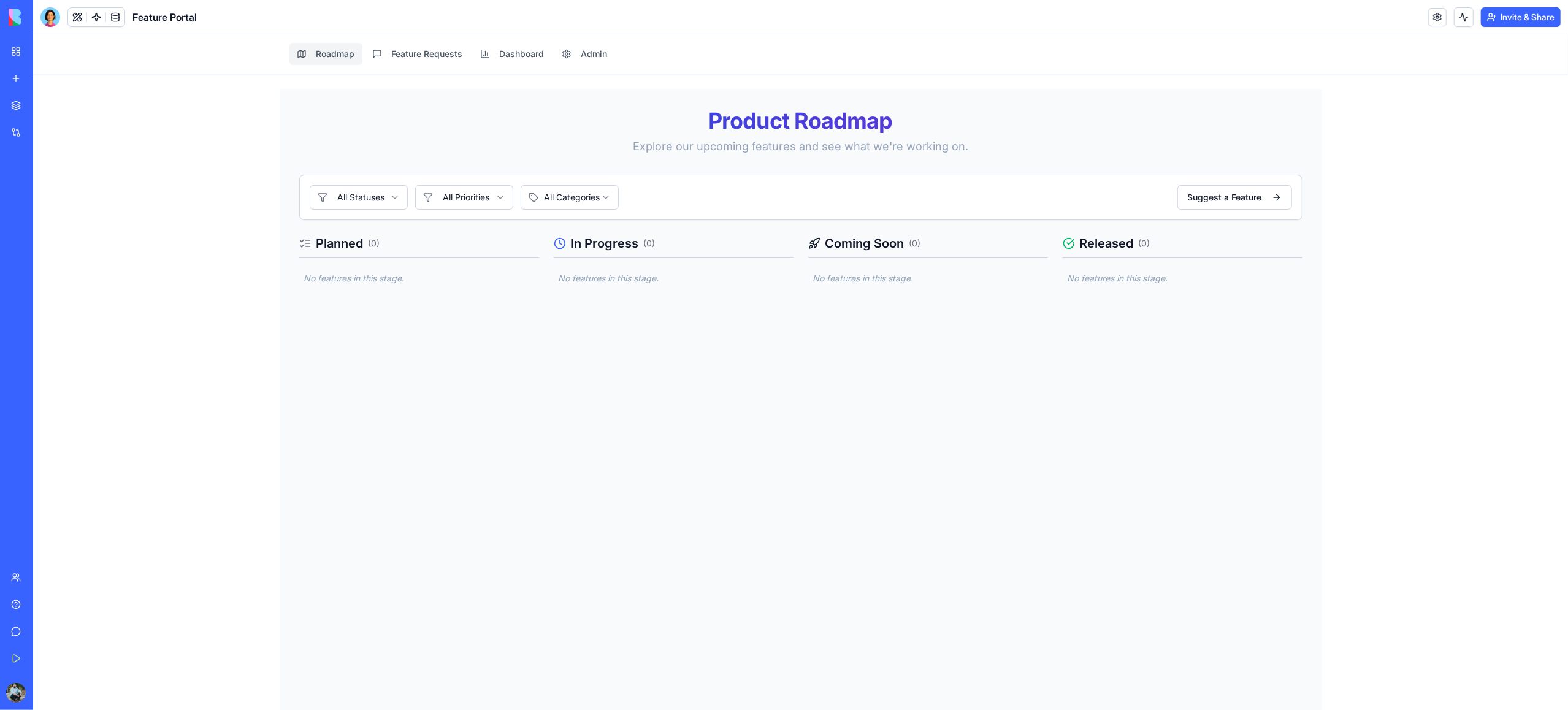
click at [18, 51] on link "My Workspace" at bounding box center [28, 51] width 49 height 25
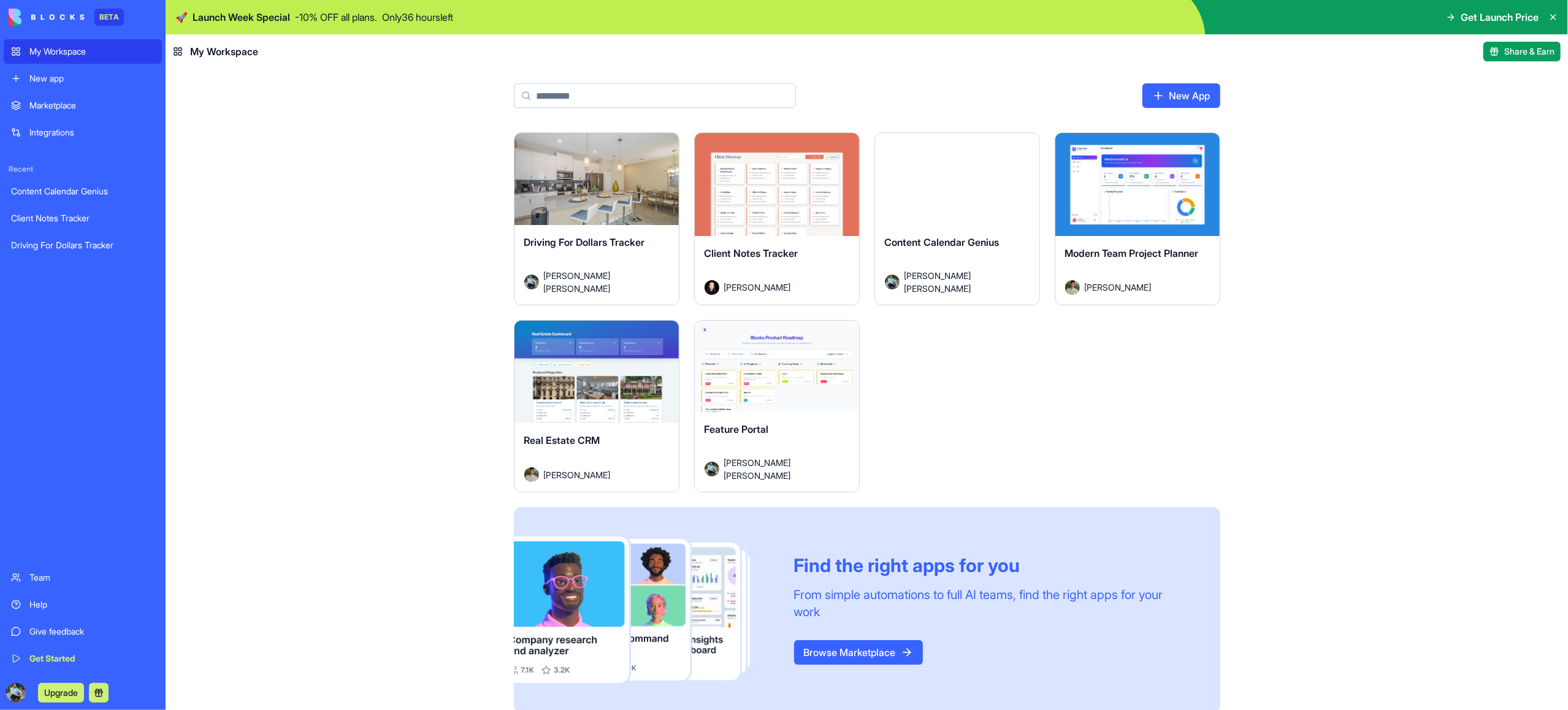
click at [841, 335] on html "BETA My Workspace New app Marketplace Integrations Recent Content Calendar Geni…" at bounding box center [784, 355] width 1568 height 710
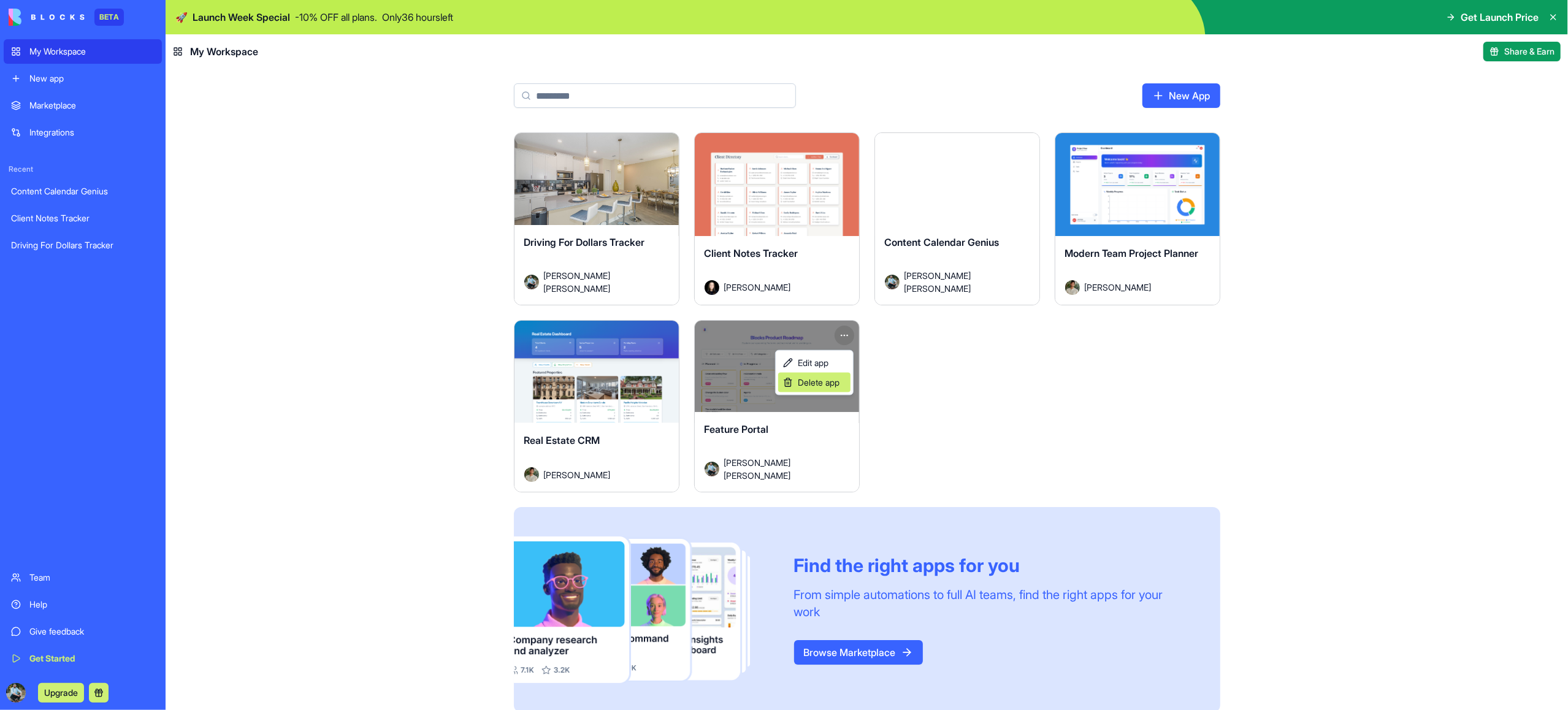
click at [829, 384] on span "Delete app" at bounding box center [818, 383] width 41 height 12
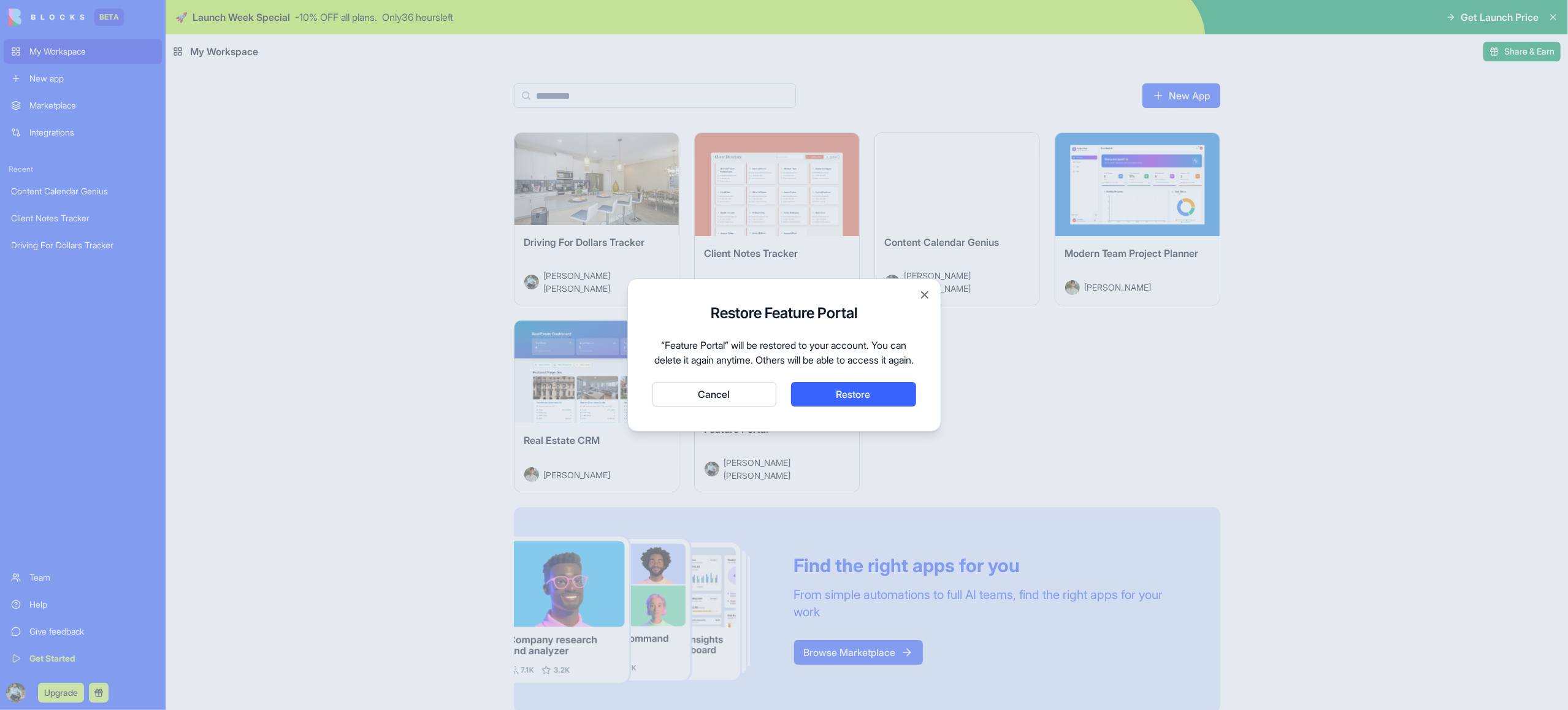
click at [836, 398] on button "Restore" at bounding box center [854, 395] width 125 height 25
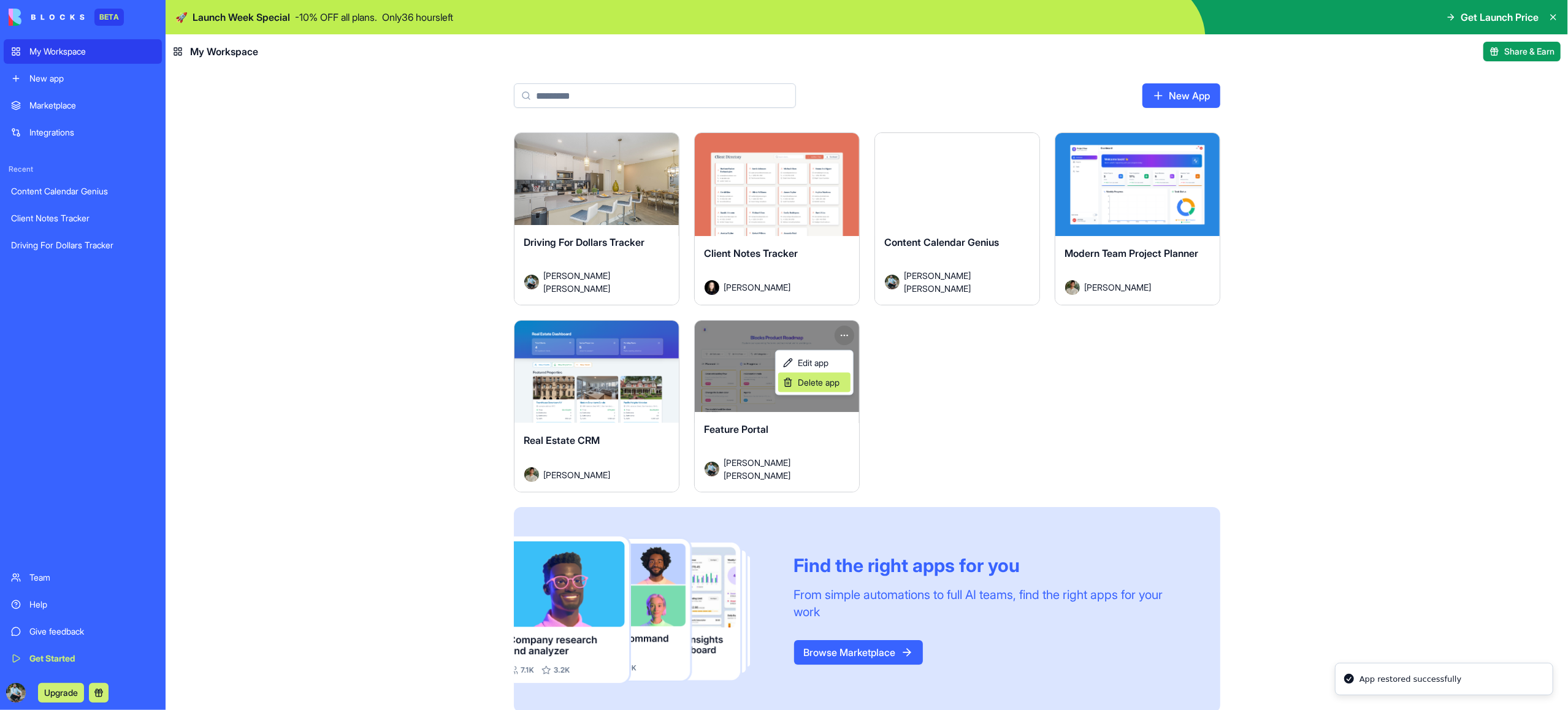
click at [829, 382] on span "Delete app" at bounding box center [818, 383] width 41 height 12
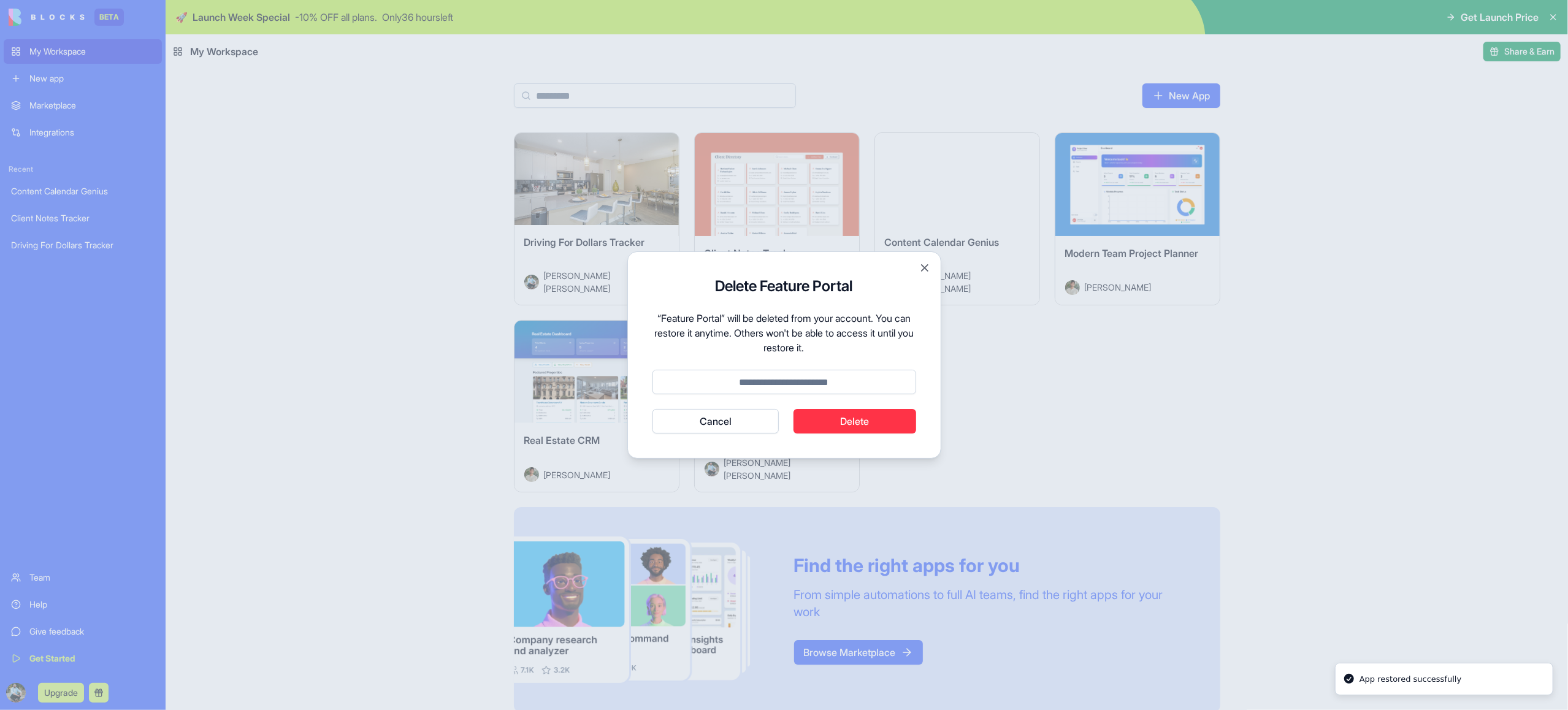
click at [789, 383] on input at bounding box center [784, 382] width 263 height 25
type input "******"
click at [833, 422] on button "Delete" at bounding box center [855, 421] width 122 height 25
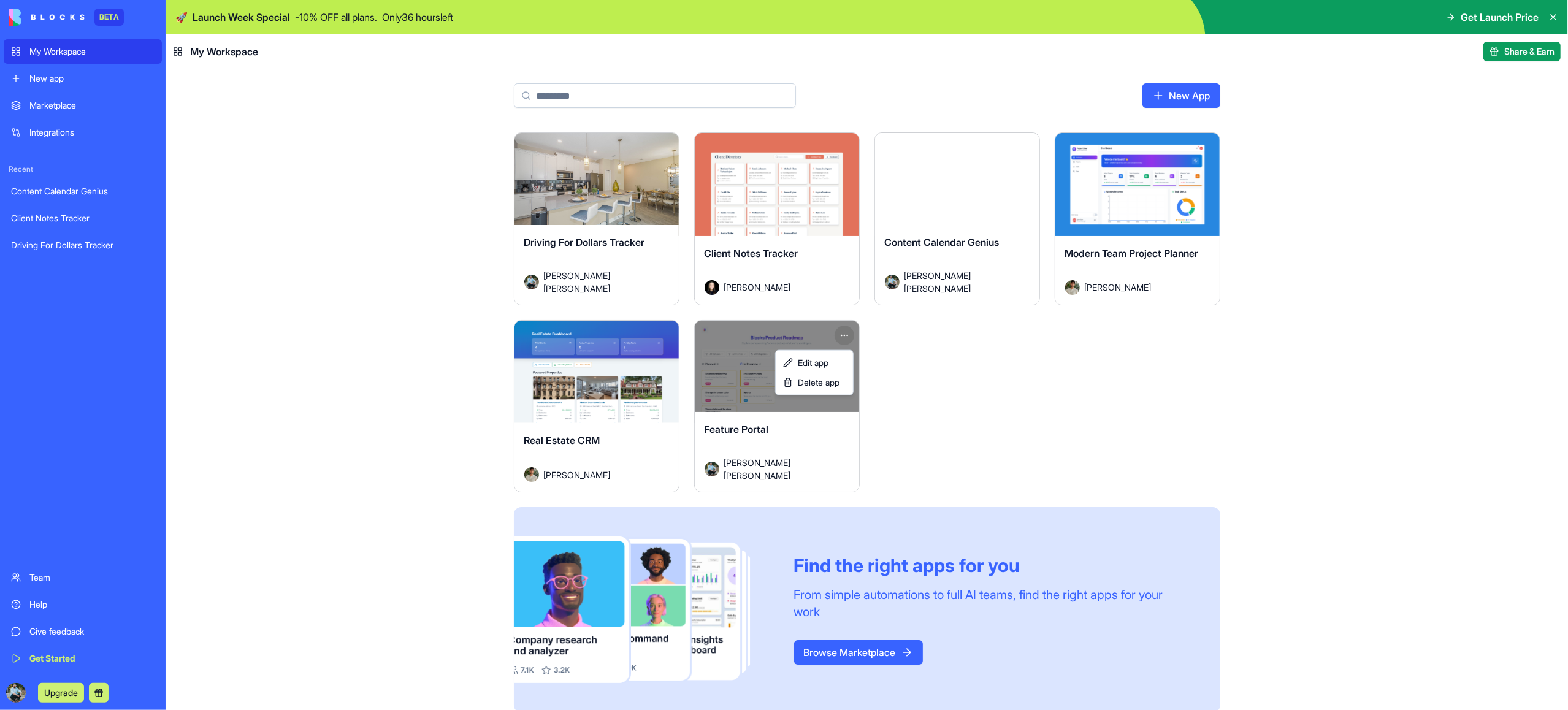
click at [998, 398] on html "BETA My Workspace New app Marketplace Integrations Recent Content Calendar Geni…" at bounding box center [784, 355] width 1568 height 710
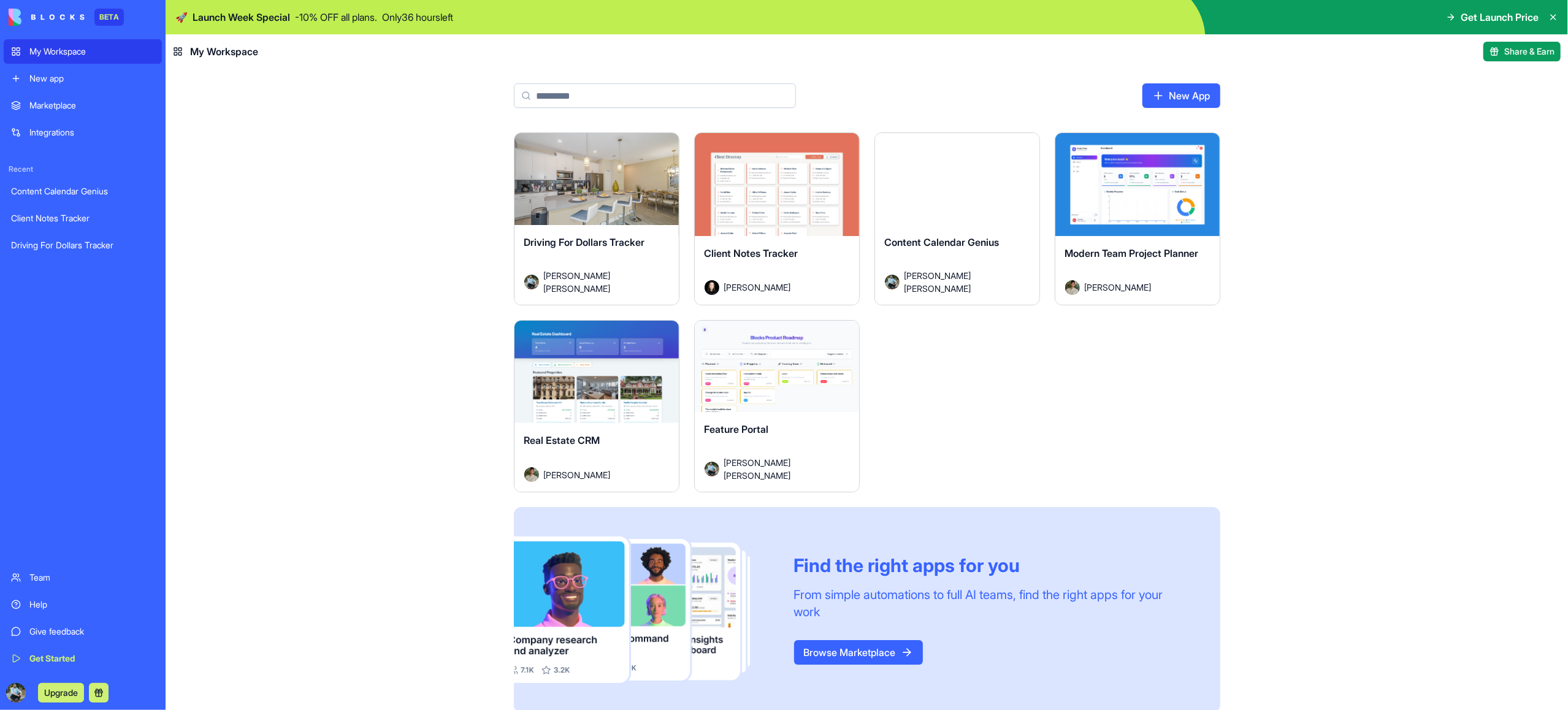
drag, startPoint x: 625, startPoint y: 393, endPoint x: 997, endPoint y: 38, distance: 514.2
click at [1494, 21] on span "Get Launch Price" at bounding box center [1500, 17] width 78 height 15
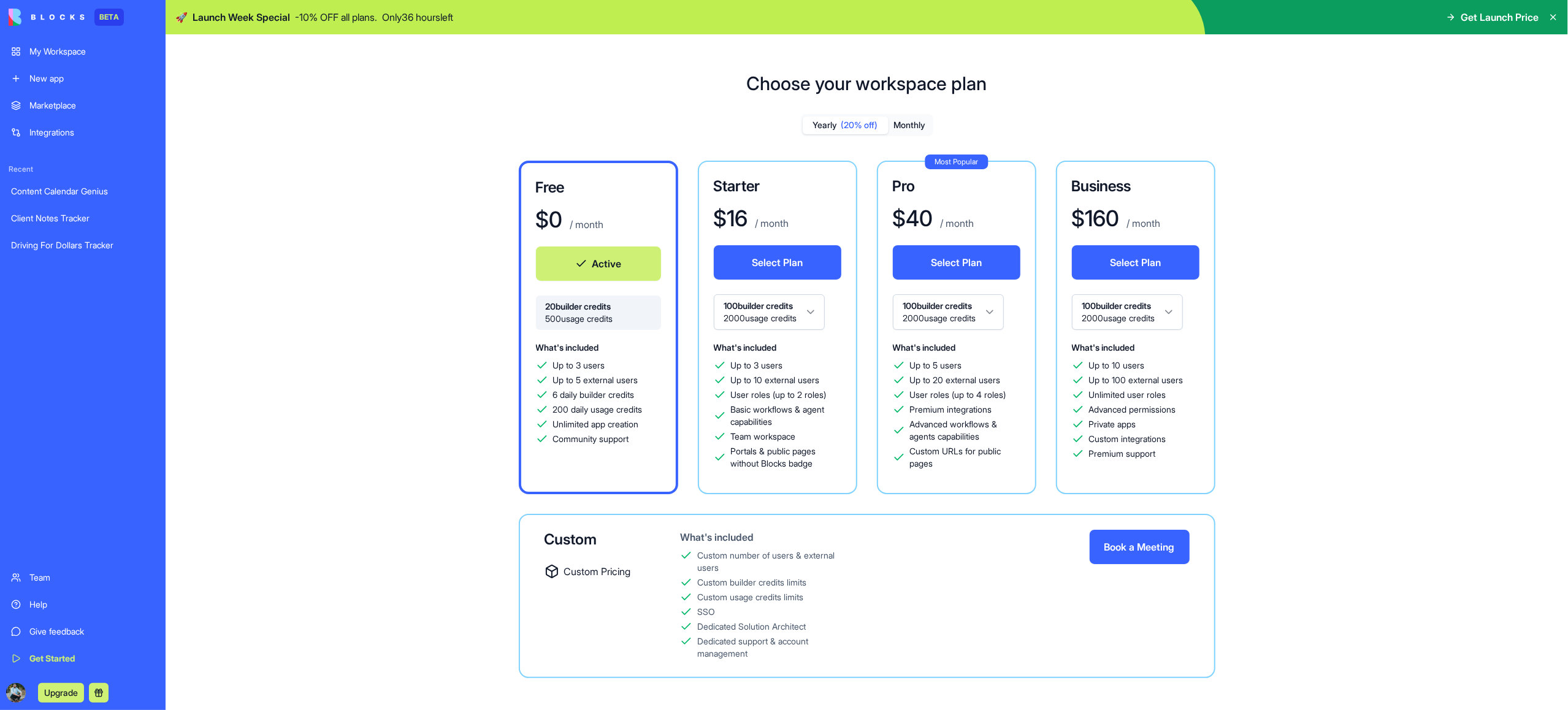
click at [910, 124] on button "Monthly" at bounding box center [910, 125] width 43 height 18
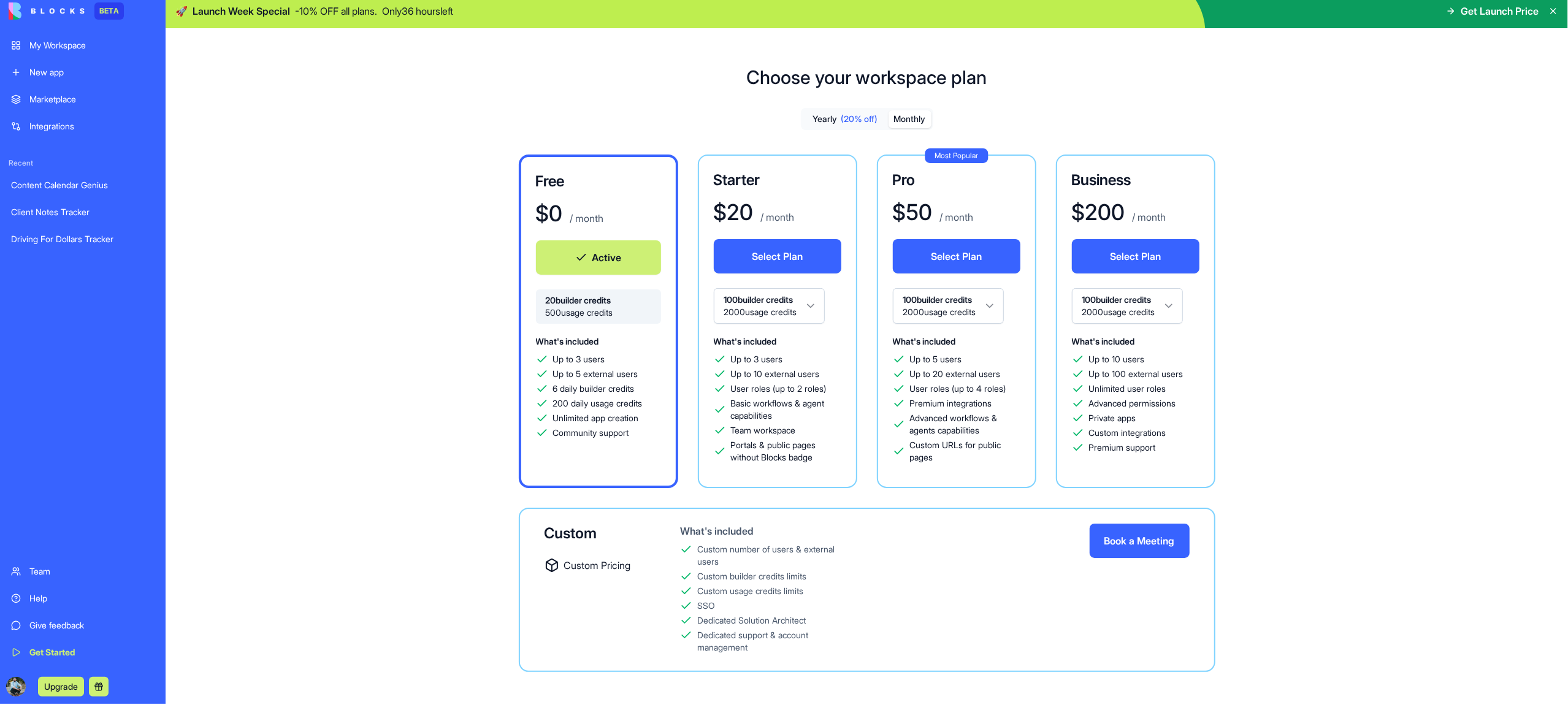
click at [59, 126] on div "Integrations" at bounding box center [92, 126] width 125 height 12
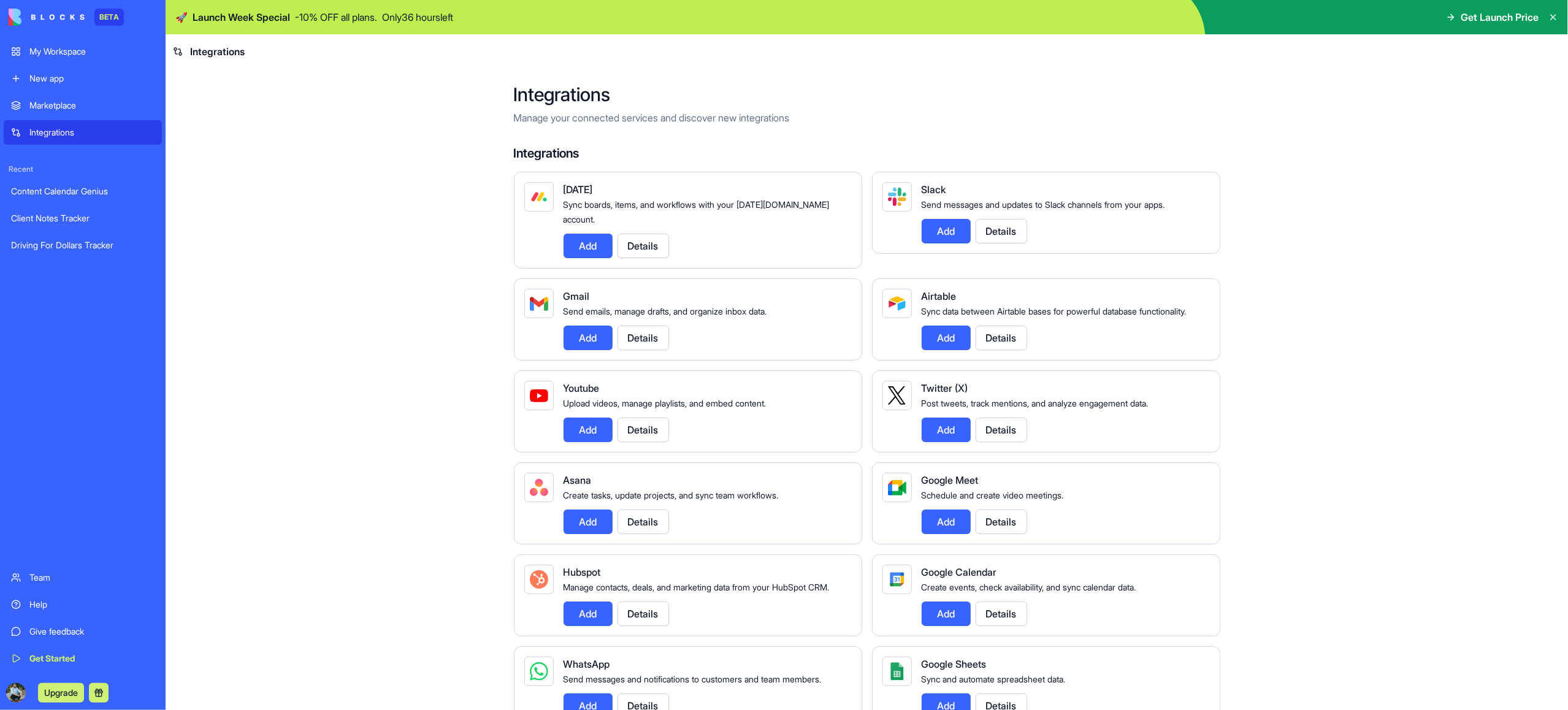
click at [62, 105] on div "Marketplace" at bounding box center [92, 106] width 125 height 12
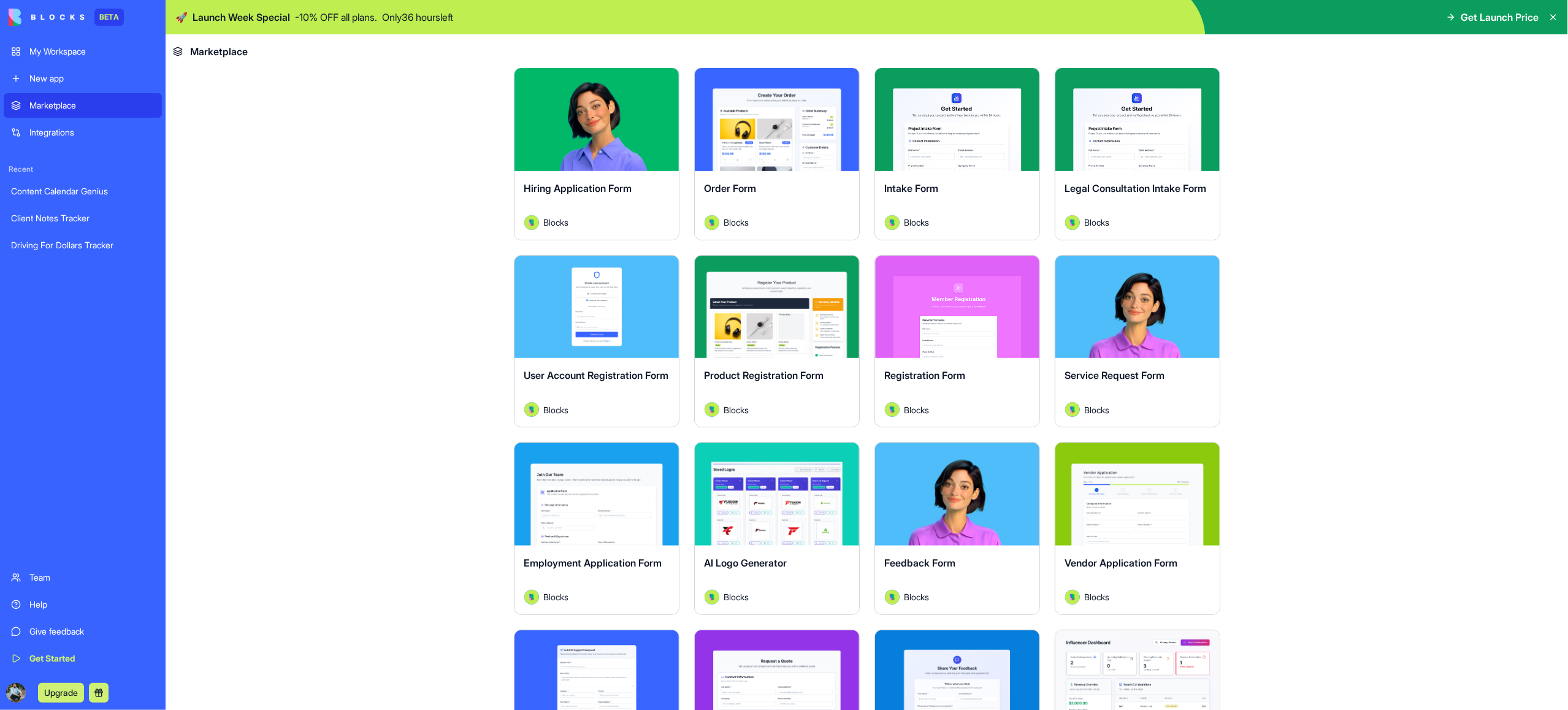
scroll to position [246, 0]
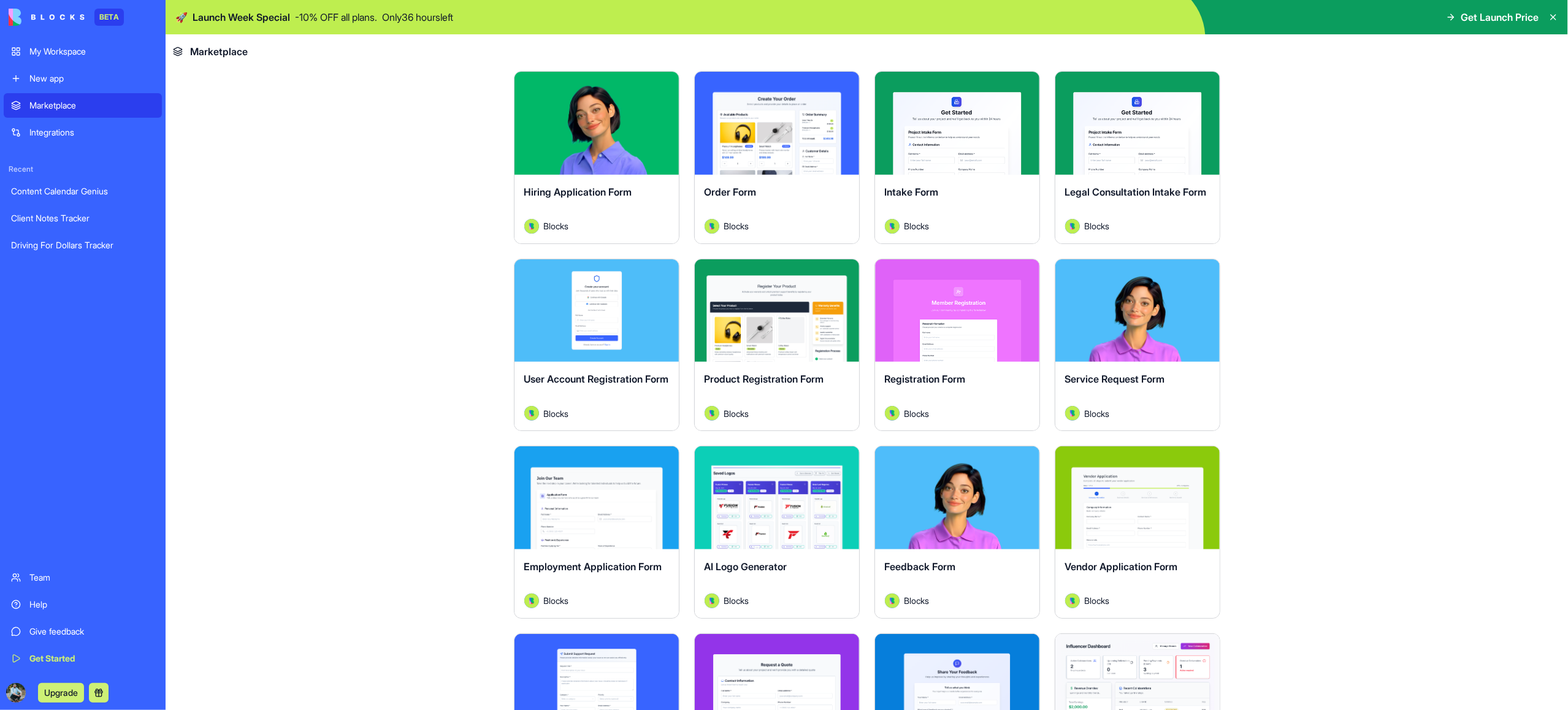
click at [48, 49] on div "My Workspace" at bounding box center [92, 51] width 125 height 12
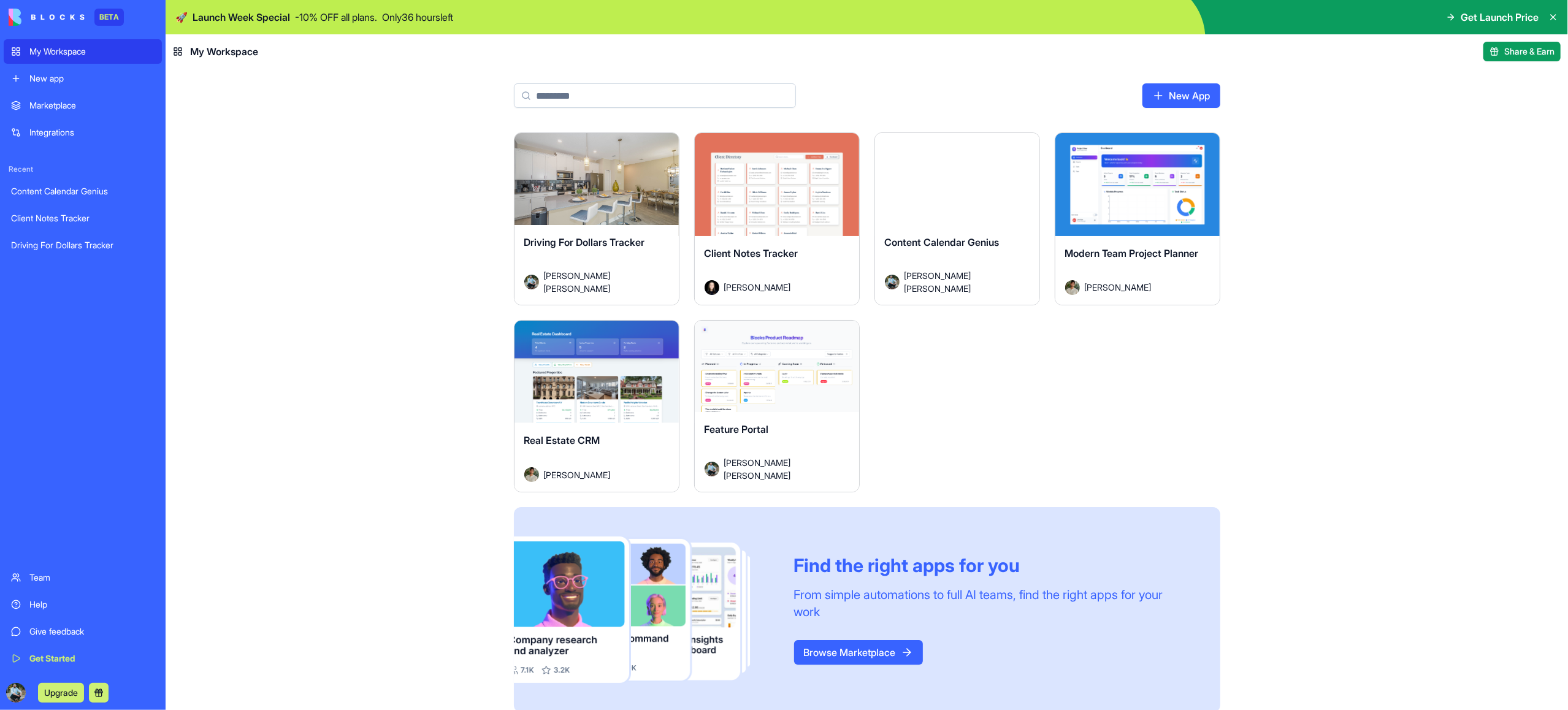
click at [45, 20] on img at bounding box center [46, 17] width 76 height 17
click at [45, 53] on div "My Workspace" at bounding box center [92, 51] width 125 height 12
click at [802, 444] on div "Feature Portal" at bounding box center [777, 439] width 145 height 35
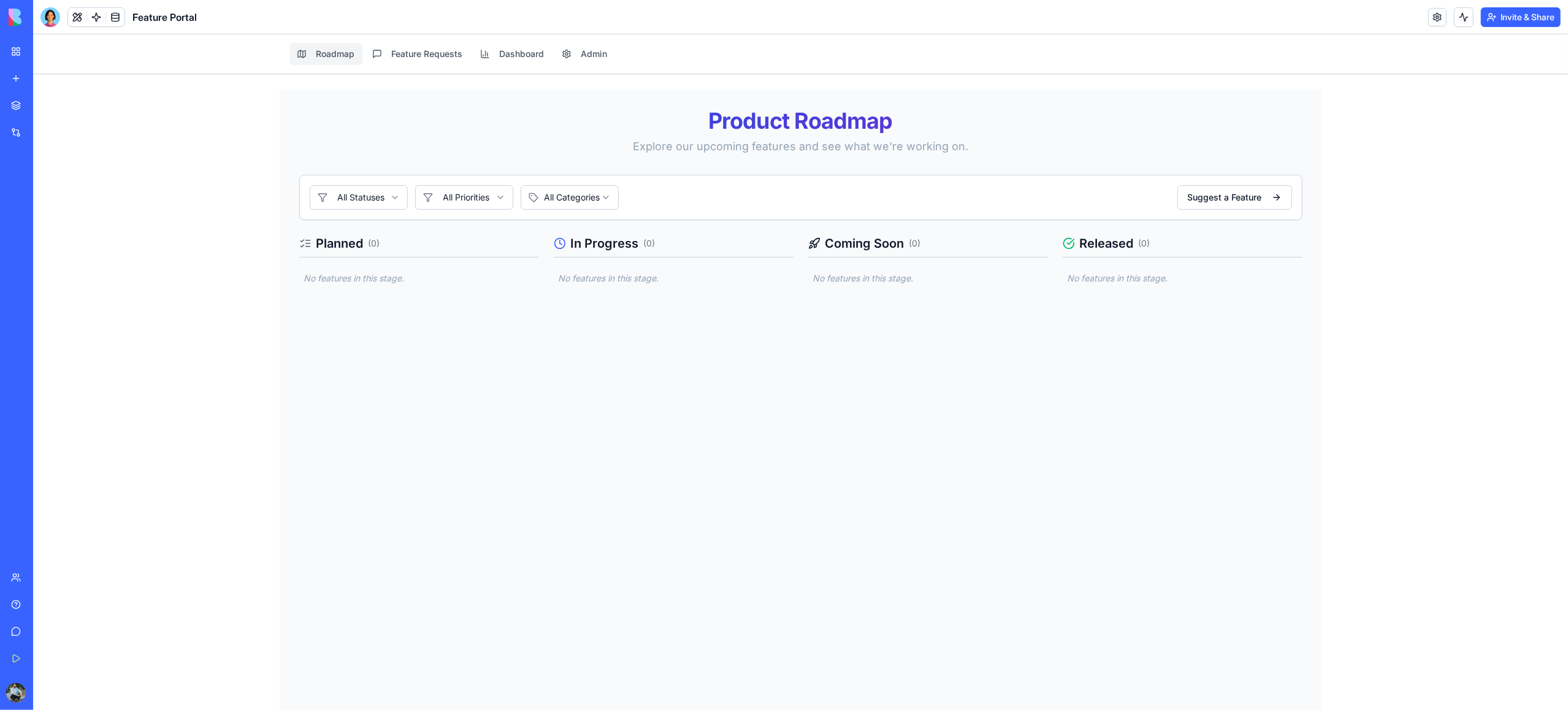
click at [73, 19] on button at bounding box center [77, 17] width 19 height 19
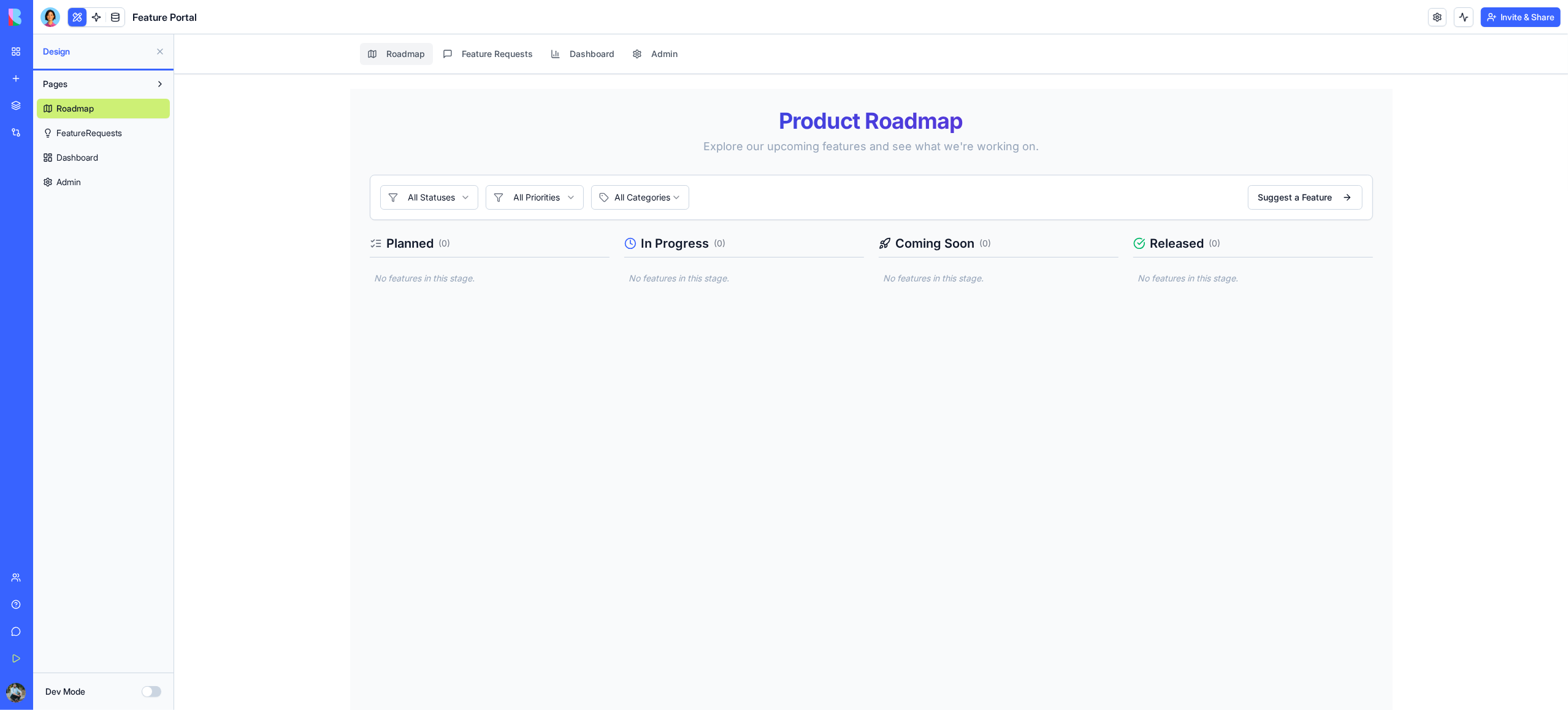
click at [95, 139] on span "FeatureRequests" at bounding box center [89, 133] width 66 height 12
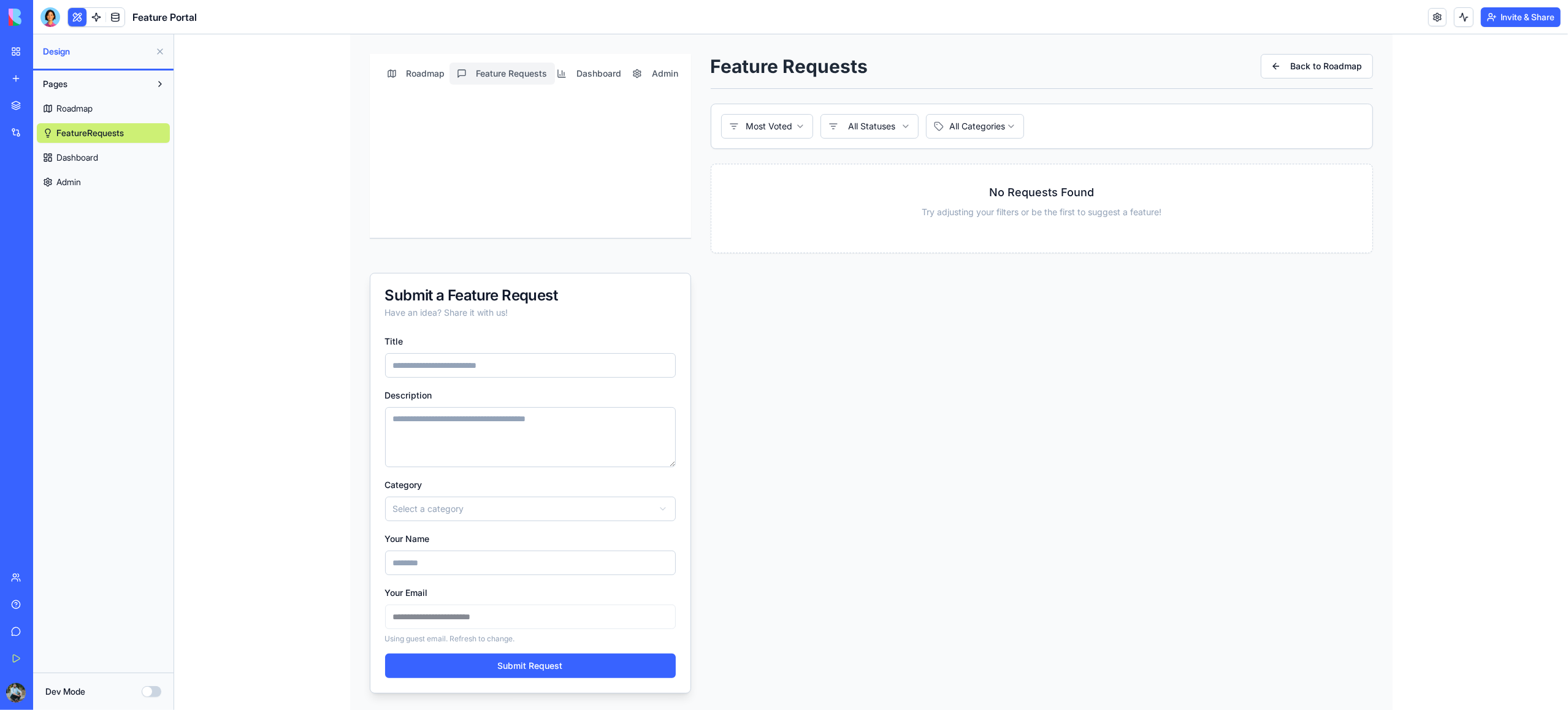
click at [84, 158] on span "Dashboard" at bounding box center [77, 158] width 41 height 12
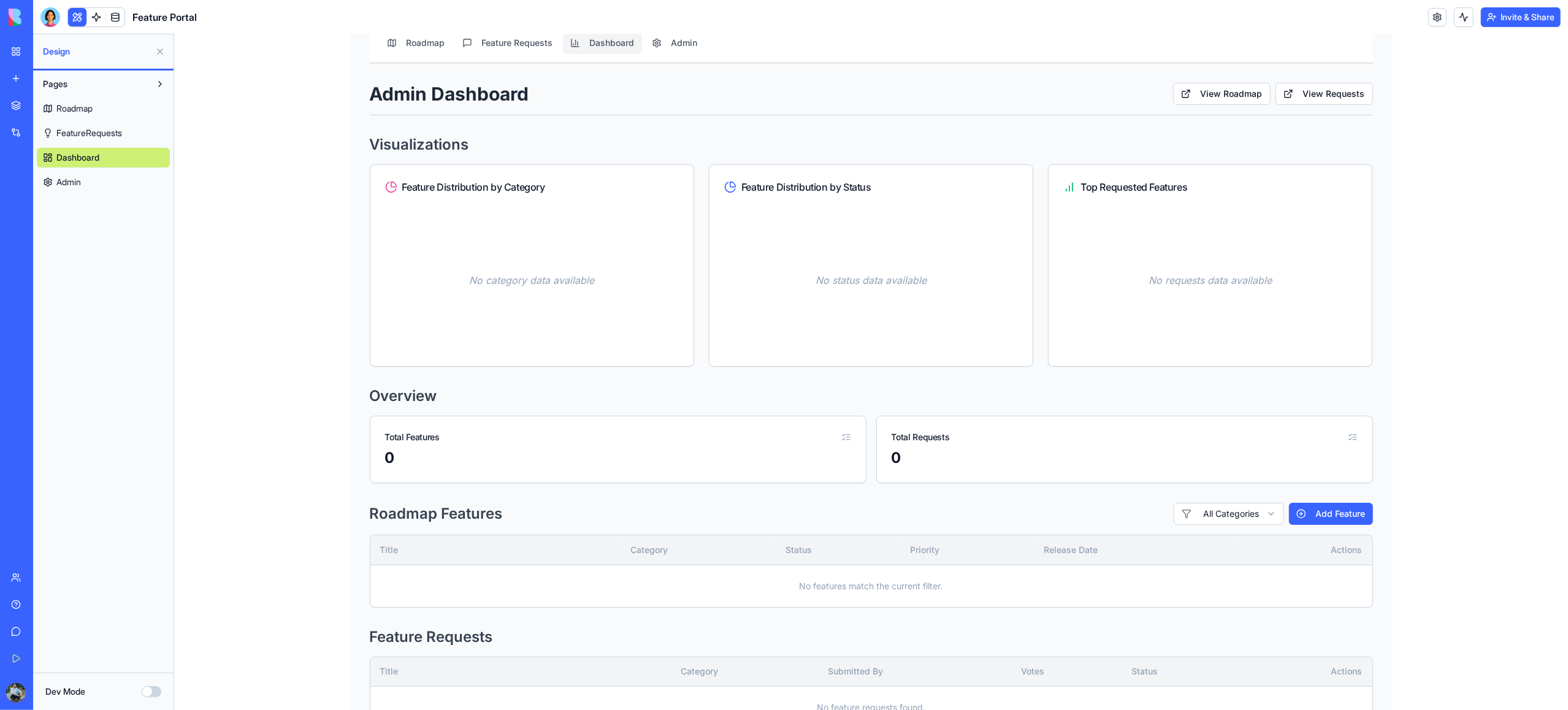
scroll to position [71, 0]
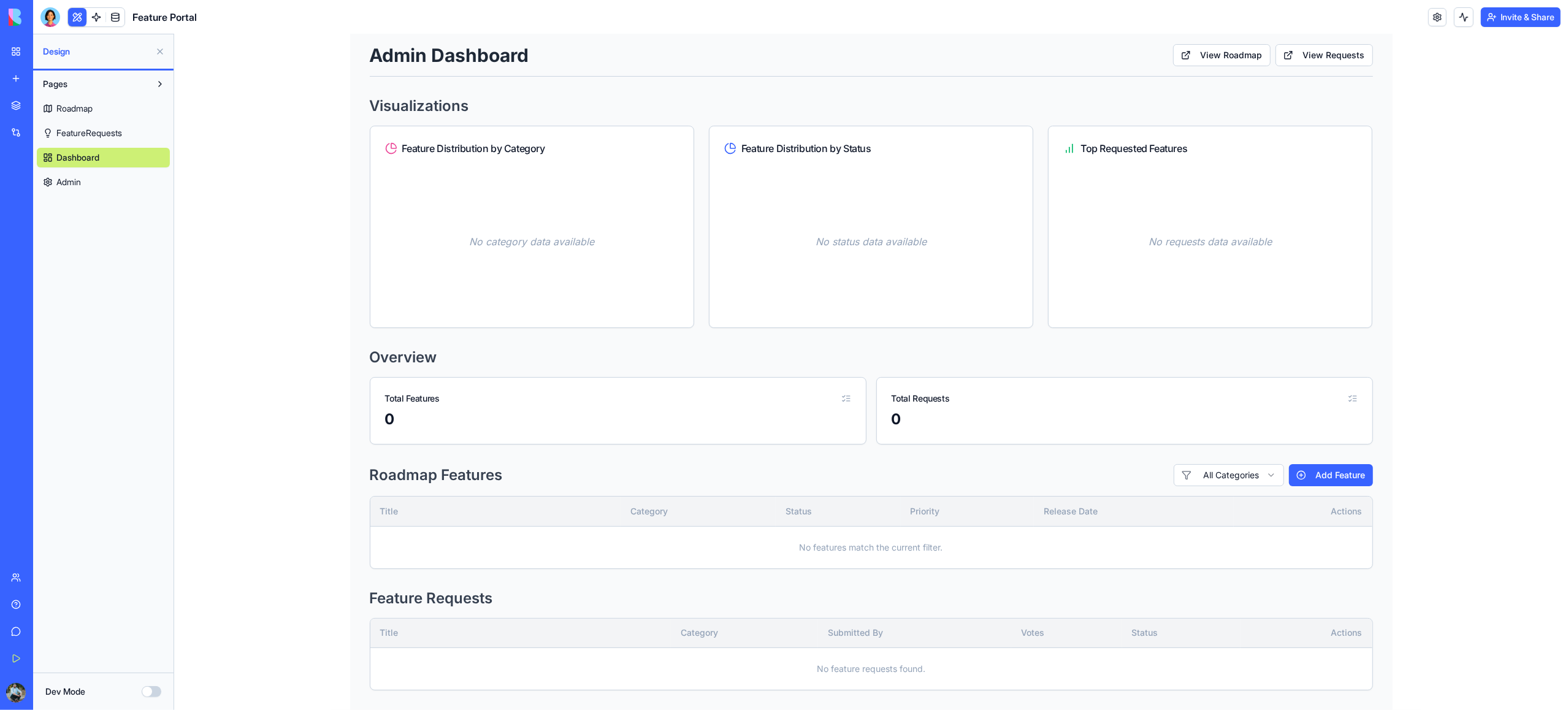
click at [65, 182] on span "Admin" at bounding box center [69, 182] width 25 height 12
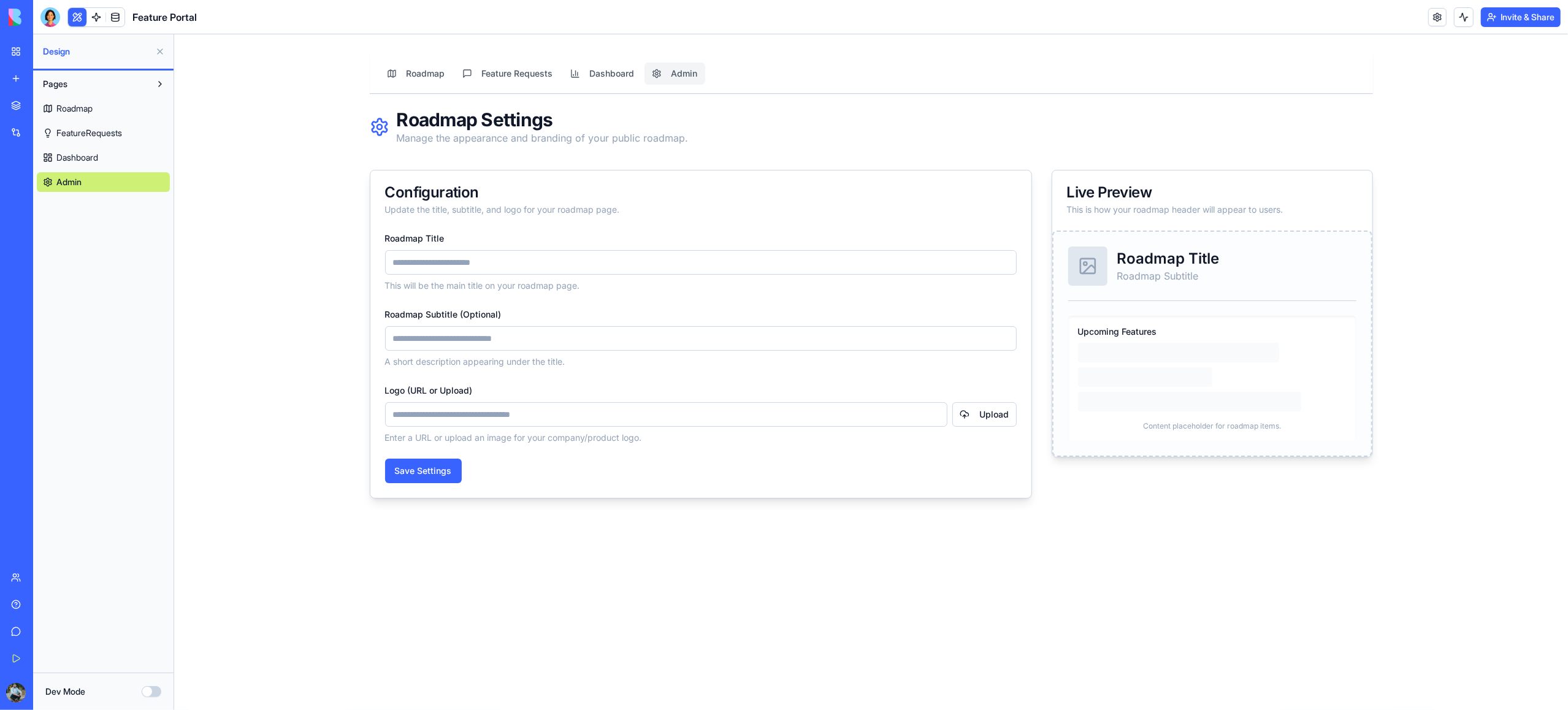
click at [19, 47] on link "My Workspace" at bounding box center [28, 51] width 49 height 25
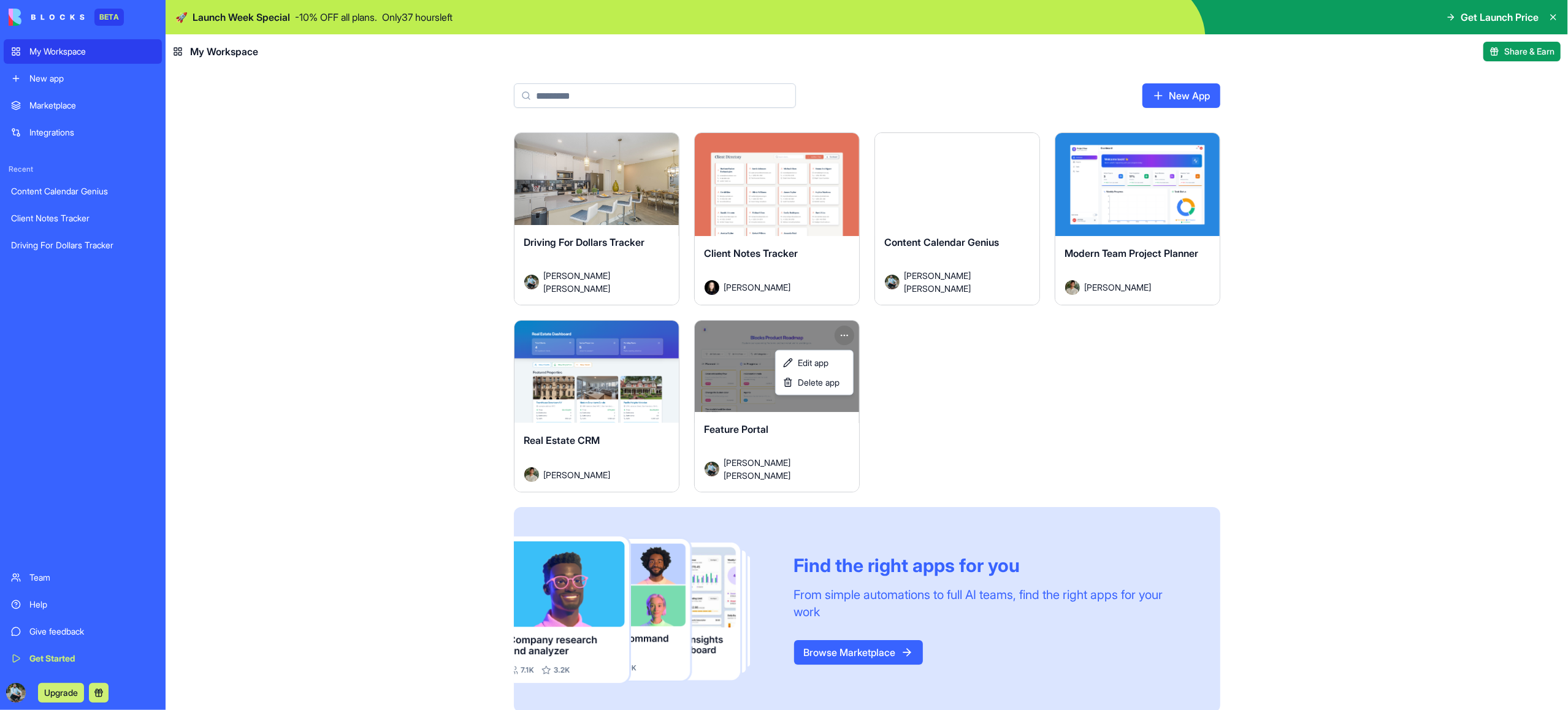
click at [842, 336] on html "BETA My Workspace New app Marketplace Integrations Recent Content Calendar Geni…" at bounding box center [784, 355] width 1568 height 710
click at [826, 383] on span "Delete app" at bounding box center [818, 383] width 41 height 12
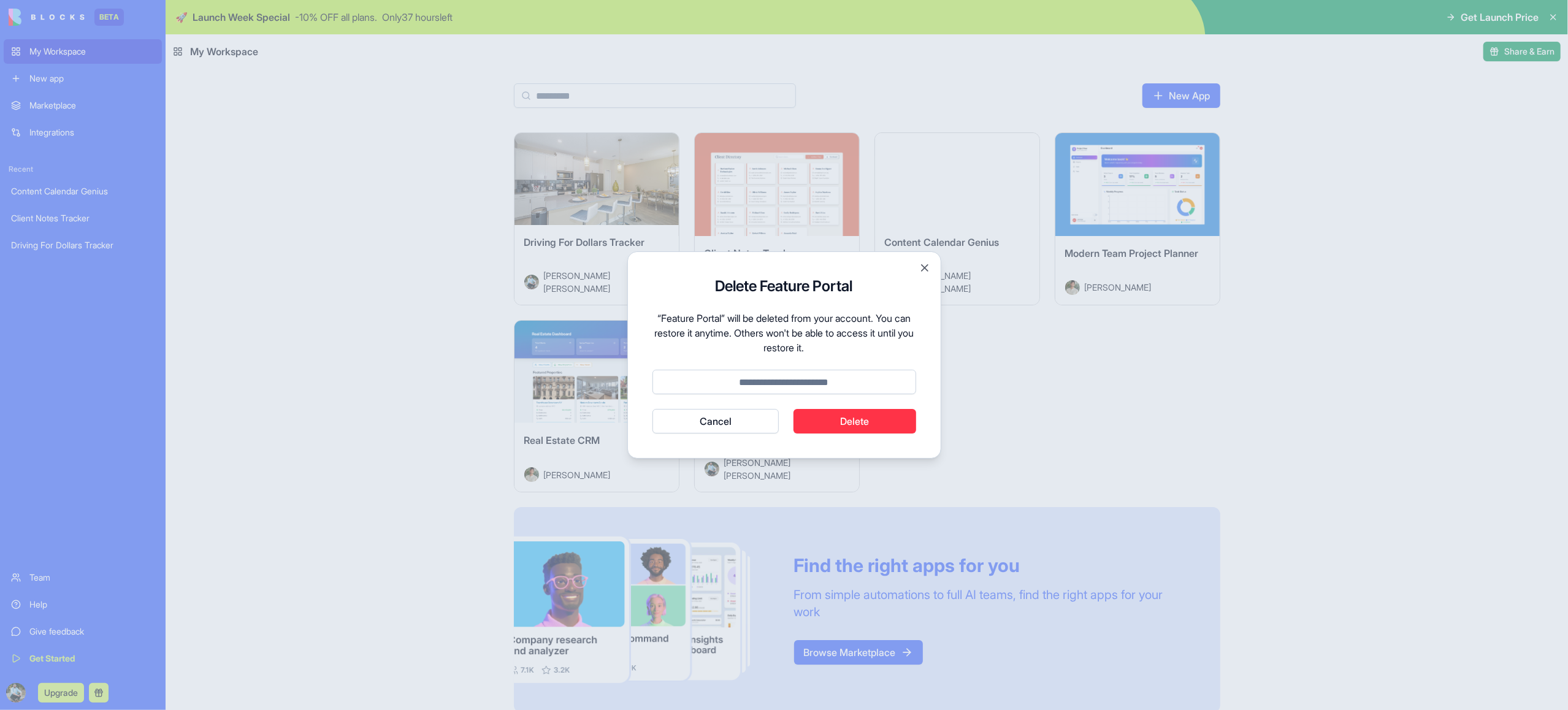
click at [783, 385] on input at bounding box center [784, 382] width 263 height 25
type input "******"
click at [820, 419] on button "Delete" at bounding box center [855, 421] width 122 height 25
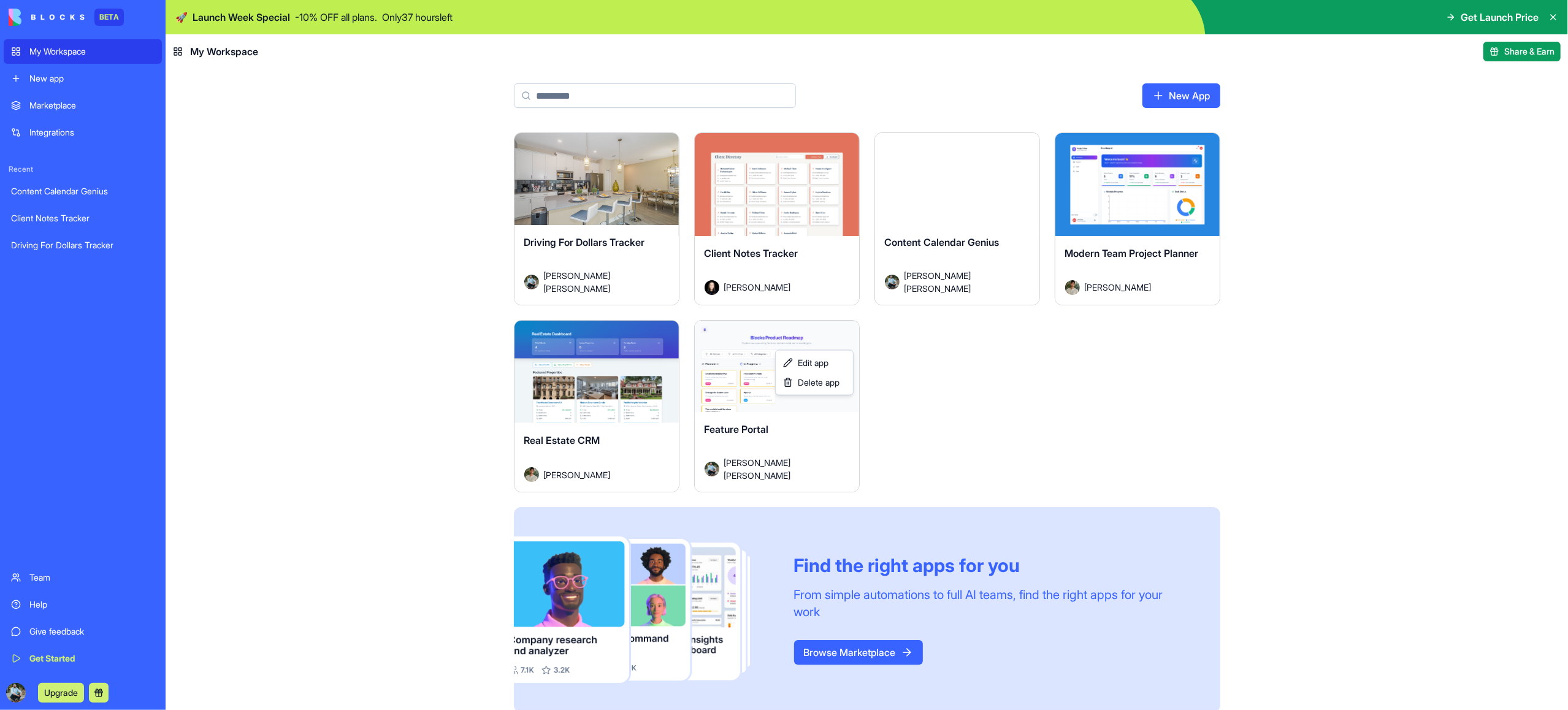
click at [59, 83] on html "BETA My Workspace New app Marketplace Integrations Recent Content Calendar Geni…" at bounding box center [784, 355] width 1568 height 710
click at [60, 82] on div "New app" at bounding box center [92, 79] width 125 height 12
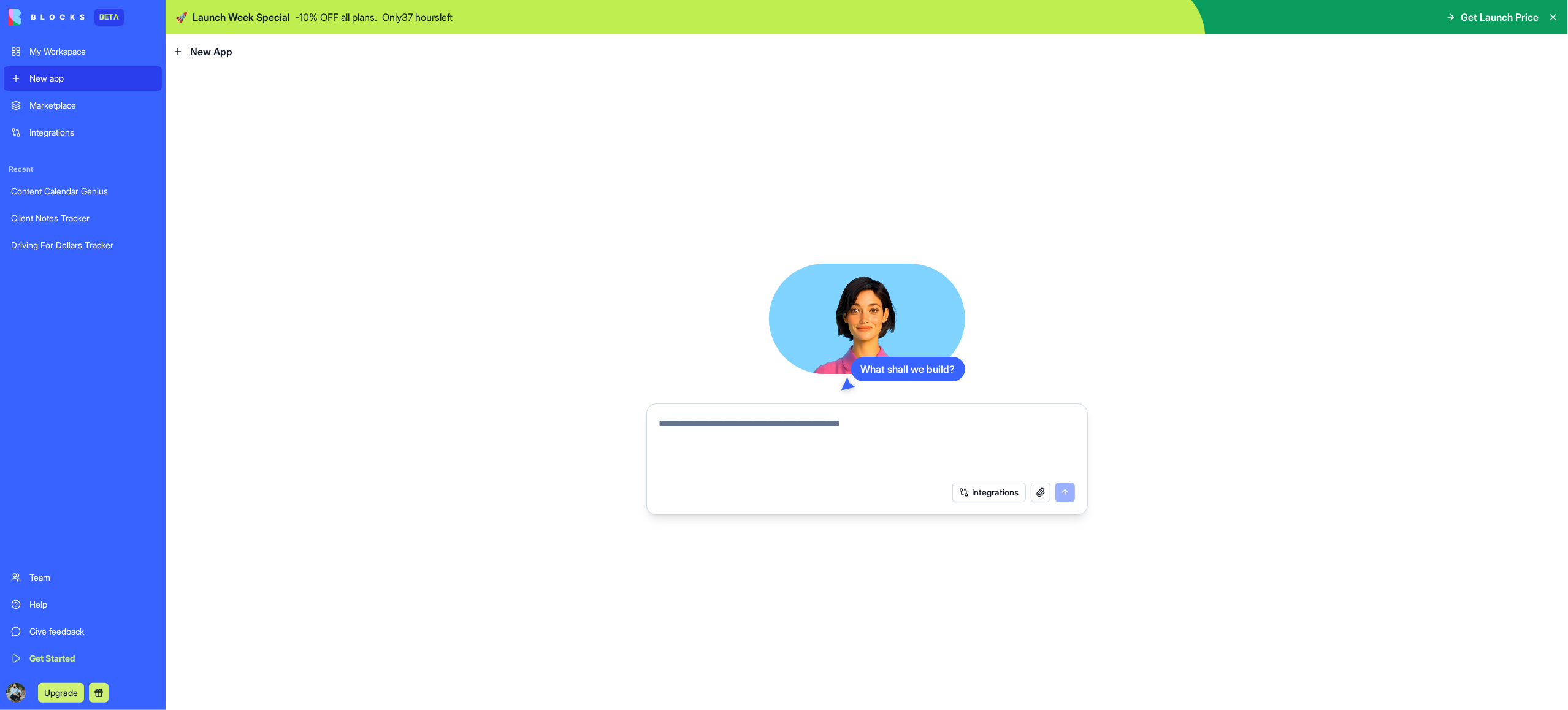
click at [701, 437] on textarea at bounding box center [867, 445] width 416 height 59
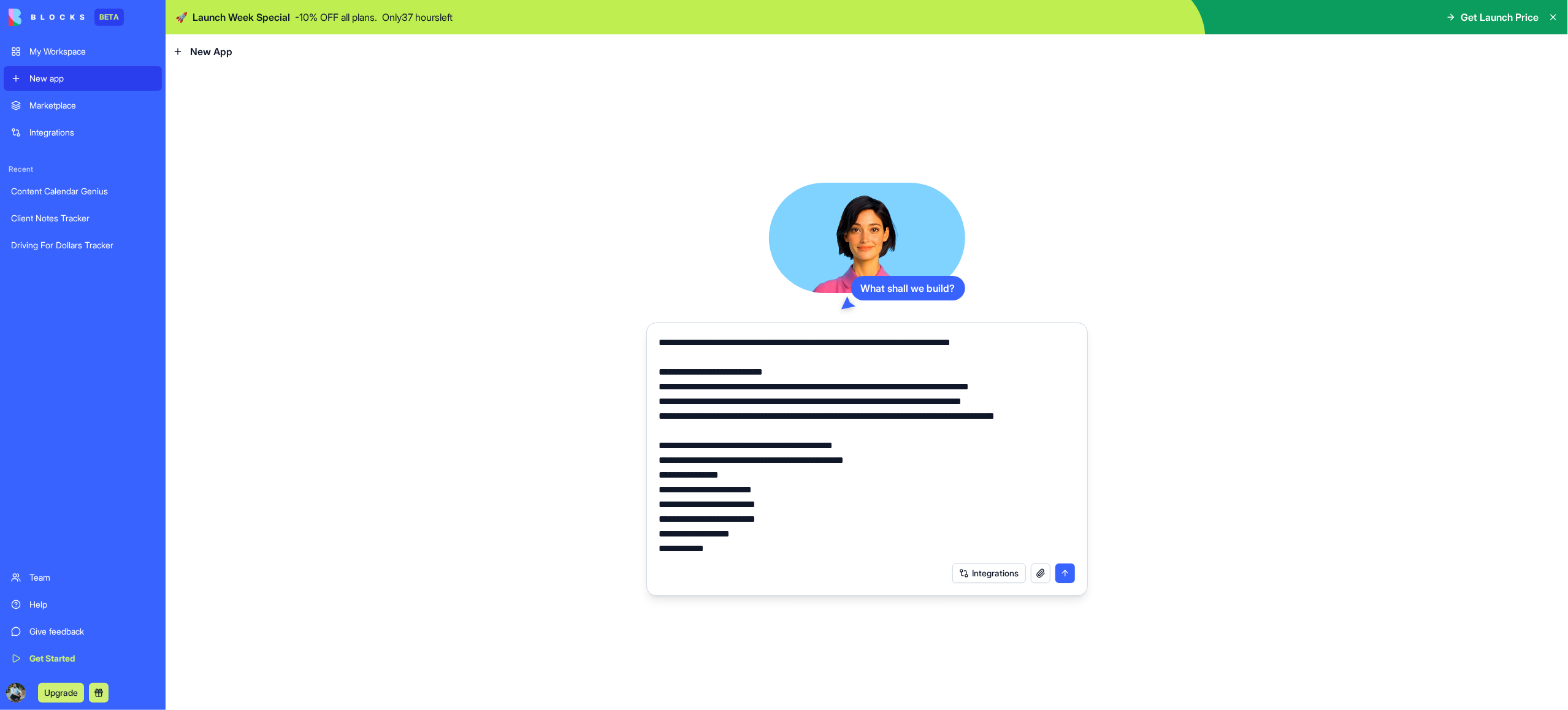
click at [756, 560] on div "Integrations" at bounding box center [867, 573] width 431 height 35
drag, startPoint x: 756, startPoint y: 555, endPoint x: 719, endPoint y: 351, distance: 207.3
click at [664, 321] on div "What shall we build? Integrations" at bounding box center [867, 389] width 442 height 413
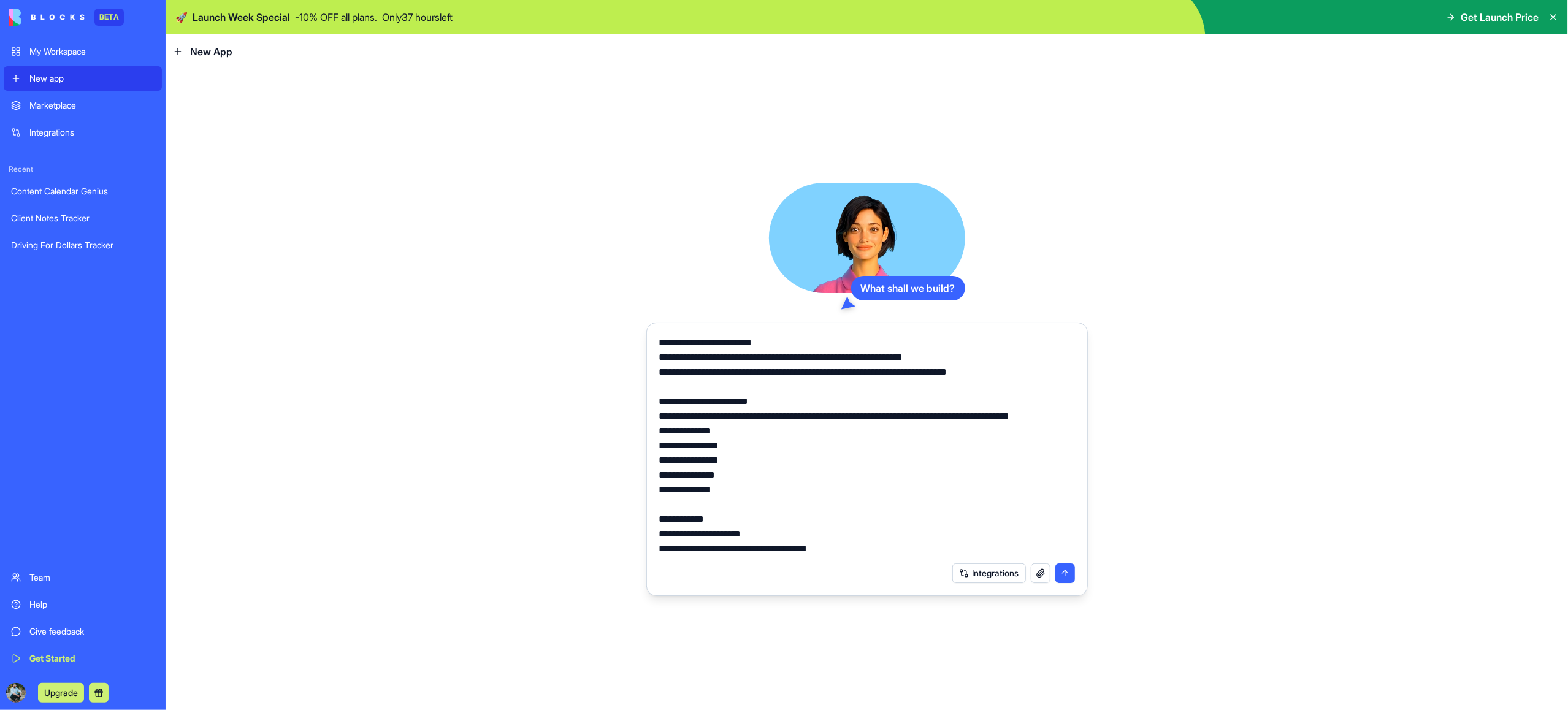
scroll to position [221, 0]
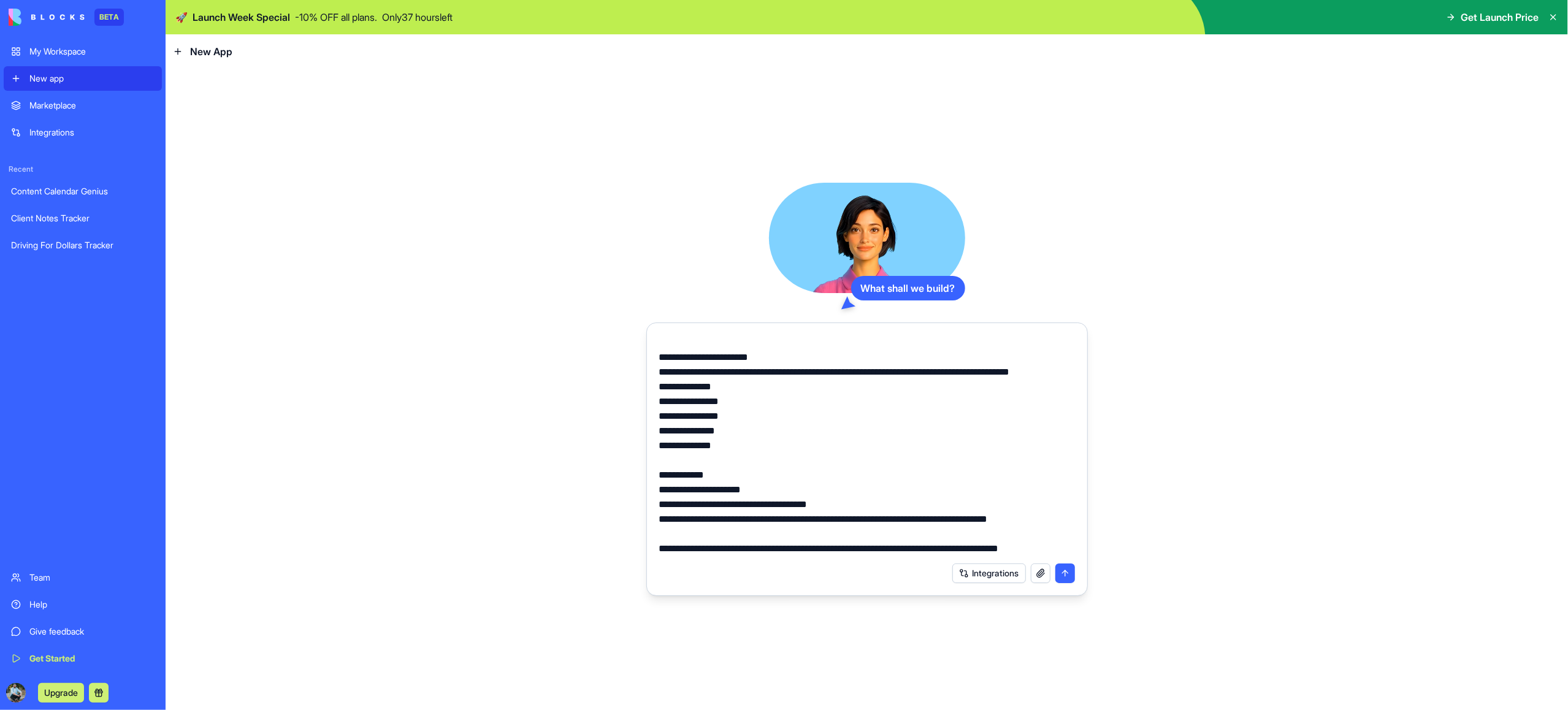
type textarea "**********"
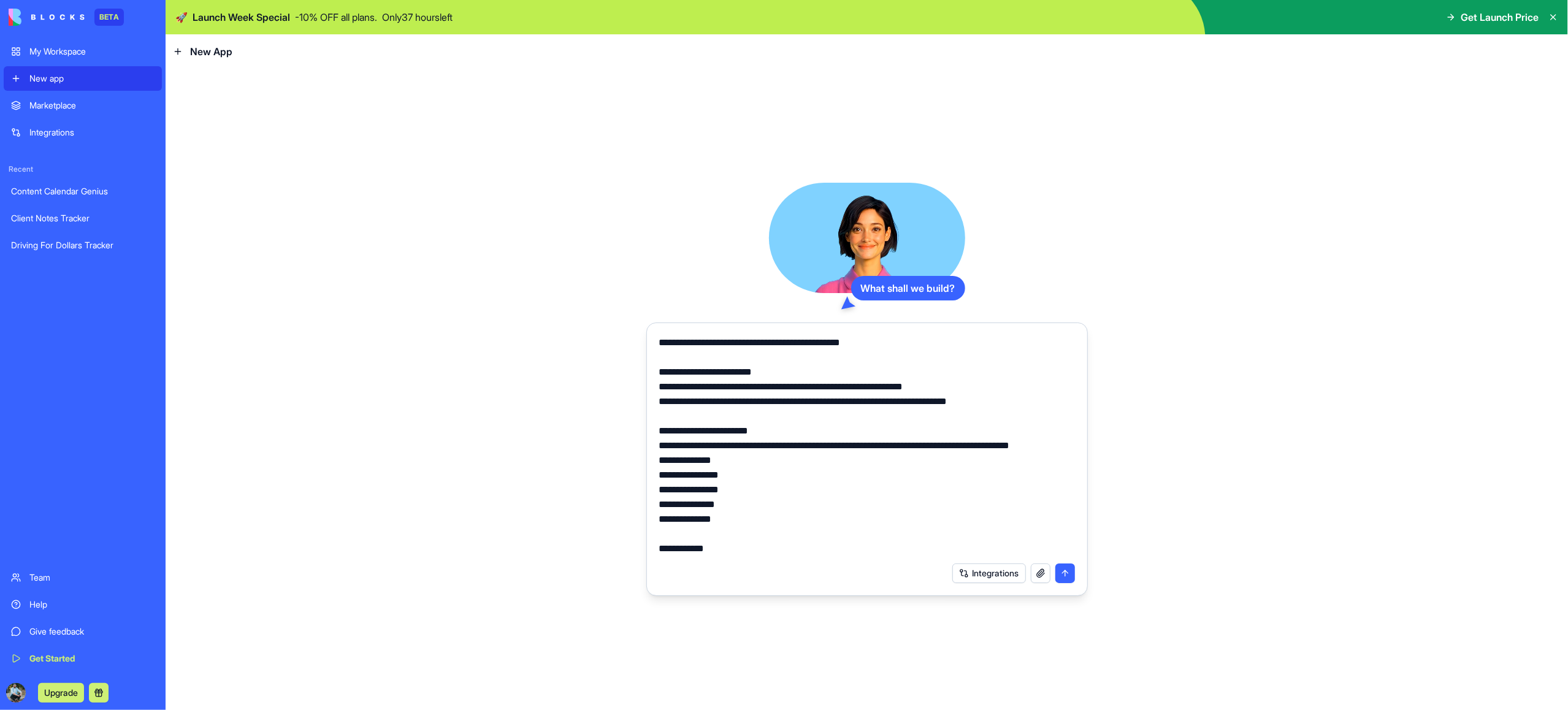
scroll to position [0, 0]
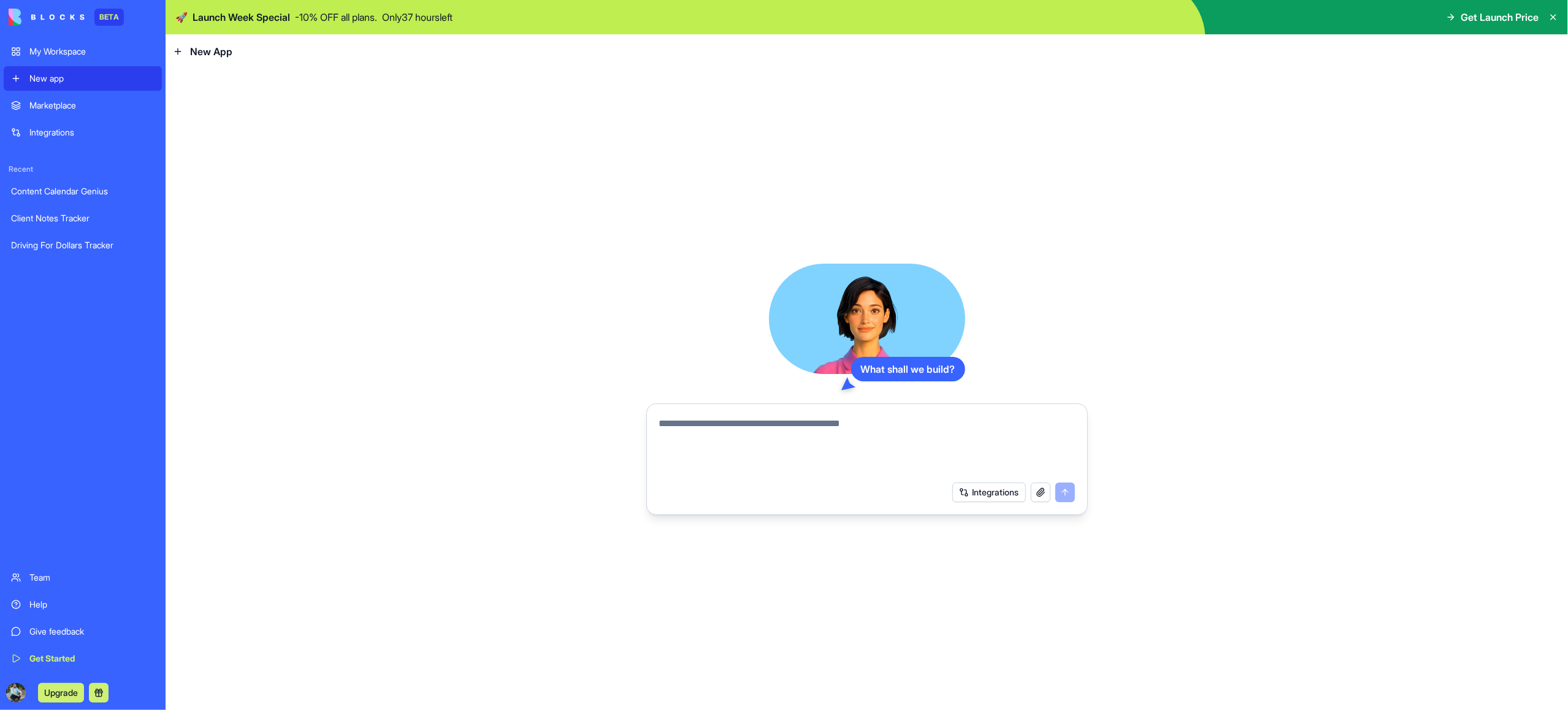
paste textarea "**********"
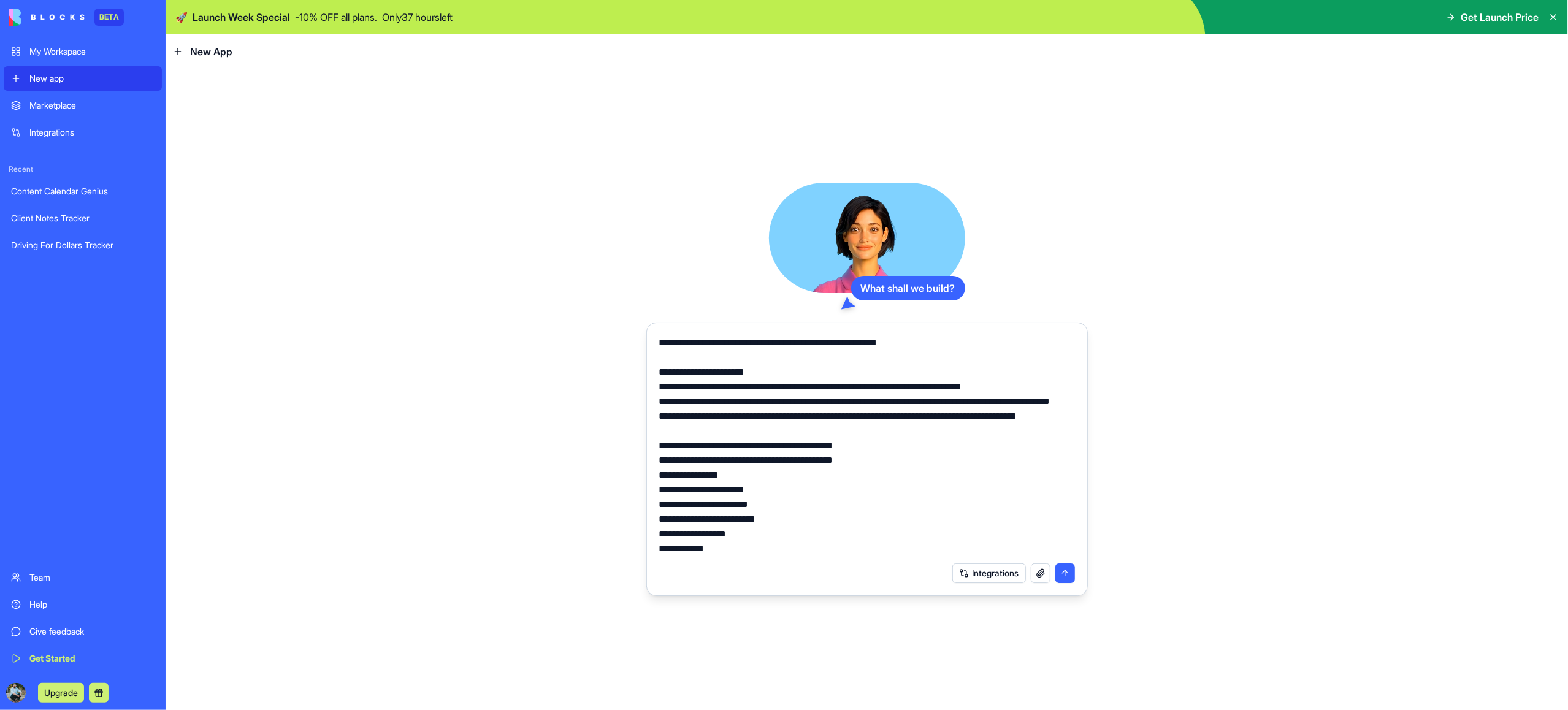
type textarea "**********"
click at [1066, 577] on button "submit" at bounding box center [1065, 573] width 20 height 20
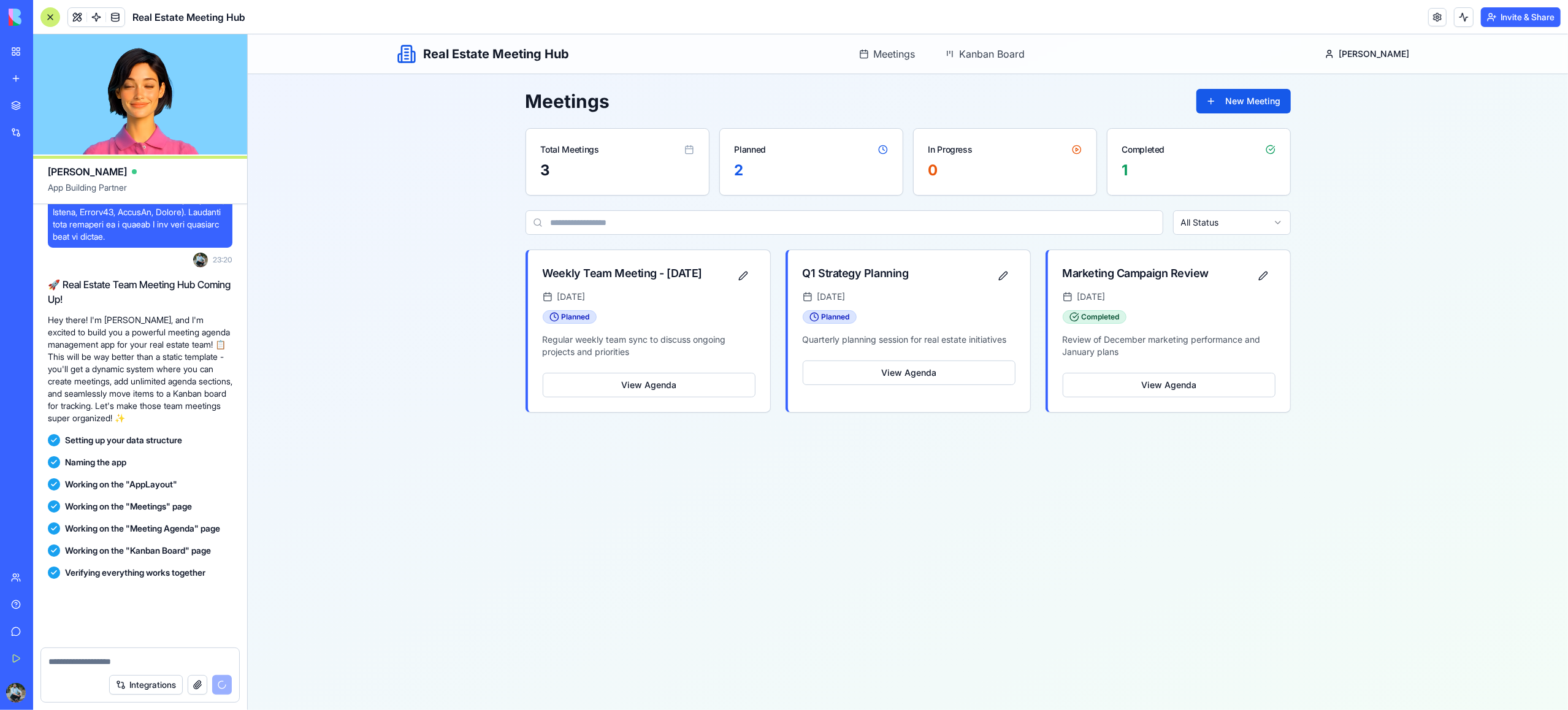
scroll to position [623, 0]
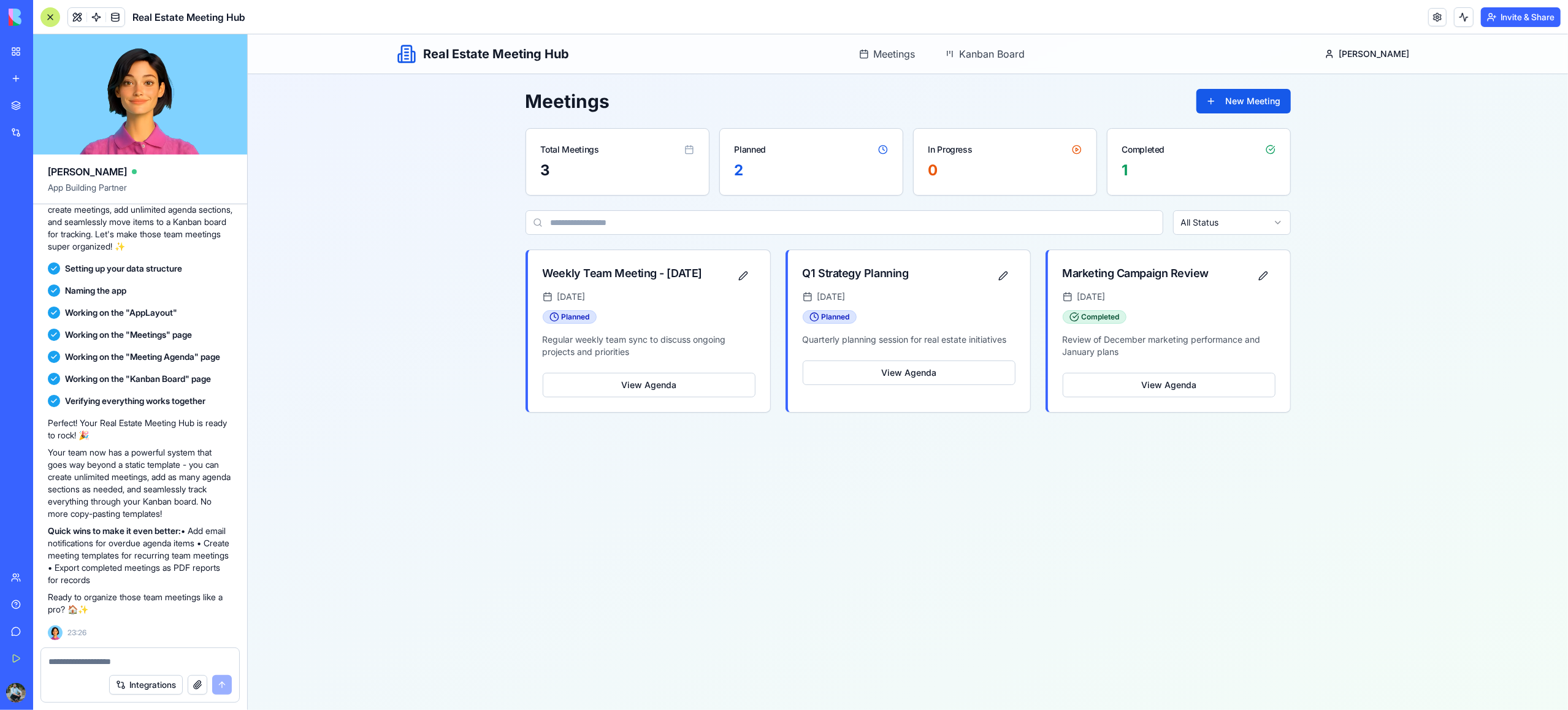
click at [51, 19] on div at bounding box center [50, 17] width 20 height 20
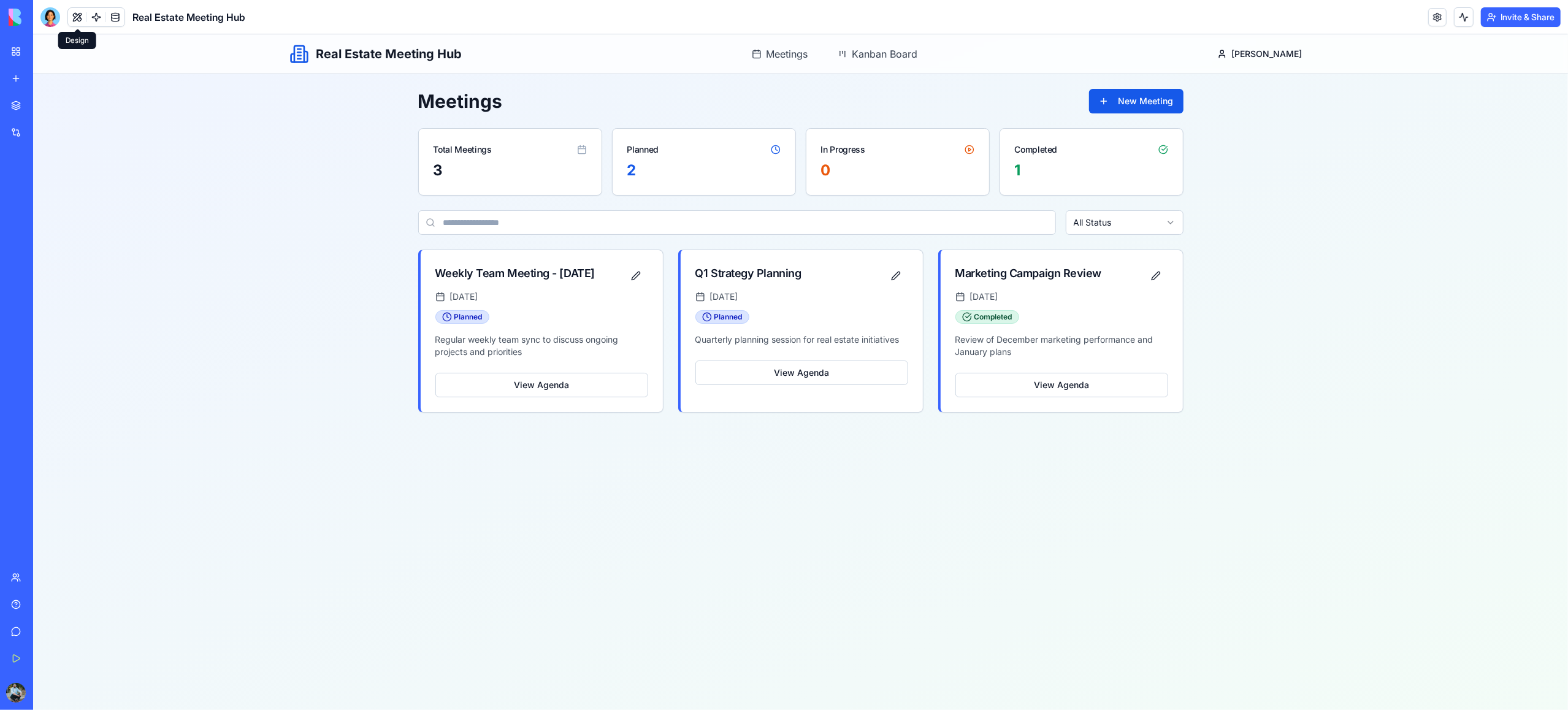
click at [75, 22] on span at bounding box center [77, 17] width 35 height 35
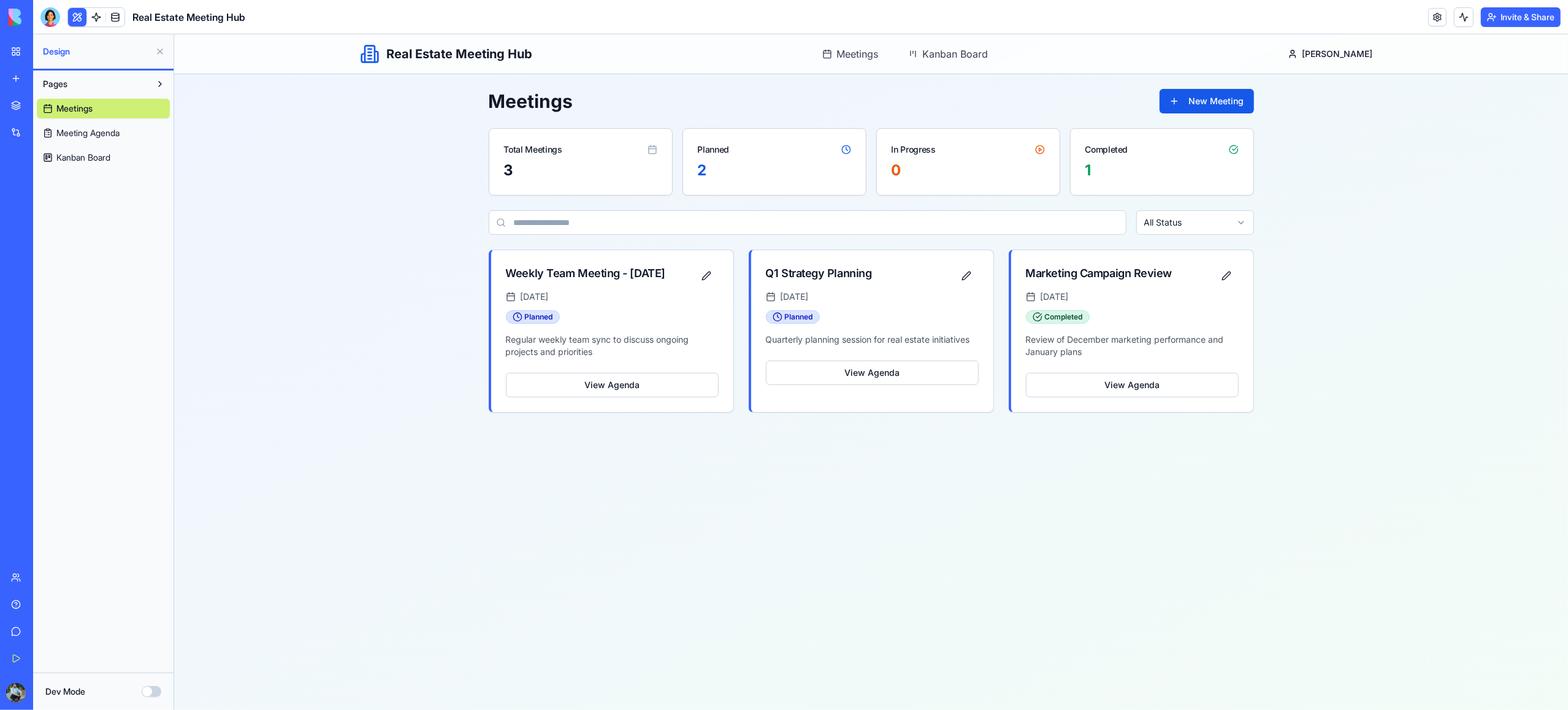
click at [94, 135] on span "Meeting Agenda" at bounding box center [88, 133] width 63 height 12
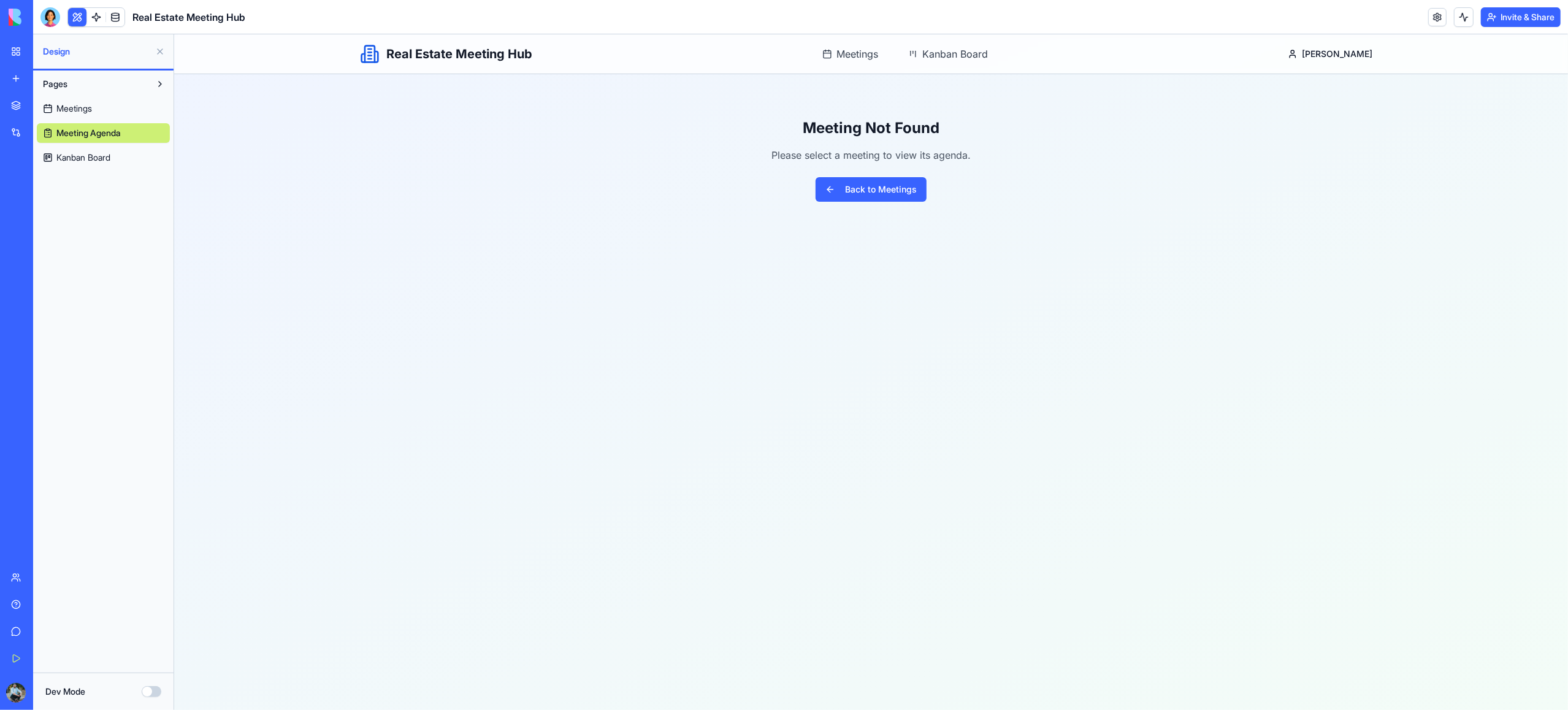
click at [88, 110] on span "Meetings" at bounding box center [74, 109] width 36 height 12
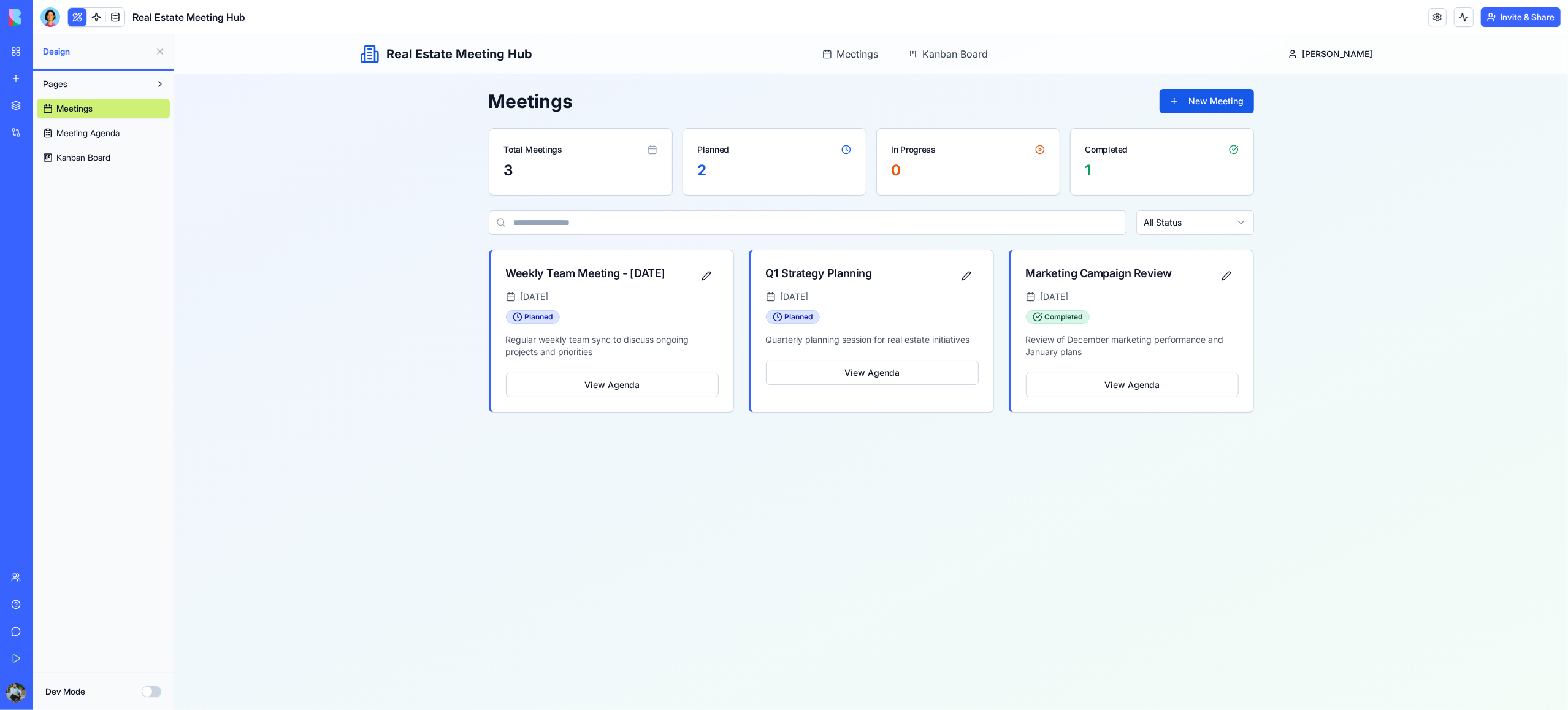
click at [88, 134] on span "Meeting Agenda" at bounding box center [88, 133] width 63 height 12
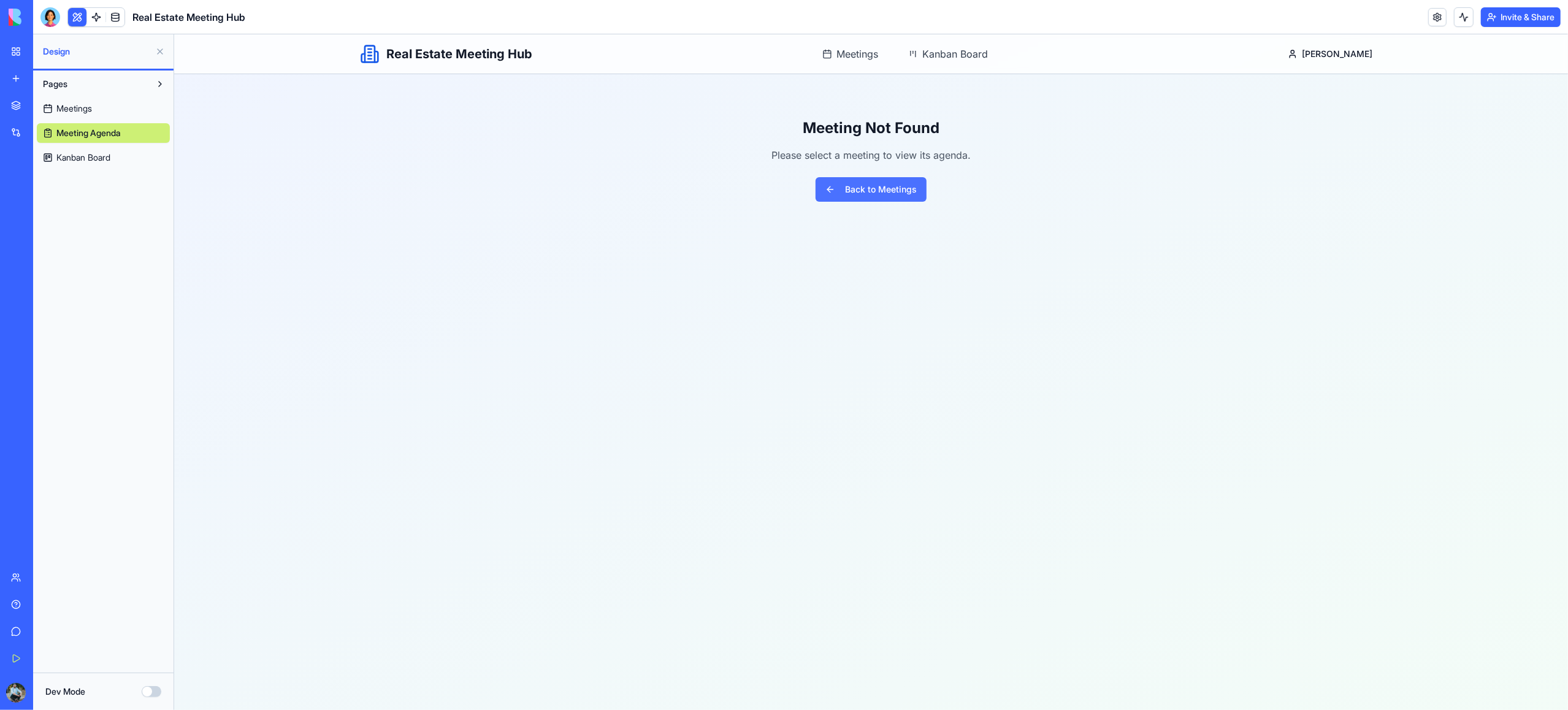
click at [894, 189] on button "Back to Meetings" at bounding box center [870, 190] width 111 height 25
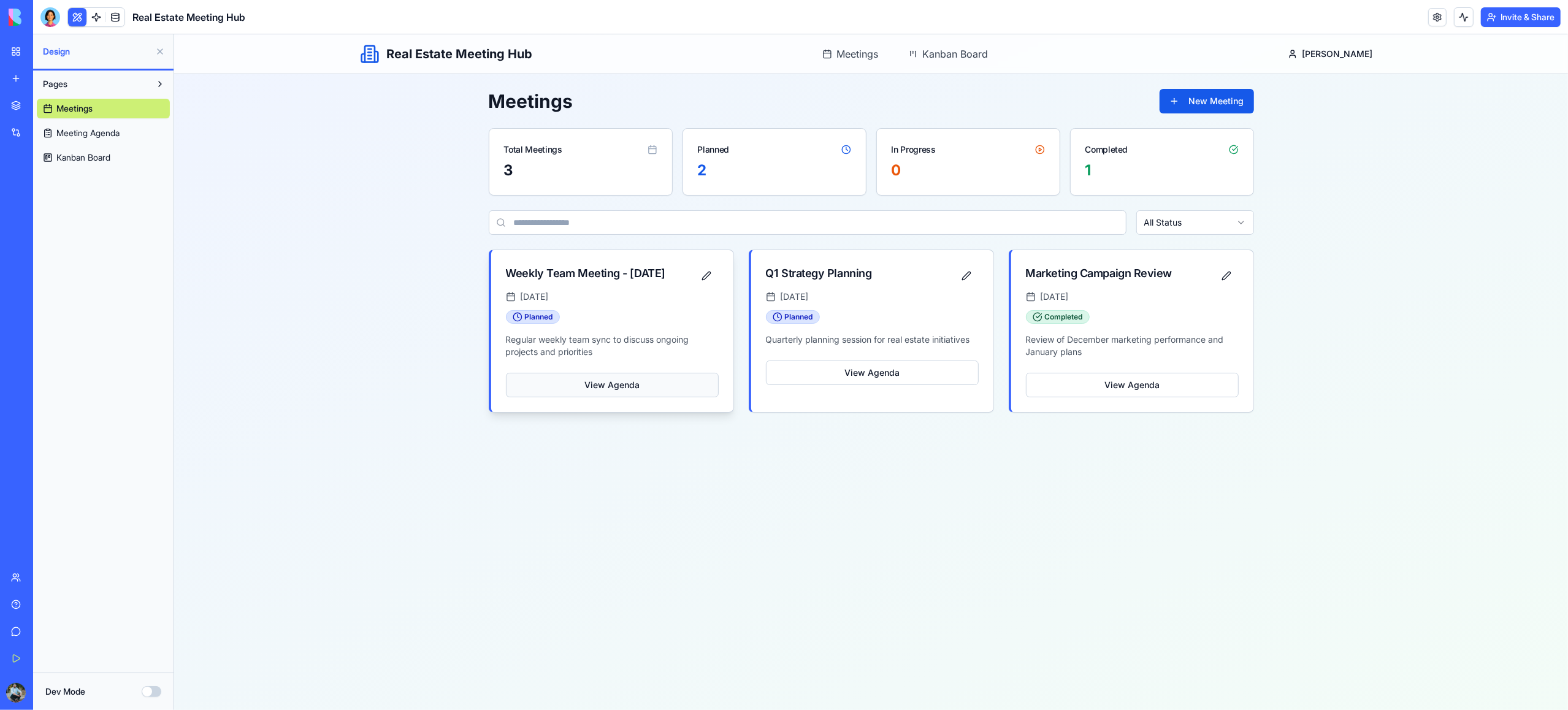
click at [589, 397] on button "View Agenda" at bounding box center [612, 385] width 213 height 25
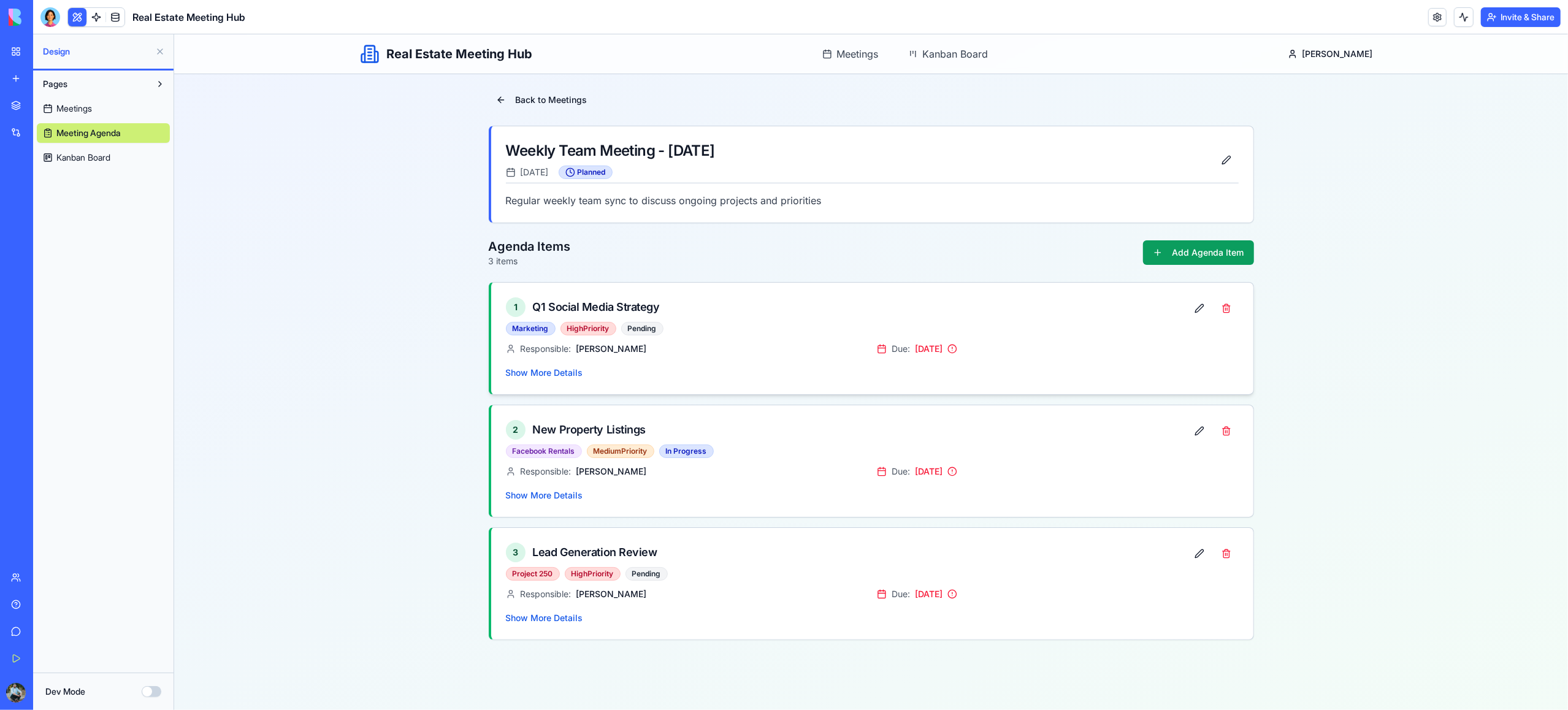
click at [728, 341] on div "1 Q1 Social Media Strategy Marketing High Priority Pending" at bounding box center [872, 312] width 762 height 60
click at [554, 374] on button "Show More Details" at bounding box center [544, 373] width 77 height 12
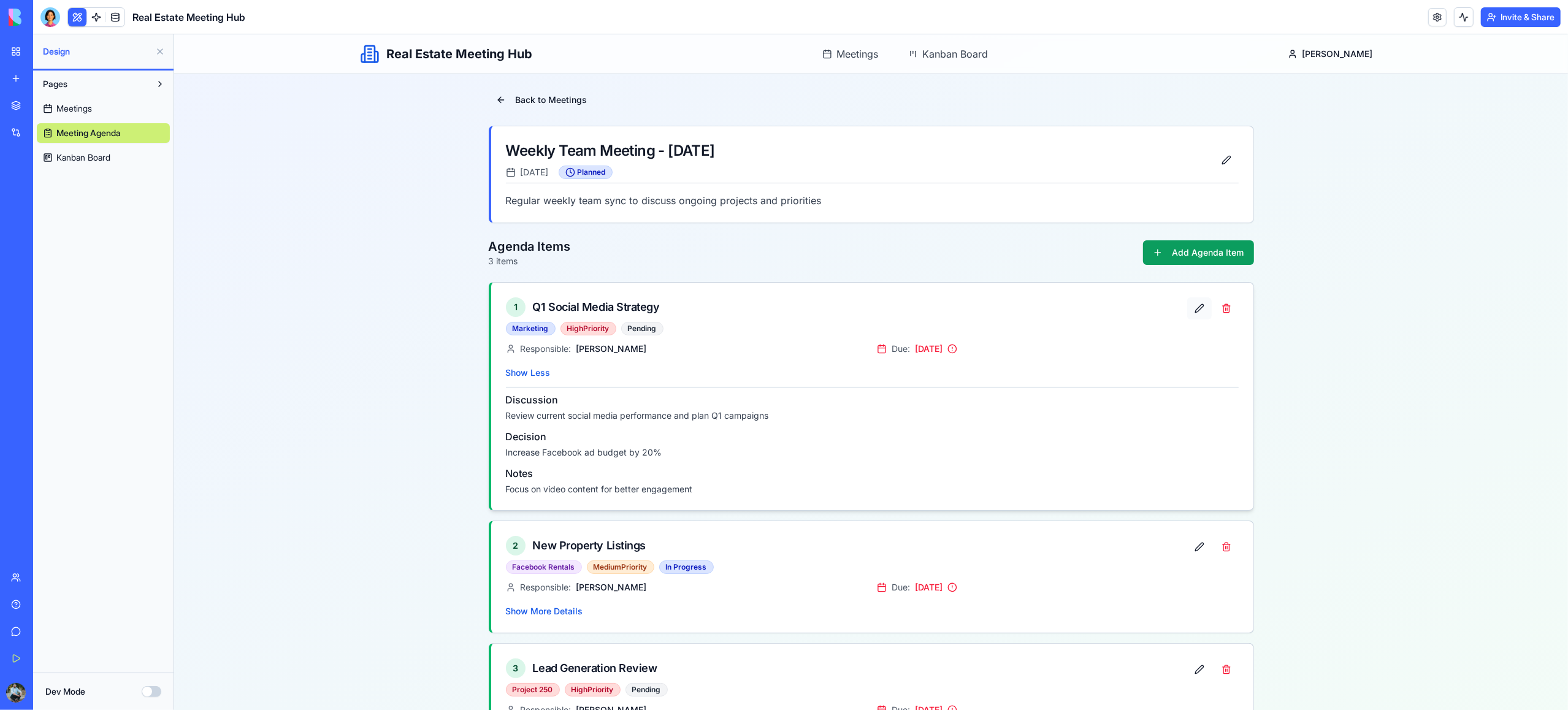
click at [1197, 309] on button at bounding box center [1199, 309] width 25 height 22
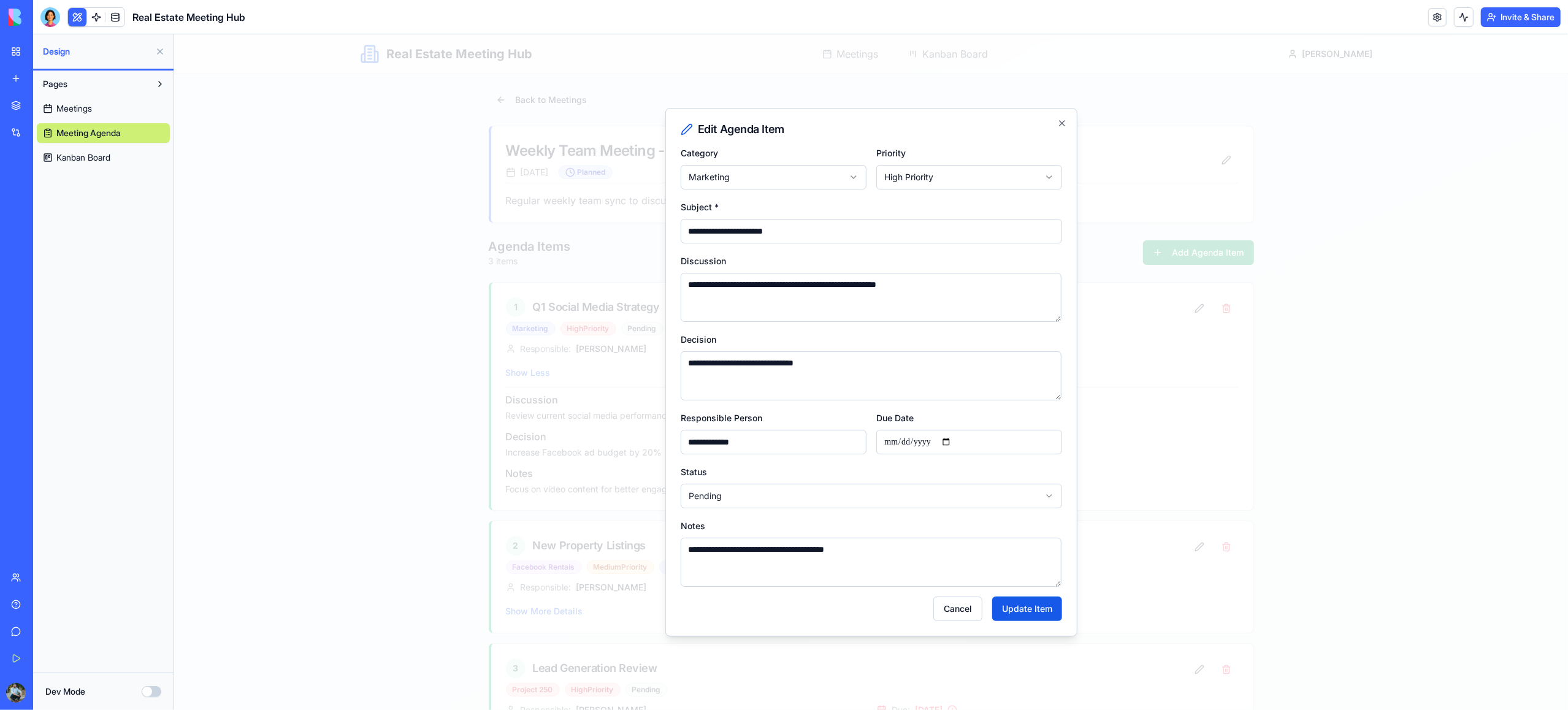
click at [779, 442] on input "**********" at bounding box center [773, 442] width 186 height 25
click at [961, 614] on button "Cancel" at bounding box center [957, 609] width 49 height 25
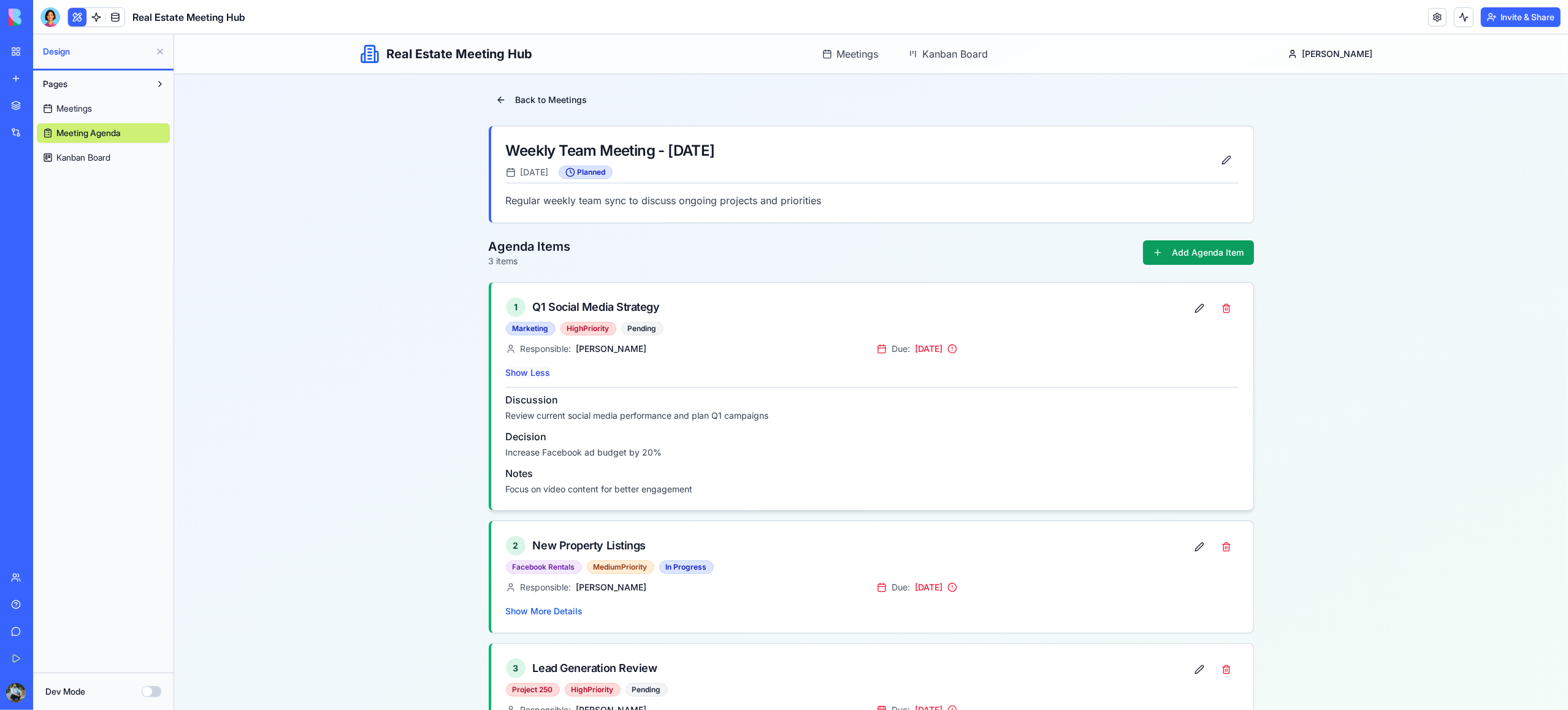
click at [533, 374] on button "Show Less" at bounding box center [528, 373] width 45 height 12
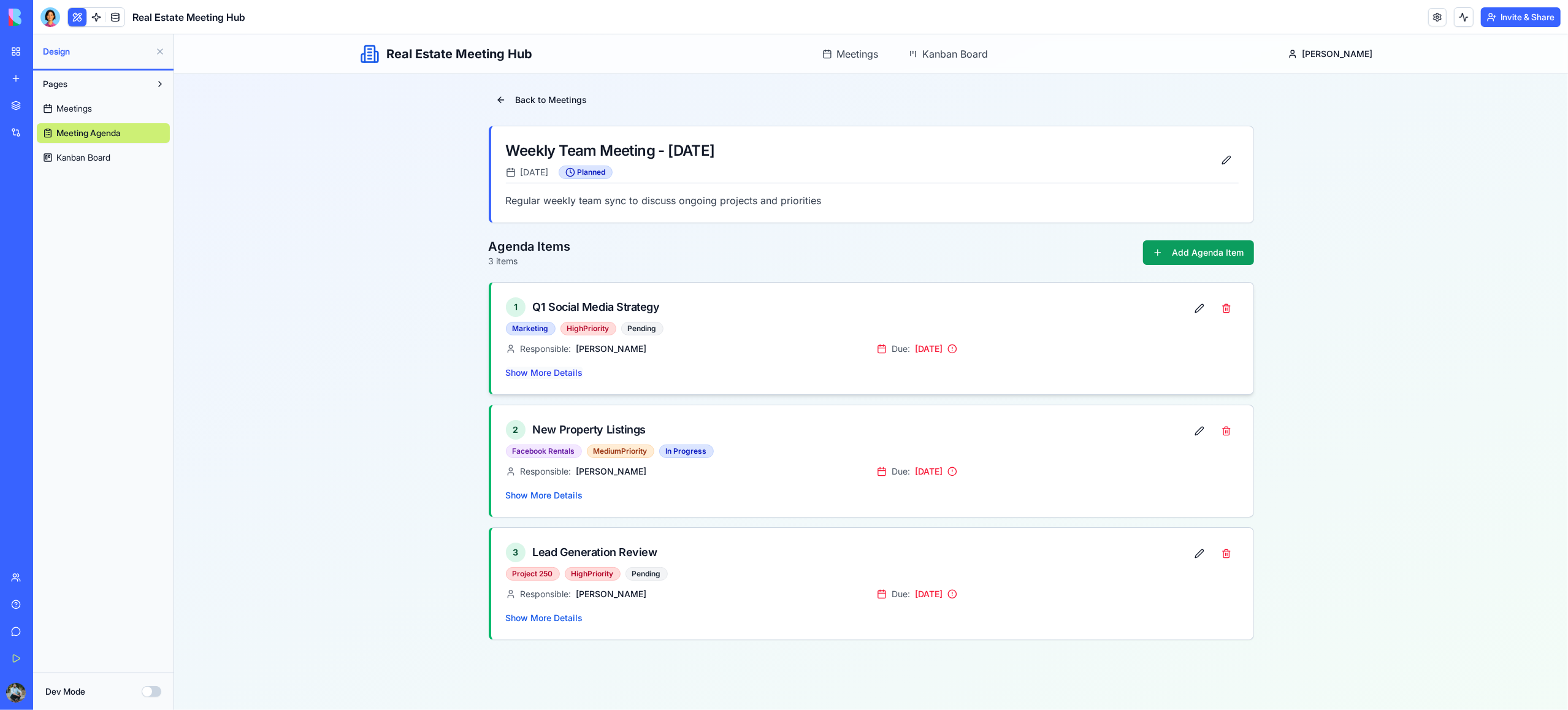
click at [533, 374] on button "Show More Details" at bounding box center [544, 373] width 77 height 12
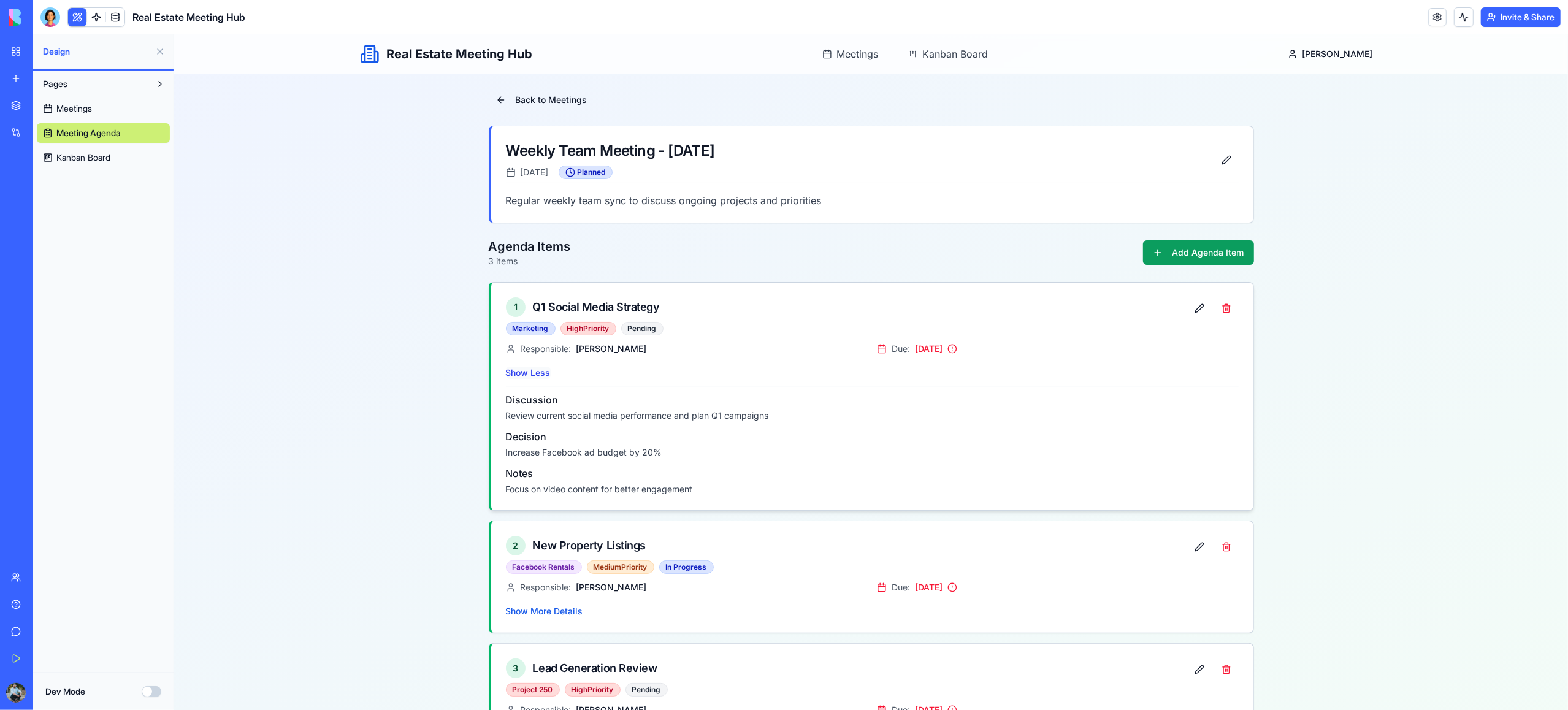
click at [533, 374] on button "Show Less" at bounding box center [528, 373] width 45 height 12
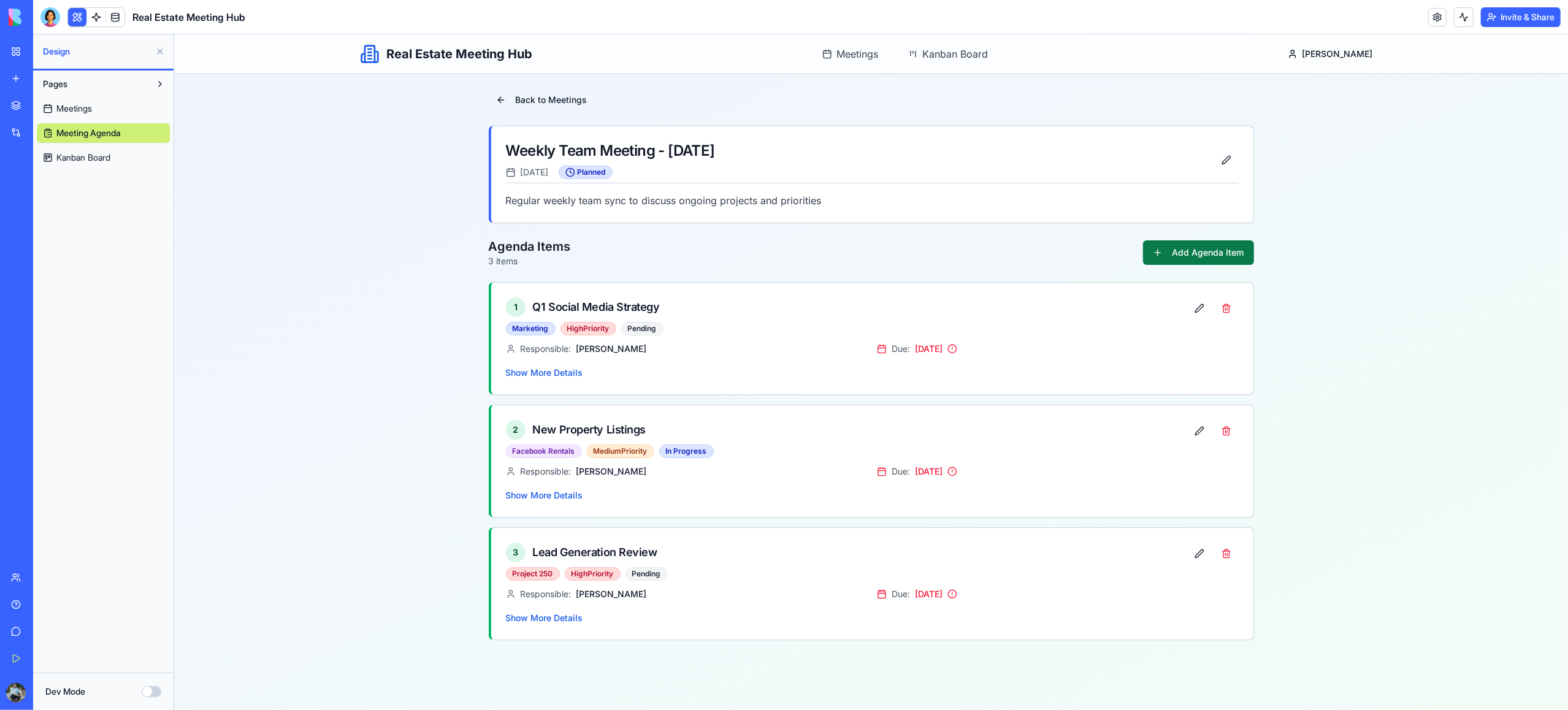
click at [1181, 254] on button "Add Agenda Item" at bounding box center [1197, 253] width 111 height 25
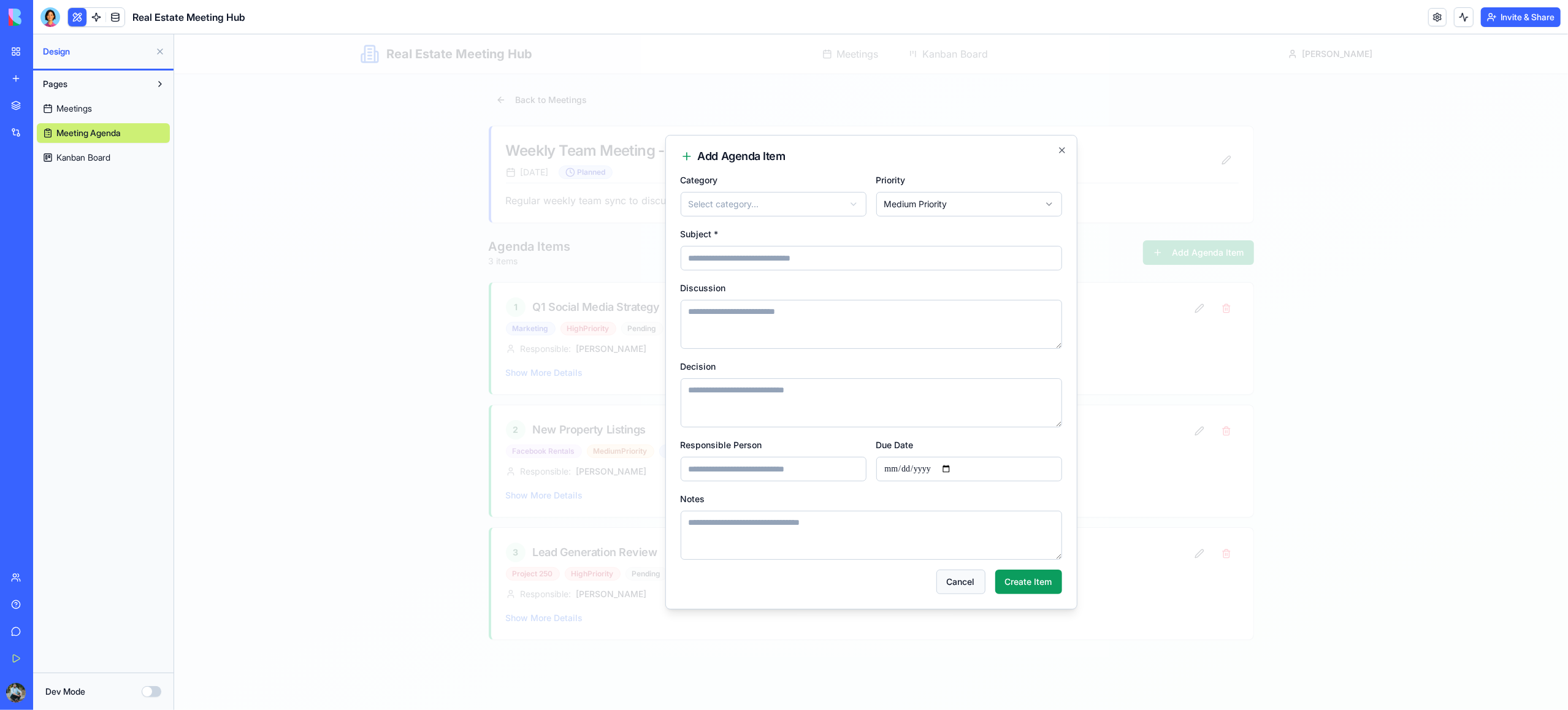
click at [960, 583] on button "Cancel" at bounding box center [960, 582] width 49 height 25
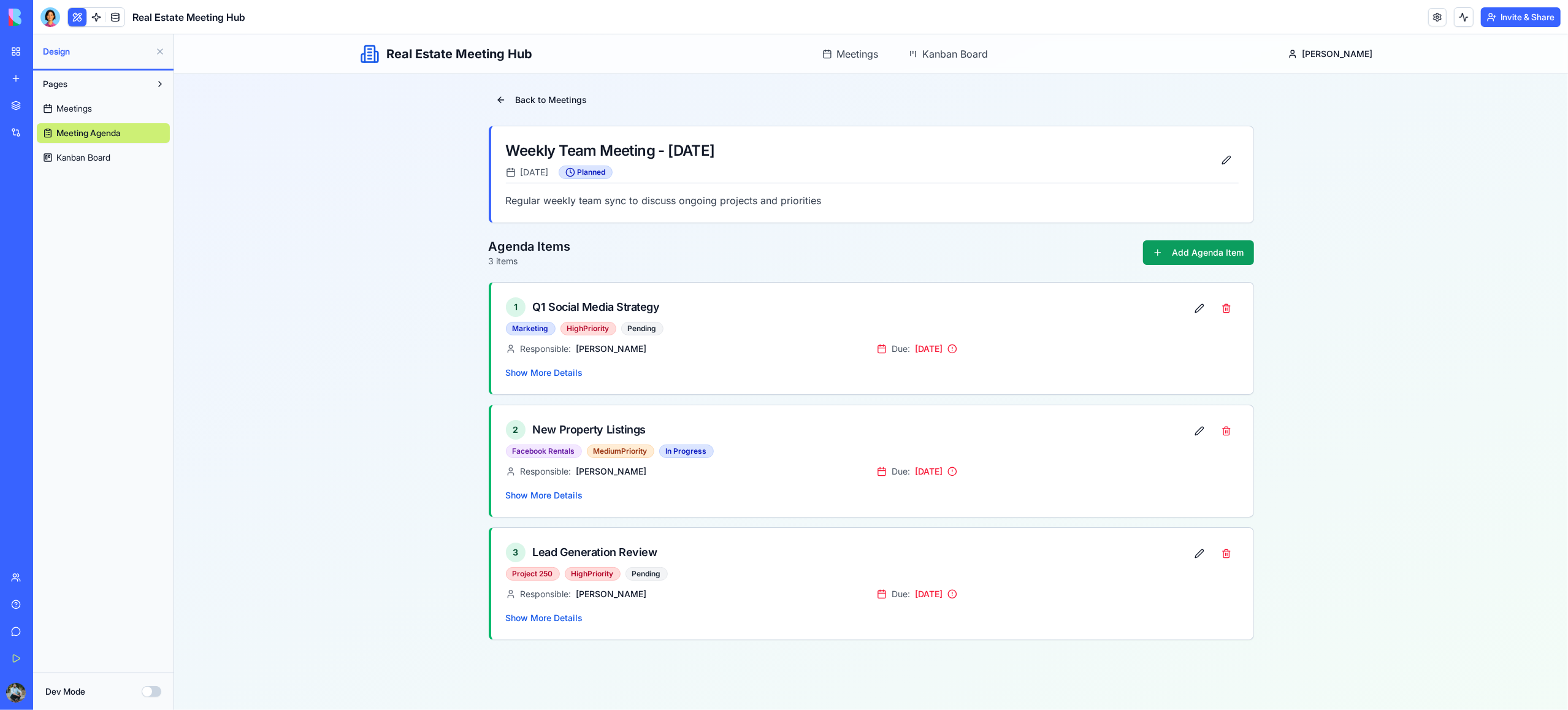
click at [104, 158] on span "Kanban Board" at bounding box center [83, 158] width 54 height 12
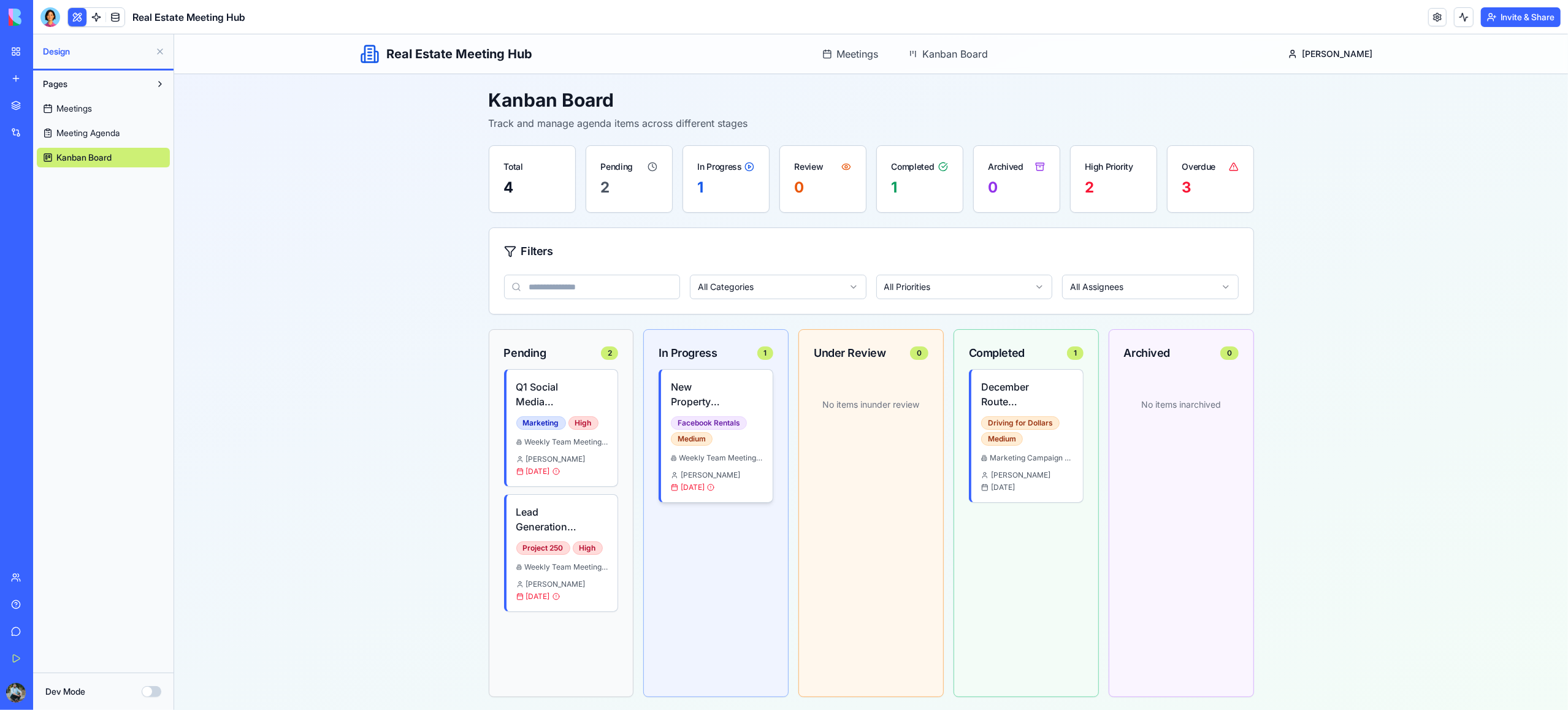
click at [728, 404] on h4 "New Property Listings" at bounding box center [701, 395] width 62 height 30
click at [703, 426] on div "Facebook Rentals" at bounding box center [708, 423] width 76 height 14
drag, startPoint x: 735, startPoint y: 165, endPoint x: 703, endPoint y: 173, distance: 33.0
click at [734, 166] on div "In Progress" at bounding box center [719, 167] width 44 height 12
click at [697, 173] on div "In Progress" at bounding box center [725, 162] width 86 height 32
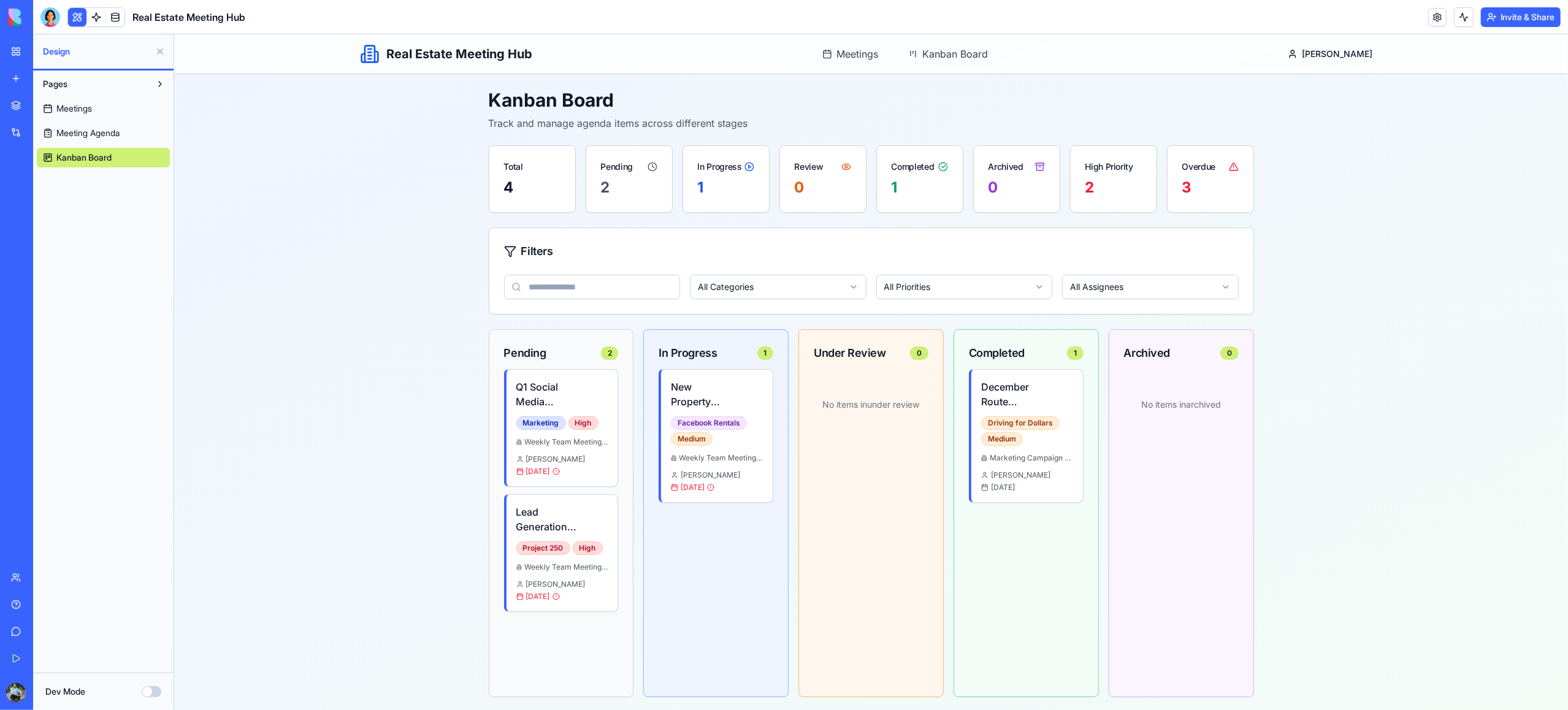
drag, startPoint x: 698, startPoint y: 190, endPoint x: 667, endPoint y: 186, distance: 31.3
click at [698, 190] on div "1" at bounding box center [725, 188] width 56 height 20
click at [641, 178] on div "2" at bounding box center [628, 188] width 56 height 20
click at [935, 176] on div "Completed" at bounding box center [919, 162] width 86 height 32
drag, startPoint x: 1029, startPoint y: 176, endPoint x: 1077, endPoint y: 178, distance: 48.0
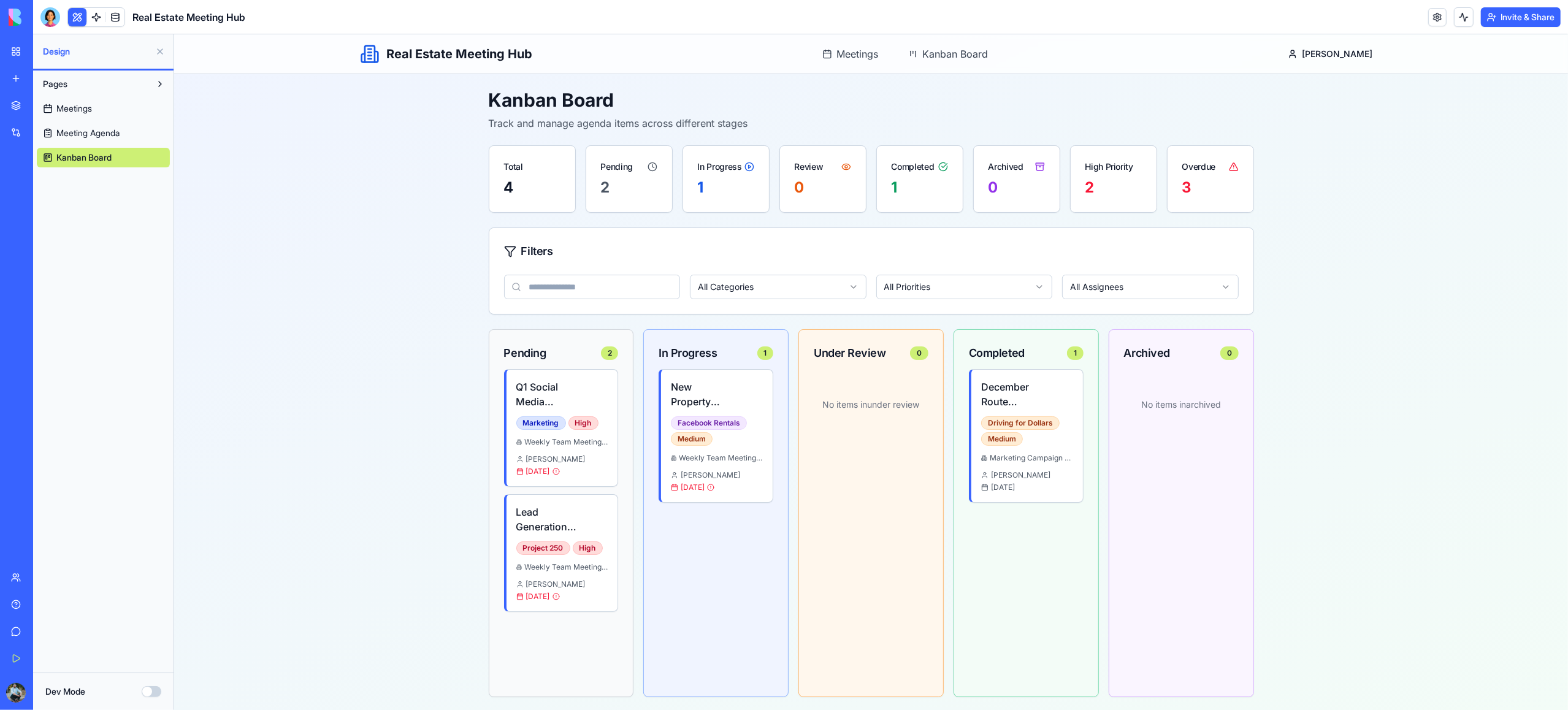
click at [1029, 176] on div "Archived" at bounding box center [1016, 162] width 86 height 32
drag, startPoint x: 1107, startPoint y: 178, endPoint x: 1206, endPoint y: 179, distance: 99.0
click at [1108, 179] on div "2" at bounding box center [1113, 188] width 56 height 20
click at [1213, 178] on div "3" at bounding box center [1209, 188] width 56 height 20
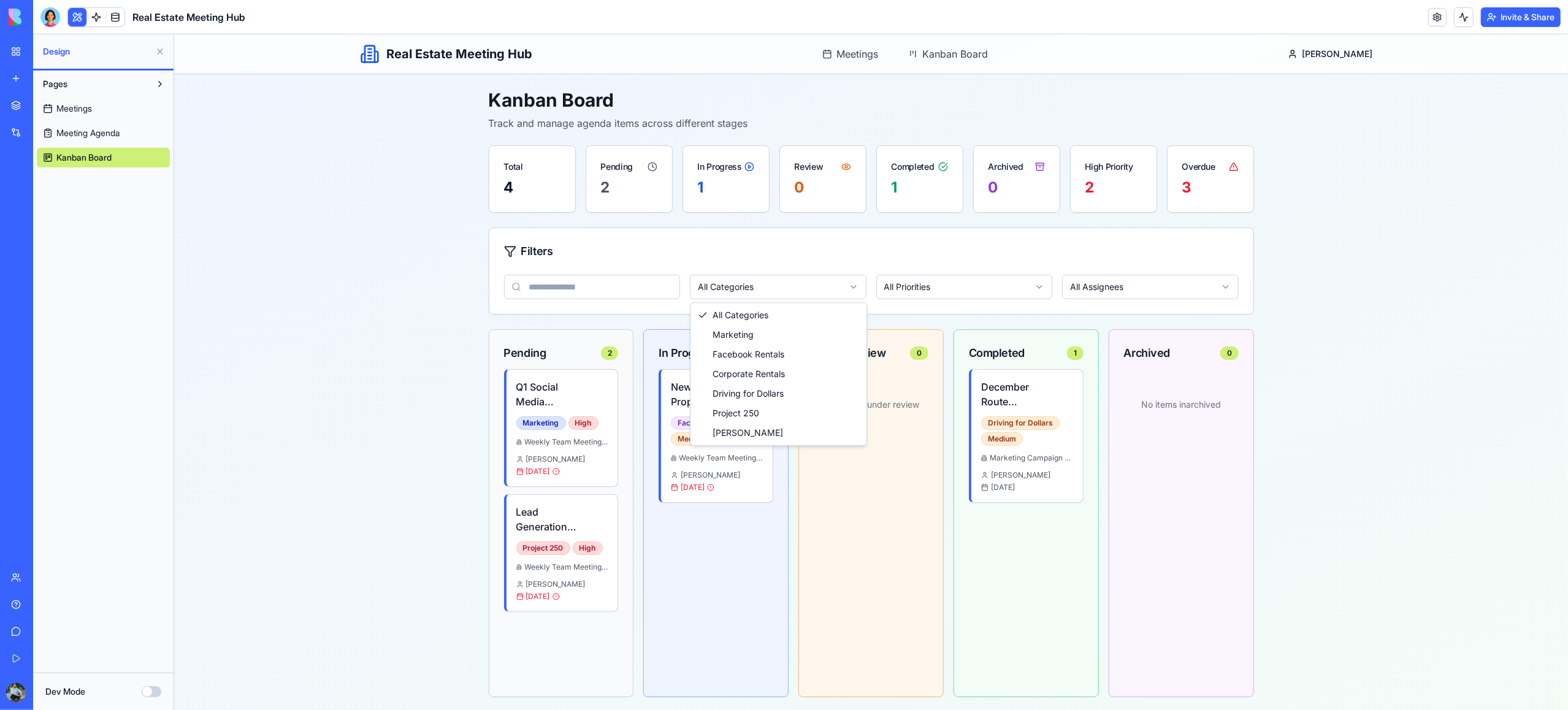
click at [822, 292] on html "Real Estate Meeting Hub Meetings Kanban Board Jose Meetings Kanban Board Kanban…" at bounding box center [871, 374] width 1394 height 678
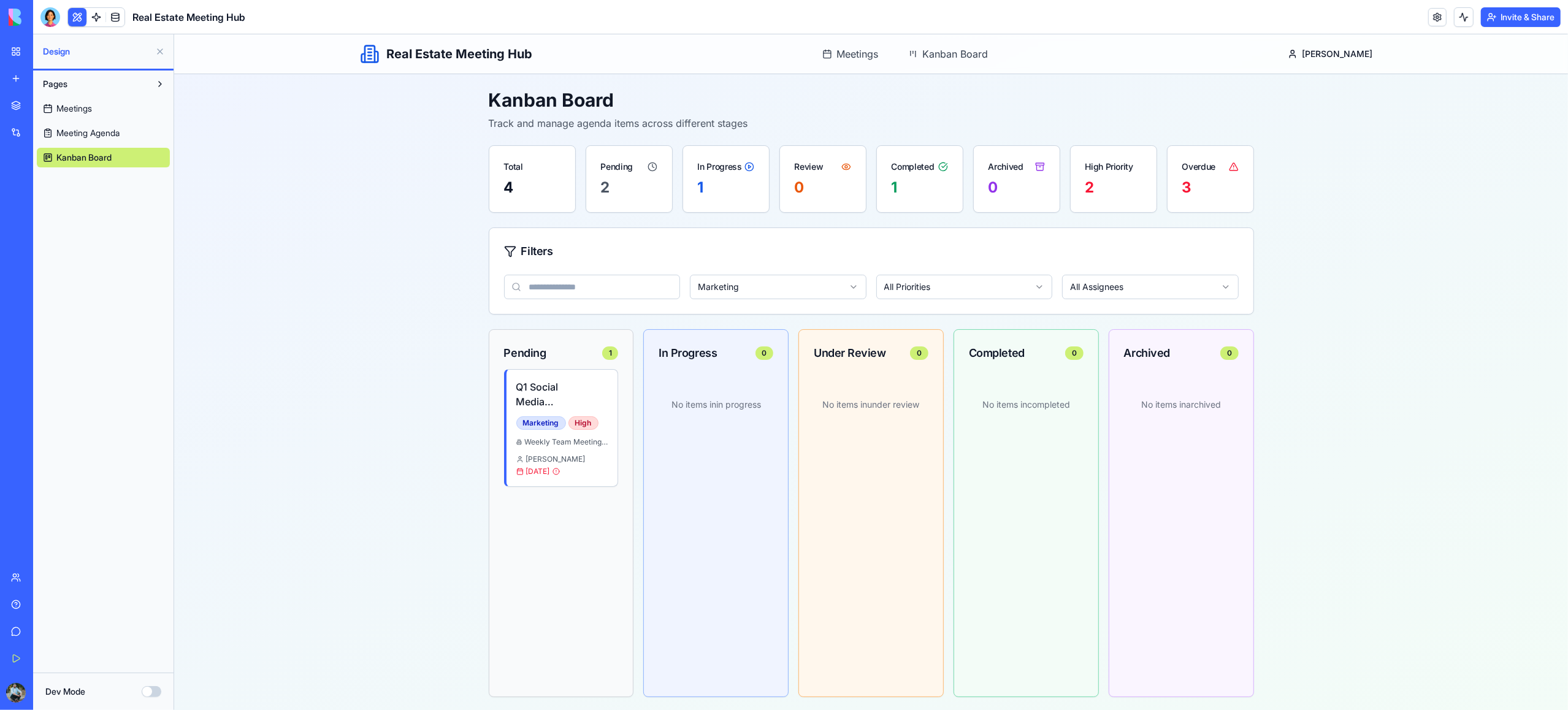
click at [807, 291] on html "Real Estate Meeting Hub Meetings Kanban Board Jose Meetings Kanban Board Kanban…" at bounding box center [871, 374] width 1394 height 678
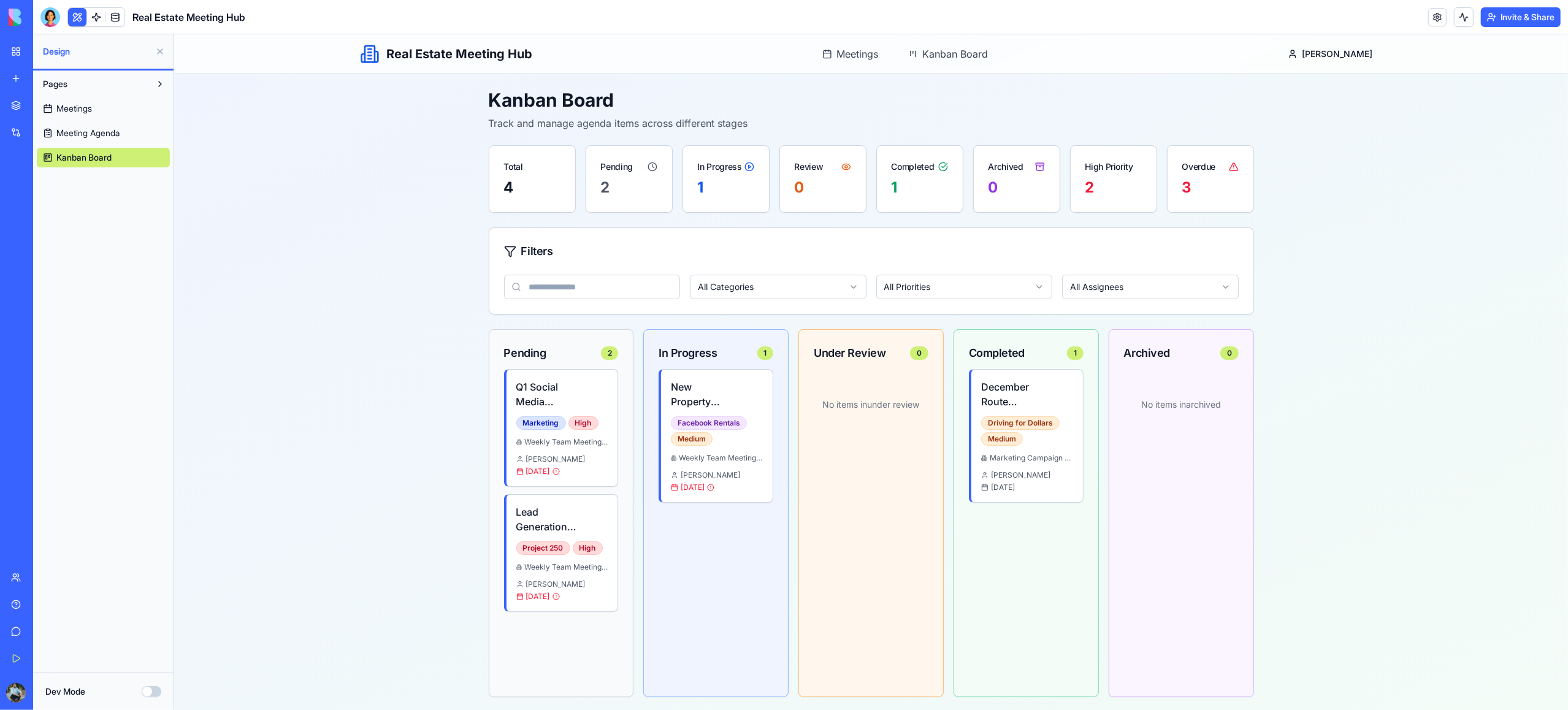
click at [908, 294] on html "Real Estate Meeting Hub Meetings Kanban Board Jose Meetings Kanban Board Kanban…" at bounding box center [871, 374] width 1394 height 678
click at [101, 132] on span "Meeting Agenda" at bounding box center [88, 133] width 63 height 12
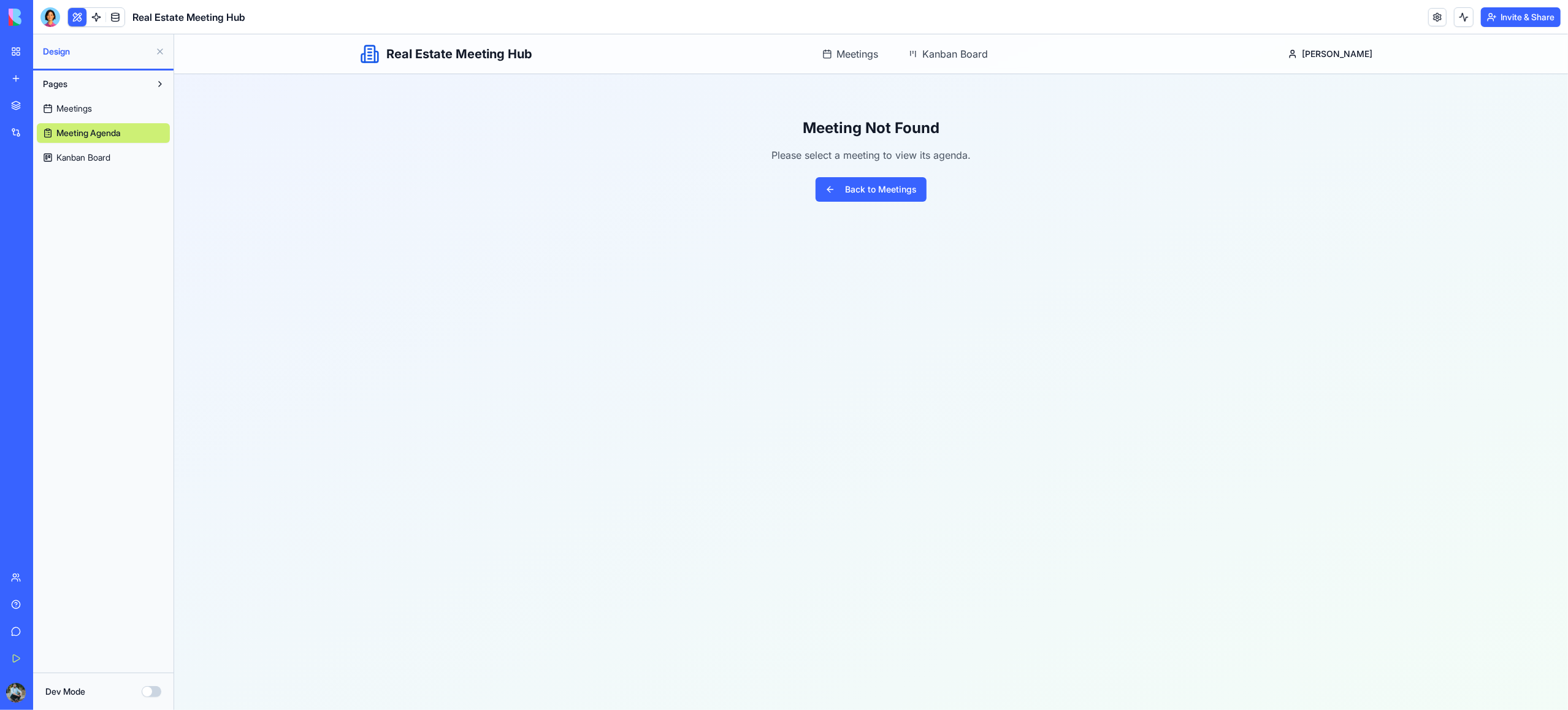
click at [92, 107] on span "Meetings" at bounding box center [74, 109] width 36 height 12
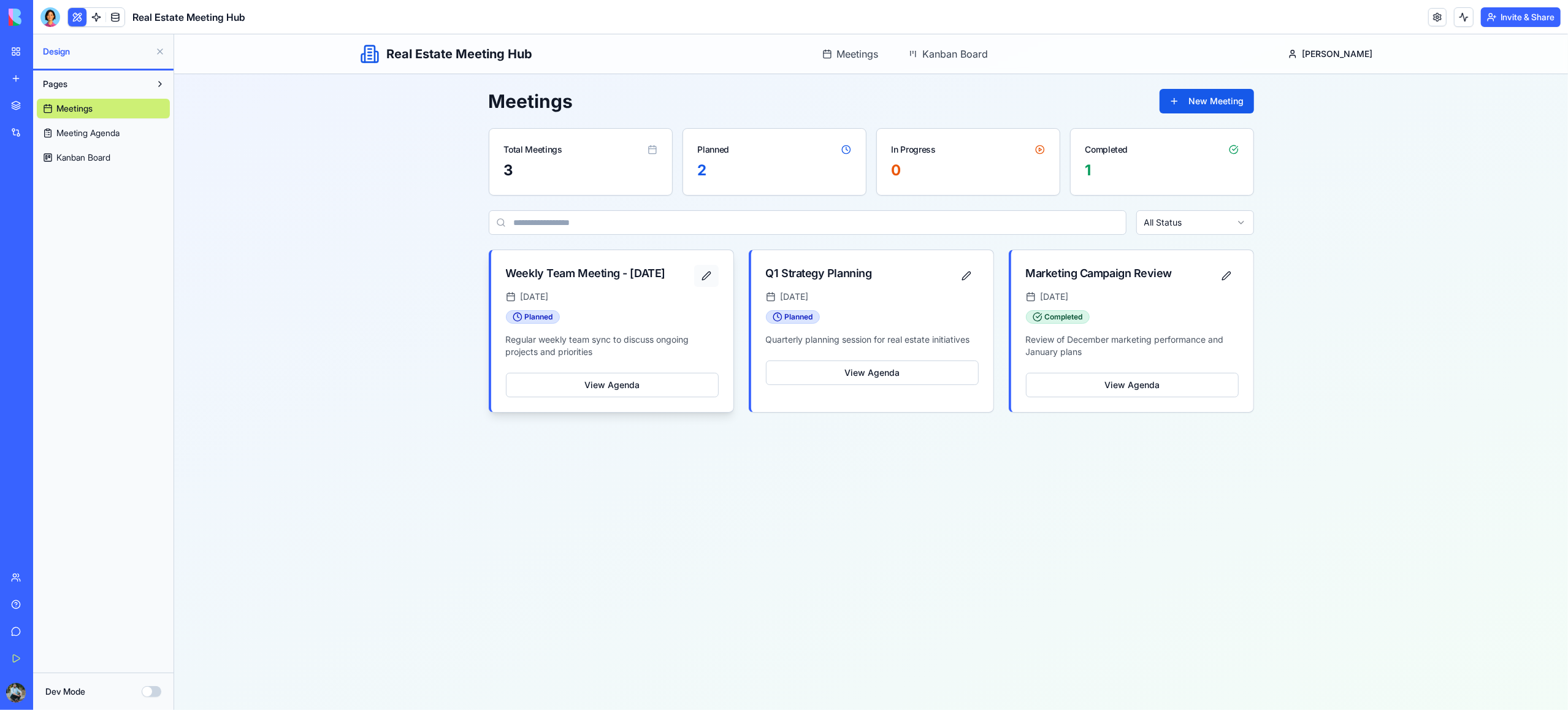
click at [703, 279] on button "button" at bounding box center [706, 276] width 25 height 22
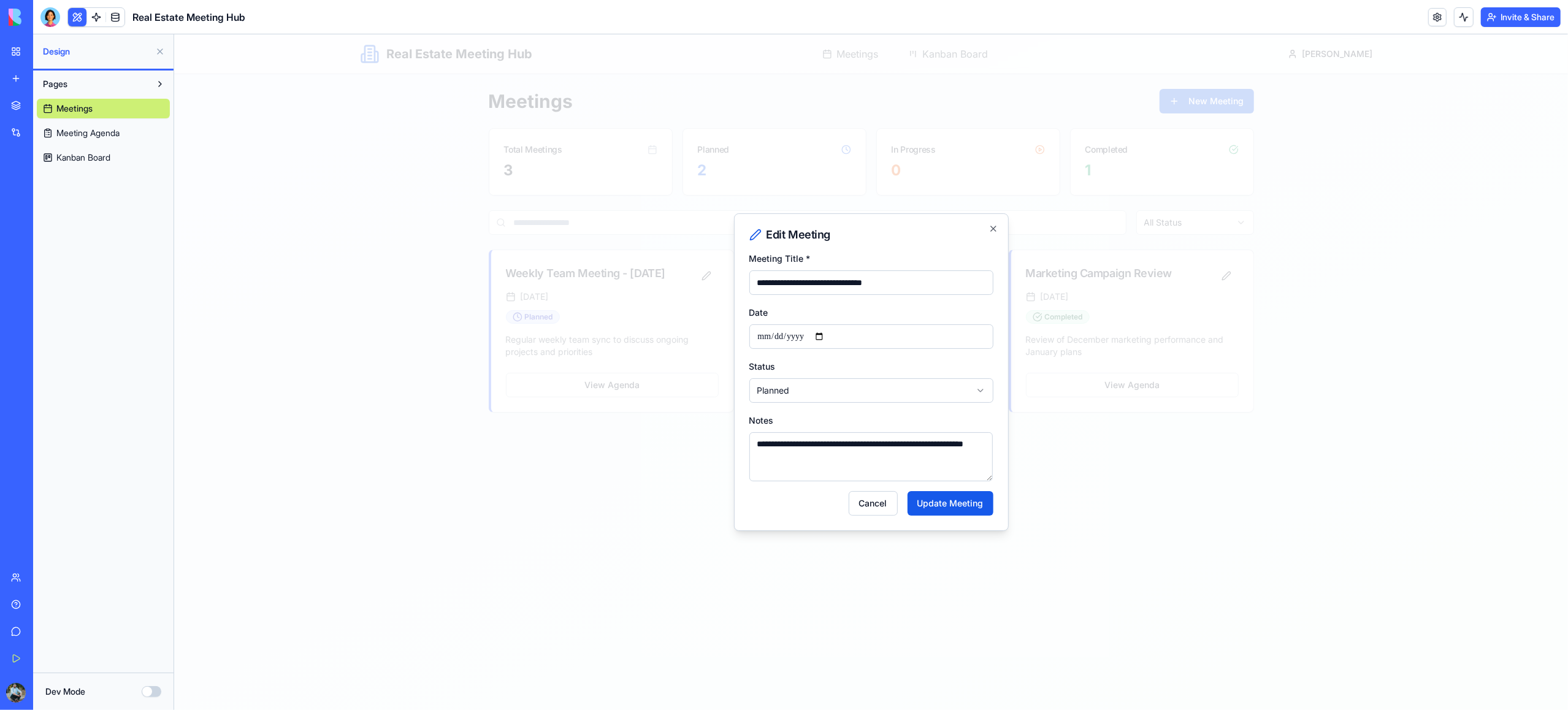
click at [862, 393] on body "**********" at bounding box center [871, 372] width 1394 height 676
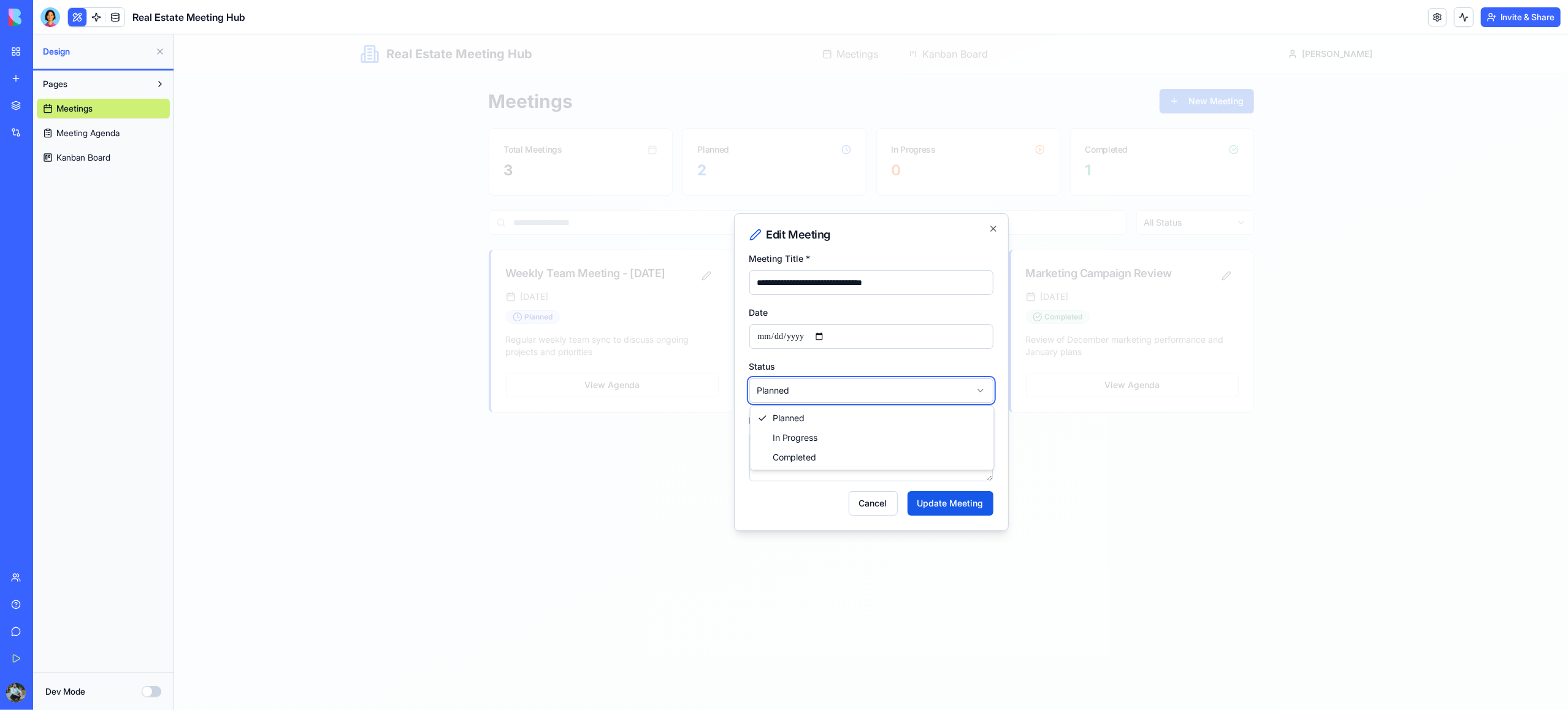
click at [862, 393] on body "**********" at bounding box center [871, 372] width 1394 height 676
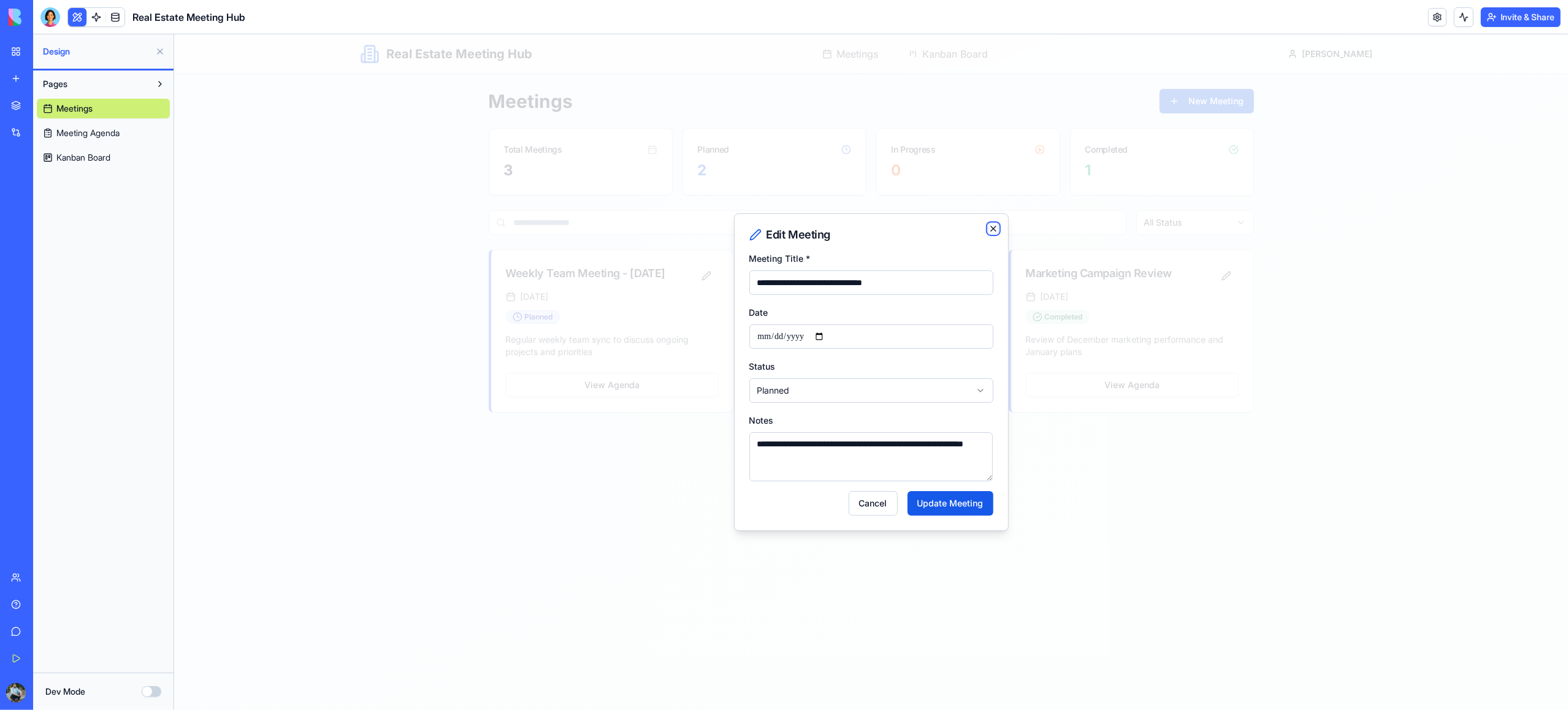
click at [992, 228] on icon "button" at bounding box center [993, 229] width 5 height 5
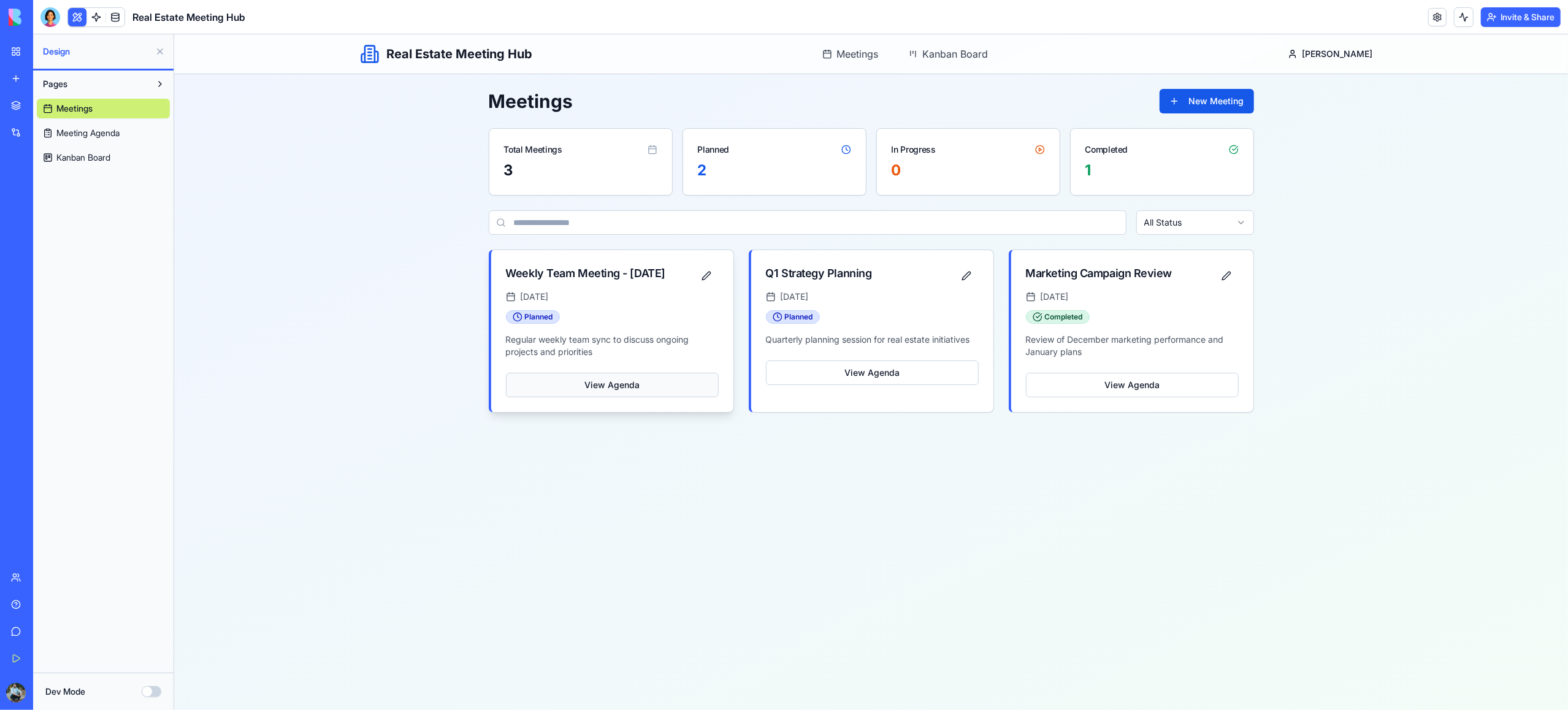
click at [641, 397] on button "View Agenda" at bounding box center [612, 385] width 213 height 25
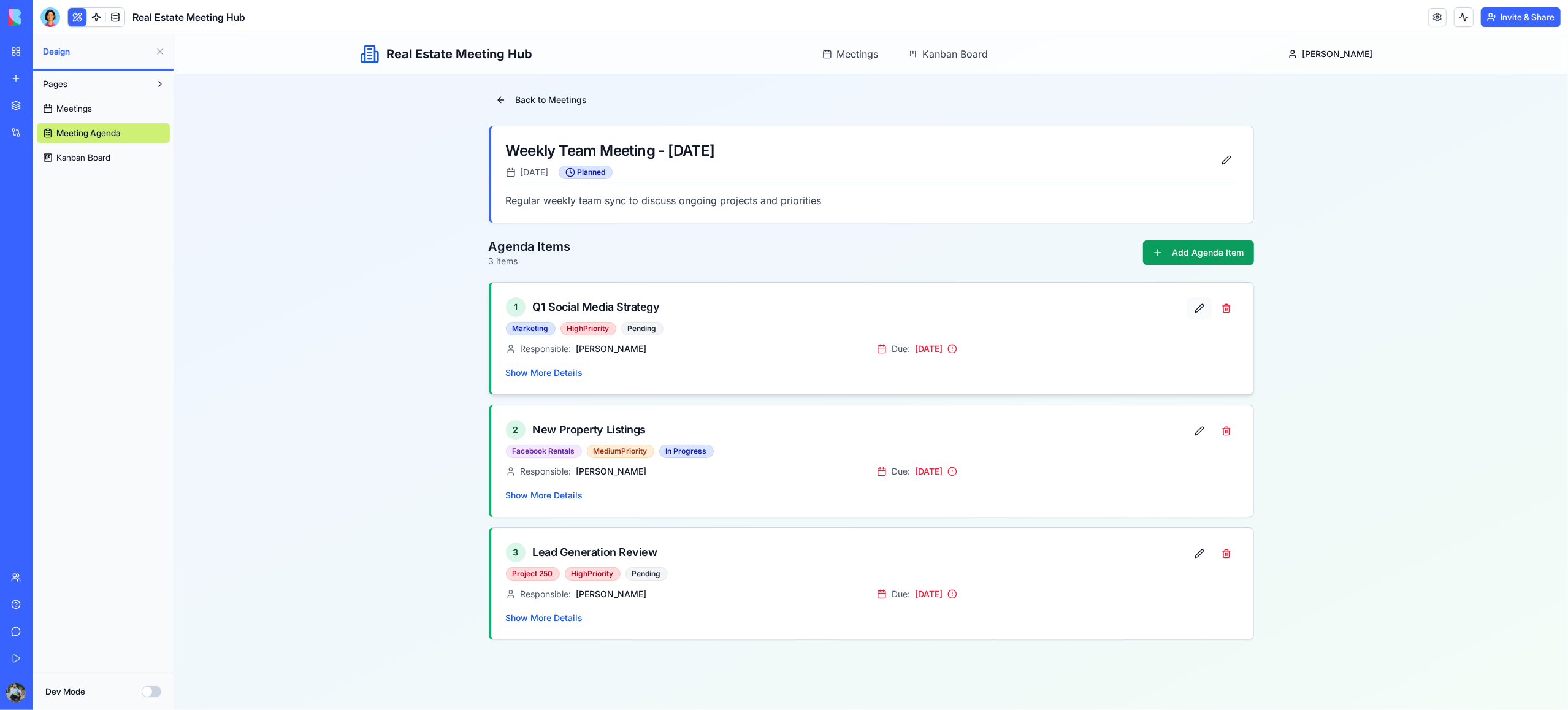
click at [1194, 313] on button at bounding box center [1199, 309] width 25 height 22
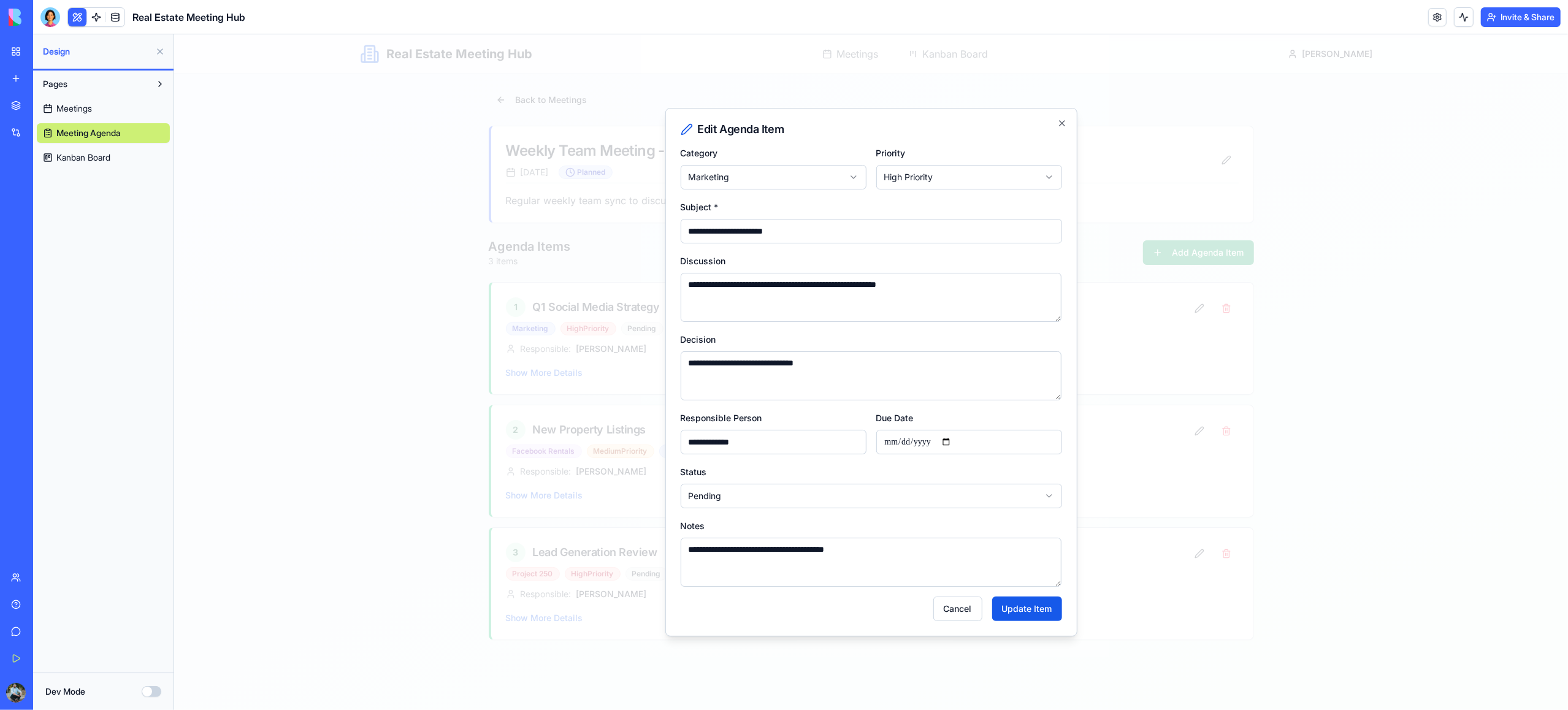
click at [757, 497] on body "**********" at bounding box center [871, 372] width 1394 height 676
click at [1034, 608] on button "Update Item" at bounding box center [1026, 609] width 70 height 25
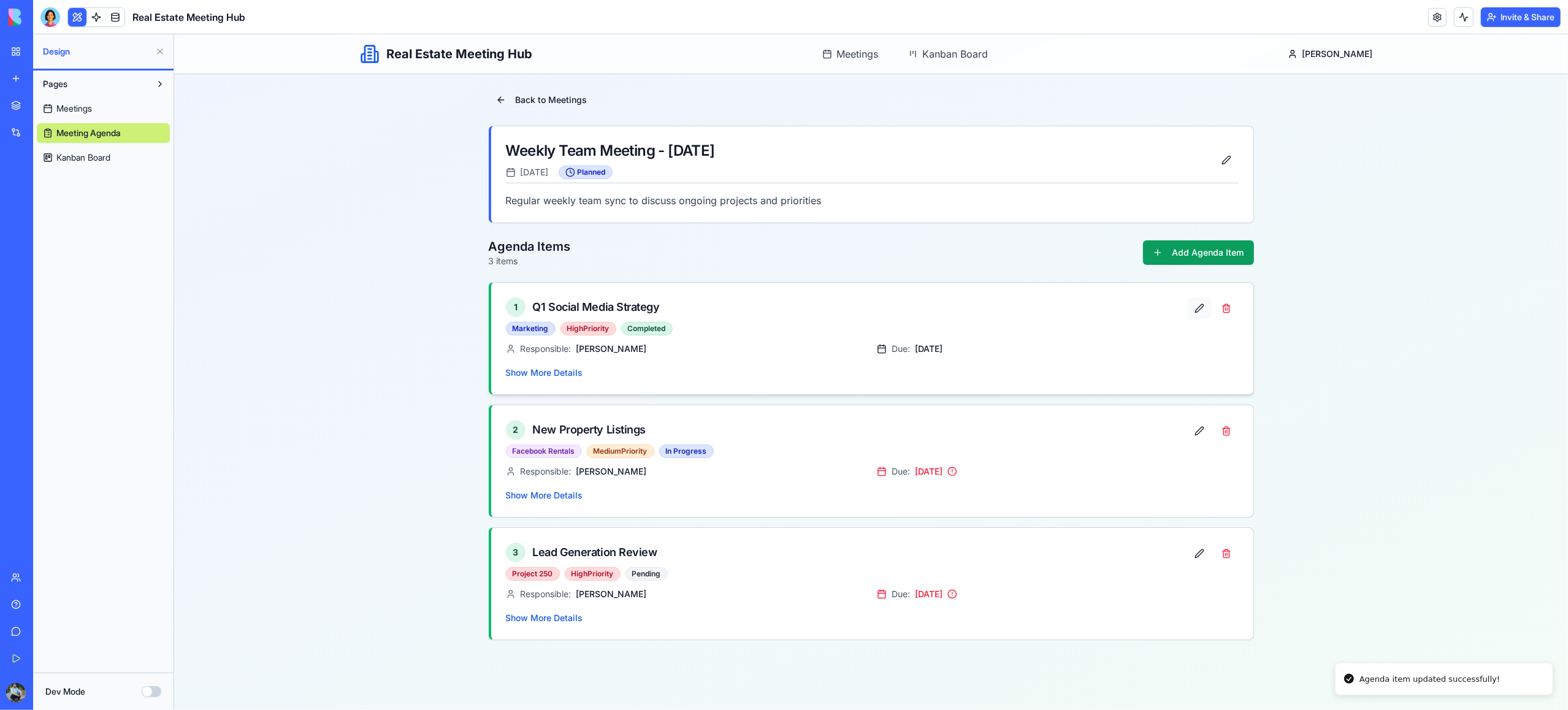
click at [1197, 310] on button at bounding box center [1199, 309] width 25 height 22
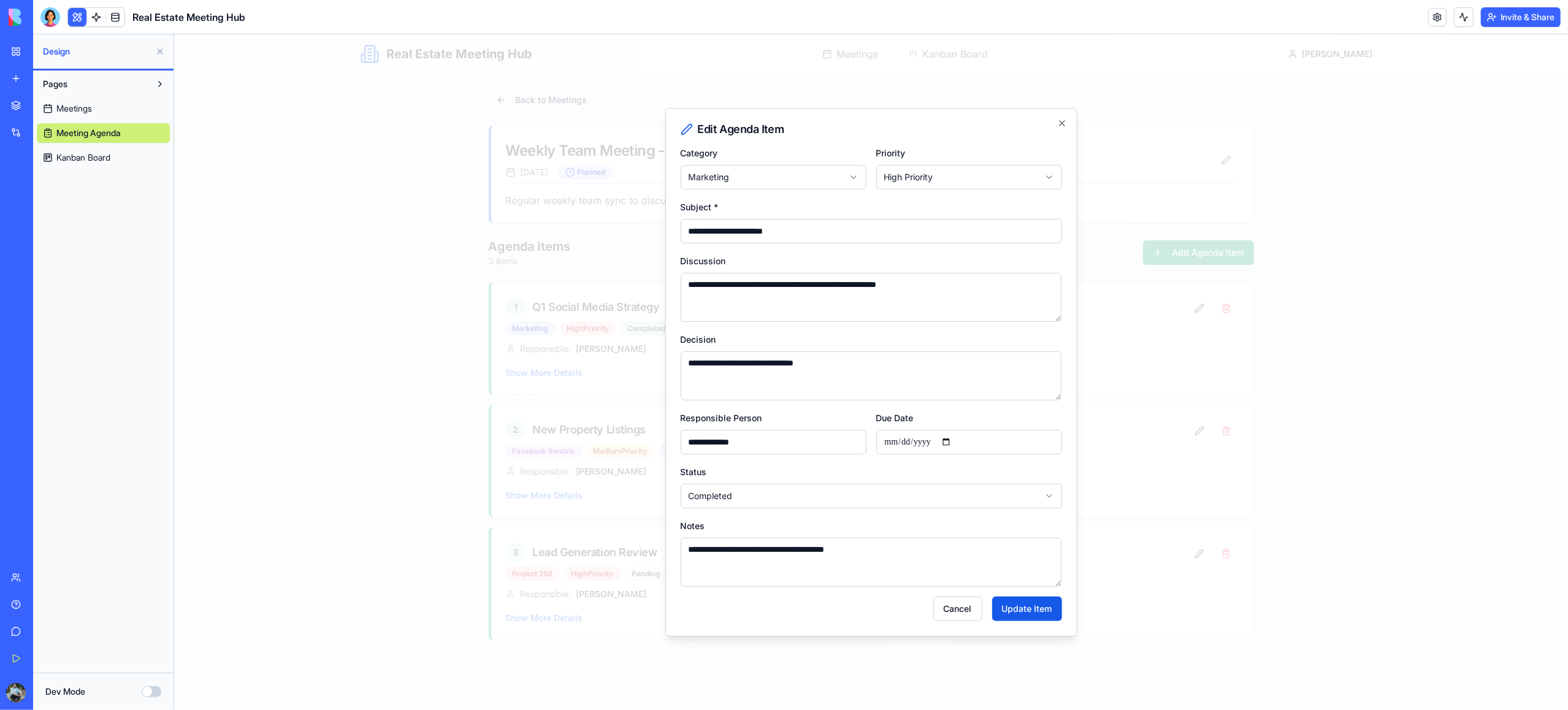
click at [836, 177] on body "**********" at bounding box center [871, 372] width 1394 height 676
click at [917, 179] on body "**********" at bounding box center [871, 372] width 1394 height 676
click at [1029, 612] on button "Update Item" at bounding box center [1026, 609] width 70 height 25
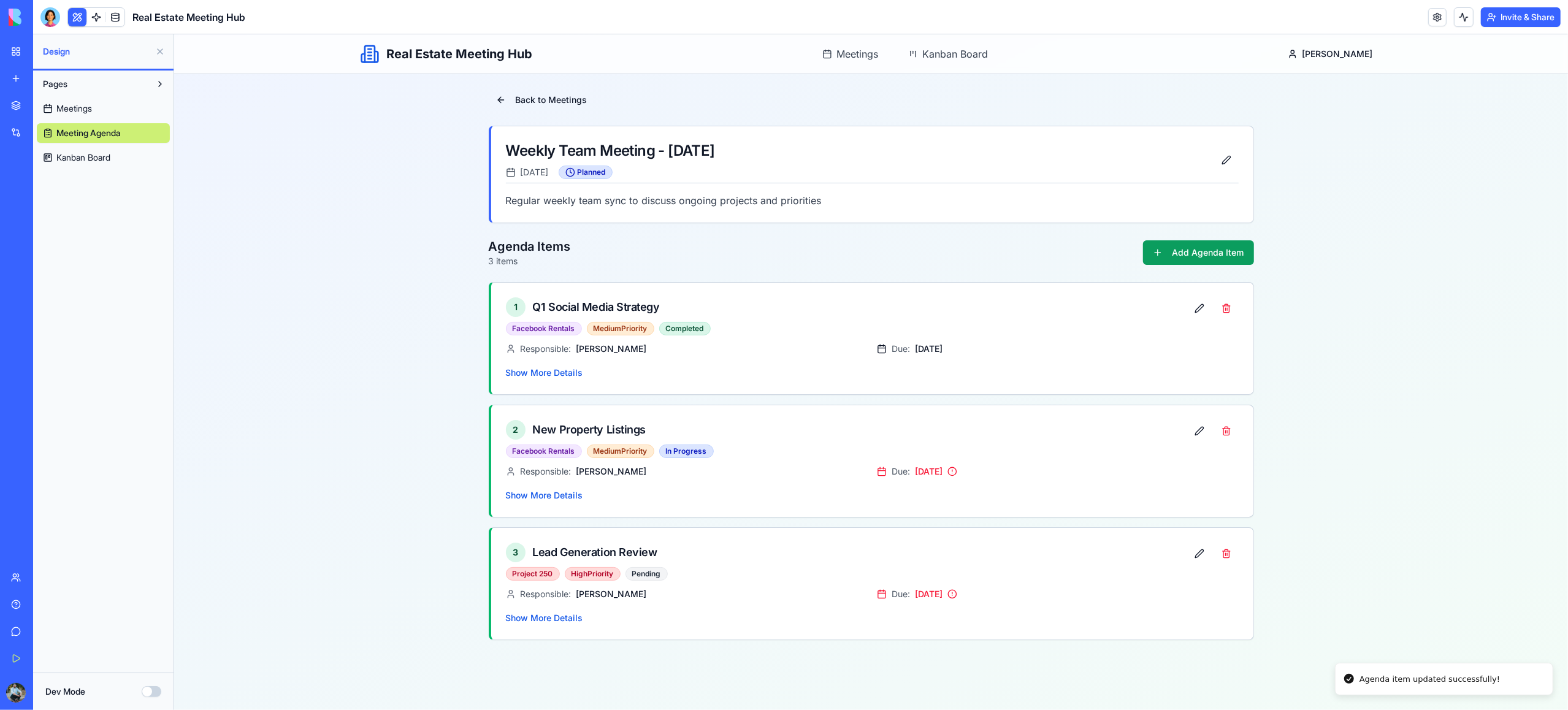
click at [92, 156] on span "Kanban Board" at bounding box center [83, 158] width 54 height 12
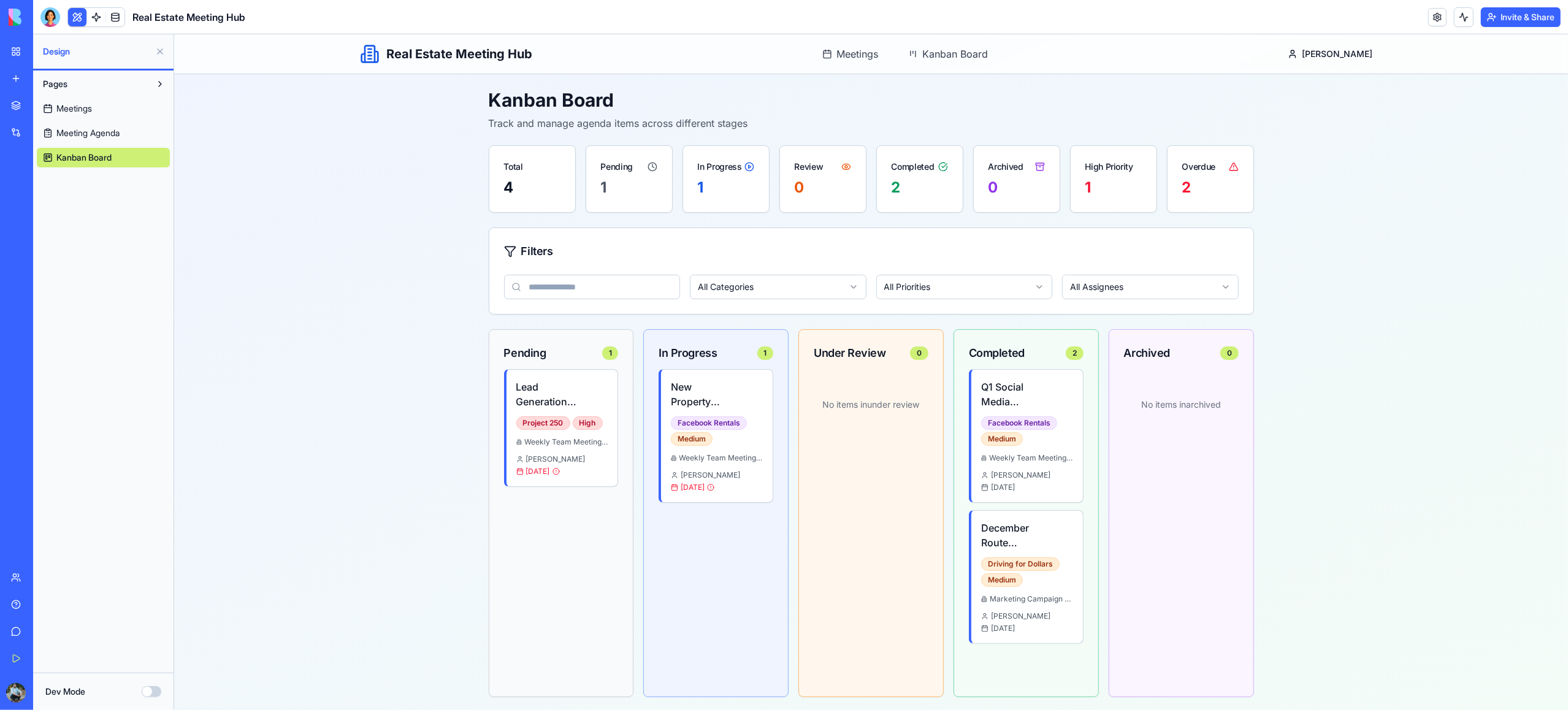
click at [1186, 188] on div "2" at bounding box center [1209, 188] width 56 height 20
click at [77, 135] on span "Meeting Agenda" at bounding box center [88, 133] width 63 height 12
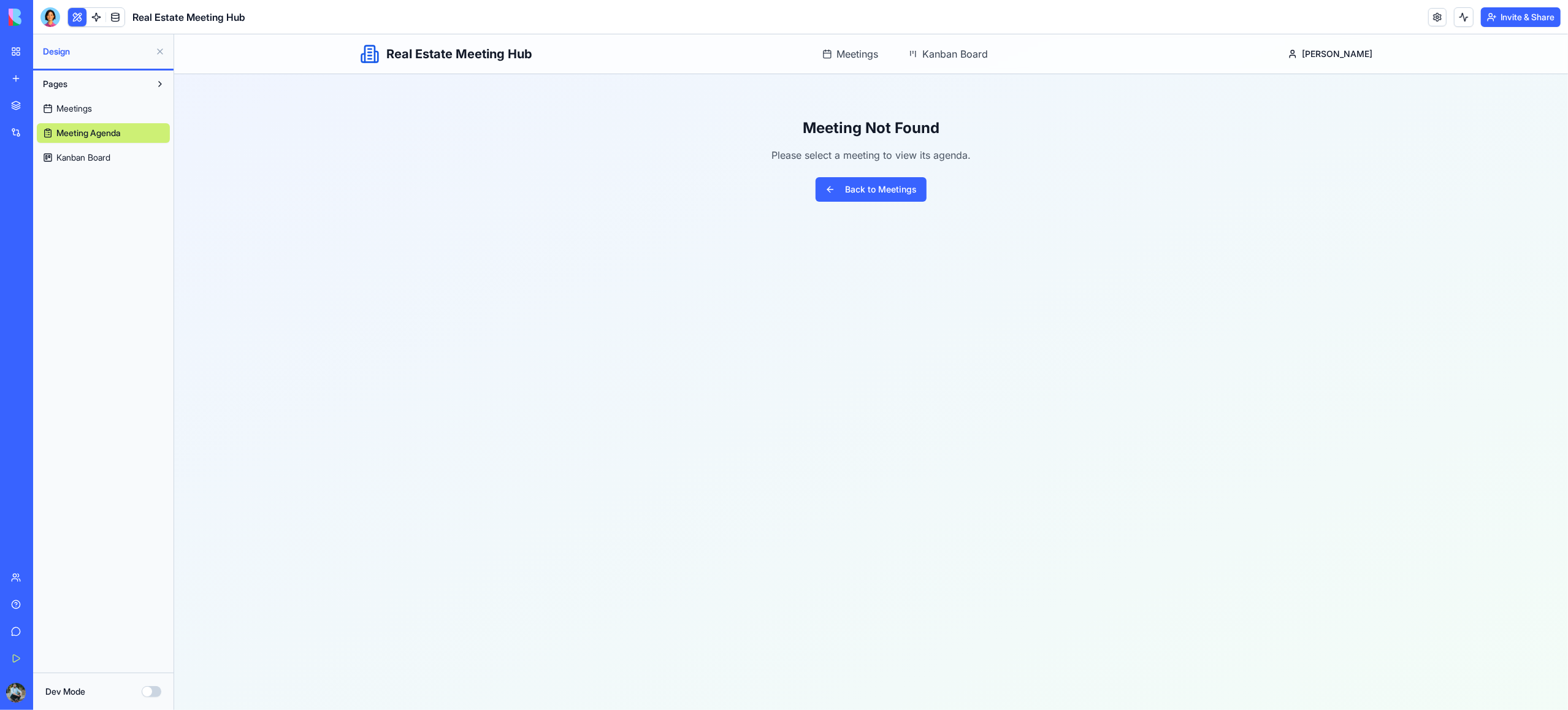
click at [72, 108] on span "Meetings" at bounding box center [74, 109] width 36 height 12
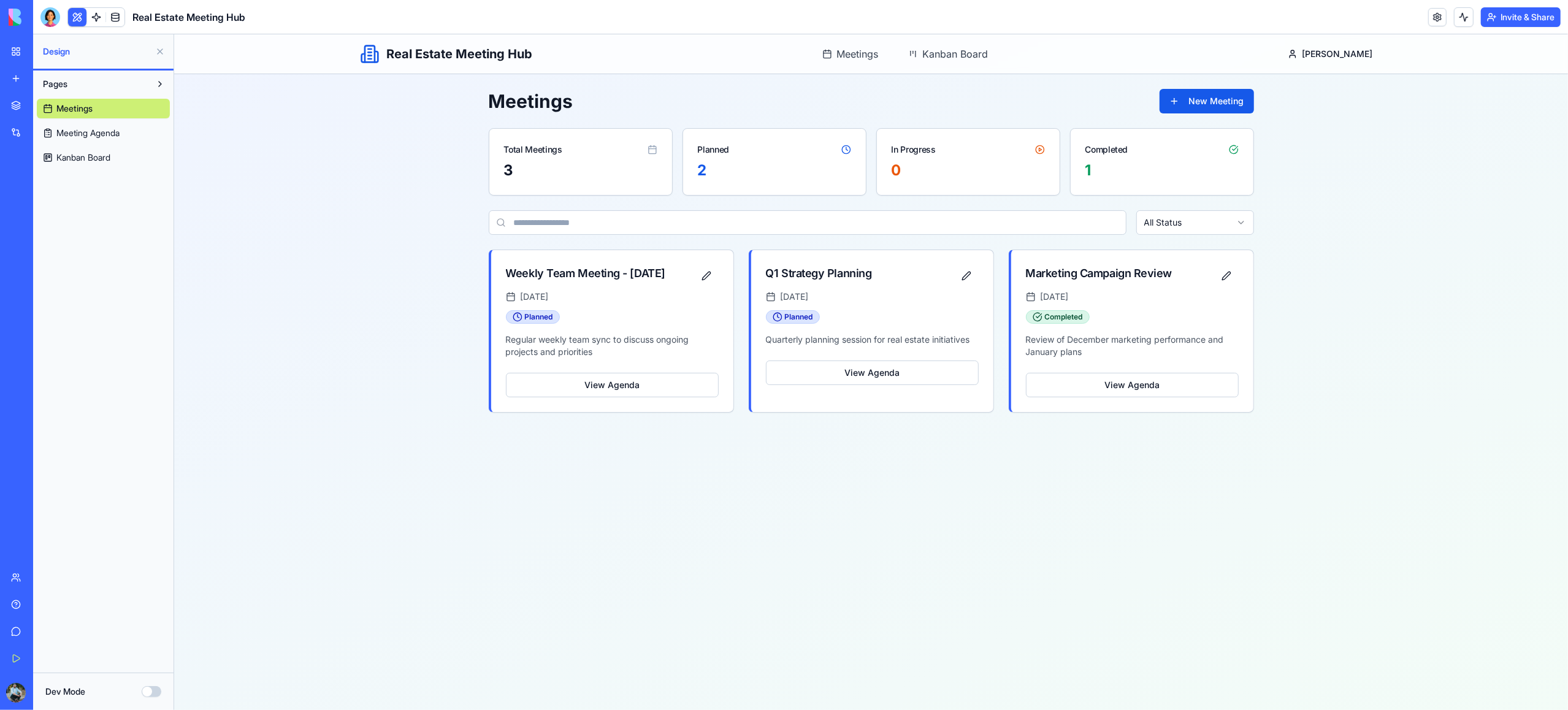
click at [158, 83] on button at bounding box center [160, 84] width 20 height 20
click at [94, 163] on span "Kanban Board" at bounding box center [83, 158] width 54 height 12
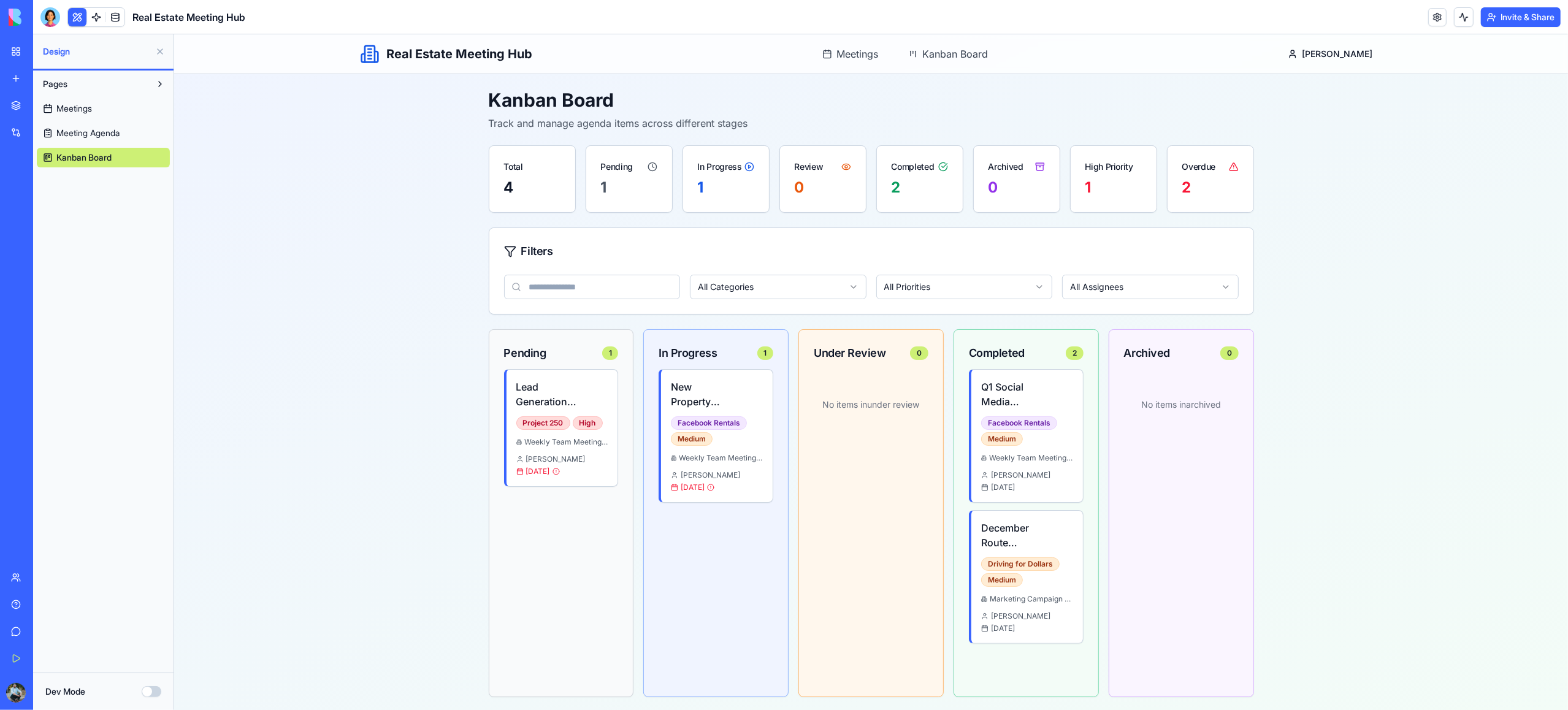
click at [85, 105] on span "Meetings" at bounding box center [74, 109] width 36 height 12
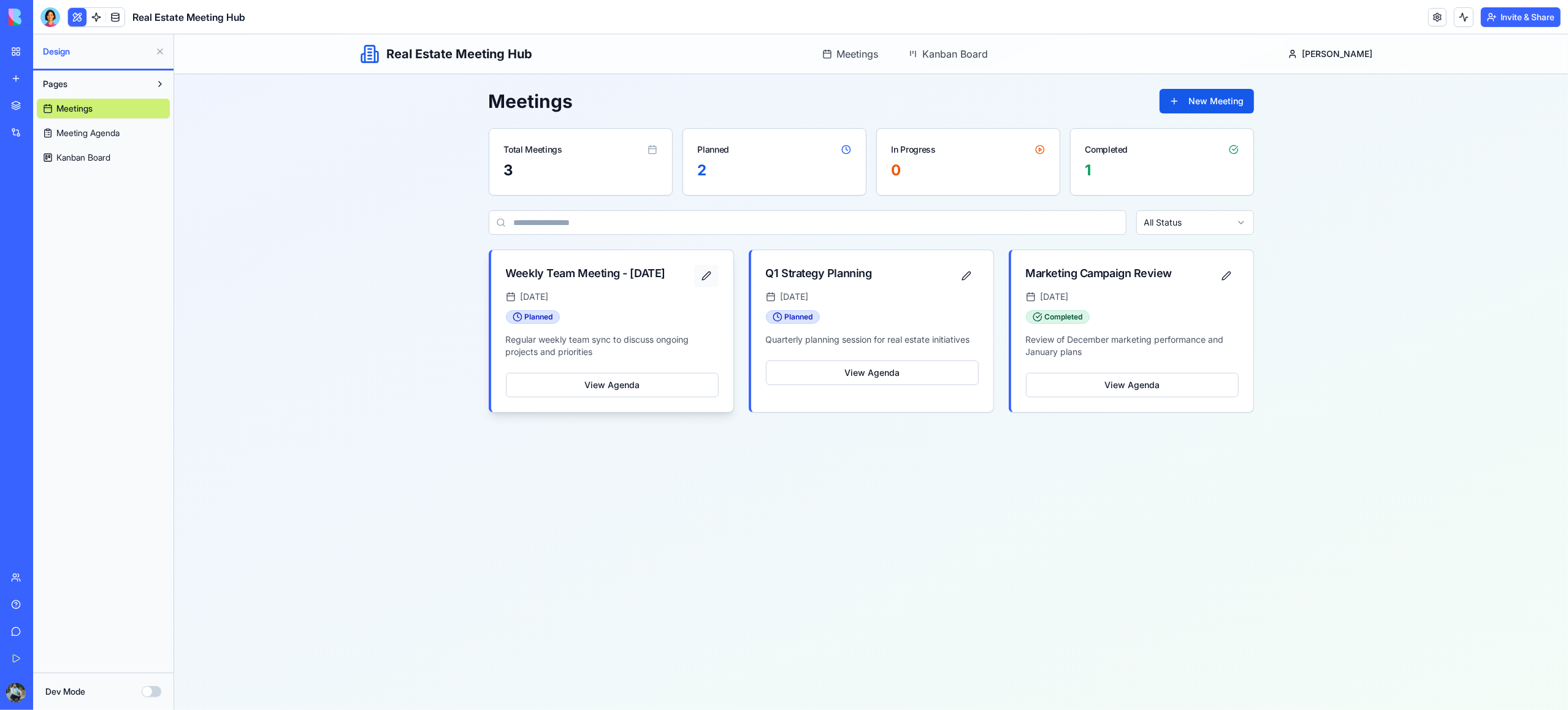
click at [705, 280] on button "button" at bounding box center [706, 276] width 25 height 22
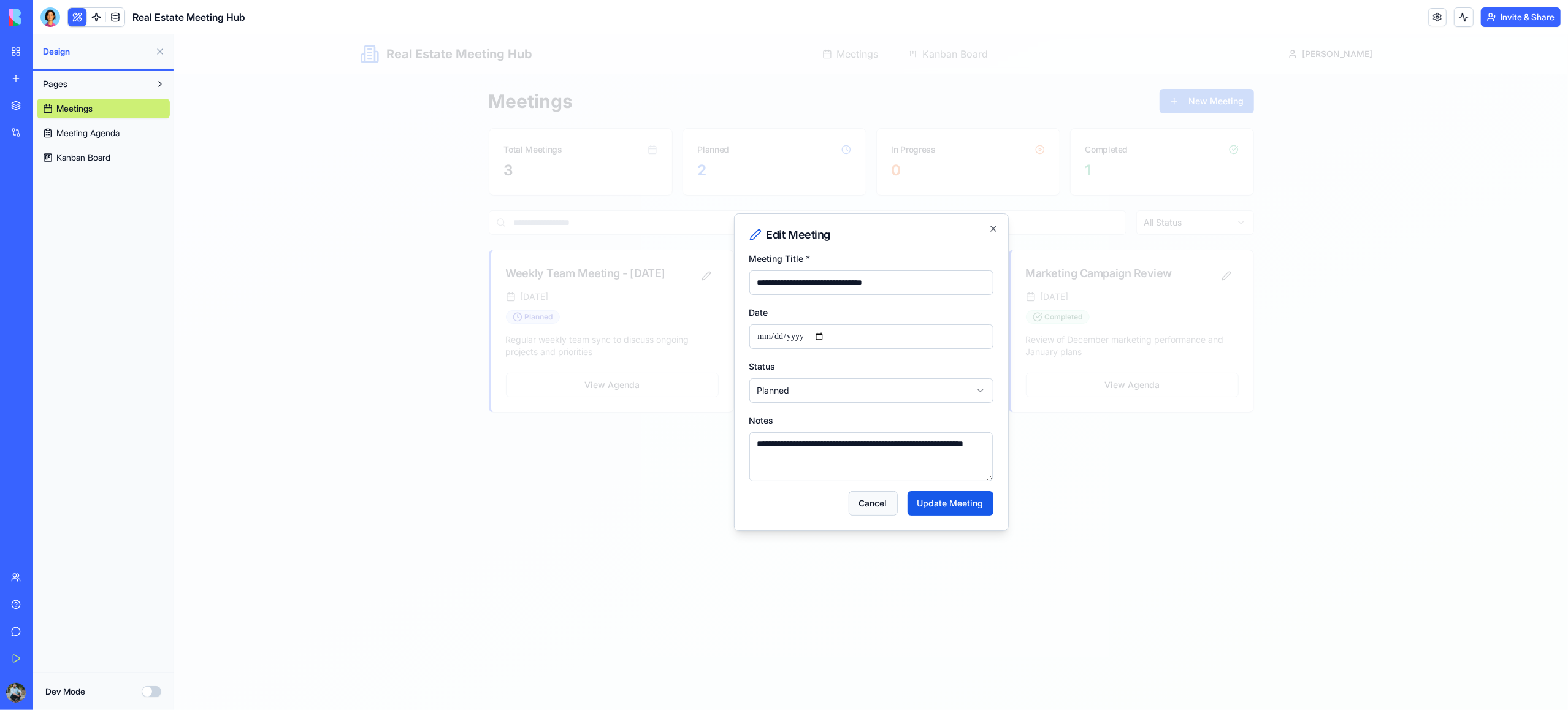
click at [873, 508] on button "Cancel" at bounding box center [872, 503] width 49 height 25
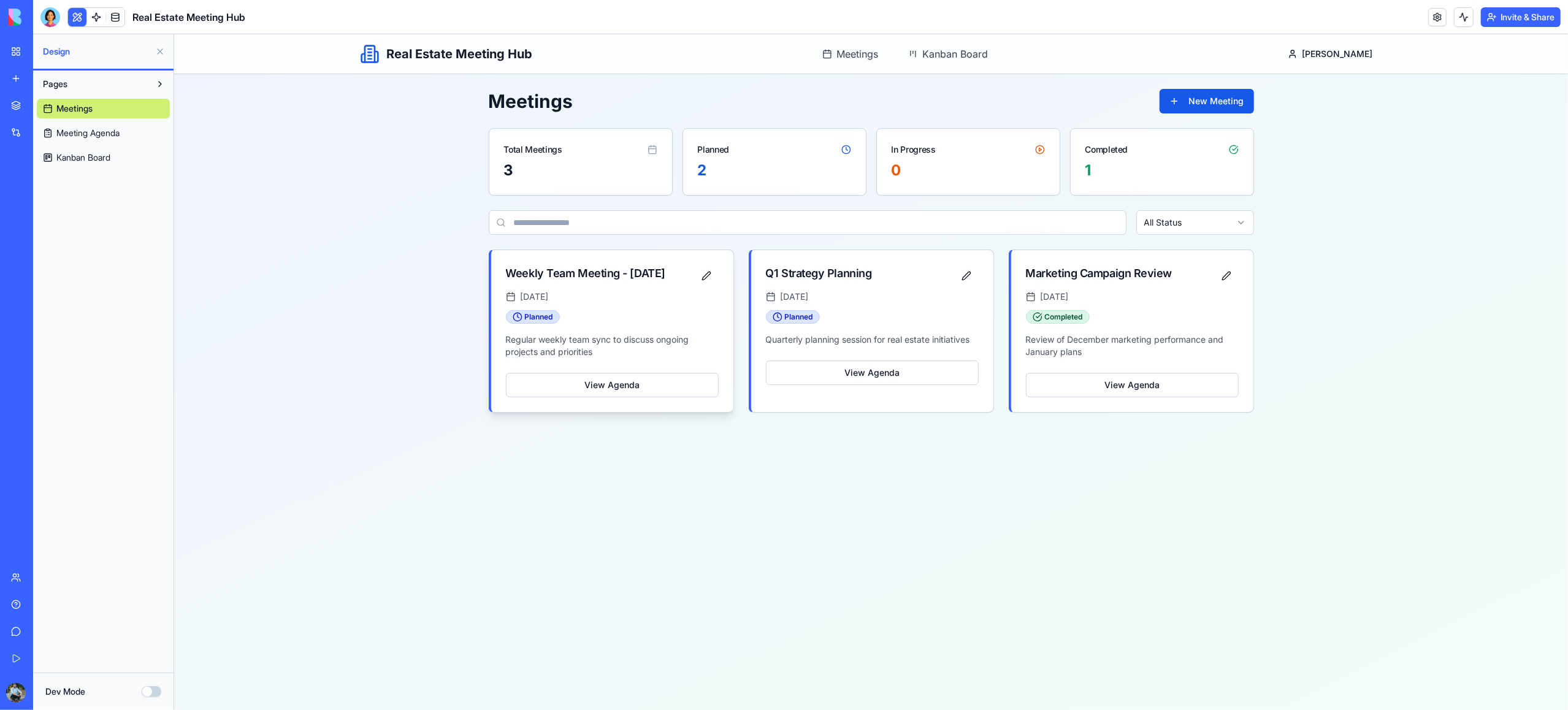
click at [692, 303] on div "January 15th, 2025" at bounding box center [612, 297] width 213 height 12
click at [658, 396] on button "View Agenda" at bounding box center [612, 385] width 213 height 25
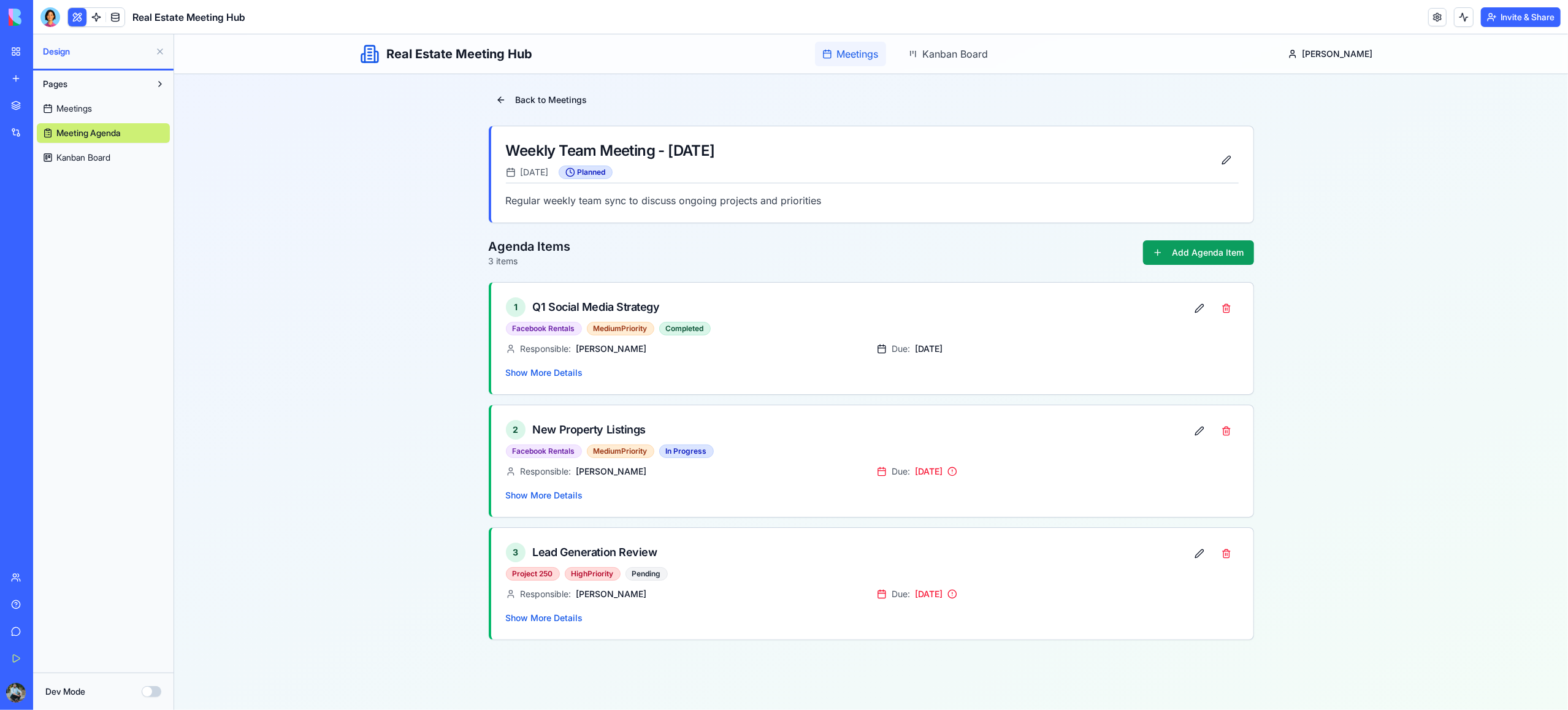
click at [876, 54] on span "Meetings" at bounding box center [857, 54] width 41 height 15
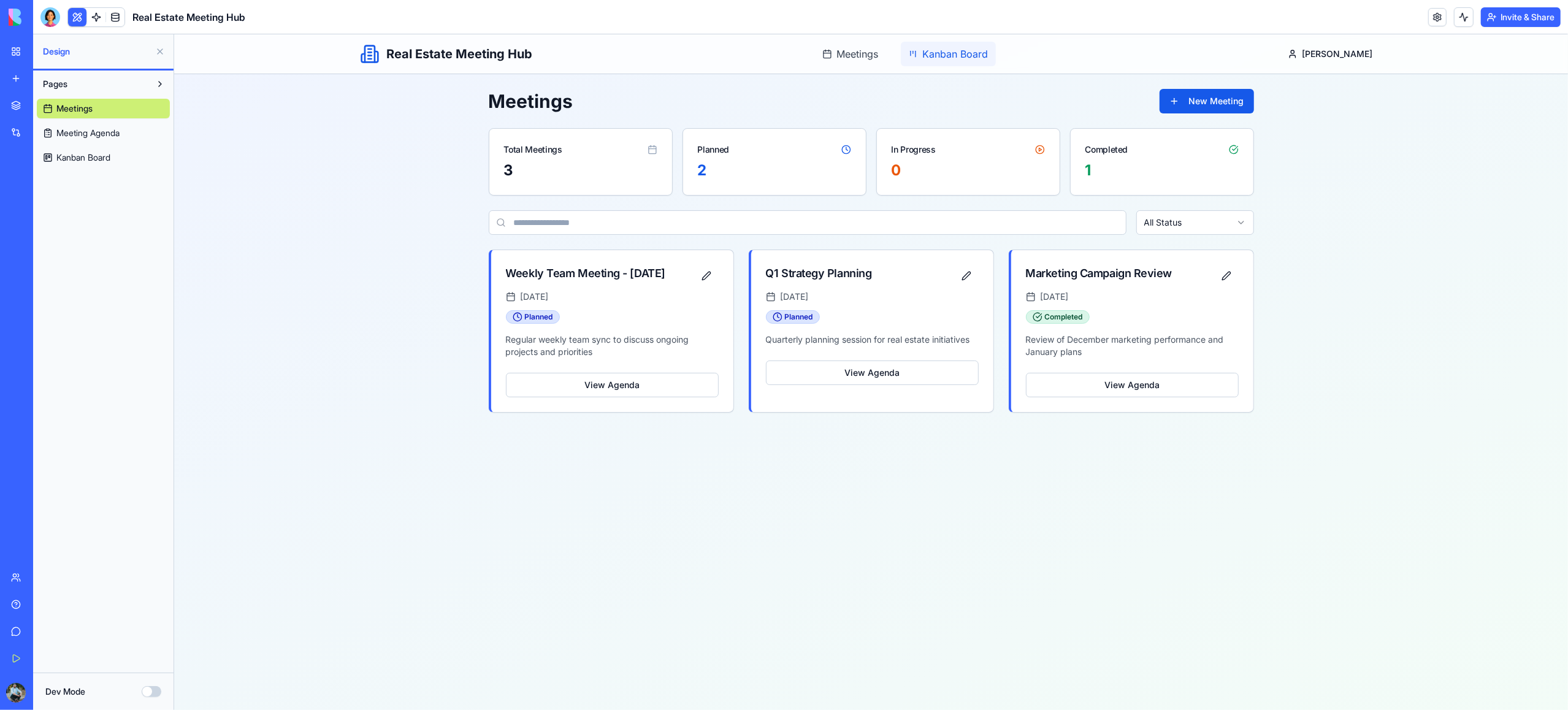
click at [969, 54] on span "Kanban Board" at bounding box center [955, 54] width 66 height 15
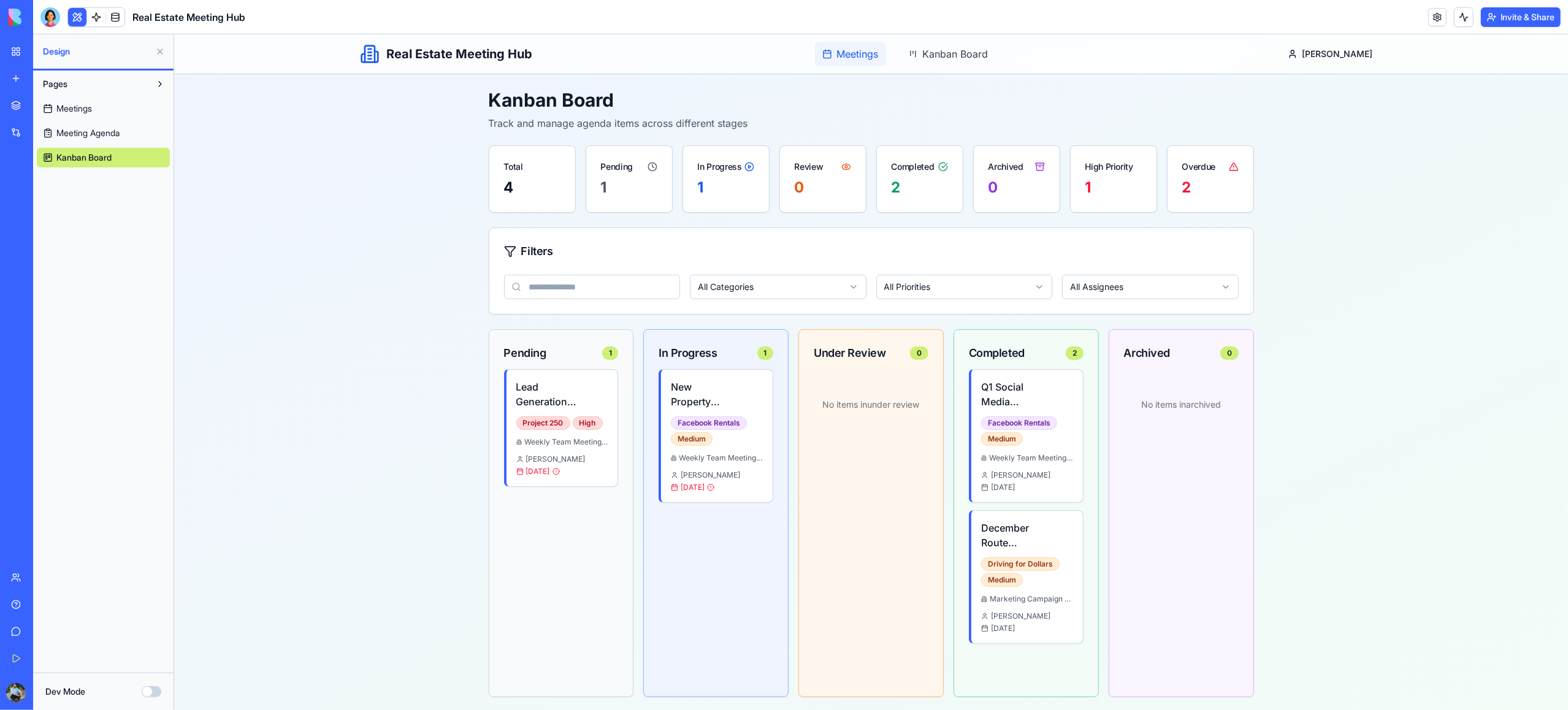
click at [878, 58] on span "Meetings" at bounding box center [857, 54] width 41 height 15
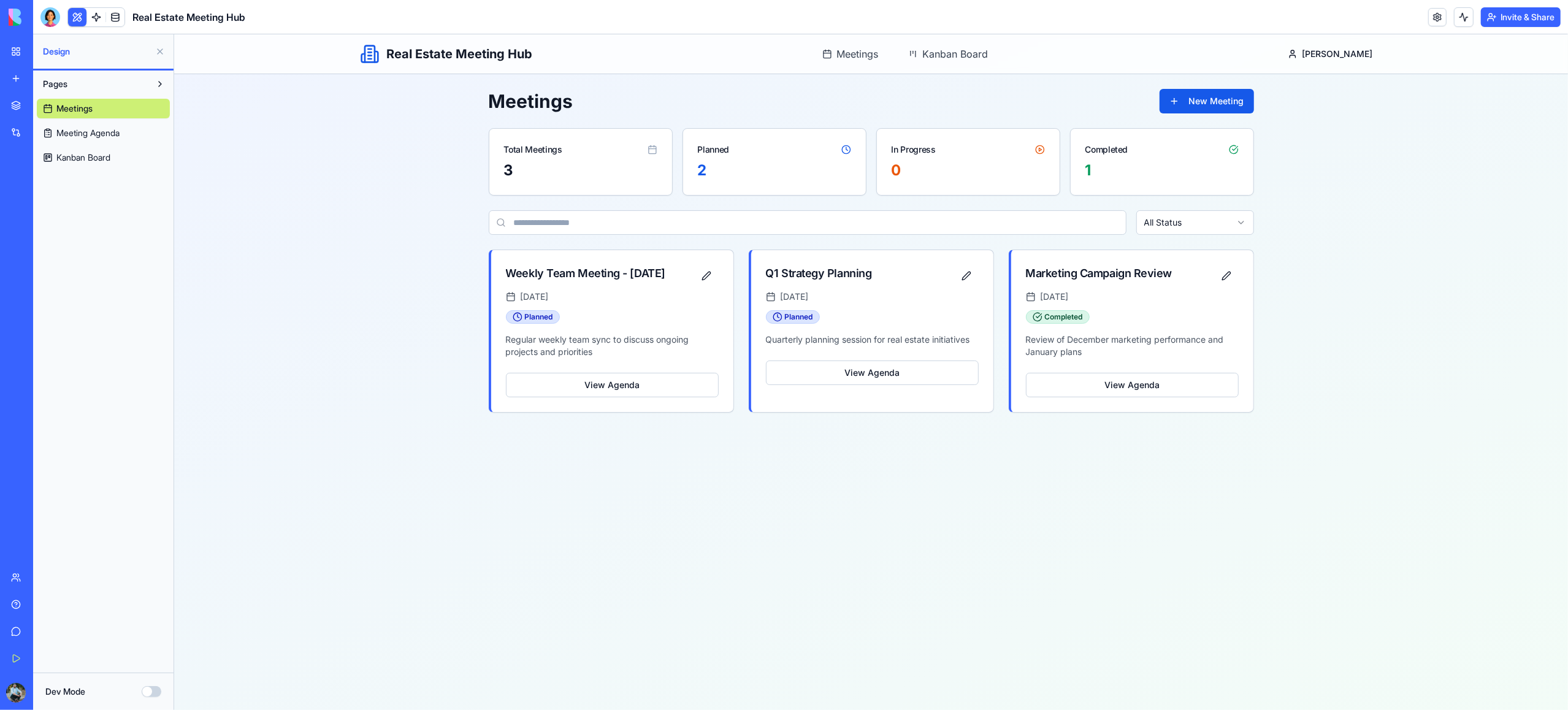
click at [115, 132] on span "Meeting Agenda" at bounding box center [88, 133] width 63 height 12
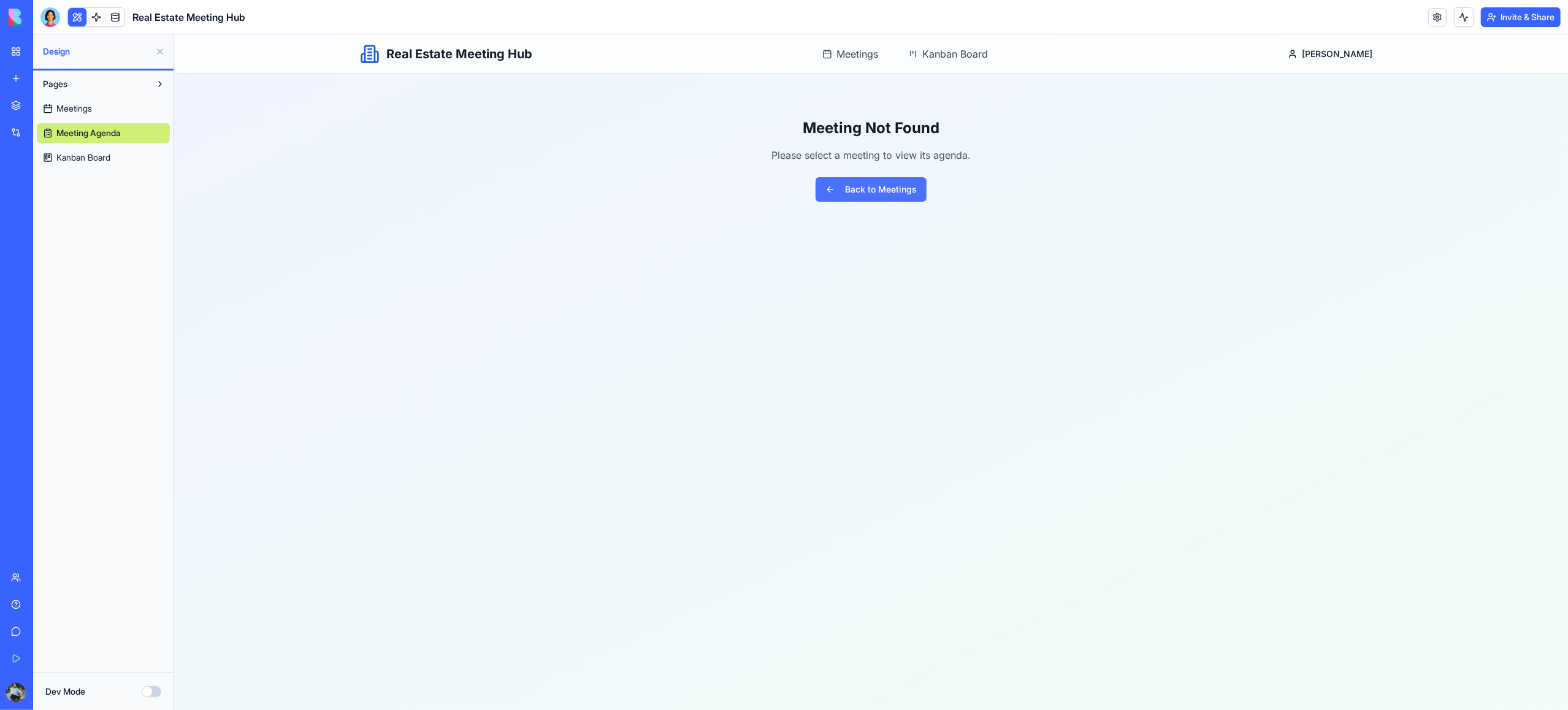
click at [898, 191] on button "Back to Meetings" at bounding box center [870, 190] width 111 height 25
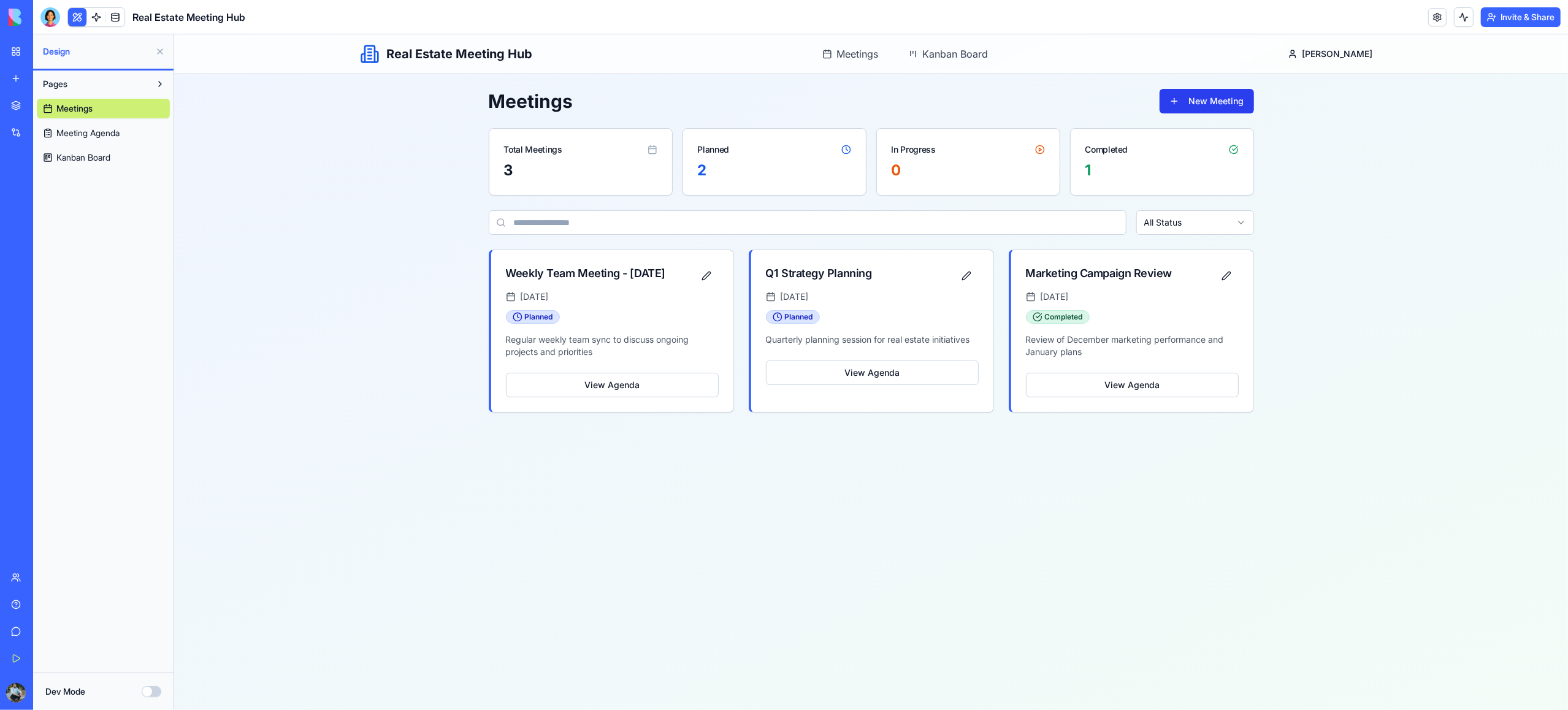
click at [1202, 105] on button "New Meeting" at bounding box center [1206, 101] width 95 height 25
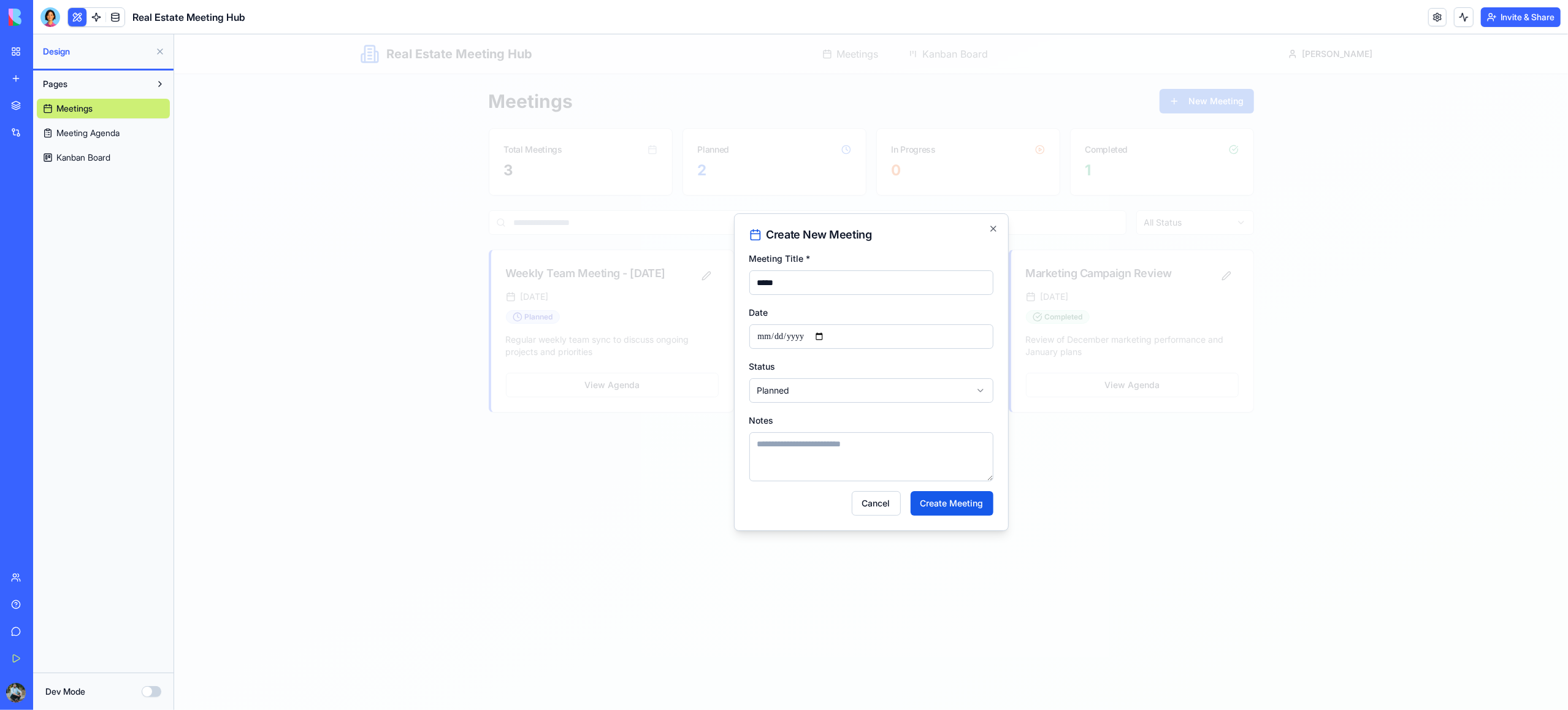
type input "*****"
click at [828, 334] on input "Date" at bounding box center [871, 336] width 244 height 25
click at [803, 340] on input "Date" at bounding box center [871, 336] width 244 height 25
click at [828, 336] on input "Date" at bounding box center [871, 336] width 244 height 25
click at [828, 336] on input "Date" at bounding box center [871, 336] width 244 height 25
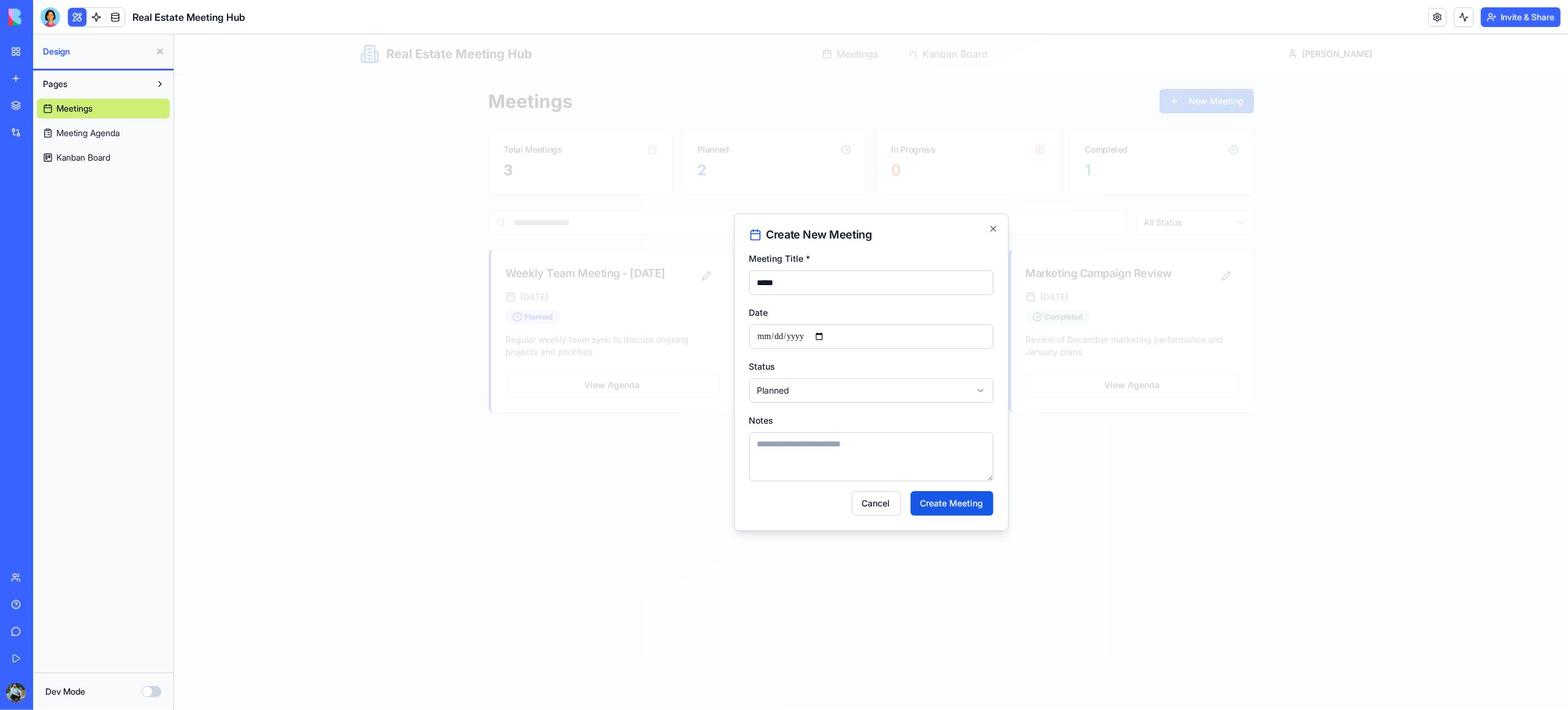
type input "**********"
click at [812, 395] on body "**********" at bounding box center [871, 372] width 1394 height 676
click at [810, 454] on textarea "Notes" at bounding box center [871, 456] width 244 height 49
paste textarea "**********"
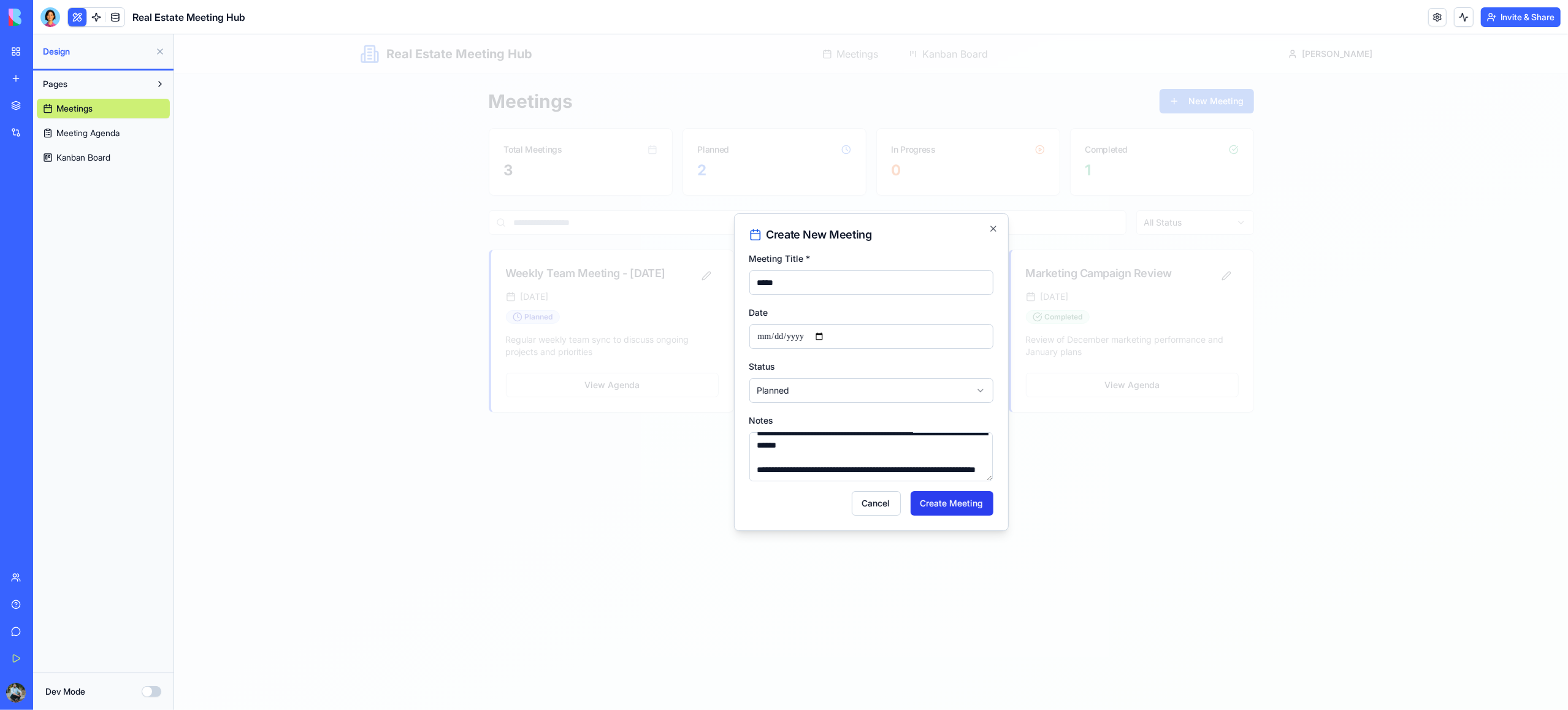
type textarea "**********"
click at [933, 504] on button "Create Meeting" at bounding box center [951, 503] width 83 height 25
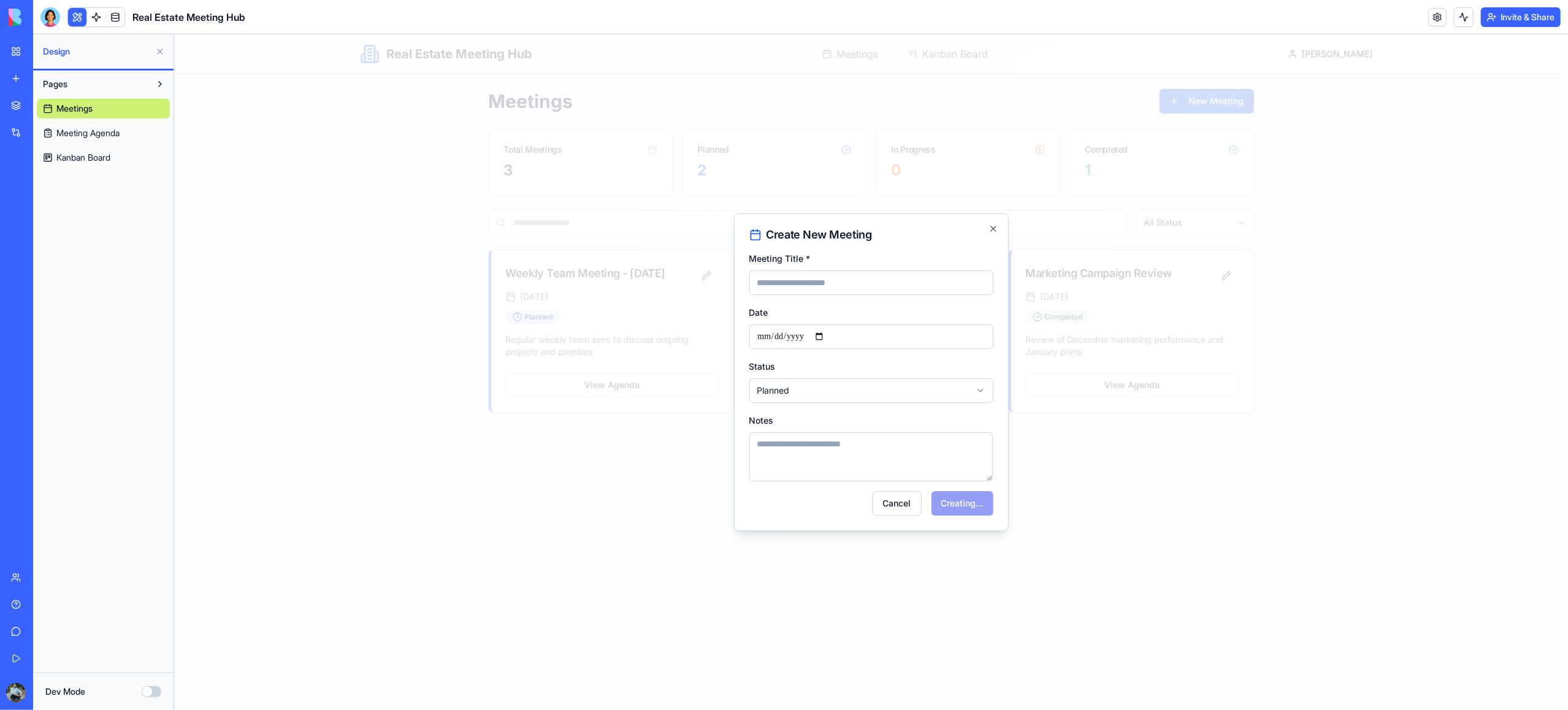
scroll to position [0, 0]
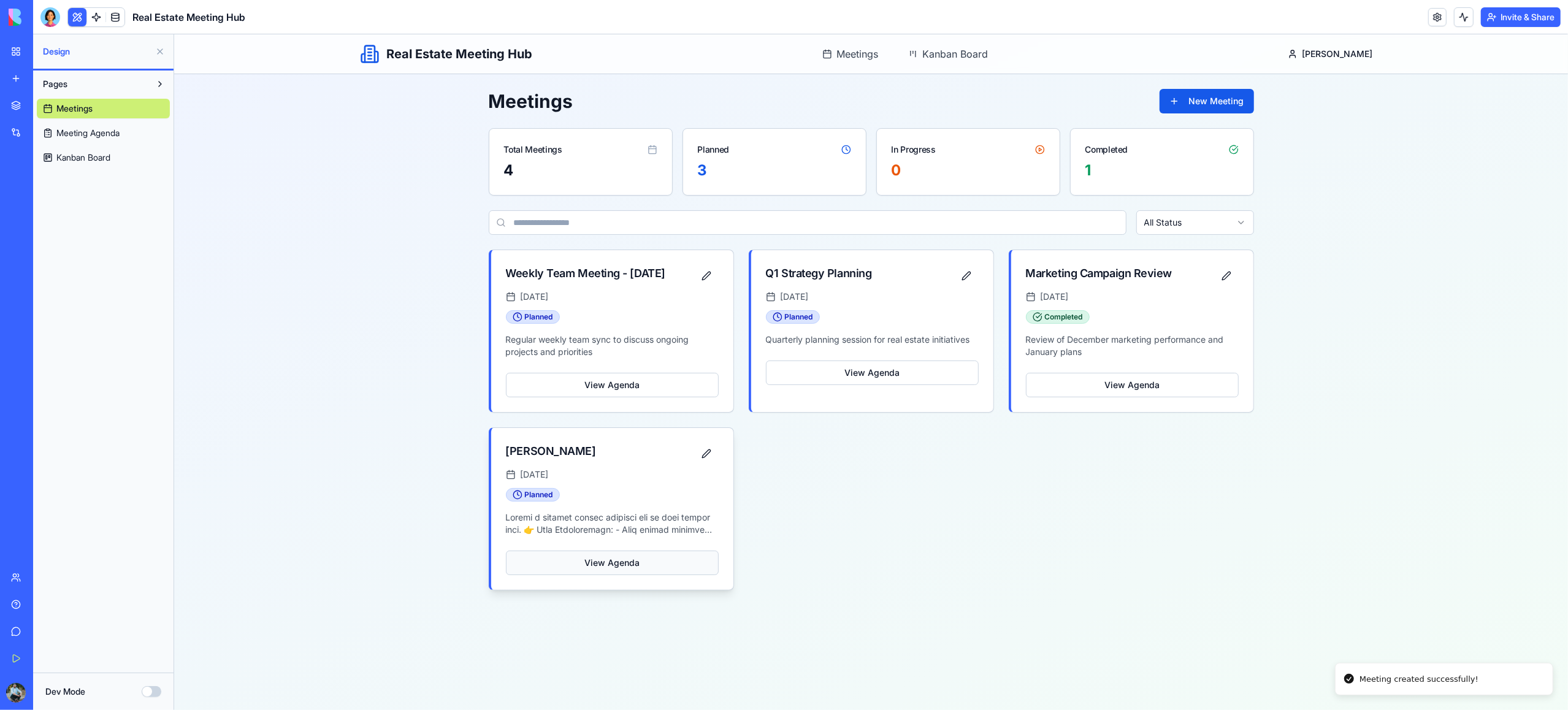
click at [616, 575] on button "View Agenda" at bounding box center [612, 563] width 213 height 25
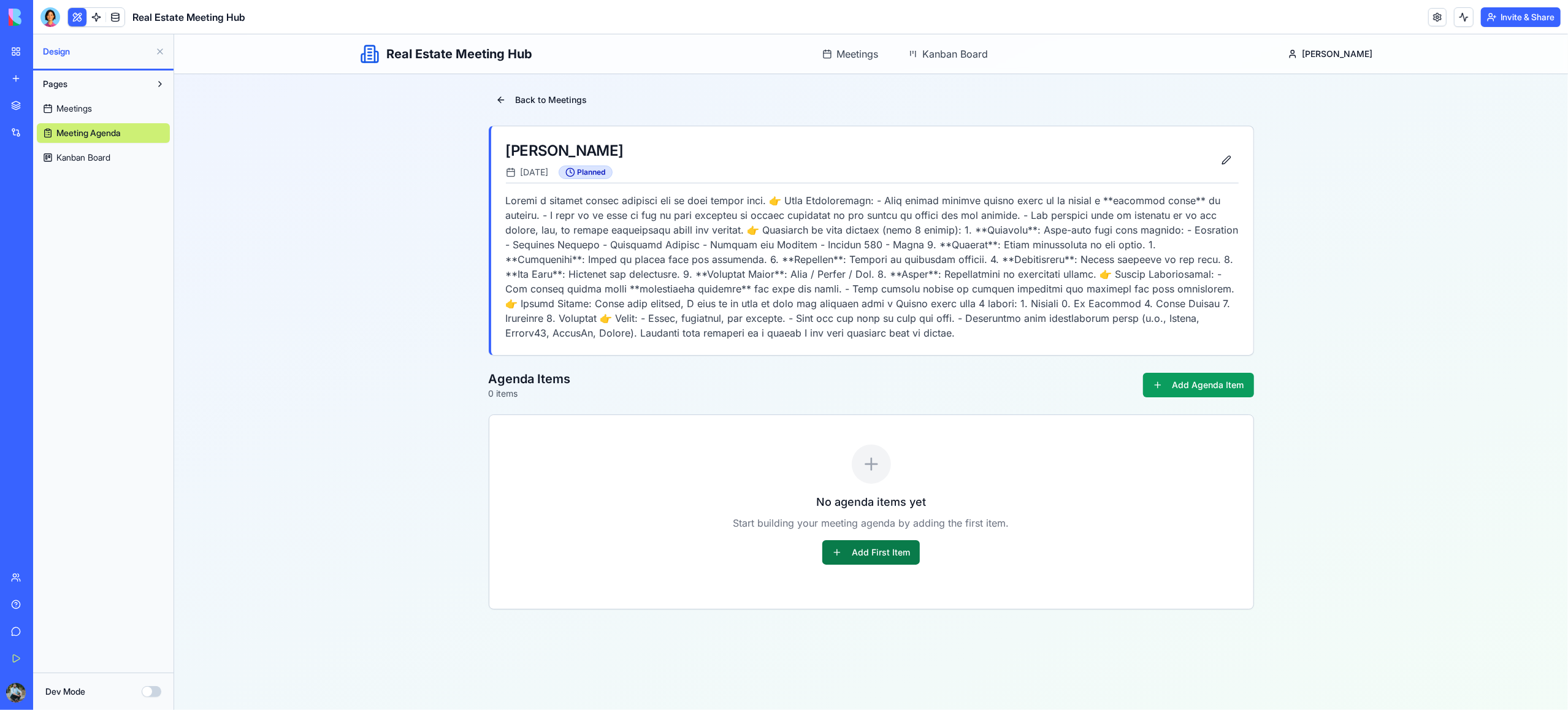
click at [888, 555] on button "Add First Item" at bounding box center [871, 552] width 98 height 25
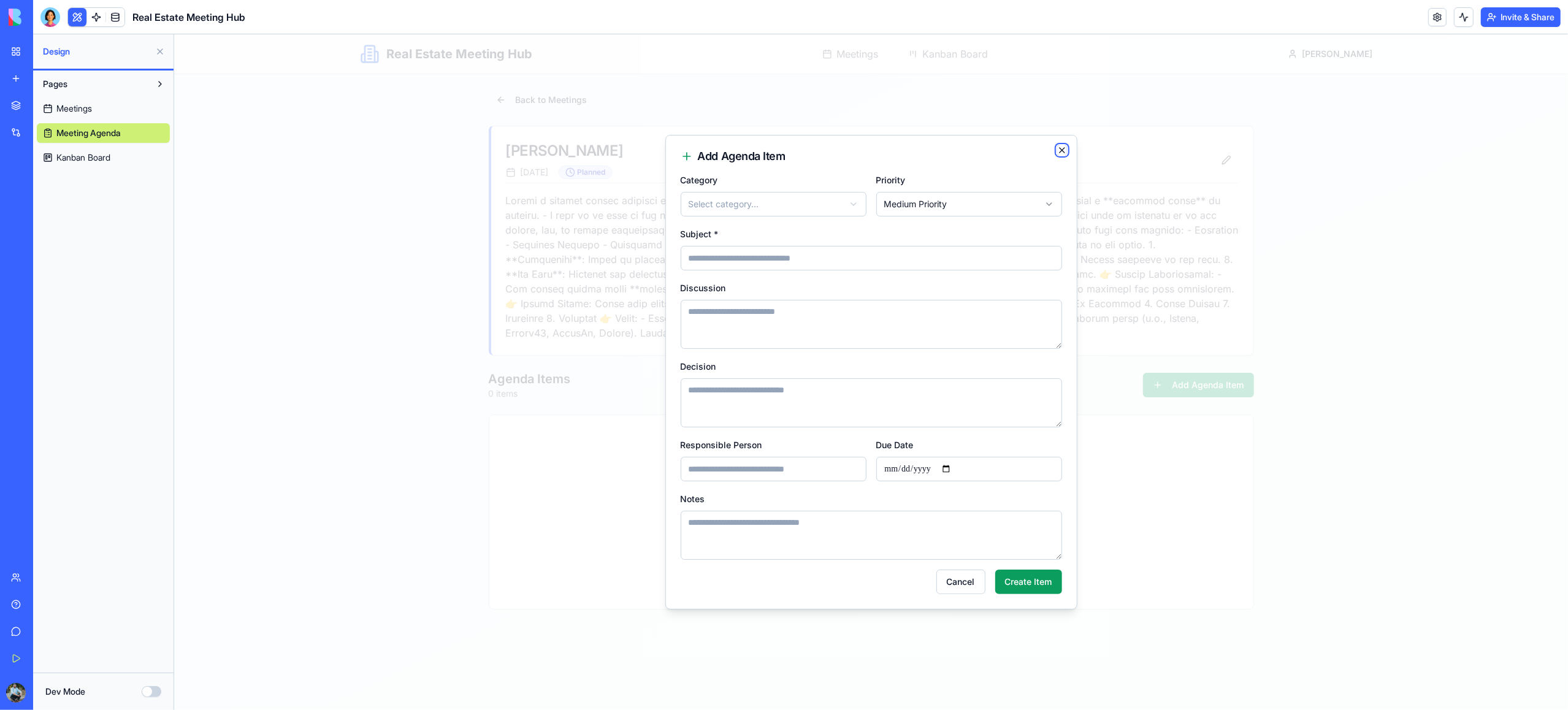
click at [1058, 148] on icon "button" at bounding box center [1061, 150] width 10 height 10
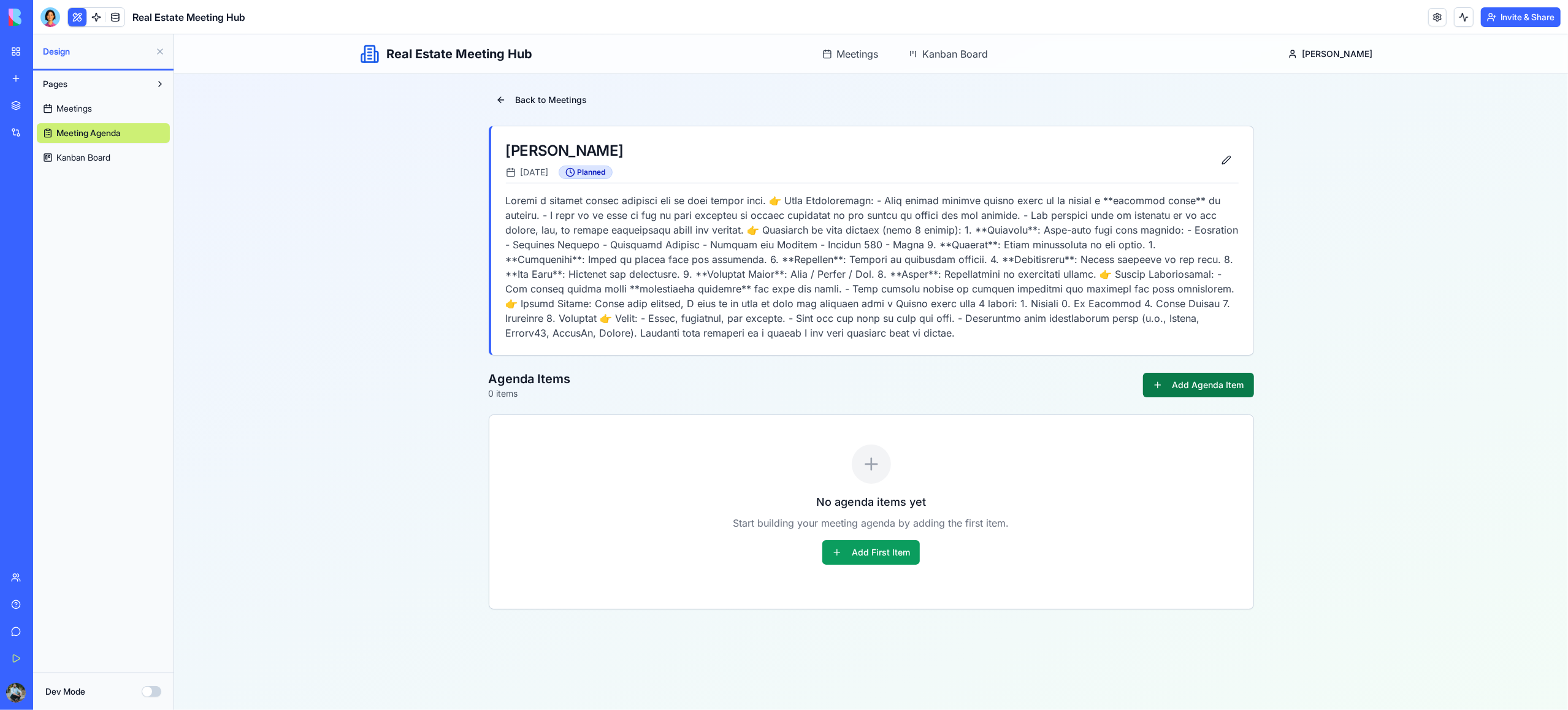
click at [1165, 391] on button "Add Agenda Item" at bounding box center [1197, 385] width 111 height 25
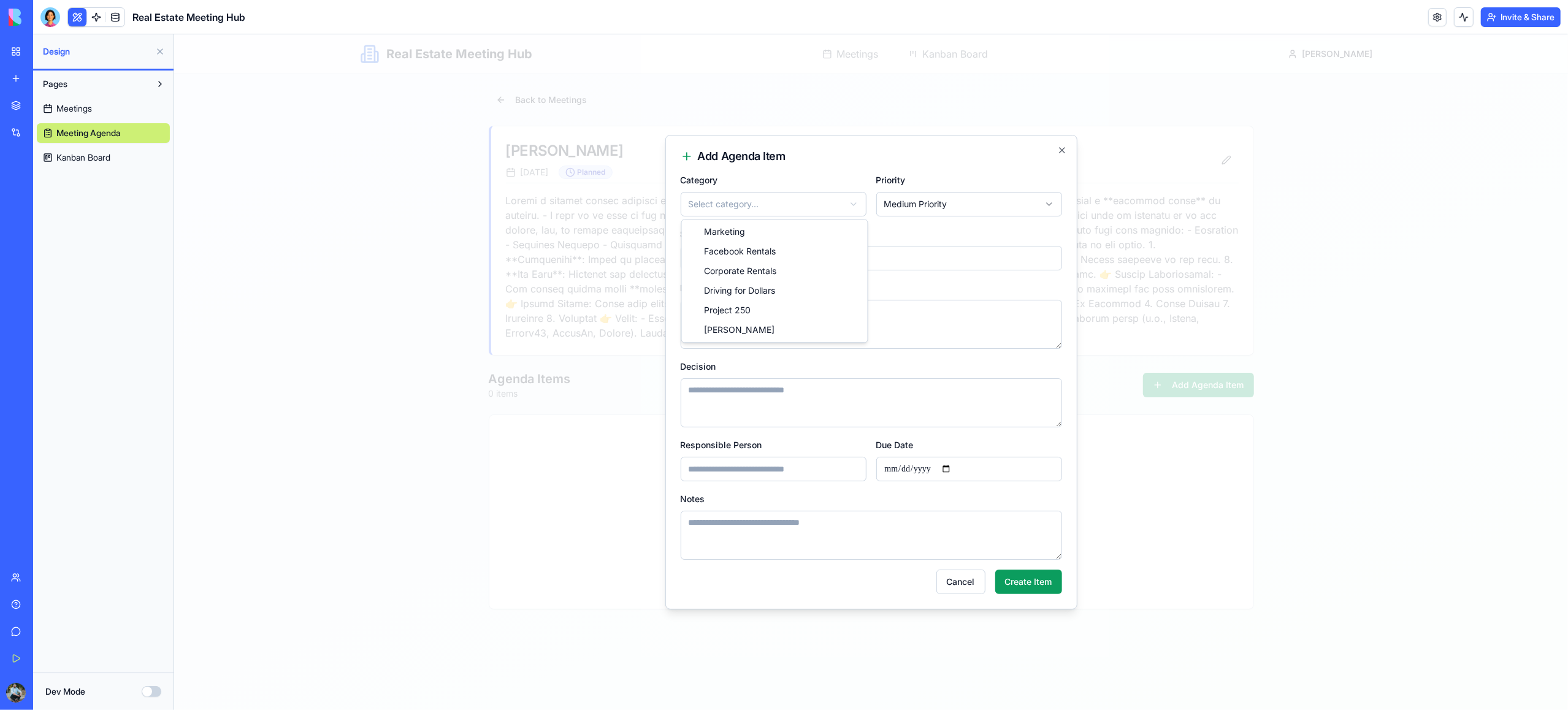
click at [795, 208] on body "**********" at bounding box center [871, 372] width 1394 height 676
click at [927, 202] on body "**********" at bounding box center [871, 372] width 1394 height 676
click at [776, 258] on input "Subject *" at bounding box center [870, 259] width 382 height 25
type input "**********"
click at [779, 470] on input "Responsible Person" at bounding box center [773, 469] width 186 height 25
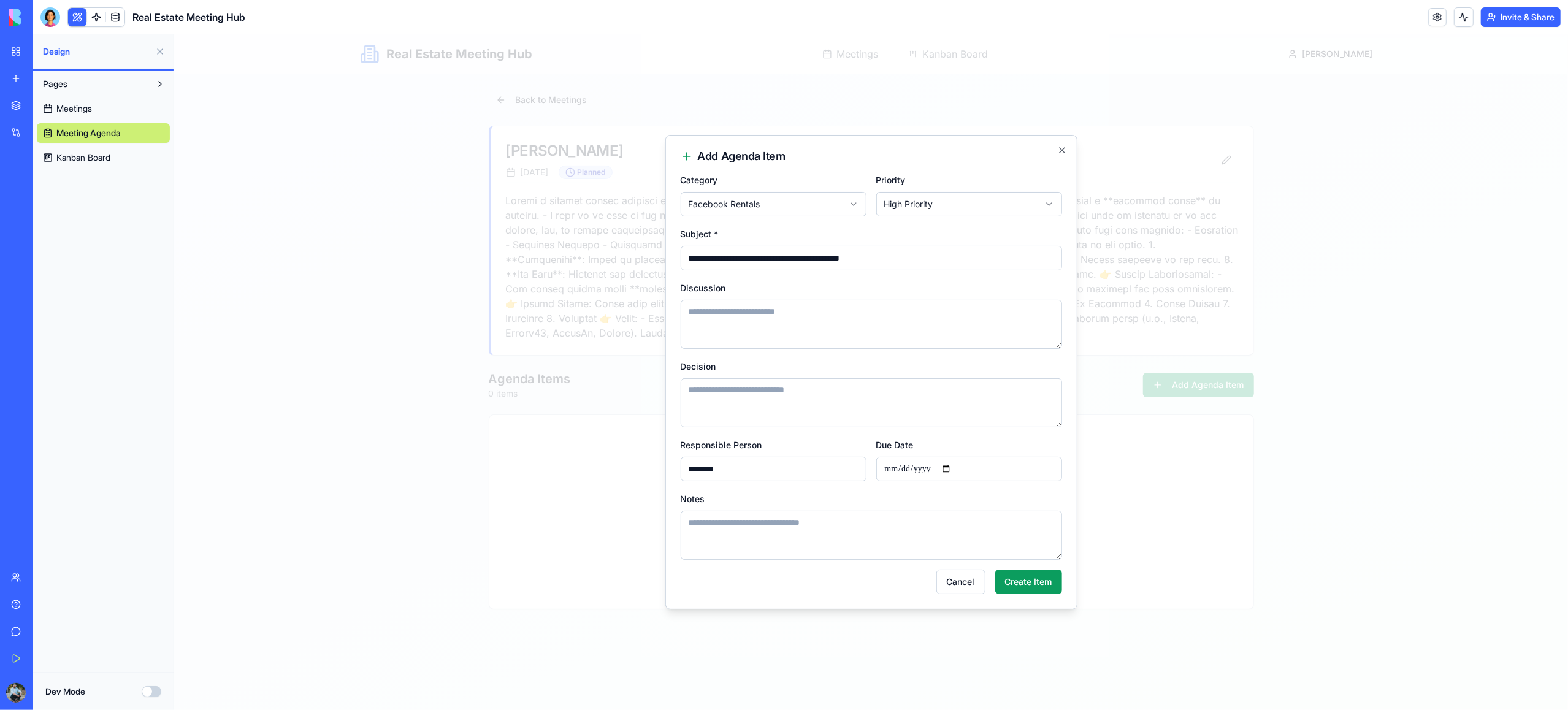
type input "********"
click at [955, 471] on input "Due Date" at bounding box center [969, 469] width 186 height 25
type input "**********"
click at [1028, 579] on button "Create Item" at bounding box center [1028, 582] width 67 height 25
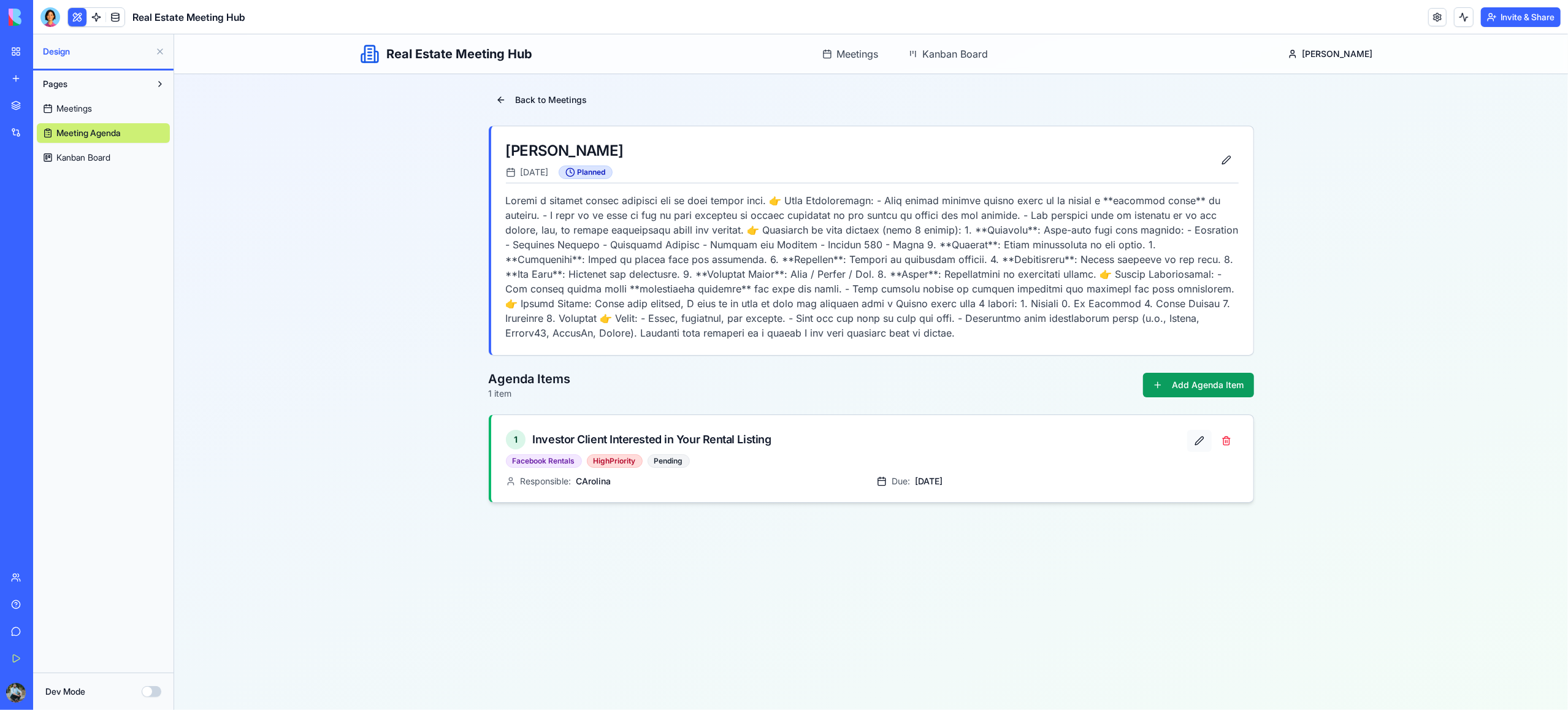
click at [1202, 443] on button at bounding box center [1199, 441] width 25 height 22
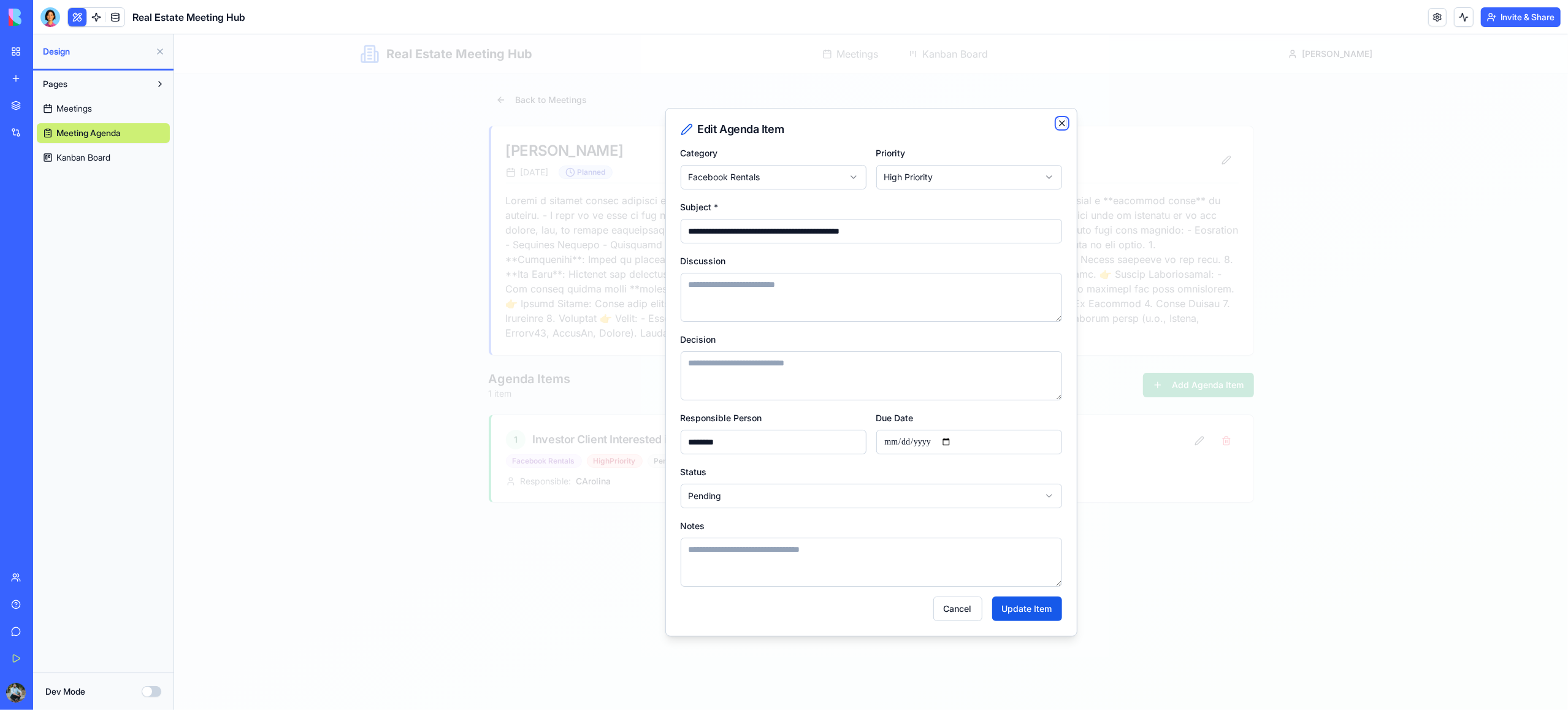
click at [1063, 124] on icon "button" at bounding box center [1061, 123] width 10 height 10
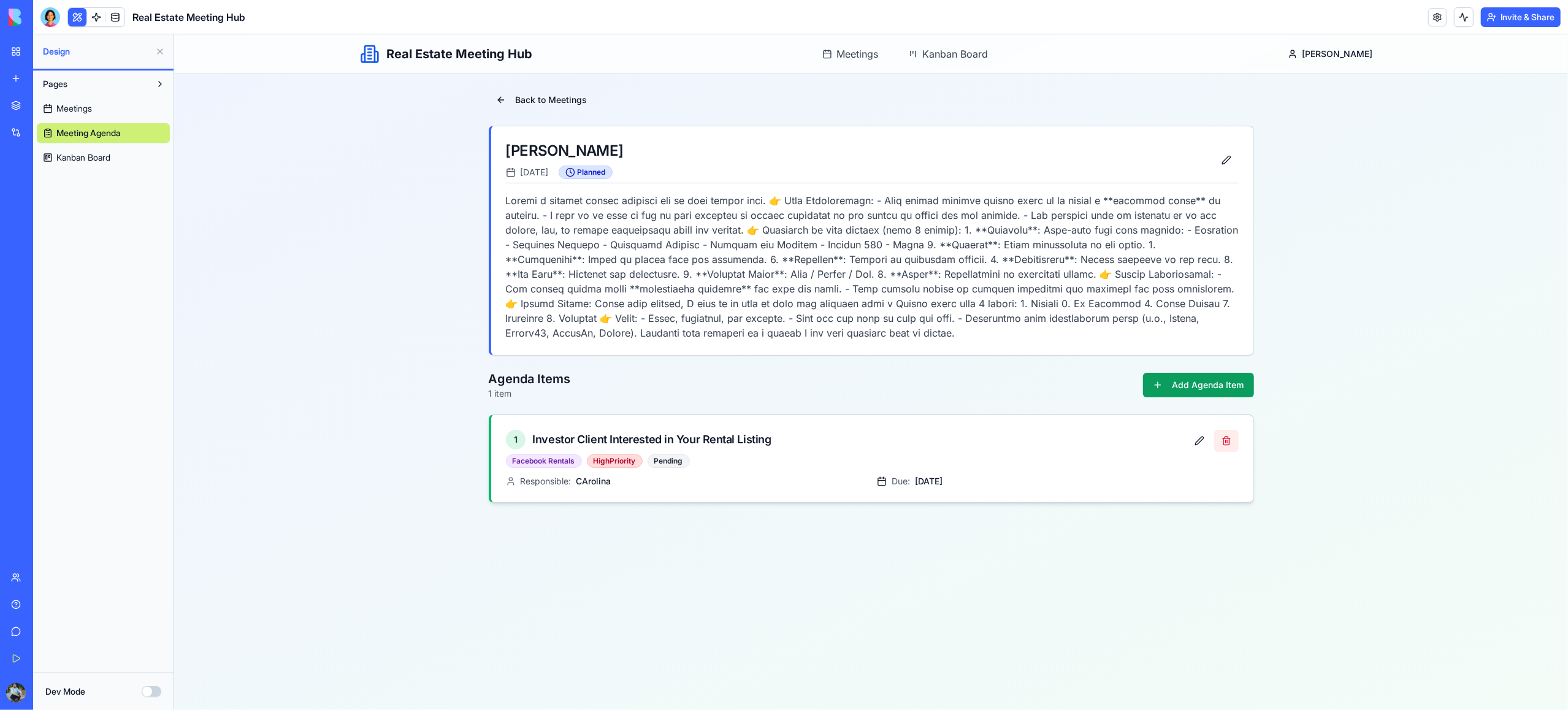
click at [1223, 442] on button at bounding box center [1226, 441] width 25 height 22
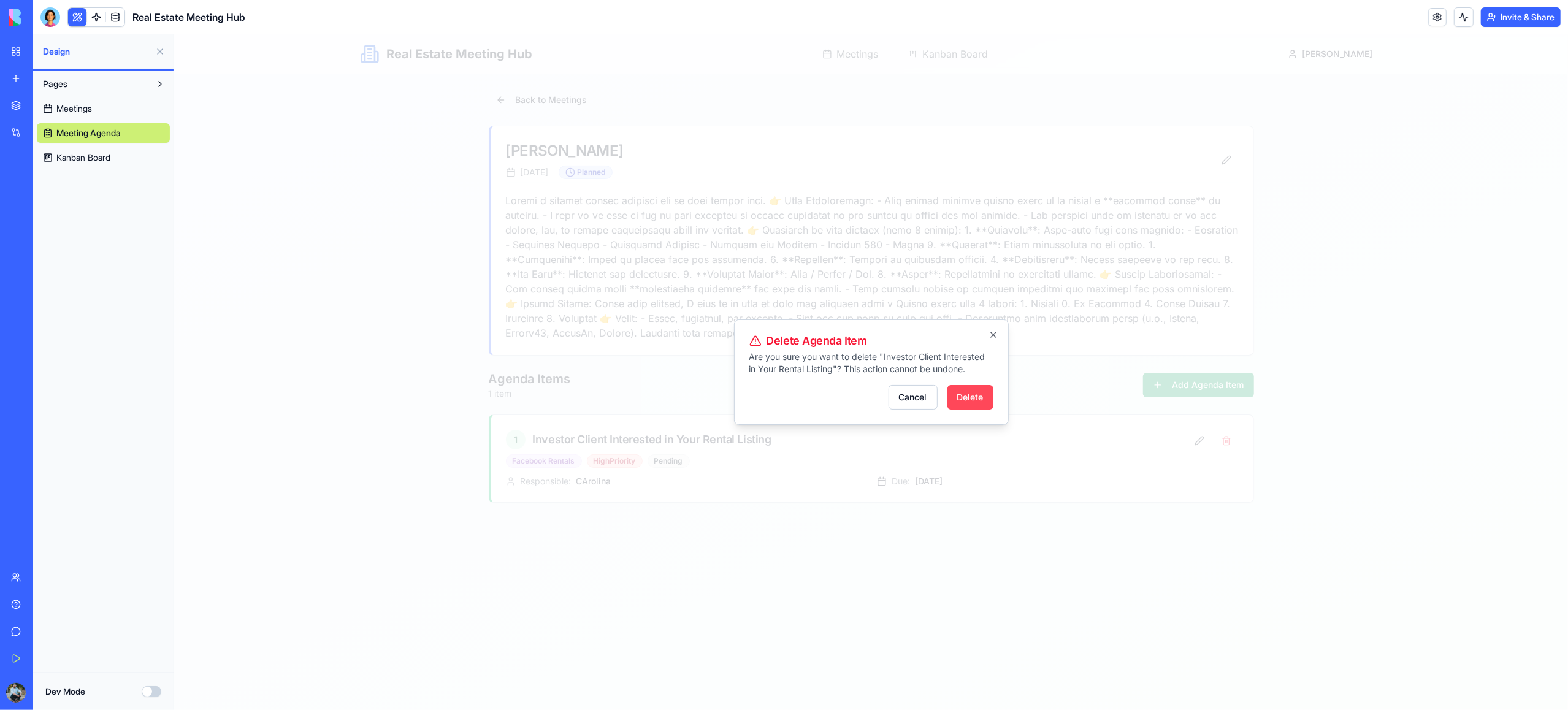
click at [965, 398] on button "Delete" at bounding box center [970, 398] width 46 height 25
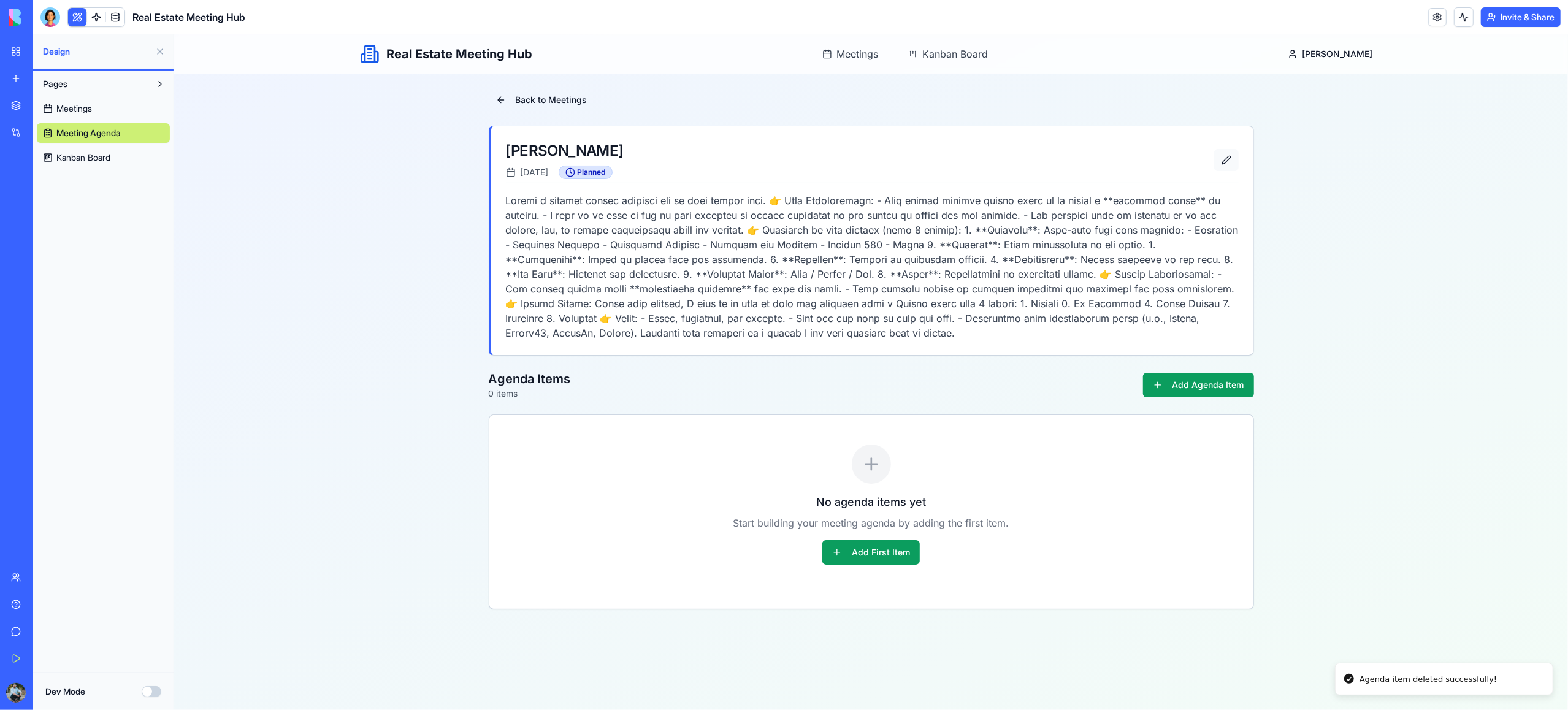
click at [1226, 158] on button "button" at bounding box center [1226, 160] width 25 height 22
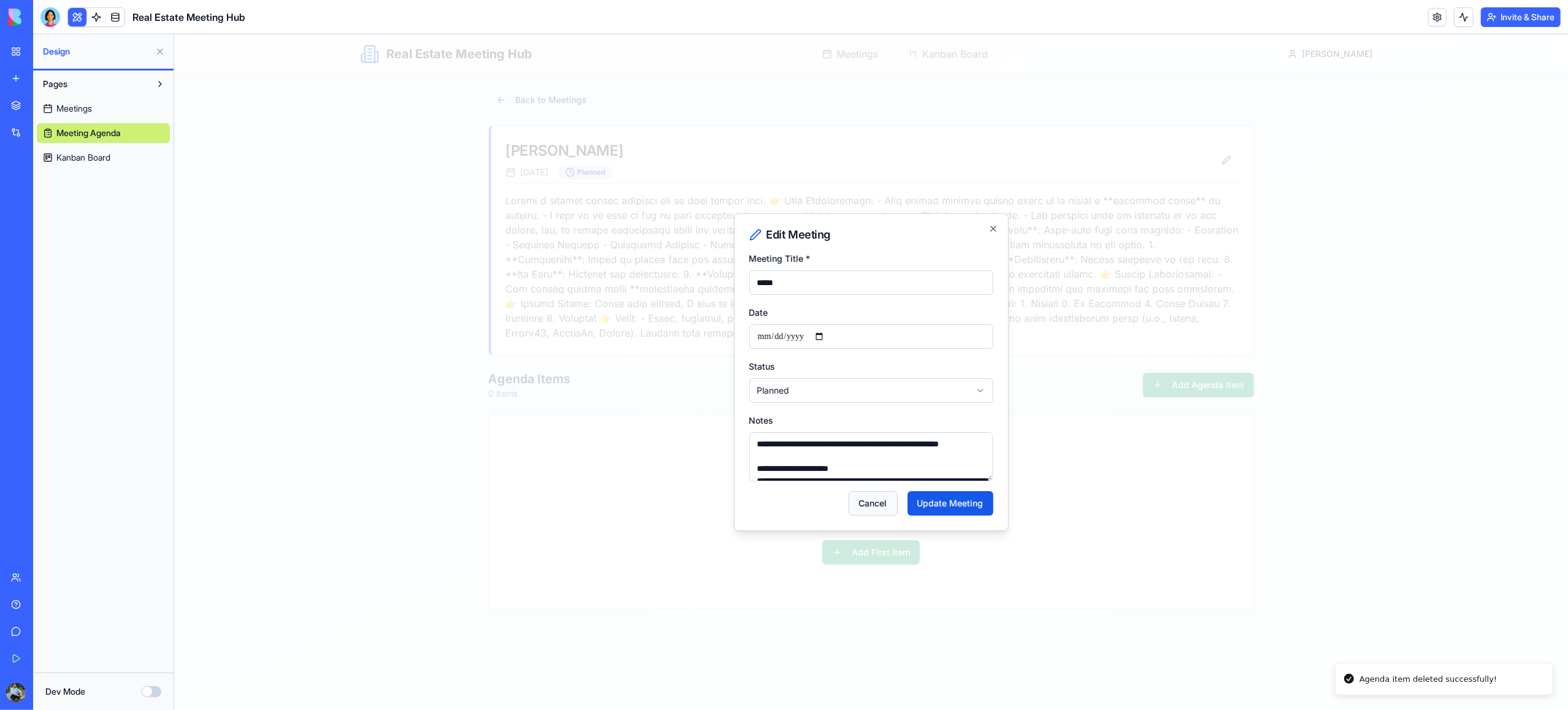
click at [891, 508] on button "Cancel" at bounding box center [872, 503] width 49 height 25
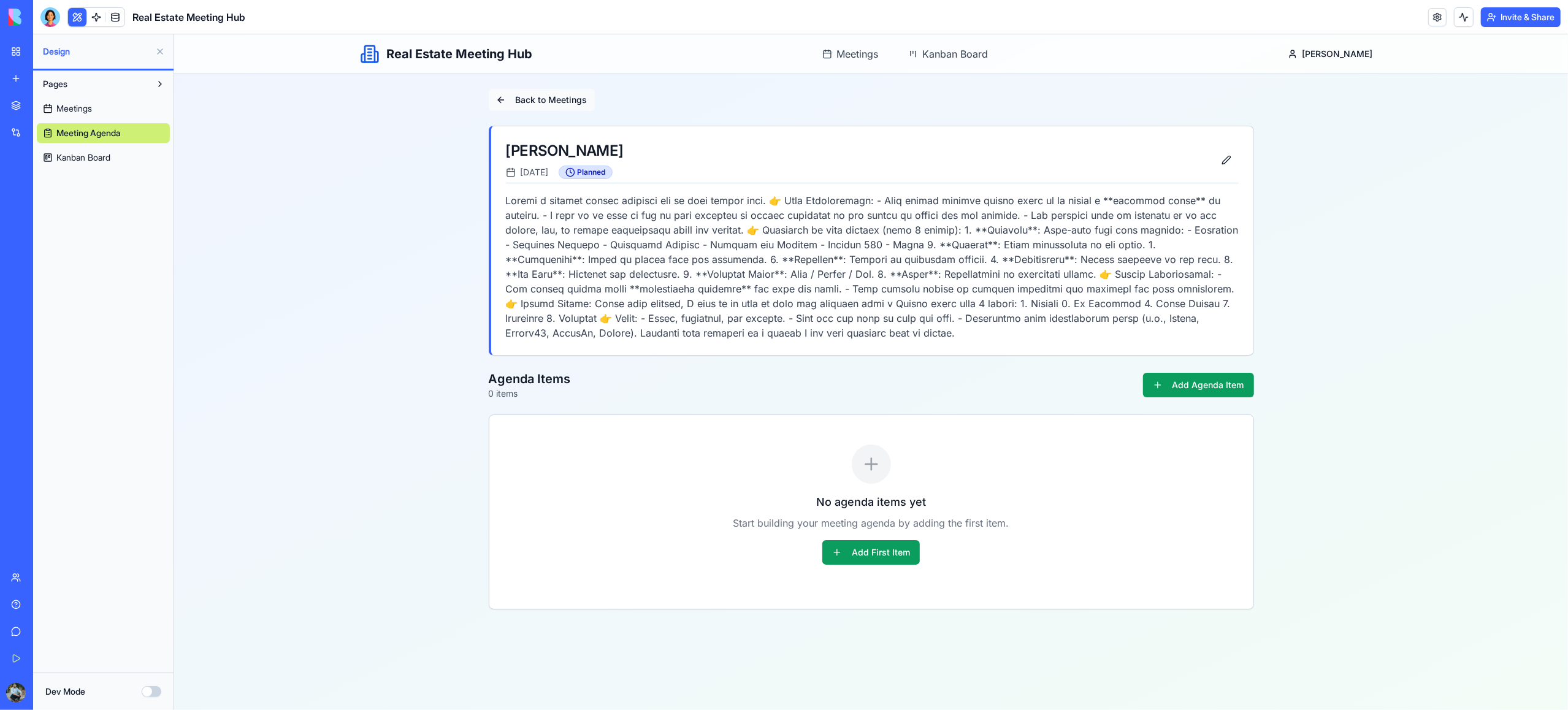
click at [501, 101] on button "Back to Meetings" at bounding box center [541, 100] width 106 height 22
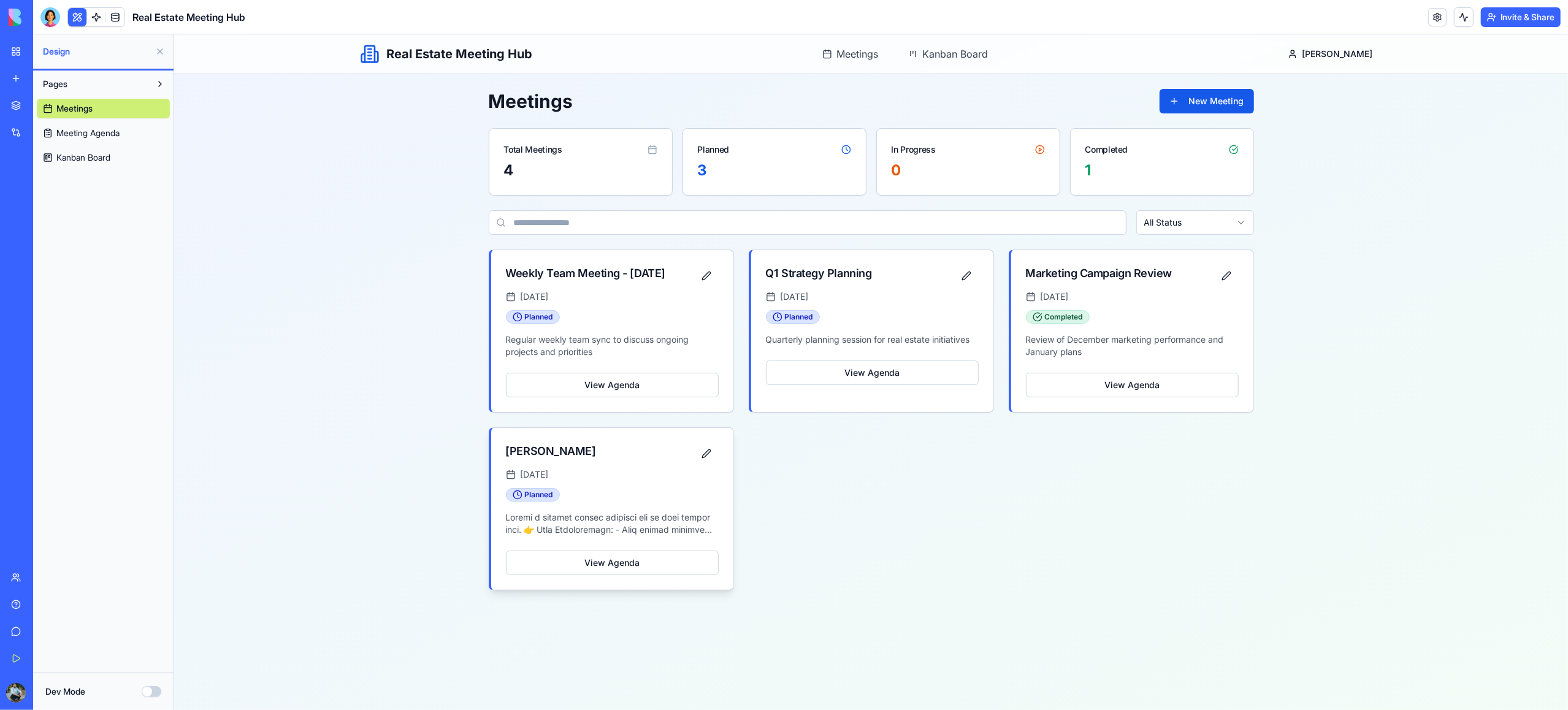
click at [615, 464] on div "casas" at bounding box center [612, 454] width 213 height 22
click at [114, 19] on span at bounding box center [116, 17] width 35 height 35
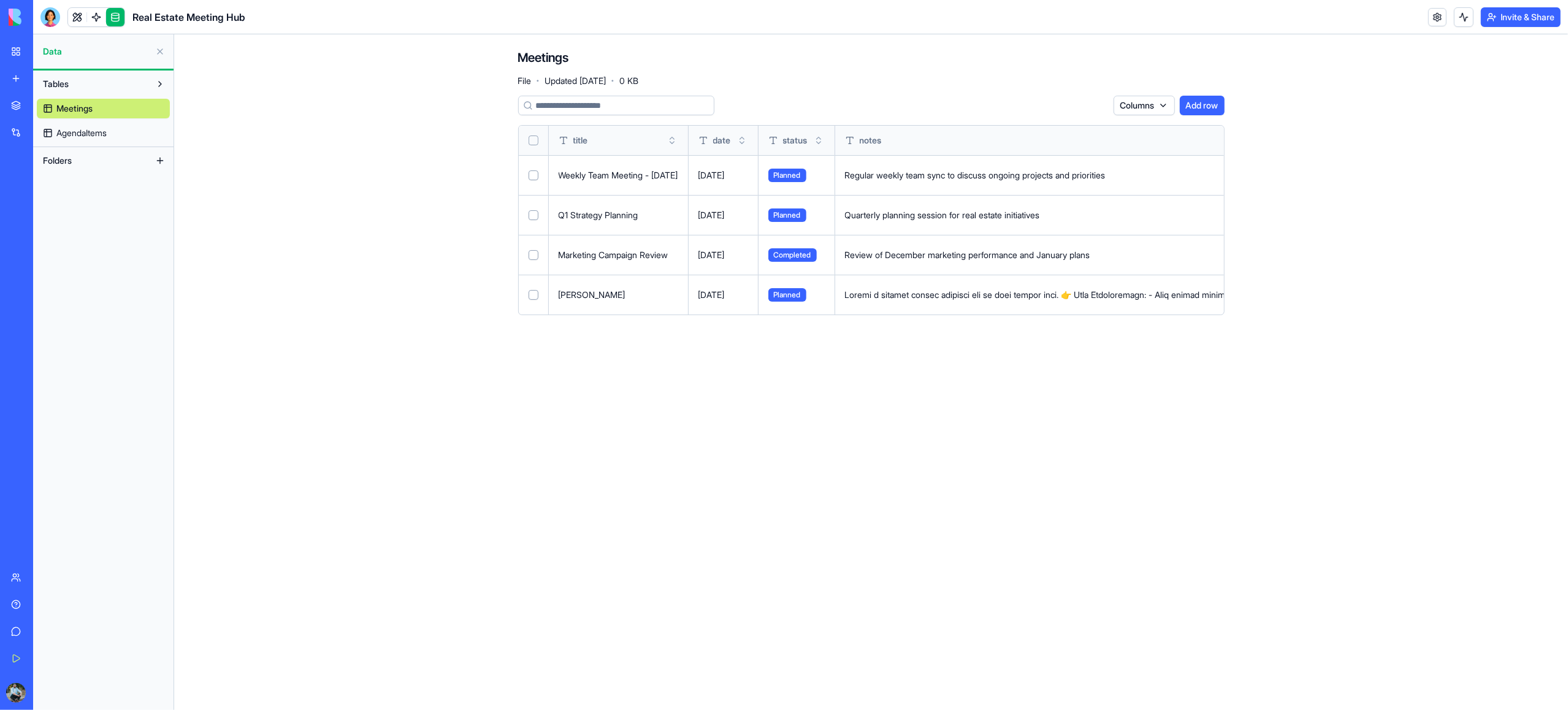
click at [532, 293] on button "Select row" at bounding box center [534, 295] width 10 height 10
click at [532, 252] on button "Select row" at bounding box center [534, 255] width 10 height 10
click at [1095, 101] on html "BETA My Workspace New app Marketplace Integrations Recent Client Notes Tracker …" at bounding box center [784, 355] width 1568 height 710
click at [1065, 129] on div "Delete" at bounding box center [1065, 130] width 72 height 20
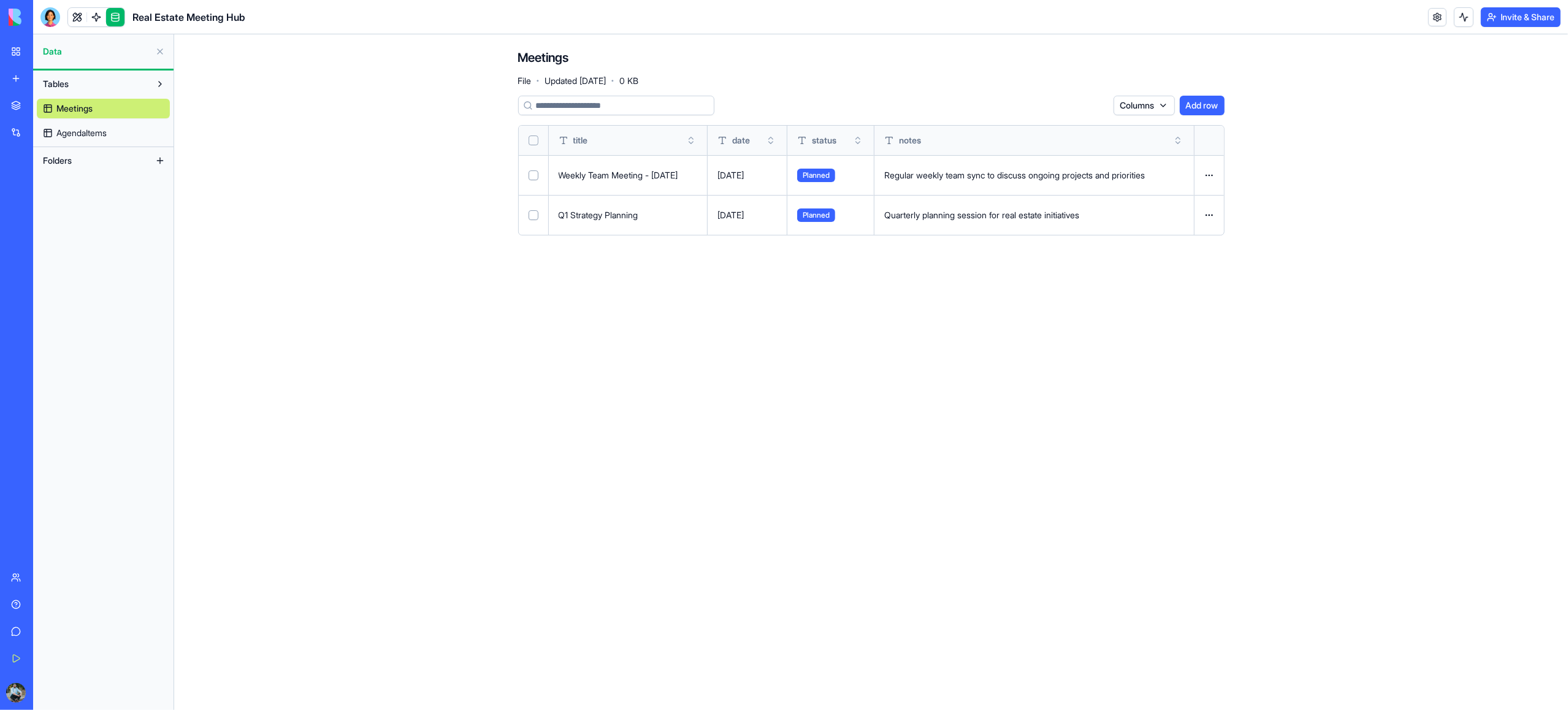
click at [85, 134] on span "AgendaItems" at bounding box center [81, 133] width 50 height 12
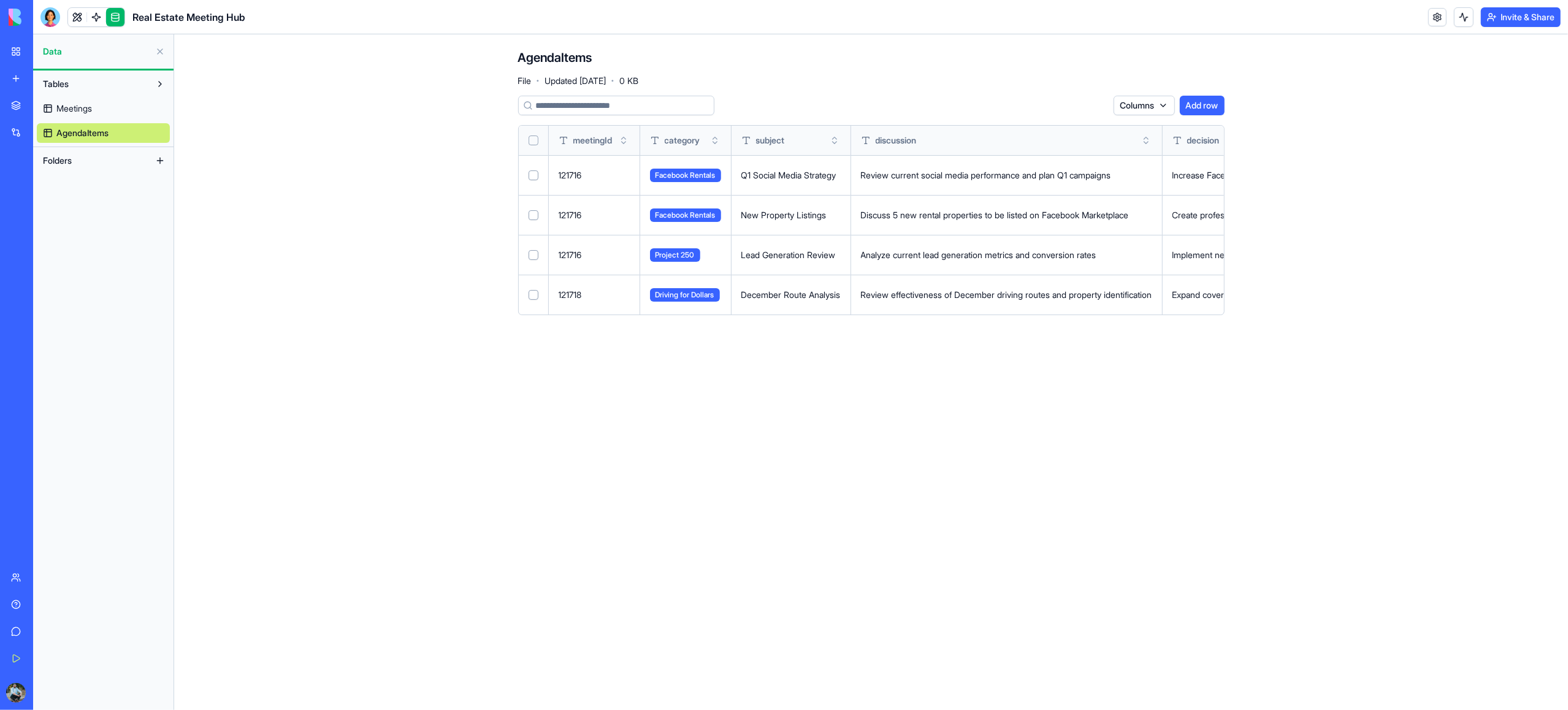
click at [536, 252] on button "Select row" at bounding box center [534, 255] width 10 height 10
click at [534, 255] on button "Select row" at bounding box center [534, 255] width 10 height 10
click at [79, 19] on span at bounding box center [96, 17] width 35 height 35
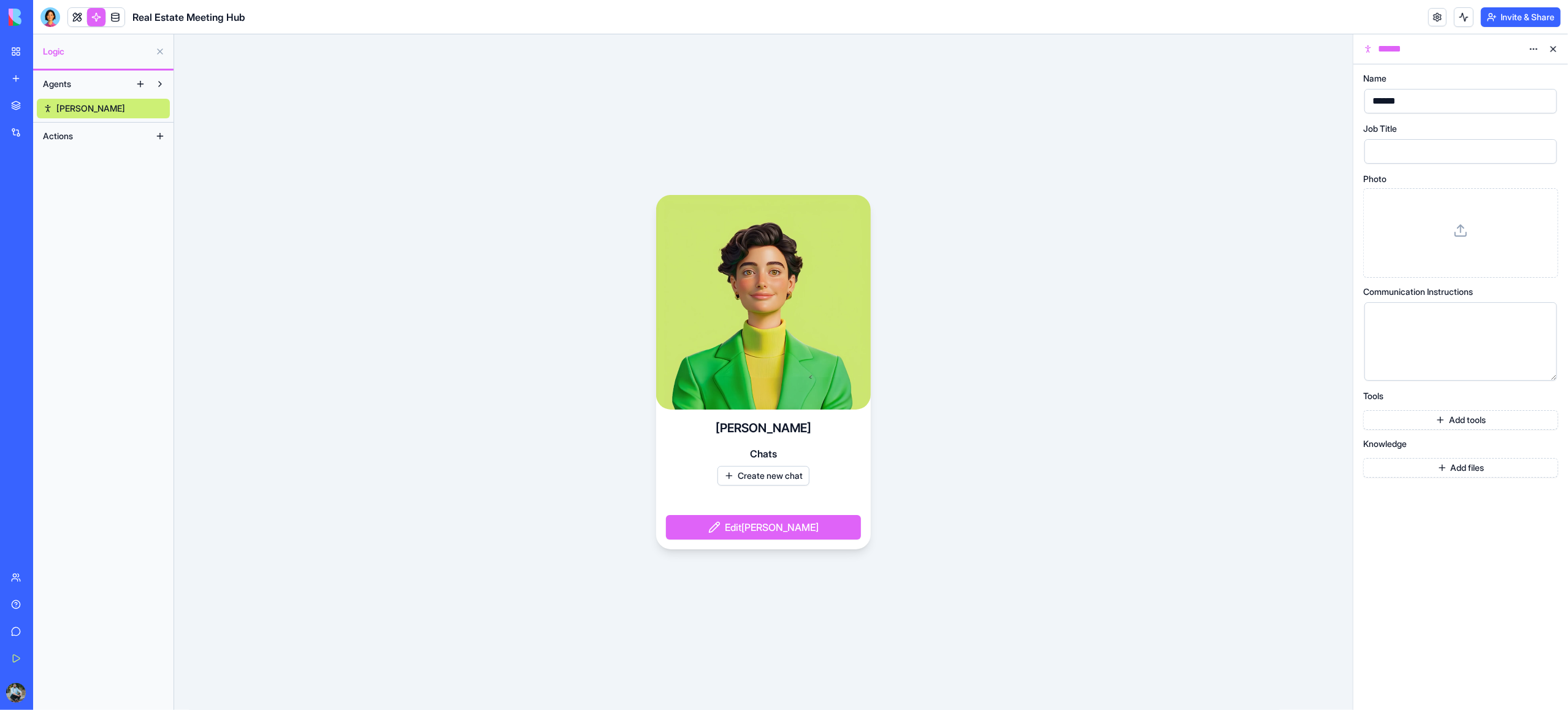
click at [77, 136] on button "Actions" at bounding box center [93, 136] width 113 height 20
click at [60, 134] on span "Actions" at bounding box center [58, 136] width 30 height 12
click at [165, 136] on button at bounding box center [160, 136] width 20 height 20
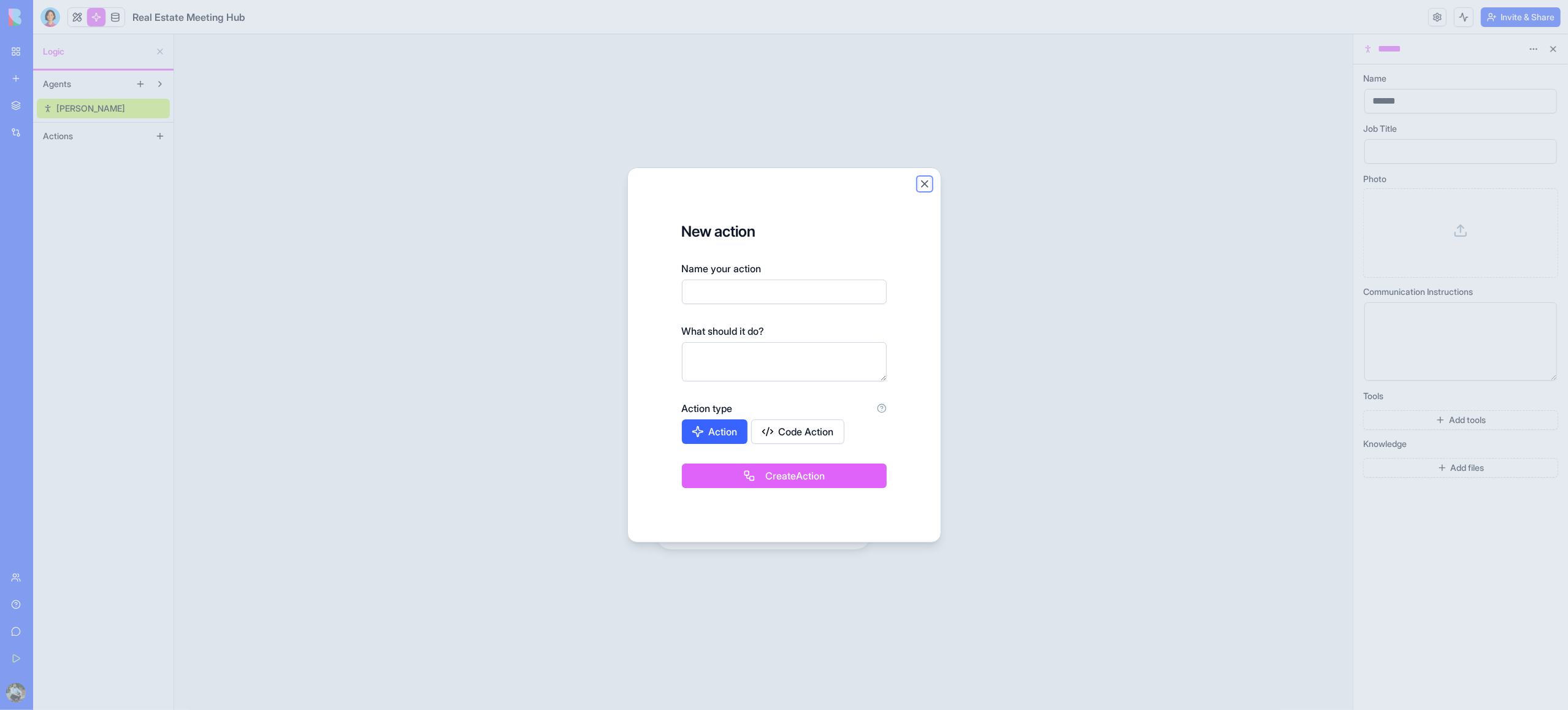
click at [925, 181] on button "Close" at bounding box center [925, 184] width 12 height 12
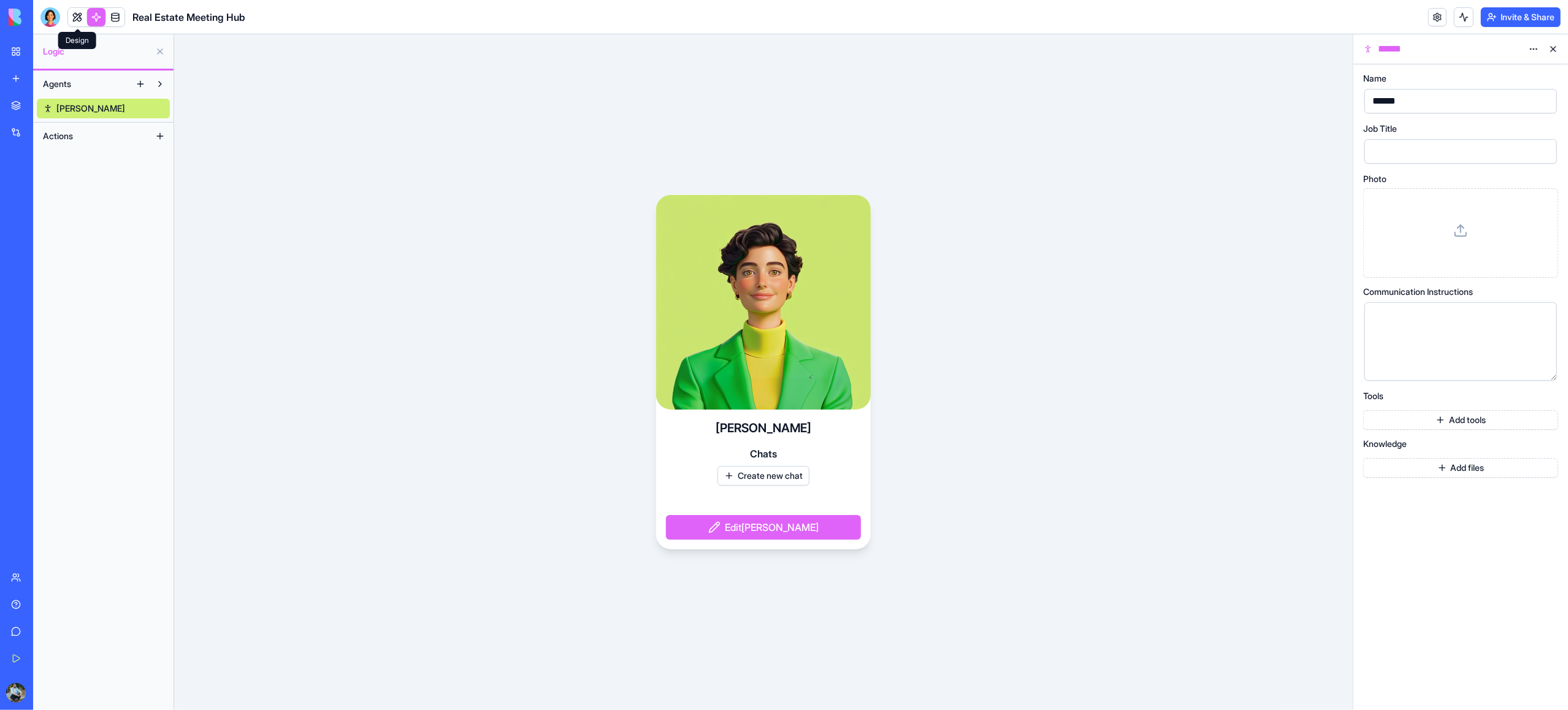
click at [79, 18] on link at bounding box center [77, 17] width 19 height 19
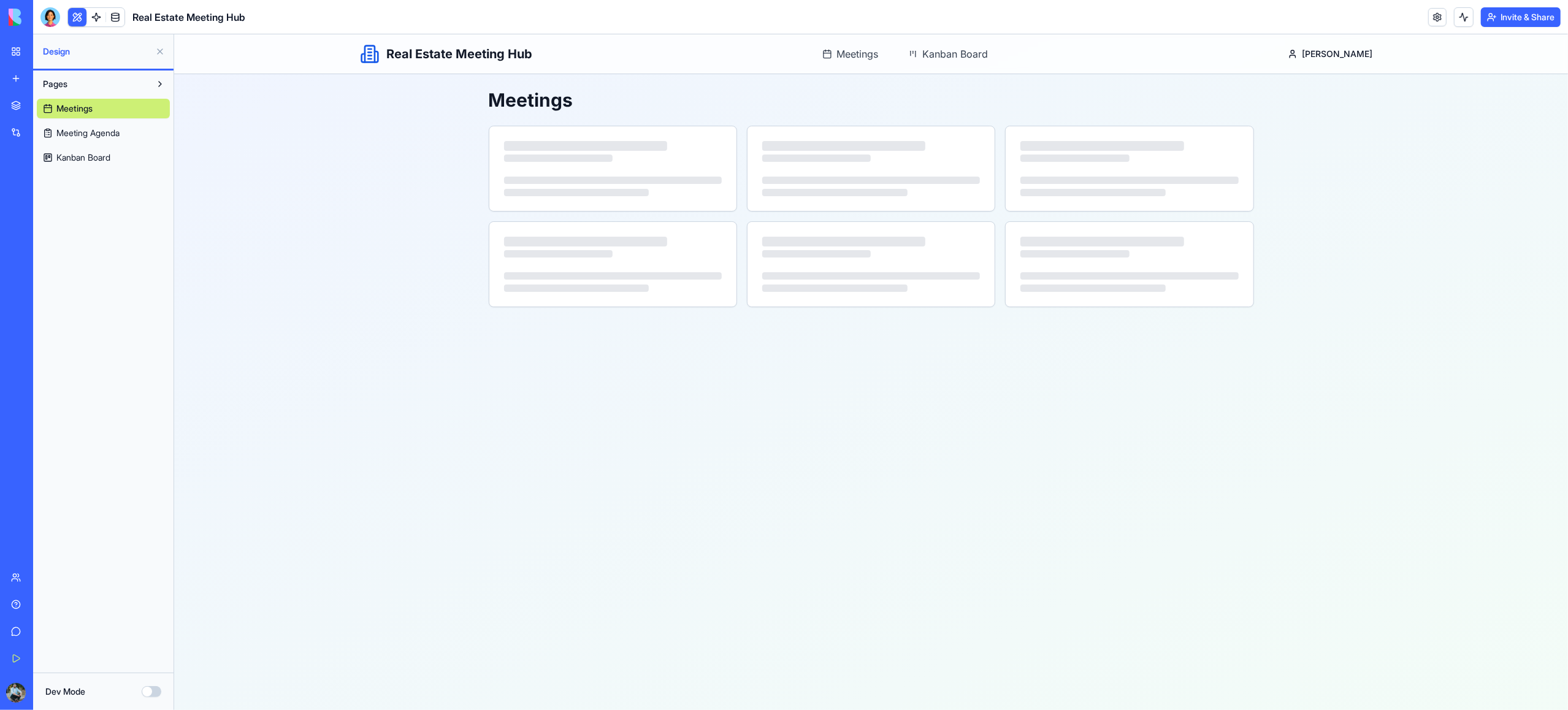
click at [74, 110] on span "Meetings" at bounding box center [74, 109] width 36 height 12
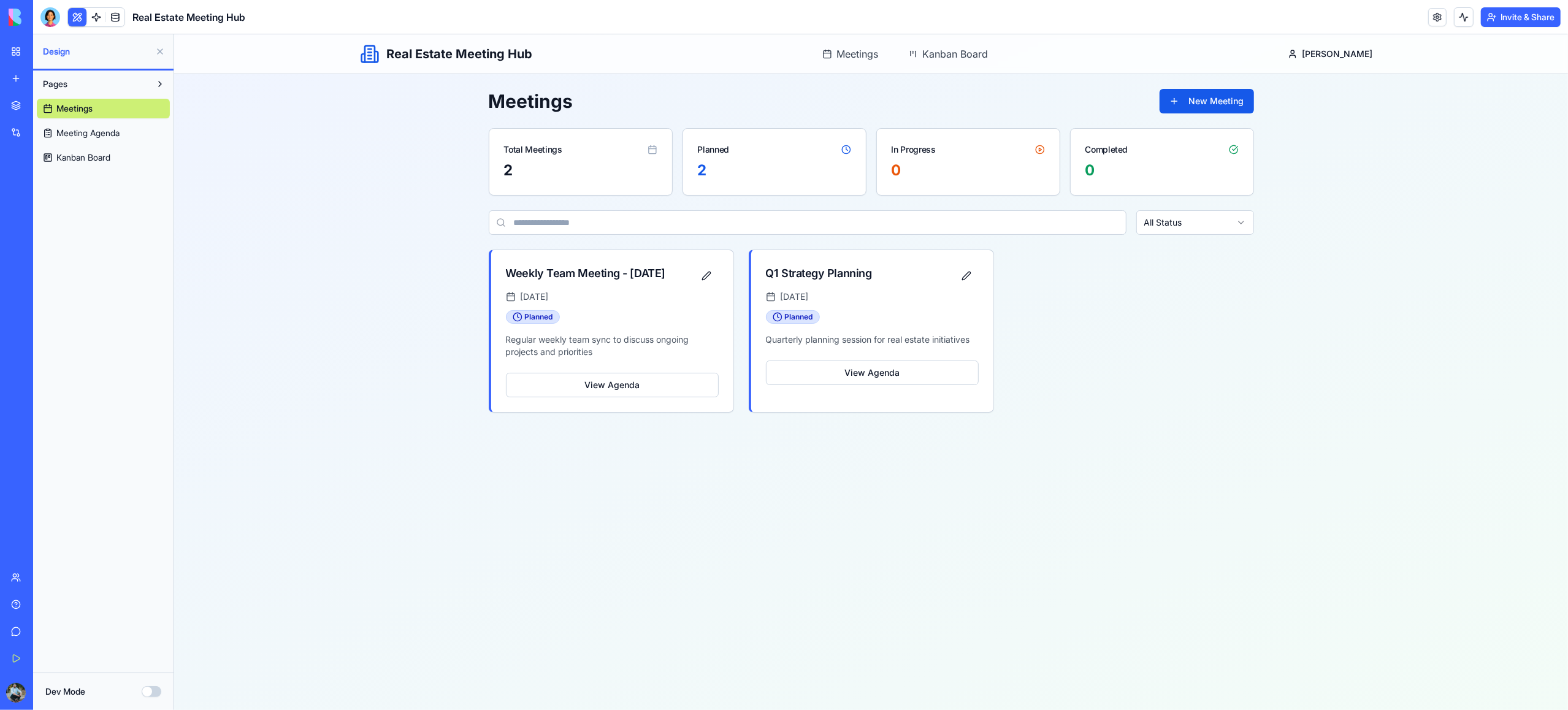
click at [82, 132] on span "Meeting Agenda" at bounding box center [88, 133] width 63 height 12
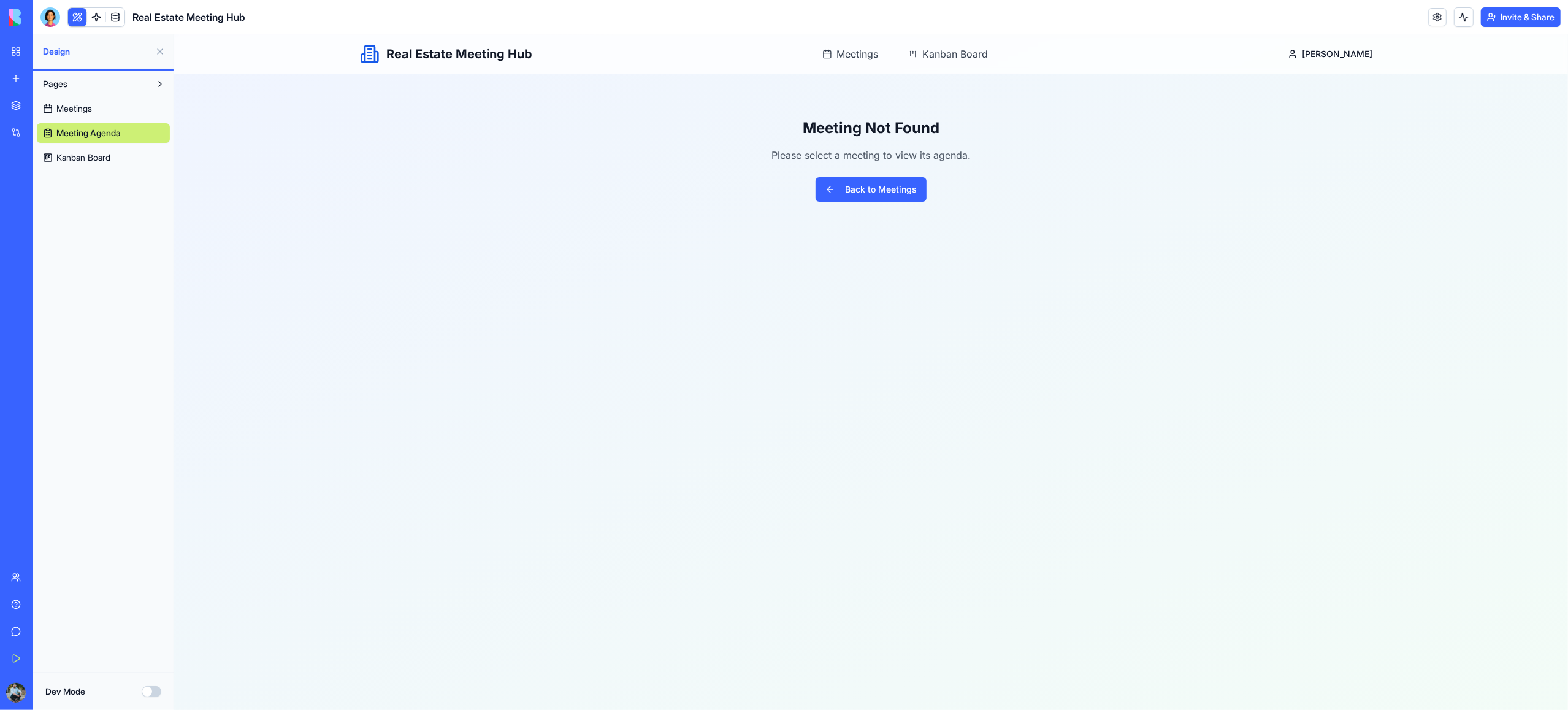
click at [85, 159] on span "Kanban Board" at bounding box center [83, 158] width 54 height 12
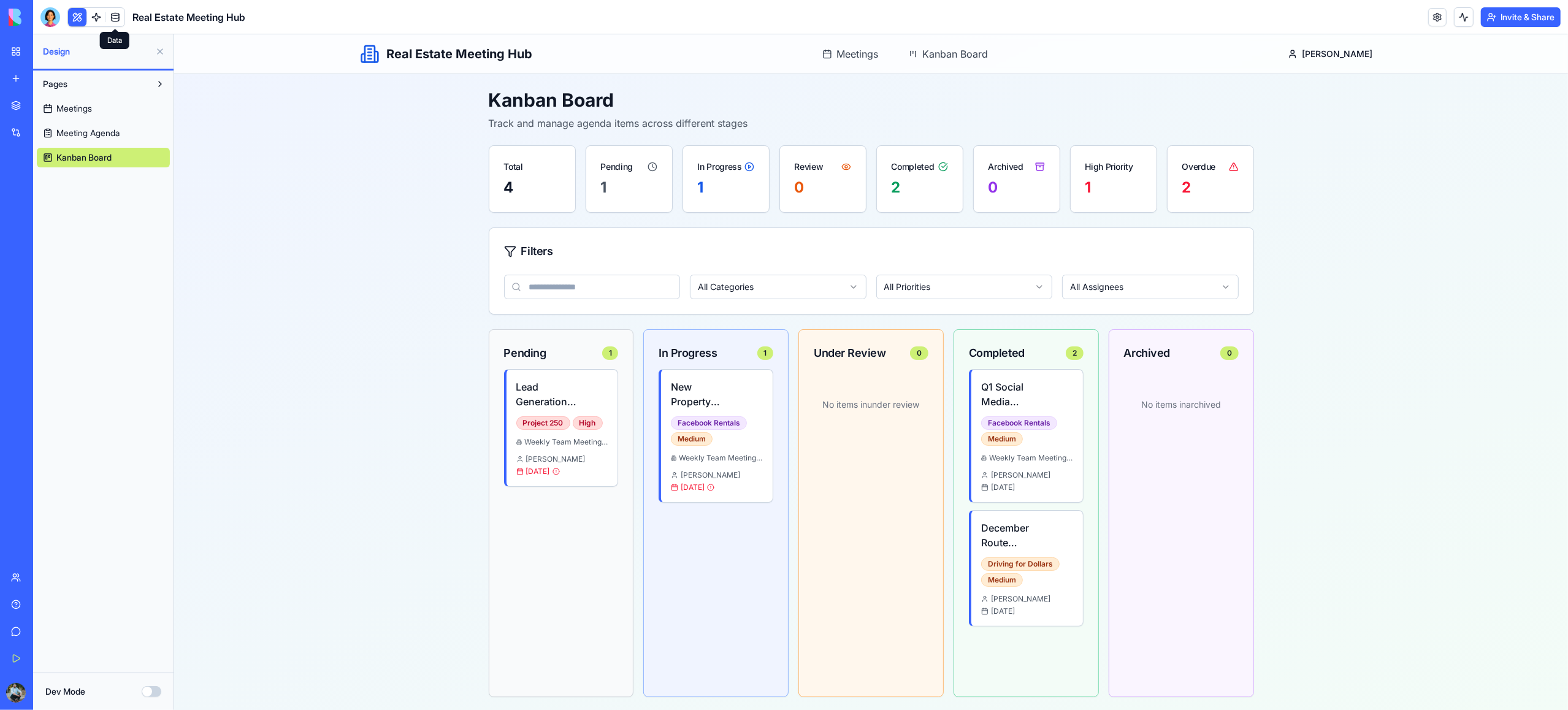
click at [112, 17] on link at bounding box center [116, 17] width 19 height 19
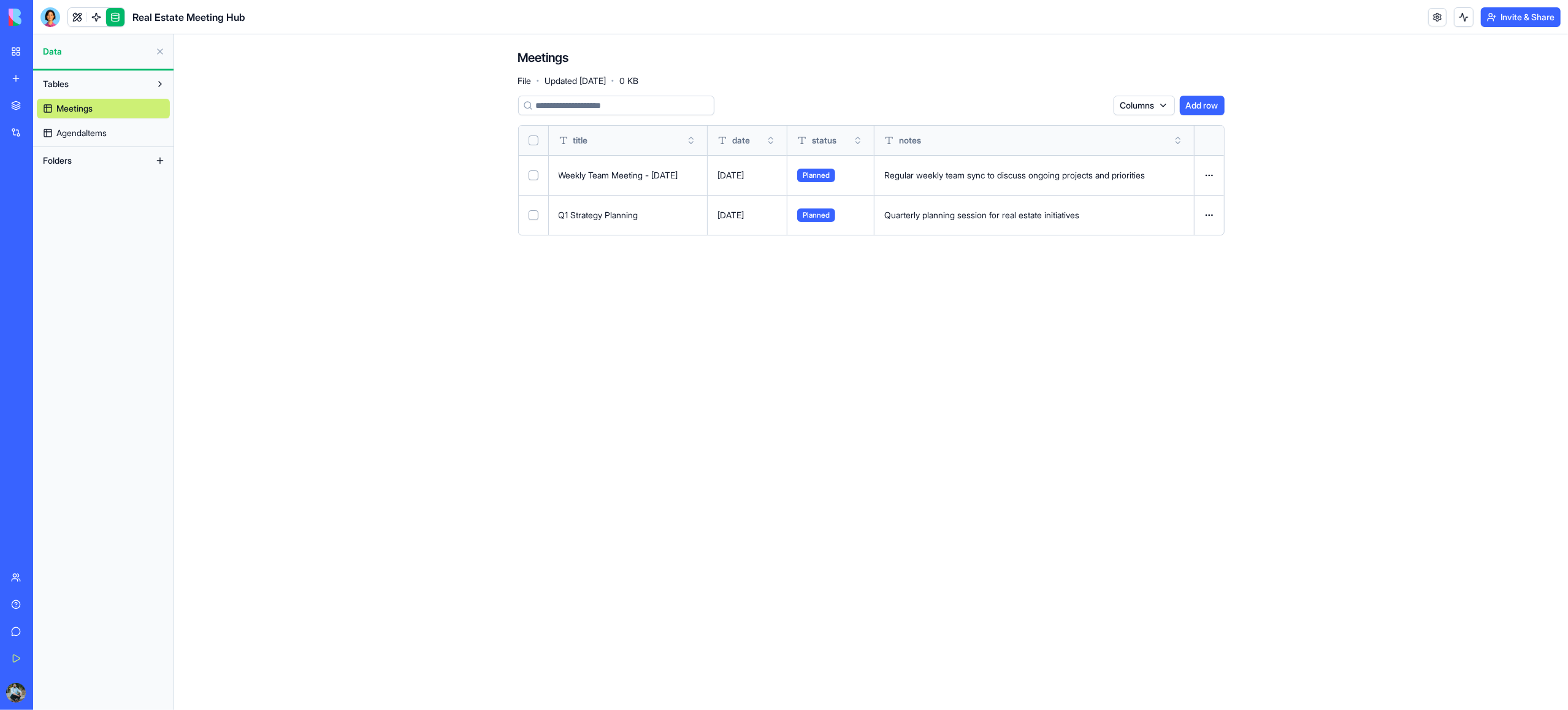
click at [95, 132] on span "AgendaItems" at bounding box center [81, 133] width 50 height 12
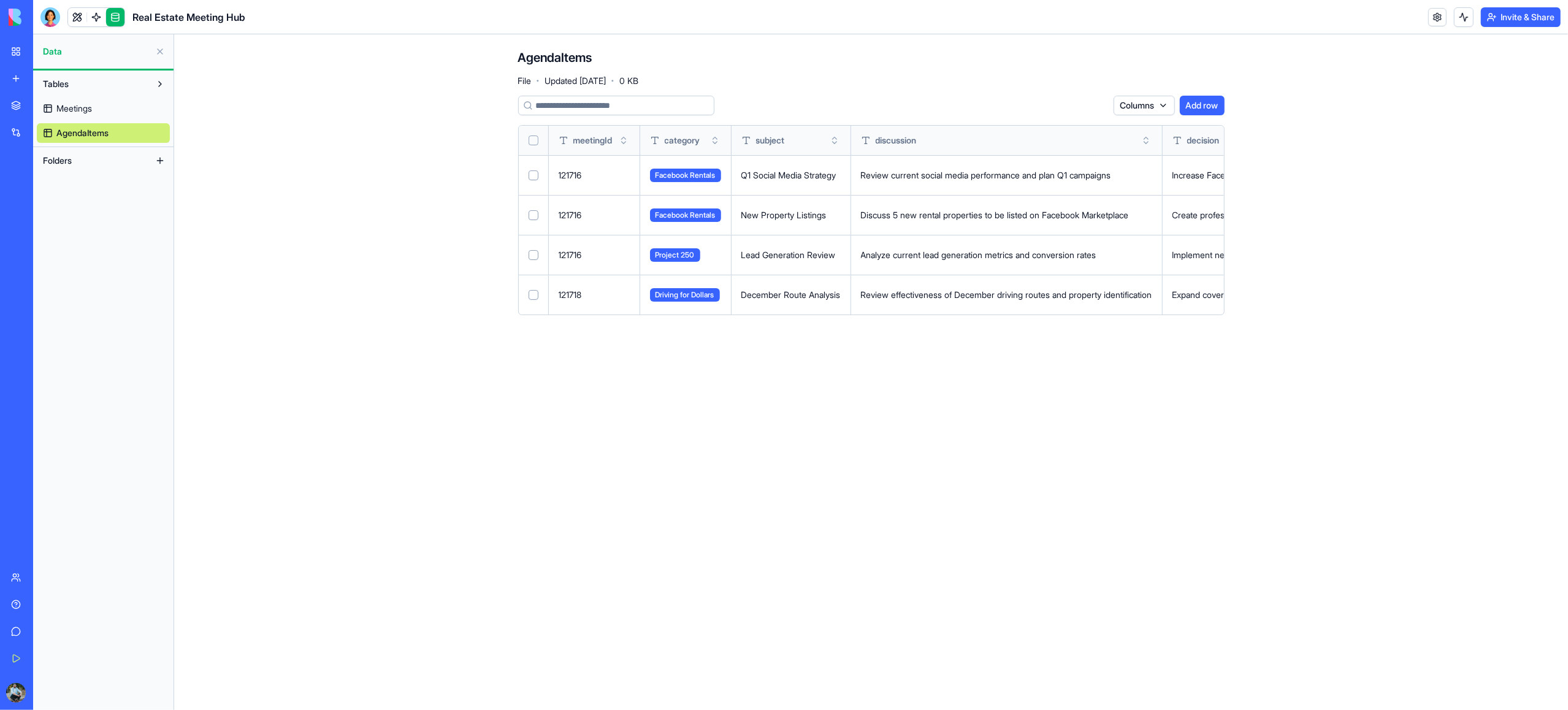
click at [534, 172] on button "Select row" at bounding box center [534, 176] width 10 height 10
click at [536, 216] on button "Select row" at bounding box center [534, 215] width 10 height 10
click at [537, 252] on button "Select row" at bounding box center [534, 255] width 10 height 10
click at [1051, 107] on html "BETA My Workspace New app Marketplace Integrations Recent Client Notes Tracker …" at bounding box center [784, 355] width 1568 height 710
click at [1055, 132] on div "Delete" at bounding box center [1065, 130] width 72 height 20
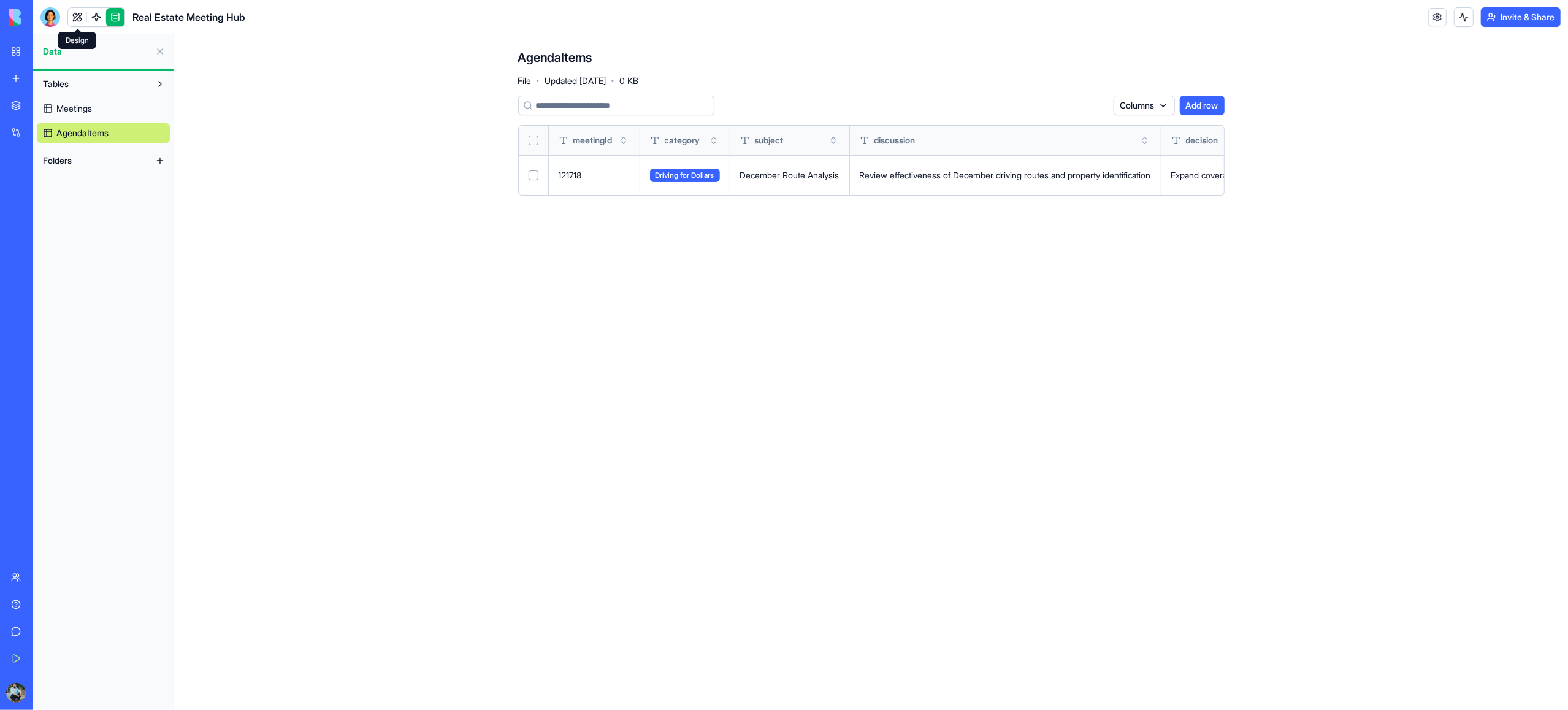
click at [84, 19] on link at bounding box center [77, 17] width 19 height 19
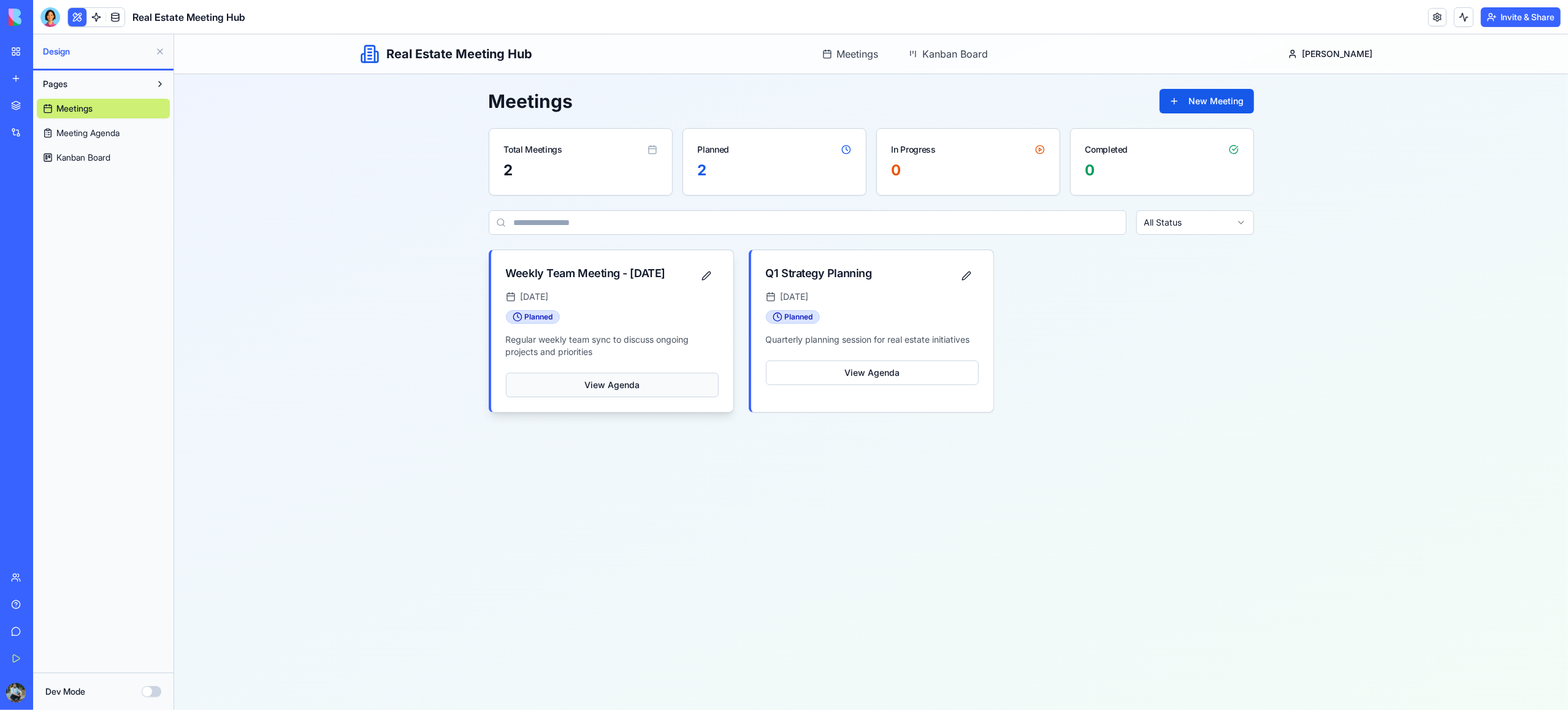
click at [613, 397] on button "View Agenda" at bounding box center [612, 385] width 213 height 25
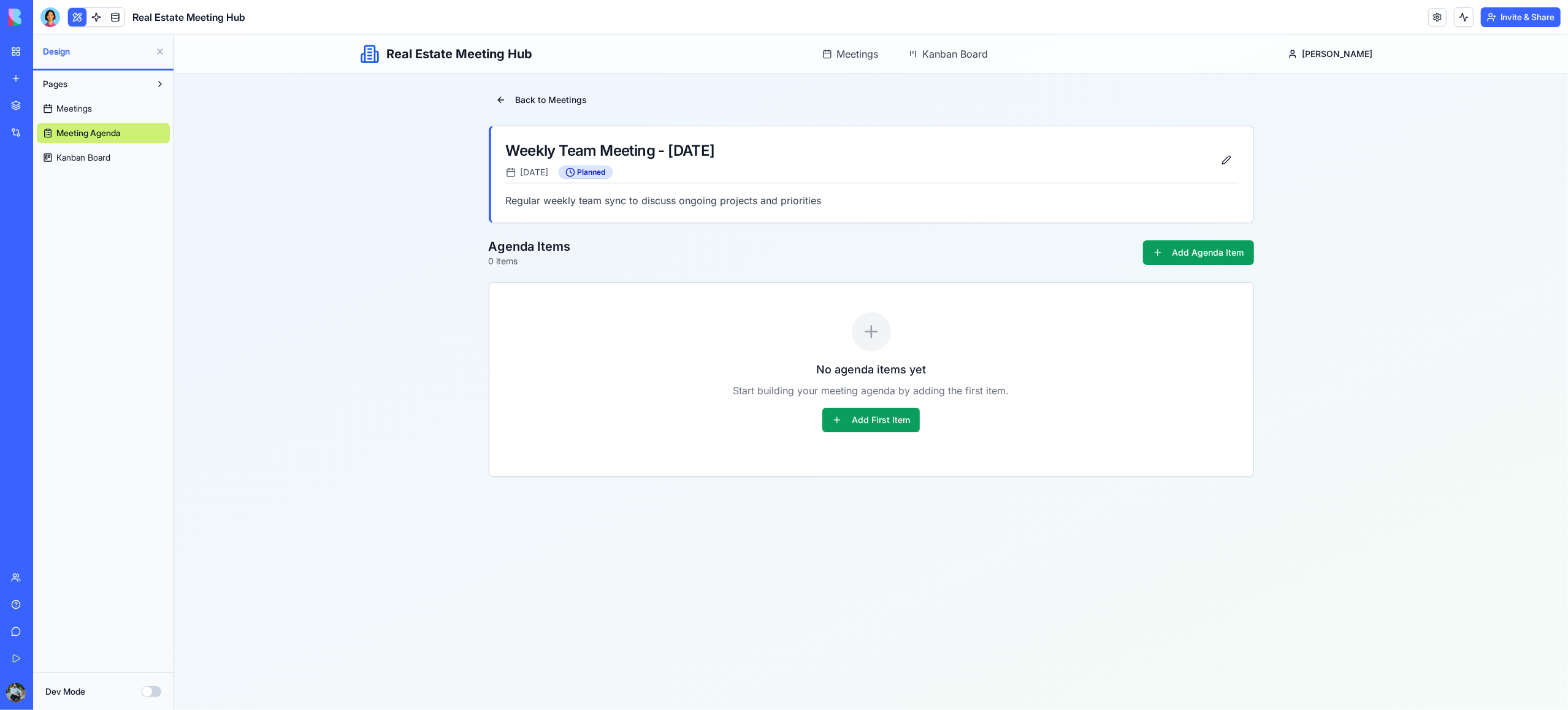
click at [110, 108] on link "Meetings" at bounding box center [103, 109] width 133 height 20
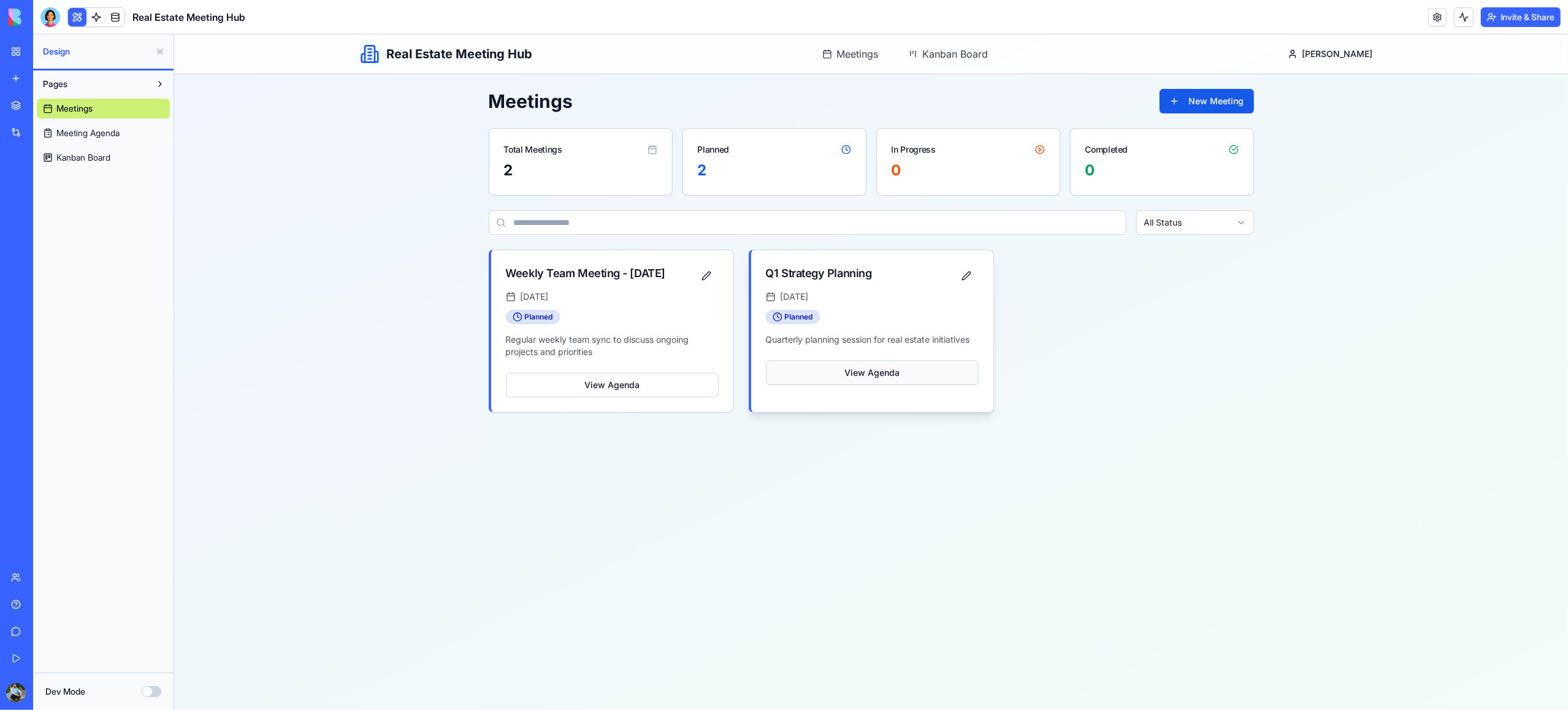
click at [822, 376] on button "View Agenda" at bounding box center [872, 373] width 213 height 25
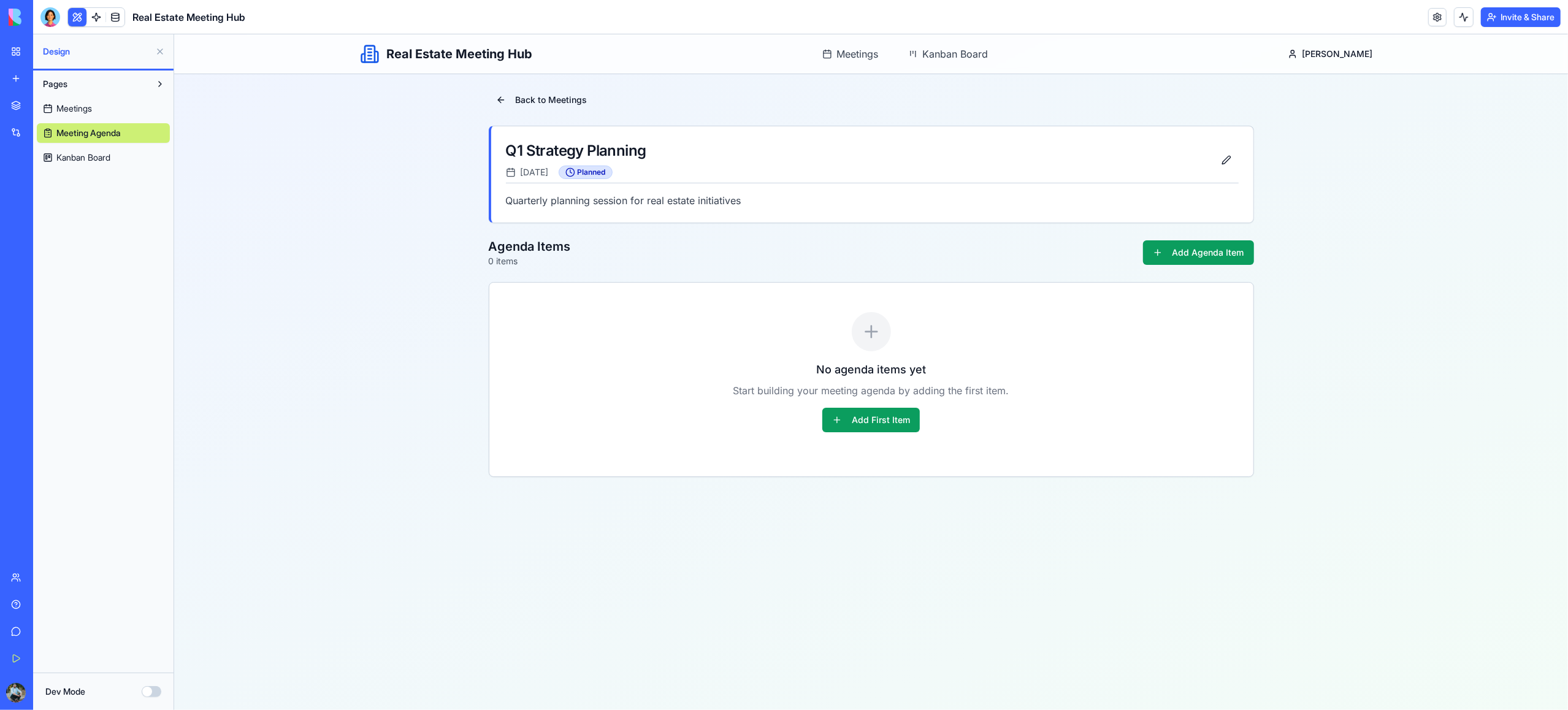
click at [77, 107] on span "Meetings" at bounding box center [74, 109] width 36 height 12
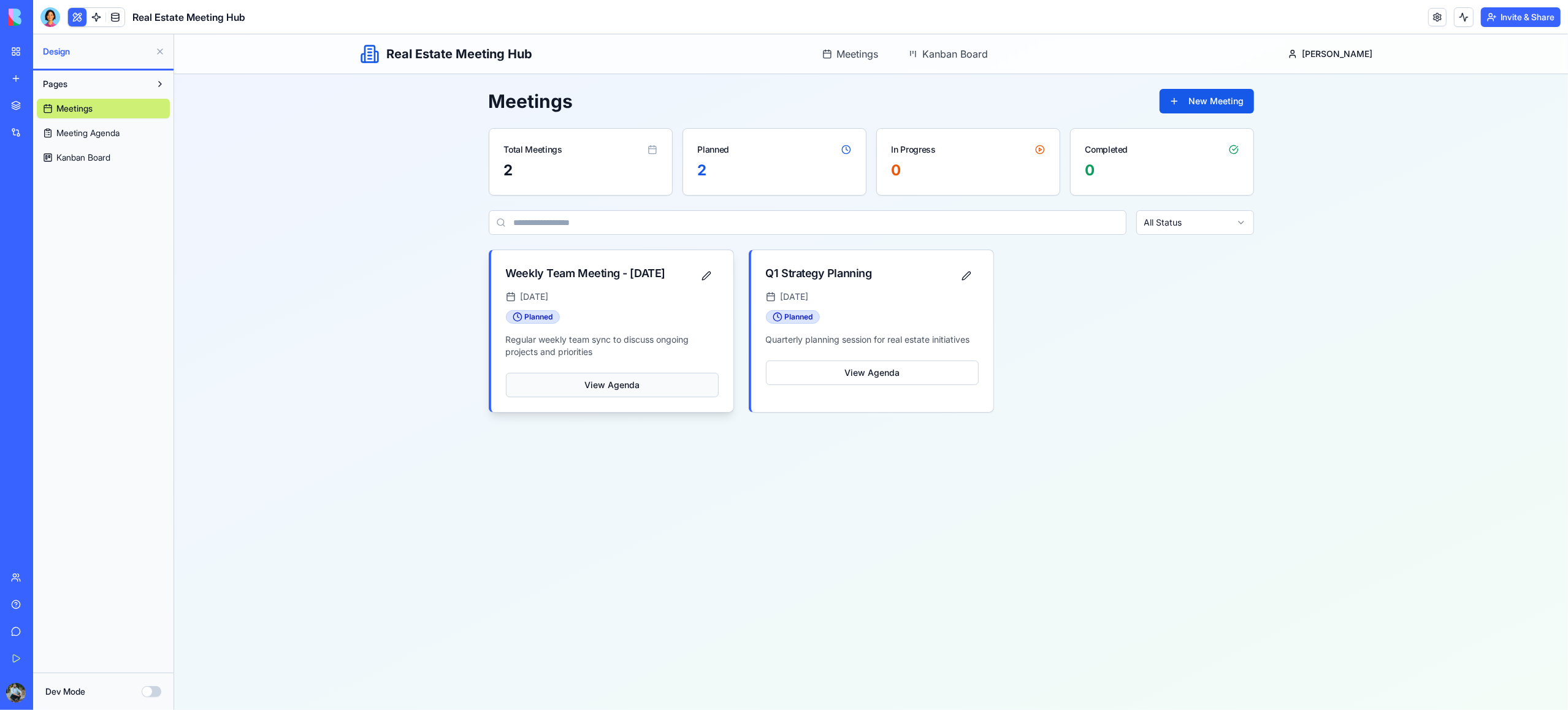
click at [585, 395] on button "View Agenda" at bounding box center [612, 385] width 213 height 25
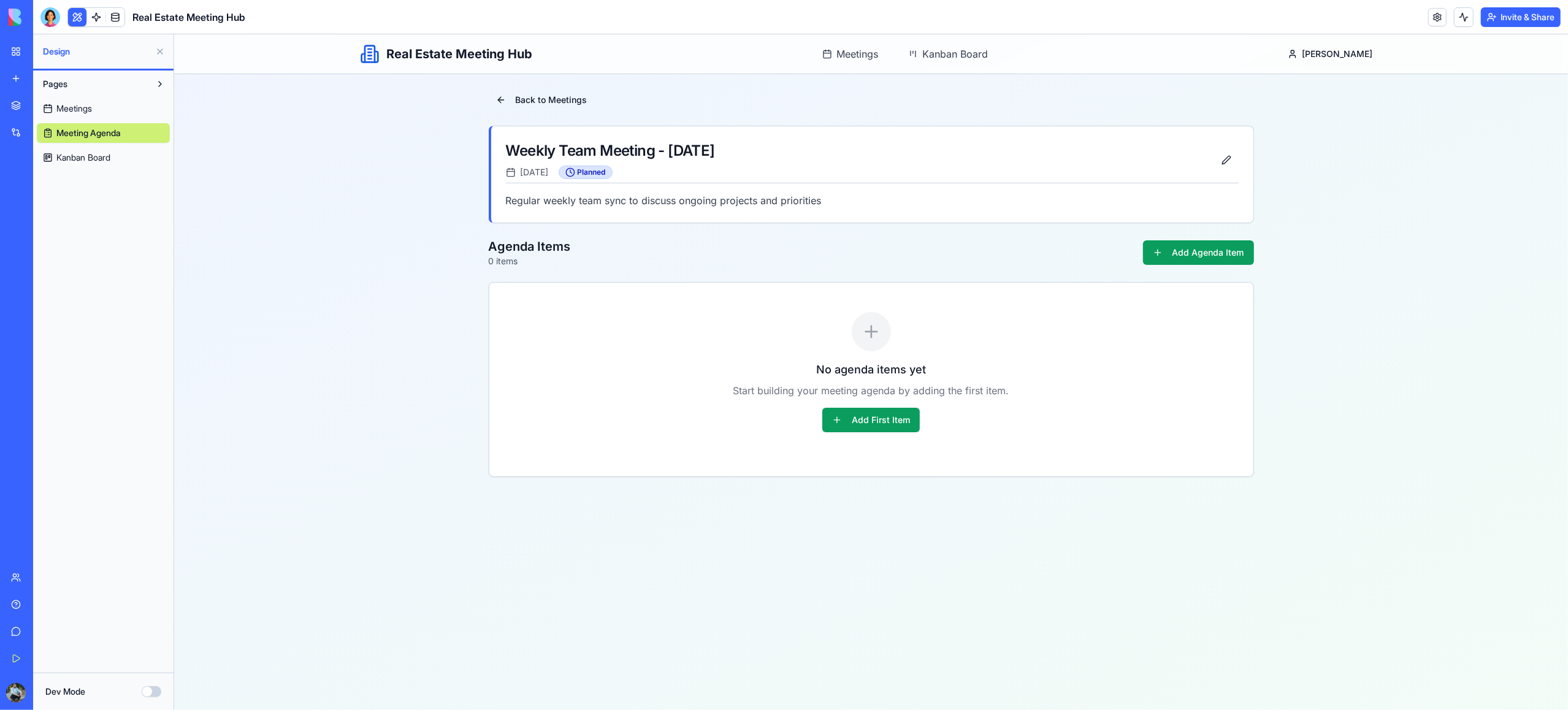
click at [76, 148] on link "Kanban Board" at bounding box center [103, 158] width 133 height 20
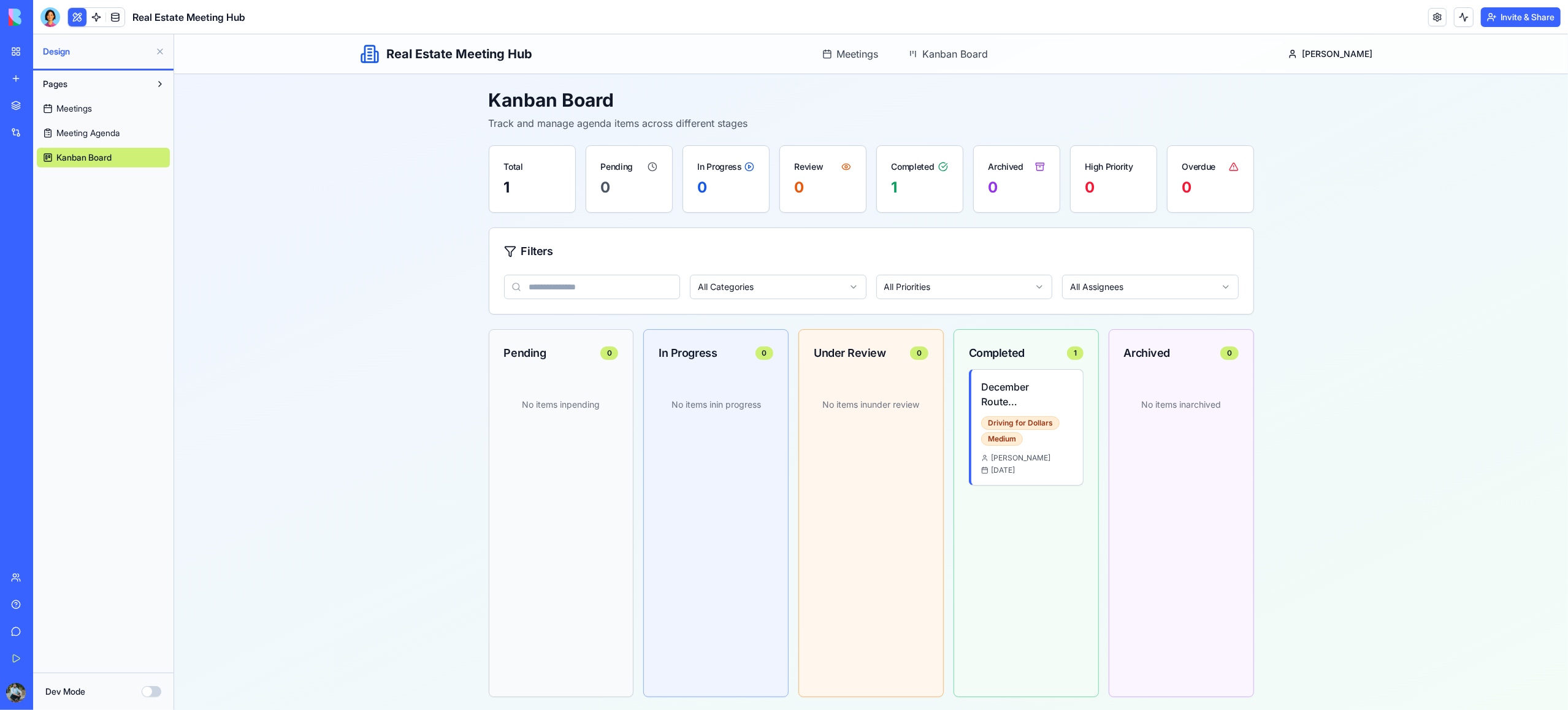
click at [99, 109] on link "Meetings" at bounding box center [103, 109] width 133 height 20
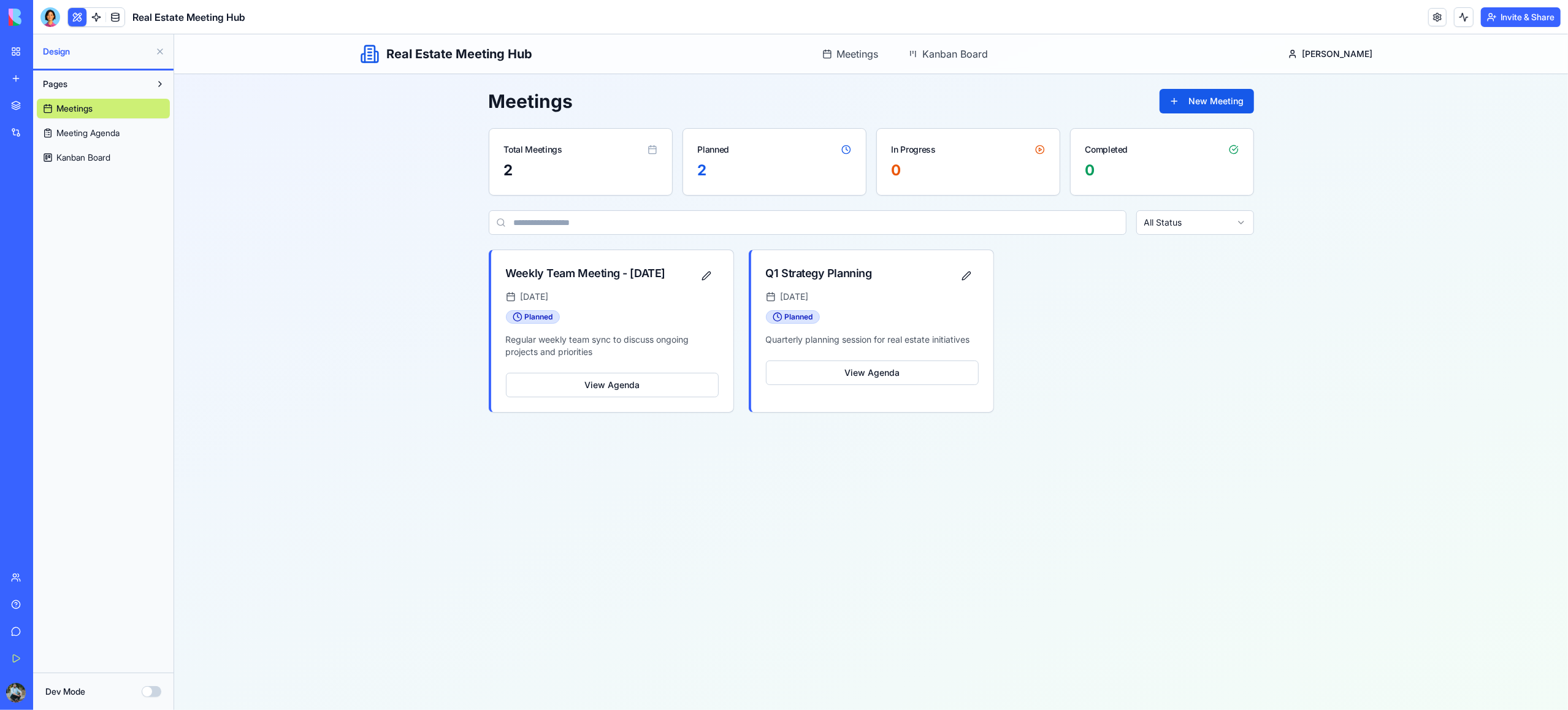
click at [25, 51] on link "My Workspace" at bounding box center [28, 51] width 49 height 25
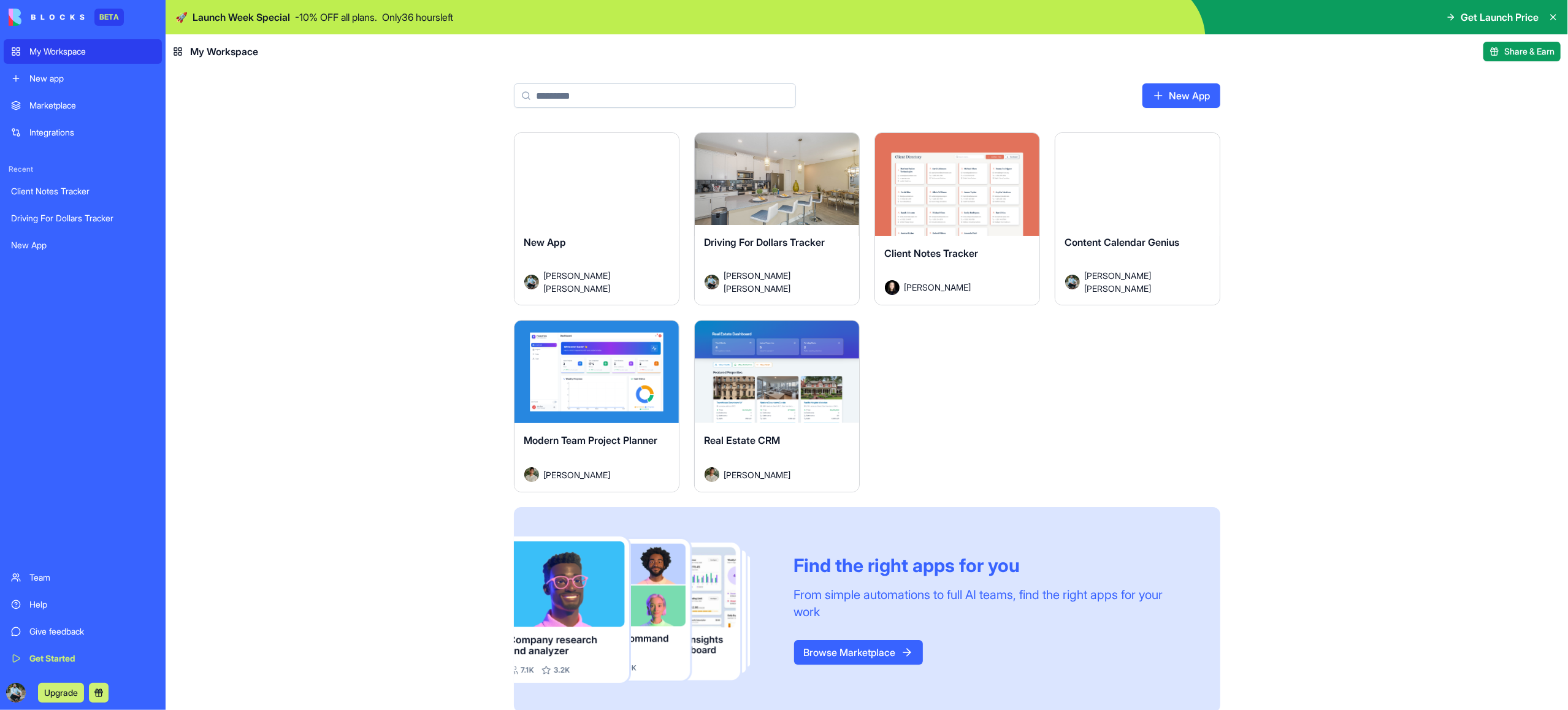
click at [672, 144] on html "BETA My Workspace New app Marketplace Integrations Recent Client Notes Tracker …" at bounding box center [784, 355] width 1568 height 710
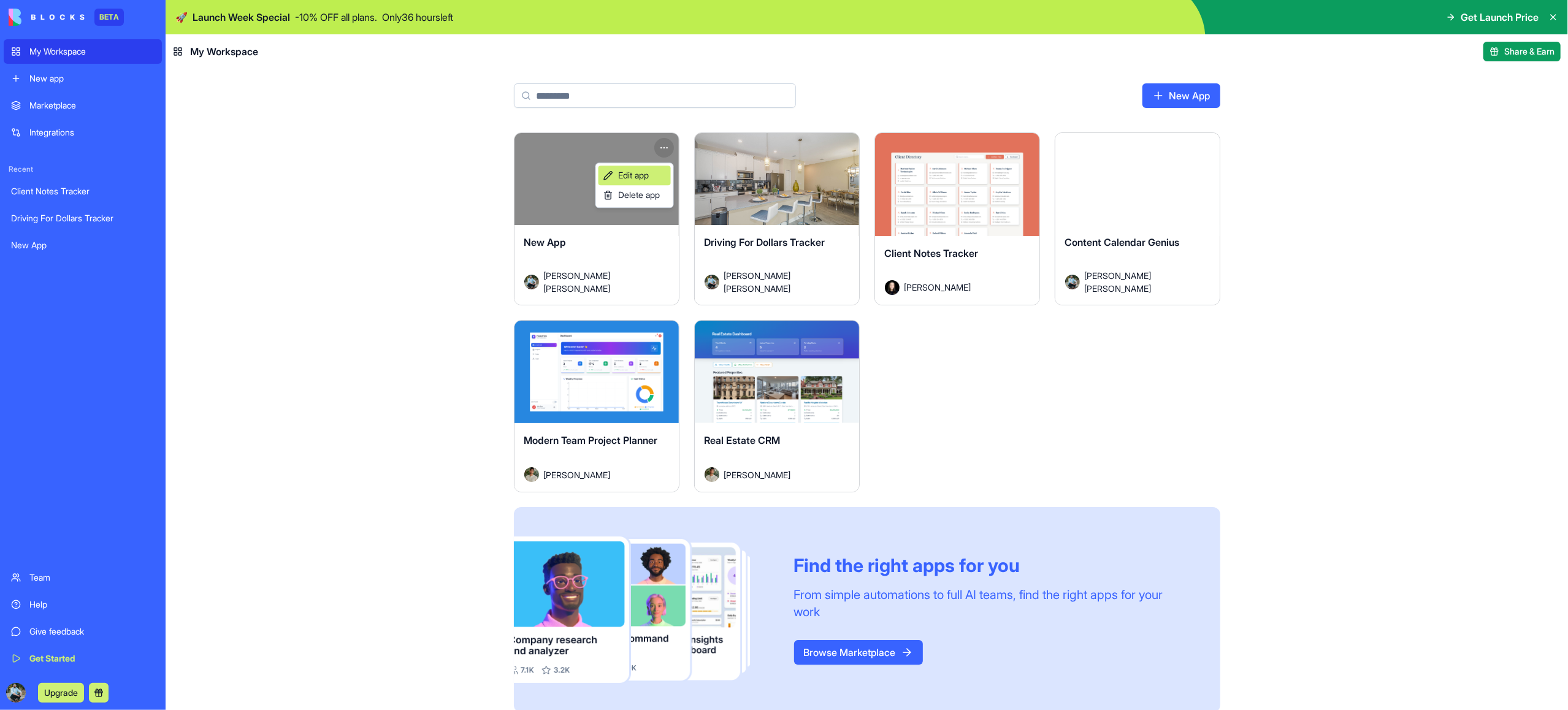
click at [652, 173] on link "Edit app" at bounding box center [635, 176] width 72 height 20
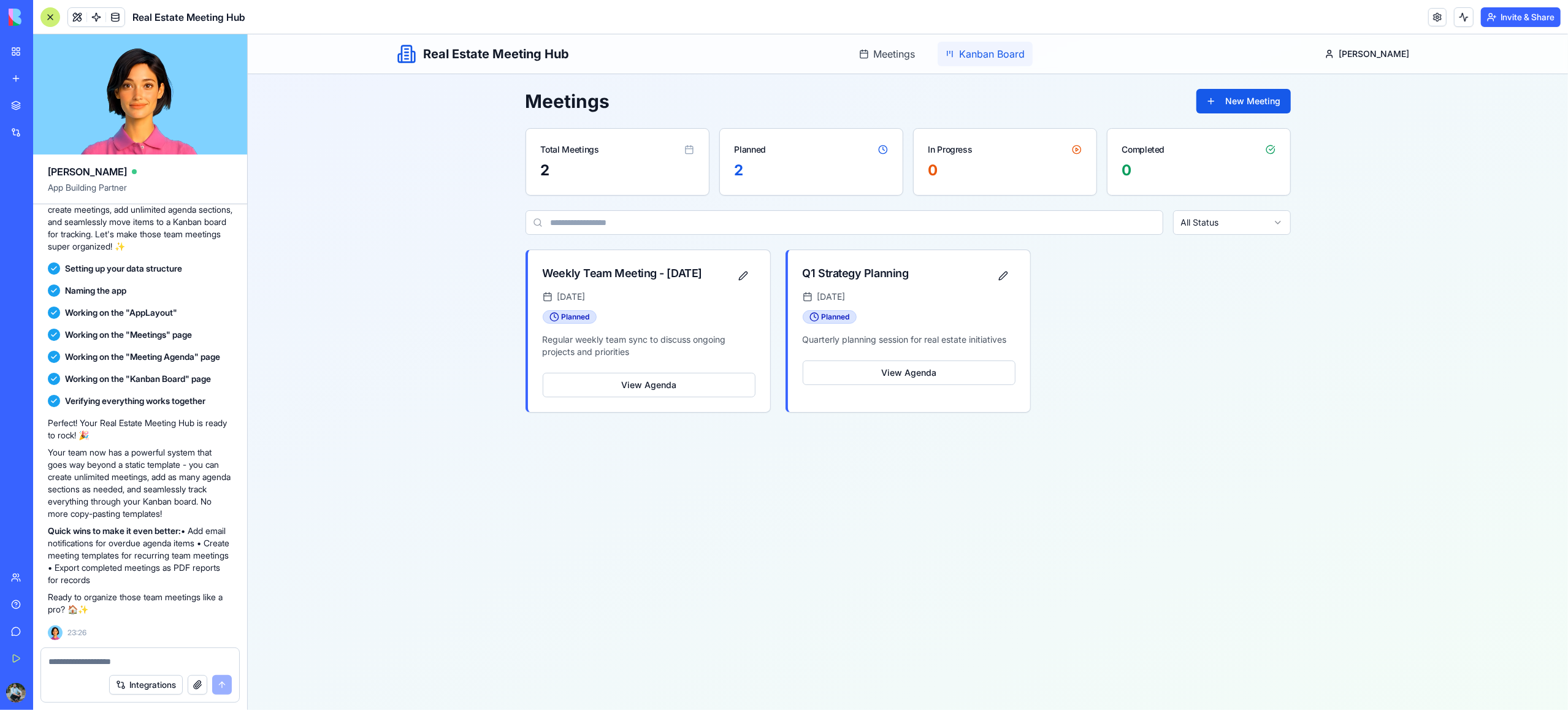
click at [1001, 54] on span "Kanban Board" at bounding box center [992, 54] width 66 height 15
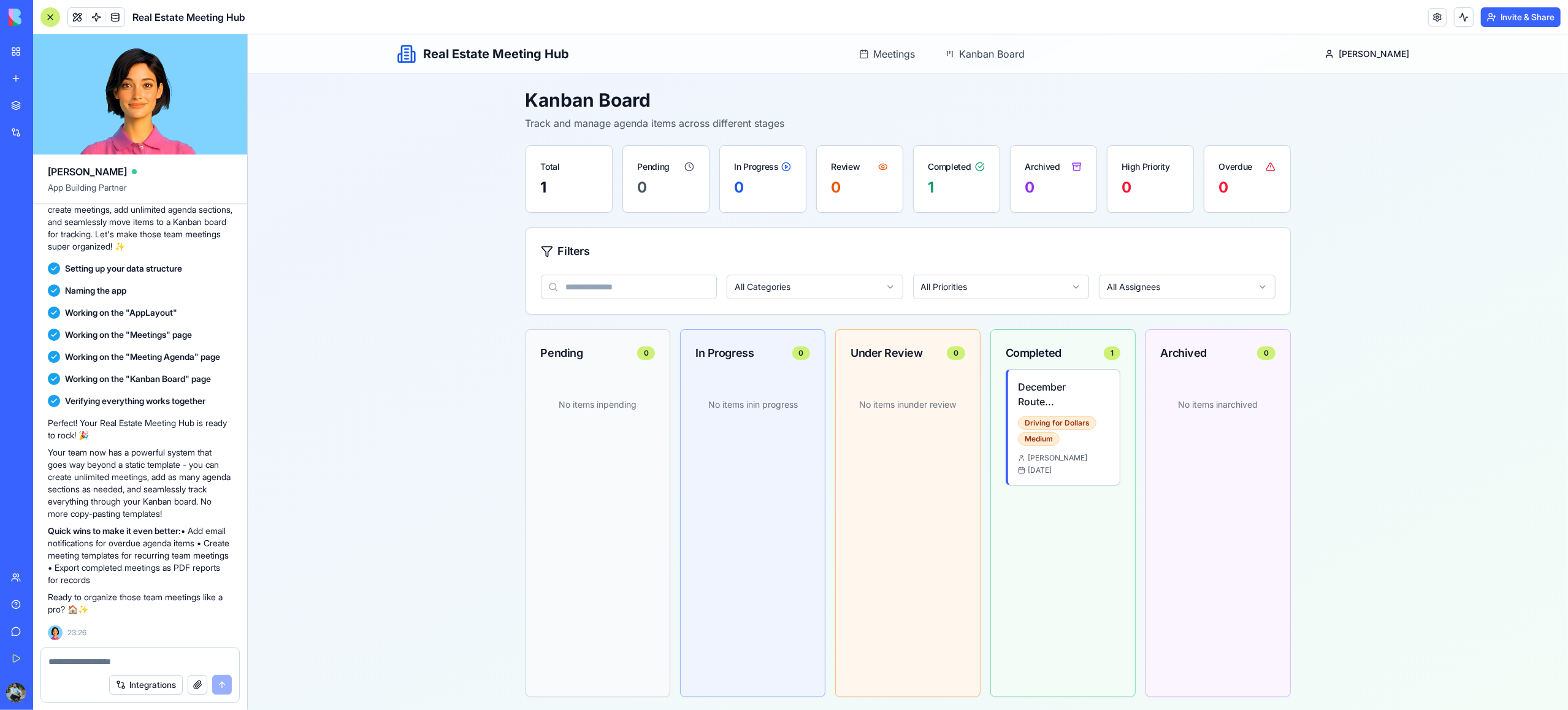
click at [16, 579] on link "Team" at bounding box center [28, 578] width 49 height 25
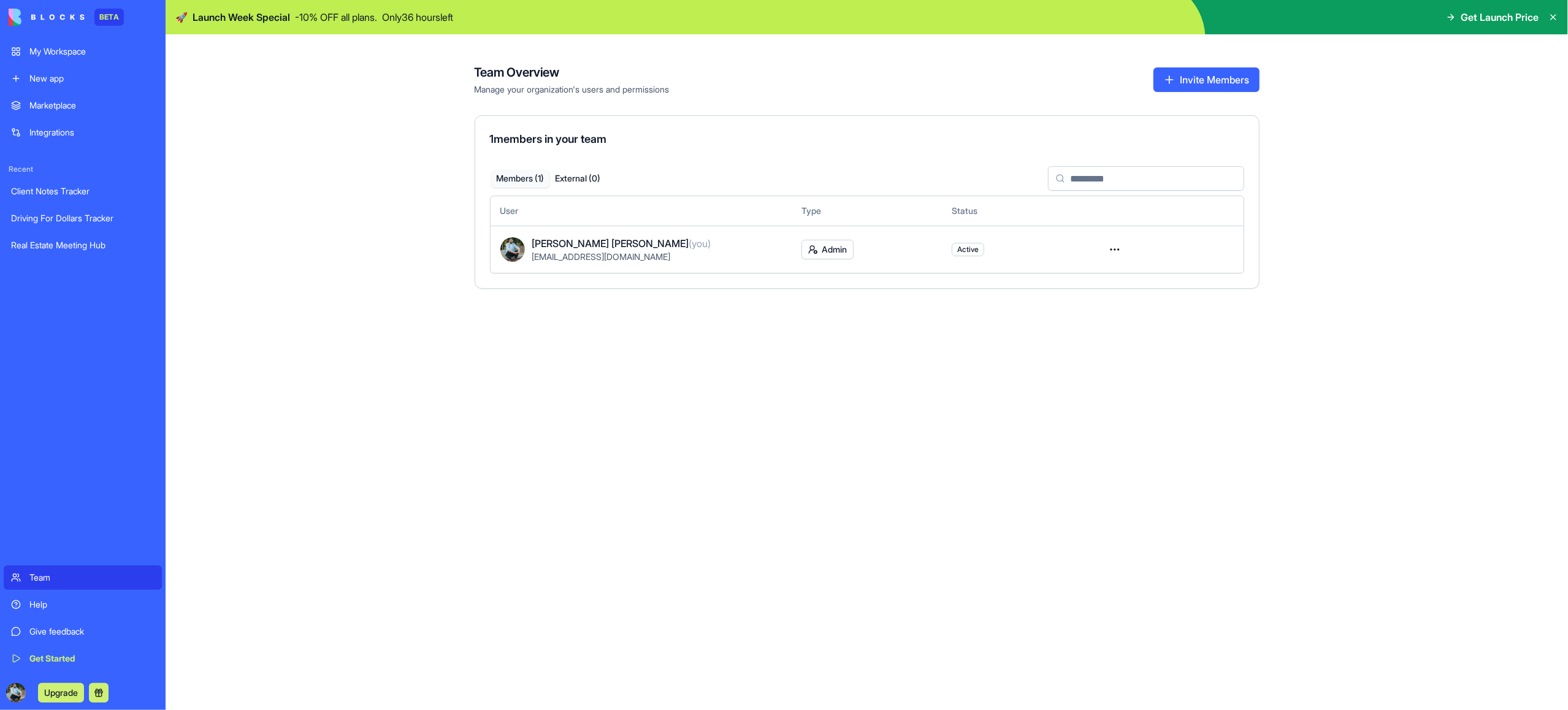
click at [46, 606] on div "Help" at bounding box center [92, 605] width 125 height 12
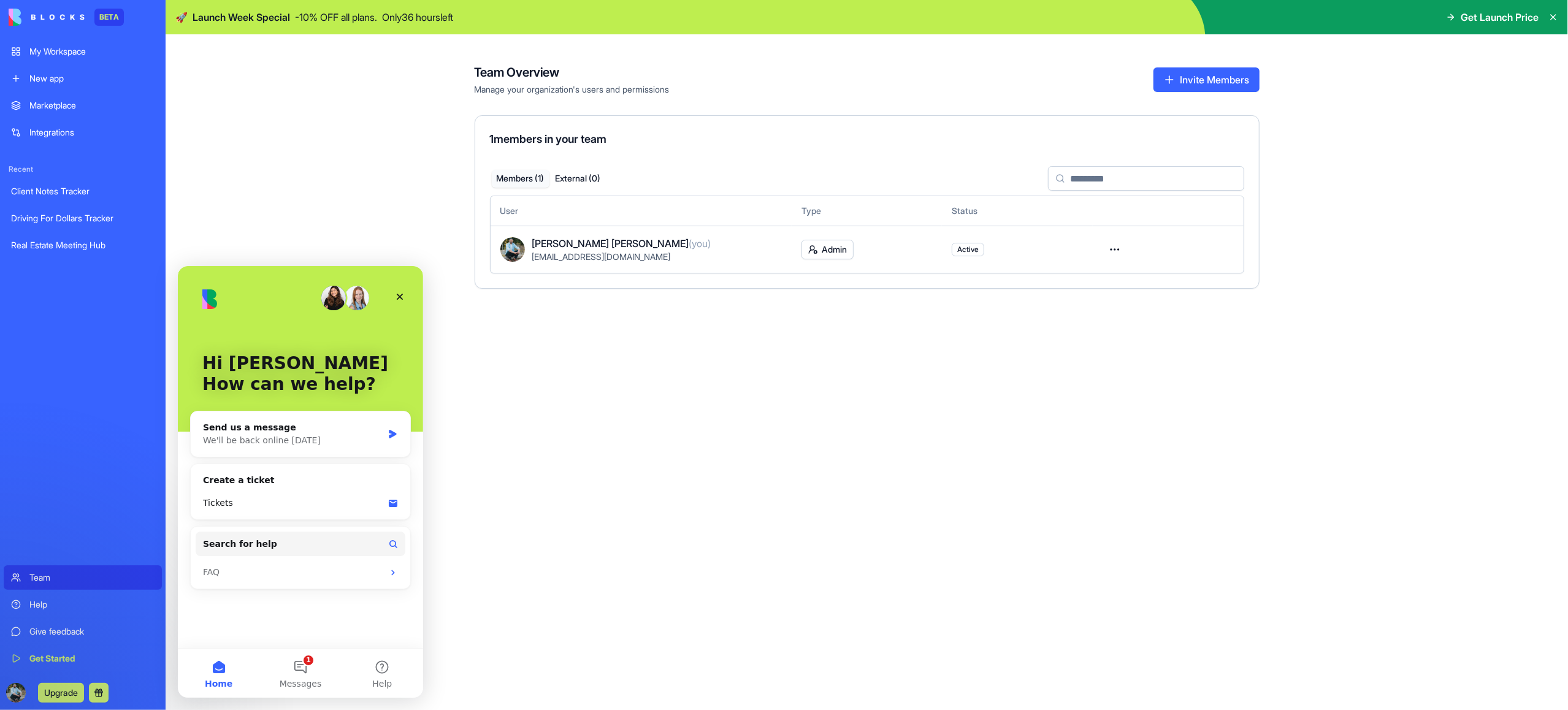
click at [48, 50] on div "My Workspace" at bounding box center [92, 51] width 125 height 12
